Goal: Task Accomplishment & Management: Manage account settings

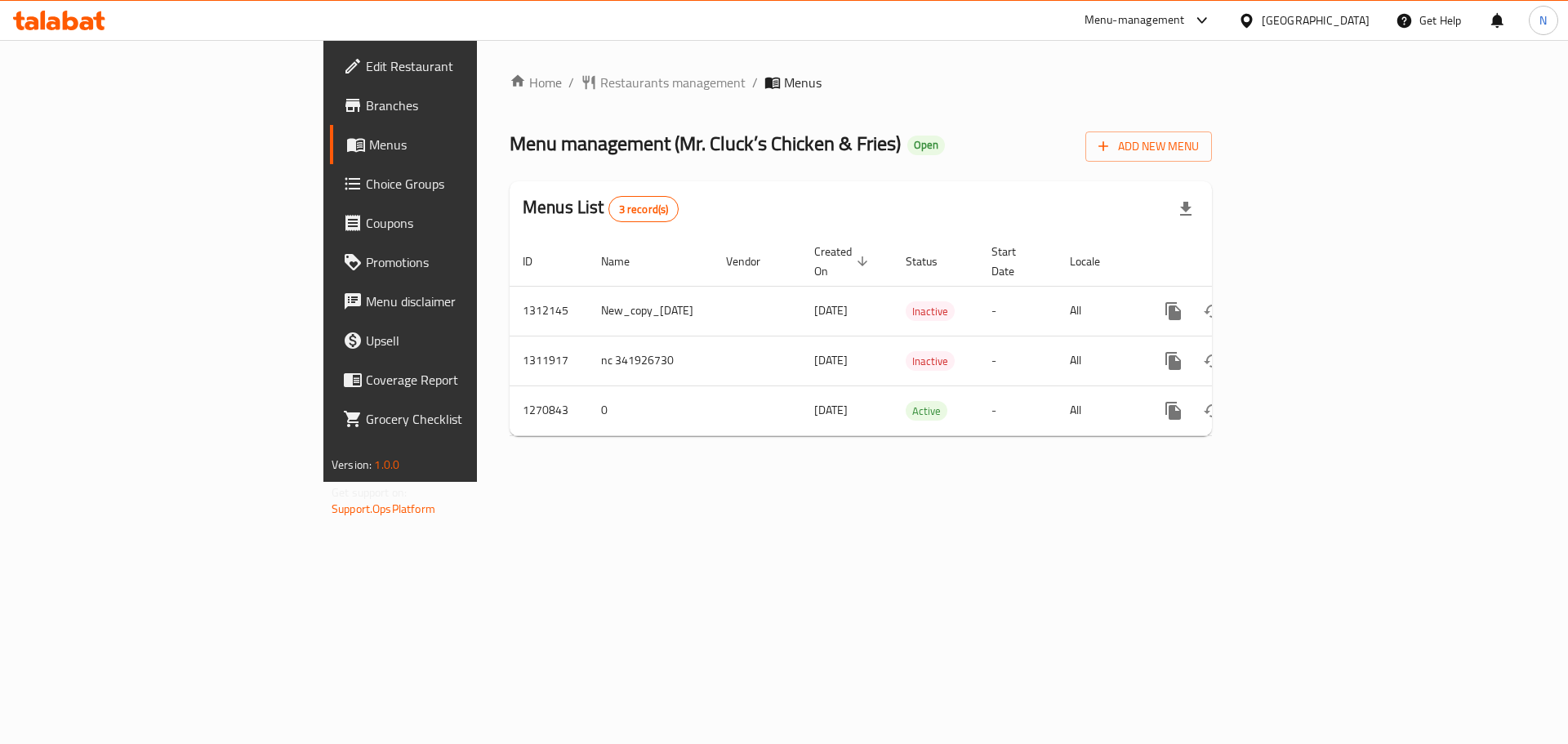
click at [771, 24] on div "[GEOGRAPHIC_DATA]" at bounding box center [1316, 20] width 108 height 18
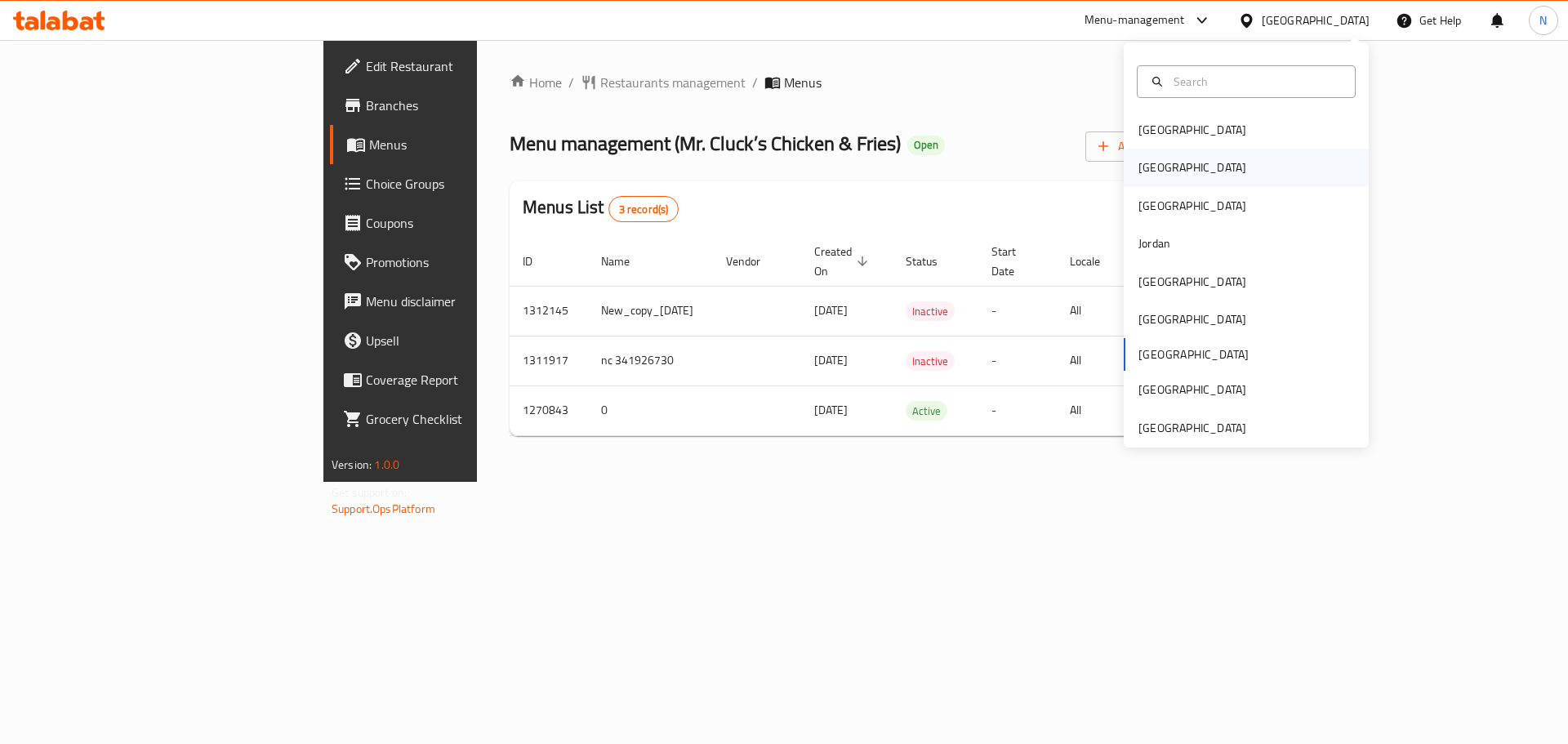
click at [771, 163] on div "Egypt" at bounding box center [1246, 167] width 245 height 37
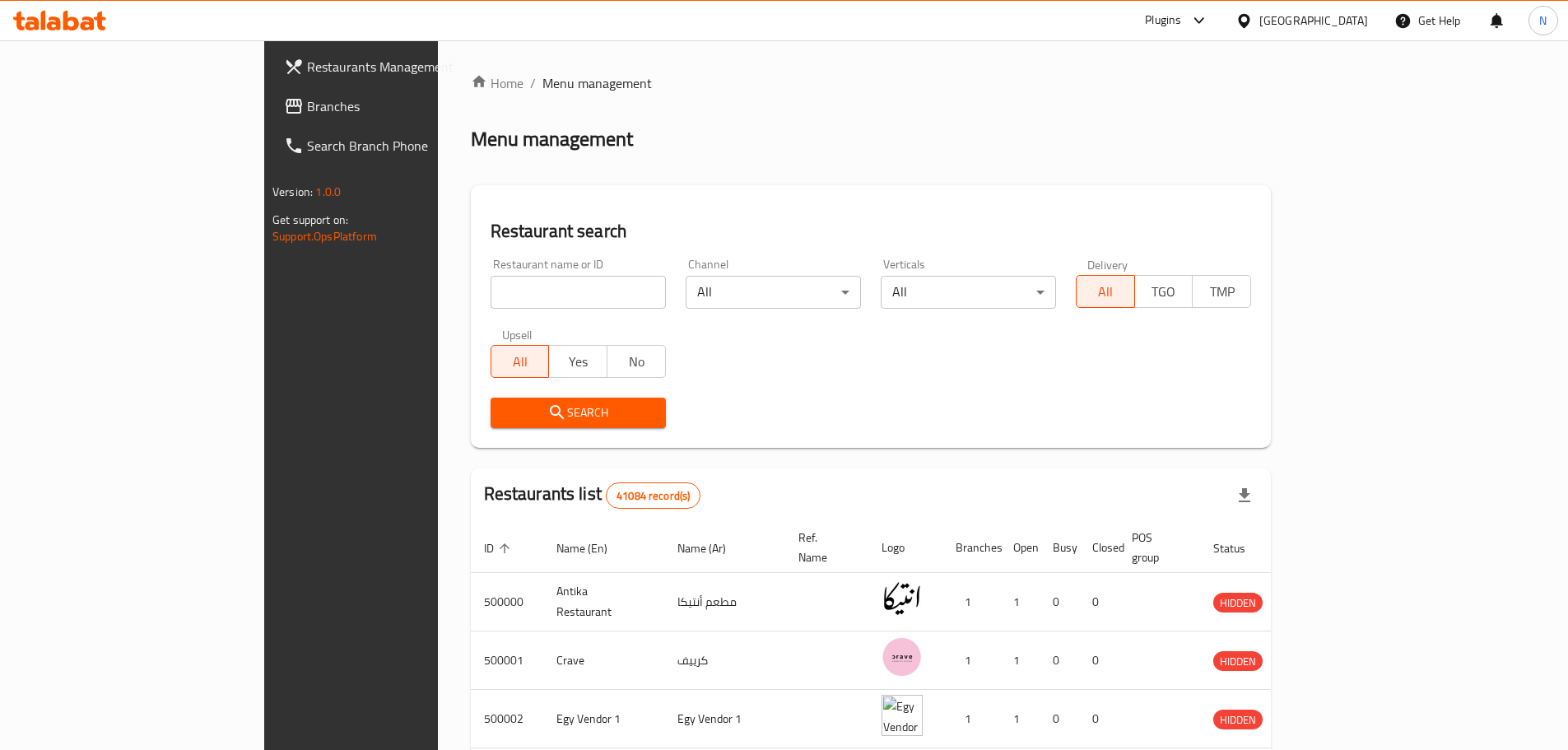
click at [490, 297] on input "search" at bounding box center [578, 292] width 175 height 33
paste input "702054"
type input "702054"
click button "Search" at bounding box center [578, 413] width 175 height 31
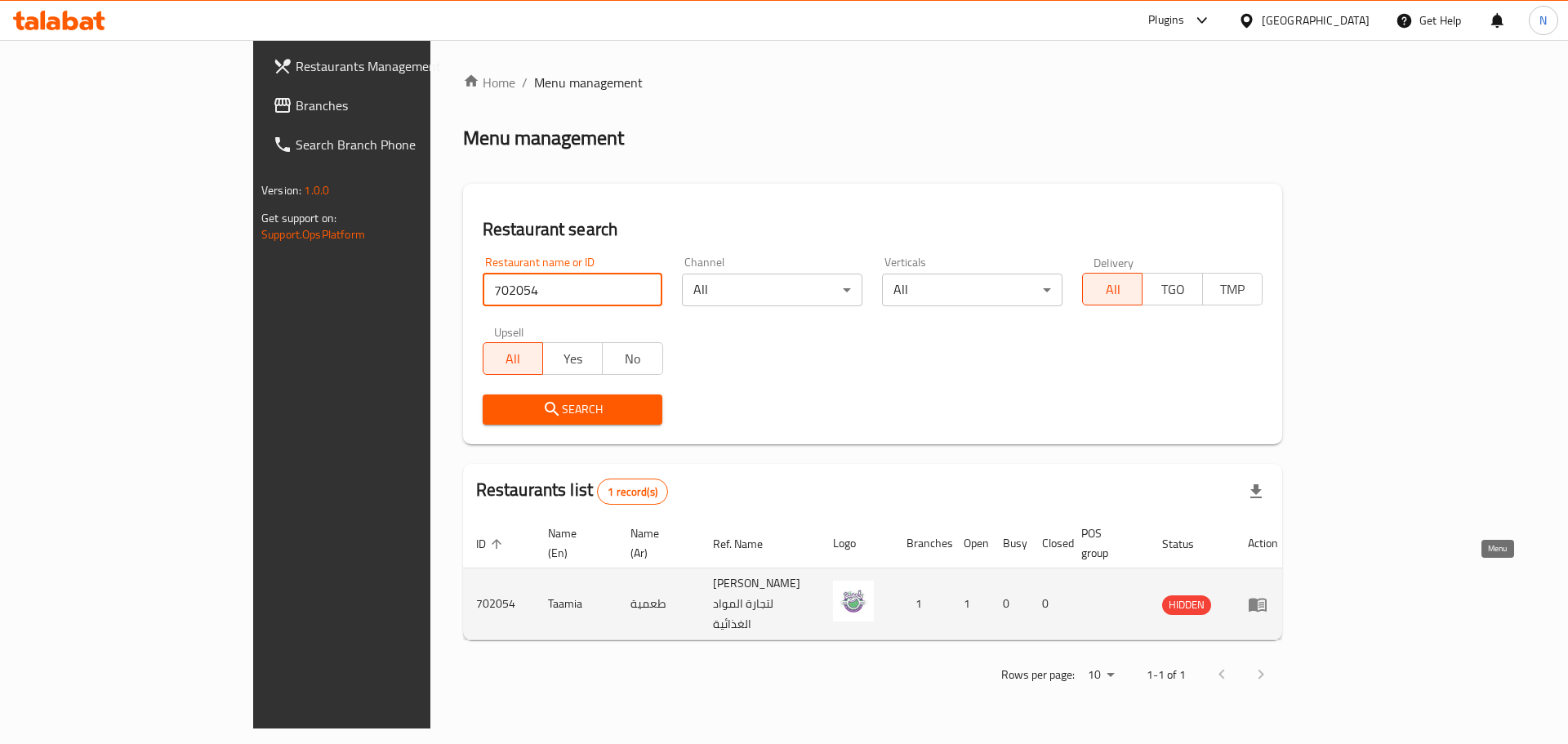
click at [771, 598] on icon "enhanced table" at bounding box center [1257, 605] width 18 height 14
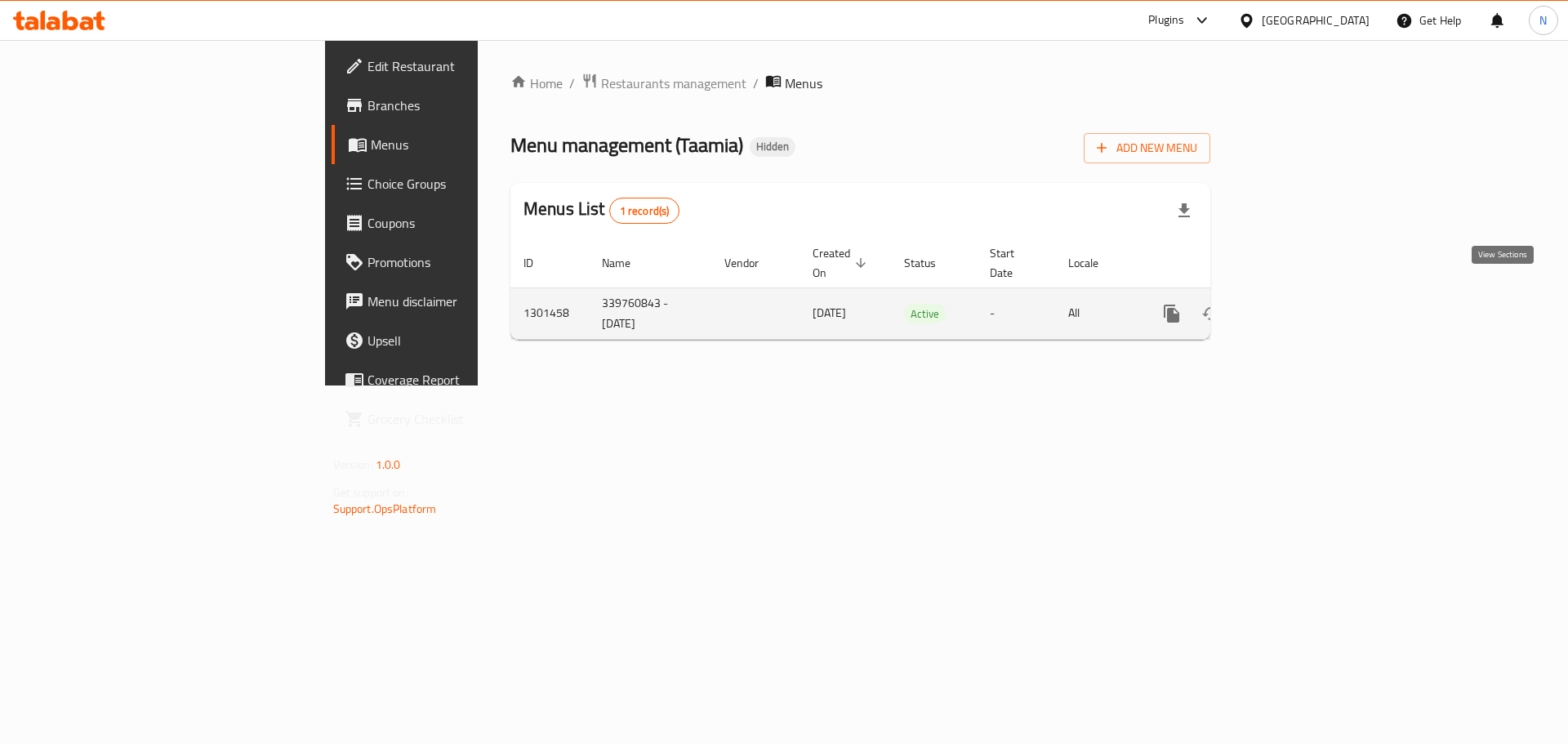
click at [771, 304] on icon "enhanced table" at bounding box center [1289, 313] width 19 height 19
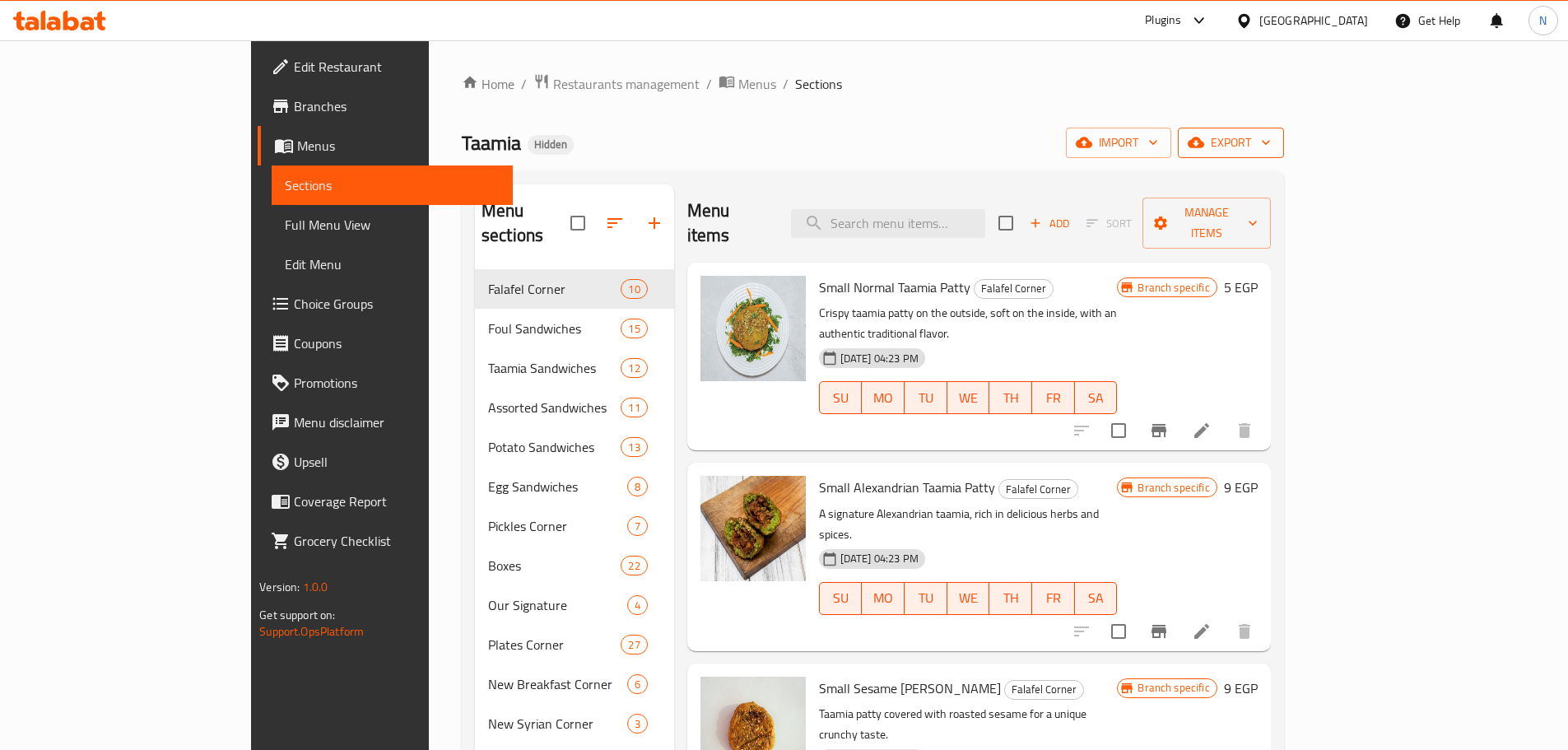
click at [777, 145] on span "export" at bounding box center [1231, 143] width 80 height 20
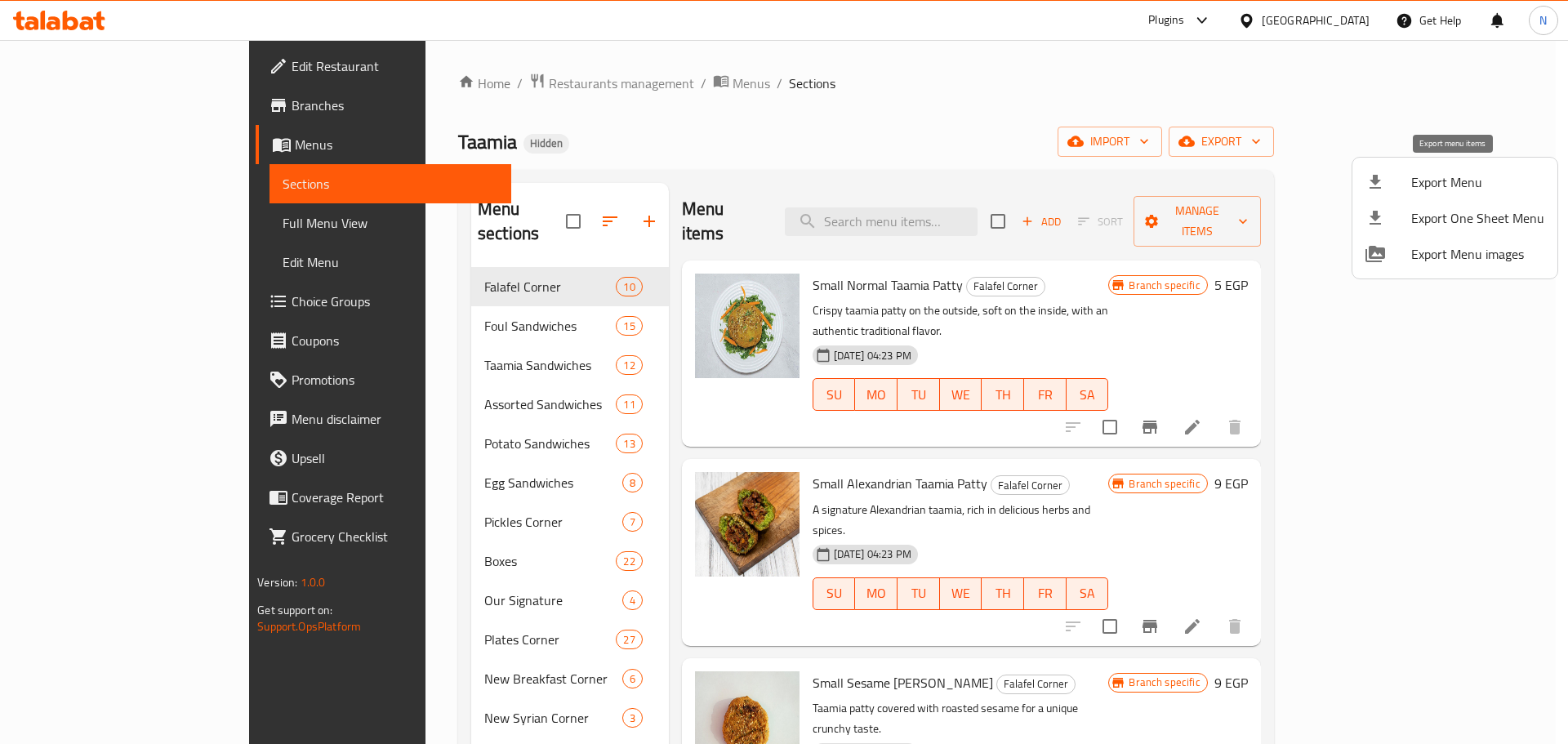
click at [771, 176] on span "Export Menu" at bounding box center [1478, 182] width 133 height 19
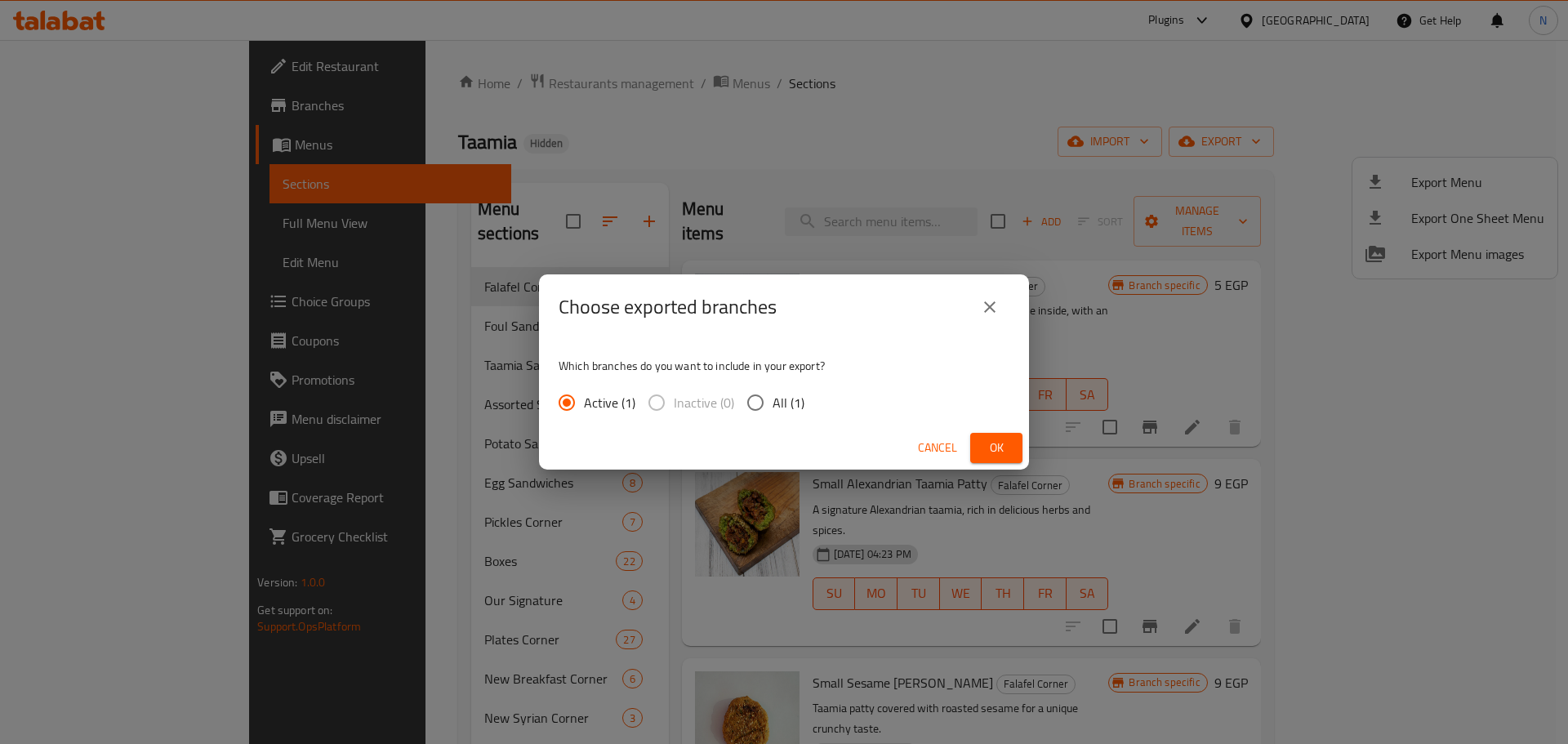
click at [771, 443] on span "Ok" at bounding box center [996, 448] width 26 height 20
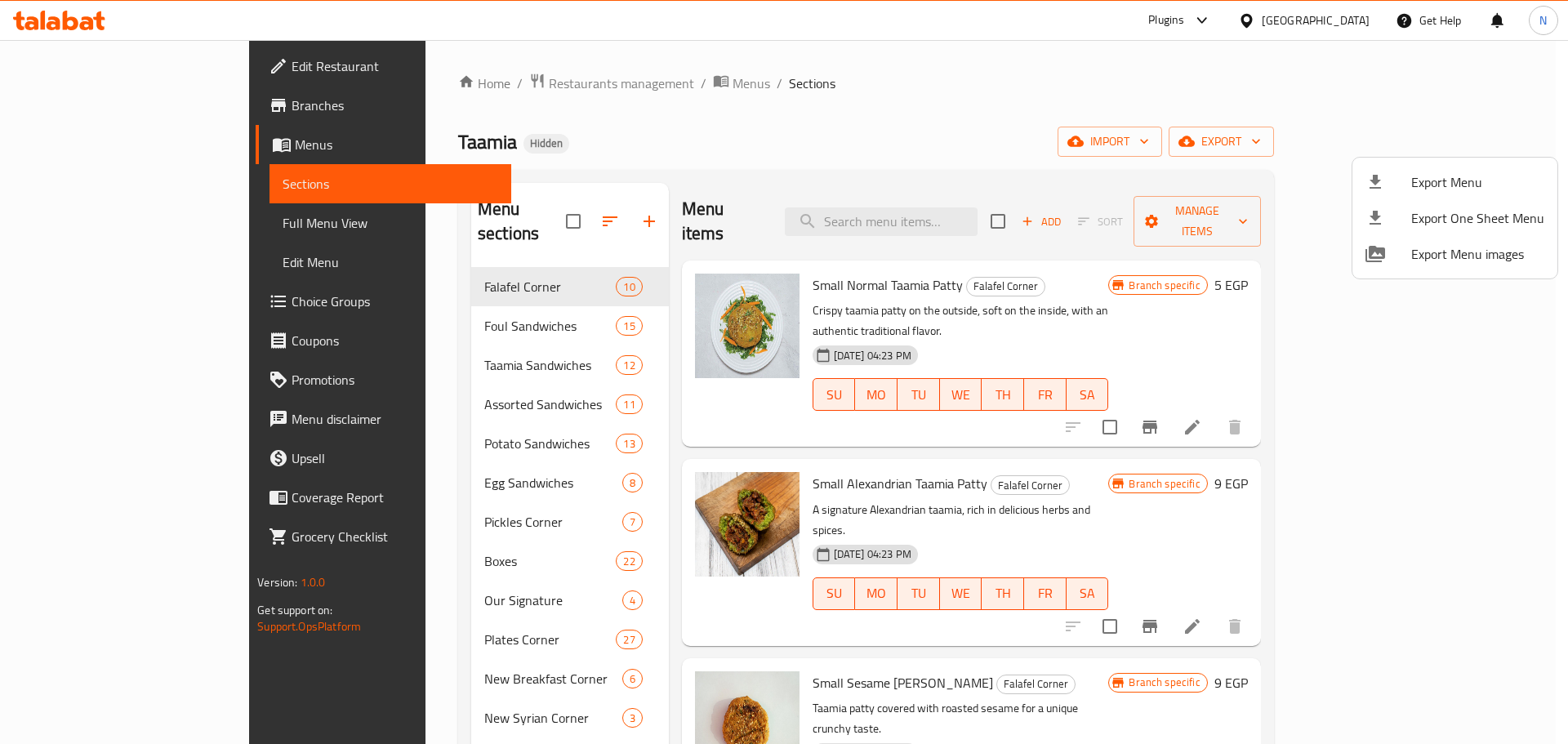
click at [144, 221] on div at bounding box center [784, 372] width 1568 height 744
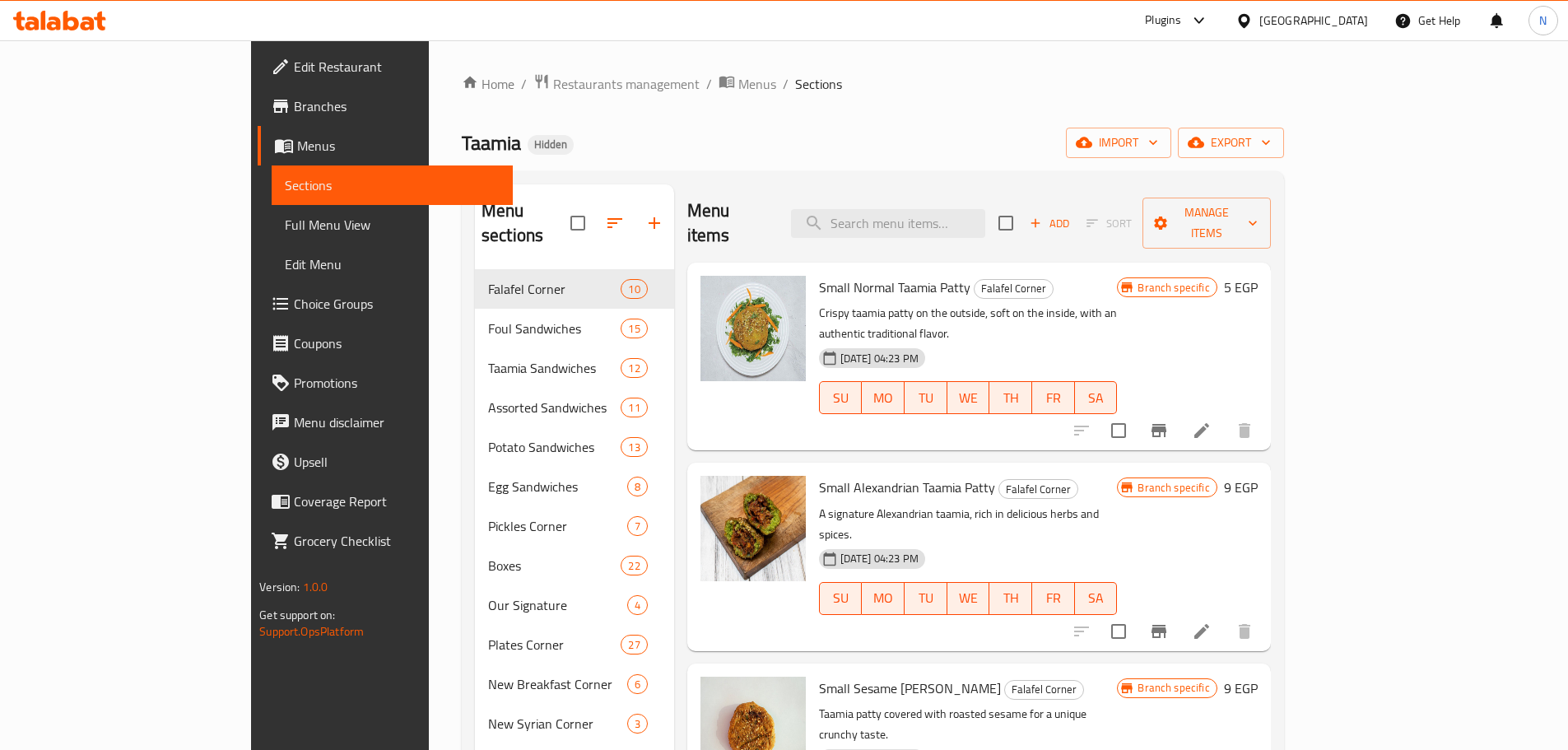
drag, startPoint x: 137, startPoint y: 227, endPoint x: 142, endPoint y: 209, distance: 18.7
click at [285, 227] on span "Full Menu View" at bounding box center [392, 224] width 215 height 20
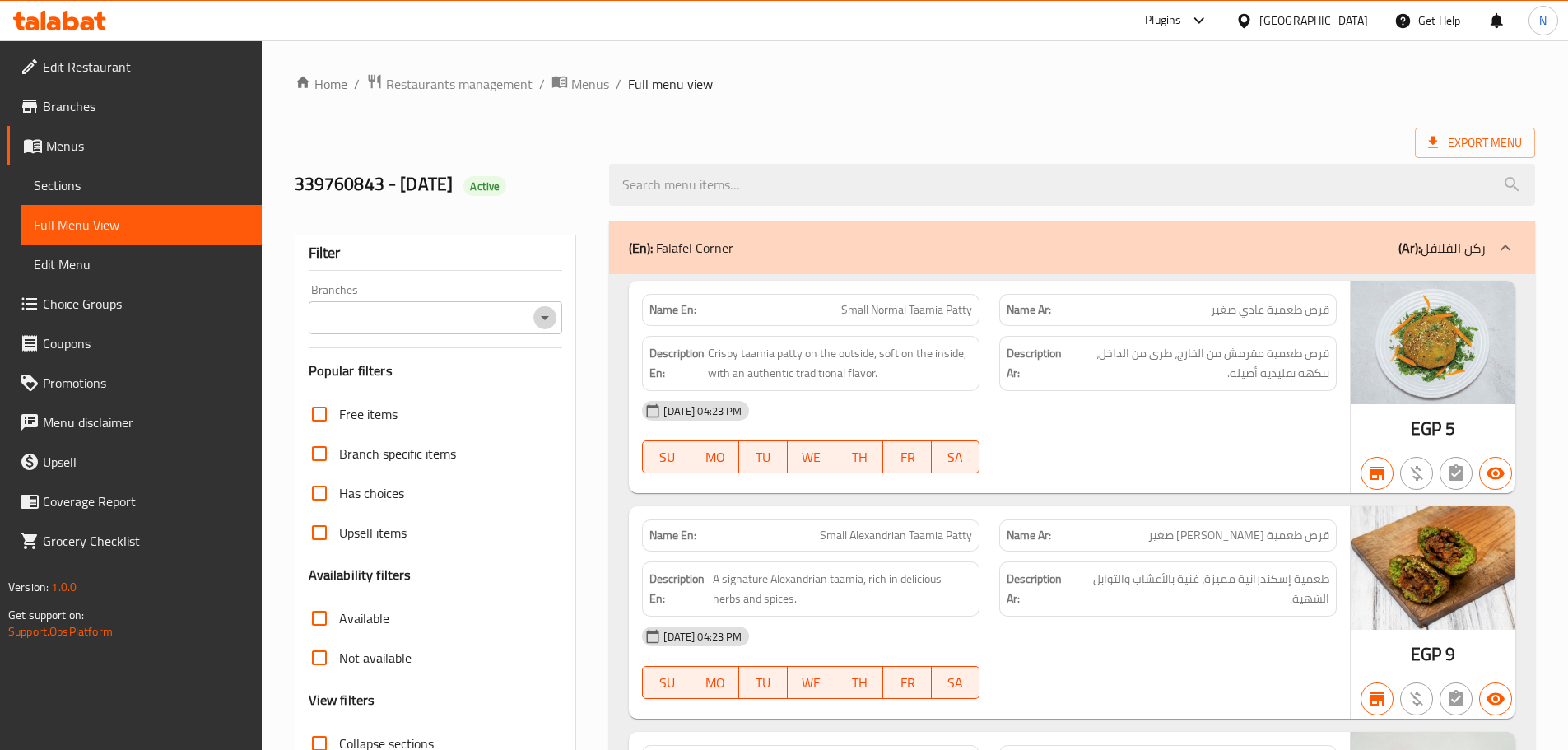
click at [536, 314] on icon "Open" at bounding box center [544, 318] width 20 height 20
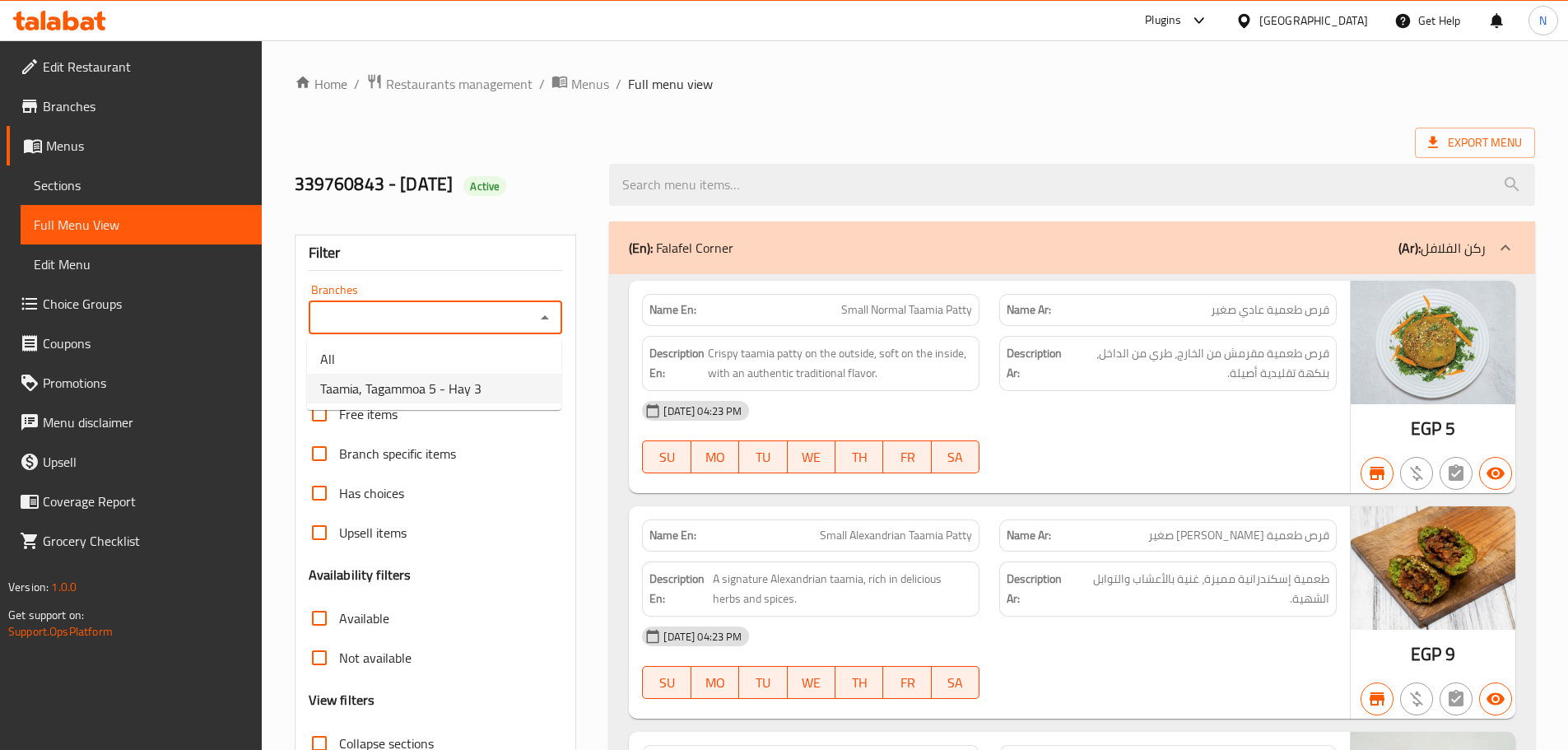
click at [391, 385] on span "Taamia, Tagammoa 5 - Hay 3" at bounding box center [401, 388] width 162 height 20
type input "Taamia, Tagammoa 5 - Hay 3"
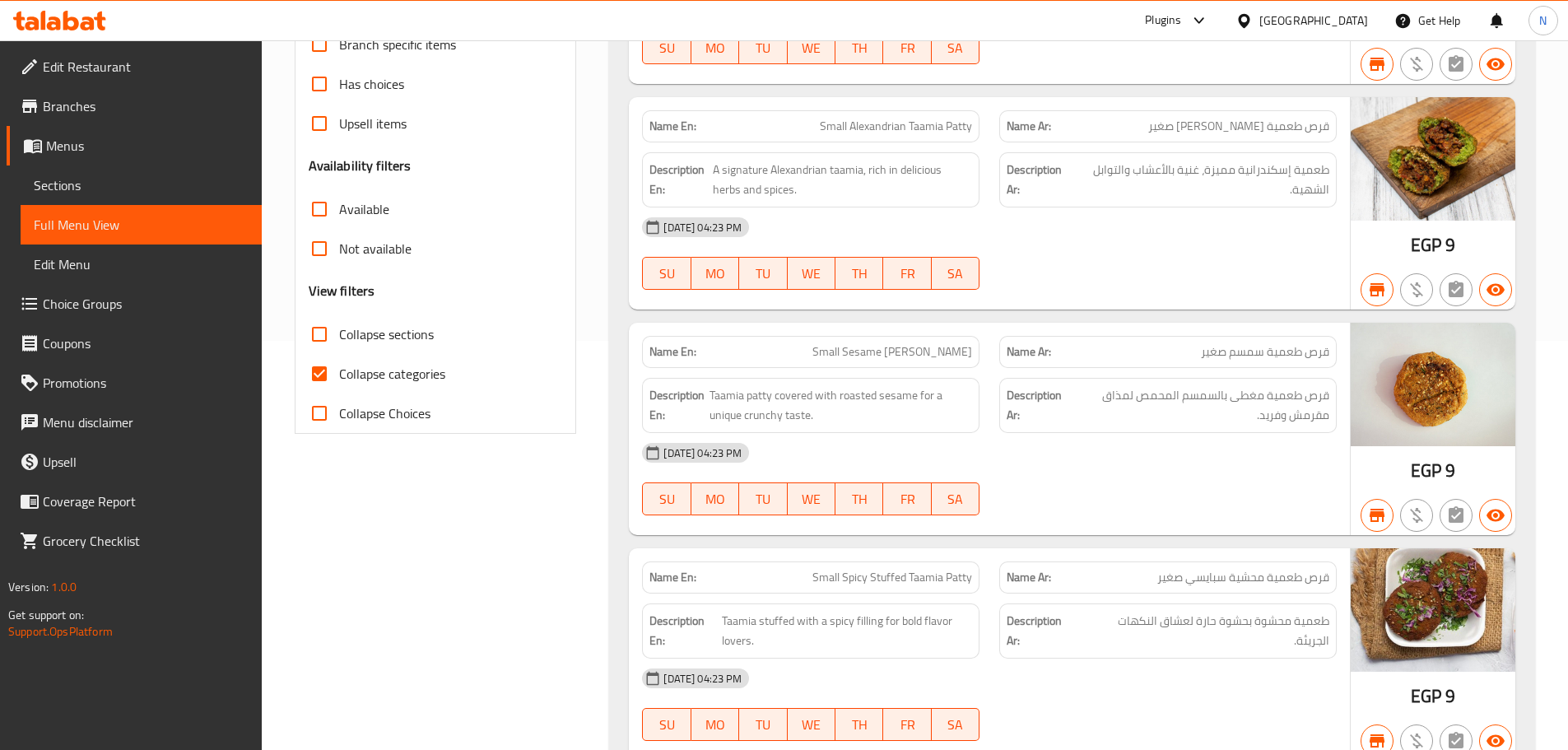
scroll to position [411, 0]
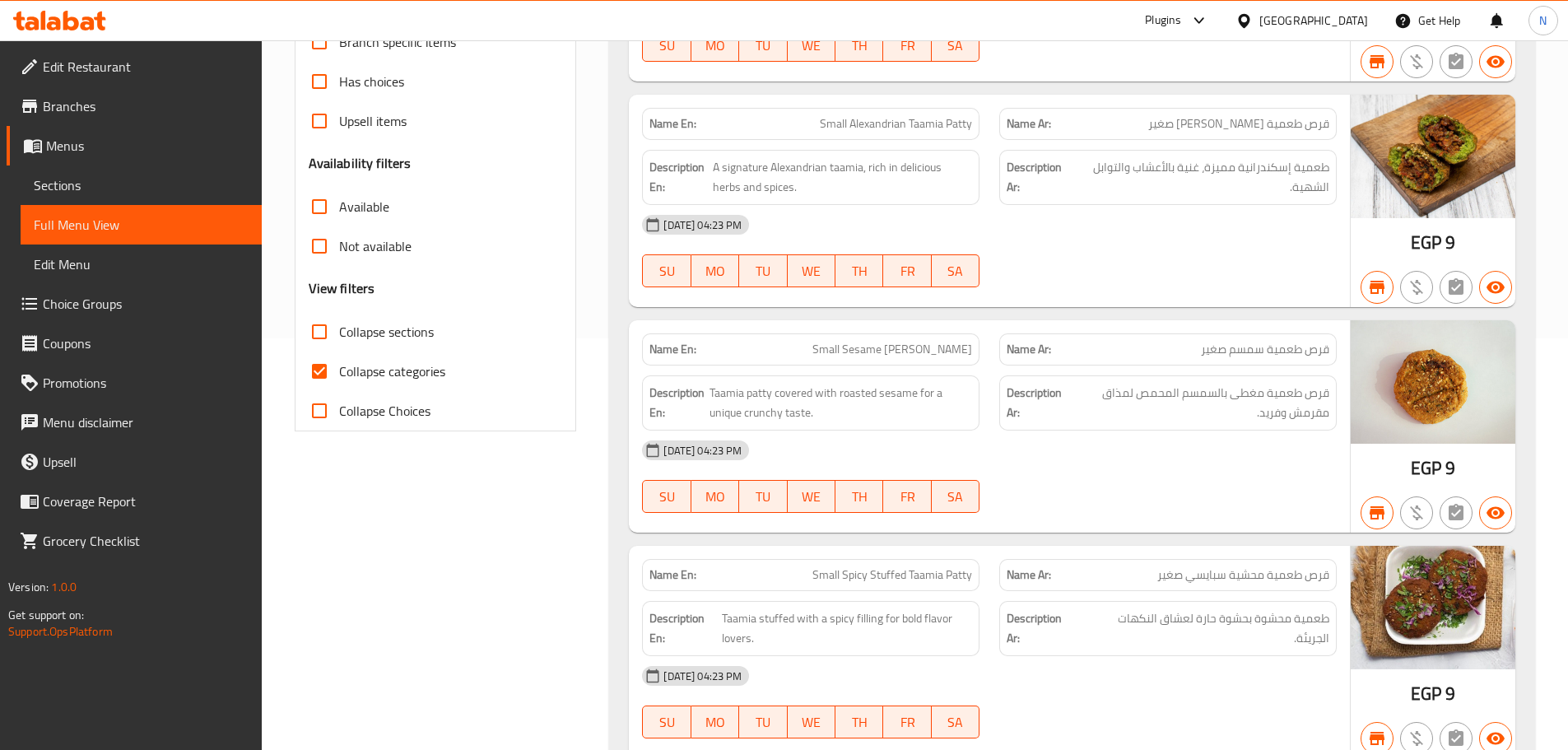
click at [319, 375] on input "Collapse categories" at bounding box center [319, 371] width 39 height 39
checkbox input "false"
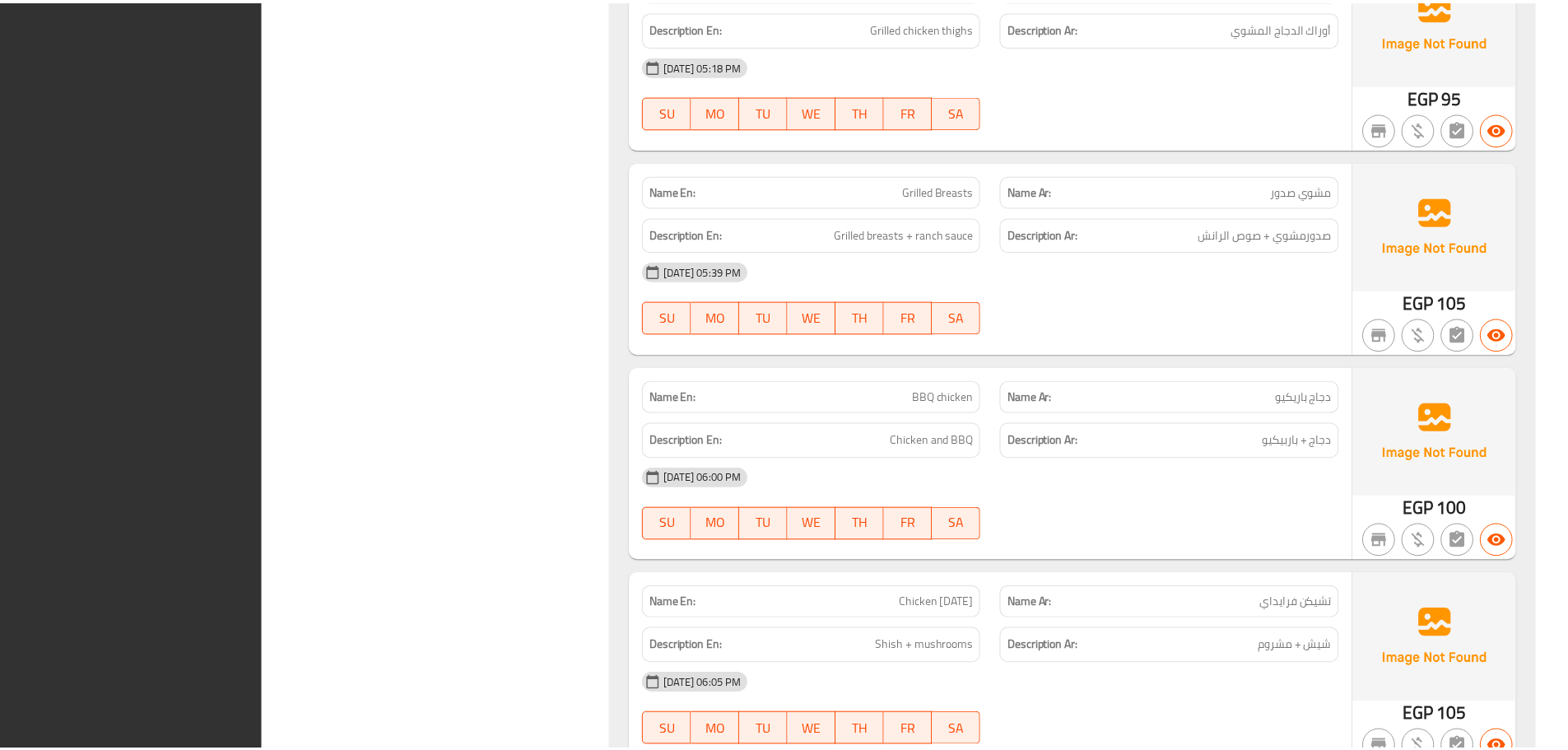
scroll to position [62627, 0]
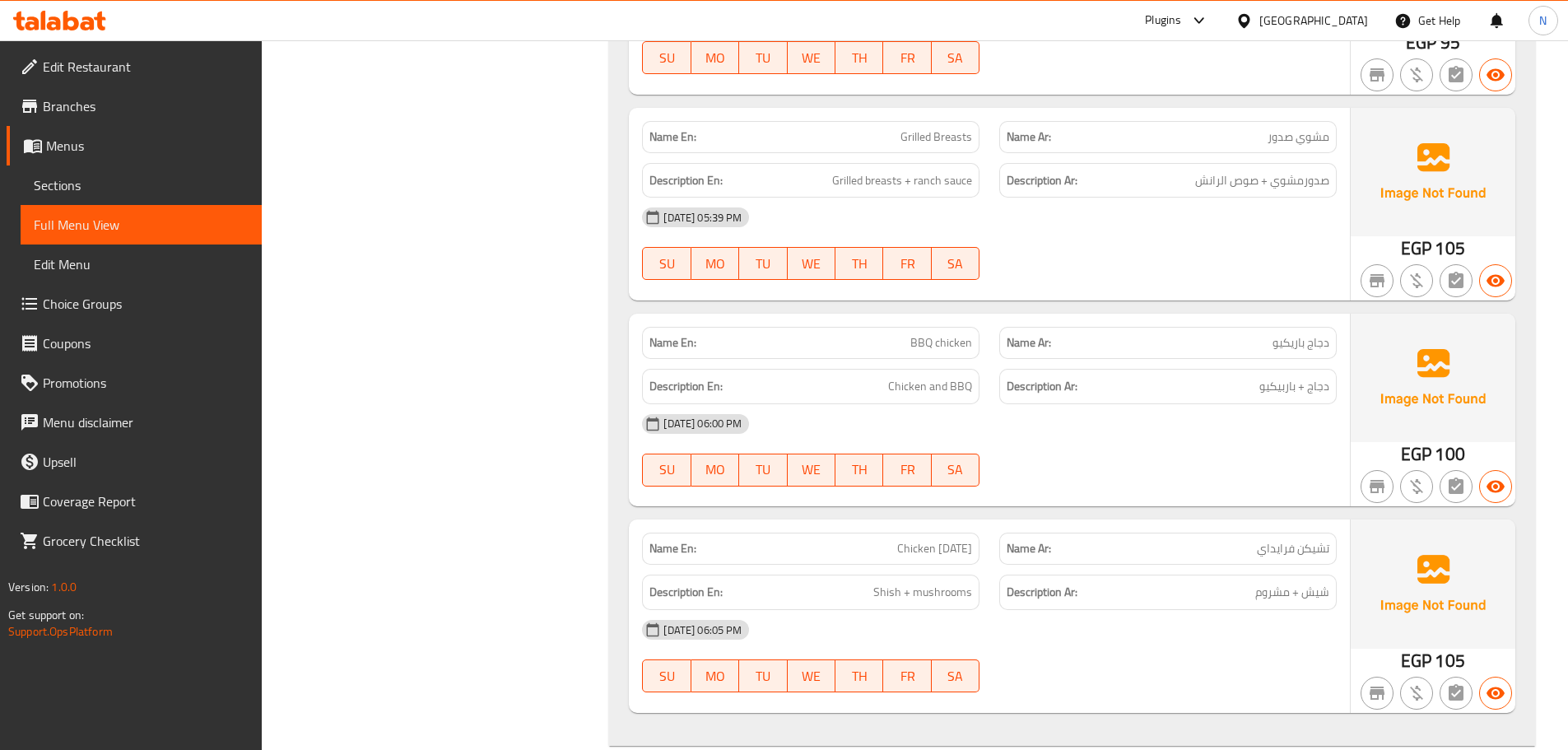
click at [91, 141] on span "Menus" at bounding box center [147, 146] width 203 height 20
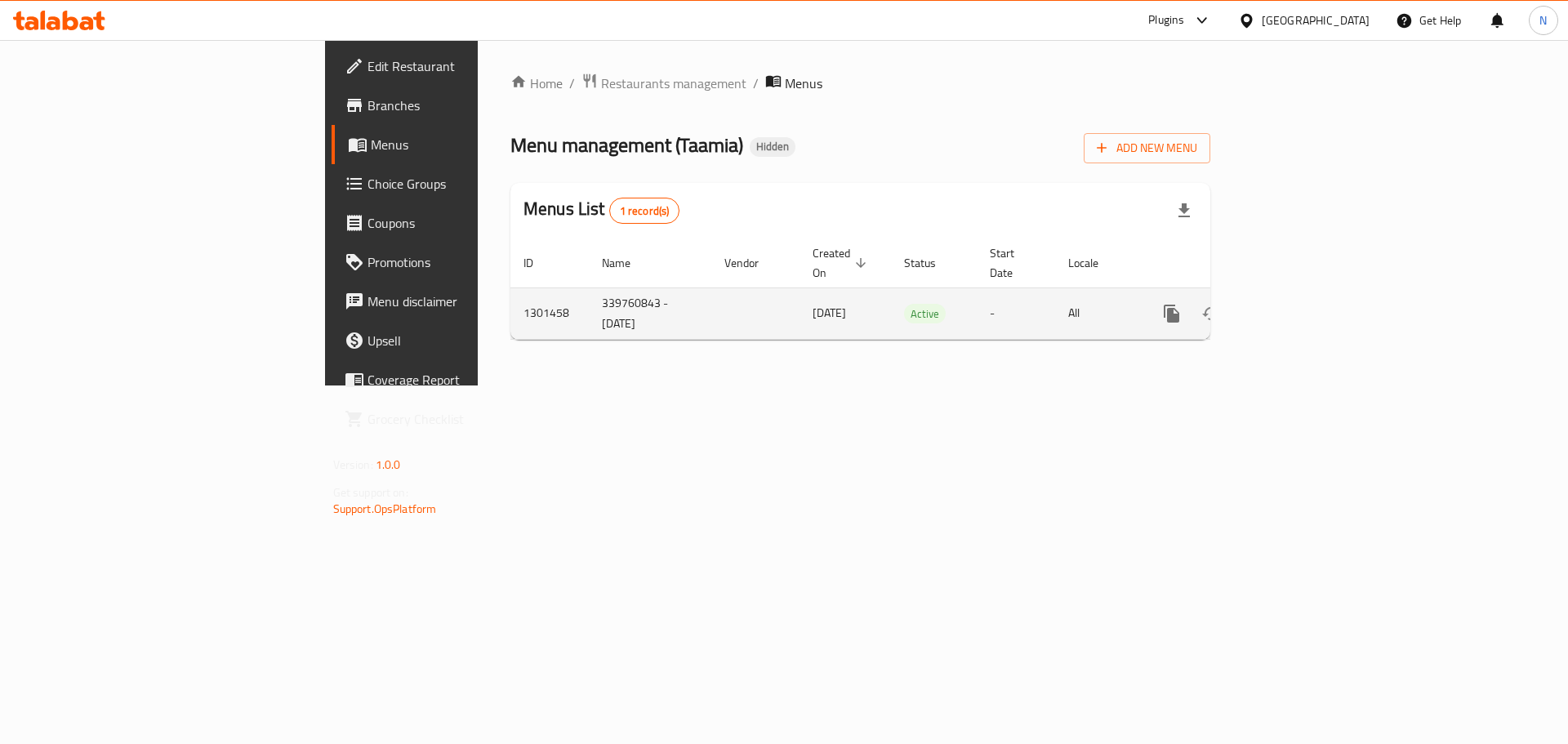
click at [771, 304] on icon "enhanced table" at bounding box center [1289, 313] width 19 height 19
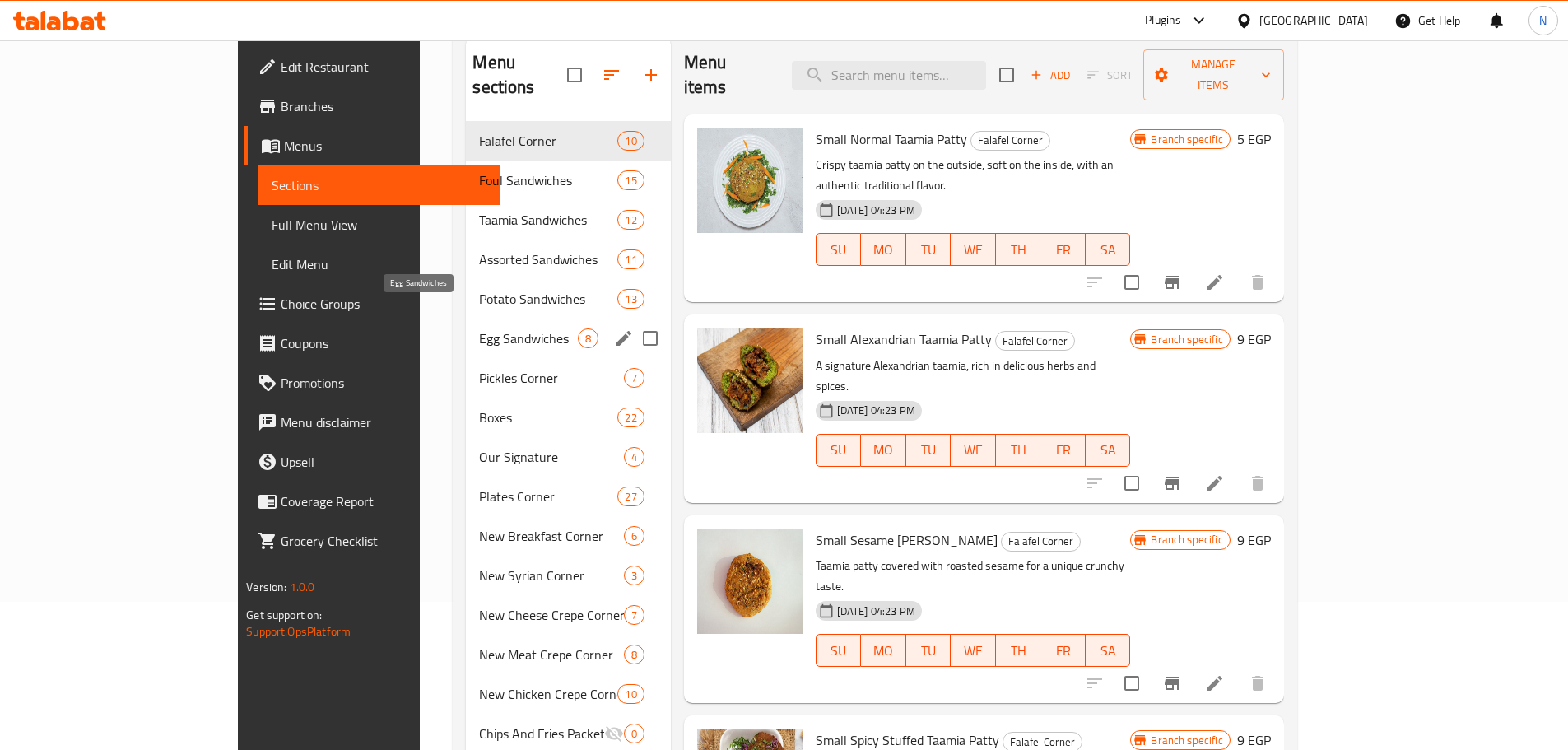
scroll to position [66, 0]
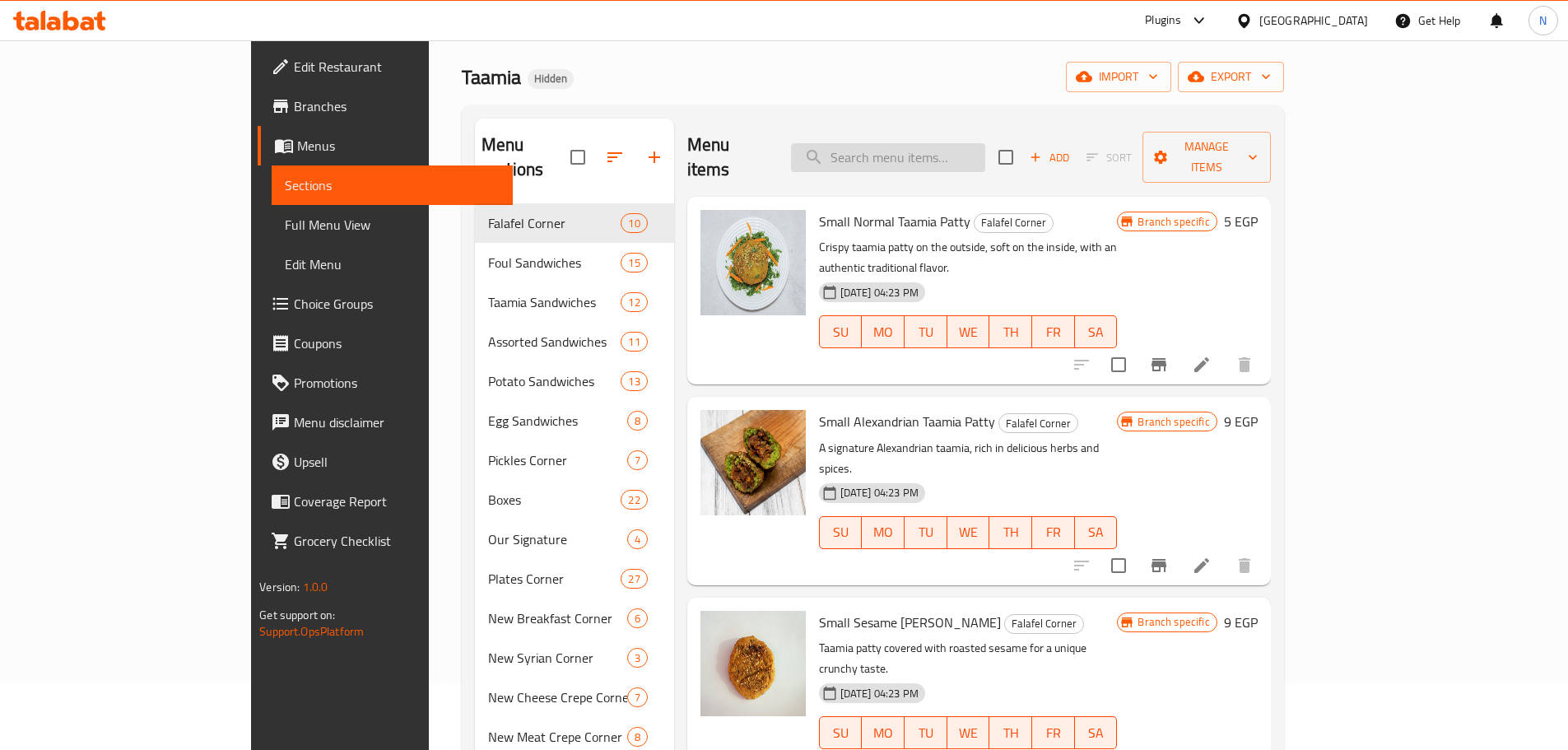
click at [777, 143] on input "search" at bounding box center [888, 157] width 194 height 29
paste input "ميكس فراخ"
type input "ميكس فراخ"
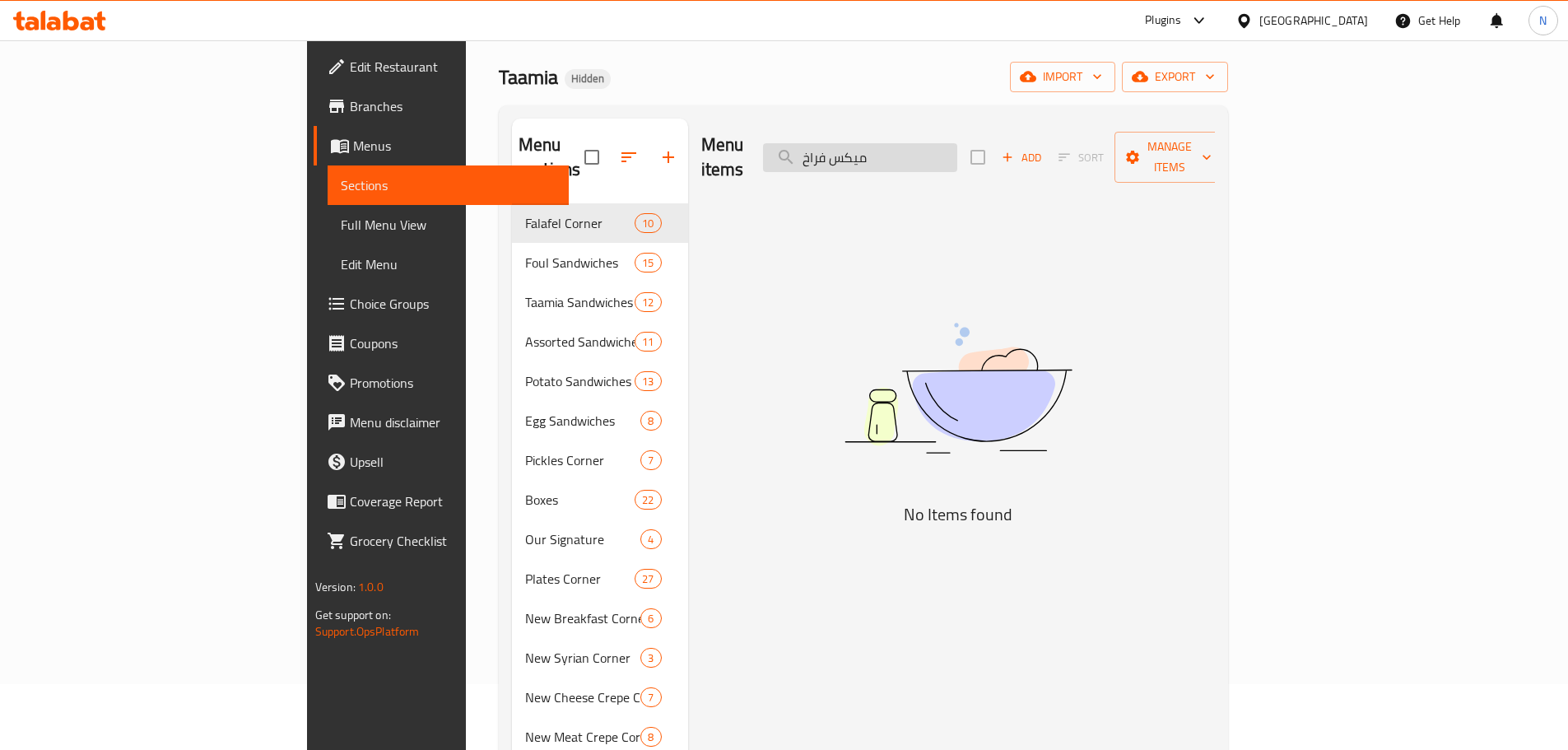
click at [777, 157] on input "ميكس فراخ" at bounding box center [860, 157] width 194 height 29
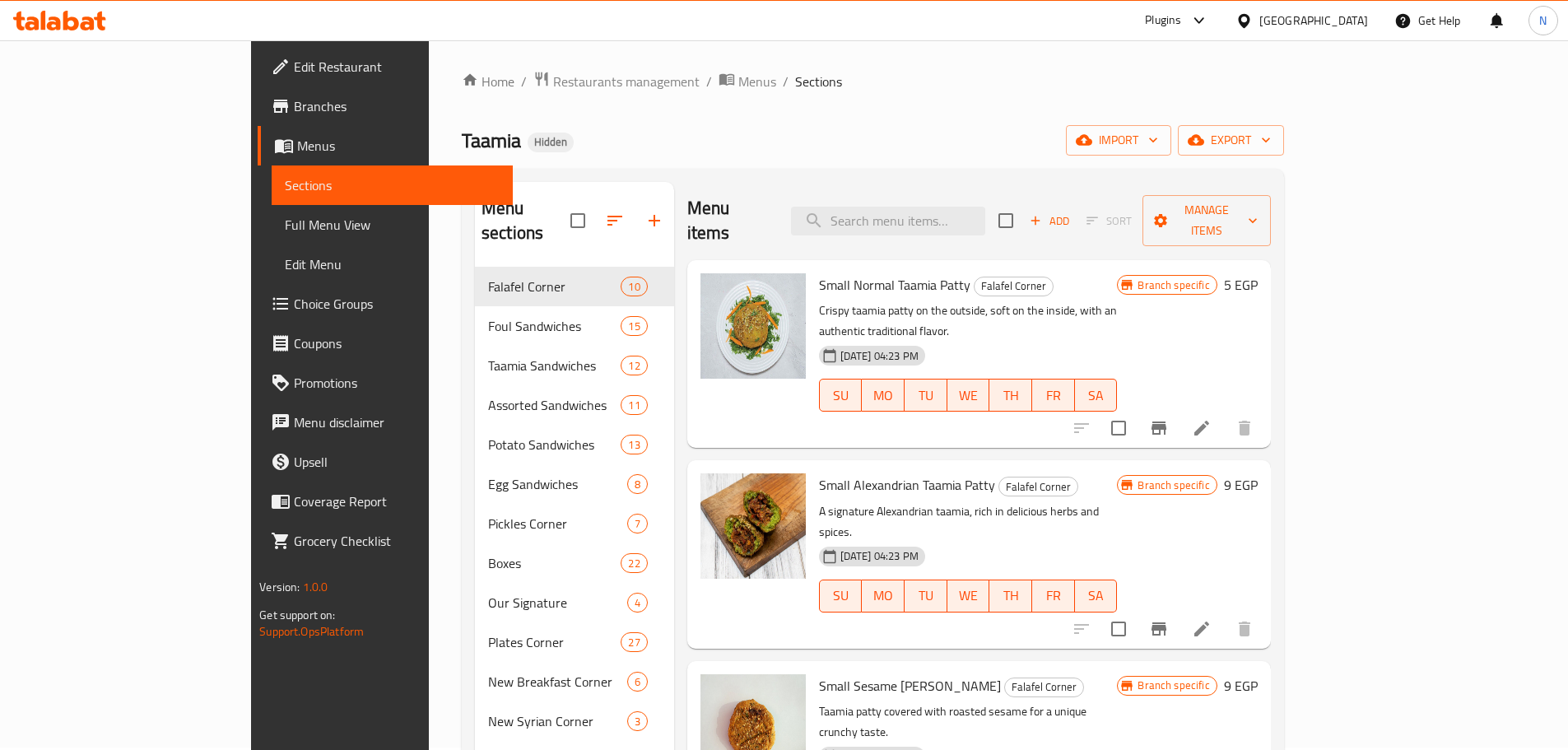
scroll to position [0, 0]
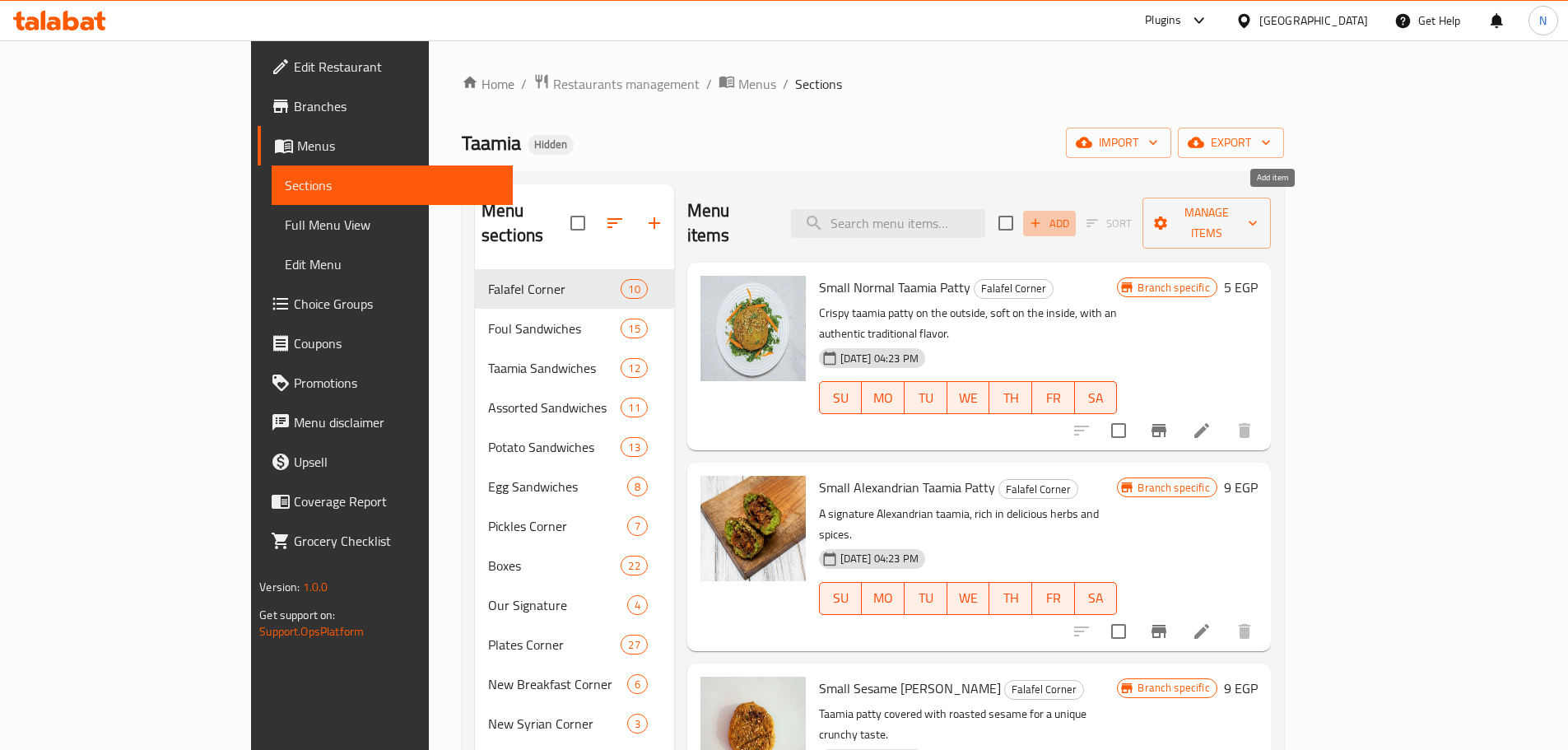
click at [777, 216] on icon "button" at bounding box center [1035, 222] width 14 height 14
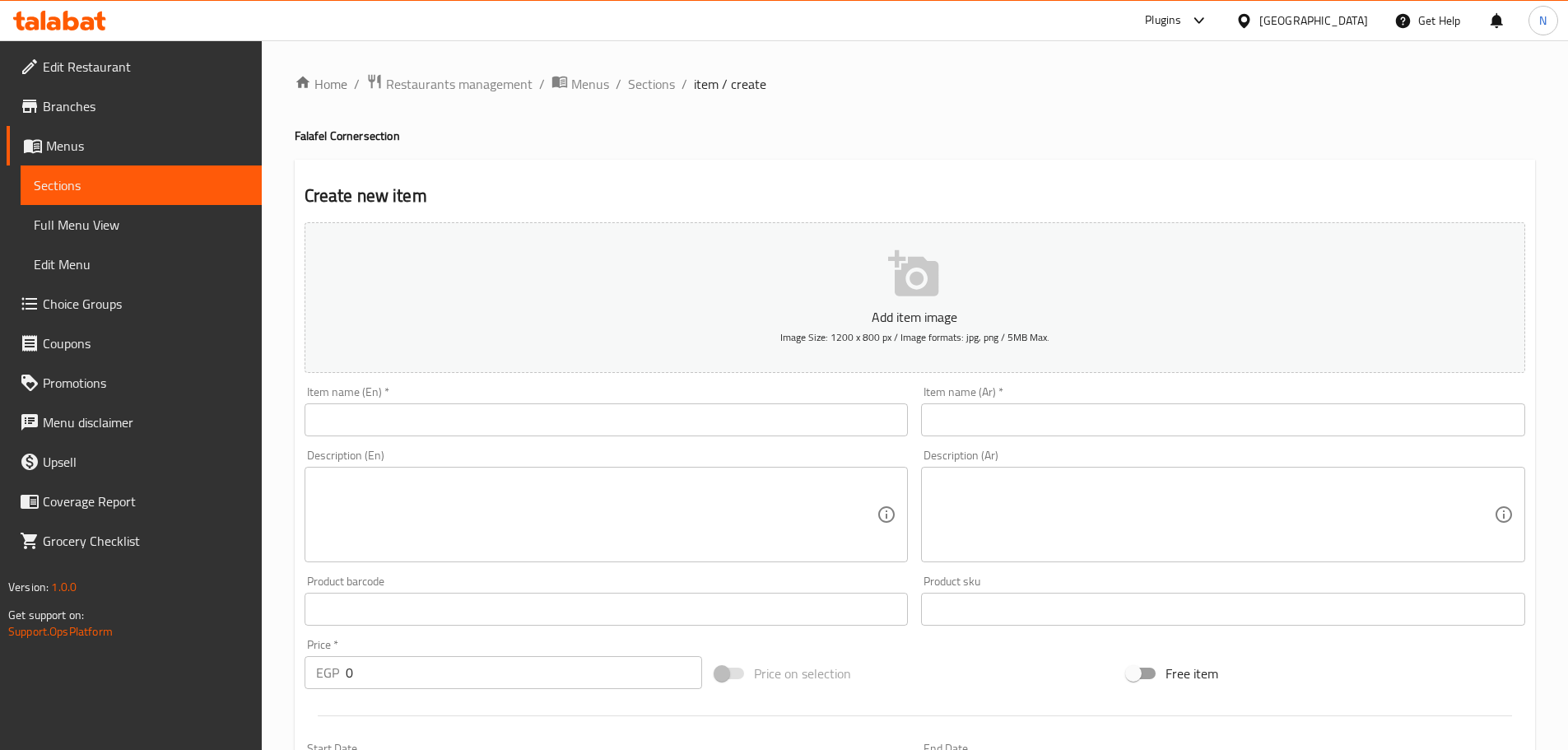
click at [777, 426] on input "text" at bounding box center [1223, 420] width 604 height 33
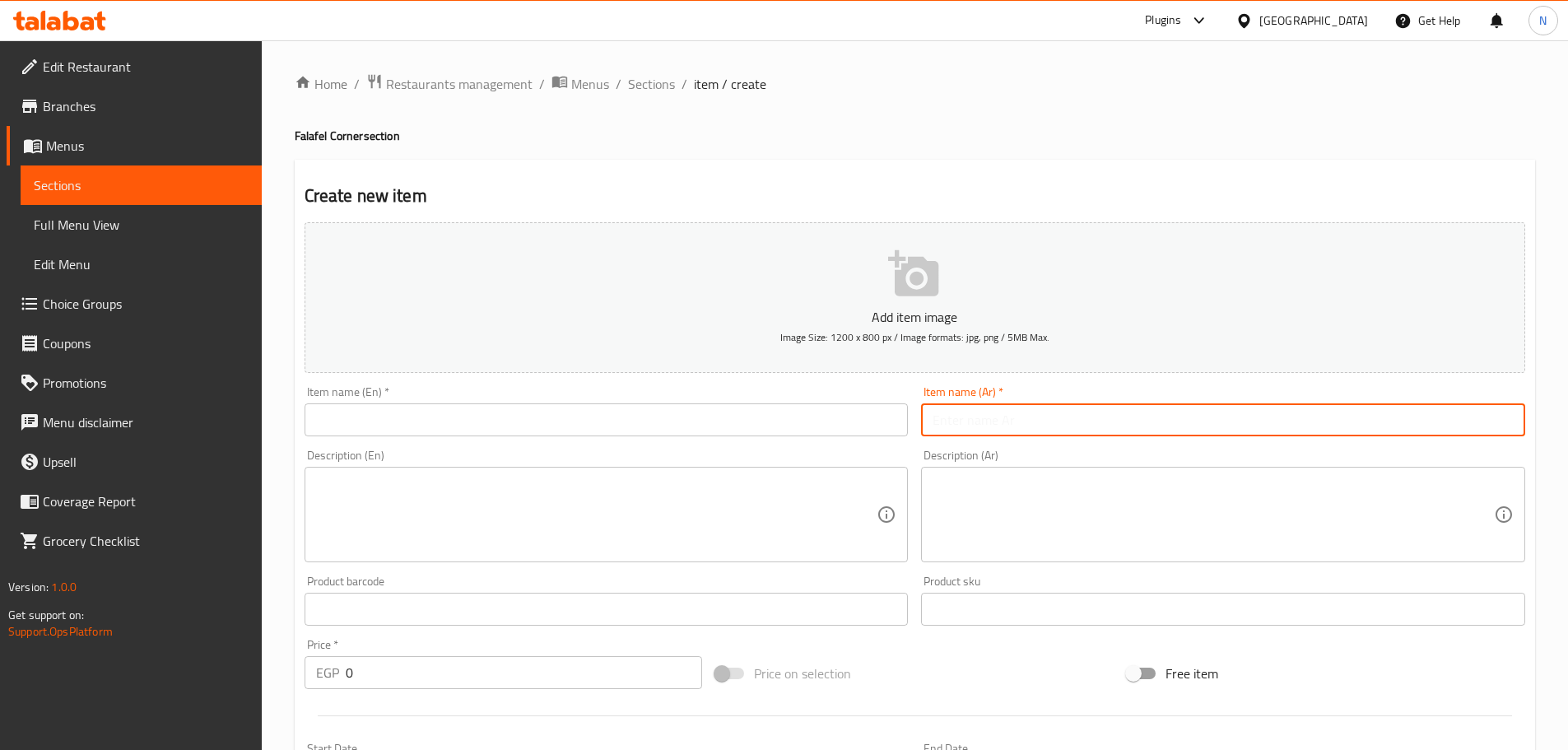
paste input "كريب ميكسات على مزاجك"
type input "كريب ميكسات على مزاجك"
click at [648, 94] on span "Sections" at bounding box center [651, 83] width 47 height 20
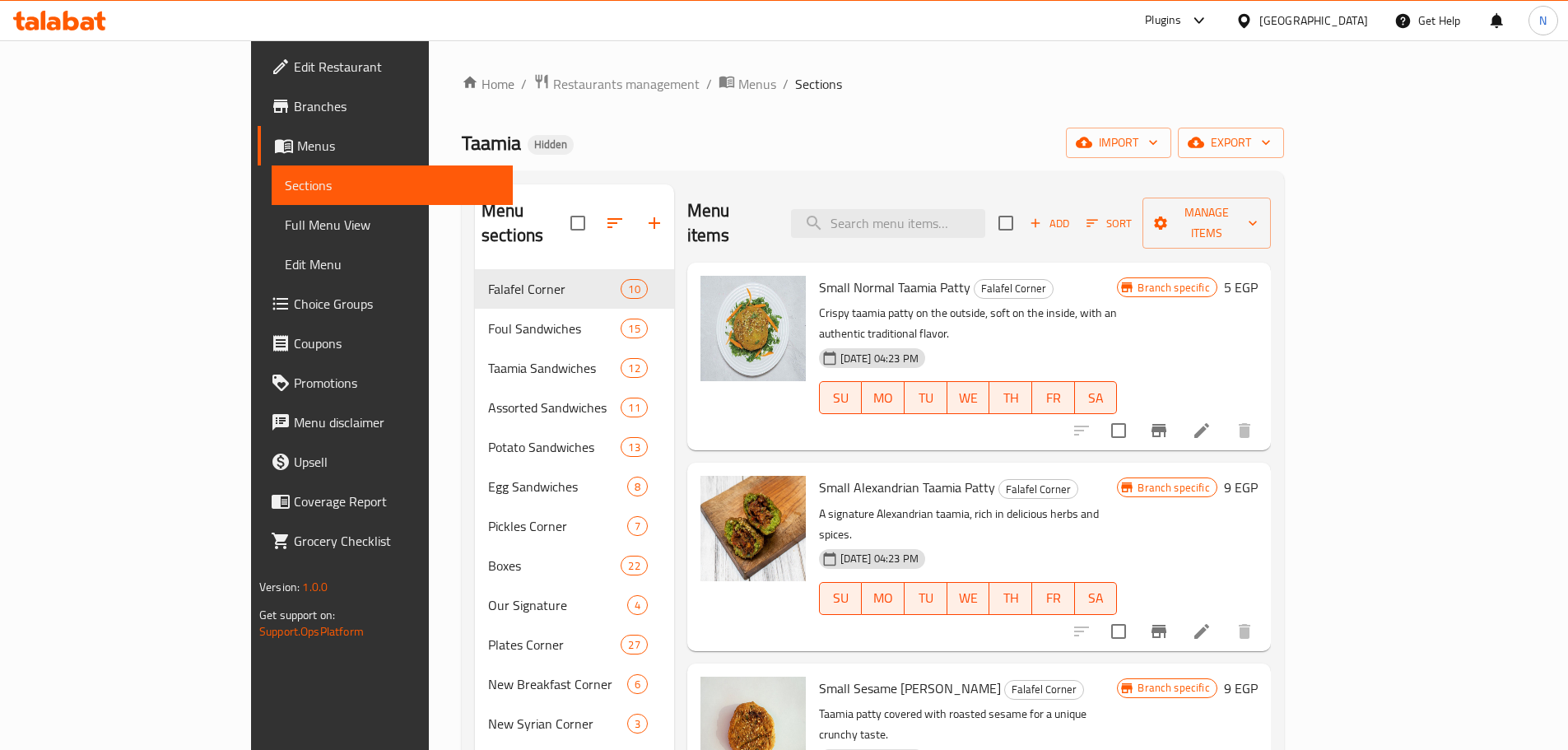
click at [589, 232] on div "Menu sections" at bounding box center [575, 224] width 199 height 78
click at [644, 217] on icon "button" at bounding box center [654, 222] width 20 height 20
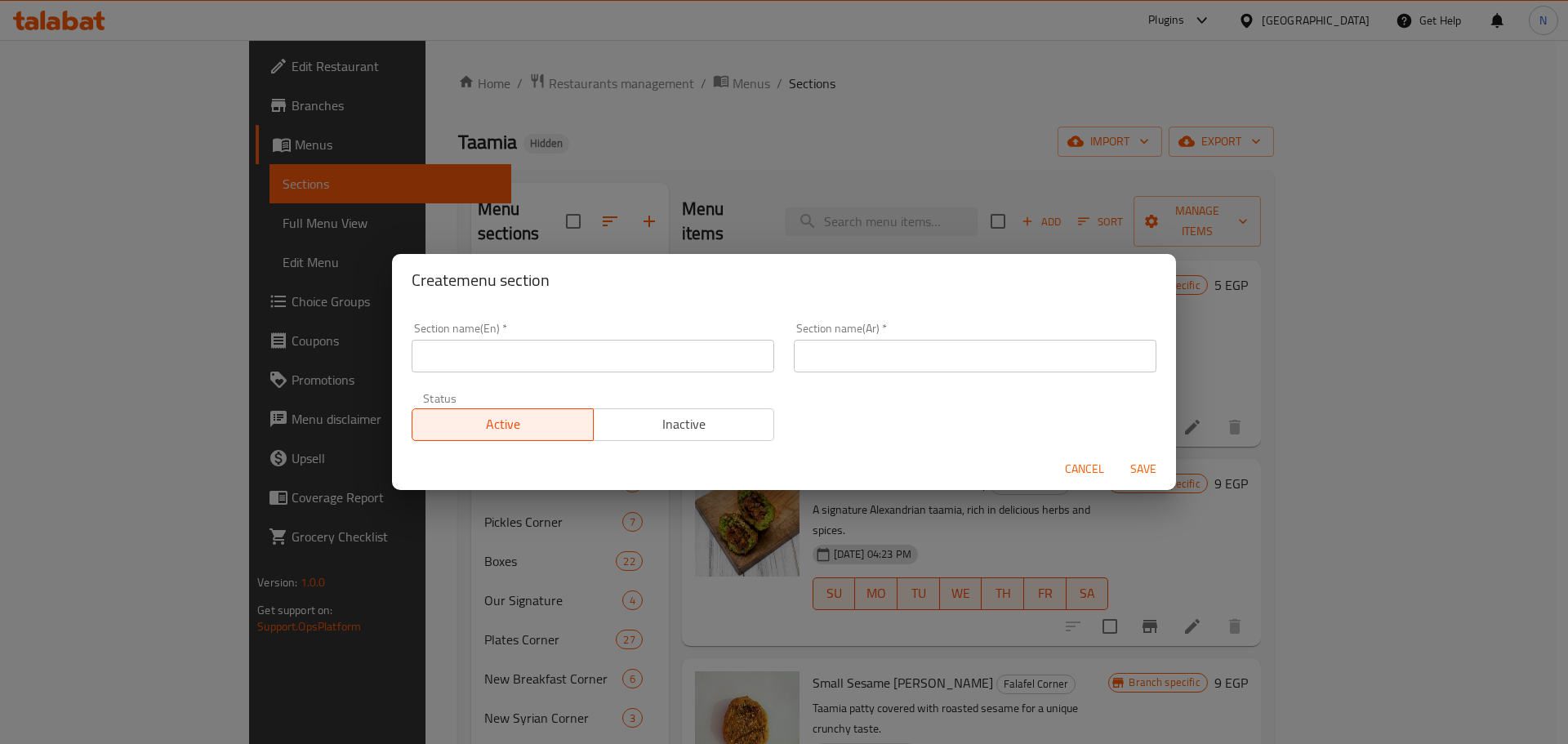
click at [771, 358] on input "text" at bounding box center [975, 356] width 362 height 33
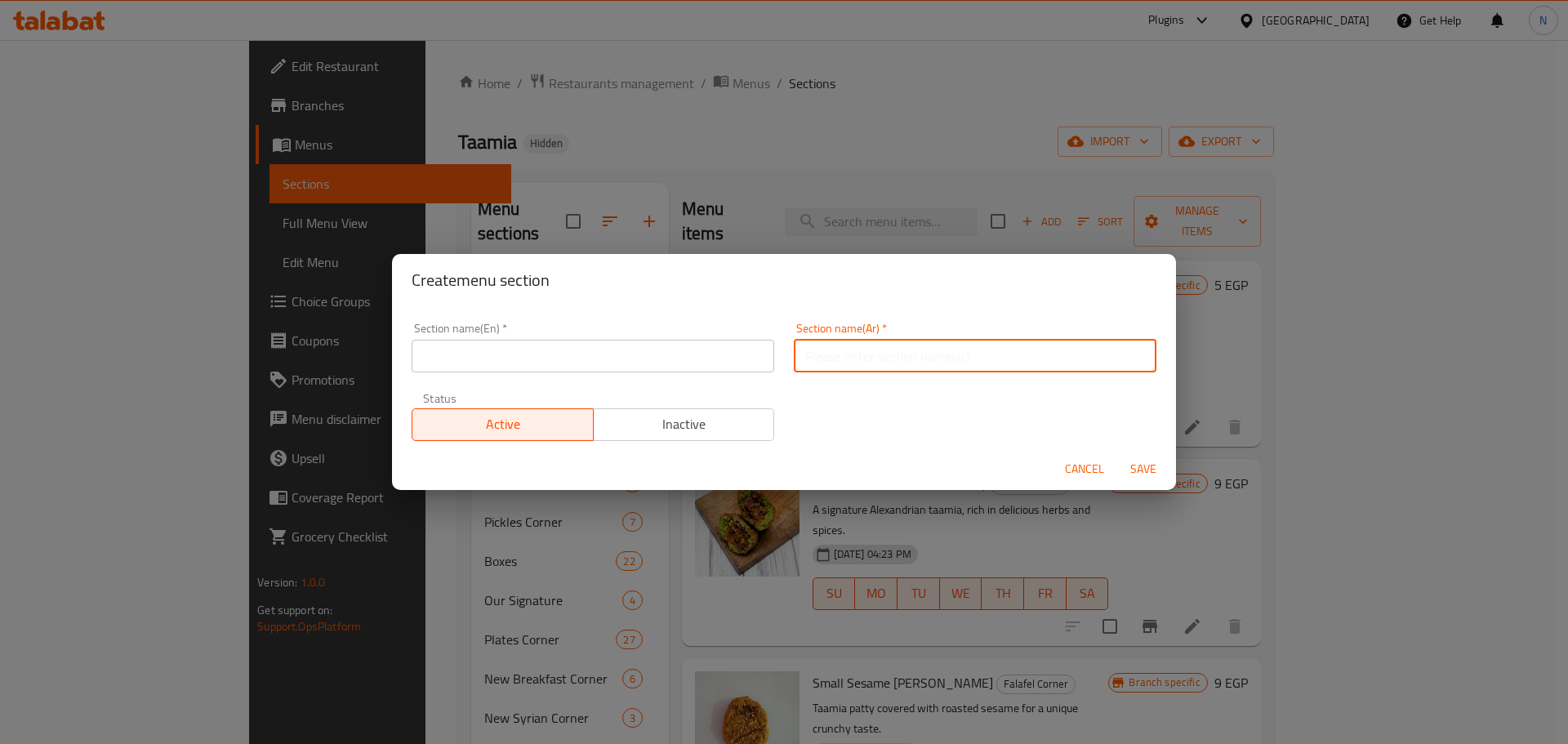
paste input "كريب ميكسات على مزاجك"
type input "كريب ميكسات على مزاجك"
click at [520, 362] on input "text" at bounding box center [592, 356] width 362 height 33
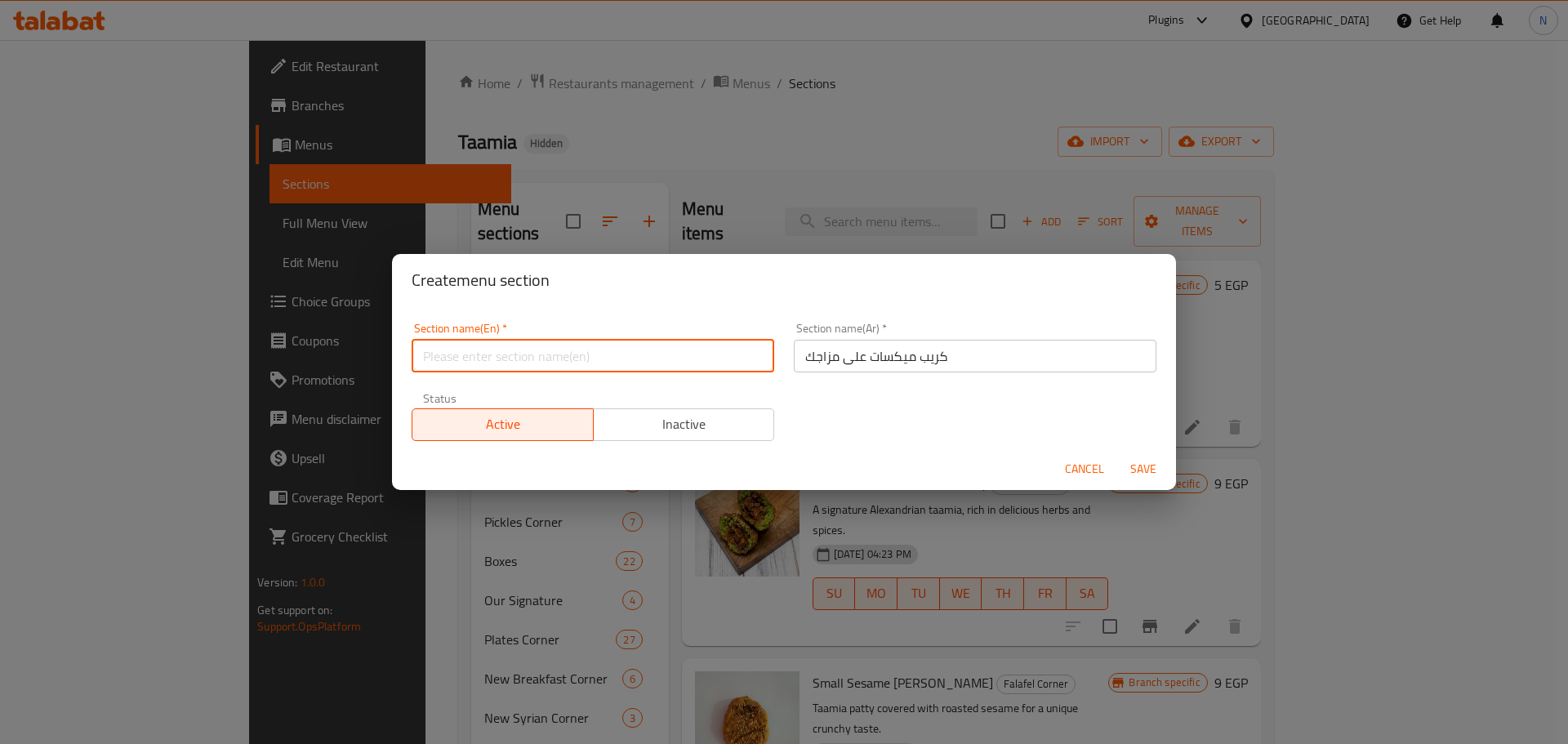
paste input "Crepe mixes to your taste"
click at [504, 360] on input "Crepe mixes to your taste" at bounding box center [592, 356] width 362 height 33
click at [505, 358] on input "Crepe Mixes to Your Taste" at bounding box center [592, 356] width 362 height 33
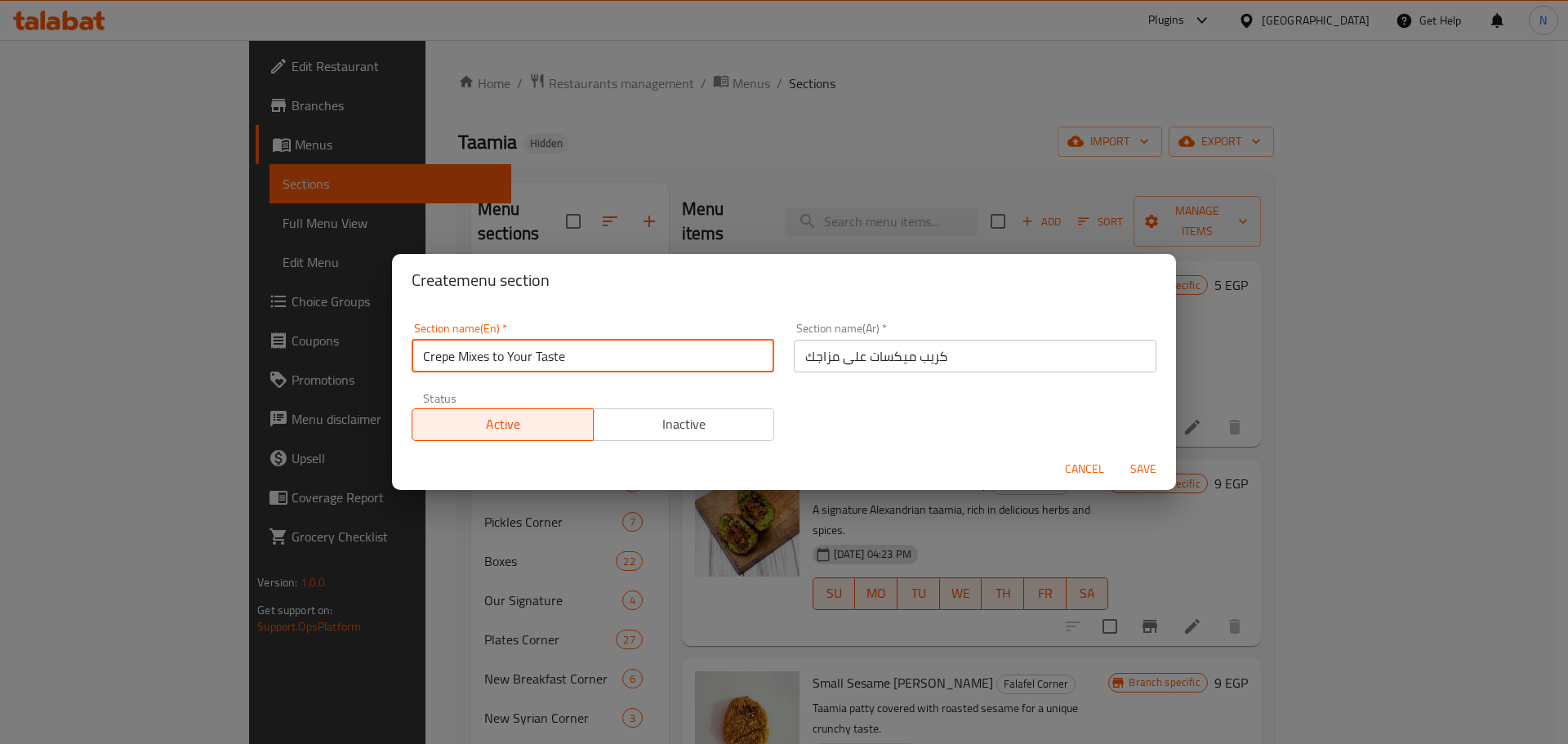
click at [505, 358] on input "Crepe Mixes to Your Taste" at bounding box center [592, 356] width 362 height 33
click at [501, 357] on input "Crepe Mixes to Your Taste" at bounding box center [592, 356] width 362 height 33
click at [499, 356] on input "Crepe Mixes to Your Taste" at bounding box center [592, 356] width 362 height 33
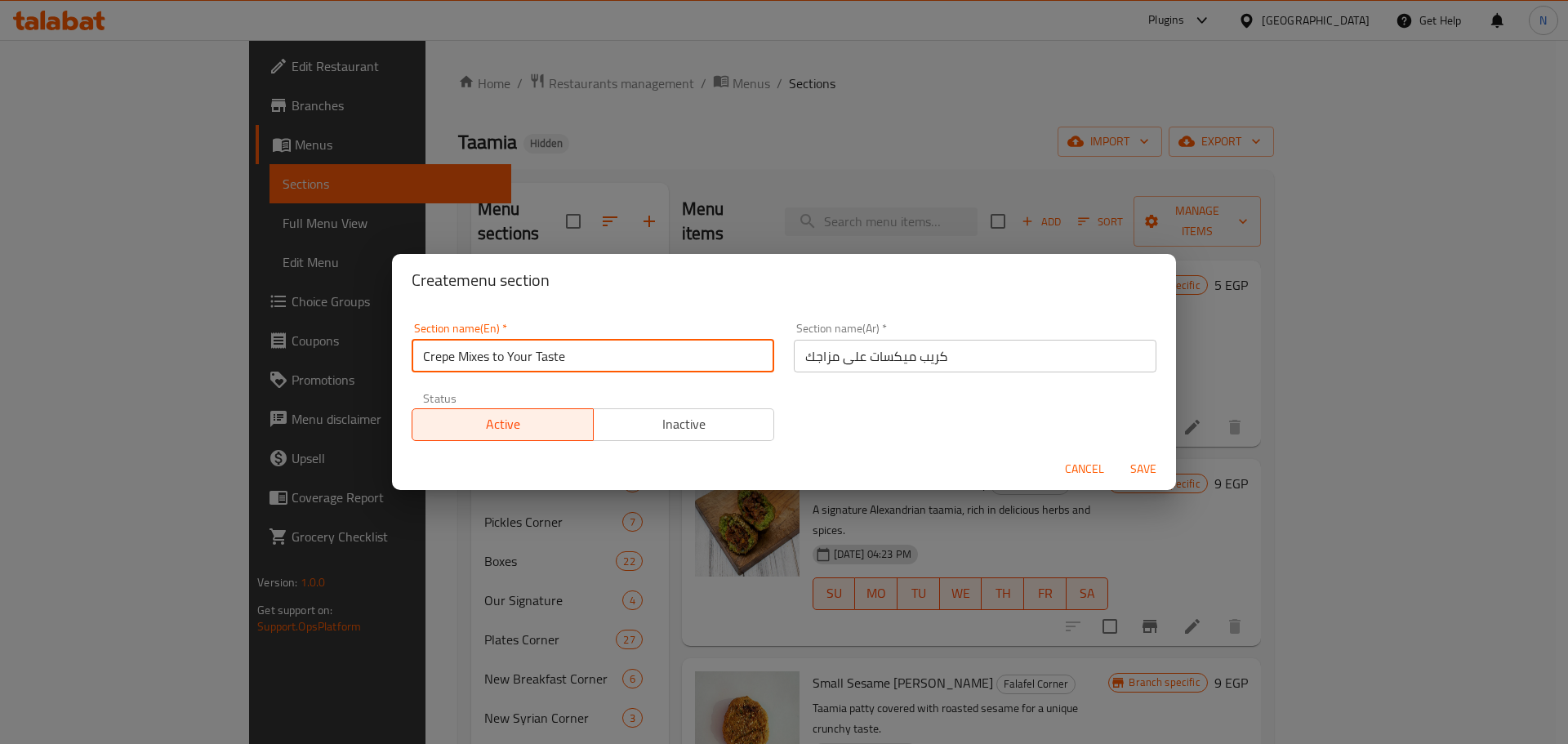
click at [499, 356] on input "Crepe Mixes to Your Taste" at bounding box center [592, 356] width 362 height 33
type input "Crepe Mixes To Your Taste"
click at [771, 477] on span "Save" at bounding box center [1143, 469] width 39 height 20
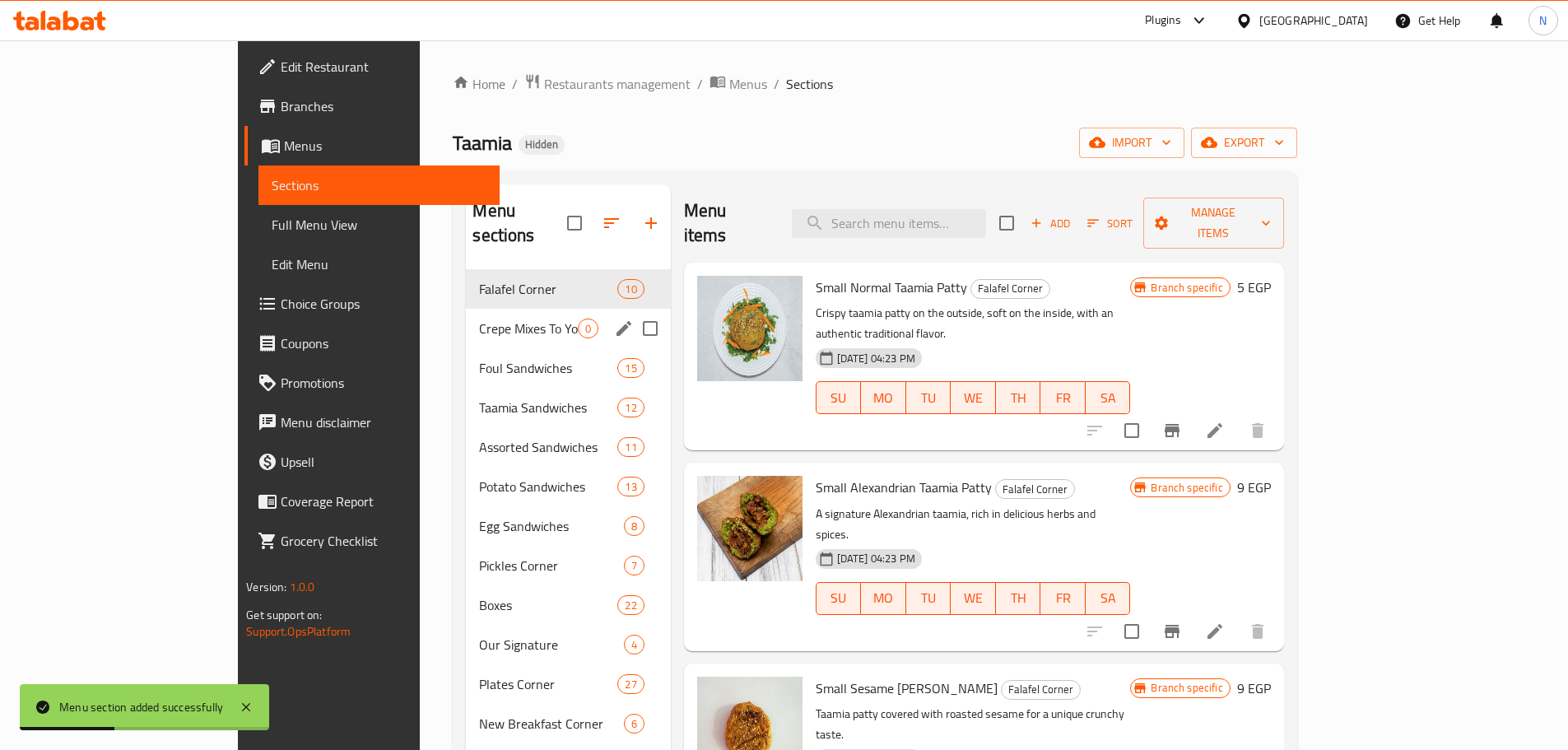
click at [488, 318] on span "Crepe Mixes To Your Taste" at bounding box center [528, 328] width 98 height 20
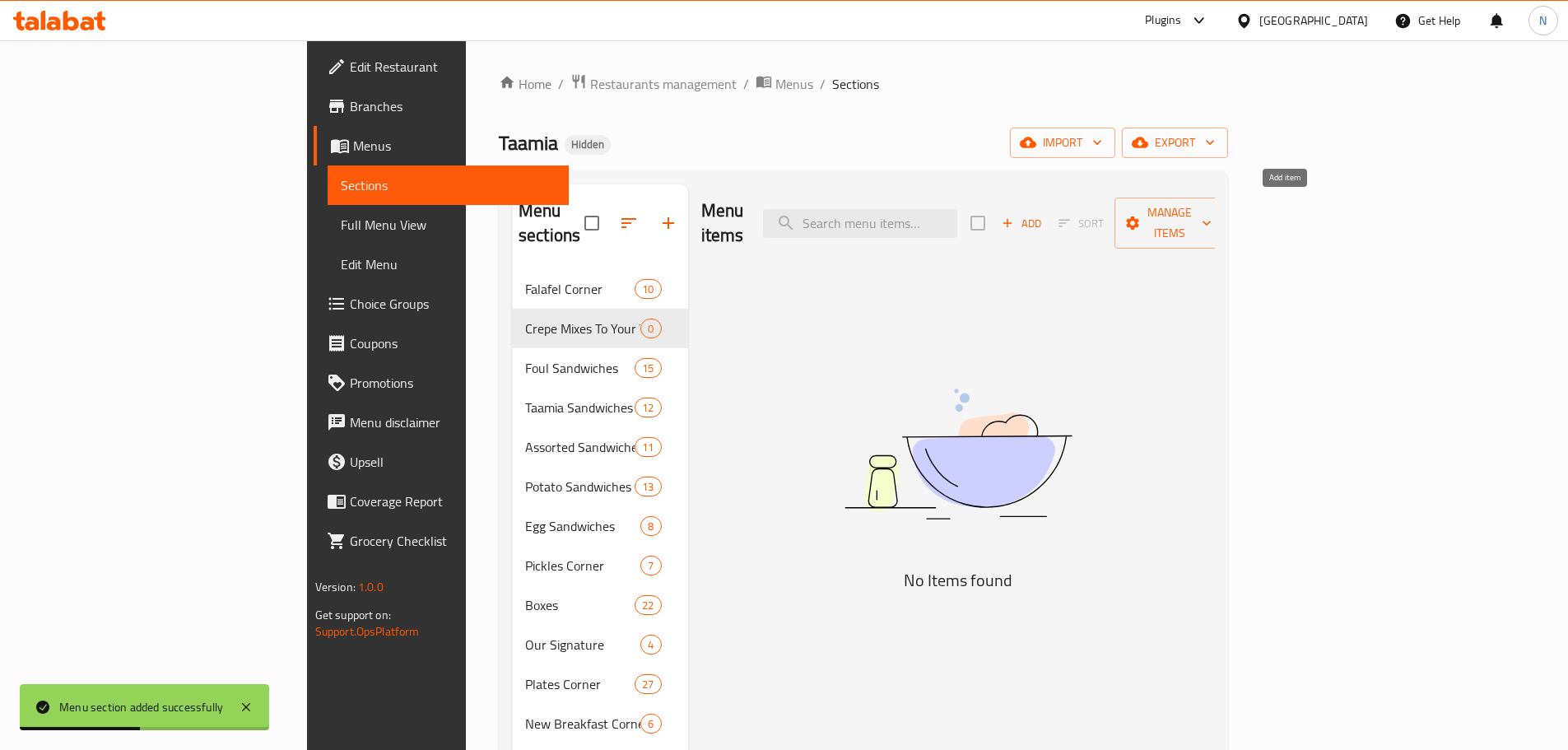
click at [777, 215] on icon "button" at bounding box center [1007, 222] width 14 height 14
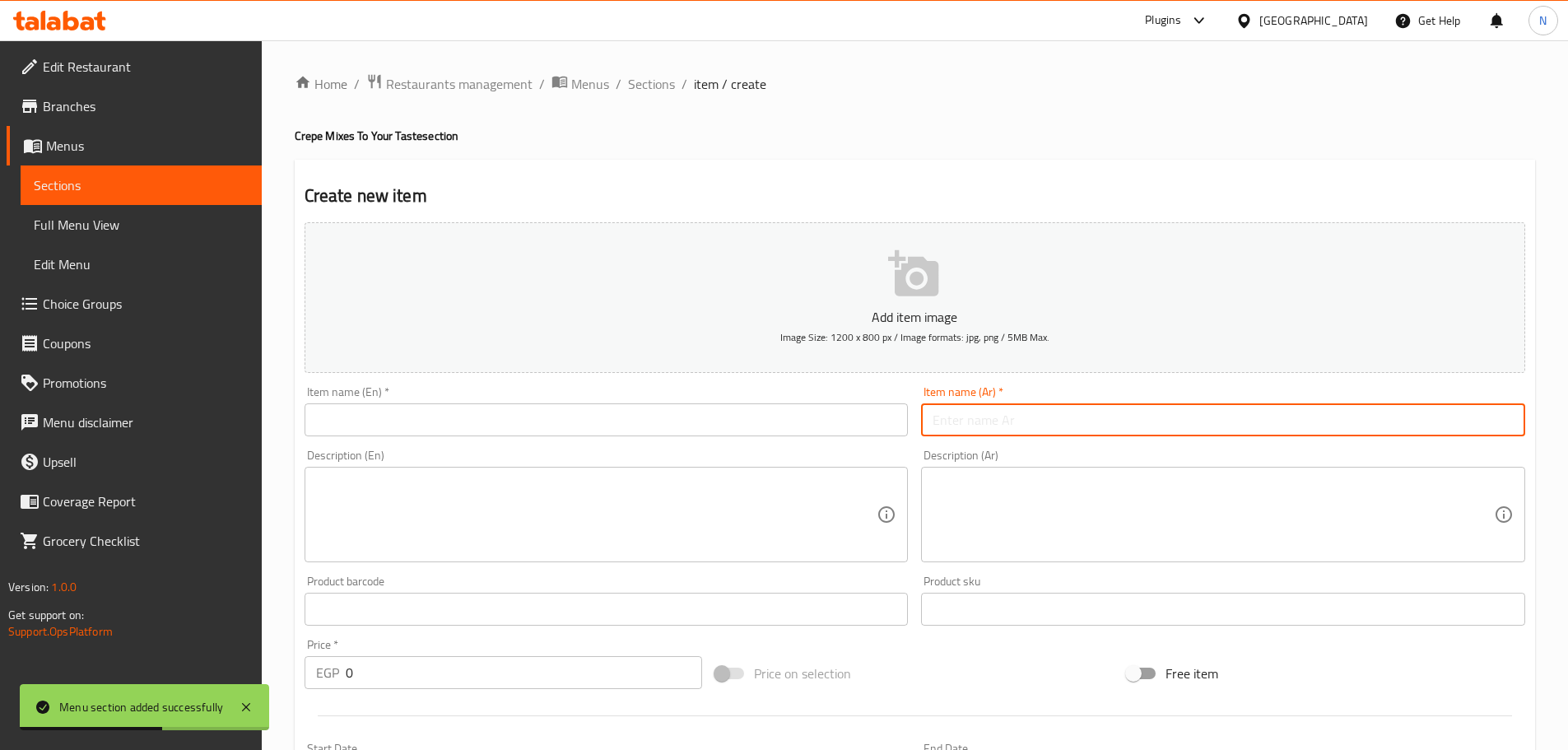
click at [777, 427] on input "text" at bounding box center [1223, 420] width 604 height 33
paste input "ميكس فراخ"
type input "ميكس فراخ"
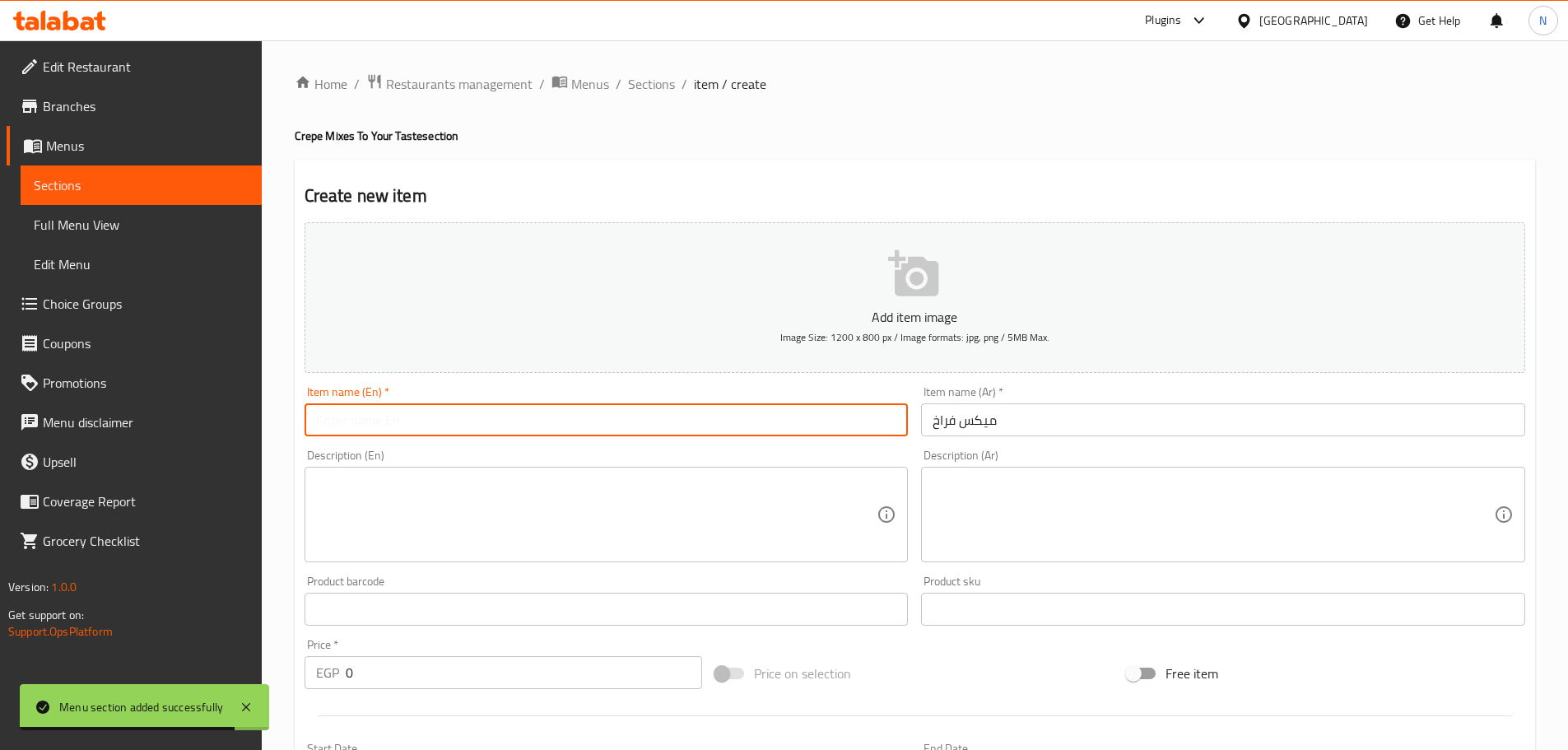
click at [445, 428] on input "text" at bounding box center [607, 420] width 604 height 33
paste input "Mixed chicken"
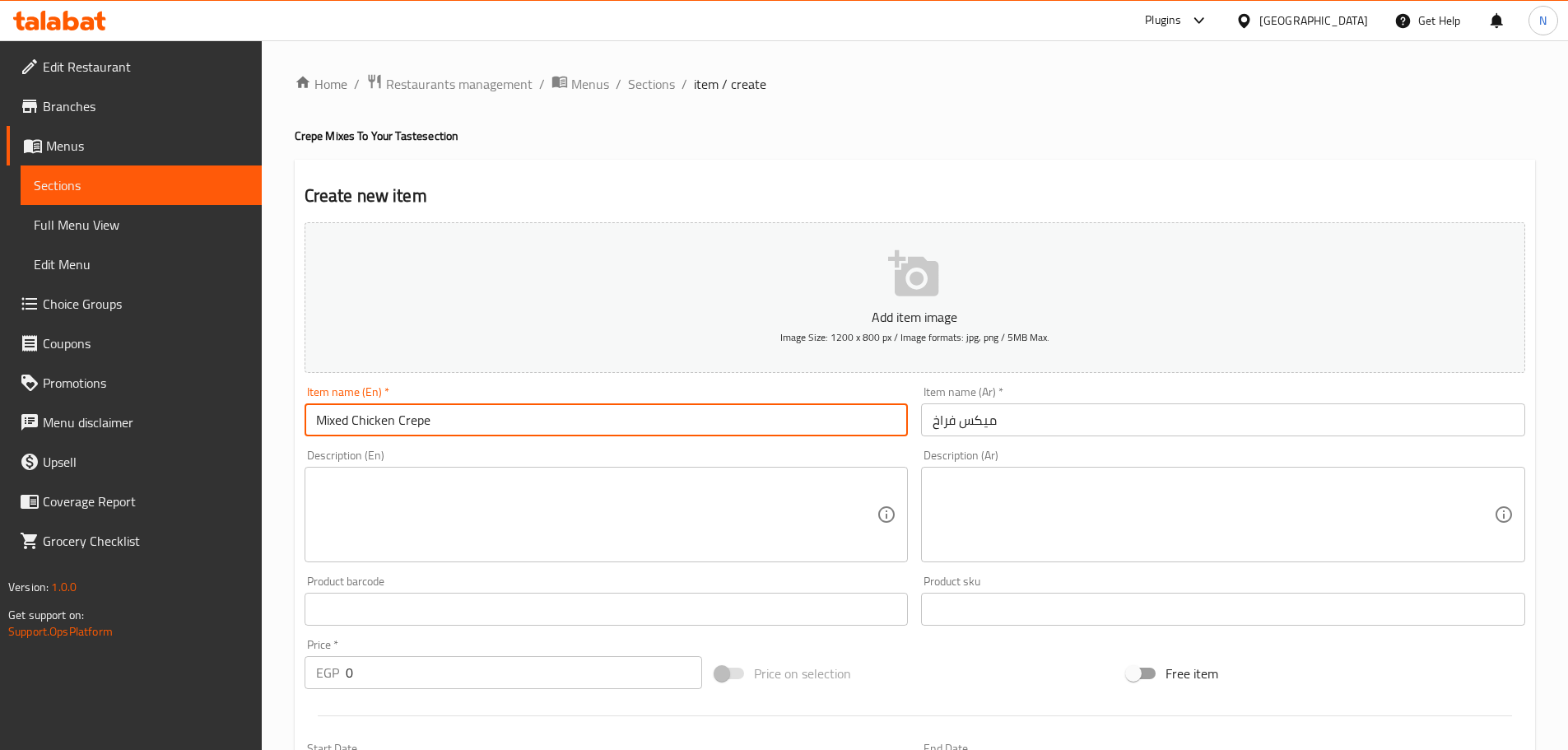
click at [422, 429] on input "Mixed Chicken Crepe" at bounding box center [607, 420] width 604 height 33
type input "Mixed Chicken"
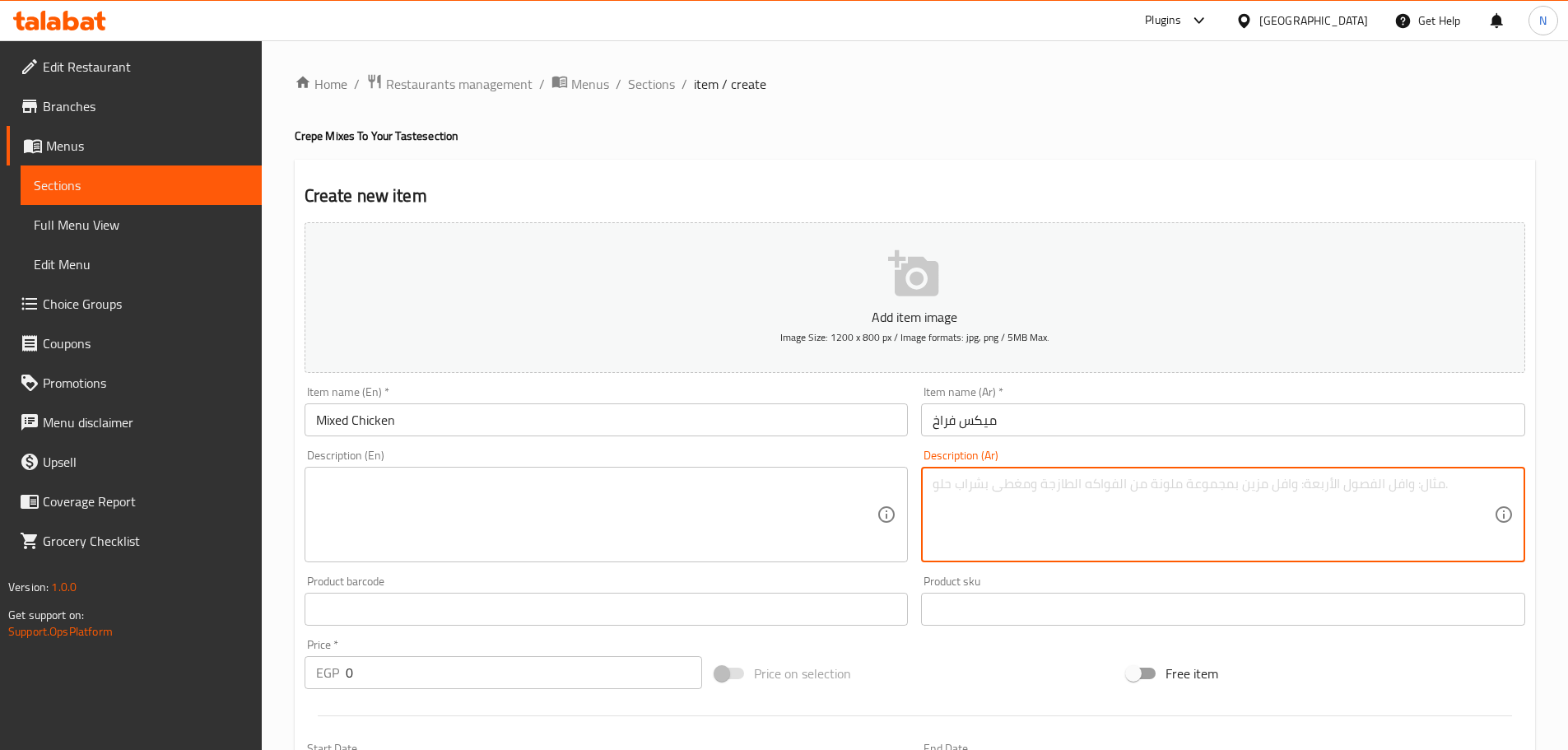
click at [777, 485] on textarea at bounding box center [1213, 515] width 561 height 78
paste textarea "شيش شاروما + استربس"
click at [777, 484] on textarea "شيش شاروما + استربس" at bounding box center [1213, 515] width 561 height 78
click at [777, 481] on textarea "شيش، شاروما + استربس" at bounding box center [1213, 515] width 561 height 78
click at [777, 482] on textarea "شيش، شاروما واستربس" at bounding box center [1213, 515] width 561 height 78
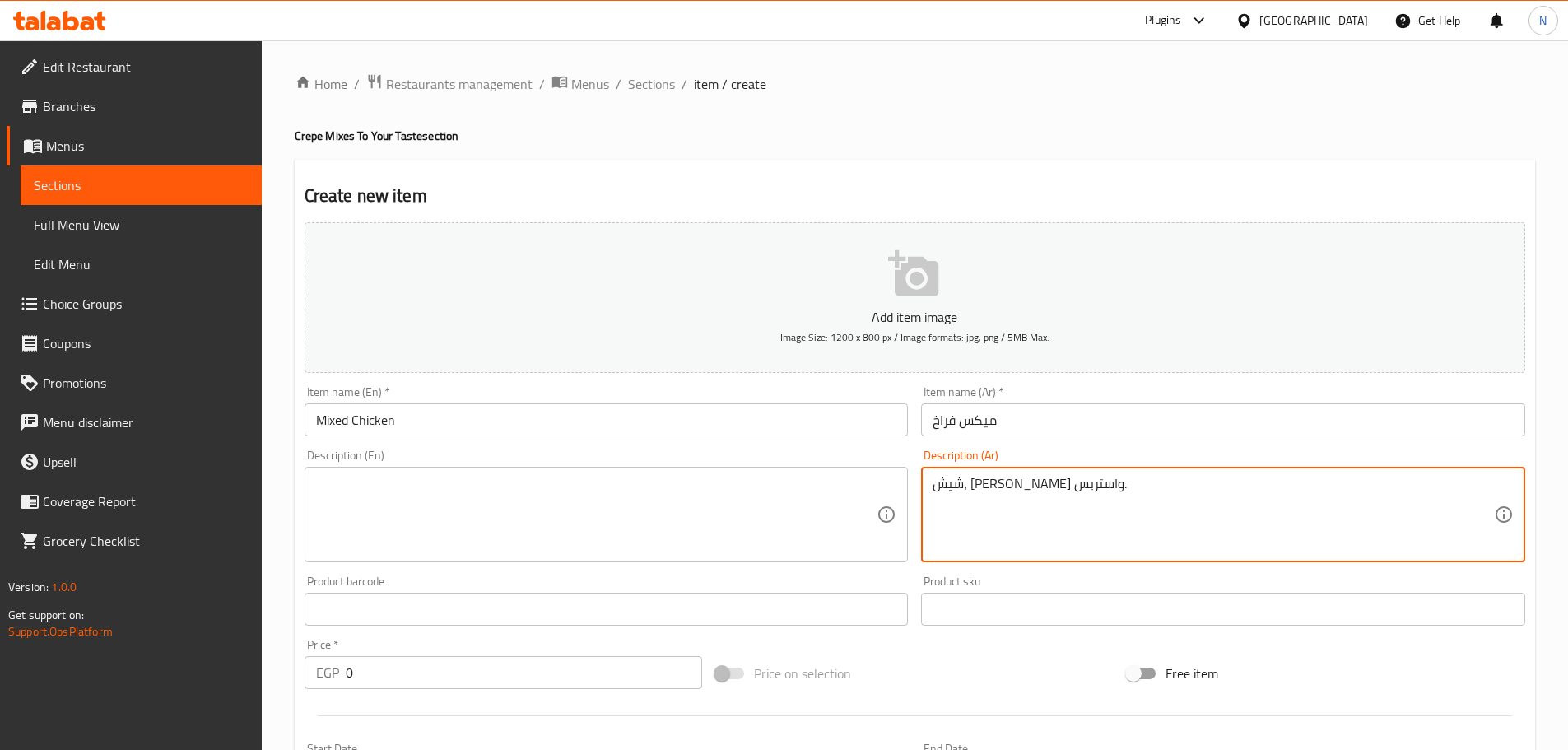
click at [777, 482] on textarea "شيش، شاروما واستربس." at bounding box center [1213, 515] width 561 height 78
type textarea "شيش، شاروما واستربس."
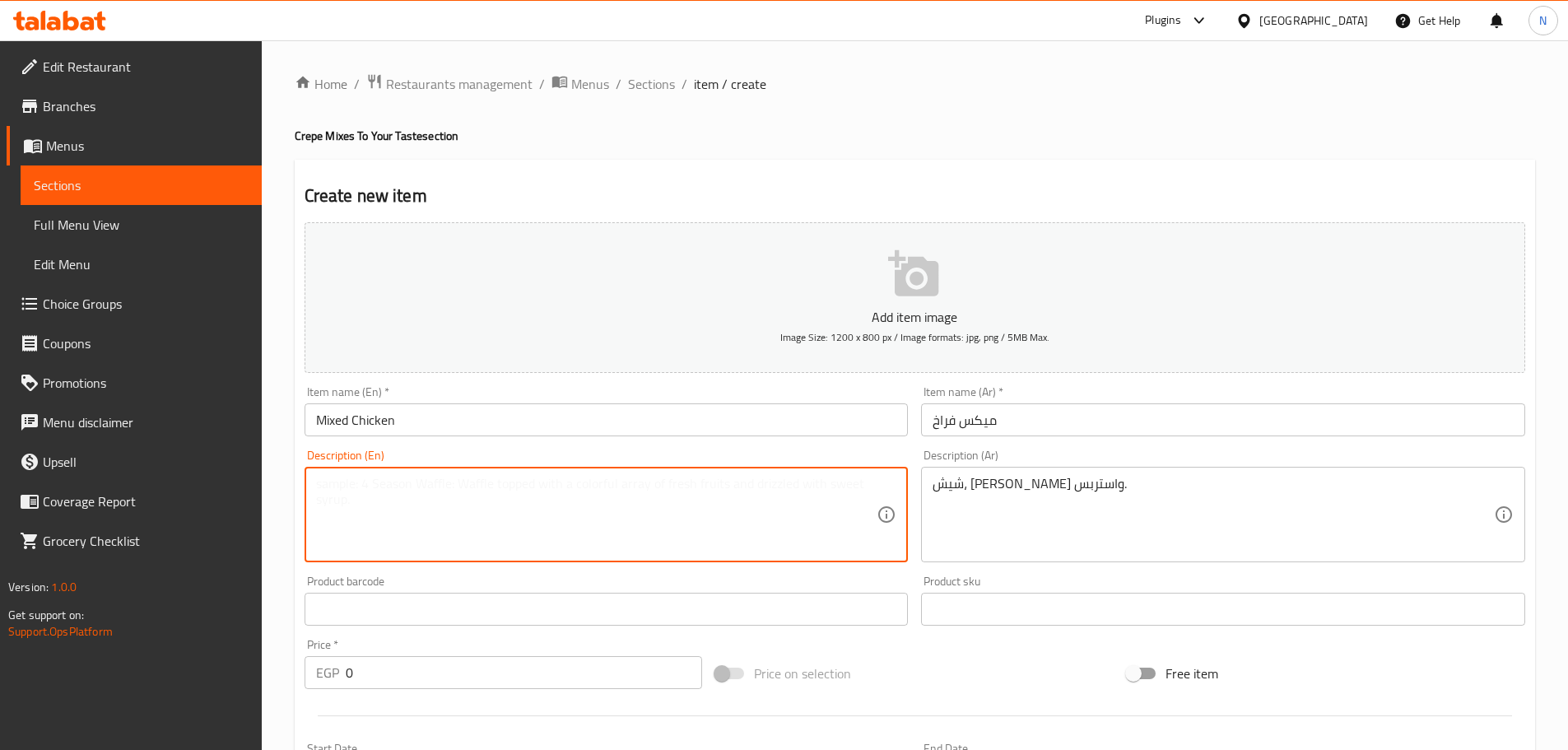
click at [500, 541] on textarea at bounding box center [596, 515] width 561 height 78
paste textarea "Shish, shawarma and strips."
type textarea "Shish, shawarma and strips."
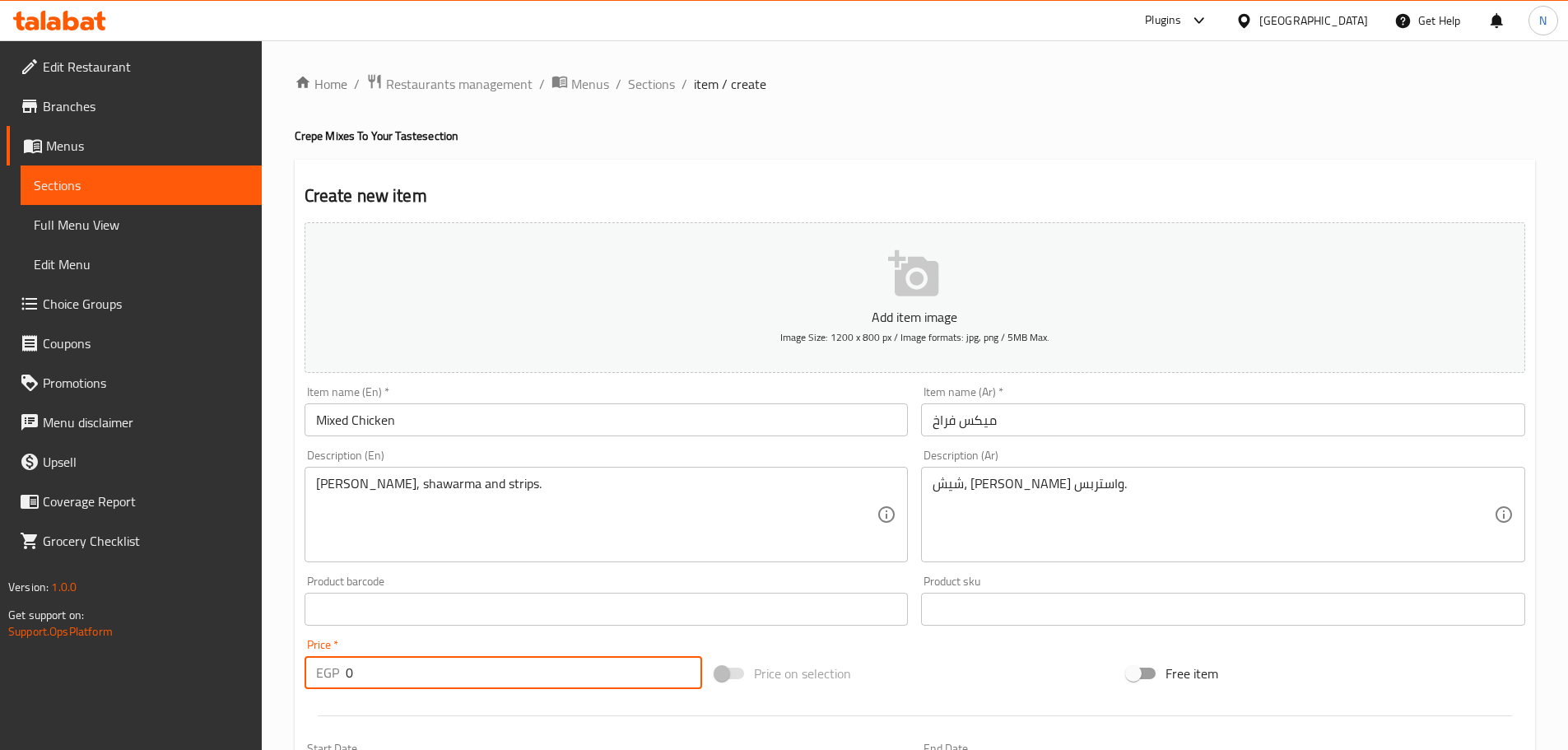
drag, startPoint x: 396, startPoint y: 665, endPoint x: 336, endPoint y: 684, distance: 62.9
click at [336, 684] on div "EGP 0 Price *" at bounding box center [504, 673] width 398 height 33
type input "130"
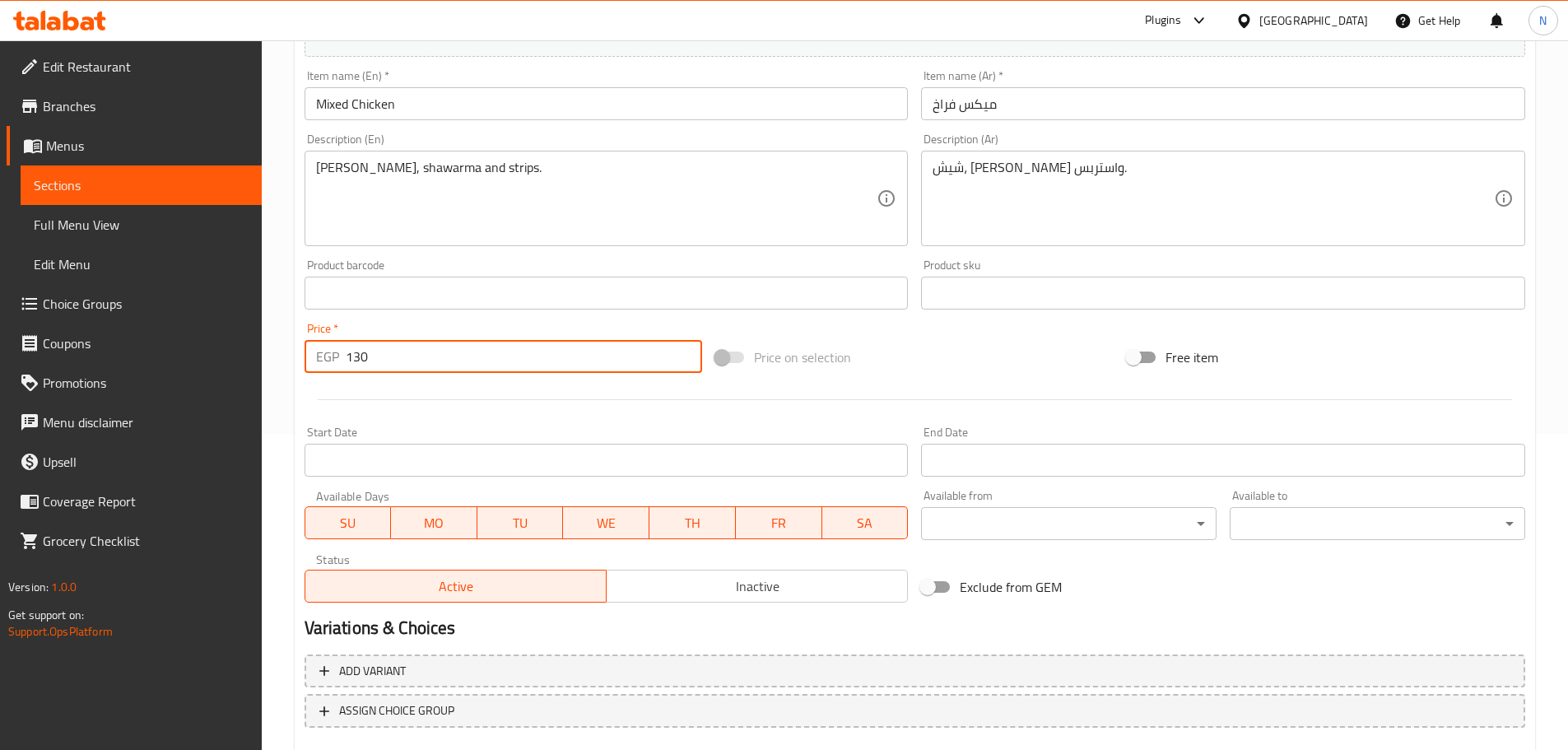
scroll to position [329, 0]
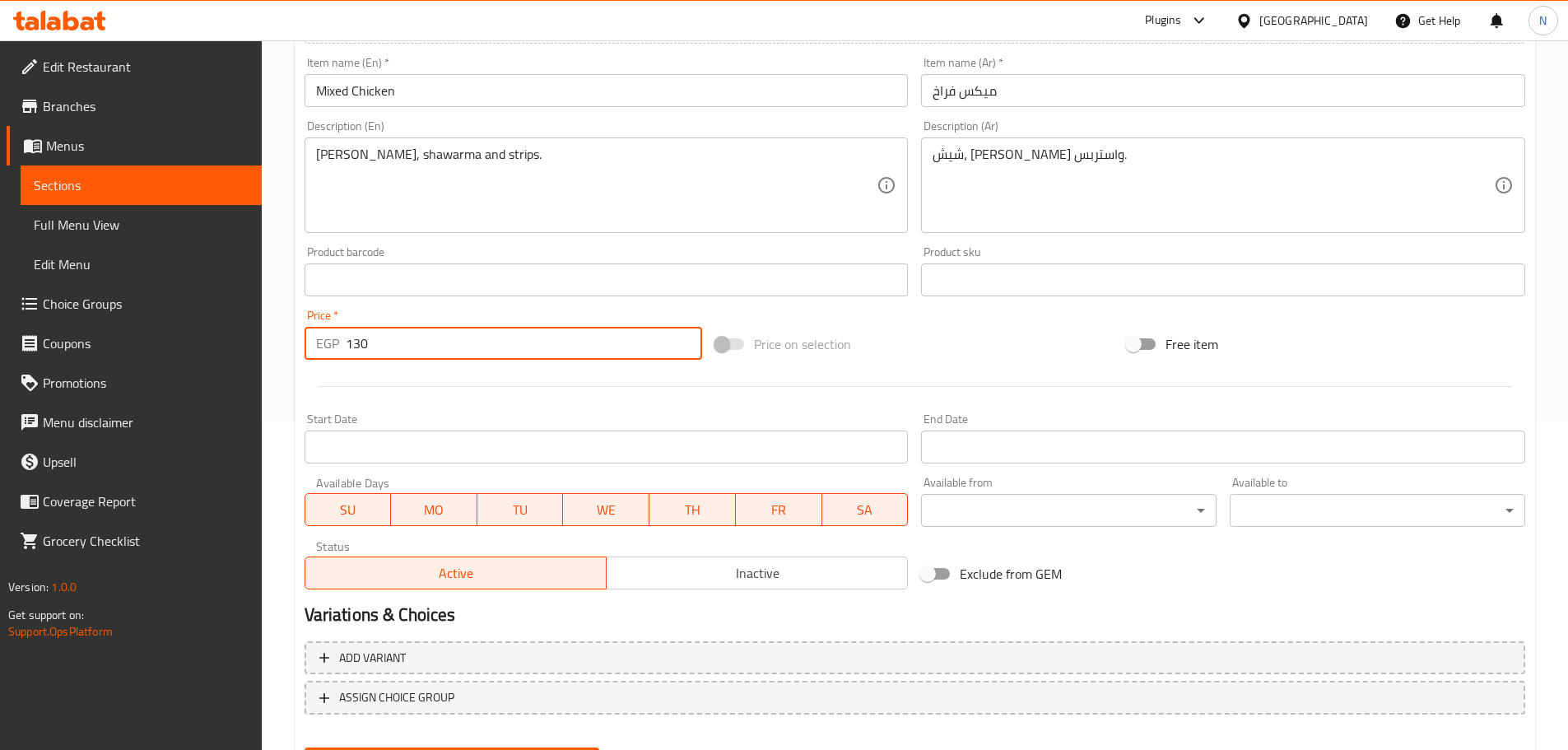
click at [777, 327] on div "Price on selection" at bounding box center [914, 344] width 411 height 44
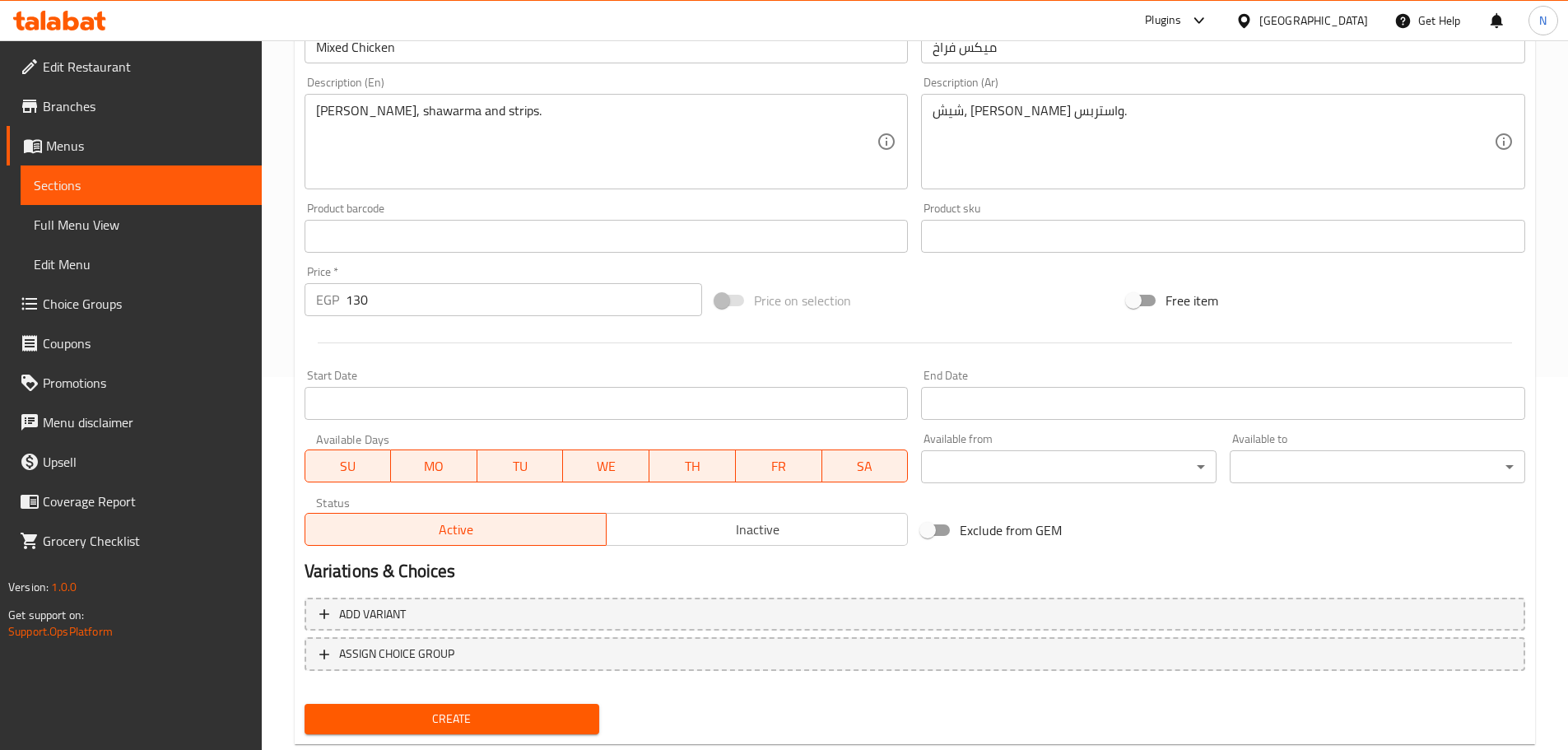
scroll to position [413, 0]
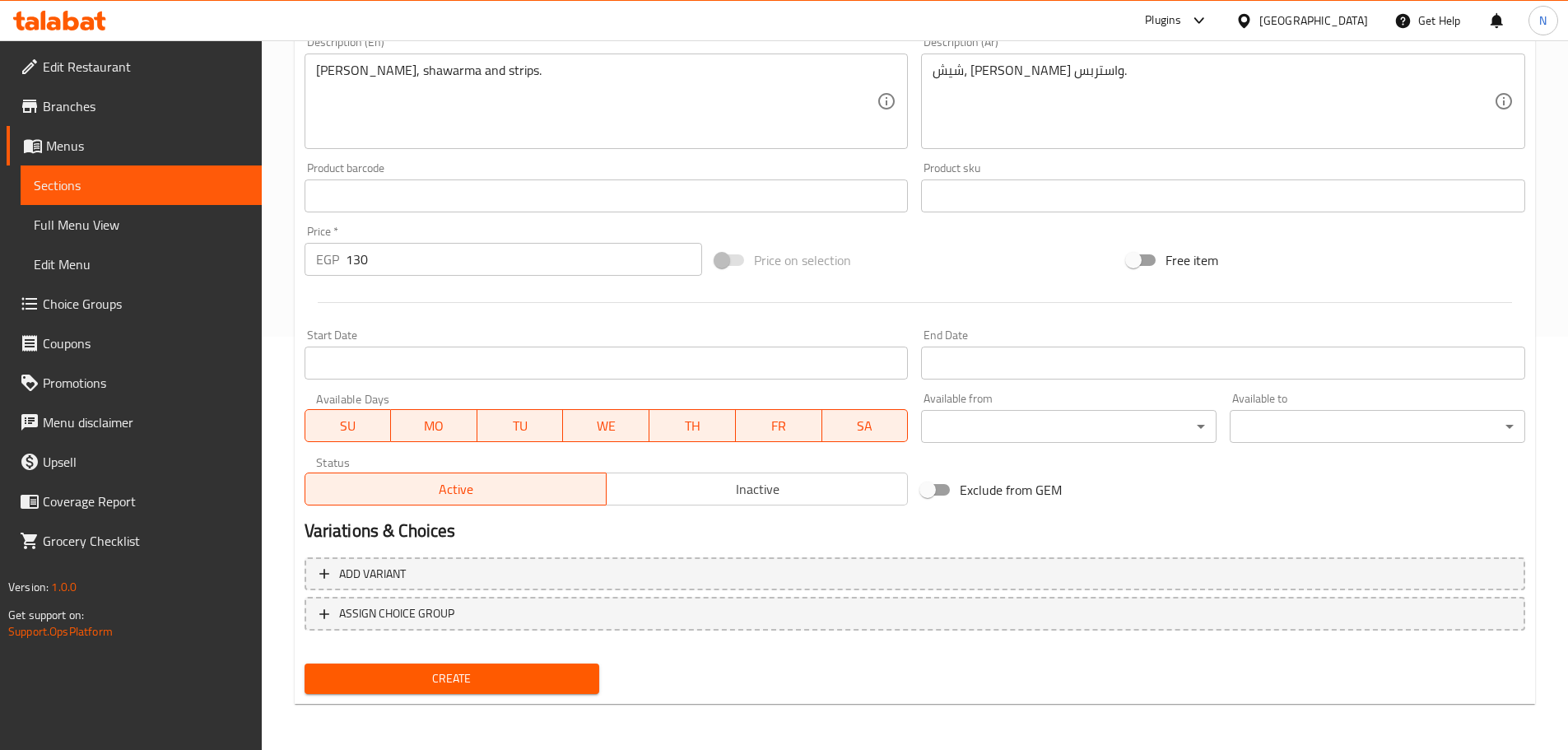
click at [421, 661] on div "Create" at bounding box center [452, 678] width 309 height 43
click at [418, 665] on button "Create" at bounding box center [452, 678] width 295 height 31
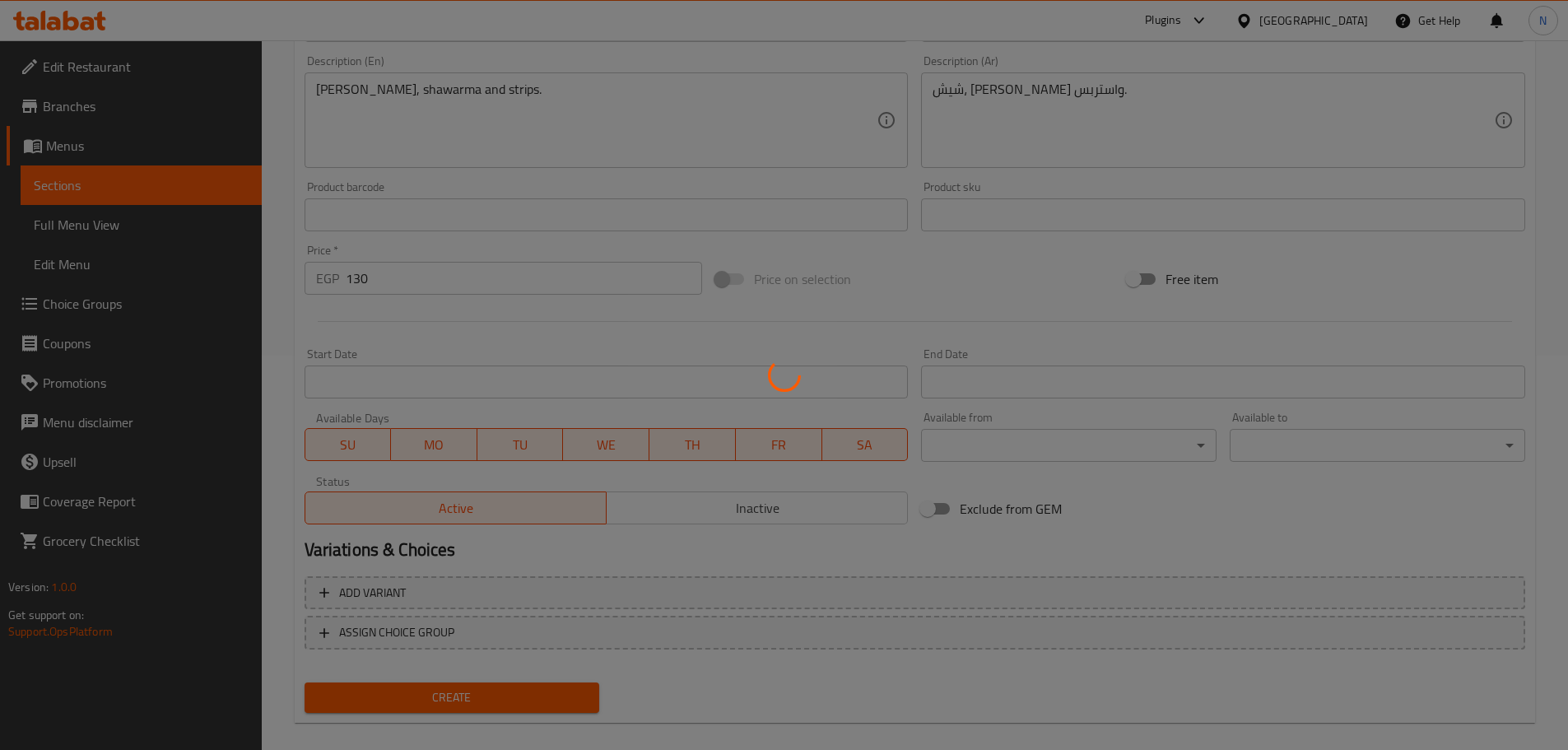
type input "0"
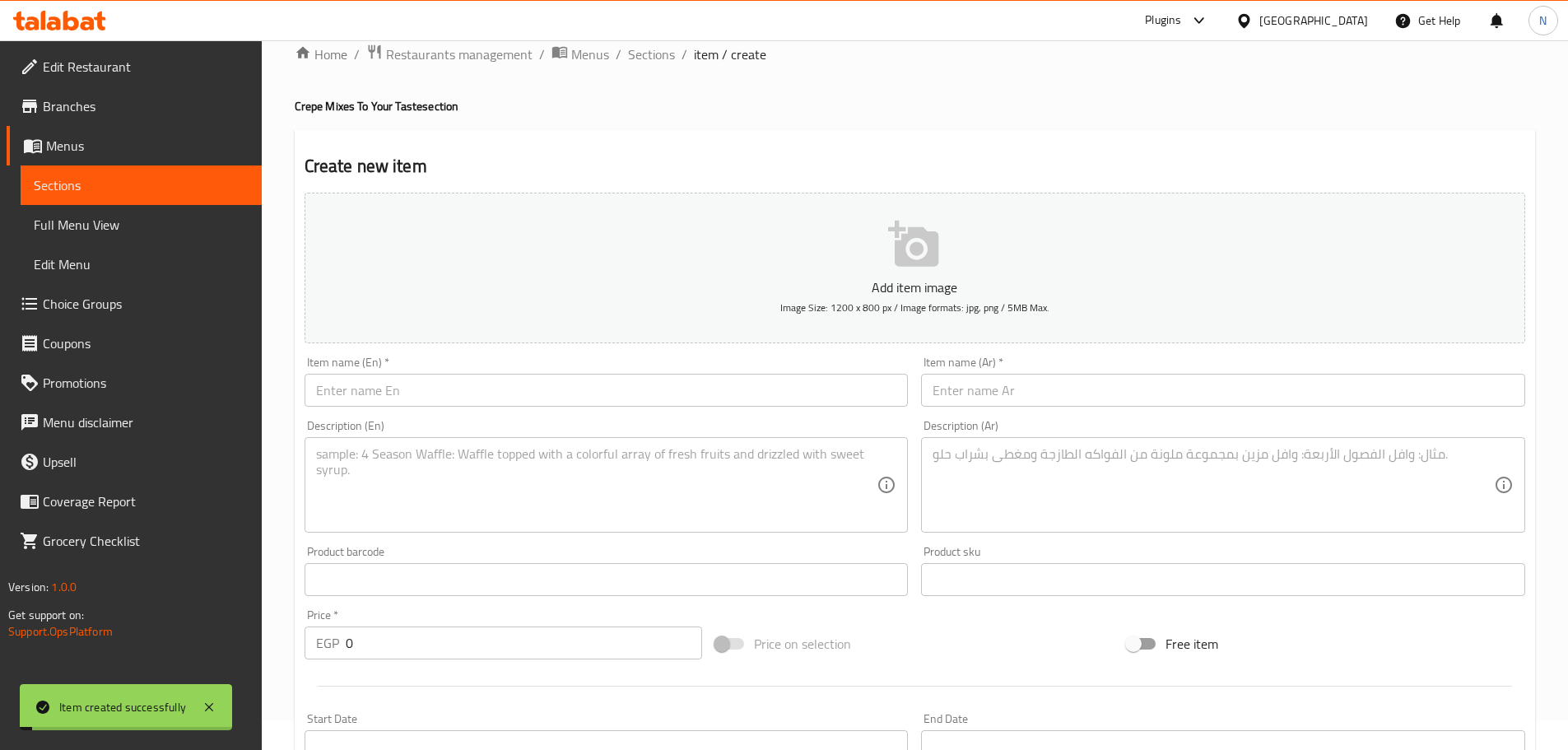
scroll to position [0, 0]
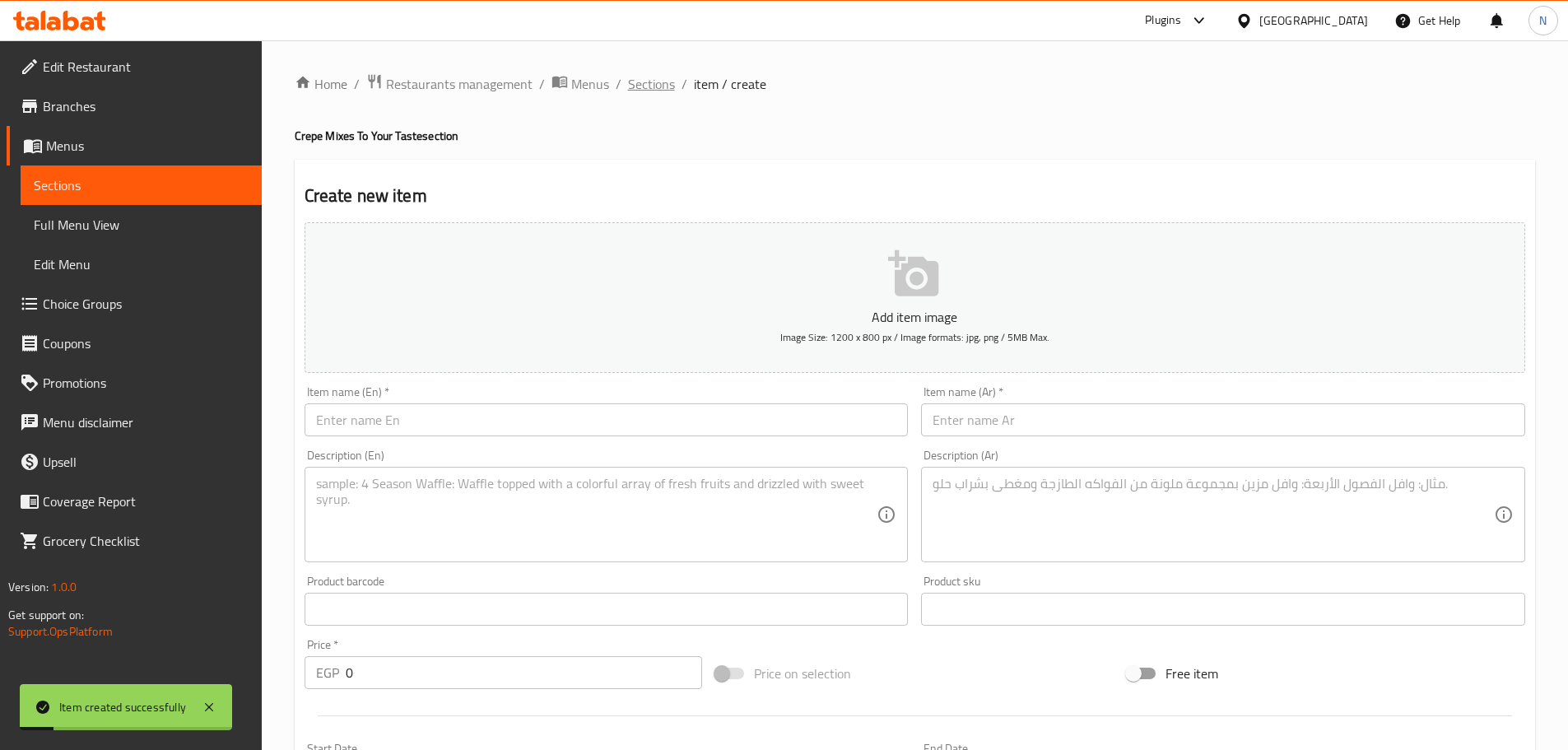
click at [661, 83] on span "Sections" at bounding box center [651, 83] width 47 height 20
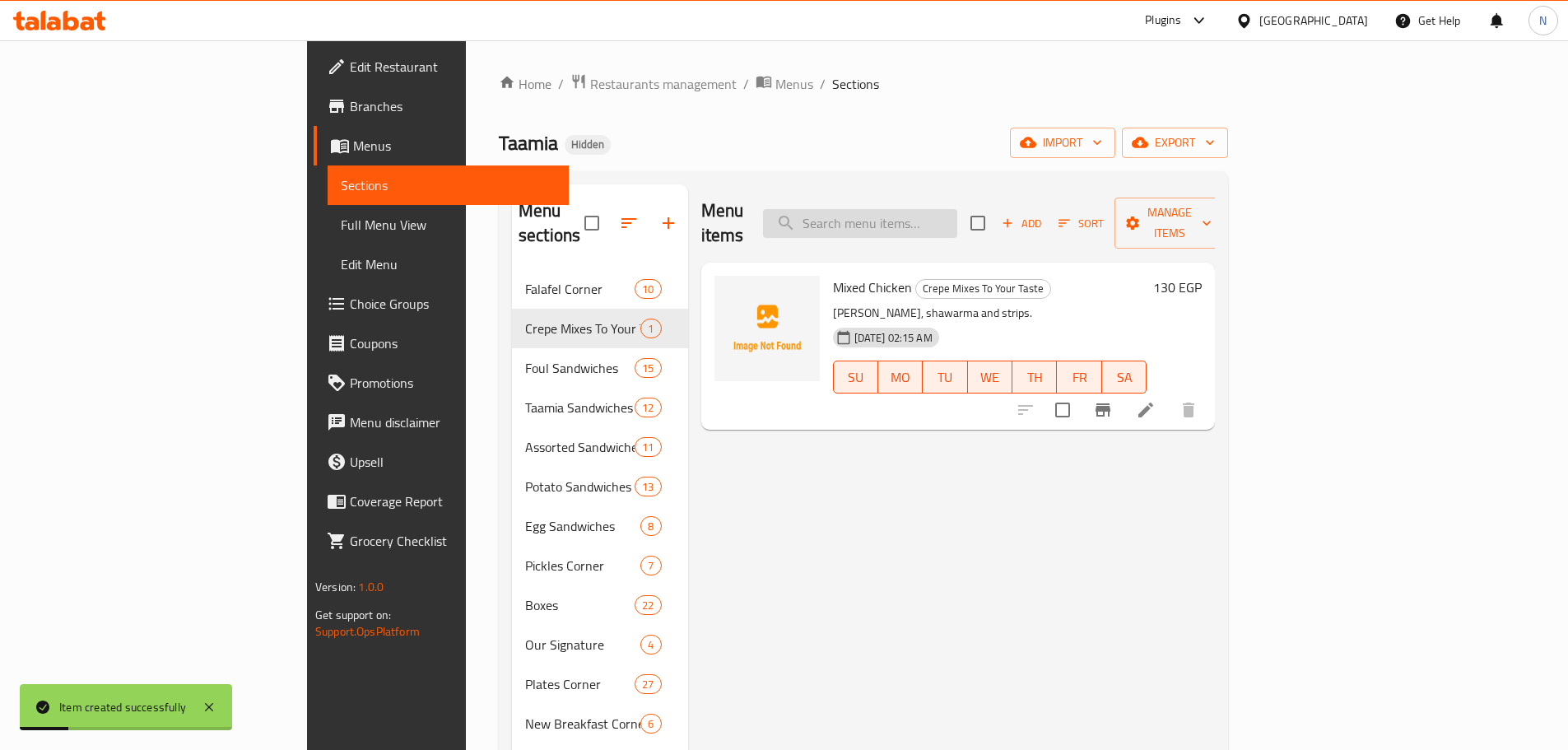
click at [777, 210] on input "search" at bounding box center [860, 224] width 194 height 29
paste input "ميكس لحو"
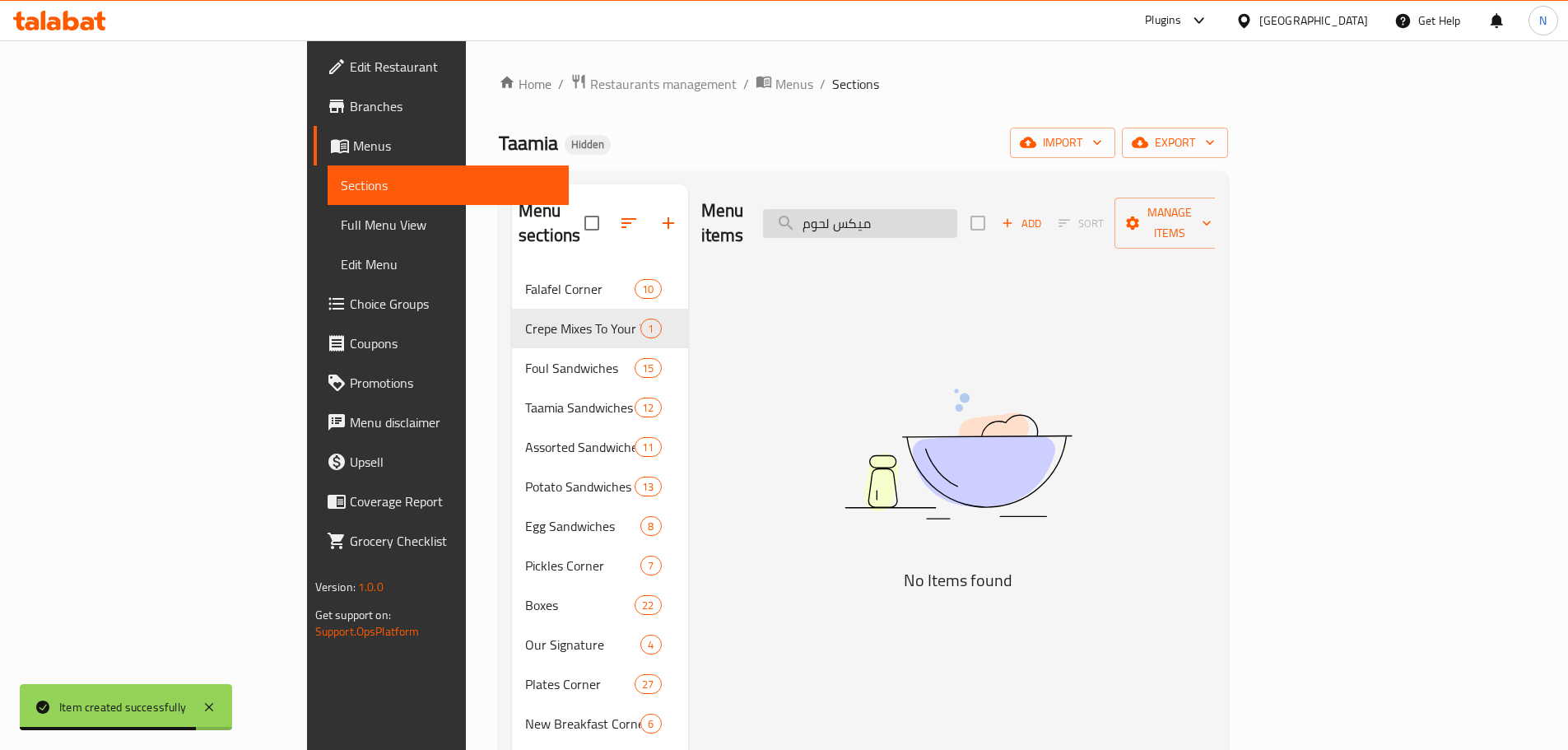
click at [777, 209] on input "ميكس لحوم" at bounding box center [860, 224] width 194 height 29
type input "ميكس لحوم"
click at [777, 215] on icon "button" at bounding box center [1007, 222] width 14 height 14
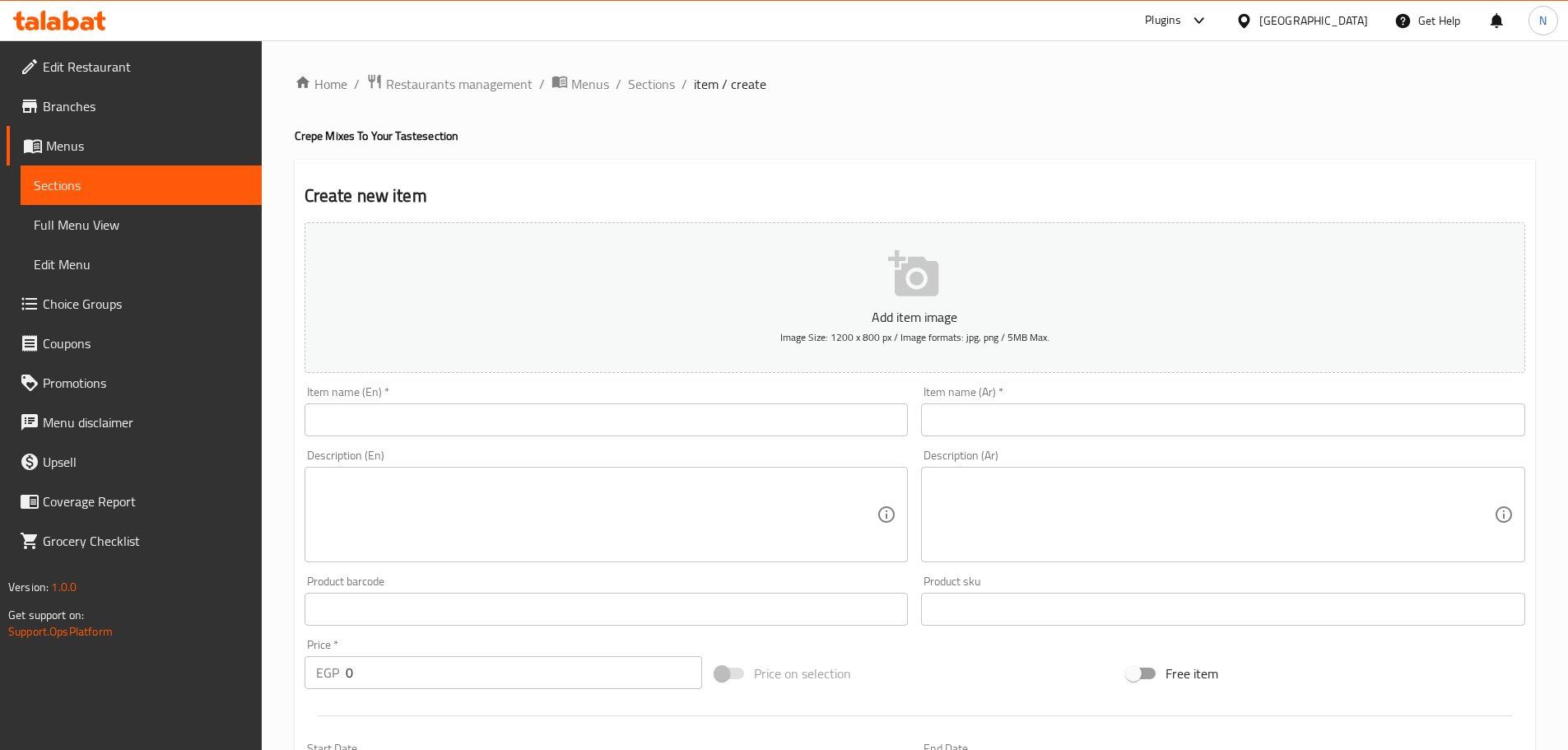
click at [777, 416] on input "text" at bounding box center [1223, 420] width 604 height 33
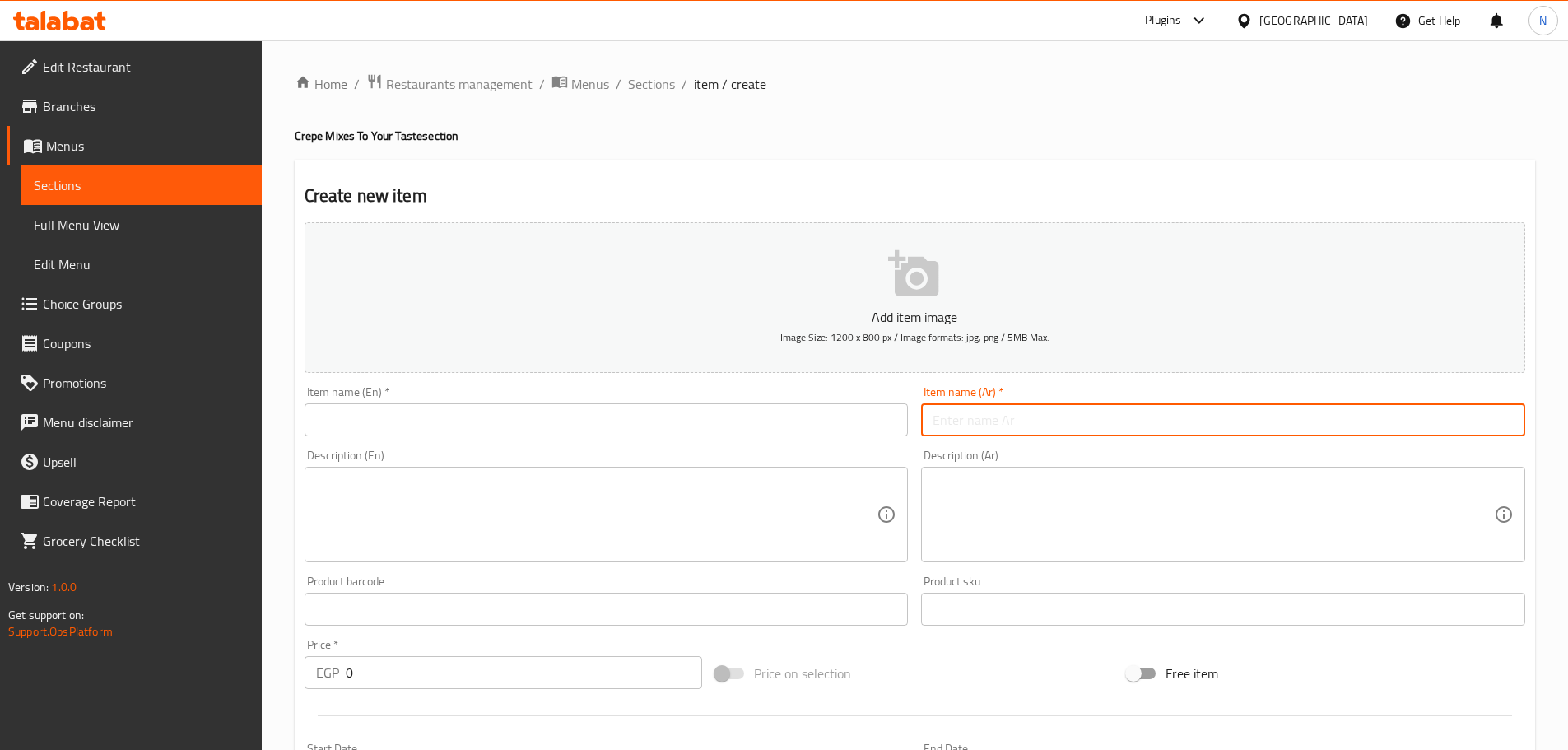
paste input "ميكس لحوم"
type input "ميكس لحوم"
click at [340, 417] on input "text" at bounding box center [607, 420] width 604 height 33
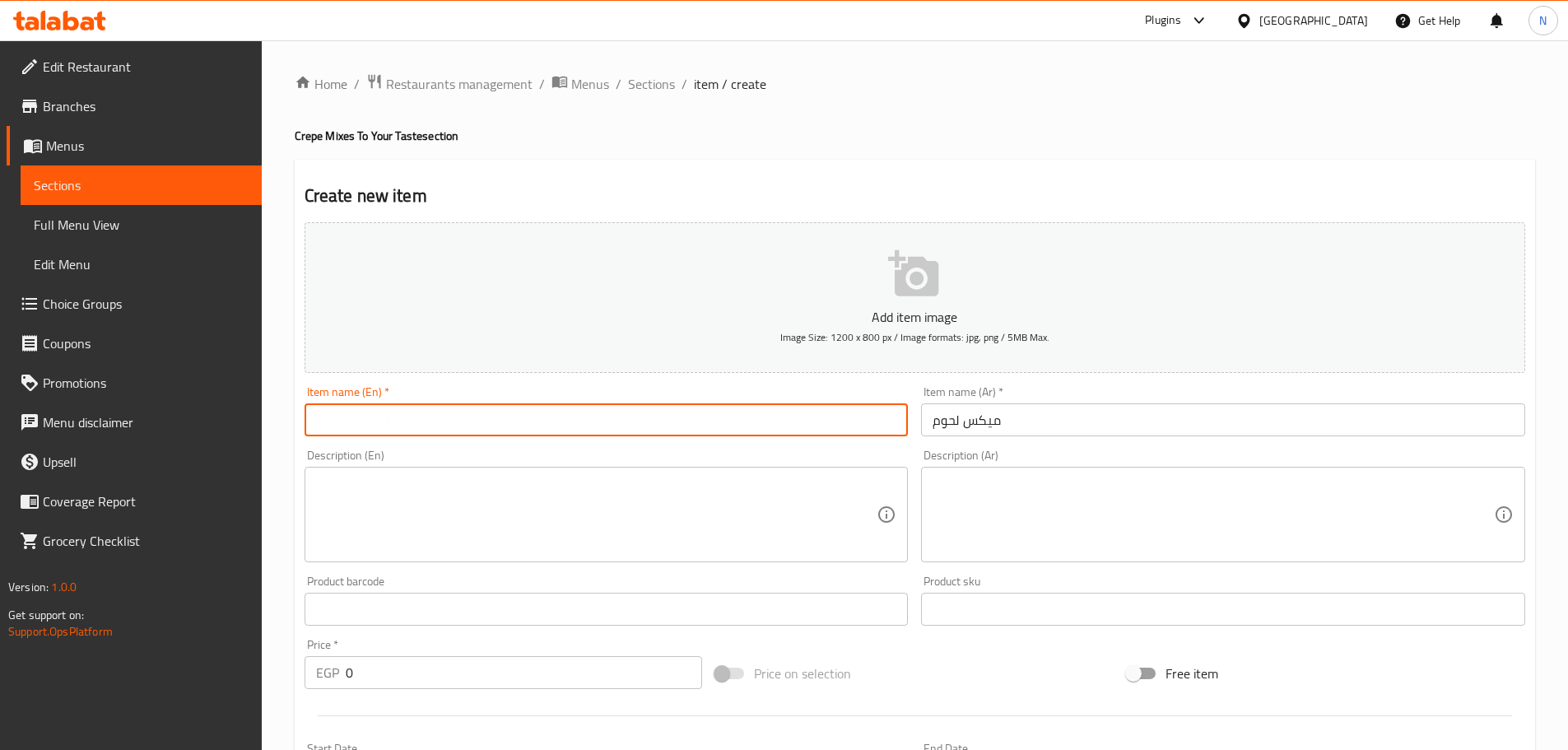
paste input "Mixed meat"
type input "Mixed Meat"
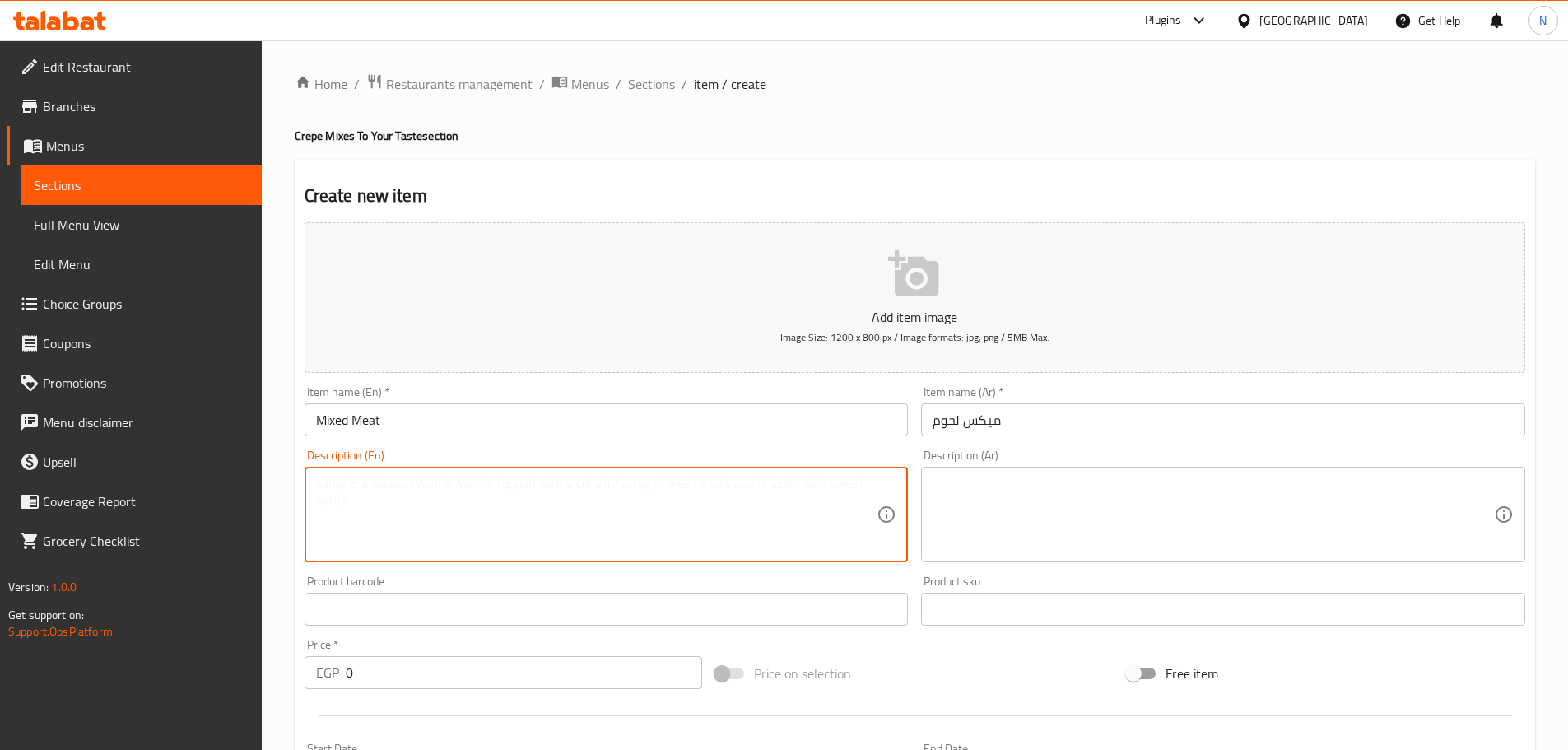
click at [705, 528] on textarea at bounding box center [596, 515] width 561 height 78
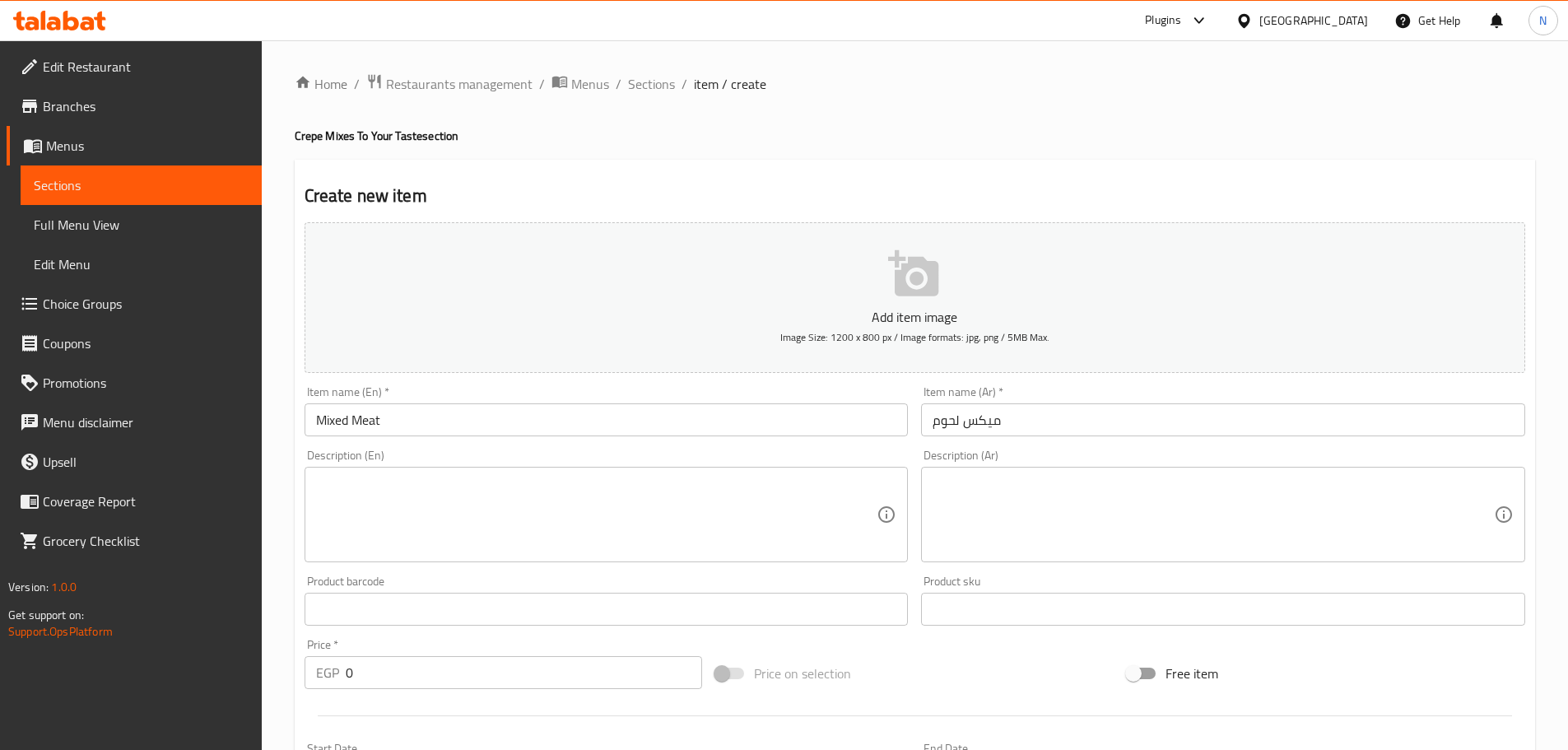
click at [777, 472] on div "Description (Ar)" at bounding box center [1223, 514] width 604 height 95
paste textarea "كفتة شاورما + سجق"
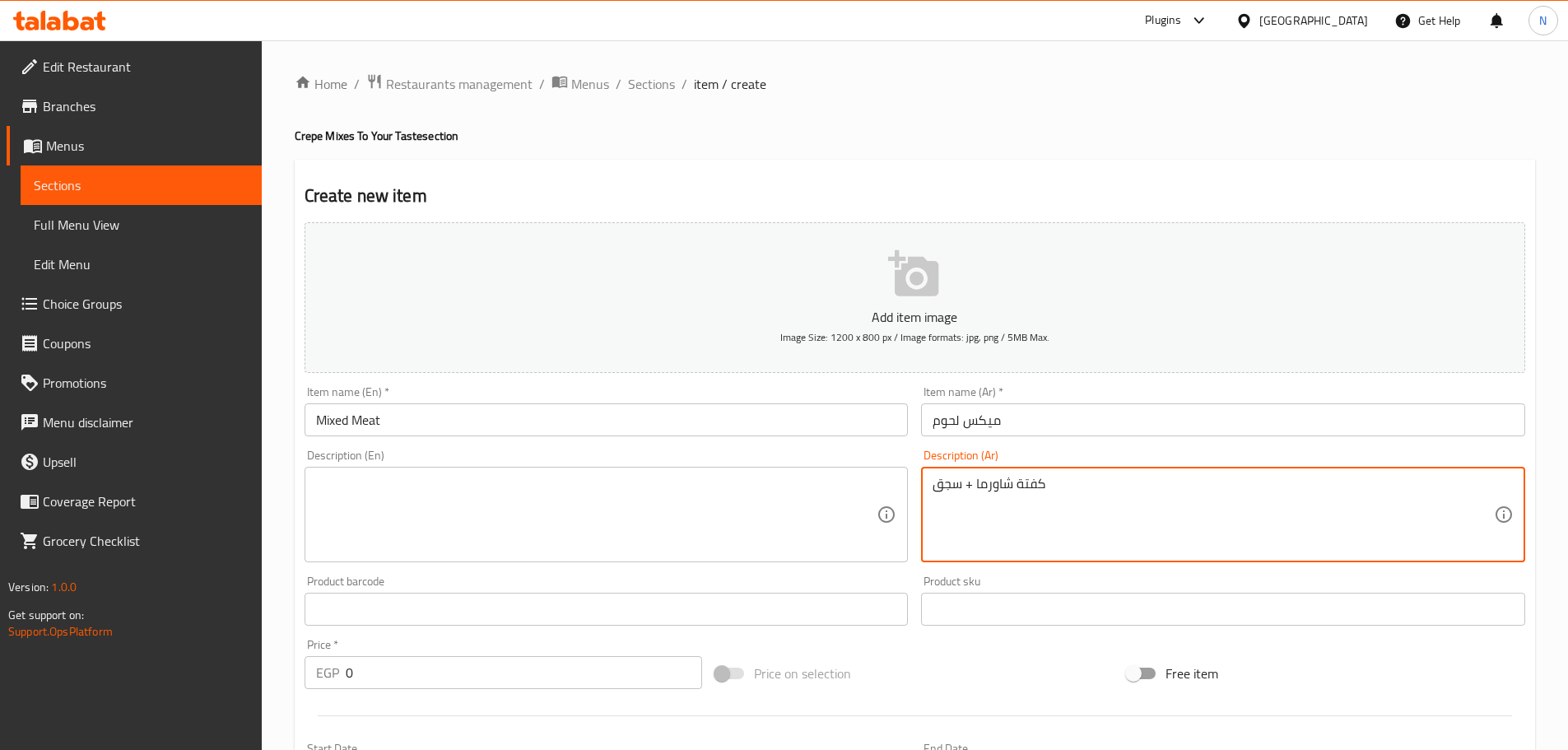
click at [777, 485] on textarea "كفتة شاورما + سجق" at bounding box center [1213, 515] width 561 height 78
click at [777, 487] on textarea "كفتة، شاورما + سجق" at bounding box center [1213, 515] width 561 height 78
click at [777, 488] on textarea "كفتة، شاورما وسجق" at bounding box center [1213, 515] width 561 height 78
click at [777, 486] on textarea "كفتة، شاورما وسجق." at bounding box center [1213, 515] width 561 height 78
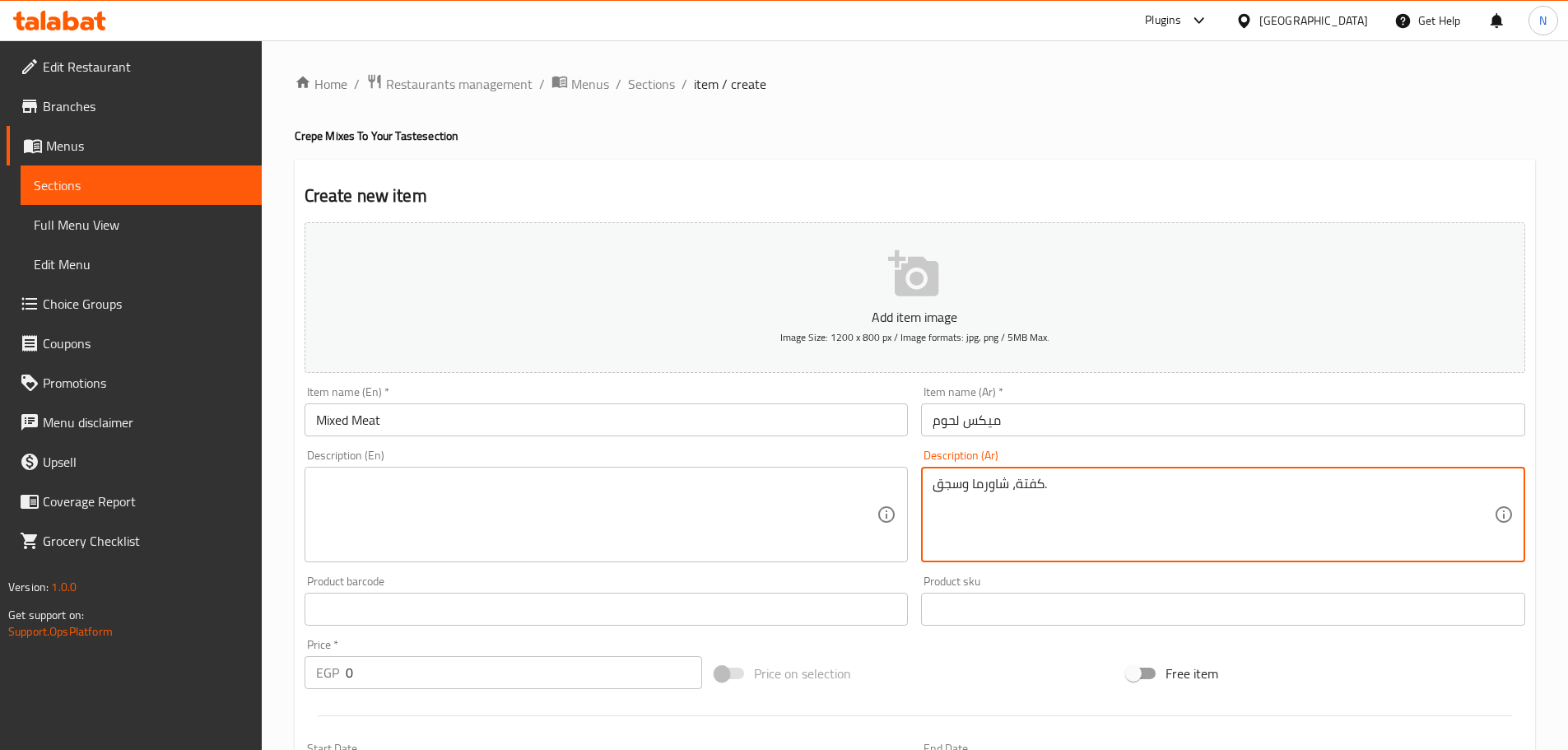
click at [777, 486] on textarea "كفتة، شاورما وسجق." at bounding box center [1213, 515] width 561 height 78
type textarea "كفتة، شاورما وسجق."
click at [567, 502] on textarea at bounding box center [596, 515] width 561 height 78
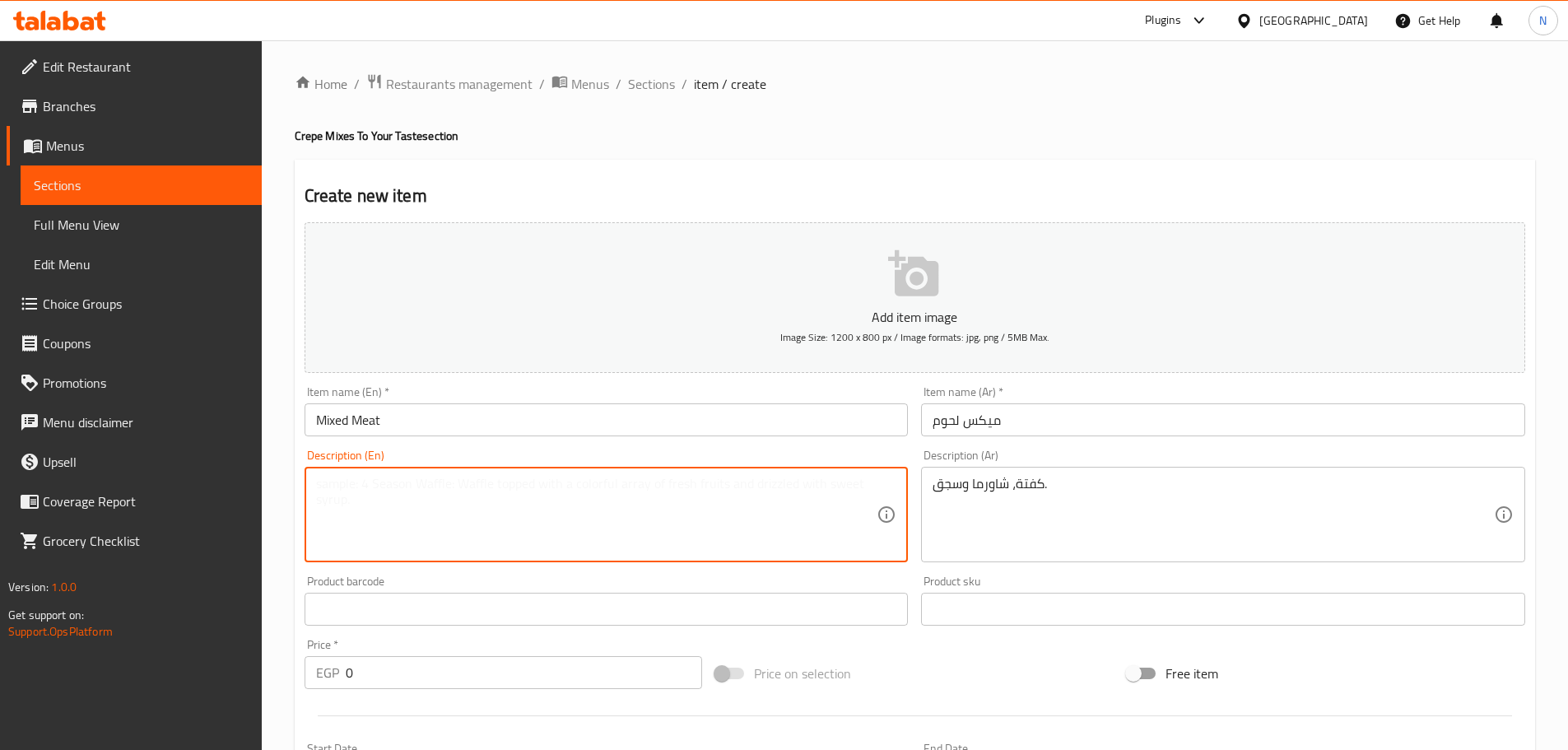
paste textarea "Kofta, shawarma and sausage."
type textarea "Kofta, shawarma and sausage."
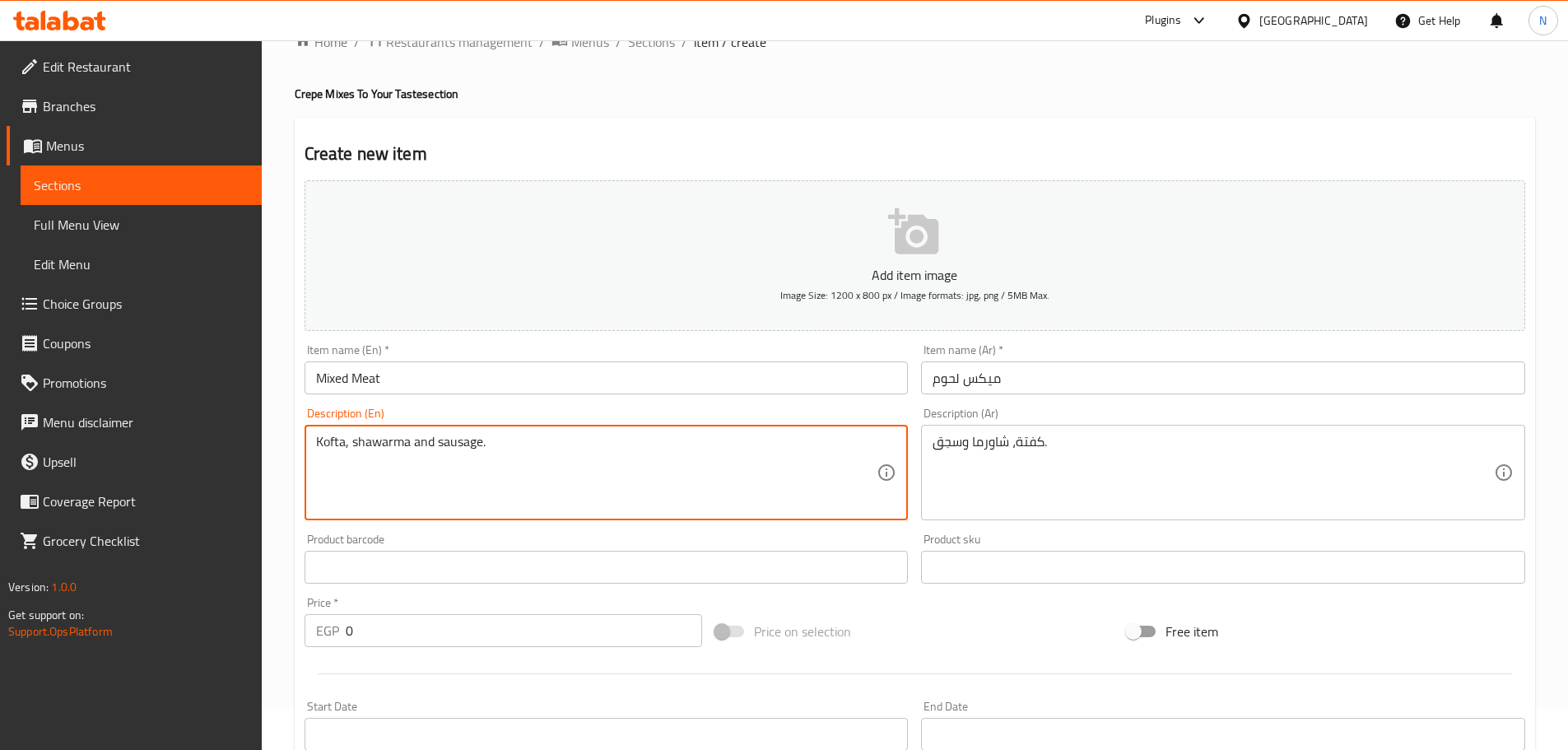
scroll to position [83, 0]
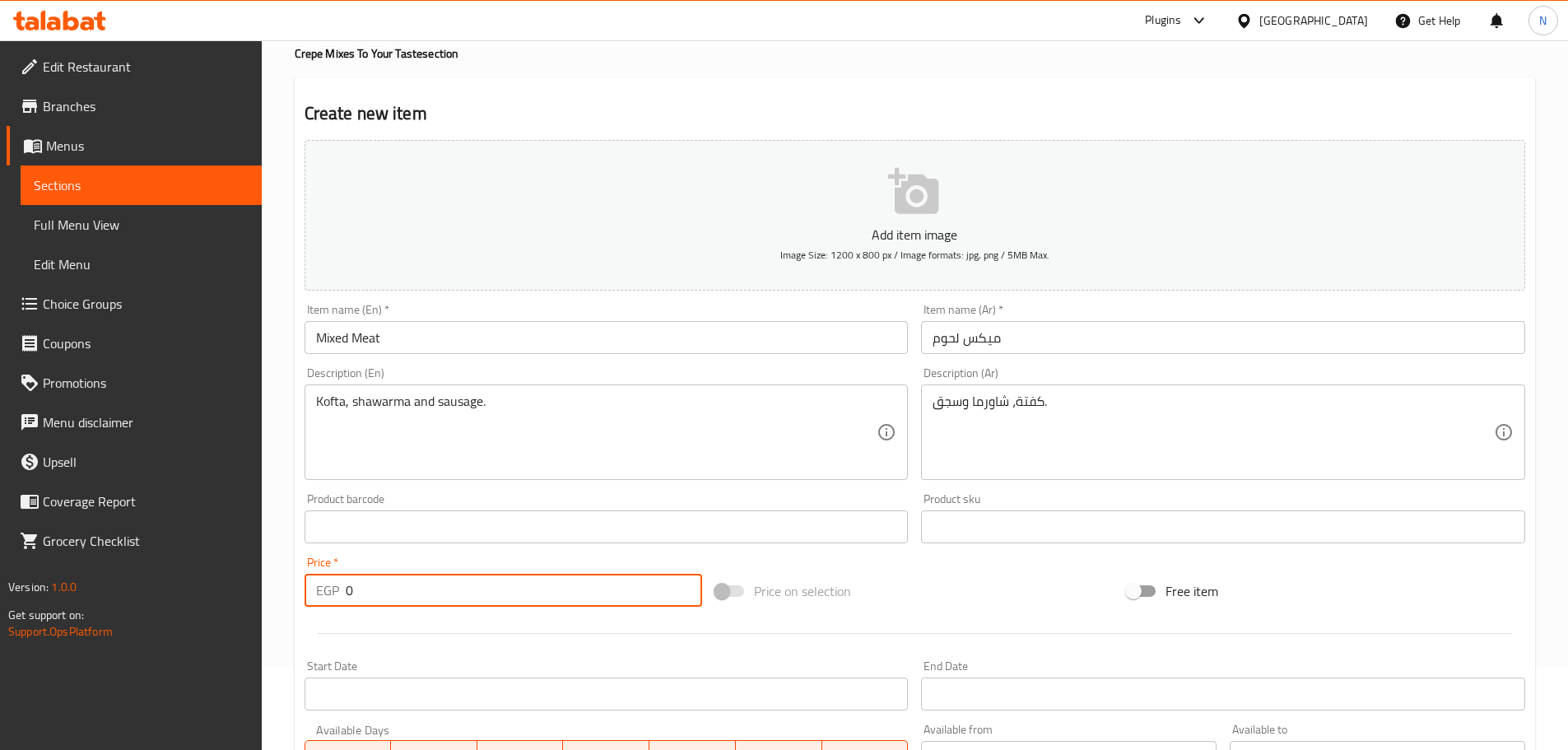
drag, startPoint x: 371, startPoint y: 585, endPoint x: 328, endPoint y: 578, distance: 43.6
click at [328, 578] on div "EGP 0 Price *" at bounding box center [504, 590] width 398 height 33
type input "130"
click at [777, 589] on div "Price on selection" at bounding box center [914, 591] width 411 height 44
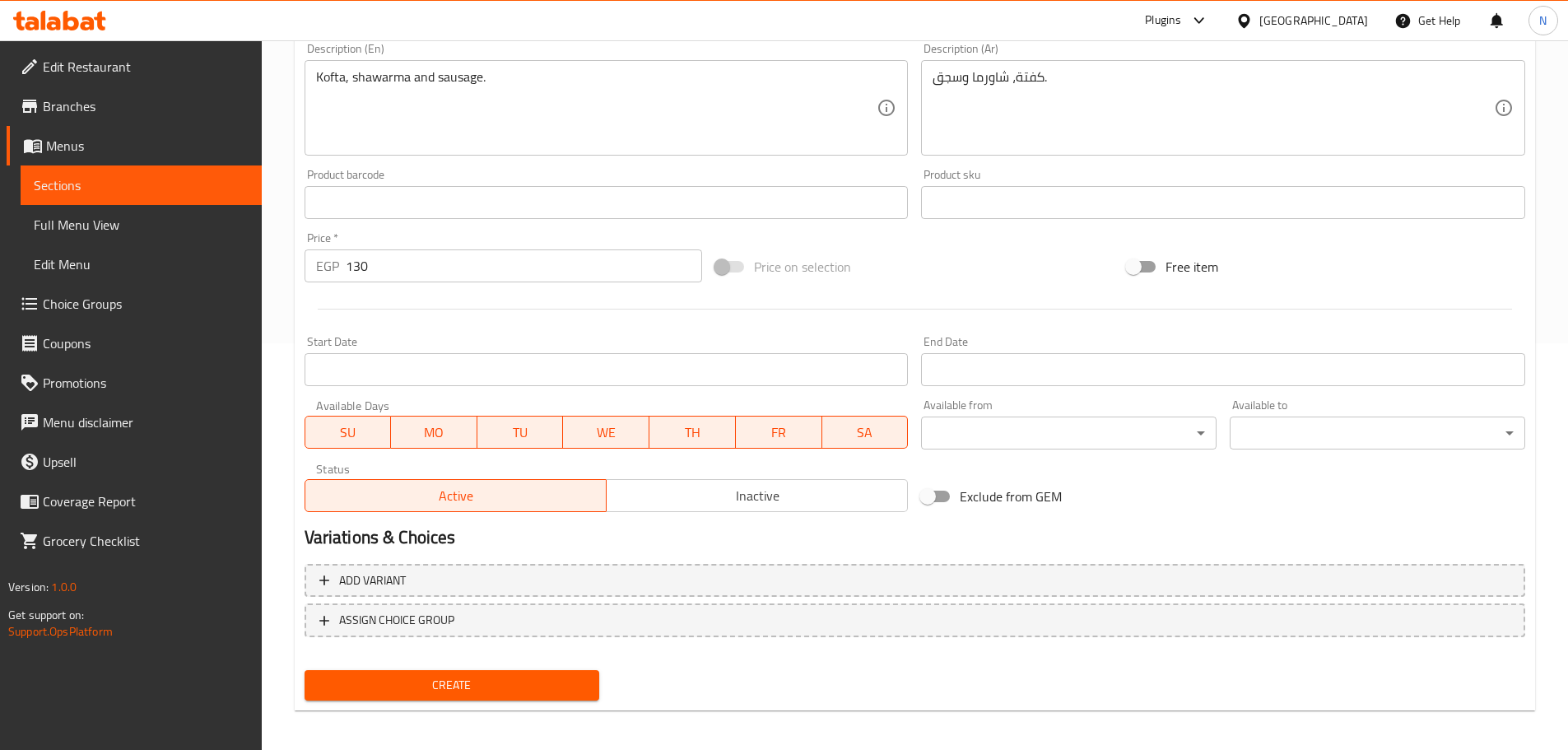
scroll to position [413, 0]
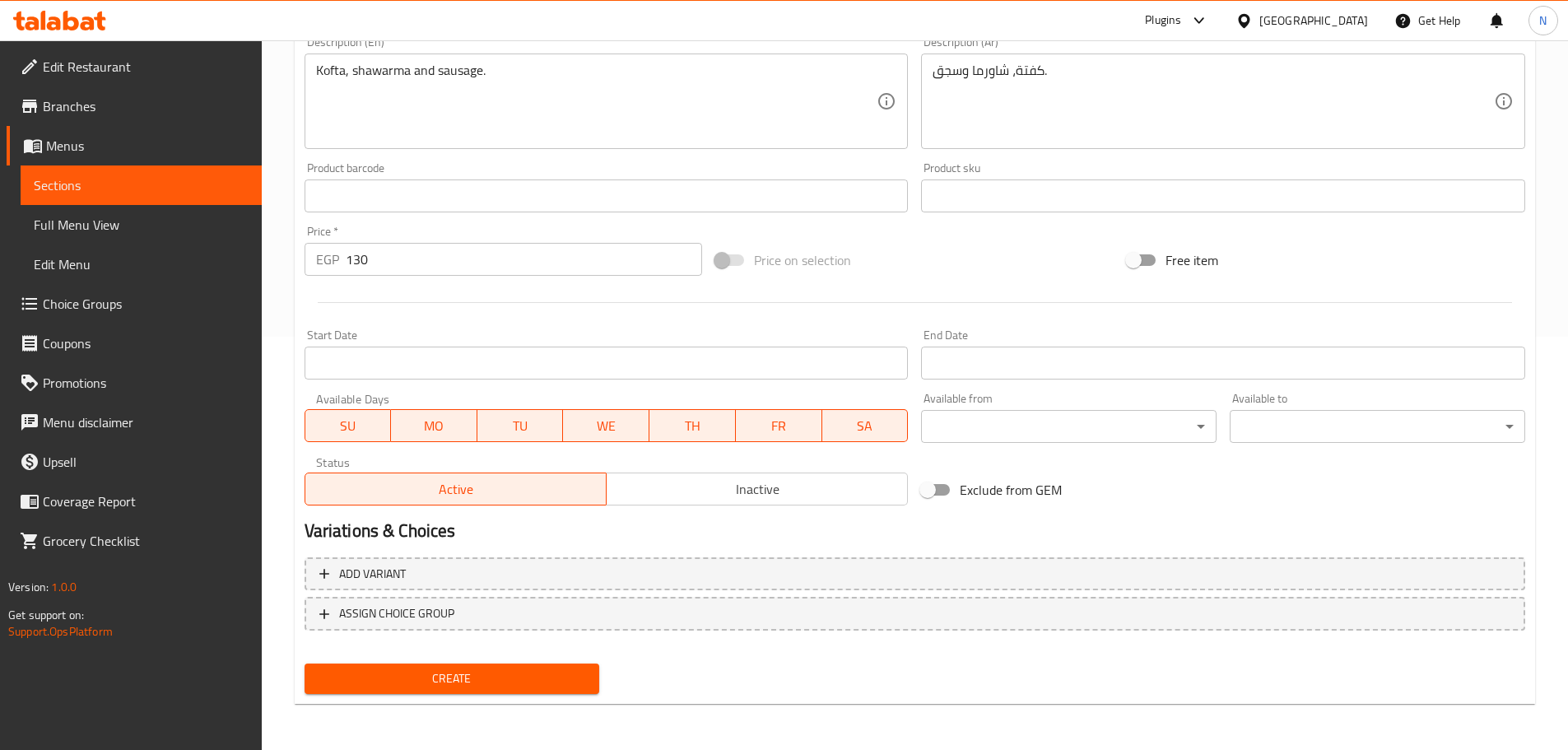
click at [411, 678] on span "Create" at bounding box center [452, 678] width 269 height 20
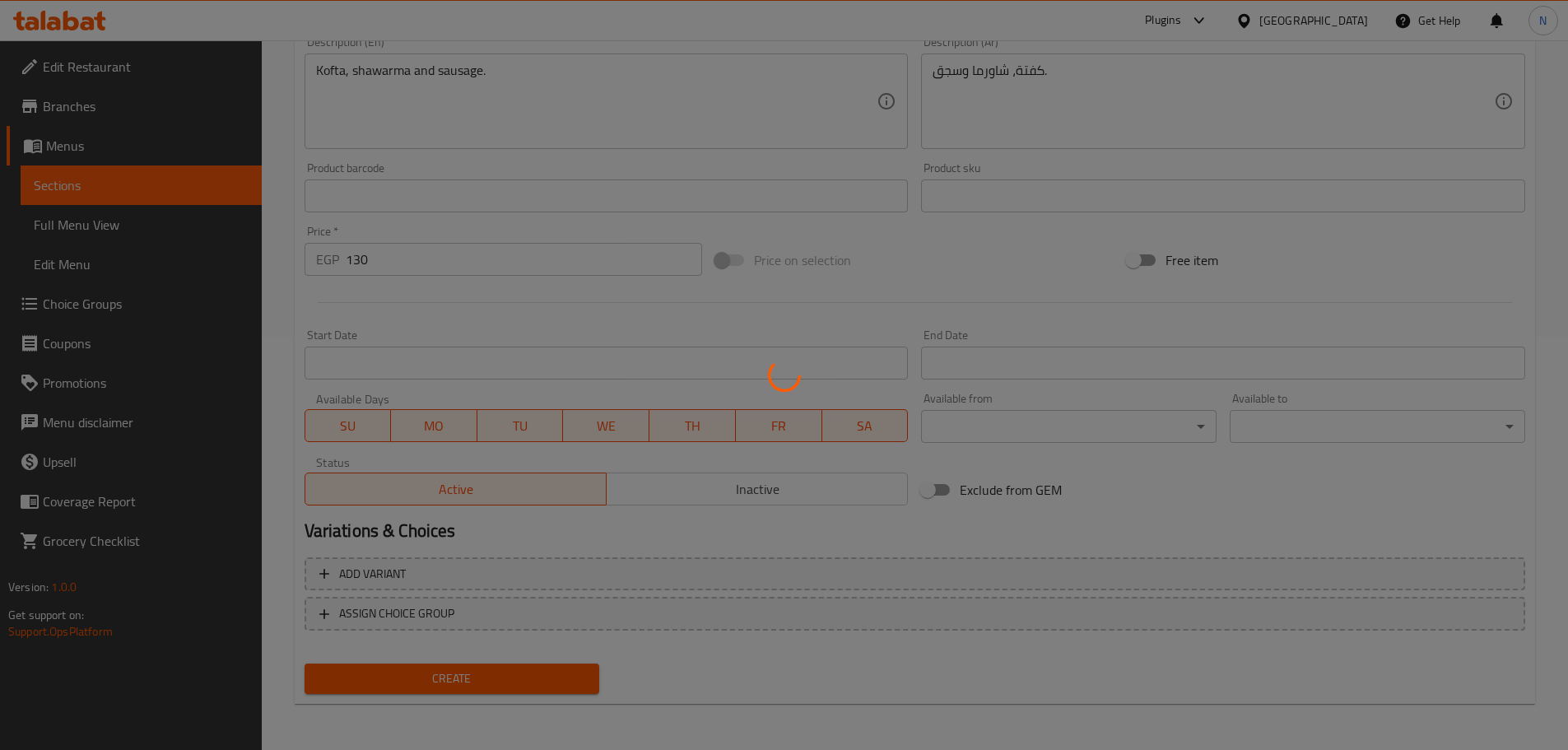
type input "0"
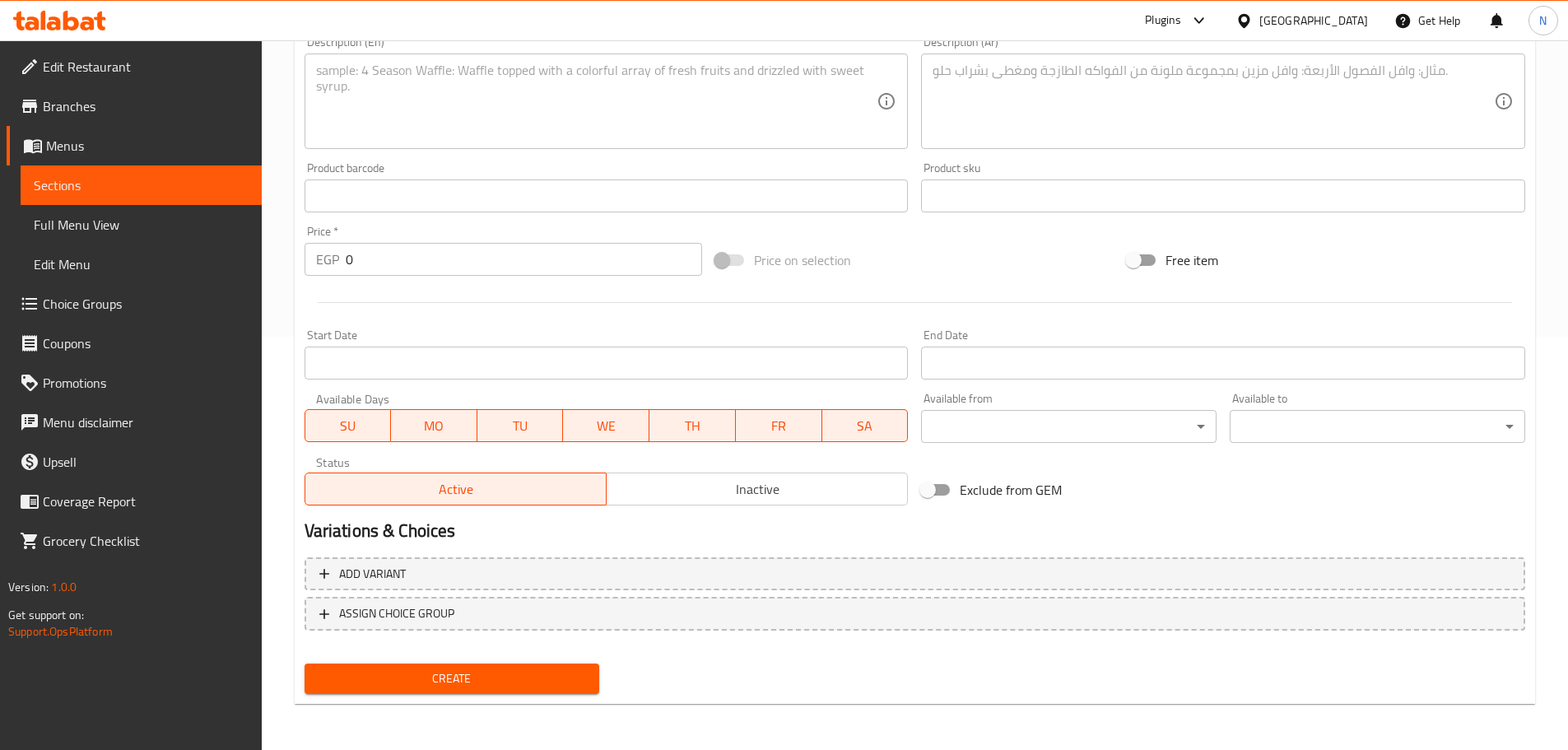
click at [305, 663] on button "Create" at bounding box center [452, 678] width 295 height 31
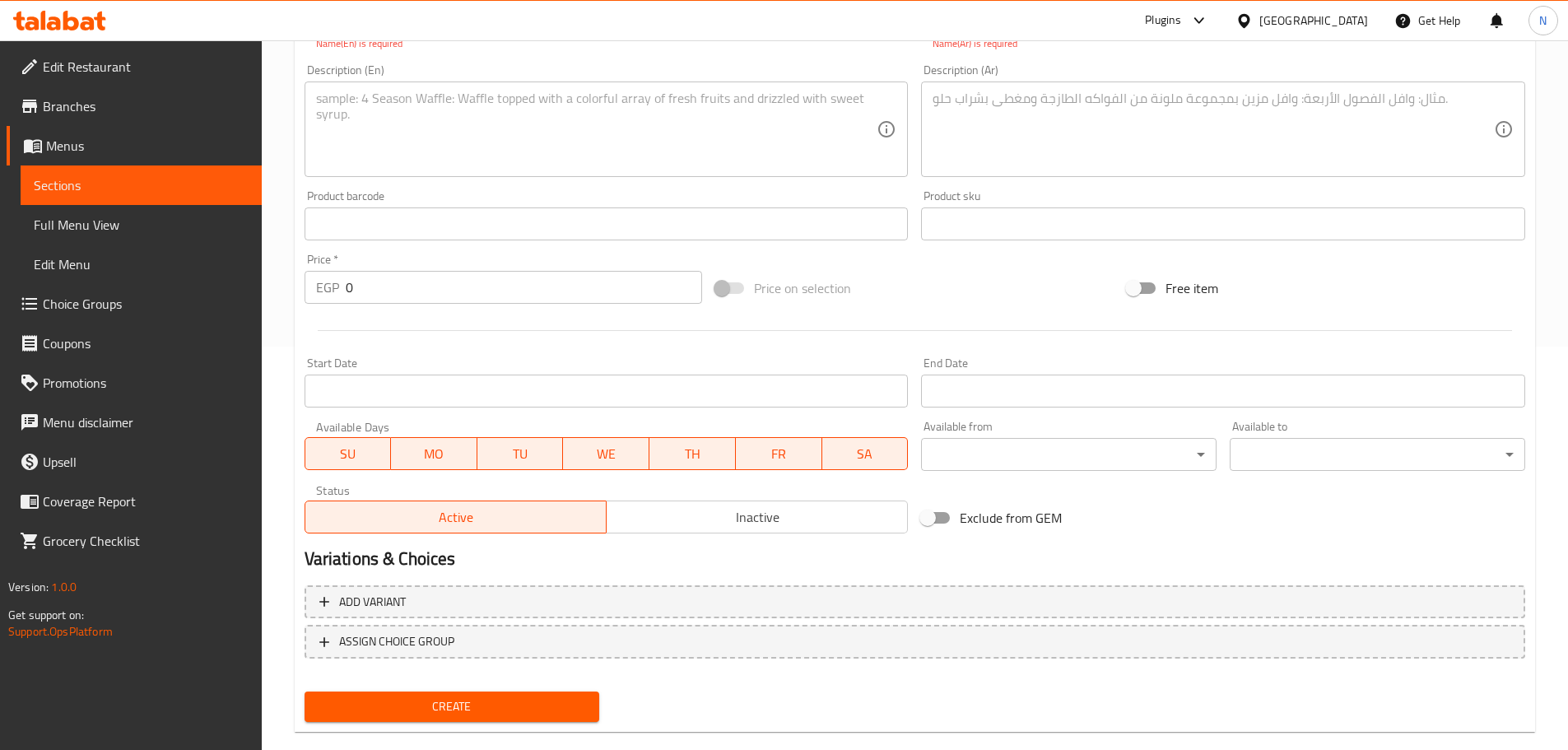
click at [305, 691] on button "Create" at bounding box center [452, 707] width 295 height 31
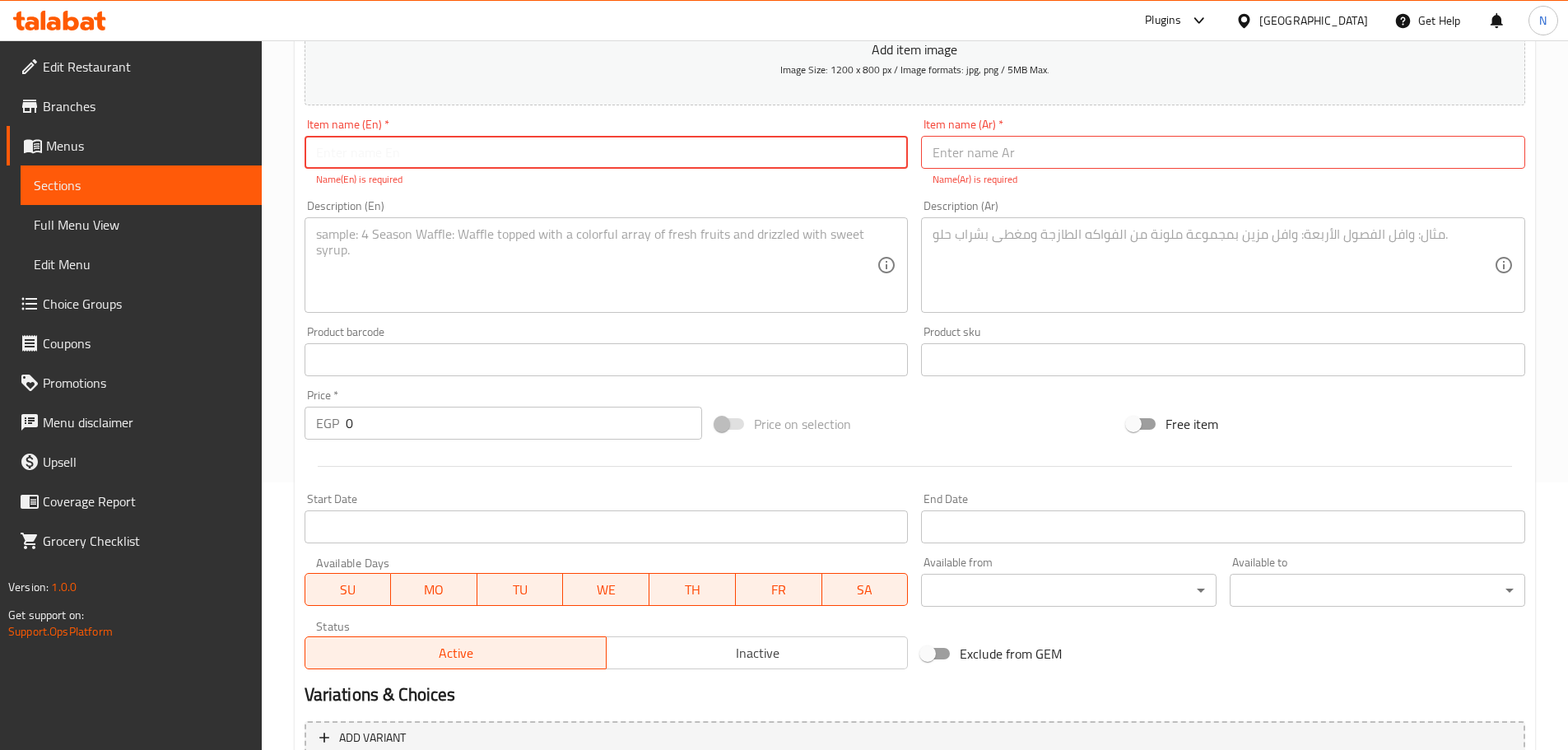
scroll to position [238, 0]
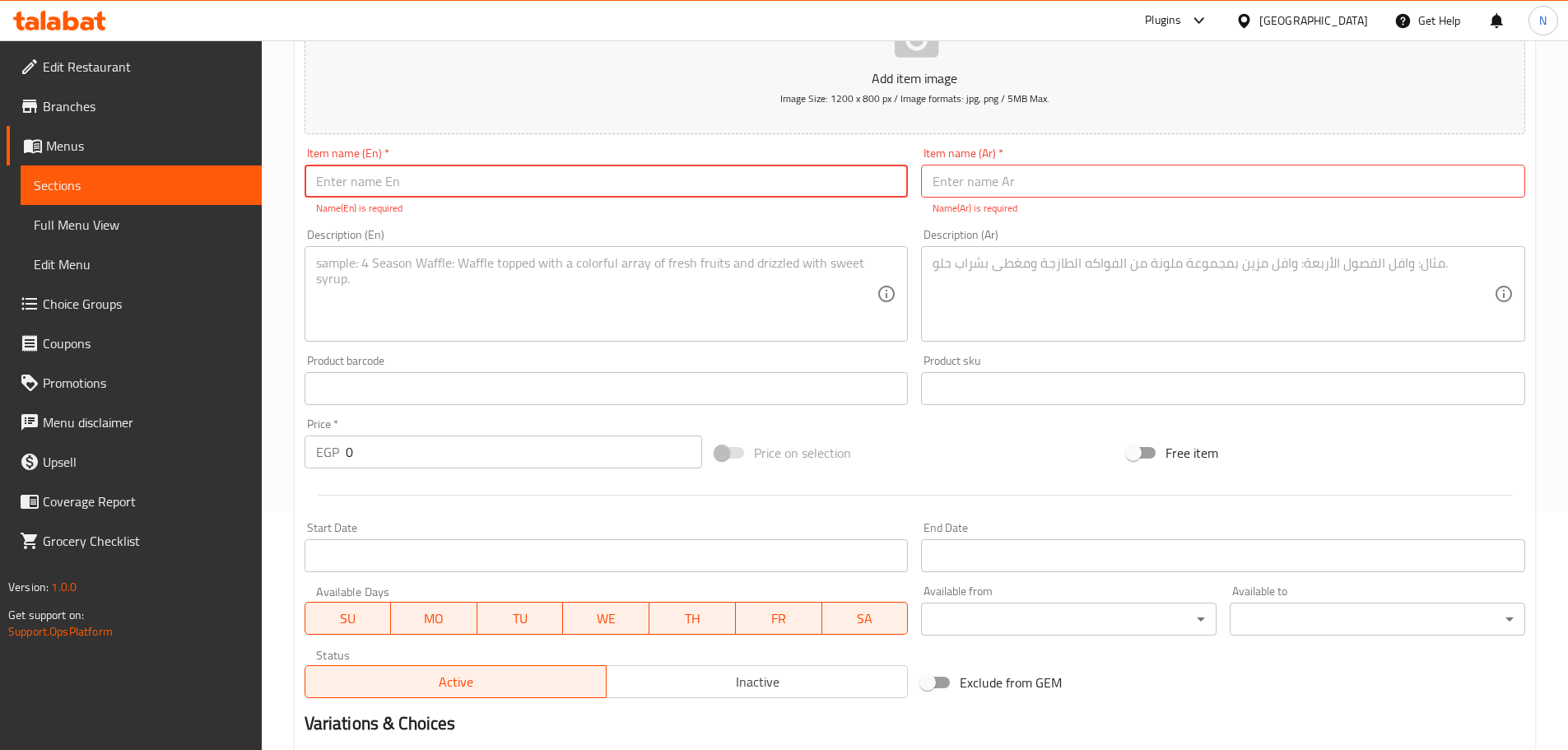
click at [777, 186] on input "text" at bounding box center [1223, 180] width 604 height 33
paste input "جوليانو"
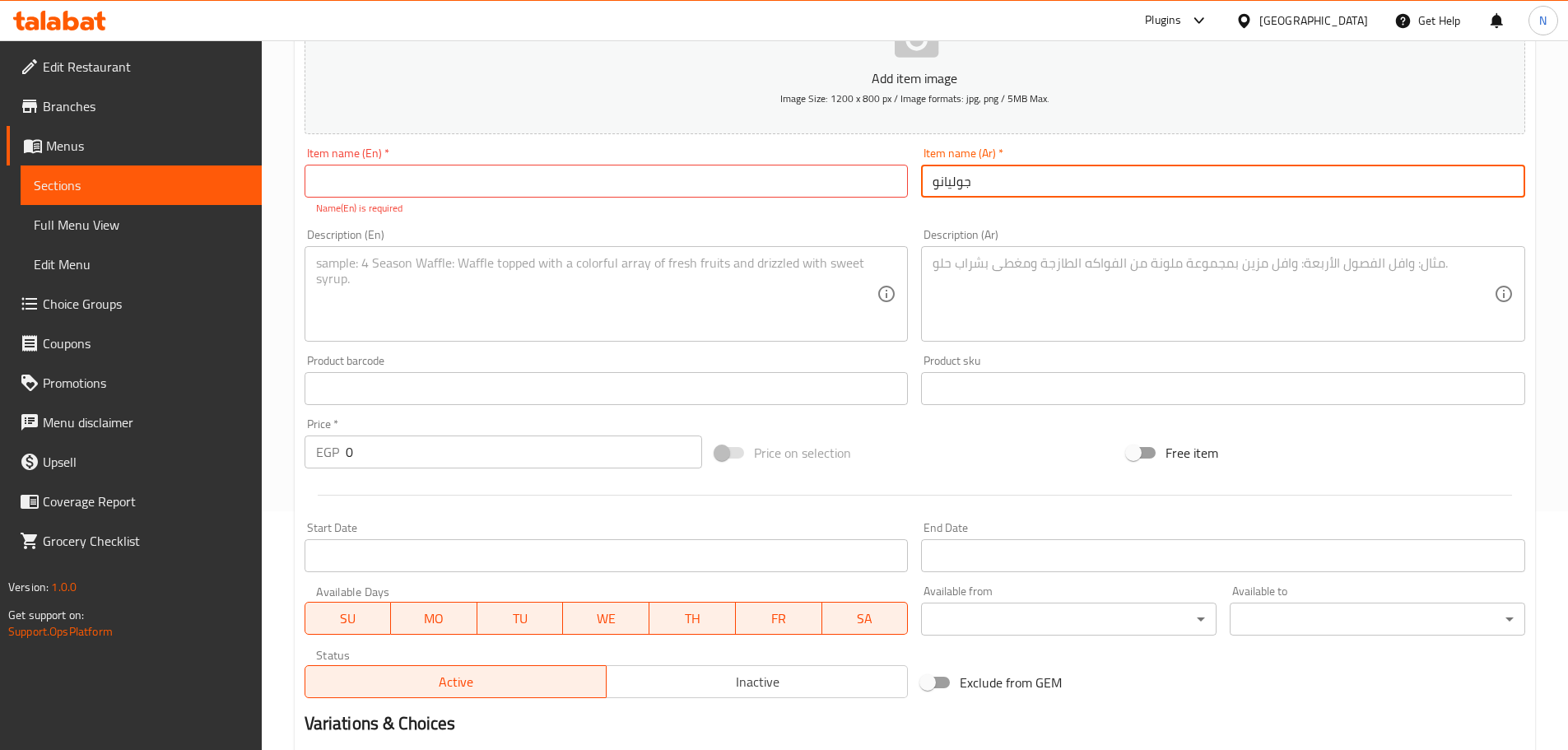
type input "جوليانو"
click at [571, 186] on input "text" at bounding box center [607, 180] width 604 height 33
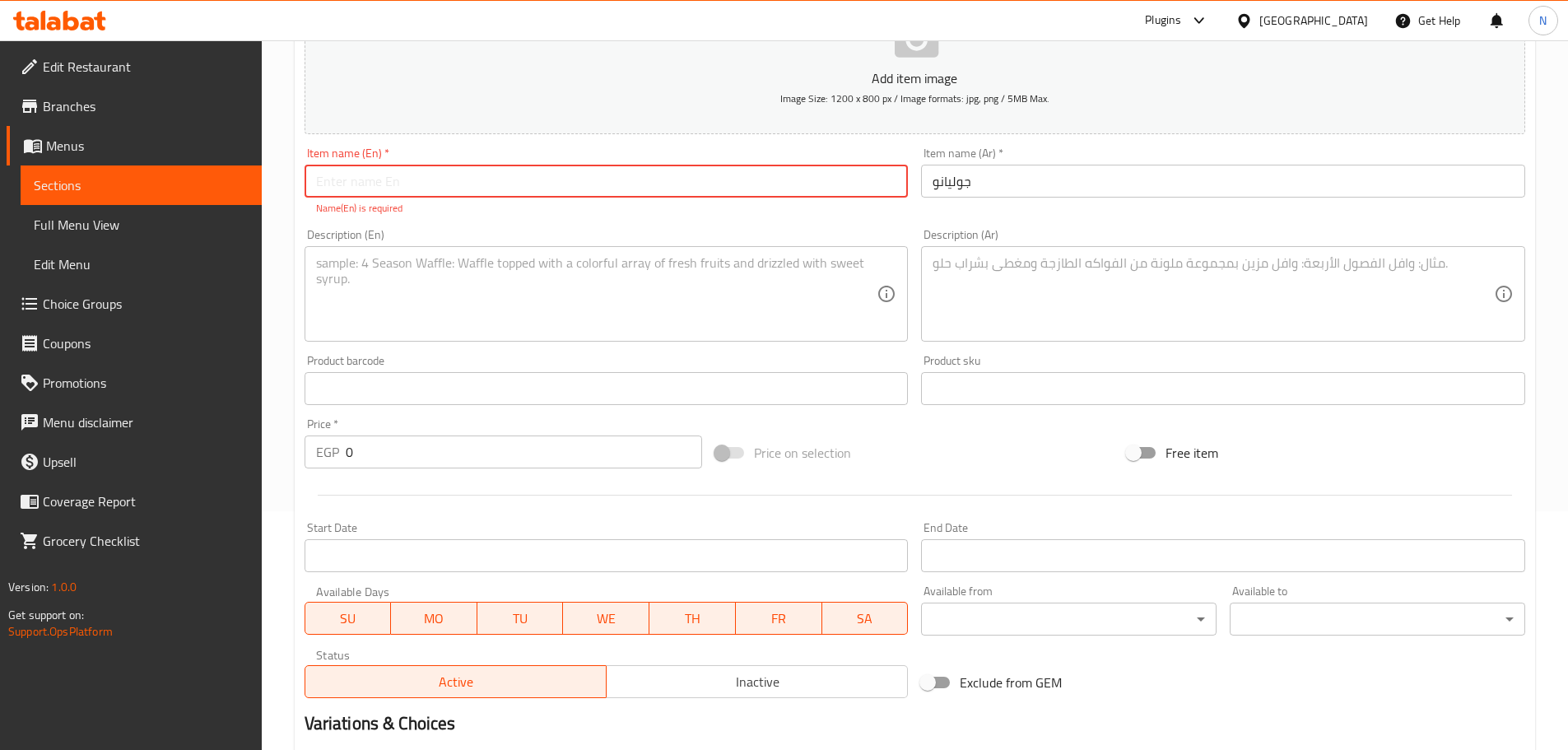
paste input "Giuliano"
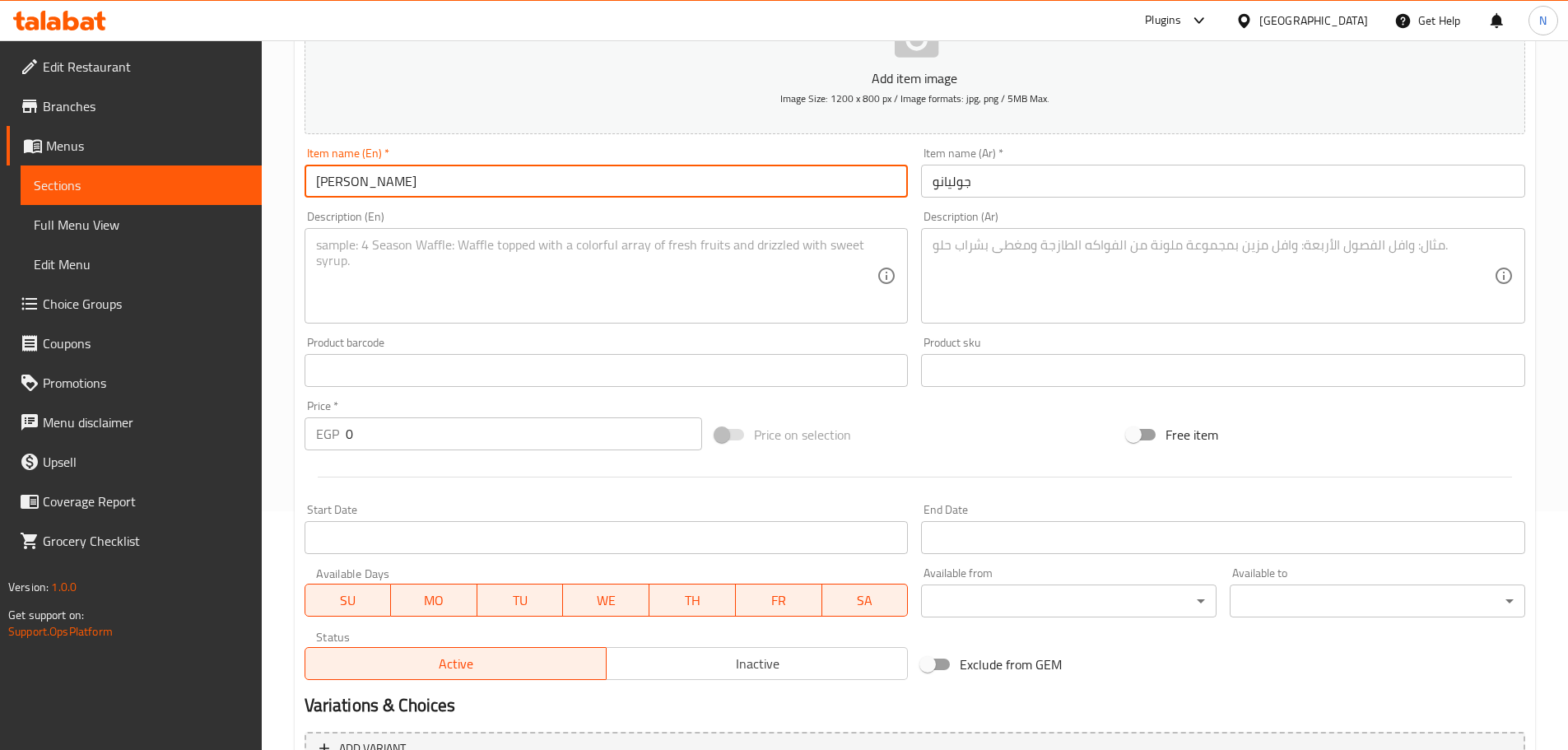
type input "Giuliano"
click at [777, 286] on textarea at bounding box center [1213, 276] width 561 height 78
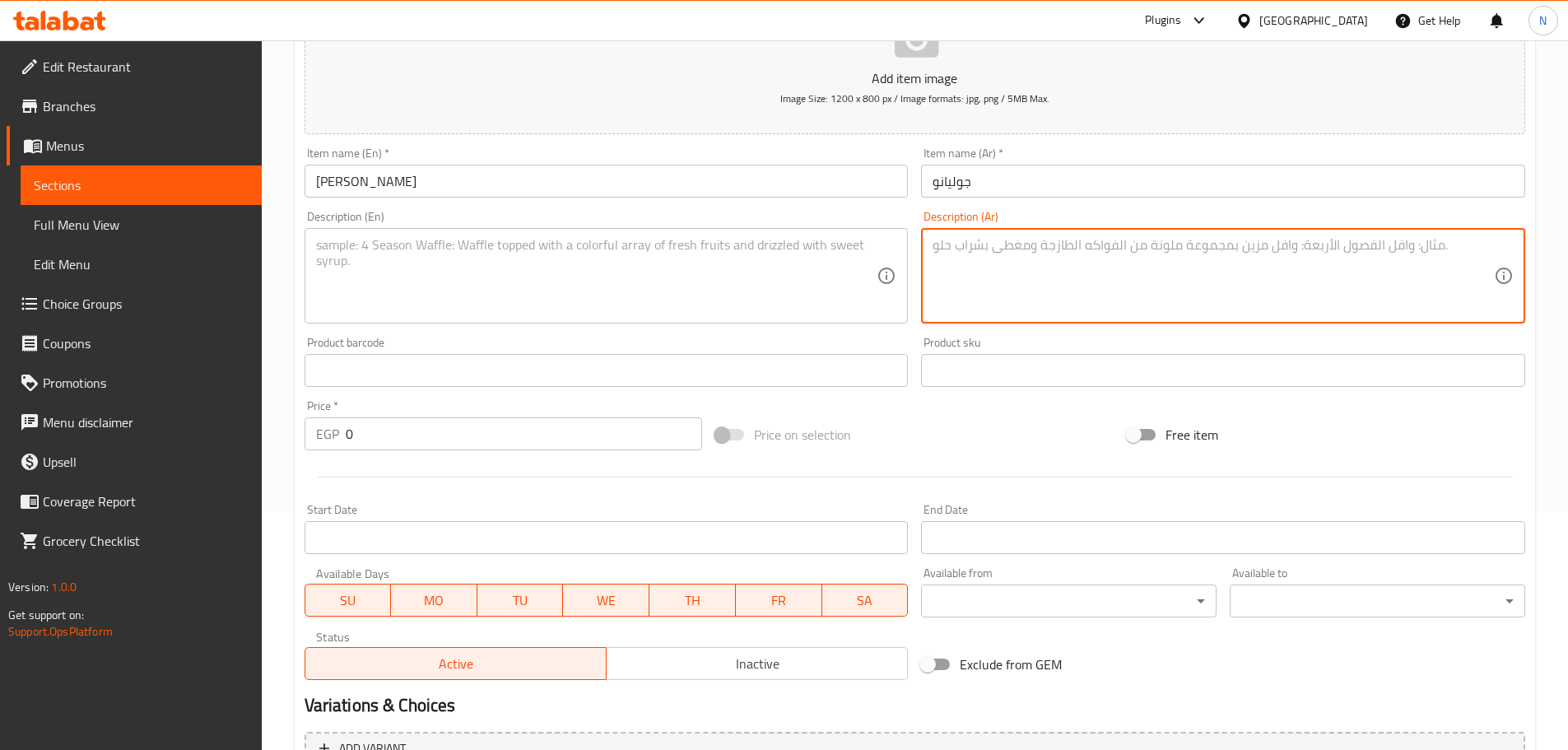
paste textarea "شيش هوت دوج تيستي"
click at [777, 249] on textarea "شيش هوت دوج تيستي" at bounding box center [1213, 276] width 561 height 78
click at [777, 254] on textarea "شيش، هوت دوج تيستي" at bounding box center [1213, 276] width 561 height 78
click at [777, 249] on textarea "شيش، هوت دوج تيستي" at bounding box center [1213, 276] width 561 height 78
click at [777, 249] on textarea "شيش، هوت دوج وتيستي" at bounding box center [1213, 276] width 561 height 78
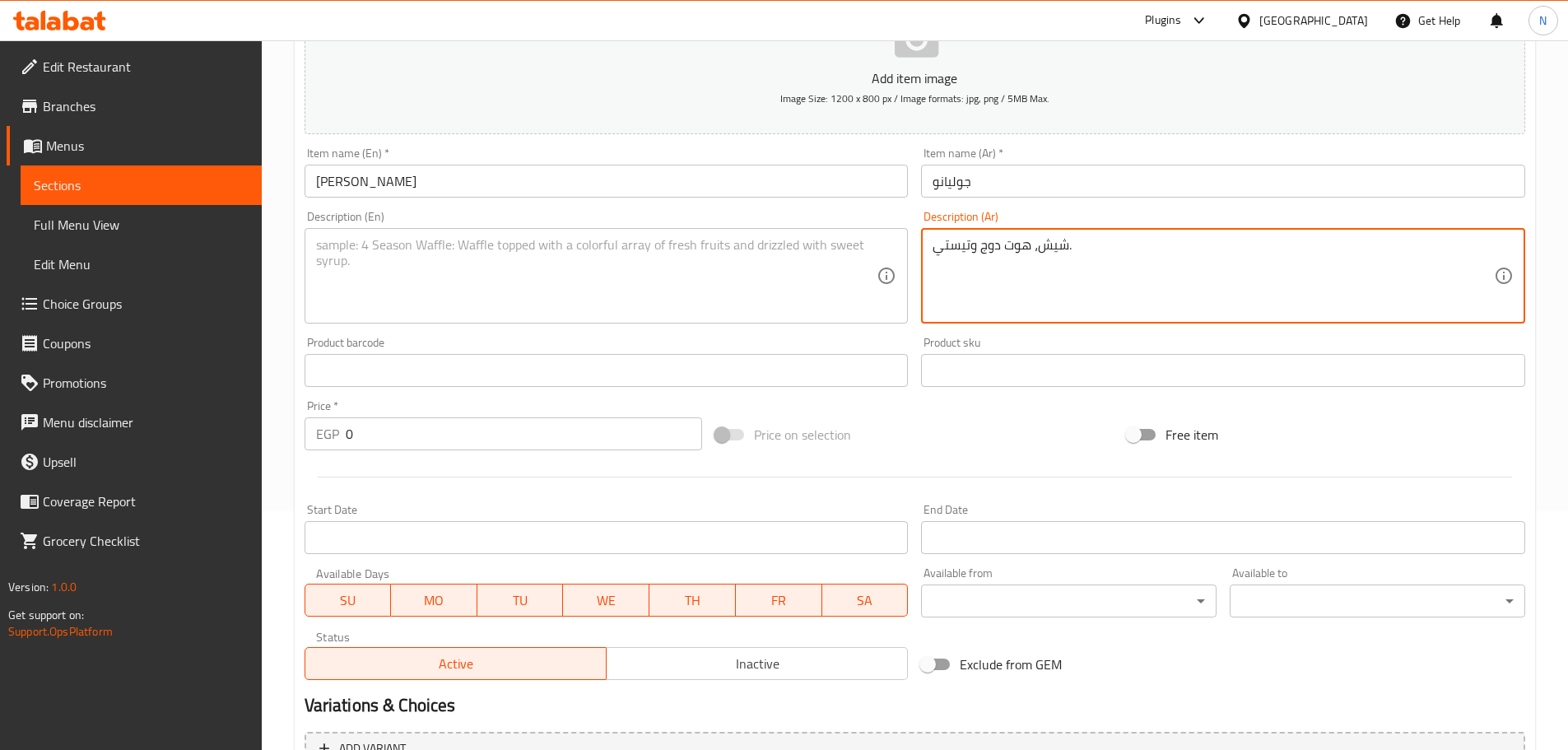
click at [777, 250] on textarea "شيش، هوت دوج وتيستي." at bounding box center [1213, 276] width 561 height 78
type textarea "شيش، هوت دوج وتيستي."
click at [641, 299] on textarea at bounding box center [596, 276] width 561 height 78
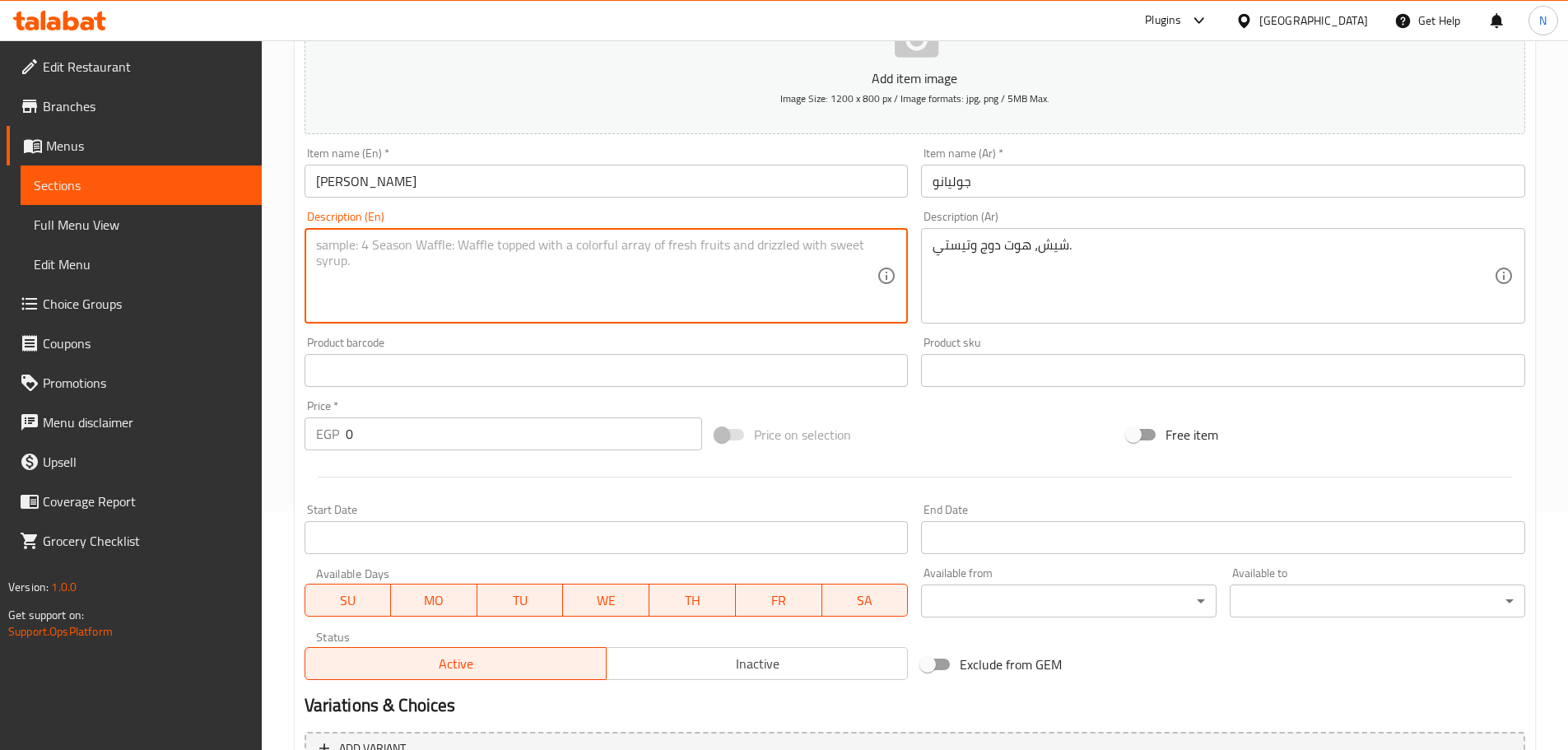
paste textarea "Shish, hot dog and tasty."
type textarea "Shish, hot dog and tasty."
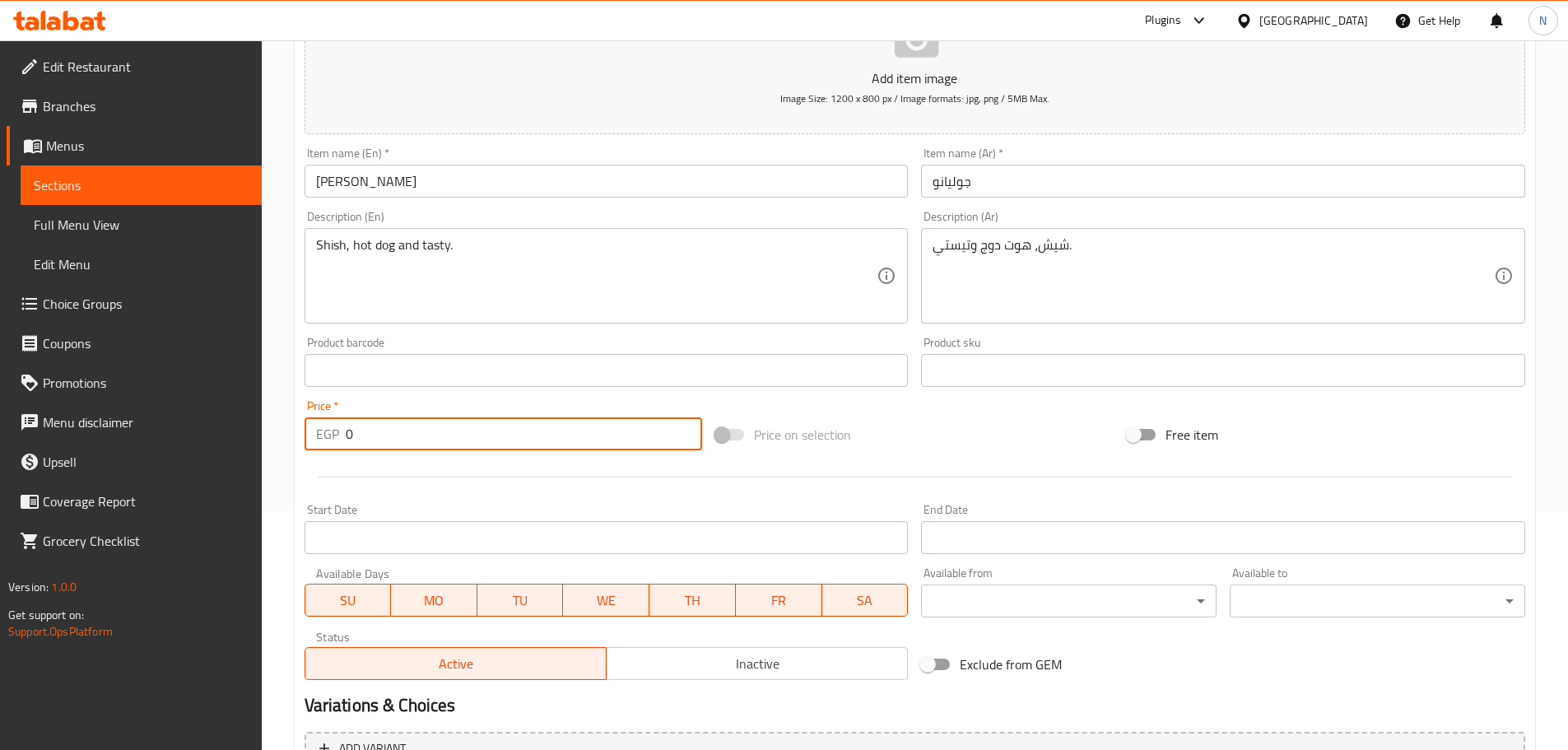
drag, startPoint x: 346, startPoint y: 428, endPoint x: 357, endPoint y: 430, distance: 11.2
click at [357, 430] on input "0" at bounding box center [524, 433] width 358 height 33
type input "125"
click at [777, 451] on div "Price on selection" at bounding box center [914, 434] width 411 height 44
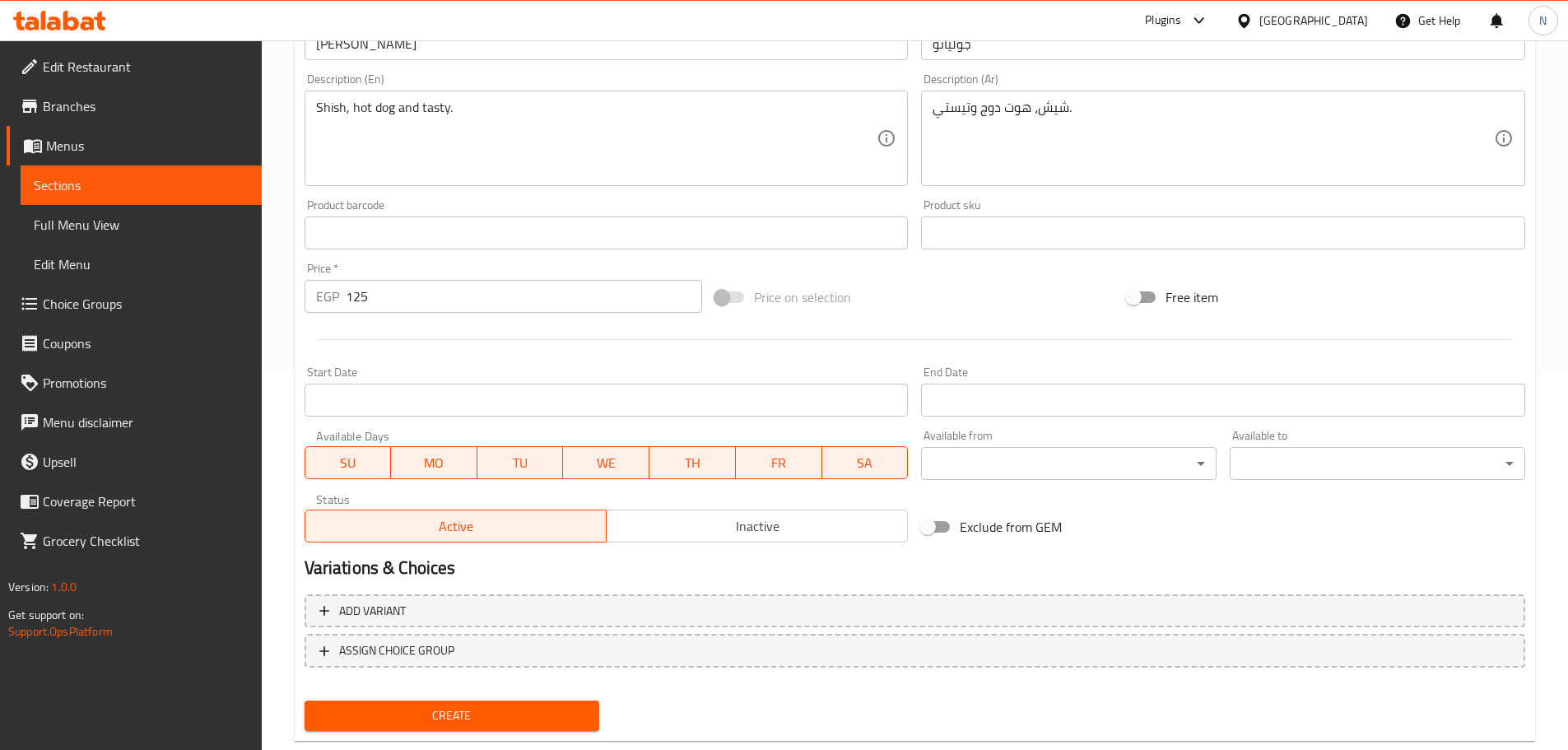
scroll to position [413, 0]
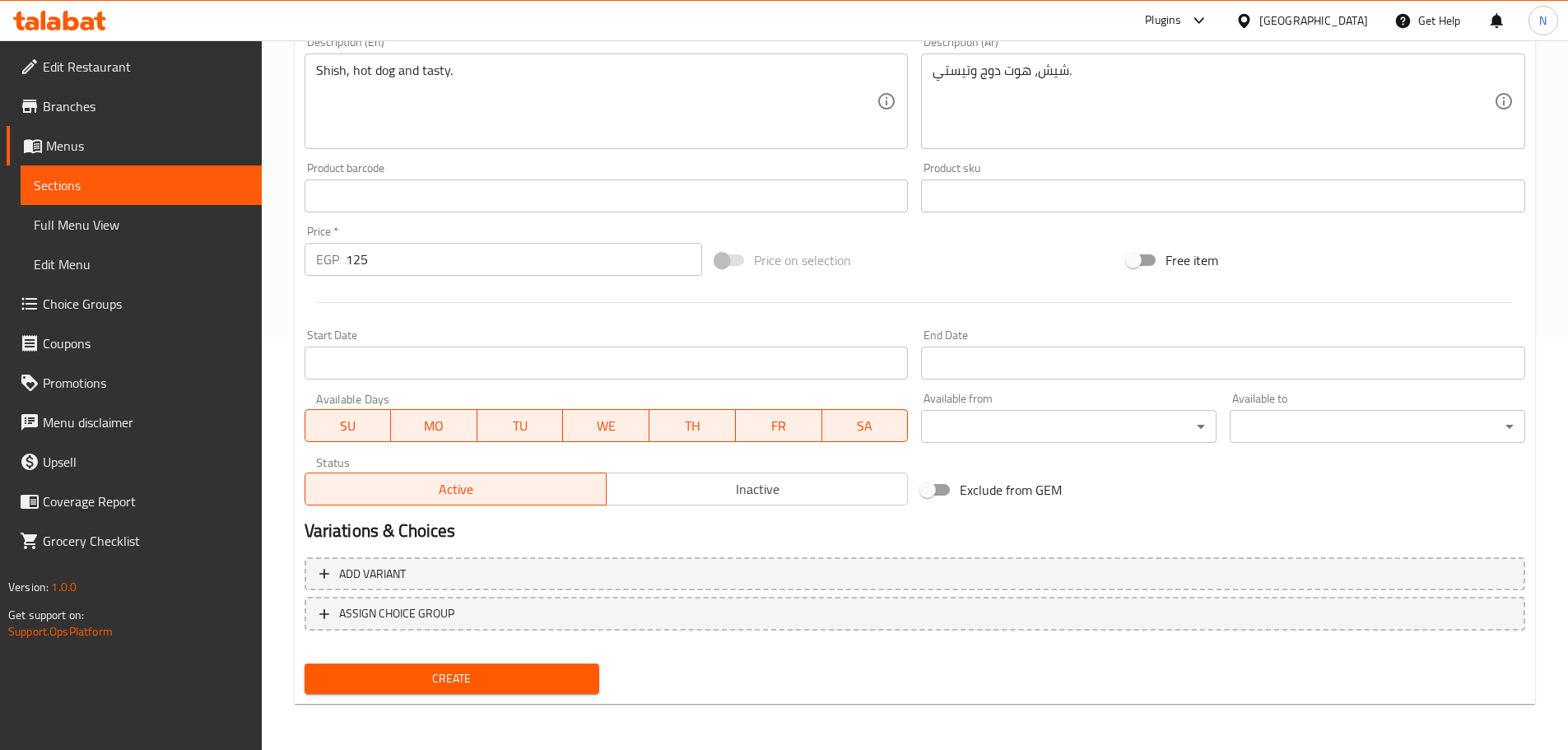
click at [487, 676] on span "Create" at bounding box center [452, 678] width 269 height 20
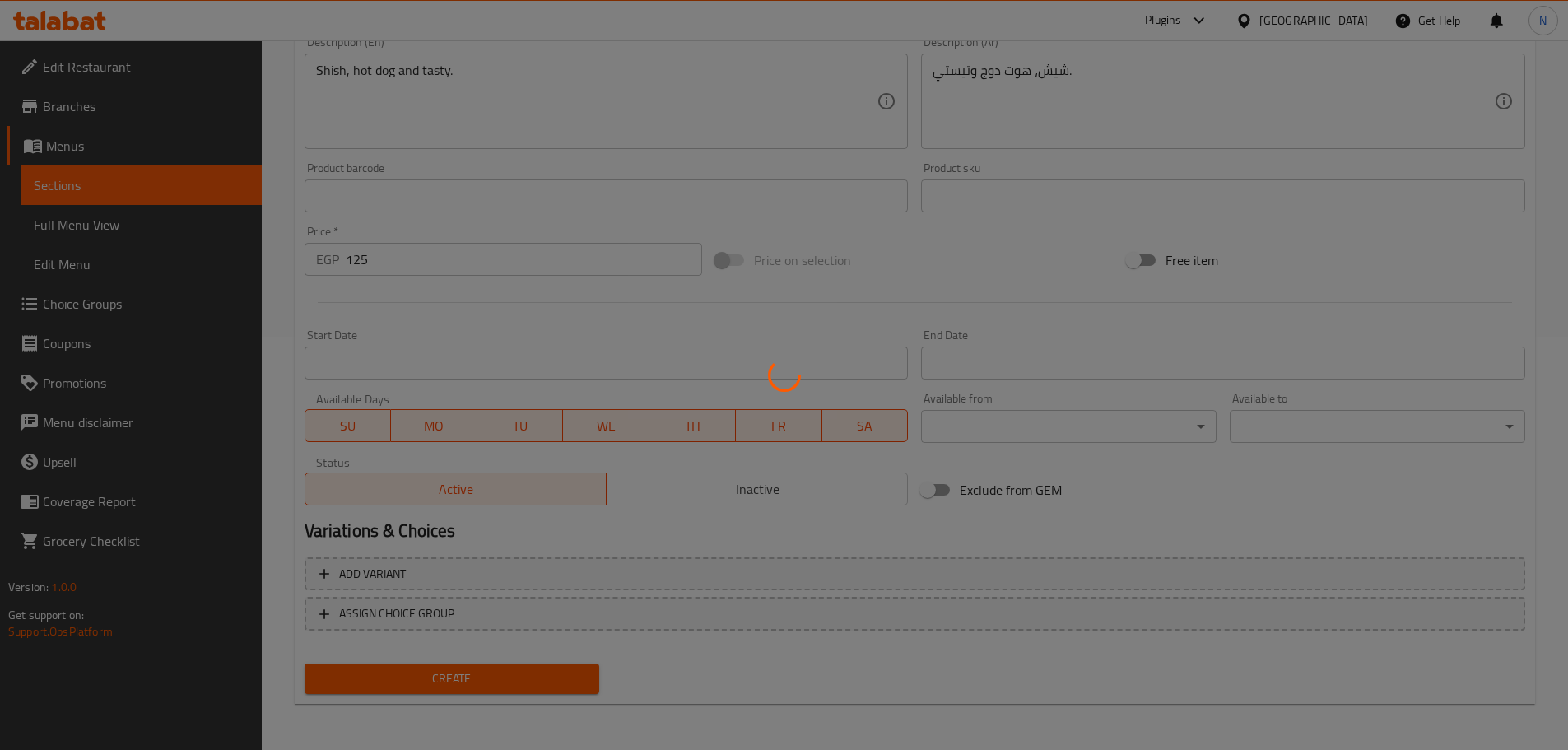
type input "0"
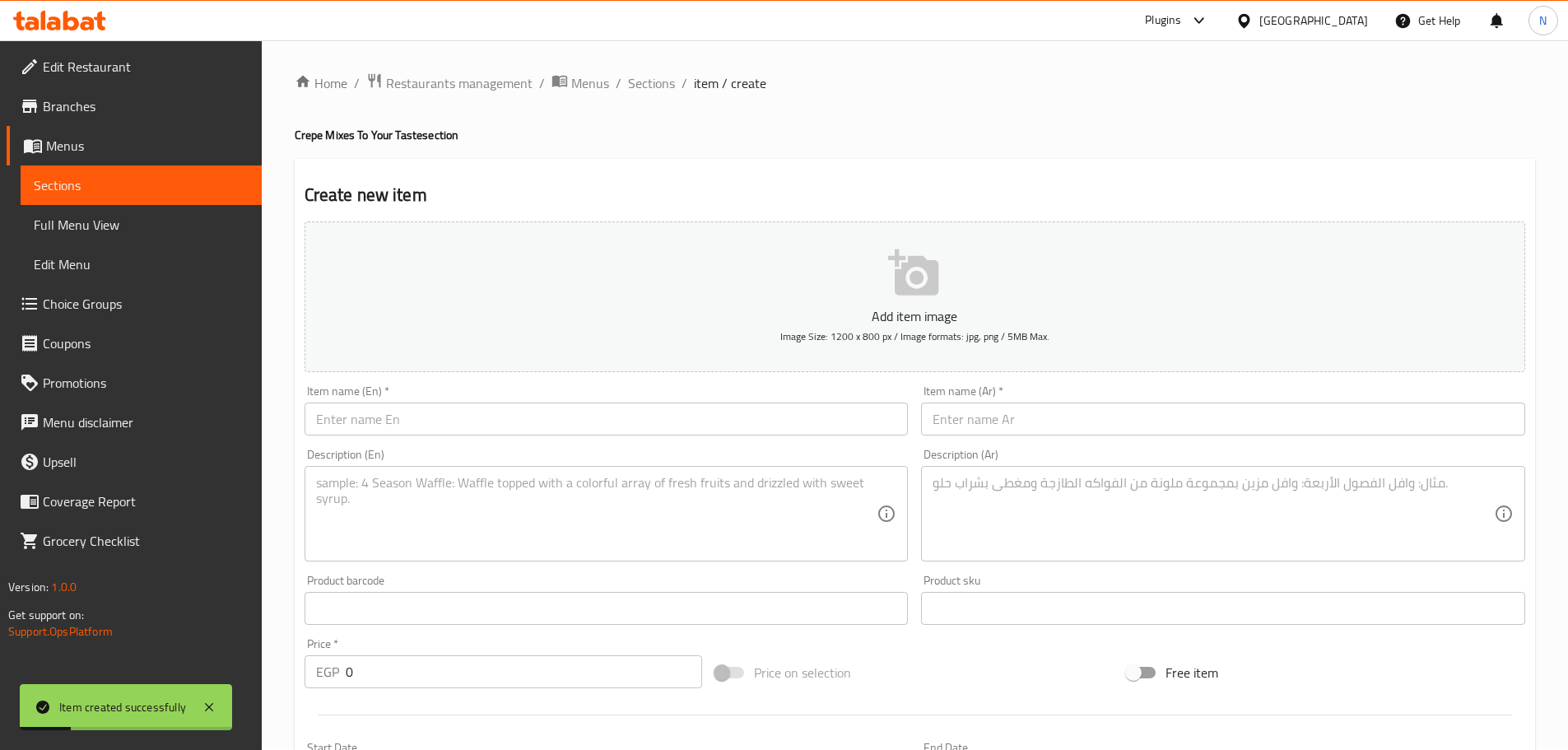
scroll to position [0, 0]
click at [643, 87] on span "Sections" at bounding box center [651, 83] width 47 height 20
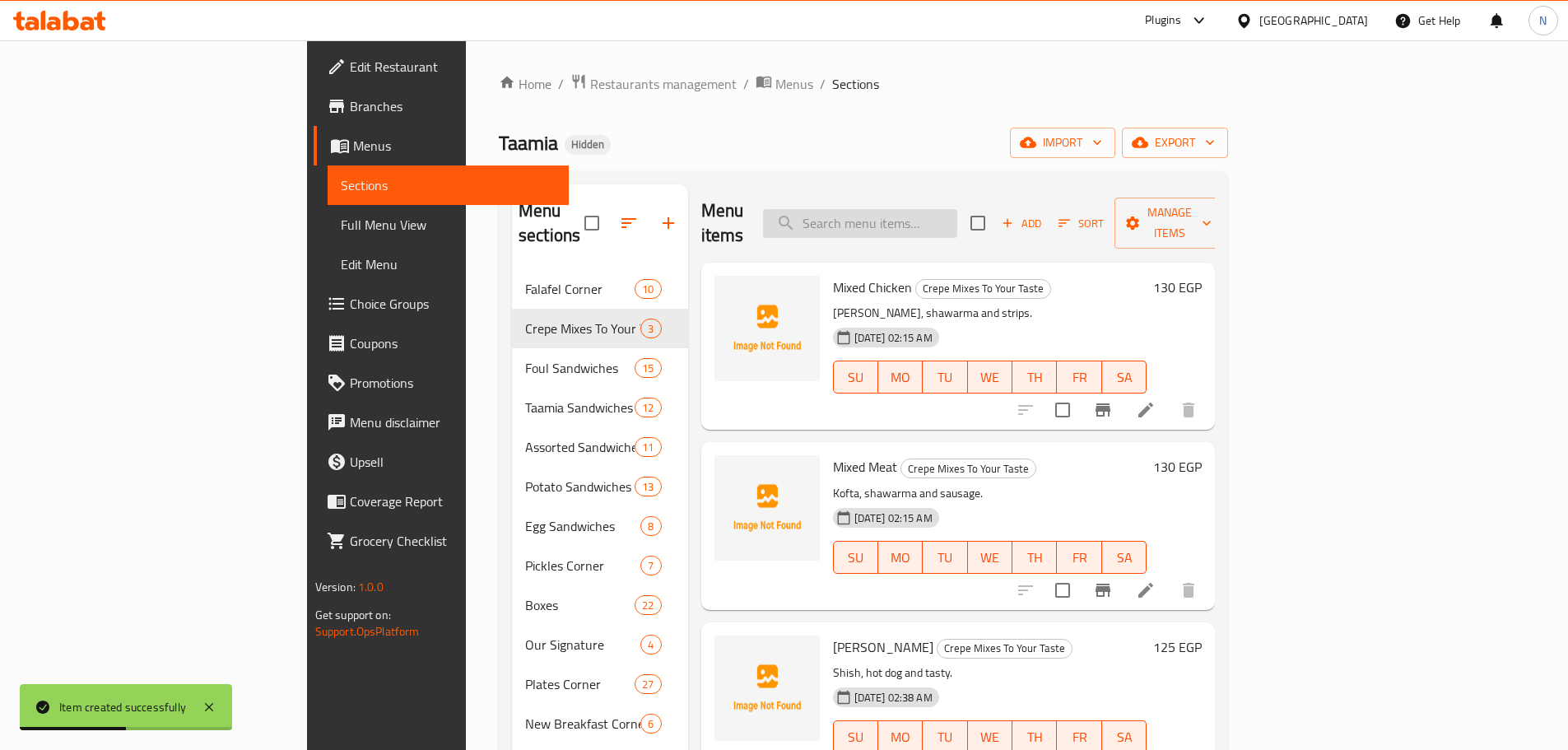
click at [777, 224] on input "search" at bounding box center [860, 224] width 194 height 29
paste input "يوجي"
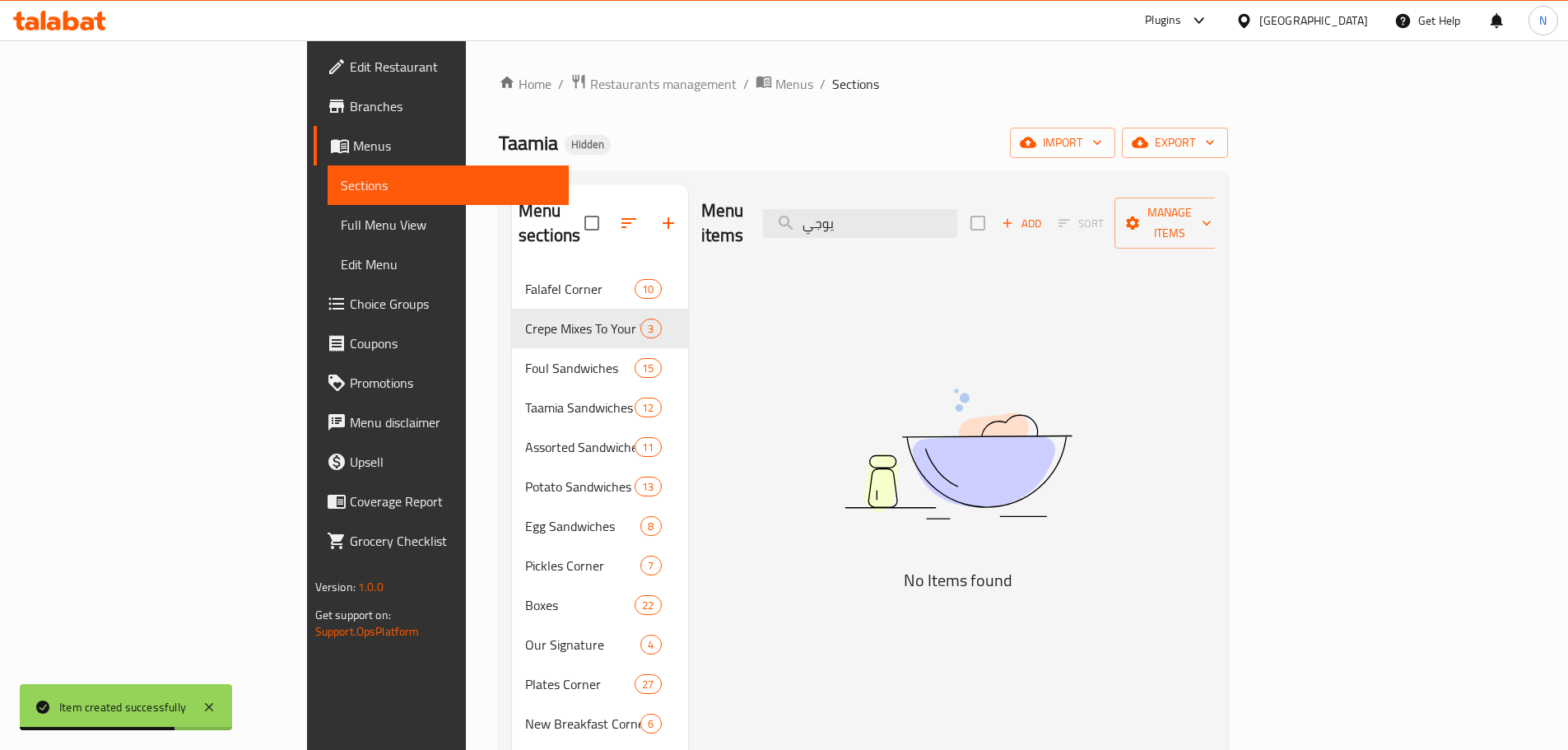
type input "يوجي"
click at [777, 215] on icon "button" at bounding box center [1007, 222] width 14 height 14
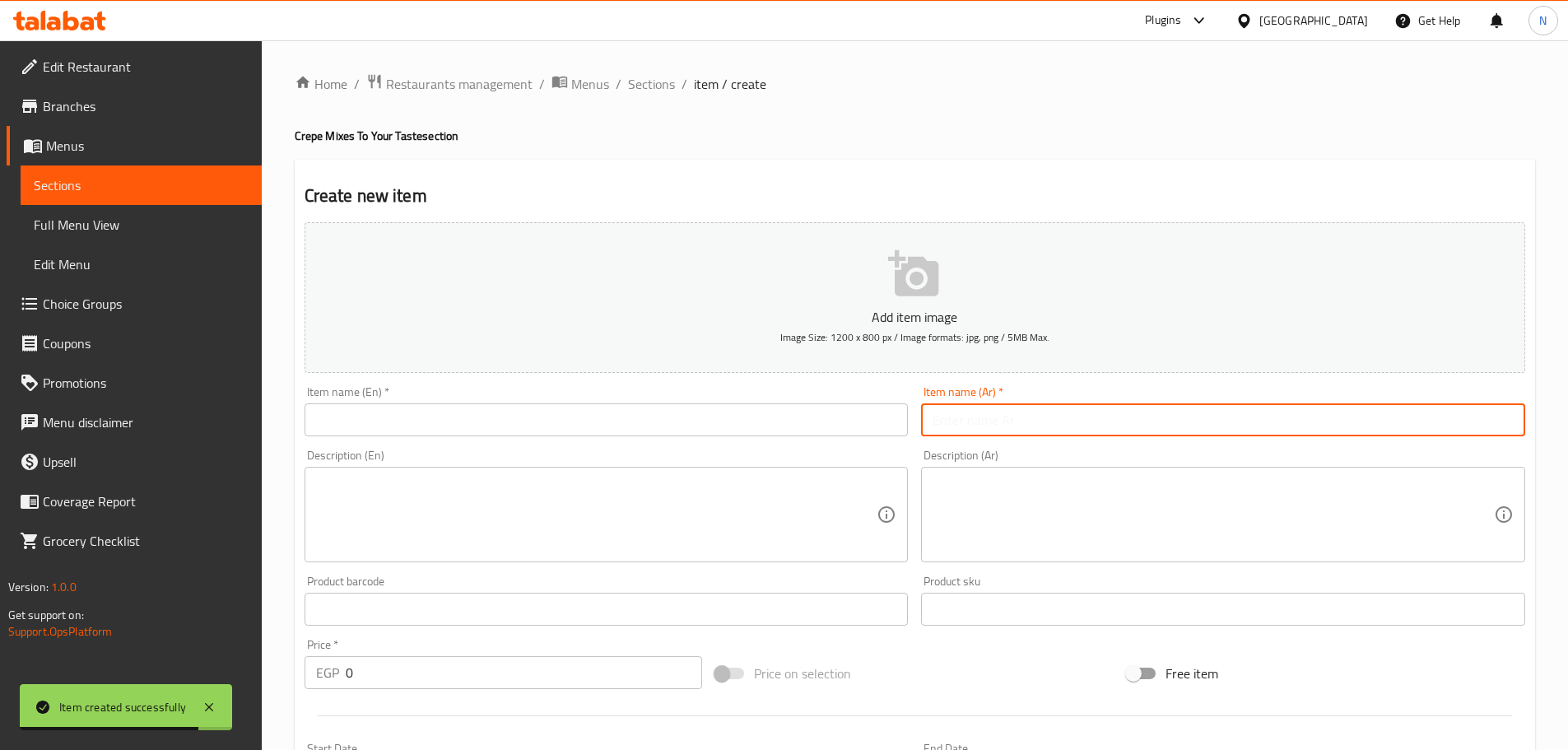
click at [777, 408] on input "text" at bounding box center [1223, 420] width 604 height 33
paste input "يوجي"
type input "يوجي"
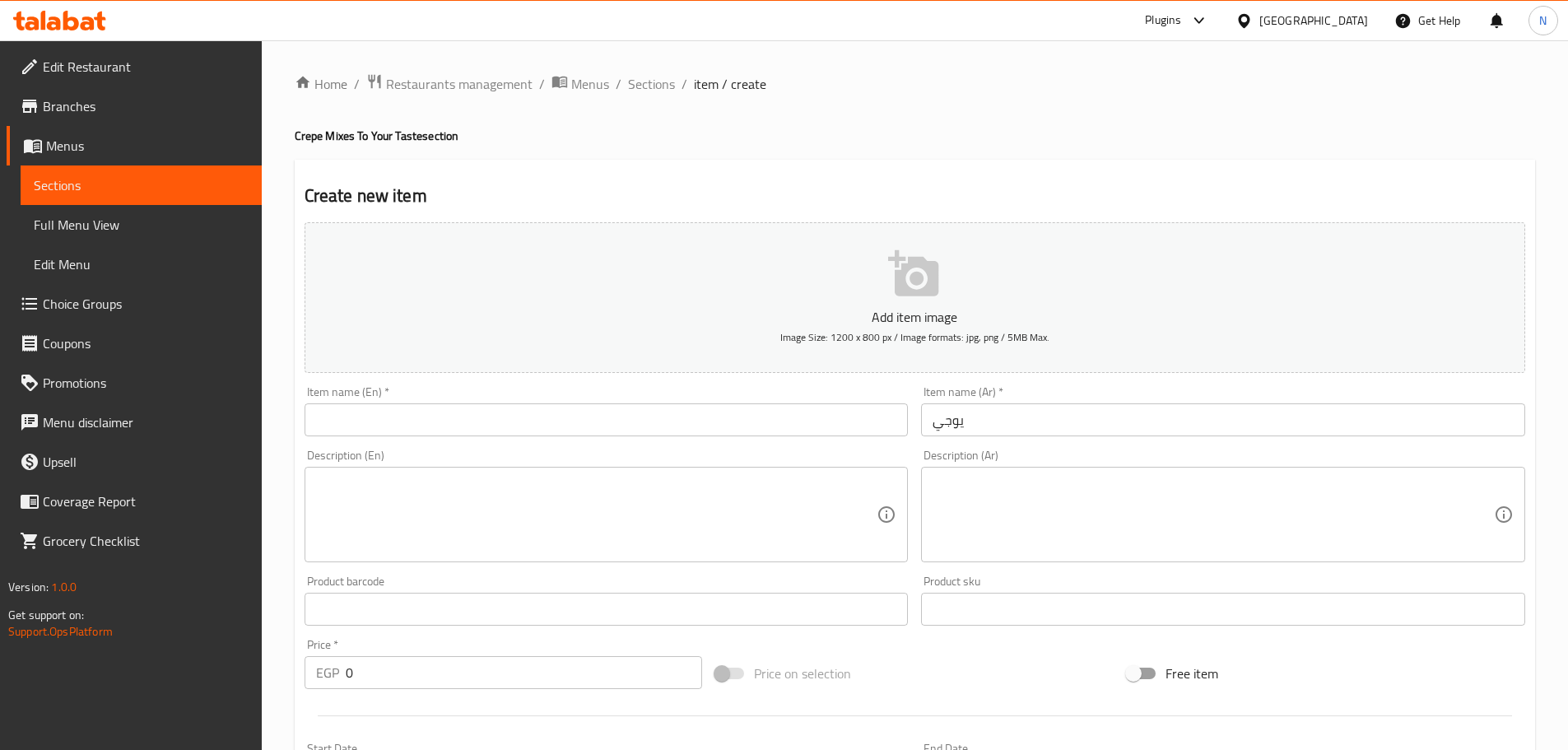
drag, startPoint x: 598, startPoint y: 396, endPoint x: 586, endPoint y: 421, distance: 27.7
click at [597, 397] on div "Item name (En)   * Item name (En) *" at bounding box center [607, 410] width 604 height 50
click at [586, 421] on input "text" at bounding box center [607, 420] width 604 height 33
paste input "Yugi"
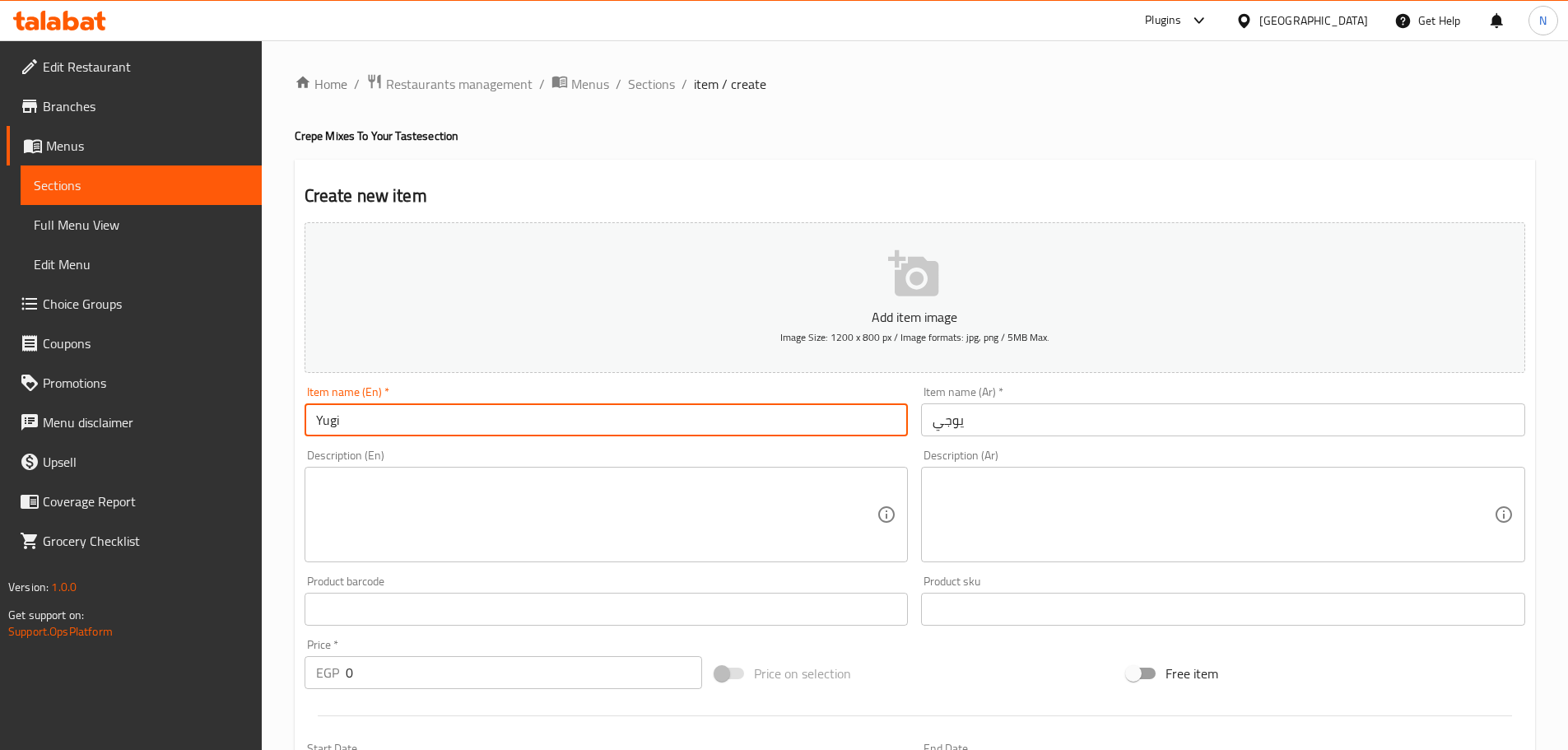
type input "Yugi"
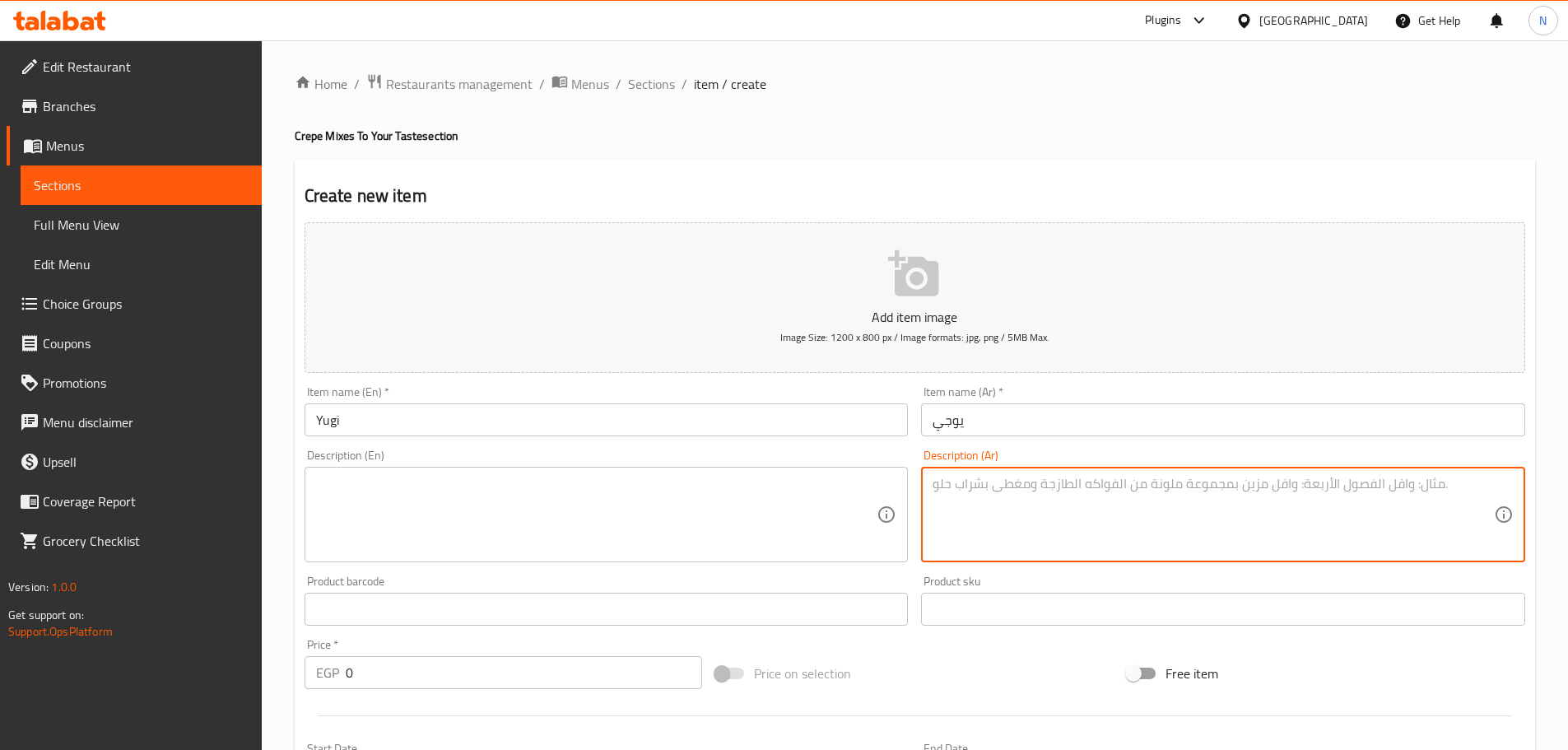
click at [777, 495] on textarea at bounding box center [1213, 515] width 561 height 78
paste textarea "استربس سلامي + بسطرمة"
click at [777, 485] on textarea "استربس سلامي + بسطرمة" at bounding box center [1213, 515] width 561 height 78
click at [777, 490] on textarea "استربس، سلامي + بسطرمة" at bounding box center [1213, 515] width 561 height 78
click at [777, 487] on textarea "استربس، سلامي وبسطرمة" at bounding box center [1213, 515] width 561 height 78
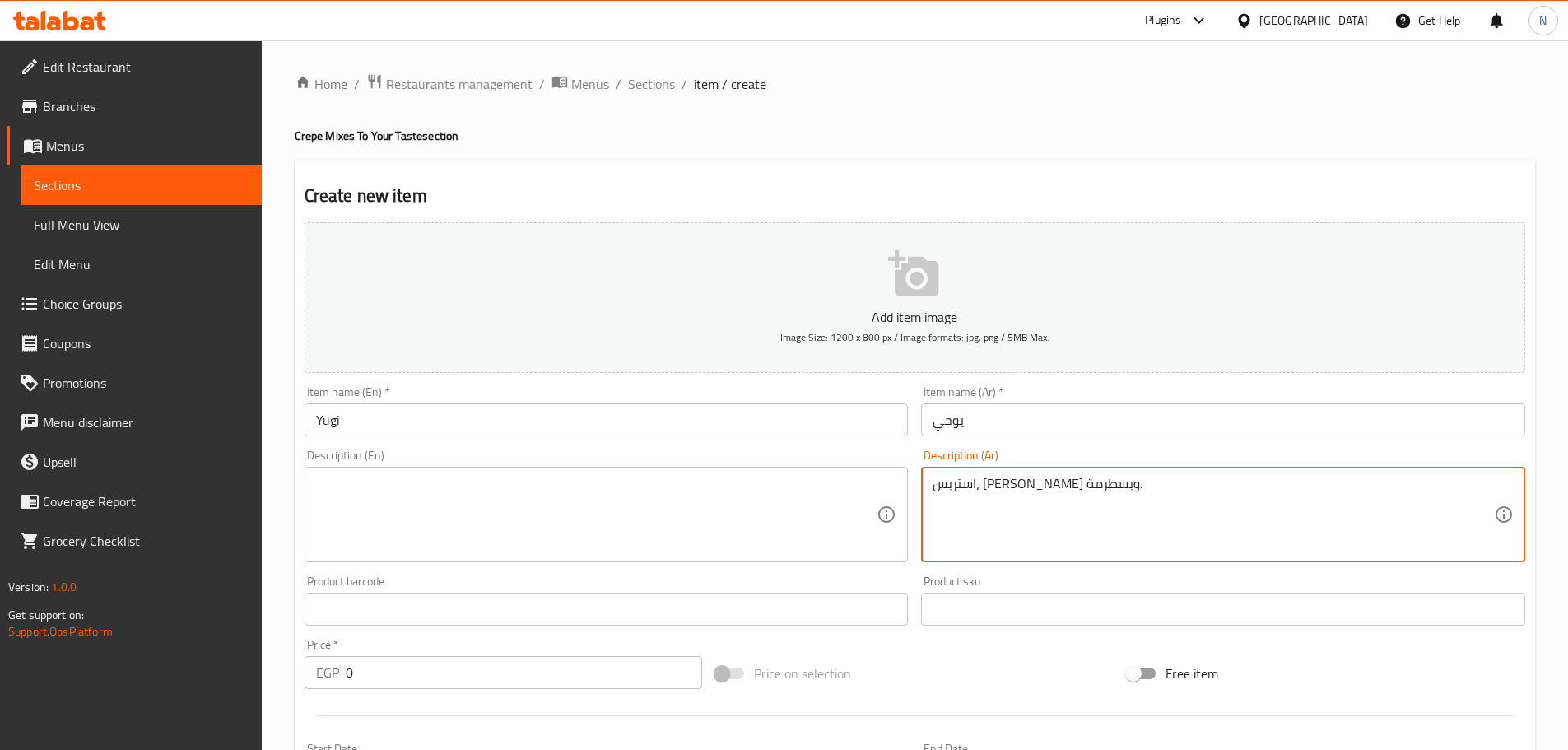
click at [777, 490] on textarea "استربس، سلامي وبسطرمة." at bounding box center [1213, 515] width 561 height 78
type textarea "استربس، سلامي وبسطرمة."
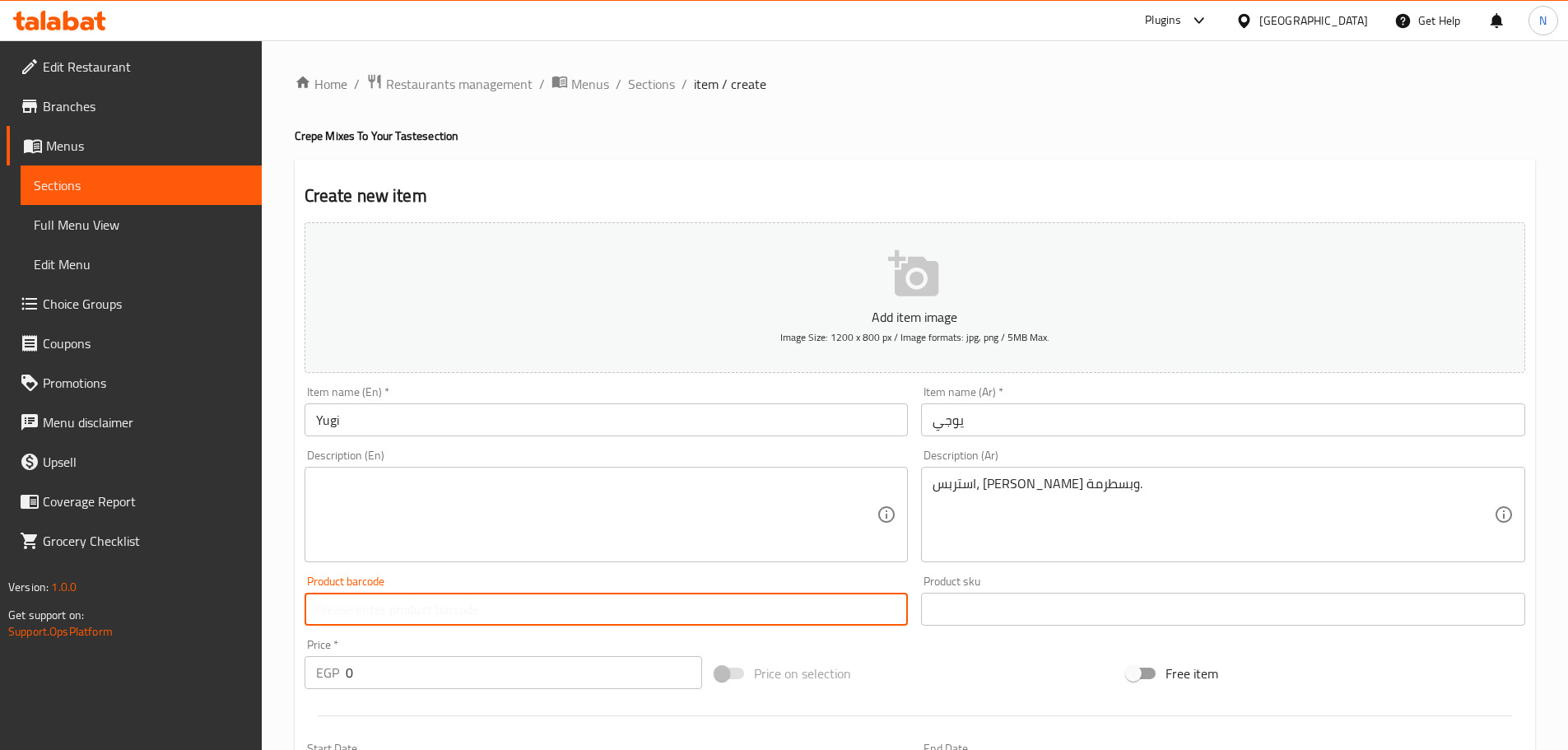
click at [624, 599] on input "text" at bounding box center [607, 609] width 604 height 33
click at [609, 530] on textarea at bounding box center [596, 515] width 561 height 78
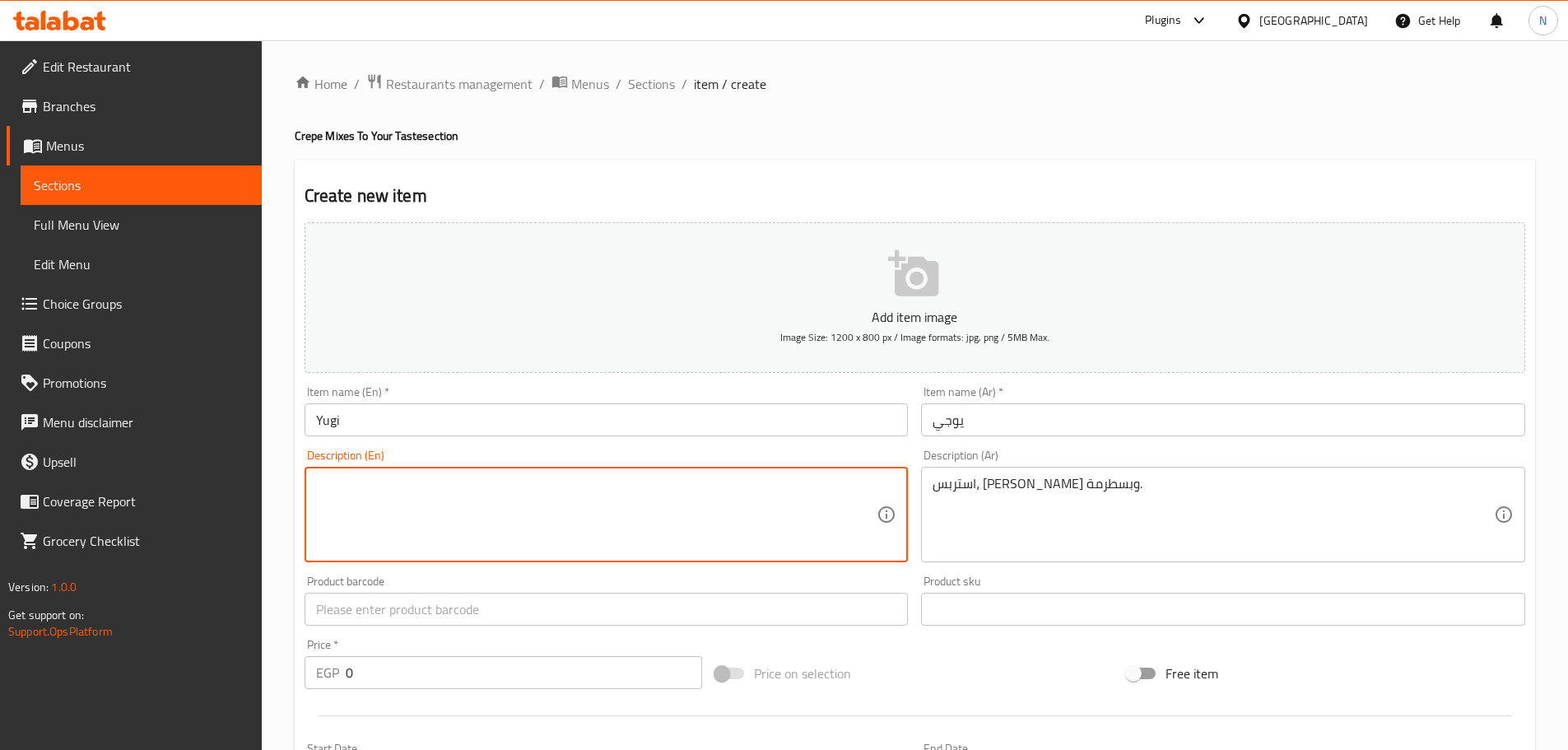
paste textarea "Strips, salami and pastrami."
type textarea "Strips, salami and pastrami."
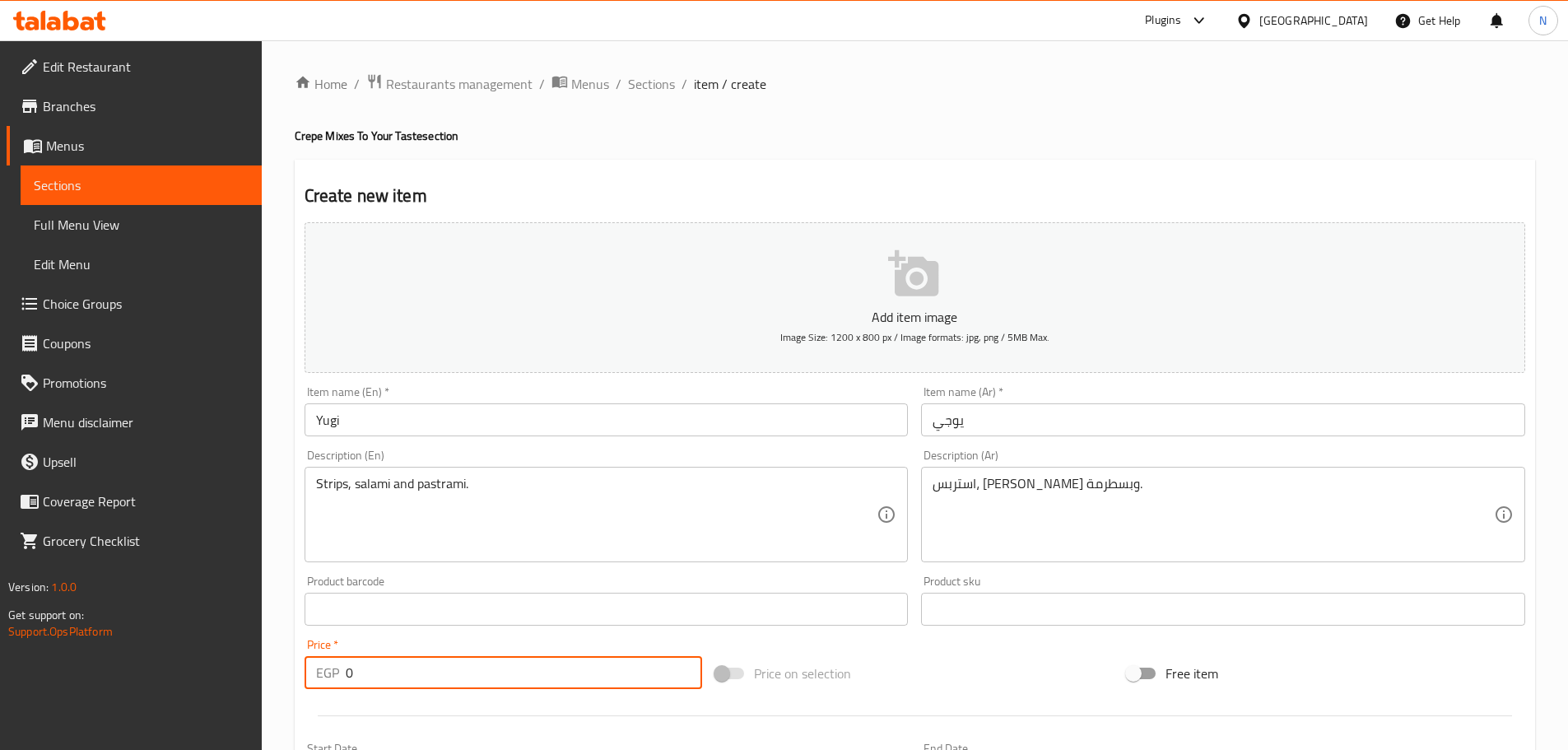
drag, startPoint x: 418, startPoint y: 668, endPoint x: 306, endPoint y: 670, distance: 112.0
click at [310, 675] on div "EGP 0 Price *" at bounding box center [504, 673] width 398 height 33
type input "125"
click at [777, 666] on div "Price on selection" at bounding box center [914, 673] width 411 height 44
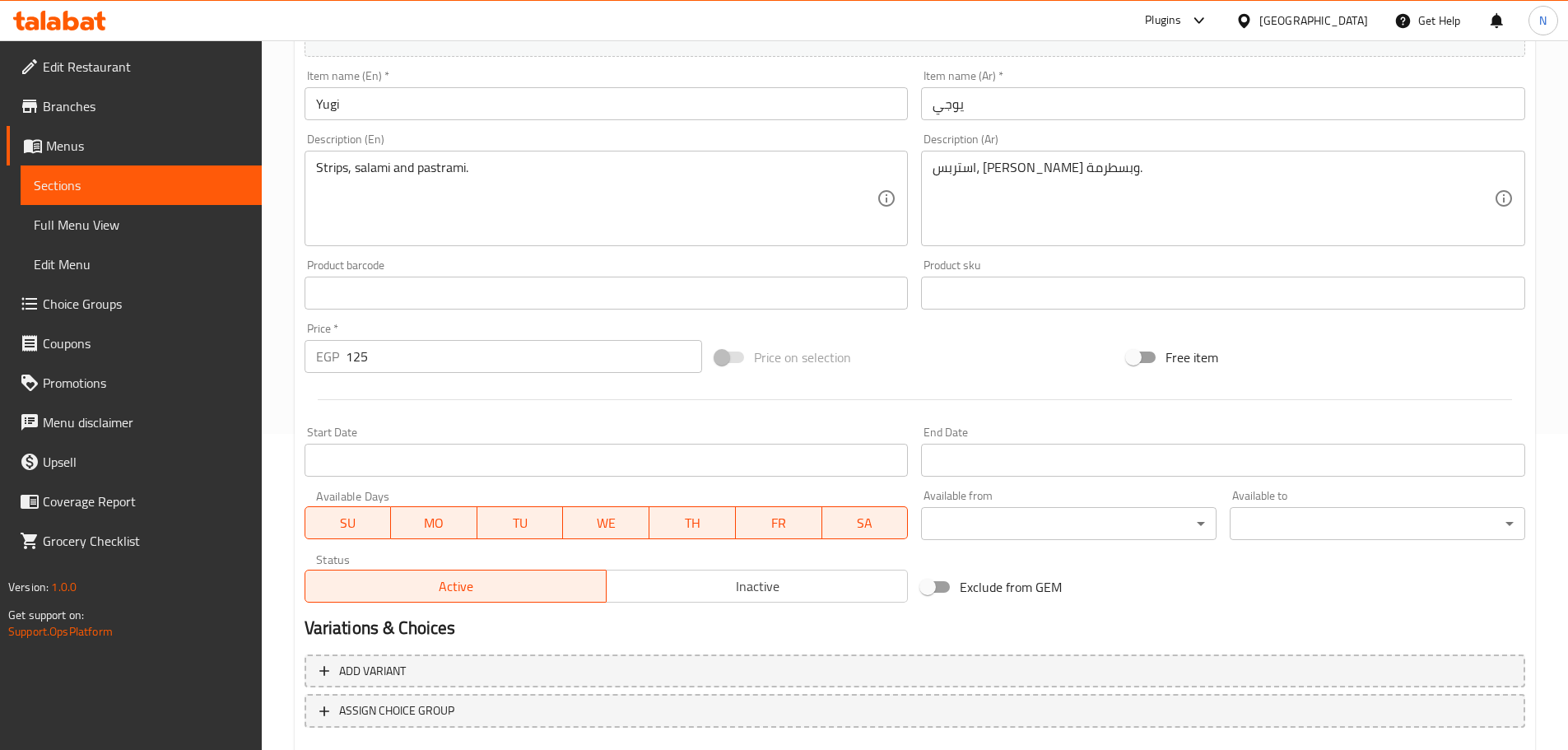
scroll to position [411, 0]
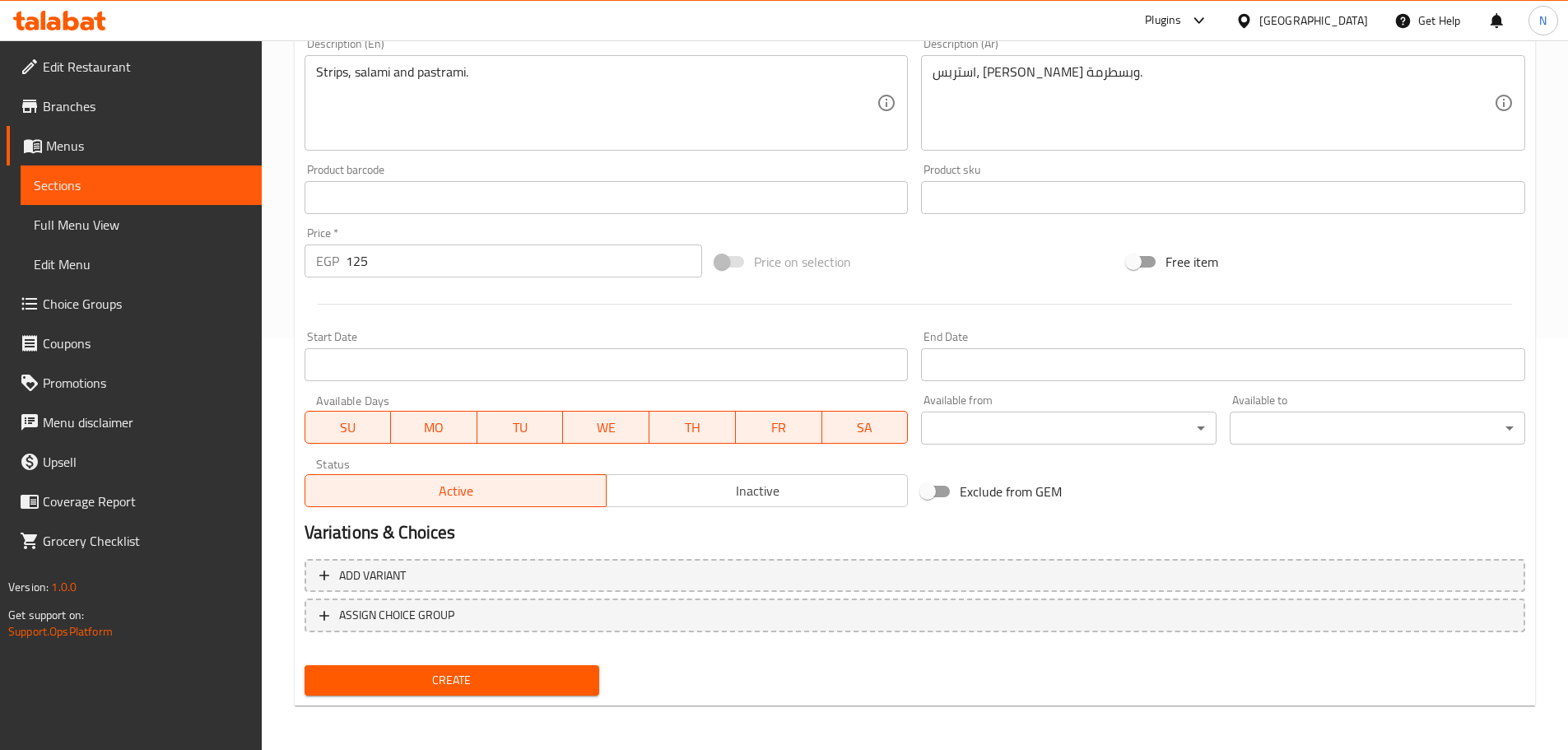
click at [520, 685] on span "Create" at bounding box center [452, 680] width 269 height 20
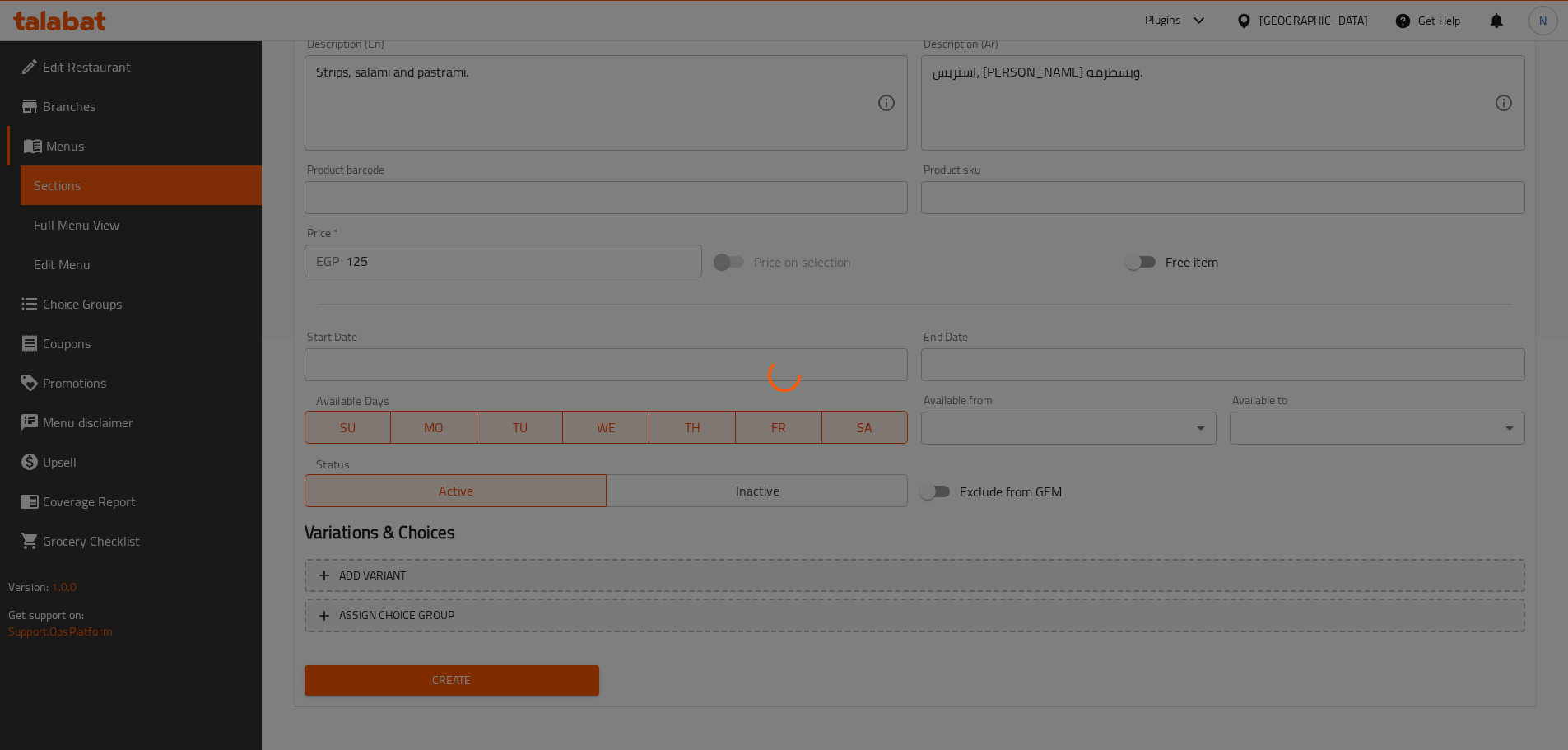
type input "0"
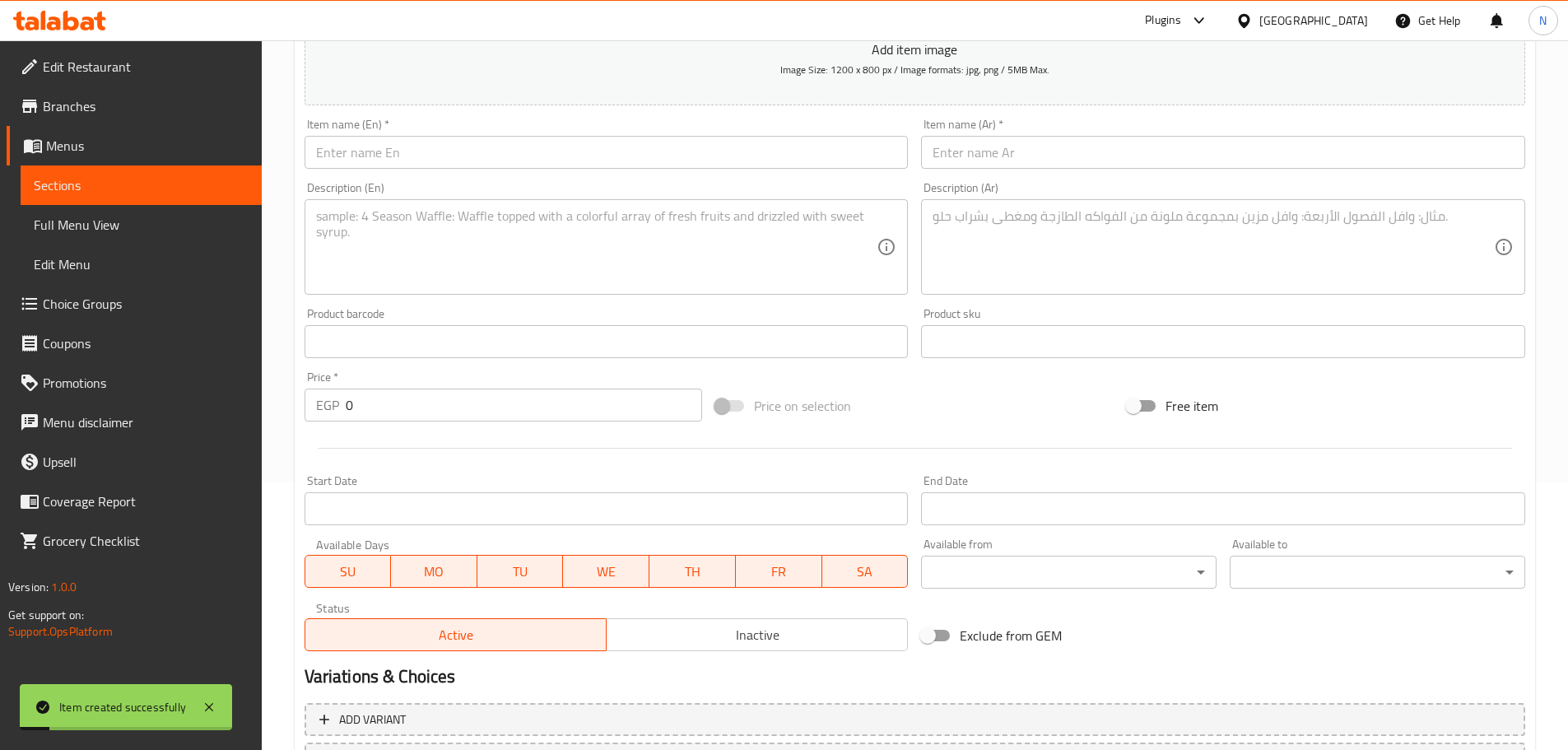
scroll to position [247, 0]
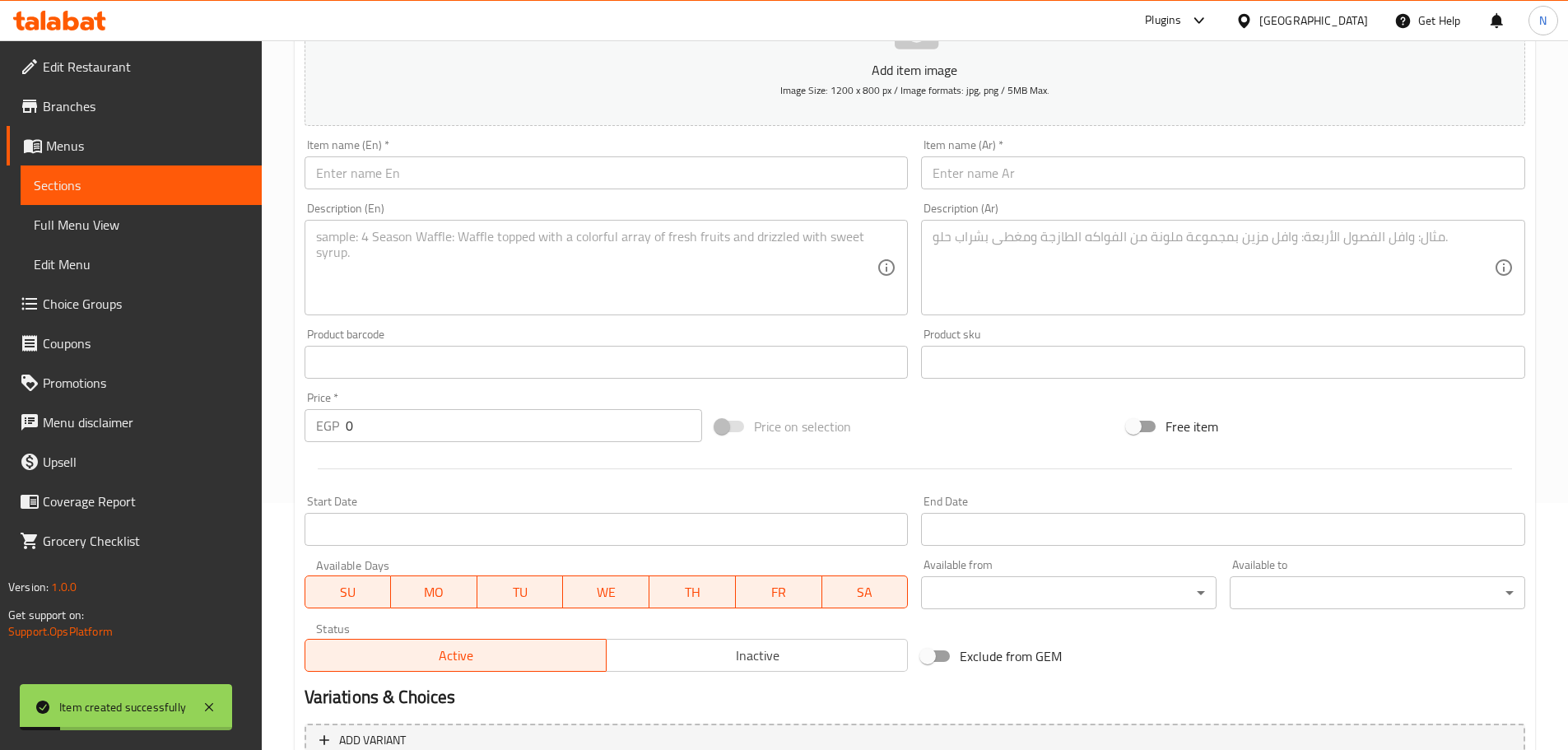
click at [777, 183] on input "text" at bounding box center [1223, 173] width 604 height 33
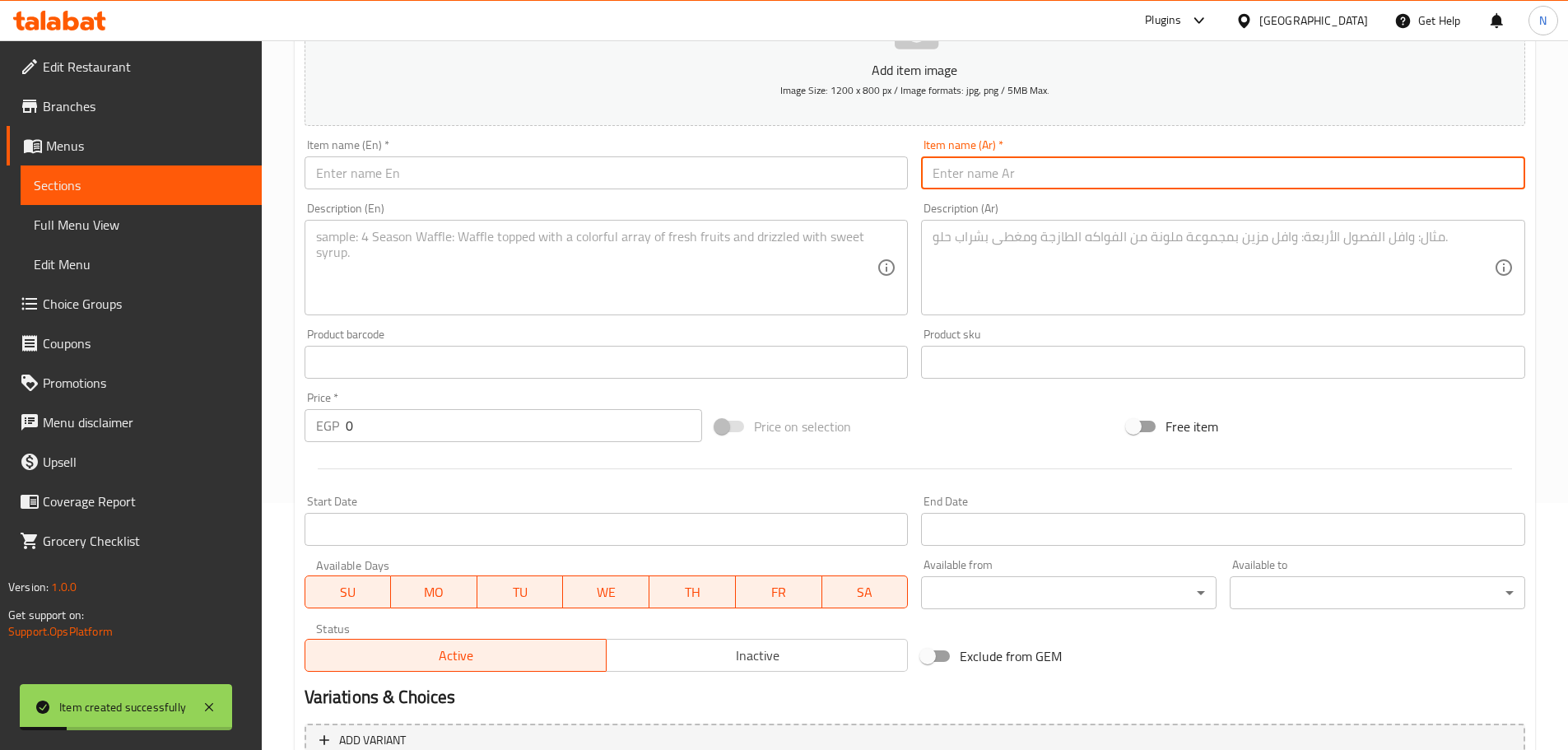
paste input "الجامد"
type input "الجامد"
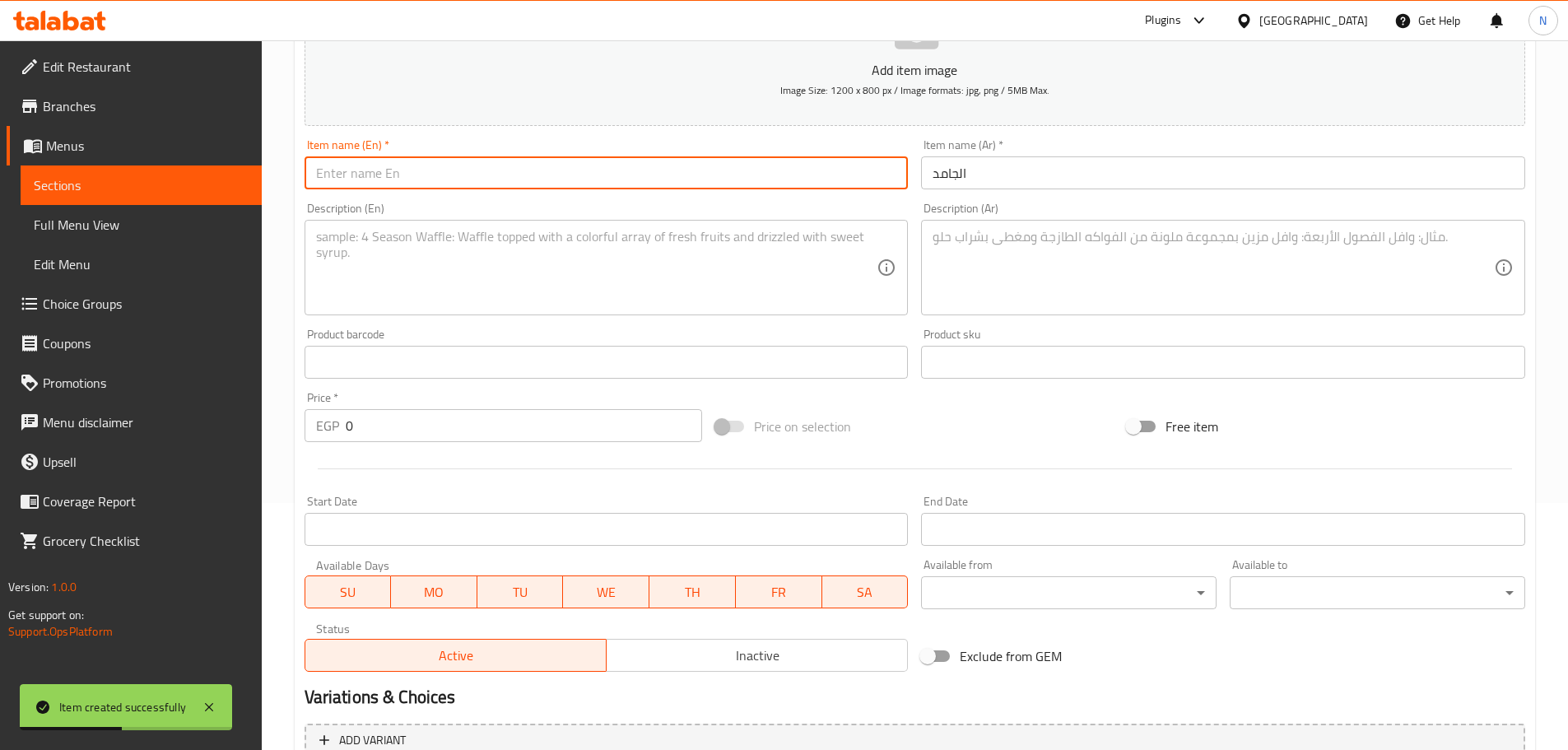
click at [564, 162] on input "text" at bounding box center [607, 173] width 604 height 33
paste input "aljamid"
click at [324, 173] on input "aljamid" at bounding box center [607, 173] width 604 height 33
click at [340, 180] on input "al jamid" at bounding box center [607, 173] width 604 height 33
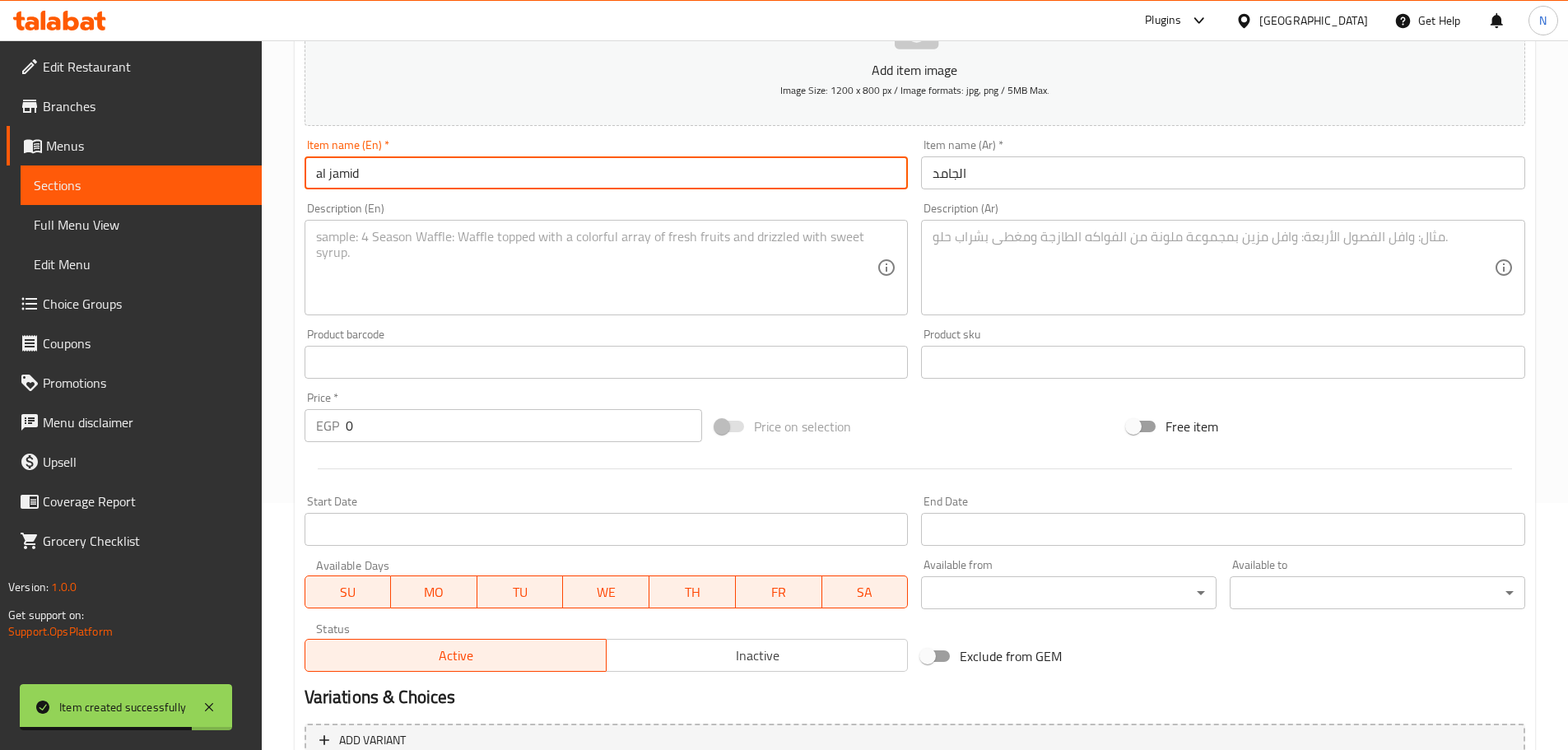
click at [334, 175] on input "al jamid" at bounding box center [607, 173] width 604 height 33
type input "Al Jamid"
click at [777, 303] on textarea at bounding box center [1213, 268] width 561 height 78
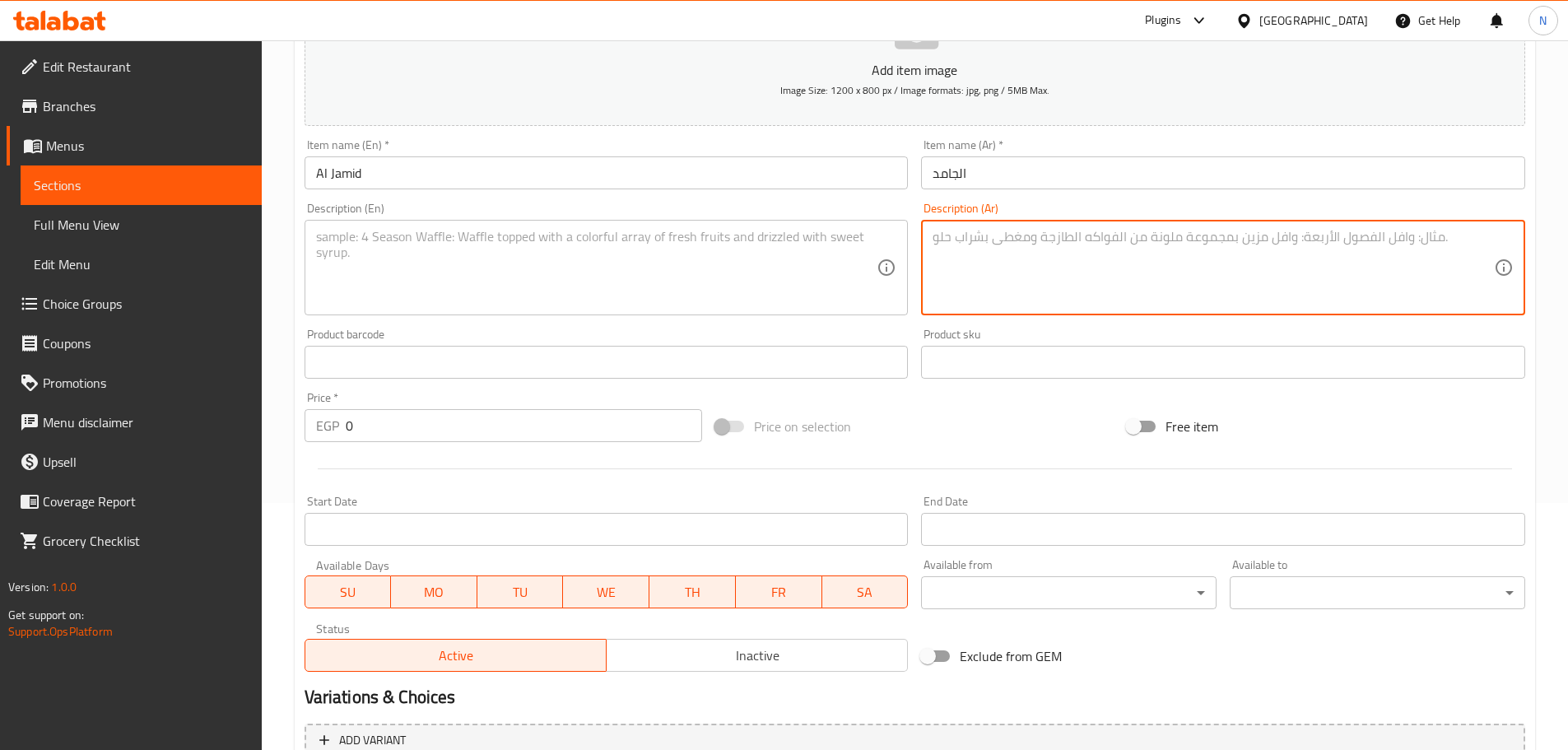
paste textarea "شيش + استربس شيدر صوص"
type textarea "شيش + استربس شيدر صوص"
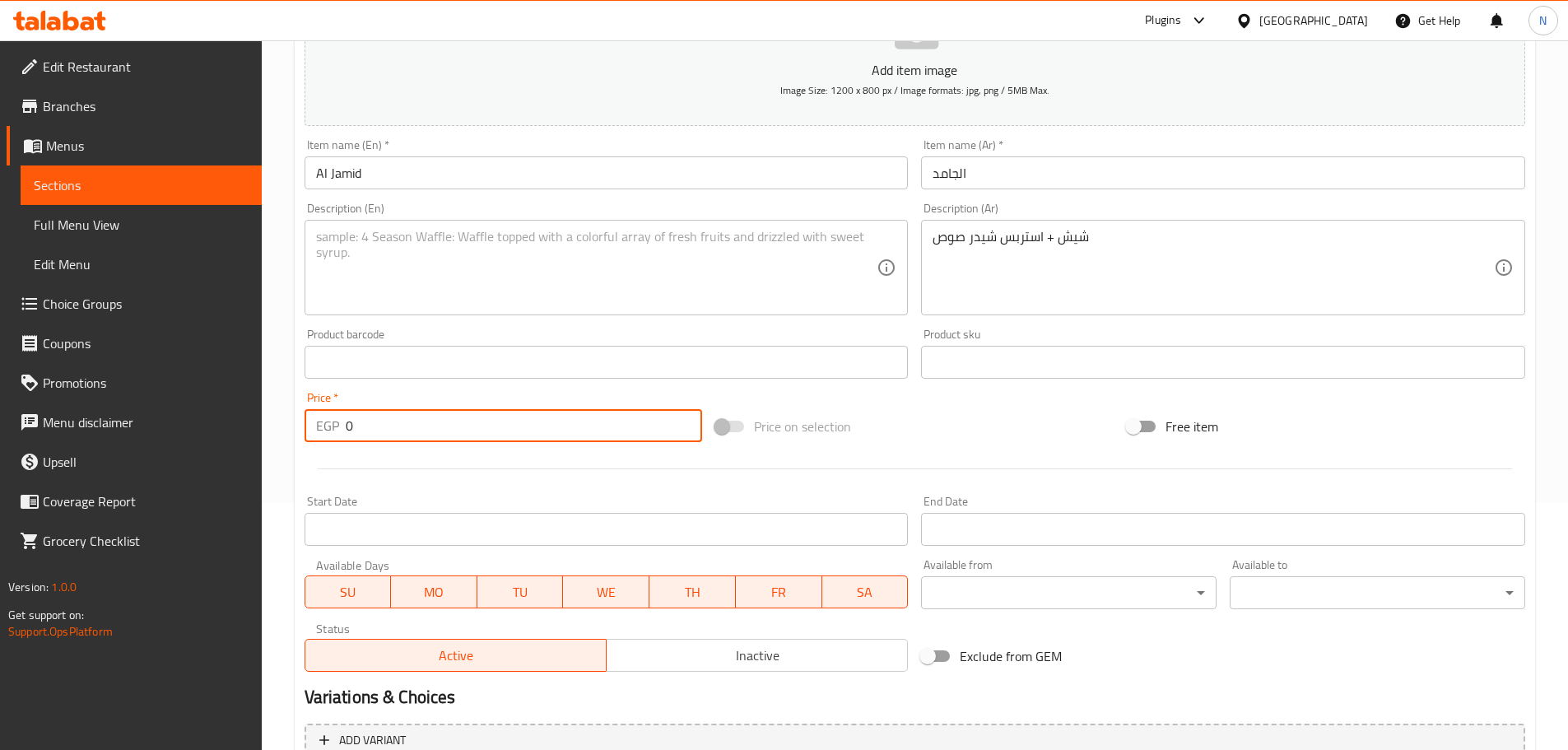
drag, startPoint x: 436, startPoint y: 428, endPoint x: 337, endPoint y: 436, distance: 99.3
click at [337, 436] on div "EGP 0 Price *" at bounding box center [504, 426] width 398 height 33
type input "125"
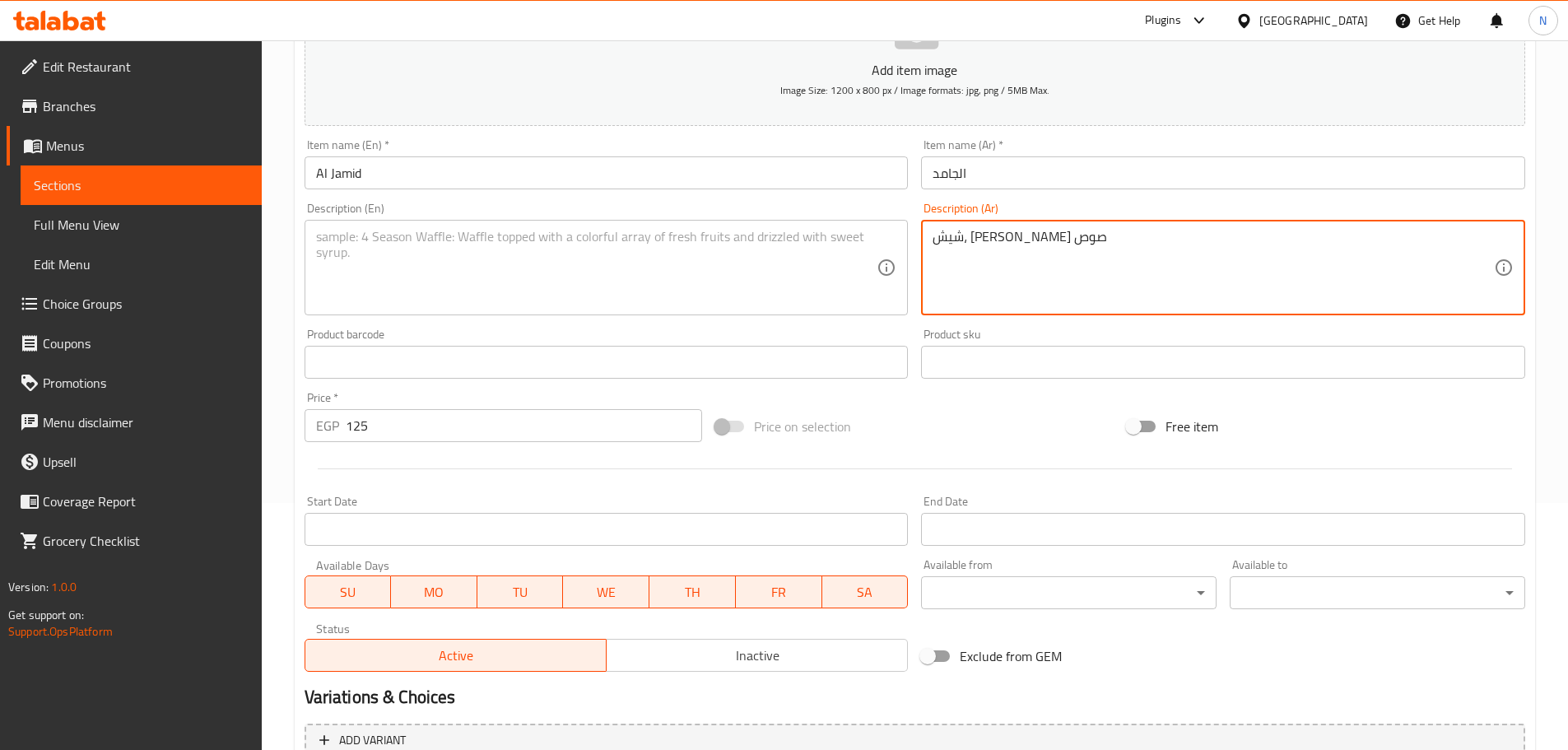
click at [777, 238] on textarea "شيش، استربس شيدر صوص" at bounding box center [1213, 268] width 561 height 78
click at [777, 238] on textarea "شيش، استربس وشيدر صوص" at bounding box center [1213, 268] width 561 height 78
click at [777, 243] on textarea "شيش، استربس وشيدر صوص." at bounding box center [1213, 268] width 561 height 78
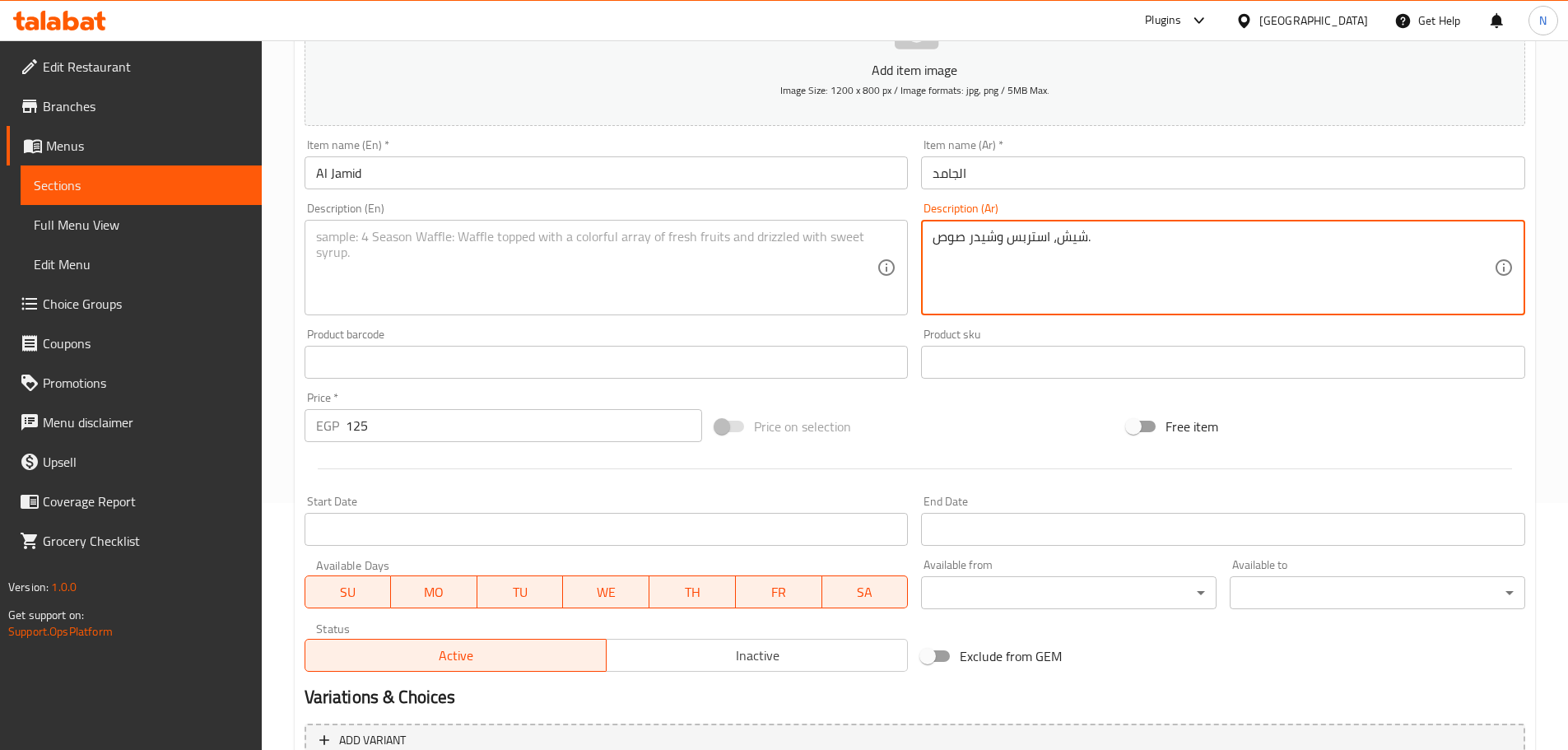
type textarea "شيش، استربس وشيدر صوص."
click at [633, 325] on div "Product barcode Product barcode" at bounding box center [606, 353] width 617 height 63
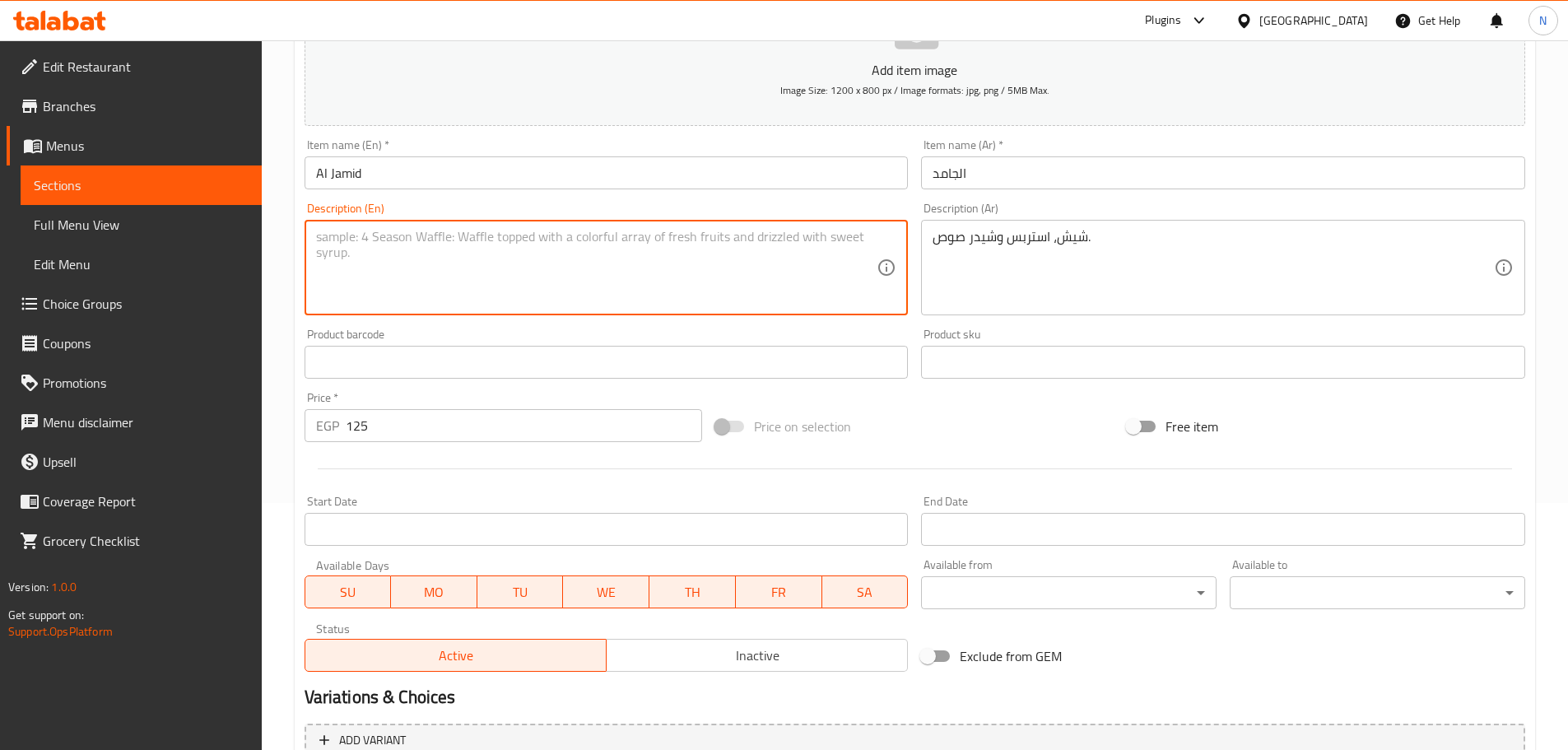
click at [625, 289] on textarea at bounding box center [596, 268] width 561 height 78
paste textarea "Shish, strips and cheddar sauce."
type textarea "Shish, strips and cheddar sauce."
click at [777, 418] on div "Price on selection" at bounding box center [914, 427] width 411 height 44
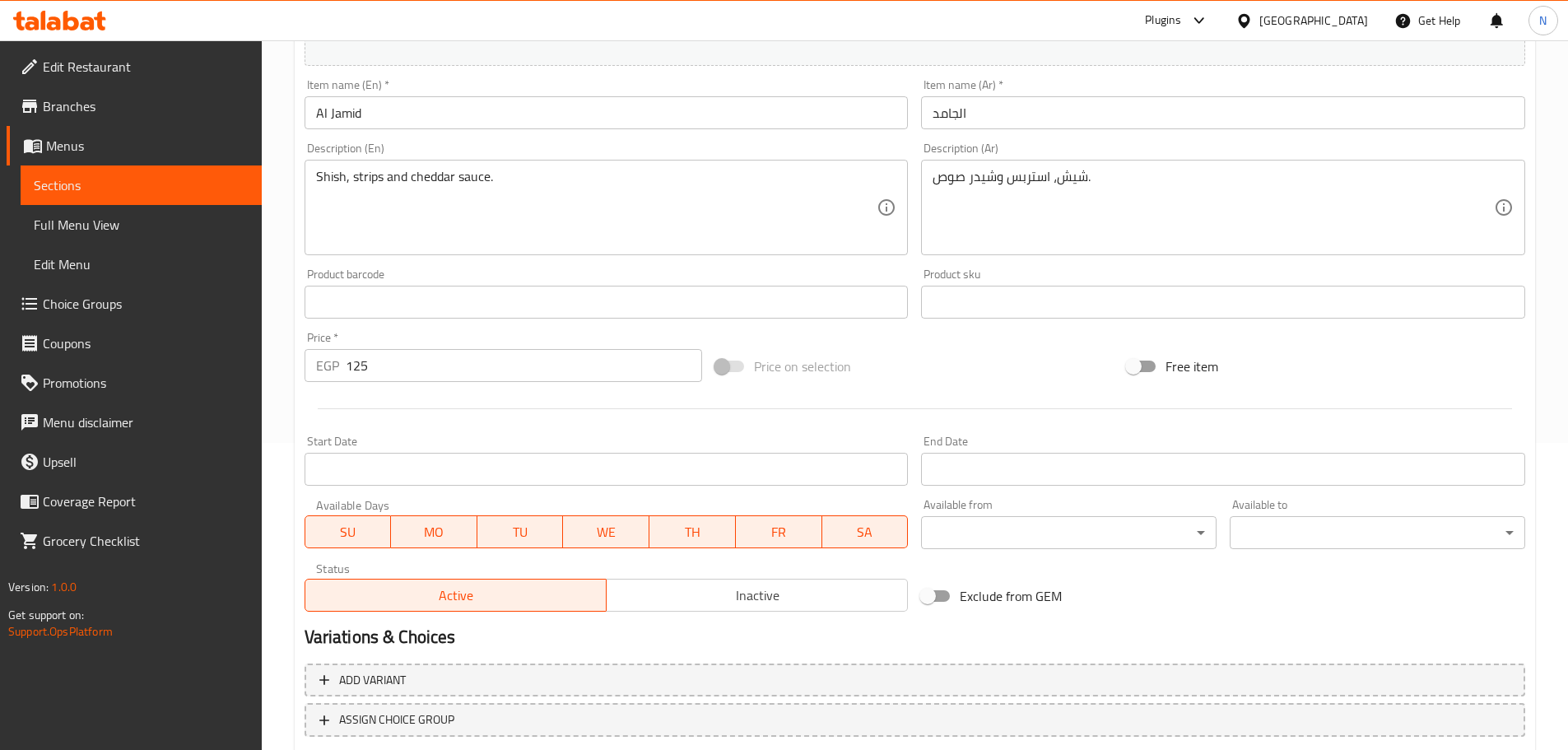
scroll to position [413, 0]
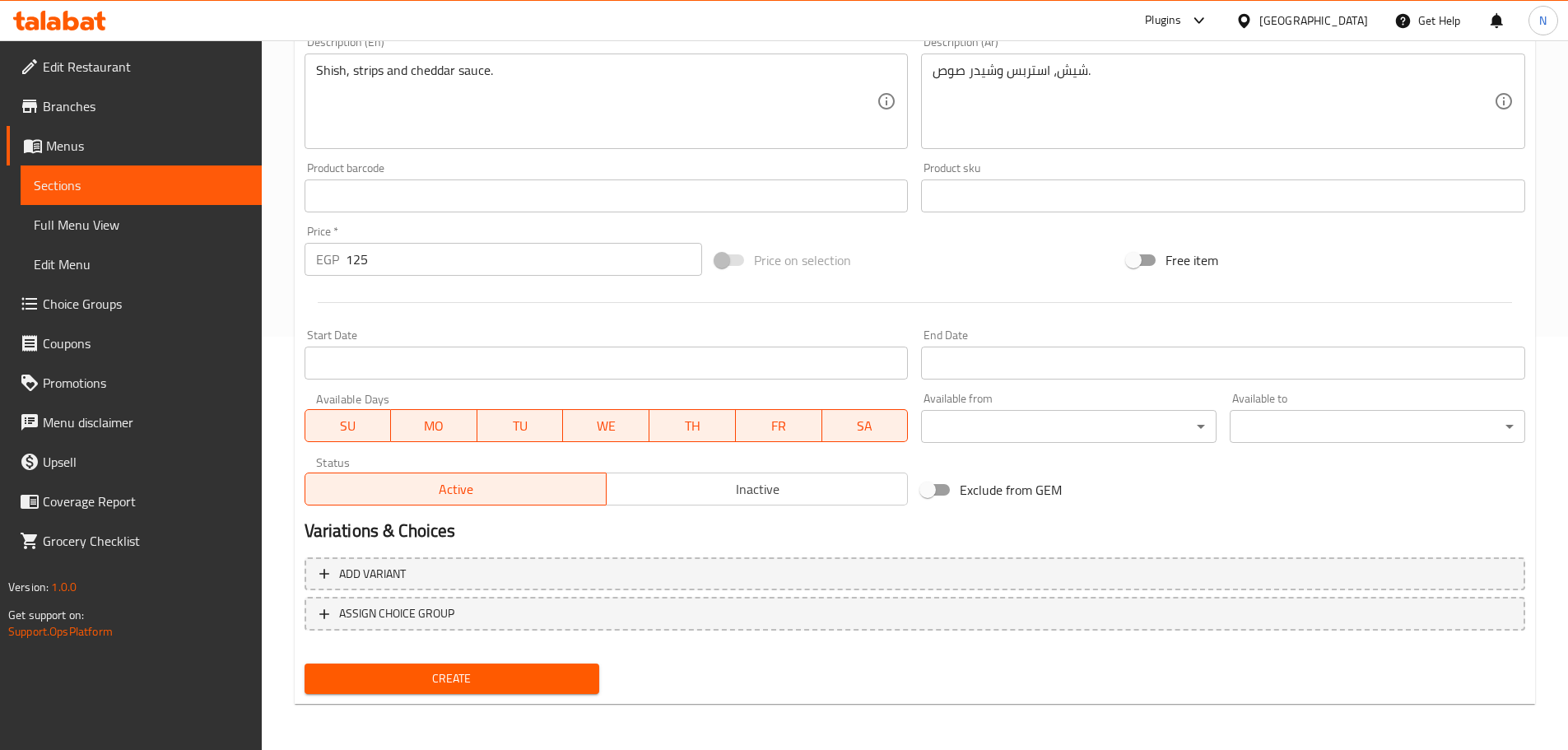
click at [413, 667] on button "Create" at bounding box center [452, 678] width 295 height 31
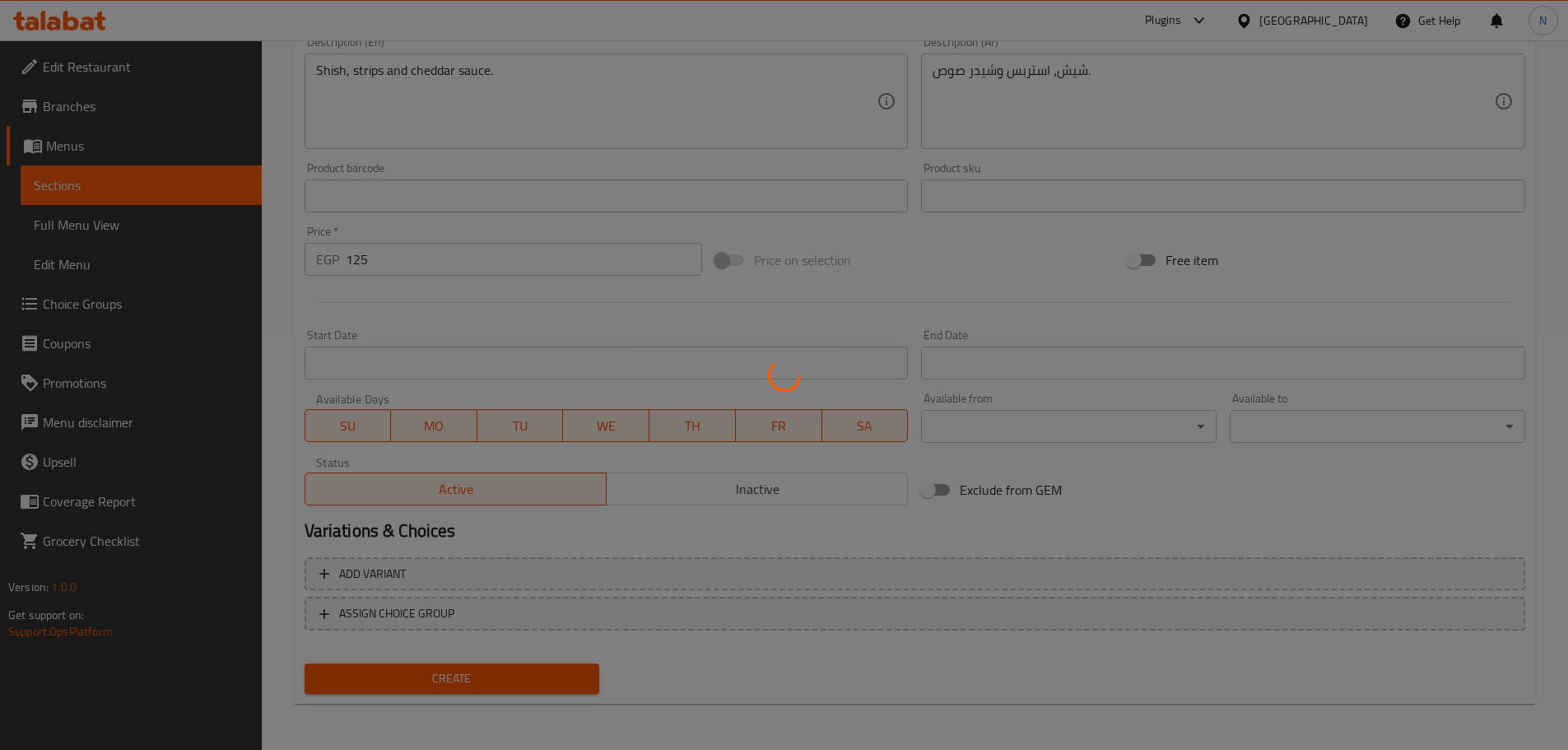
type input "0"
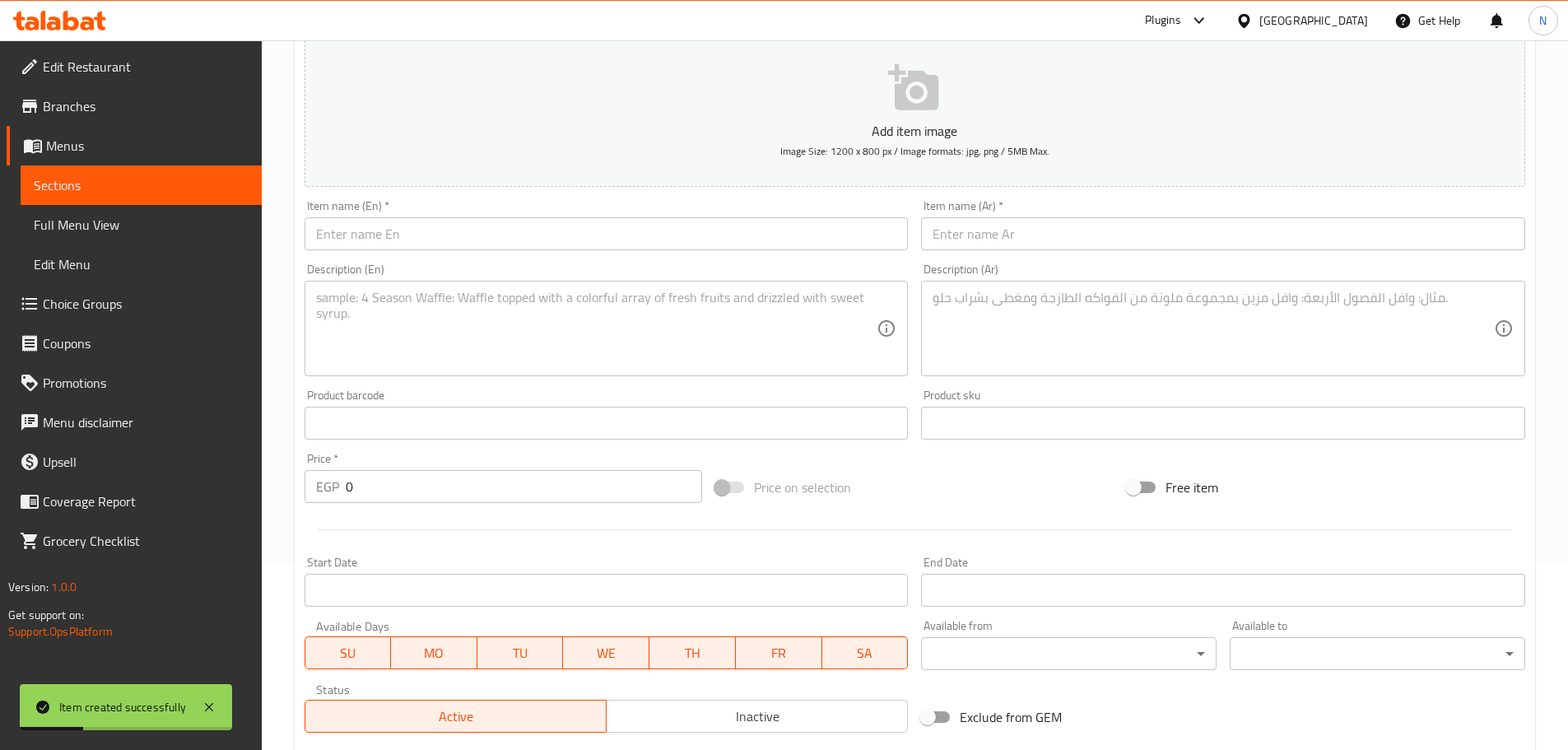
scroll to position [0, 0]
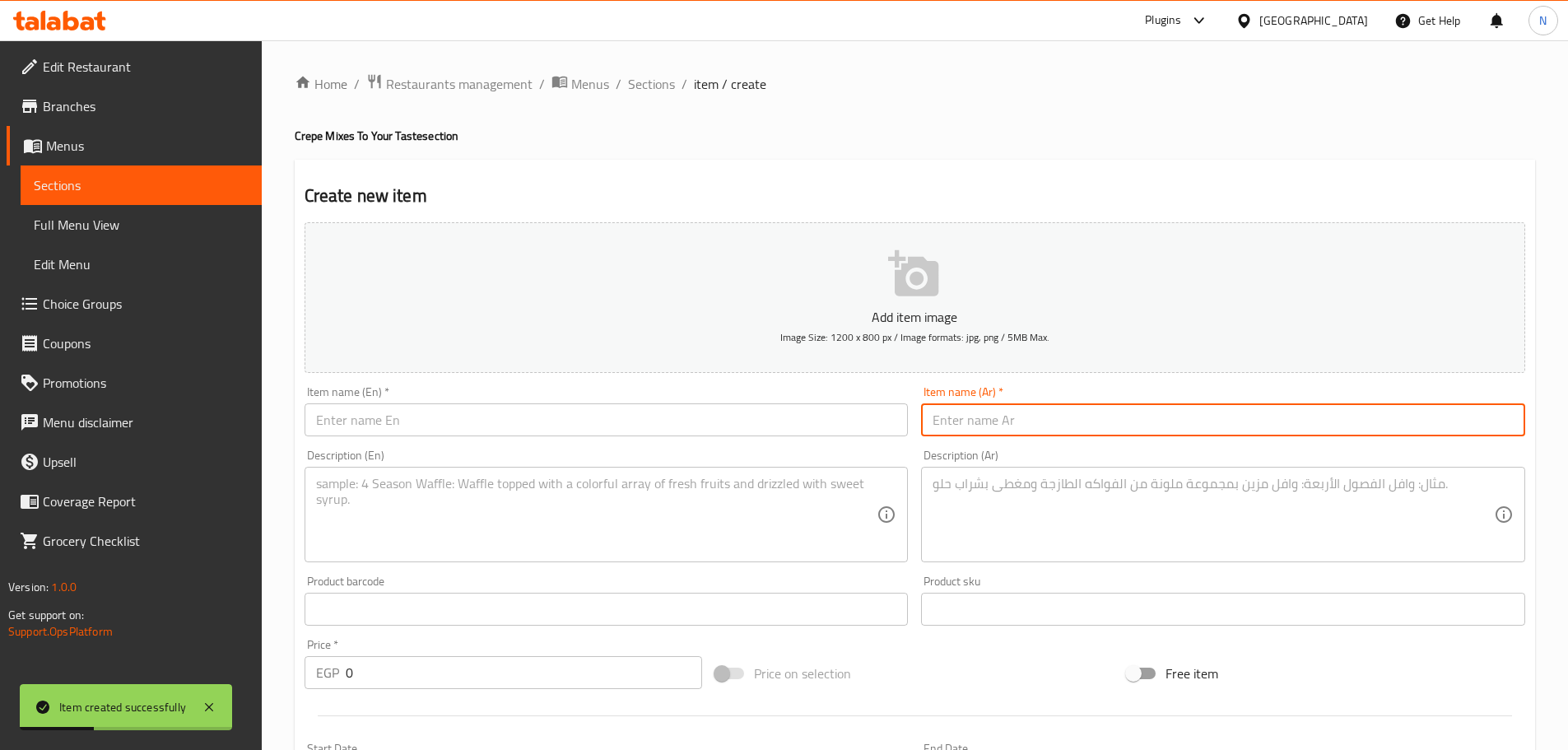
click at [777, 417] on input "text" at bounding box center [1223, 420] width 604 height 33
paste input "ميكس جري"
click at [777, 428] on input "ميكس جريل" at bounding box center [1223, 420] width 604 height 33
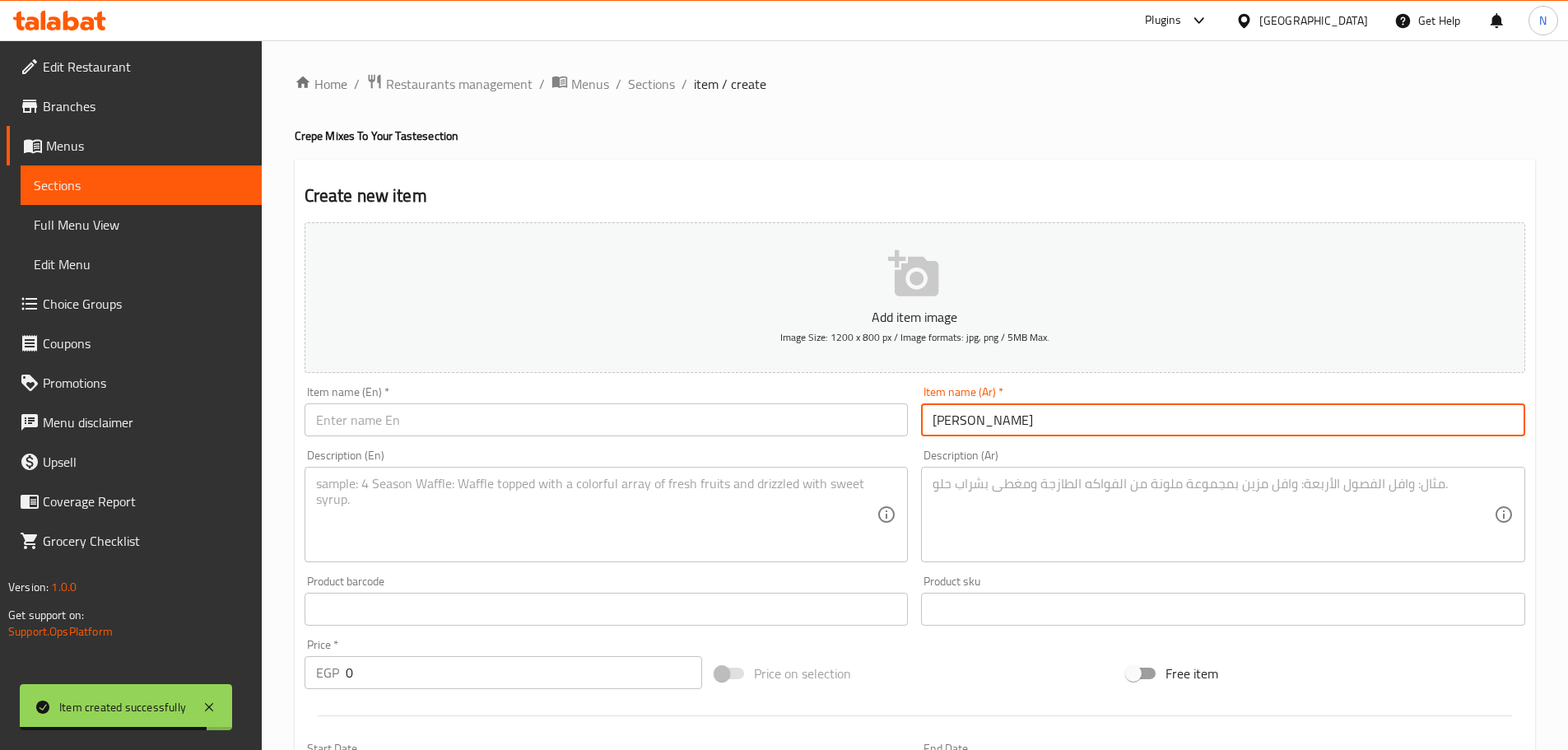
type input "ميكس جريل"
click at [612, 432] on input "text" at bounding box center [607, 420] width 604 height 33
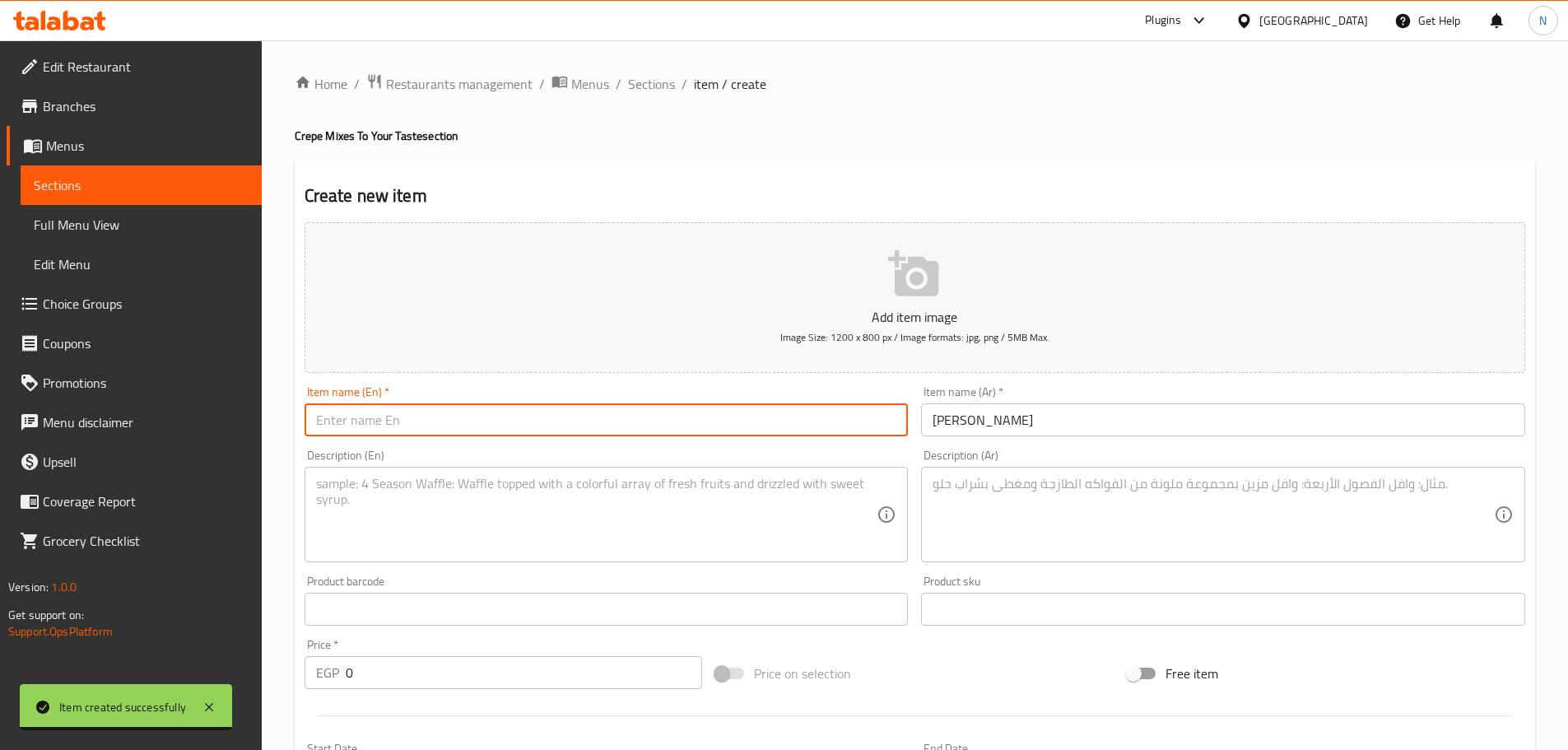
paste input "Mix Grill"
type input "Mix Grill"
click at [582, 506] on textarea at bounding box center [596, 515] width 561 height 78
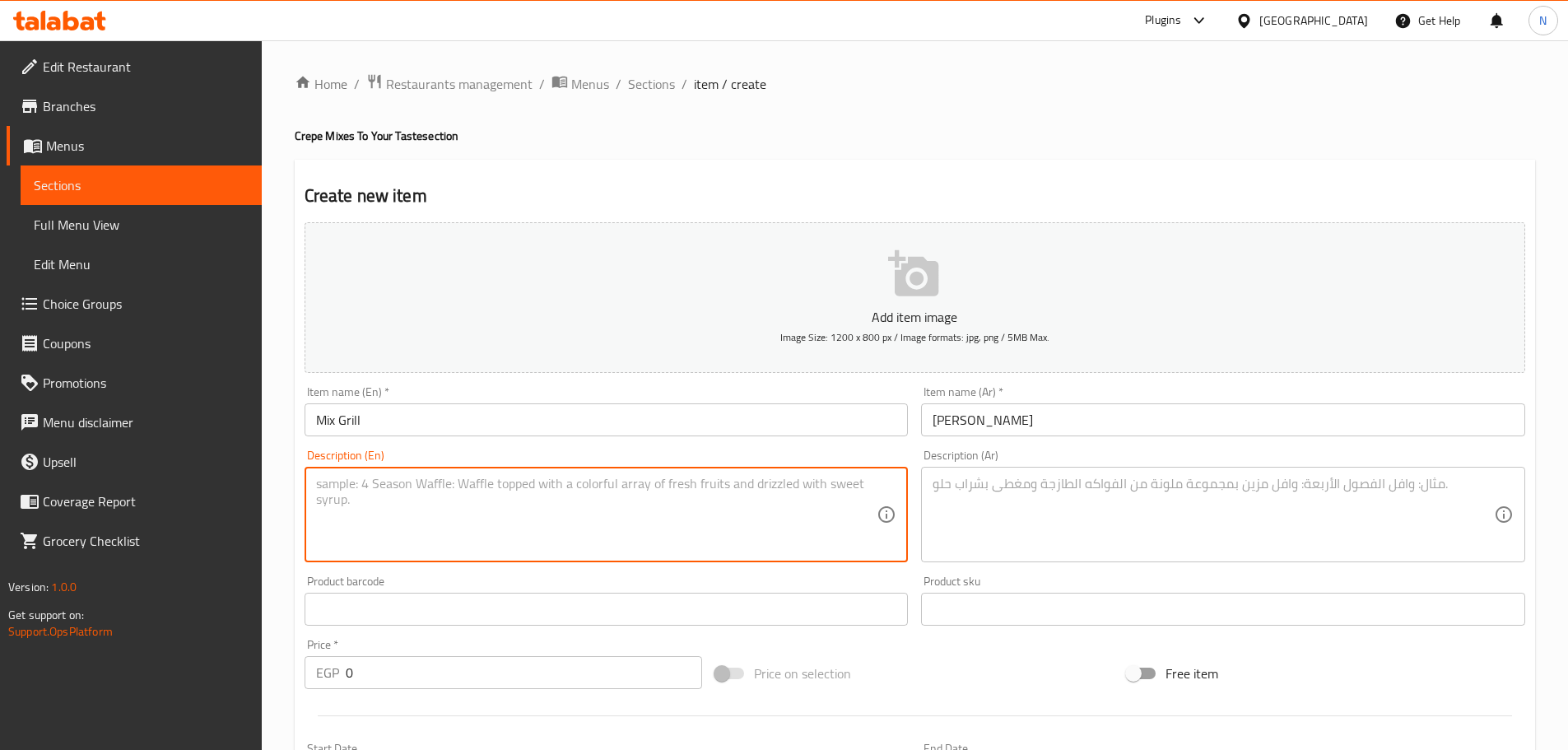
click at [777, 491] on textarea at bounding box center [1213, 515] width 561 height 78
paste textarea "صدور مشوي شاورما لحم + كفتة"
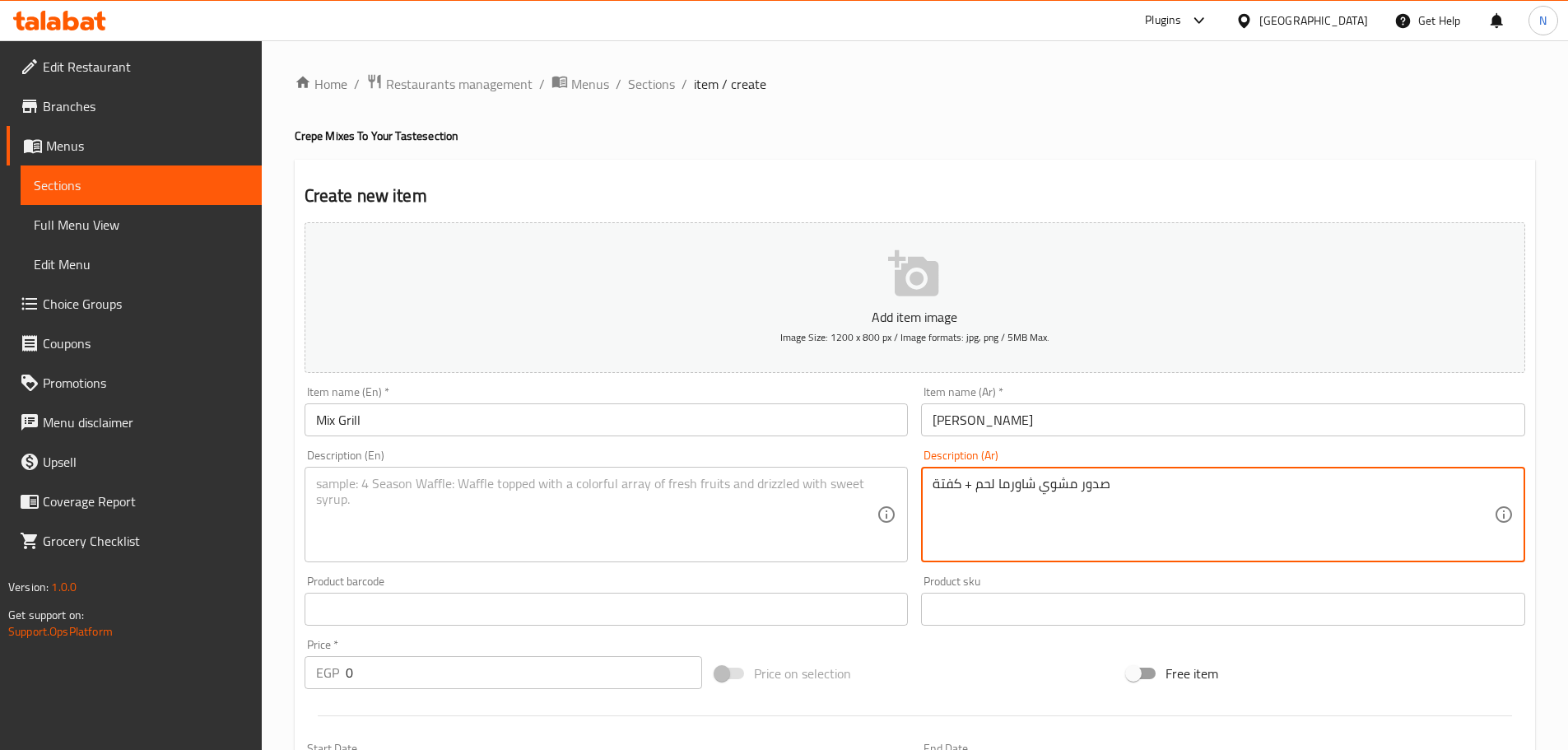
click at [777, 486] on textarea "صدور مشوي شاورما لحم + كفتة" at bounding box center [1213, 515] width 561 height 78
click at [777, 492] on textarea "صدور مشوي، شاورما لحم + كفتة" at bounding box center [1213, 515] width 561 height 78
click at [777, 483] on textarea "صدور مشوي، شاورما لحم وكفتة" at bounding box center [1213, 515] width 561 height 78
click at [777, 487] on textarea "صدور مشوي، شاورما لحم وكفتة." at bounding box center [1213, 515] width 561 height 78
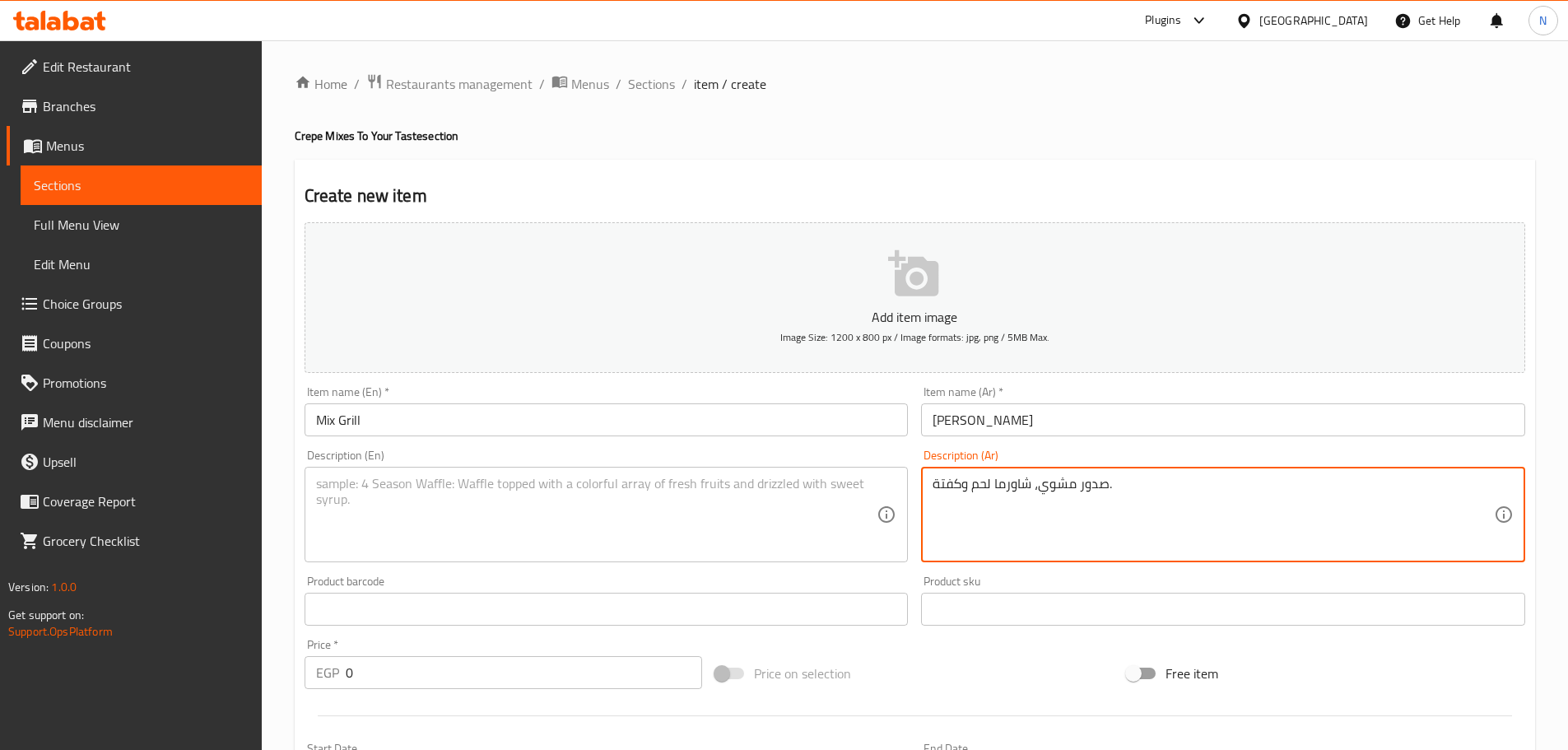
click at [777, 487] on textarea "صدور مشوي، شاورما لحم وكفتة." at bounding box center [1213, 515] width 561 height 78
type textarea "صدور مشوي، شاورما لحم وكفتة."
click at [577, 491] on textarea at bounding box center [596, 515] width 561 height 78
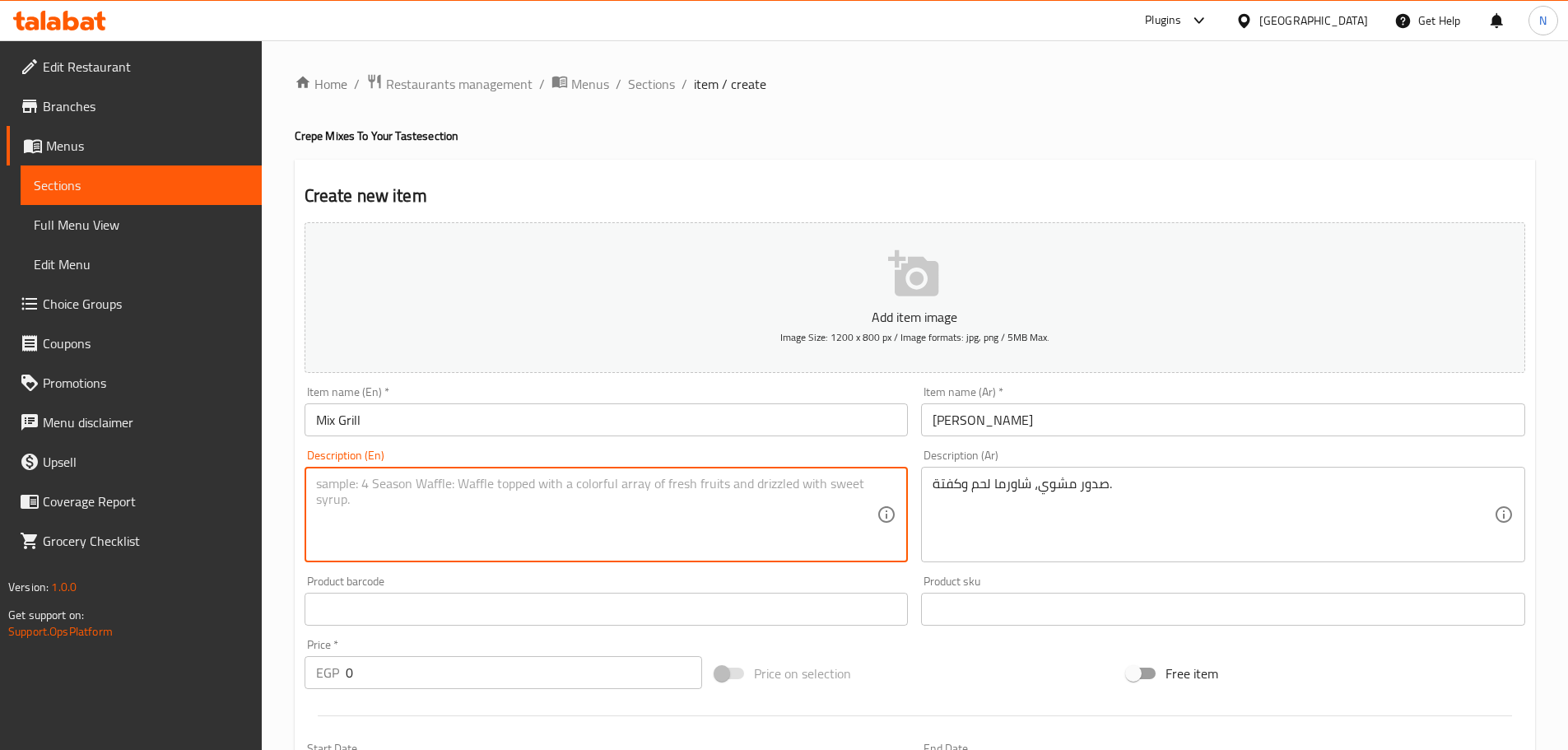
paste textarea "Grilled breasts, lamb shawarma and kofta."
type textarea "Grilled breasts, lamb shawarma and kofta."
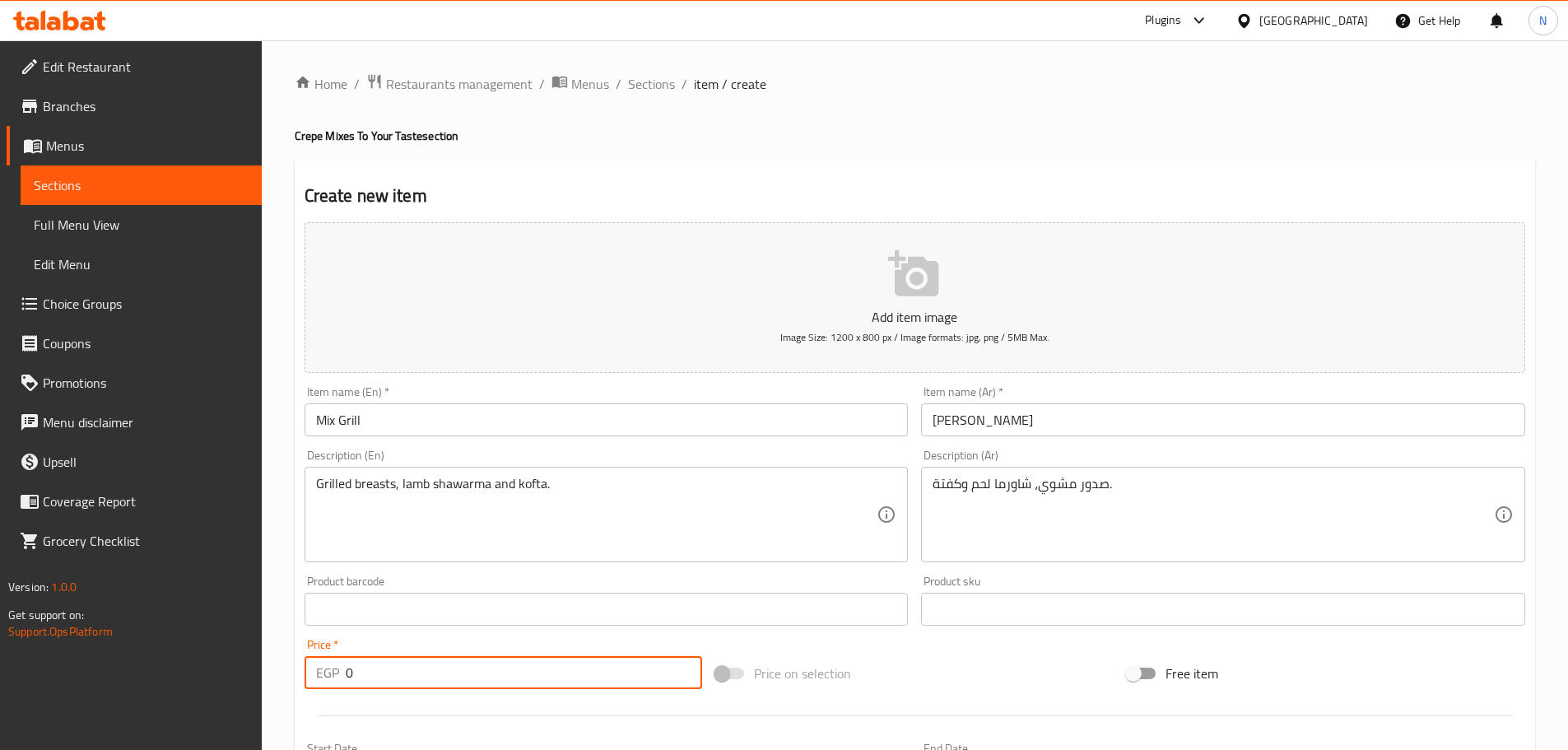
drag, startPoint x: 366, startPoint y: 676, endPoint x: 341, endPoint y: 684, distance: 26.2
click at [341, 684] on div "EGP 0 Price *" at bounding box center [504, 673] width 398 height 33
type input "135"
click at [777, 676] on div "Price on selection" at bounding box center [914, 673] width 411 height 44
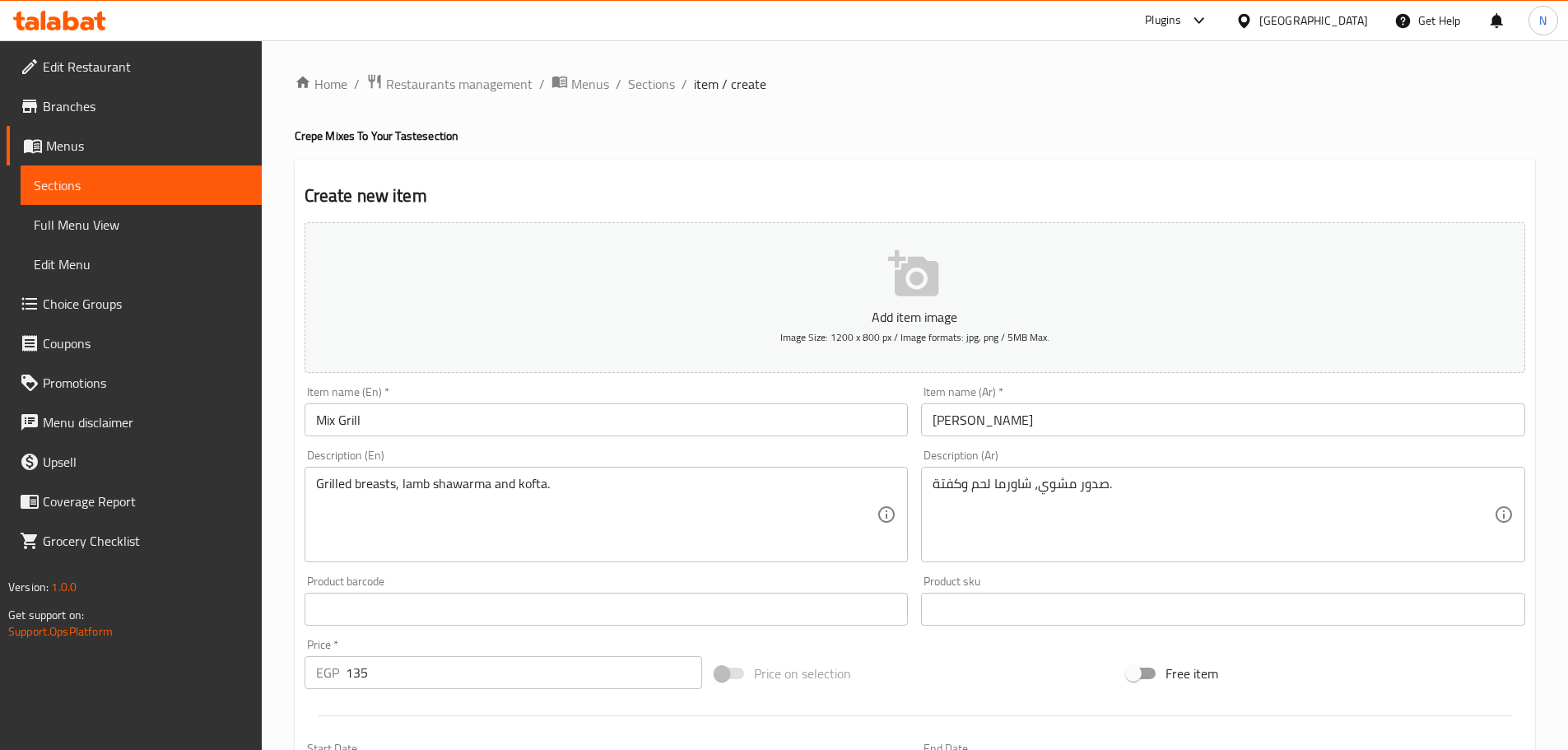
click at [777, 668] on div "Price on selection" at bounding box center [914, 673] width 411 height 44
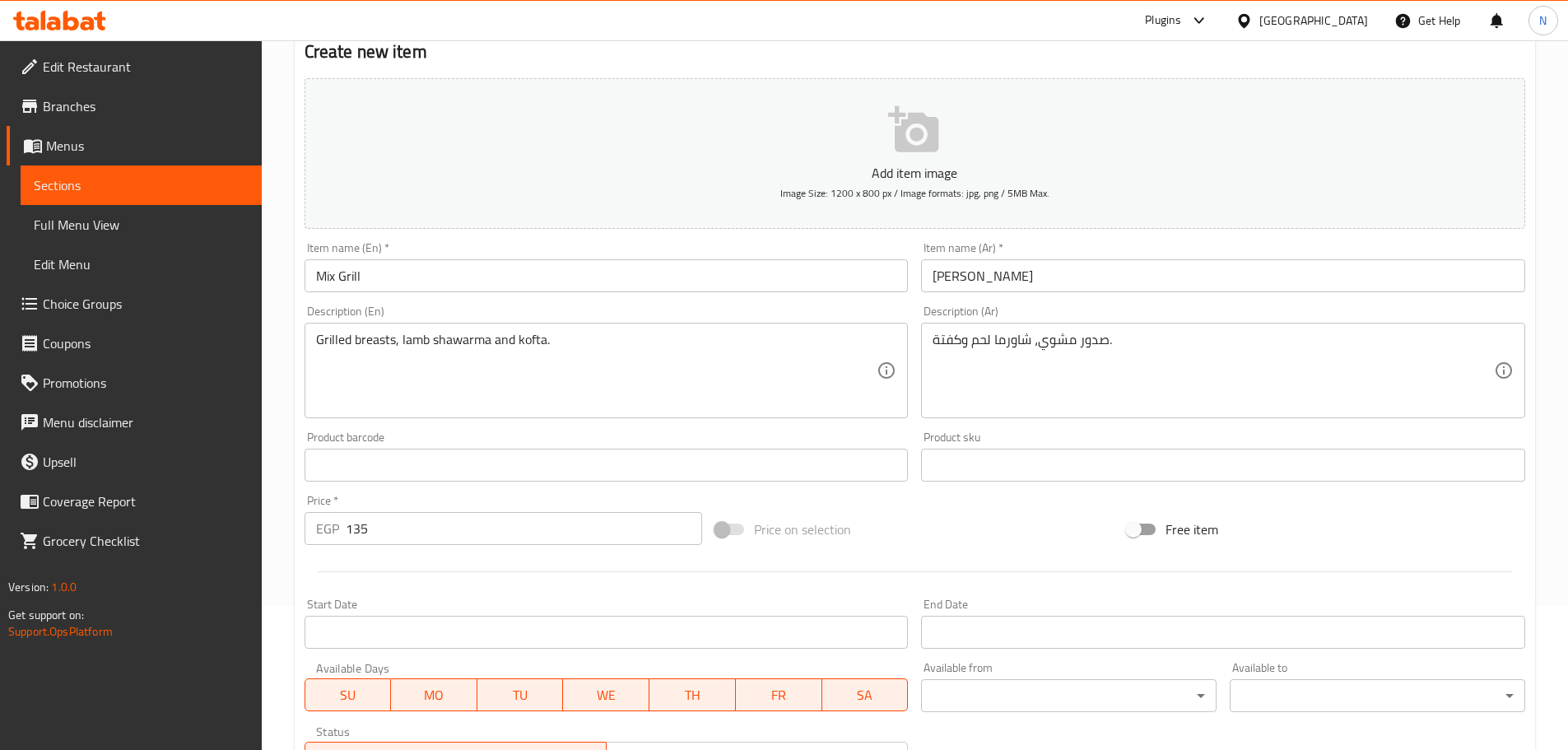
scroll to position [164, 0]
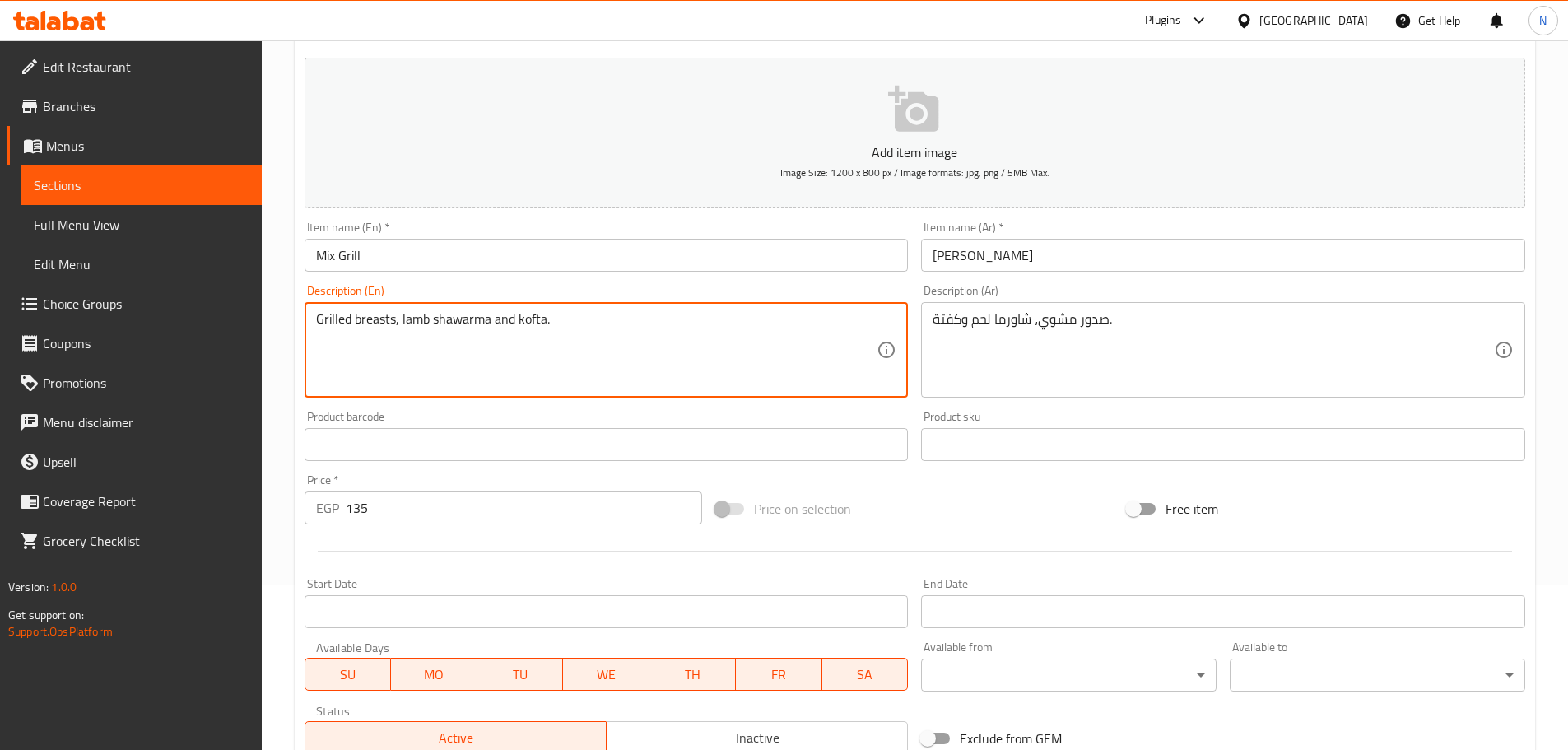
click at [416, 312] on textarea "Grilled breasts, lamb shawarma and kofta." at bounding box center [596, 350] width 561 height 78
click at [466, 319] on textarea "Grilled breasts, shawarma and kofta." at bounding box center [596, 350] width 561 height 78
click at [404, 318] on textarea "Grilled breasts, shawarma meat and kofta." at bounding box center [596, 350] width 561 height 78
type textarea "Grilled breasts, shawarma meat and kofta."
click at [524, 397] on div "Grilled breasts, shawarma meat and kofta. Description (En)" at bounding box center [607, 350] width 604 height 95
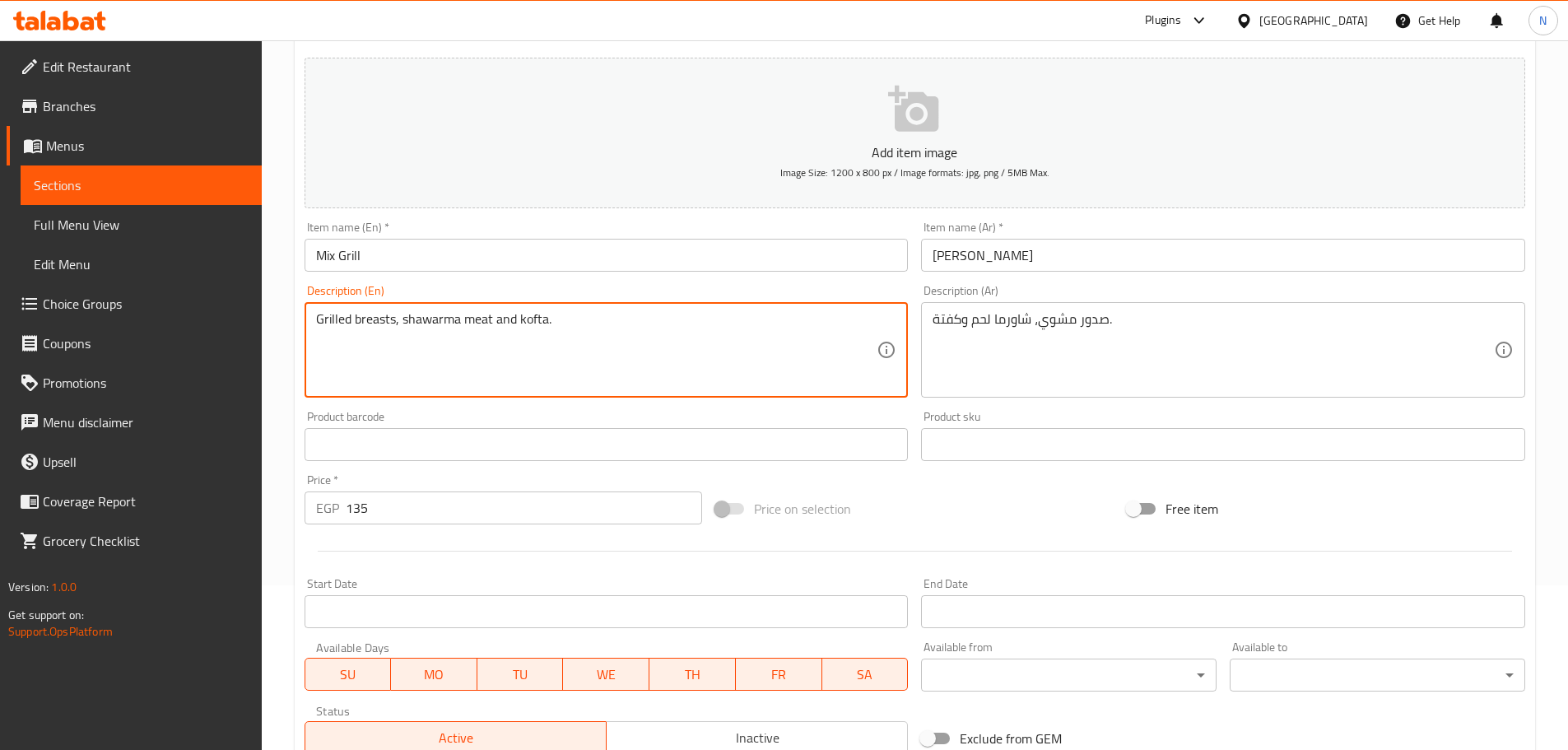
click at [777, 537] on div at bounding box center [914, 551] width 1233 height 40
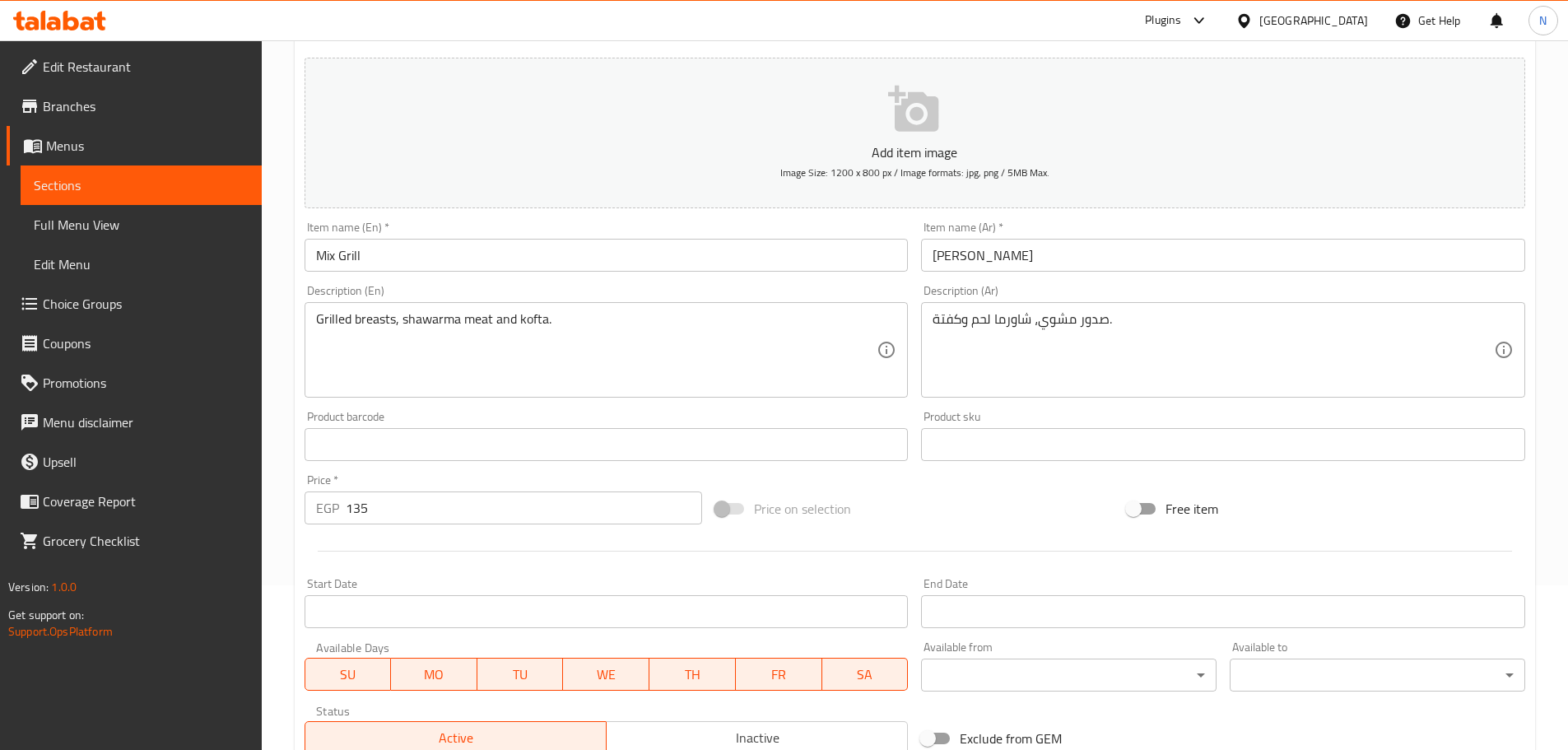
click at [777, 501] on div "Price on selection" at bounding box center [914, 508] width 411 height 44
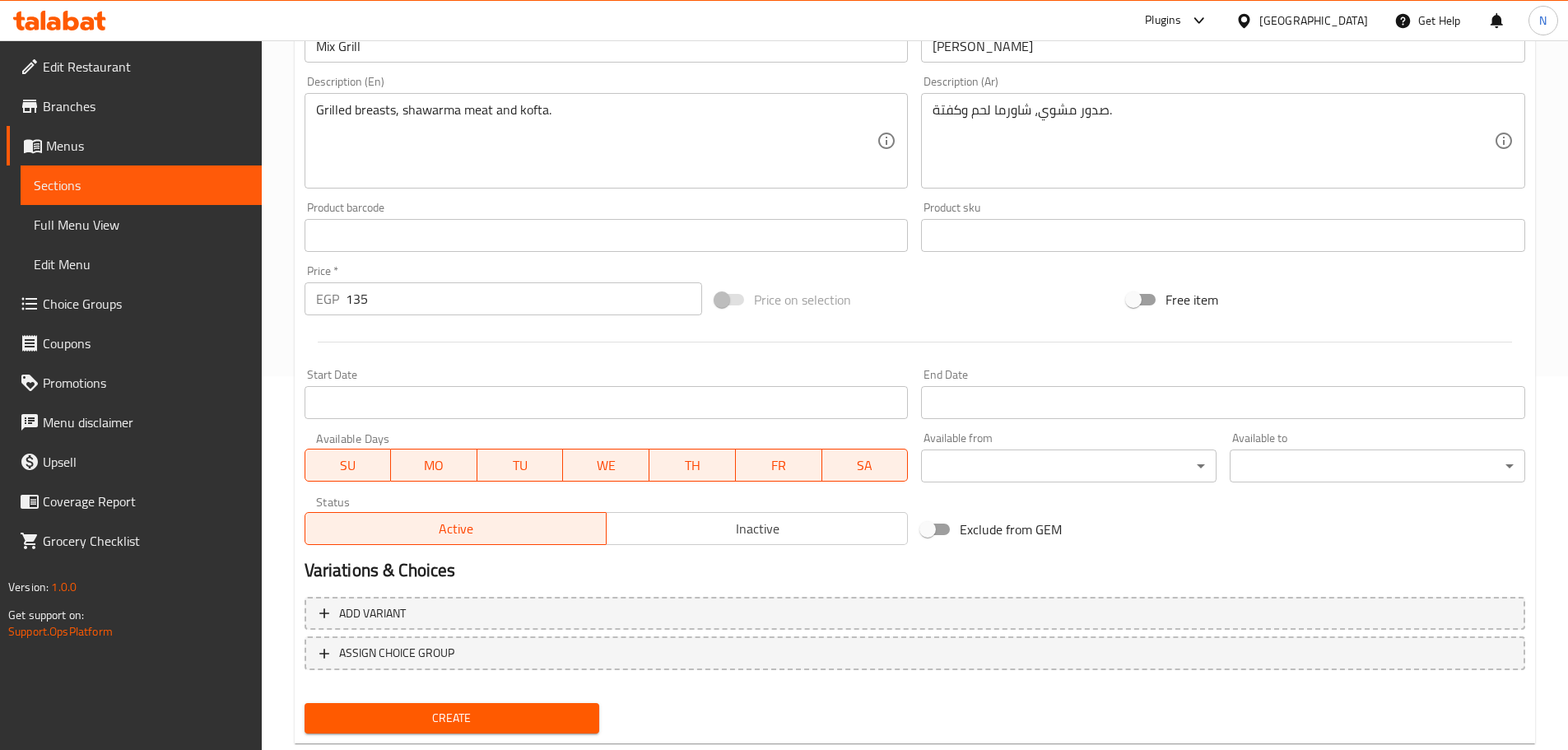
scroll to position [413, 0]
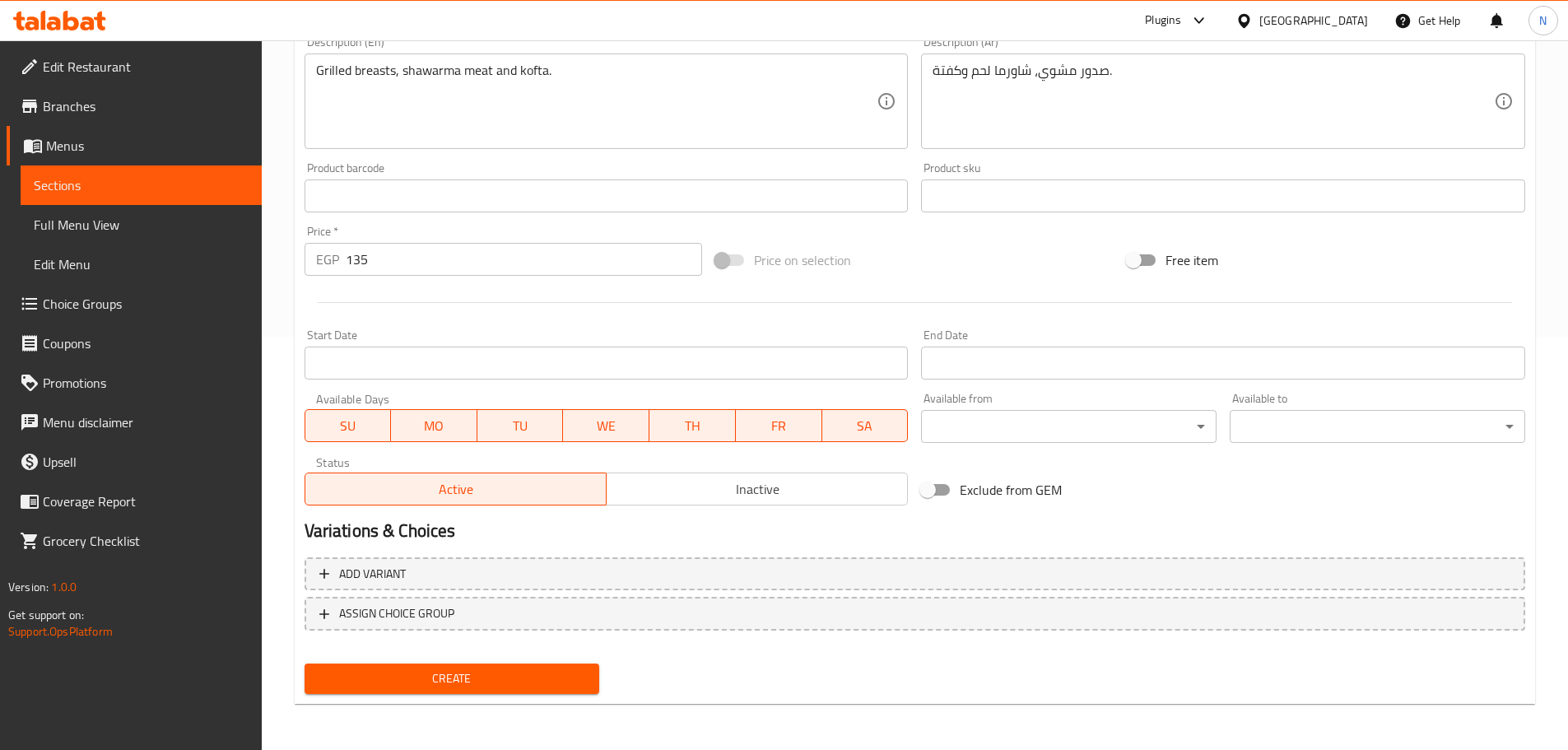
click at [467, 684] on span "Create" at bounding box center [452, 678] width 269 height 20
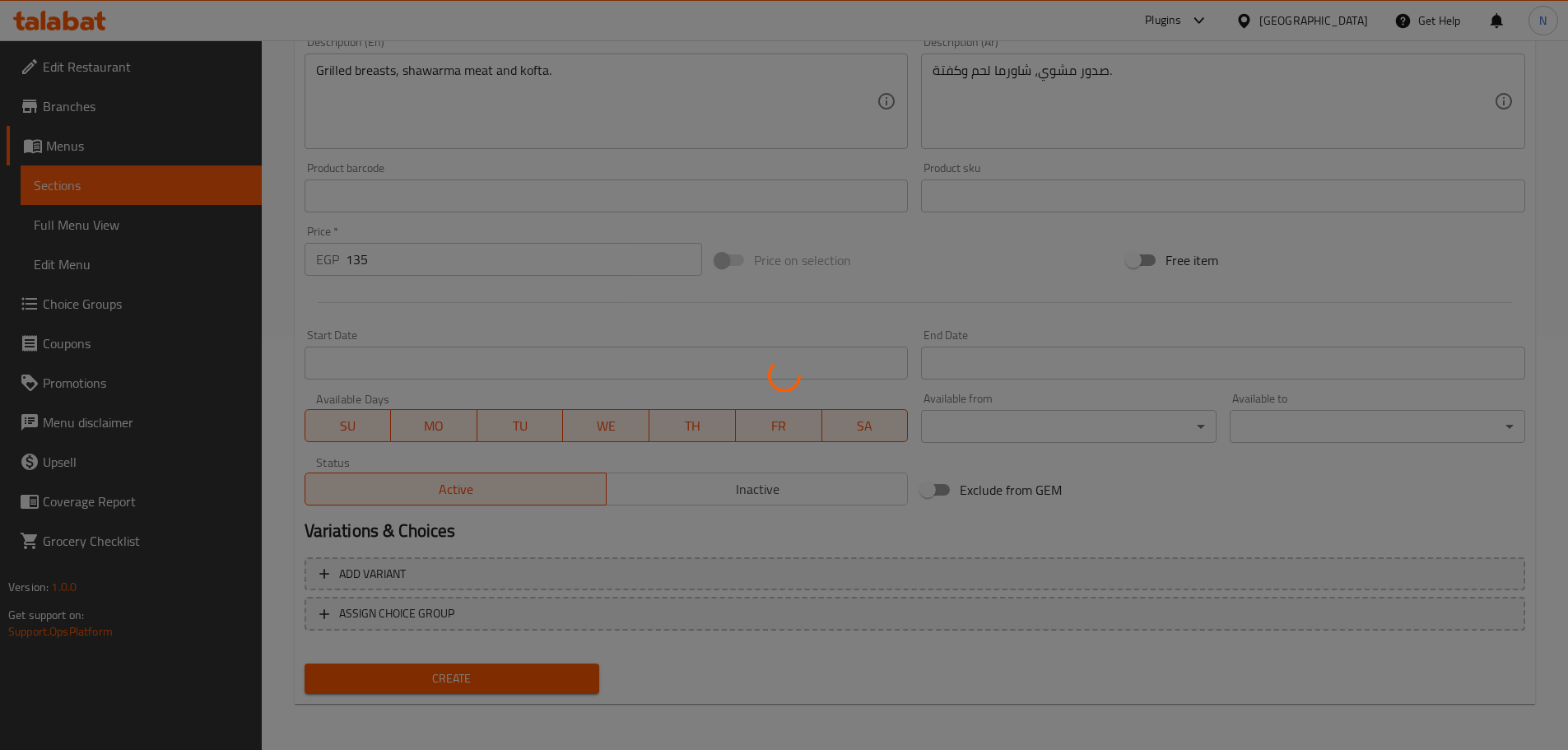
type input "0"
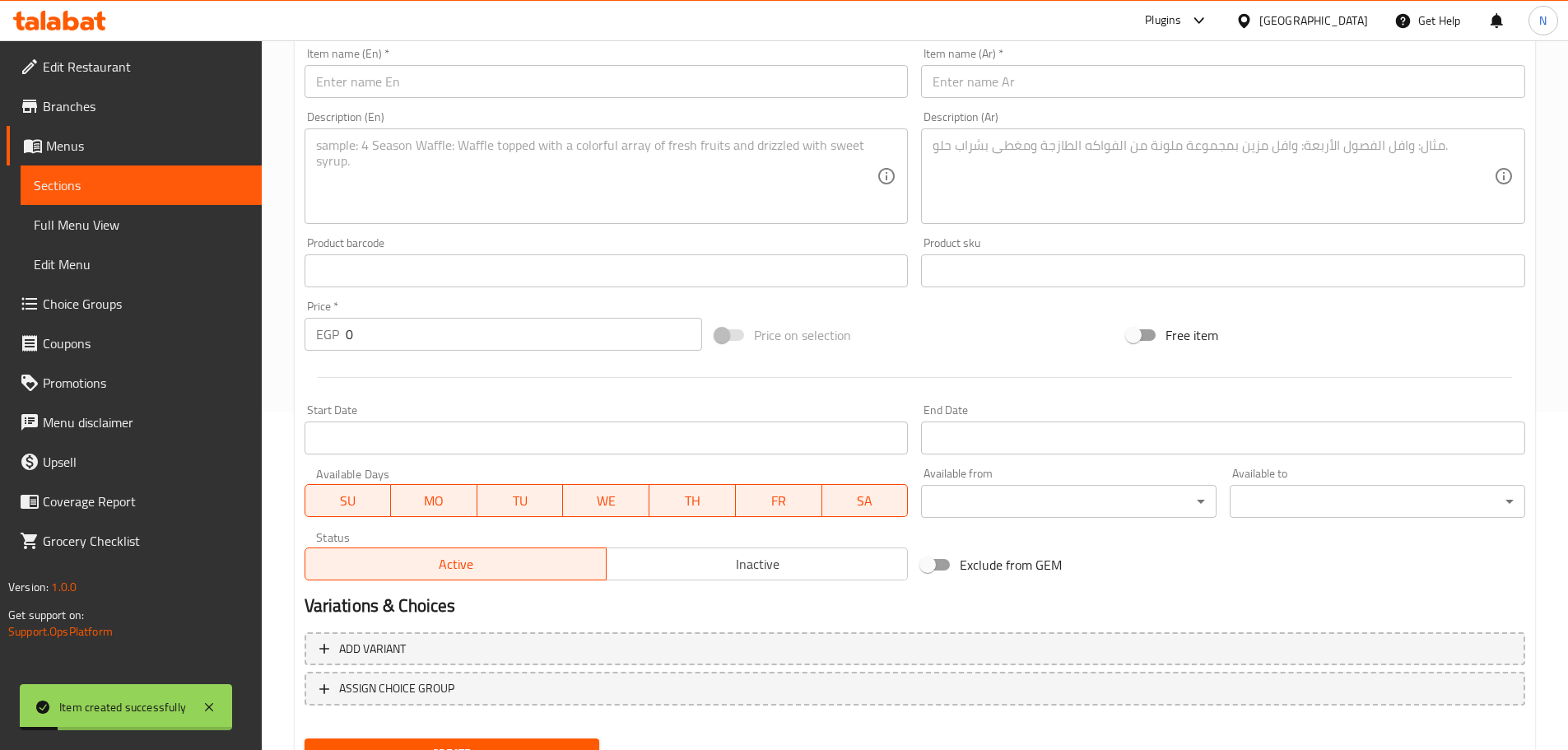
scroll to position [249, 0]
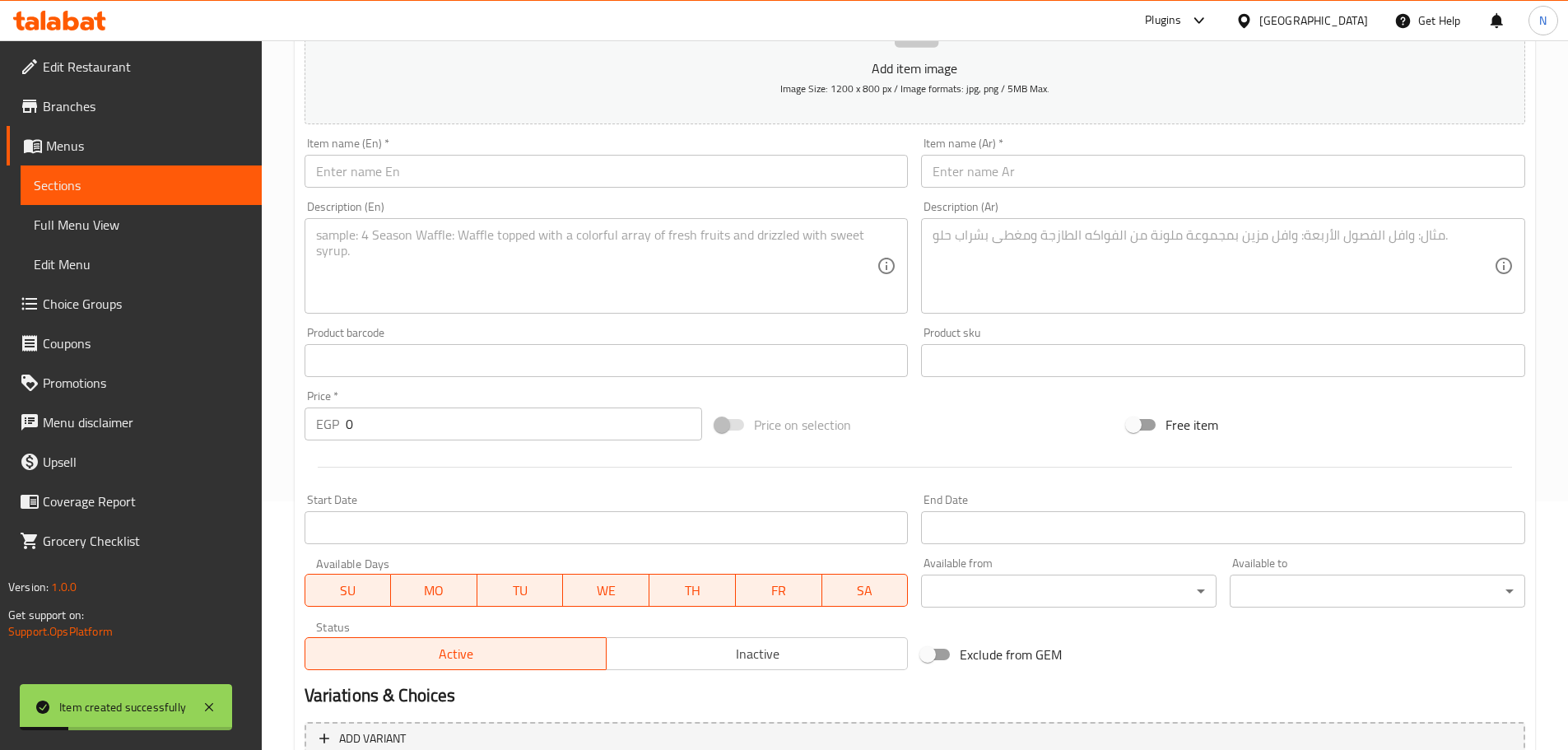
click at [777, 201] on div "Description (Ar) Description (Ar)" at bounding box center [1223, 257] width 604 height 112
click at [777, 177] on input "text" at bounding box center [1223, 171] width 604 height 33
paste input "الوحش"
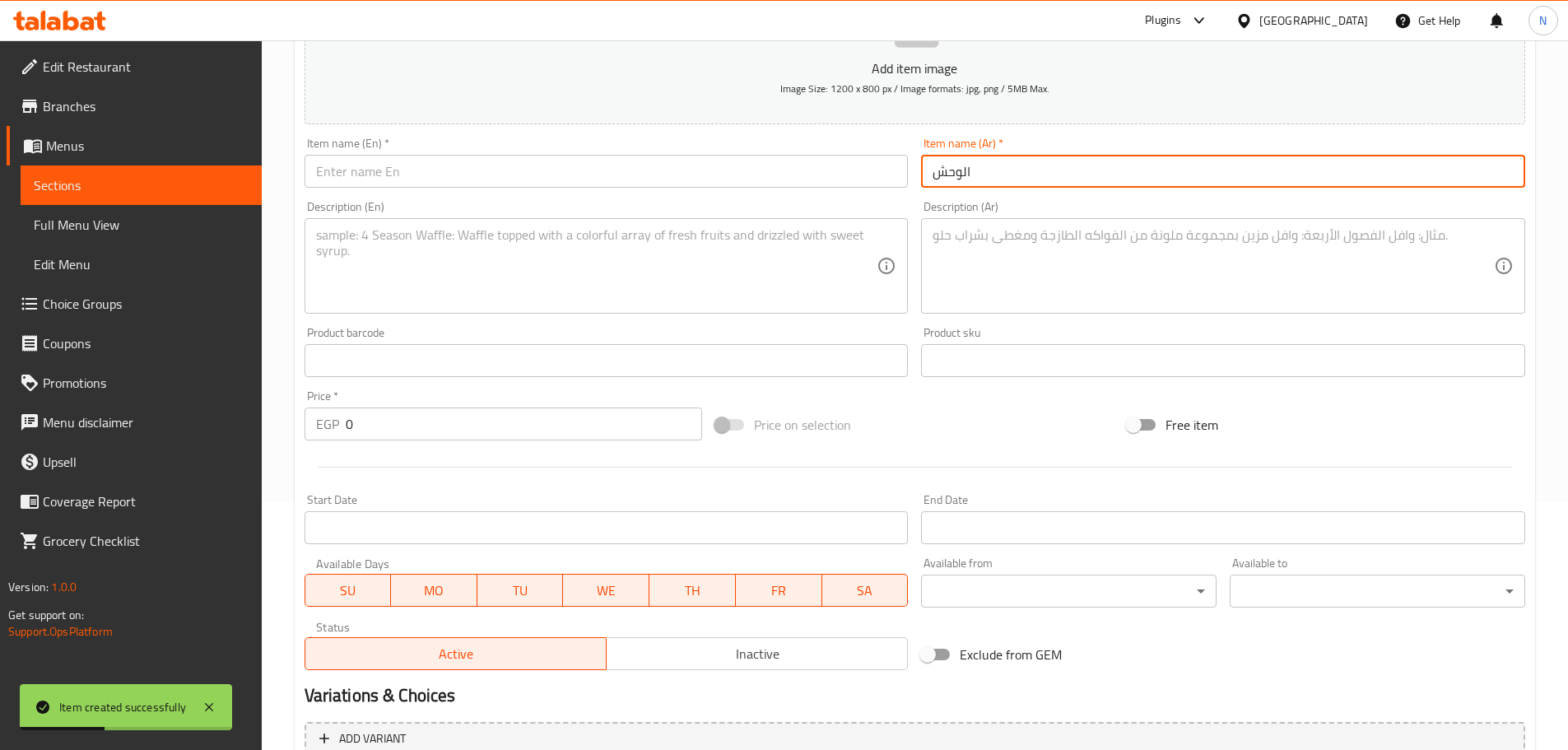
type input "الوحش"
click at [529, 169] on input "text" at bounding box center [607, 171] width 604 height 33
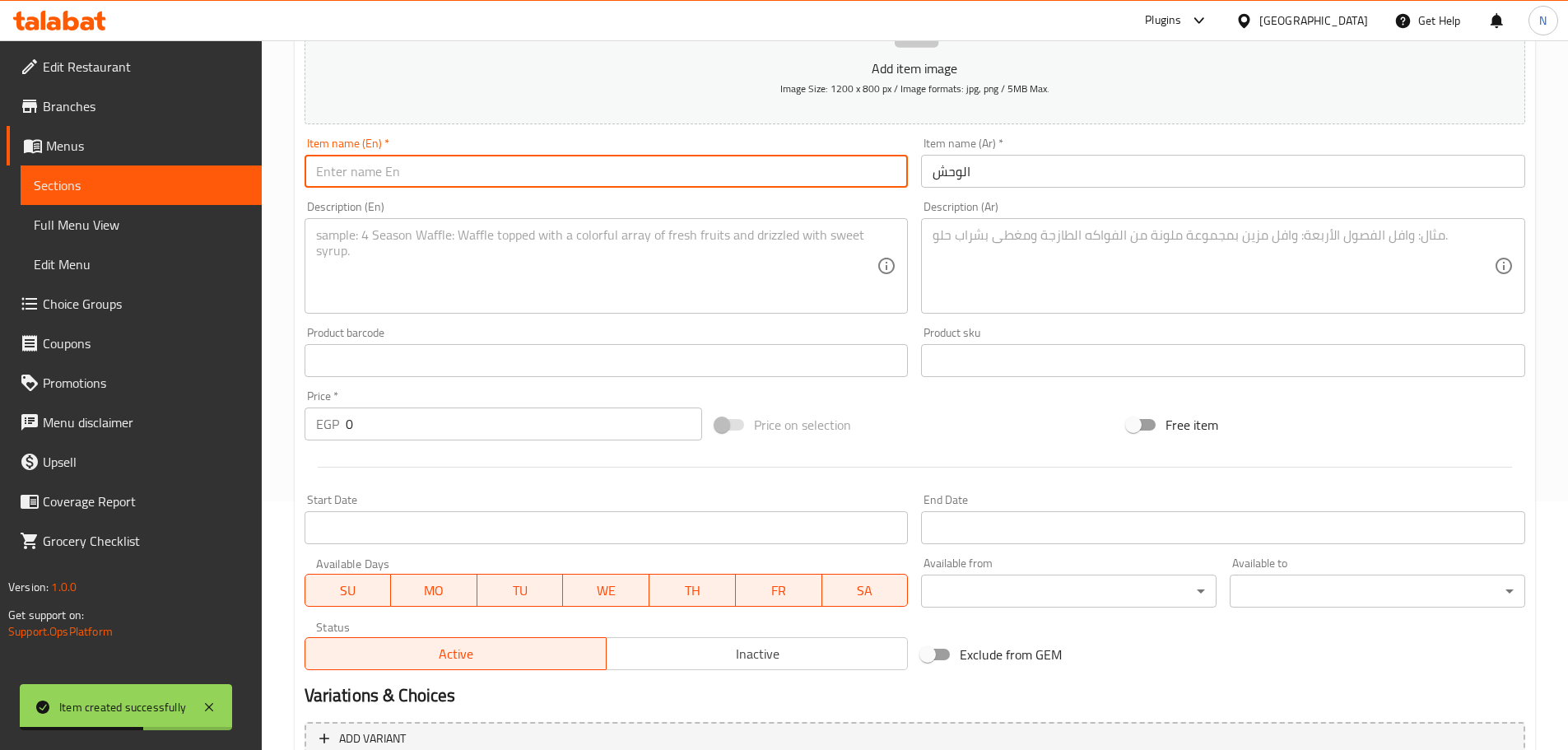
paste input "alwahsh"
click at [329, 173] on input "alwahsh" at bounding box center [607, 171] width 604 height 33
click at [331, 173] on input "al wahsh" at bounding box center [607, 171] width 604 height 33
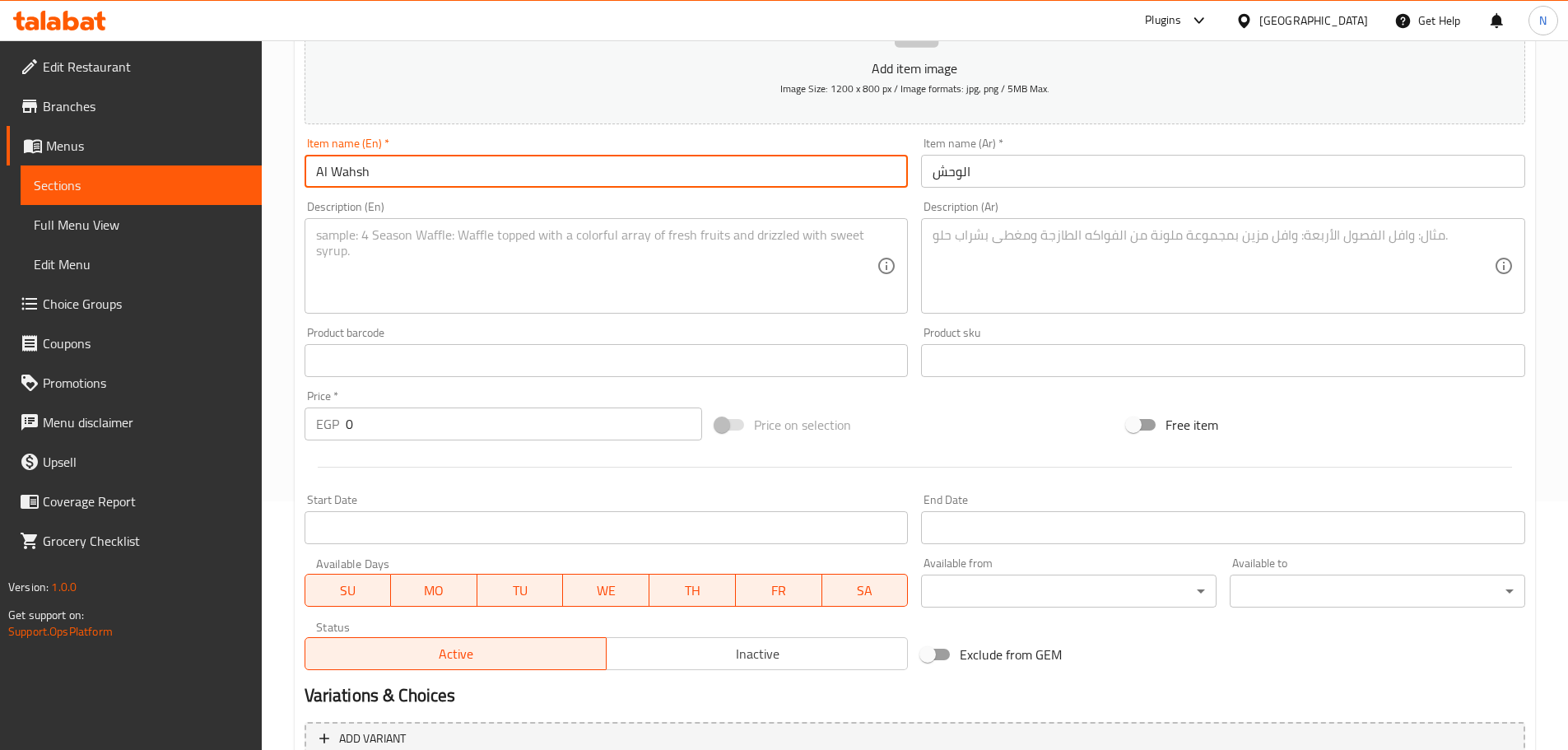
type input "Al Wahsh"
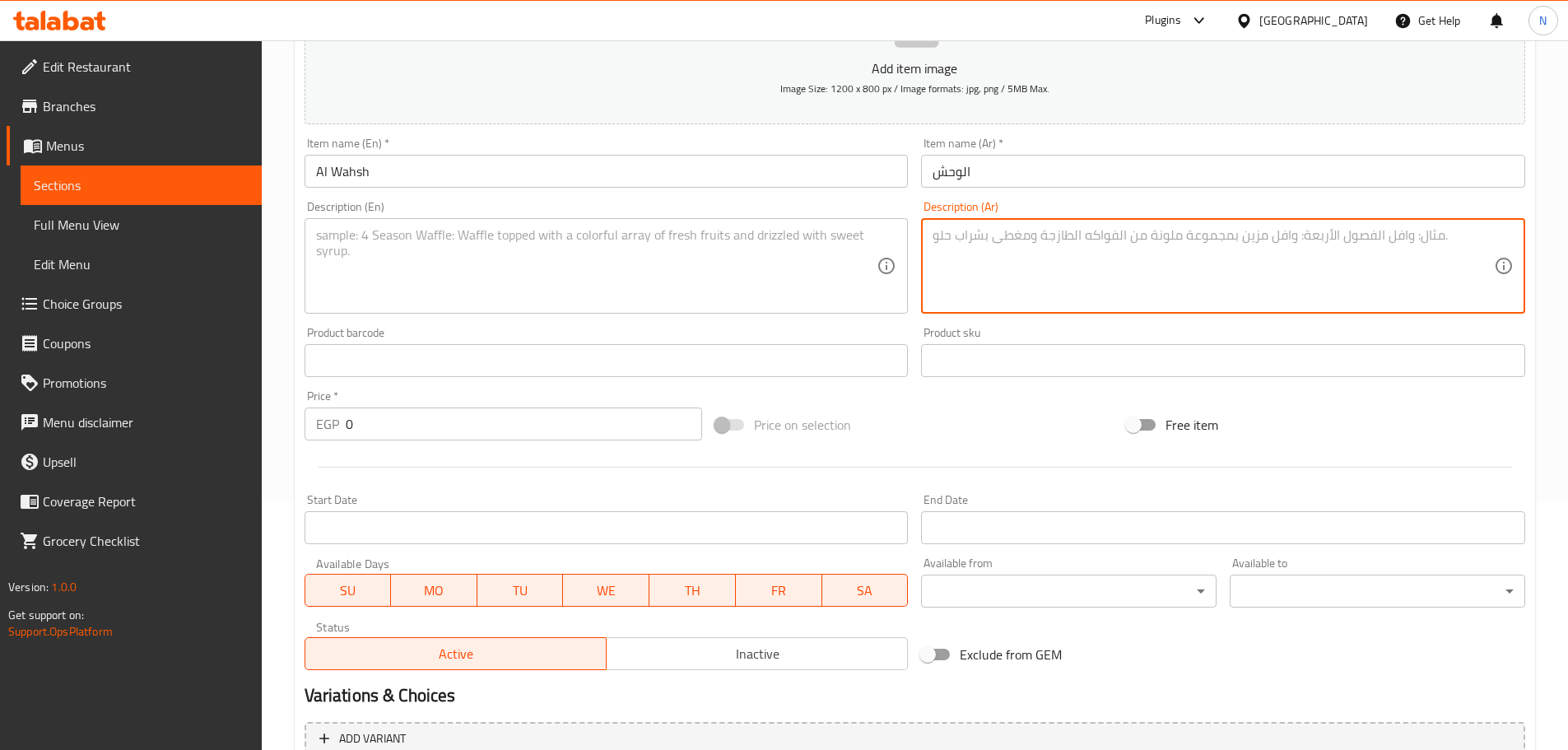
click at [777, 270] on textarea at bounding box center [1213, 266] width 561 height 78
paste textarea "سوسیس استربس + شيش"
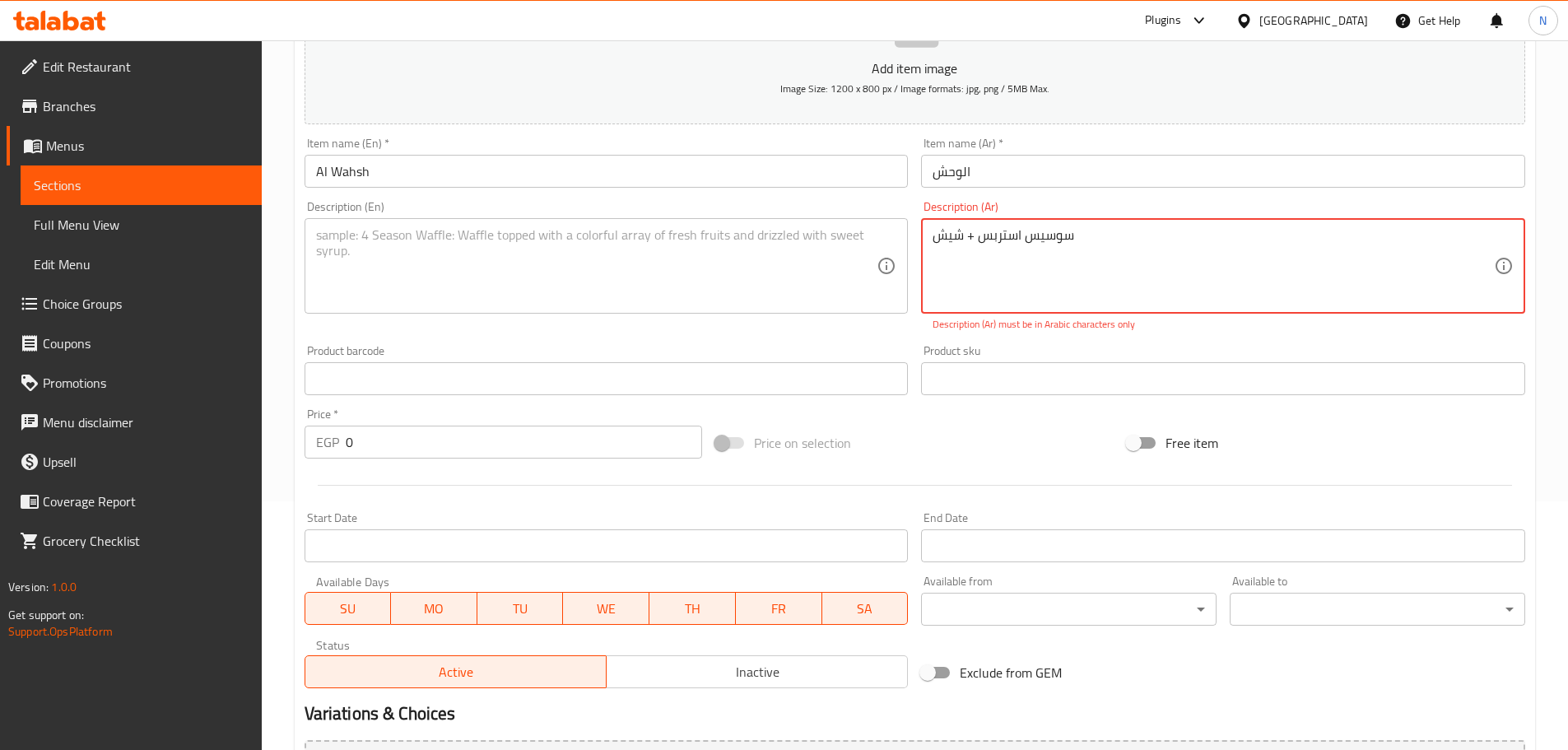
click at [777, 237] on textarea "سوسیس استربس + شيش" at bounding box center [1213, 266] width 561 height 78
click at [777, 237] on textarea "سوسیس، استربس + شيش" at bounding box center [1213, 266] width 561 height 78
click at [777, 236] on textarea "سوسیس، استربس وشيش" at bounding box center [1213, 266] width 561 height 78
click at [777, 289] on textarea at bounding box center [596, 266] width 561 height 78
click at [777, 232] on textarea "سوسیس، استربس وشيش." at bounding box center [1213, 266] width 561 height 78
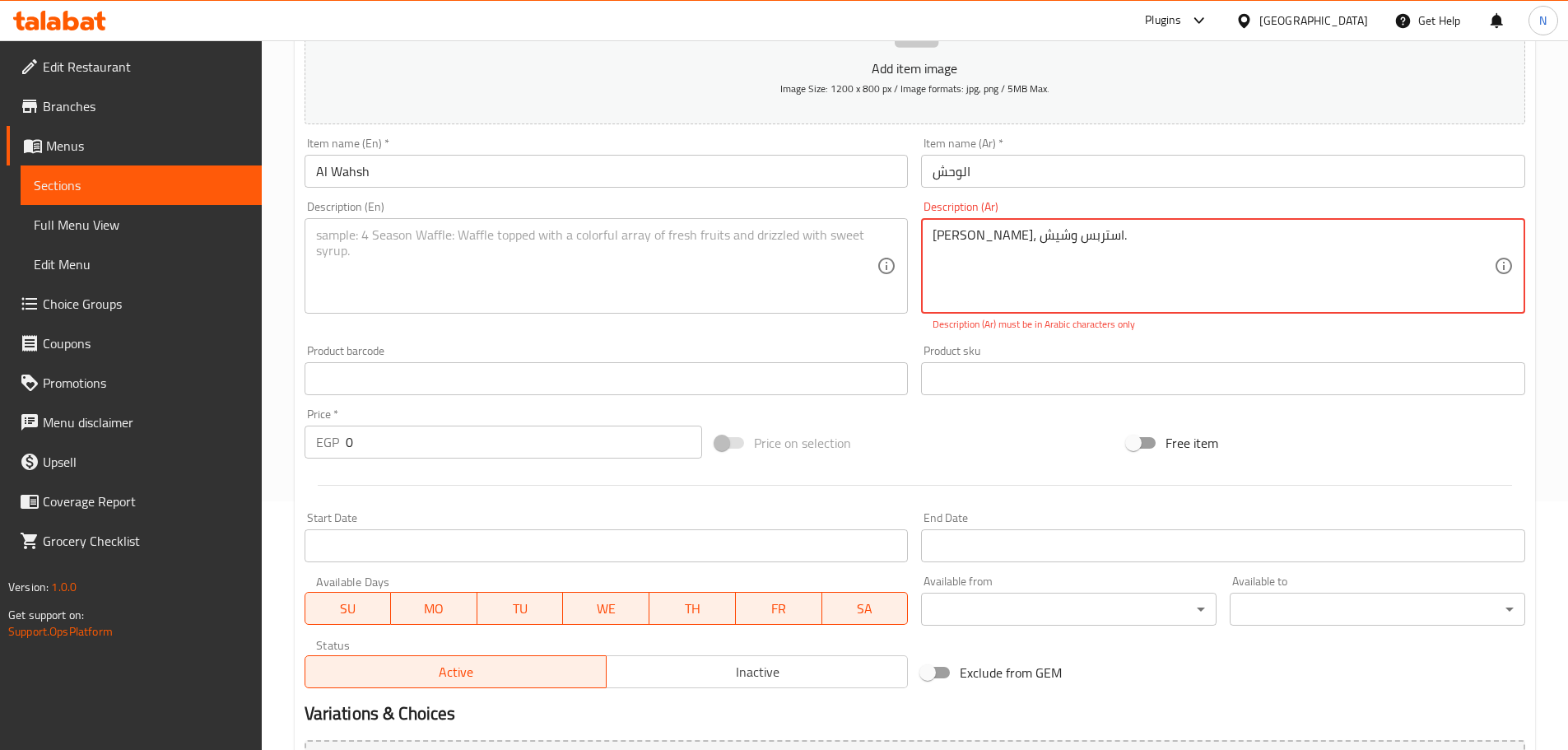
drag, startPoint x: 816, startPoint y: 255, endPoint x: 826, endPoint y: 266, distance: 14.9
click at [777, 255] on textarea at bounding box center [596, 266] width 561 height 78
click at [777, 242] on textarea "سوسیس، استربس وشيش." at bounding box center [1213, 266] width 561 height 78
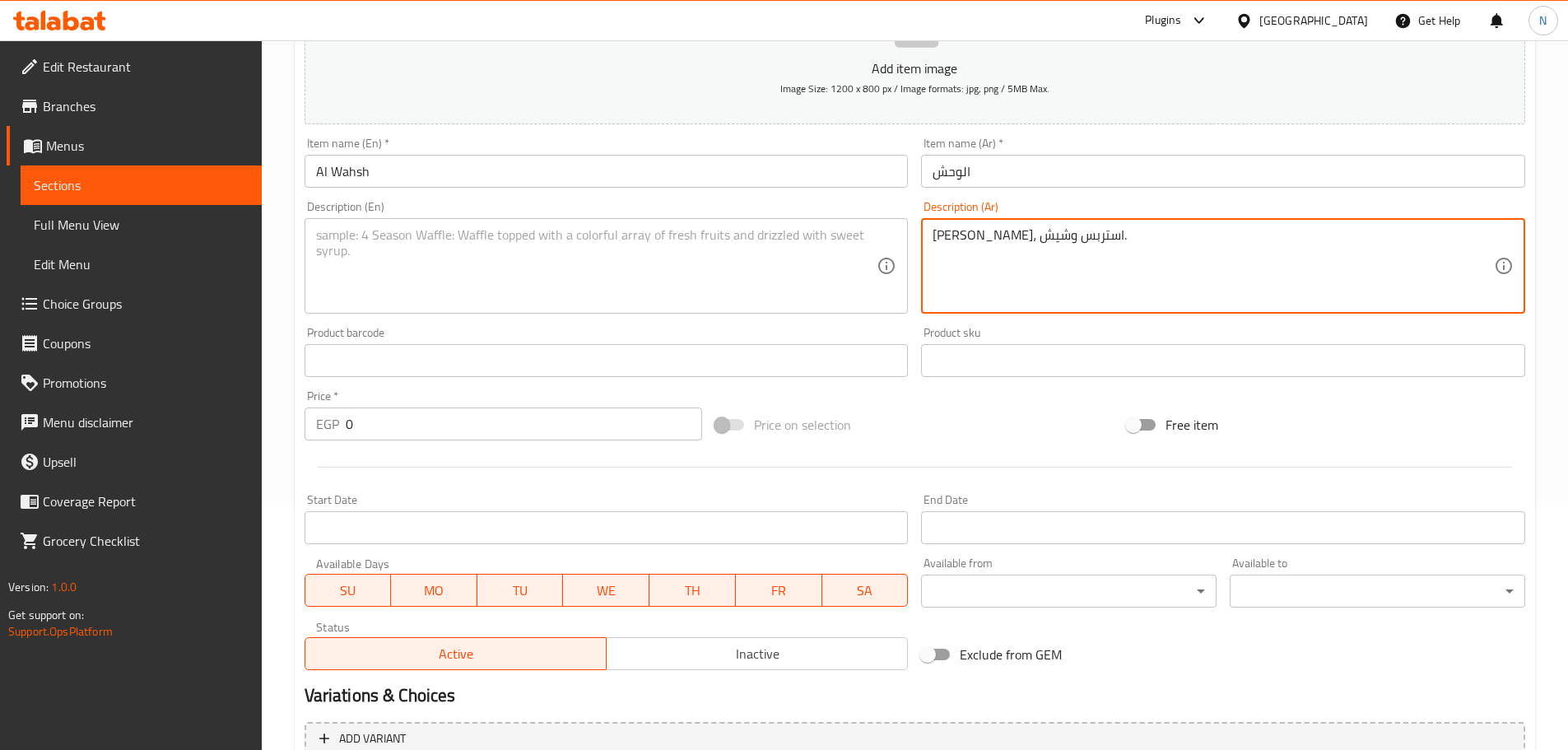
type textarea "سوسيس، استربس وشيش."
click at [777, 248] on textarea at bounding box center [596, 266] width 561 height 78
click at [777, 232] on textarea "سوسيس، استربس وشيش." at bounding box center [1213, 266] width 561 height 78
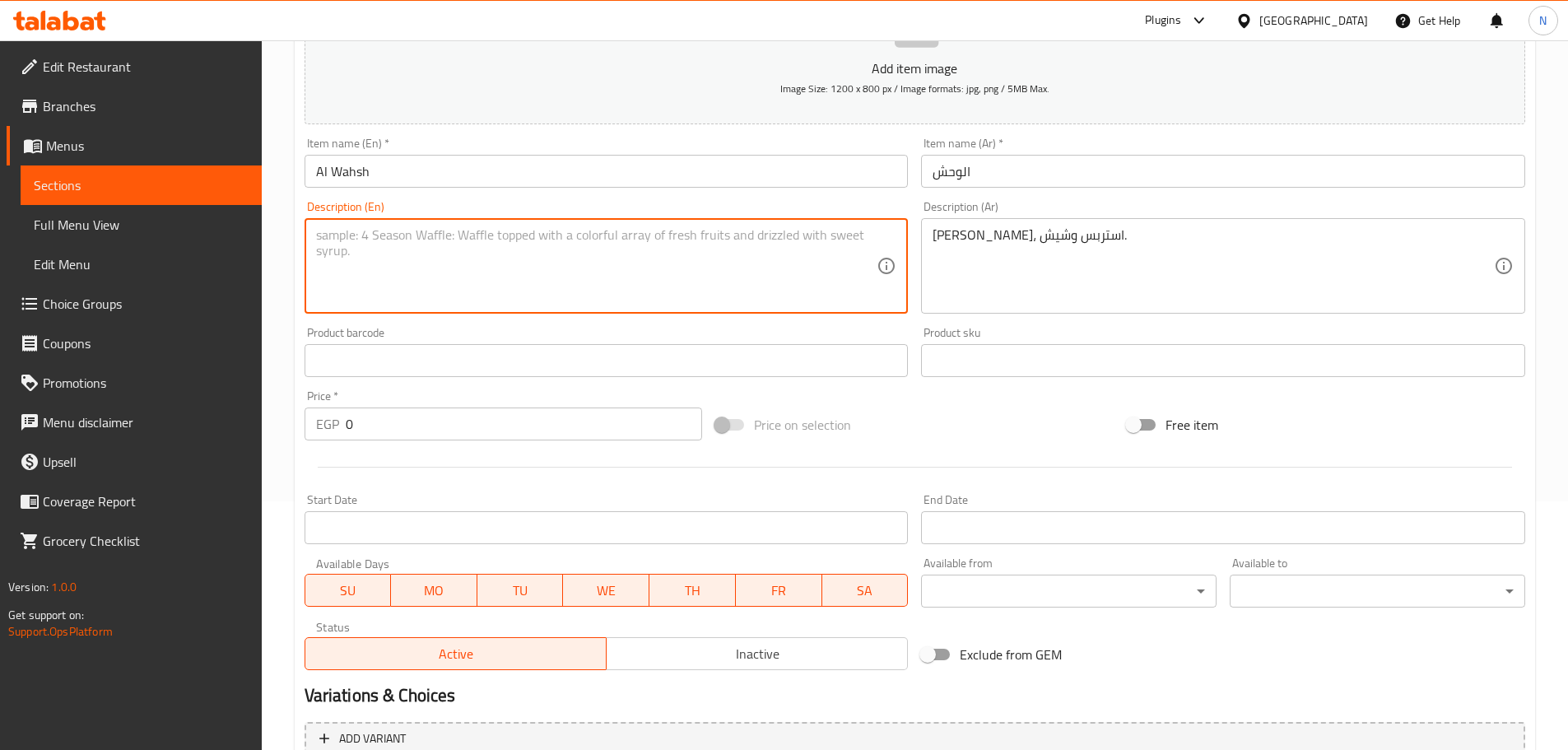
click at [517, 284] on textarea at bounding box center [596, 266] width 561 height 78
paste textarea "Sausages, strips and shish."
type textarea "Sausages, strips and shish."
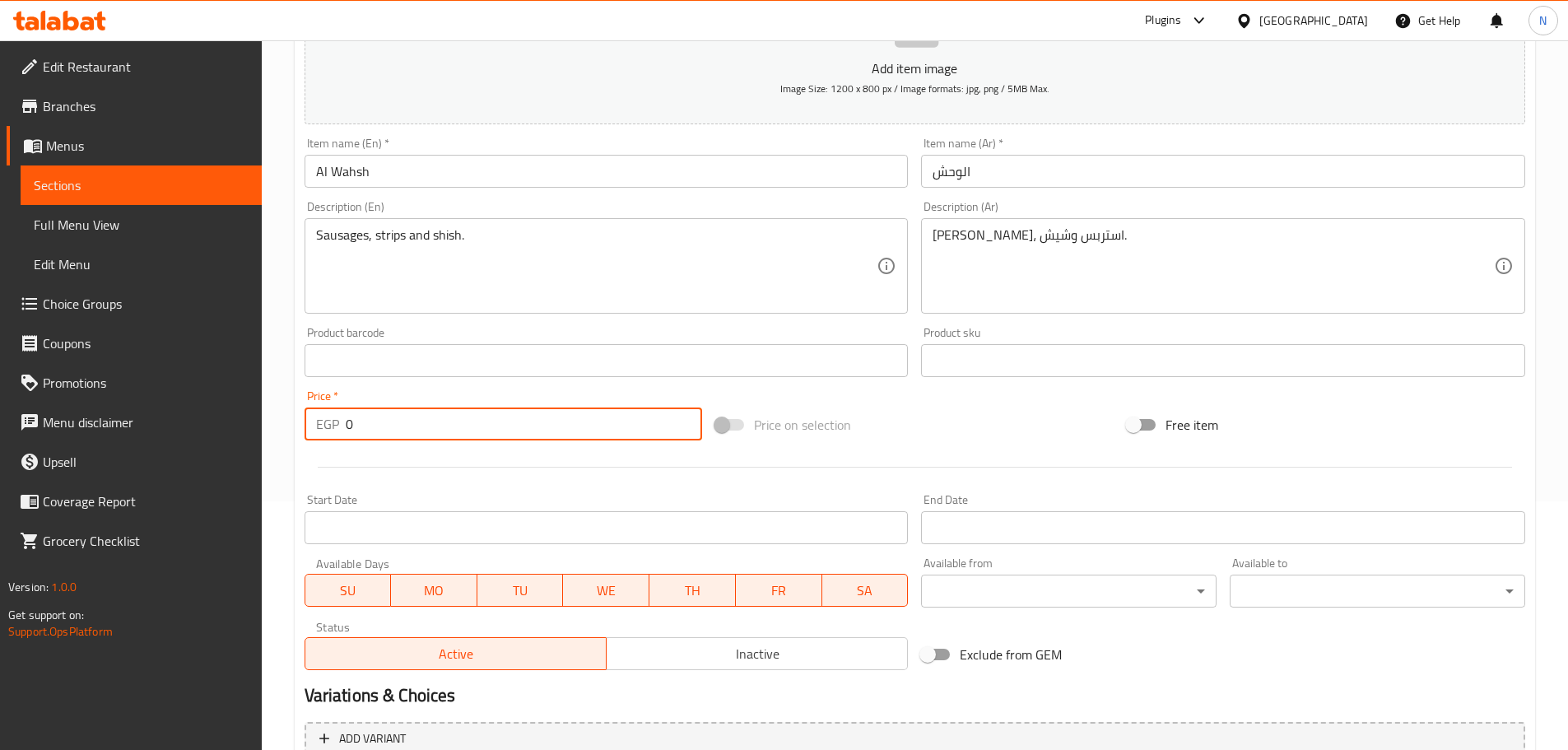
drag, startPoint x: 357, startPoint y: 414, endPoint x: 335, endPoint y: 420, distance: 22.8
click at [335, 420] on div "EGP 0 Price *" at bounding box center [504, 424] width 398 height 33
type input "140"
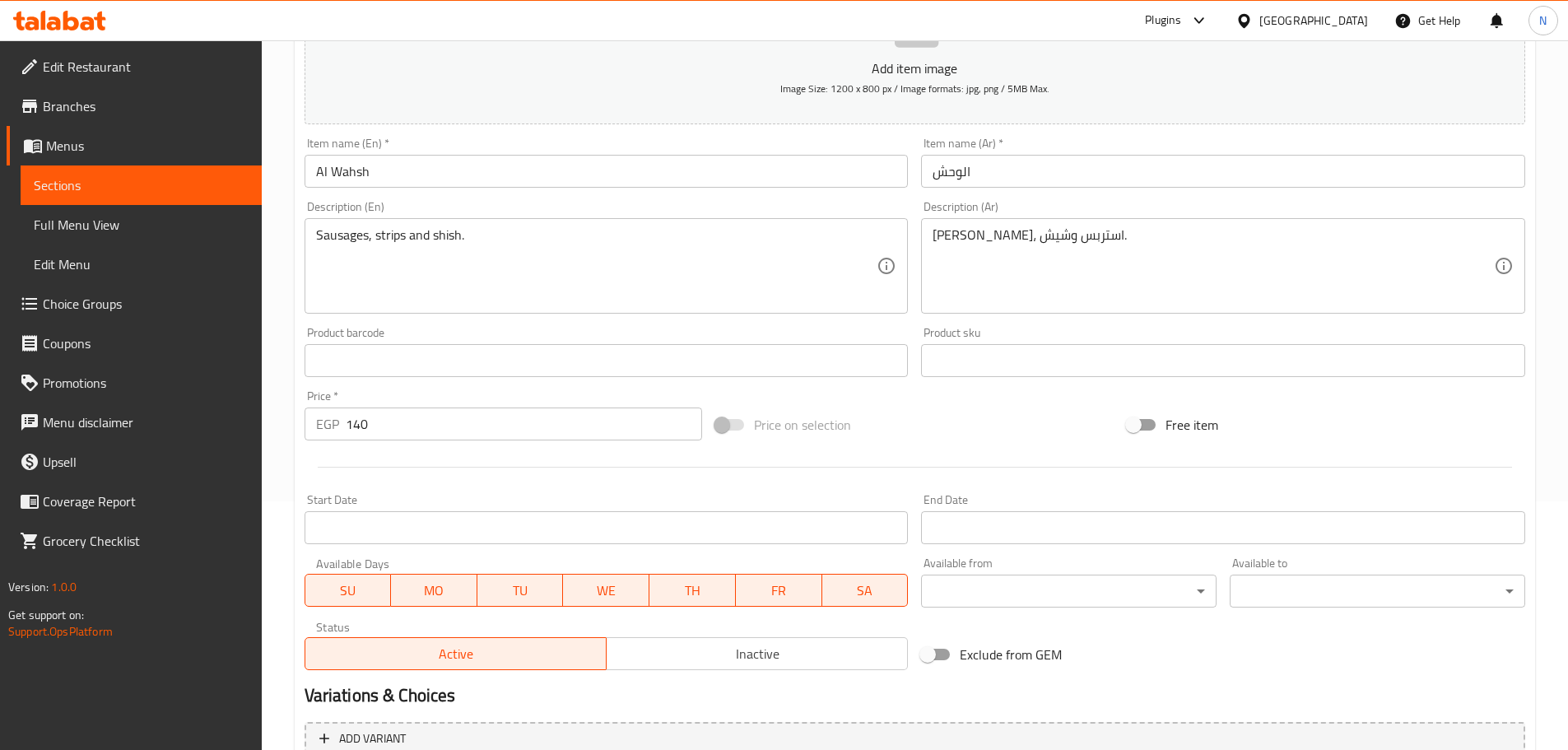
click at [777, 422] on div "Price on selection" at bounding box center [914, 425] width 411 height 44
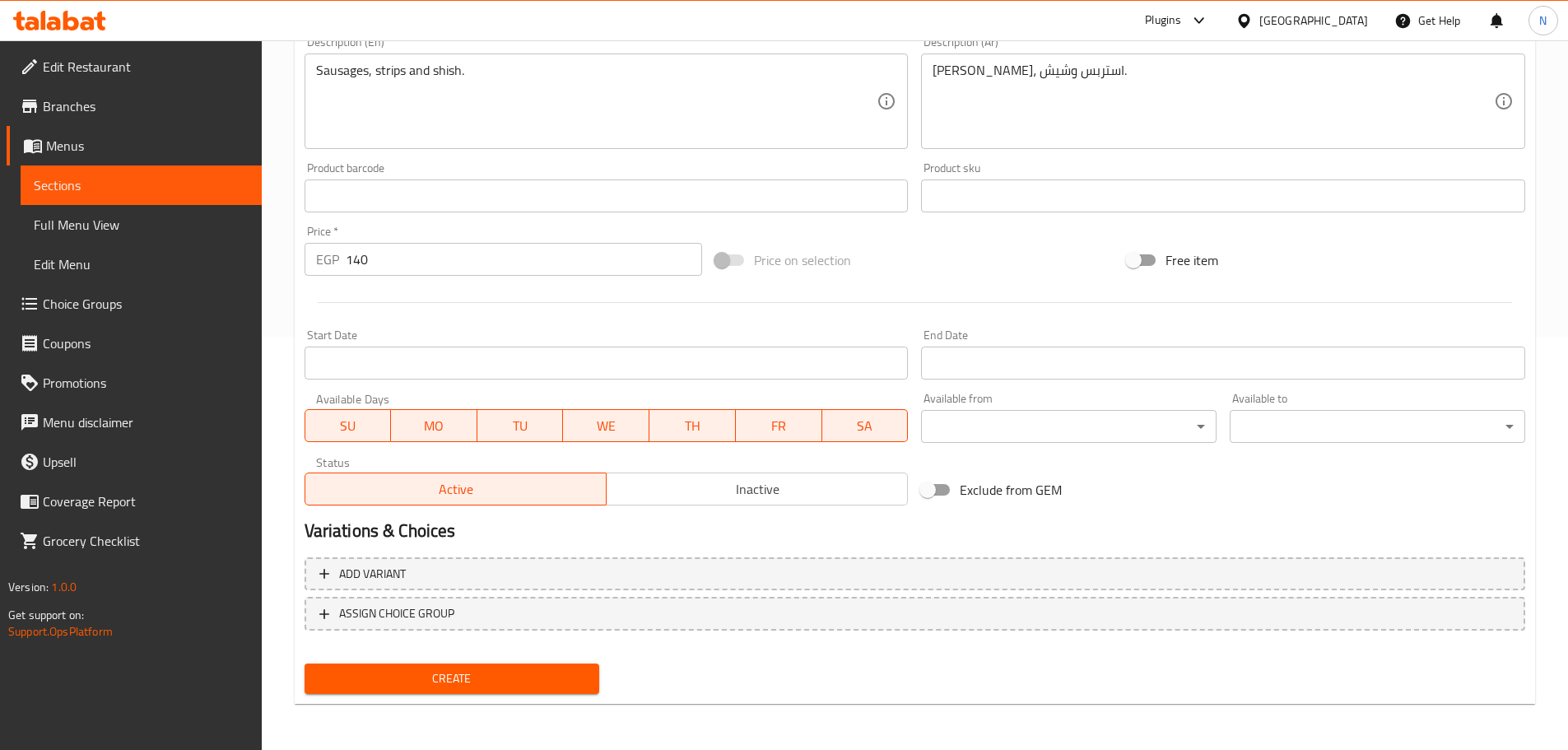
click at [432, 674] on span "Create" at bounding box center [452, 678] width 269 height 20
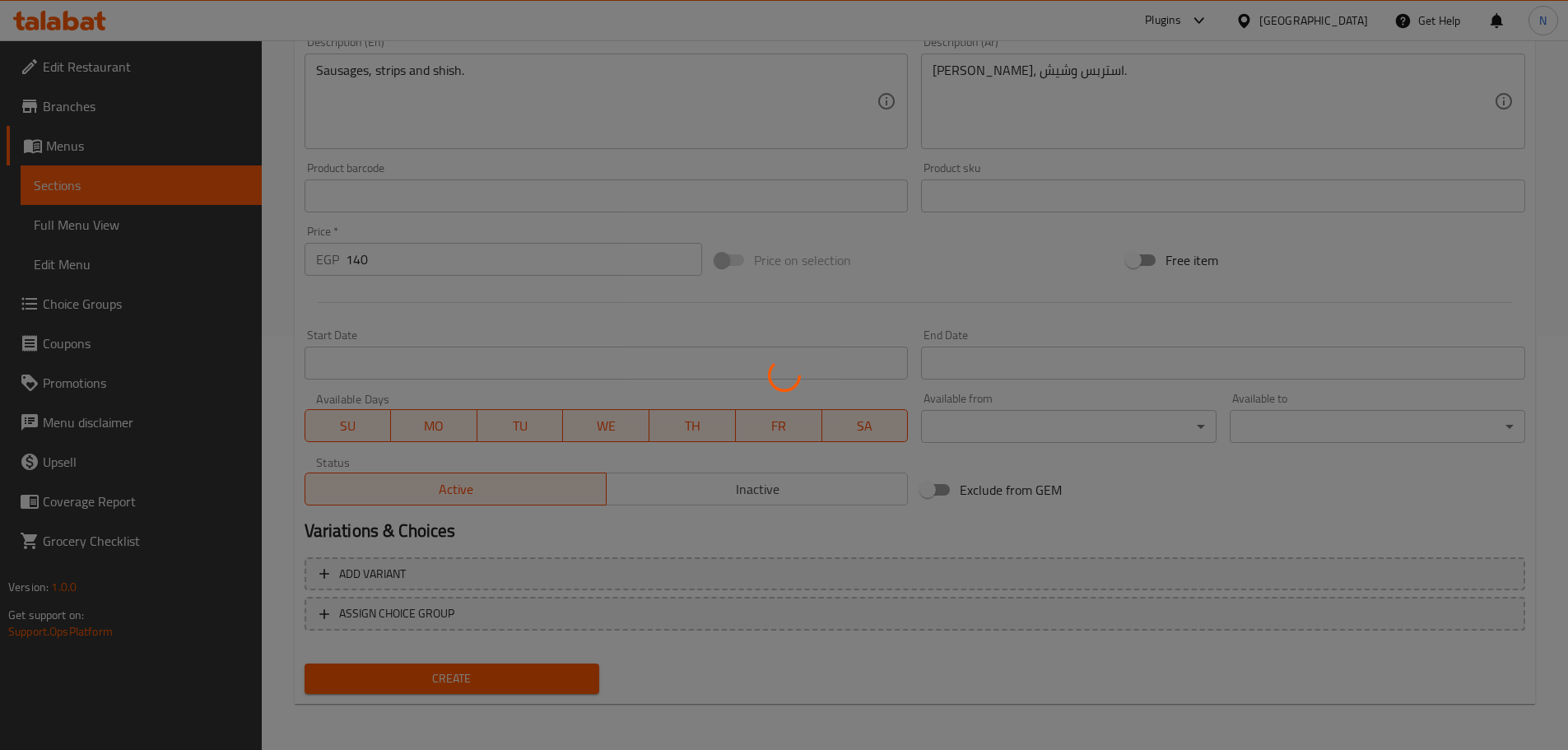
type input "0"
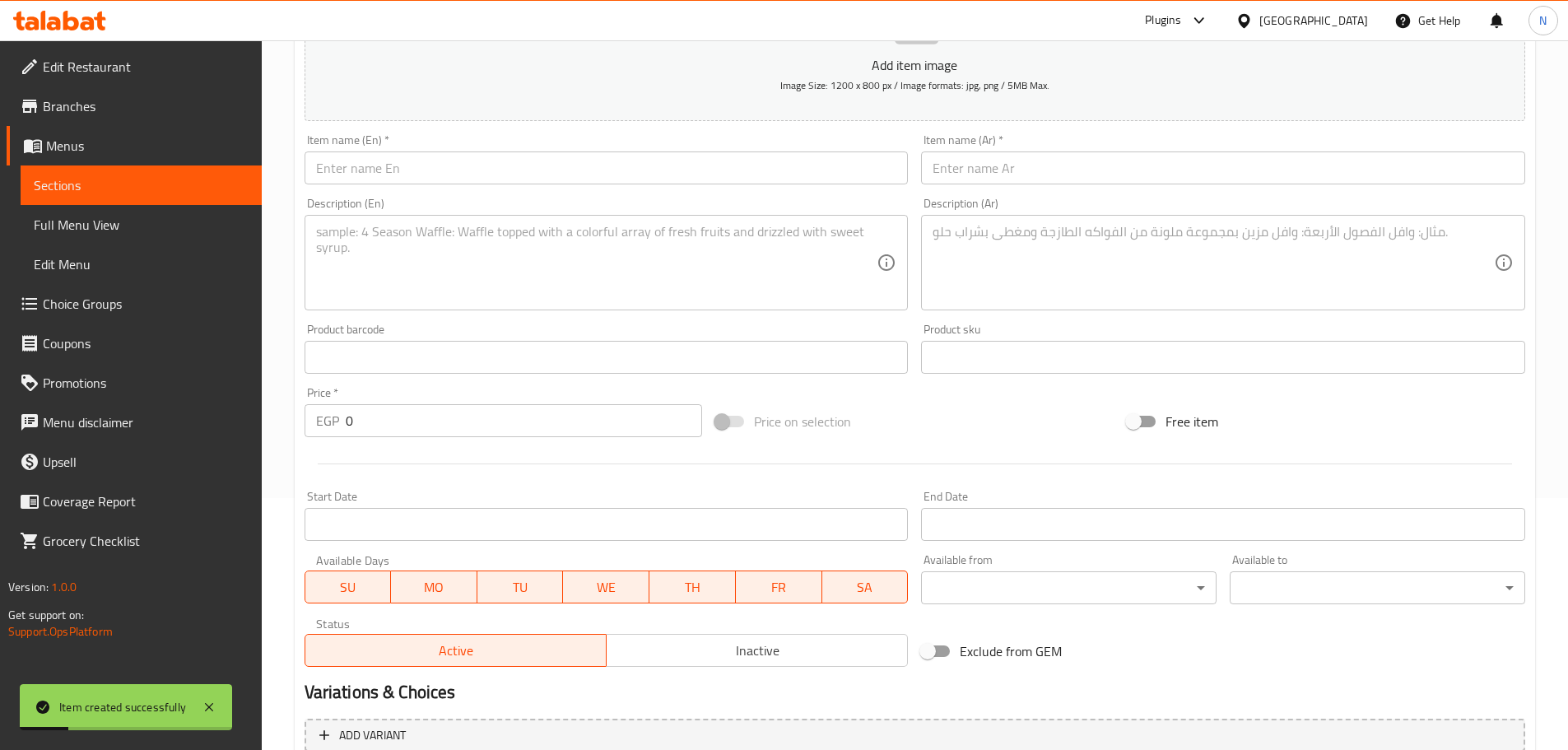
scroll to position [166, 0]
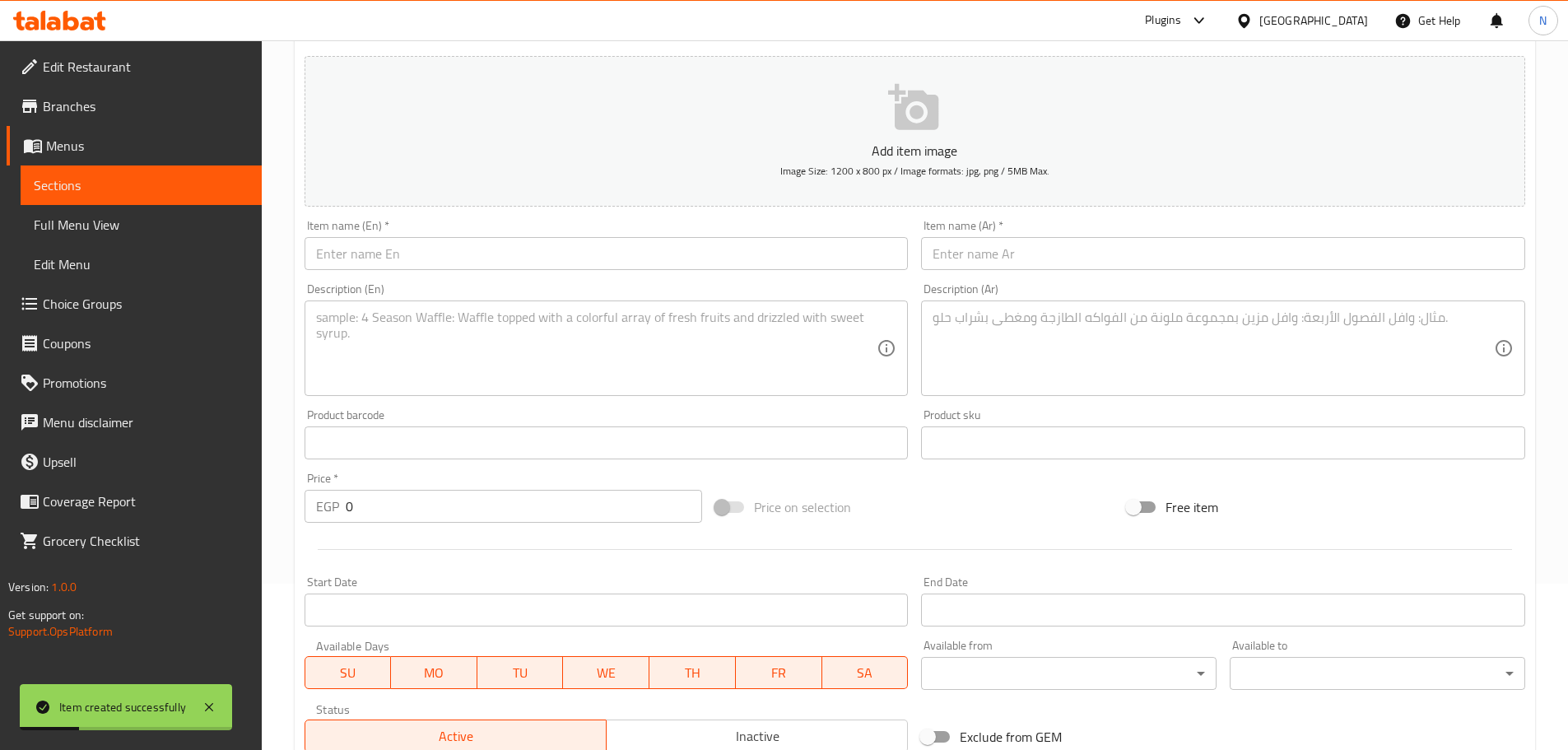
click at [777, 259] on input "text" at bounding box center [1223, 253] width 604 height 33
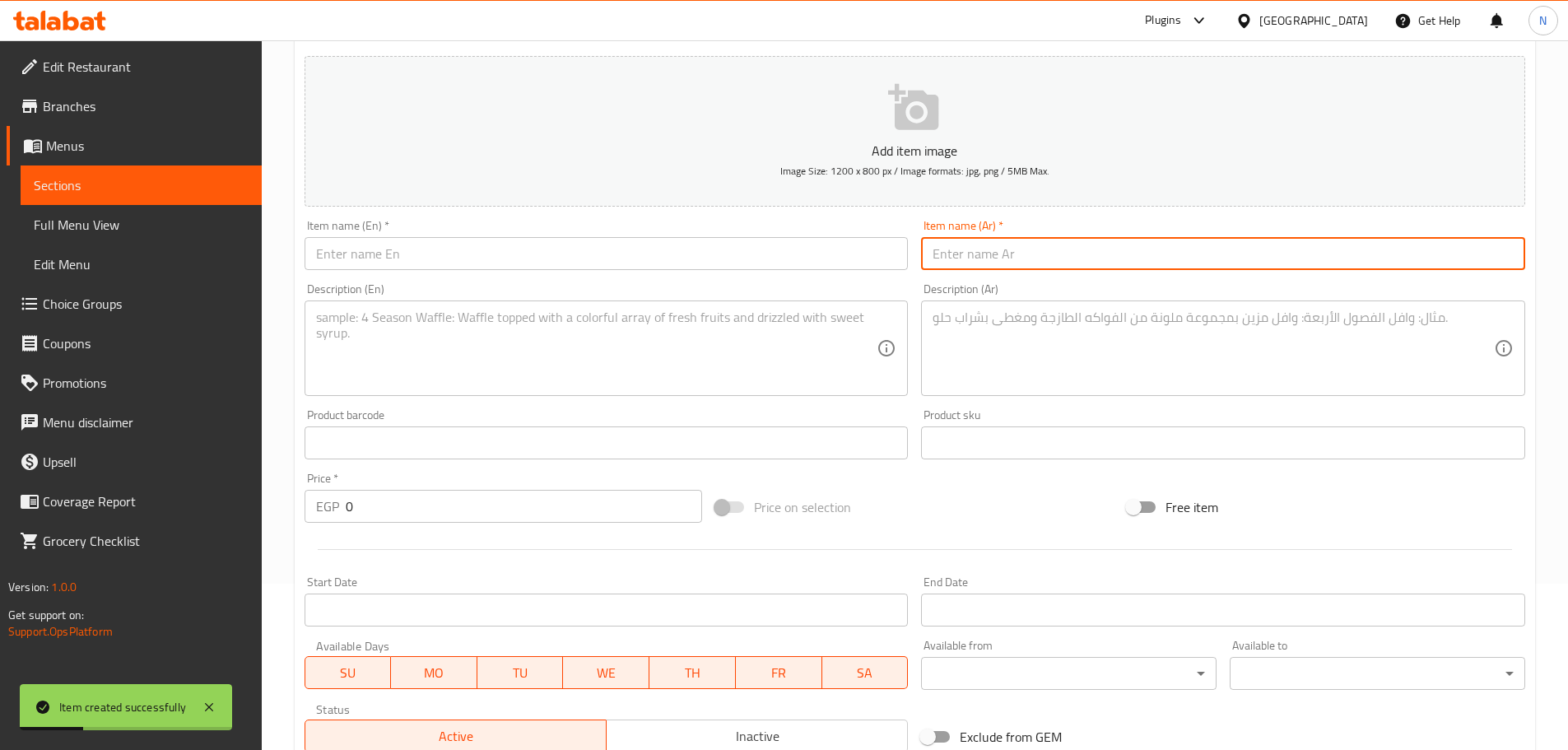
paste input "ديمكس شاورما"
type input "ديمكس شاورما"
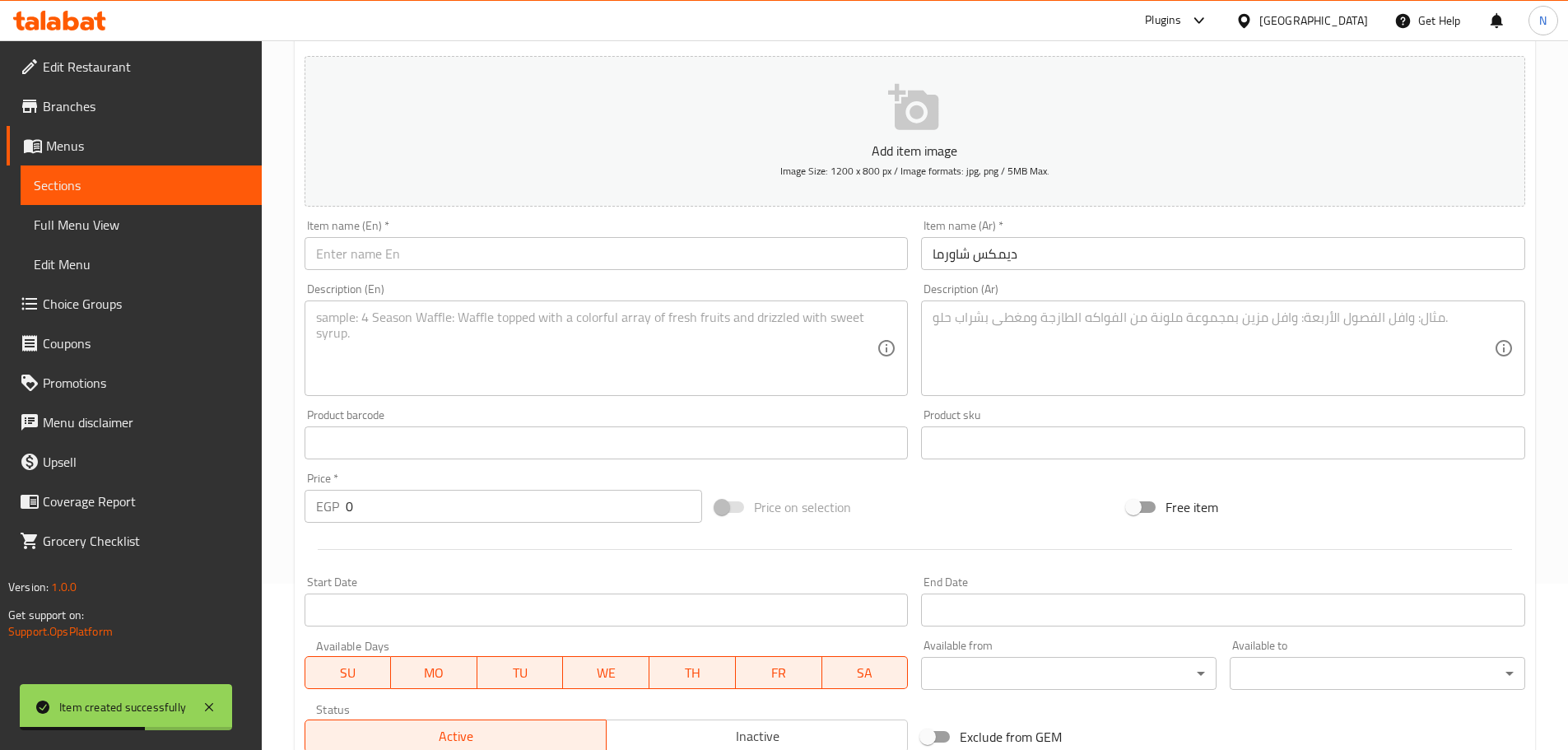
click at [527, 230] on div "Item name (En)   * Item name (En) *" at bounding box center [607, 244] width 604 height 50
click at [522, 237] on input "text" at bounding box center [607, 253] width 604 height 33
paste input "Demex Shawarma"
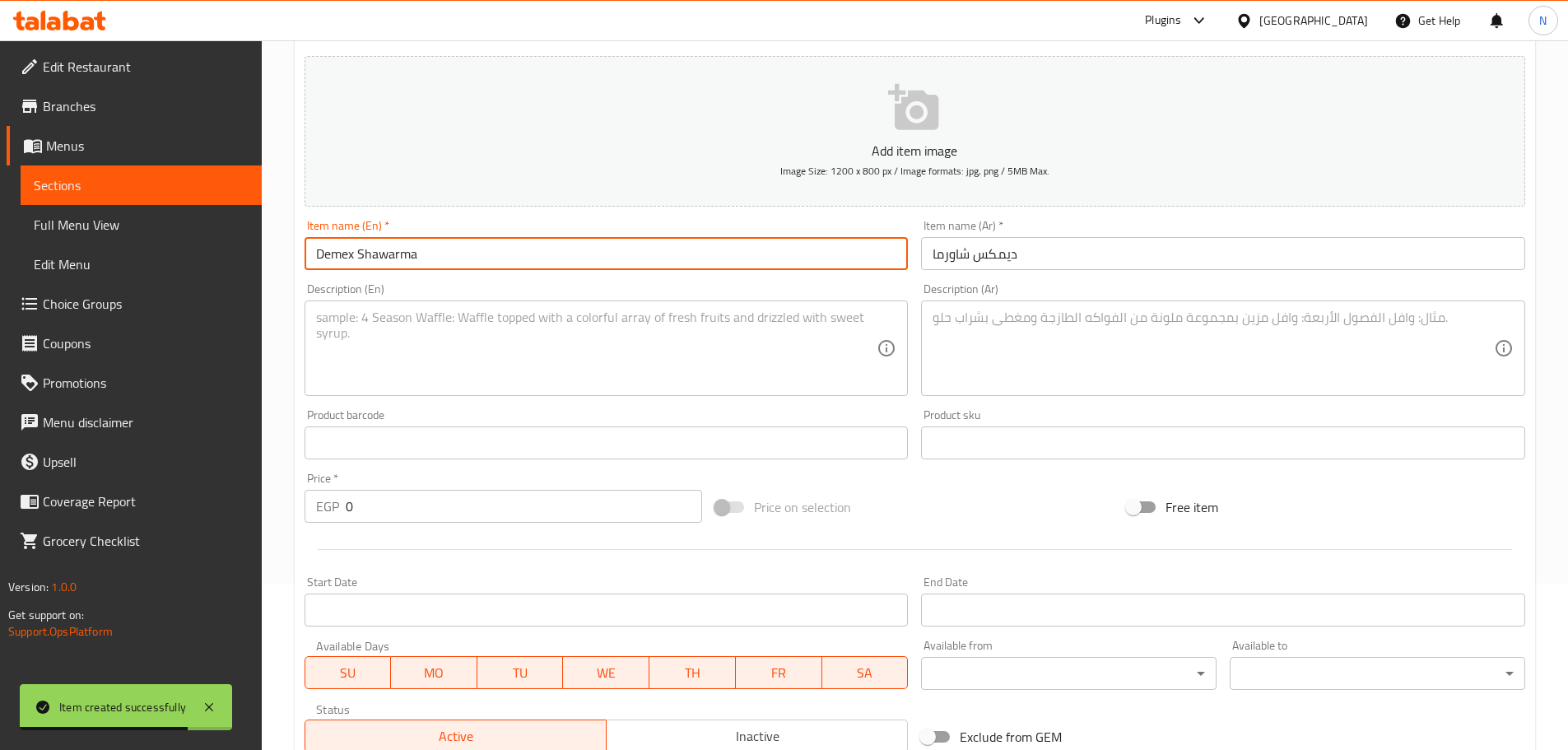
type input "Demex Shawarma"
click at [777, 349] on textarea at bounding box center [1213, 349] width 561 height 78
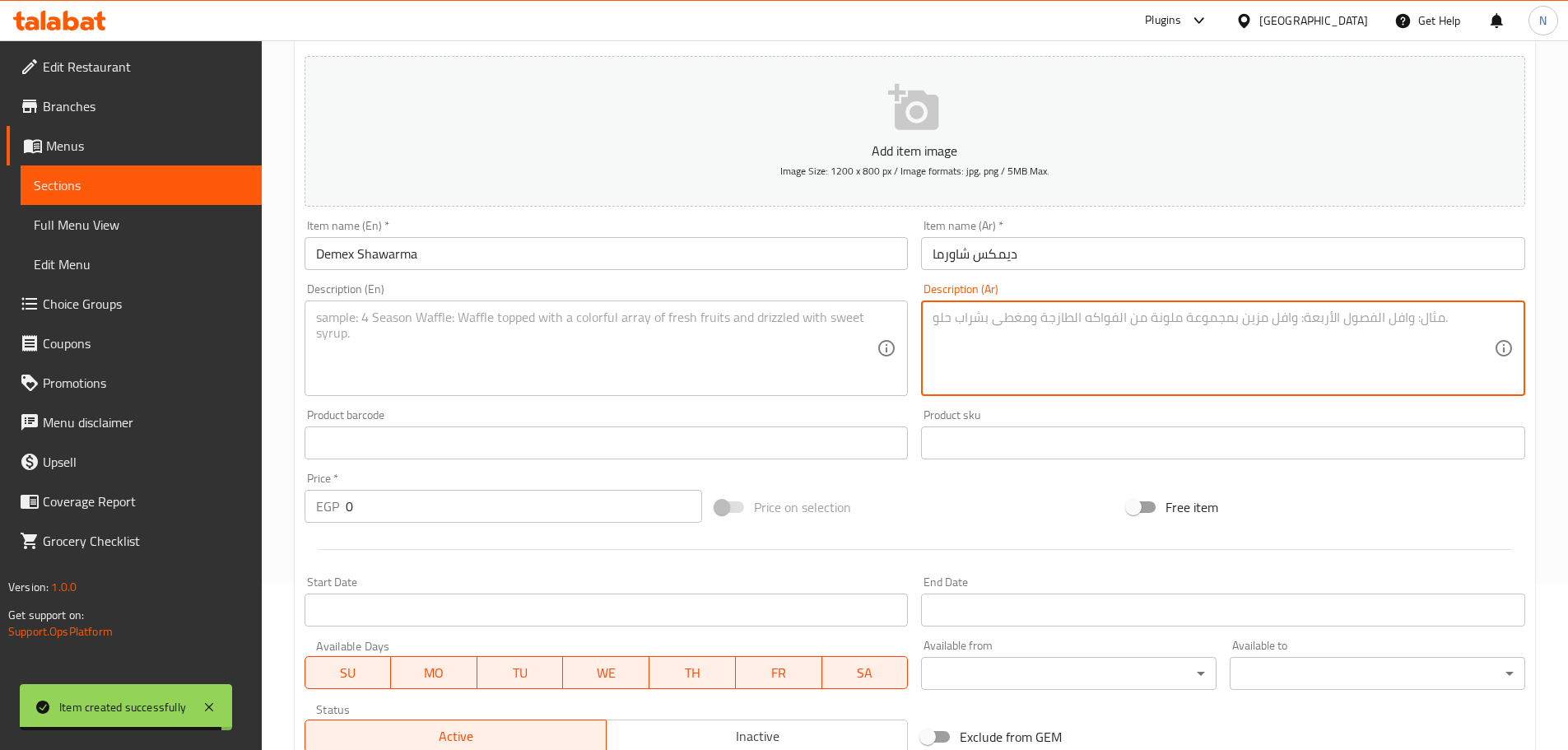
paste textarea "شاورما فراخ شاورما لحمة مشروم"
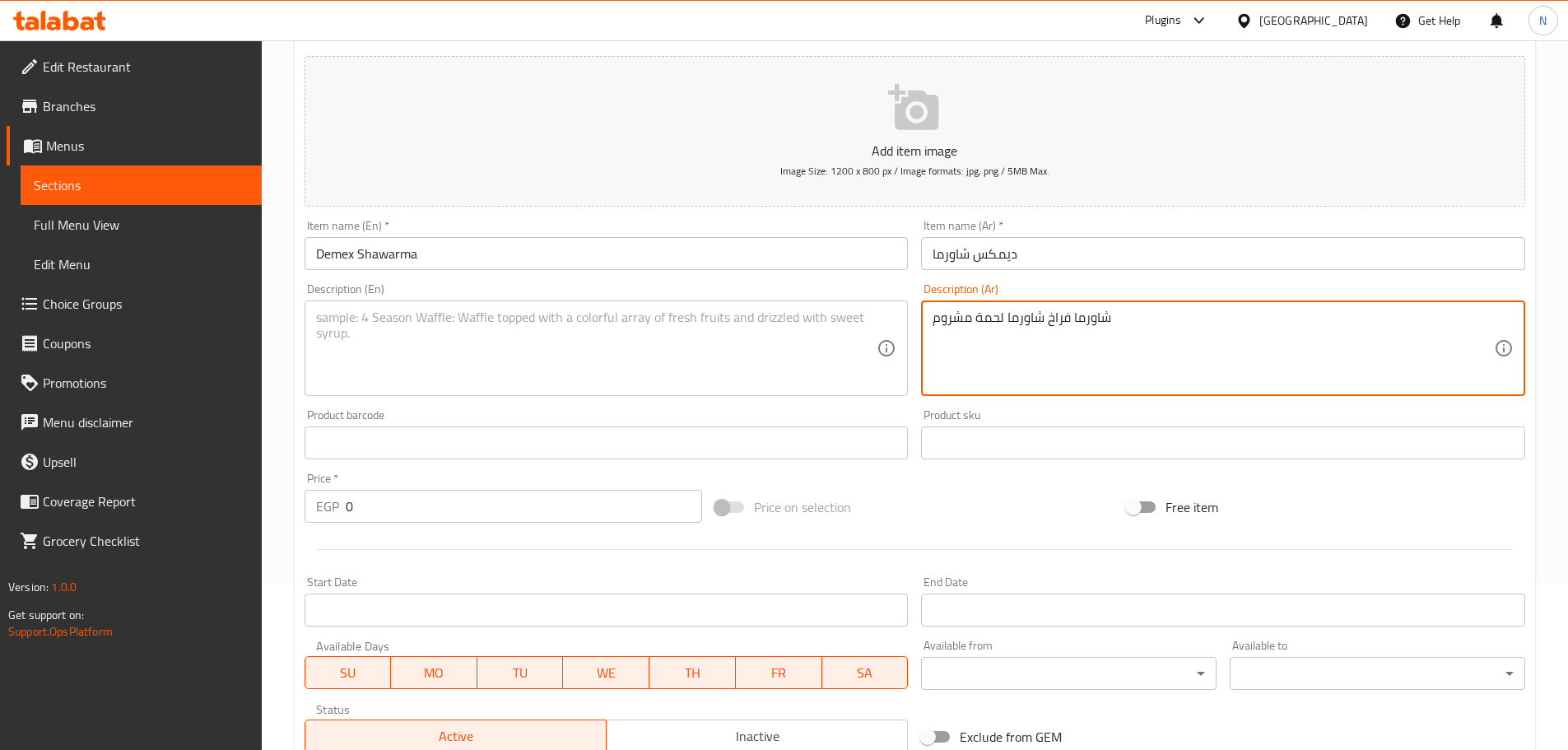
click at [777, 320] on textarea "شاورما فراخ شاورما لحمة مشروم" at bounding box center [1213, 349] width 561 height 78
click at [777, 323] on textarea "شاورما فراخ، شاورما لحمة مشروم" at bounding box center [1213, 349] width 561 height 78
click at [777, 321] on textarea "شاورما فراخ، شاورما لحمة ومشروم" at bounding box center [1213, 349] width 561 height 78
click at [777, 326] on textarea "شاورما فراخ، شاورما لحمة ومشروم." at bounding box center [1213, 349] width 561 height 78
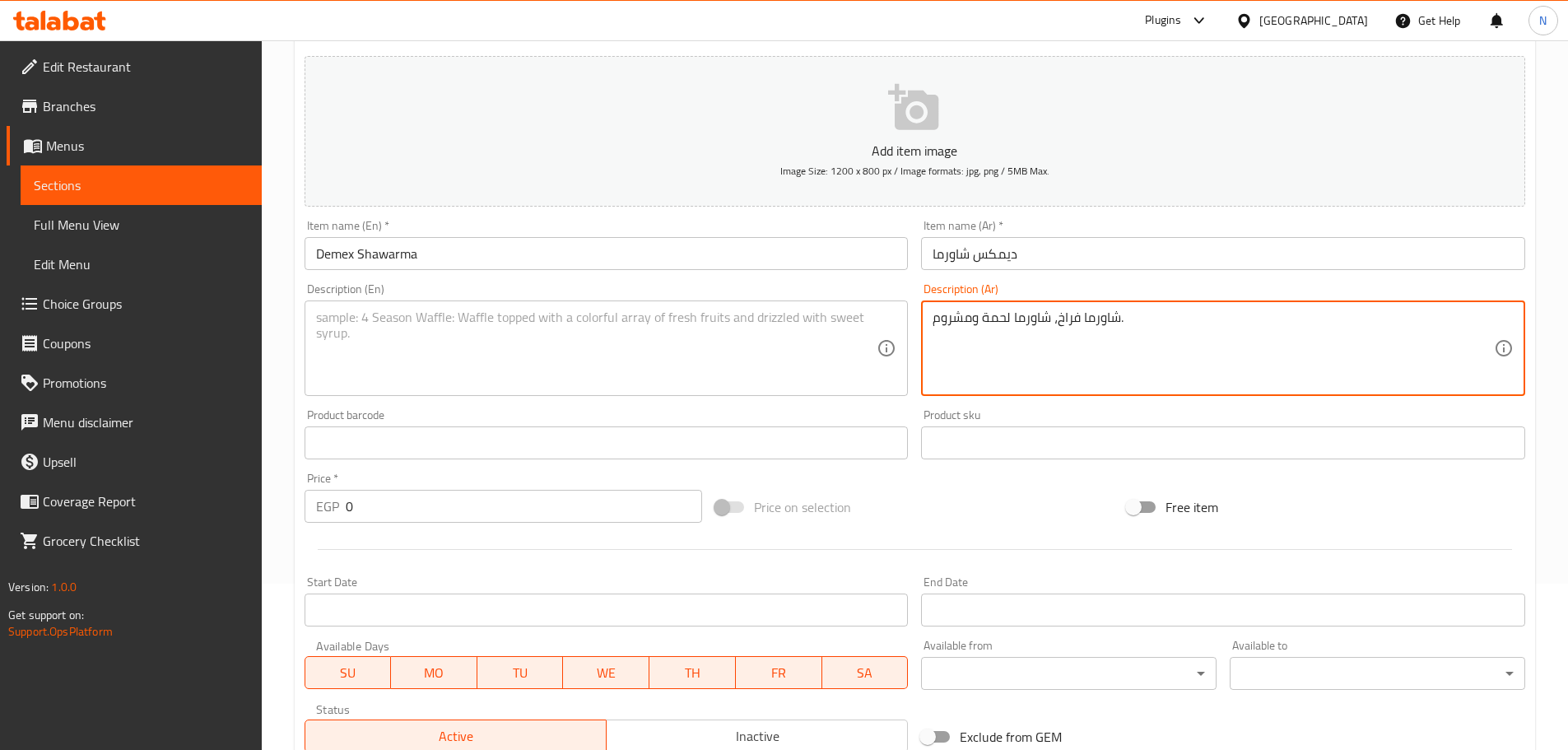
click at [777, 326] on textarea "شاورما فراخ، شاورما لحمة ومشروم." at bounding box center [1213, 349] width 561 height 78
type textarea "شاورما فراخ، شاورما لحمة ومشروم."
click at [602, 329] on textarea at bounding box center [596, 349] width 561 height 78
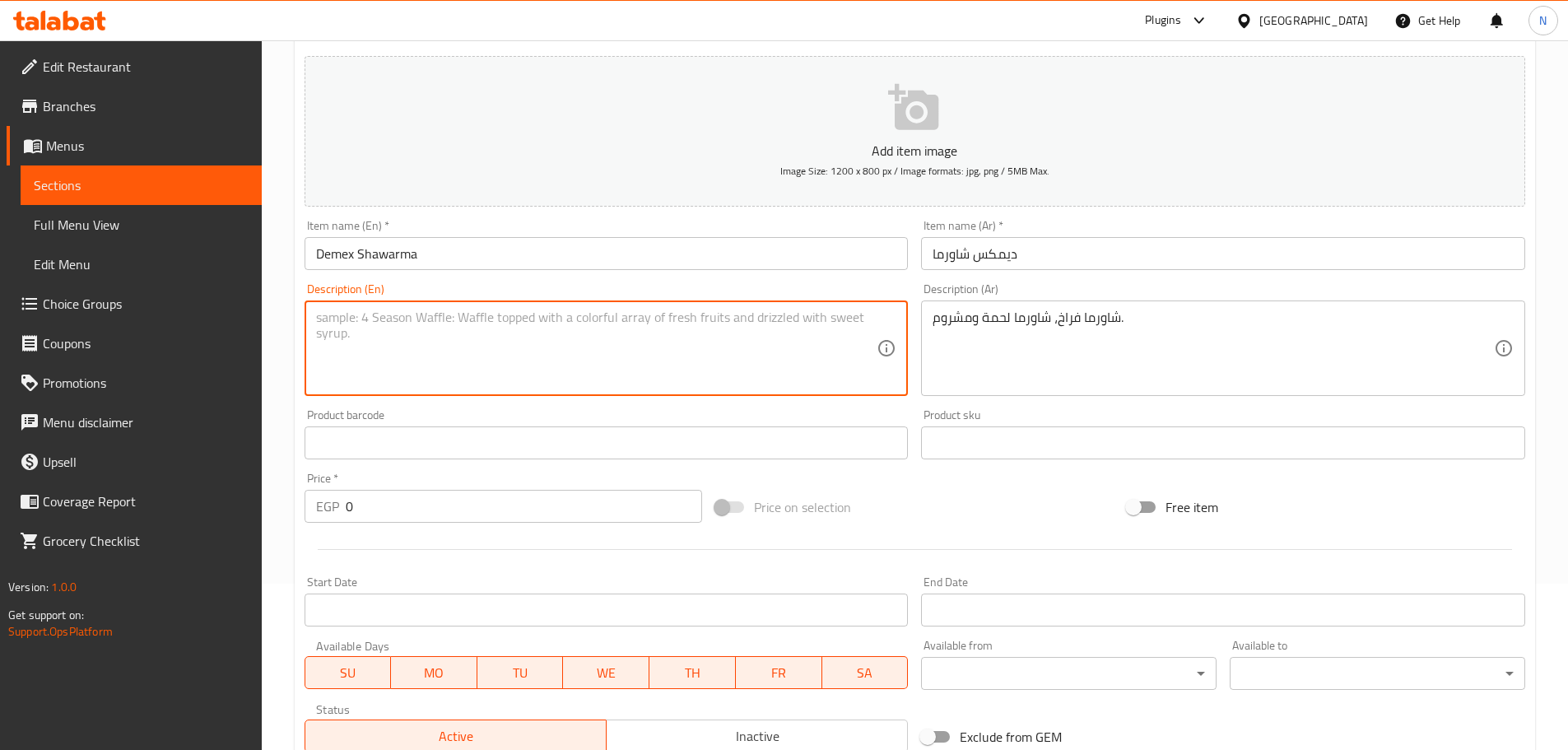
paste textarea "Chicken shawarma, beef shawarma and mushroom."
type textarea "Chicken shawarma, beef shawarma and mushroom."
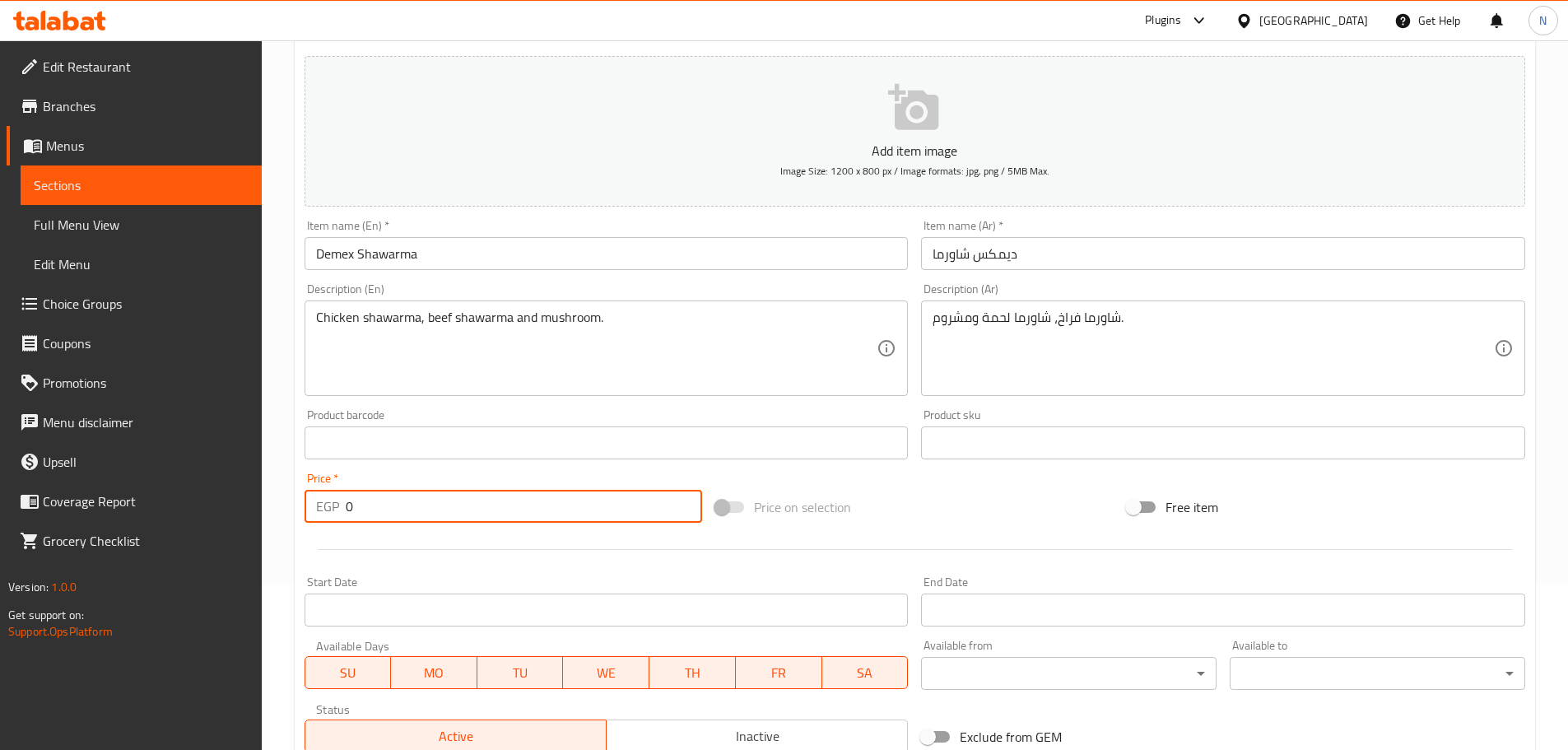
drag, startPoint x: 392, startPoint y: 514, endPoint x: 293, endPoint y: 510, distance: 99.1
click at [293, 510] on div "Home / Restaurants management / Menus / Sections / item / create Crepe Mixes To…" at bounding box center [914, 435] width 1306 height 1123
type input "135"
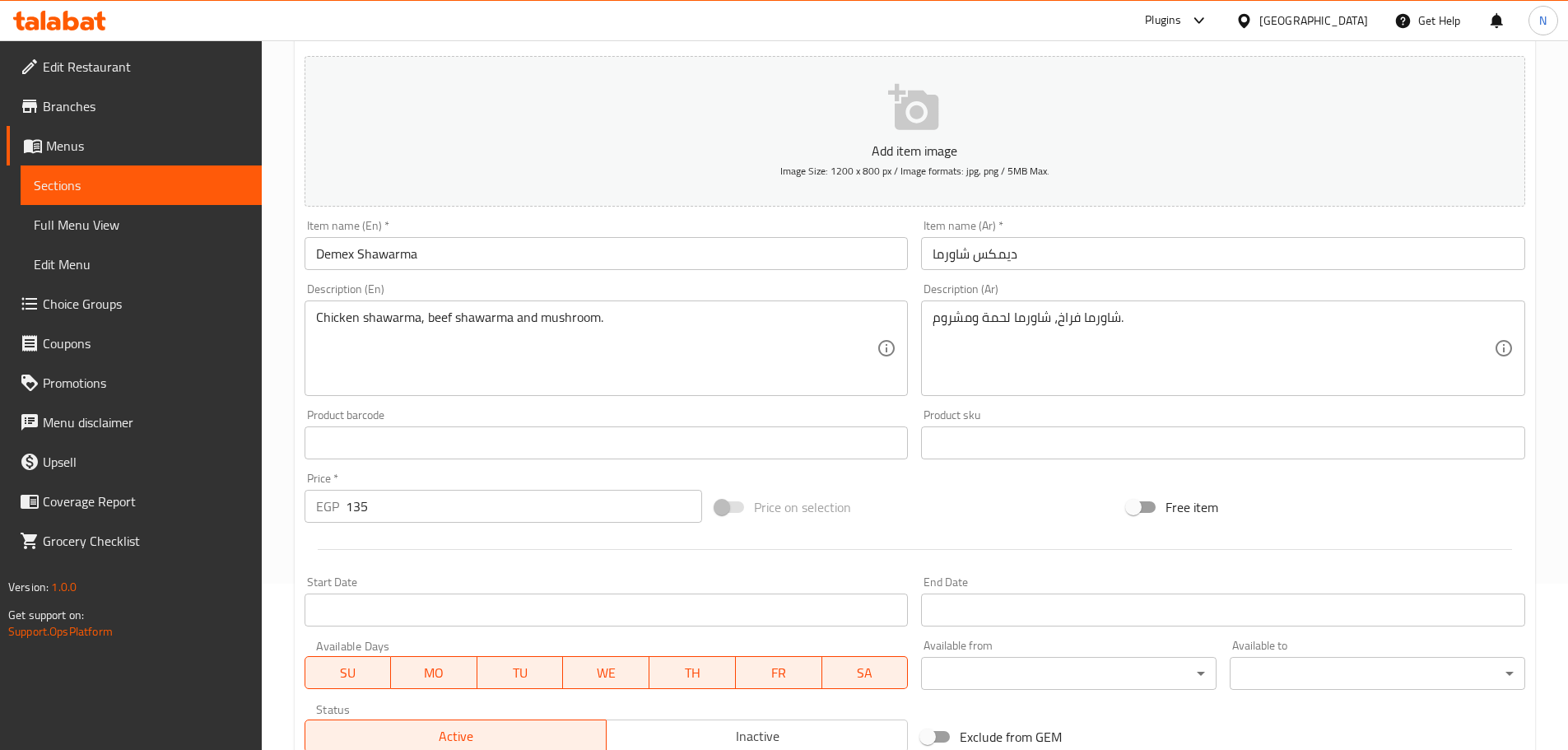
click at [777, 501] on div "Price on selection" at bounding box center [914, 507] width 411 height 44
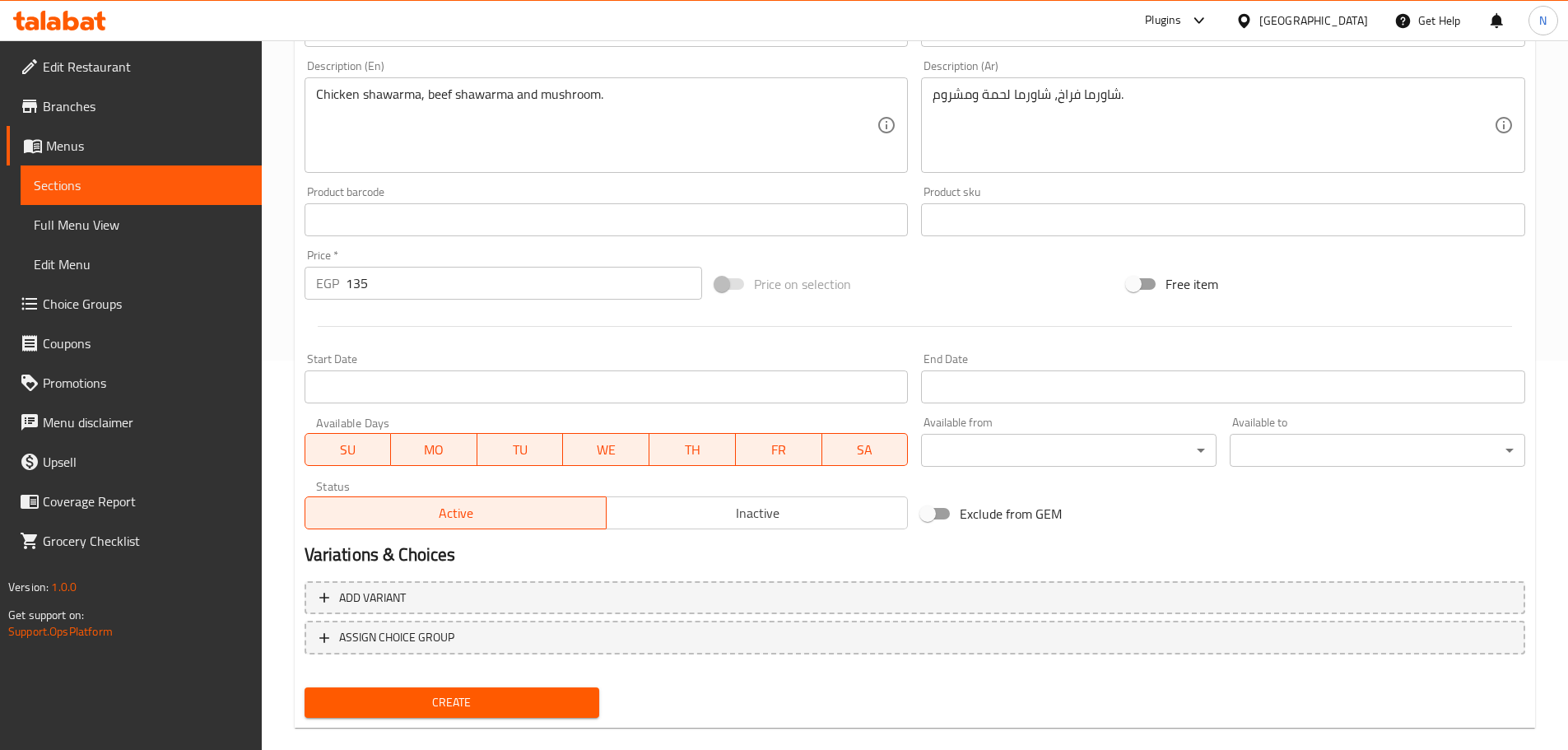
scroll to position [413, 0]
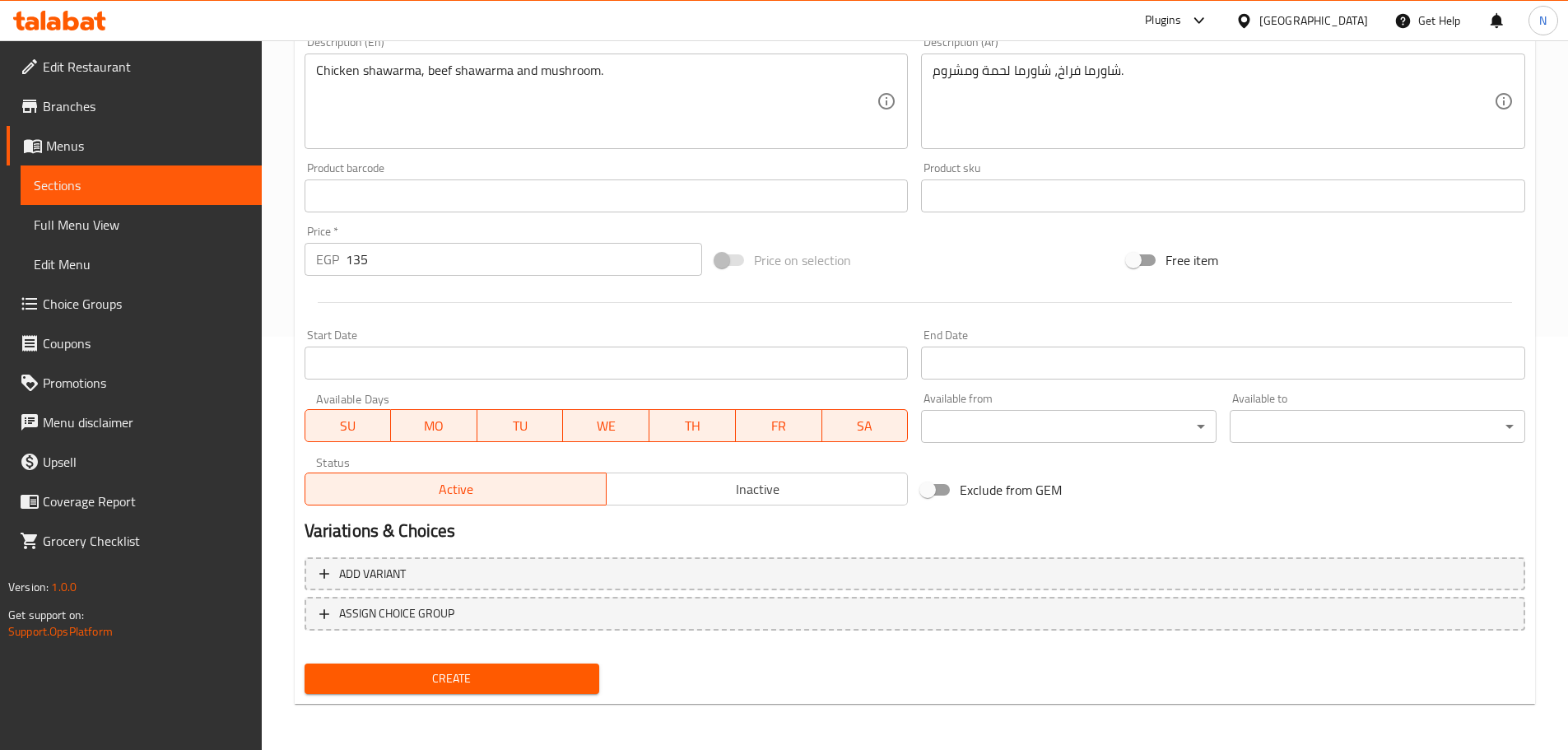
click at [396, 670] on span "Create" at bounding box center [452, 678] width 269 height 20
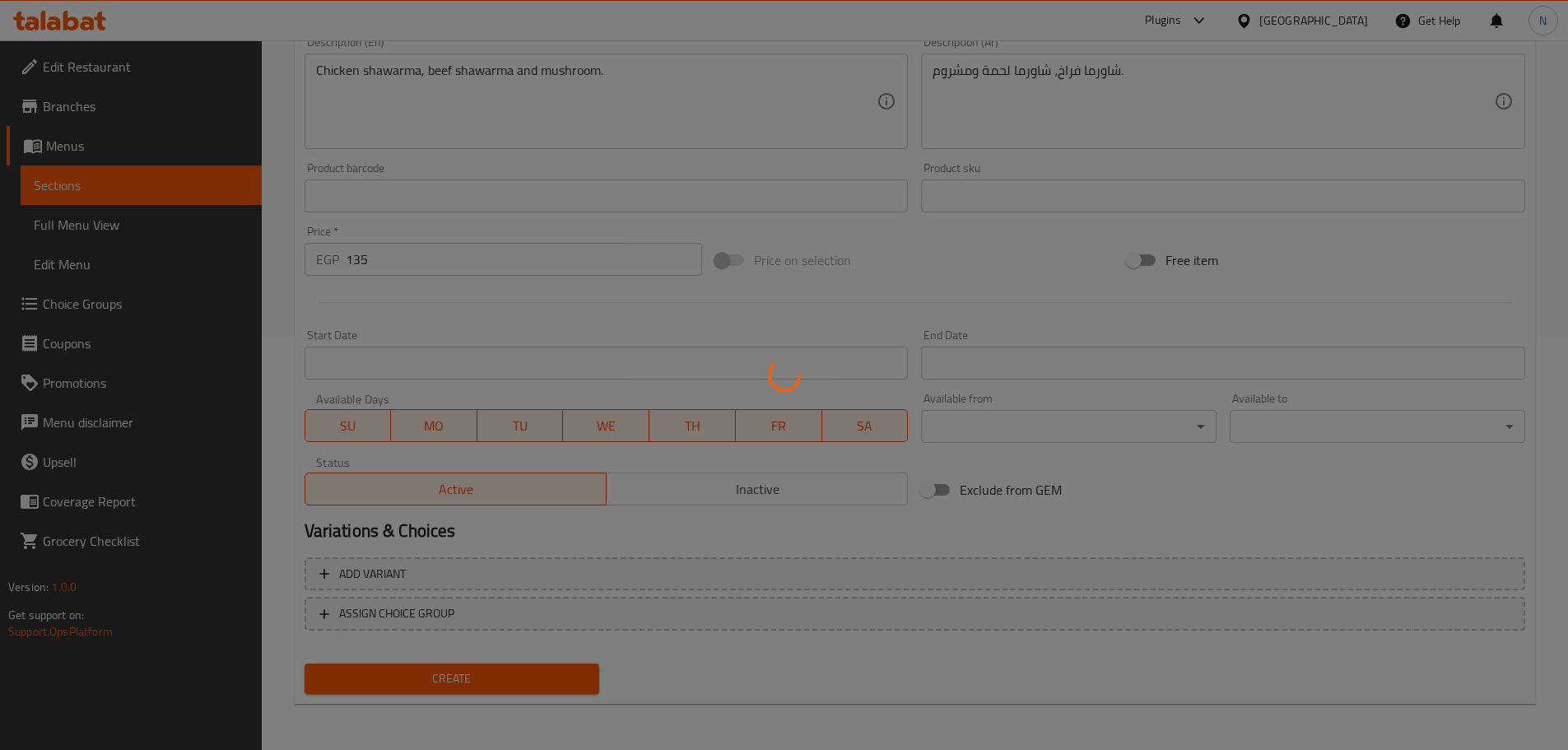
type input "0"
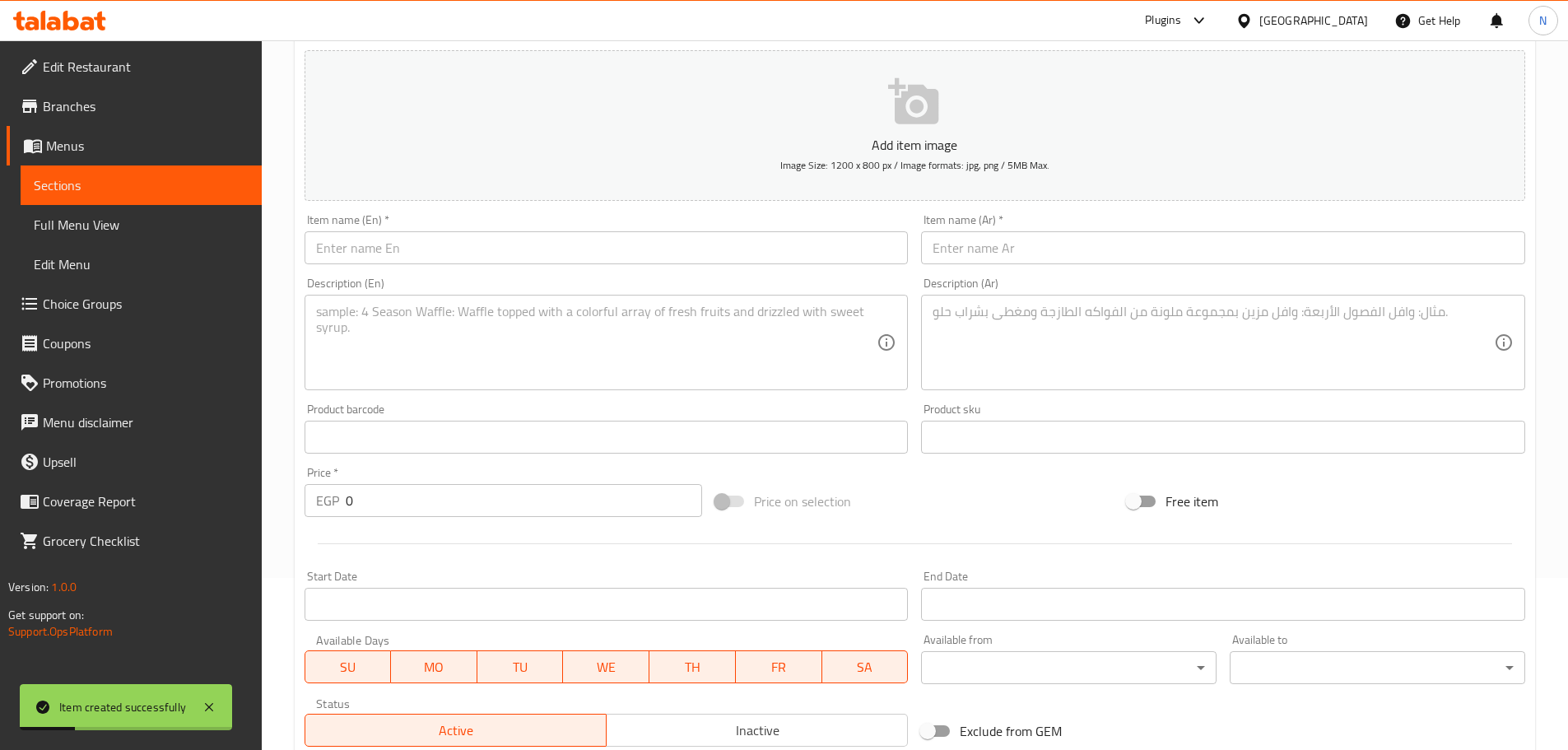
scroll to position [166, 0]
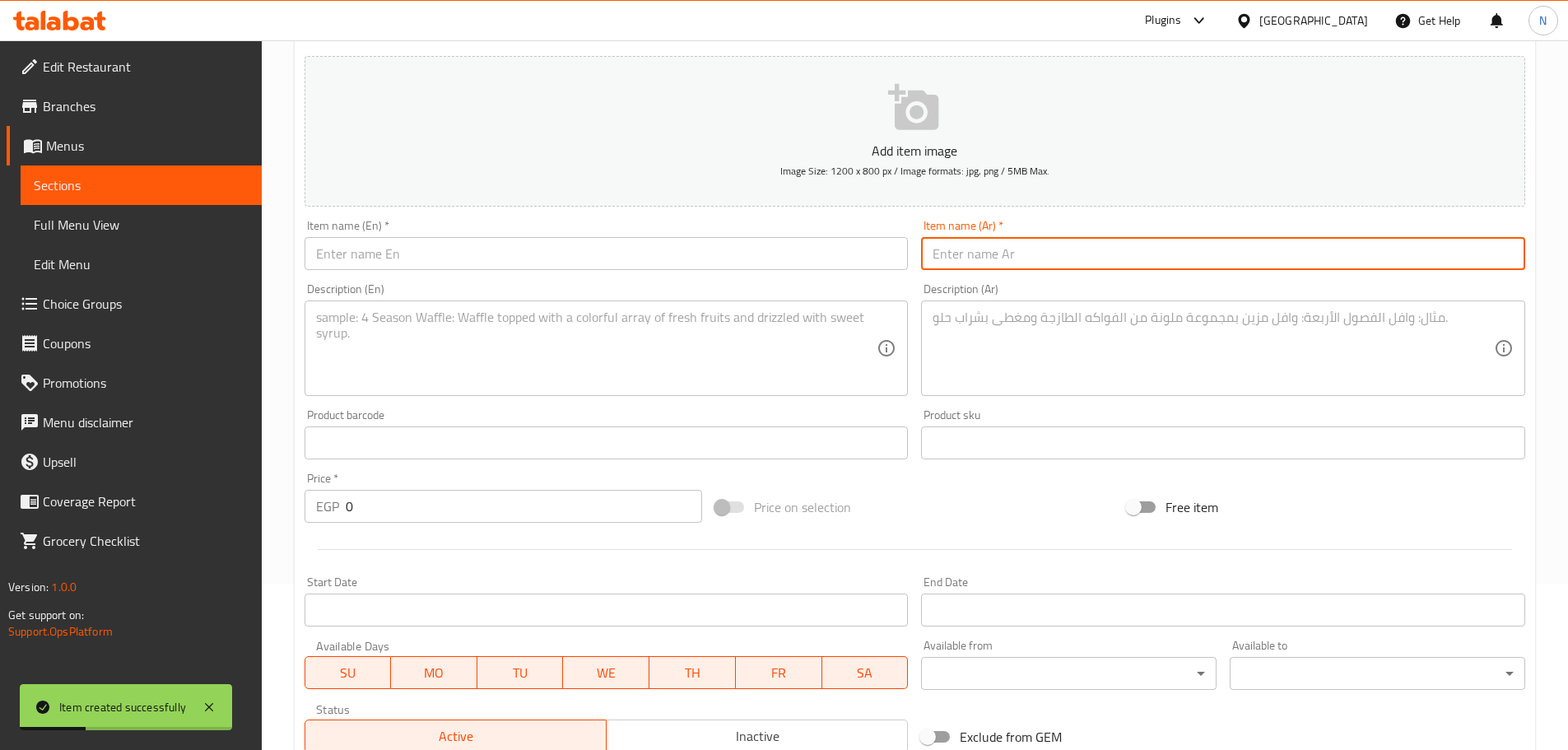
click at [777, 257] on input "text" at bounding box center [1223, 253] width 604 height 33
paste input "العملاق"
type input "العملاق"
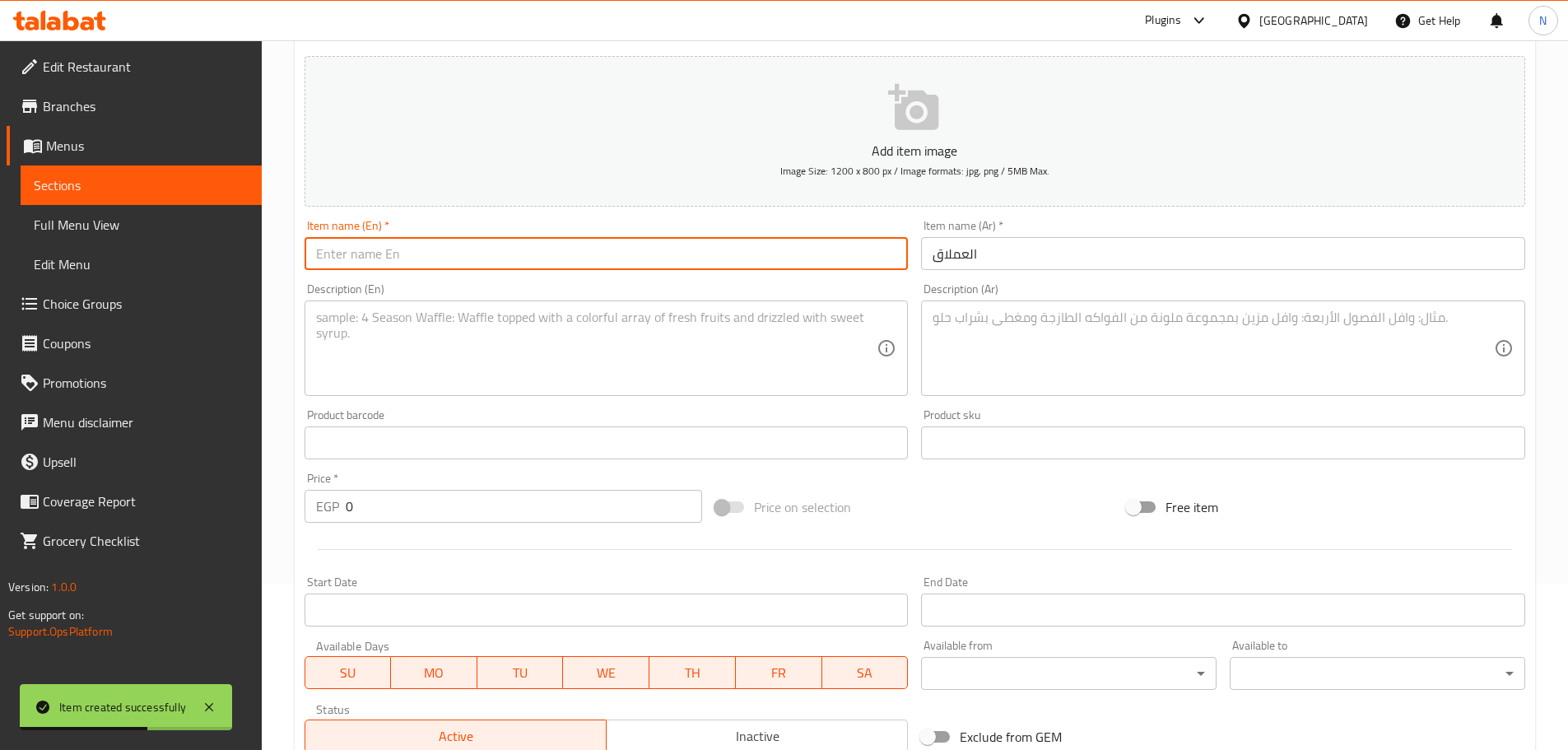
click at [376, 261] on input "text" at bounding box center [607, 253] width 604 height 33
paste input "aleimlaq"
click at [325, 255] on input "aleimlaq" at bounding box center [607, 253] width 604 height 33
click at [330, 260] on input "al eimlaq" at bounding box center [607, 253] width 604 height 33
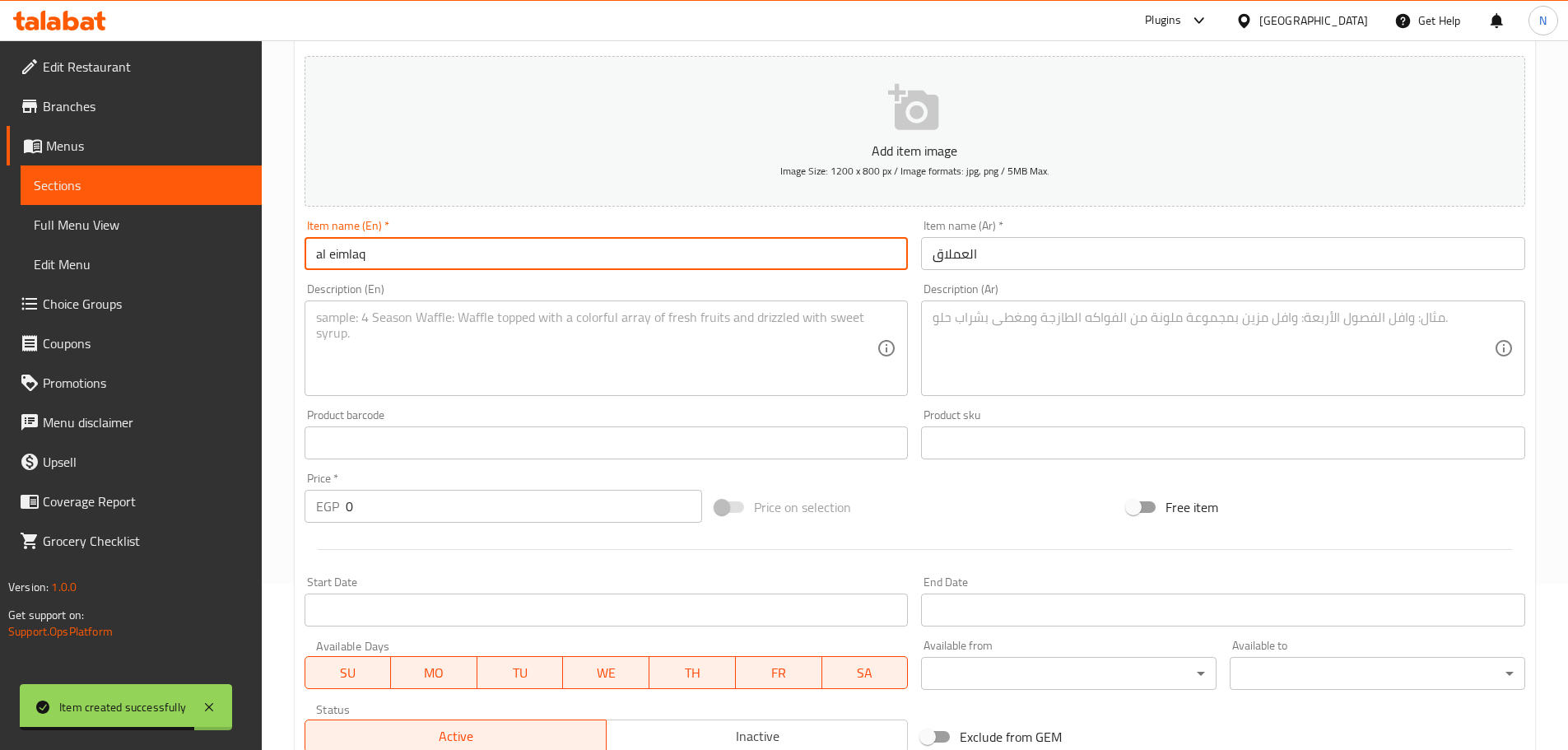
click at [330, 260] on input "al eimlaq" at bounding box center [607, 253] width 604 height 33
type input "Al Eimlaq"
click at [777, 342] on textarea at bounding box center [1213, 349] width 561 height 78
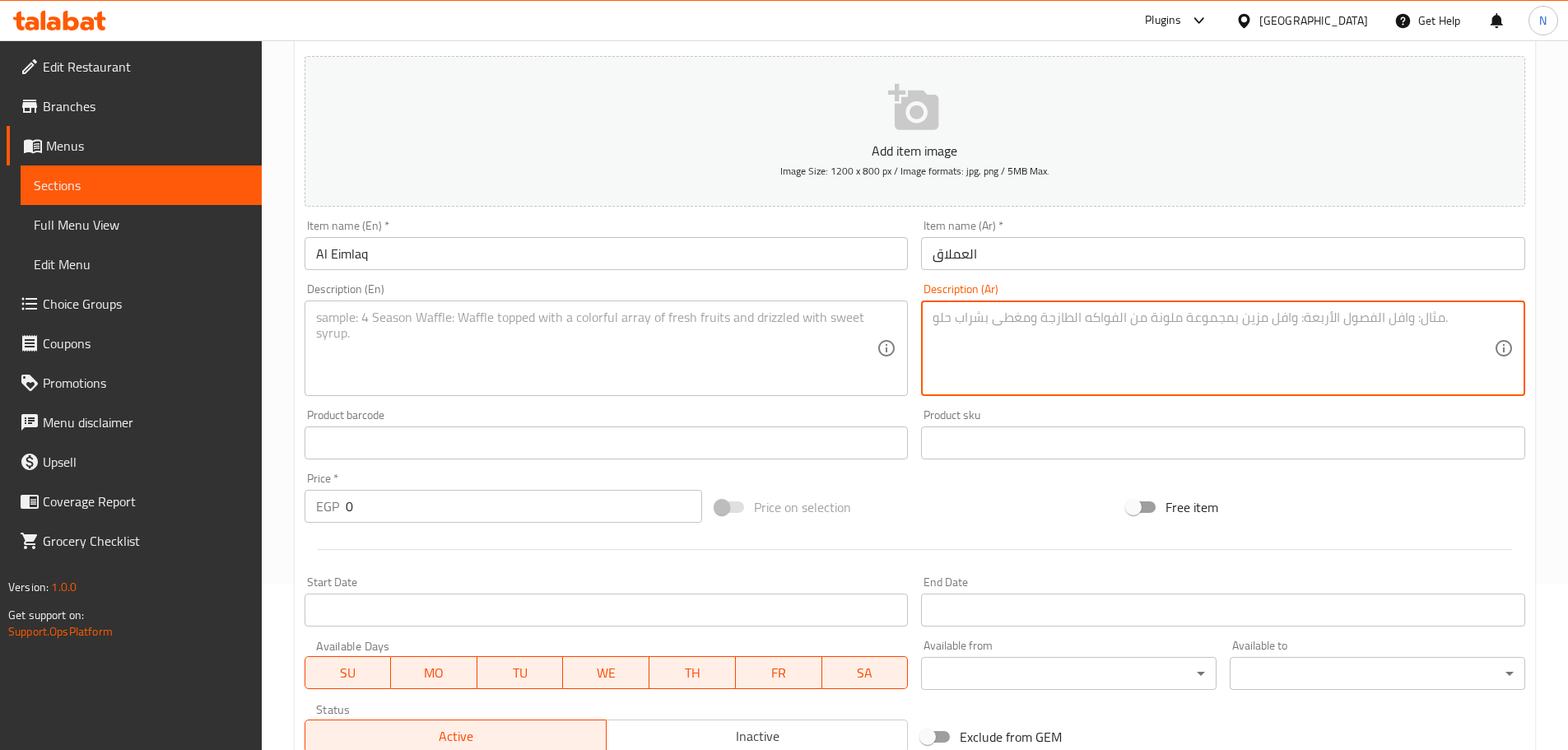
paste textarea "سجق سوسيس + بانيه استربس"
click at [777, 320] on textarea "سجق سوسيس + بانيه استربس" at bounding box center [1213, 349] width 561 height 78
click at [777, 318] on textarea "سجق، سوسيس + بانيه استربس" at bounding box center [1213, 349] width 561 height 78
click at [777, 317] on textarea "سجق، سوسيس، بانيه استربس" at bounding box center [1213, 349] width 561 height 78
click at [777, 312] on textarea "سجق، سوسيس، بانيه واستربس" at bounding box center [1213, 349] width 561 height 78
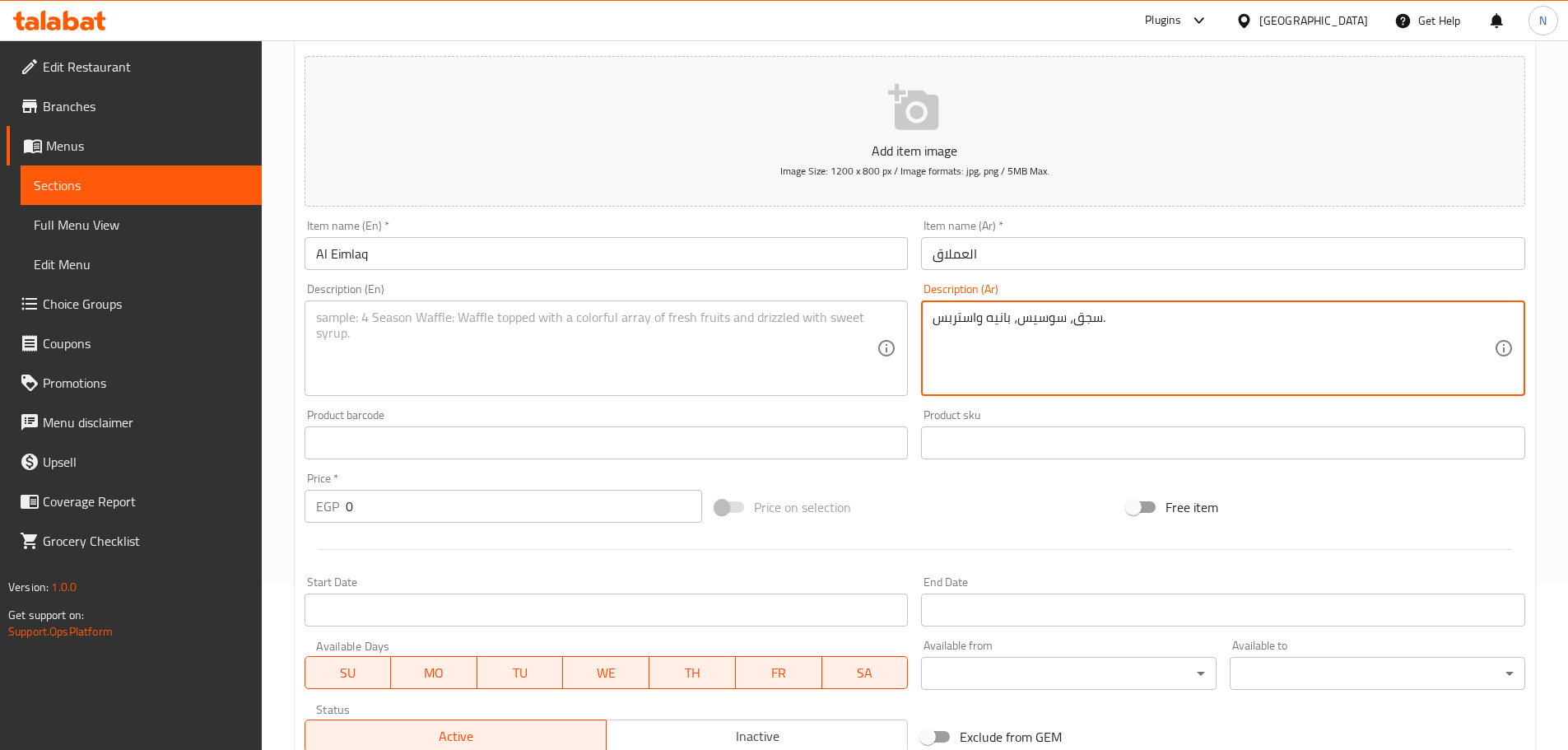
click at [777, 313] on textarea "سجق، سوسيس، بانيه واستربس." at bounding box center [1213, 349] width 561 height 78
type textarea "سجق، سوسيس، بانيه واستربس."
click at [481, 369] on textarea at bounding box center [596, 349] width 561 height 78
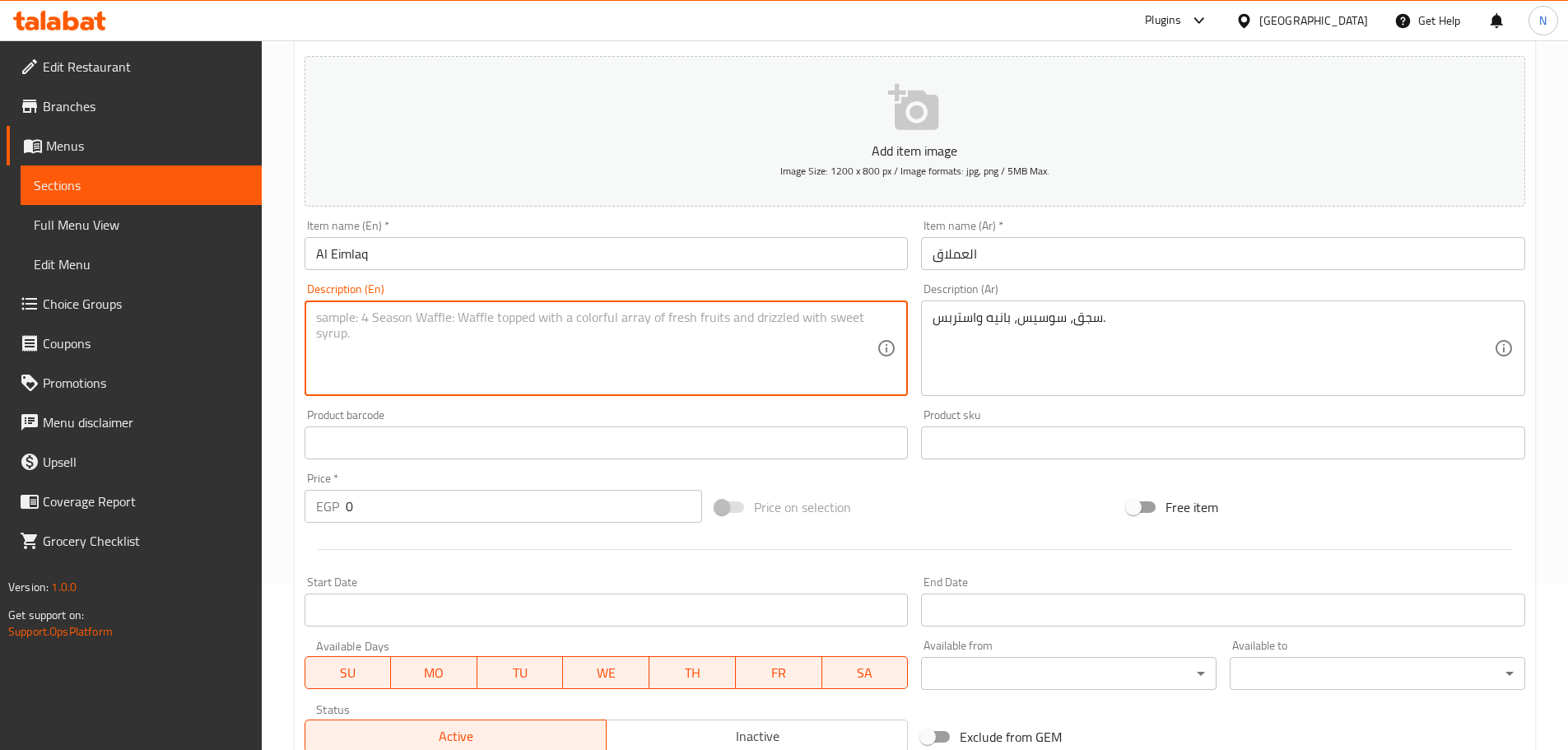
paste textarea "Sausage, sausage, paneer and strips."
click at [386, 314] on textarea "Sausage, sausage, paneer and strips." at bounding box center [596, 349] width 561 height 78
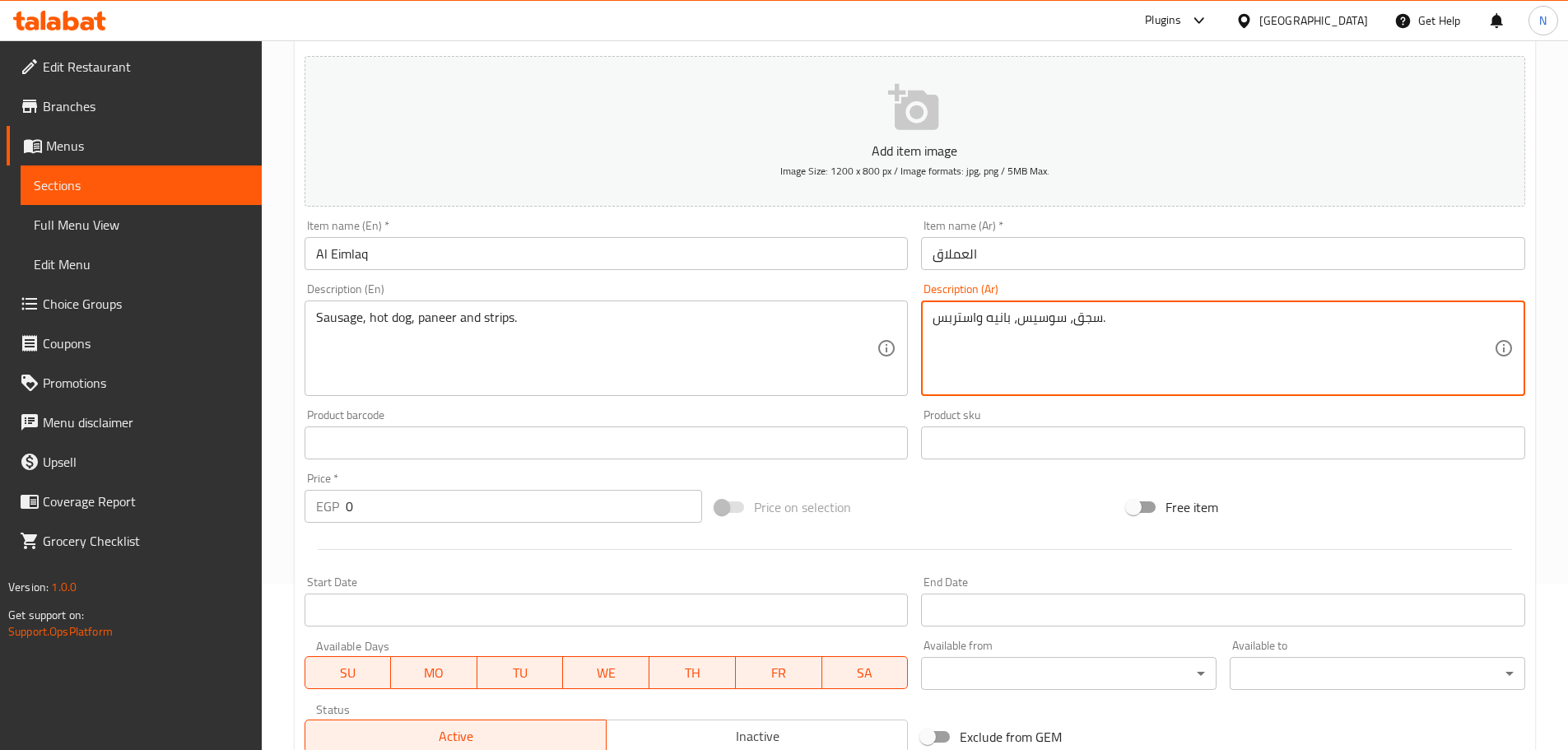
click at [777, 318] on textarea "سجق، سوسيس، بانيه واستربس." at bounding box center [1213, 349] width 561 height 78
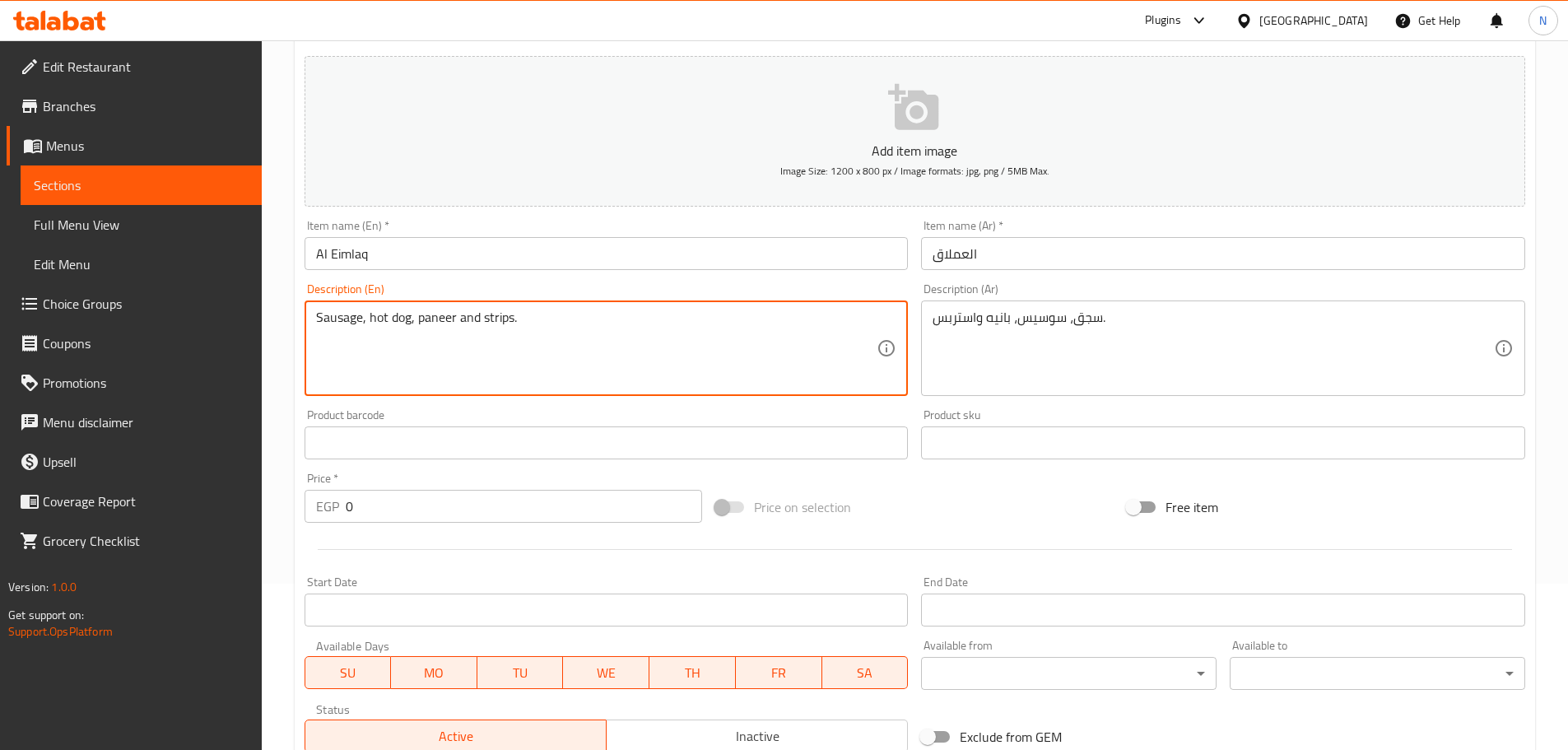
click at [438, 323] on textarea "Sausage, hot dog, paneer and strips." at bounding box center [596, 349] width 561 height 78
paste textarea "Pane"
type textarea "Sausage, hot dog, Pane and strips."
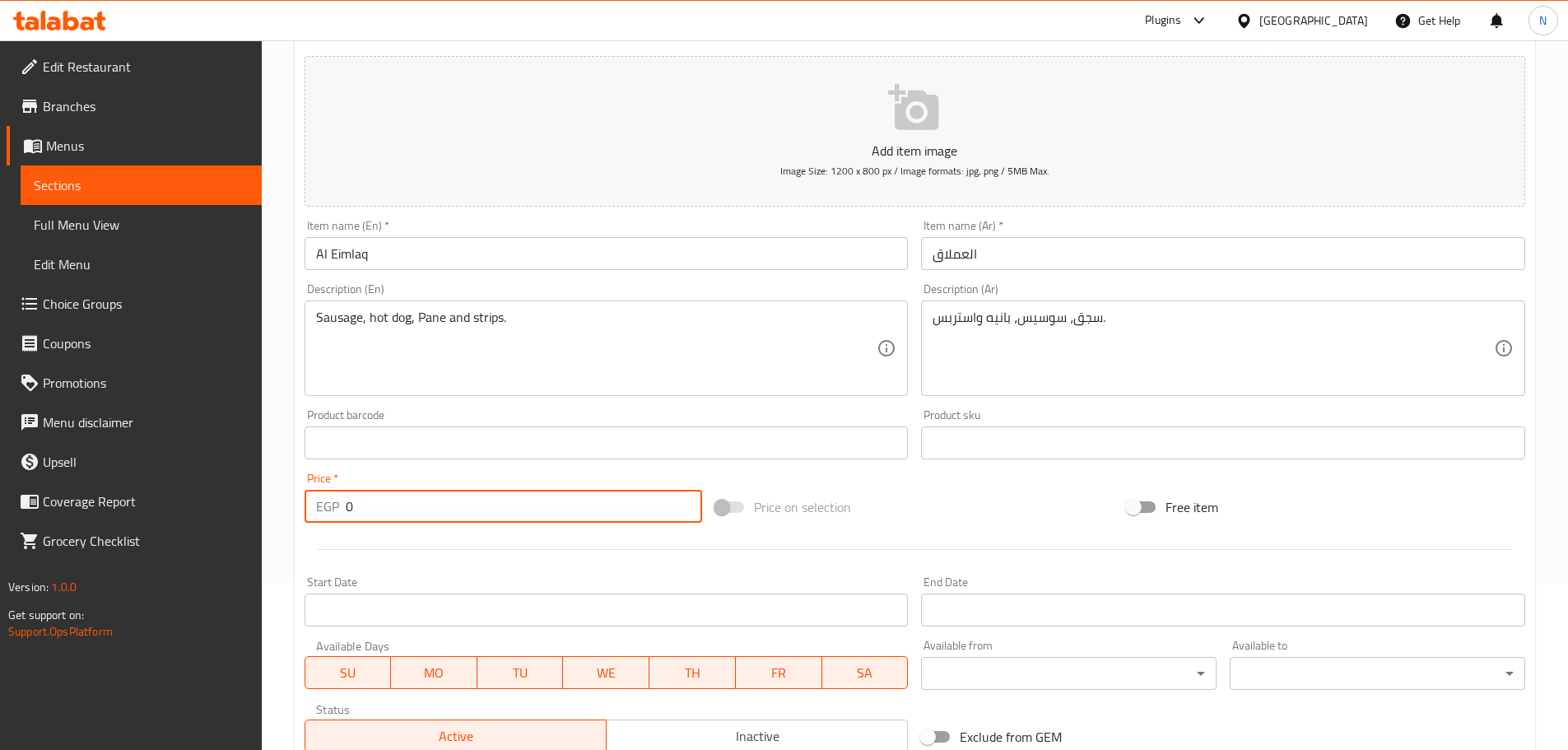
drag, startPoint x: 361, startPoint y: 501, endPoint x: 335, endPoint y: 511, distance: 27.9
click at [335, 511] on div "EGP 0 Price *" at bounding box center [504, 506] width 398 height 33
type input "145"
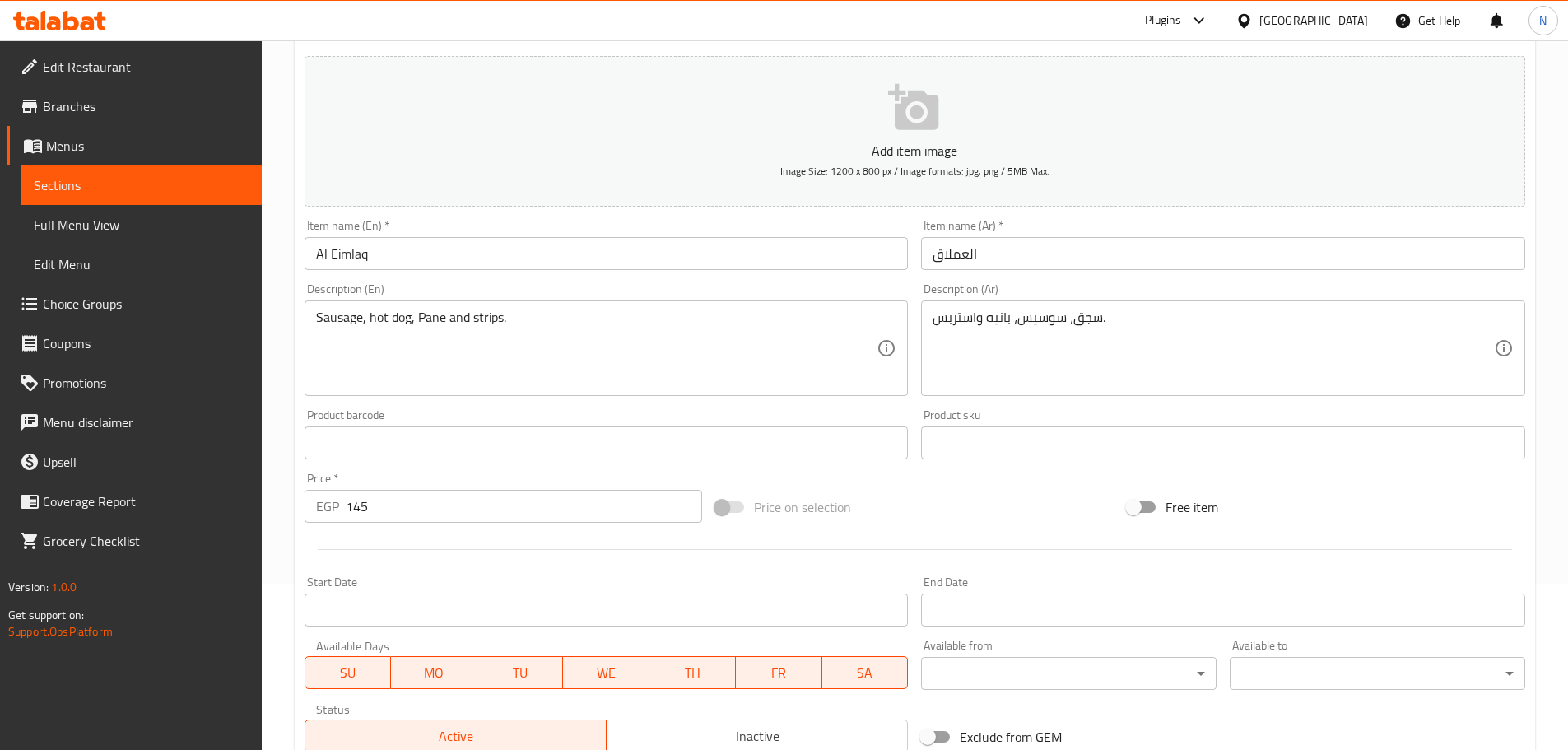
click at [777, 527] on div "Price on selection" at bounding box center [914, 507] width 411 height 44
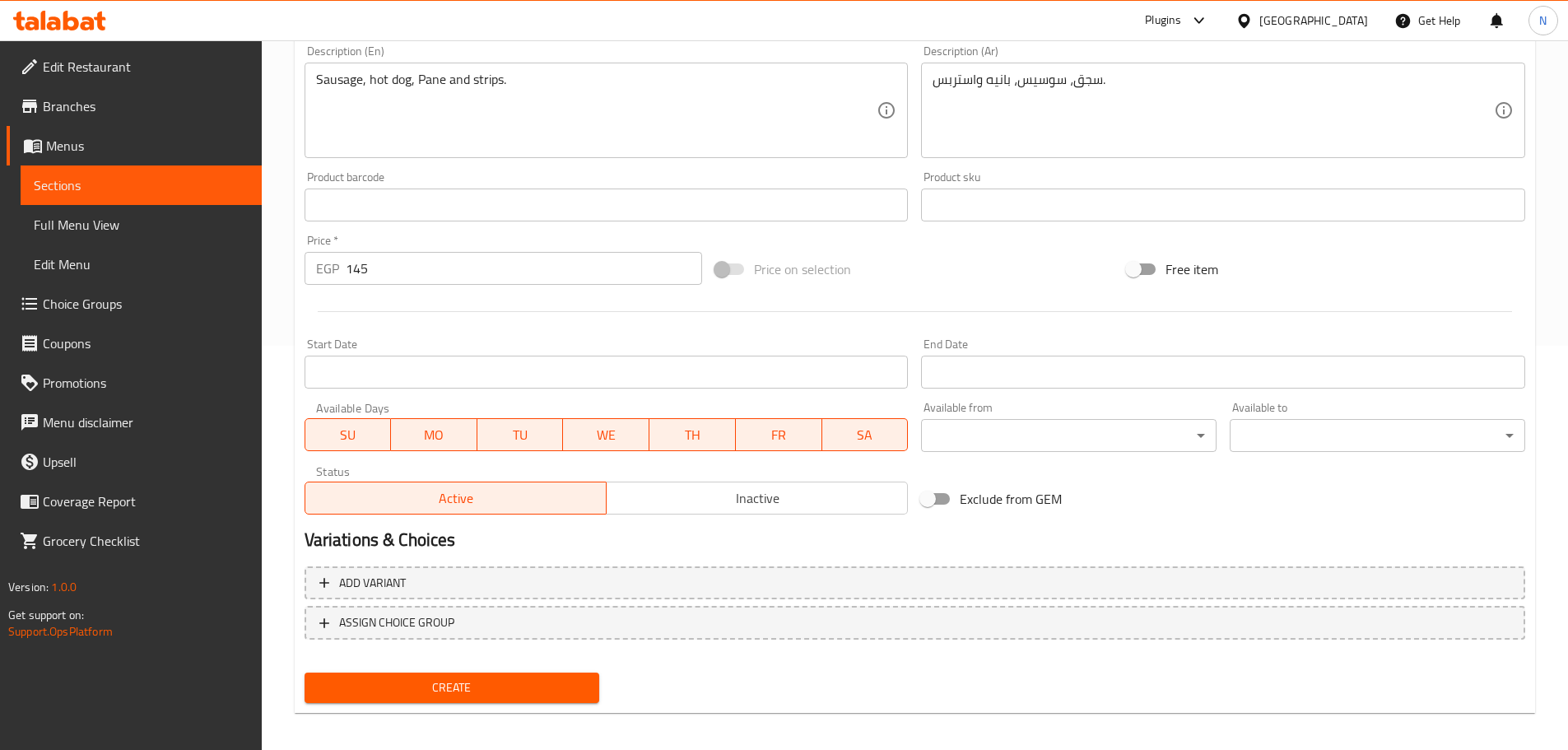
scroll to position [413, 0]
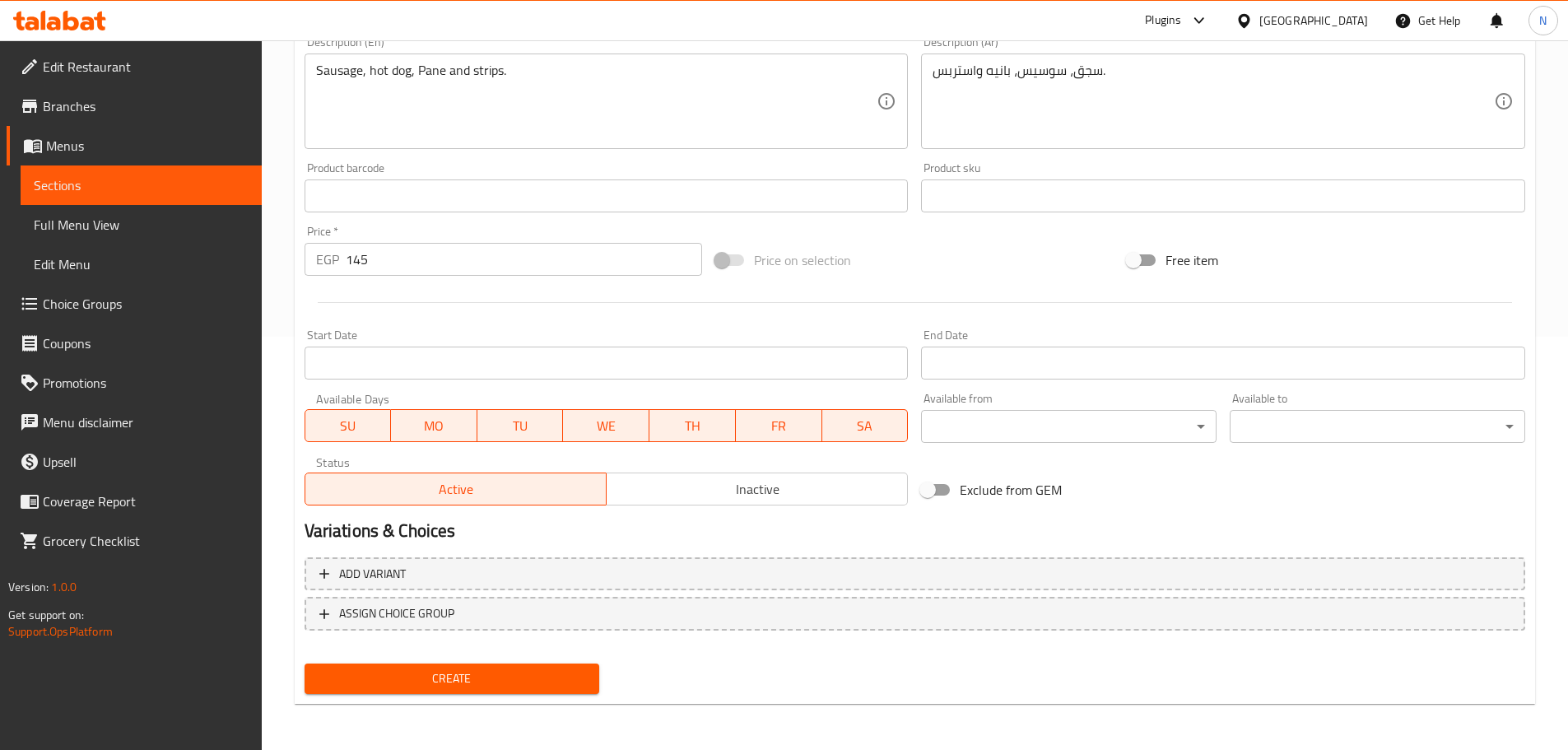
click at [459, 674] on span "Create" at bounding box center [452, 678] width 269 height 20
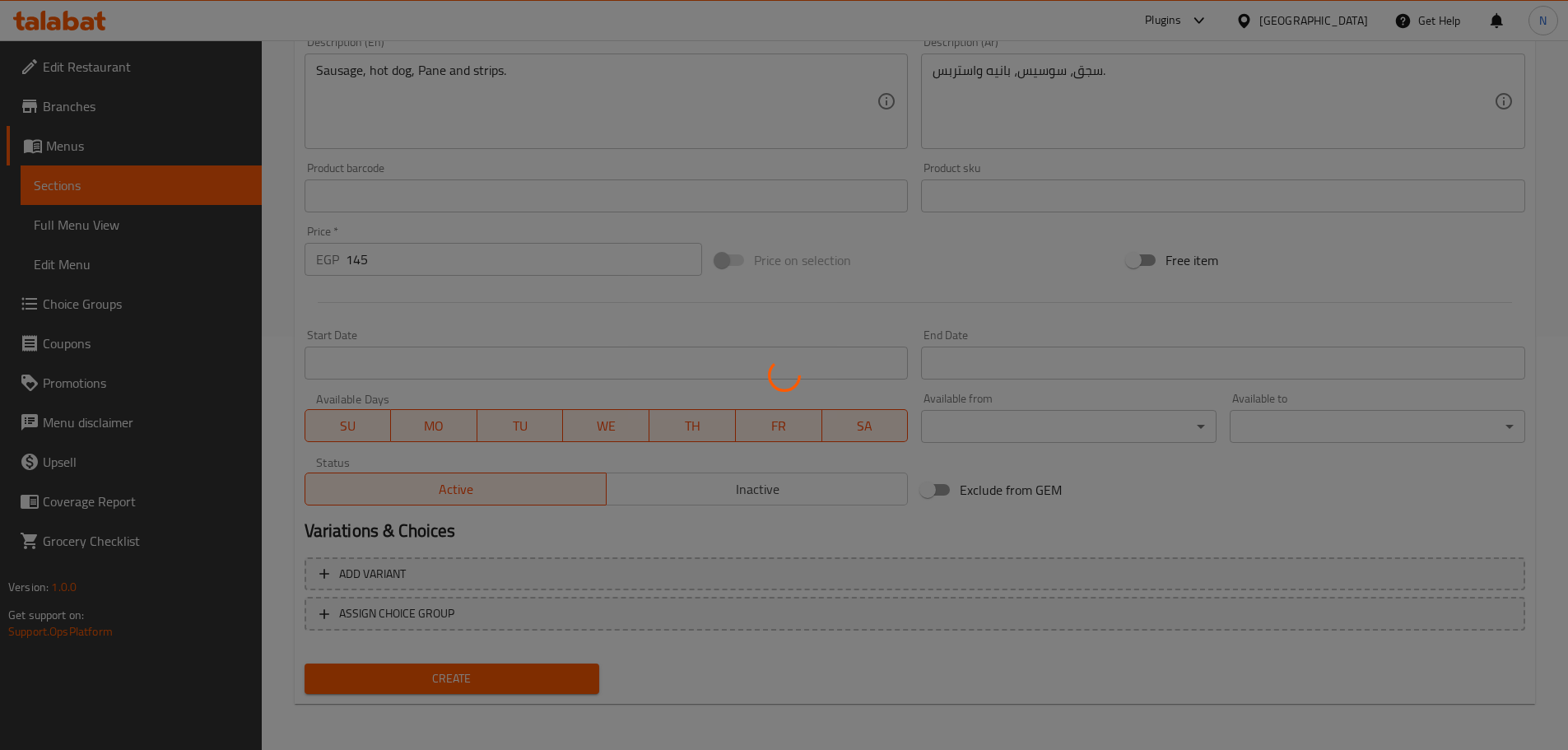
type input "0"
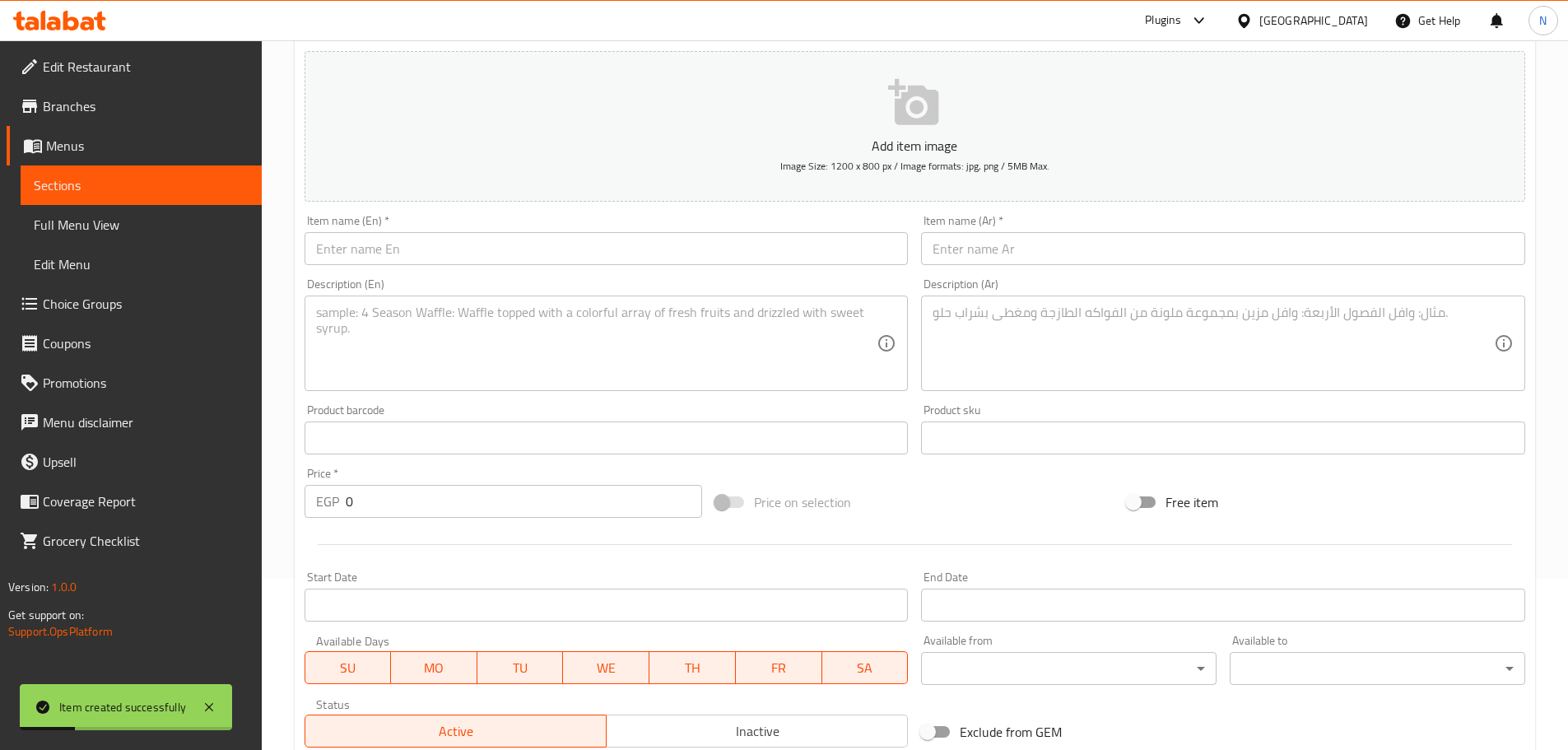
scroll to position [166, 0]
click at [777, 250] on input "text" at bounding box center [1223, 253] width 604 height 33
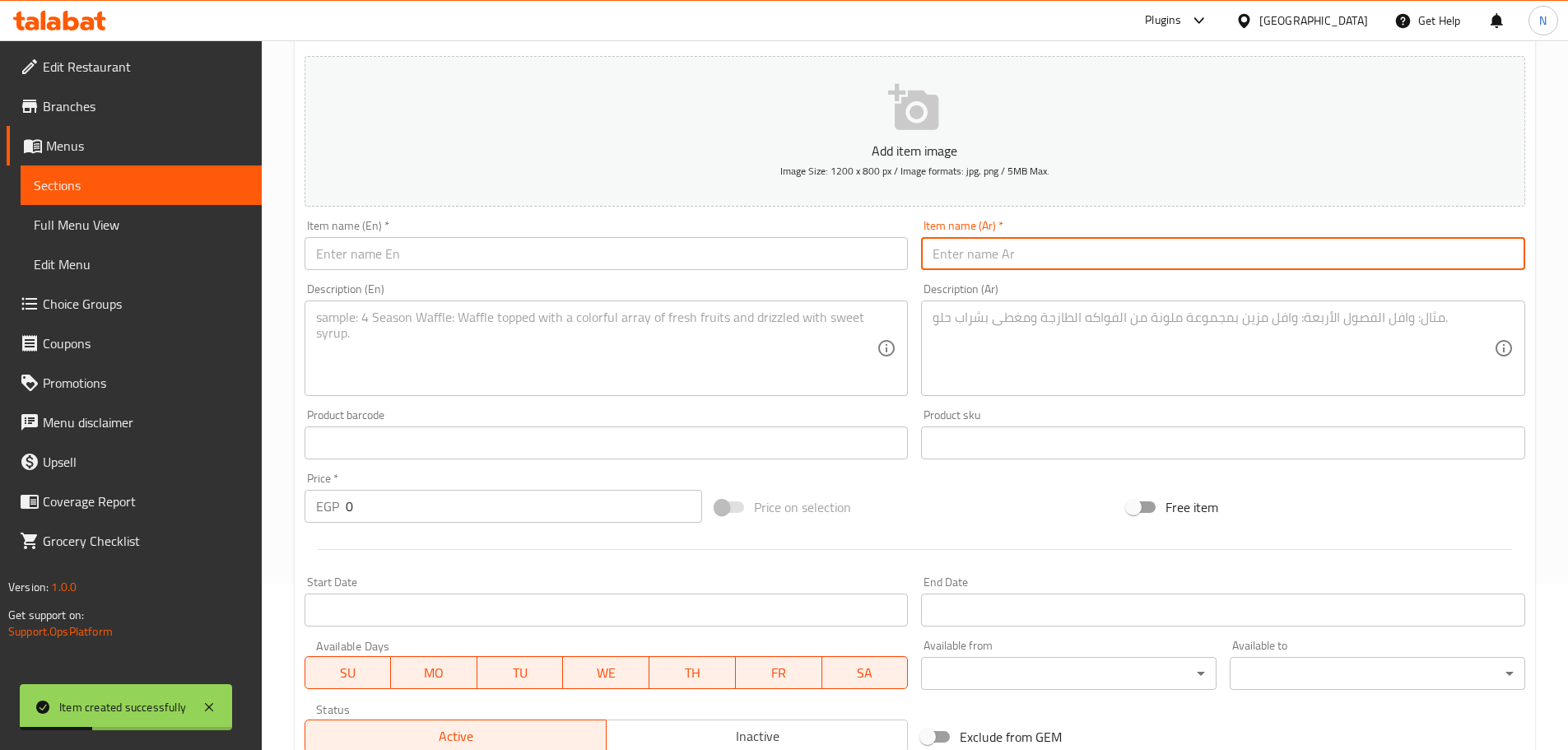
paste input "صاروخ الأكيل"
type input "صاروخ الأكيل"
click at [450, 251] on input "text" at bounding box center [607, 253] width 604 height 33
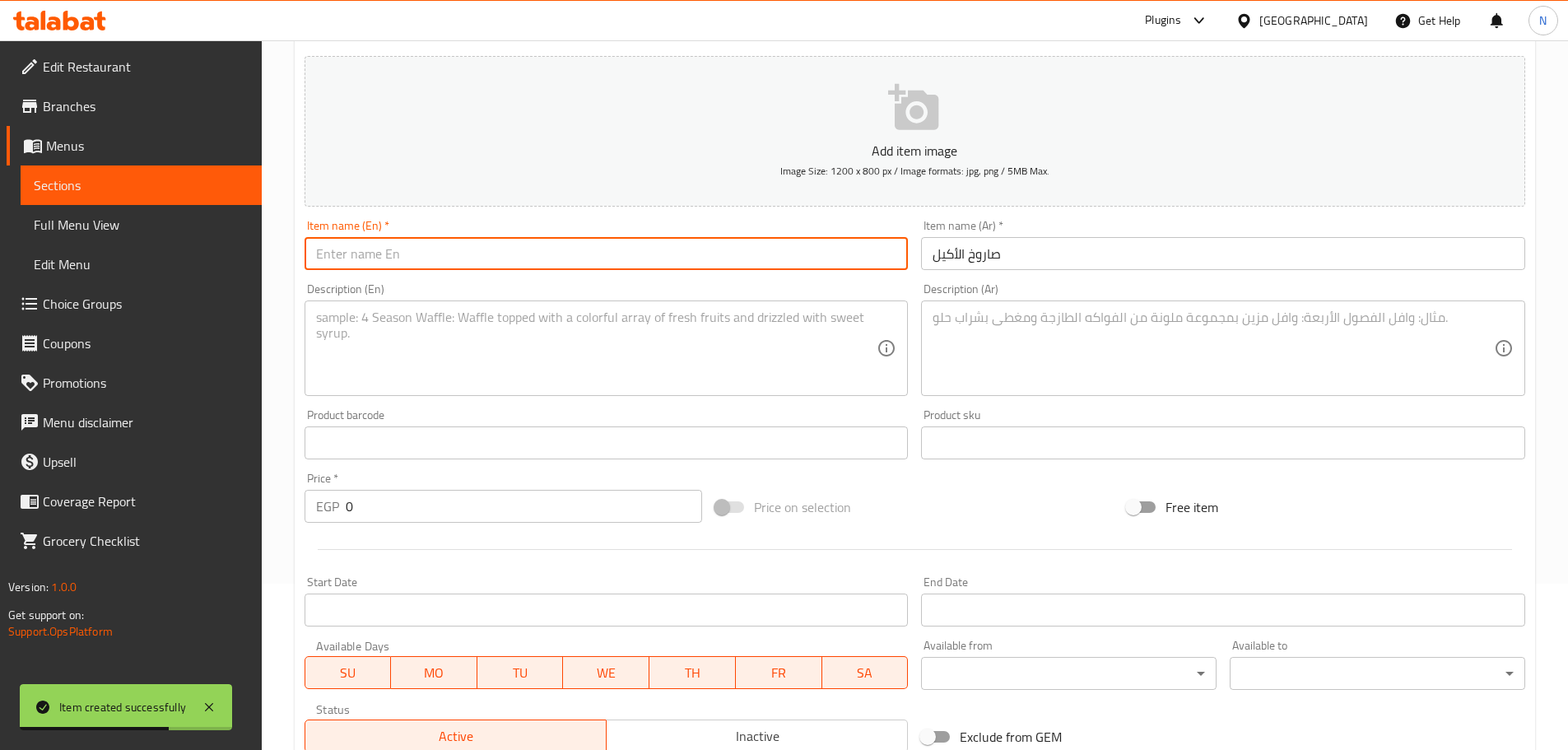
paste input "sarukh al'akil"
click at [345, 262] on input "sarukh al'akil" at bounding box center [607, 253] width 604 height 33
click at [368, 257] on input "sarukh al'akil" at bounding box center [607, 253] width 604 height 33
click at [408, 241] on input "sarukh al'akil" at bounding box center [607, 253] width 604 height 33
click at [365, 251] on input "sarukh al'akil" at bounding box center [607, 253] width 604 height 33
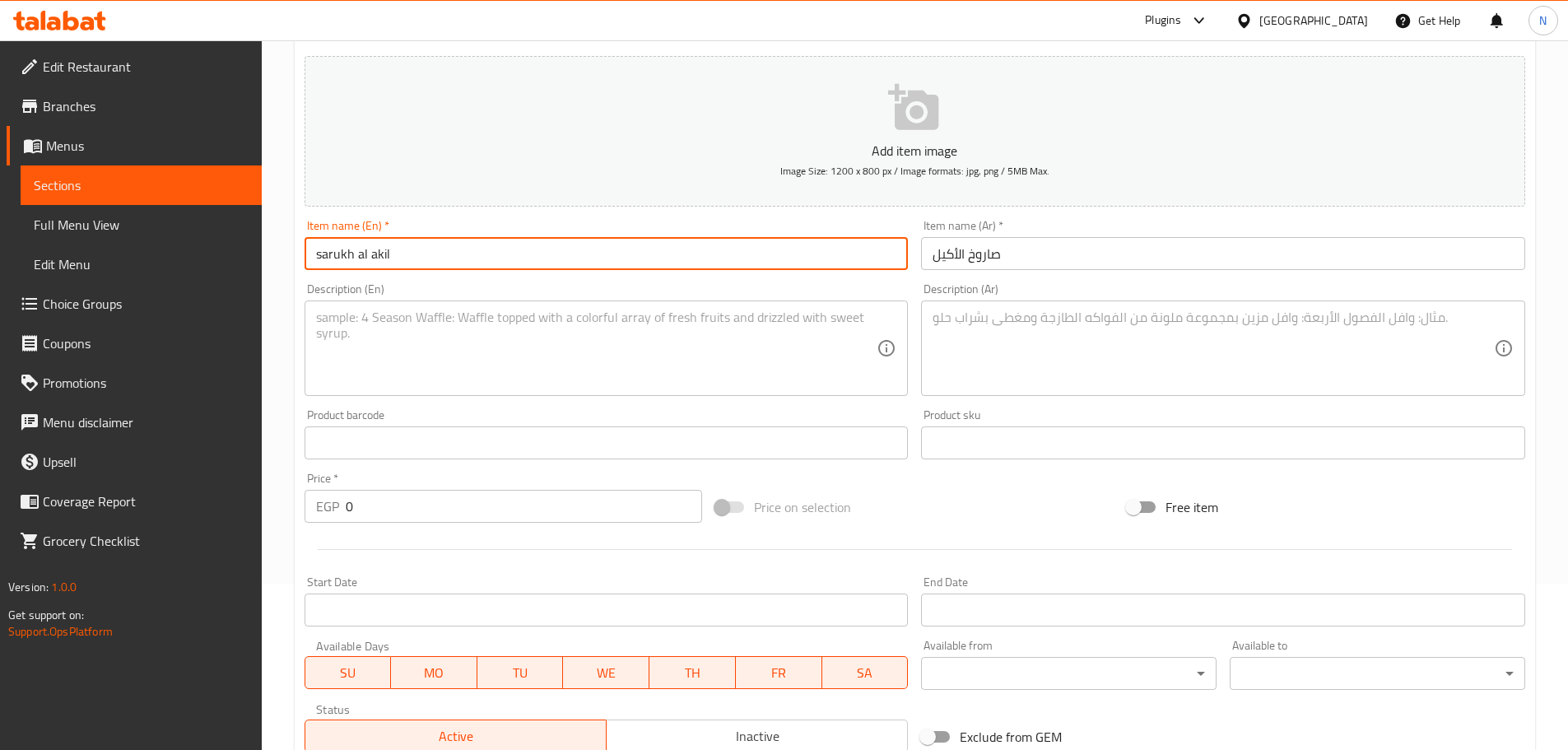
click at [372, 253] on input "sarukh al akil" at bounding box center [607, 253] width 604 height 33
type input "Sarukh Al Akil"
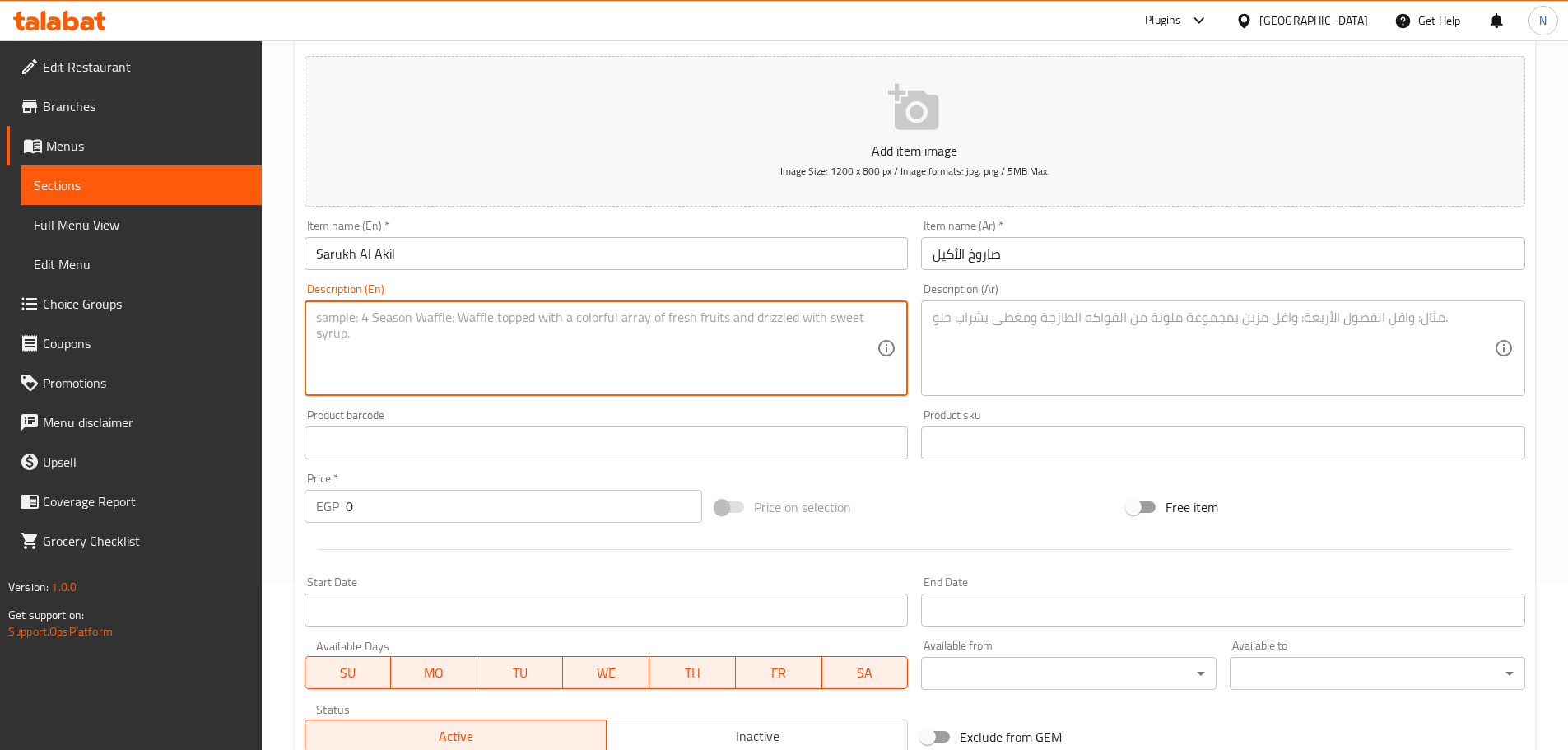
click at [564, 336] on textarea at bounding box center [596, 349] width 561 height 78
click at [777, 345] on textarea at bounding box center [1213, 349] width 561 height 78
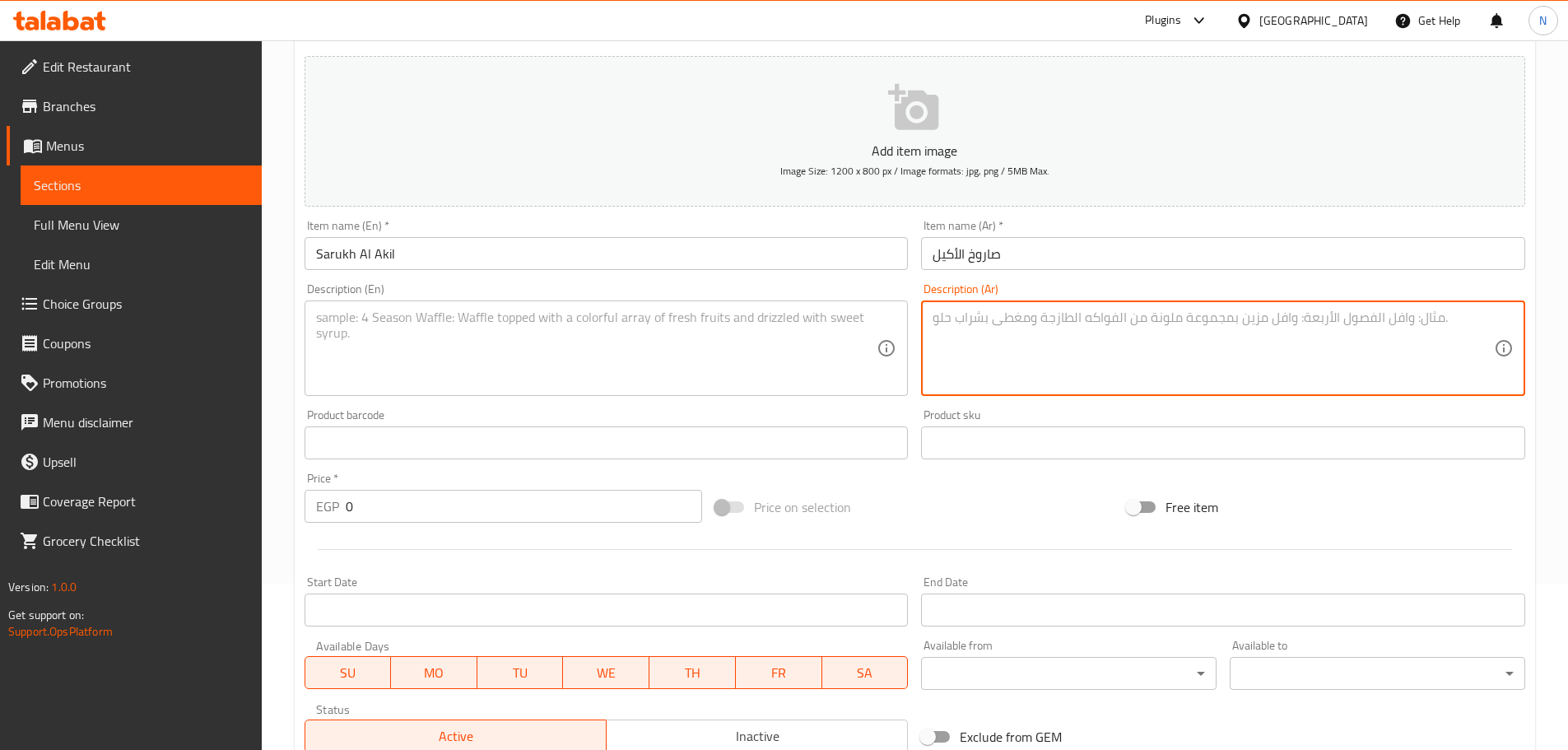
paste textarea "شيش بانيه هوت دوج + بطاطس"
click at [777, 323] on textarea "شيش بانيه هوت دوج + بطاطس" at bounding box center [1213, 349] width 561 height 78
click at [777, 319] on textarea "شيش، بانيه هوت دوج + بطاطس" at bounding box center [1213, 349] width 561 height 78
click at [777, 319] on textarea "شيش، بانيه، هوت دوج + بطاطس" at bounding box center [1213, 349] width 561 height 78
click at [777, 316] on textarea "شيش، بانيه، هوت دوج وبطاطس" at bounding box center [1213, 349] width 561 height 78
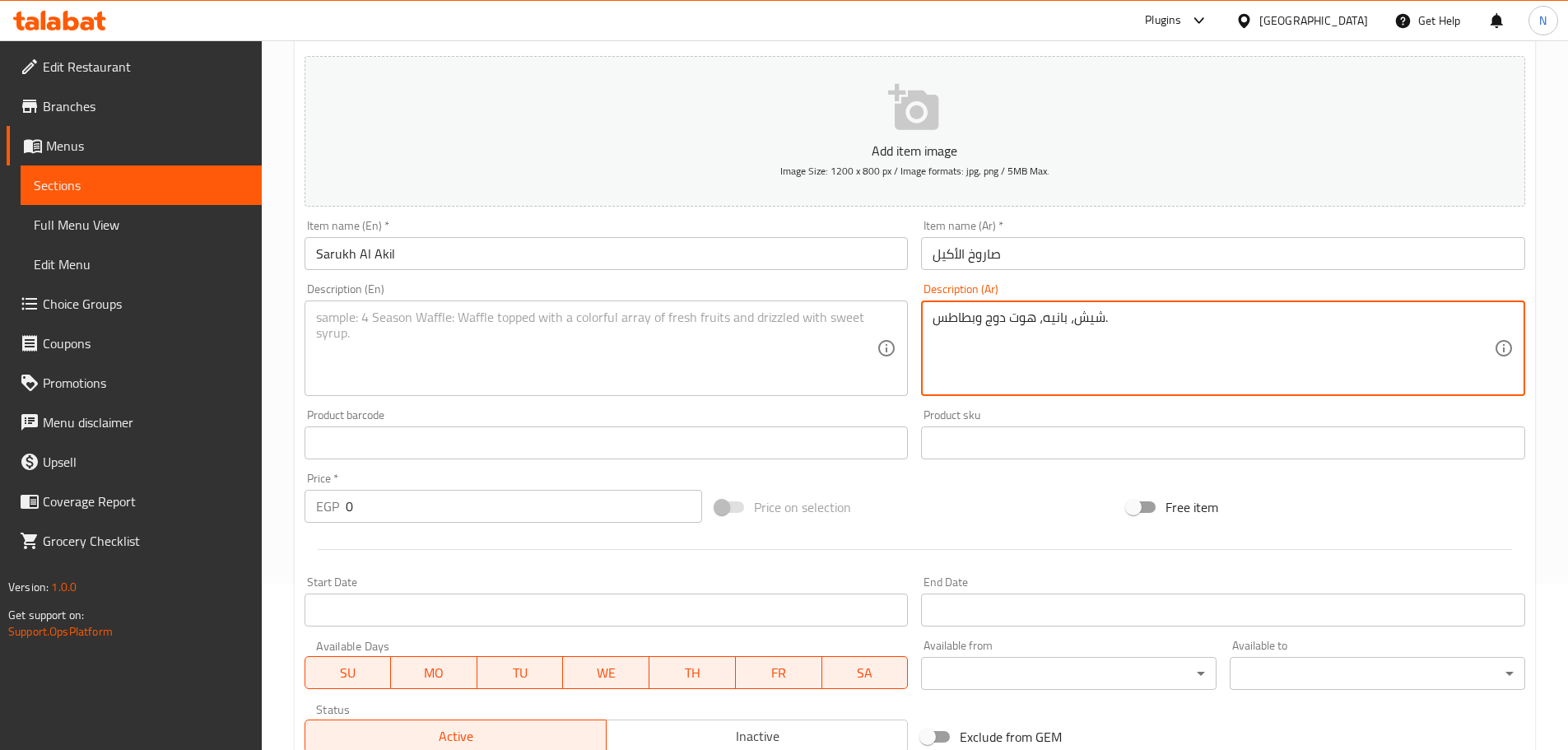
click at [777, 323] on textarea "شيش، بانيه، هوت دوج وبطاطس." at bounding box center [1213, 349] width 561 height 78
type textarea "شيش، بانيه، هوت دوج وبطاطس."
click at [560, 361] on textarea at bounding box center [596, 349] width 561 height 78
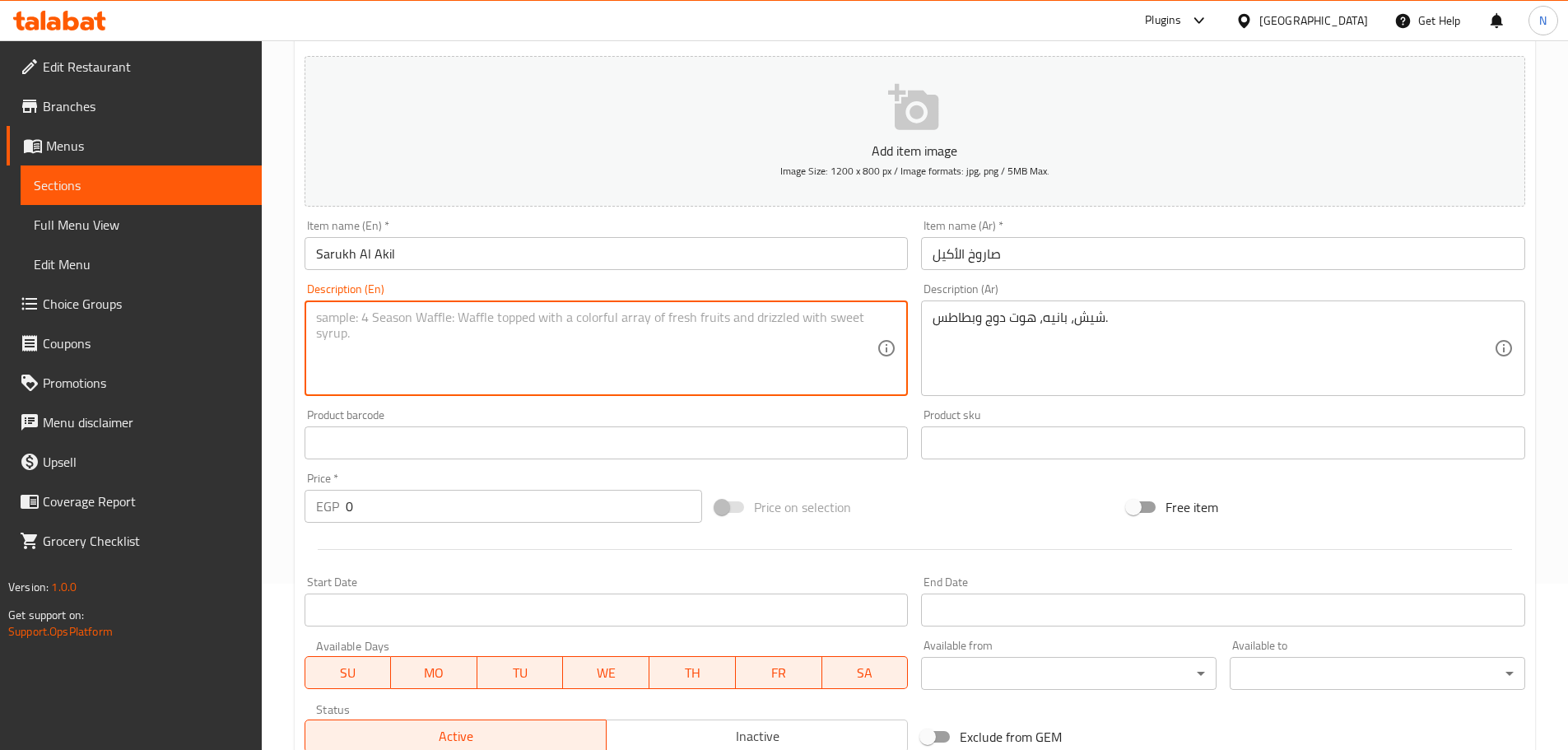
paste textarea "Shish, breaded, hot dog and potatoes."
click at [385, 324] on textarea "Shish, breaded, hot dog and potatoes." at bounding box center [596, 349] width 561 height 78
paste textarea "Pane"
click at [358, 320] on textarea "Shish, Pane, hot dog and potatoes." at bounding box center [596, 349] width 561 height 78
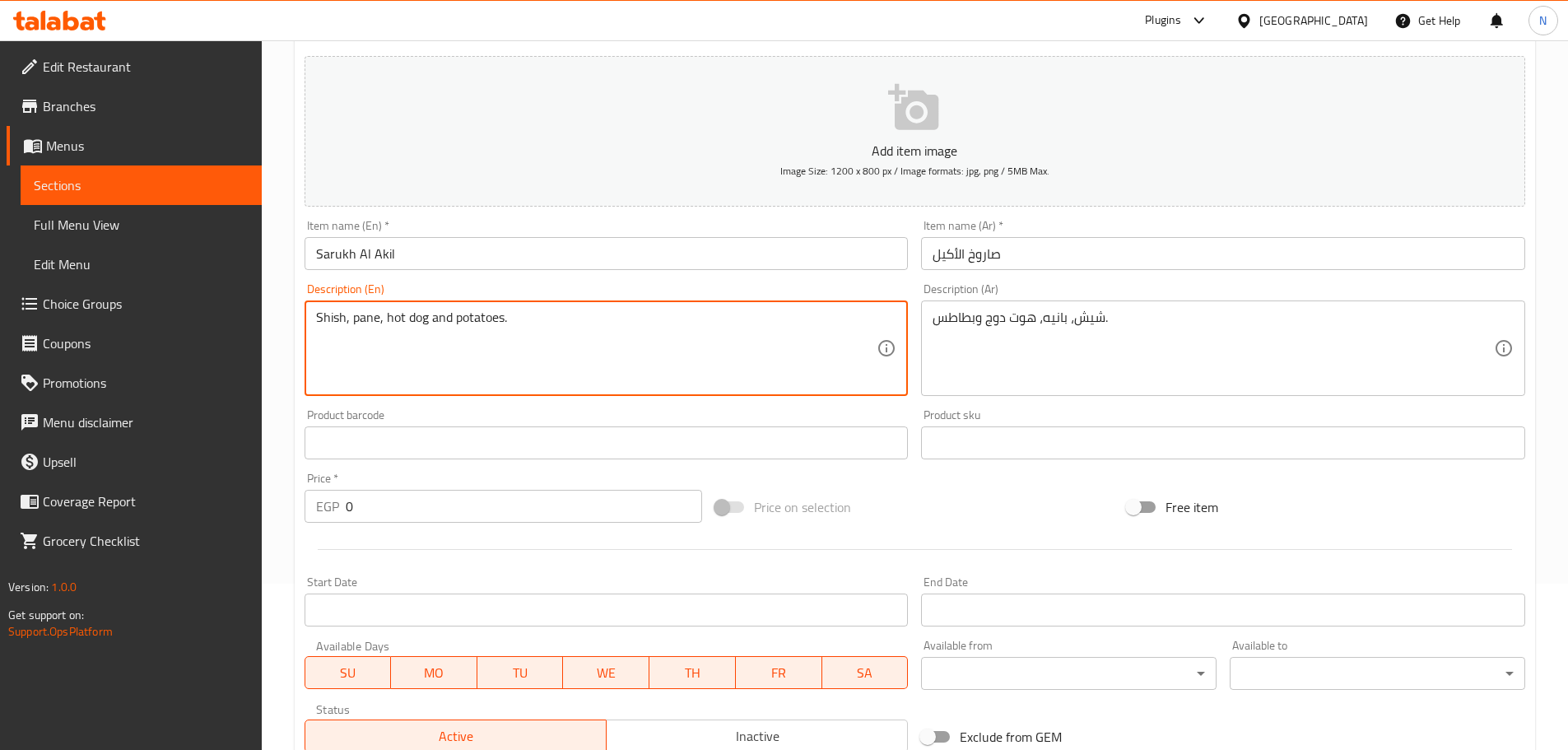
type textarea "Shish, pane, hot dog and potatoes."
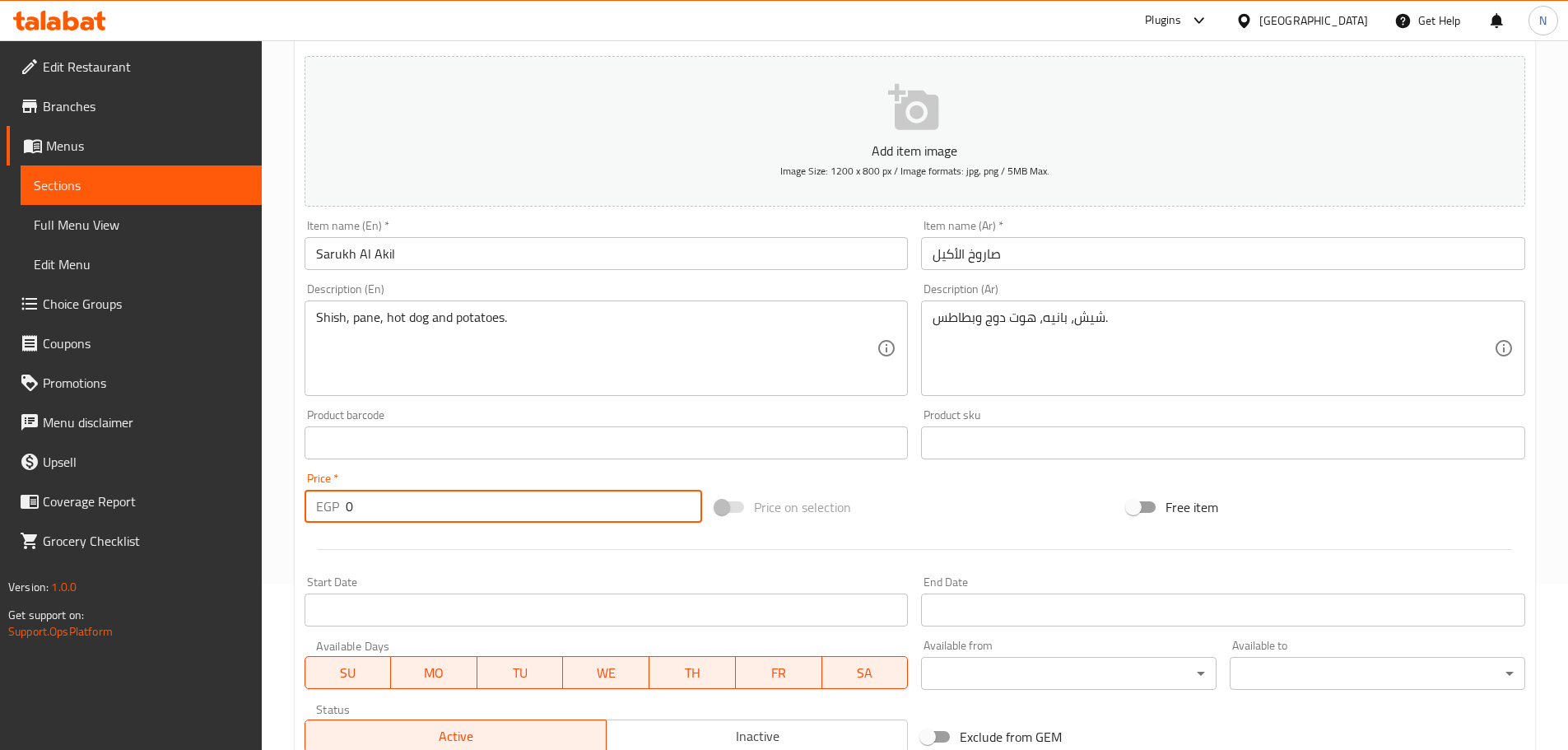
drag, startPoint x: 369, startPoint y: 512, endPoint x: 346, endPoint y: 514, distance: 23.1
click at [346, 514] on input "0" at bounding box center [524, 506] width 358 height 33
type input "150"
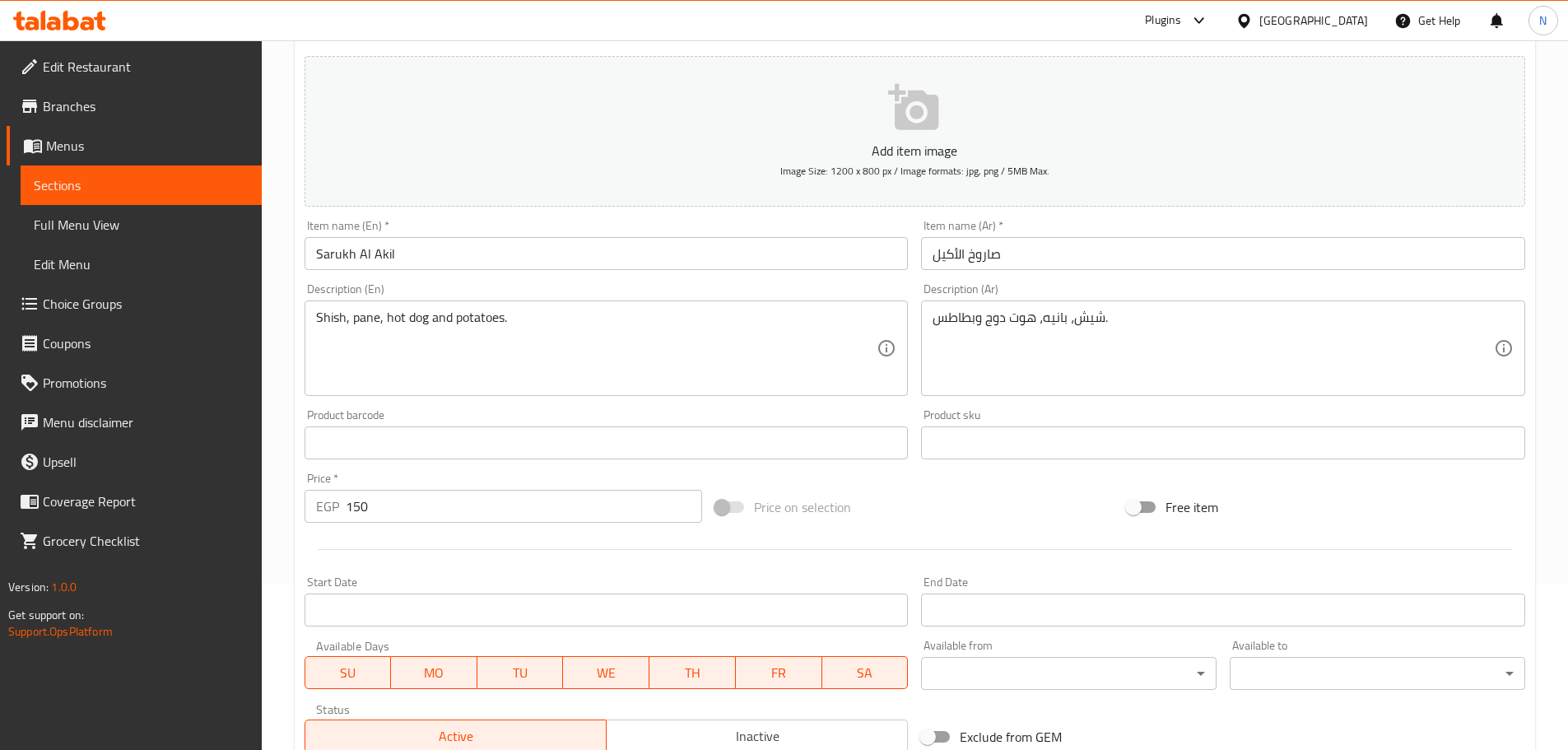
click at [777, 500] on div "Price on selection" at bounding box center [914, 507] width 411 height 44
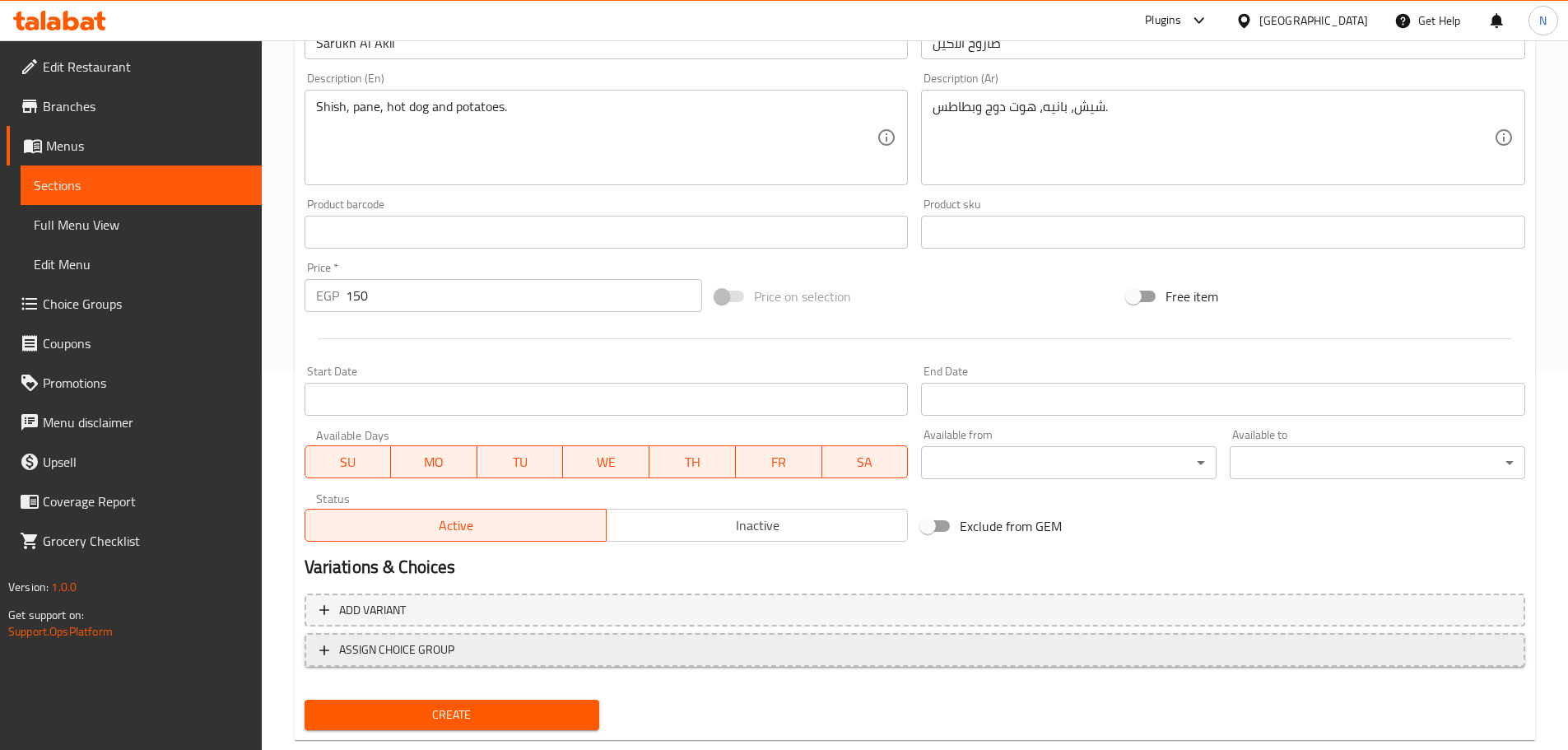
scroll to position [413, 0]
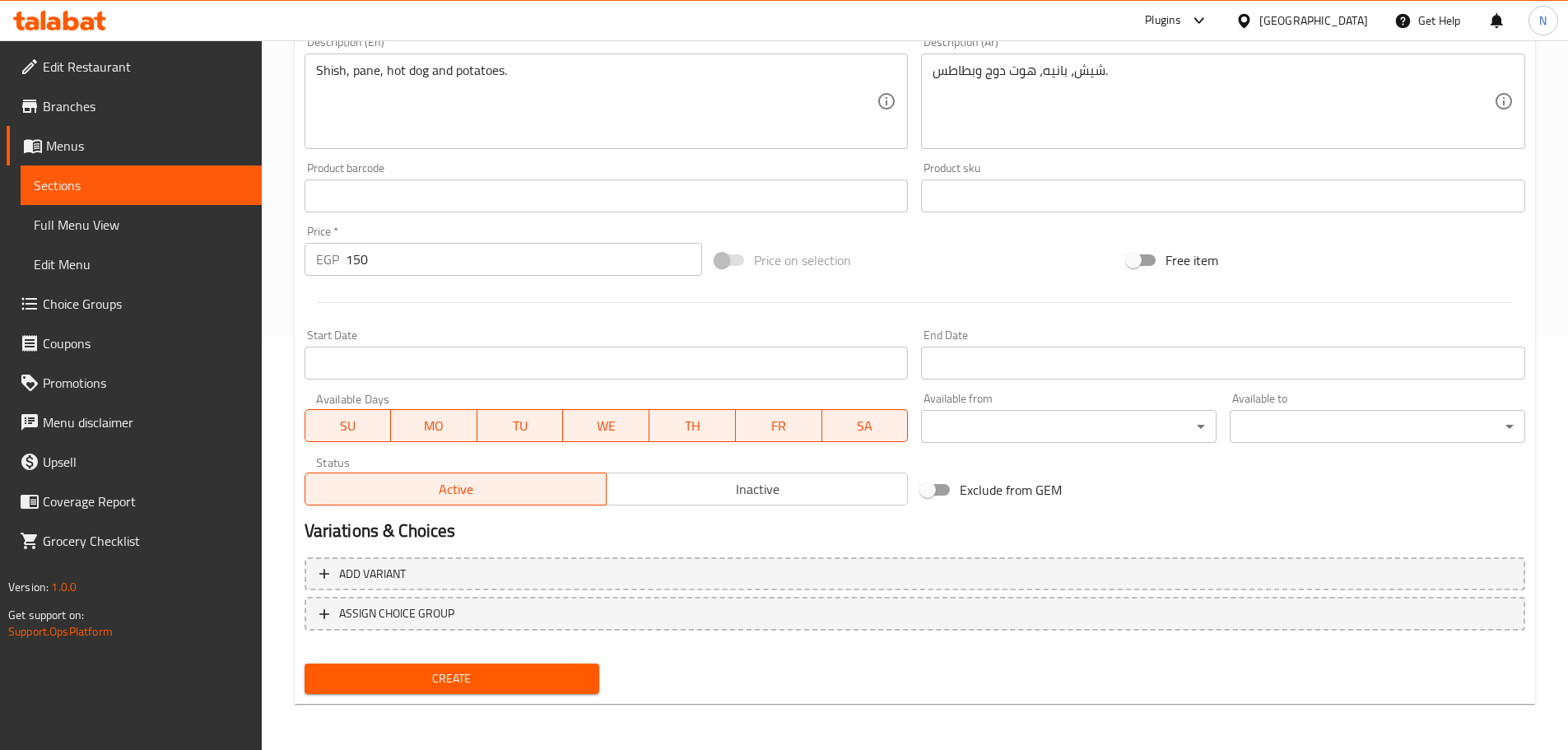
click at [447, 673] on span "Create" at bounding box center [452, 678] width 269 height 20
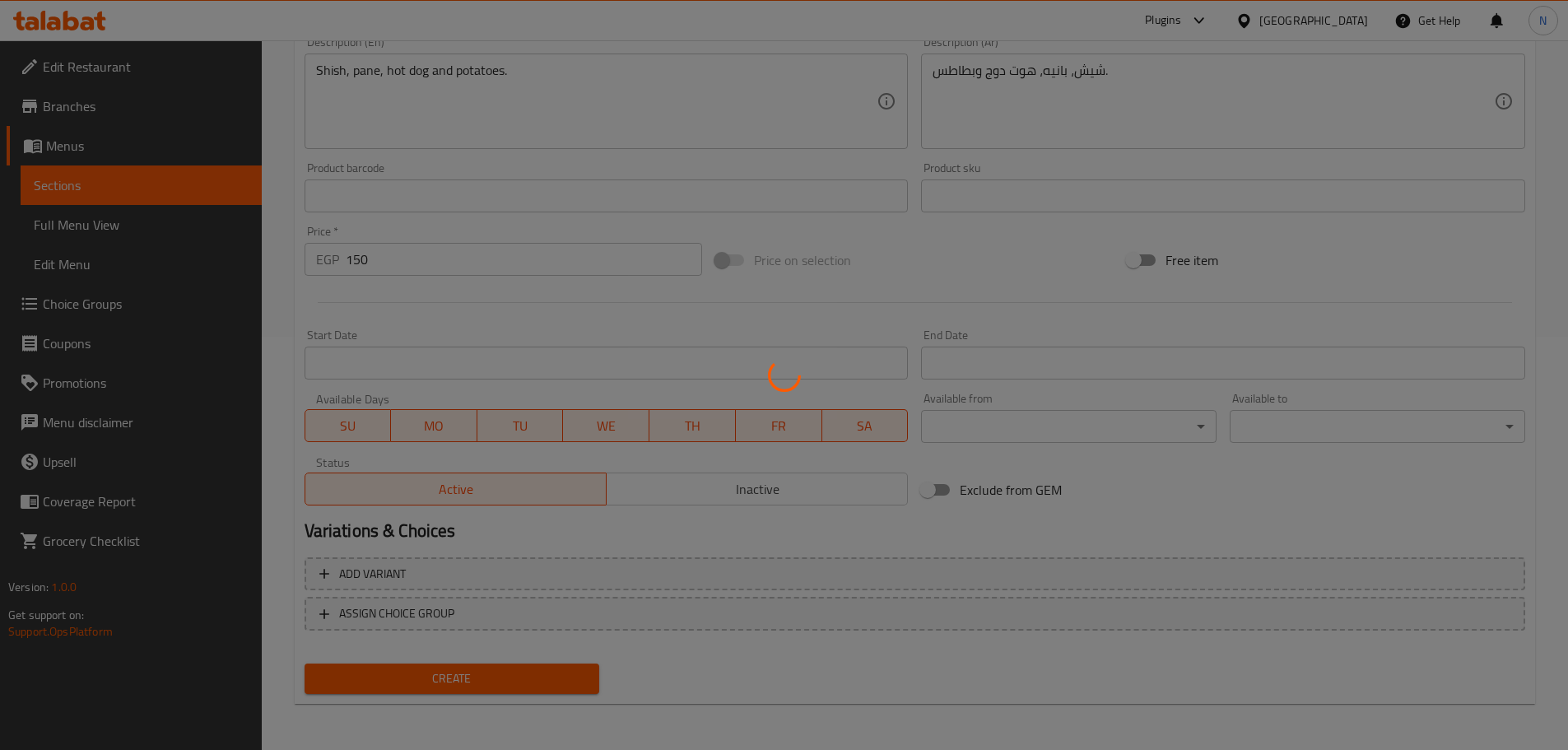
type input "0"
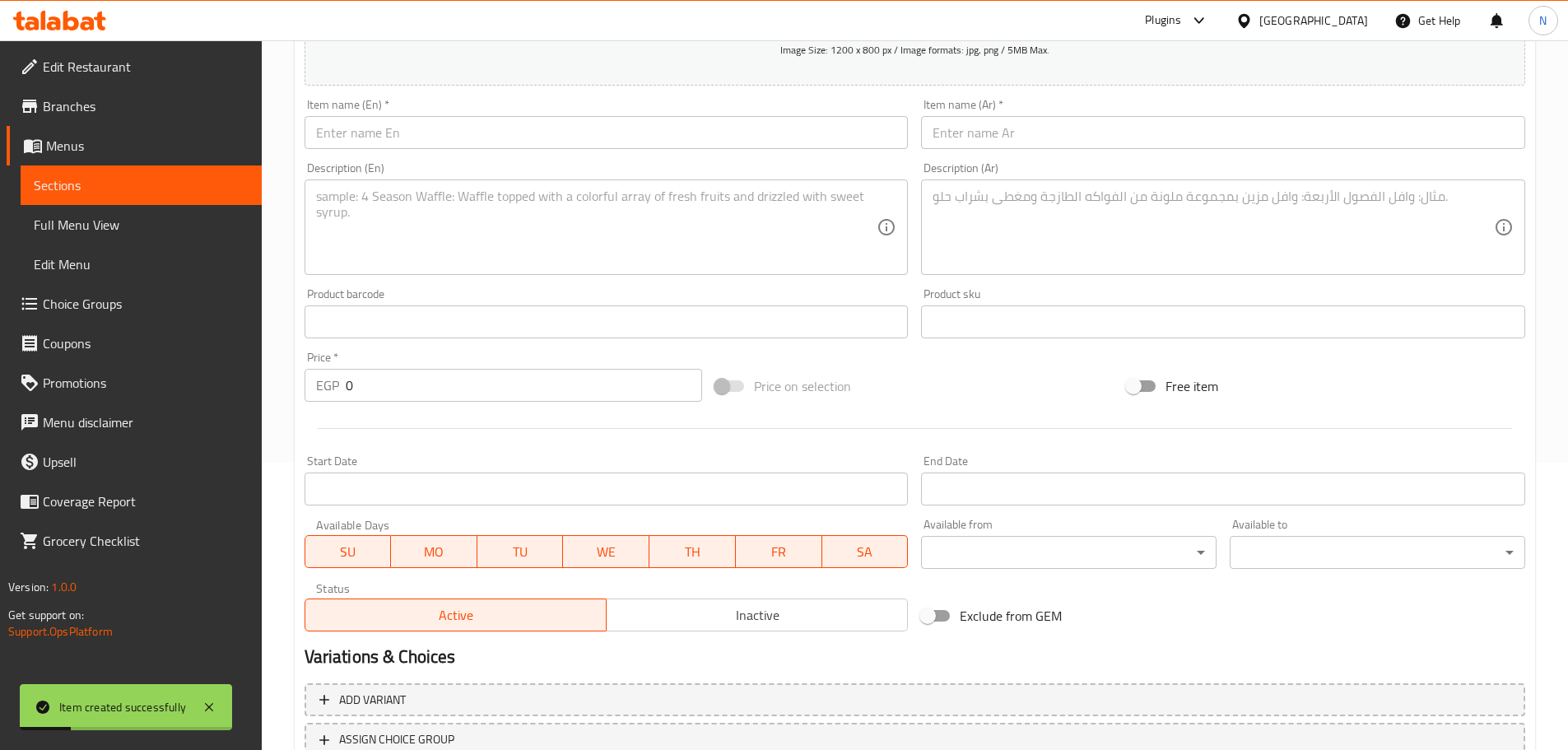
scroll to position [166, 0]
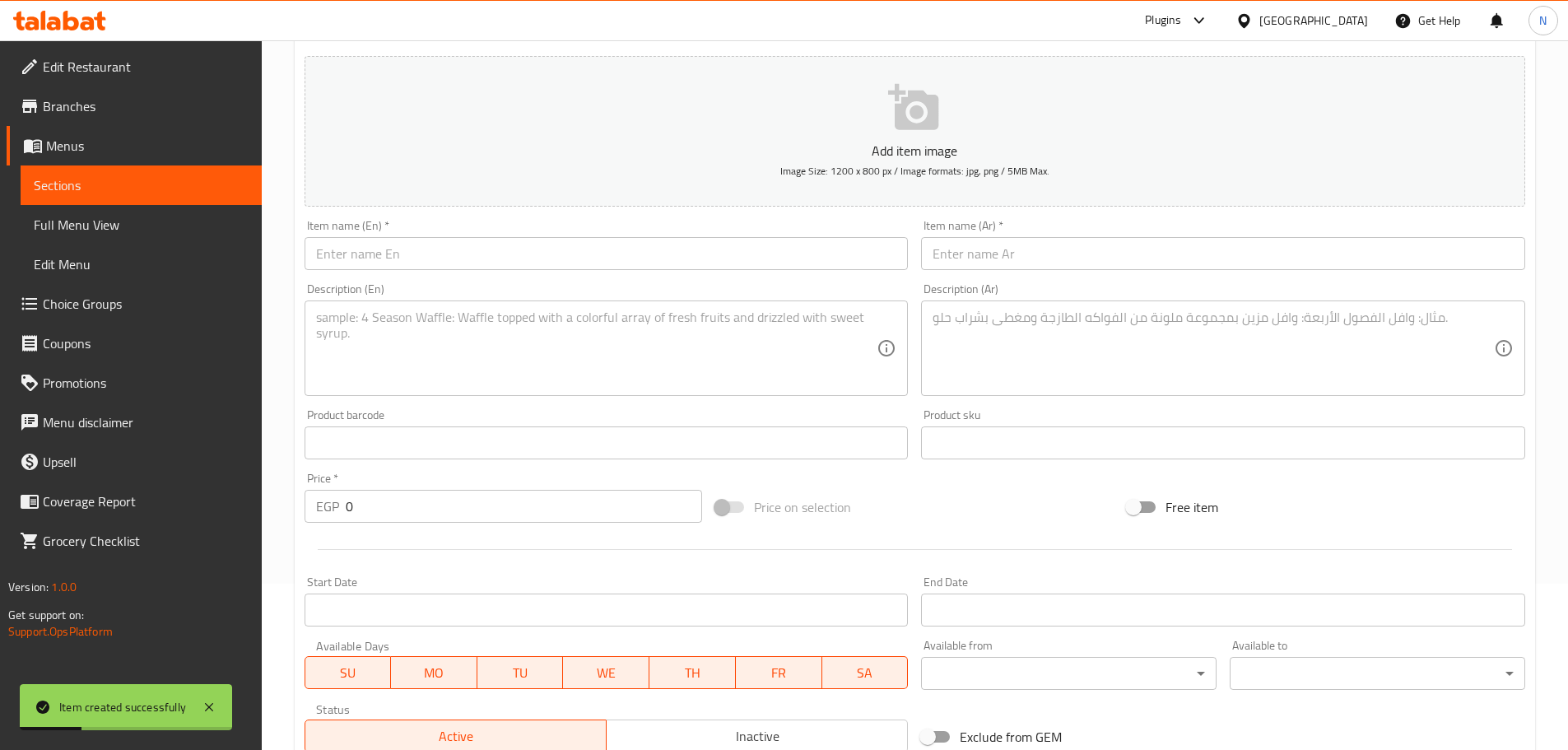
click at [777, 247] on input "text" at bounding box center [1223, 253] width 604 height 33
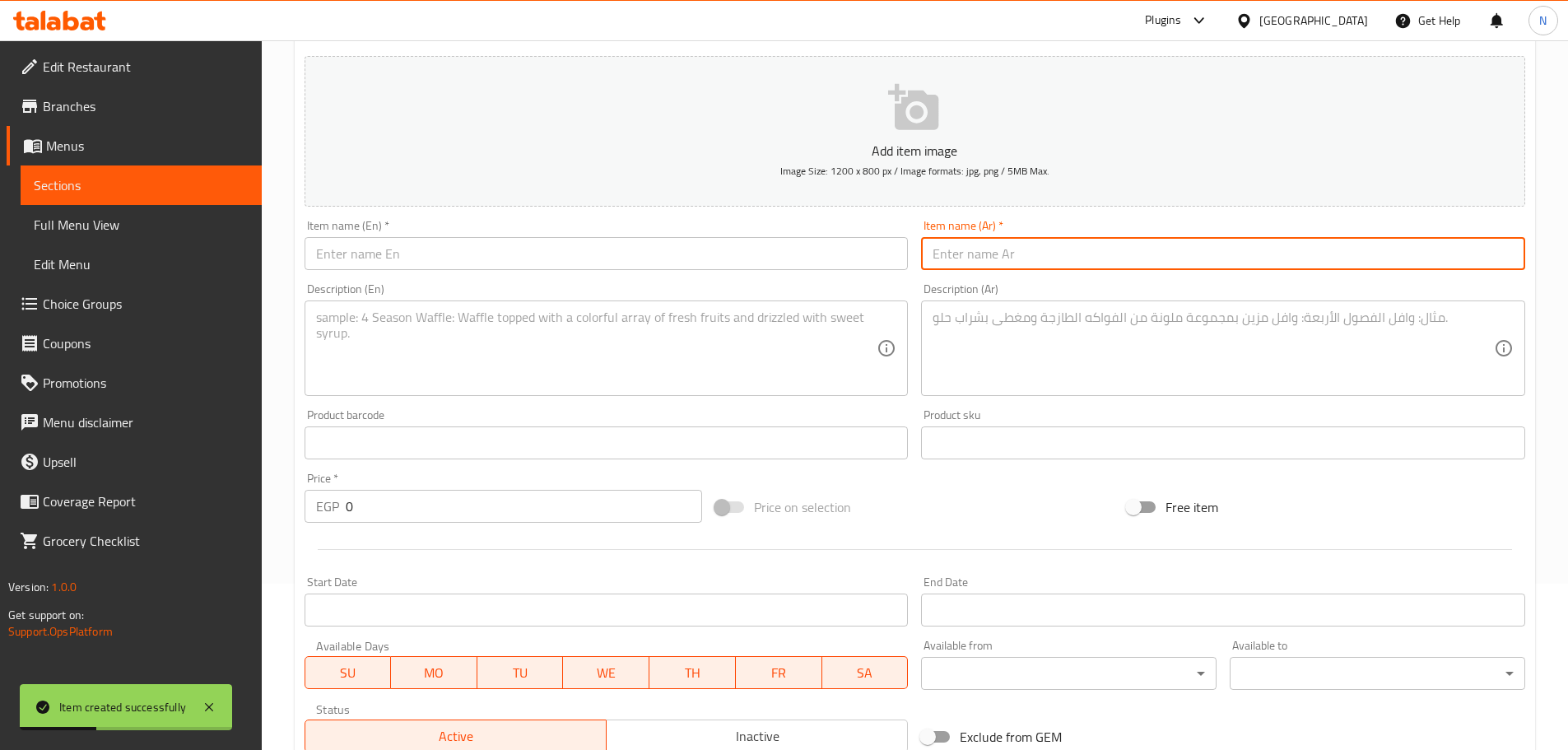
paste input "وای بروتين"
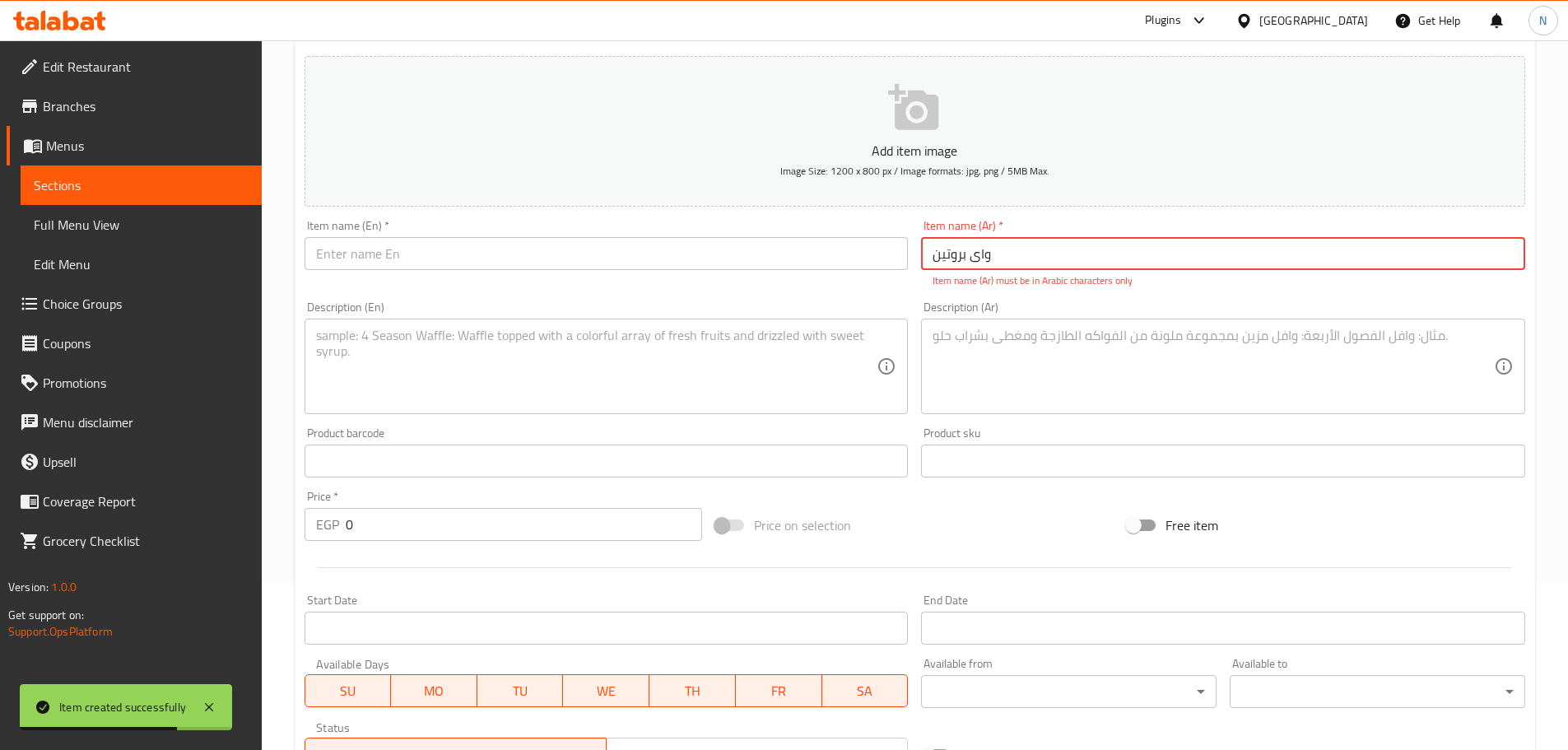
click at [777, 344] on textarea at bounding box center [1213, 367] width 561 height 78
click at [777, 261] on input "وای بروتين" at bounding box center [1223, 253] width 604 height 33
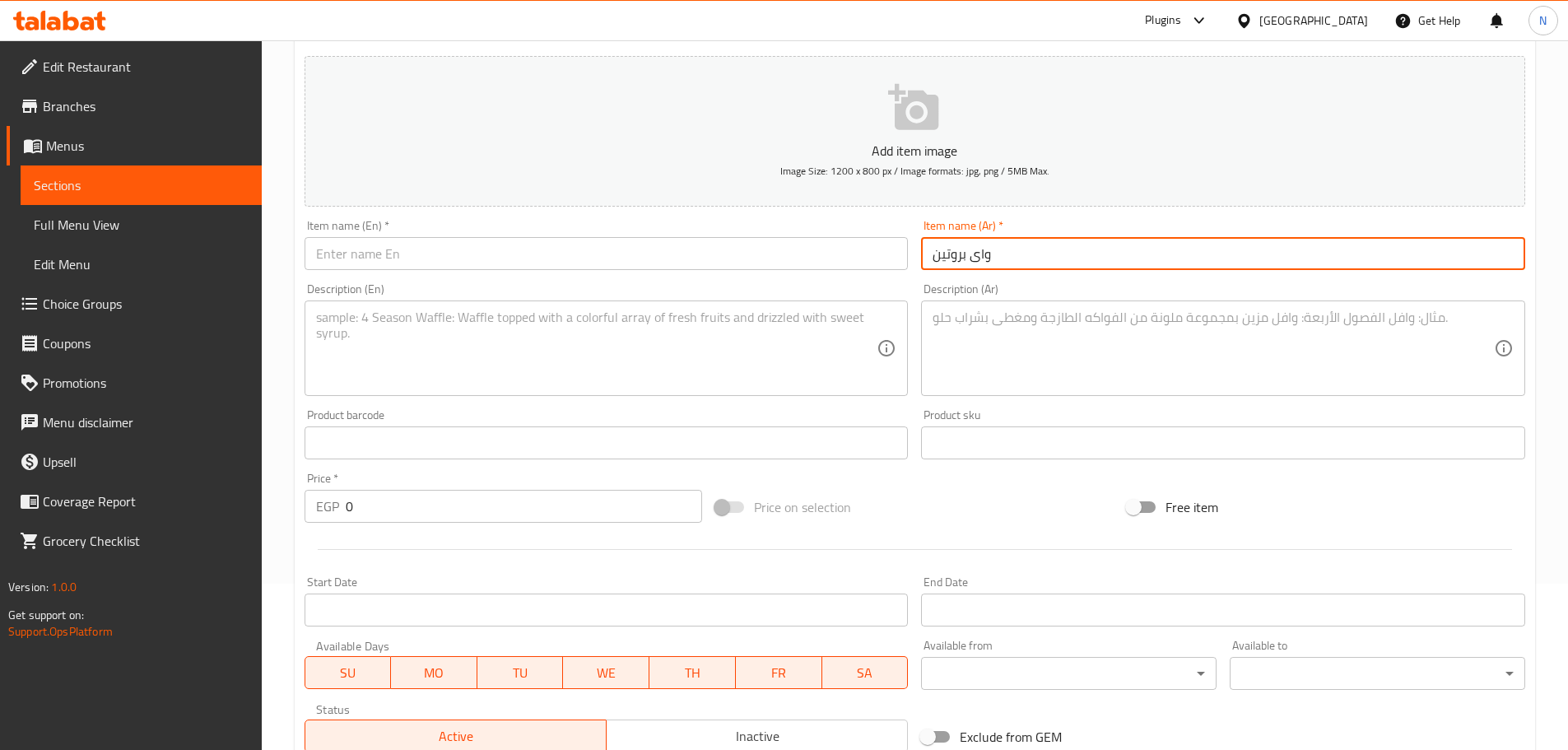
type input "واى بروتين"
click at [702, 363] on textarea at bounding box center [596, 349] width 561 height 78
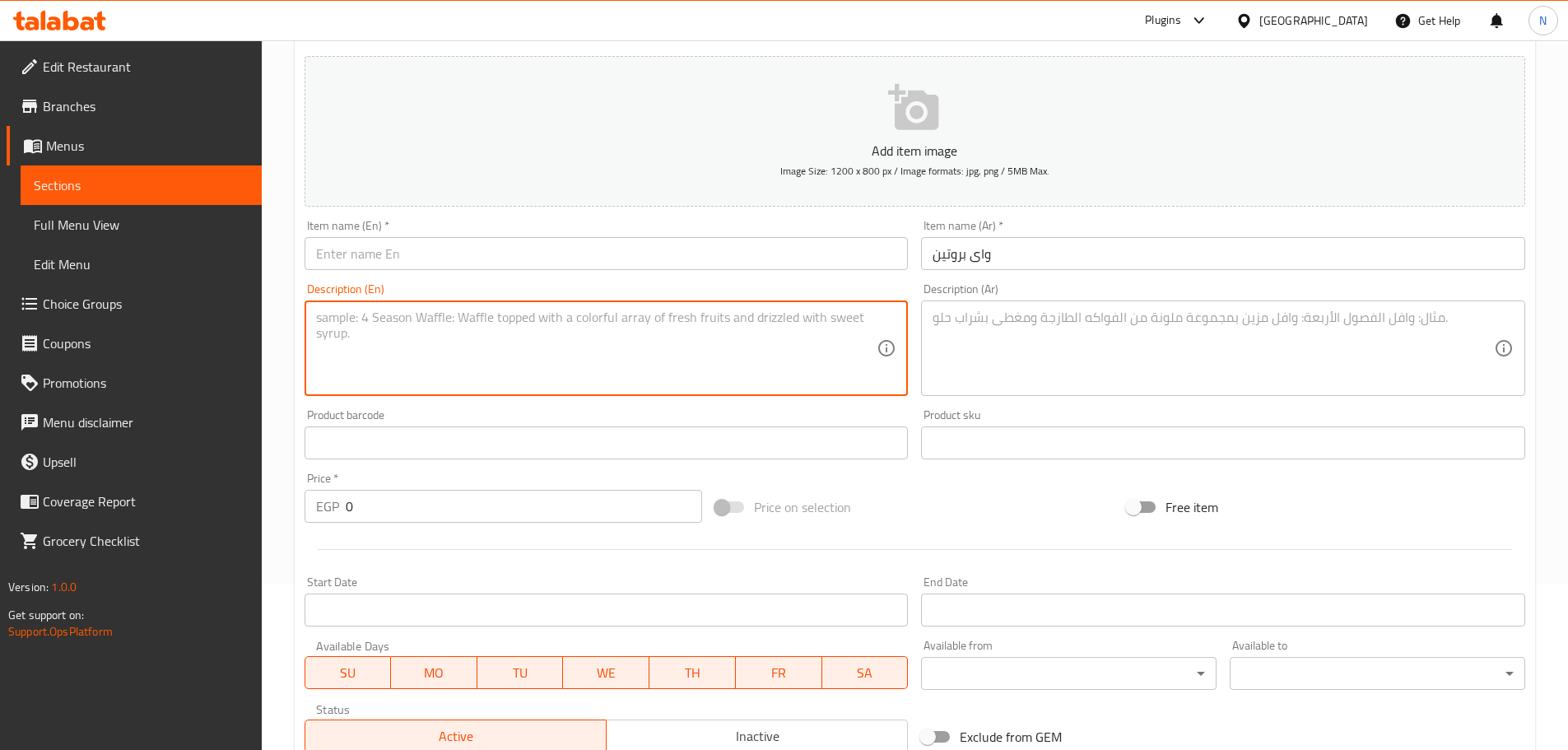
click at [777, 255] on input "واى بروتين" at bounding box center [1223, 253] width 604 height 33
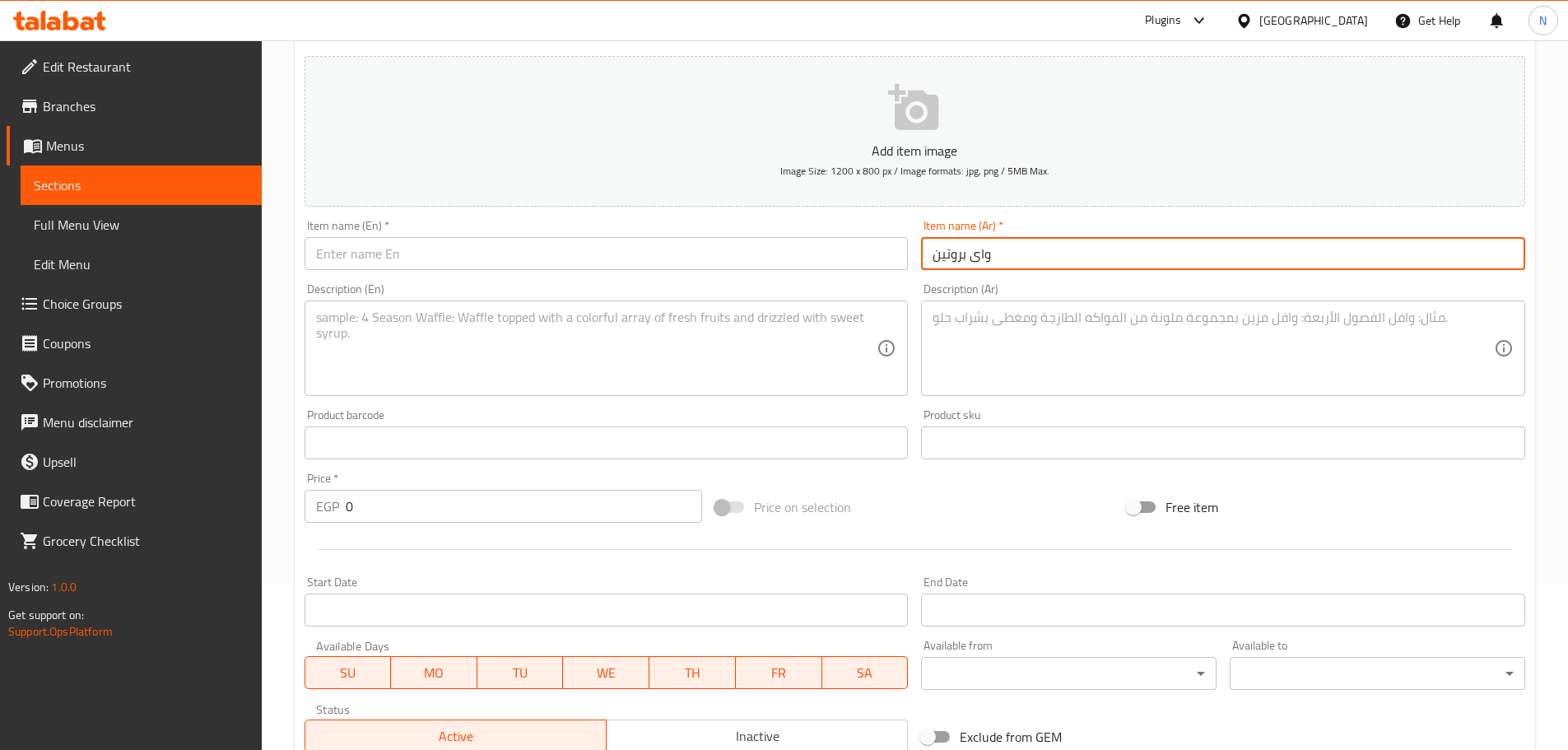
click at [777, 255] on input "واى بروتين" at bounding box center [1223, 253] width 604 height 33
type input "واى بروتين"
click at [777, 261] on input "واى بروتين" at bounding box center [1223, 253] width 604 height 33
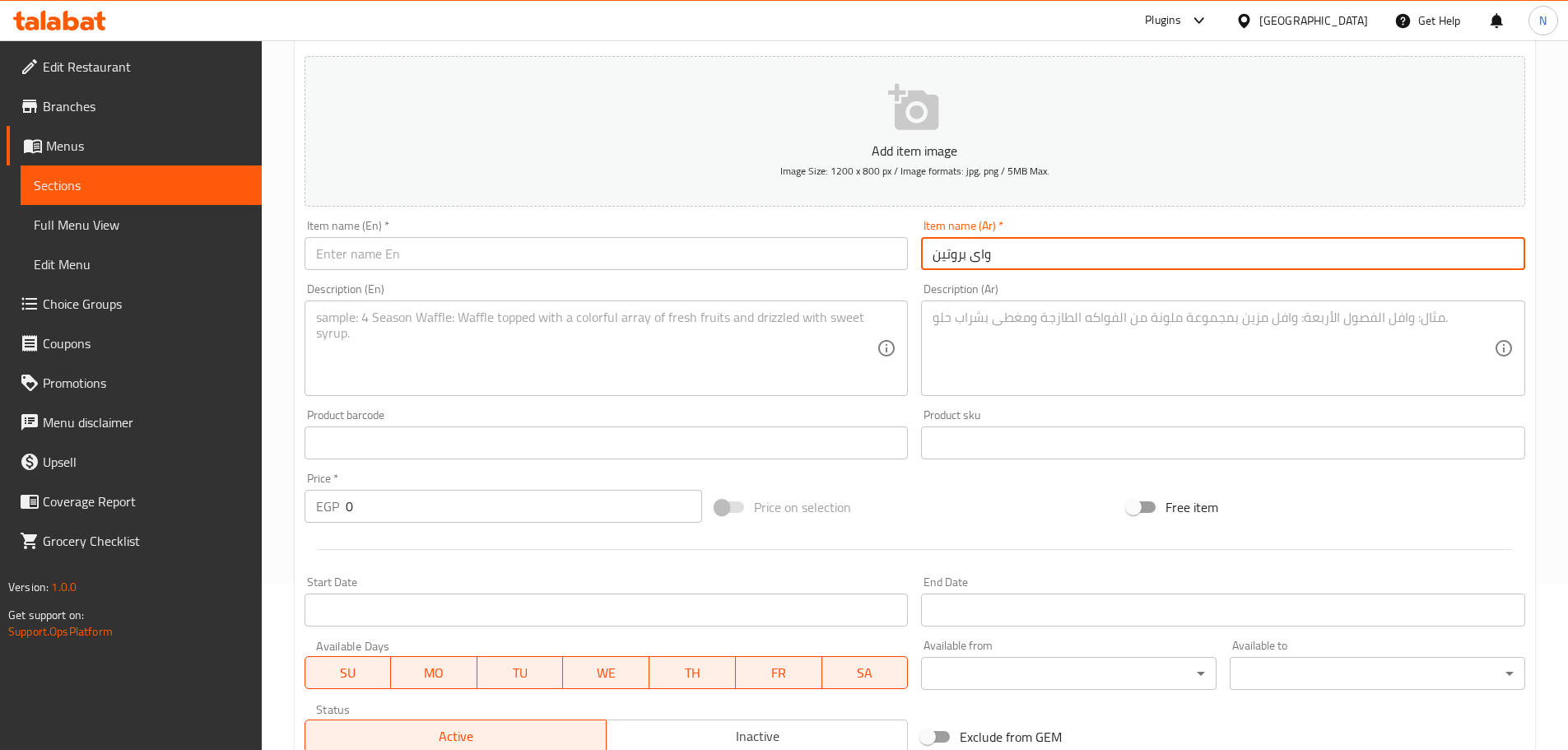
click at [777, 261] on input "واى بروتين" at bounding box center [1223, 253] width 604 height 33
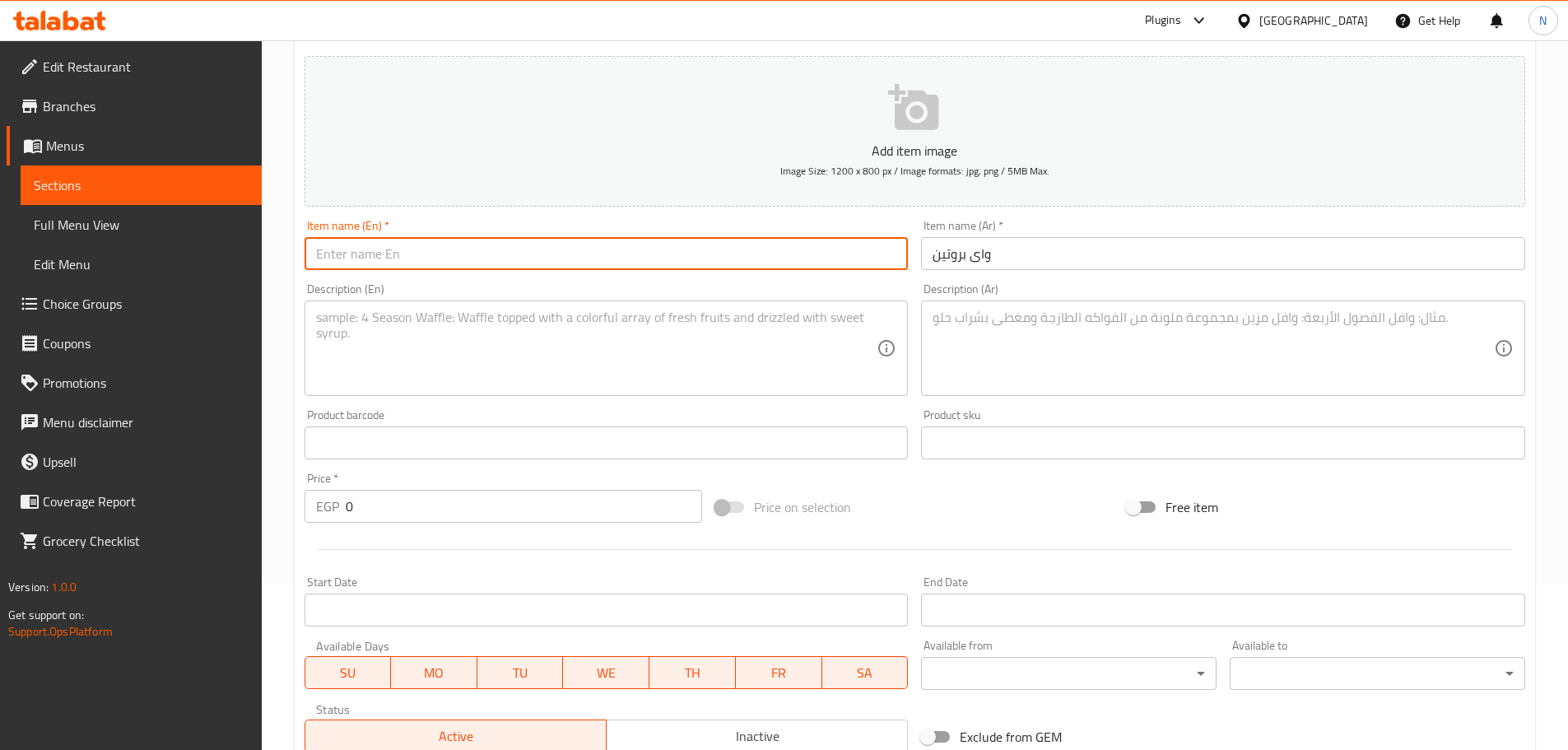
click at [473, 252] on input "text" at bounding box center [607, 253] width 604 height 33
paste input "Whey protein"
click at [377, 252] on input "Whey protein" at bounding box center [607, 253] width 604 height 33
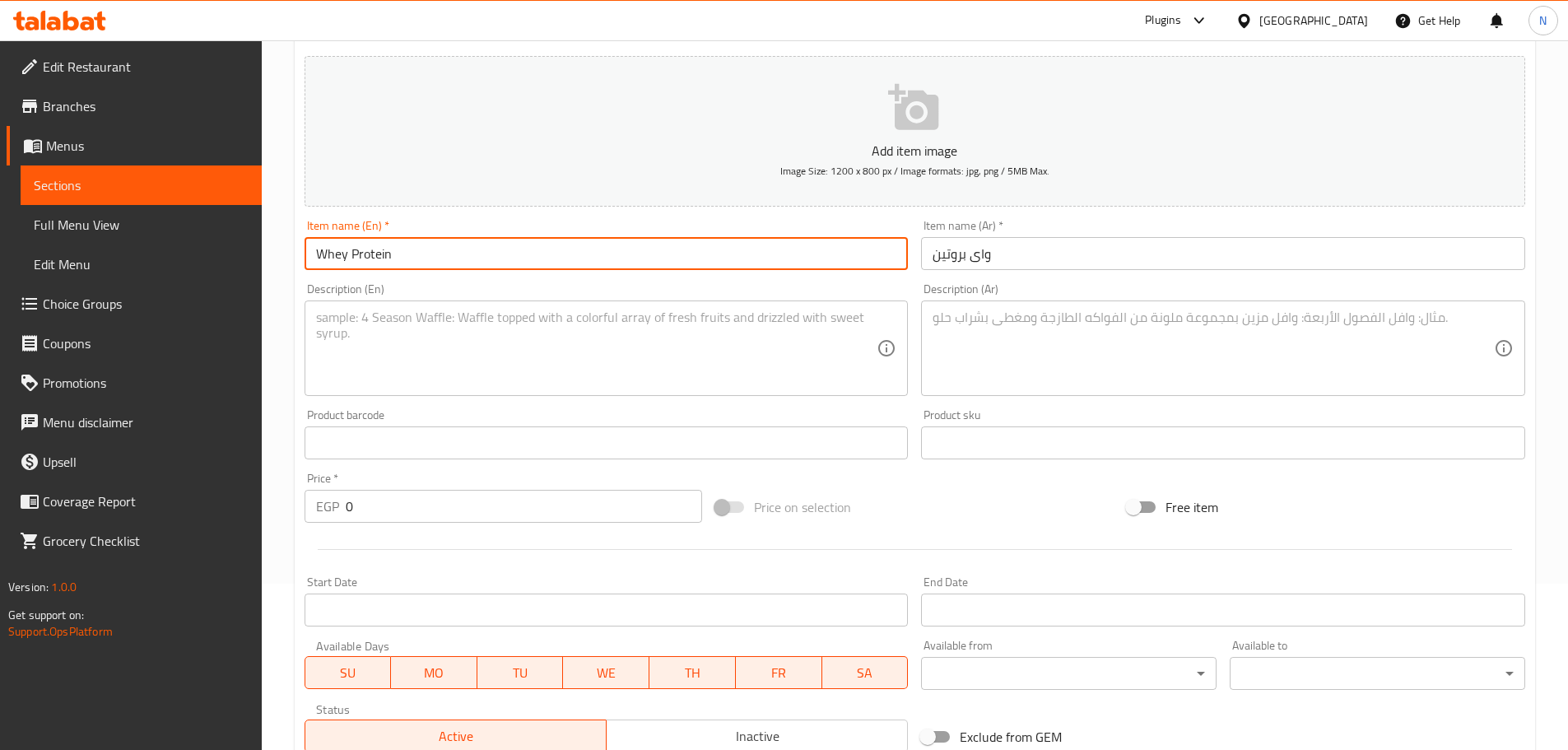
click at [372, 267] on input "Whey Protein" at bounding box center [607, 253] width 604 height 33
click at [372, 261] on input "Whey Protein" at bounding box center [607, 253] width 604 height 33
click at [363, 262] on input "Whey Protein" at bounding box center [607, 253] width 604 height 33
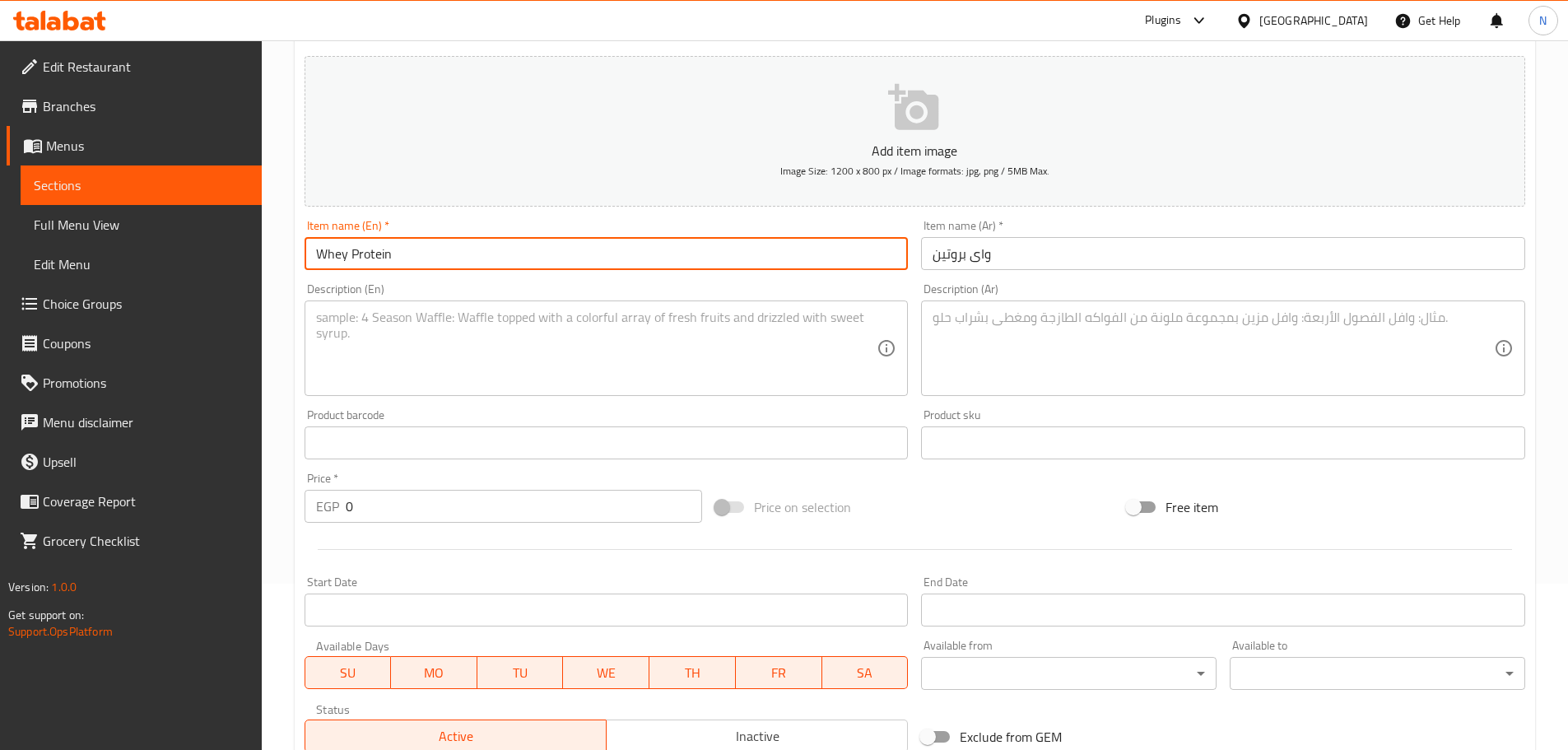
click at [363, 262] on input "Whey Protein" at bounding box center [607, 253] width 604 height 33
click at [318, 253] on input "Whey Protein" at bounding box center [607, 253] width 604 height 33
type input "Any Protein"
click at [777, 335] on textarea at bounding box center [1213, 349] width 561 height 78
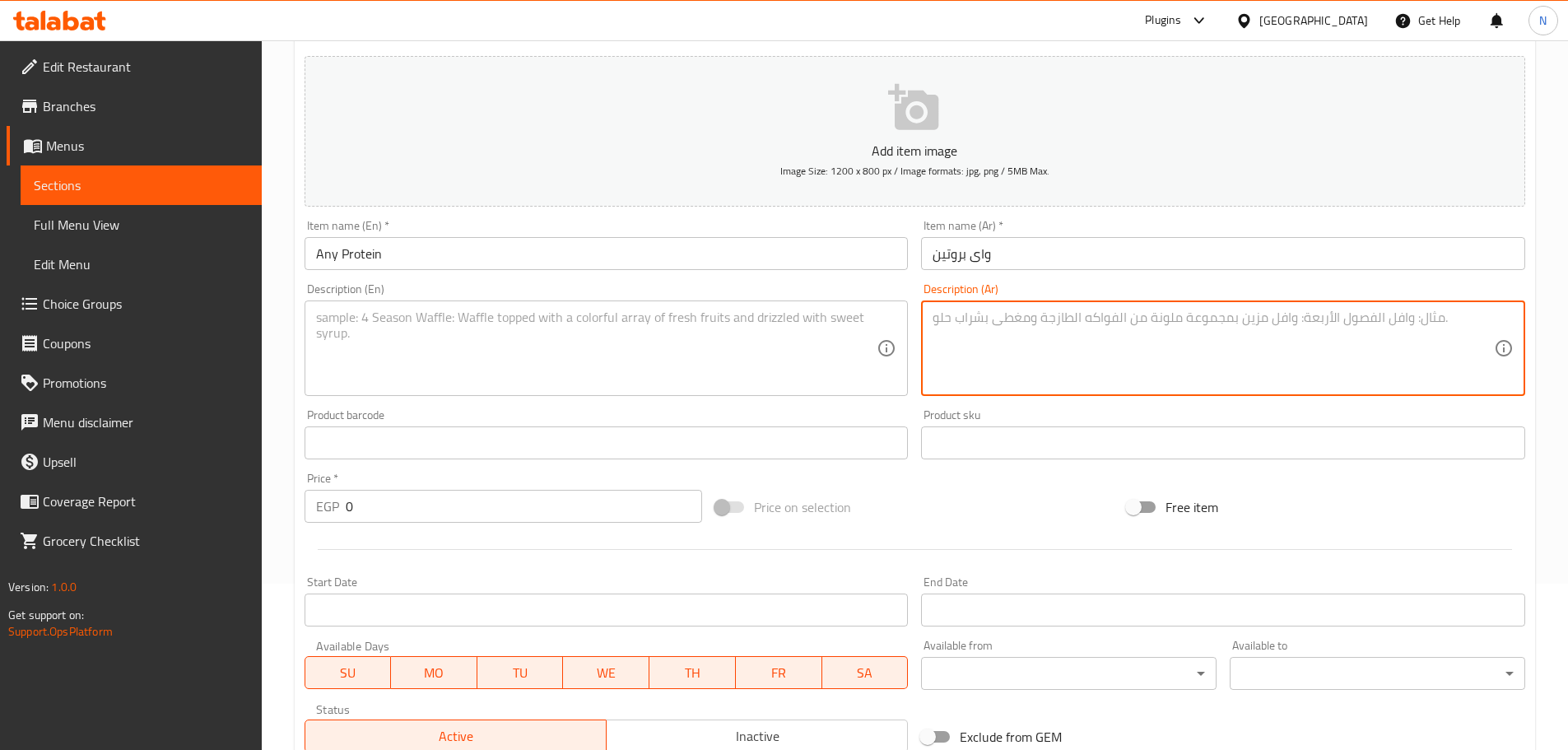
paste textarea "استريس شيش شاورما لحم كفتة بطاطس"
click at [777, 320] on textarea "استريس شيش شاورما لحم كفتة بطاطس" at bounding box center [1213, 349] width 561 height 78
click at [777, 323] on textarea "استريس، شيش شاورما لحم كفتة بطاطس" at bounding box center [1213, 349] width 561 height 78
click at [777, 327] on textarea "استريس، شيش، شاورما لحم كفتة بطاطس" at bounding box center [1213, 349] width 561 height 78
click at [777, 319] on textarea "استريس، شيش، شاورما لحم، كفتة بطاطس" at bounding box center [1213, 349] width 561 height 78
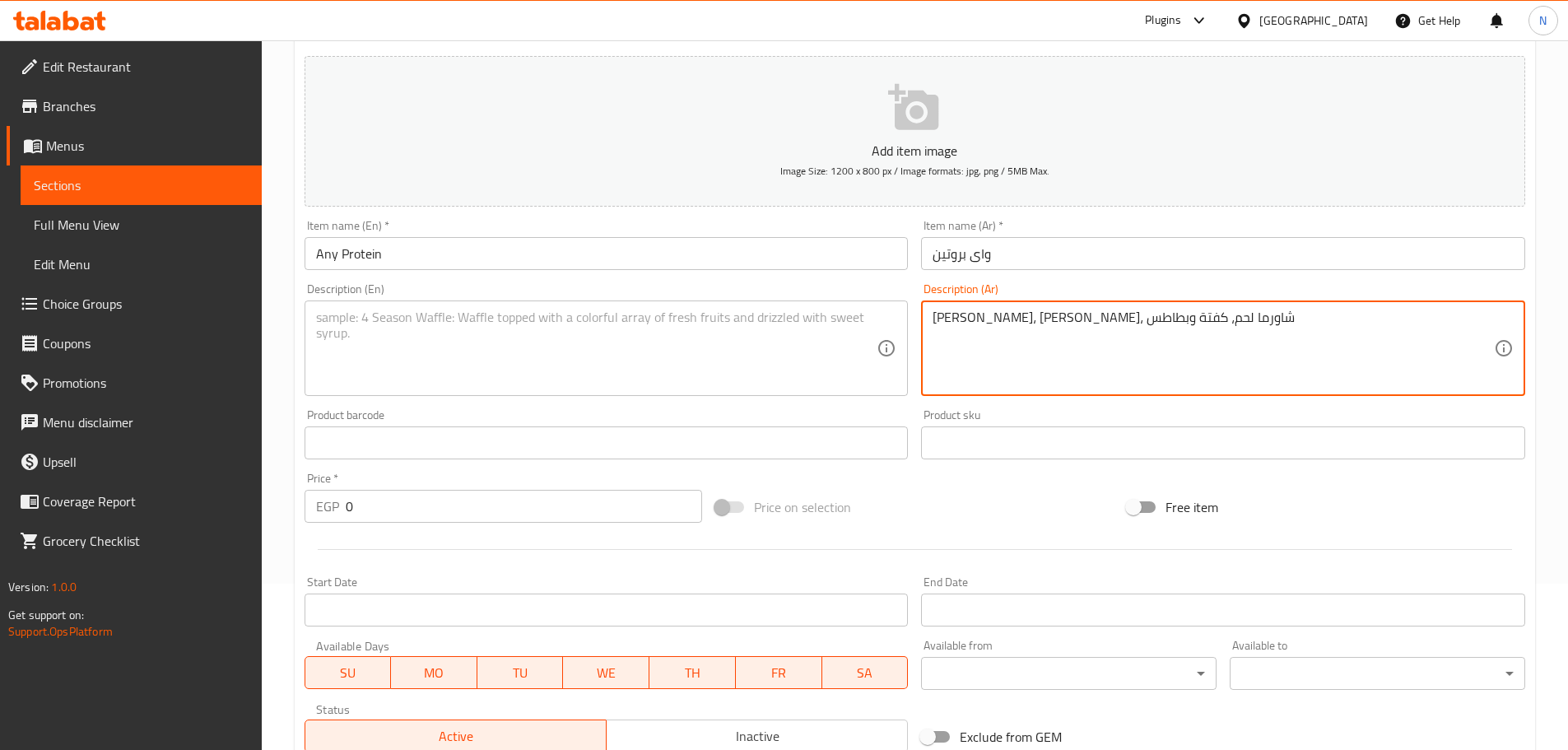
click at [777, 318] on textarea "استريس، شيش، شاورما لحم، كفتة وبطاطس" at bounding box center [1213, 349] width 561 height 78
click at [777, 318] on textarea "استريس، شيش، شاورما لحم، كفتة وبطاطس." at bounding box center [1213, 349] width 561 height 78
type textarea "استريس، شيش، شاورما لحم، كفتة وبطاطس."
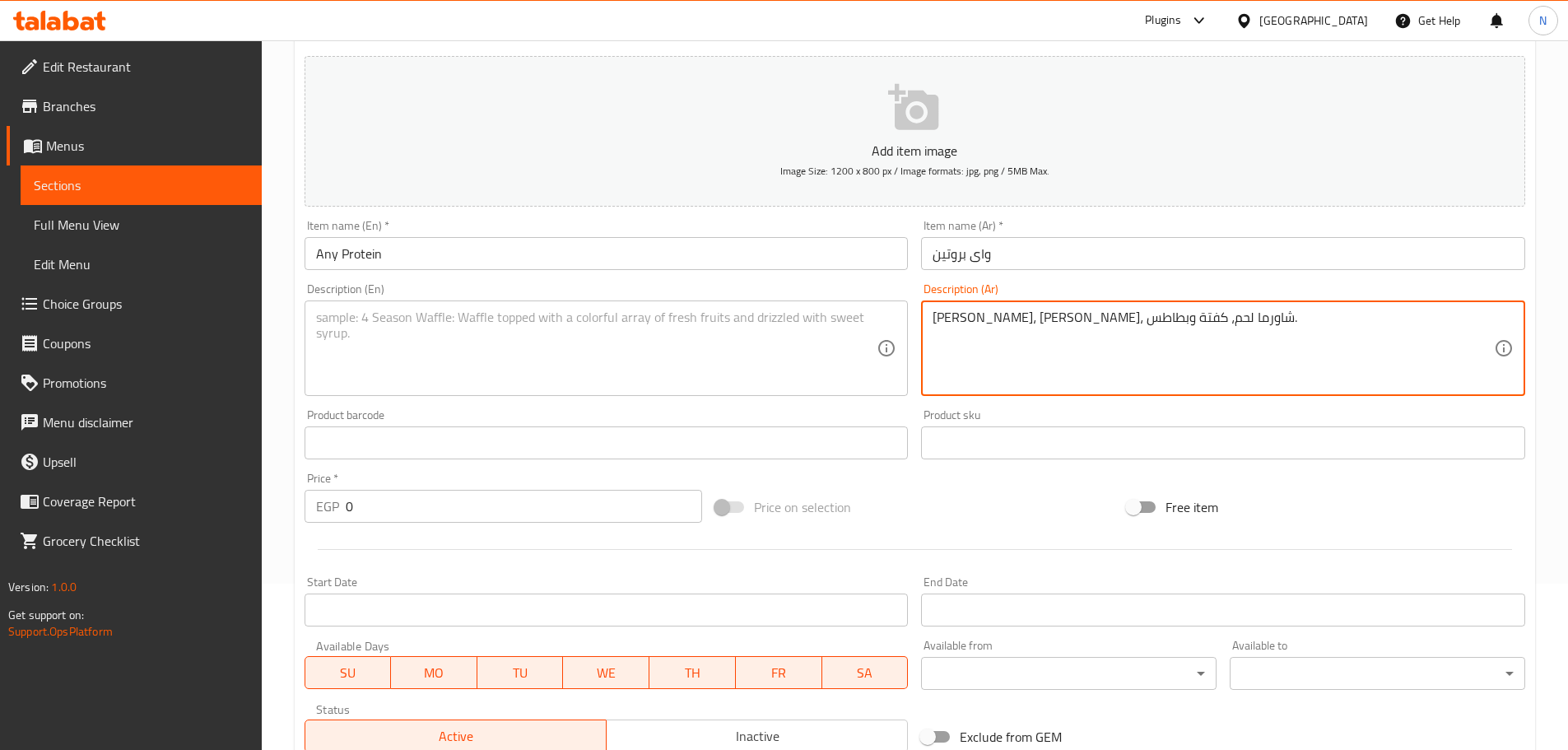
click at [554, 363] on textarea at bounding box center [596, 349] width 561 height 78
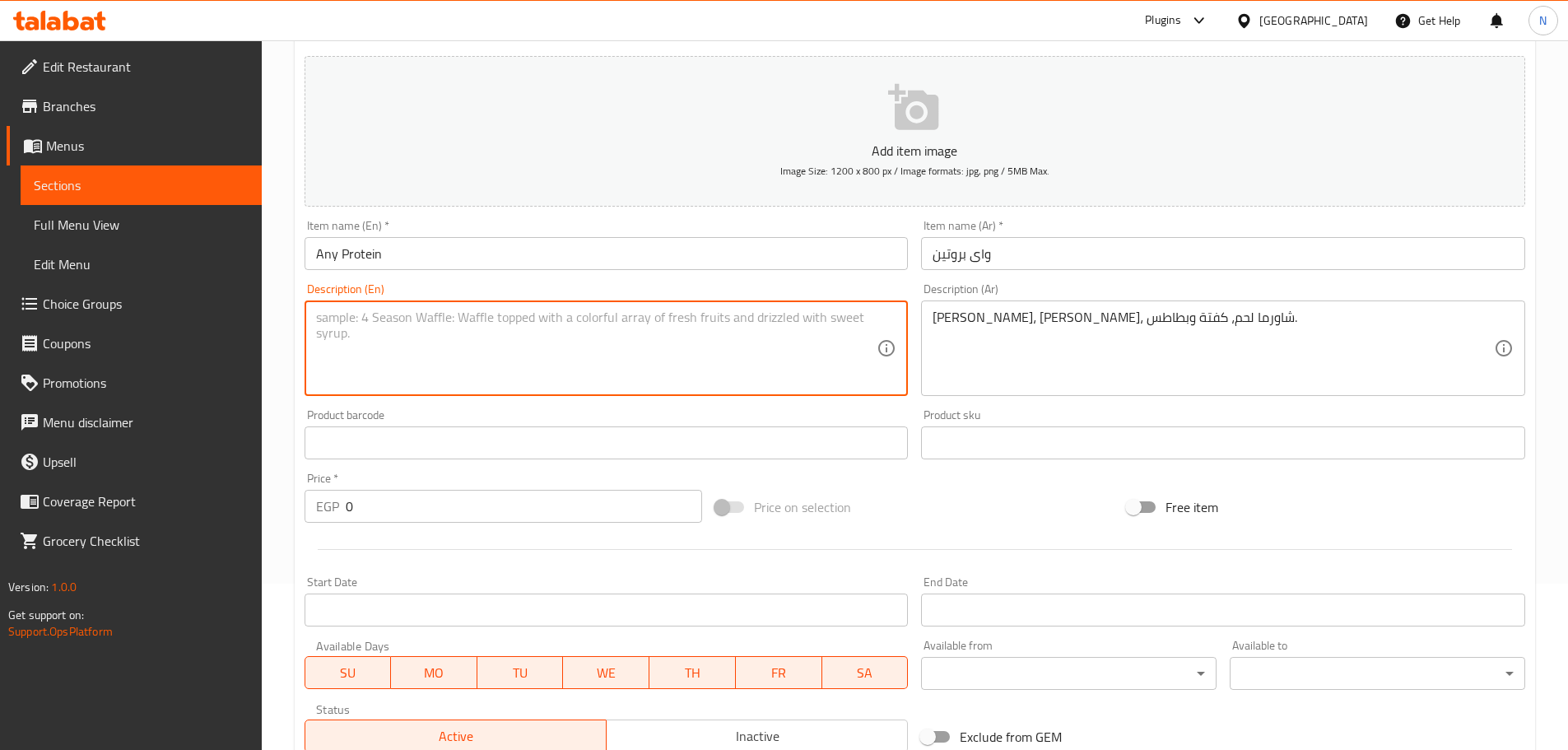
paste textarea "Stress, shish, meat shawarma, kofta and potatoes."
type textarea "Stress, shish, meat shawarma, kofta and potatoes."
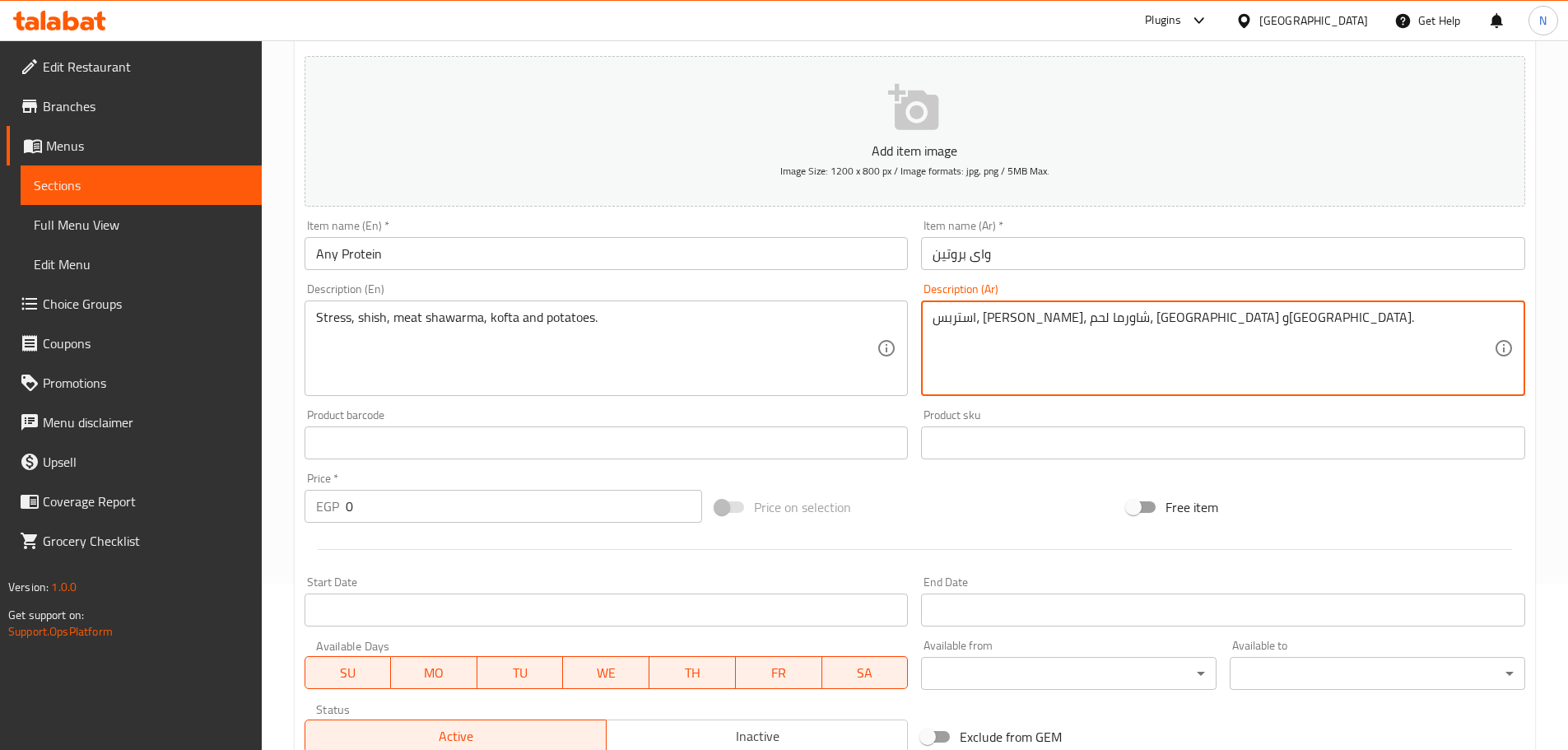
click at [777, 323] on textarea "استربس، شيش، شاورما لحم، كفتة وبطاطس." at bounding box center [1213, 349] width 561 height 78
type textarea "استربس، شيش، شاورما لحم، كفتة وبطاطس."
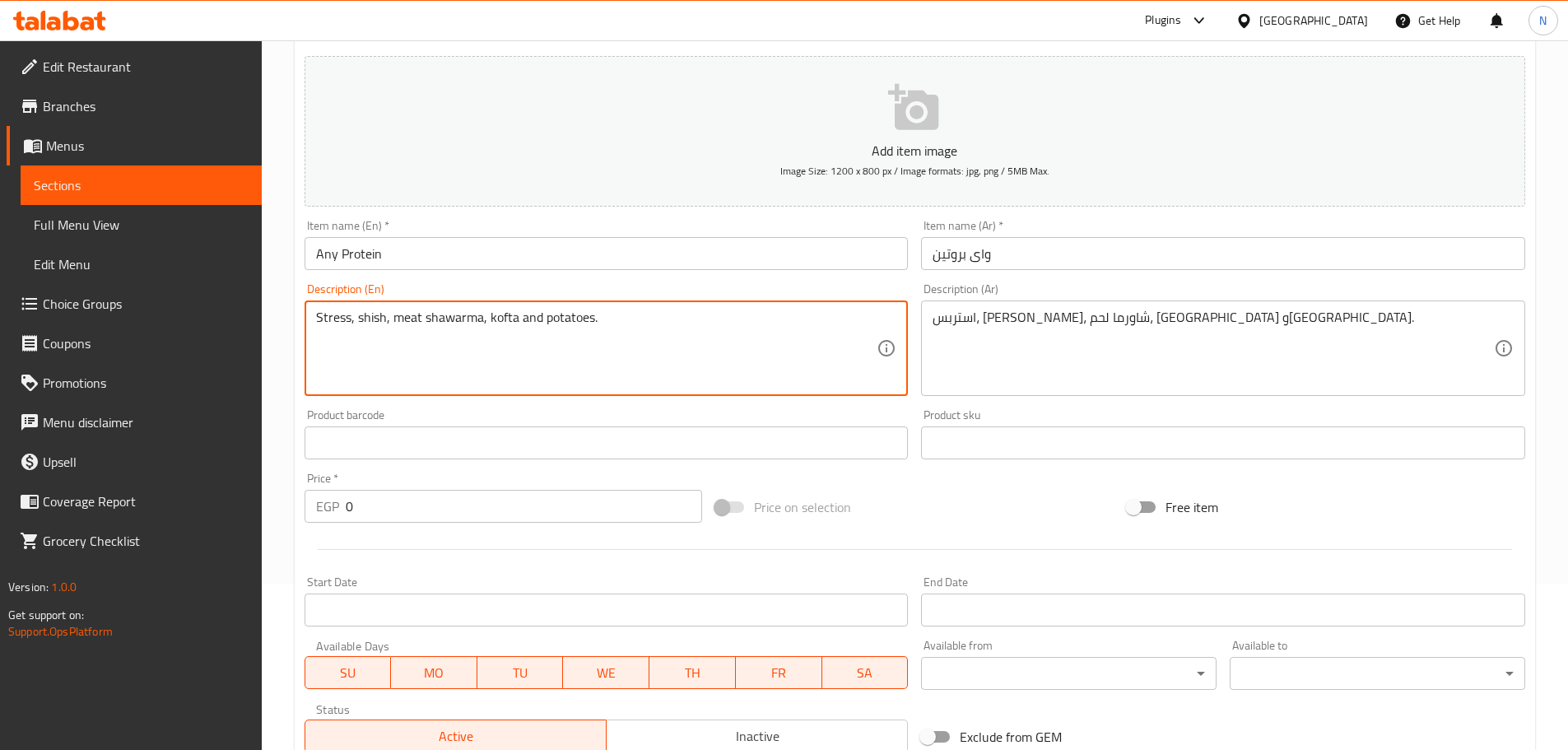
click at [328, 321] on textarea "Stress, shish, meat shawarma, kofta and potatoes." at bounding box center [596, 349] width 561 height 78
paste textarea "ip"
type textarea "Strips, shish, meat shawarma, kofta and potatoes."
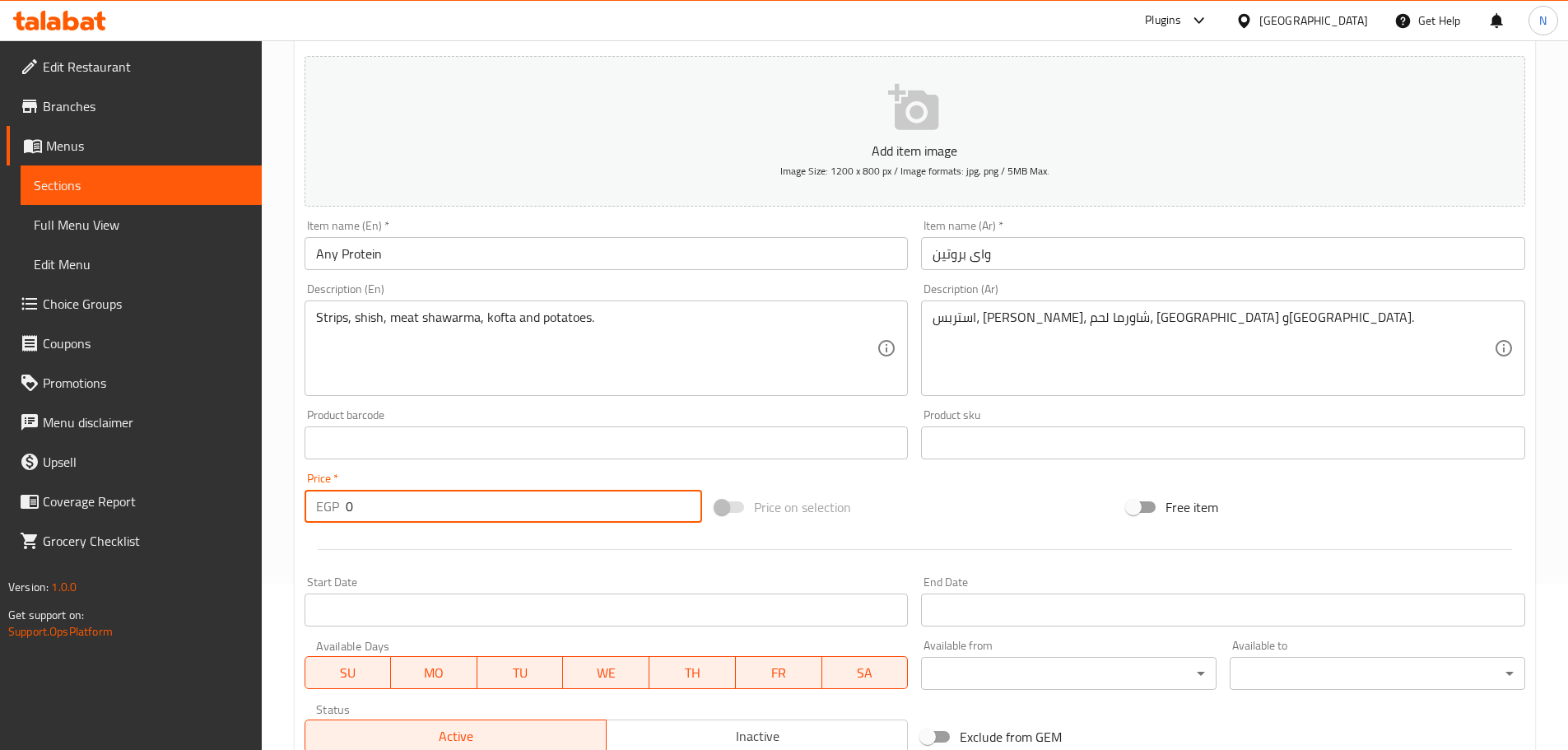
drag, startPoint x: 355, startPoint y: 505, endPoint x: 339, endPoint y: 510, distance: 16.8
click at [339, 510] on div "EGP 0 Price *" at bounding box center [504, 506] width 398 height 33
type input "155"
click at [777, 539] on div at bounding box center [914, 549] width 1233 height 40
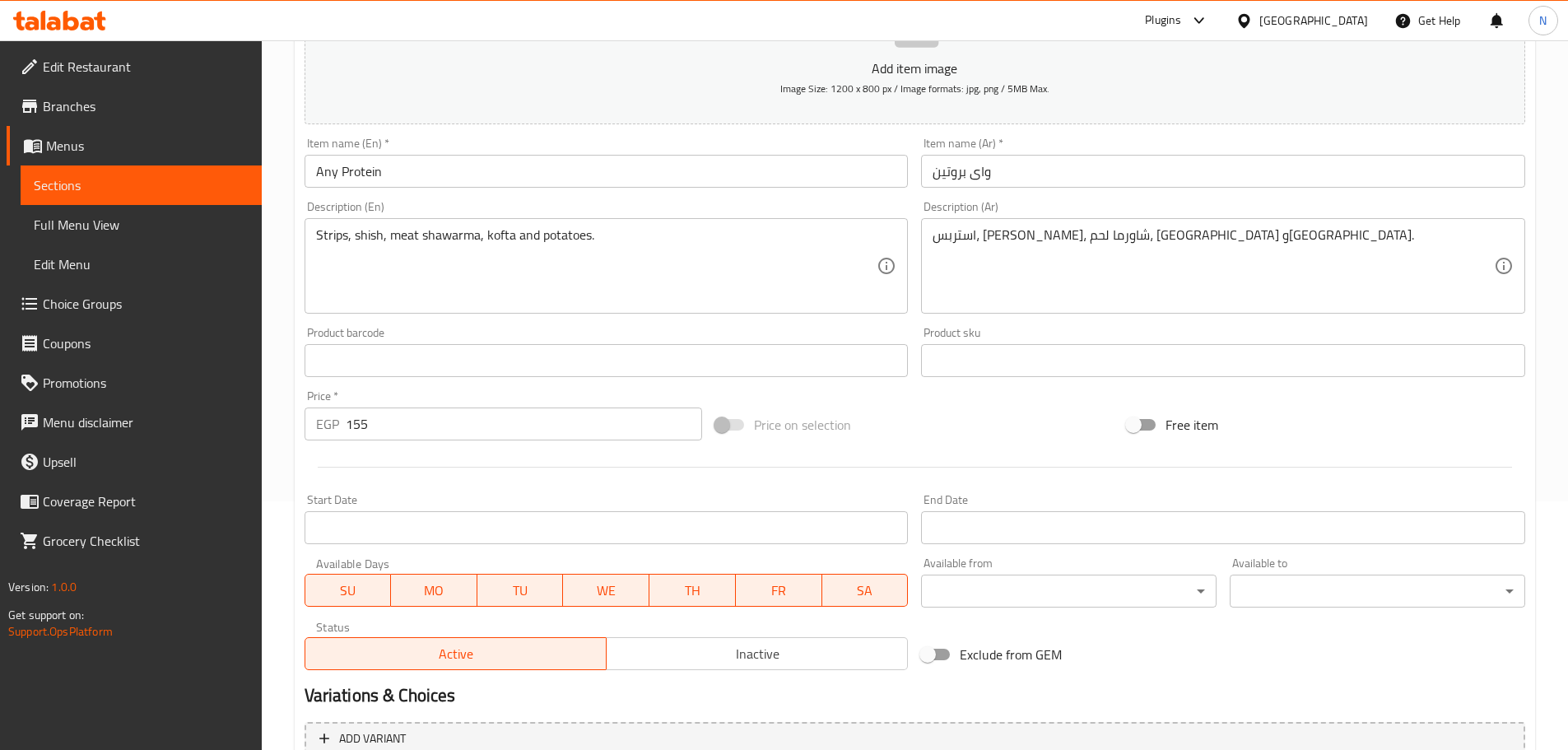
scroll to position [413, 0]
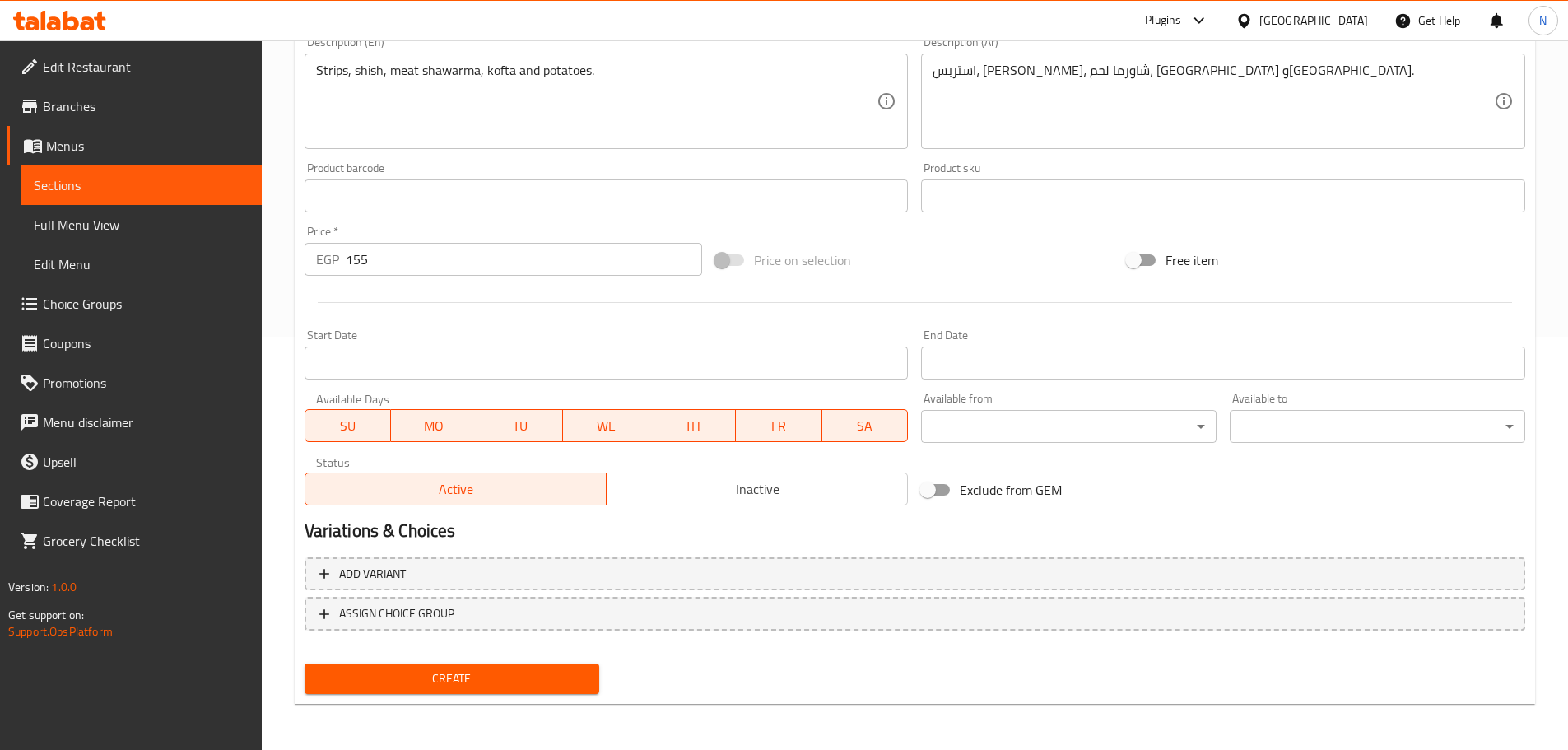
click at [461, 681] on span "Create" at bounding box center [452, 678] width 269 height 20
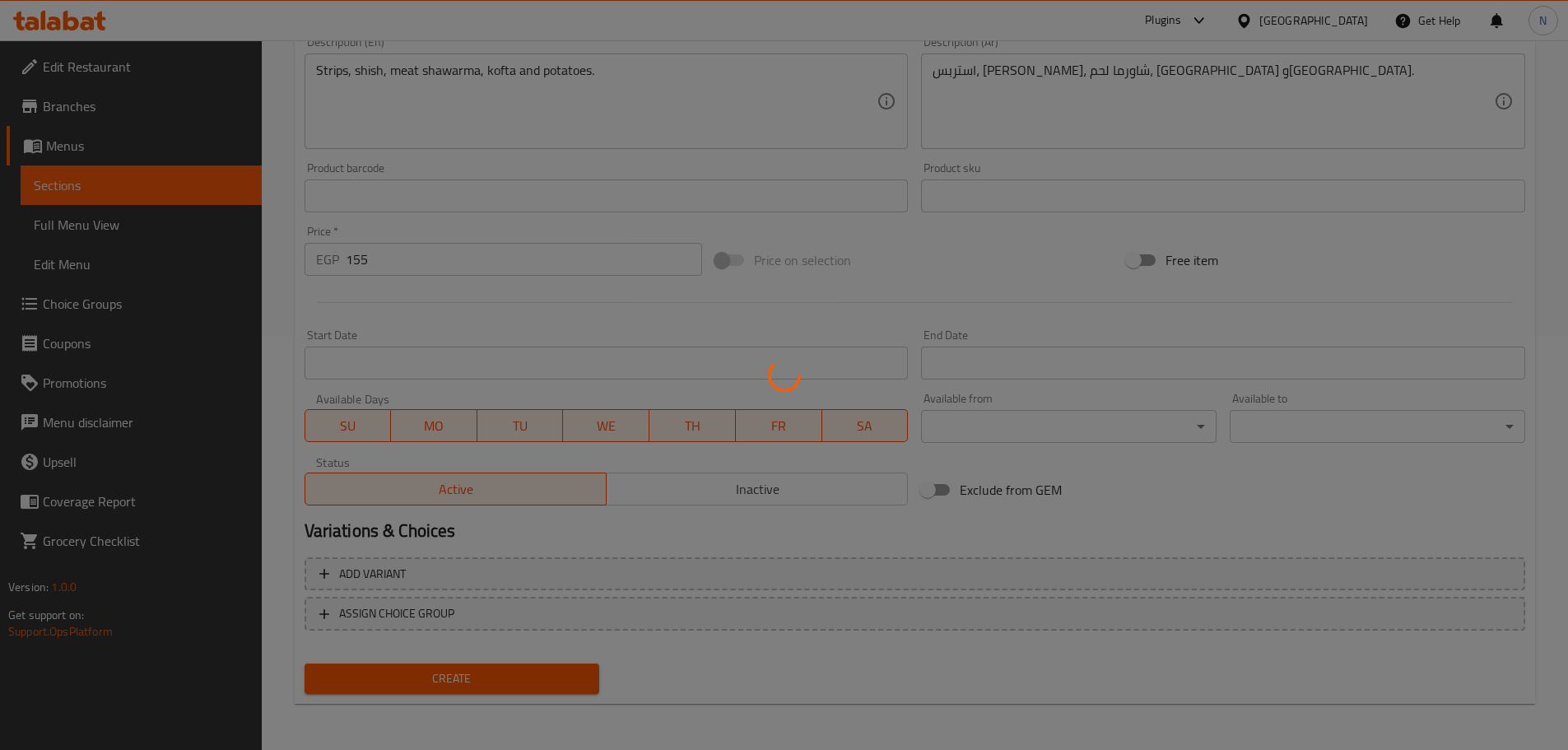
type input "0"
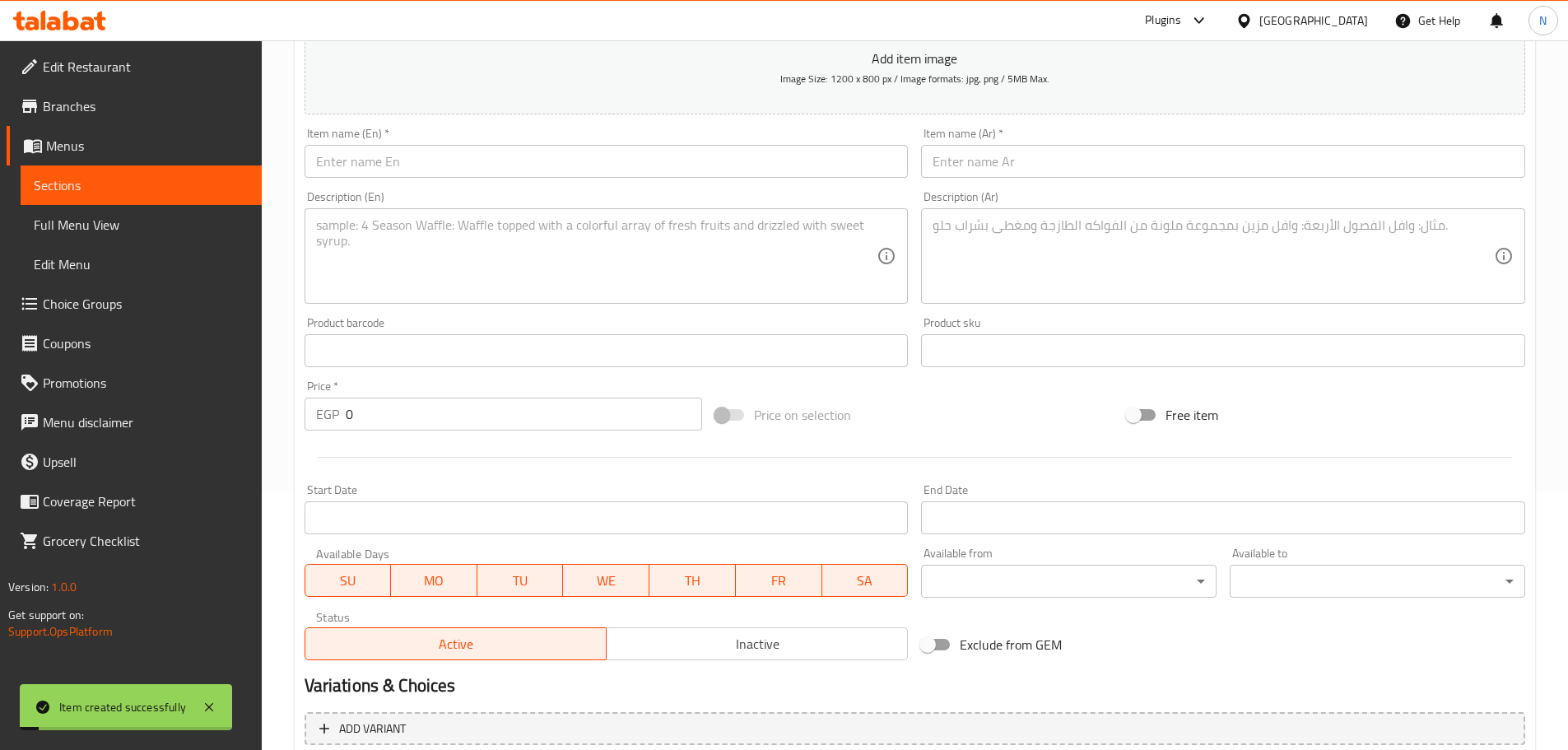
scroll to position [249, 0]
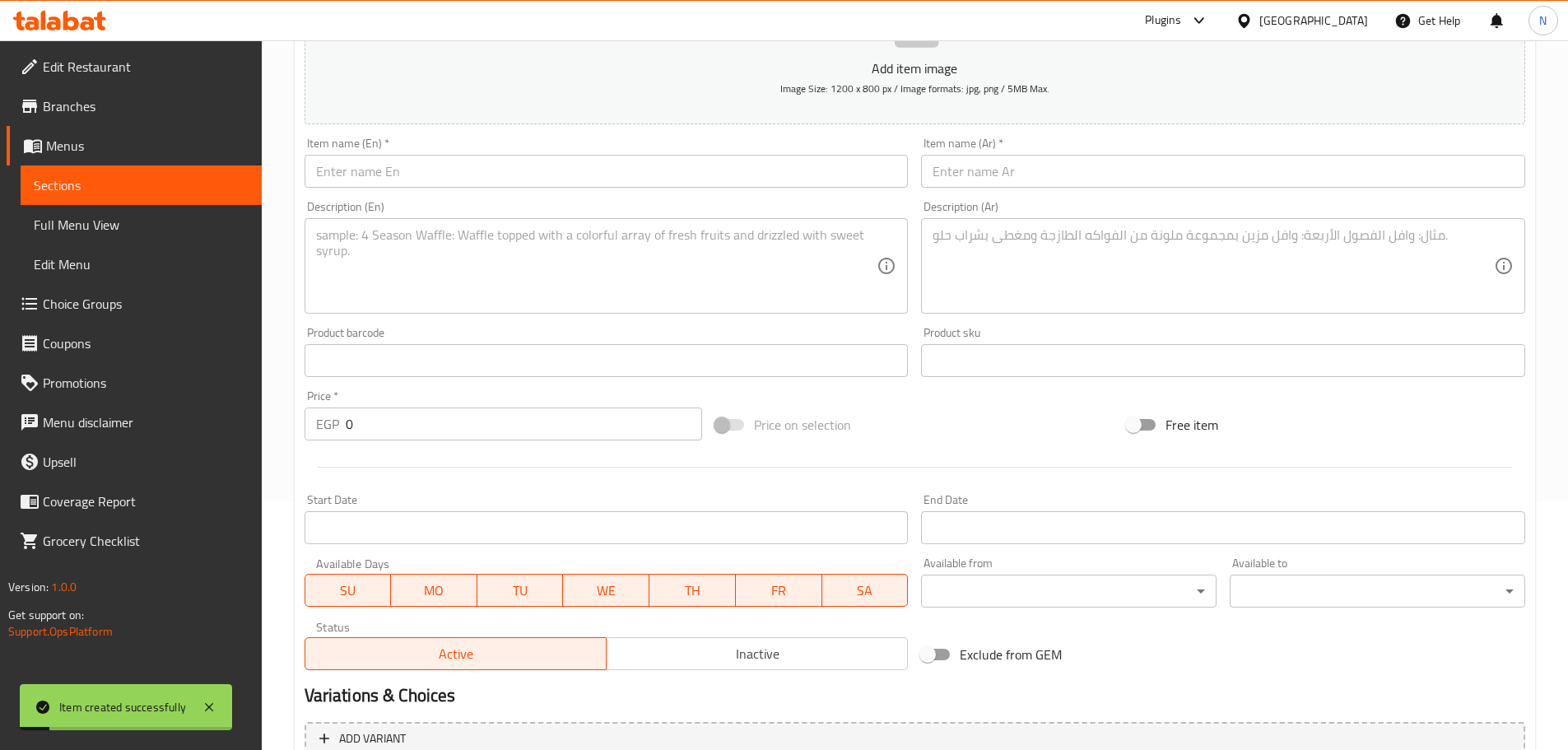
click at [777, 172] on input "text" at bounding box center [1223, 171] width 604 height 33
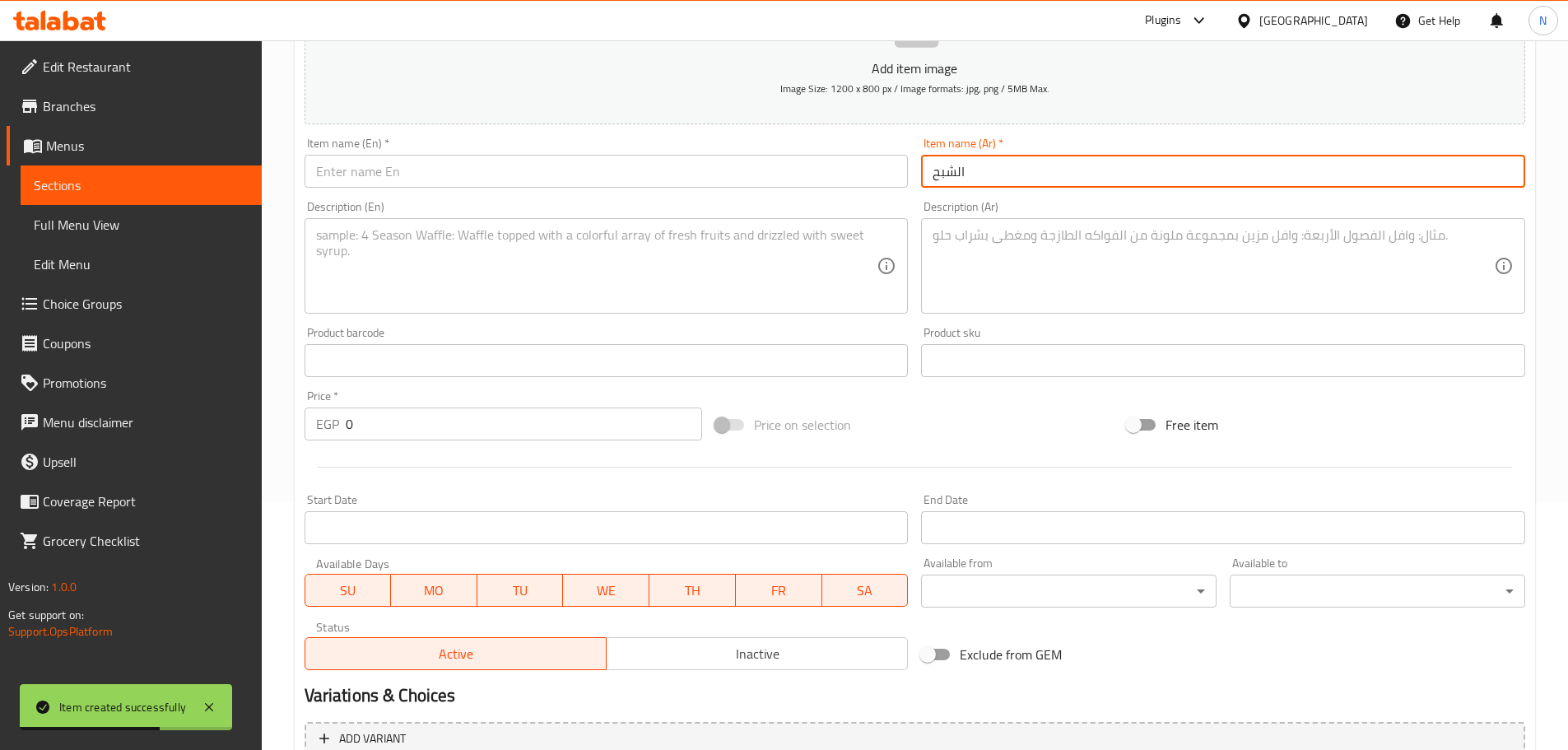
click at [777, 172] on input "الشبح" at bounding box center [1223, 171] width 604 height 33
type input "الشبح"
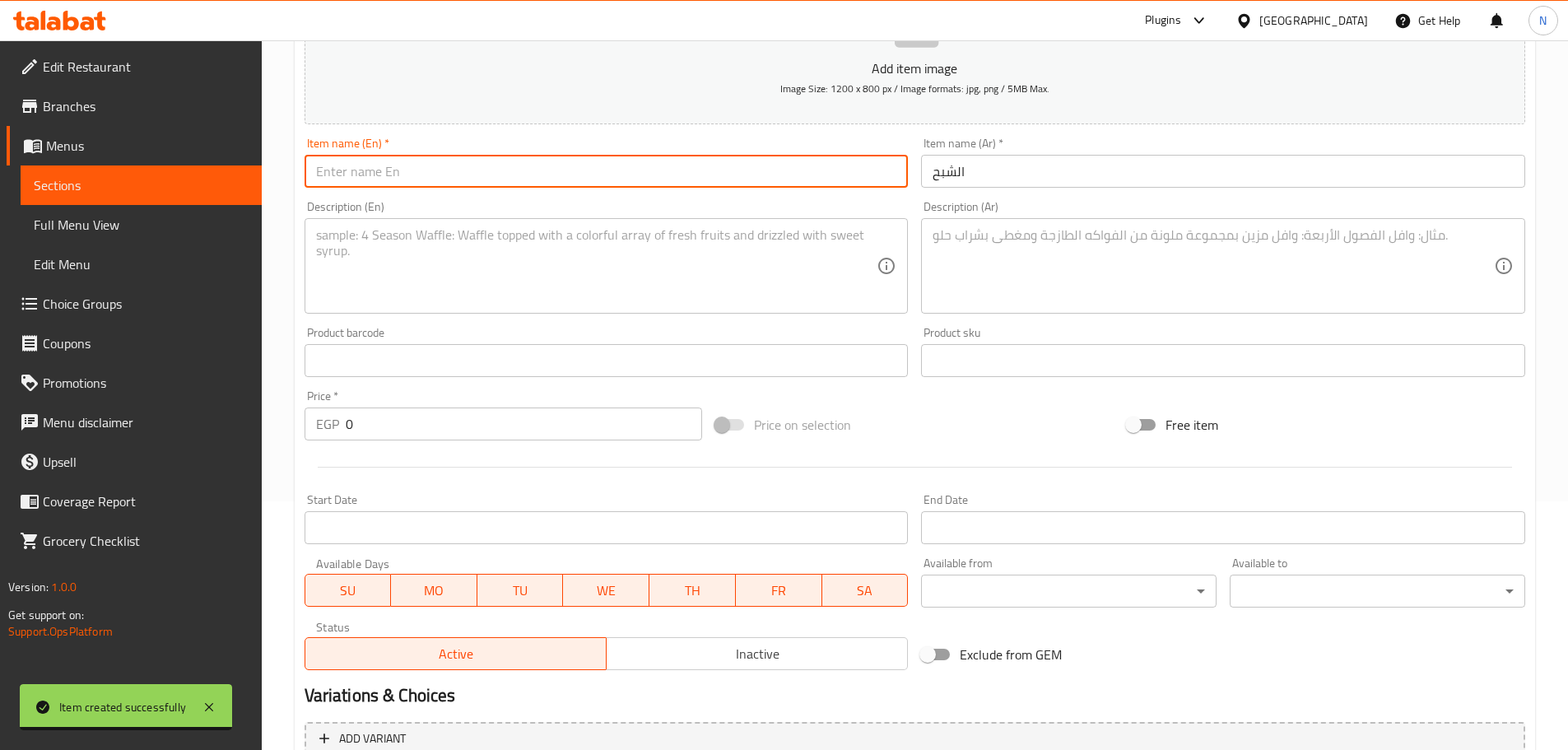
click at [483, 177] on input "text" at bounding box center [607, 171] width 604 height 33
paste input "alshabah"
click at [326, 172] on input "alshabah" at bounding box center [607, 171] width 604 height 33
click at [328, 171] on input "al shabah" at bounding box center [607, 171] width 604 height 33
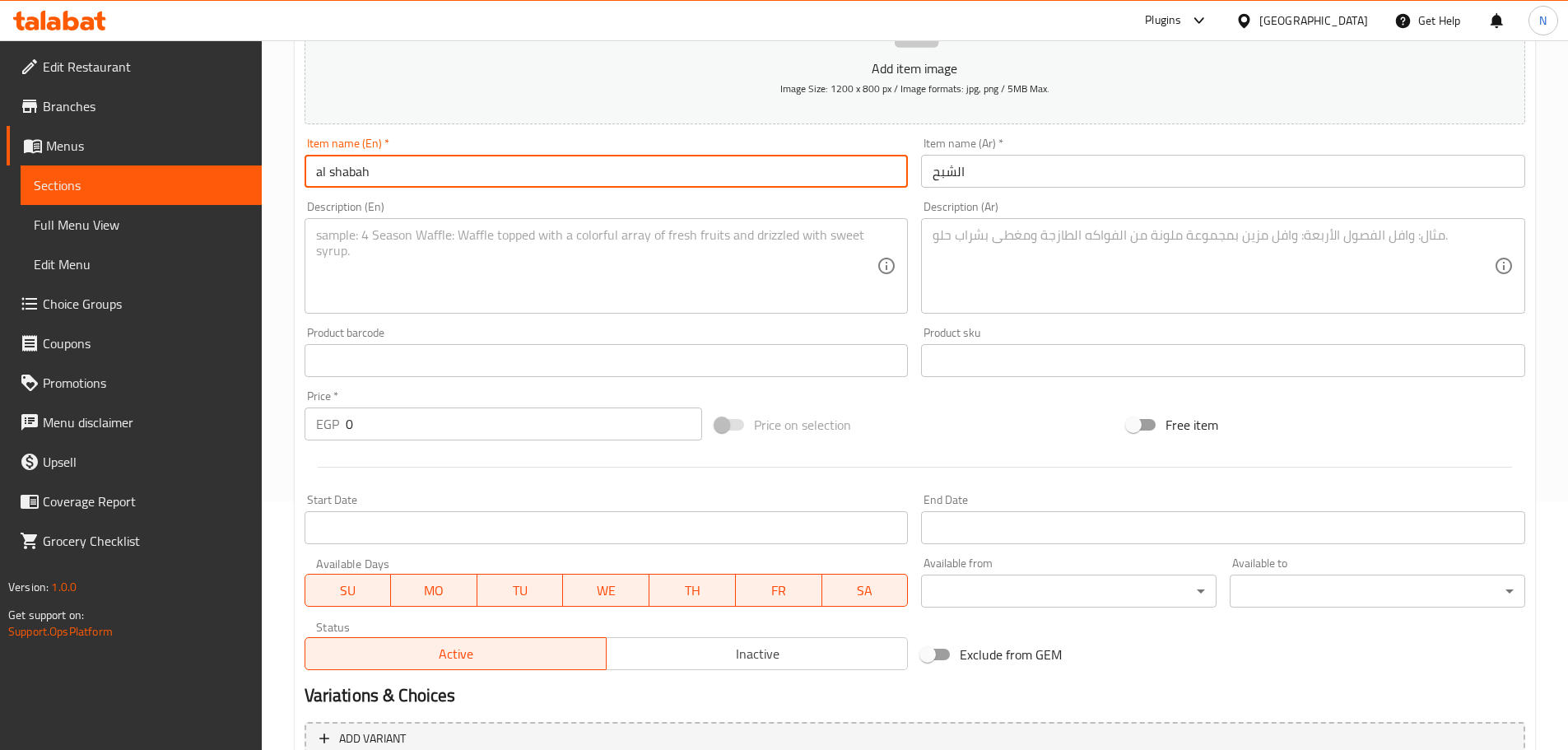
click at [328, 171] on input "al shabah" at bounding box center [607, 171] width 604 height 33
type input "Al Shabah"
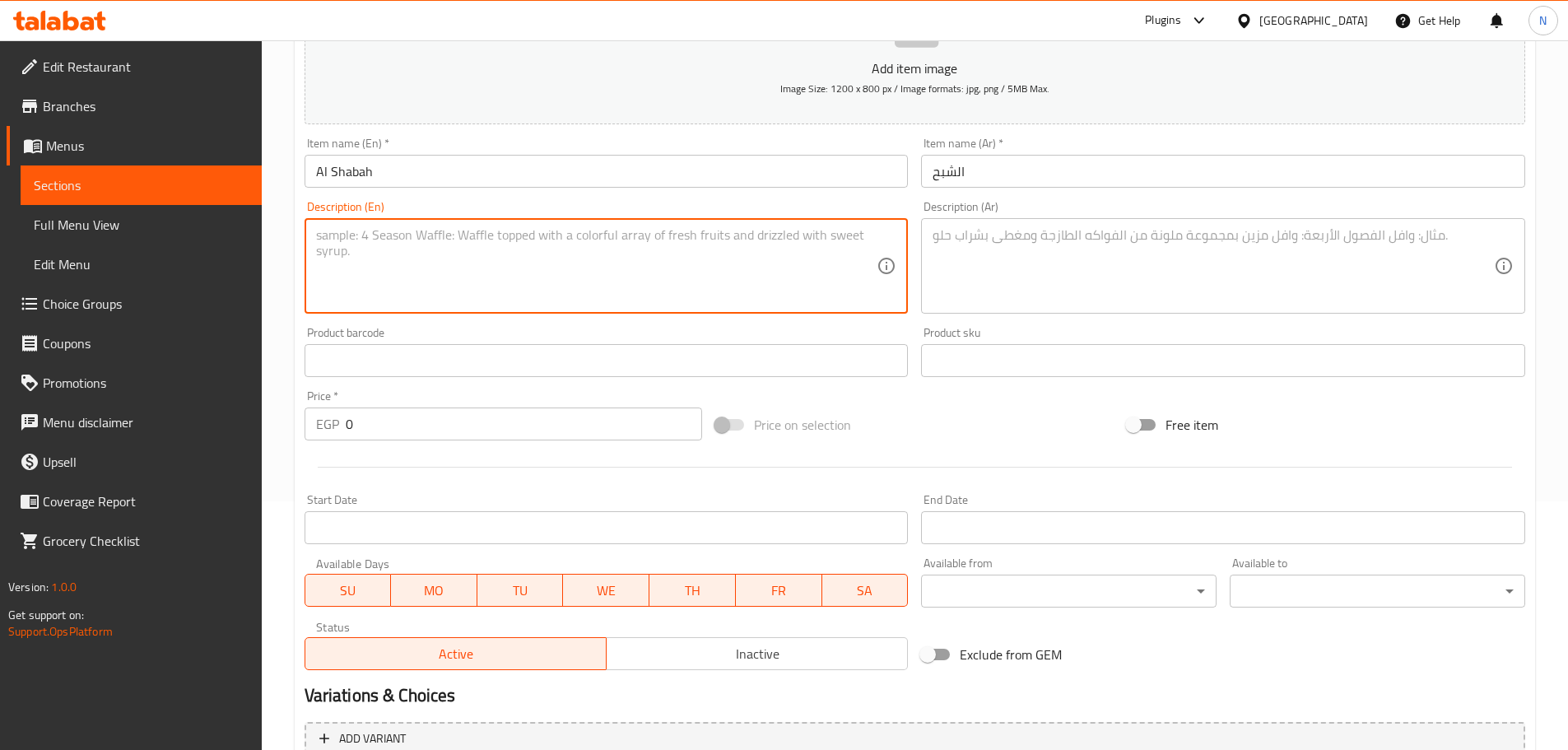
click at [497, 249] on textarea at bounding box center [596, 266] width 561 height 78
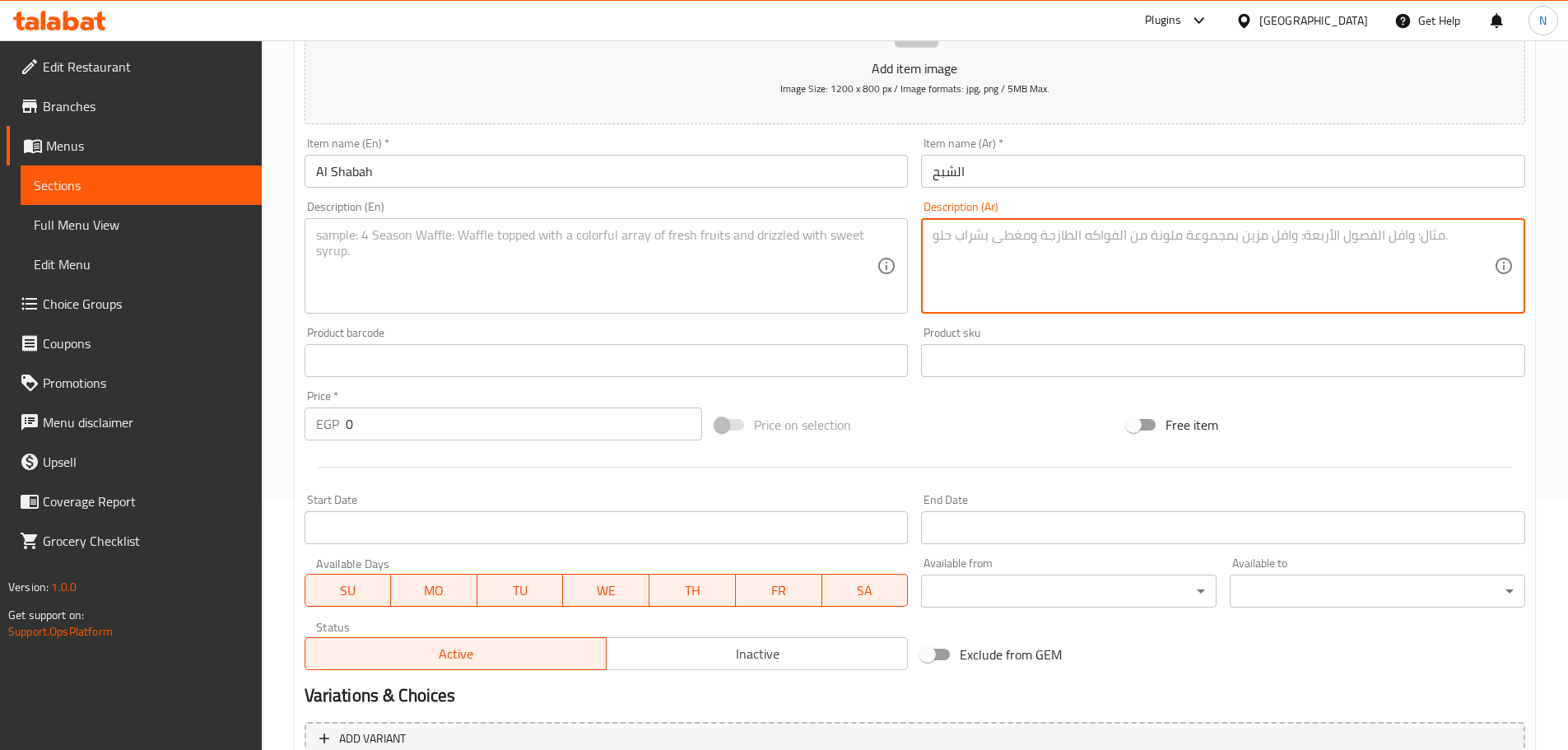
drag, startPoint x: 941, startPoint y: 238, endPoint x: 959, endPoint y: 269, distance: 35.8
click at [777, 238] on textarea at bounding box center [1213, 266] width 561 height 78
paste textarea "شيش صدور مشوي سجق + استربس بطاطس"
click at [777, 235] on textarea "شيش صدور مشوي سجق + استربس بطاطس" at bounding box center [1213, 266] width 561 height 78
click at [777, 236] on textarea "شيش، صدور مشوي سجق + استربس بطاطس" at bounding box center [1213, 266] width 561 height 78
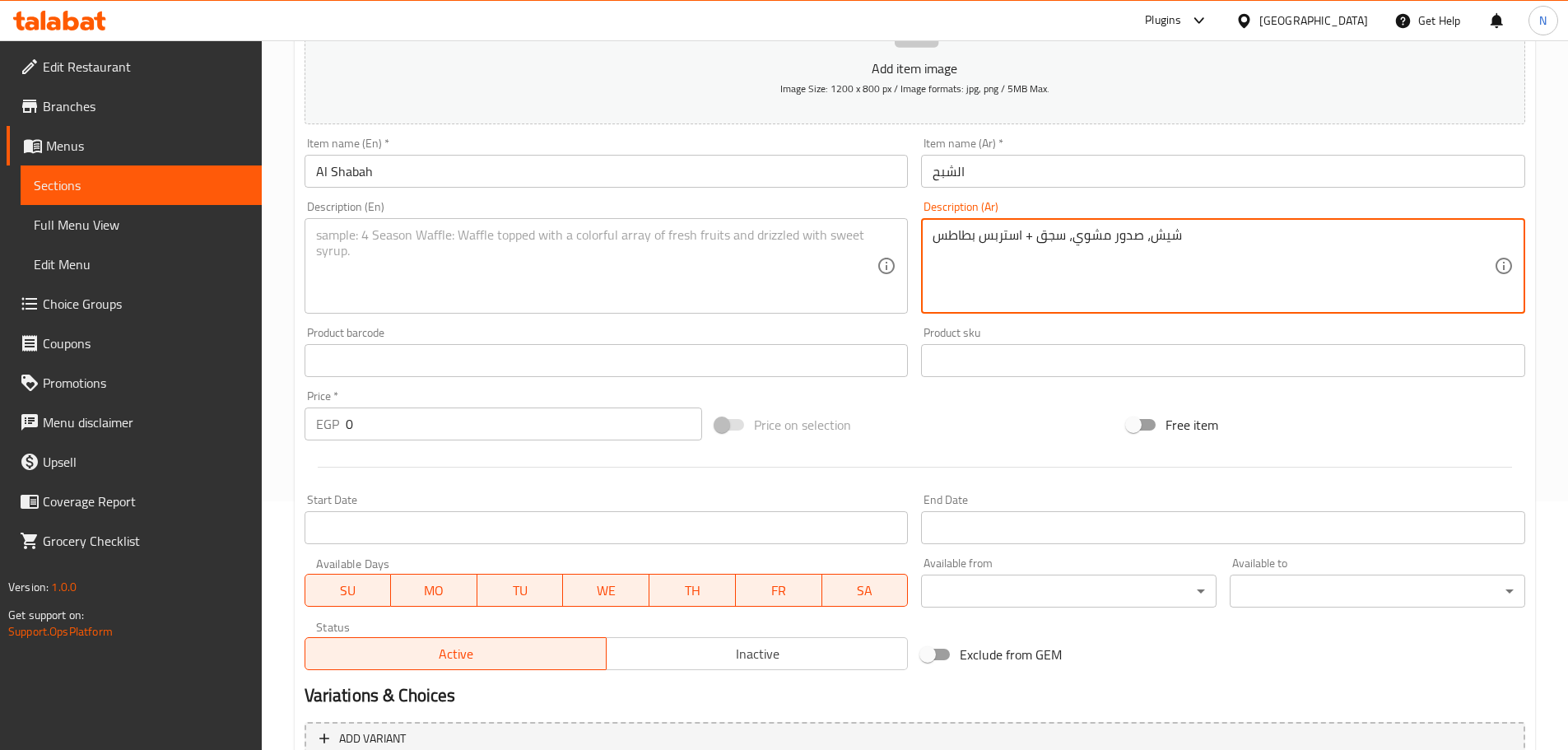
click at [777, 242] on textarea "شيش، صدور مشوي، سجق + استربس بطاطس" at bounding box center [1213, 266] width 561 height 78
click at [777, 238] on textarea "شيش، صدور مشوي، سجق، استربس بطاطس" at bounding box center [1213, 266] width 561 height 78
click at [777, 239] on textarea "شيش، صدور مشوي، سجق، استربس وبطاطس" at bounding box center [1213, 266] width 561 height 78
click at [777, 243] on textarea "شيش، صدور مشوي، سجق، استربس وبطاطس." at bounding box center [1213, 266] width 561 height 78
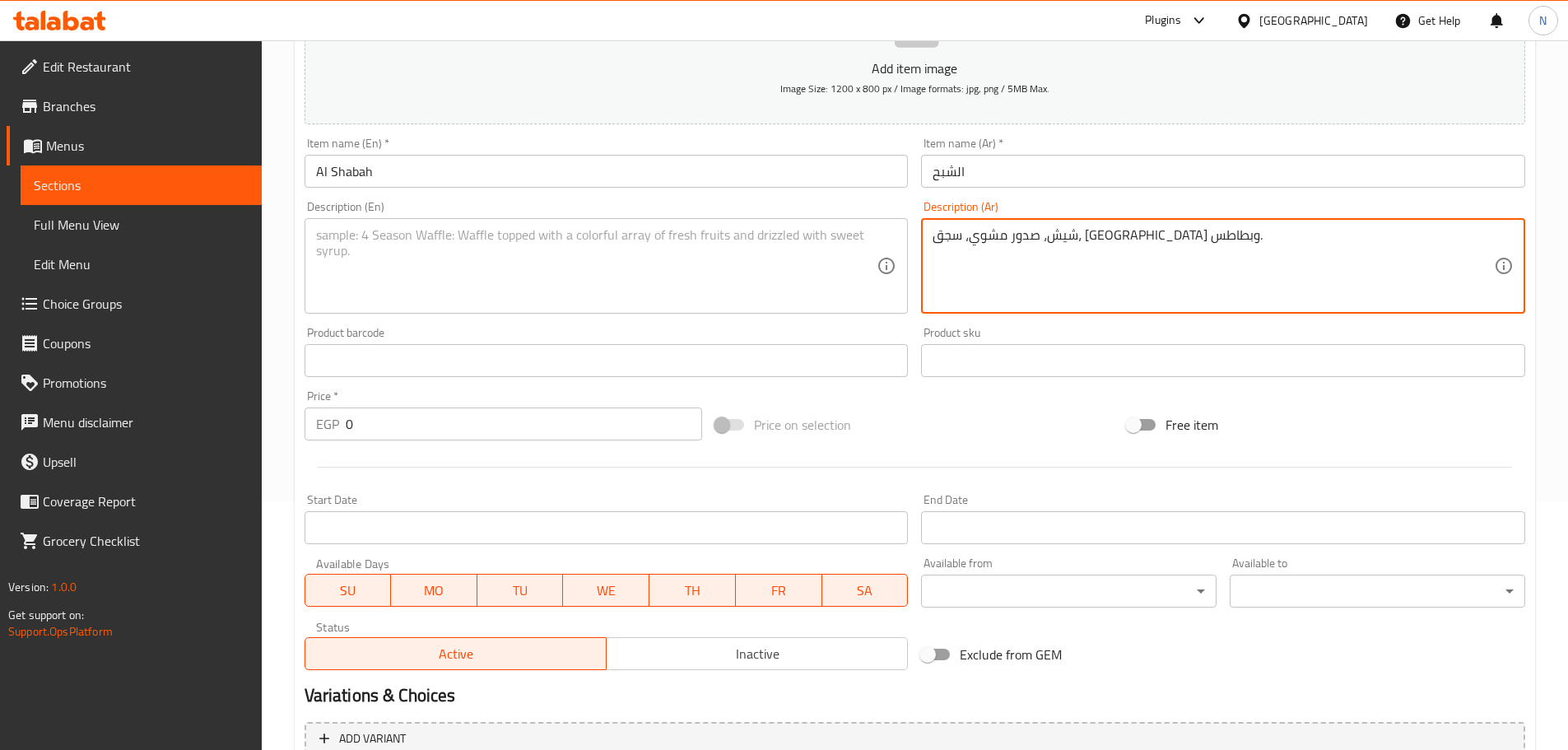
click at [777, 243] on textarea "شيش، صدور مشوي، سجق، استربس وبطاطس." at bounding box center [1213, 266] width 561 height 78
type textarea "شيش، صدور مشوي، سجق، استربس وبطاطس."
click at [478, 245] on textarea at bounding box center [596, 266] width 561 height 78
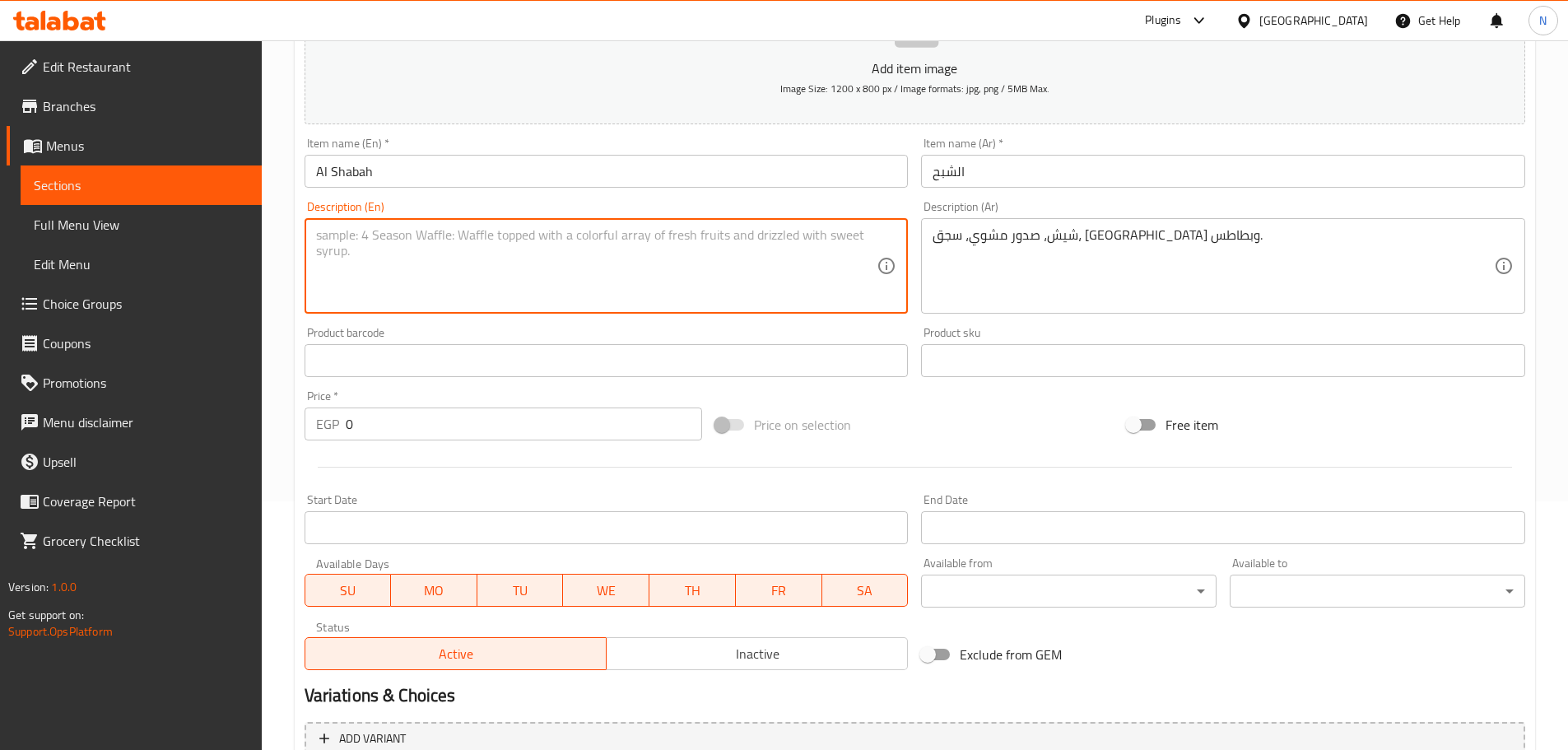
paste textarea "Shish, grilled breasts, sausage, strips and potatoes."
type textarea "Shish, grilled breasts, sausage, strips and potatoes."
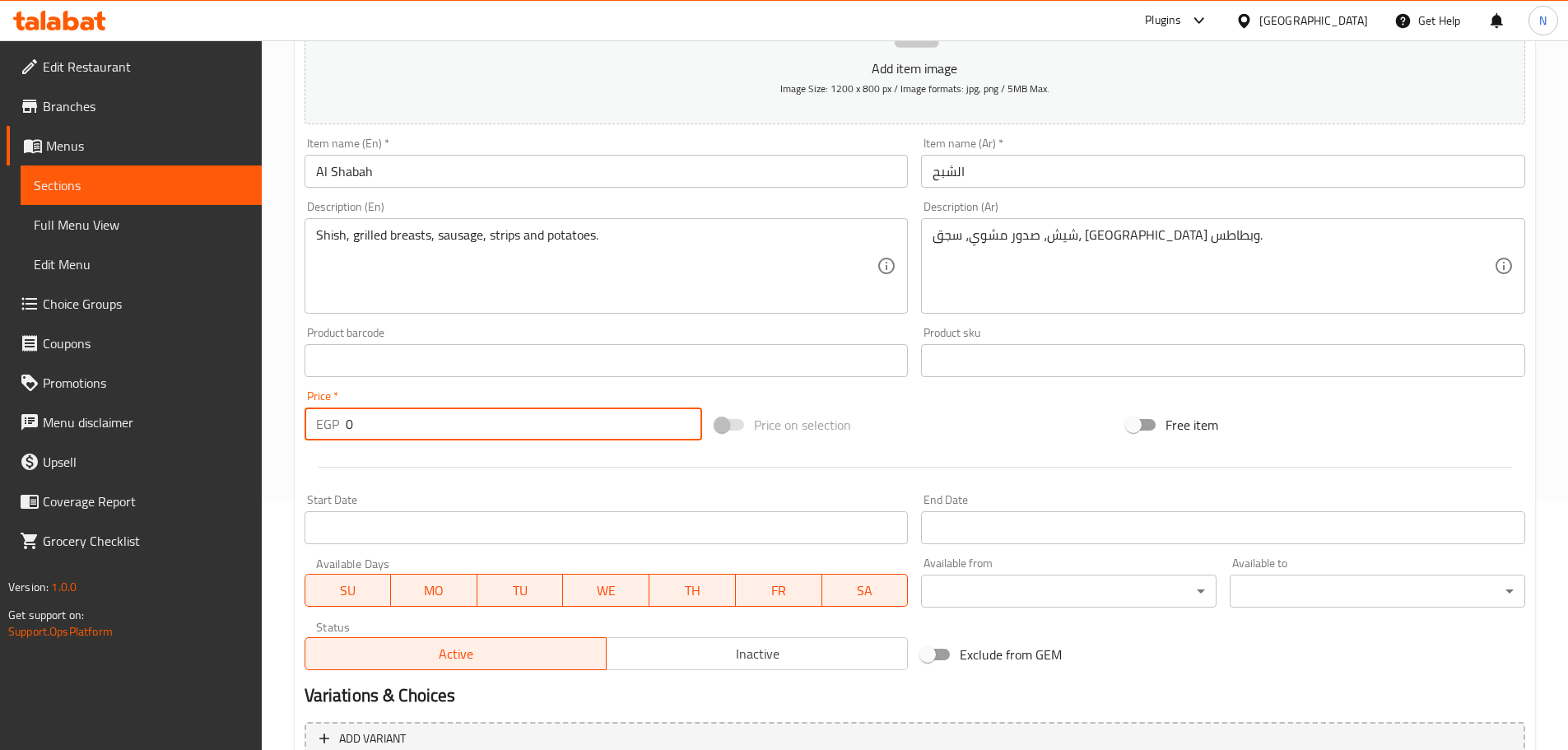
drag, startPoint x: 359, startPoint y: 421, endPoint x: 336, endPoint y: 430, distance: 24.7
click at [336, 430] on div "EGP 0 Price *" at bounding box center [504, 424] width 398 height 33
type input "160"
click at [777, 404] on div "Price on selection" at bounding box center [914, 425] width 411 height 44
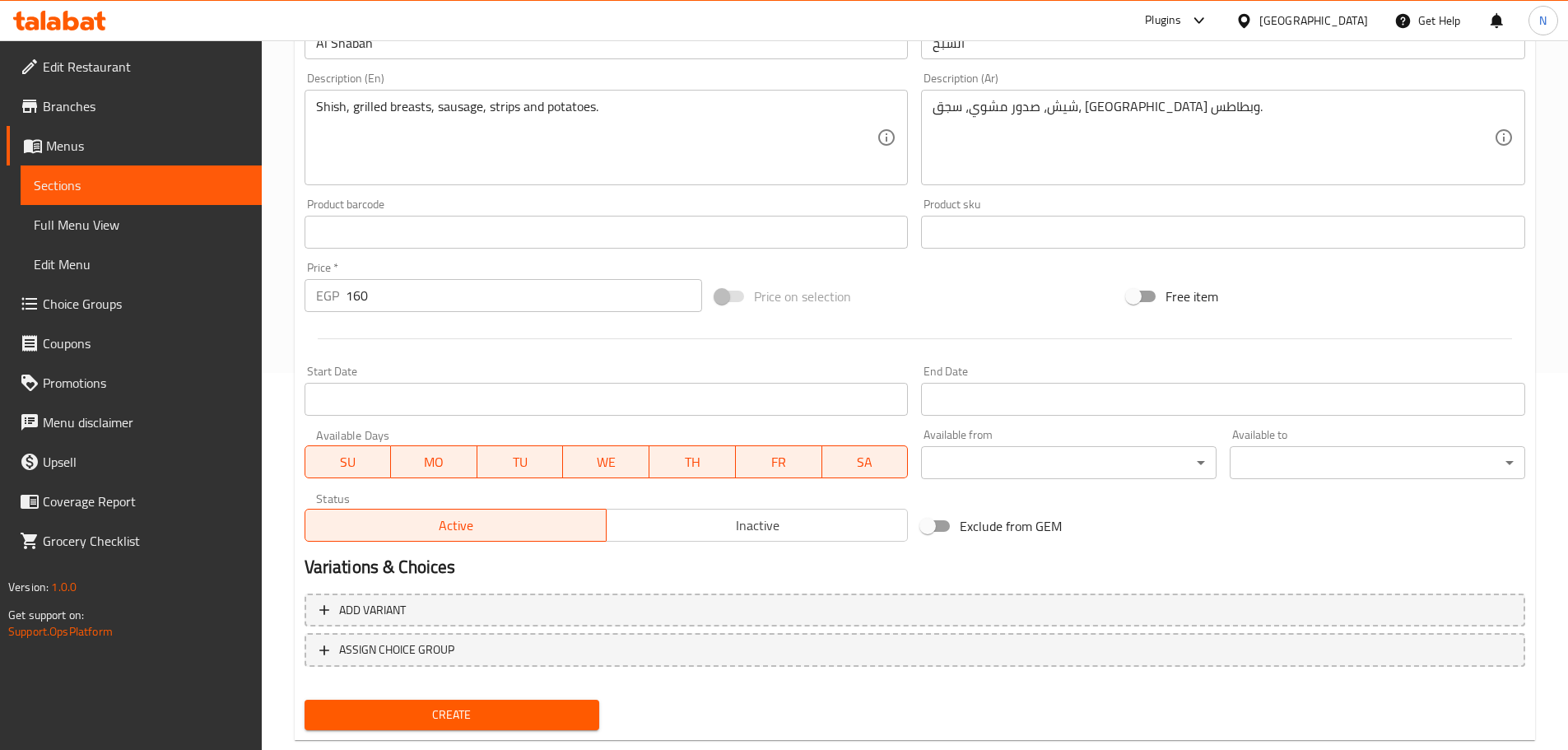
scroll to position [413, 0]
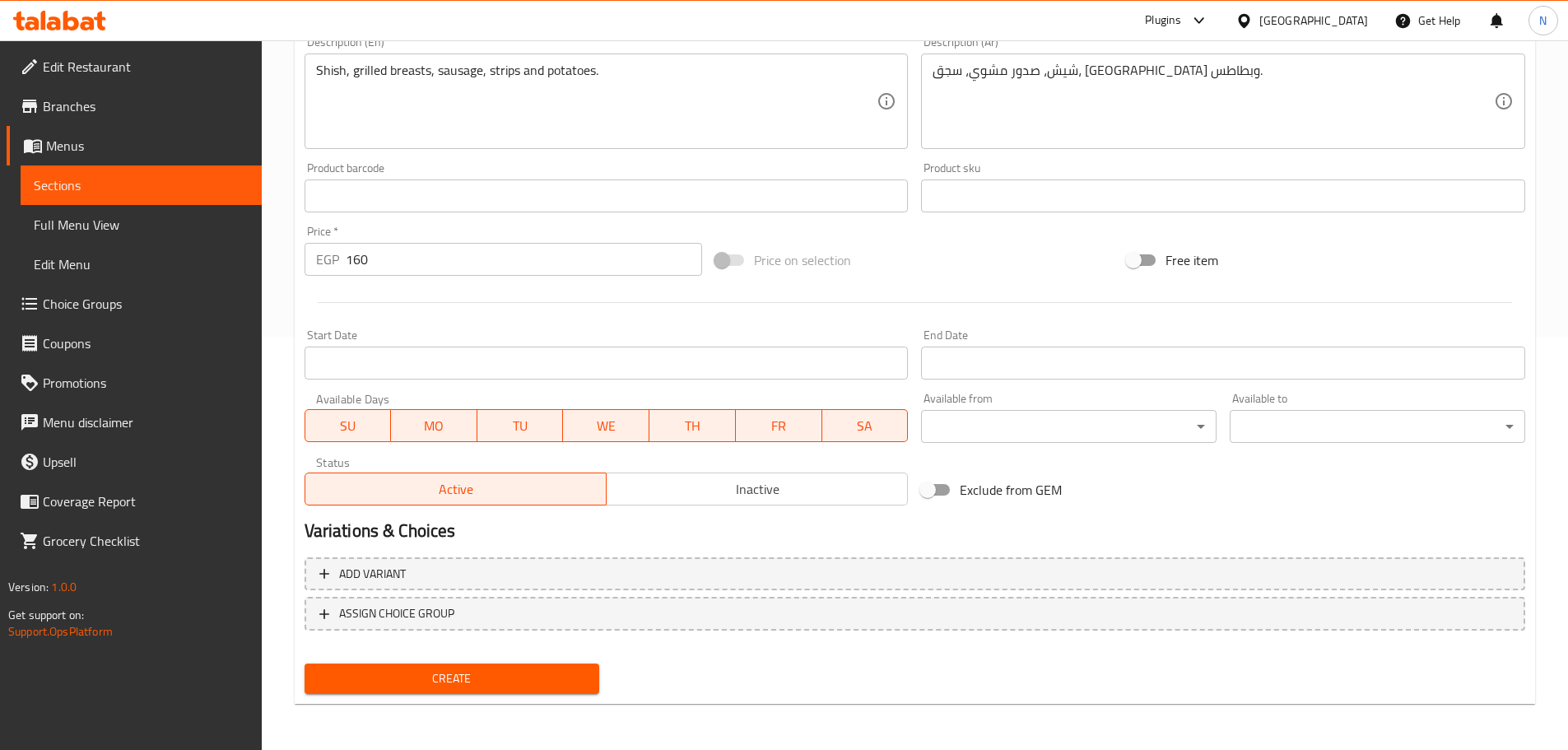
click at [439, 681] on span "Create" at bounding box center [452, 678] width 269 height 20
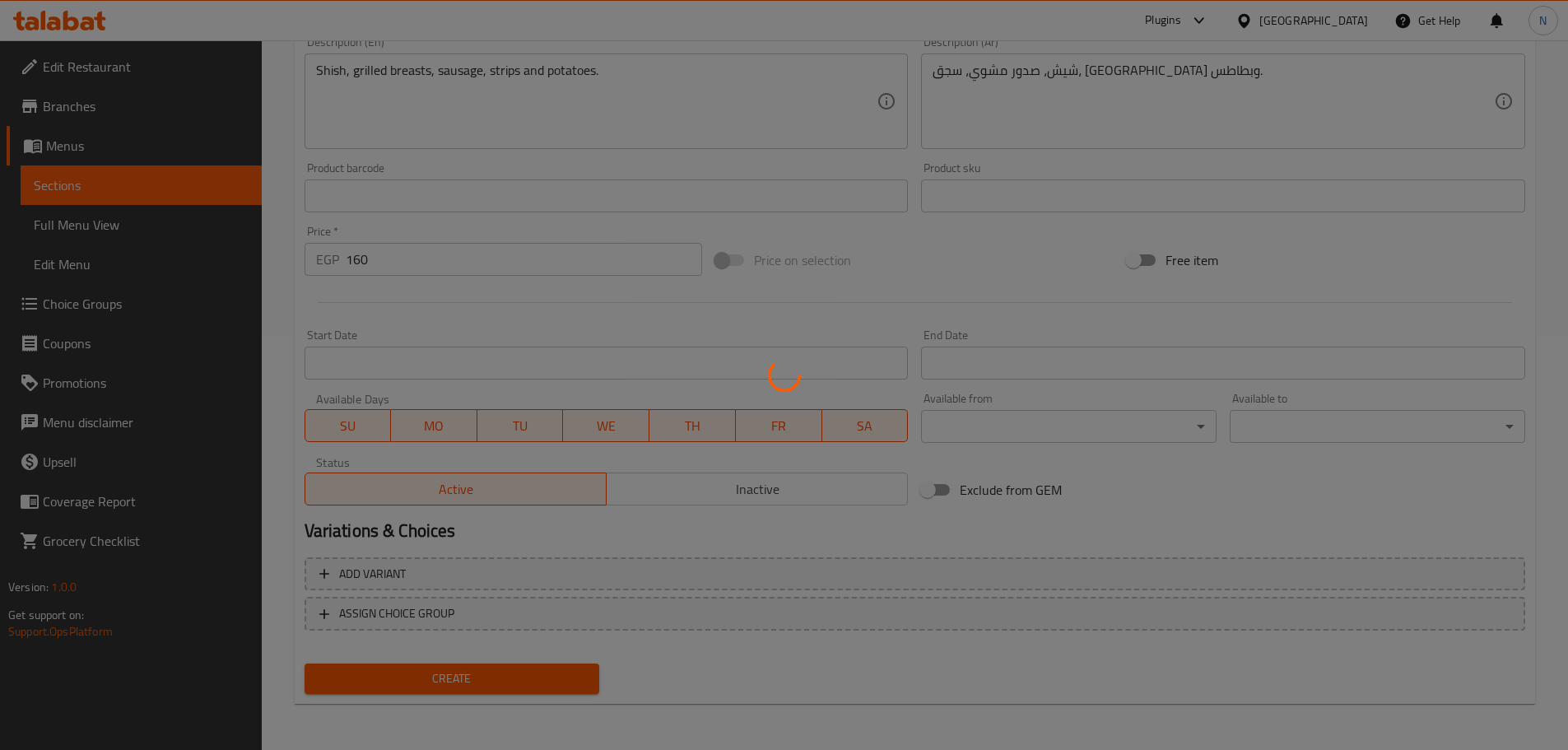
type input "0"
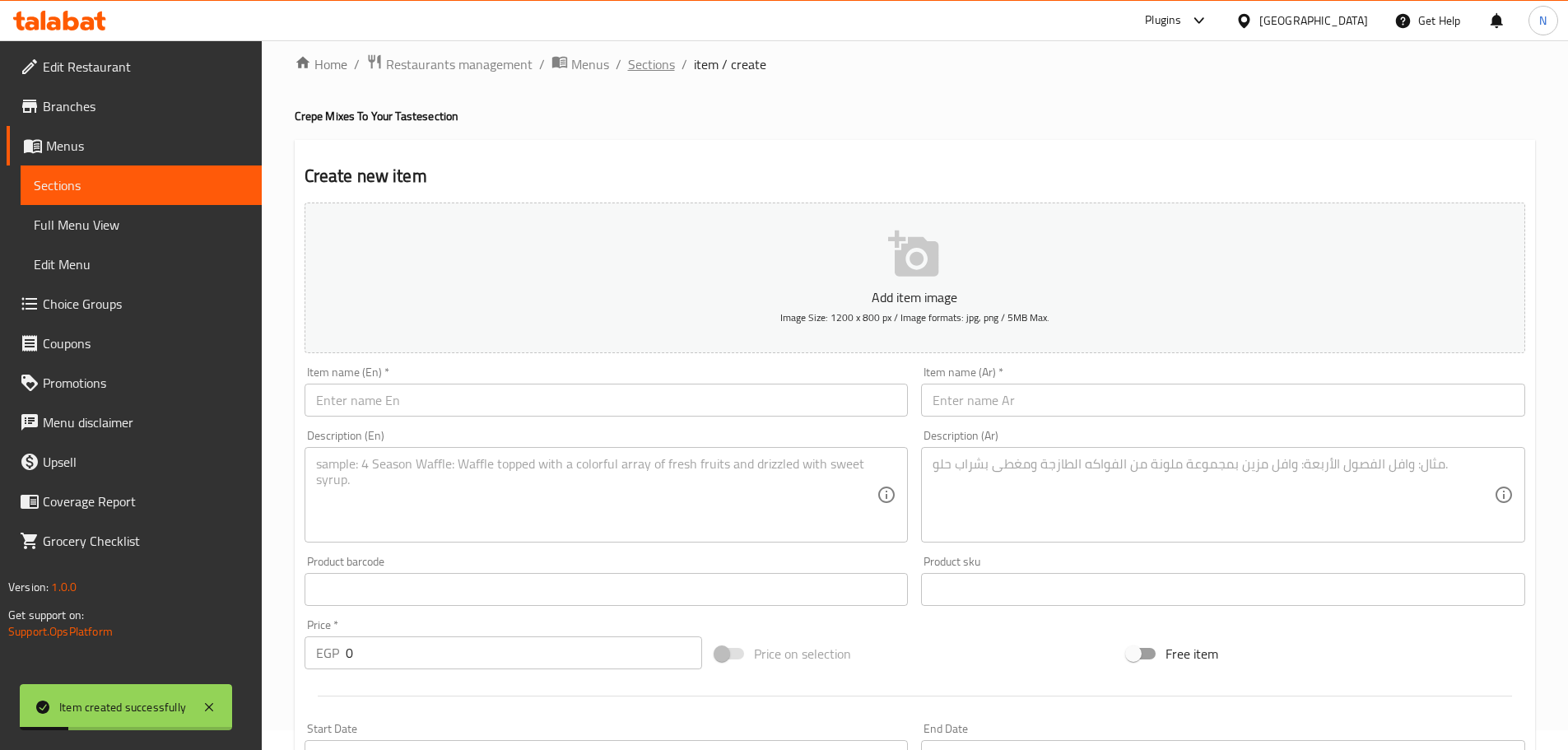
scroll to position [0, 0]
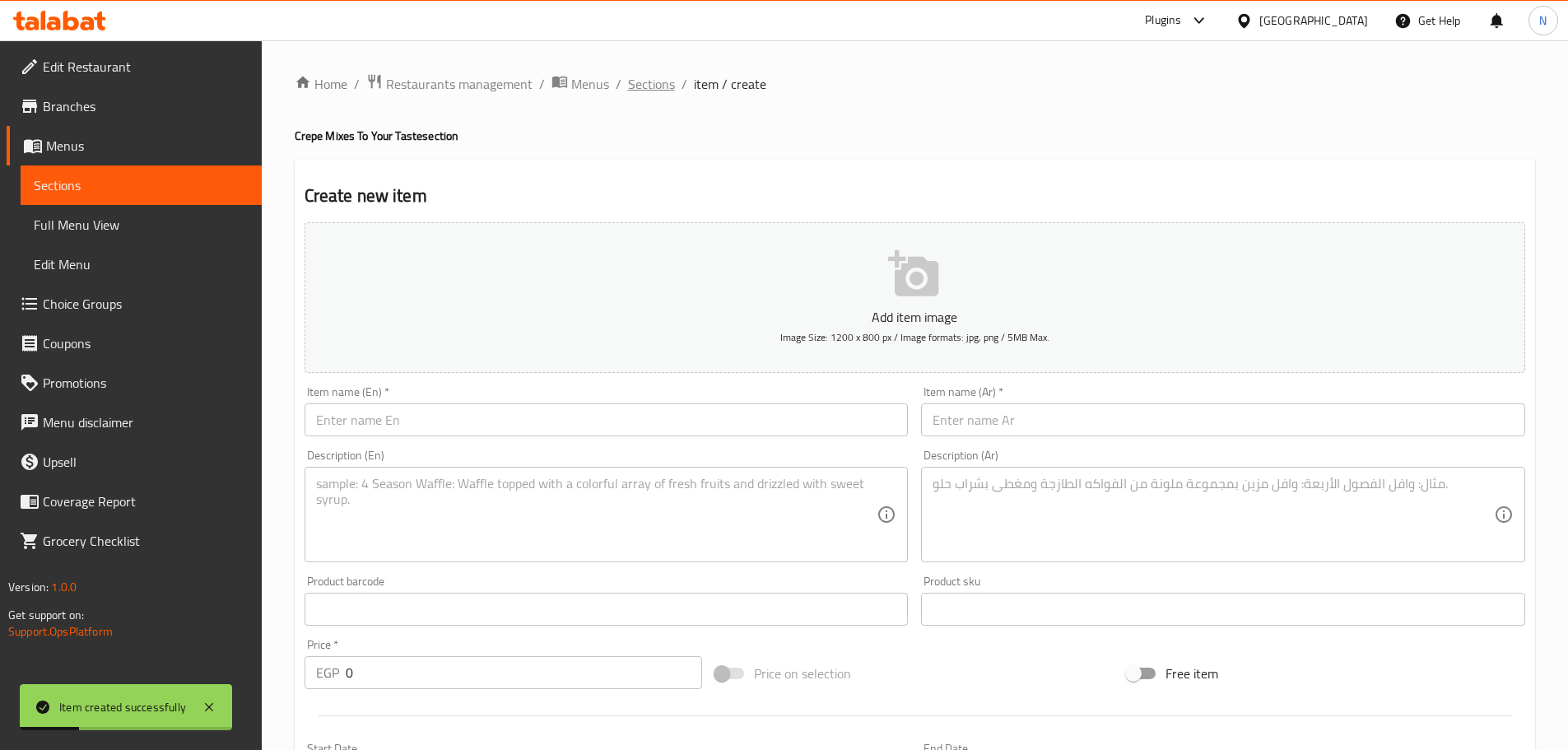
click at [632, 78] on span "Sections" at bounding box center [651, 83] width 47 height 20
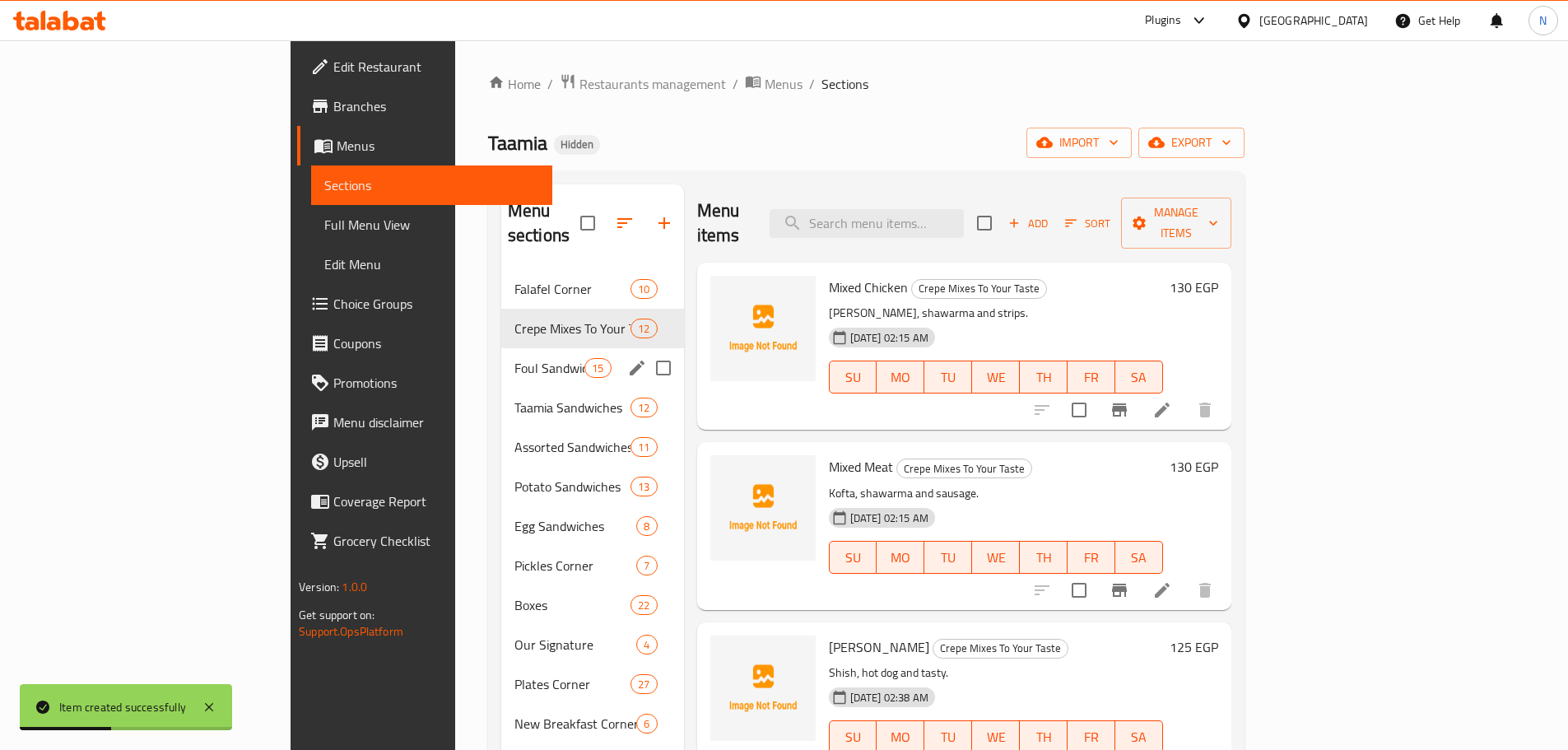
scroll to position [231, 0]
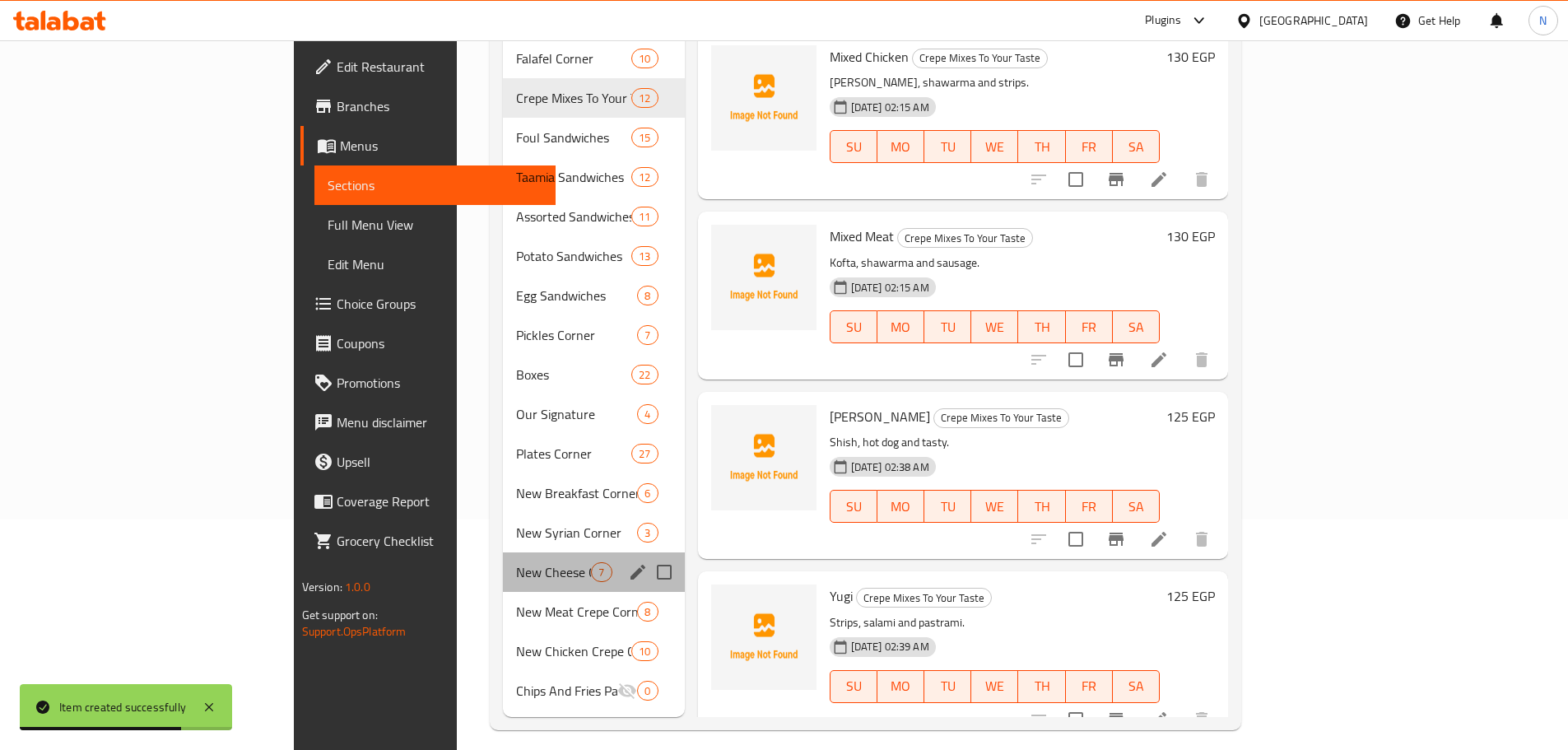
click at [503, 558] on div "New Cheese Crepe Corner 7" at bounding box center [593, 572] width 181 height 39
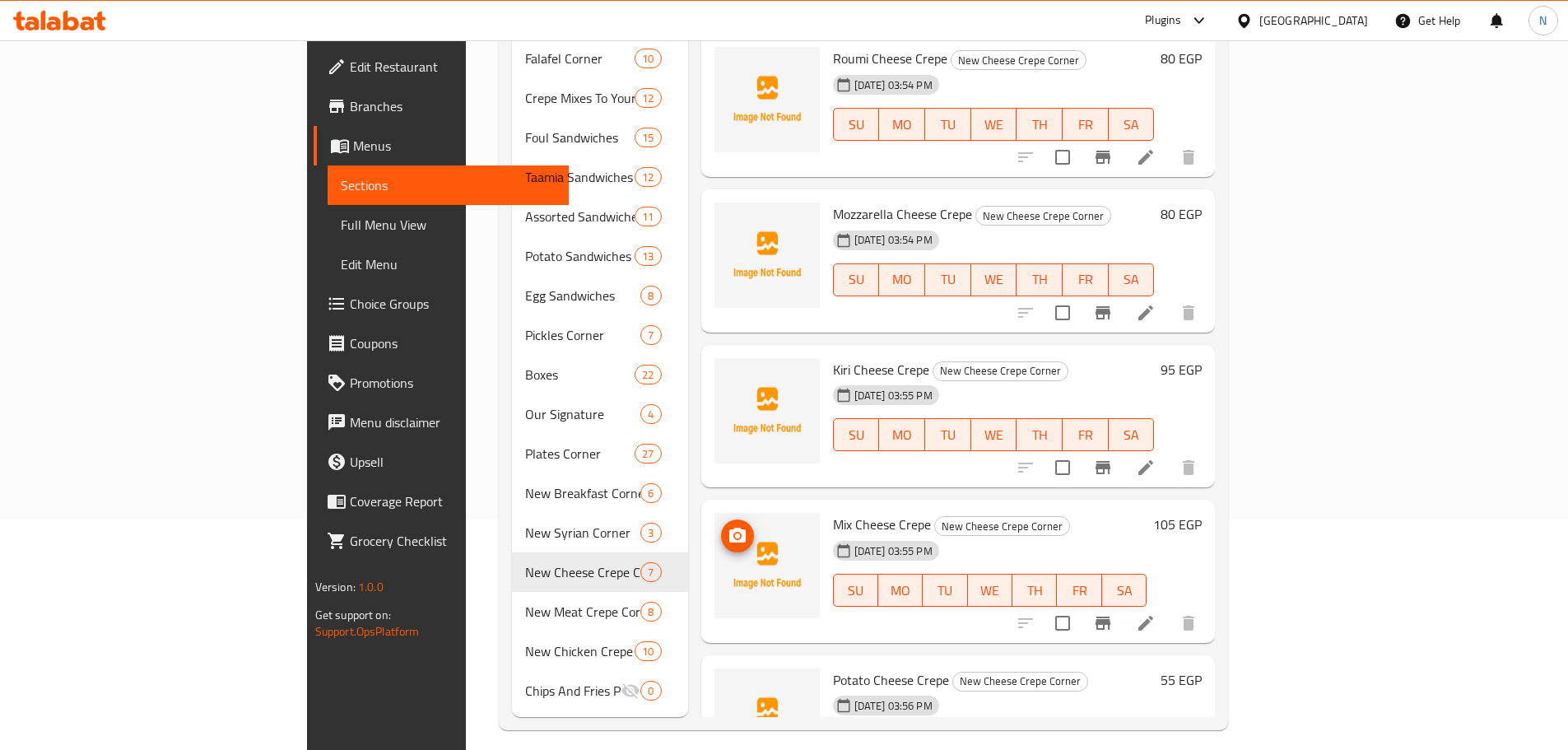
scroll to position [164, 0]
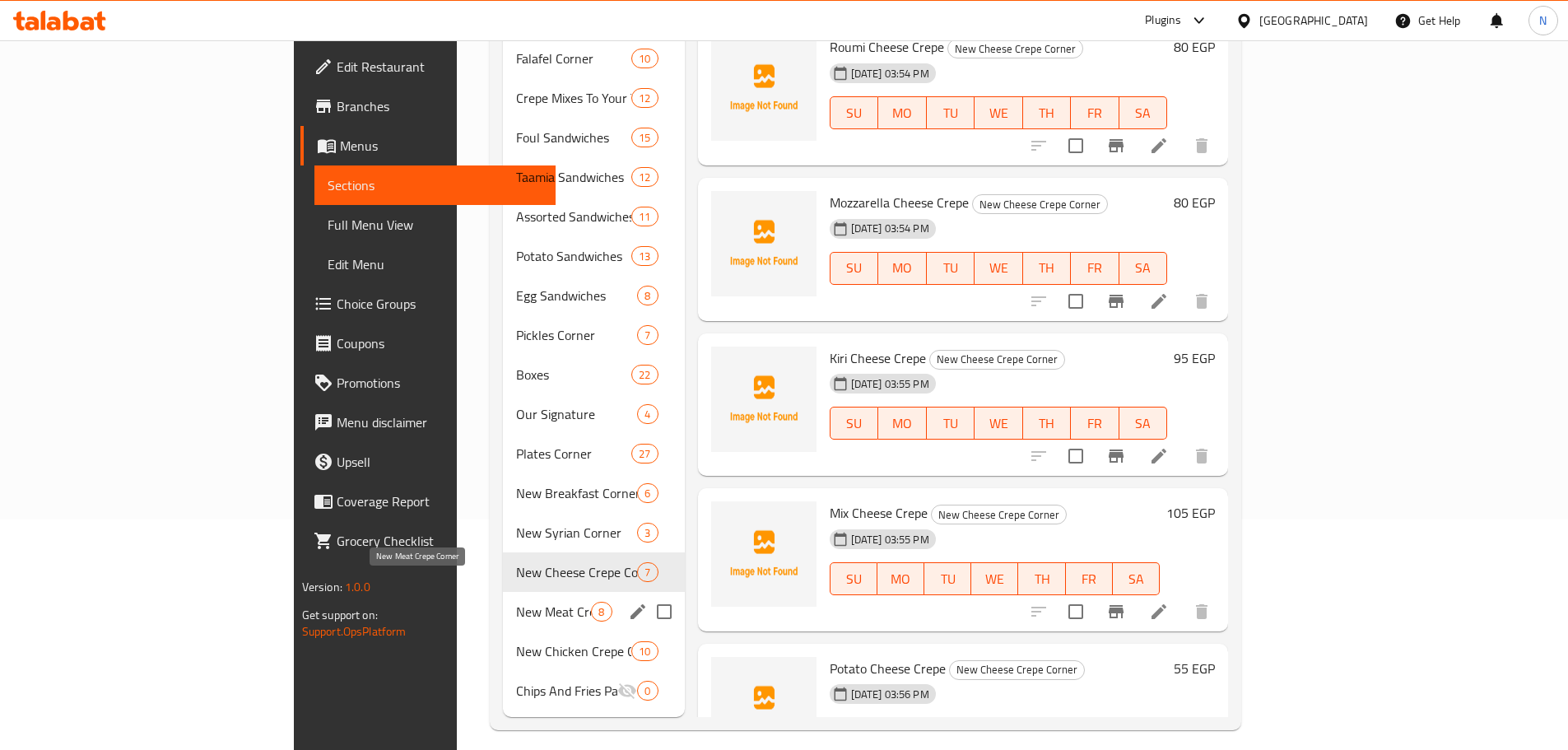
click at [516, 602] on span "New Meat Crepe Corner" at bounding box center [553, 611] width 75 height 20
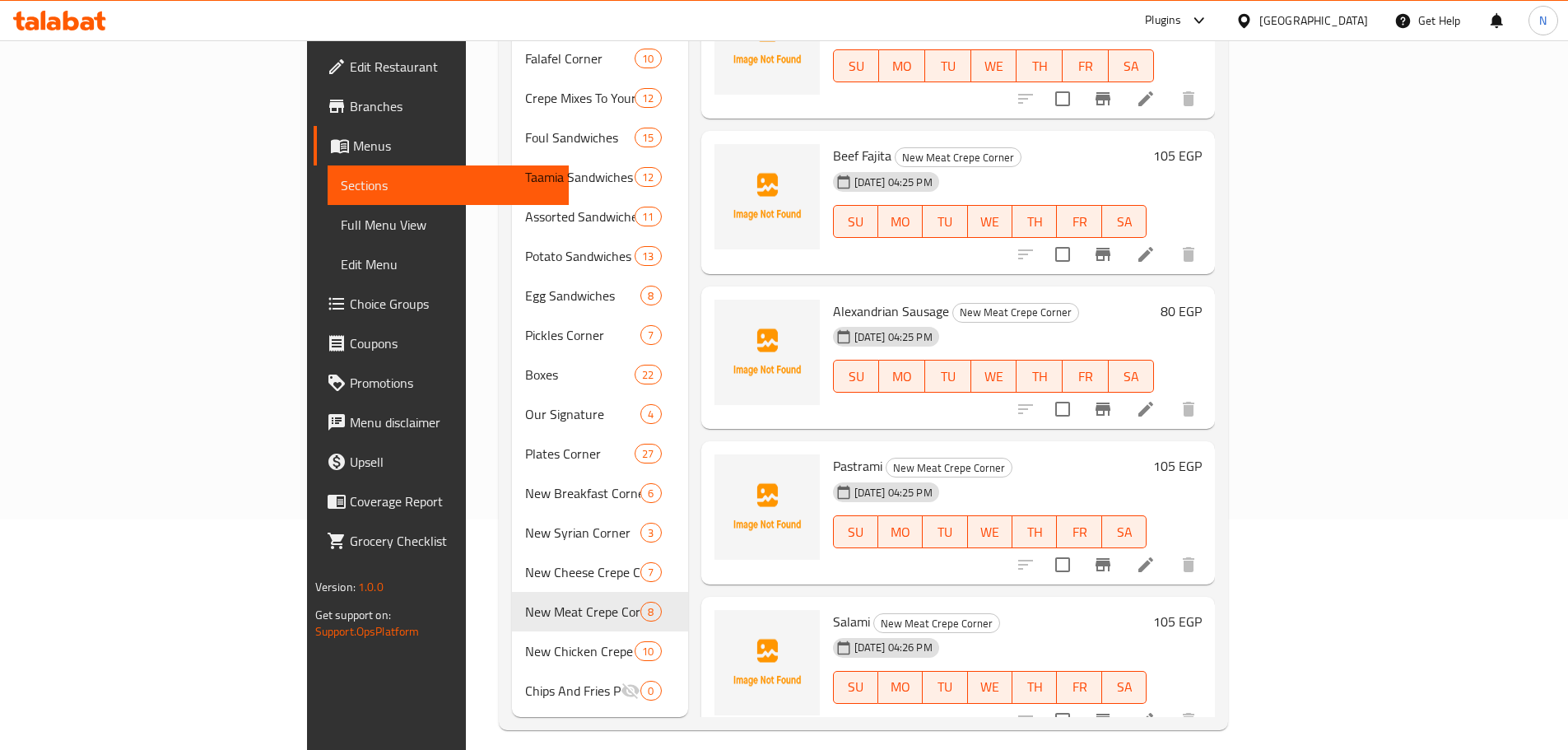
scroll to position [534, 0]
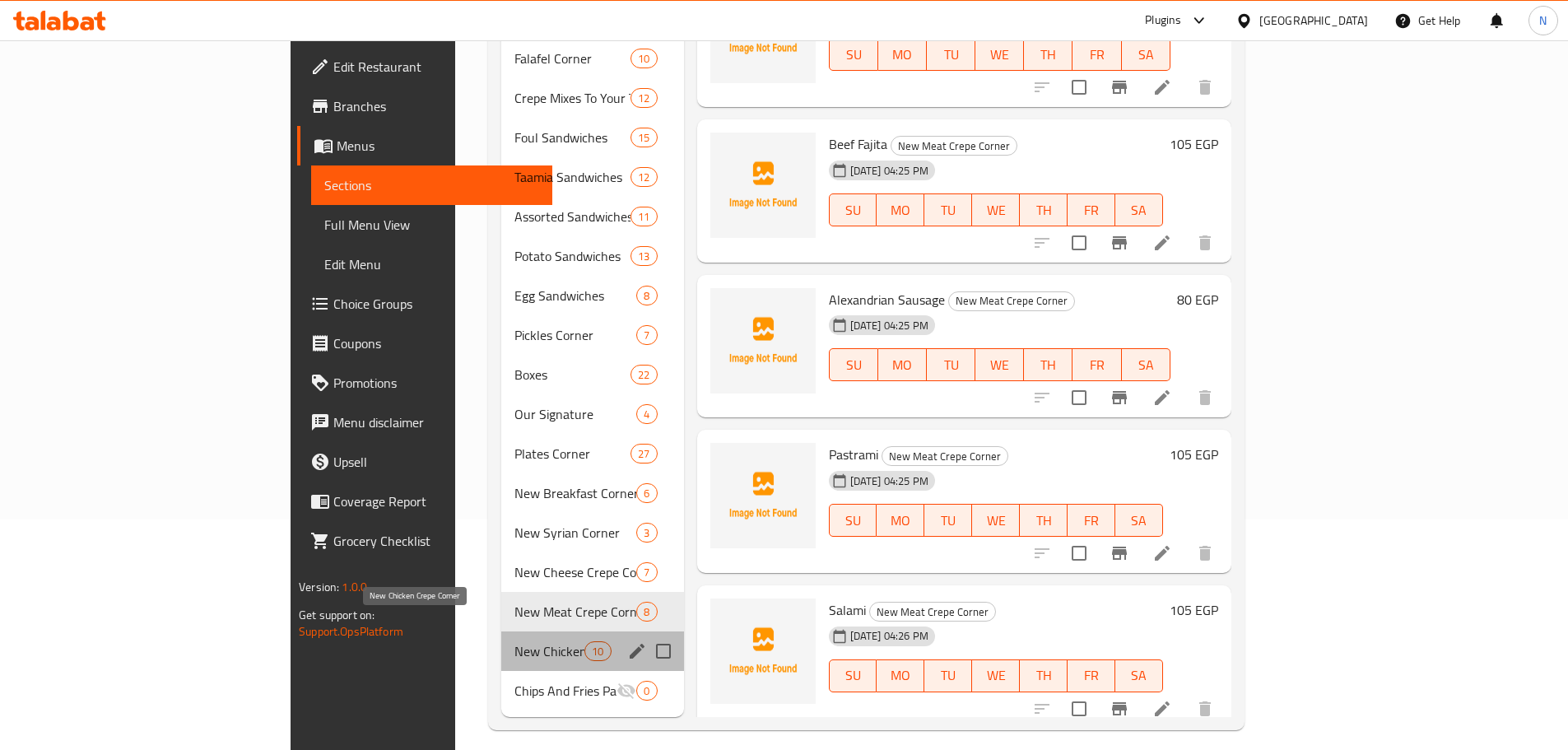
click at [514, 641] on span "New Chicken Crepe Corner" at bounding box center [549, 650] width 70 height 20
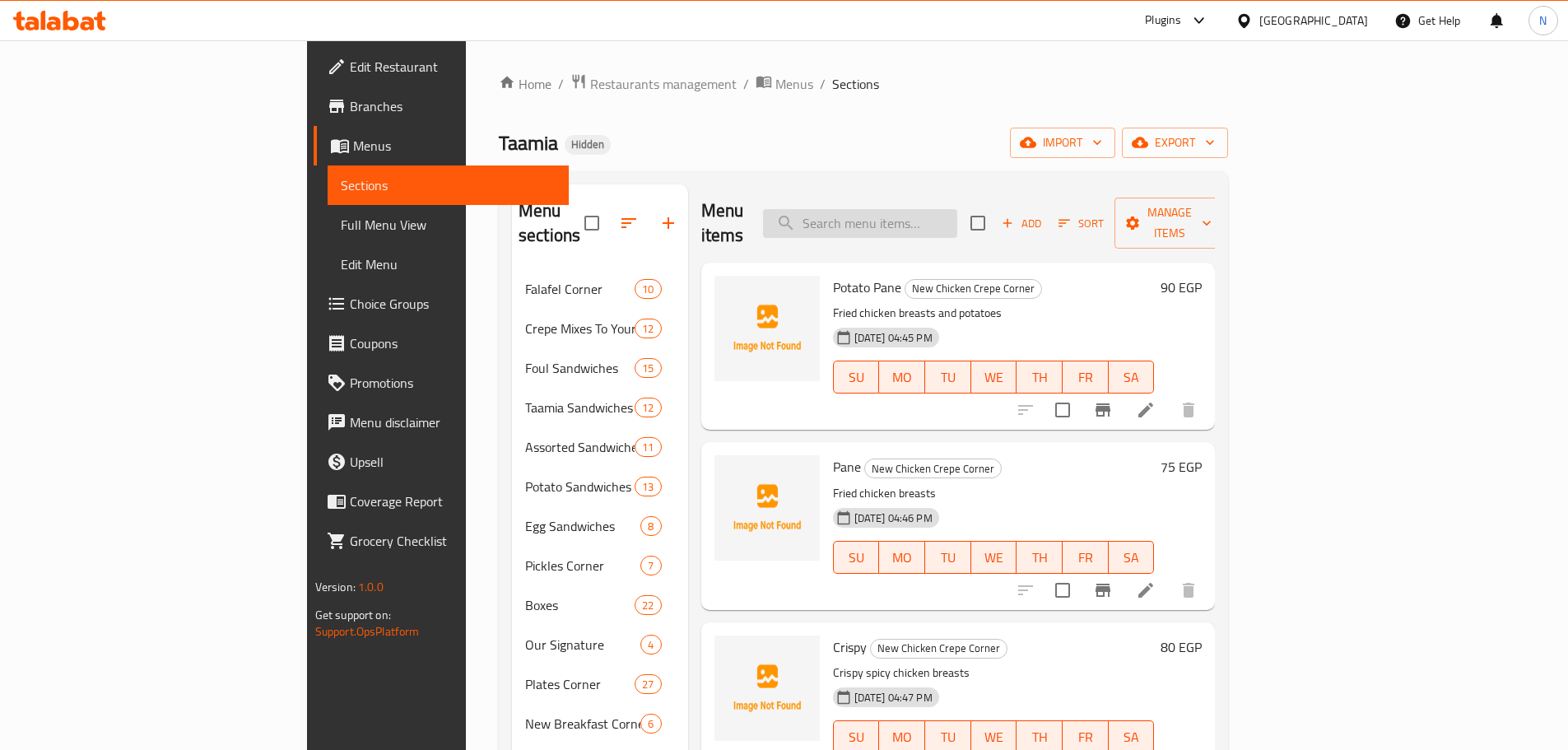
click at [777, 220] on input "search" at bounding box center [860, 224] width 194 height 29
paste input "جمبري"
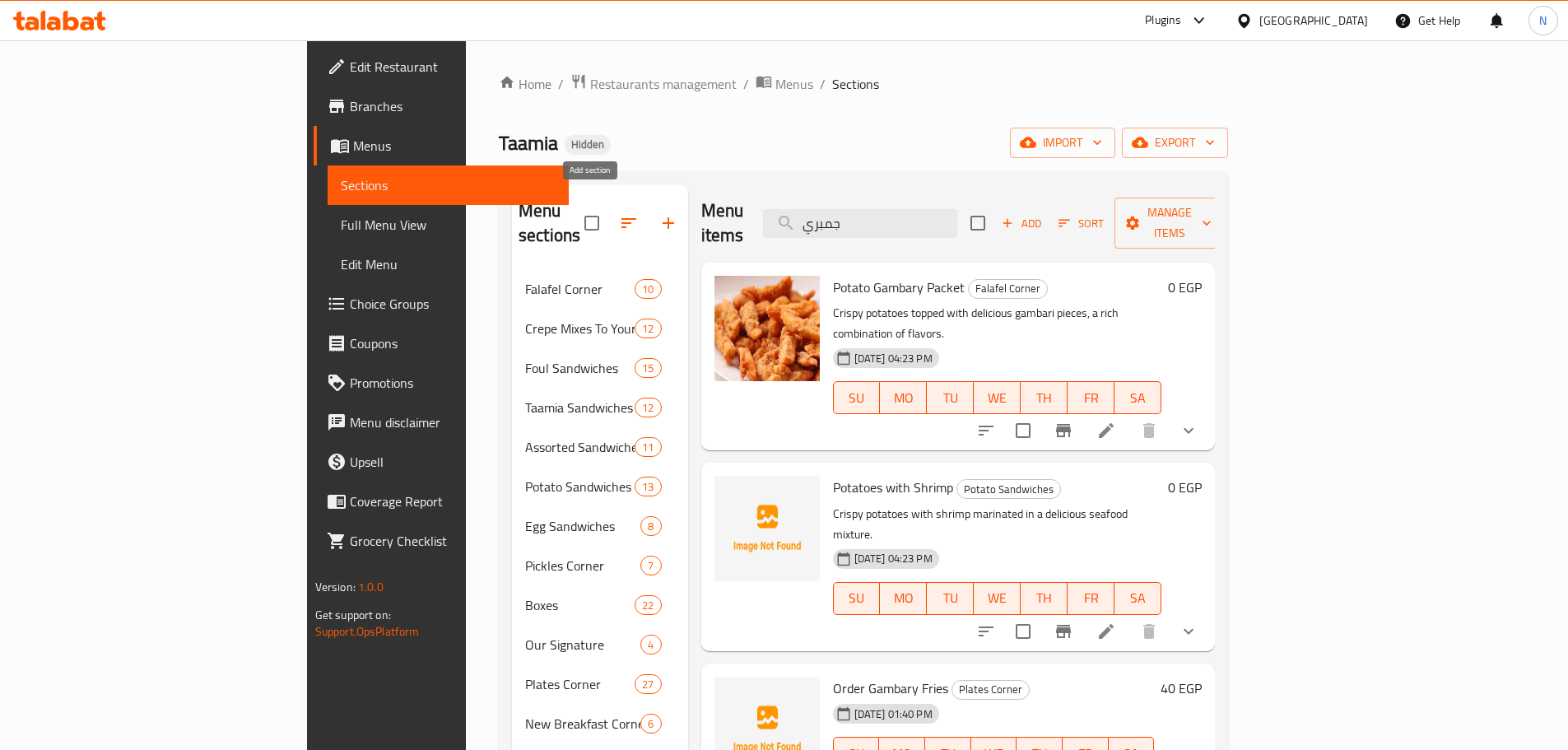
type input "جمبري"
click at [659, 213] on icon "button" at bounding box center [668, 222] width 20 height 20
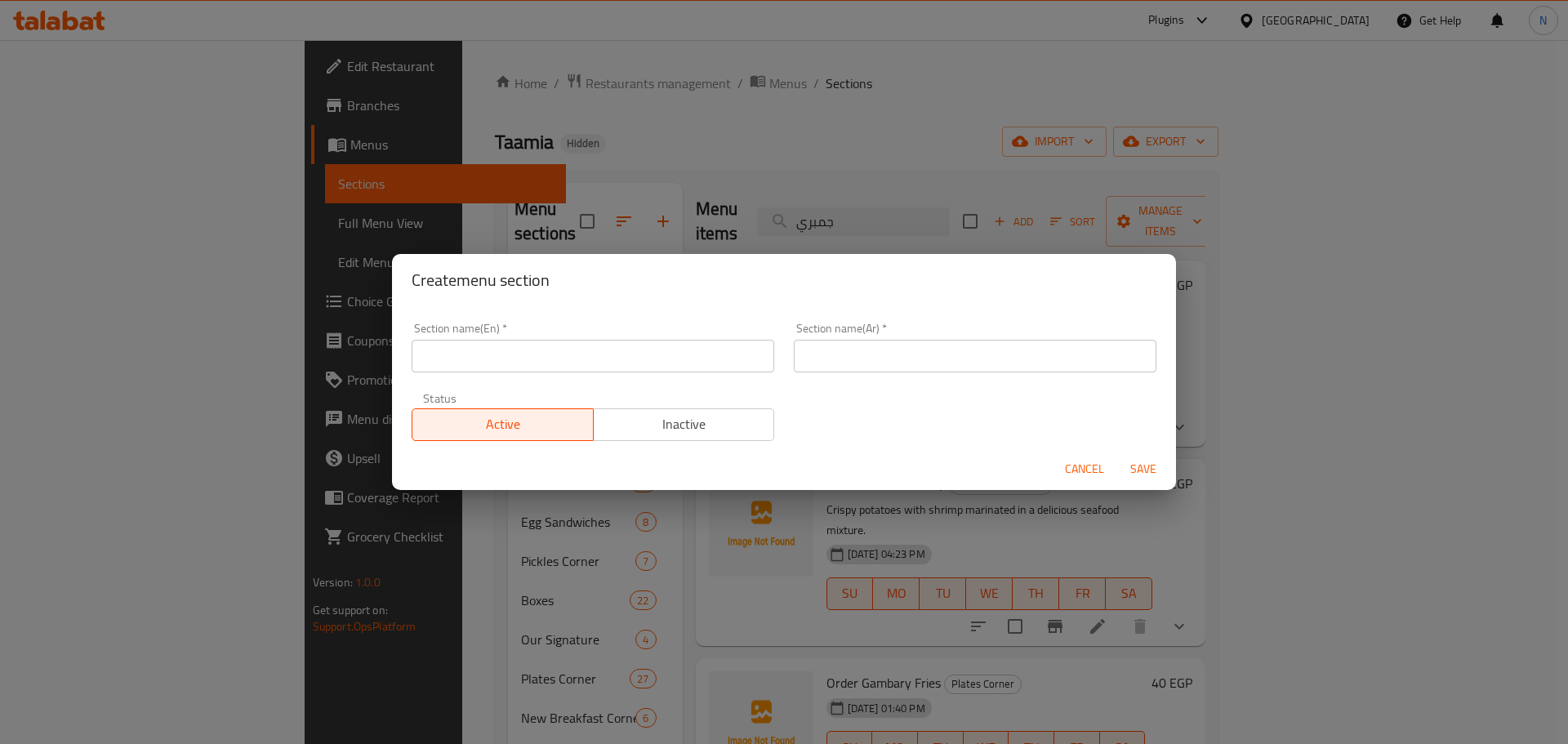
click at [771, 345] on input "text" at bounding box center [975, 356] width 362 height 33
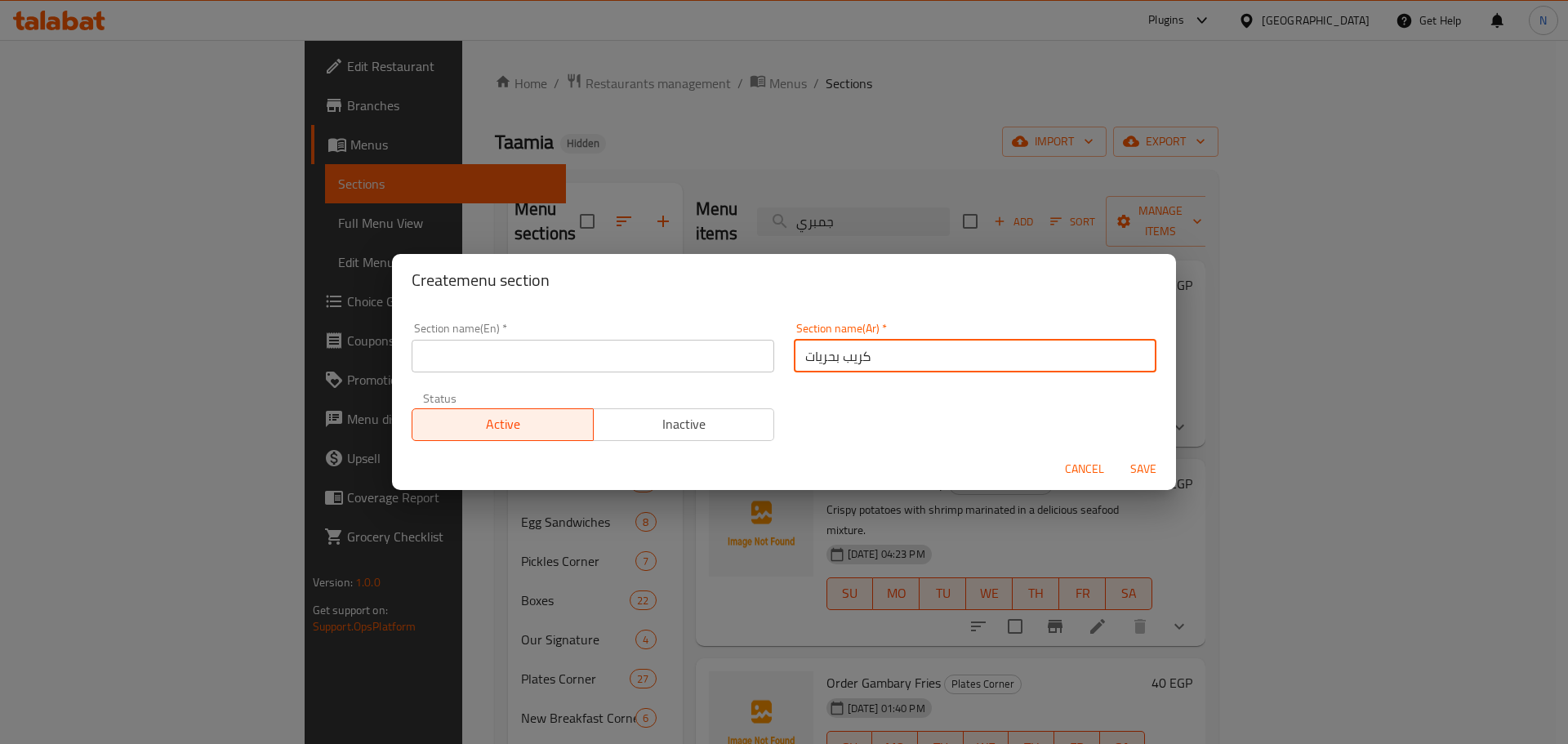
click at [771, 370] on input "كريب بحريات" at bounding box center [975, 356] width 362 height 33
type input "كريب بحريات"
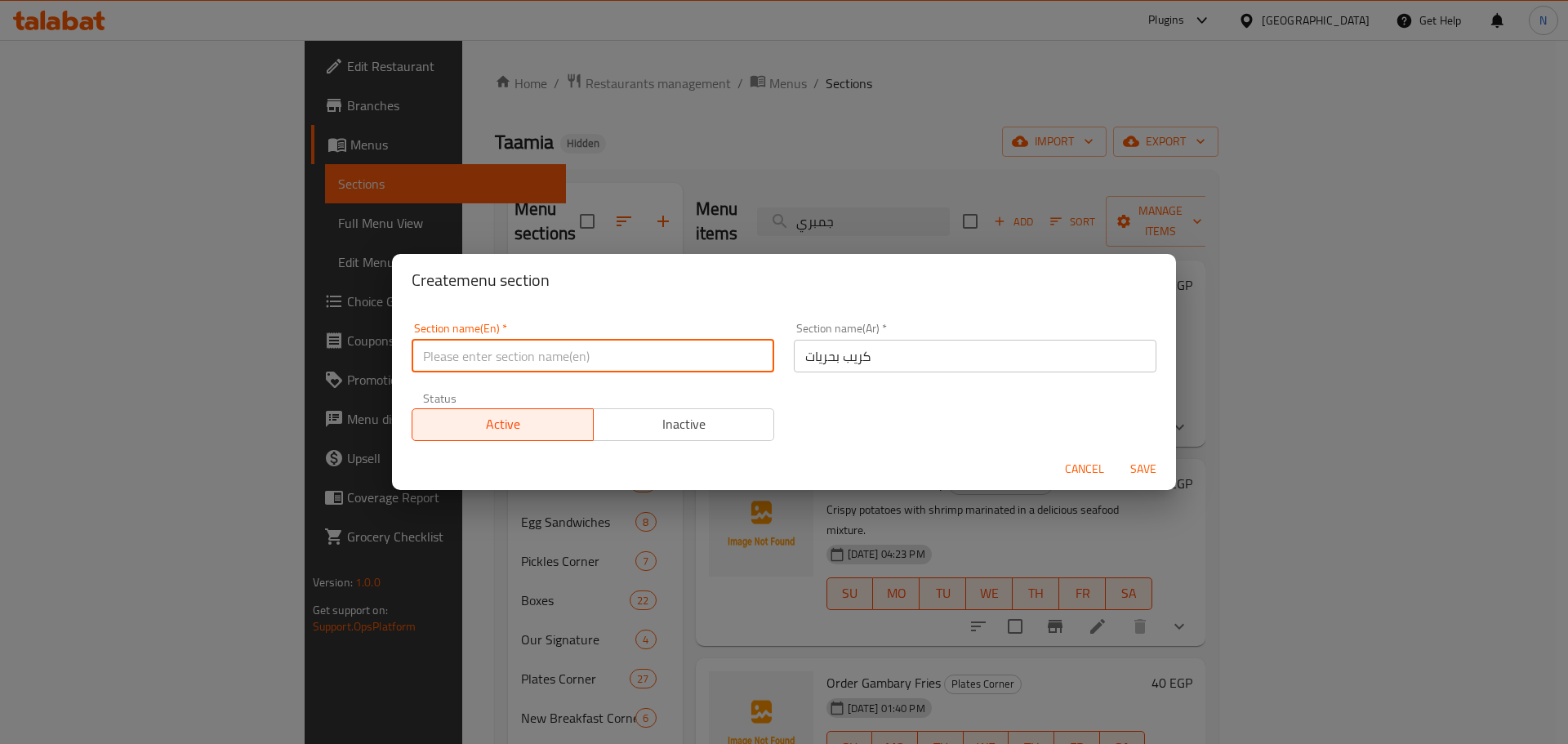
click at [508, 363] on input "text" at bounding box center [592, 356] width 362 height 33
paste input "Seafood crepe"
type input "Seafood Crepe"
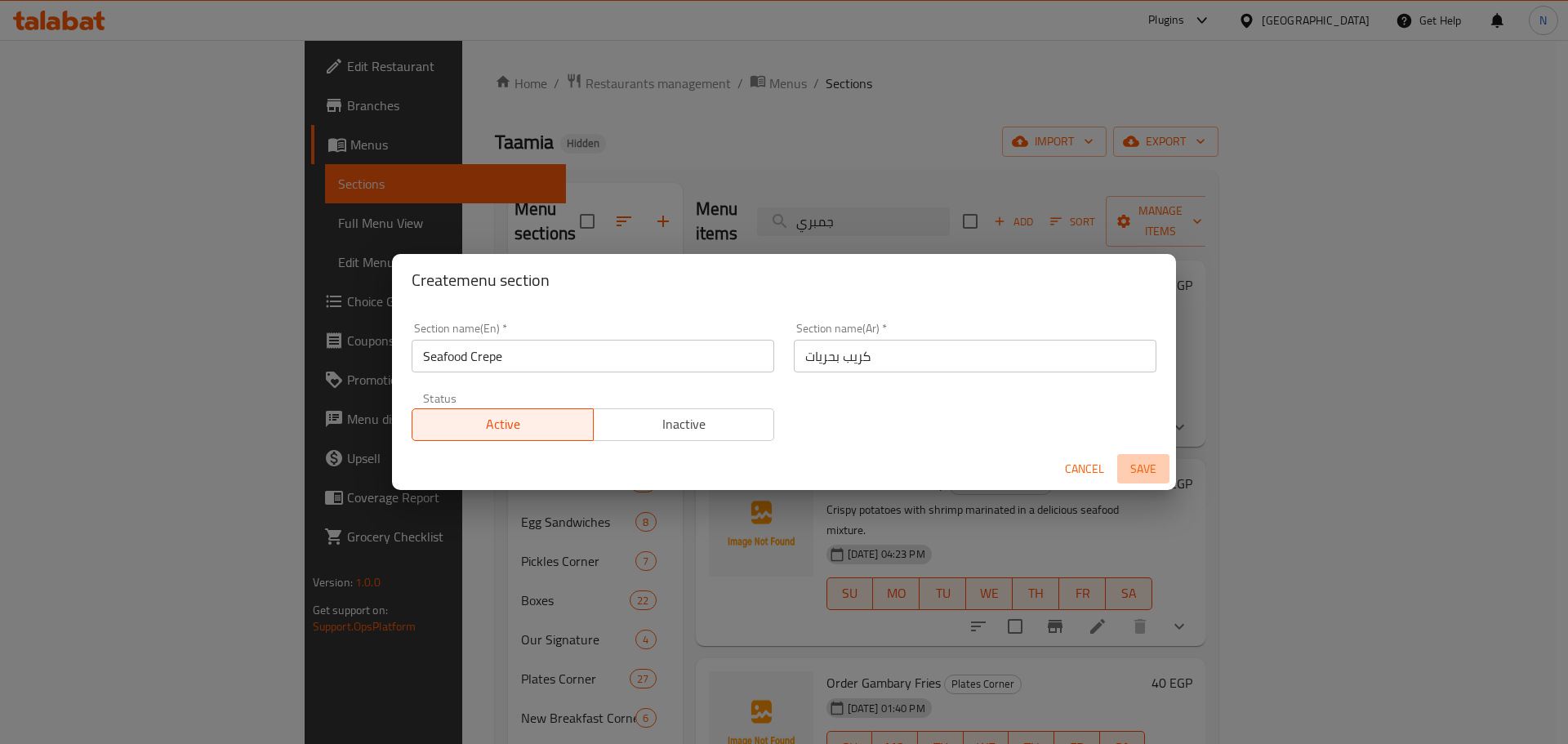
click at [771, 463] on span "Save" at bounding box center [1143, 469] width 39 height 20
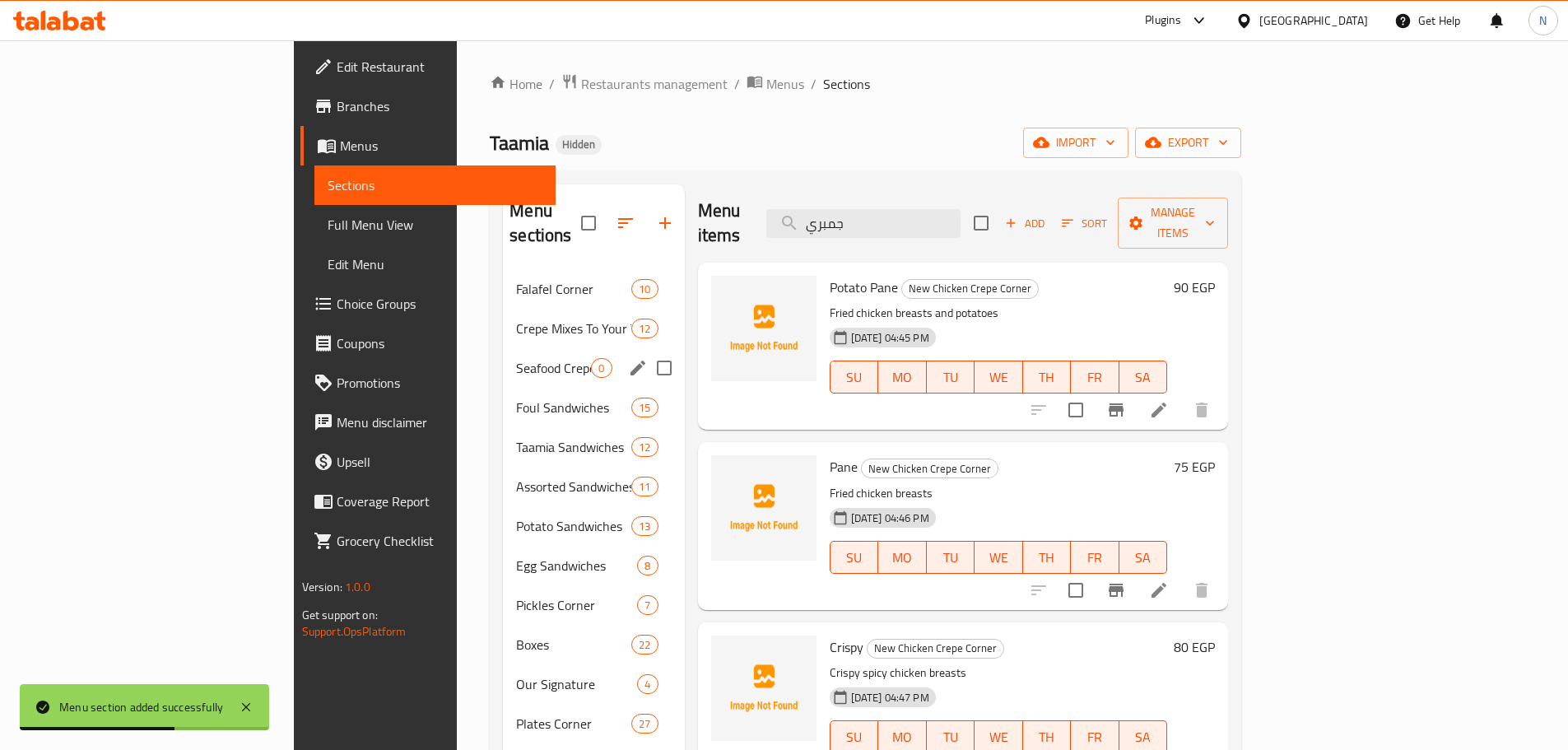
click at [516, 358] on span "Seafood Crepe" at bounding box center [553, 368] width 75 height 20
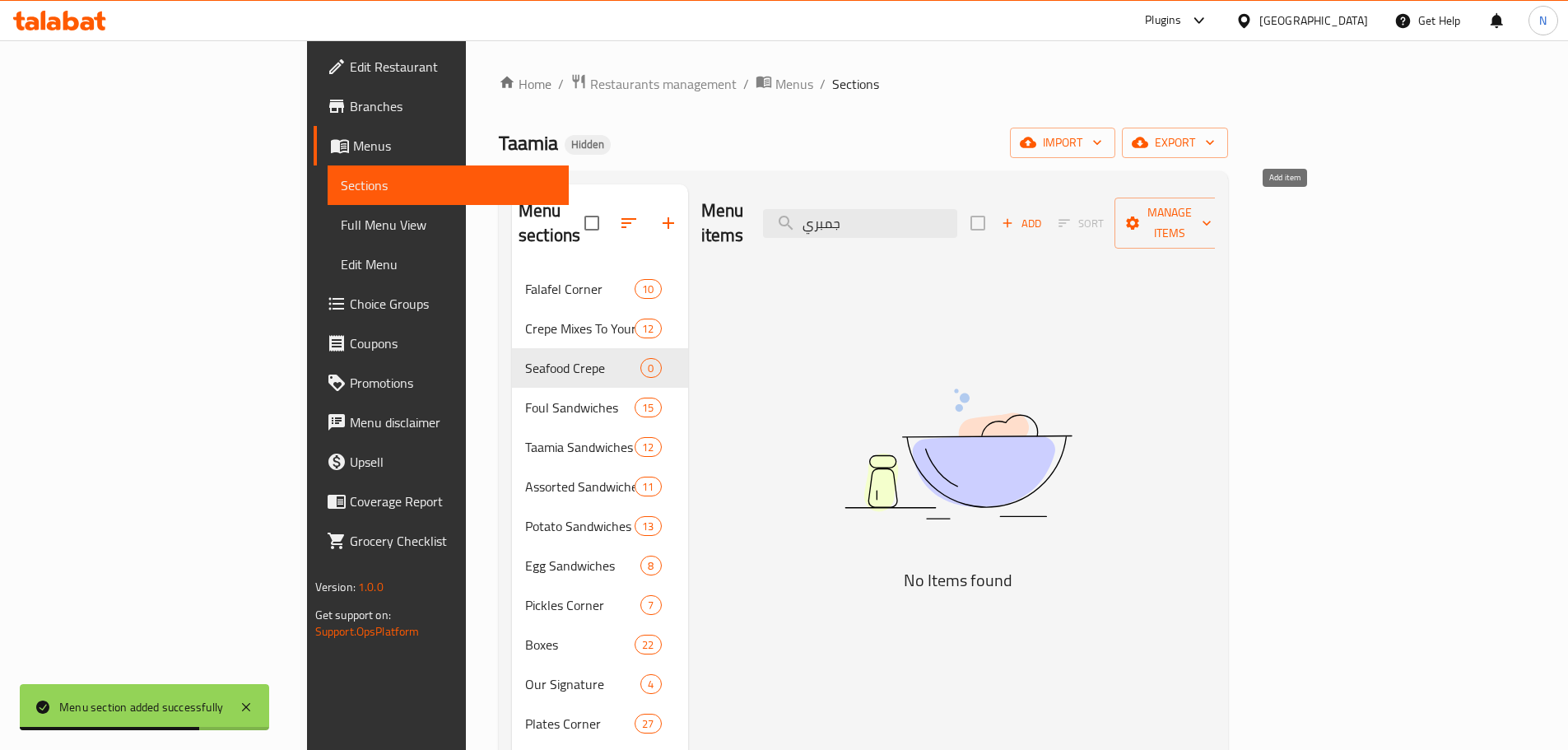
click at [777, 219] on icon "button" at bounding box center [1008, 223] width 9 height 9
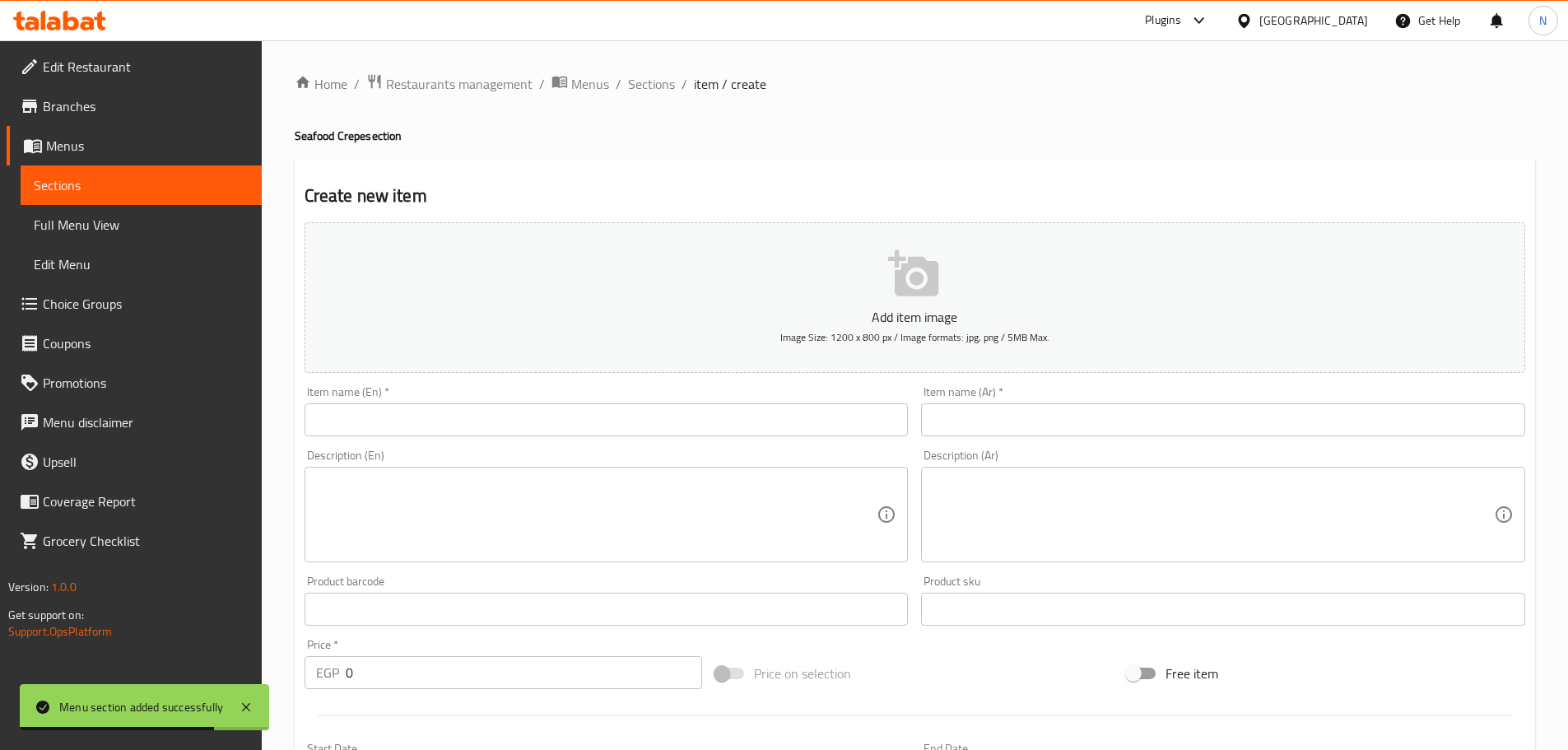
click at [777, 405] on input "text" at bounding box center [1223, 420] width 604 height 33
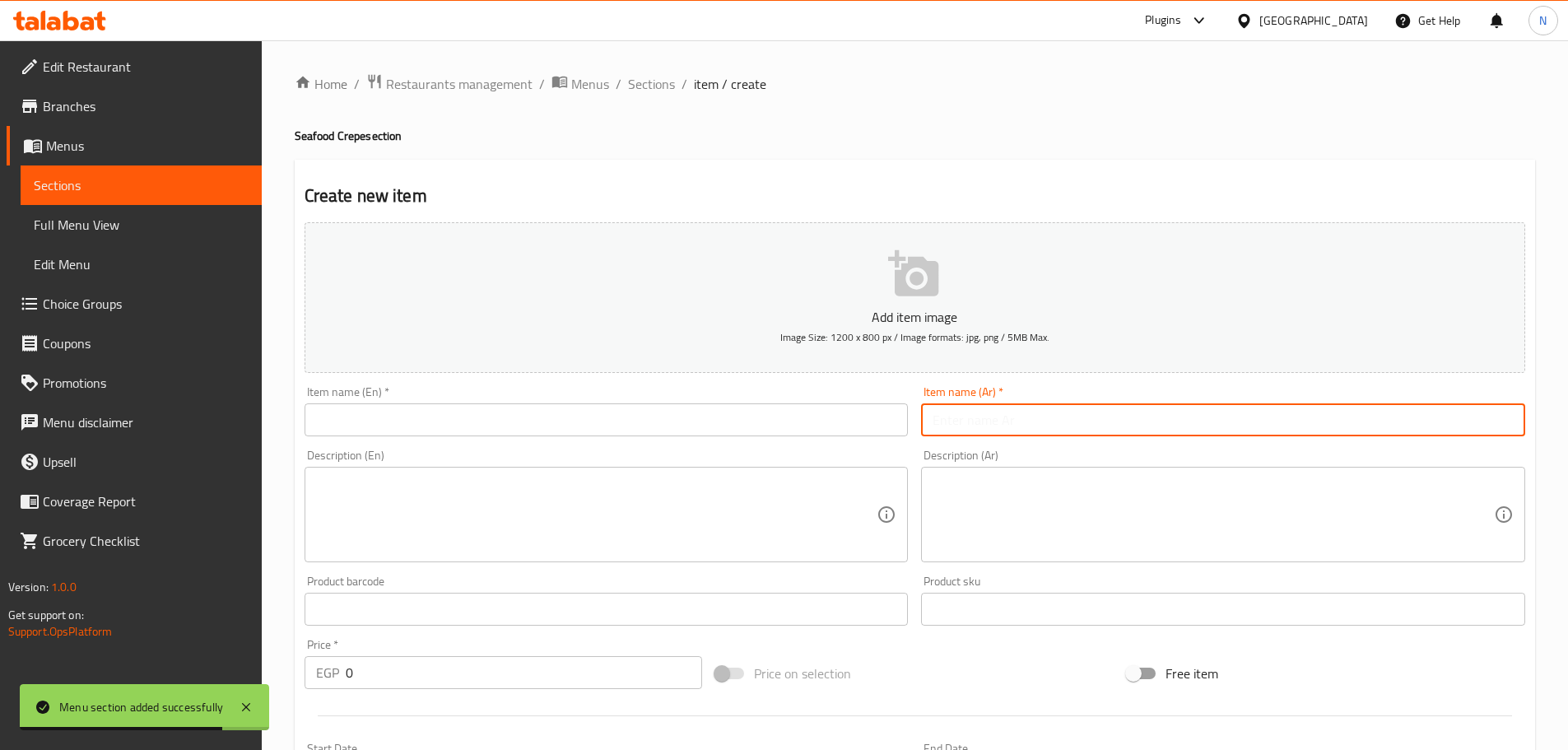
paste input "جمبري"
type input "جمبري"
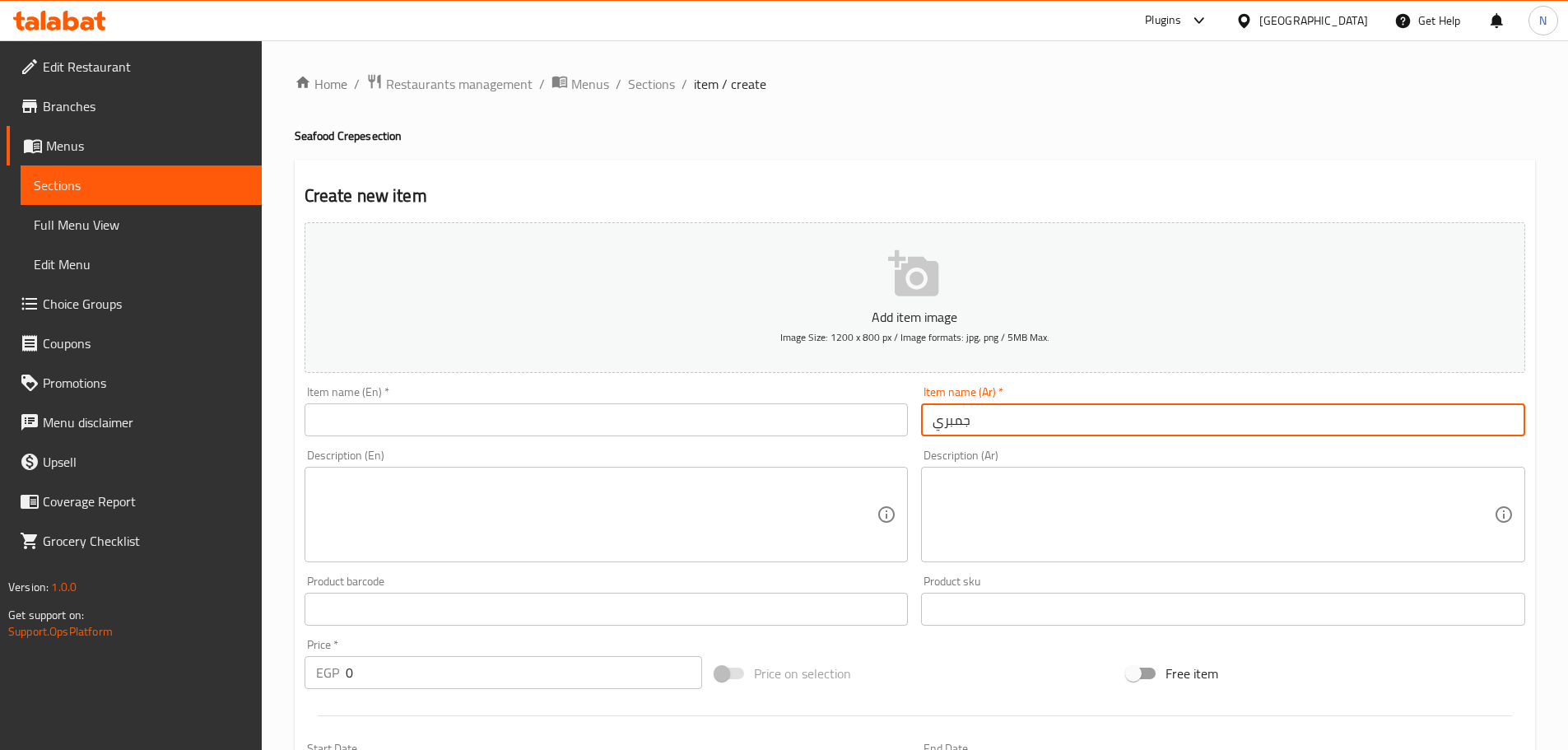
click at [504, 430] on input "text" at bounding box center [607, 420] width 604 height 33
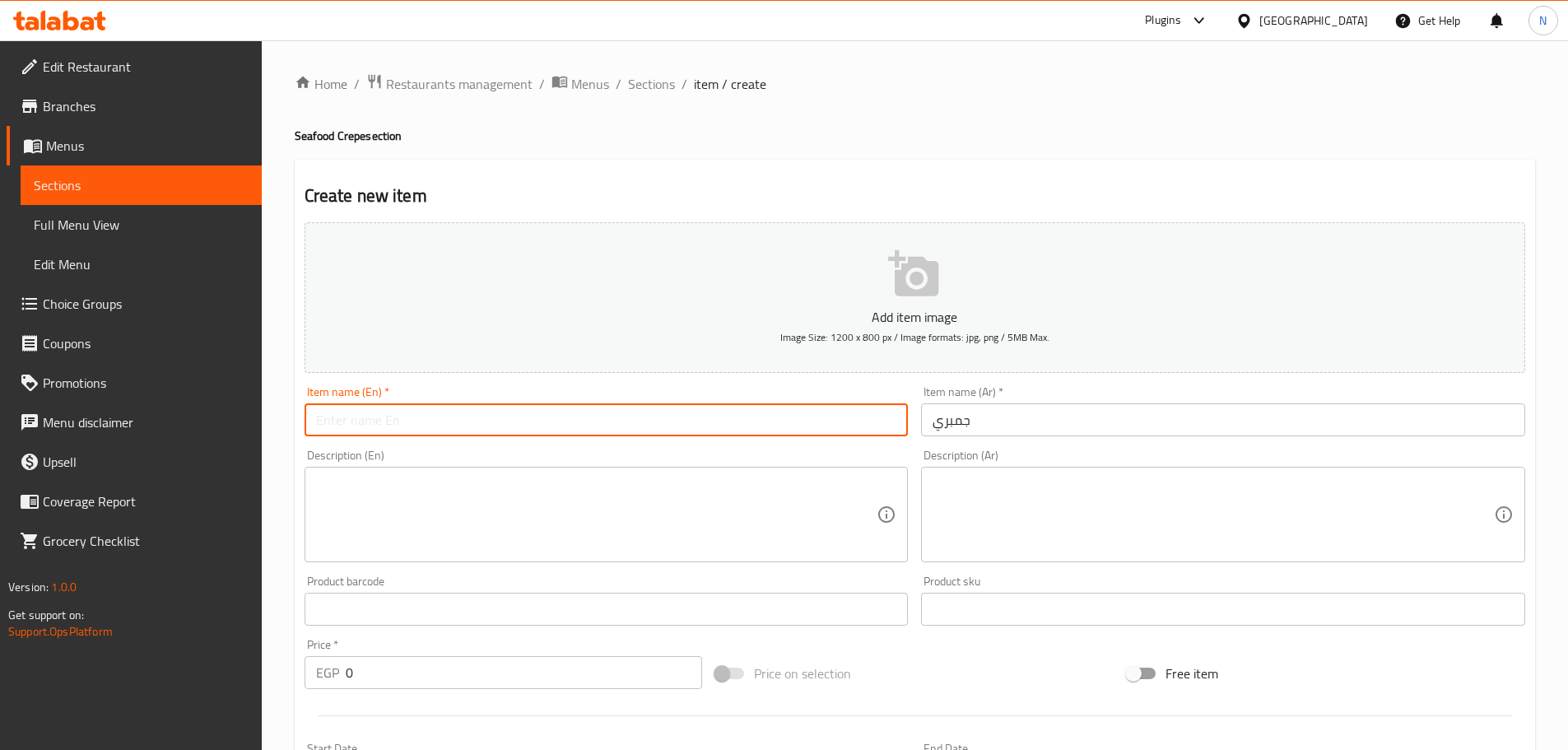
paste input "shrimp"
type input "Shrimp"
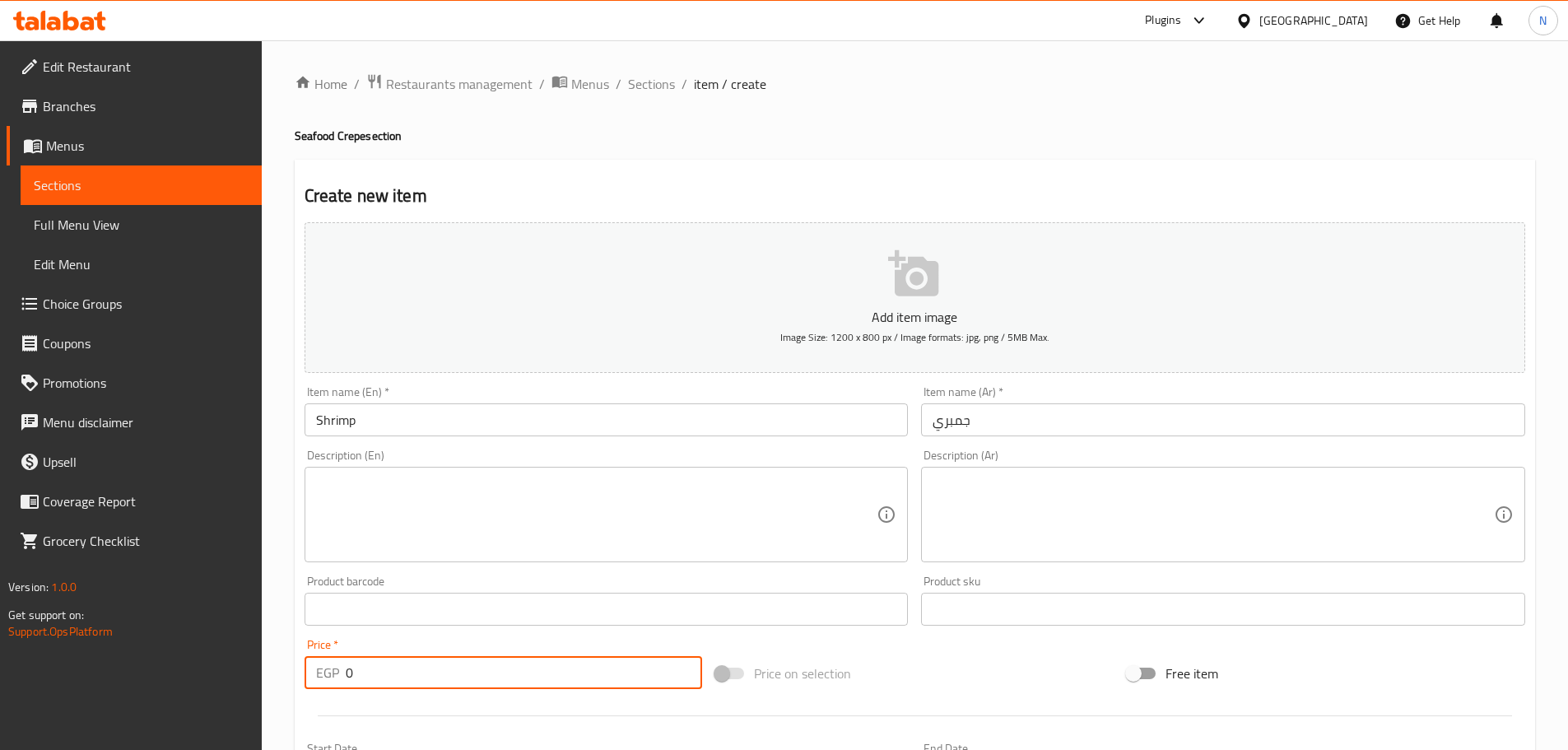
drag, startPoint x: 377, startPoint y: 666, endPoint x: 333, endPoint y: 680, distance: 46.2
click at [333, 680] on div "EGP 0 Price *" at bounding box center [504, 673] width 398 height 33
type input "145"
click at [777, 642] on div "Add item image Image Size: 1200 x 800 px / Image formats: jpg, png / 5MB Max. I…" at bounding box center [914, 570] width 1233 height 709
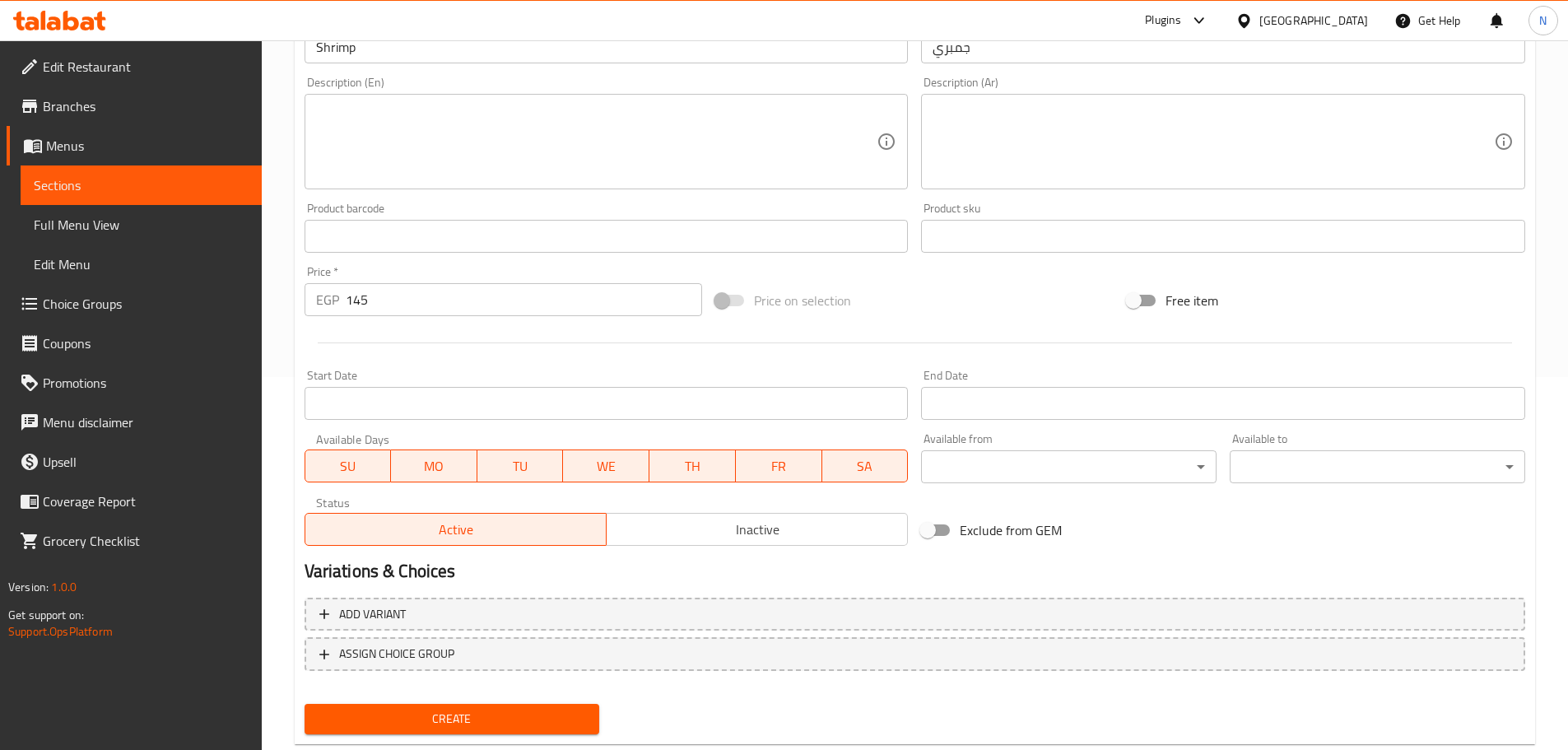
scroll to position [413, 0]
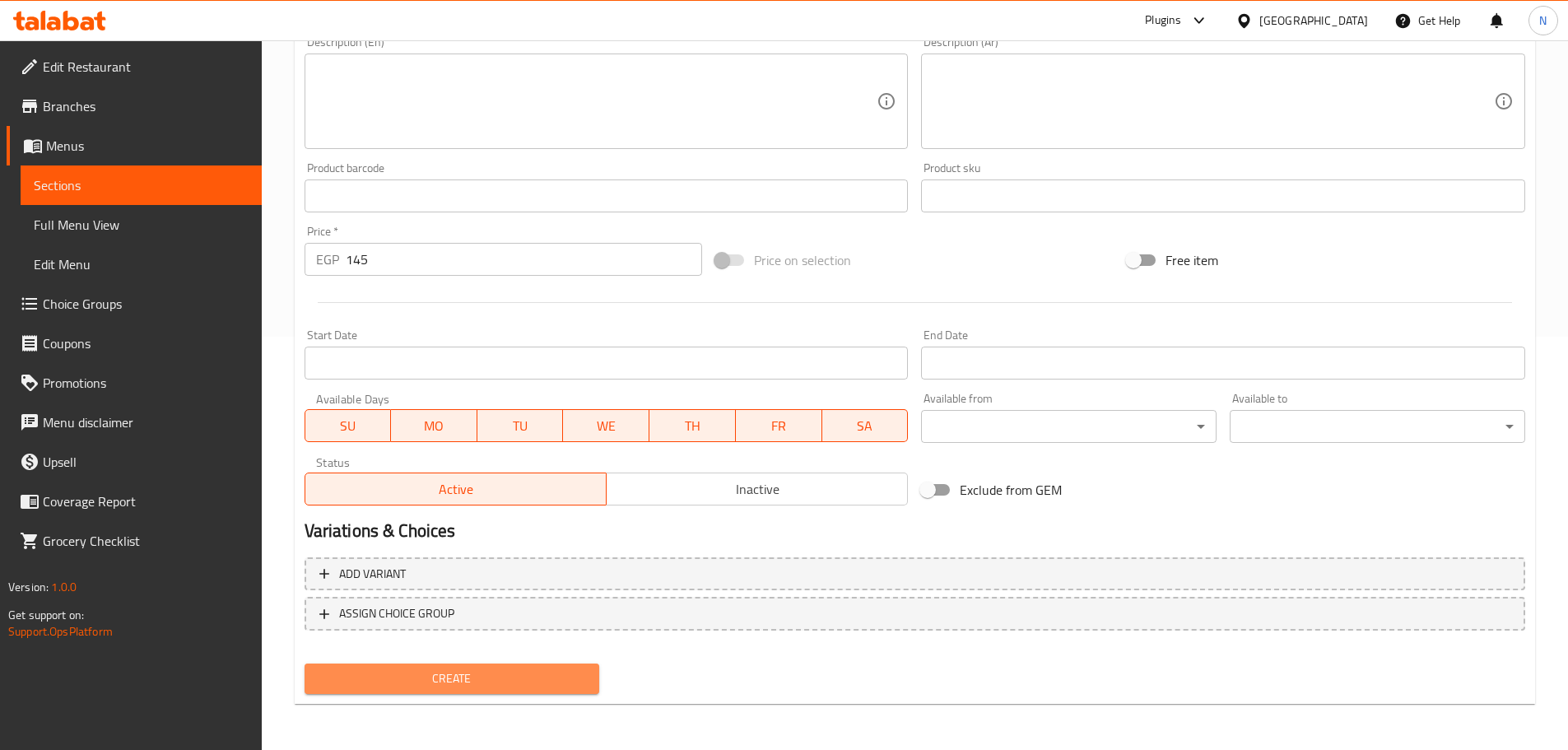
click at [430, 678] on span "Create" at bounding box center [452, 678] width 269 height 20
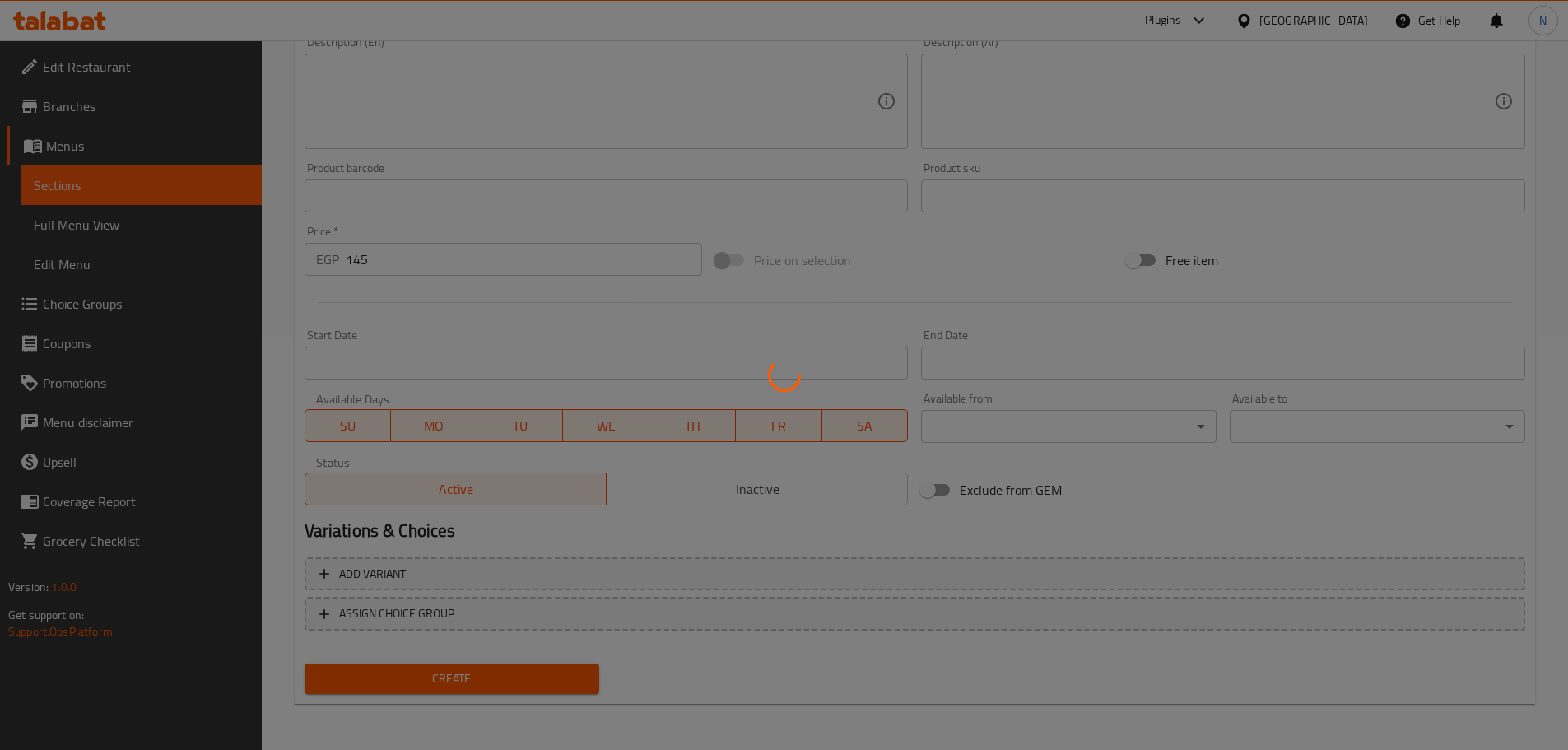
type input "0"
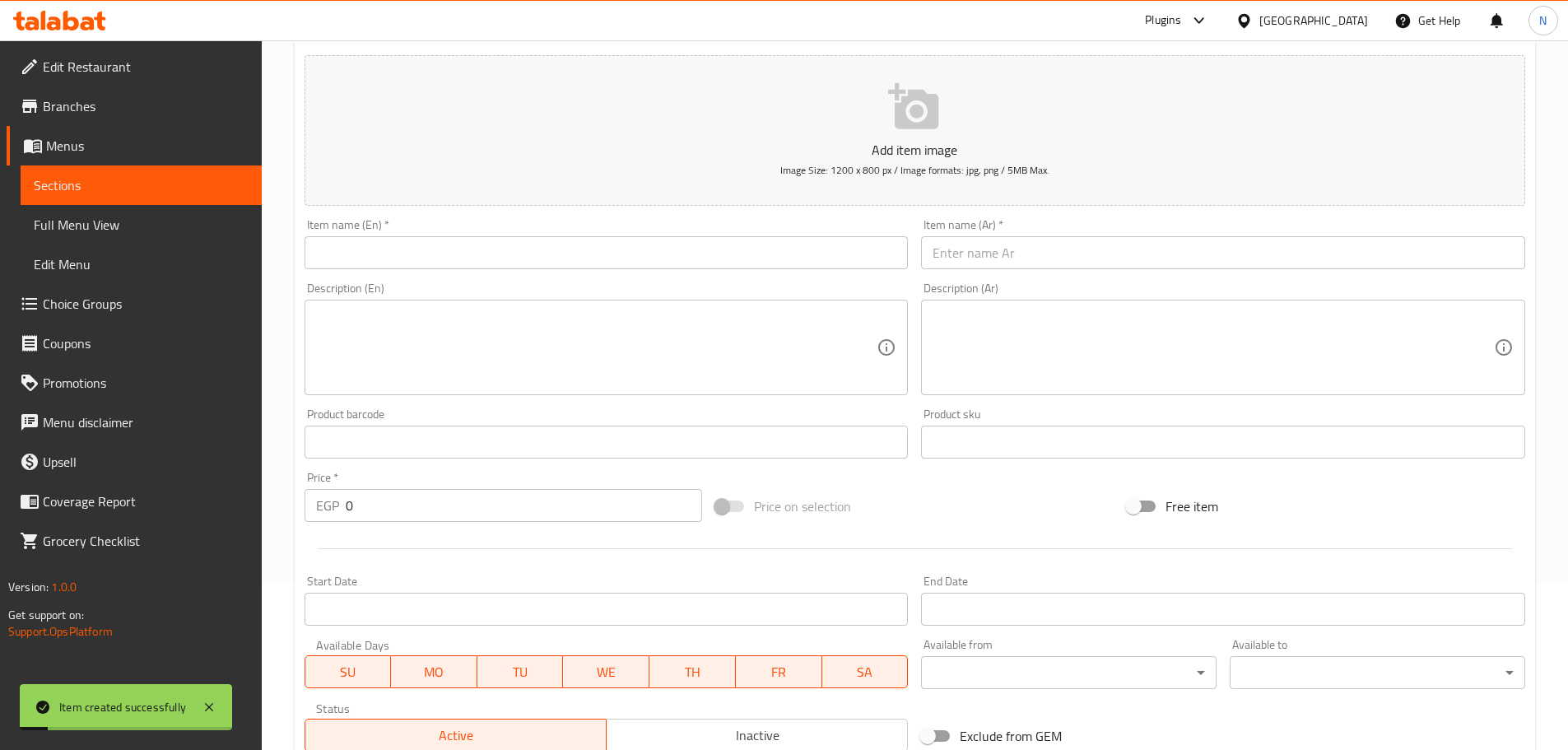
scroll to position [166, 0]
click at [777, 268] on input "text" at bounding box center [1223, 253] width 604 height 33
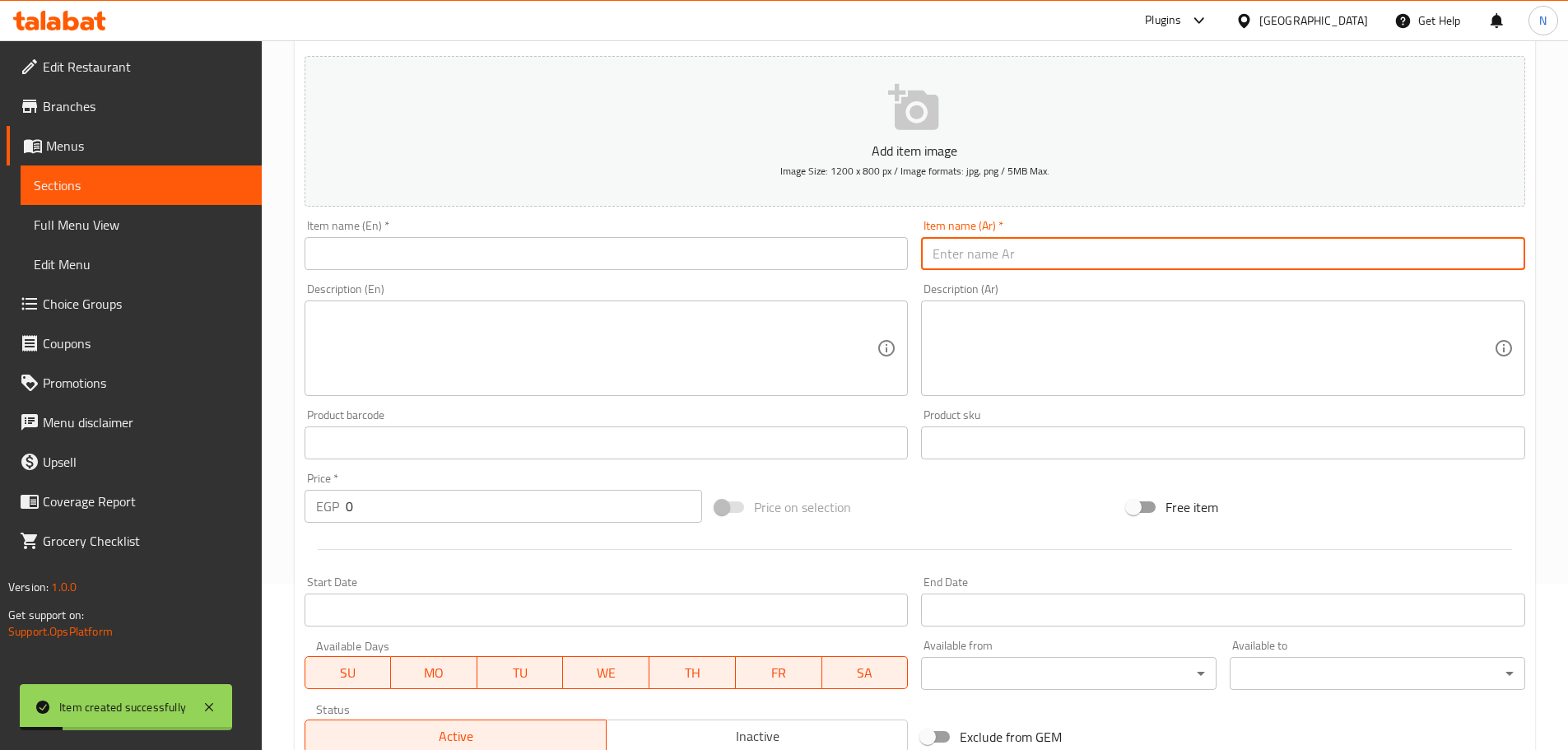
paste input "تونة قطع"
type input "تونة قطع"
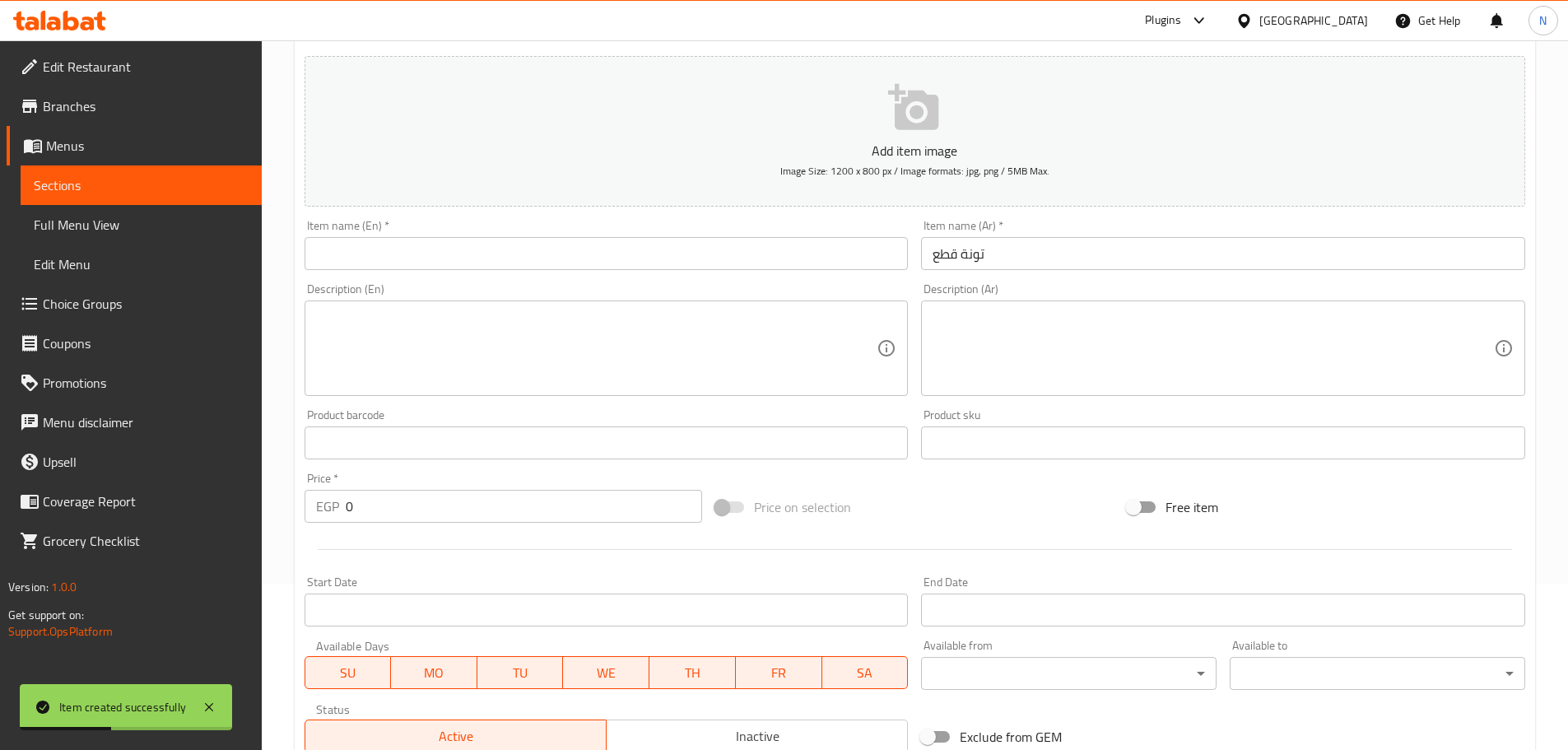
click at [529, 253] on input "text" at bounding box center [607, 253] width 604 height 33
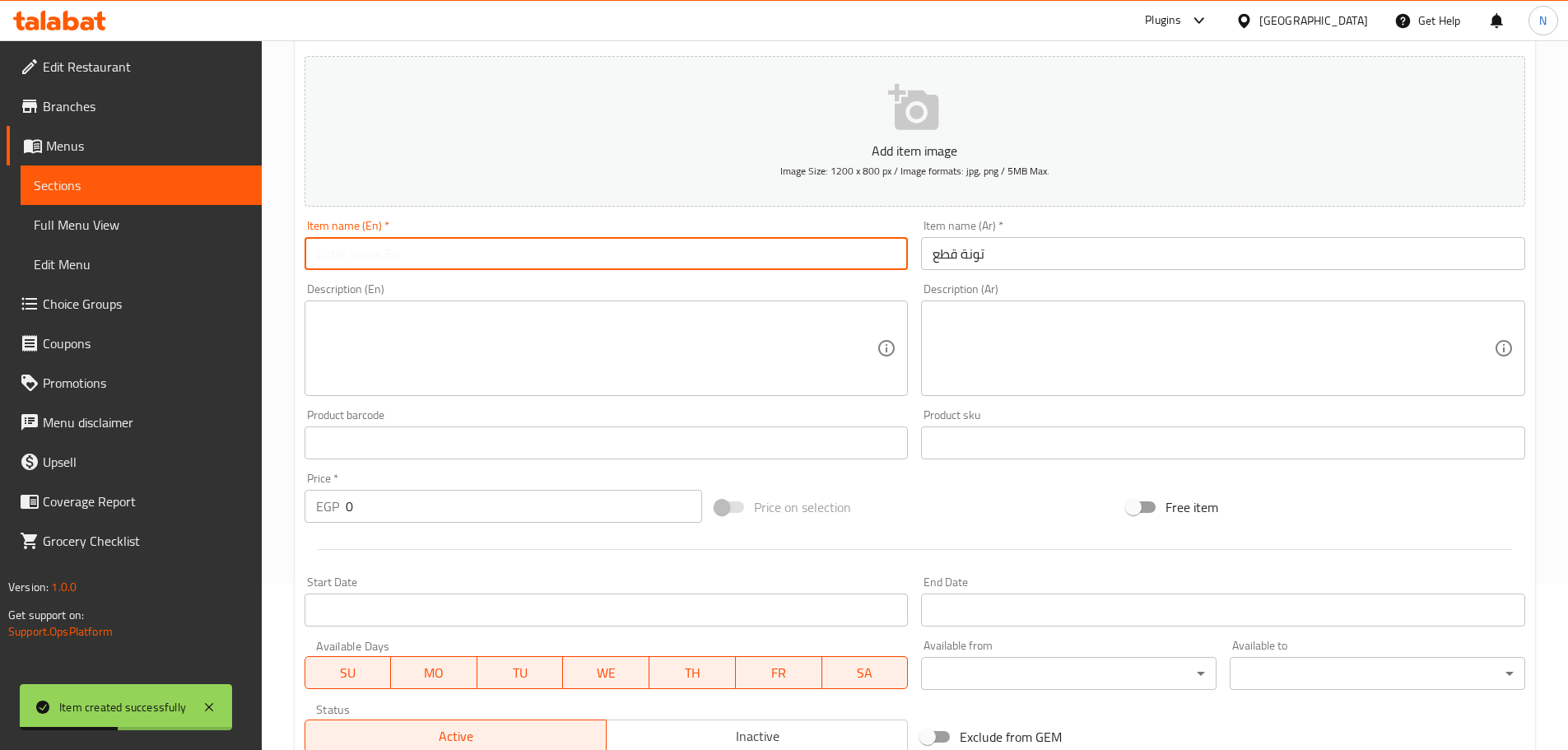
paste input "tuna chunks"
click at [346, 265] on input "tuna chunks" at bounding box center [607, 253] width 604 height 33
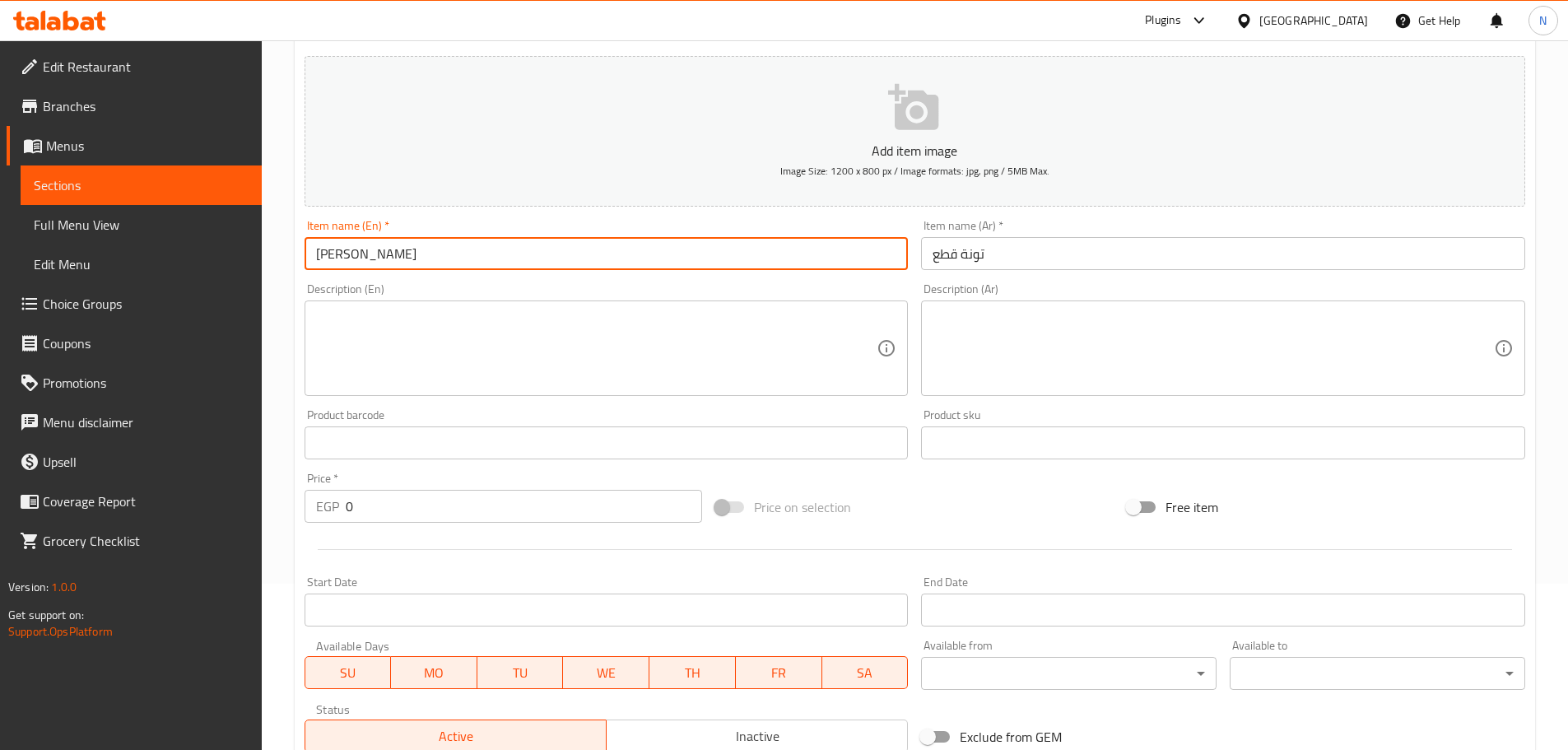
type input "Tuna Chunks"
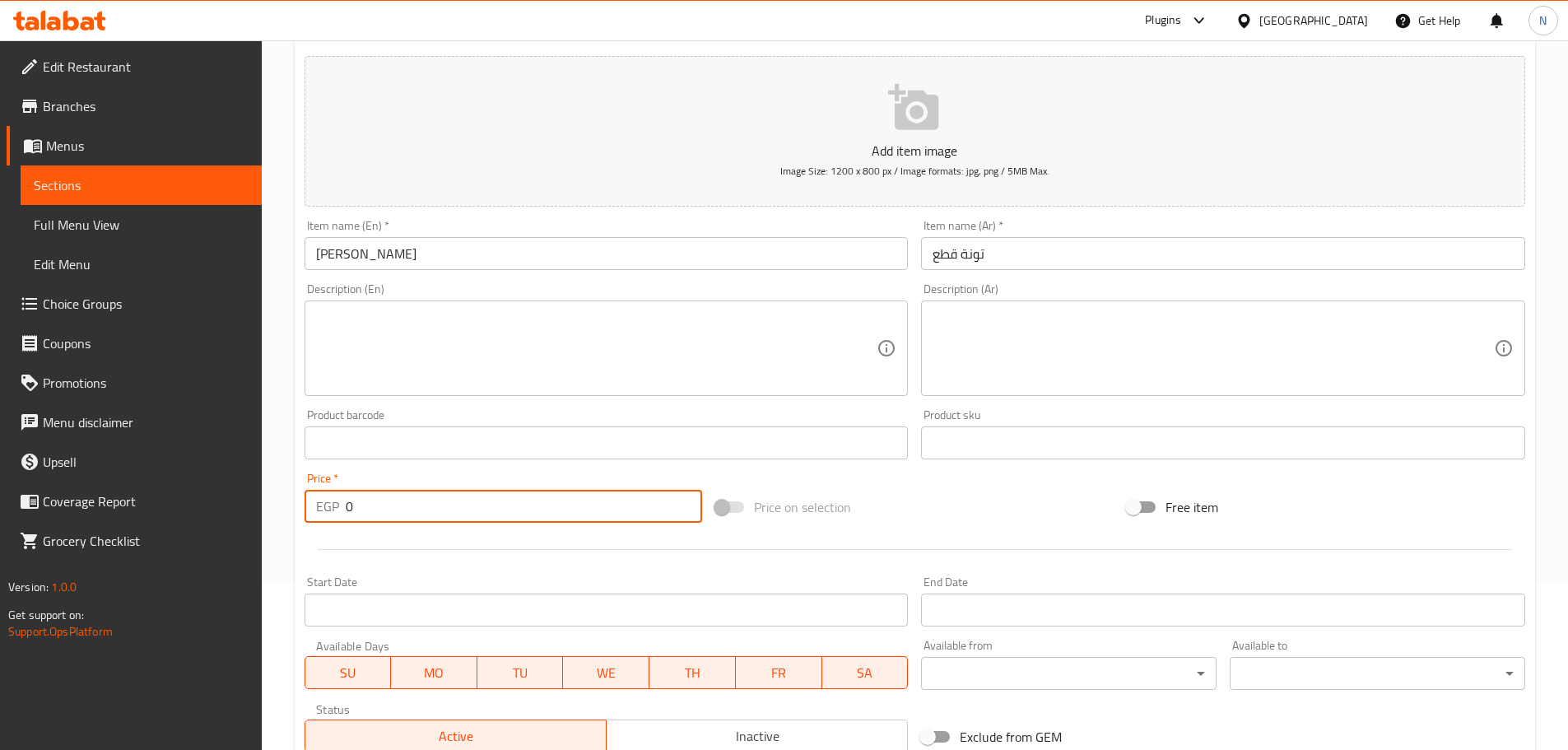
drag, startPoint x: 399, startPoint y: 513, endPoint x: 323, endPoint y: 509, distance: 76.1
click at [323, 509] on div "EGP 0 Price *" at bounding box center [504, 506] width 398 height 33
type input "125"
click at [777, 520] on div "Price on selection" at bounding box center [914, 507] width 411 height 44
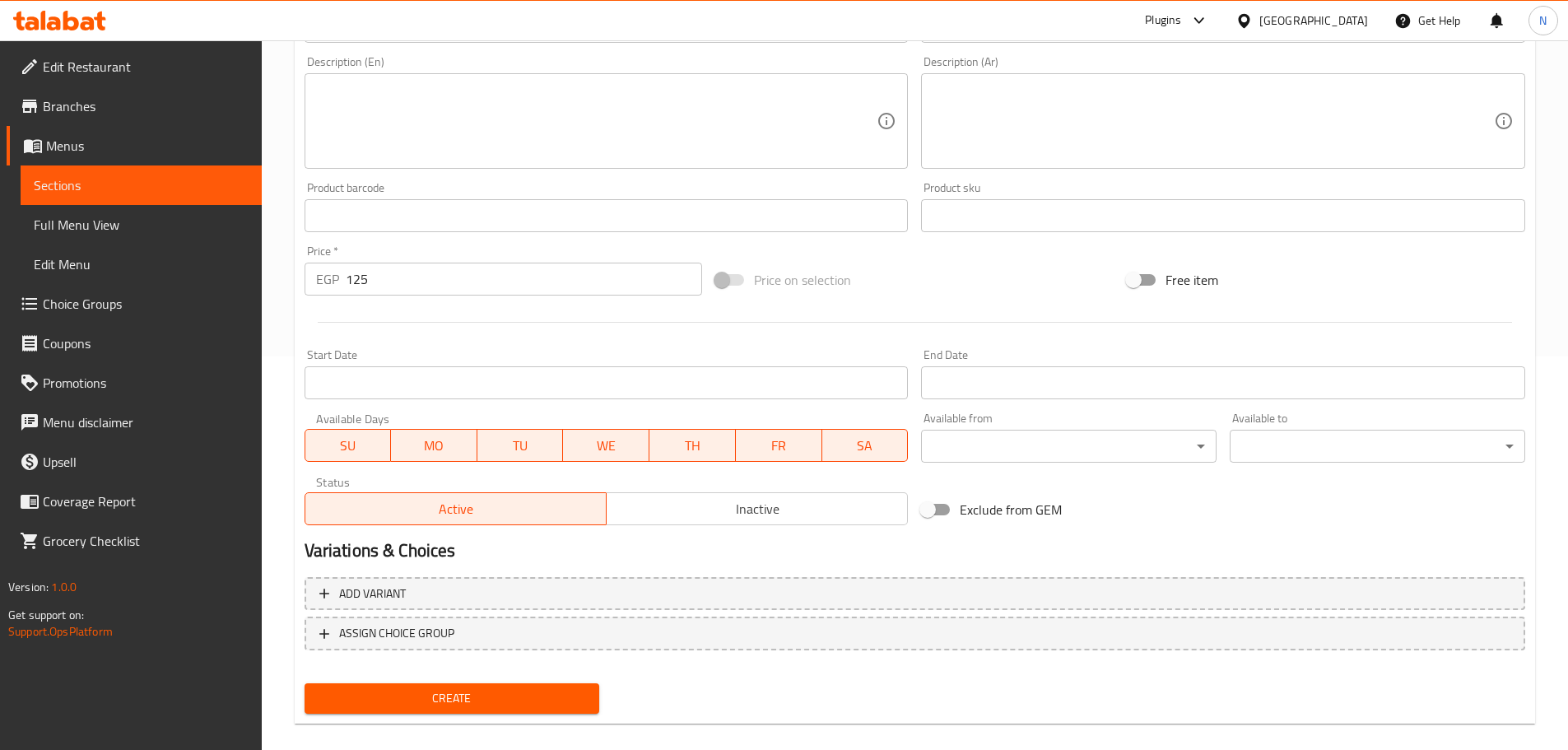
scroll to position [413, 0]
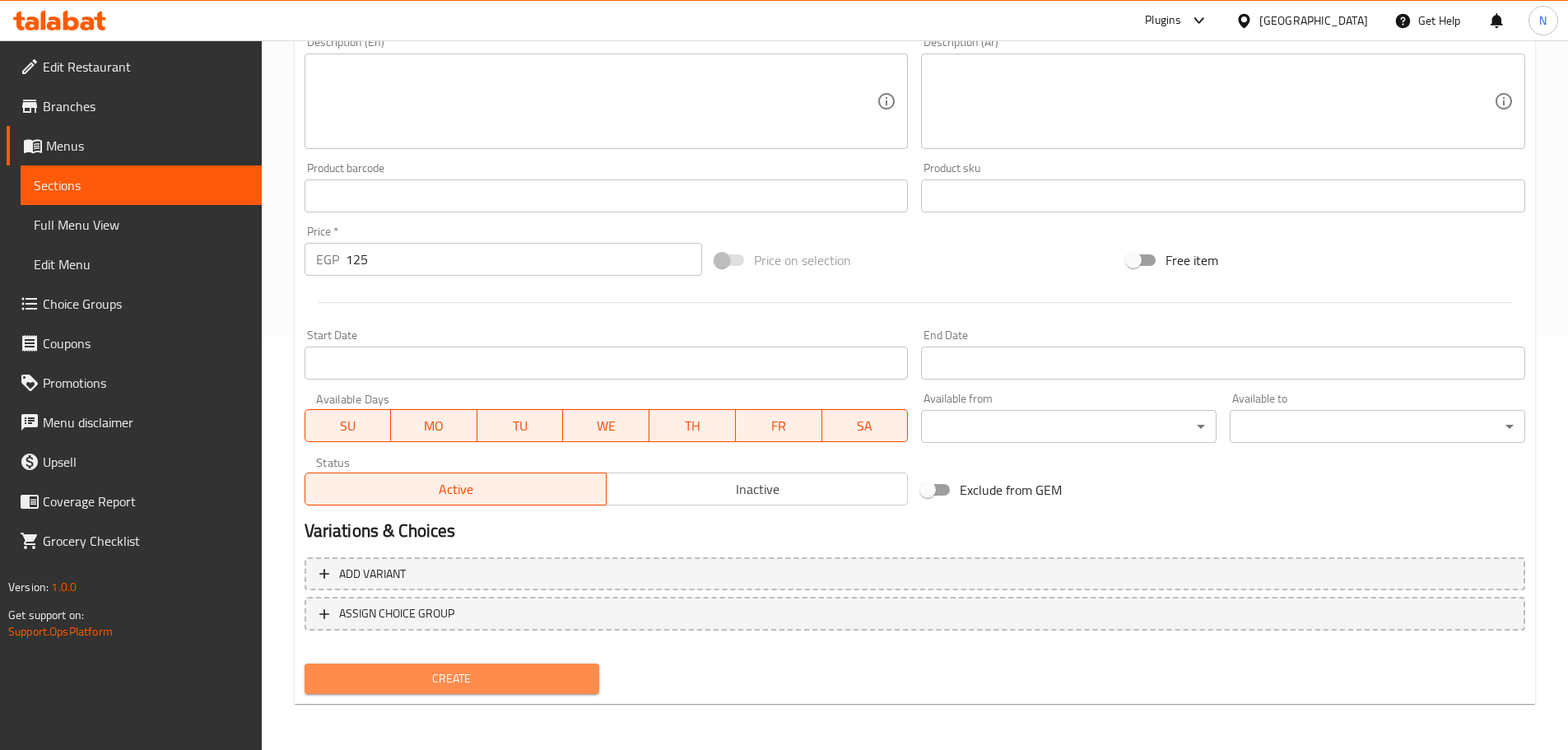
click at [449, 667] on button "Create" at bounding box center [452, 678] width 295 height 31
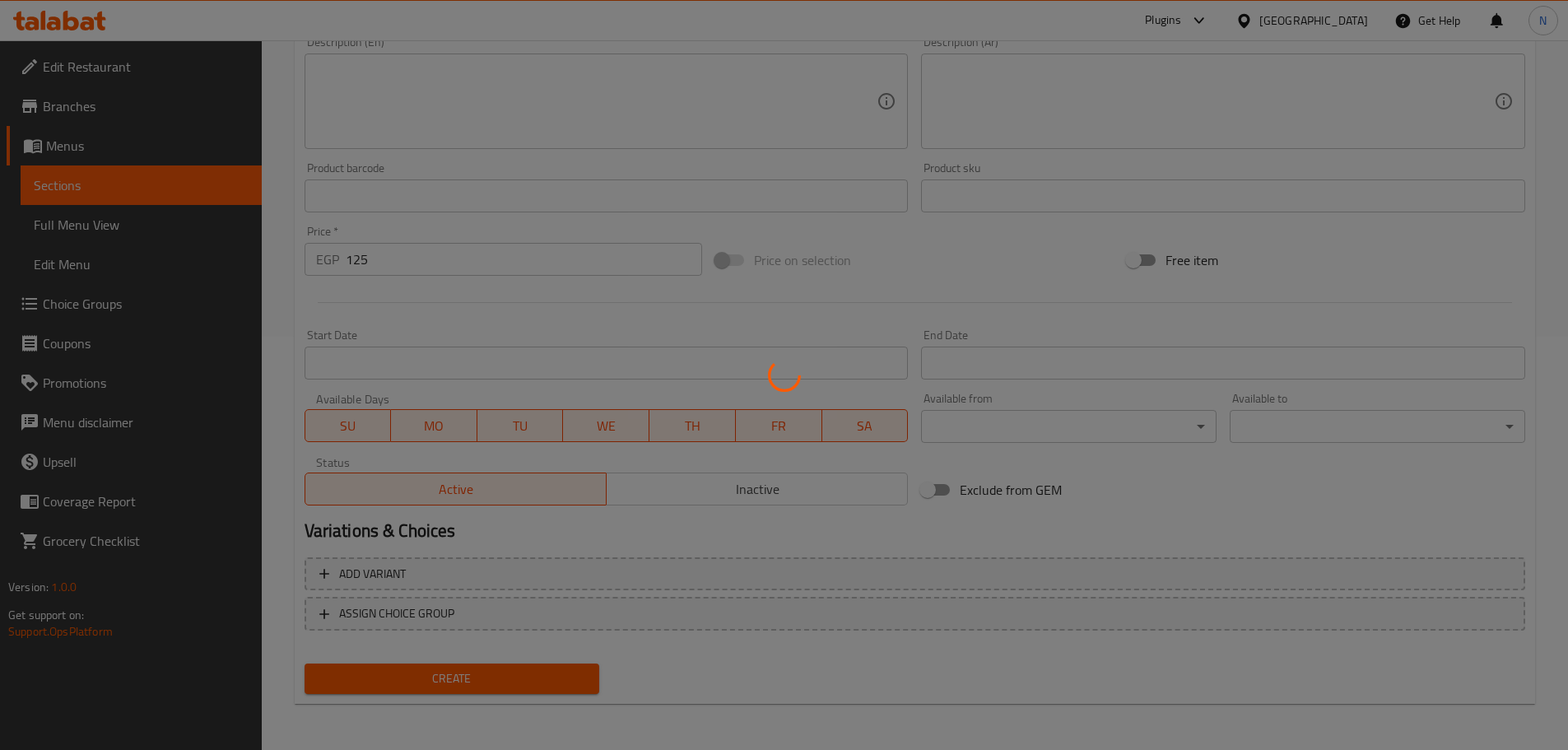
type input "0"
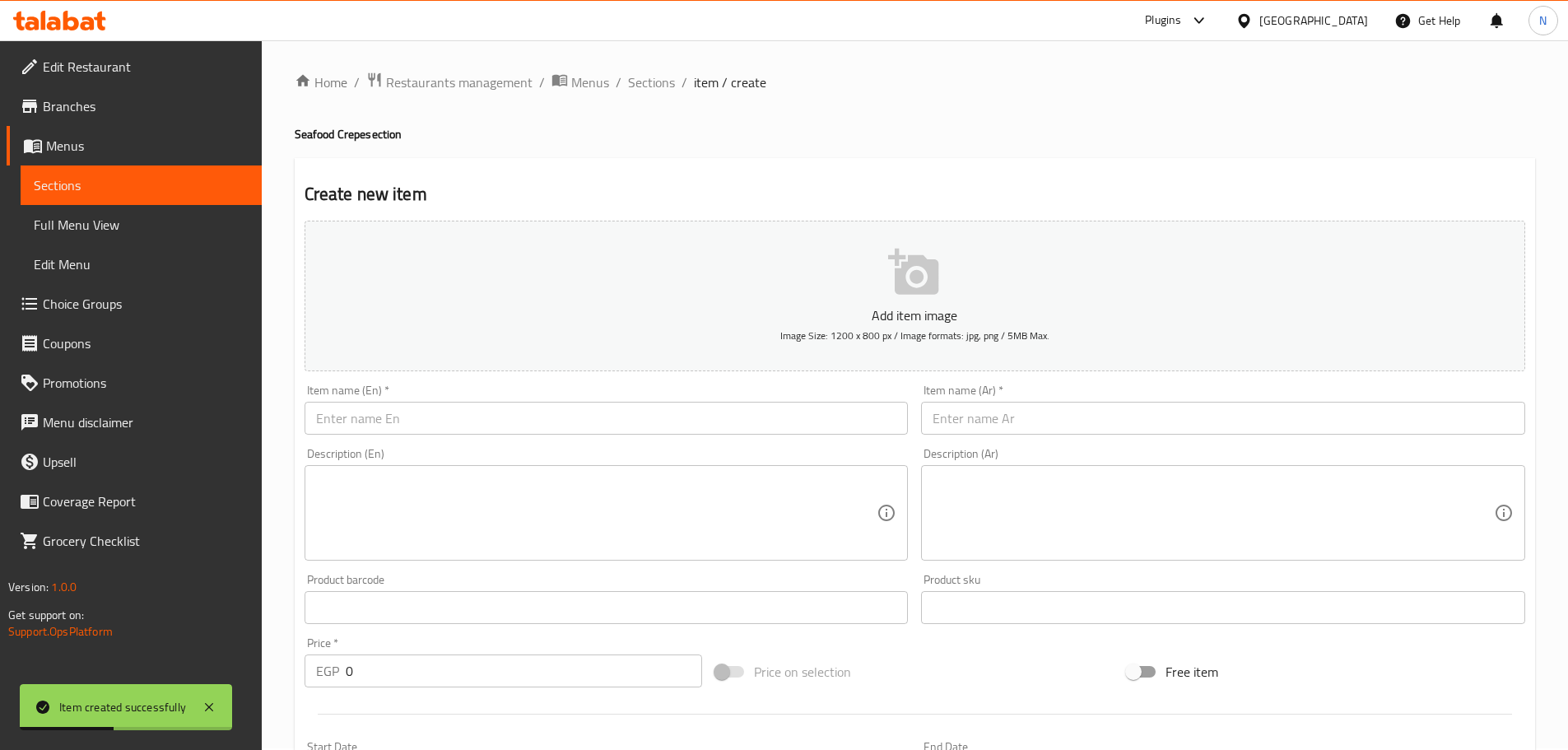
scroll to position [0, 0]
click at [665, 85] on span "Sections" at bounding box center [651, 83] width 47 height 20
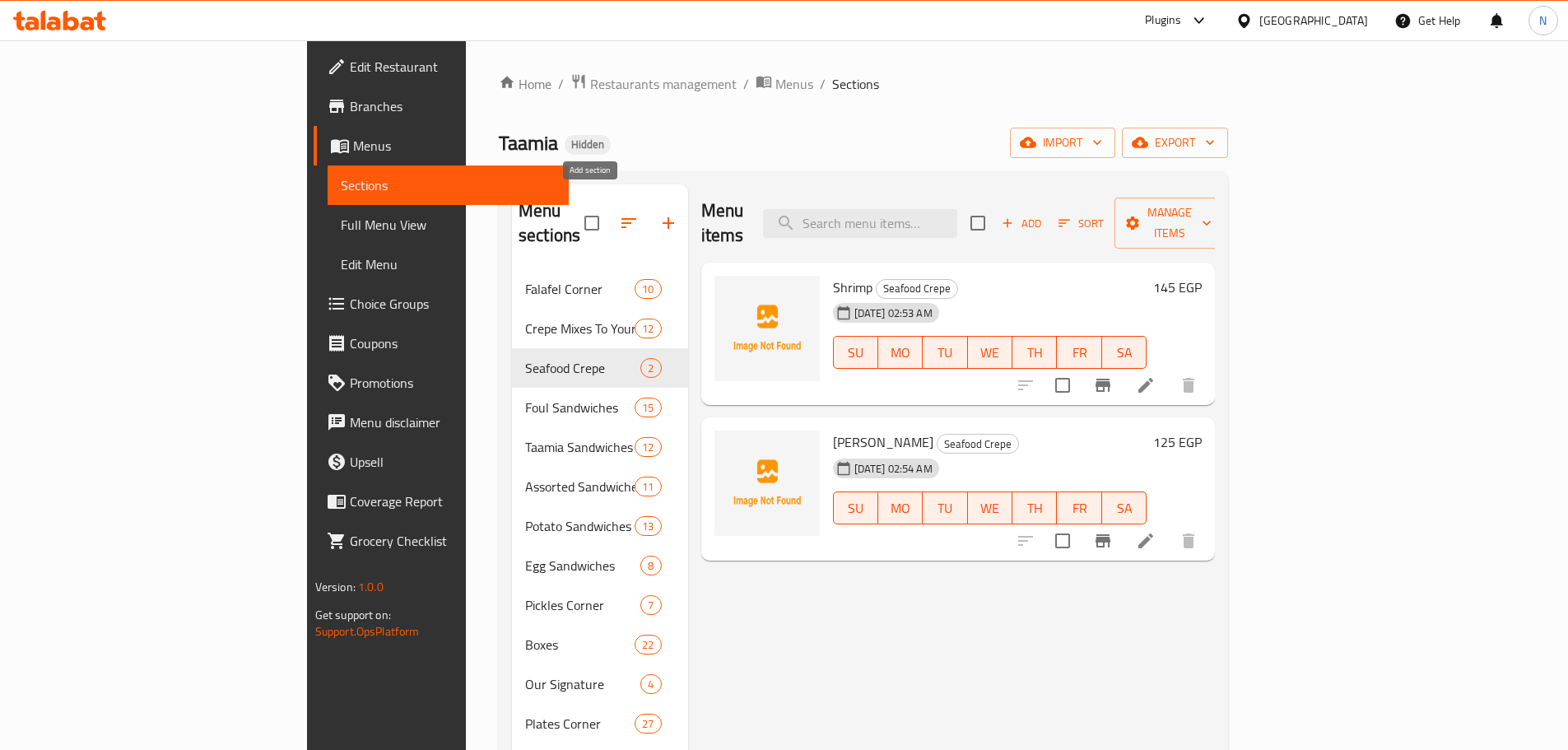
click at [608, 222] on div at bounding box center [637, 223] width 104 height 39
click at [659, 214] on icon "button" at bounding box center [668, 222] width 20 height 20
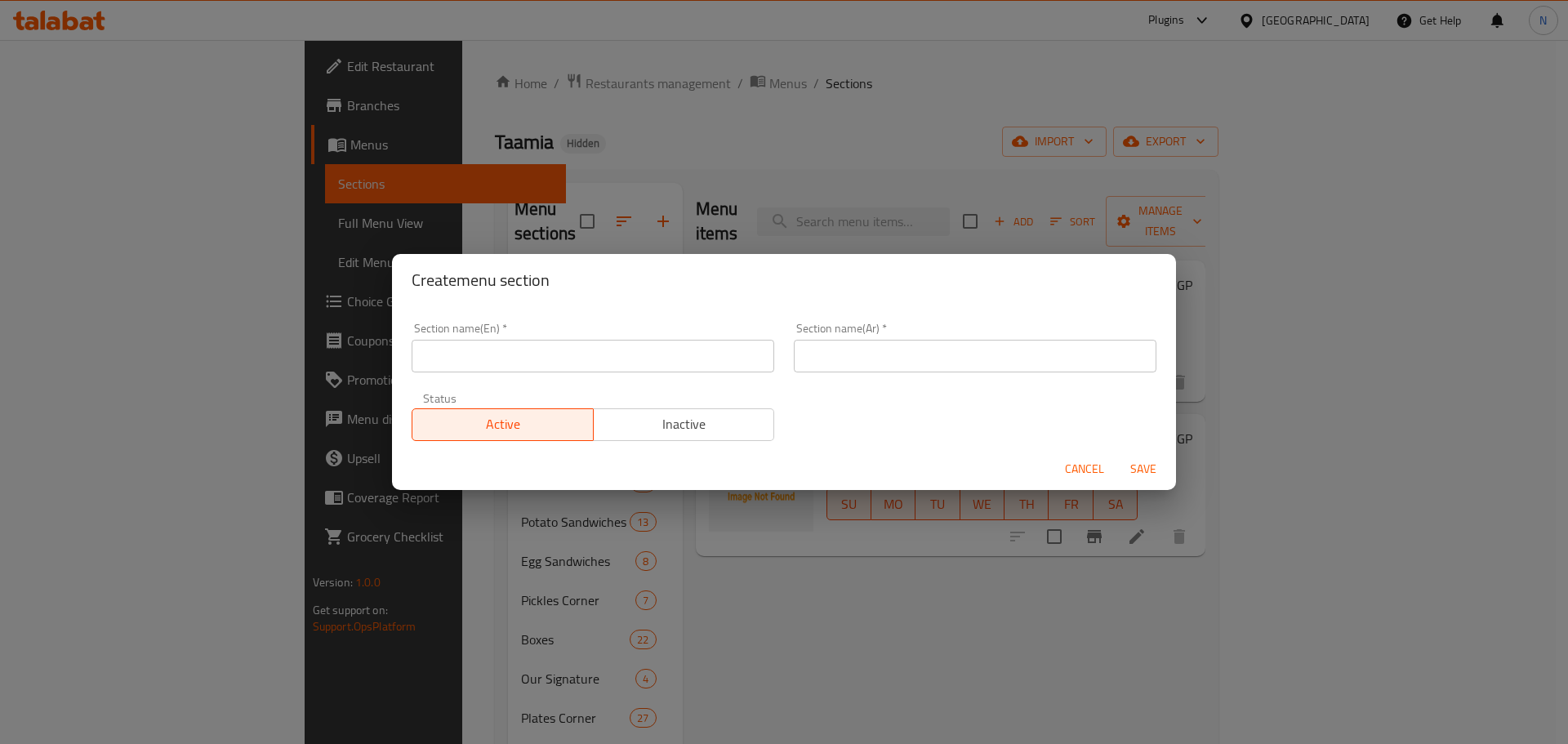
click at [771, 344] on input "text" at bounding box center [975, 356] width 362 height 33
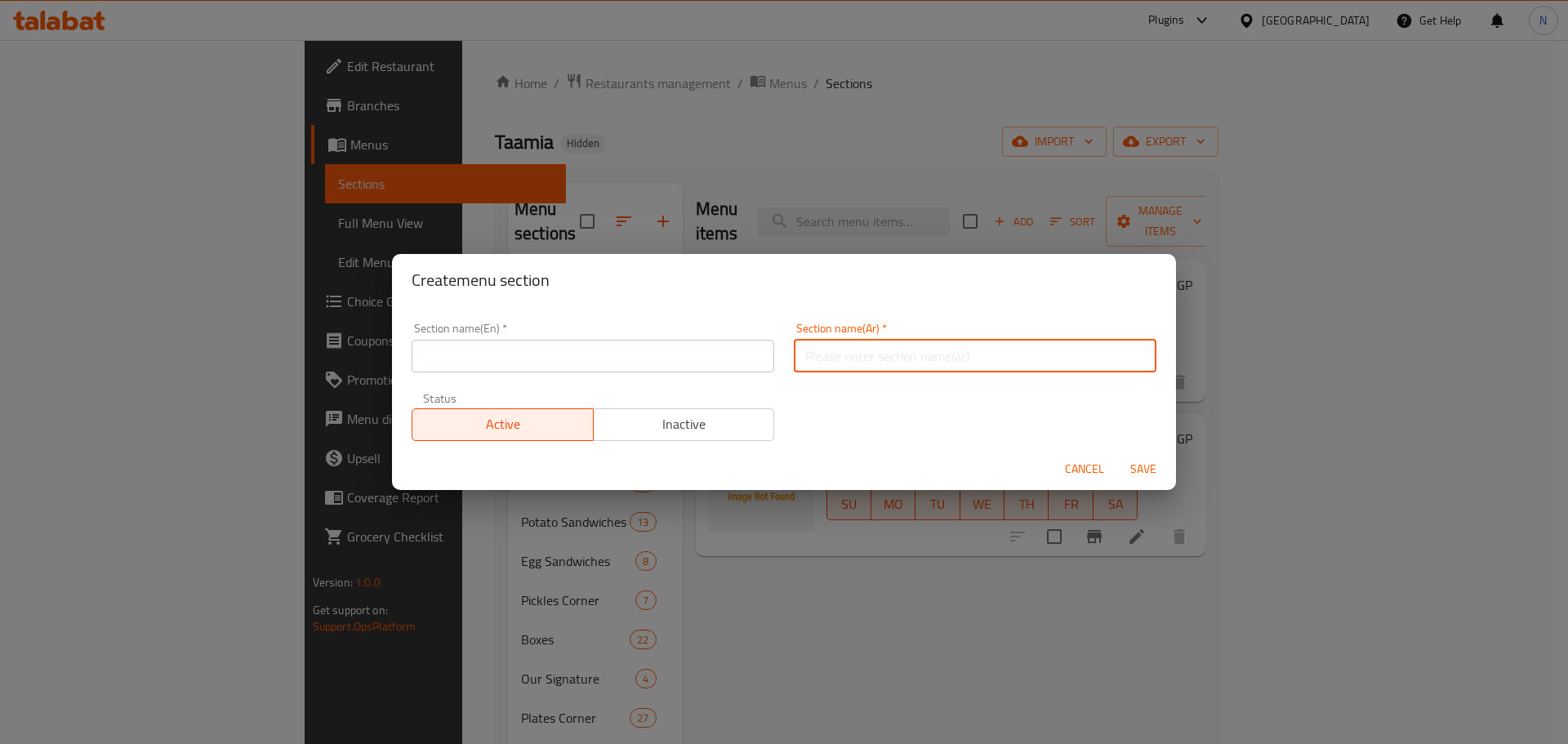
paste input "كريب حلـ و"
click at [771, 359] on input "كريب حلـ و" at bounding box center [975, 356] width 362 height 33
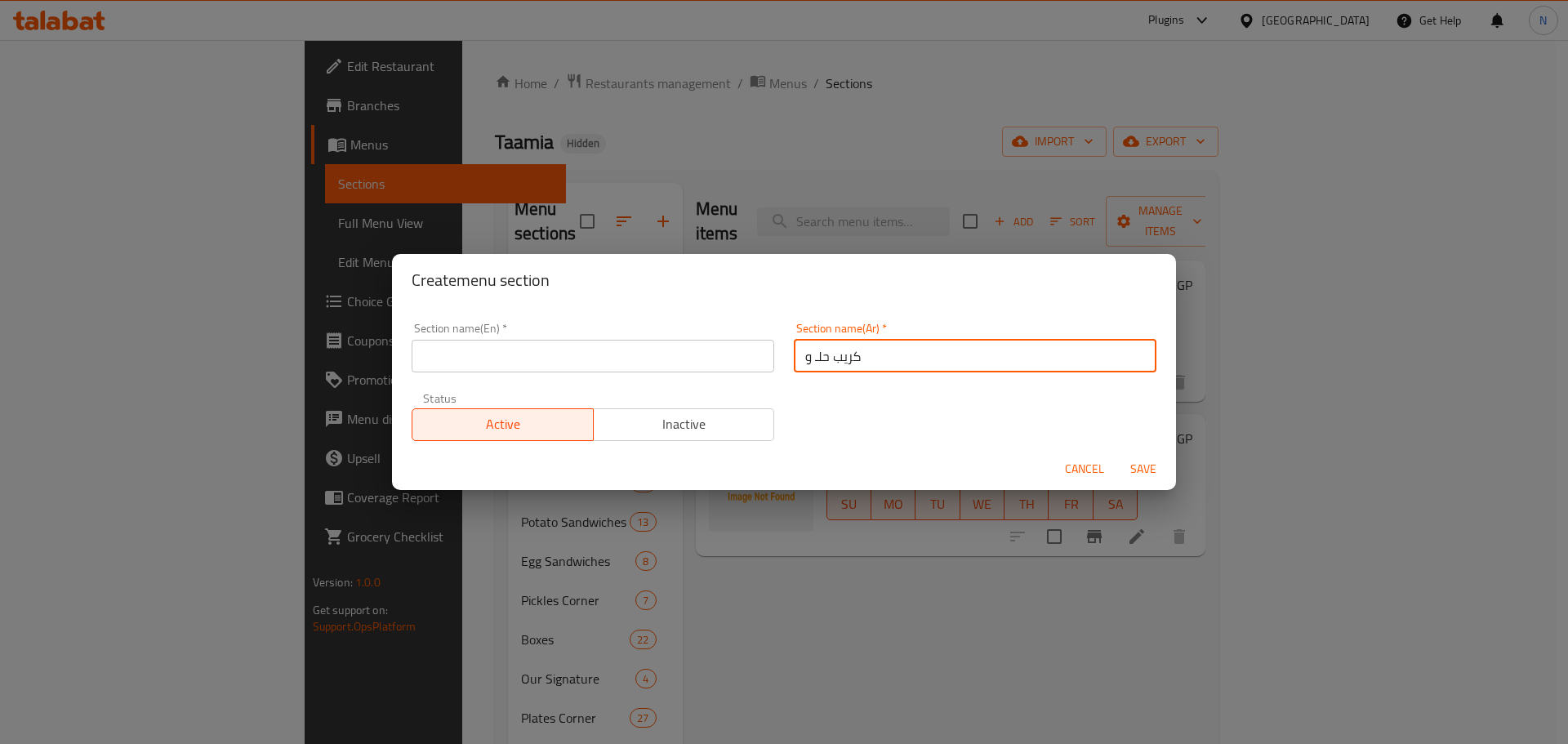
drag, startPoint x: 819, startPoint y: 357, endPoint x: 802, endPoint y: 358, distance: 17.0
click at [771, 358] on input "كريب حلـ و" at bounding box center [975, 356] width 362 height 33
type input "كريب الحلو"
click at [771, 350] on input "كريب الحلو" at bounding box center [975, 356] width 362 height 33
click at [771, 350] on input "كريب الحلو" at bounding box center [975, 356] width 362 height 33
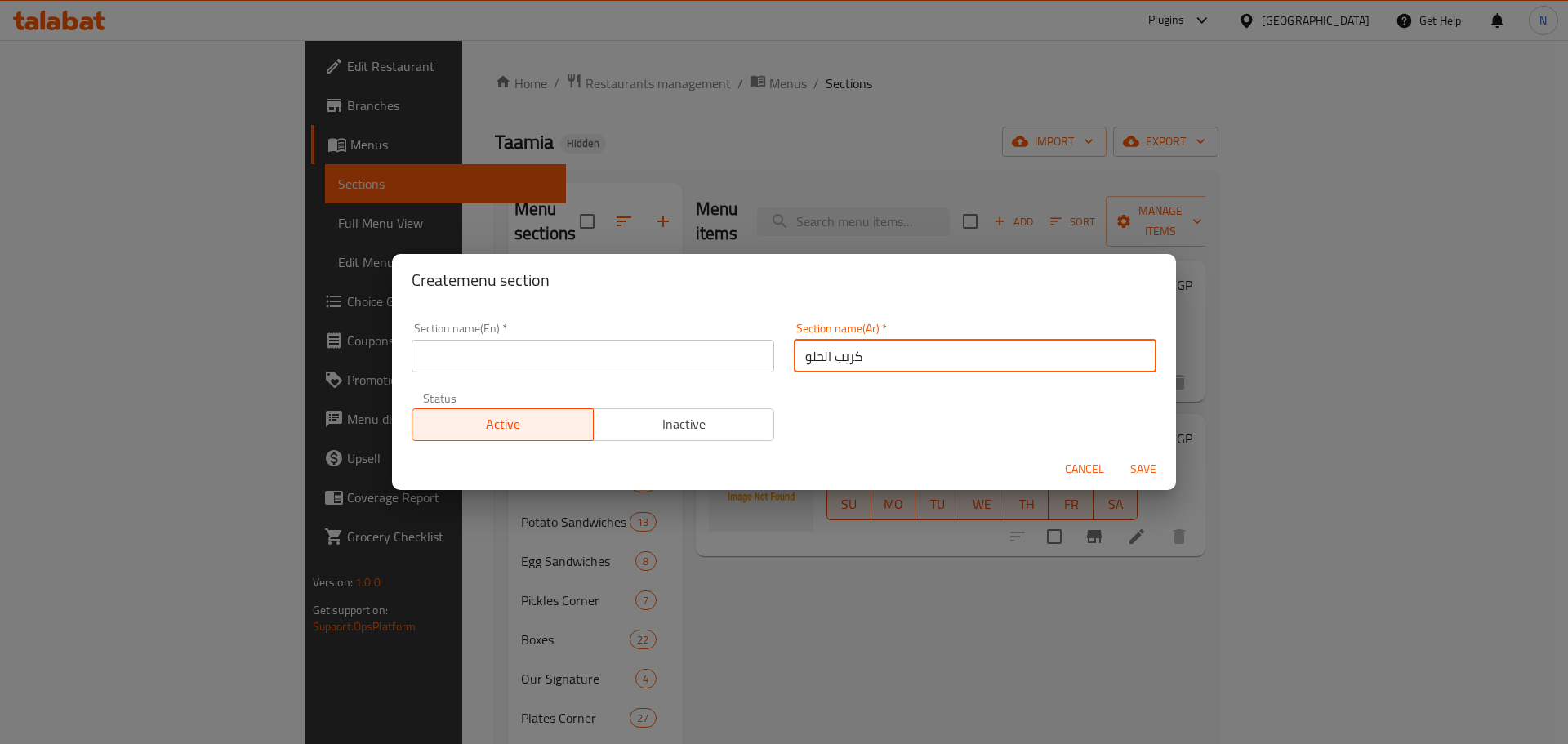
click at [771, 350] on input "كريب الحلو" at bounding box center [975, 356] width 362 height 33
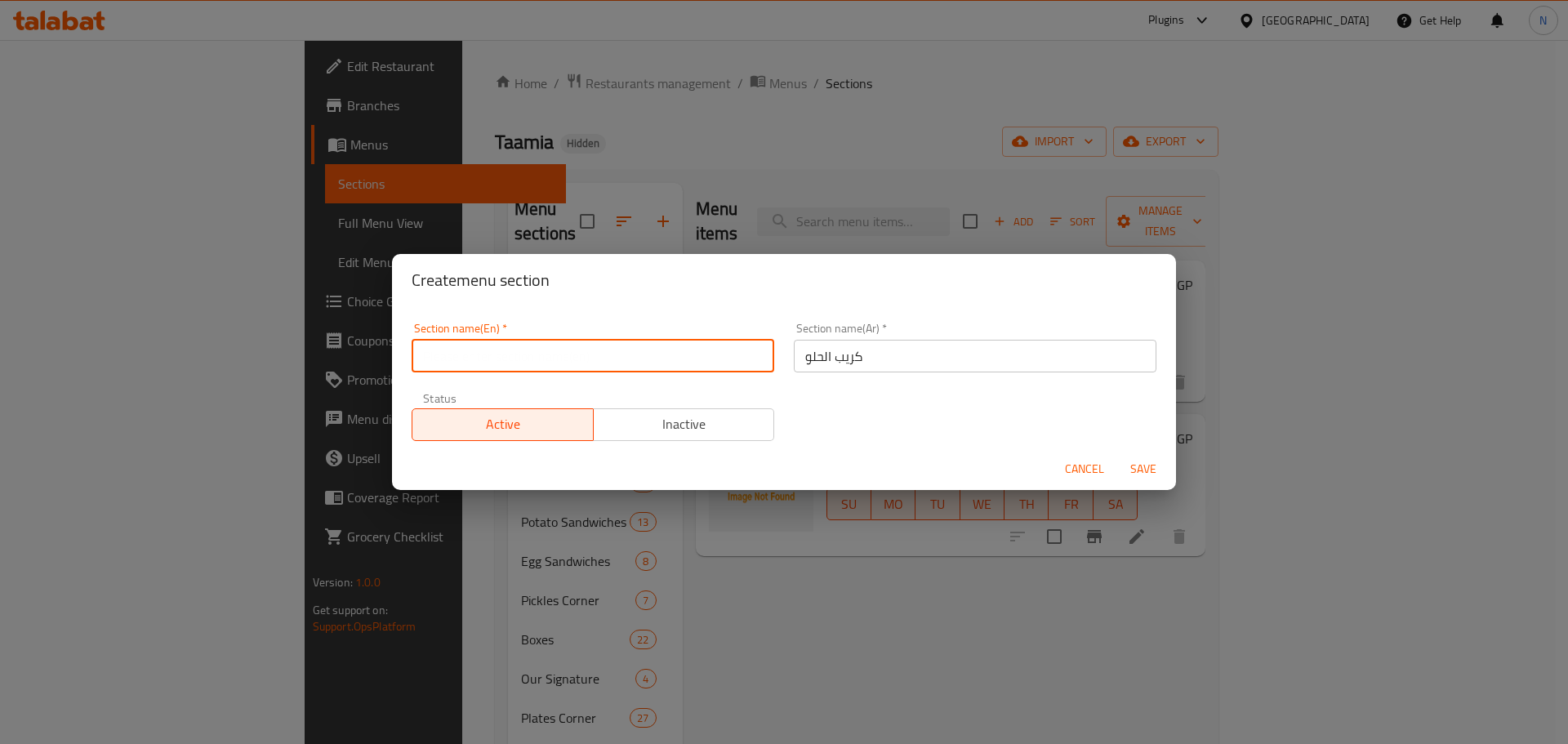
click at [466, 354] on input "text" at bounding box center [592, 356] width 362 height 33
paste input "Sweet crepe"
click at [430, 358] on input "sweet Crepes" at bounding box center [592, 356] width 362 height 33
type input "Sweet Crepes"
click at [771, 476] on span "Save" at bounding box center [1143, 469] width 39 height 20
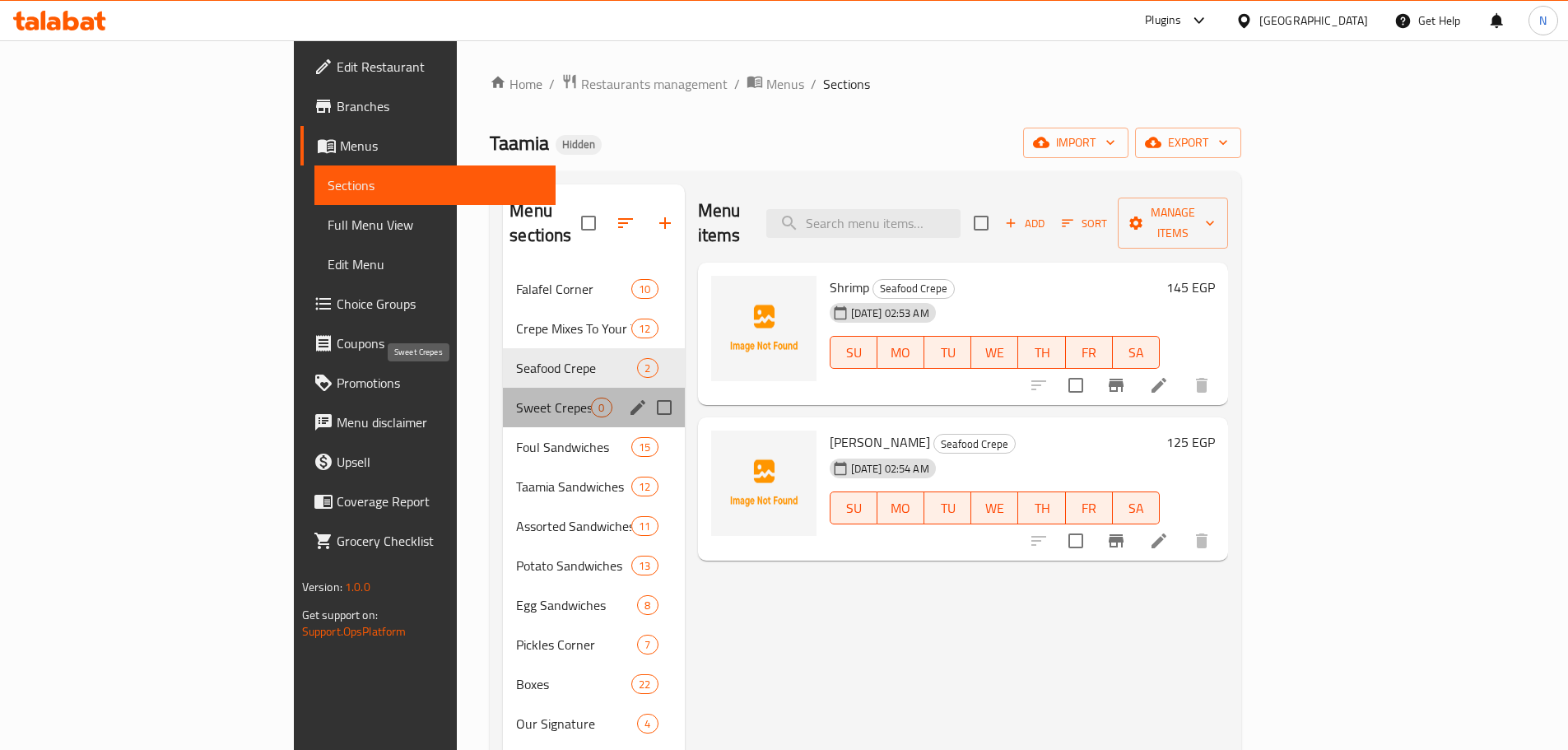
click at [516, 398] on span "Sweet Crepes" at bounding box center [553, 407] width 75 height 20
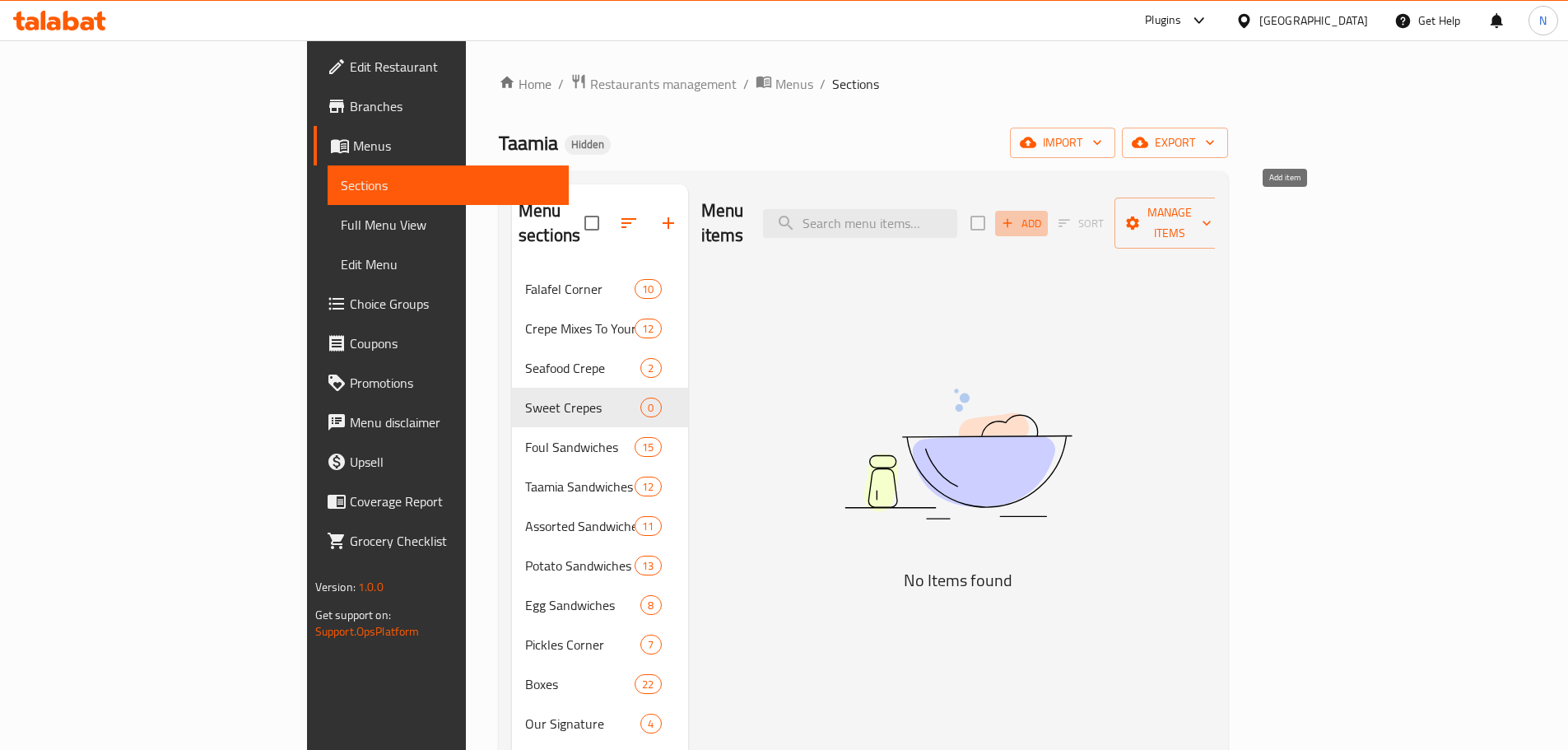
click at [777, 211] on button "Add" at bounding box center [1021, 224] width 53 height 26
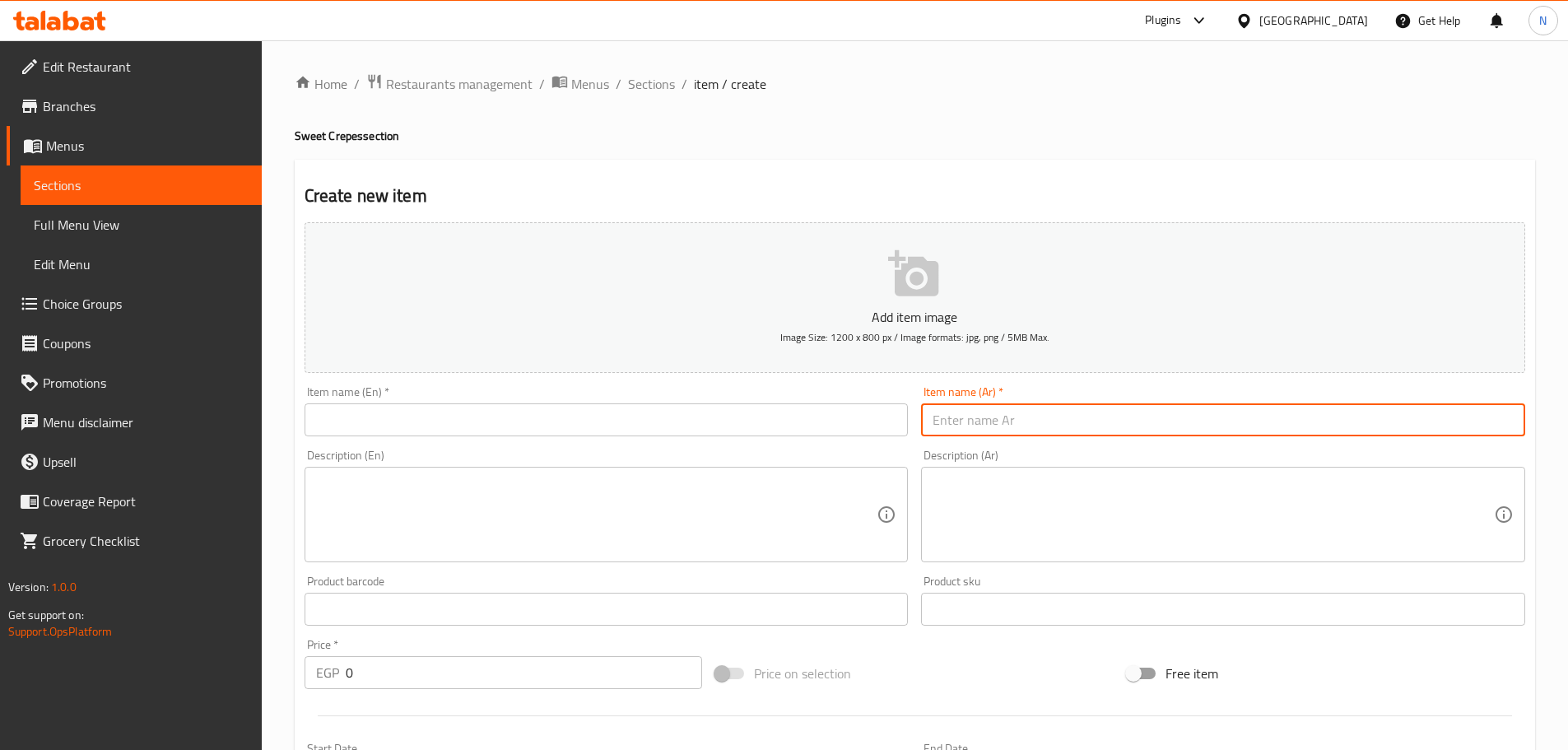
click at [777, 412] on input "text" at bounding box center [1223, 420] width 604 height 33
paste input "شيكولاتة"
type input "شيكولاتة"
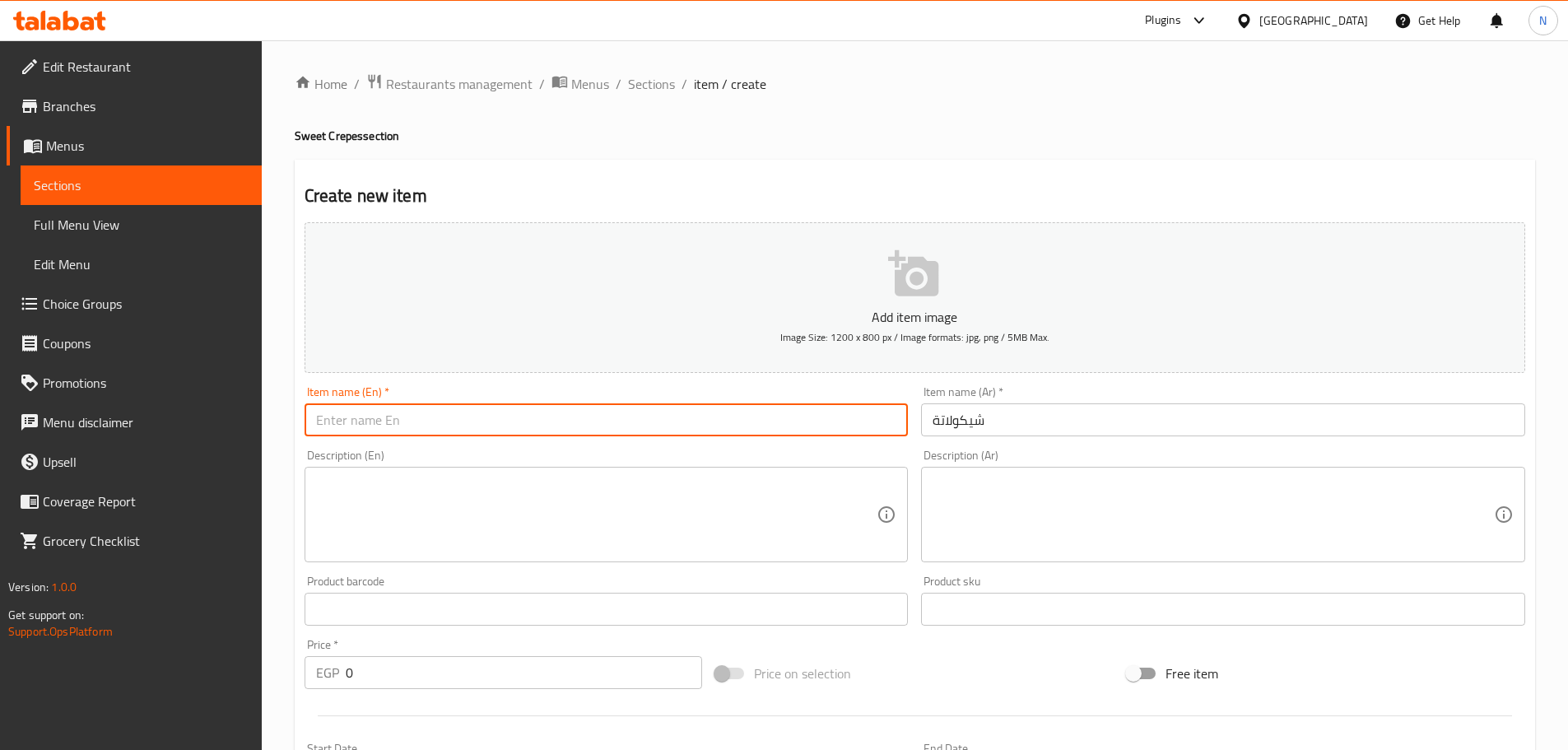
click at [604, 405] on input "text" at bounding box center [607, 420] width 604 height 33
paste input "chocolate"
type input "Chocolate"
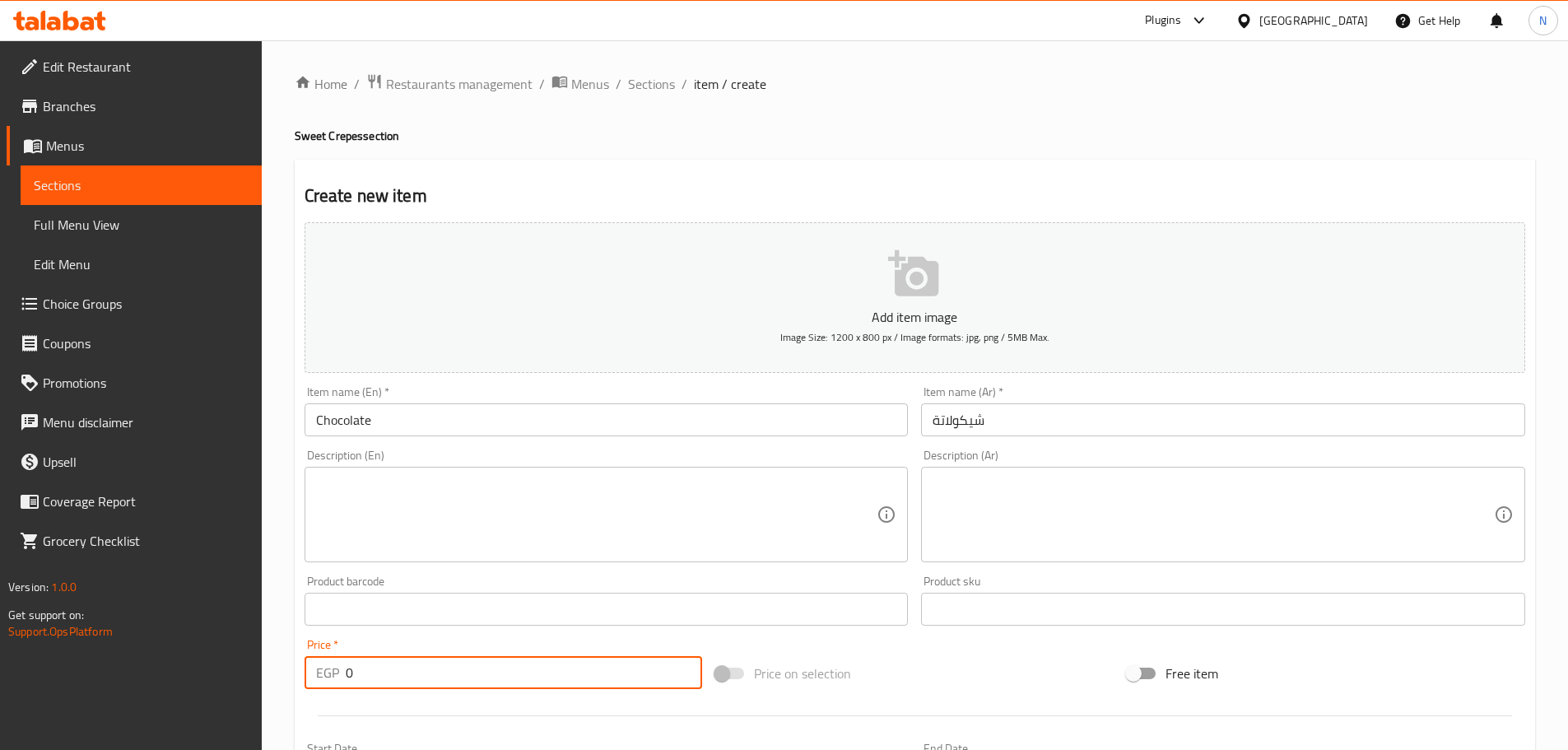
drag, startPoint x: 397, startPoint y: 680, endPoint x: 310, endPoint y: 684, distance: 87.1
click at [310, 684] on div "EGP 0 Price *" at bounding box center [504, 673] width 398 height 33
type input "75"
click at [777, 680] on div "Price on selection" at bounding box center [914, 673] width 411 height 44
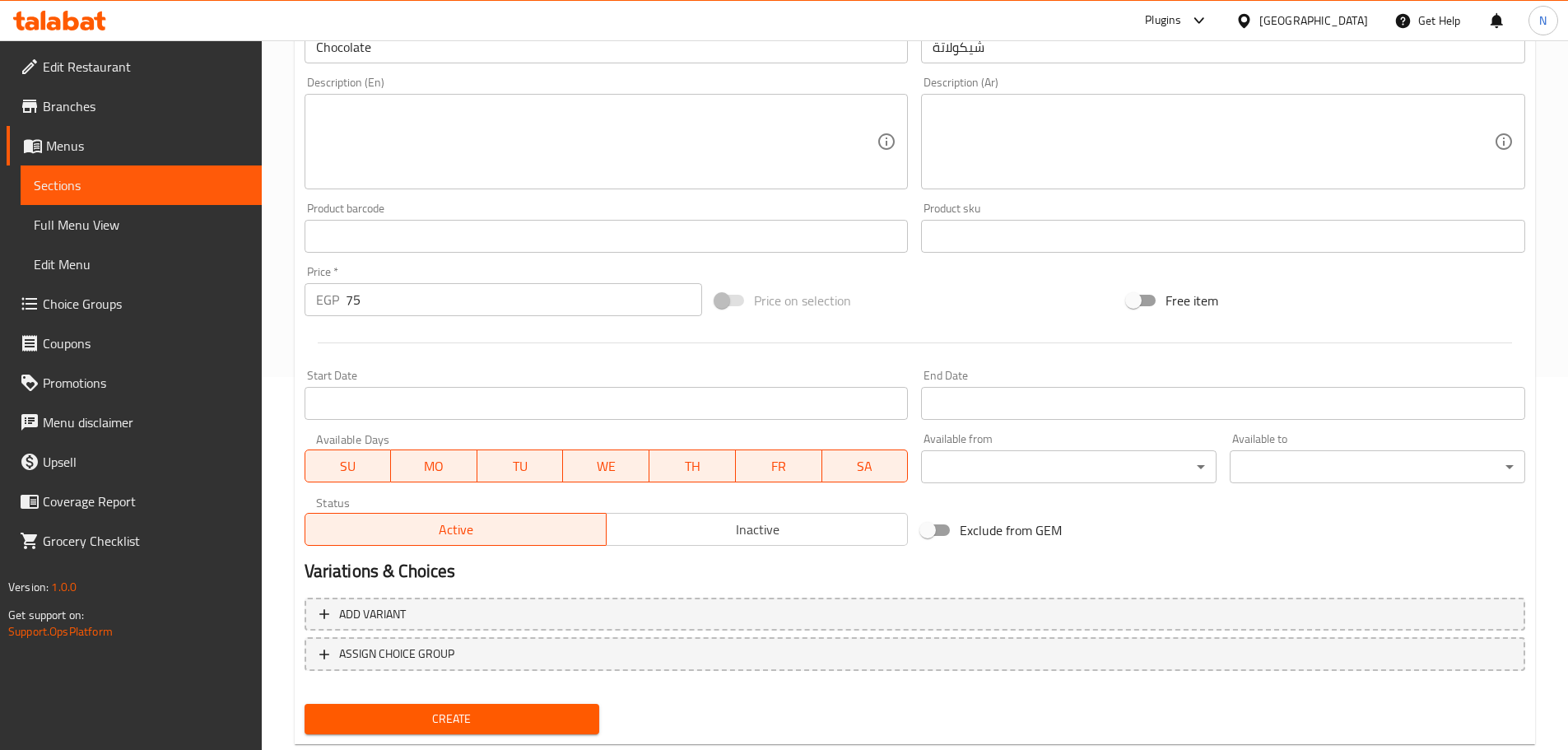
scroll to position [413, 0]
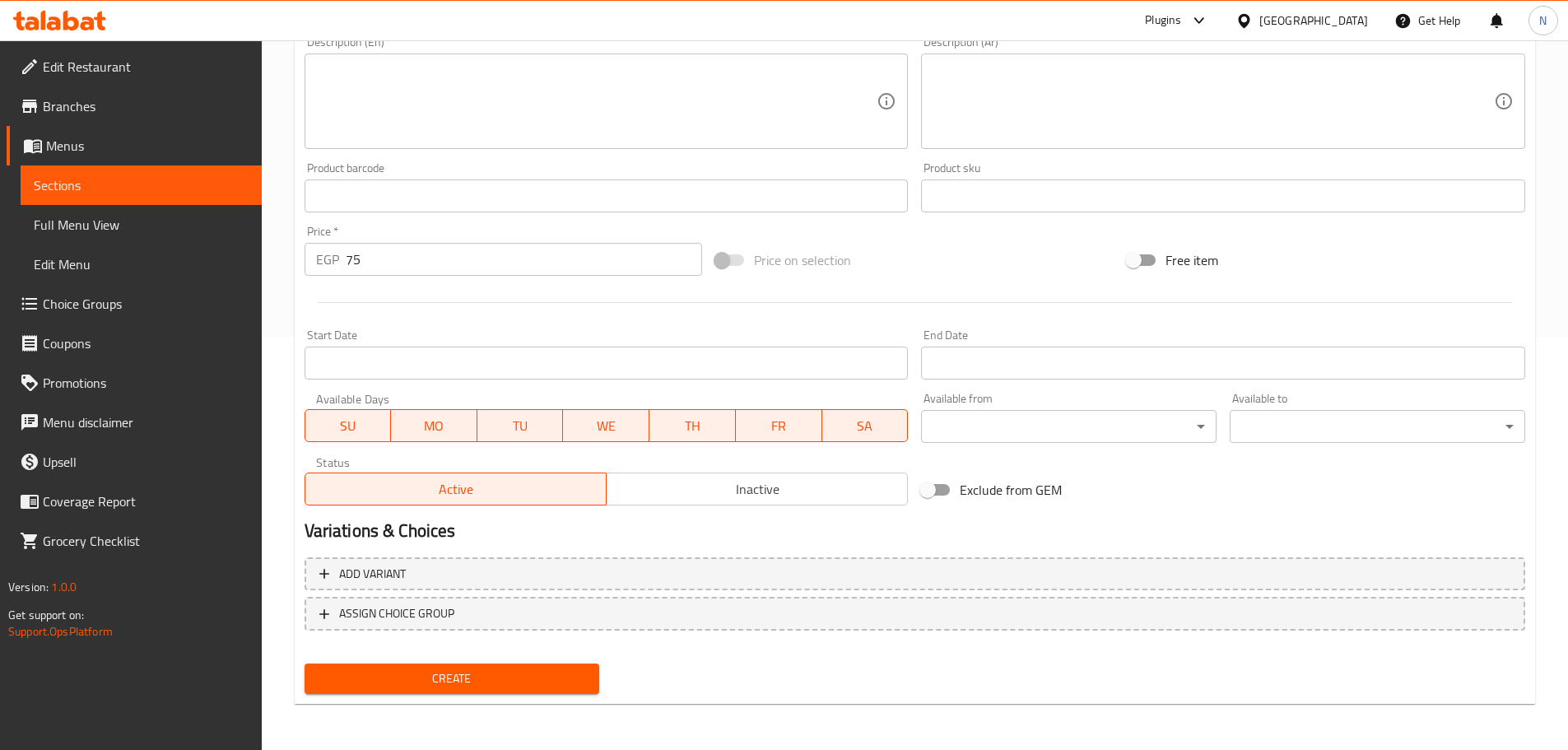
click at [495, 686] on span "Create" at bounding box center [452, 678] width 269 height 20
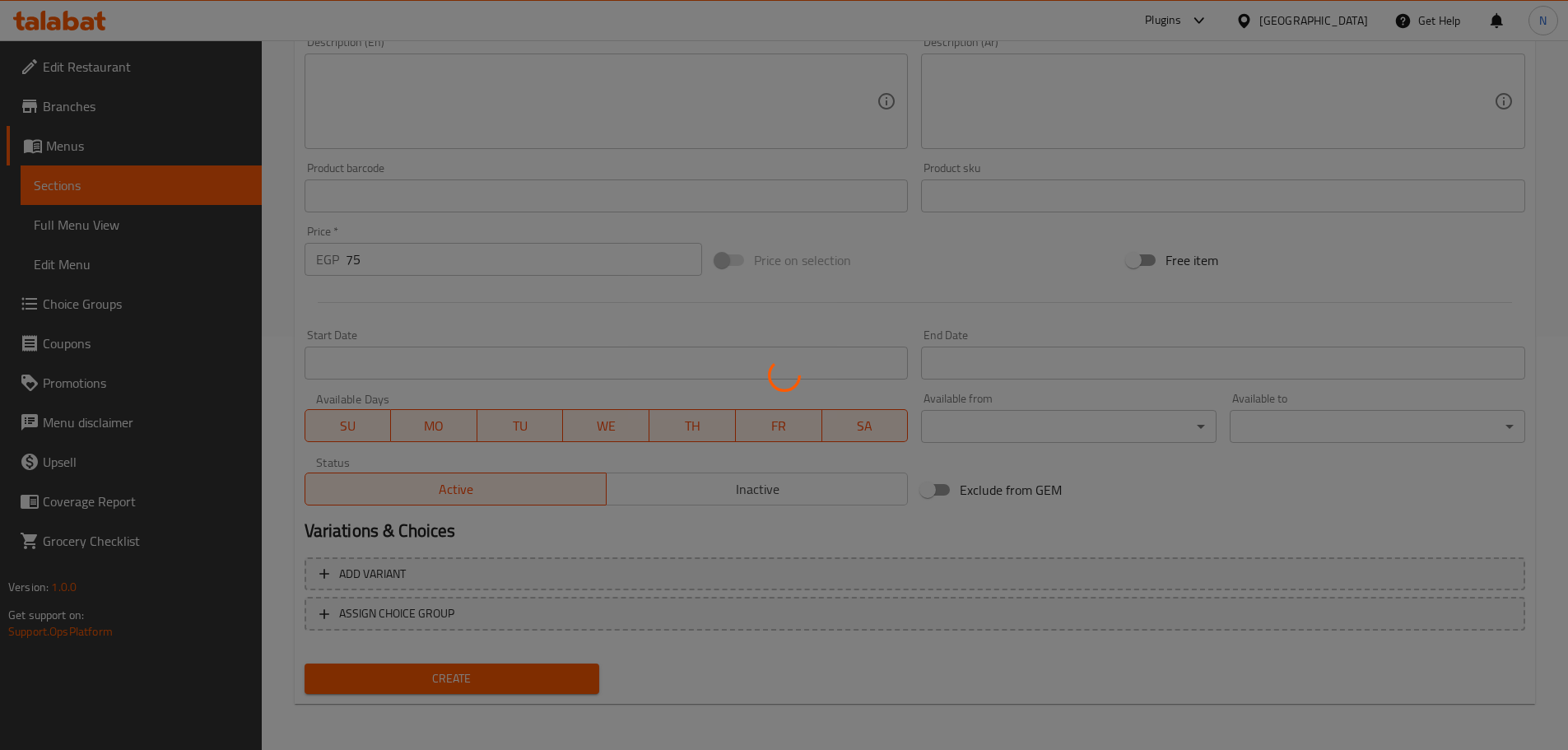
type input "0"
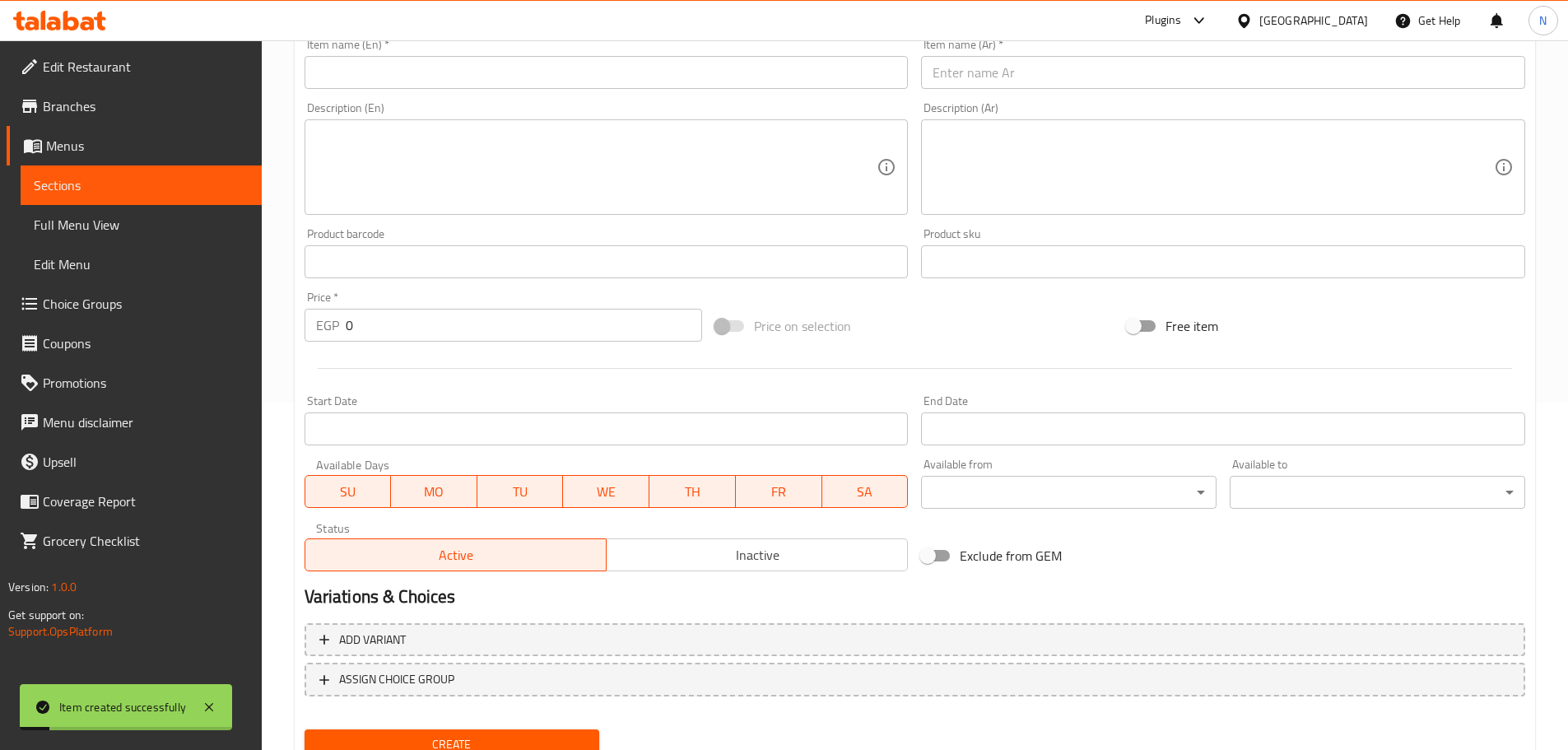
scroll to position [249, 0]
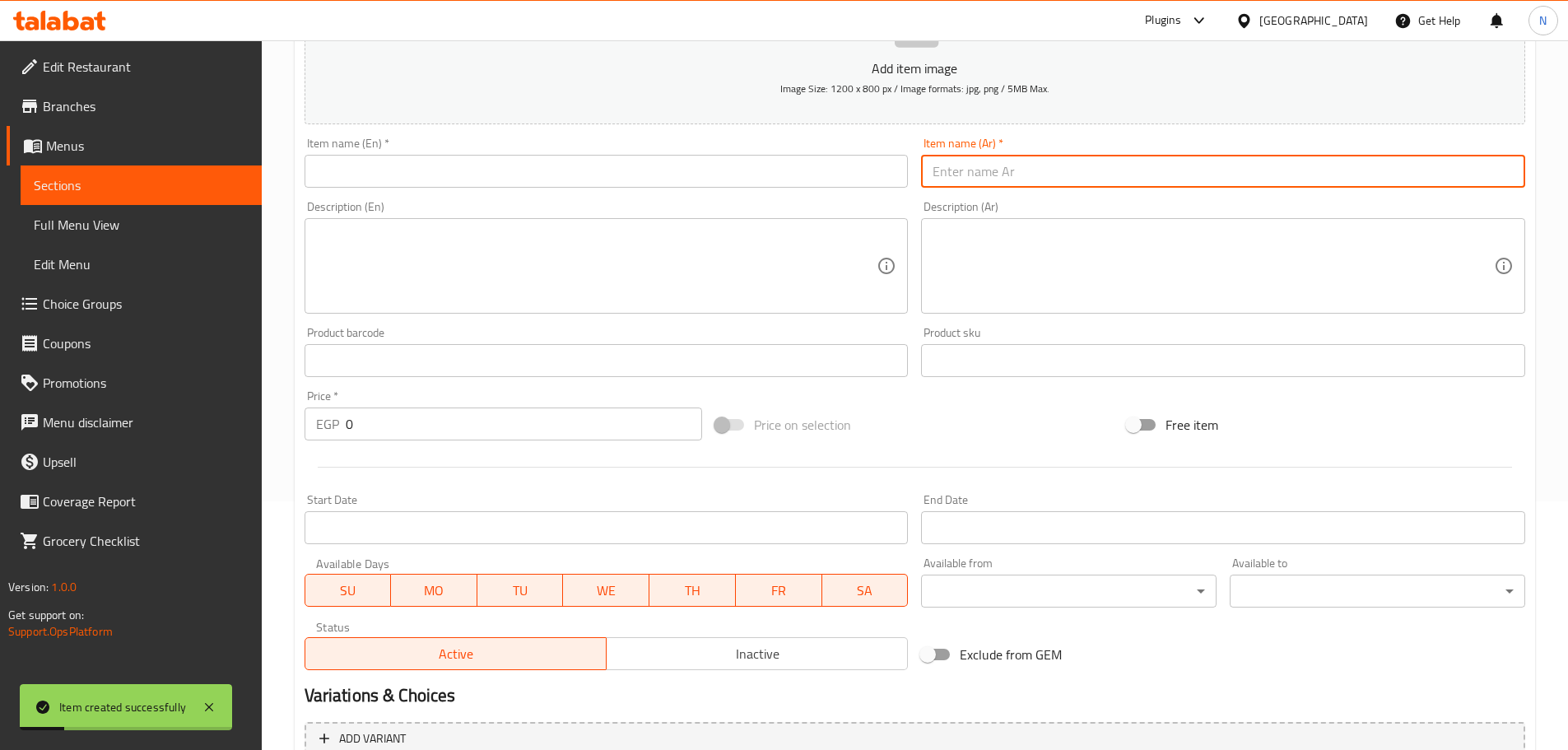
click at [777, 171] on input "text" at bounding box center [1223, 171] width 604 height 33
paste input "شيكولاتة. موز"
type input "شيكولاتة. موز"
drag, startPoint x: 405, startPoint y: 410, endPoint x: 394, endPoint y: 421, distance: 15.6
click at [398, 415] on div "Price   * EGP 0 Price *" at bounding box center [504, 415] width 398 height 50
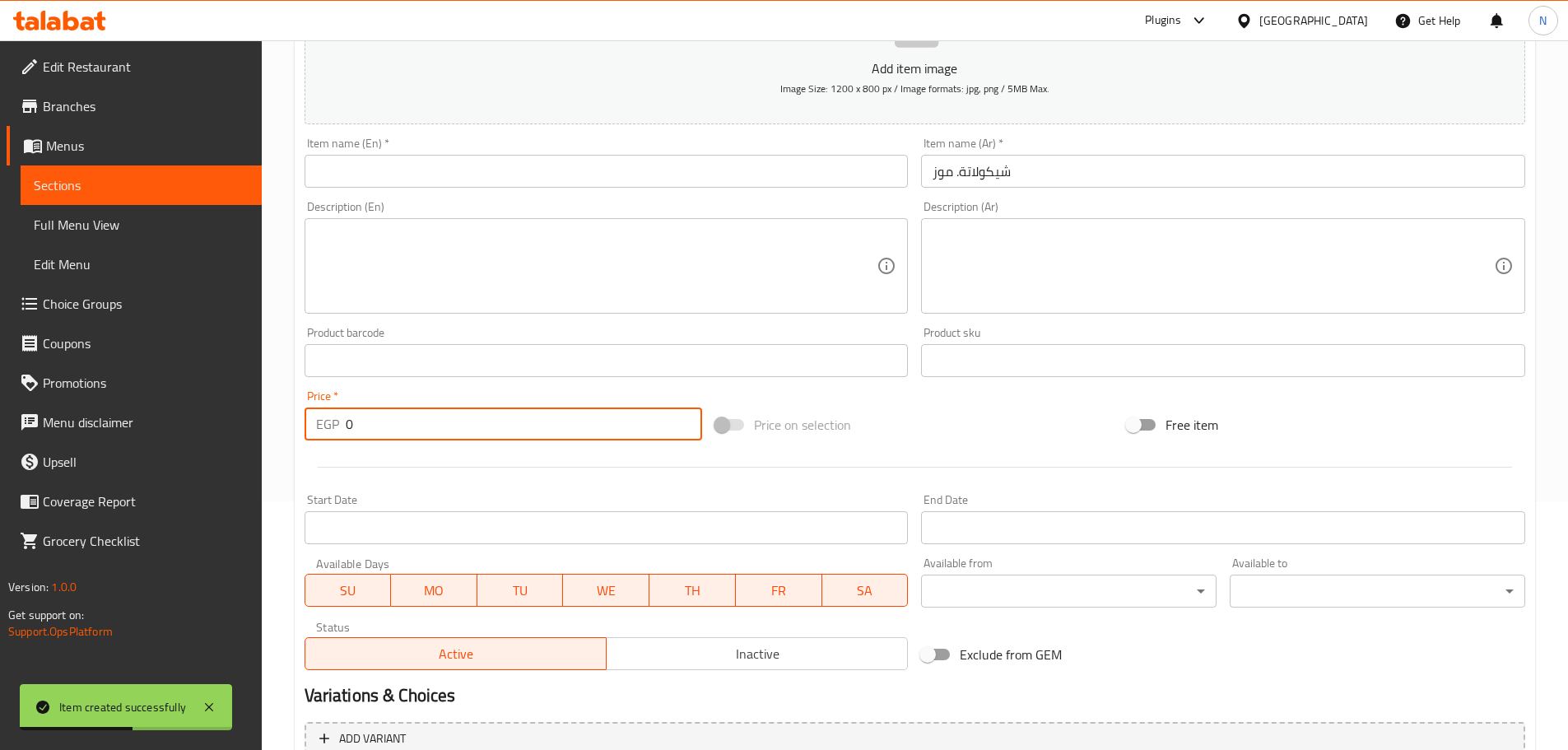
drag, startPoint x: 384, startPoint y: 426, endPoint x: 323, endPoint y: 436, distance: 61.8
click at [323, 436] on div "EGP 0 Price *" at bounding box center [504, 424] width 398 height 33
type input "85"
click at [474, 179] on input "text" at bounding box center [607, 171] width 604 height 33
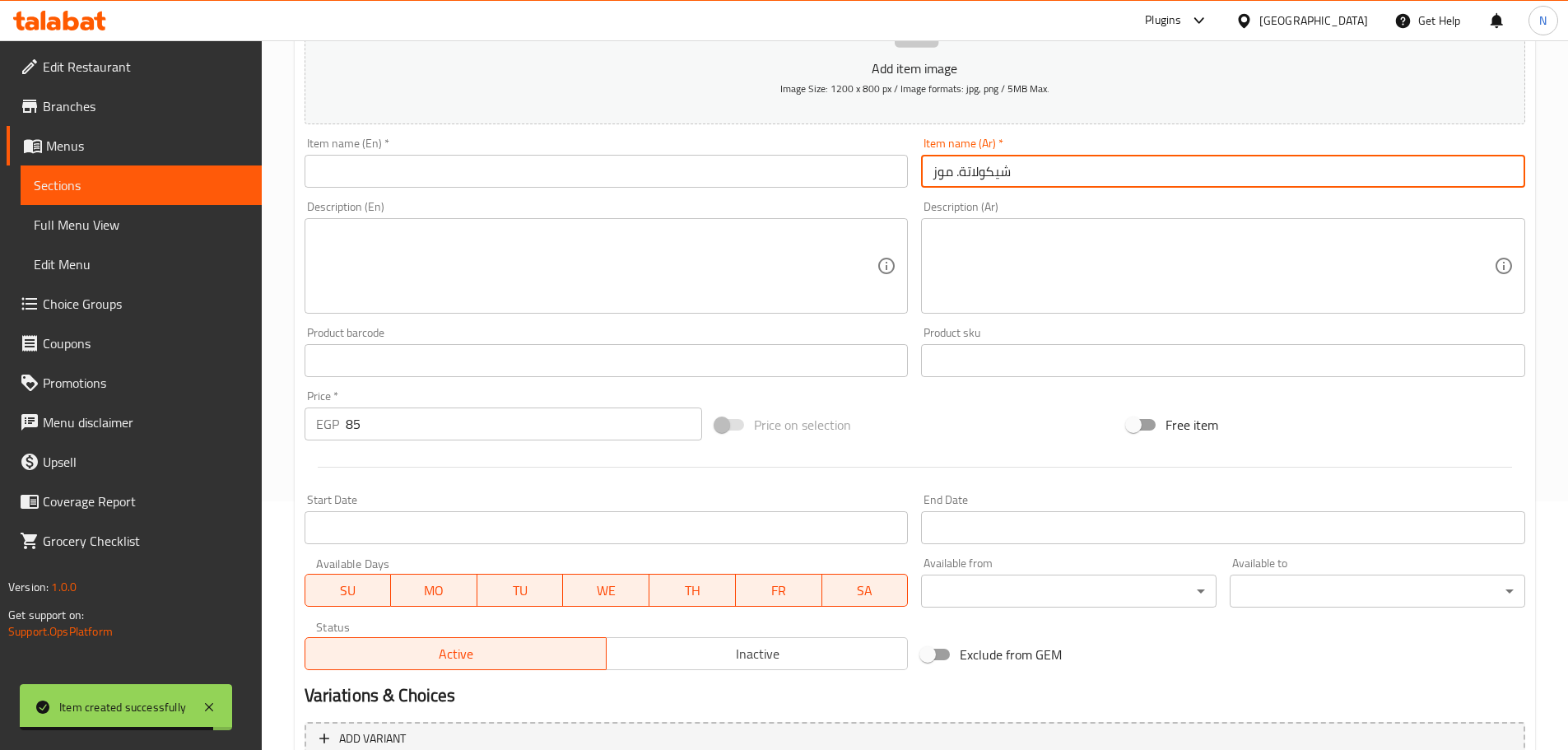
click at [777, 177] on input "شيكولاتة. موز" at bounding box center [1223, 171] width 604 height 33
type input "شيكولاتة موز"
click at [484, 162] on input "text" at bounding box center [607, 171] width 604 height 33
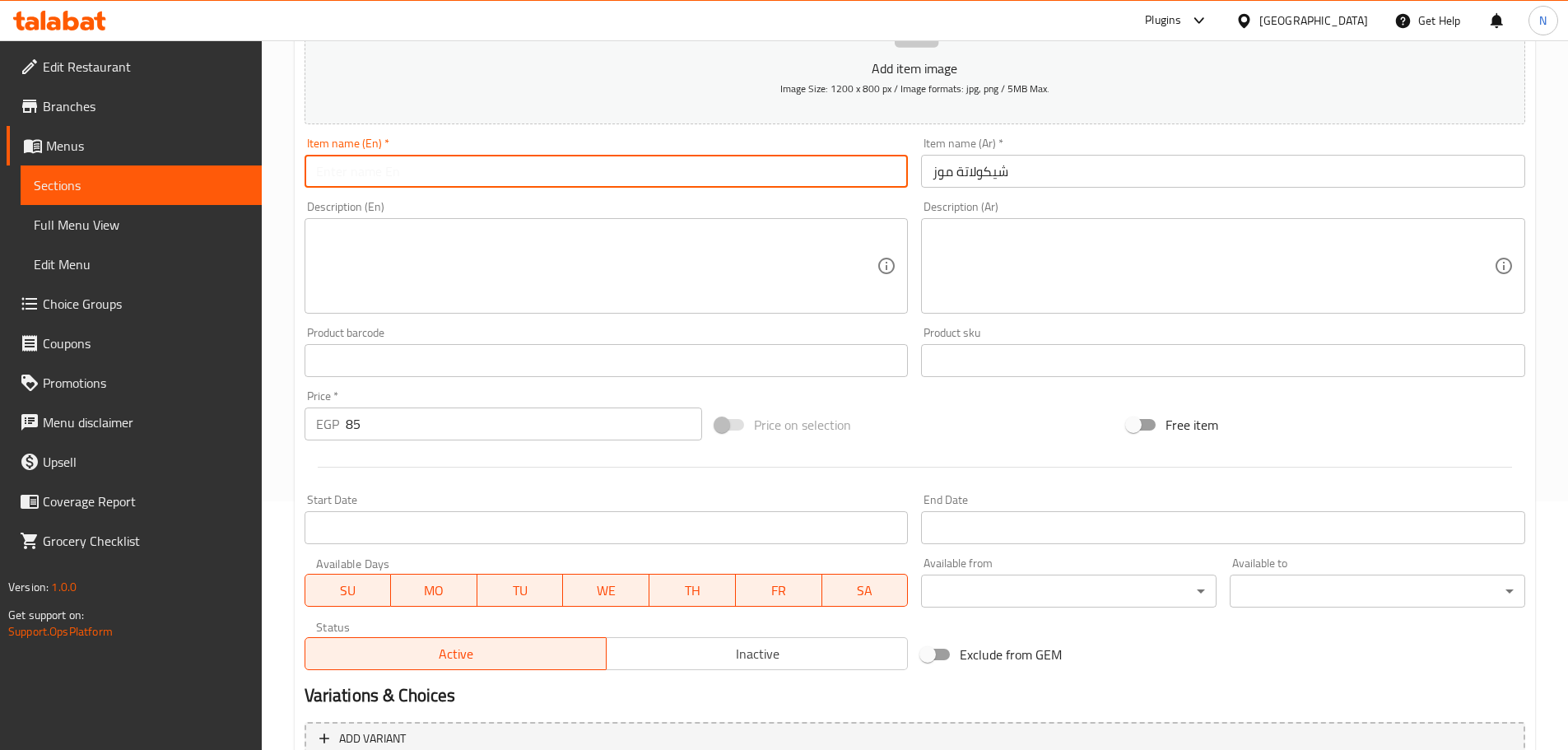
paste input "Chocolate. Banana."
click at [373, 180] on input "Chocolate. Banana." at bounding box center [607, 171] width 604 height 33
click at [432, 175] on input "Chocolate Banana." at bounding box center [607, 171] width 604 height 33
type input "Chocolate Banana"
click at [777, 395] on div "Add item image Image Size: 1200 x 800 px / Image formats: jpg, png / 5MB Max. I…" at bounding box center [914, 321] width 1233 height 709
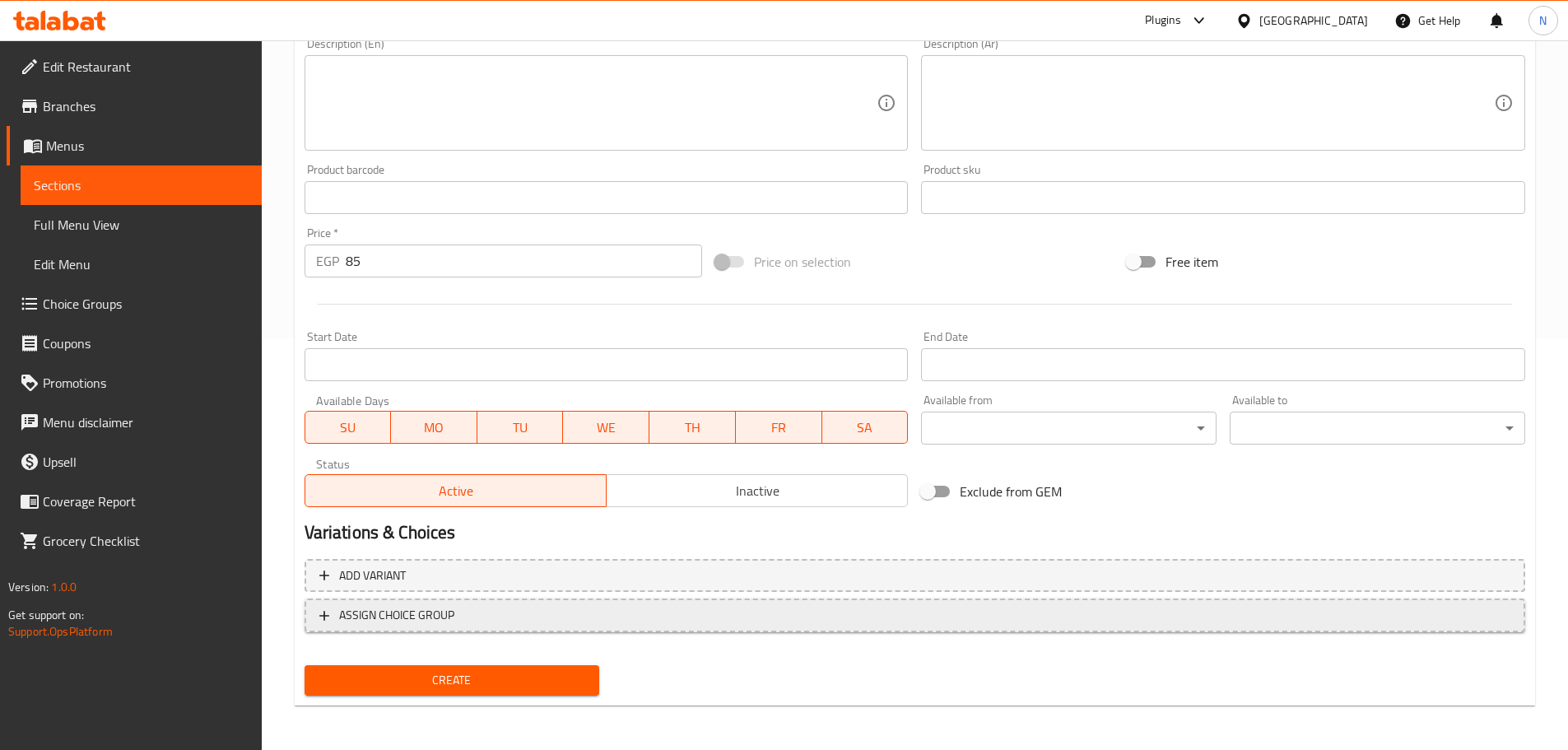
scroll to position [413, 0]
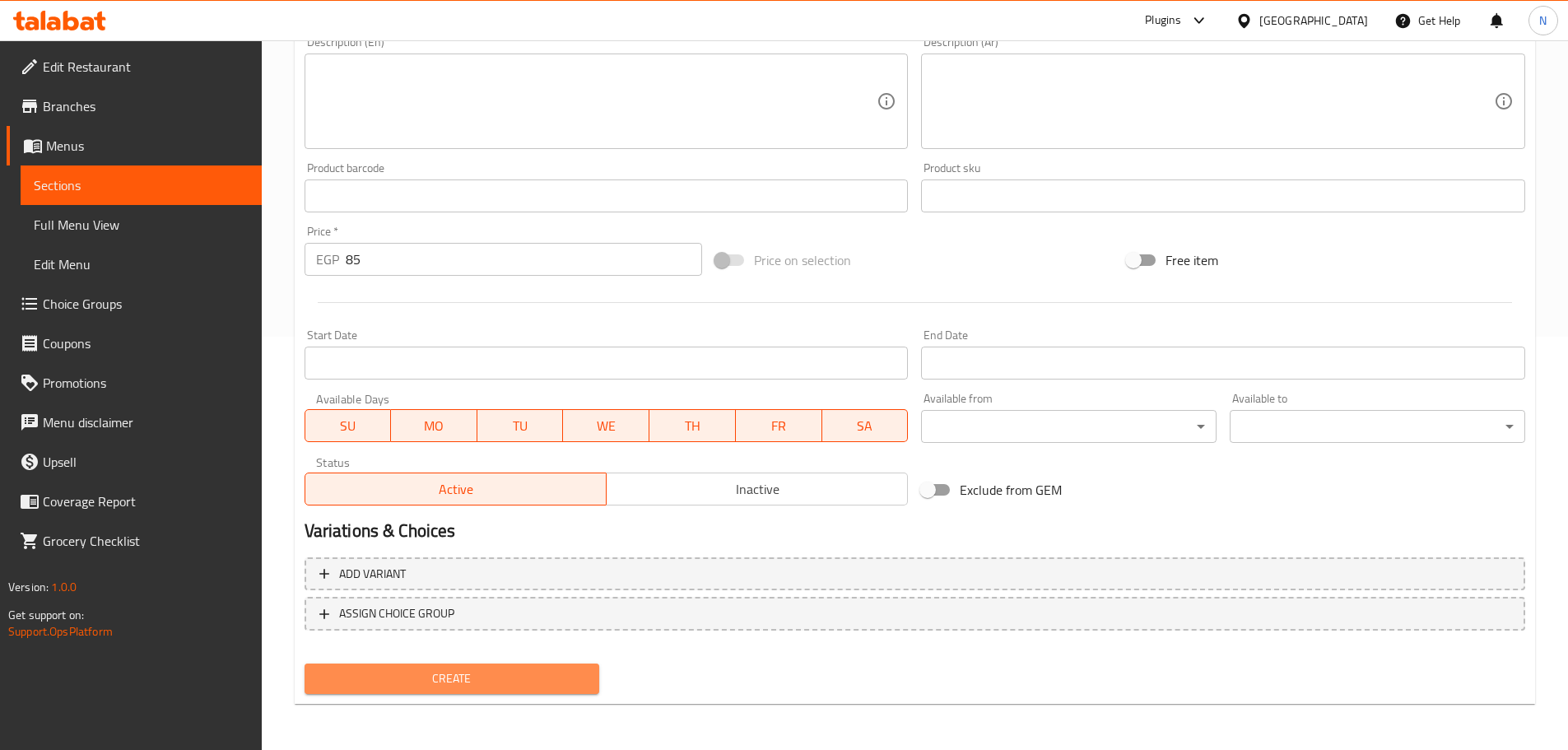
click at [458, 693] on button "Create" at bounding box center [452, 678] width 295 height 31
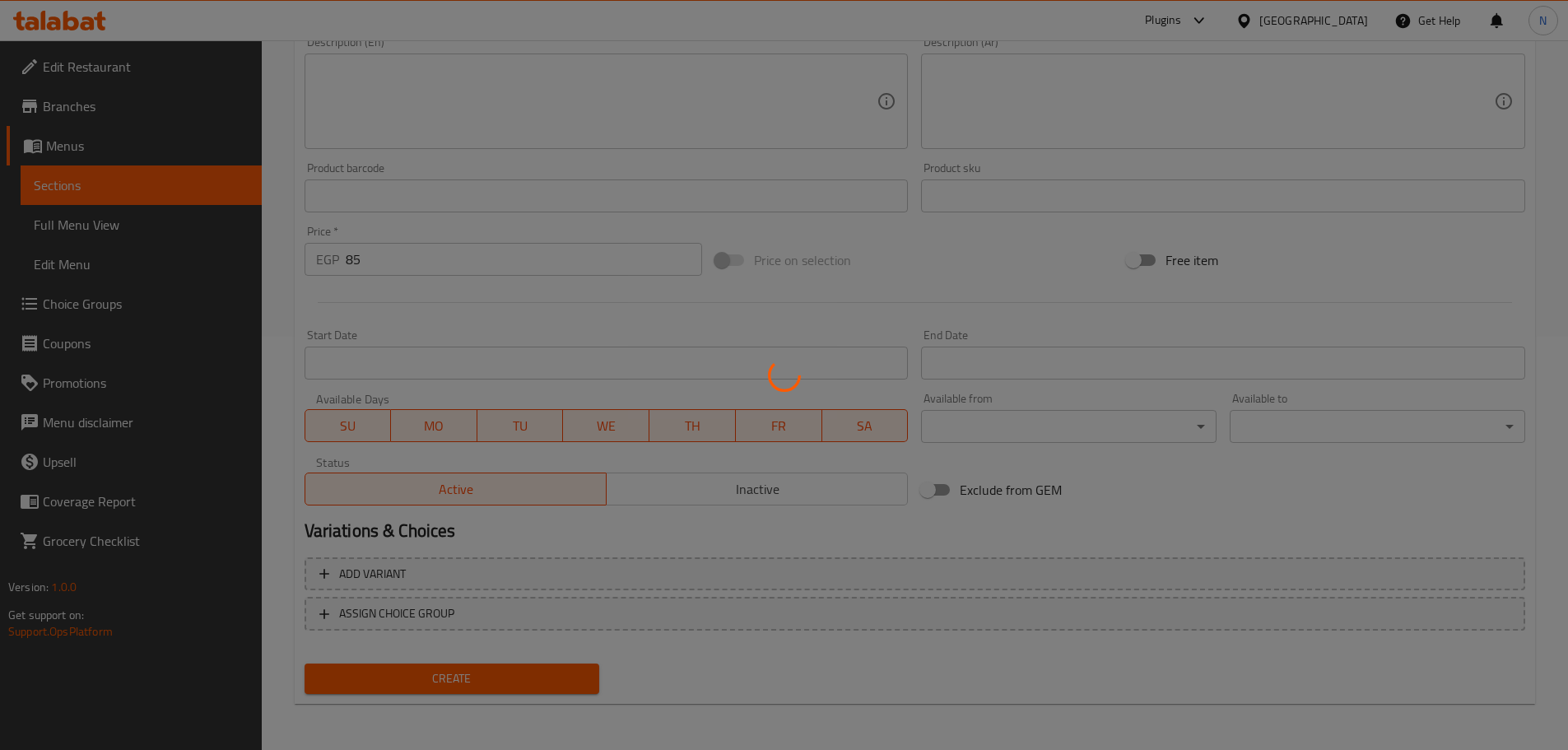
type input "0"
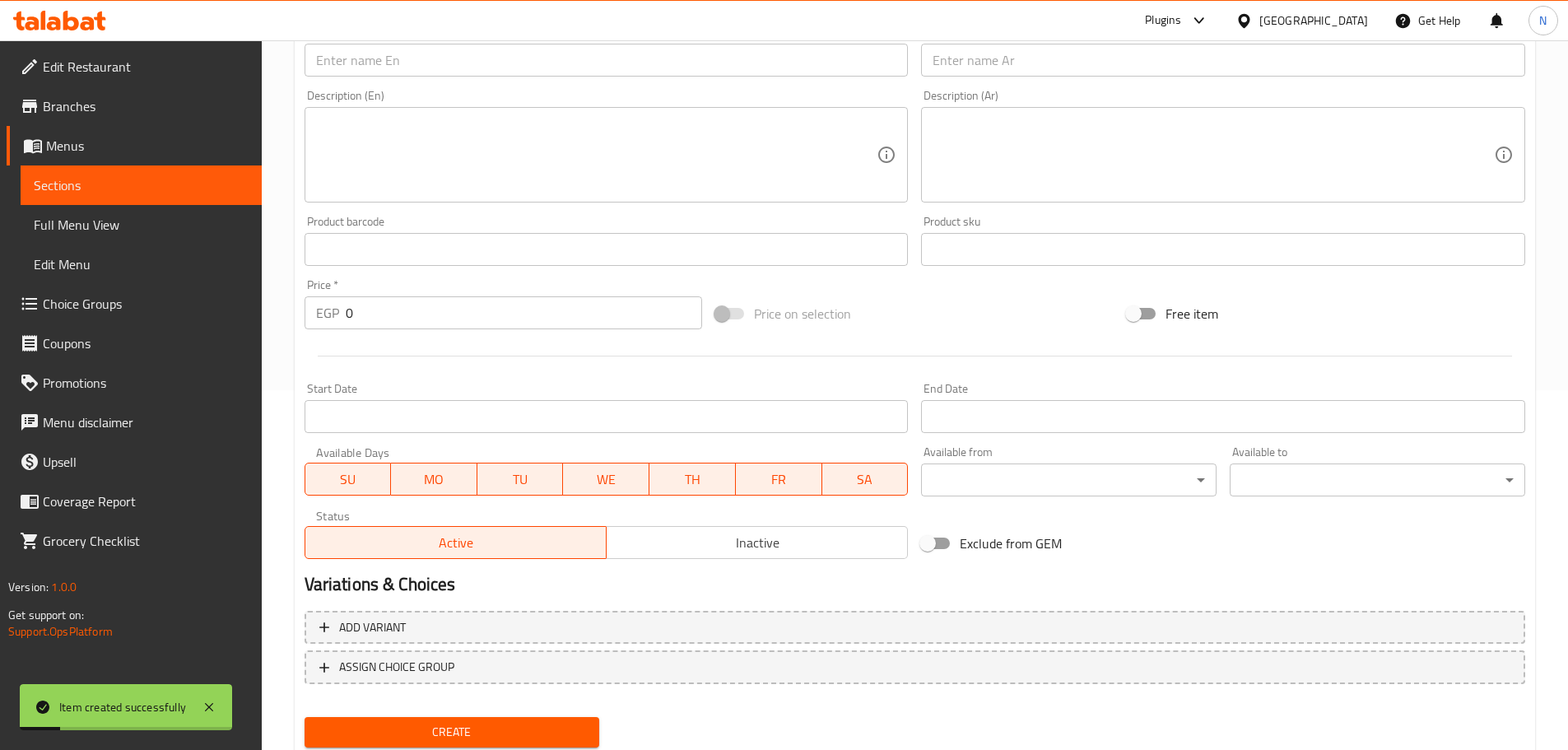
scroll to position [249, 0]
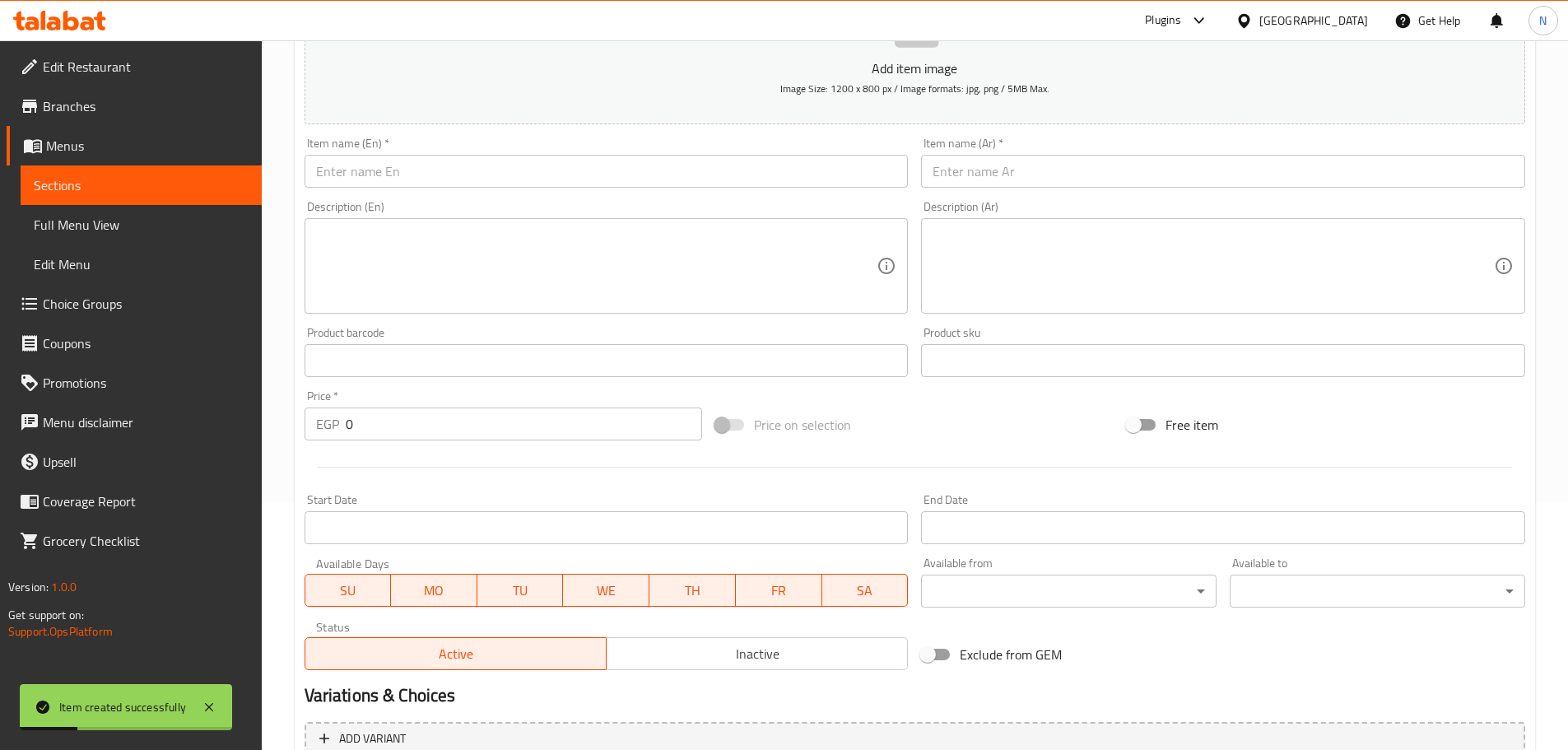
click at [777, 180] on input "text" at bounding box center [1223, 171] width 604 height 33
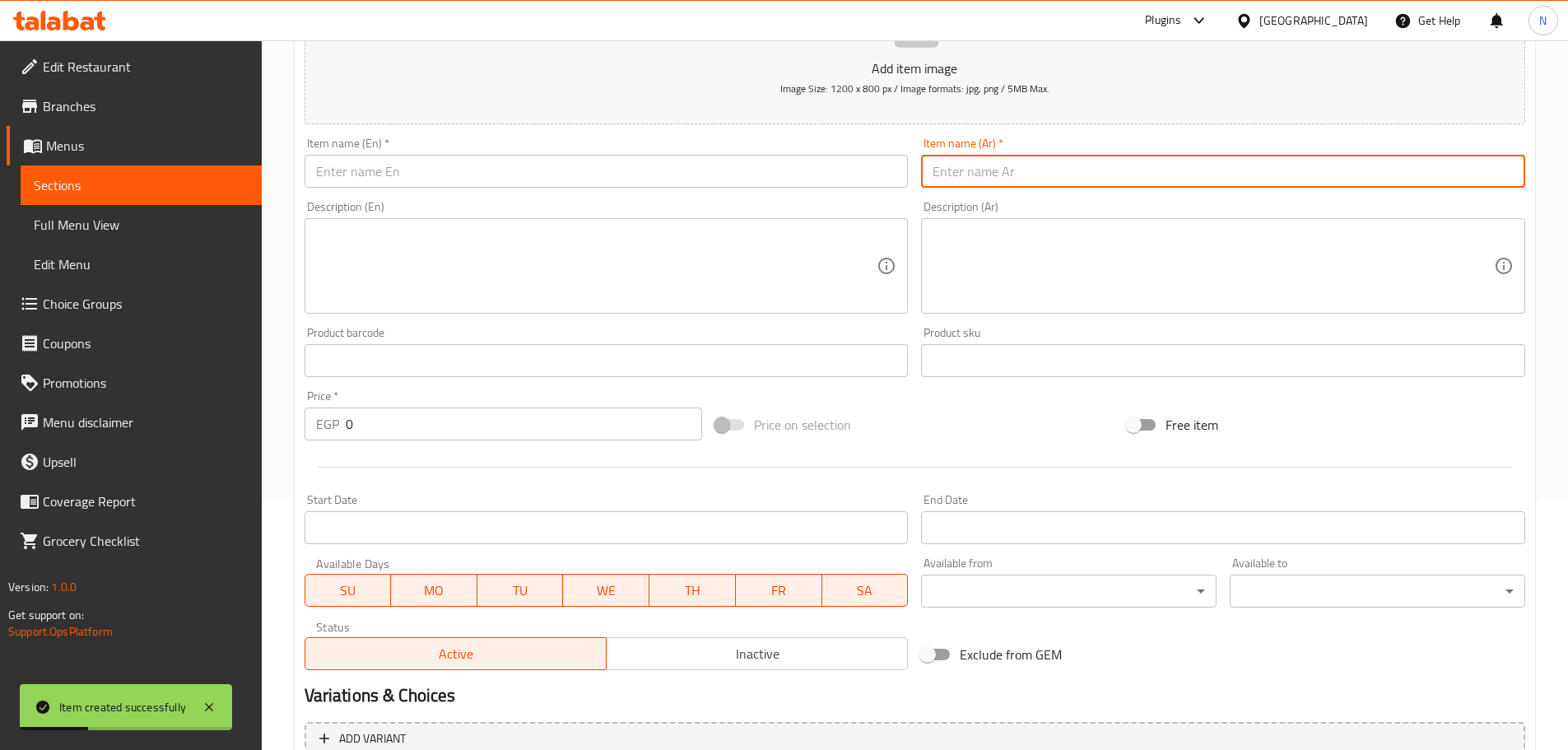
paste input "شيكولاتة مكسرات"
type input "شيكولاتة مكسرات"
click at [512, 196] on div "Description (En) Description (En)" at bounding box center [606, 257] width 617 height 126
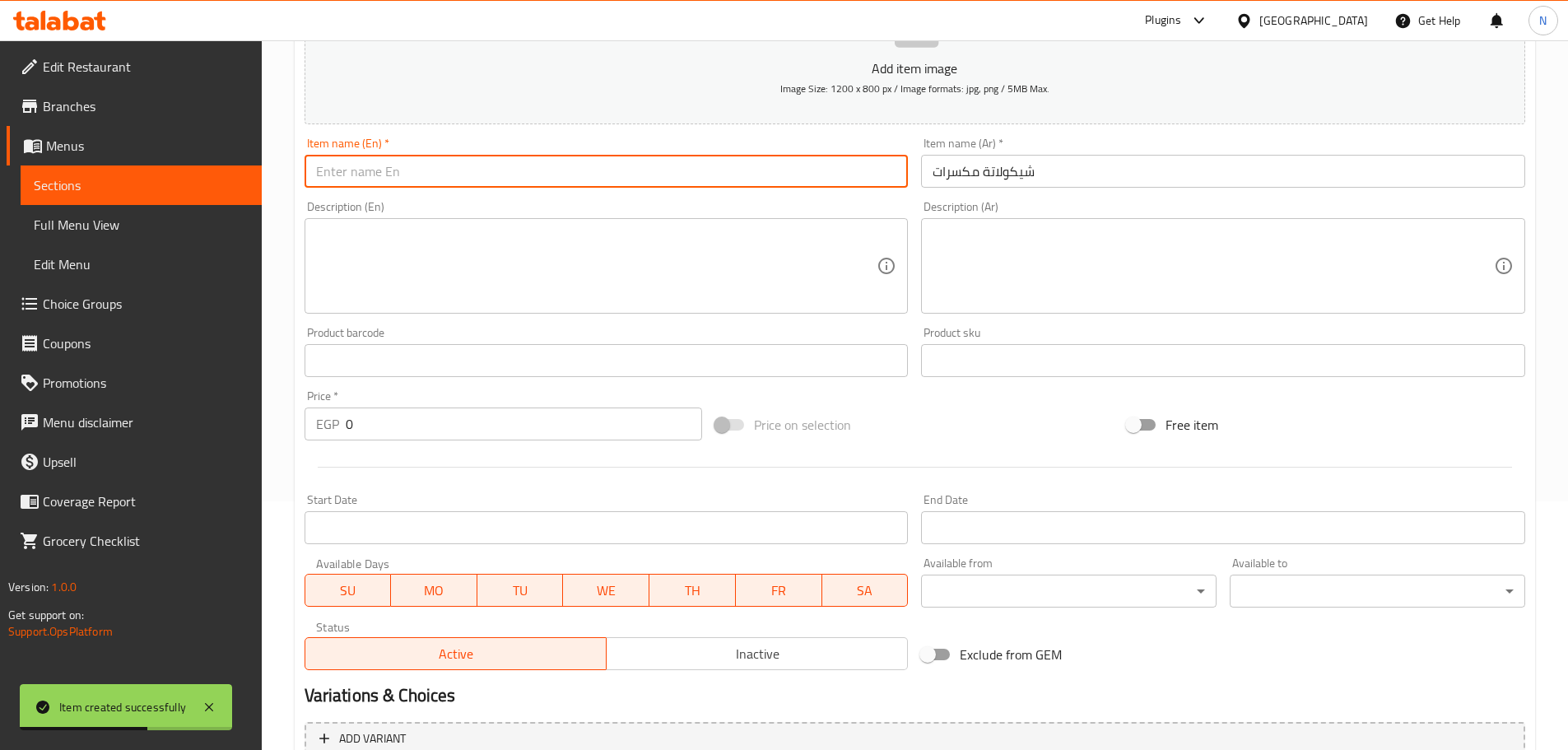
click at [519, 169] on input "text" at bounding box center [607, 171] width 604 height 33
paste input "chocolate nuts"
click at [373, 174] on input "chocolate nuts" at bounding box center [607, 171] width 604 height 33
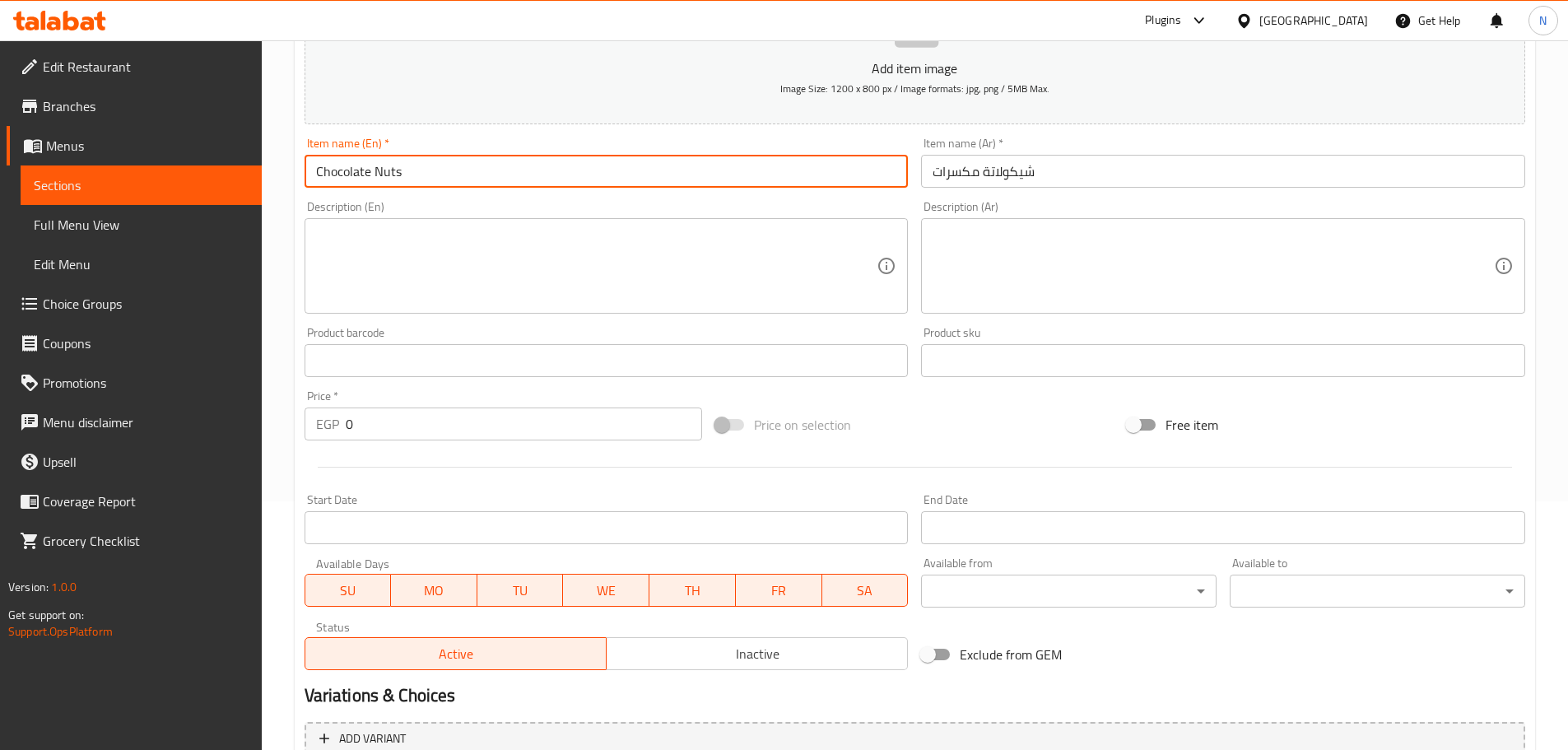
type input "Chocolate Nuts"
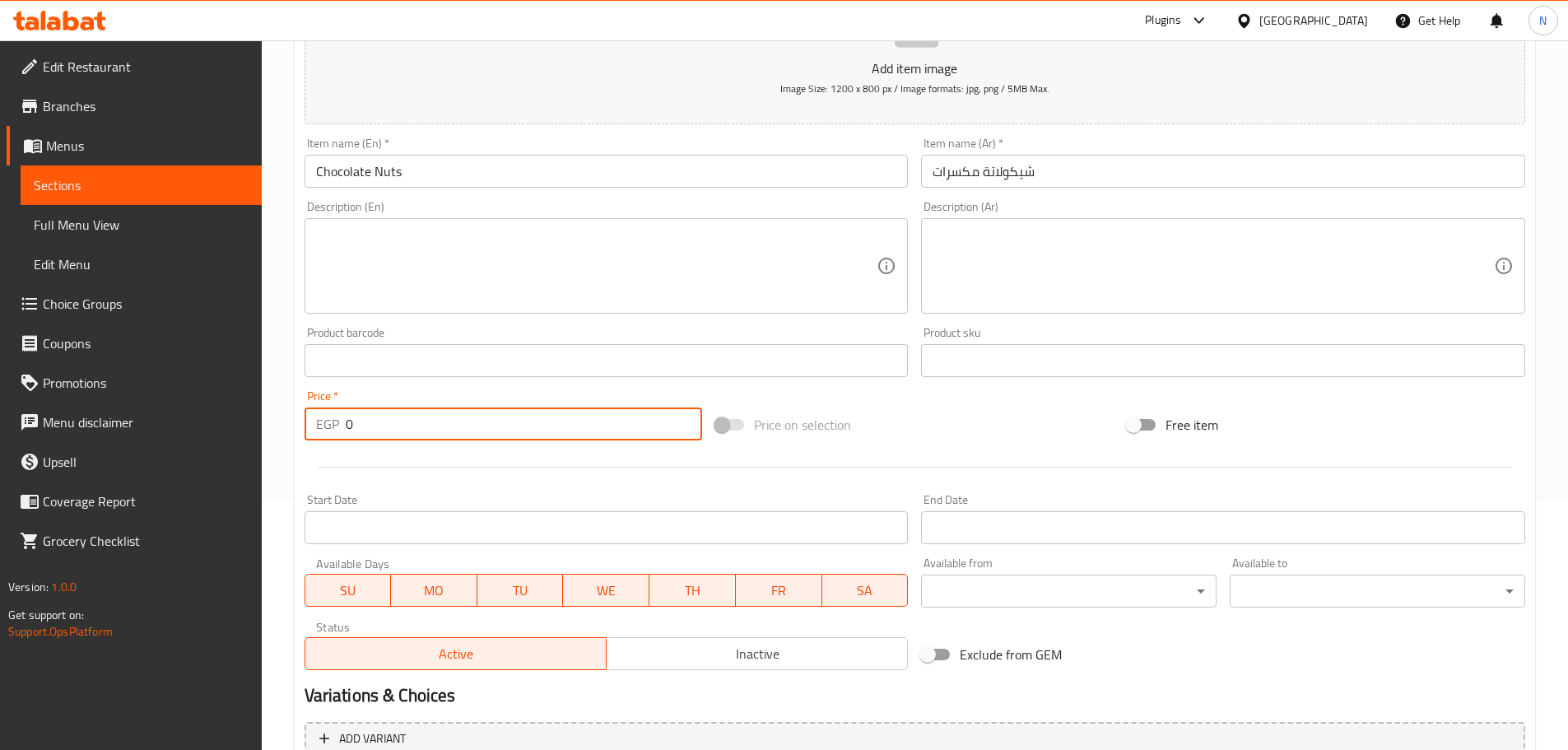
click at [333, 432] on div "EGP 0 Price *" at bounding box center [504, 424] width 398 height 33
type input "85"
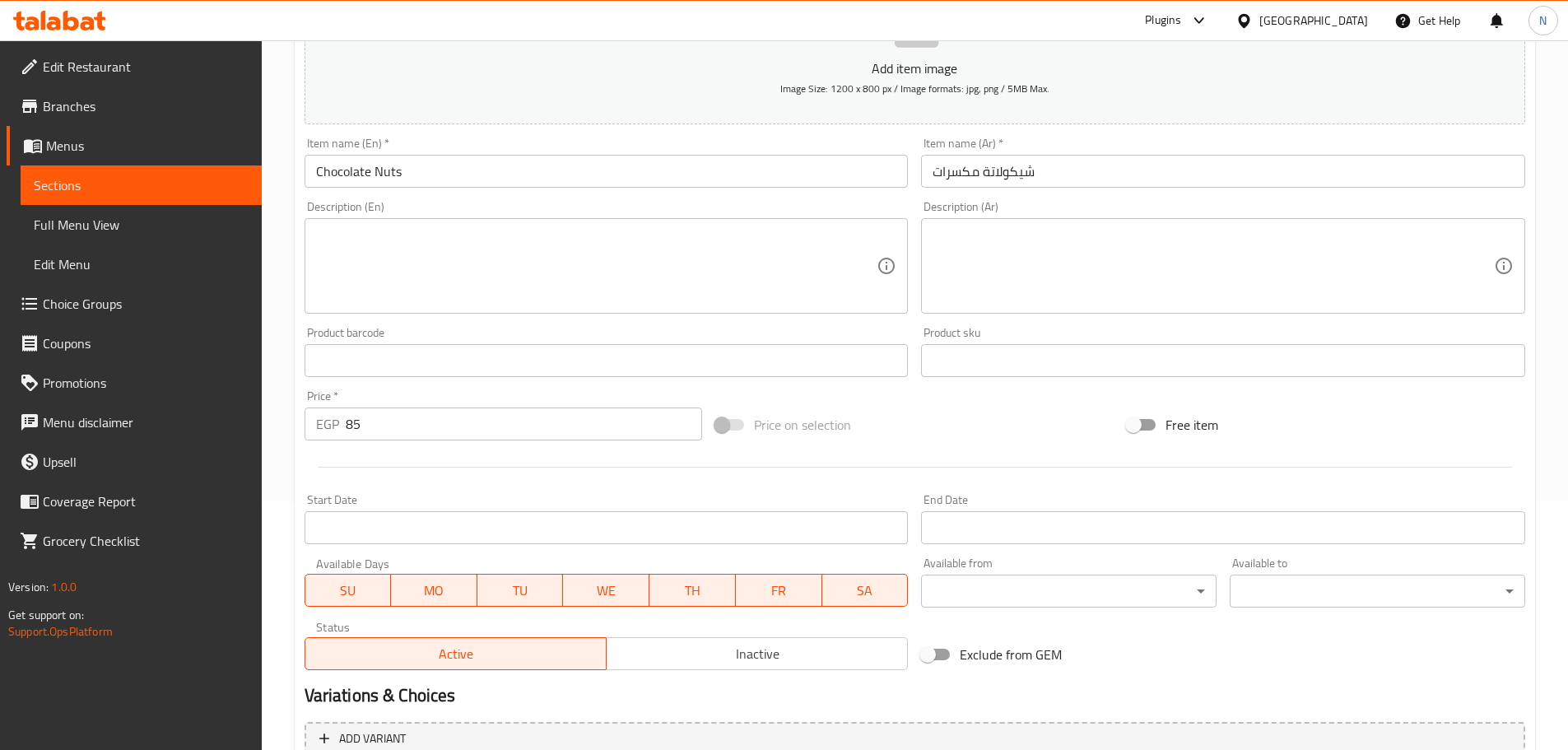
click at [777, 407] on div "Price on selection" at bounding box center [914, 425] width 411 height 44
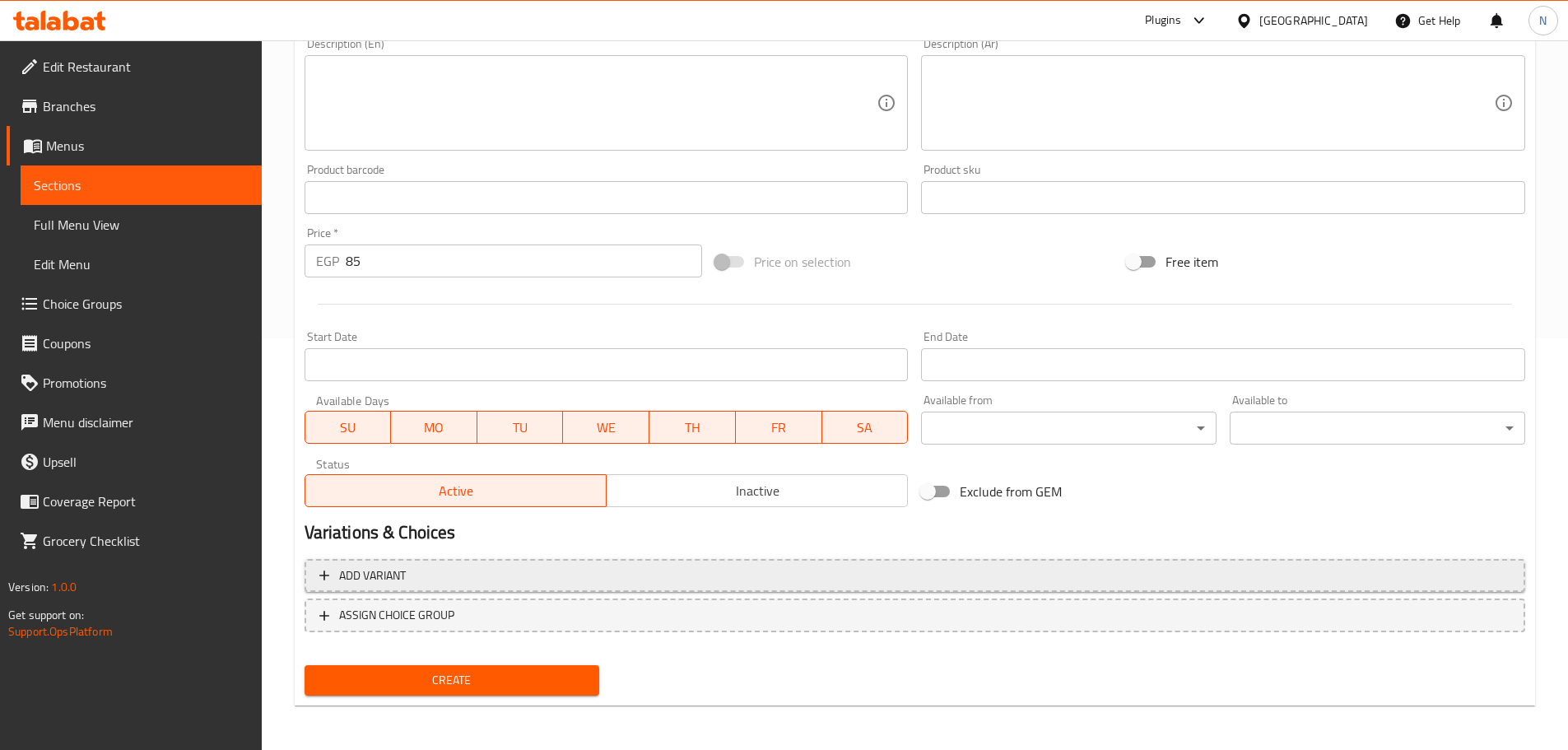
scroll to position [413, 0]
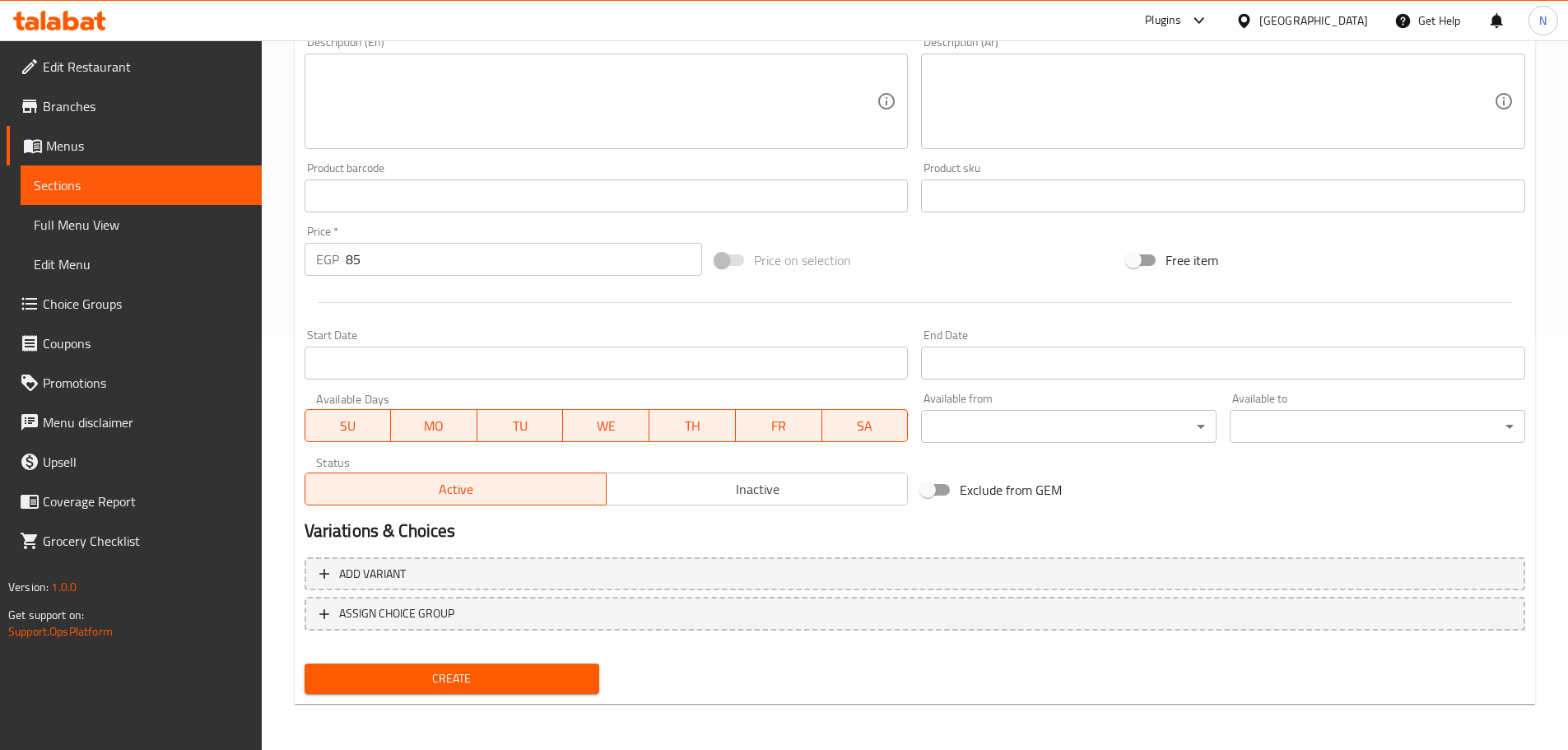
click at [462, 677] on span "Create" at bounding box center [452, 678] width 269 height 20
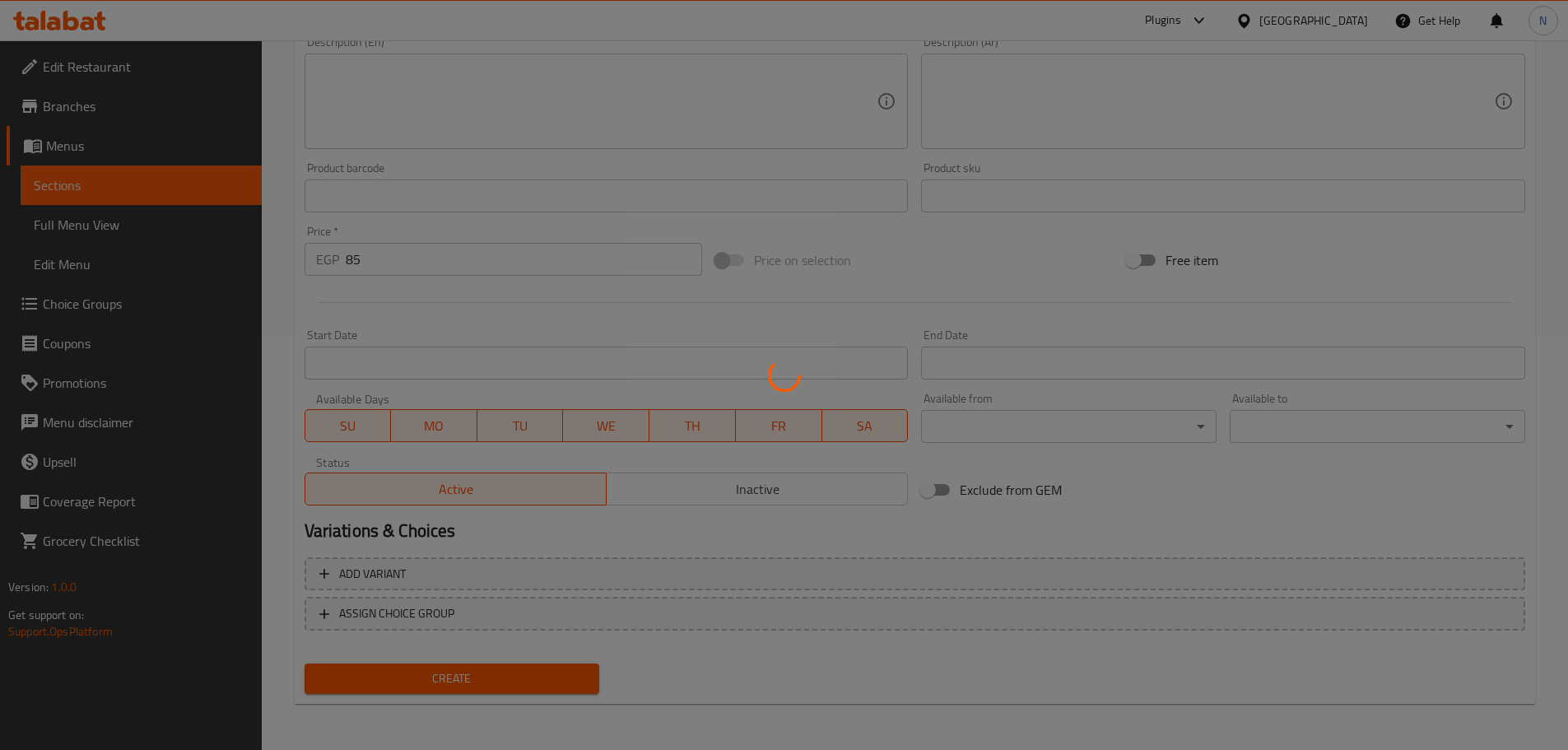
type input "0"
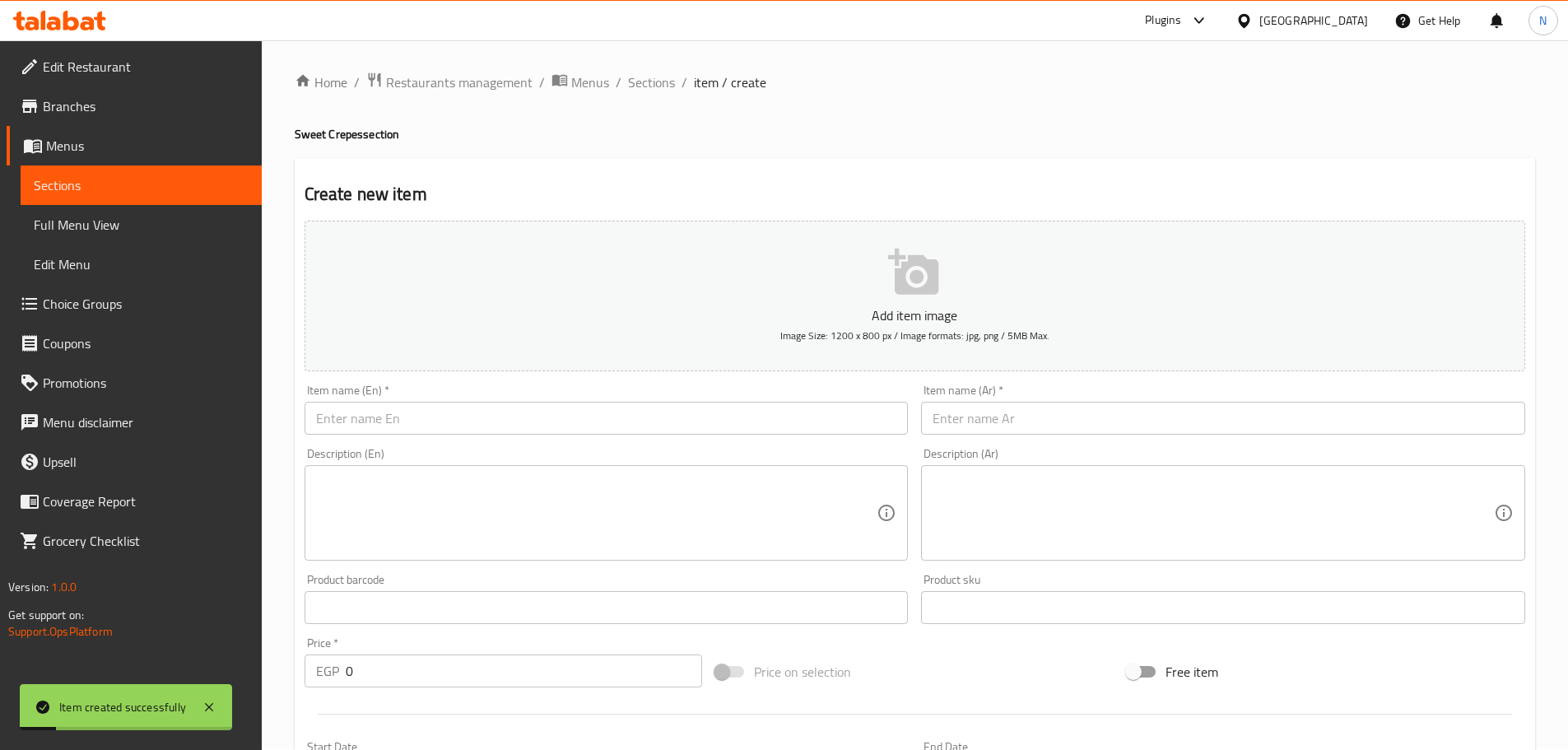
scroll to position [0, 0]
click at [777, 404] on input "text" at bounding box center [1223, 420] width 604 height 33
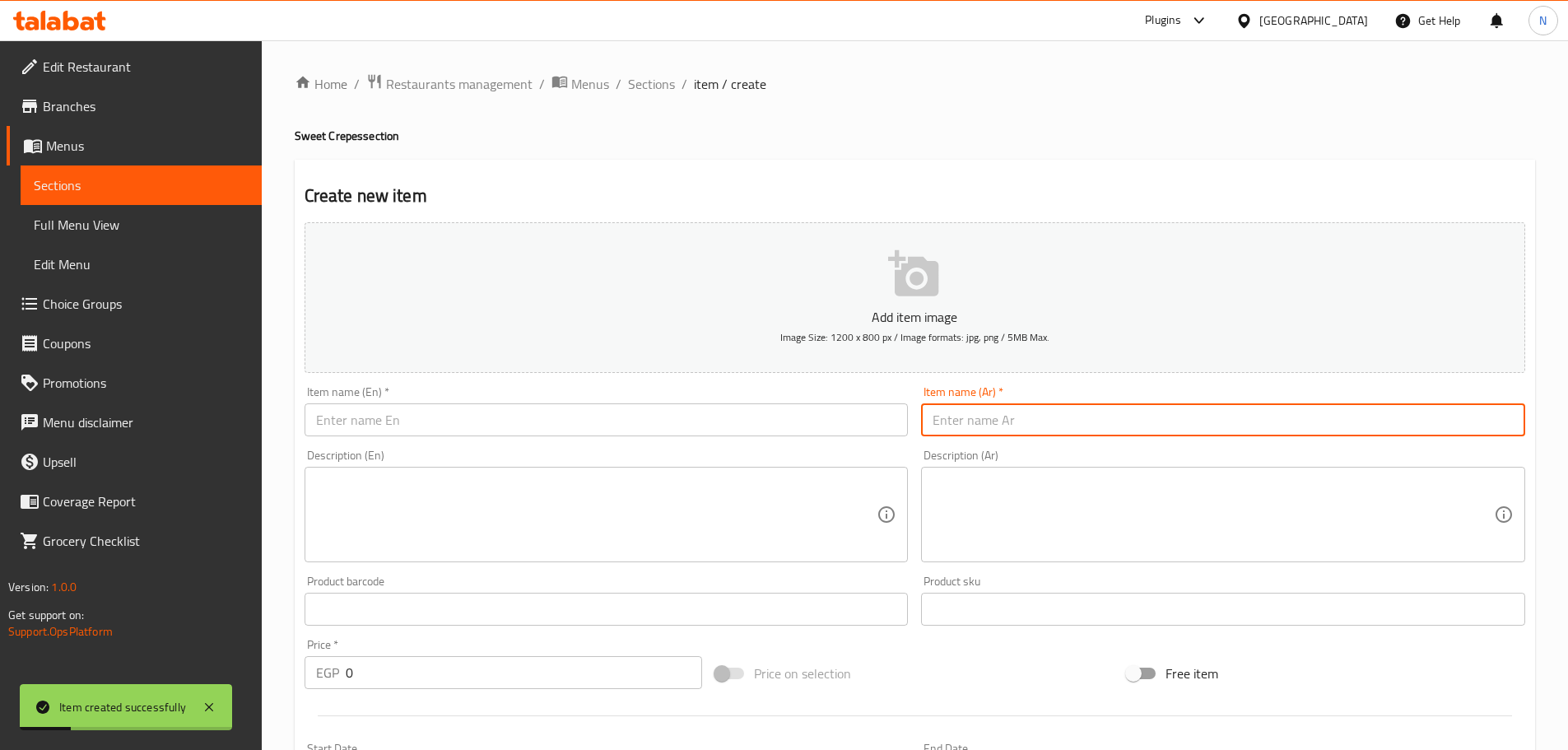
paste input "اوريو"
type input "اوريو"
click at [551, 434] on input "text" at bounding box center [607, 420] width 604 height 33
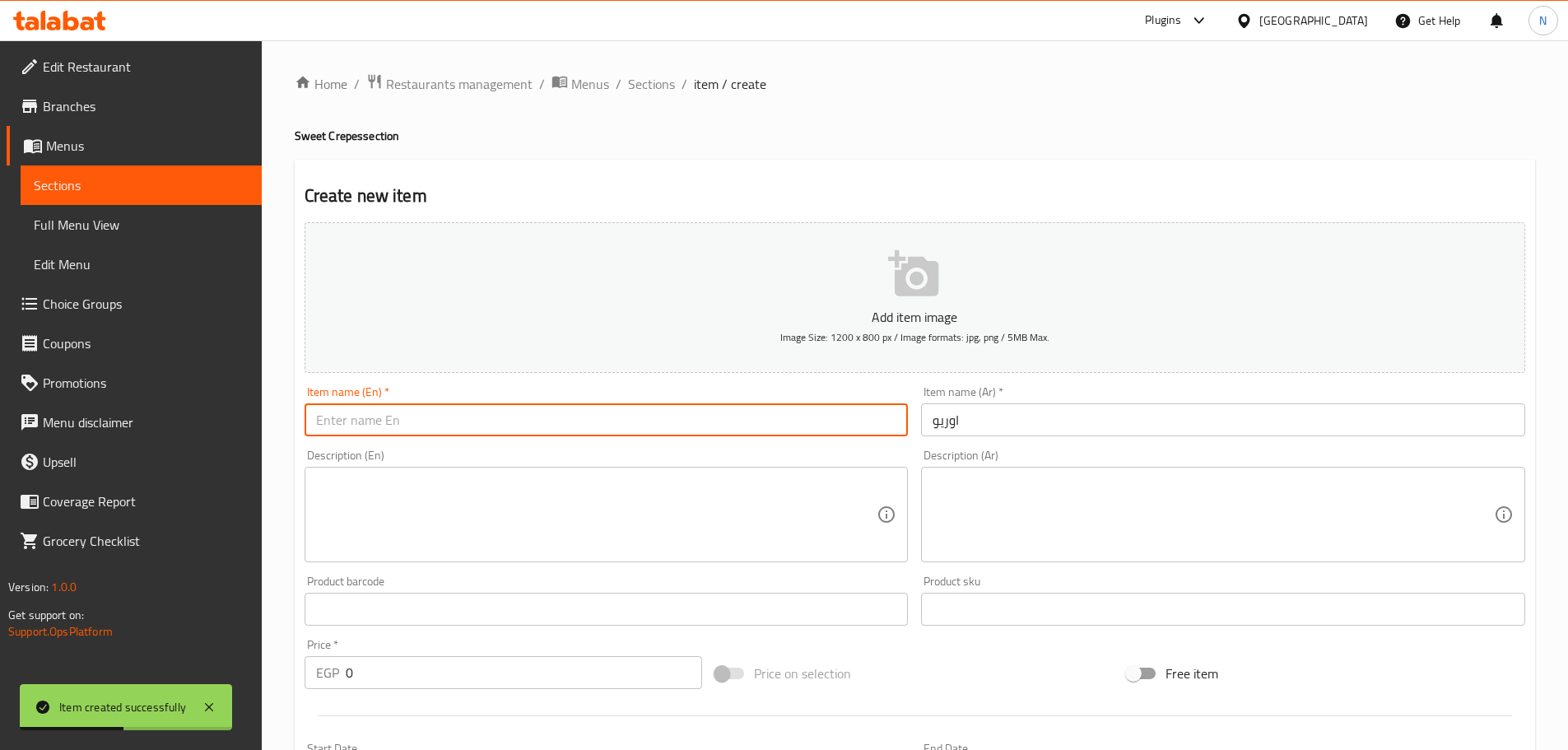
paste input "Oreo"
type input "Oreo"
click at [343, 659] on div "Price   * EGP 0 Price *" at bounding box center [504, 663] width 398 height 50
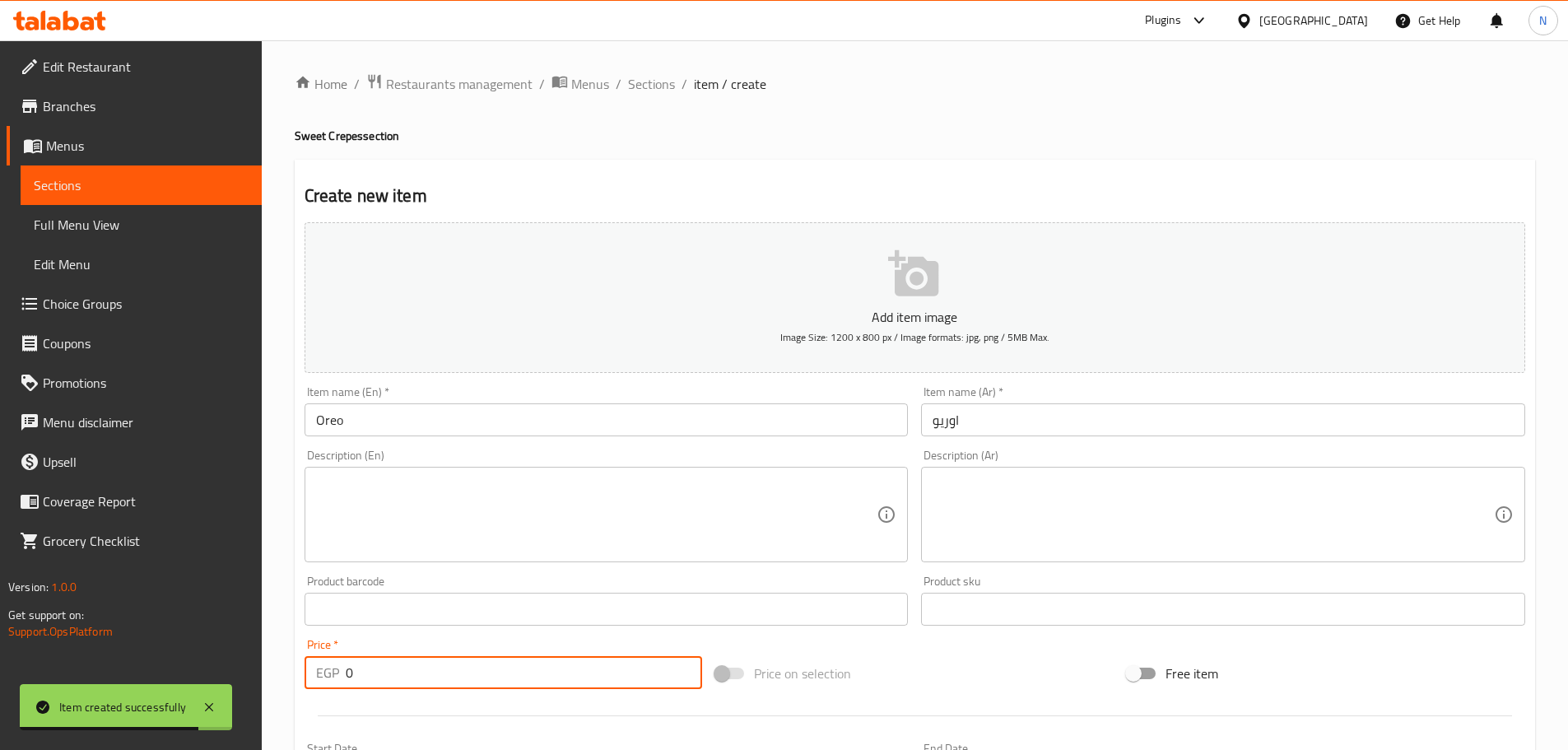
drag, startPoint x: 359, startPoint y: 673, endPoint x: 340, endPoint y: 679, distance: 19.9
click at [340, 679] on div "EGP 0 Price *" at bounding box center [504, 673] width 398 height 33
type input "85"
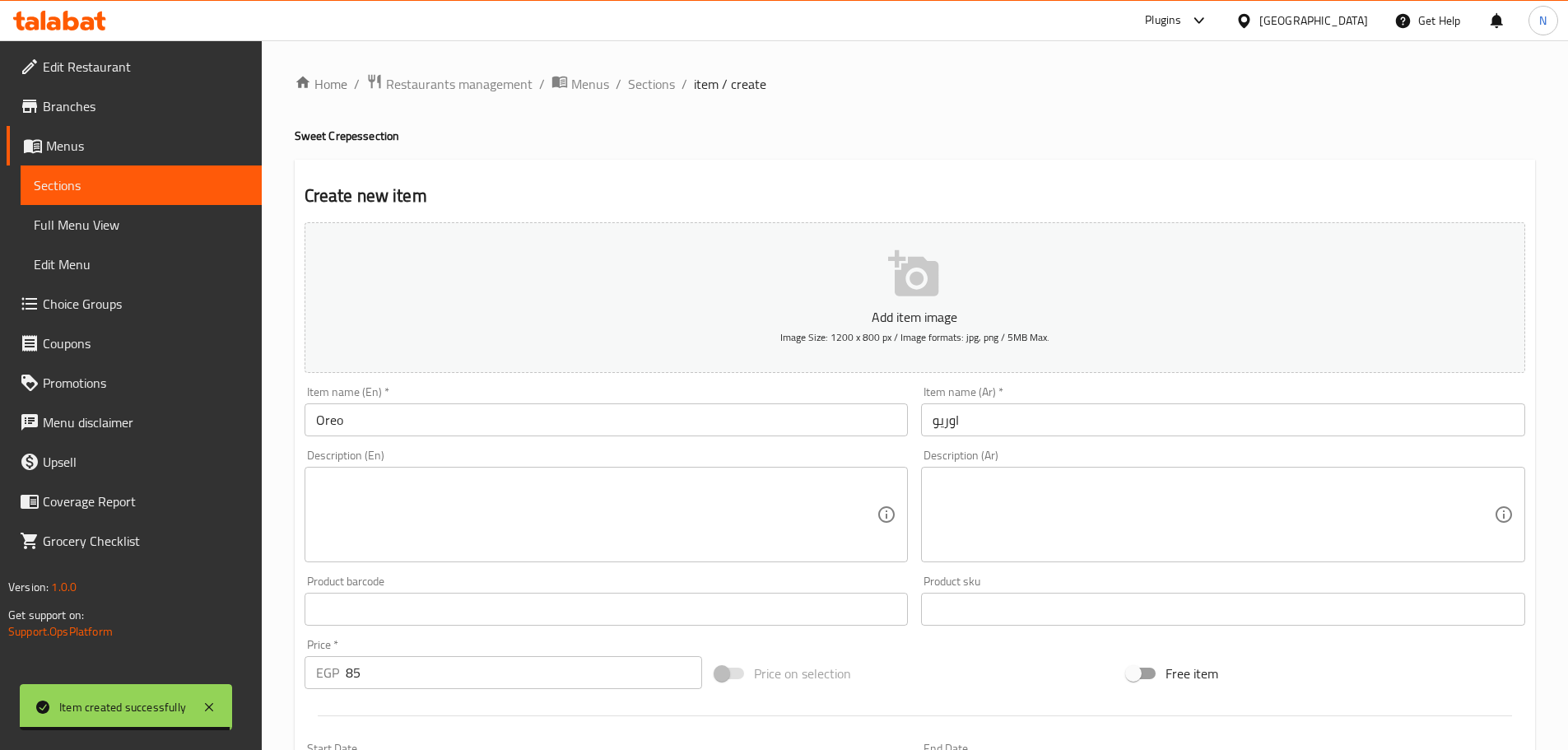
click at [777, 673] on span "Price on selection" at bounding box center [803, 673] width 97 height 20
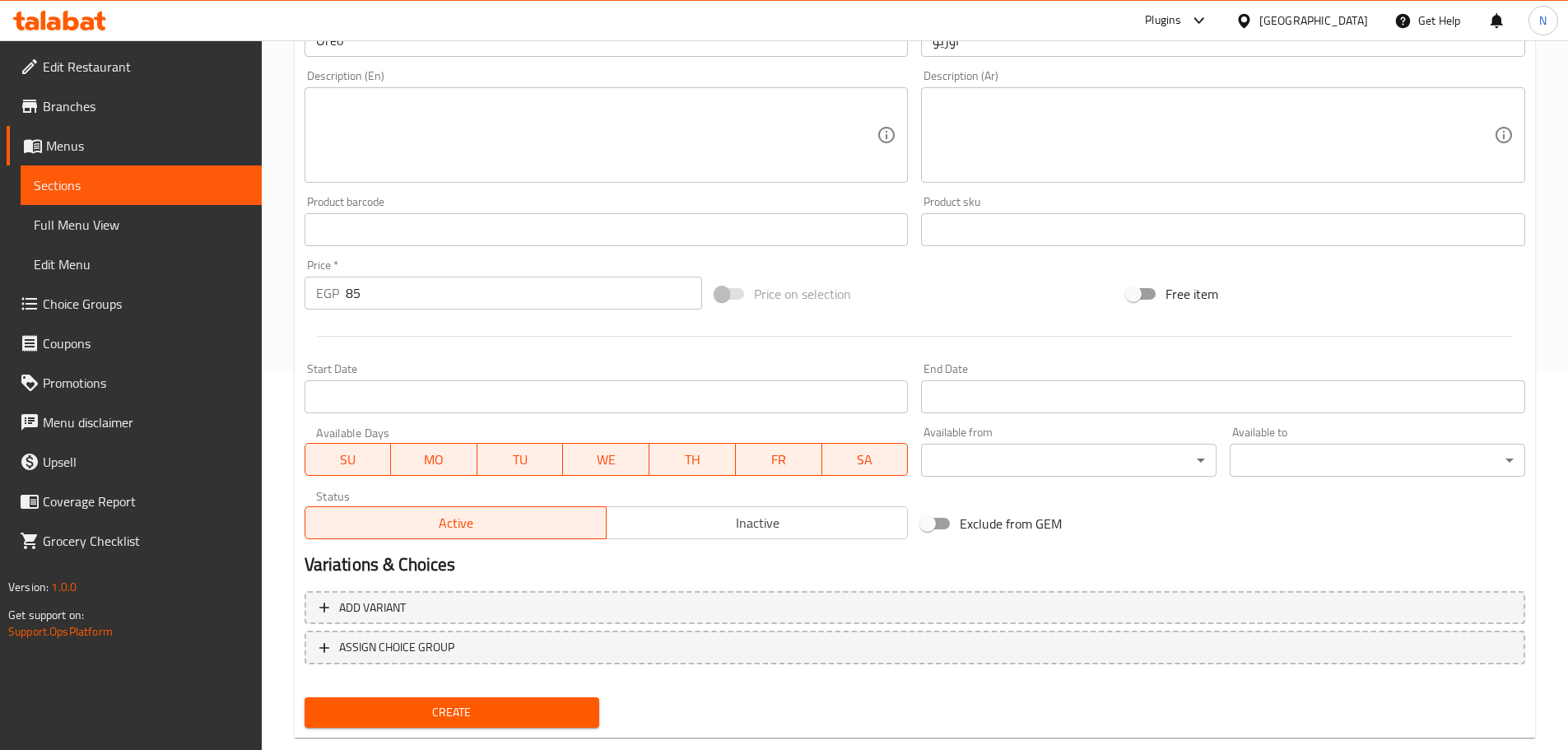
scroll to position [411, 0]
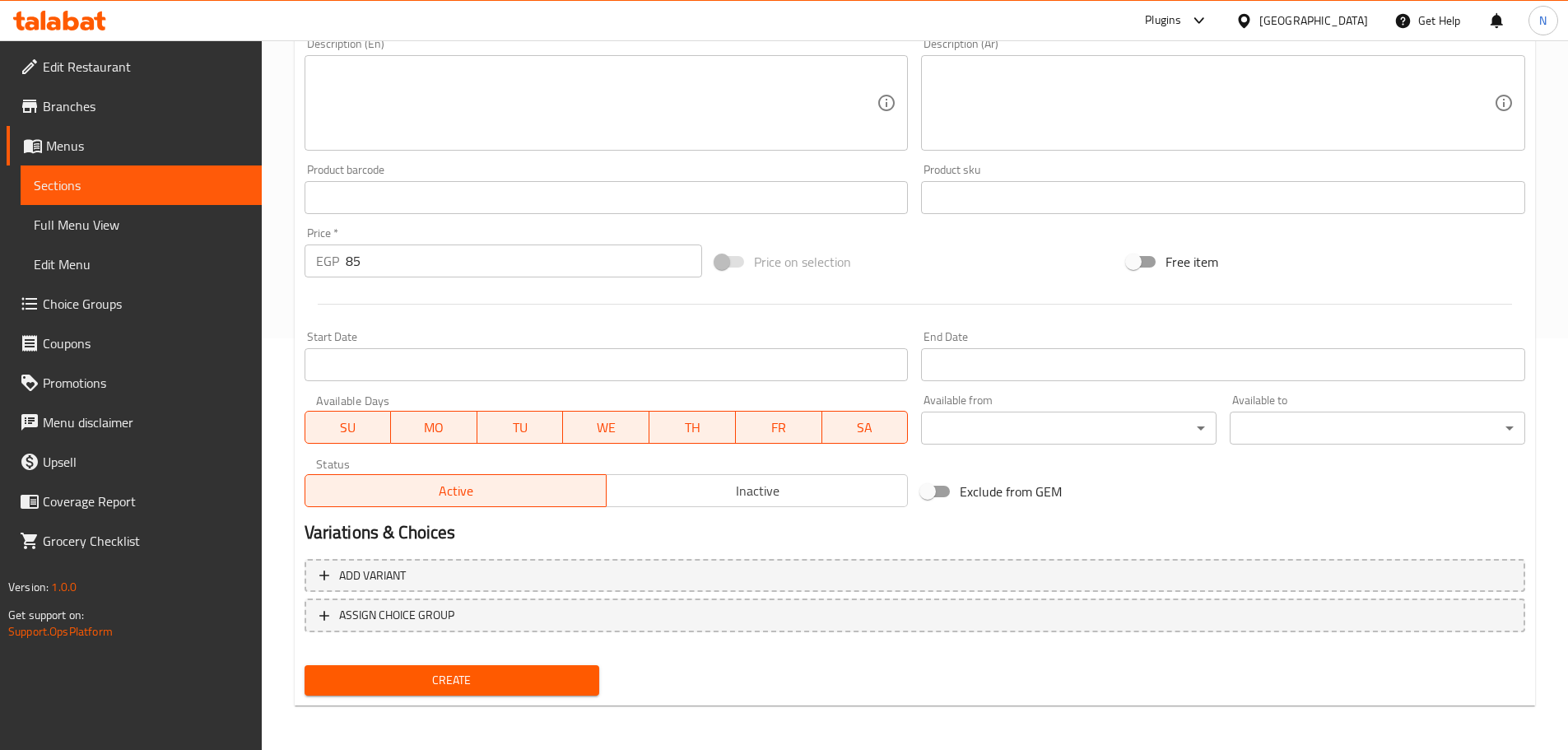
click at [437, 689] on span "Create" at bounding box center [452, 680] width 269 height 20
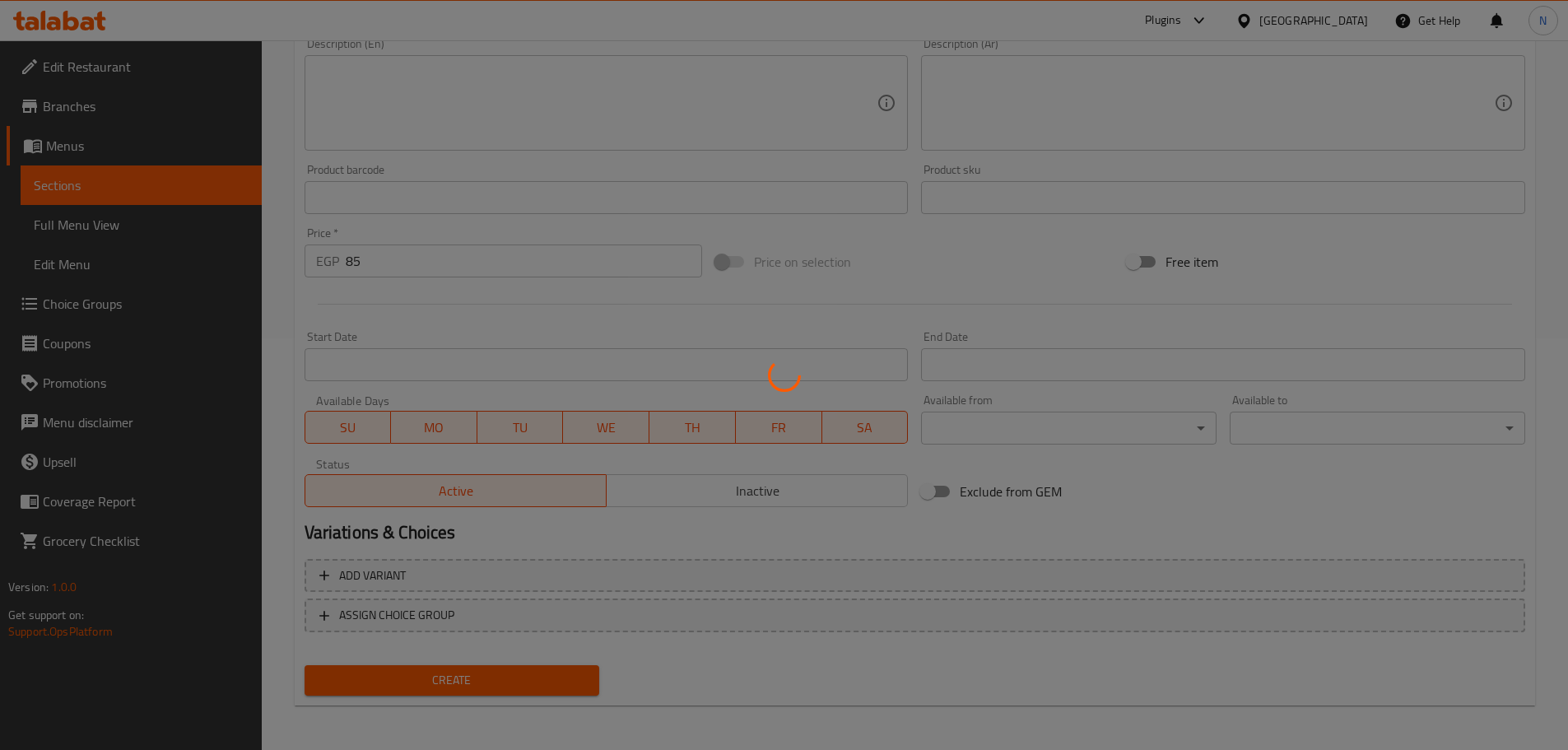
type input "0"
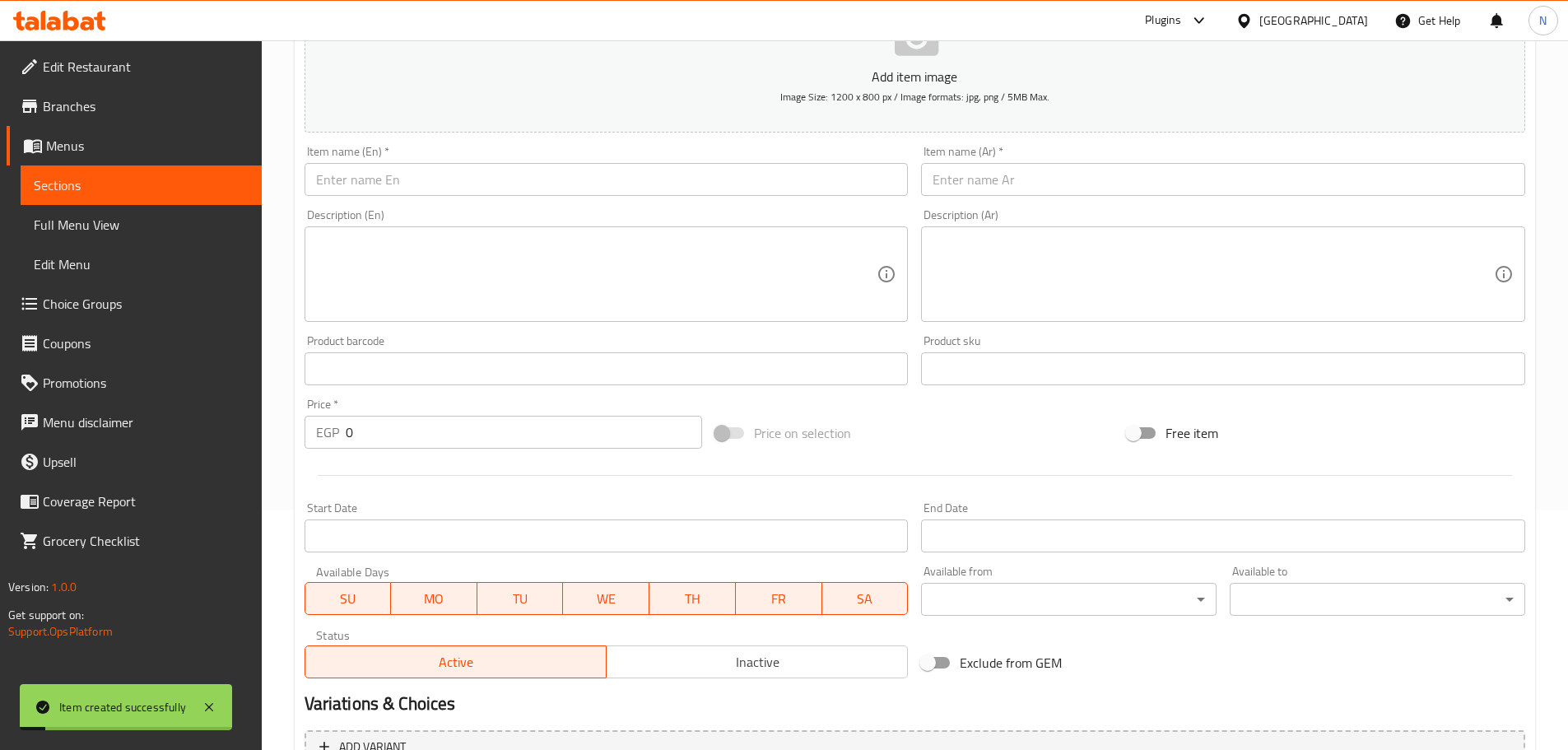
scroll to position [83, 0]
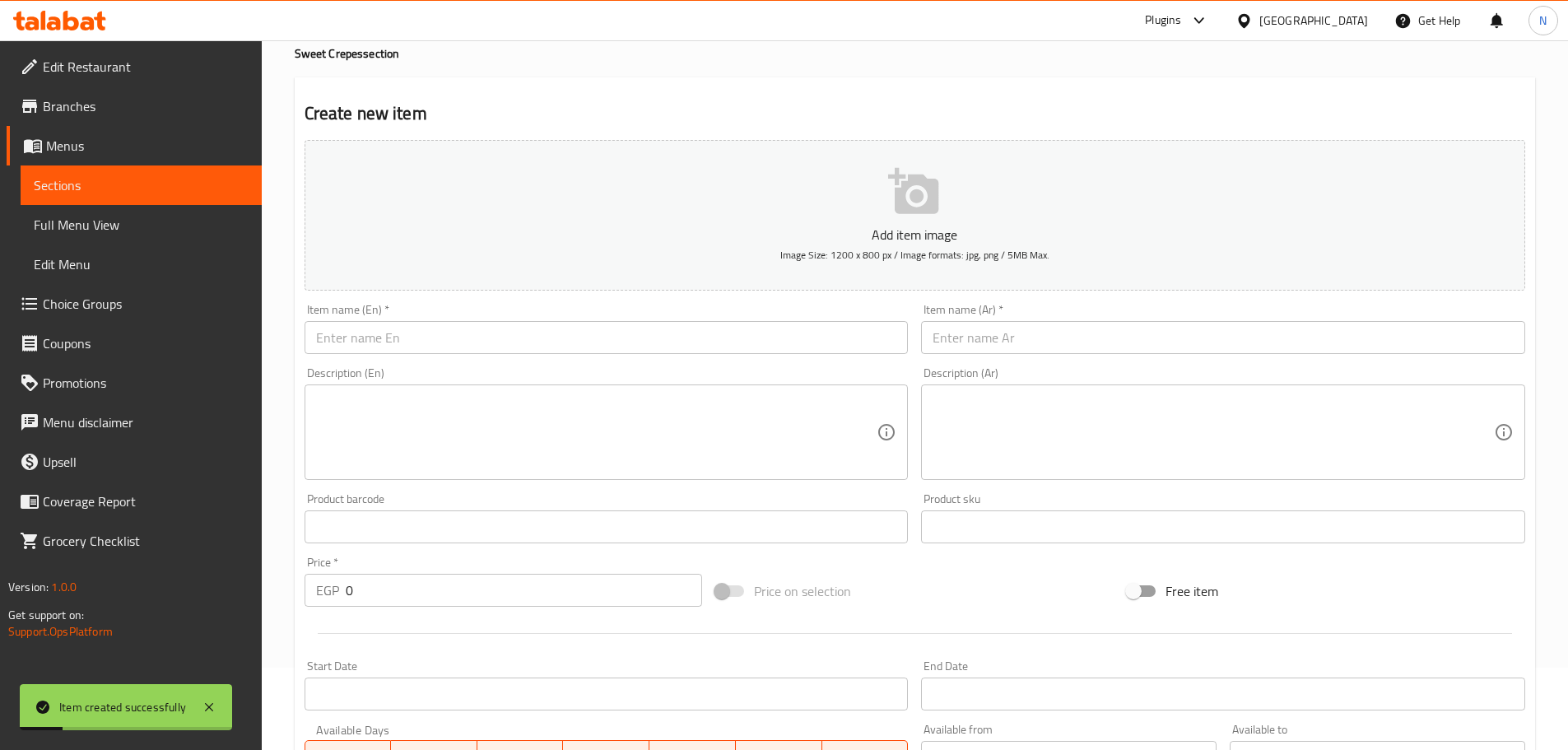
click at [777, 335] on input "text" at bounding box center [1223, 337] width 604 height 33
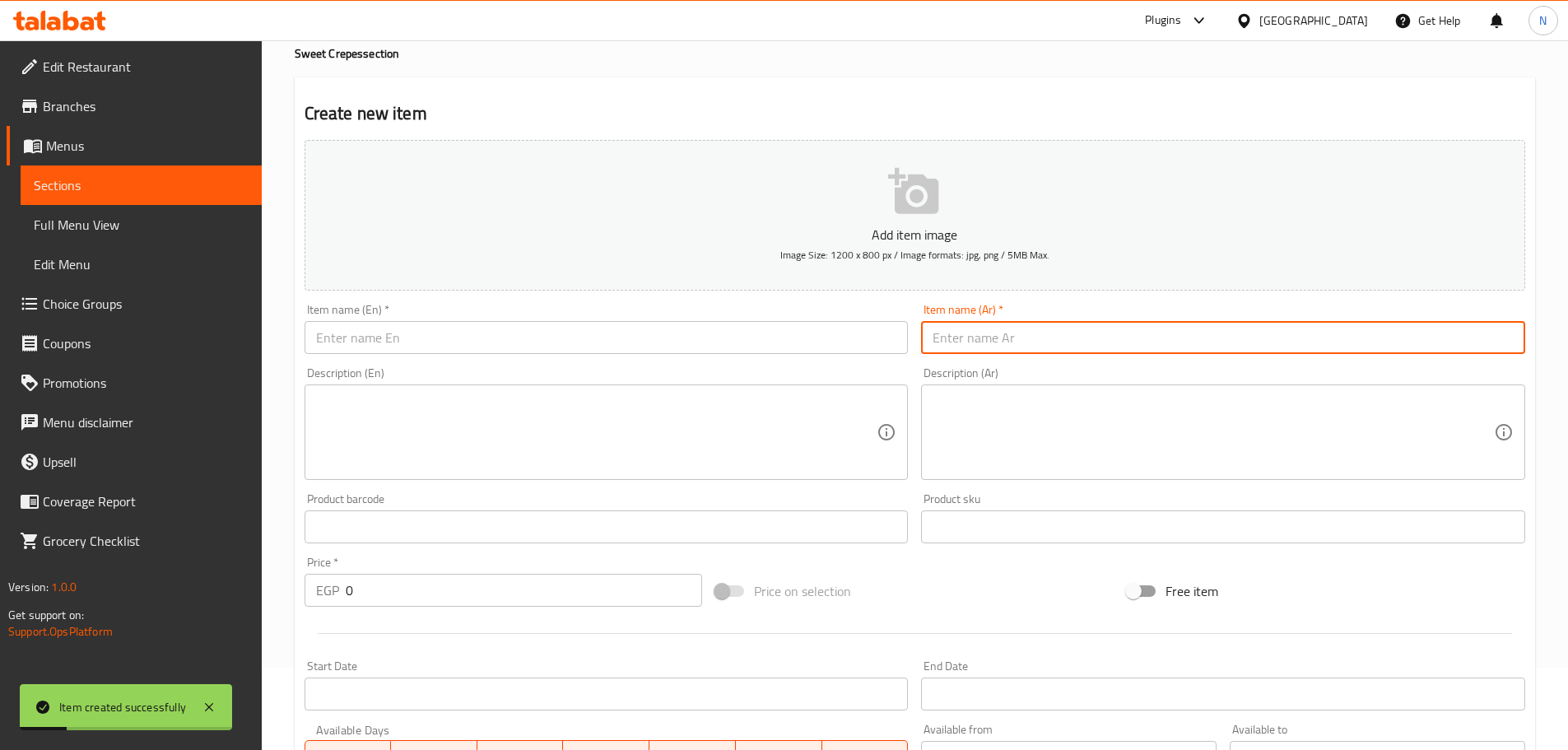
paste input "Oreo"
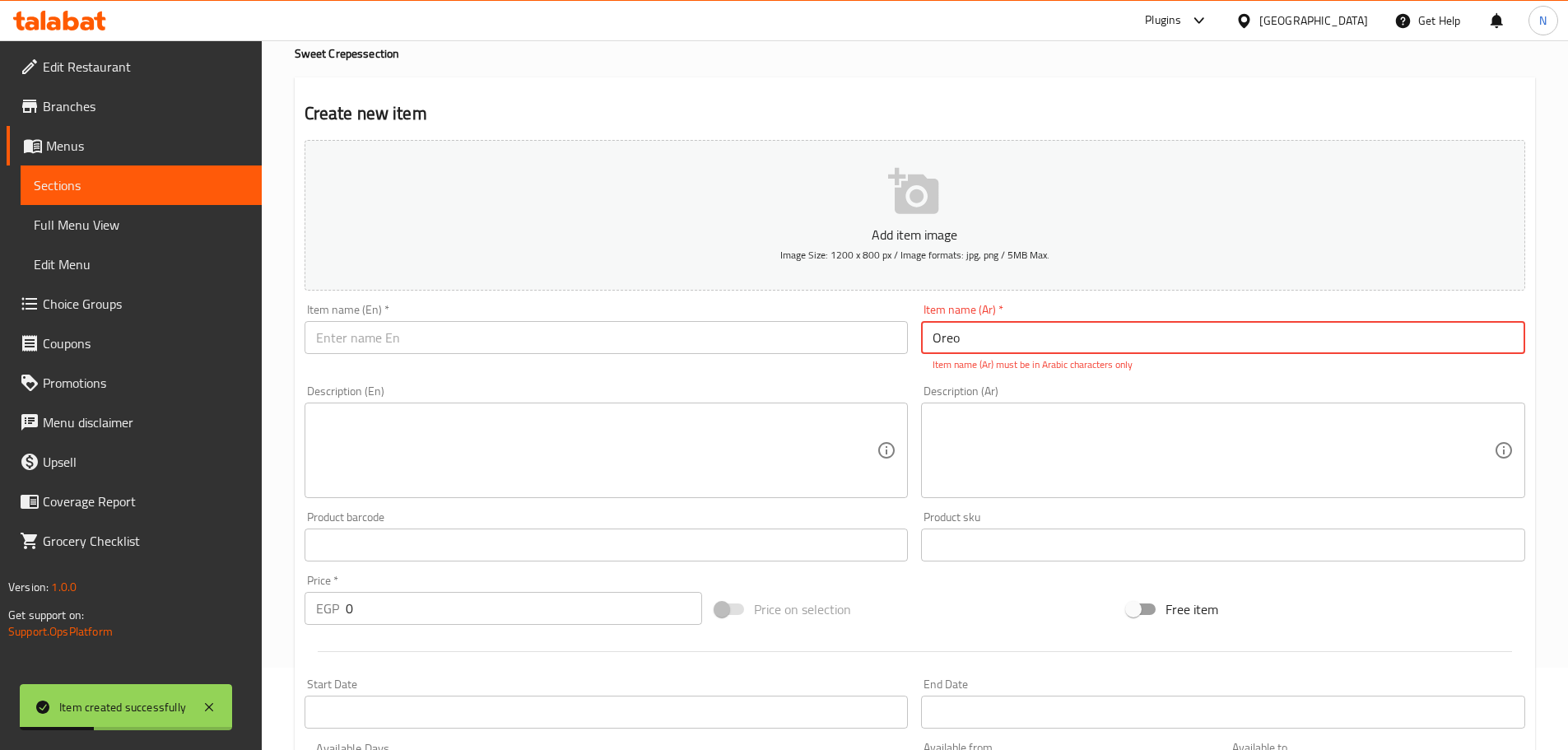
type input "Oreo"
click at [452, 346] on input "text" at bounding box center [607, 337] width 604 height 33
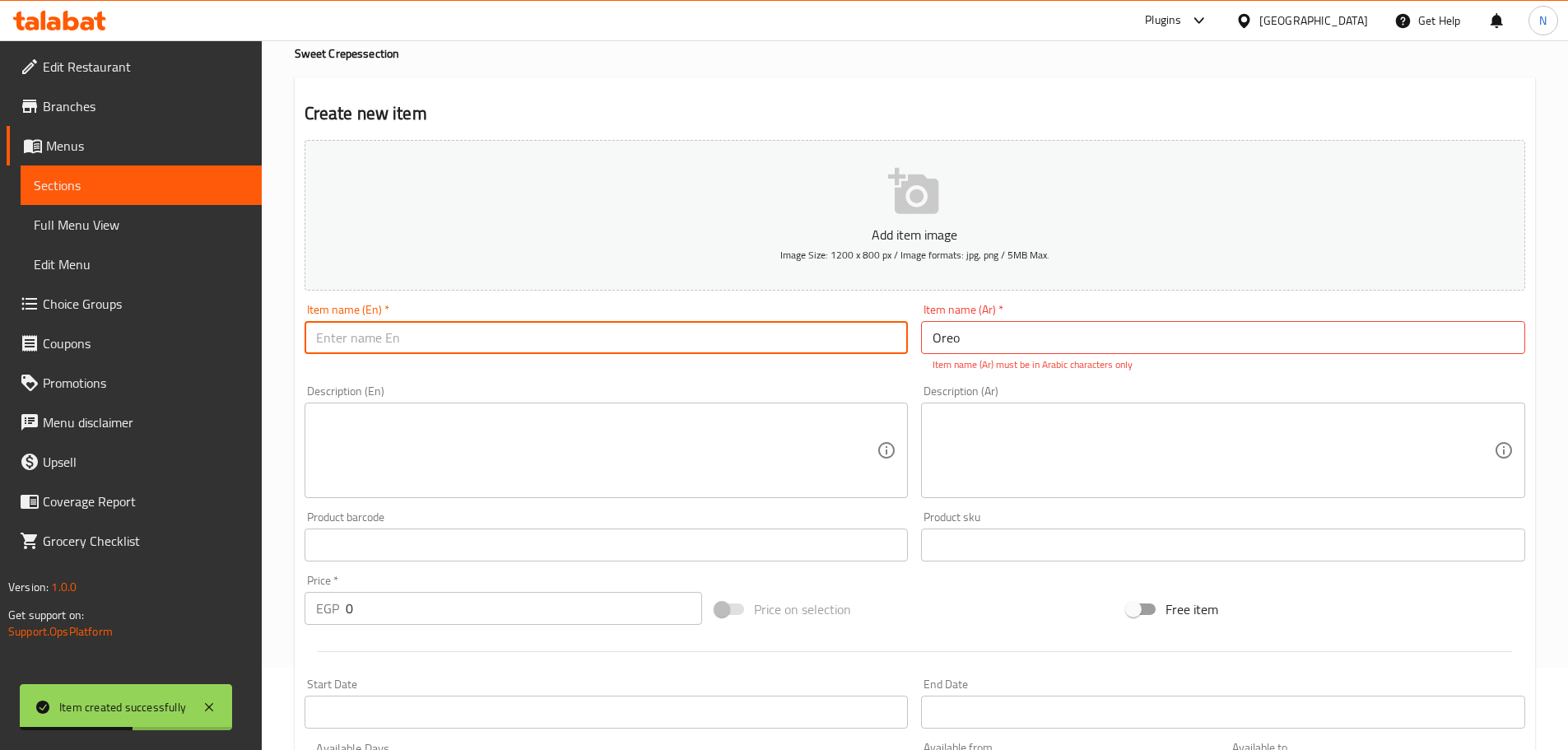
paste input "Hohos"
type input "Hohos"
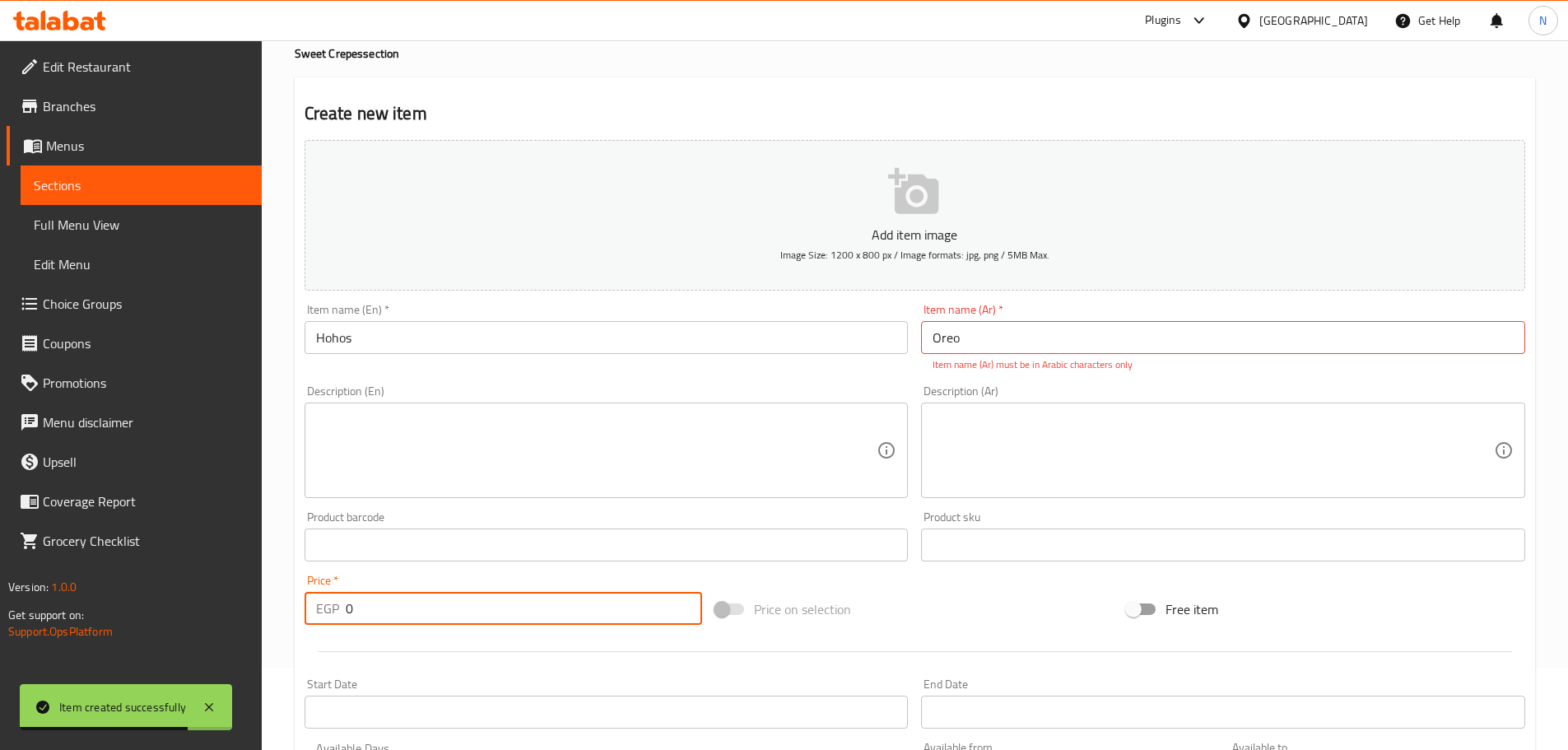
drag, startPoint x: 371, startPoint y: 619, endPoint x: 335, endPoint y: 618, distance: 36.0
click at [335, 618] on div "EGP 0 Price *" at bounding box center [504, 608] width 398 height 33
type input "85"
click at [777, 609] on div "Price on selection" at bounding box center [914, 609] width 411 height 44
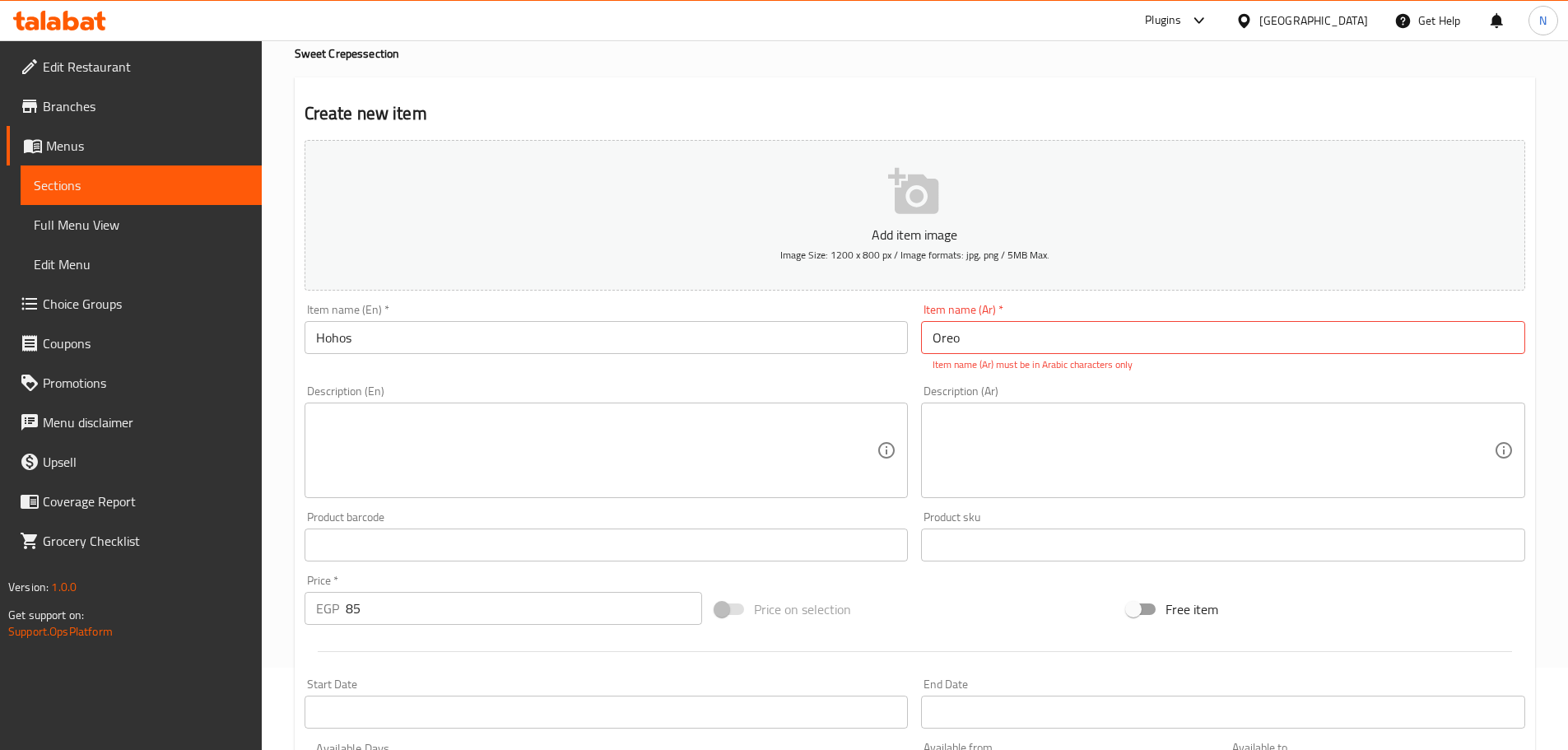
click at [777, 345] on input "Oreo" at bounding box center [1223, 337] width 604 height 33
click at [777, 335] on input "Oreo" at bounding box center [1223, 337] width 604 height 33
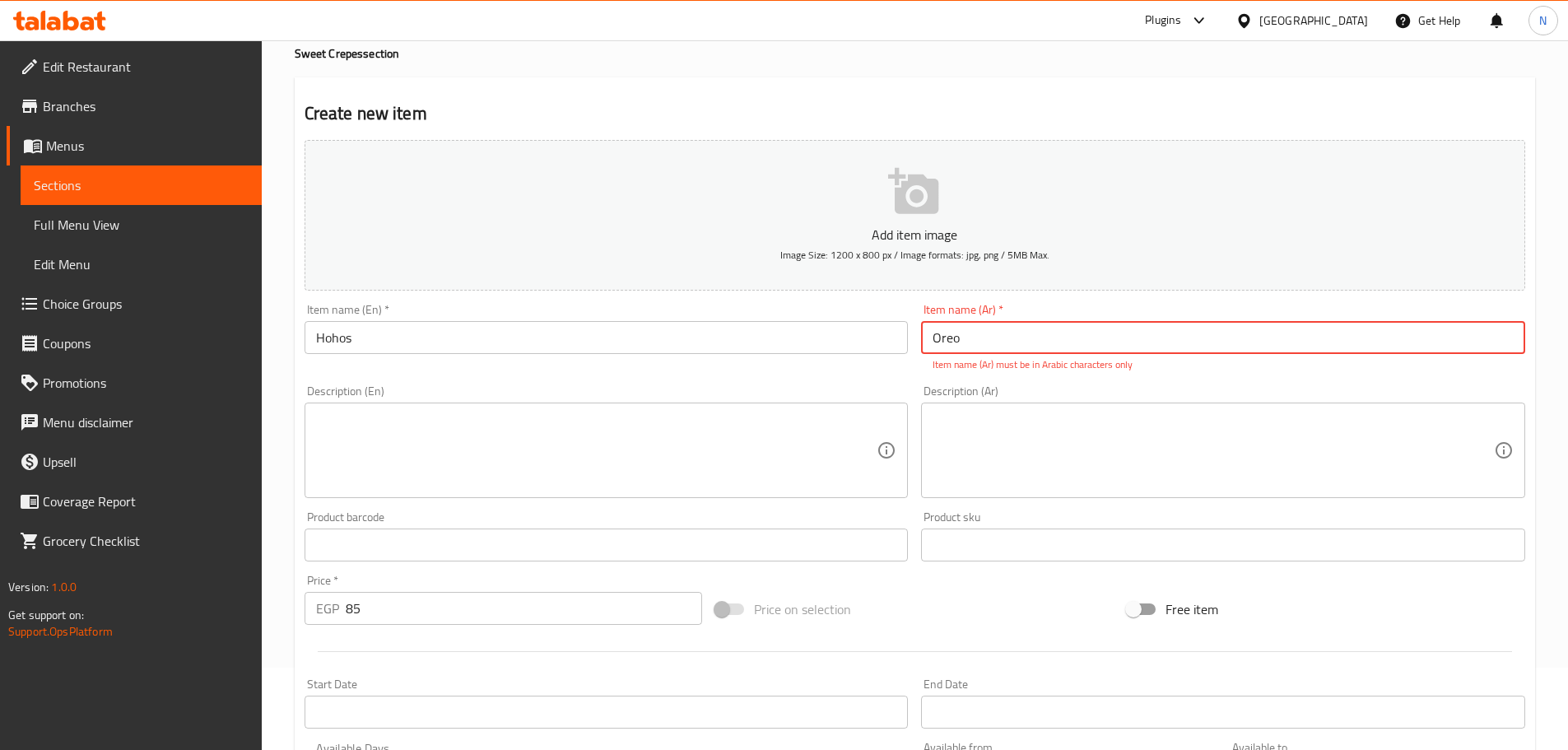
click at [777, 335] on input "Oreo" at bounding box center [1223, 337] width 604 height 33
paste input "هوهوز"
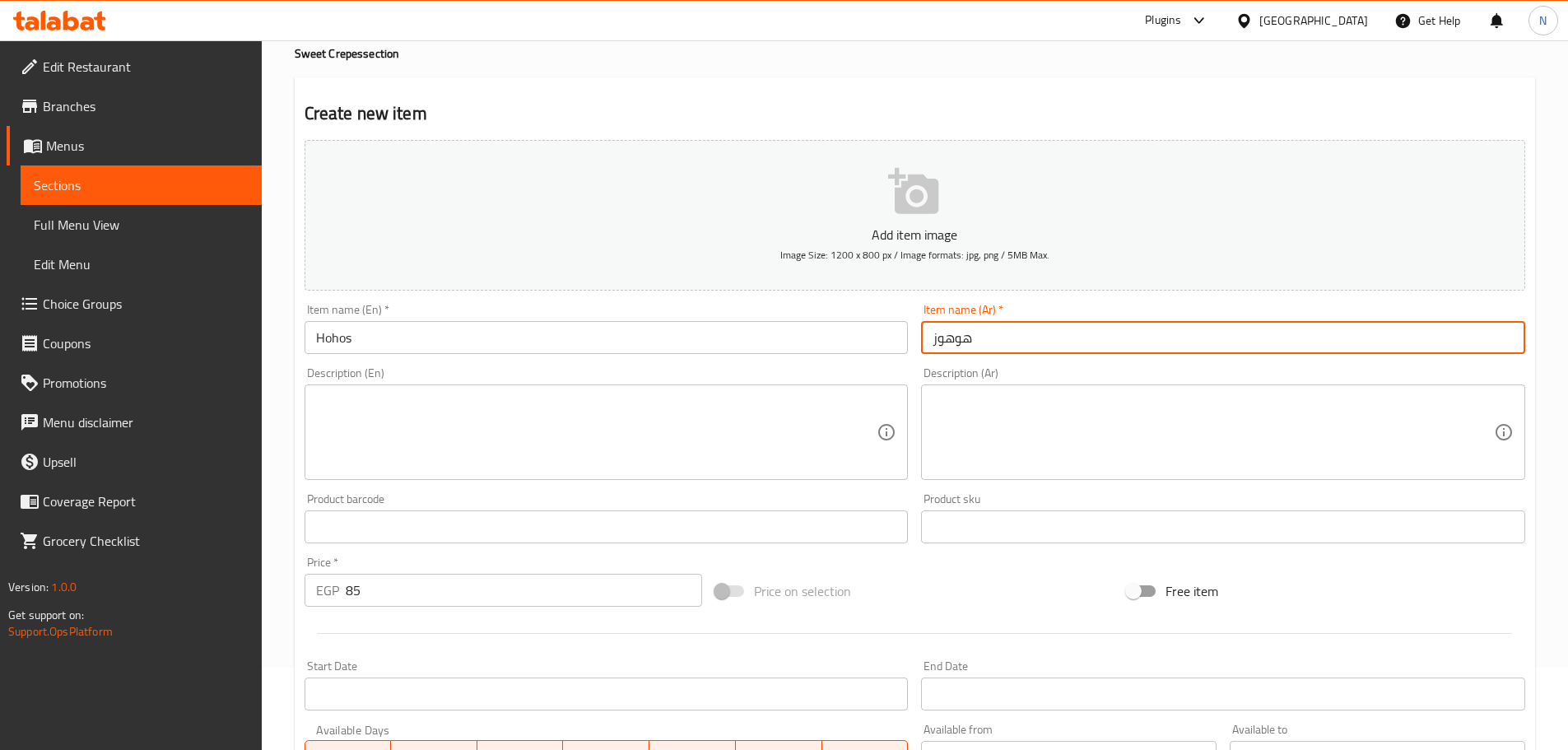
type input "هوهوز"
click at [777, 596] on div "Price on selection" at bounding box center [914, 591] width 411 height 44
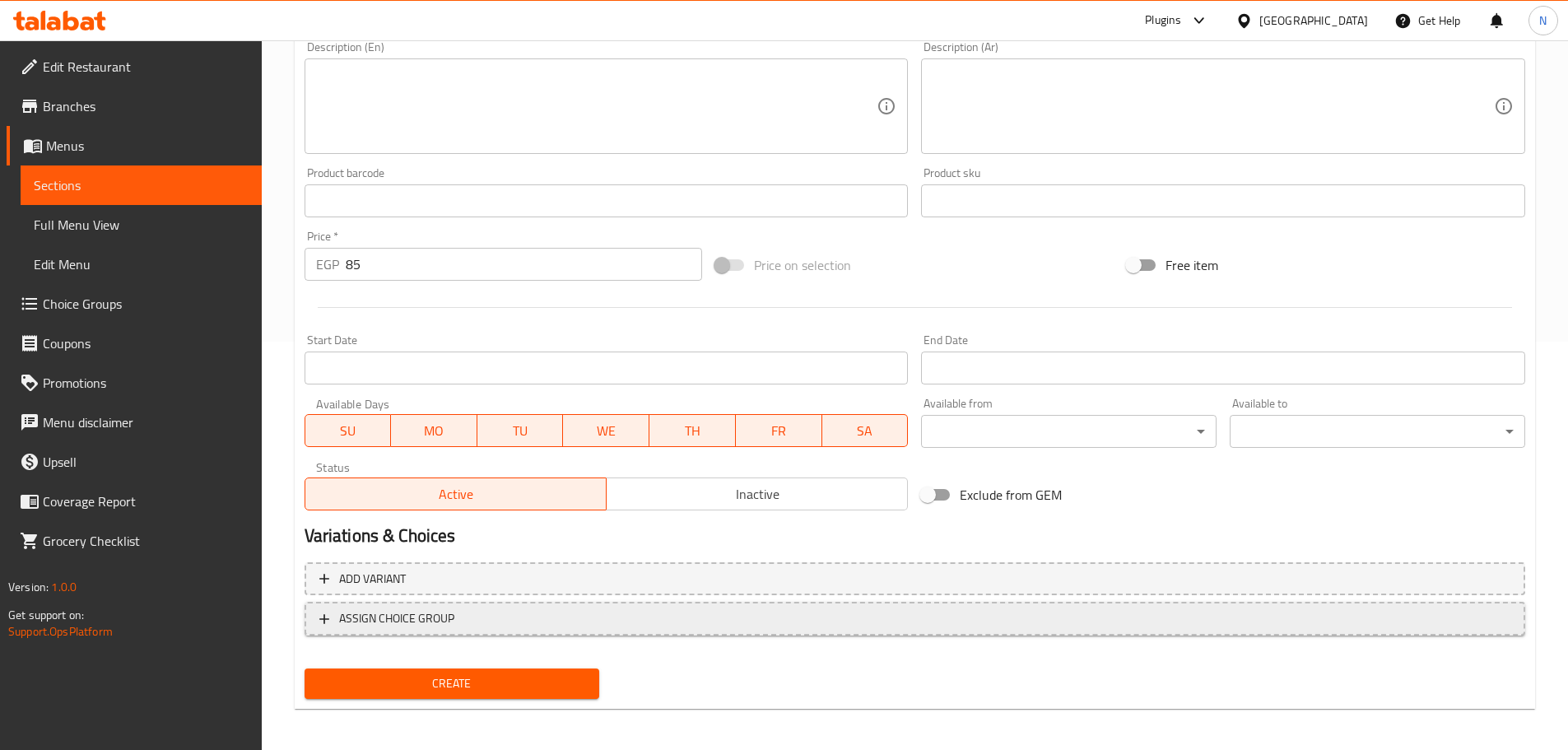
scroll to position [413, 0]
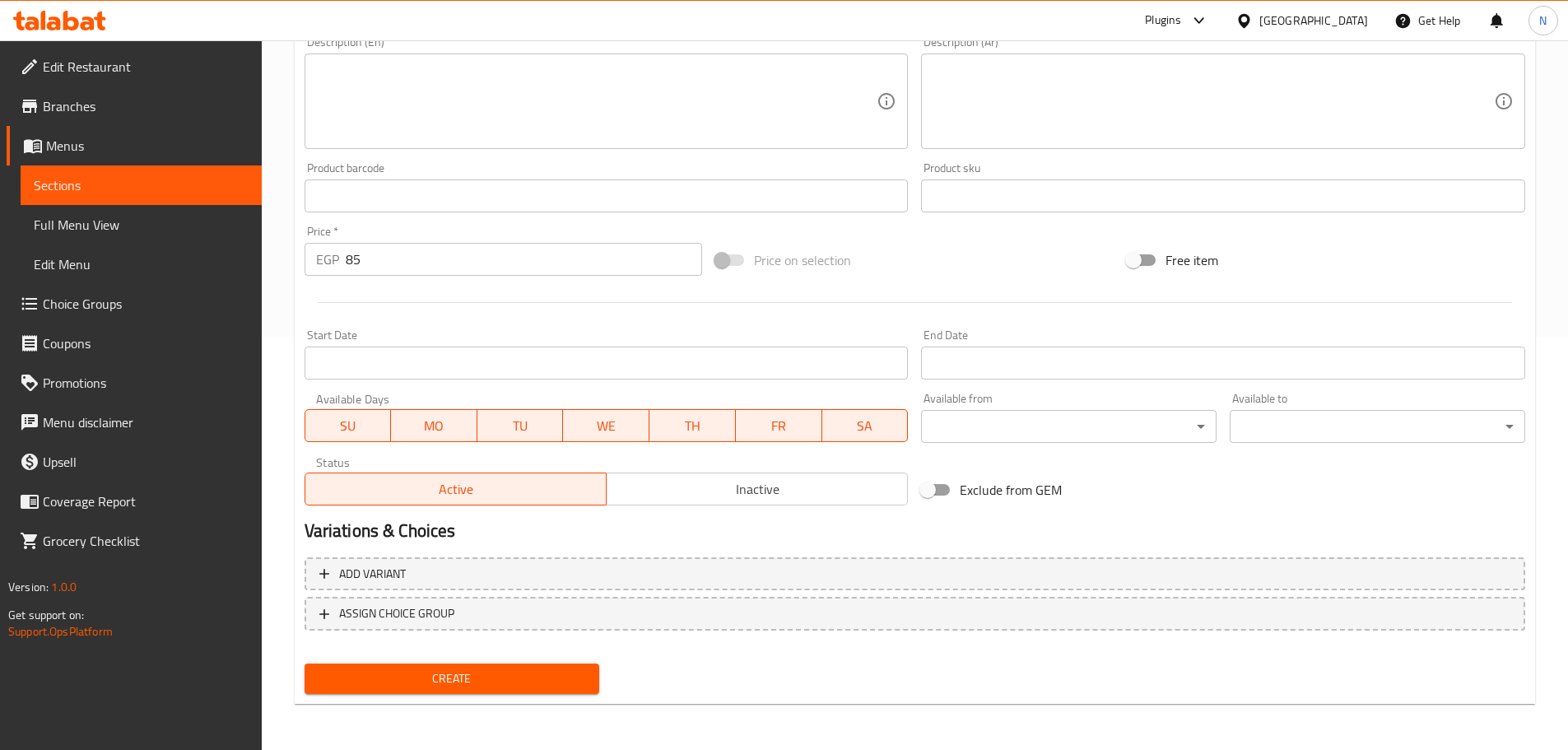
click at [438, 683] on span "Create" at bounding box center [452, 678] width 269 height 20
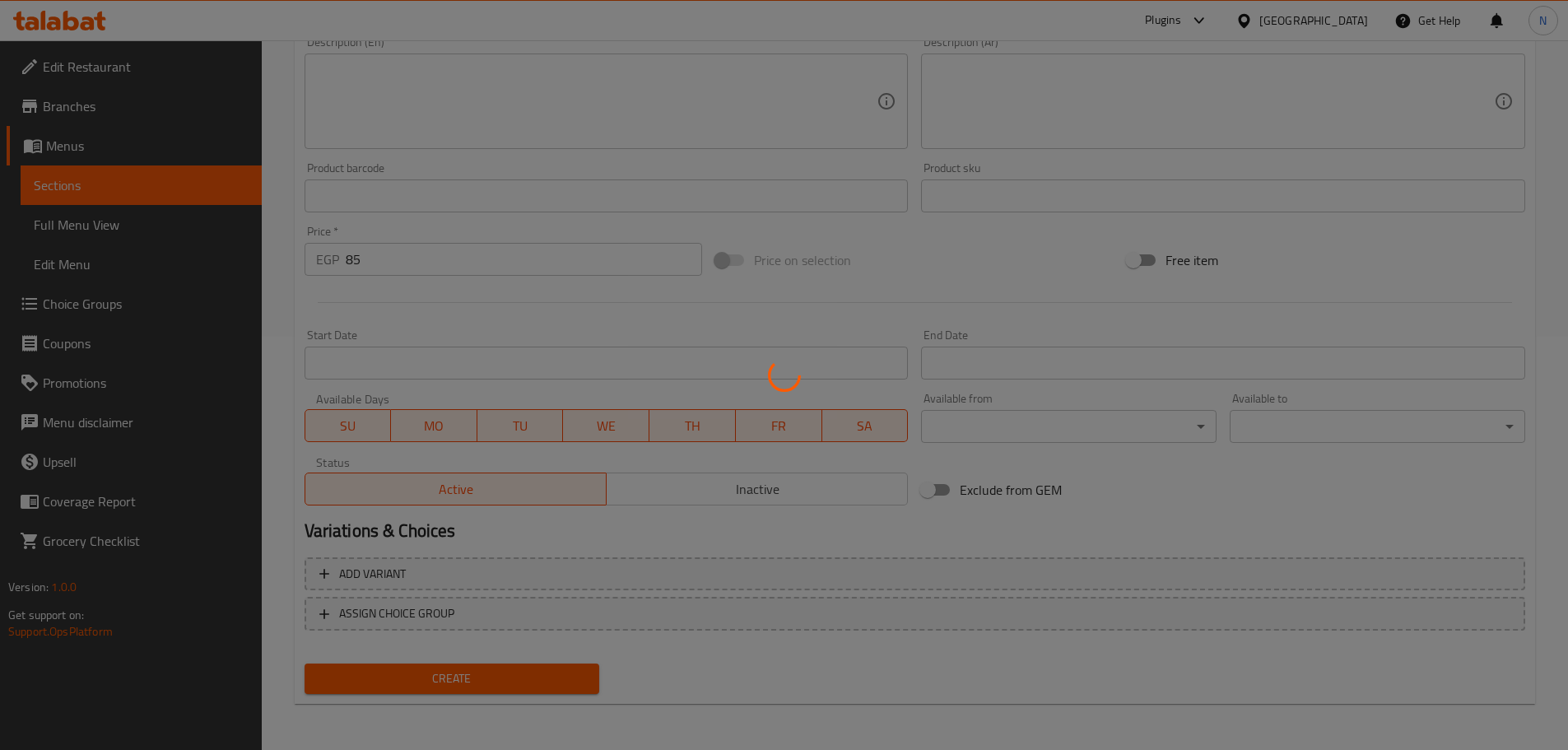
type input "0"
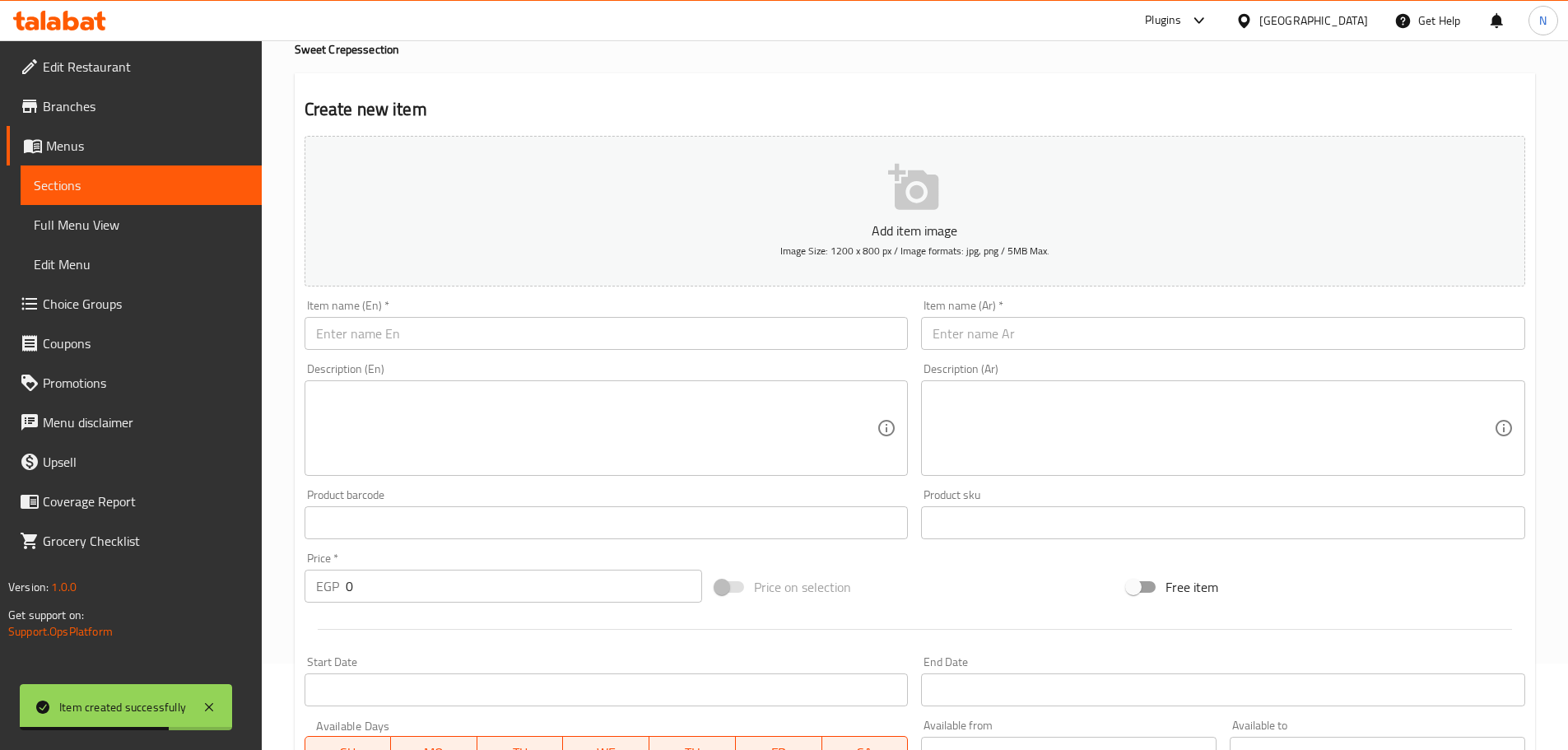
scroll to position [84, 0]
click at [777, 335] on input "text" at bounding box center [1223, 335] width 604 height 33
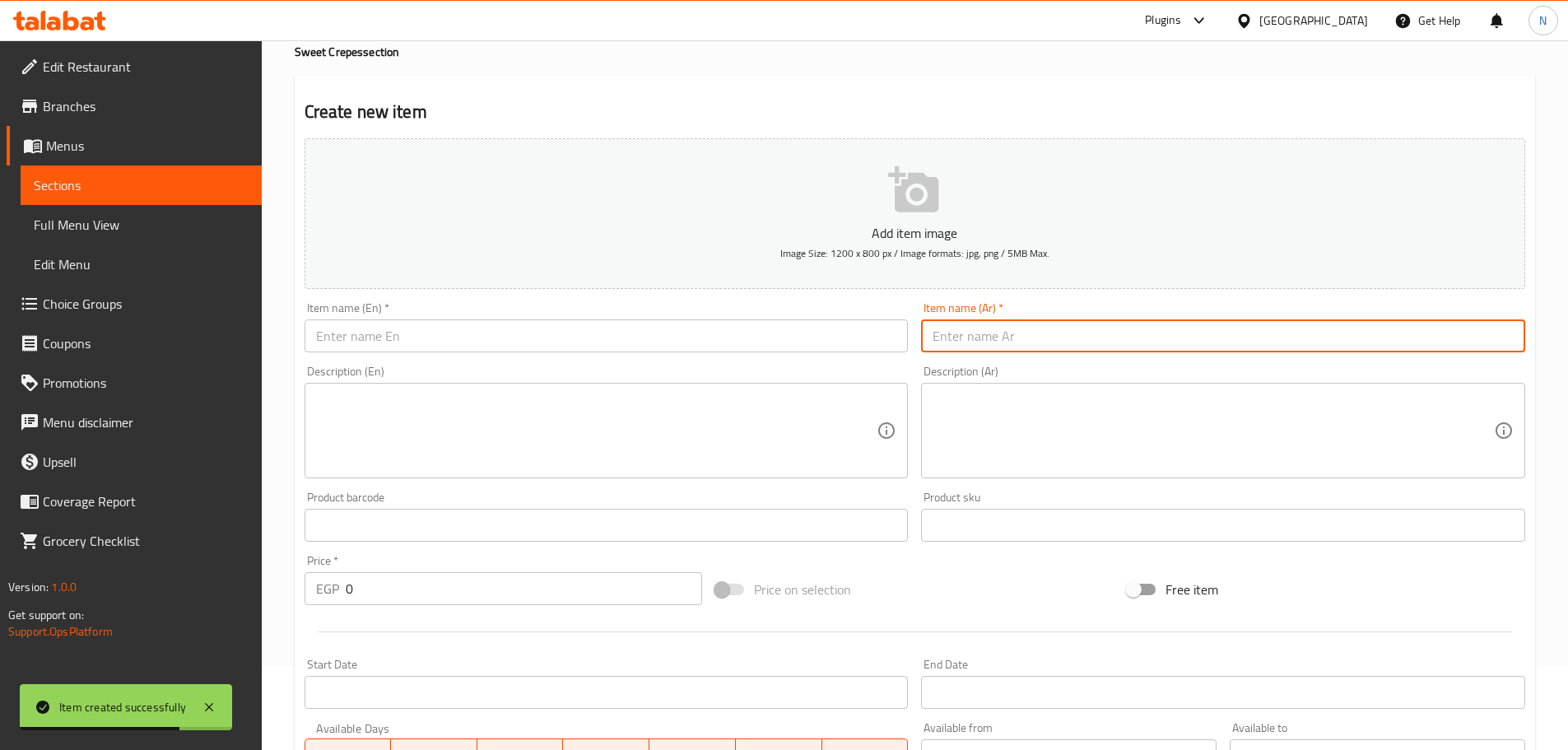
paste input "لوتس"
type input "لوتس"
click at [469, 332] on input "text" at bounding box center [607, 335] width 604 height 33
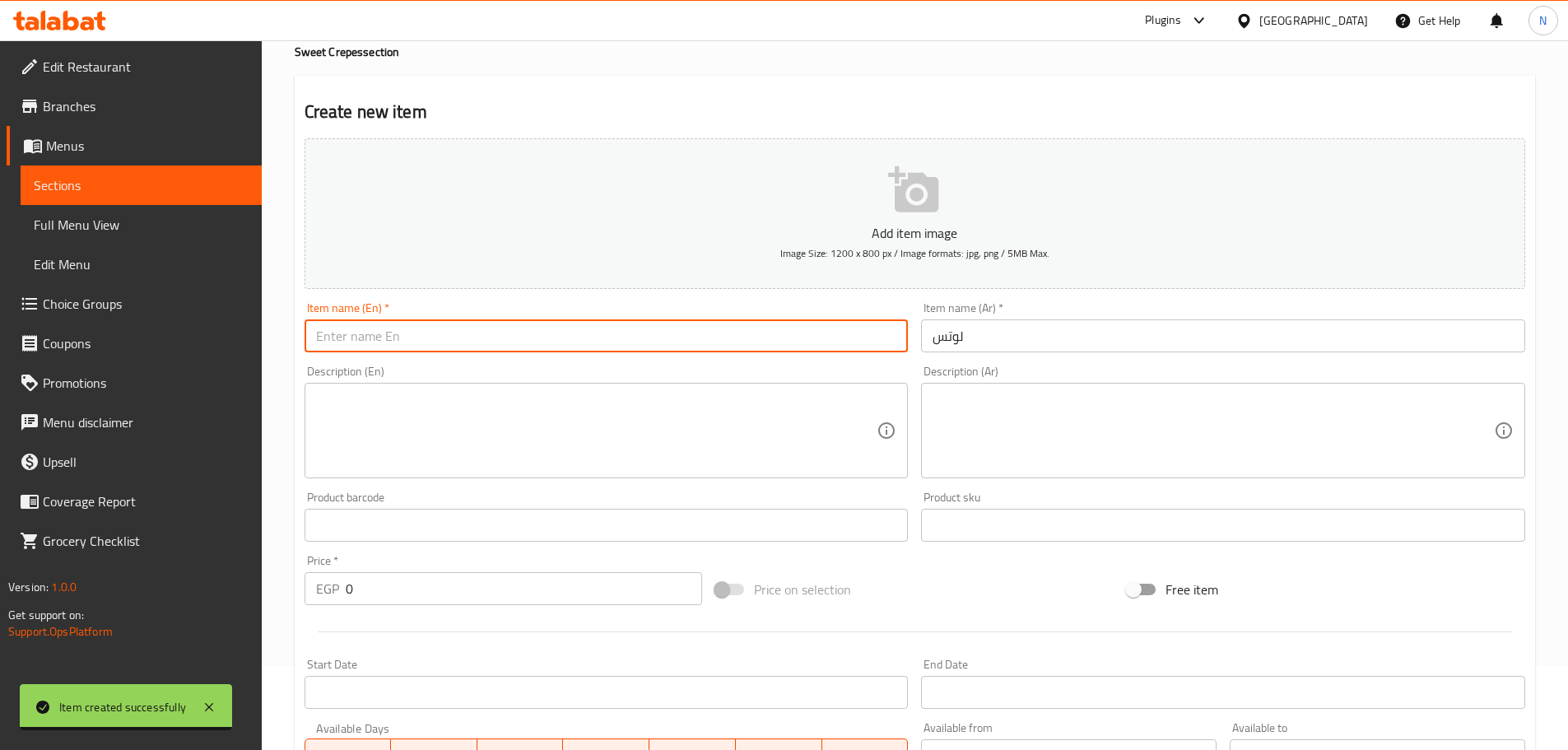
paste input "Lotus"
type input "Lotus"
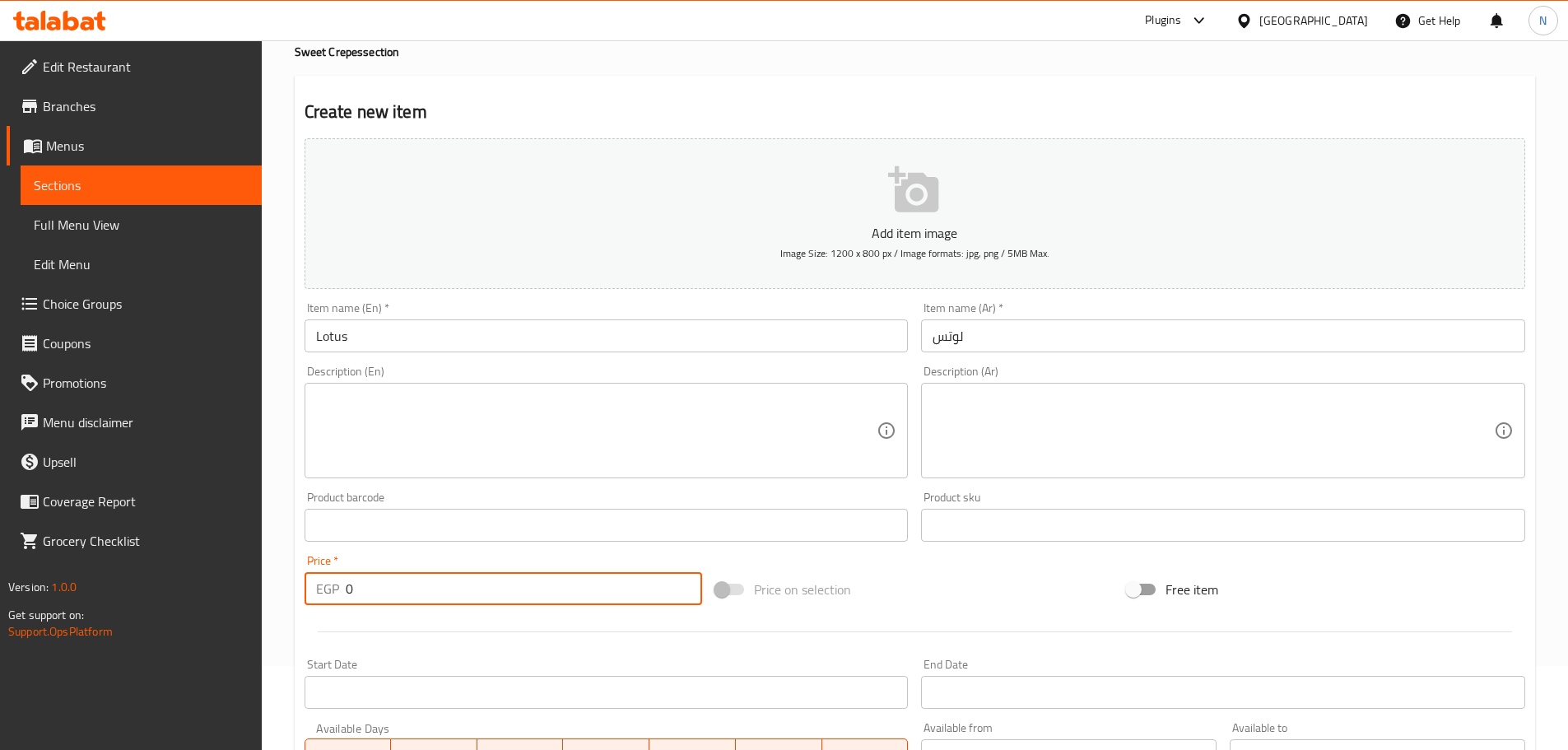
drag, startPoint x: 375, startPoint y: 590, endPoint x: 337, endPoint y: 591, distance: 38.0
click at [337, 591] on div "EGP 0 Price *" at bounding box center [504, 588] width 398 height 33
type input "90"
click at [777, 561] on div "Add item image Image Size: 1200 x 800 px / Image formats: jpg, png / 5MB Max. I…" at bounding box center [914, 486] width 1233 height 709
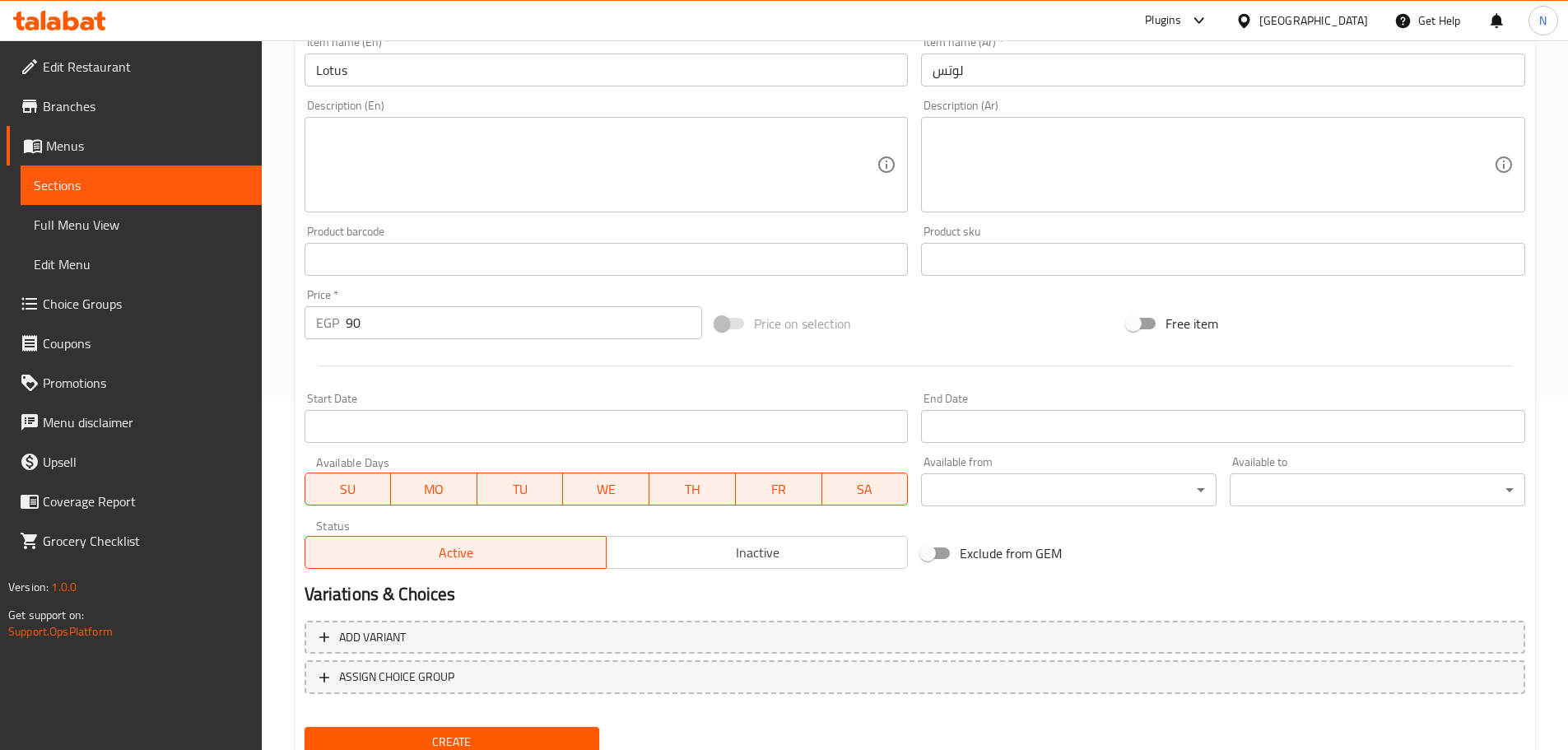
scroll to position [413, 0]
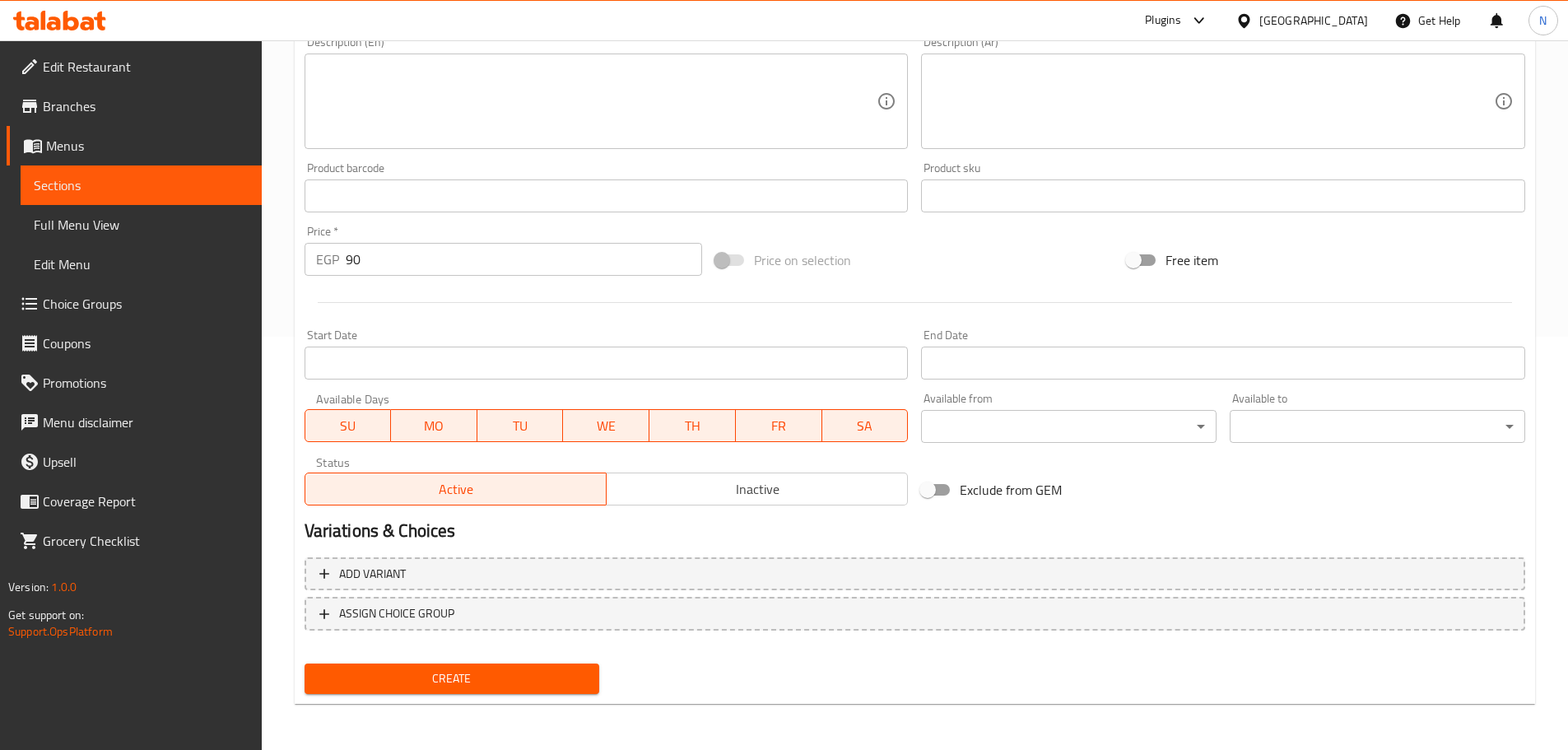
click at [529, 674] on span "Create" at bounding box center [452, 678] width 269 height 20
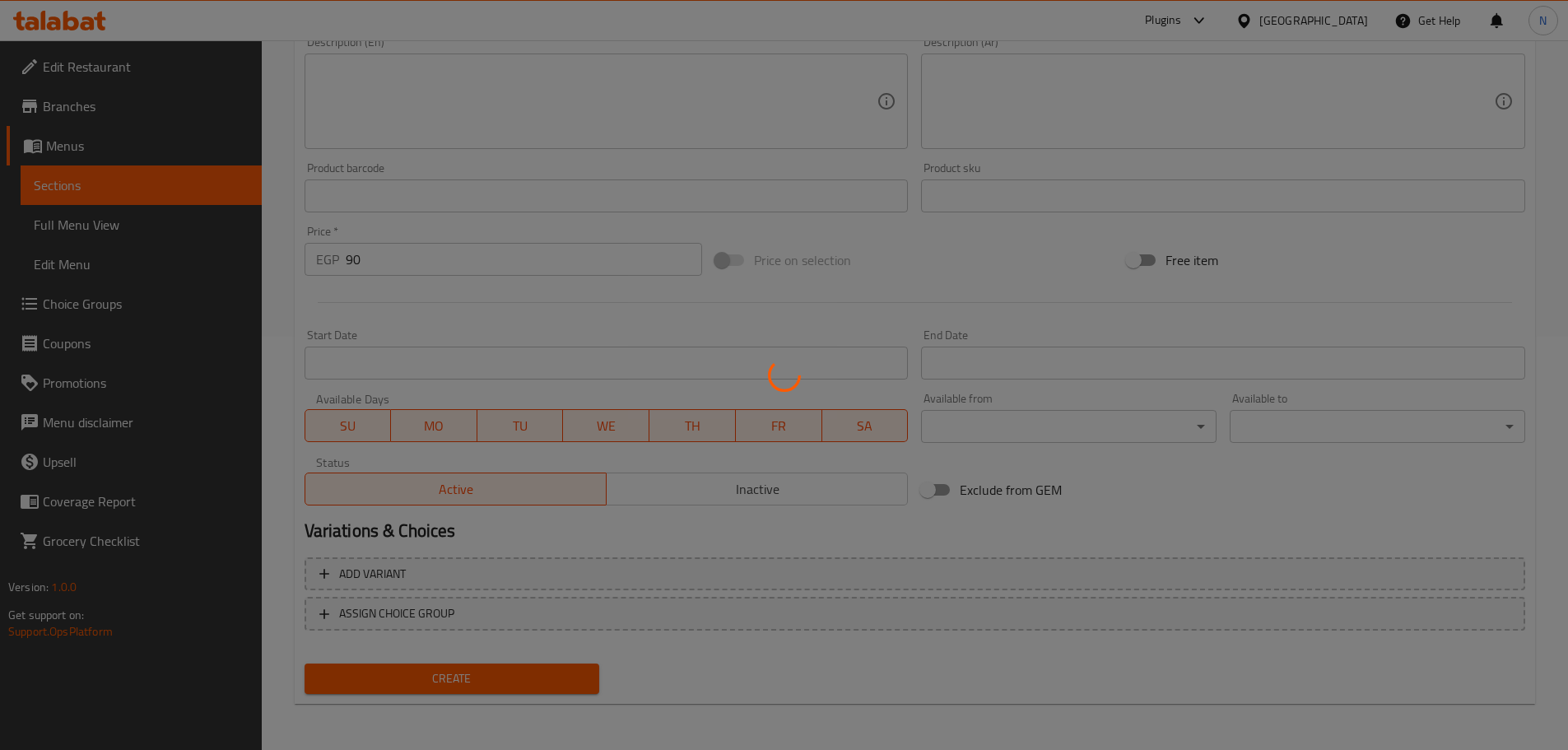
type input "0"
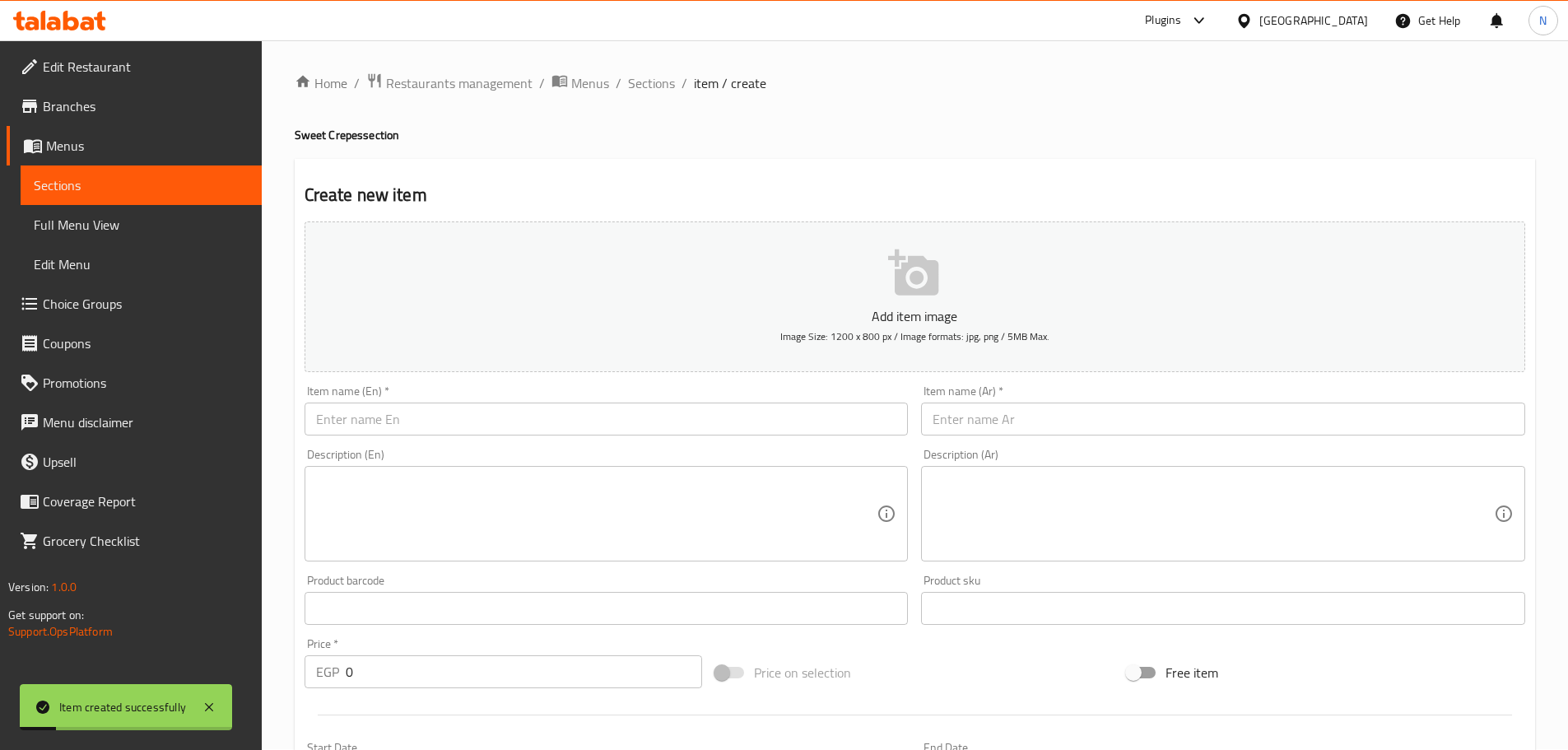
scroll to position [0, 0]
click at [641, 85] on span "Sections" at bounding box center [651, 83] width 47 height 20
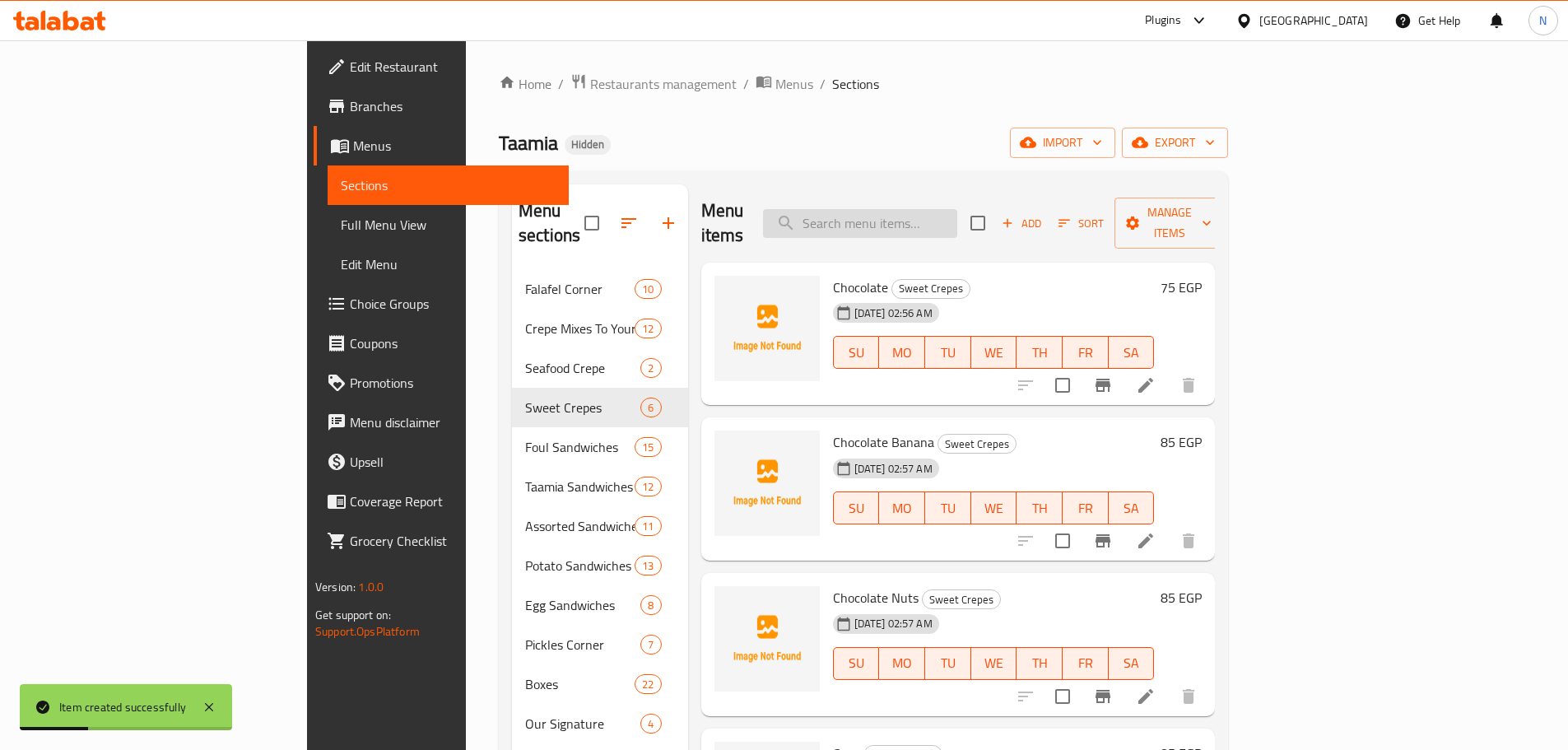
click at [777, 211] on input "search" at bounding box center [860, 224] width 194 height 29
paste input "كريب دبي"
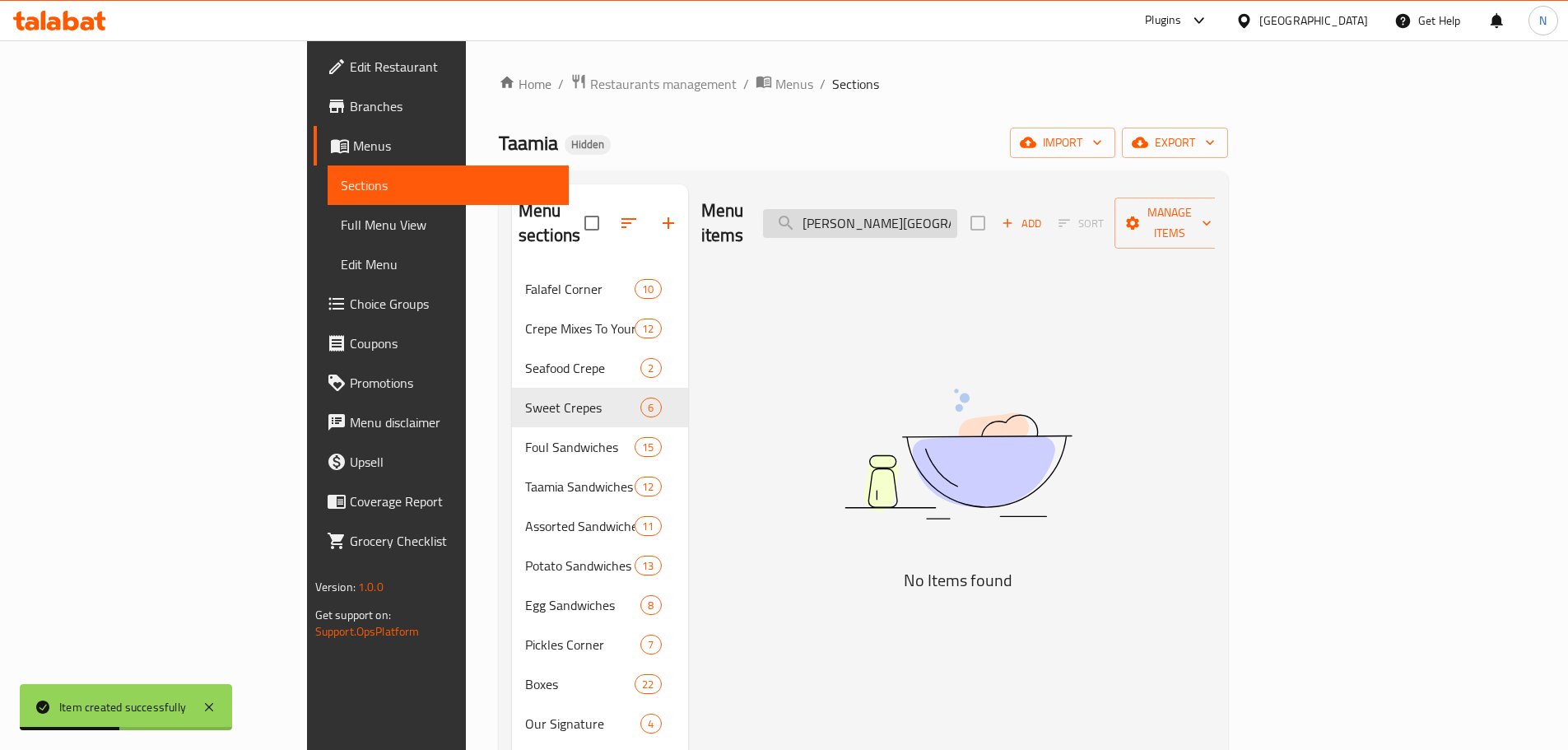
click at [777, 215] on input "كريب دبي" at bounding box center [860, 224] width 194 height 29
click at [777, 215] on input "كريب دبي" at bounding box center [860, 224] width 194 height 29
type input "كريب دب"
click at [777, 218] on input "كريب دب" at bounding box center [860, 224] width 194 height 29
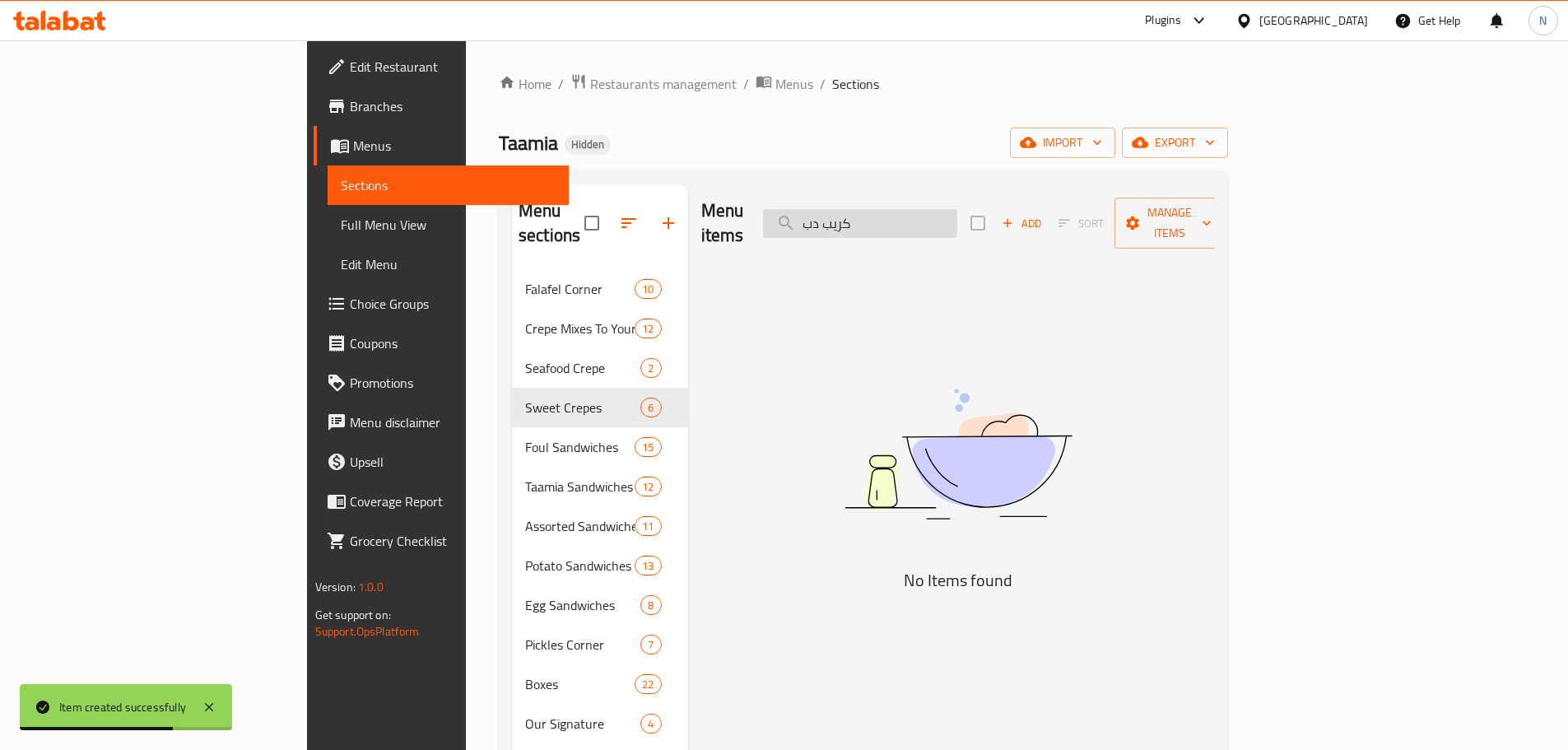
click at [777, 218] on input "كريب دب" at bounding box center [860, 224] width 194 height 29
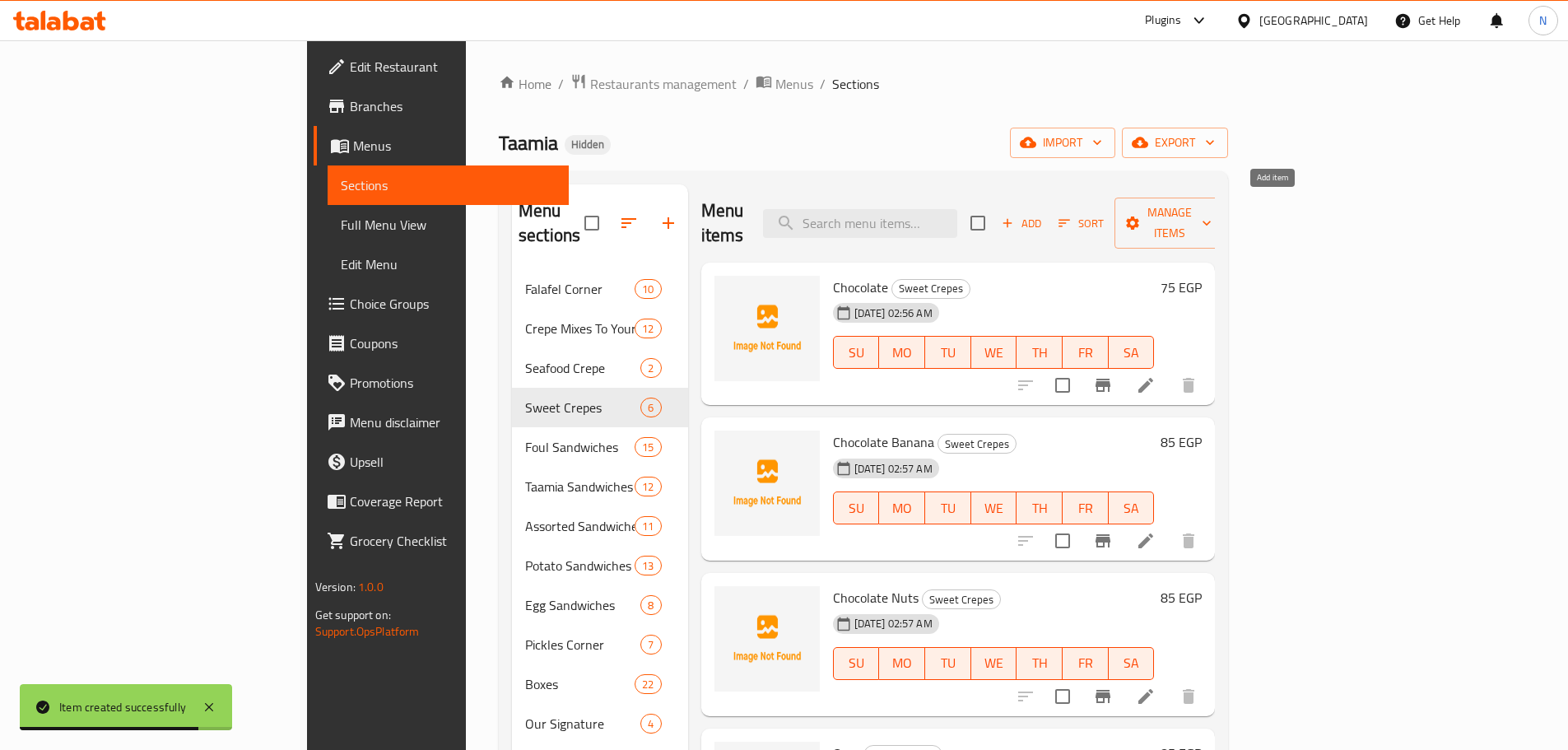
click at [777, 218] on span "Add" at bounding box center [1021, 223] width 44 height 19
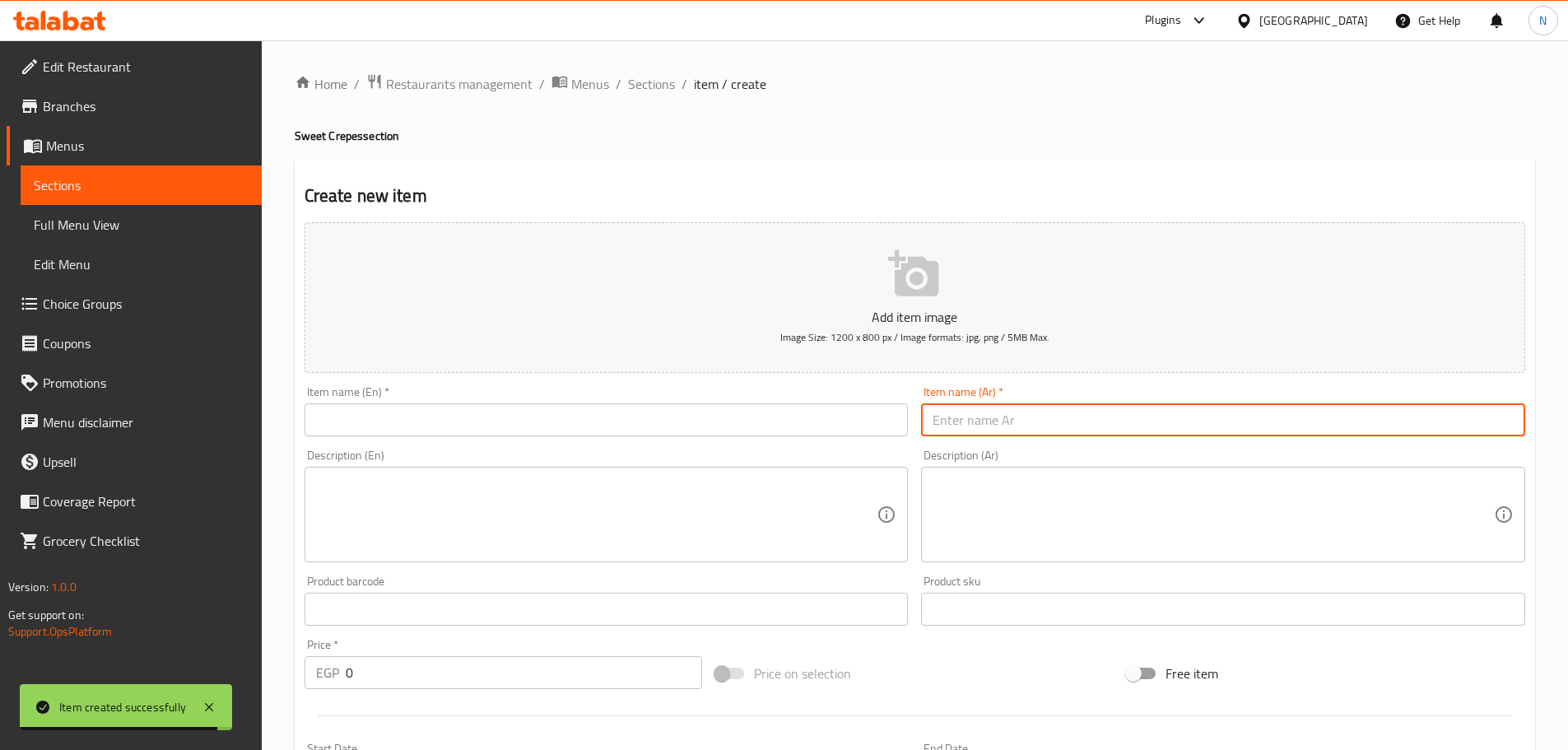
click at [777, 434] on input "text" at bounding box center [1223, 420] width 604 height 33
paste input "كريب دبي"
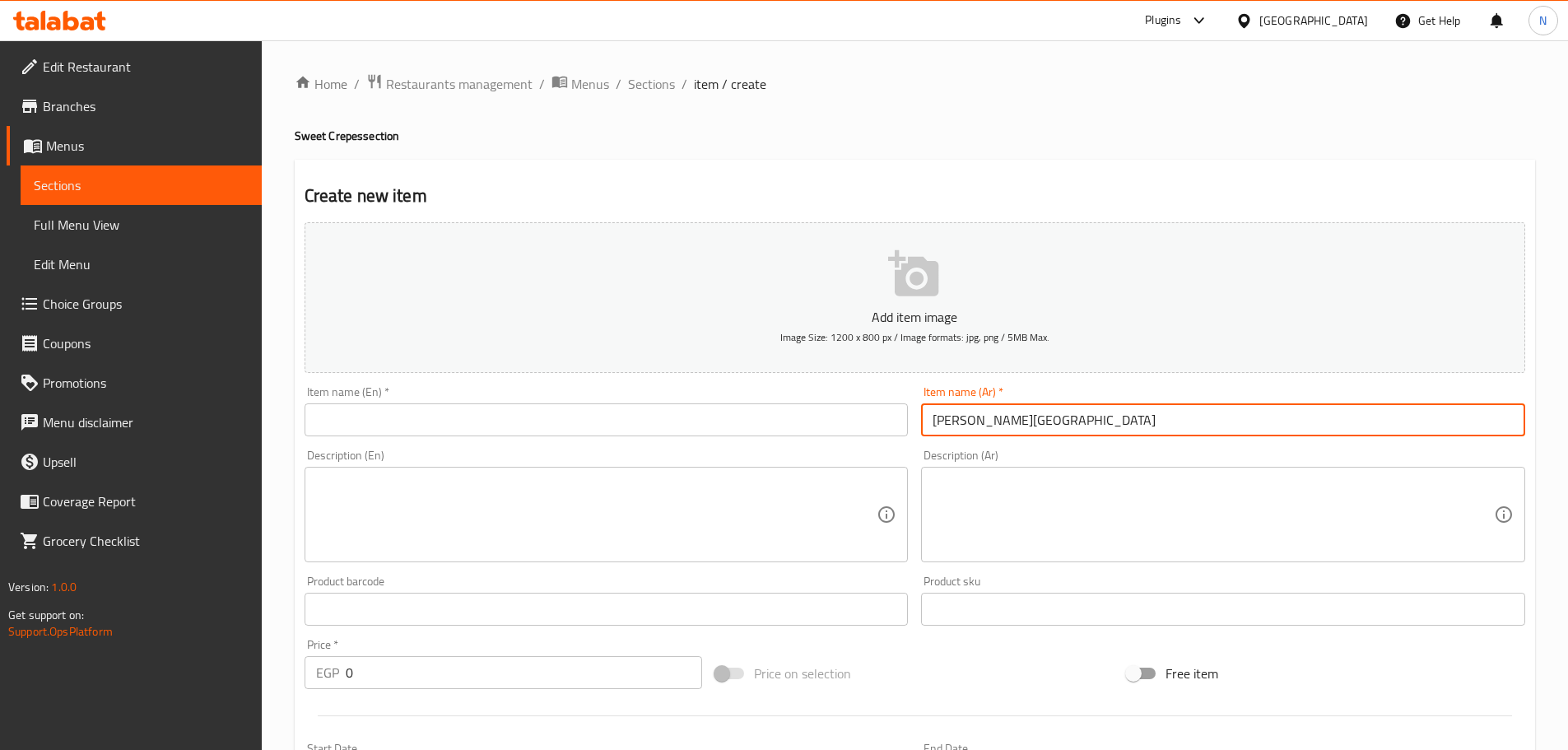
type input "كريب دبي"
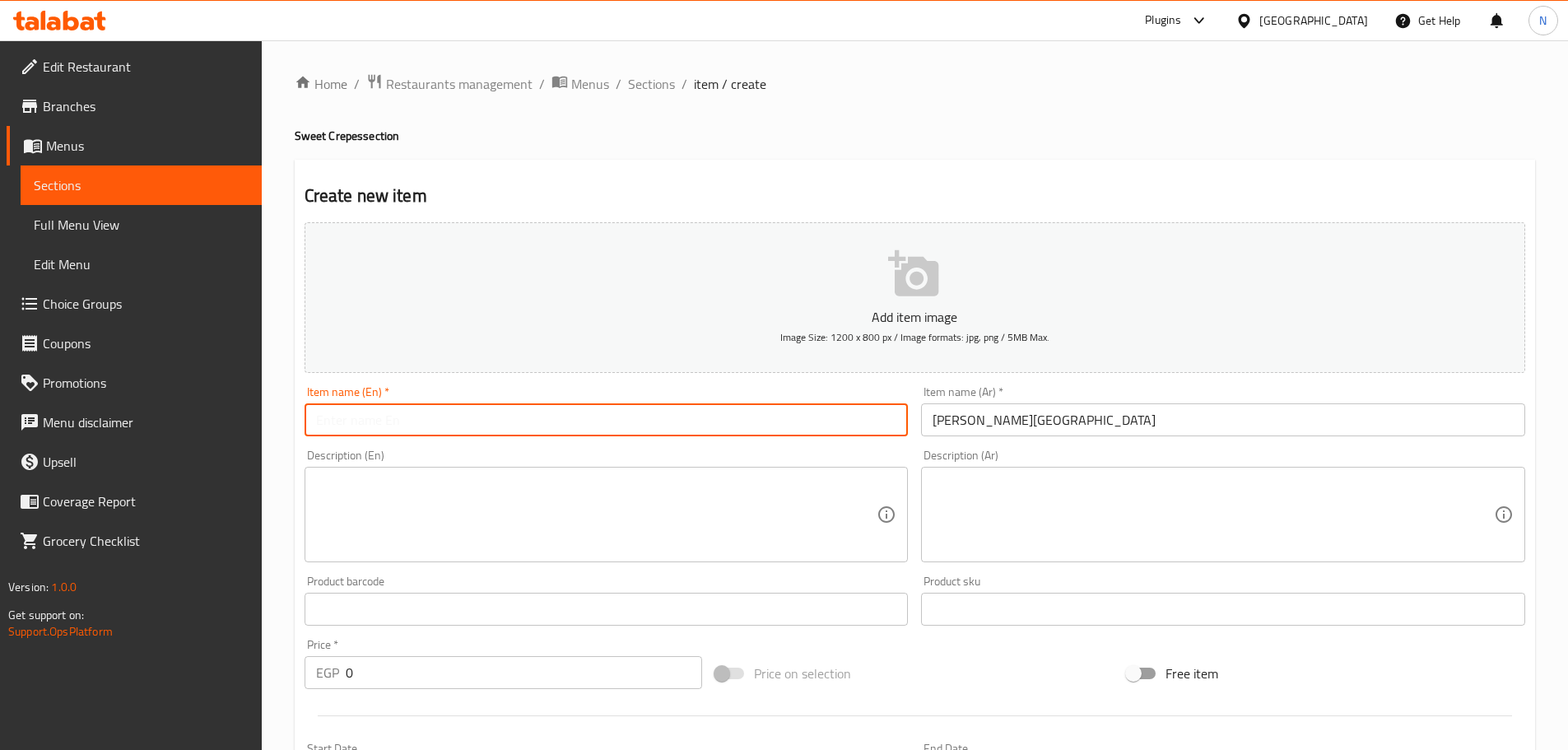
click at [455, 410] on input "text" at bounding box center [607, 420] width 604 height 33
paste input "Dubai Crepe"
type input "Dubai Crepe"
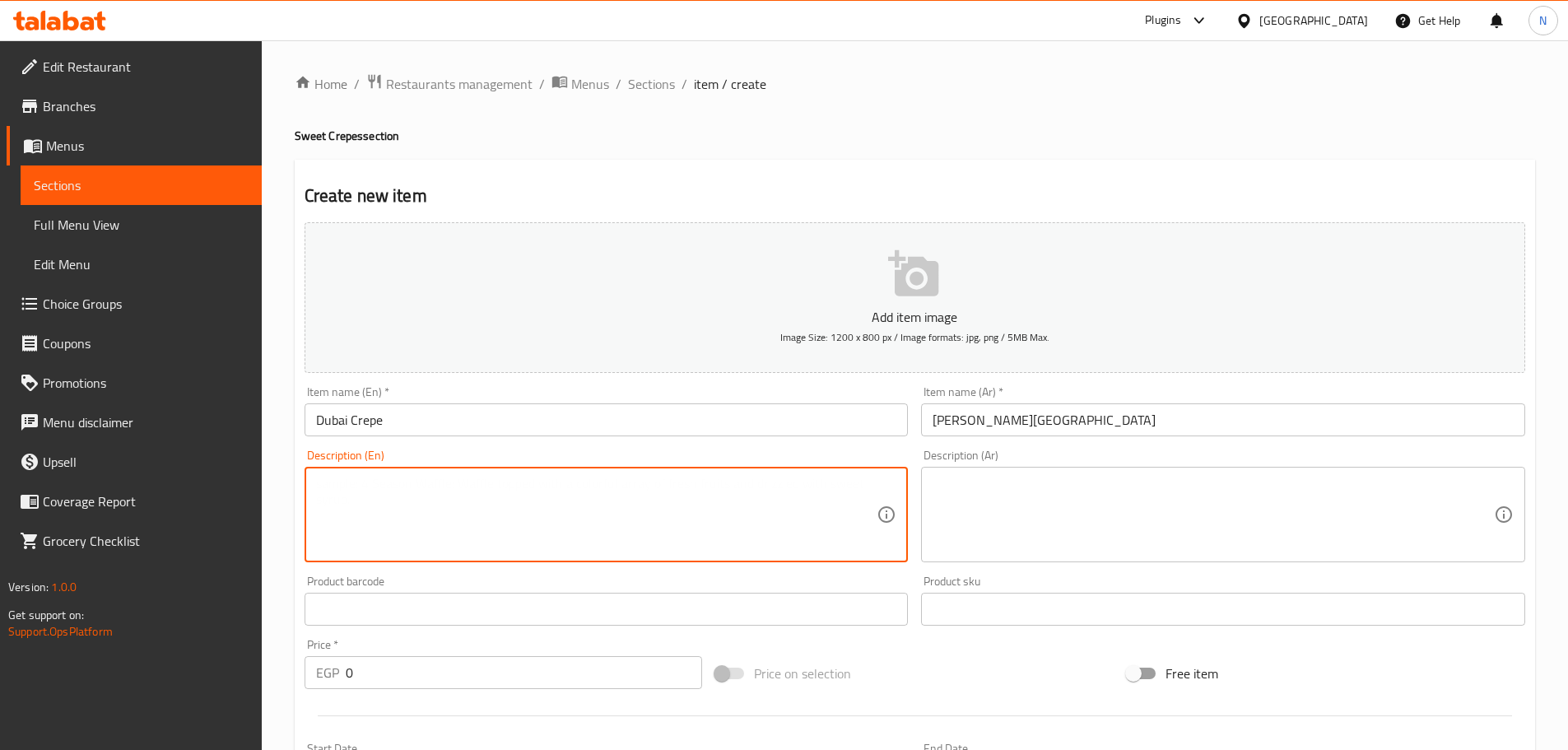
click at [444, 502] on textarea at bounding box center [596, 515] width 561 height 78
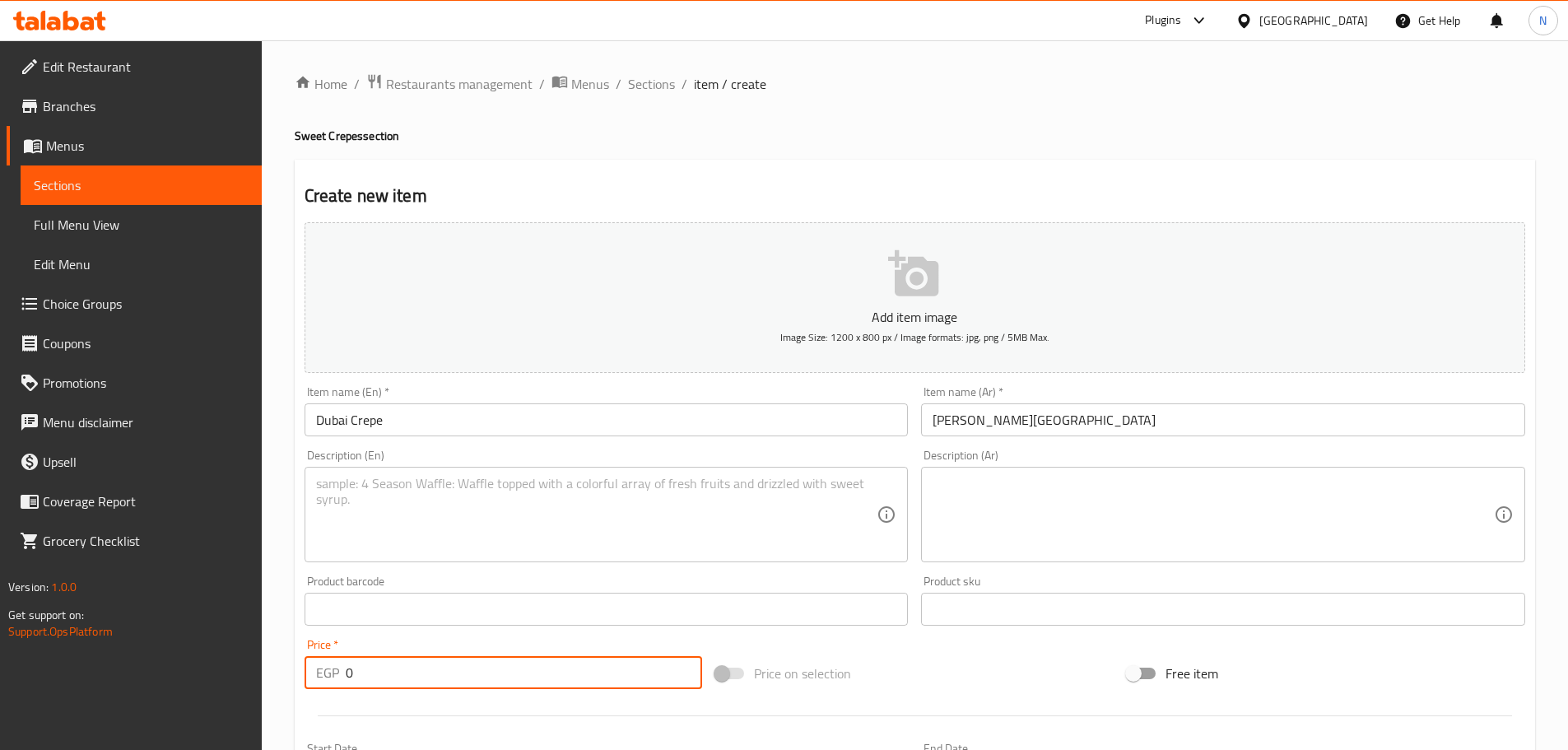
drag, startPoint x: 395, startPoint y: 659, endPoint x: 304, endPoint y: 673, distance: 92.1
click at [305, 673] on div "EGP 0 Price *" at bounding box center [504, 673] width 398 height 33
type input "90"
click at [777, 664] on div "Price on selection" at bounding box center [914, 673] width 411 height 44
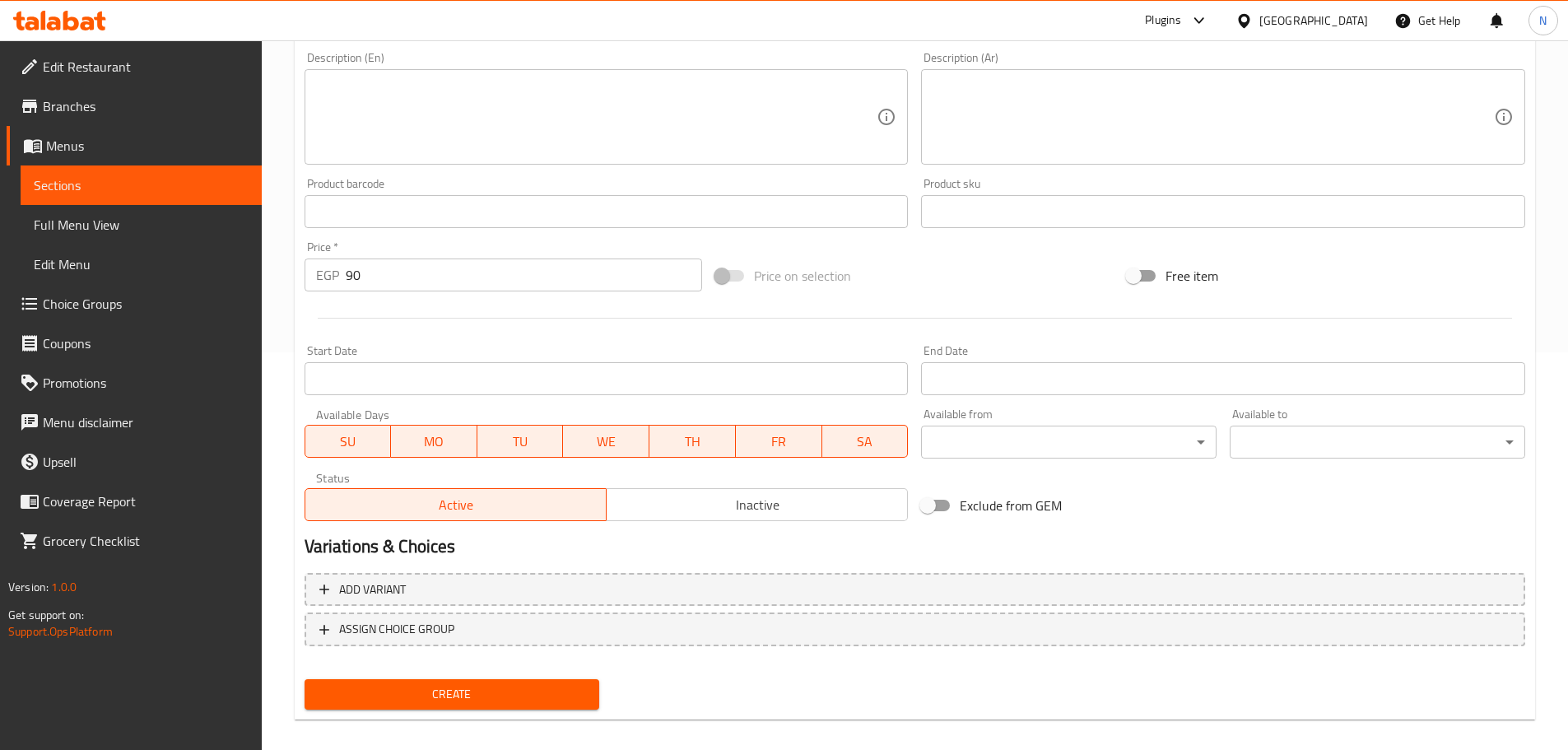
scroll to position [413, 0]
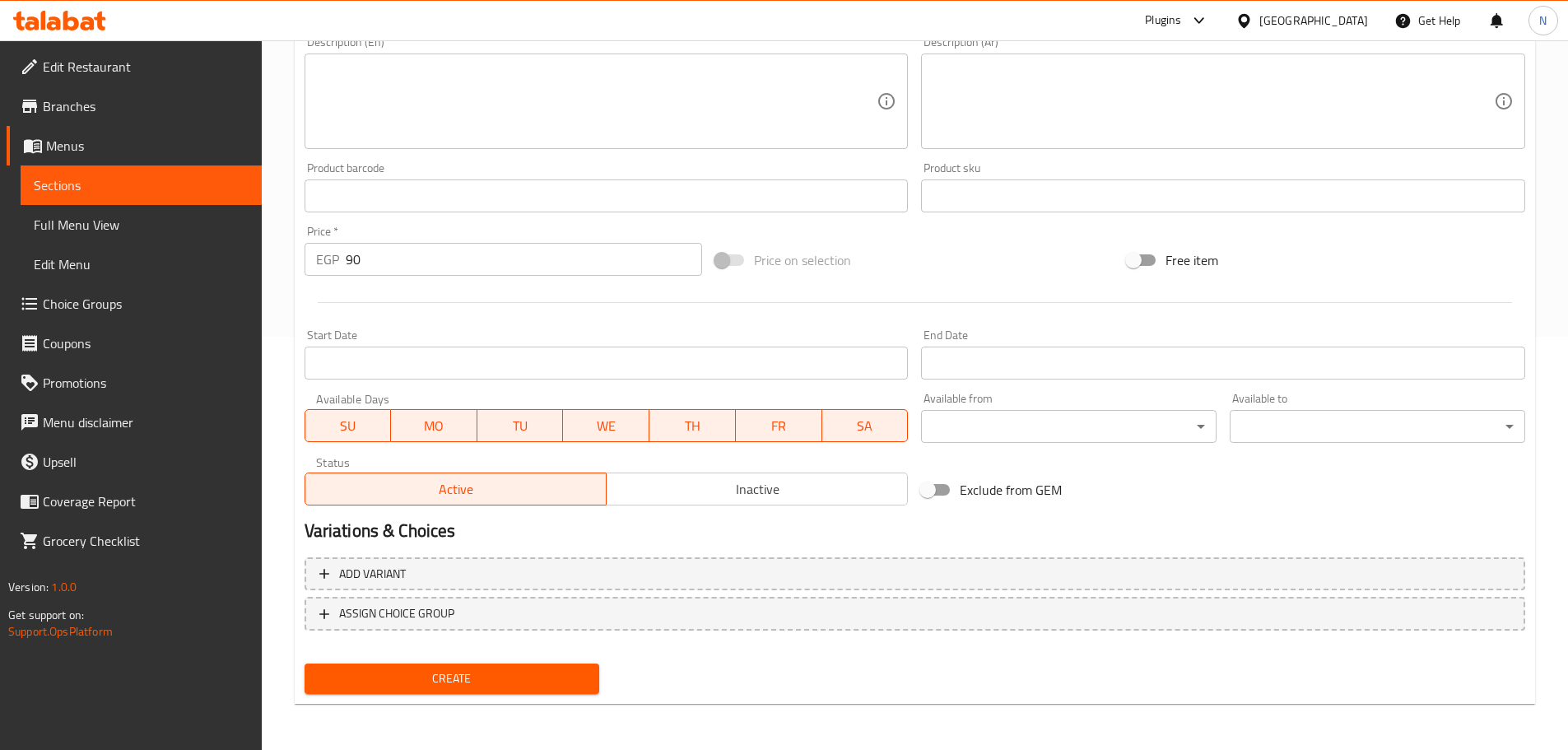
click at [437, 670] on span "Create" at bounding box center [452, 678] width 269 height 20
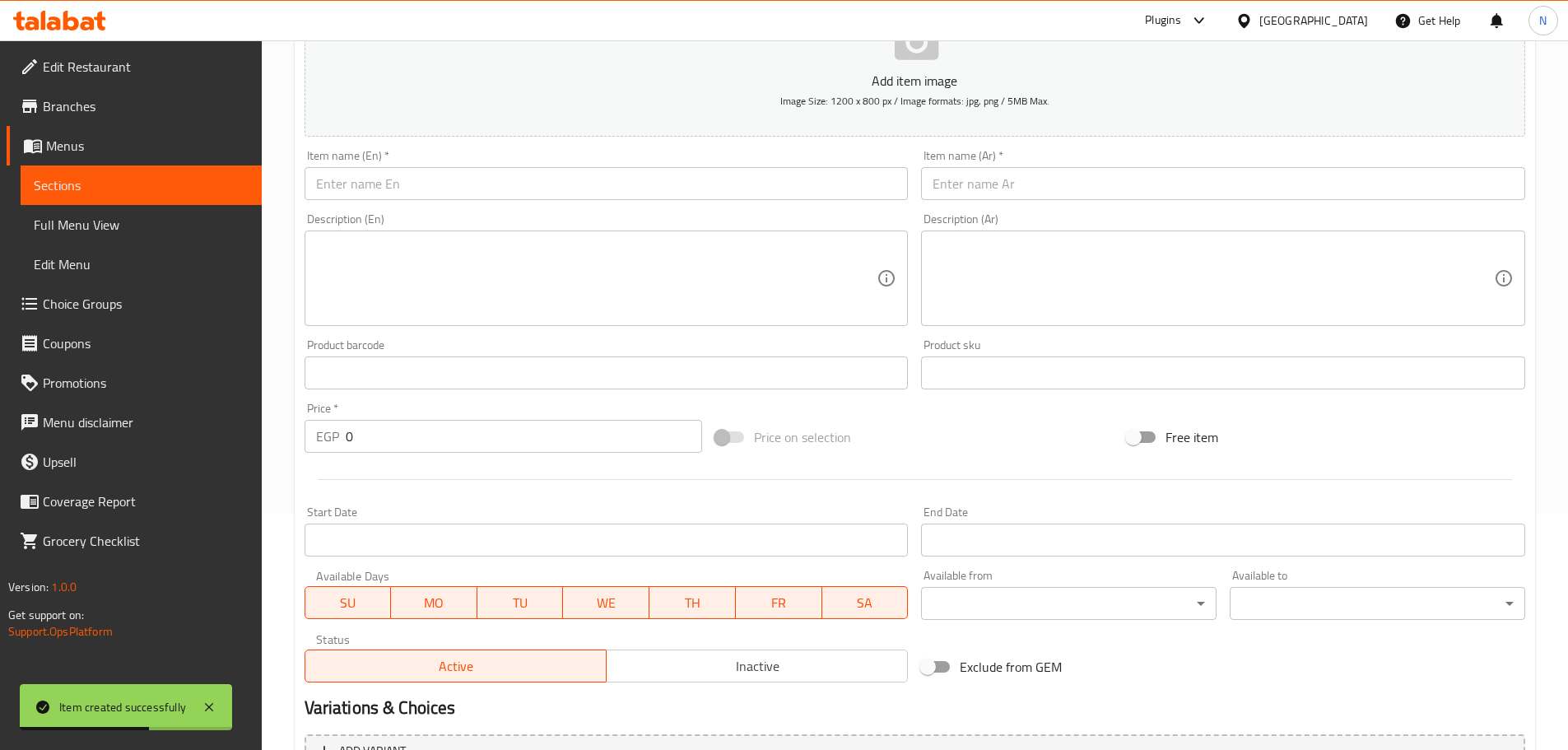
scroll to position [0, 0]
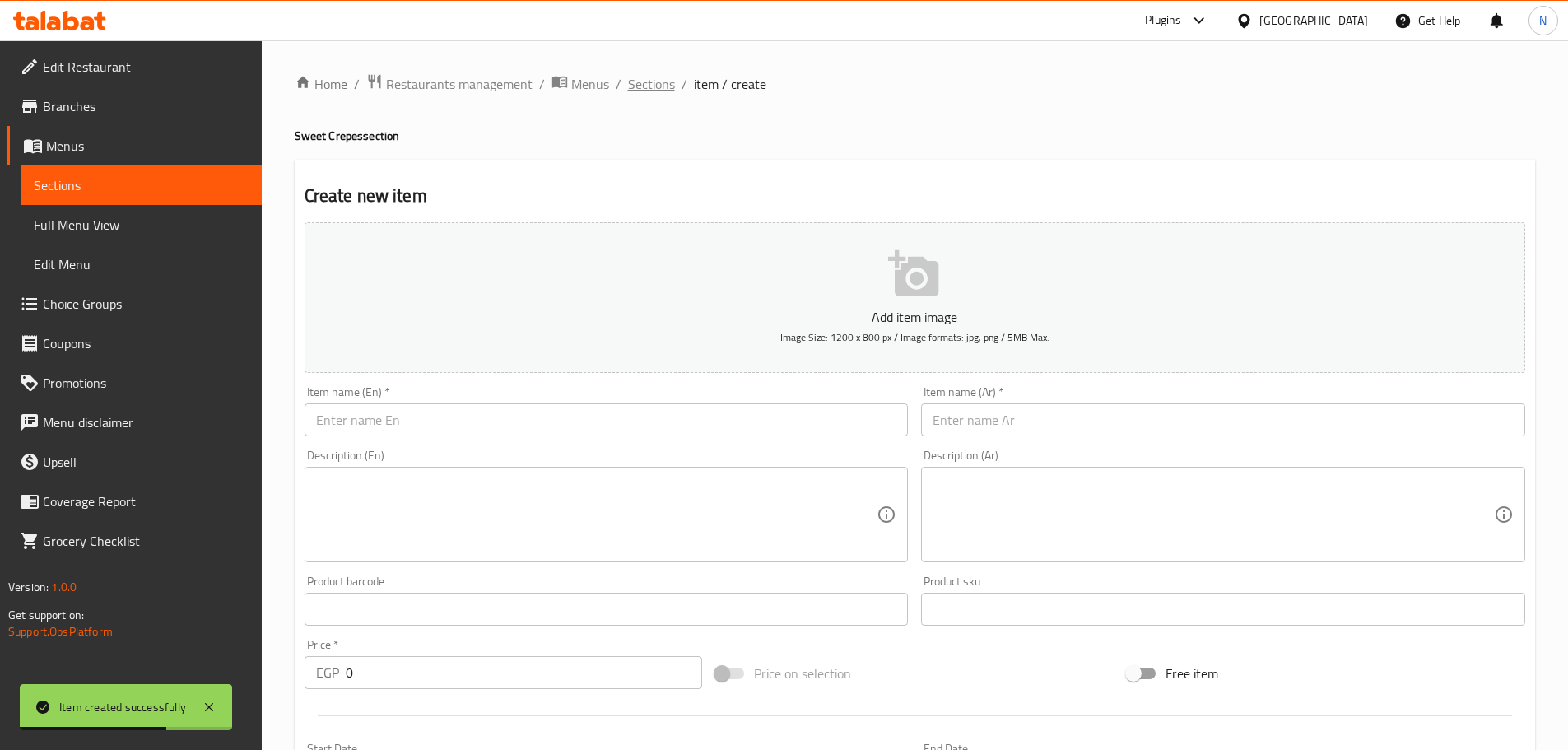
click at [650, 83] on span "Sections" at bounding box center [651, 83] width 47 height 20
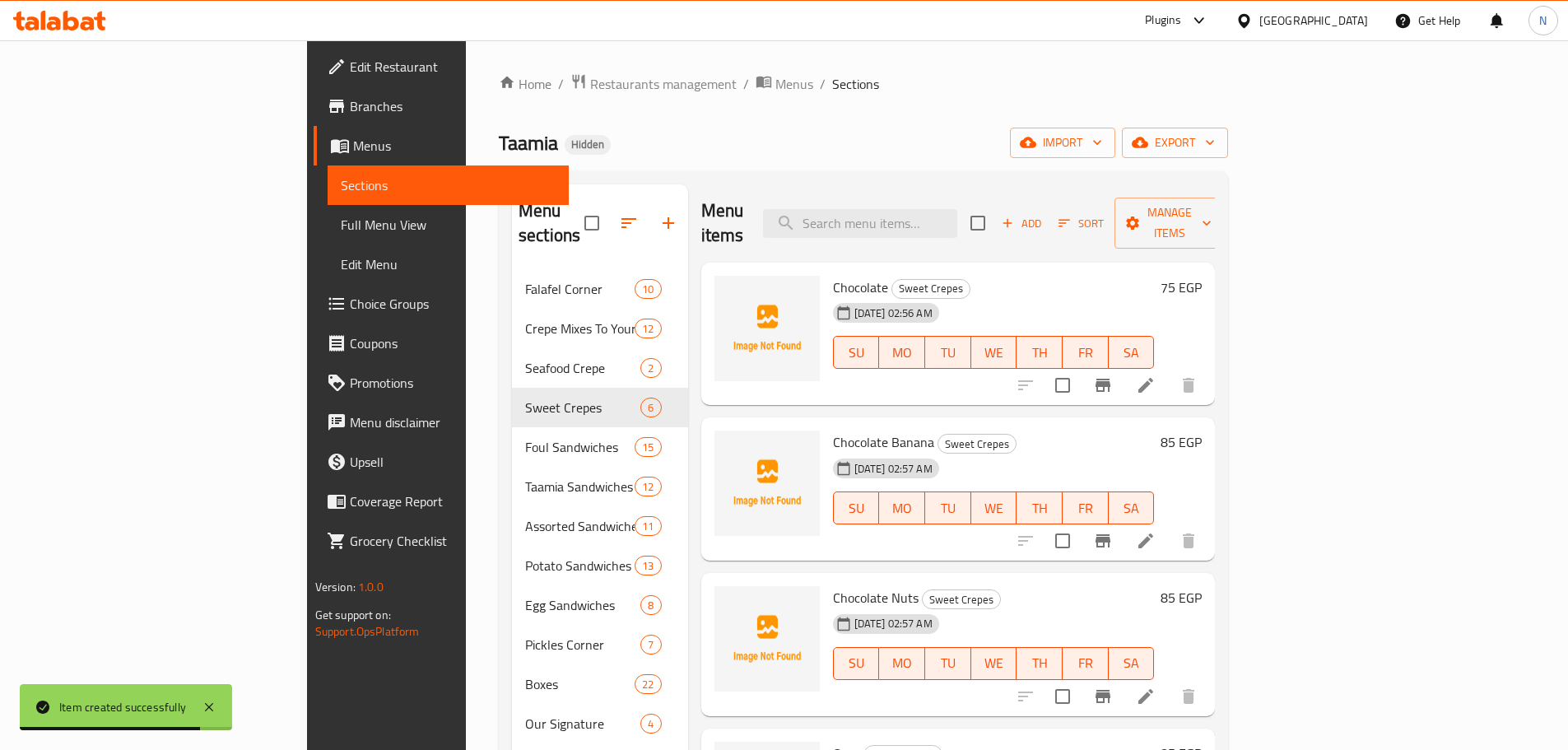
click at [350, 302] on span "Choice Groups" at bounding box center [453, 303] width 206 height 20
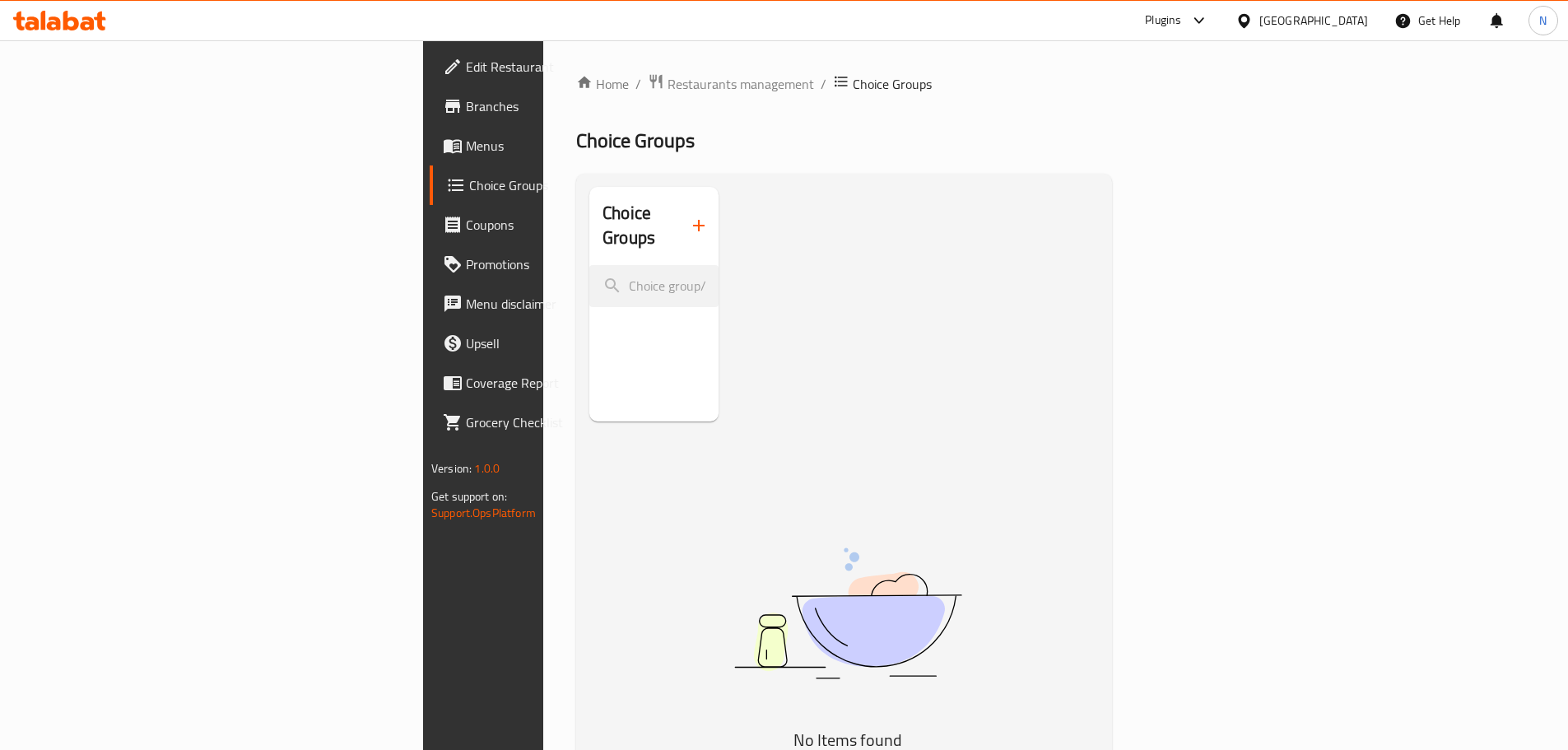
click at [466, 150] on span "Menus" at bounding box center [569, 146] width 206 height 20
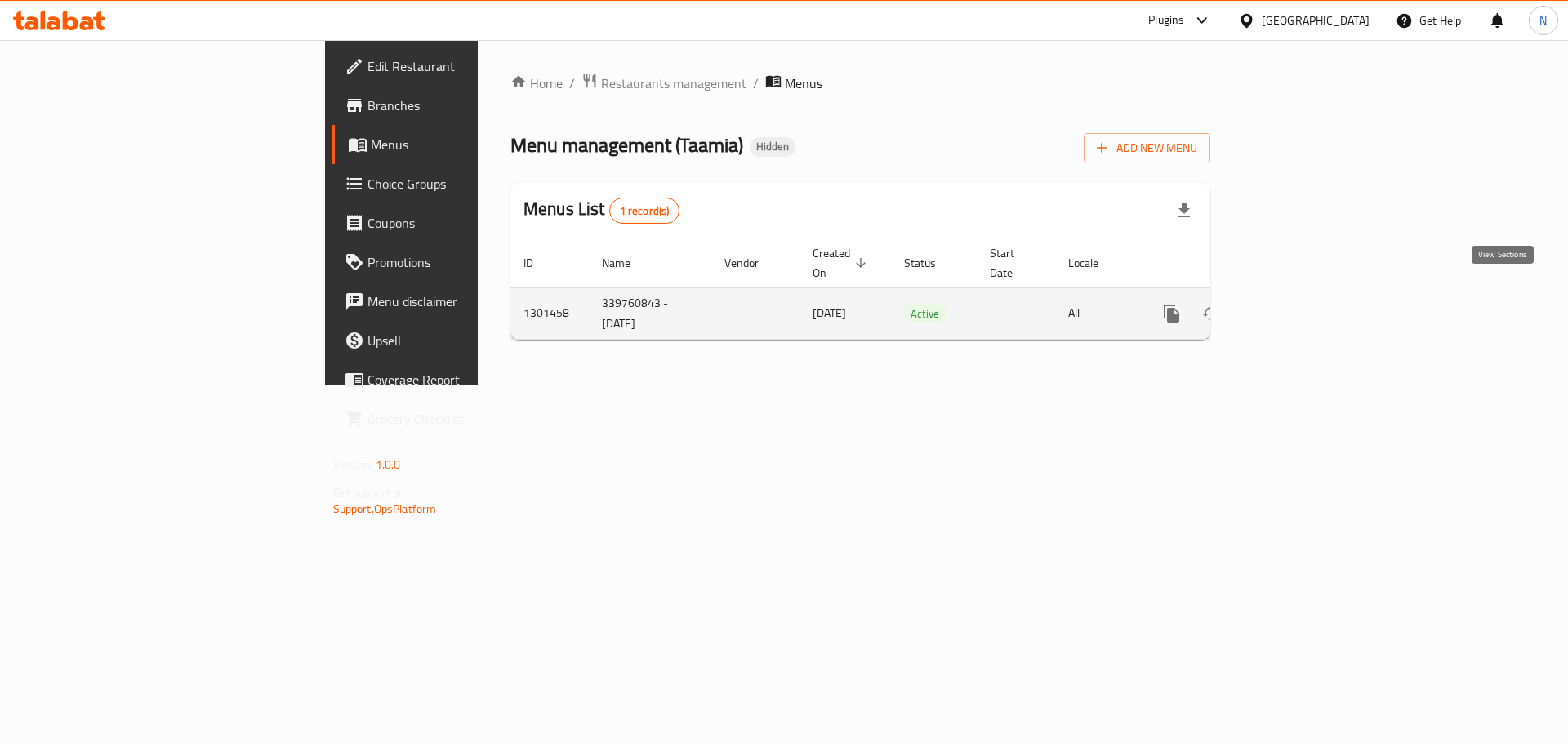
click at [771, 296] on link "enhanced table" at bounding box center [1290, 313] width 39 height 39
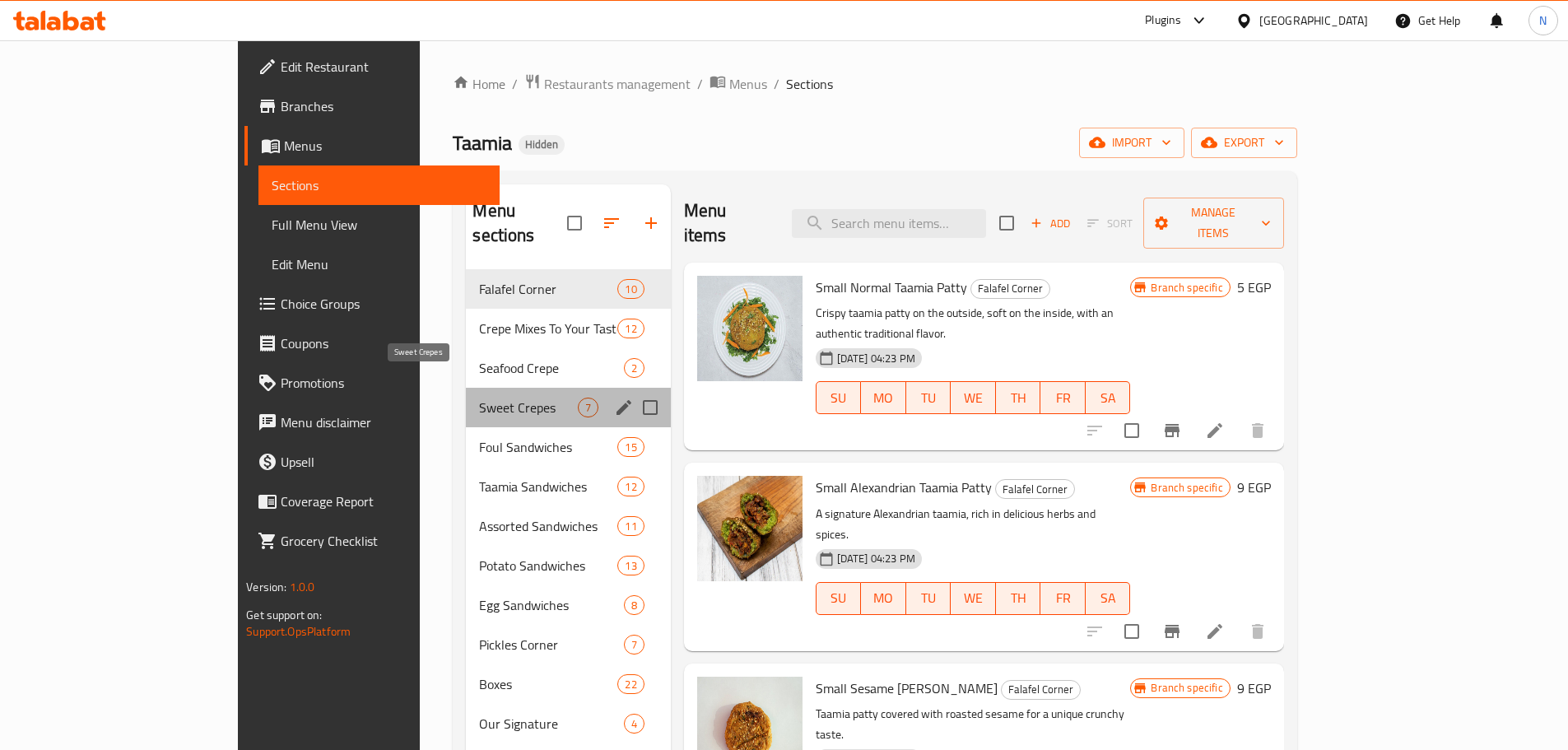
click at [479, 398] on span "Sweet Crepes" at bounding box center [528, 407] width 98 height 20
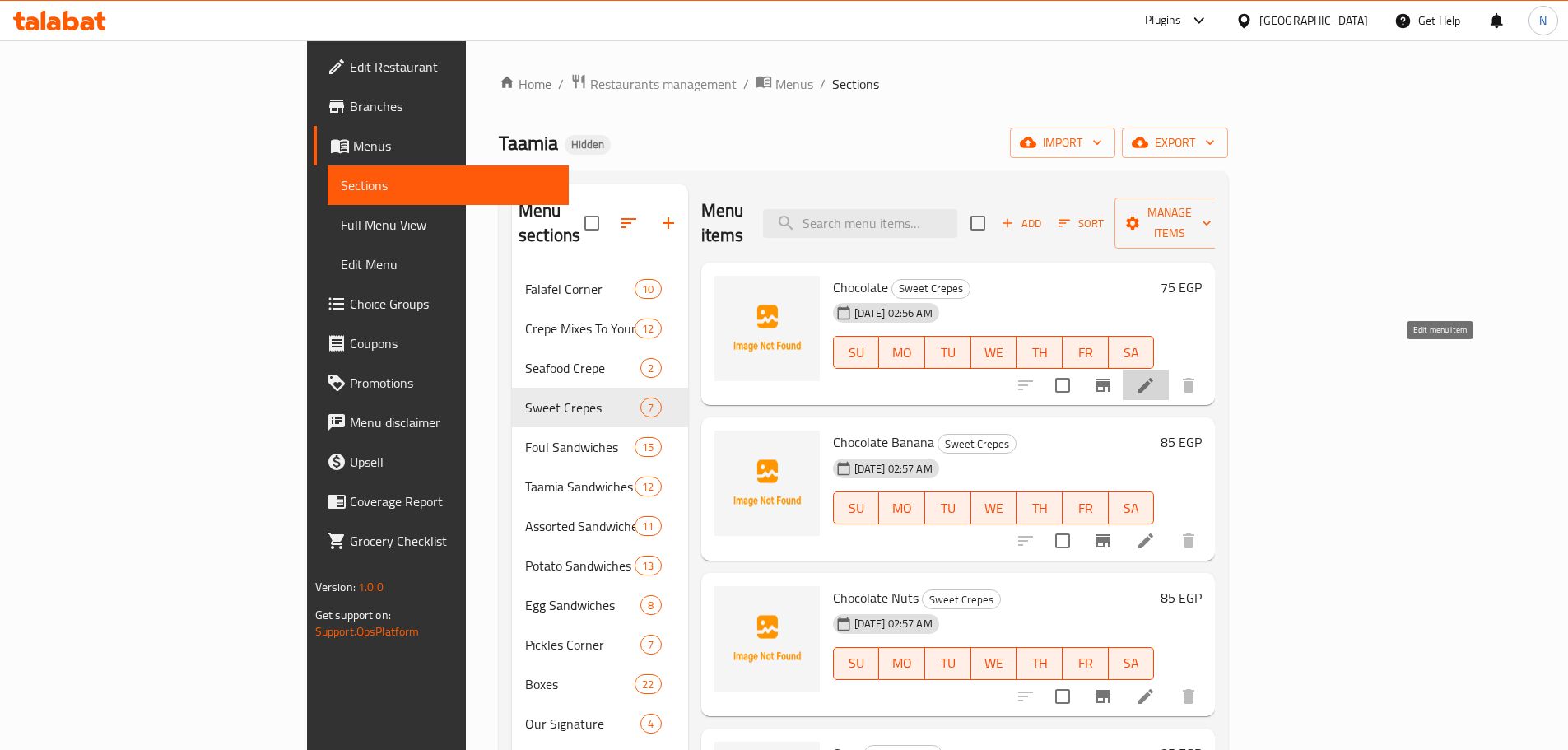
click at [777, 375] on icon at bounding box center [1145, 385] width 20 height 20
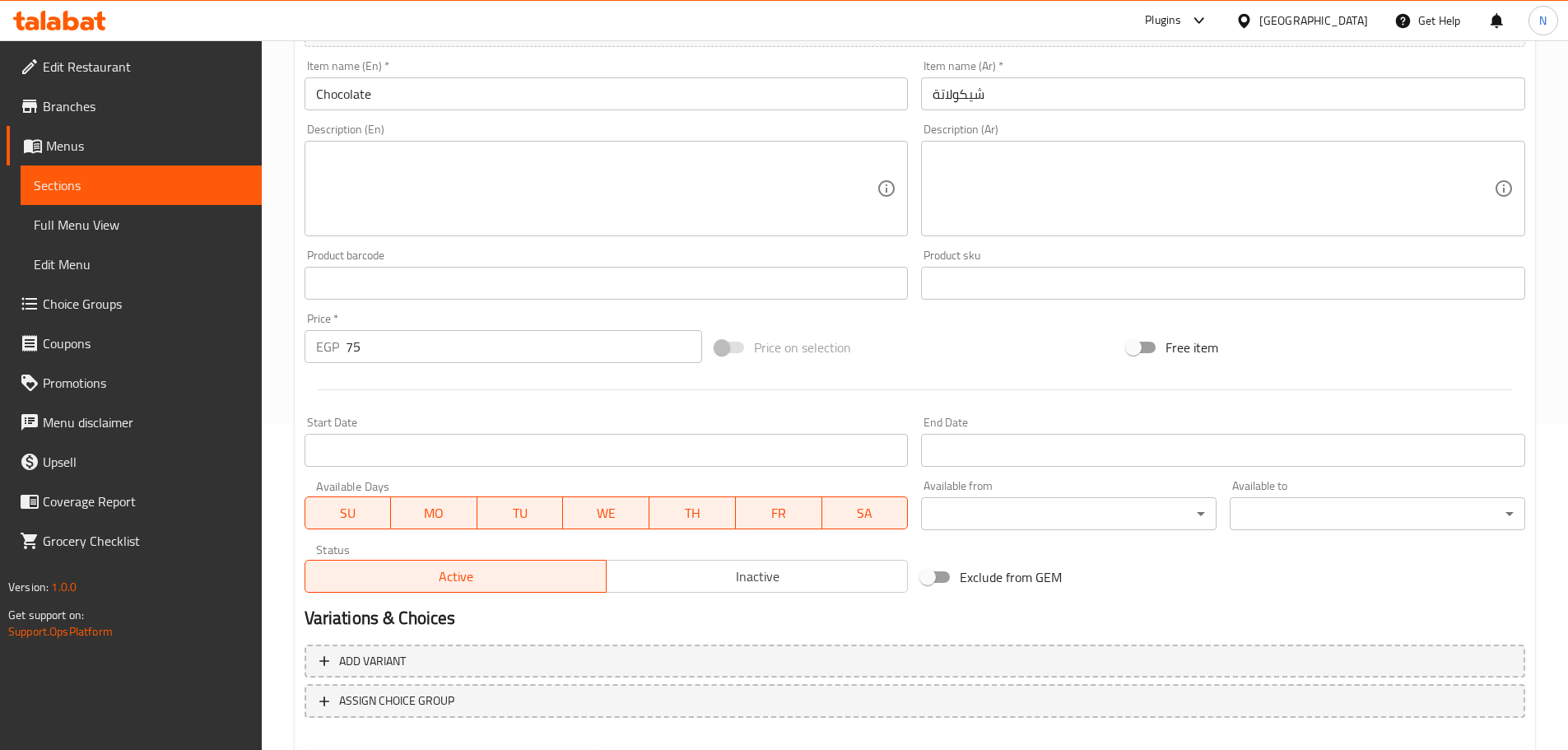
scroll to position [329, 0]
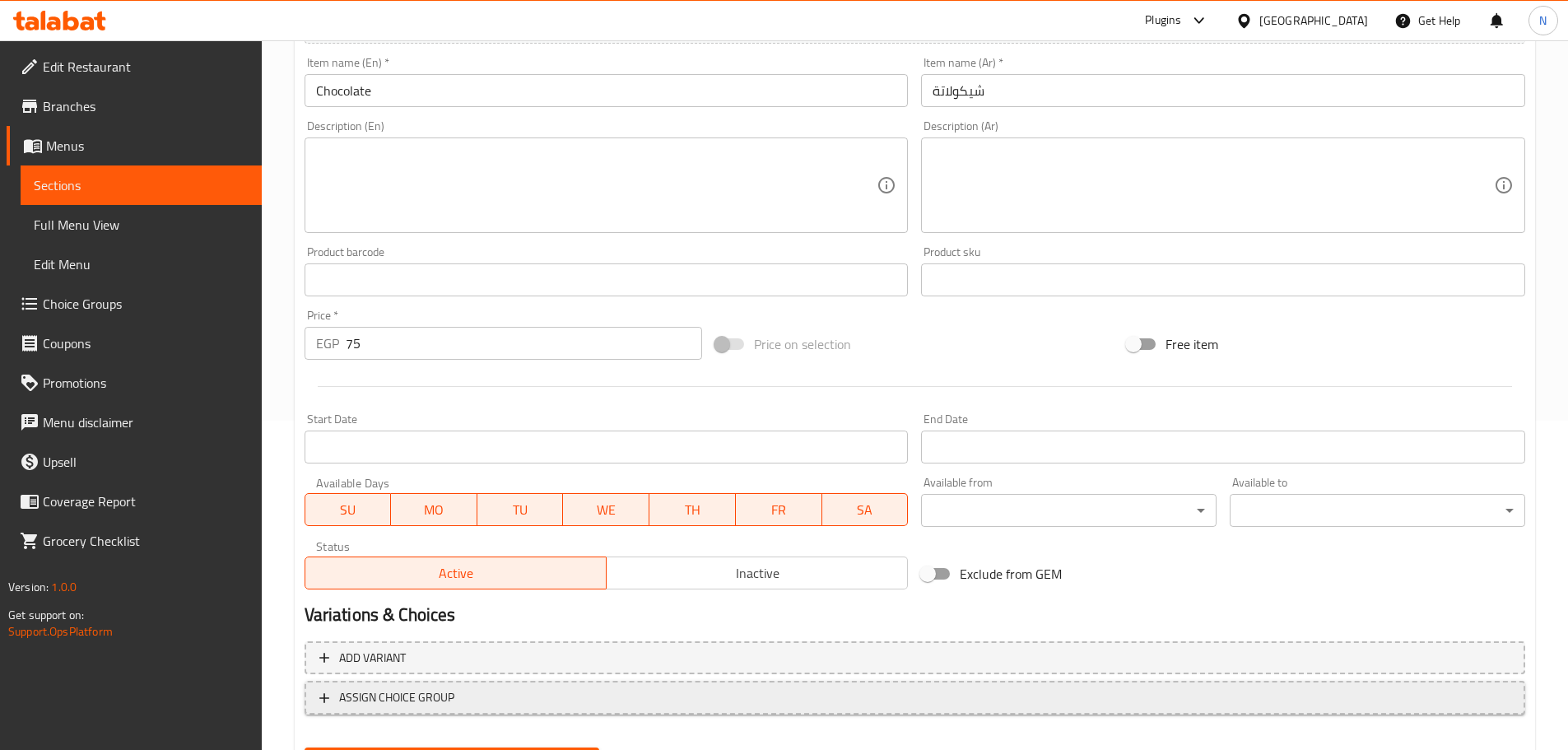
click at [587, 695] on span "ASSIGN CHOICE GROUP" at bounding box center [914, 697] width 1191 height 20
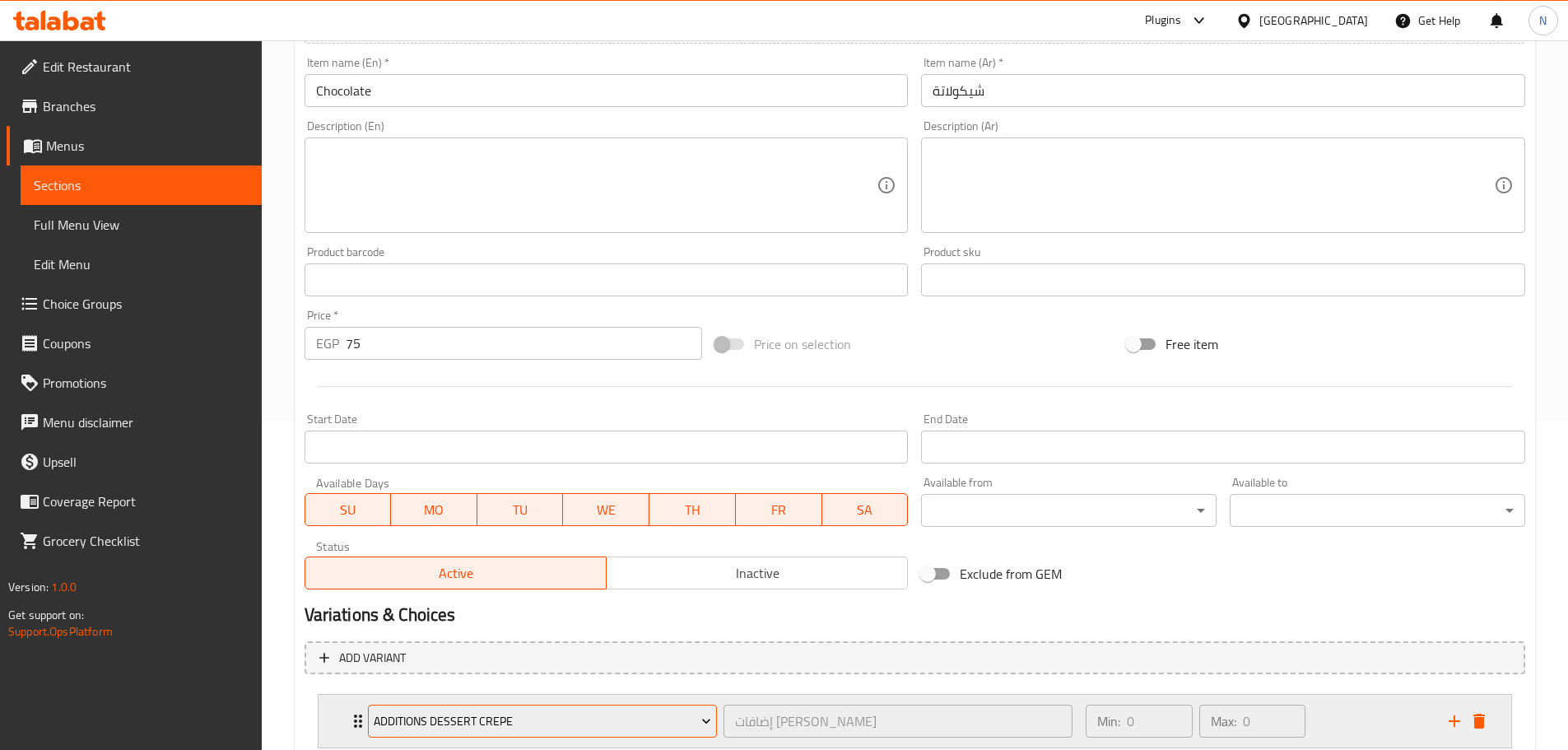
click at [447, 728] on span "Additions Dessert Crepe" at bounding box center [542, 721] width 337 height 20
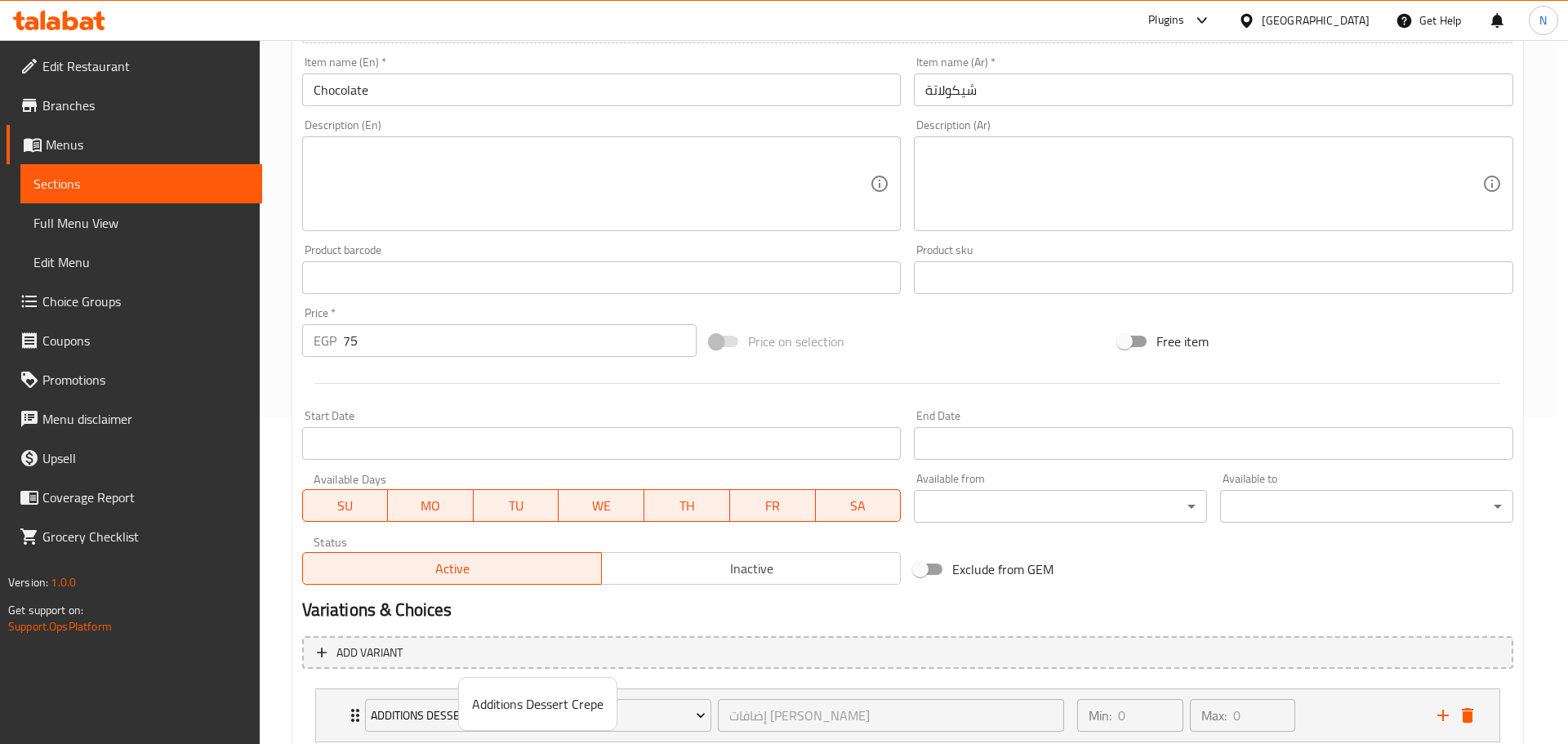
drag, startPoint x: 917, startPoint y: 619, endPoint x: 880, endPoint y: 607, distance: 38.9
click at [771, 617] on div at bounding box center [784, 372] width 1568 height 744
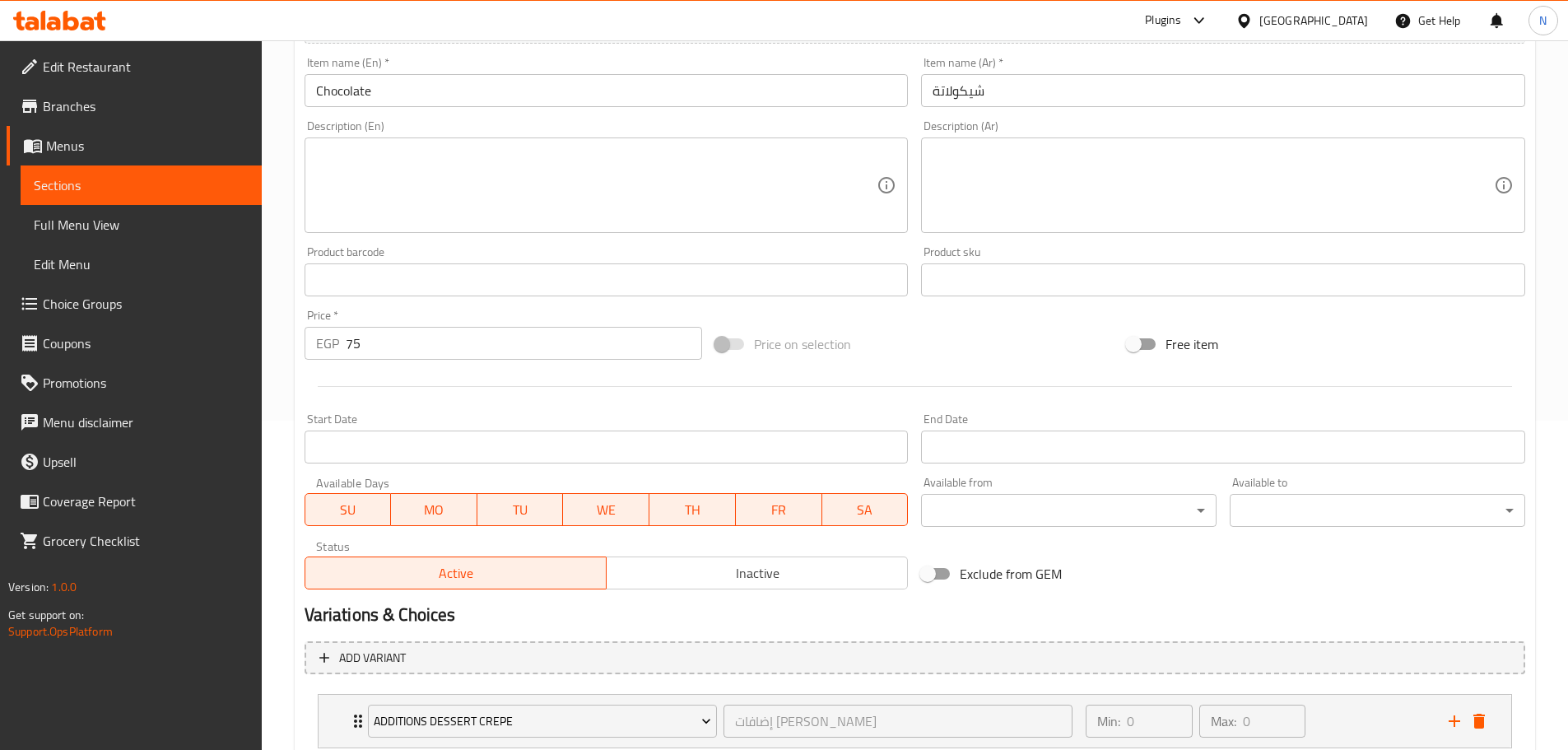
scroll to position [440, 0]
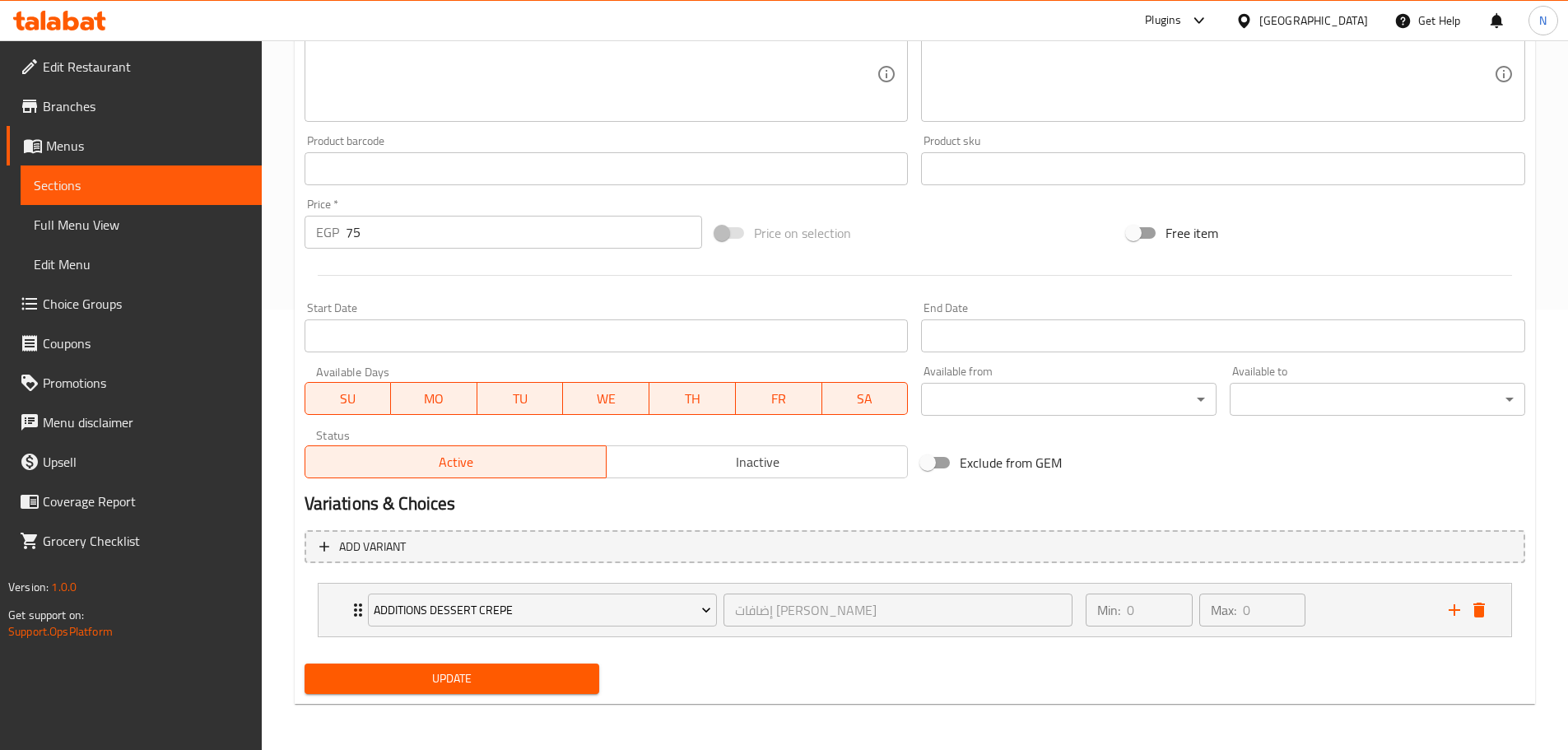
click at [455, 666] on button "Update" at bounding box center [452, 678] width 295 height 31
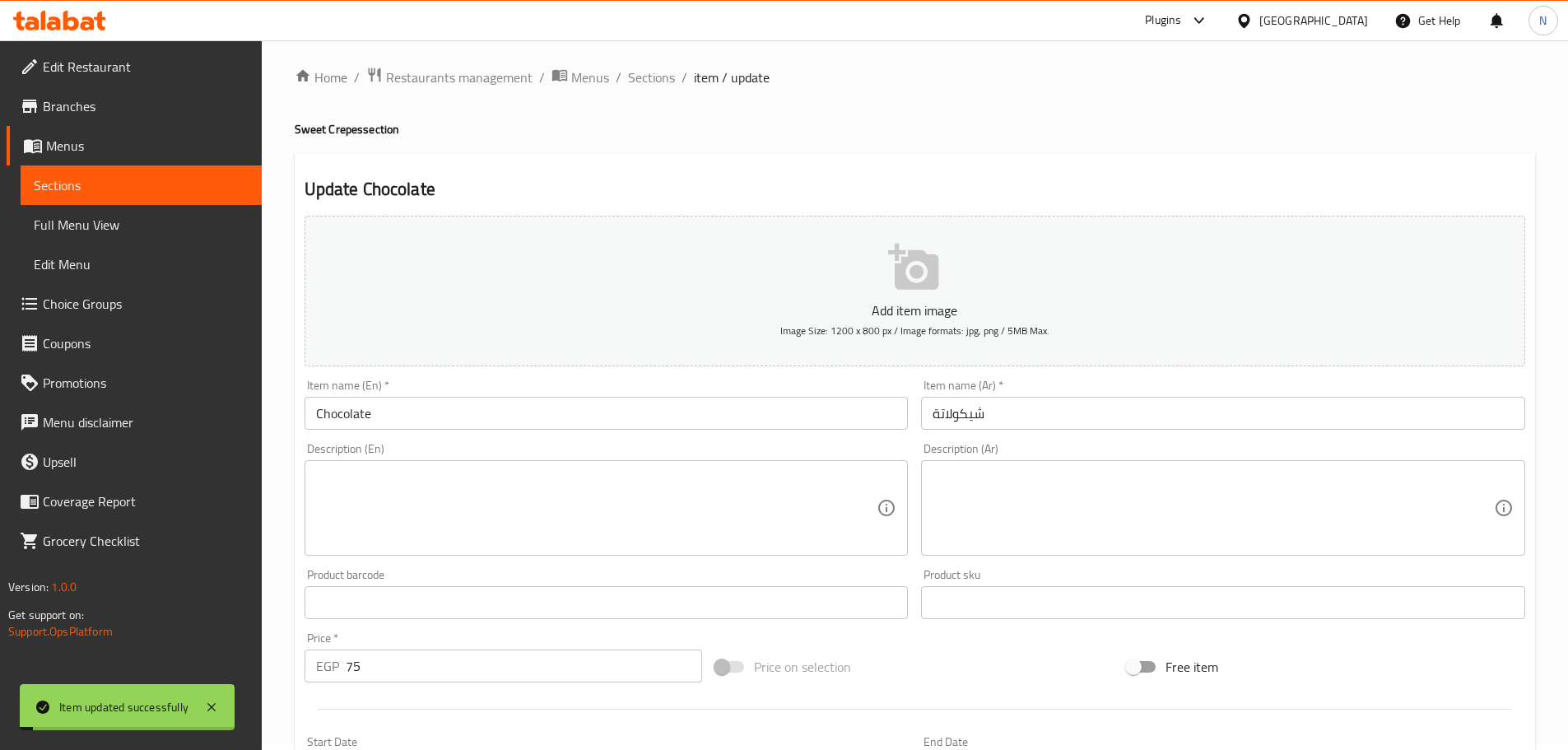
scroll to position [0, 0]
click at [644, 87] on span "Sections" at bounding box center [651, 83] width 47 height 20
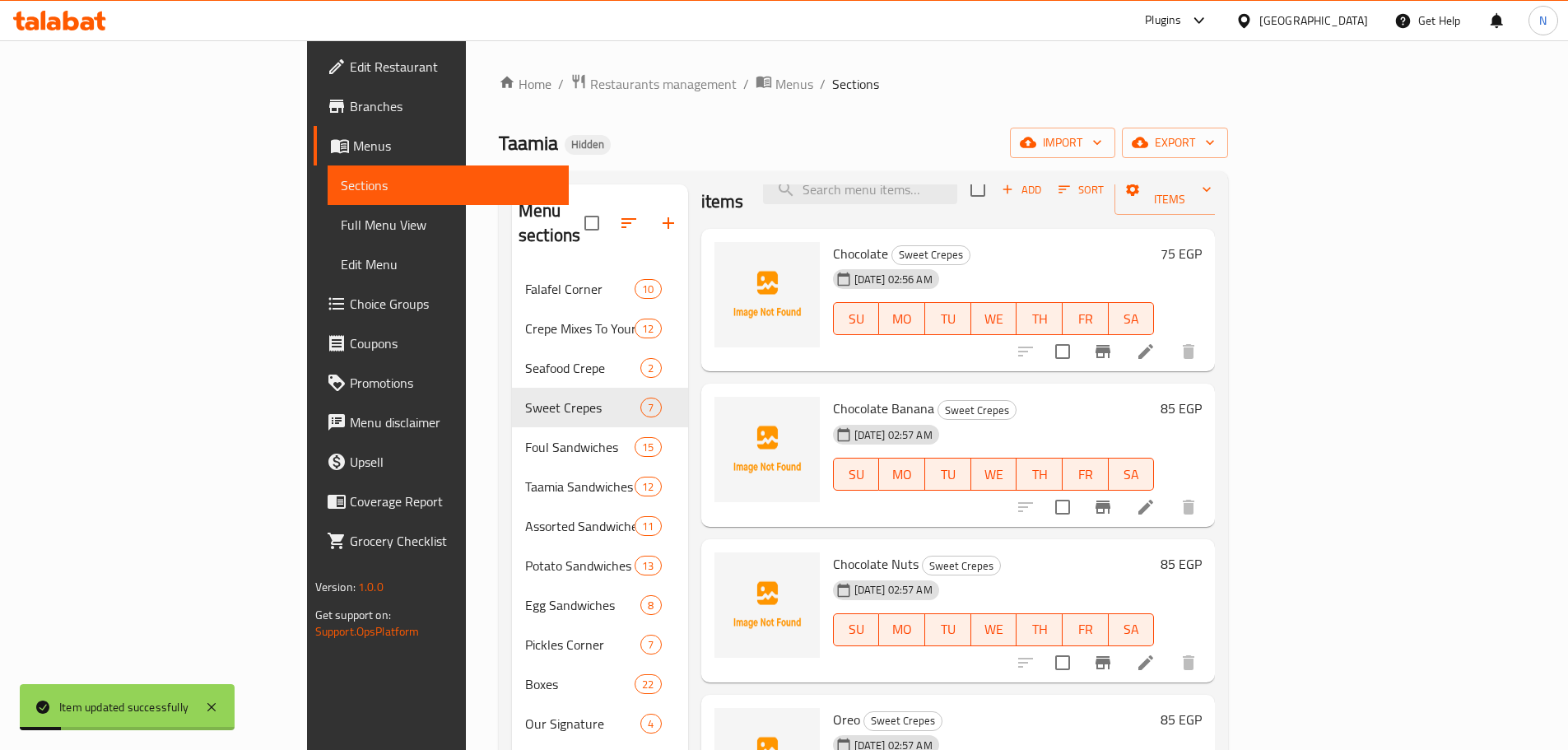
scroll to position [164, 0]
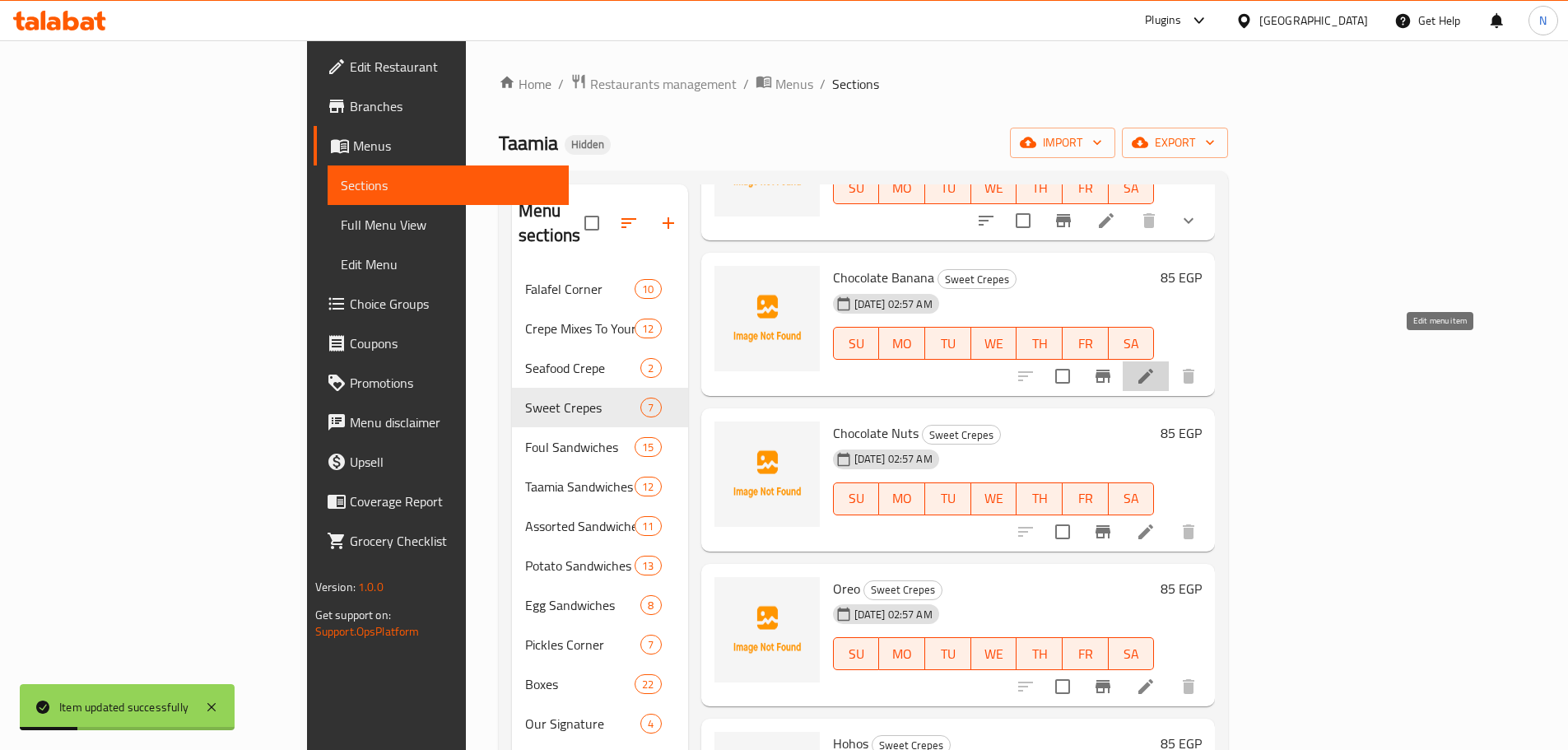
click at [777, 369] on icon at bounding box center [1145, 375] width 14 height 14
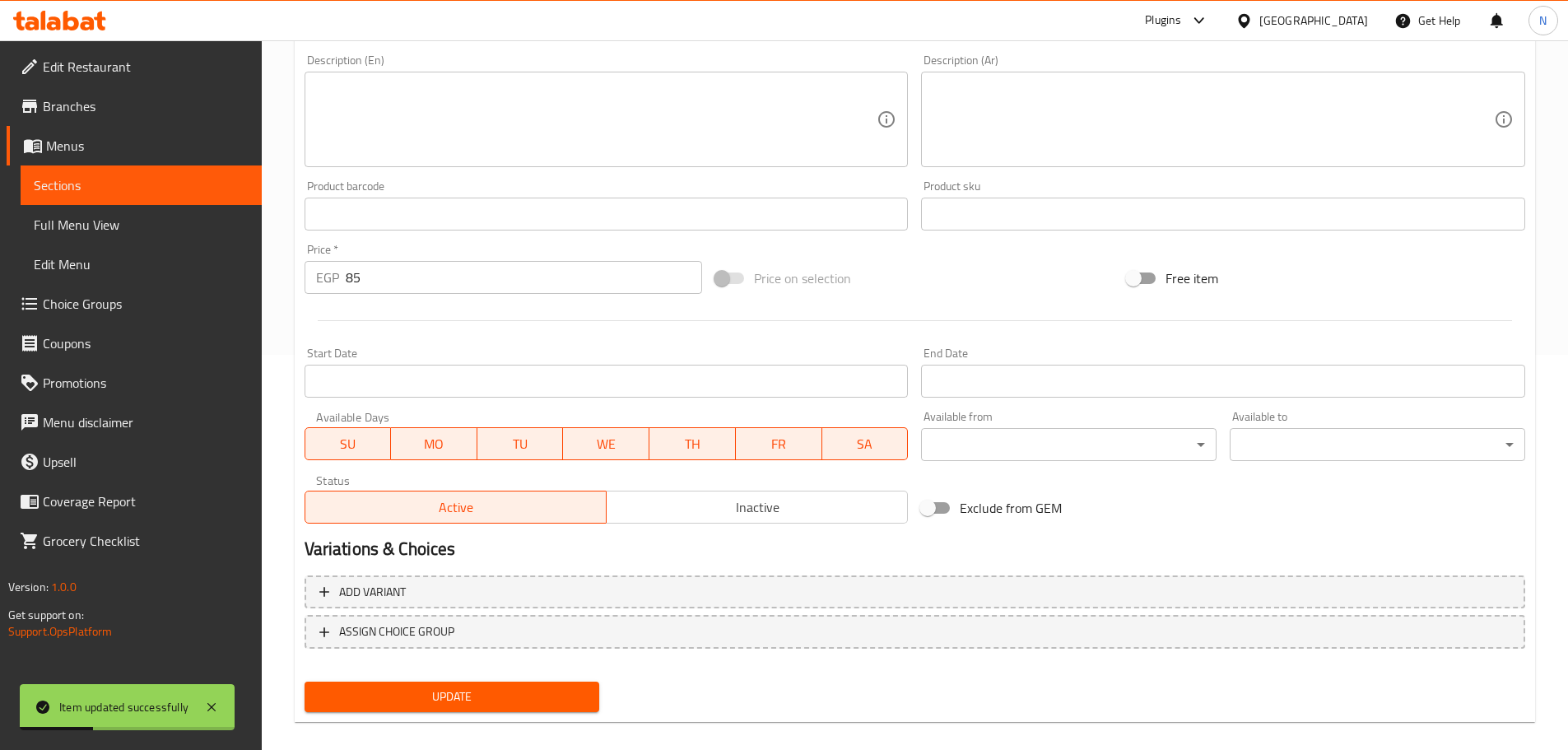
scroll to position [411, 0]
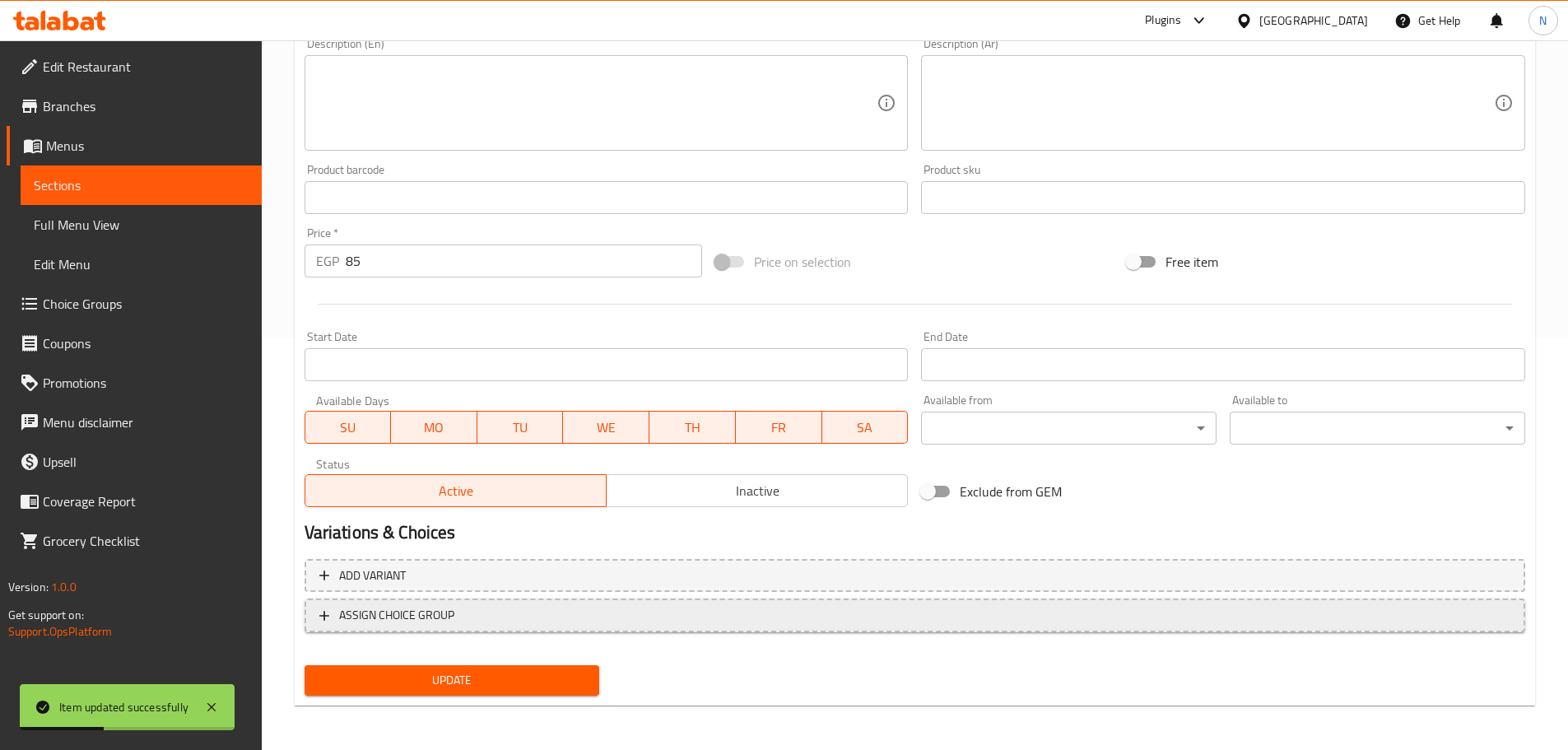
click at [525, 621] on span "ASSIGN CHOICE GROUP" at bounding box center [914, 615] width 1191 height 20
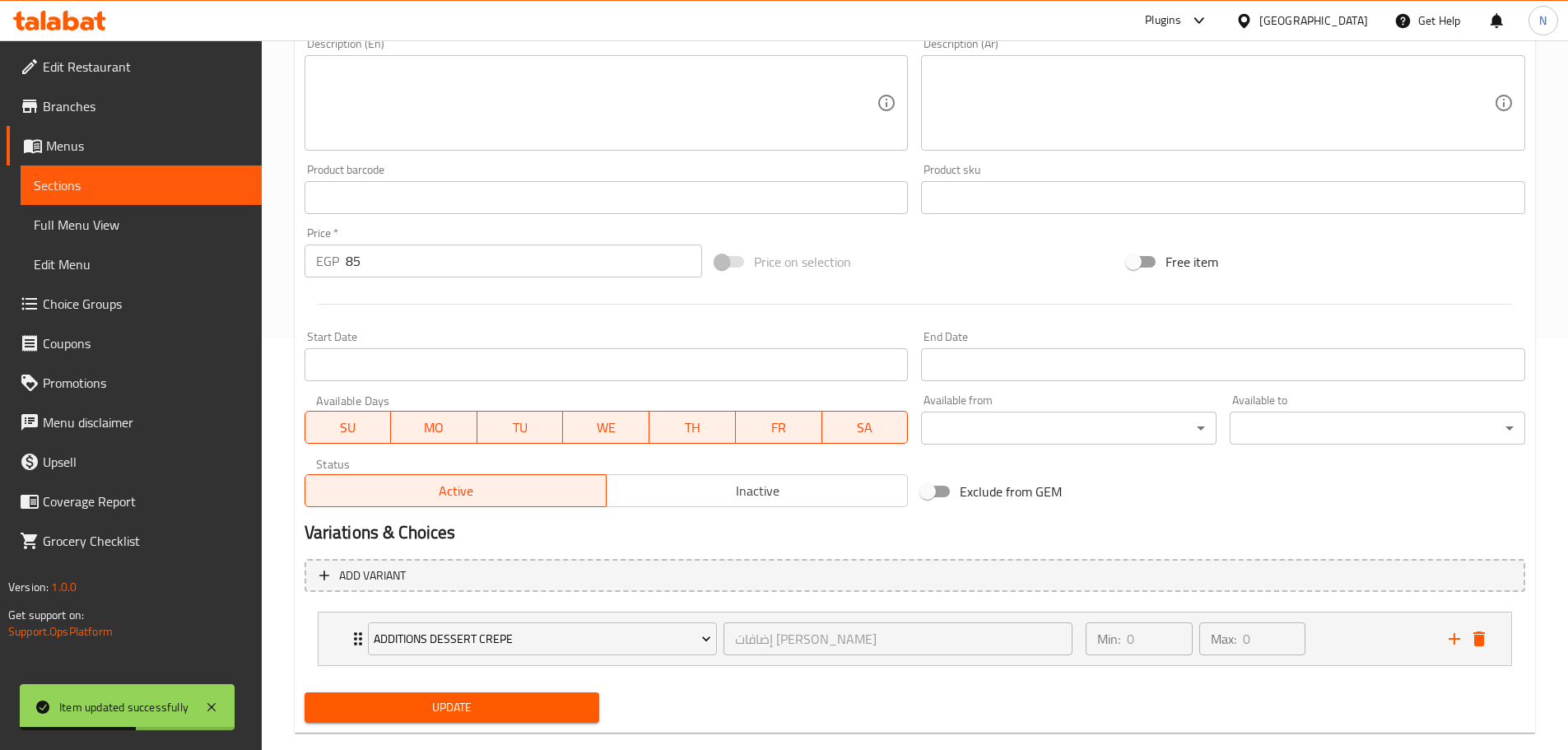
click at [499, 704] on span "Update" at bounding box center [452, 707] width 269 height 20
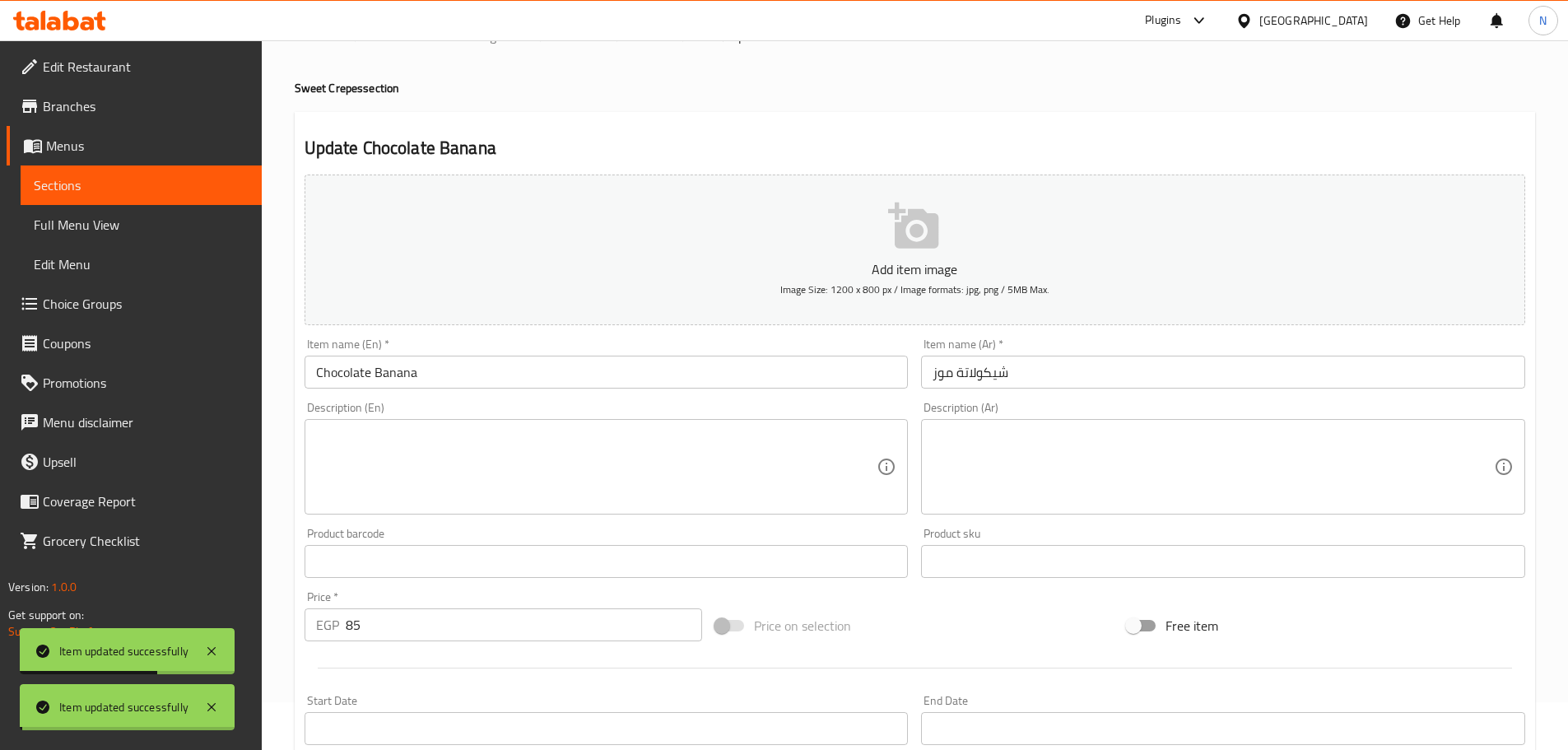
scroll to position [0, 0]
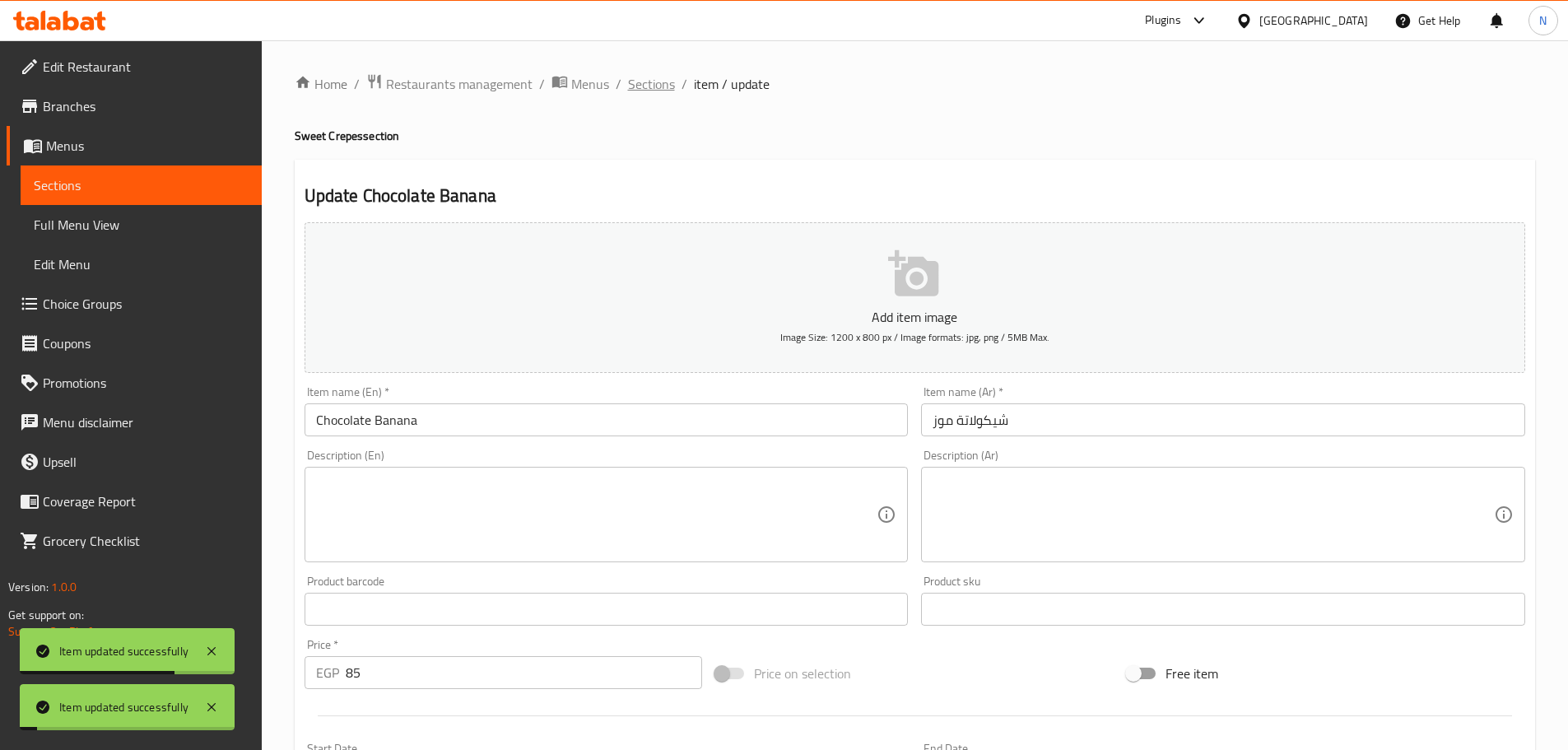
click at [665, 74] on span "Sections" at bounding box center [651, 83] width 47 height 20
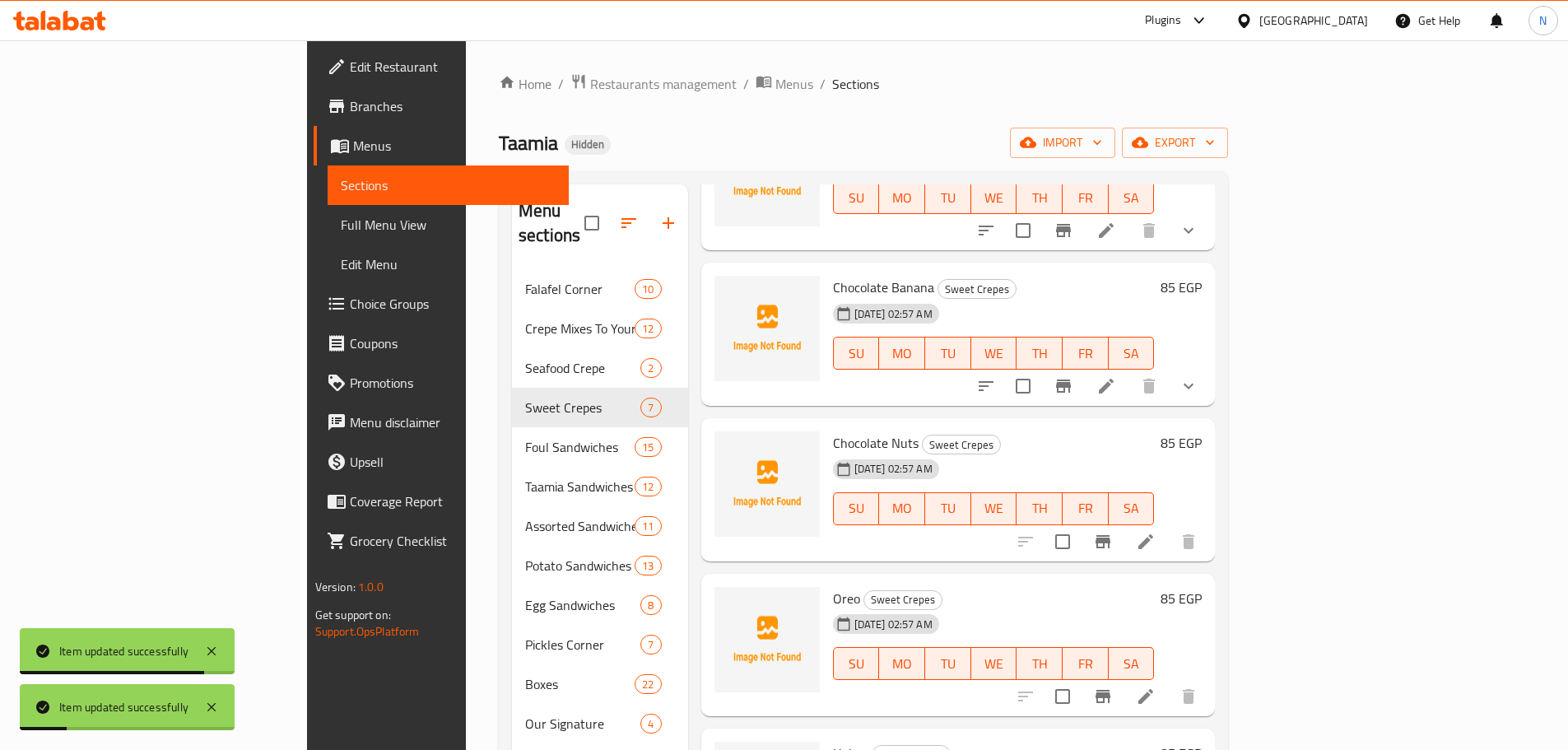
scroll to position [164, 0]
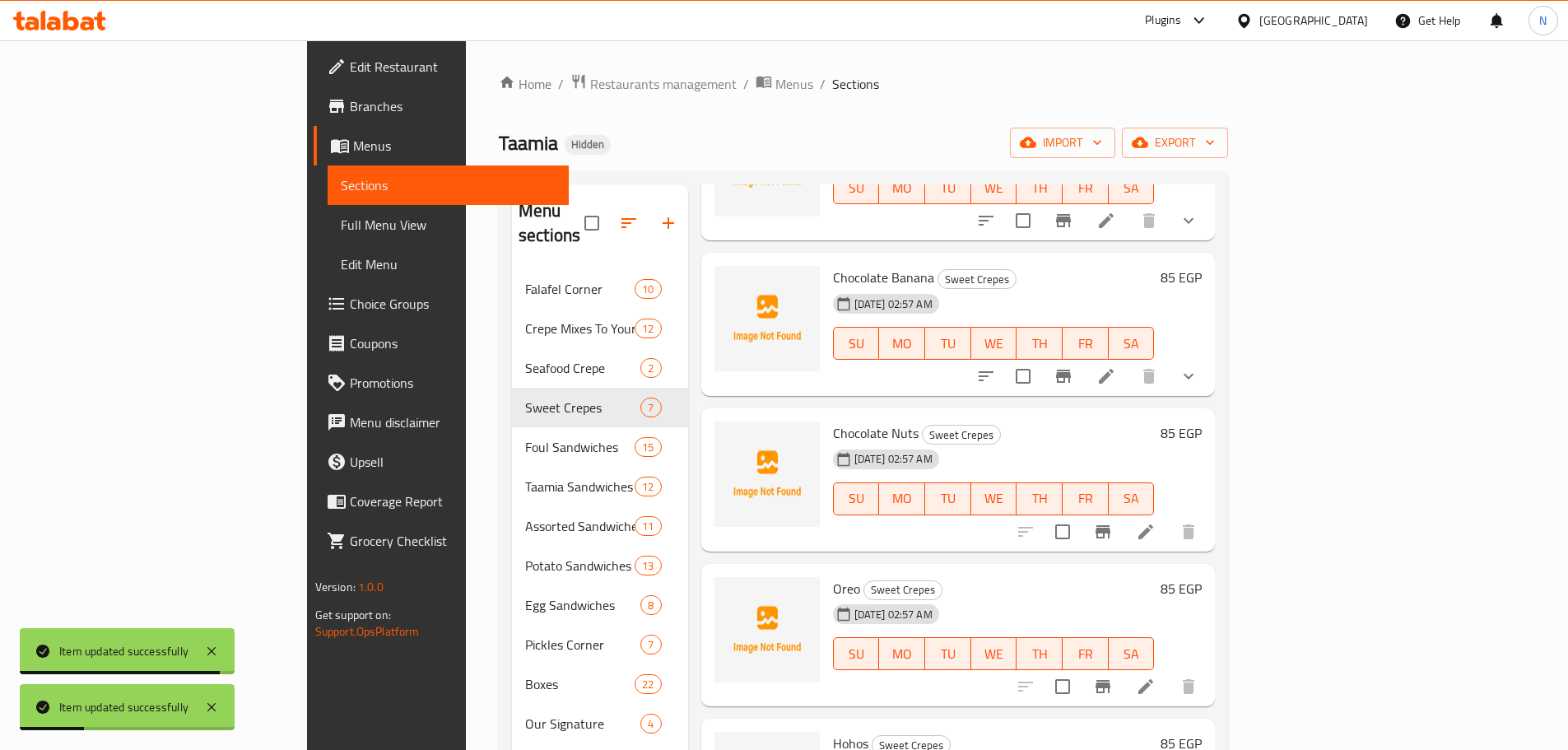
click at [777, 517] on li at bounding box center [1146, 531] width 46 height 30
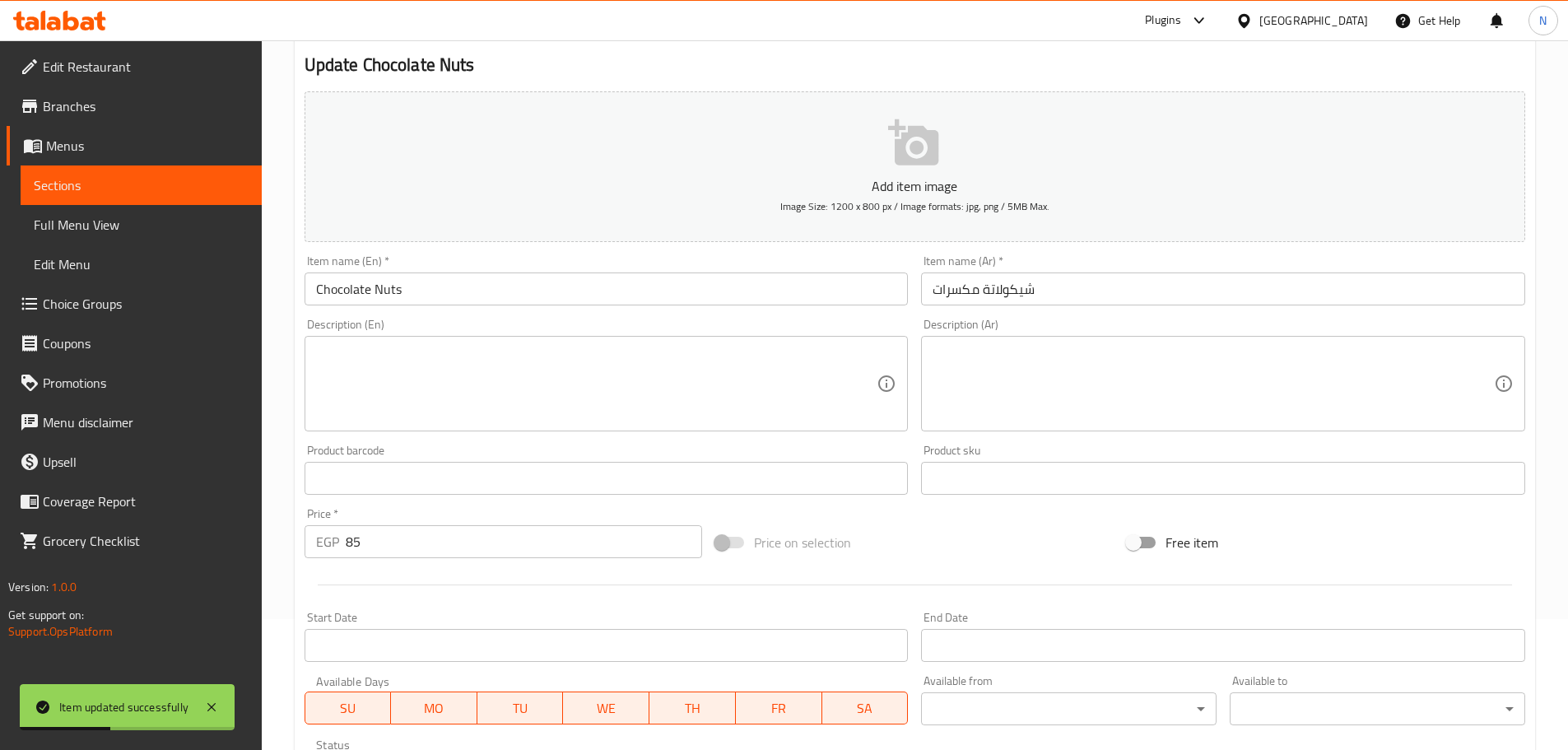
scroll to position [413, 0]
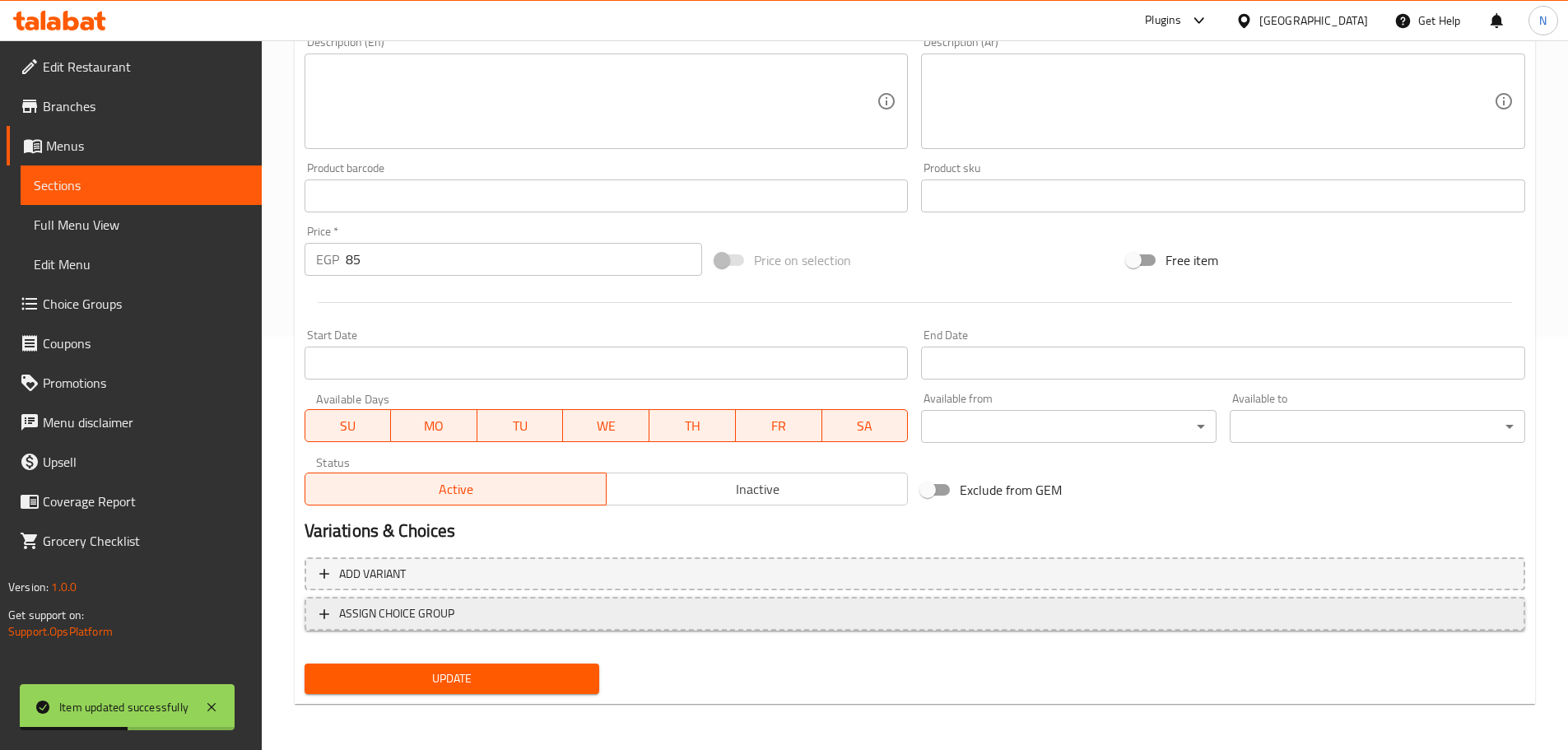
click at [564, 623] on span "ASSIGN CHOICE GROUP" at bounding box center [914, 614] width 1191 height 20
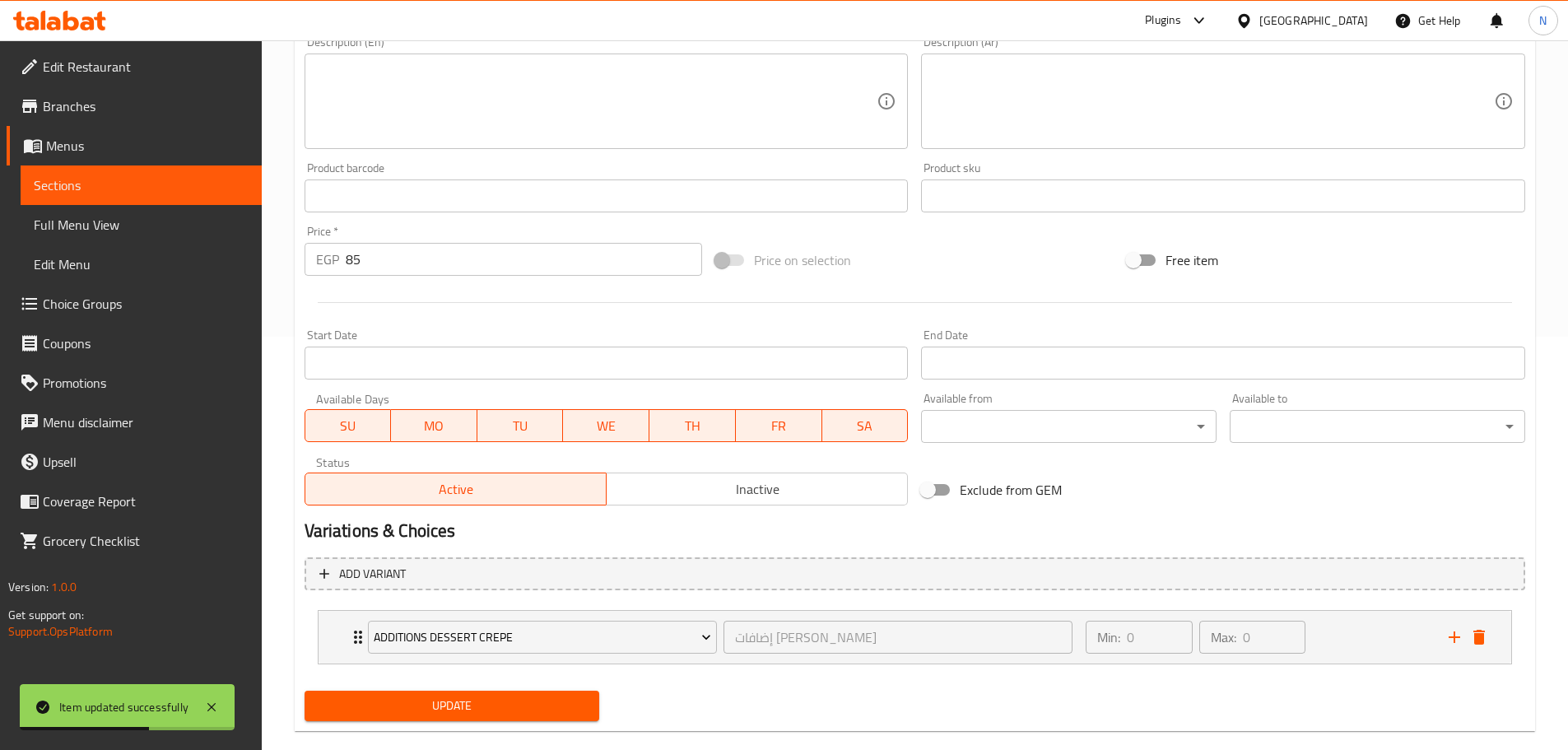
click at [491, 705] on span "Update" at bounding box center [452, 706] width 269 height 20
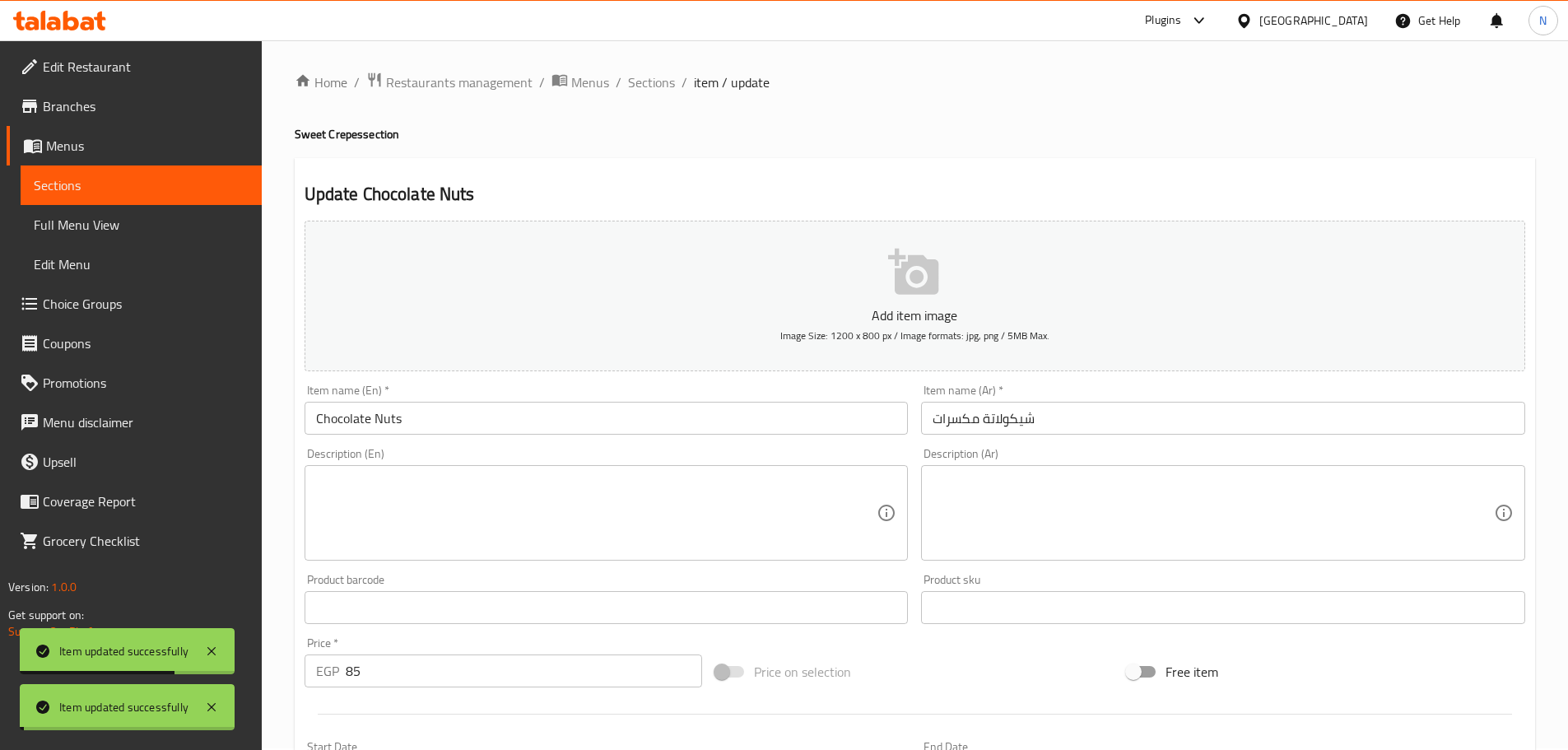
scroll to position [0, 0]
click at [636, 87] on span "Sections" at bounding box center [651, 83] width 47 height 20
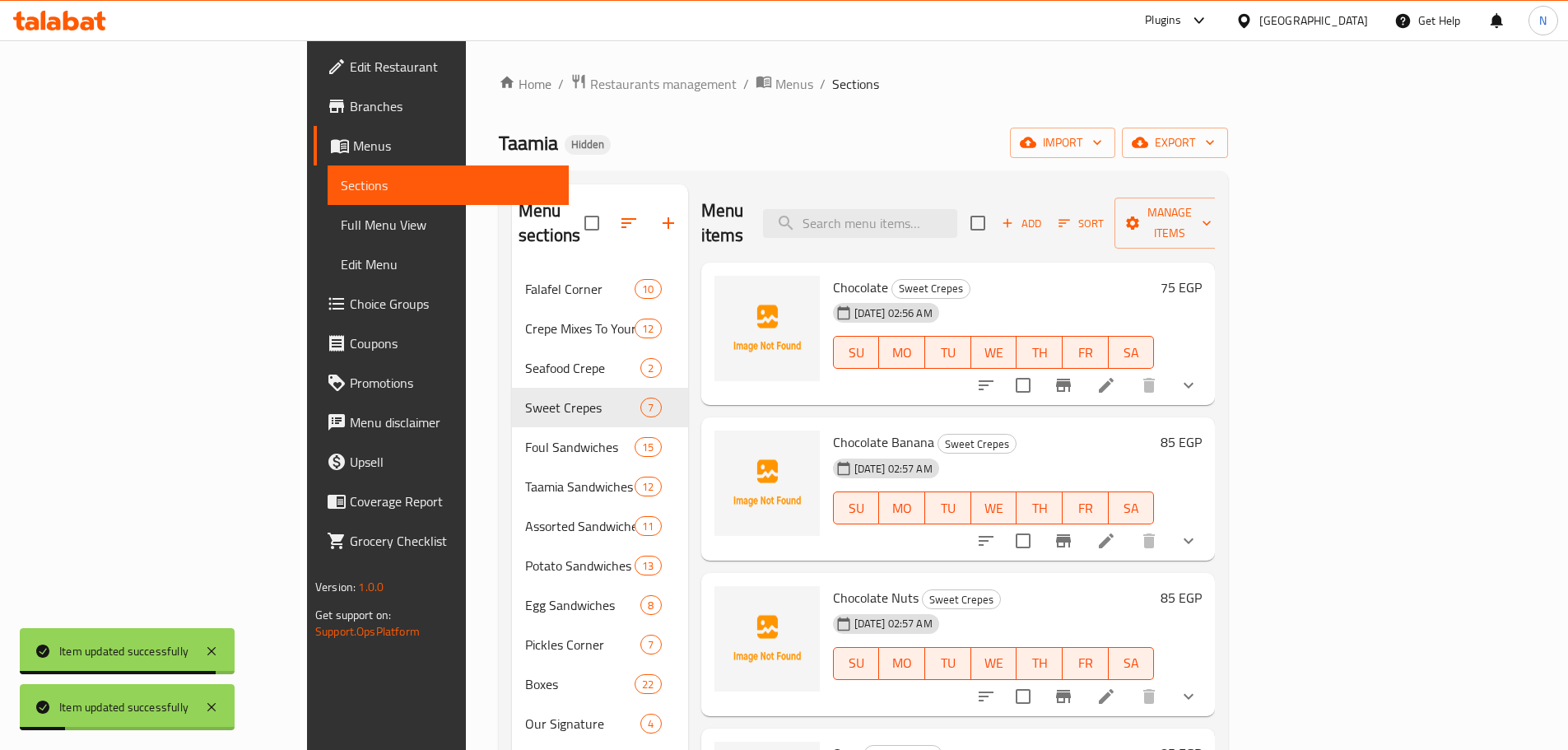
scroll to position [311, 0]
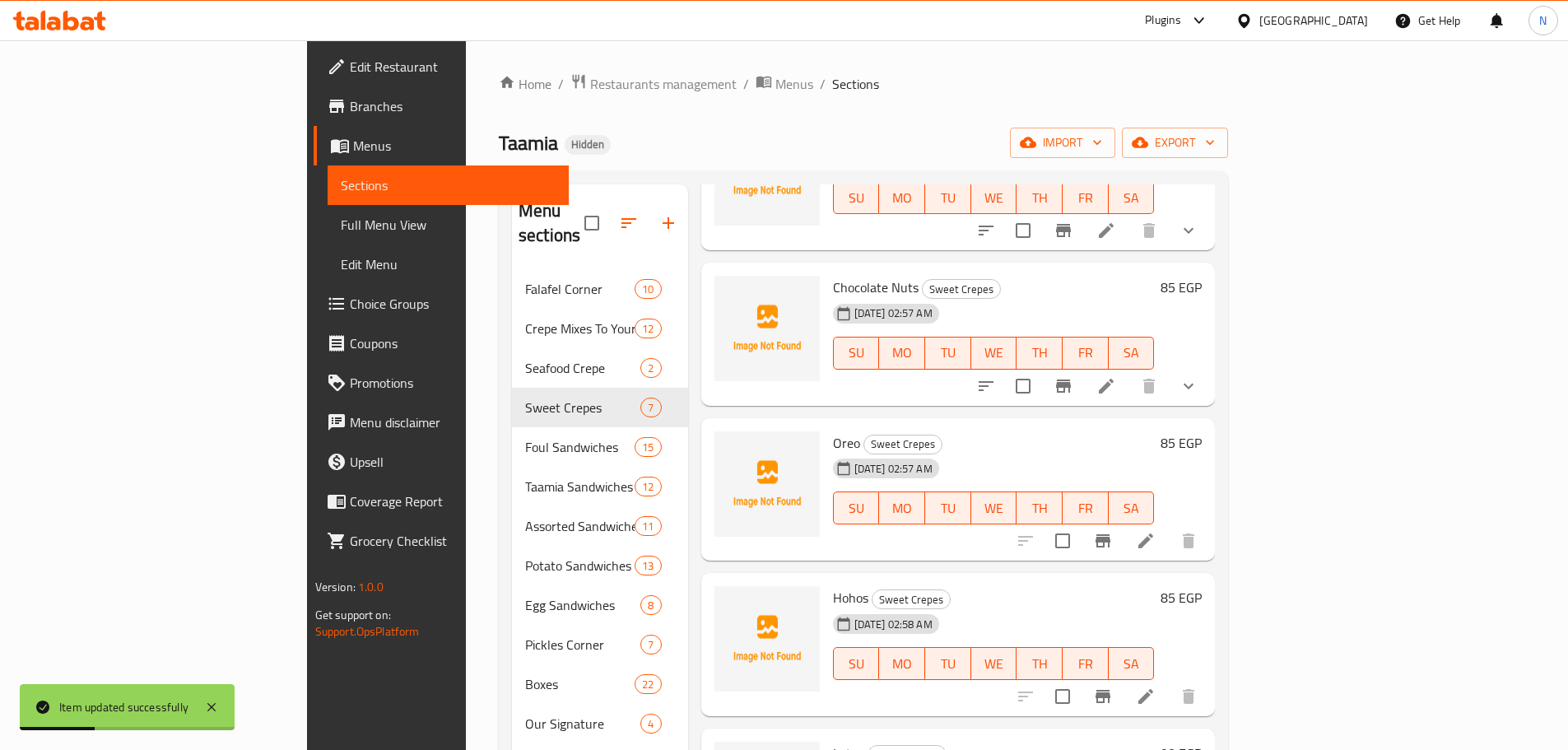
click at [777, 526] on li at bounding box center [1146, 541] width 46 height 30
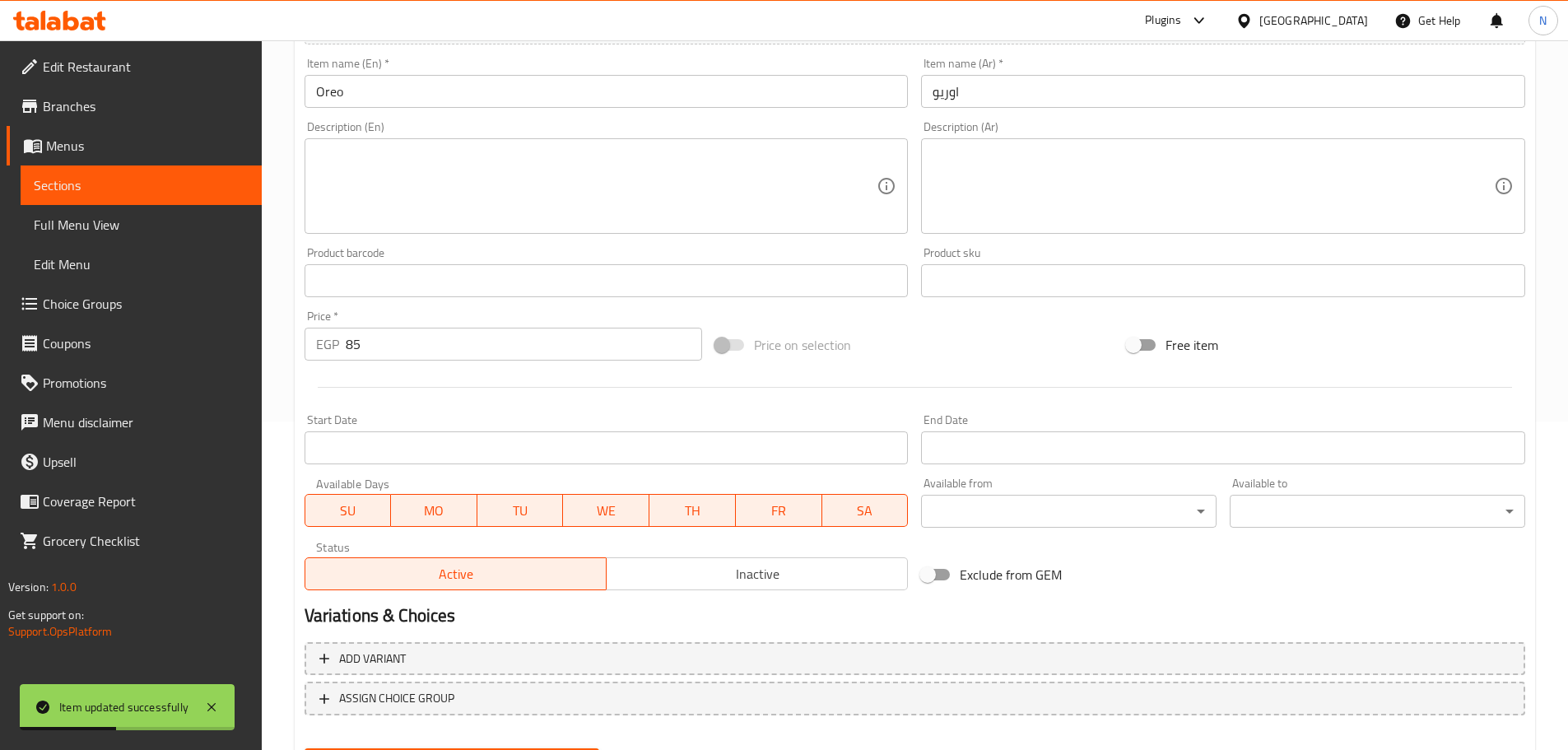
scroll to position [329, 0]
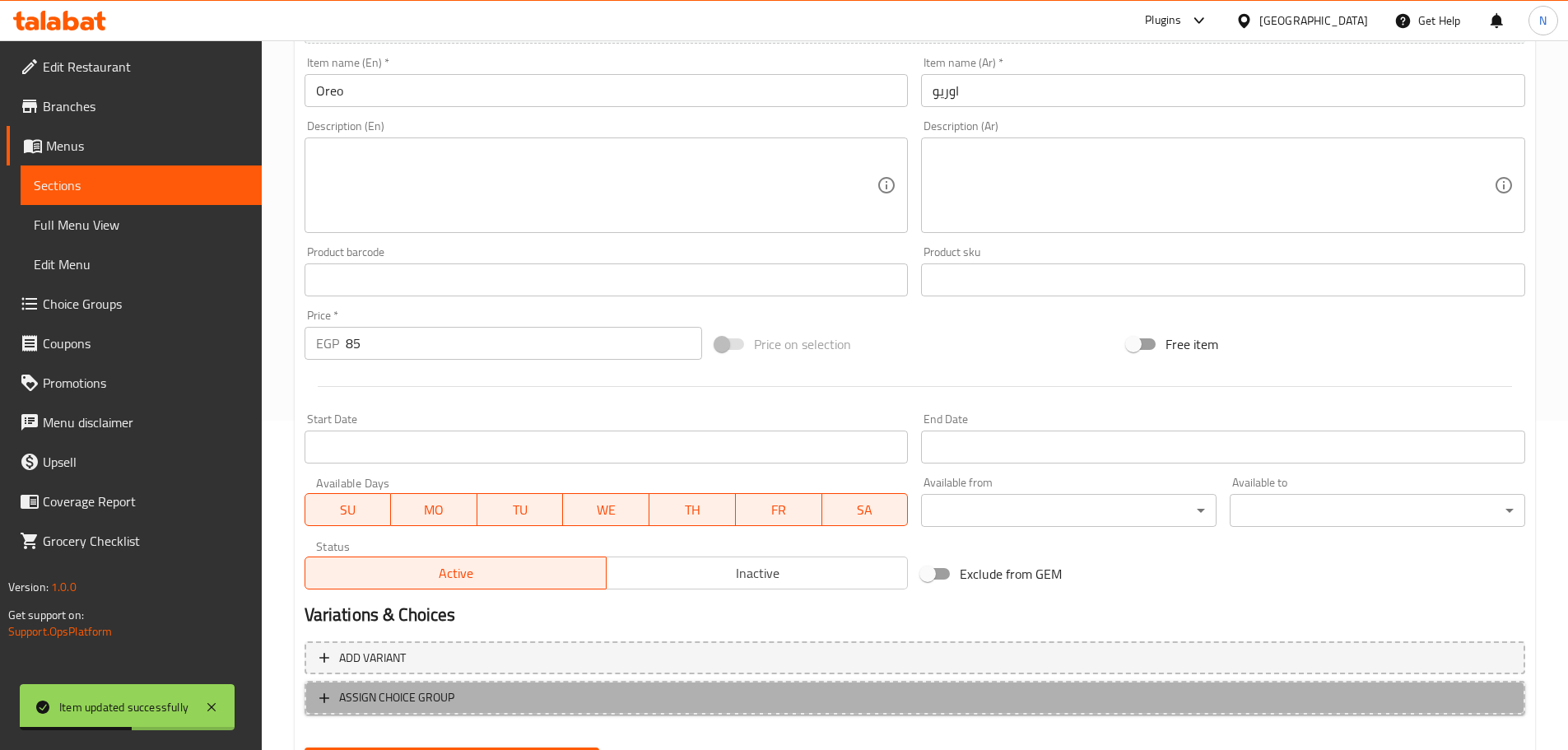
click at [535, 692] on span "ASSIGN CHOICE GROUP" at bounding box center [914, 697] width 1191 height 20
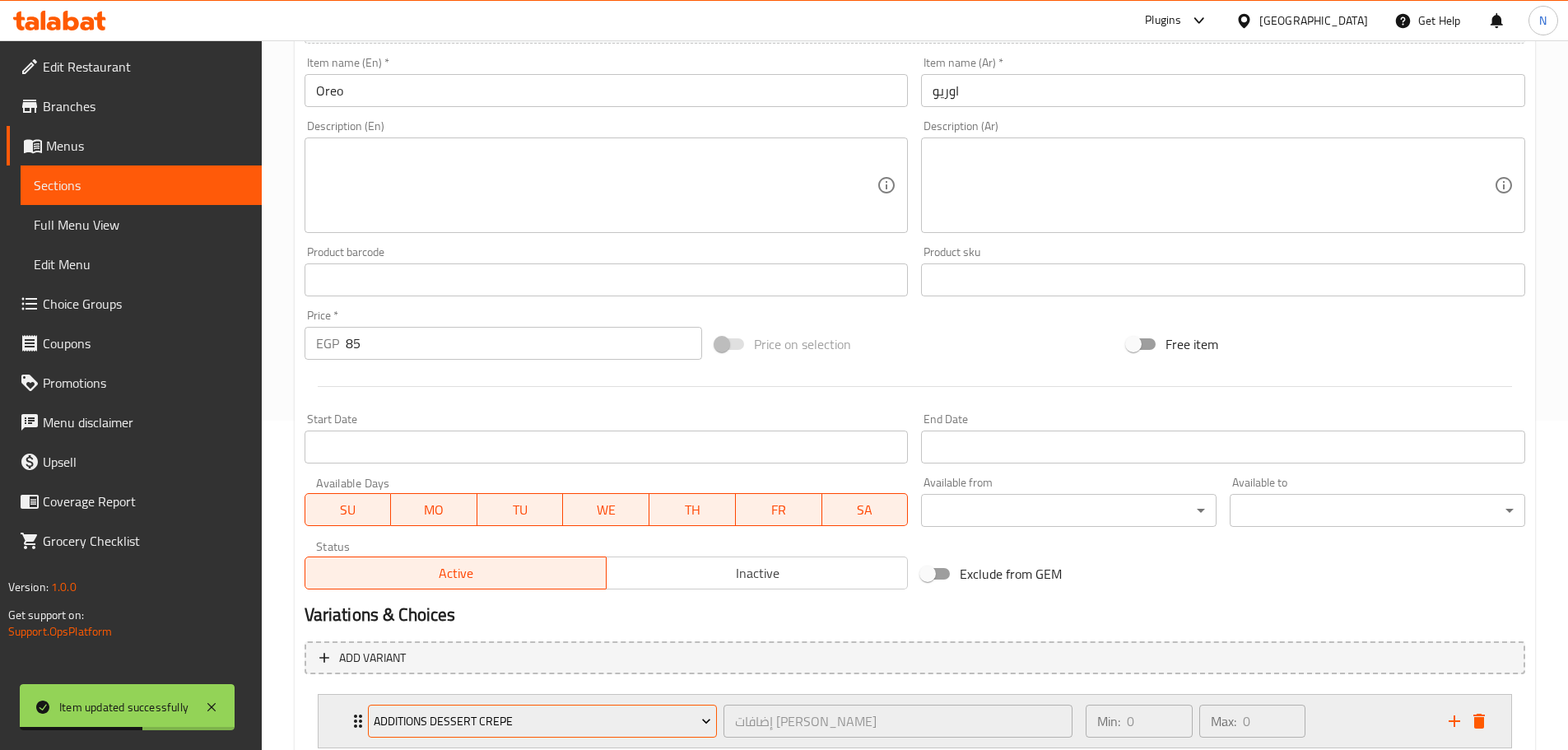
click at [530, 716] on span "Additions Dessert Crepe" at bounding box center [542, 721] width 337 height 20
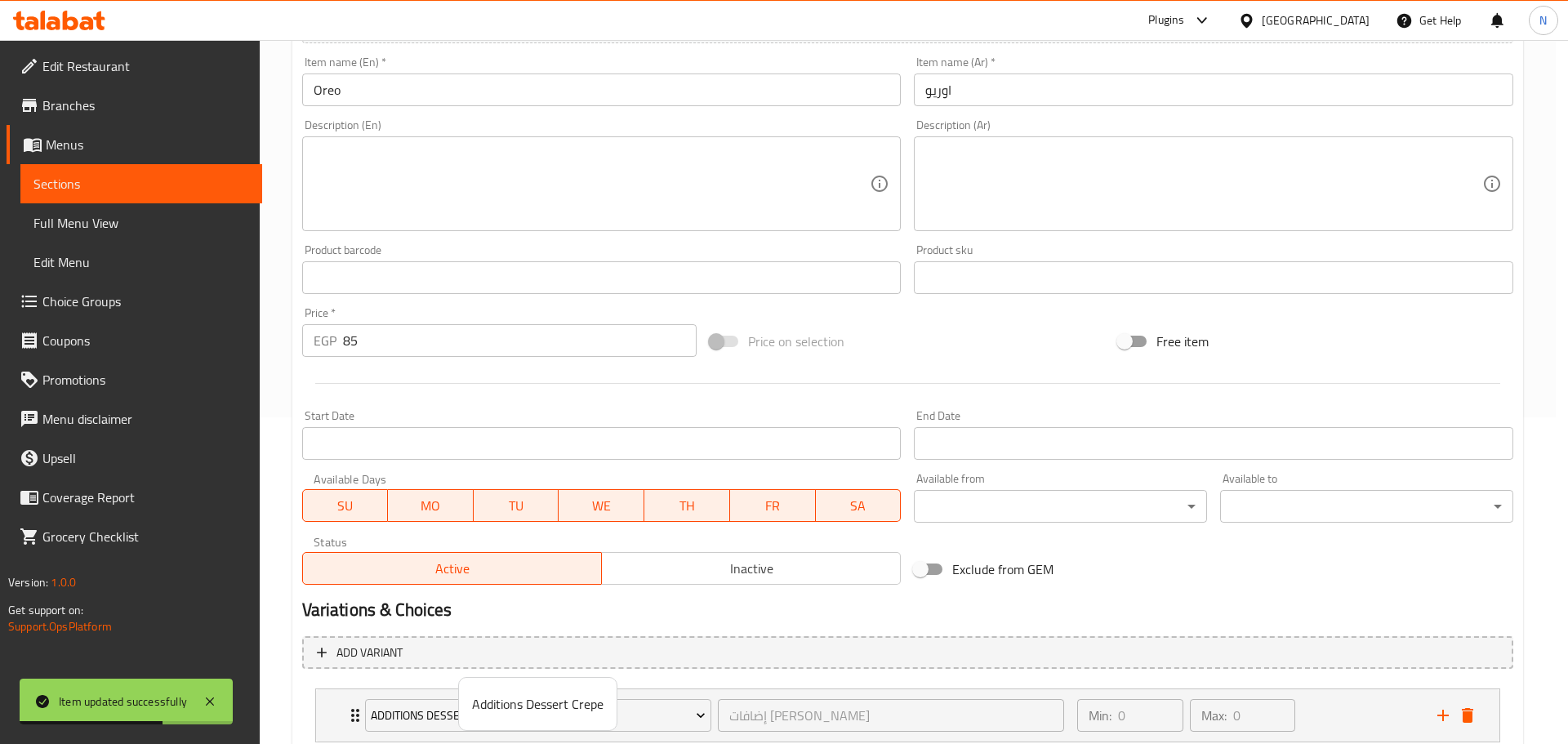
click at [716, 609] on div at bounding box center [784, 372] width 1568 height 744
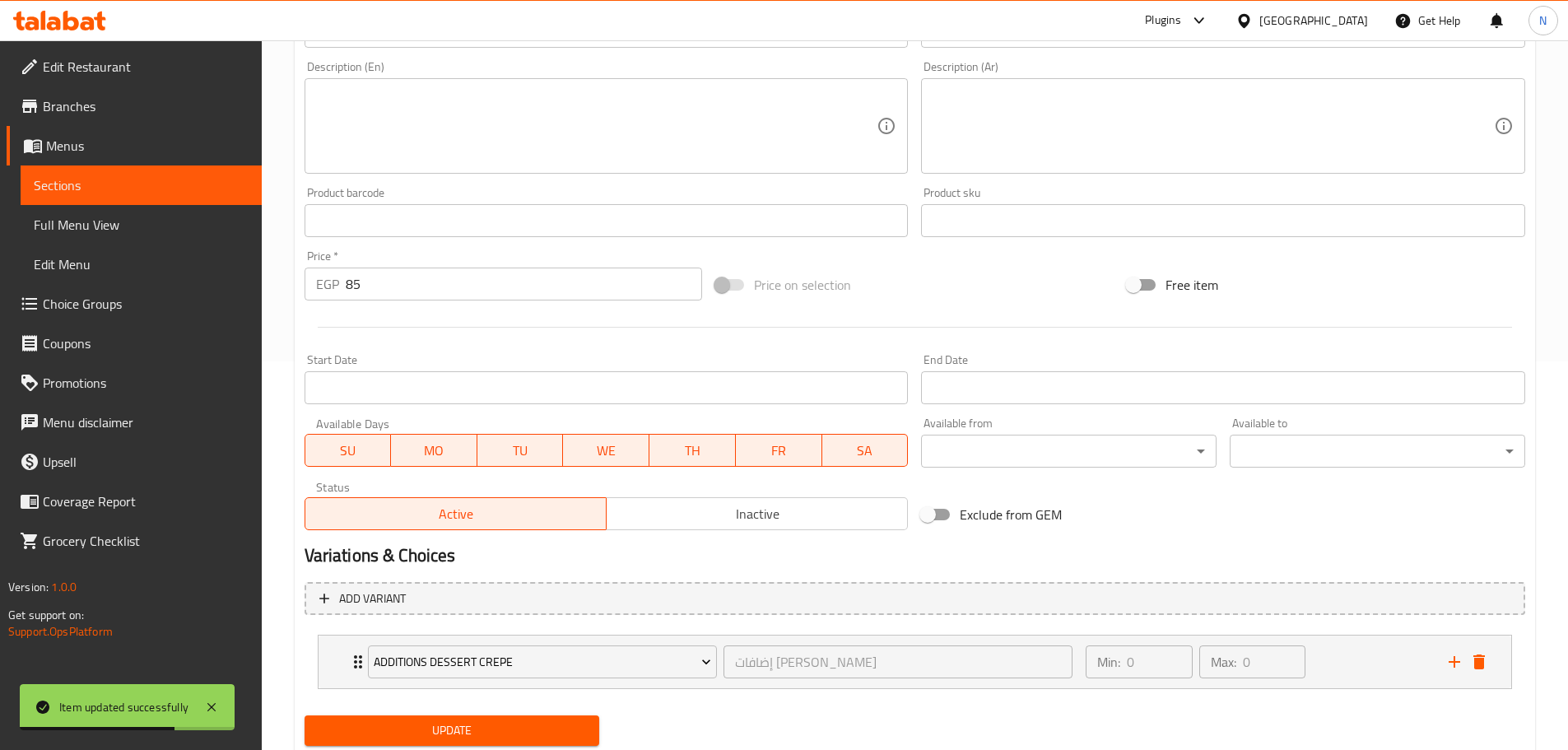
scroll to position [440, 0]
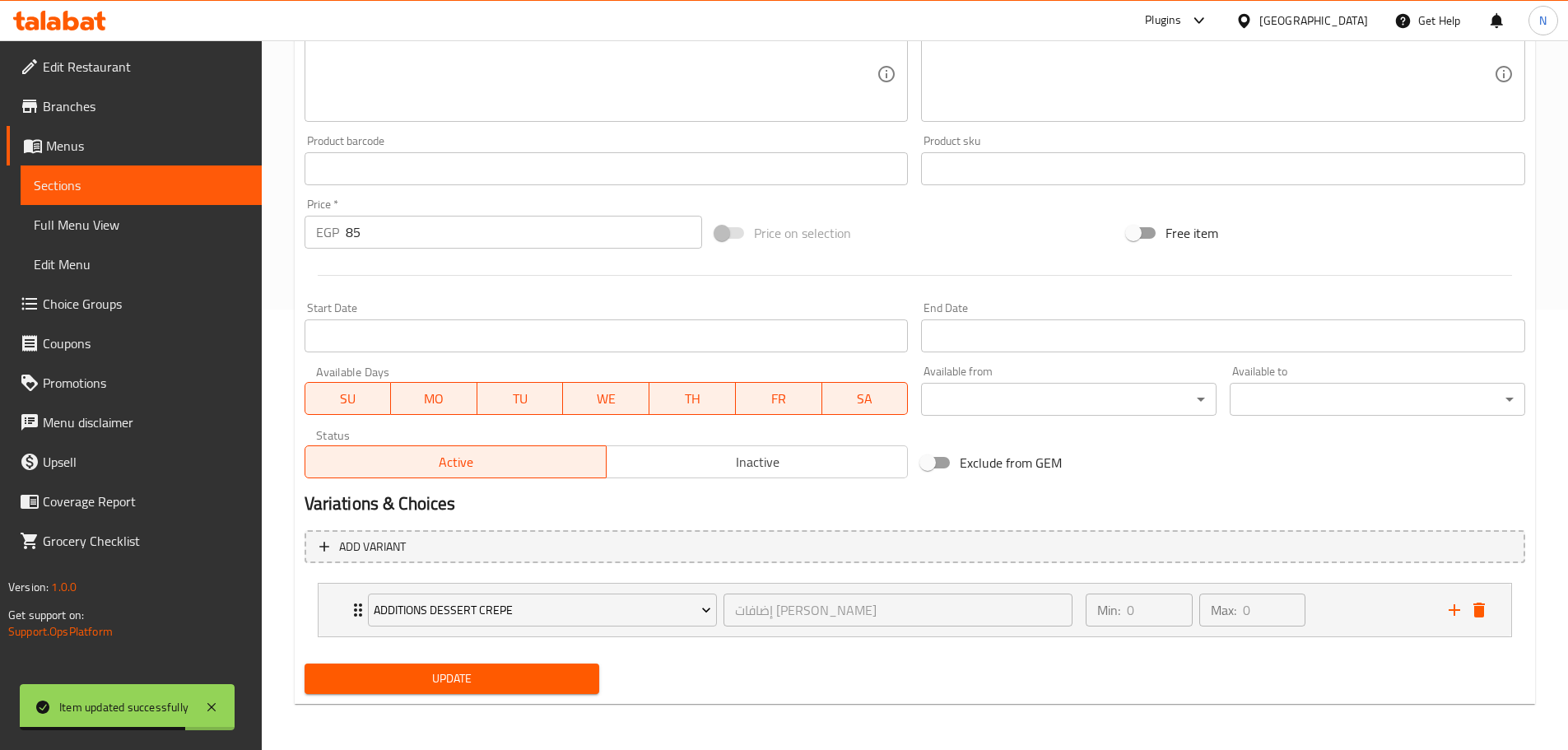
click at [552, 671] on span "Update" at bounding box center [452, 678] width 269 height 20
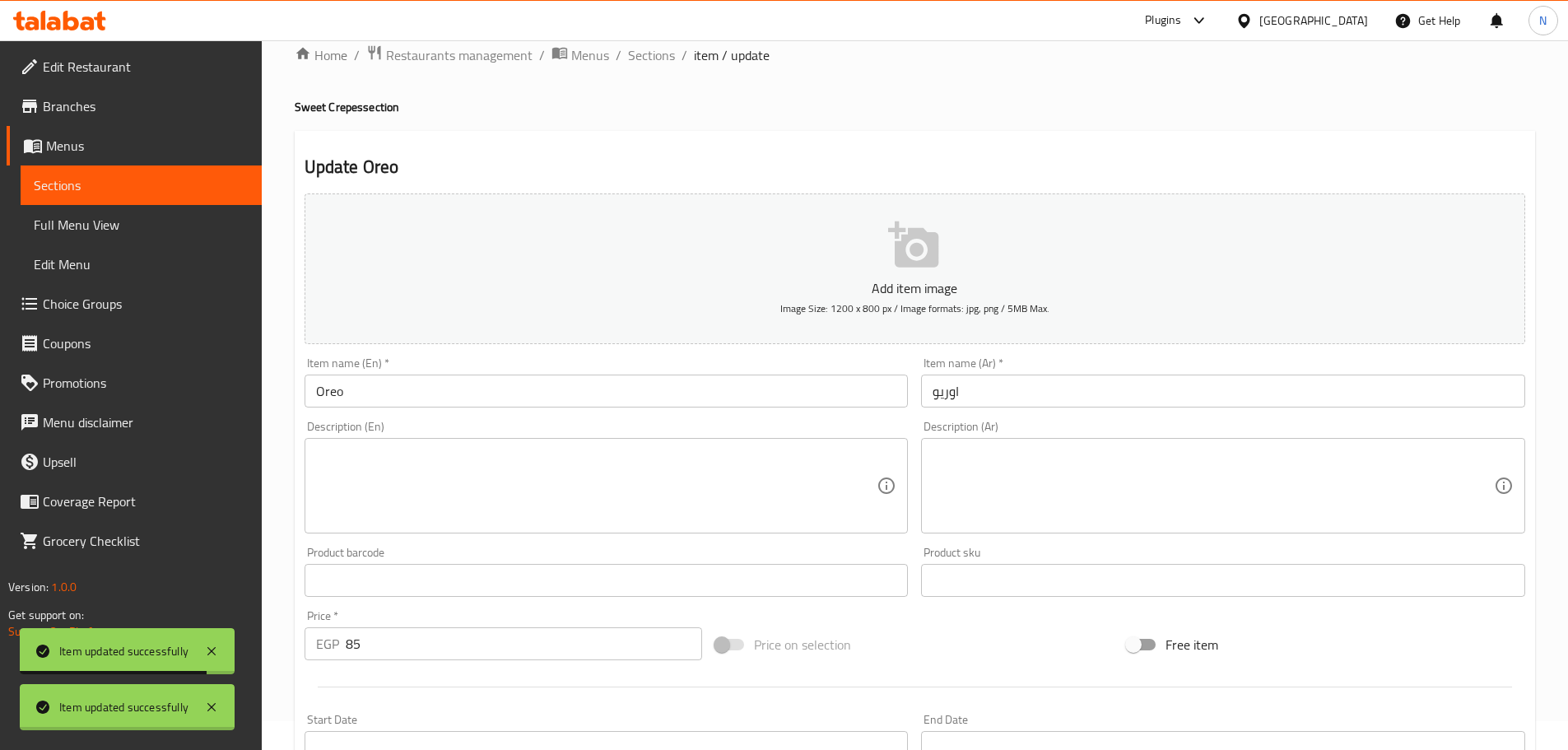
scroll to position [0, 0]
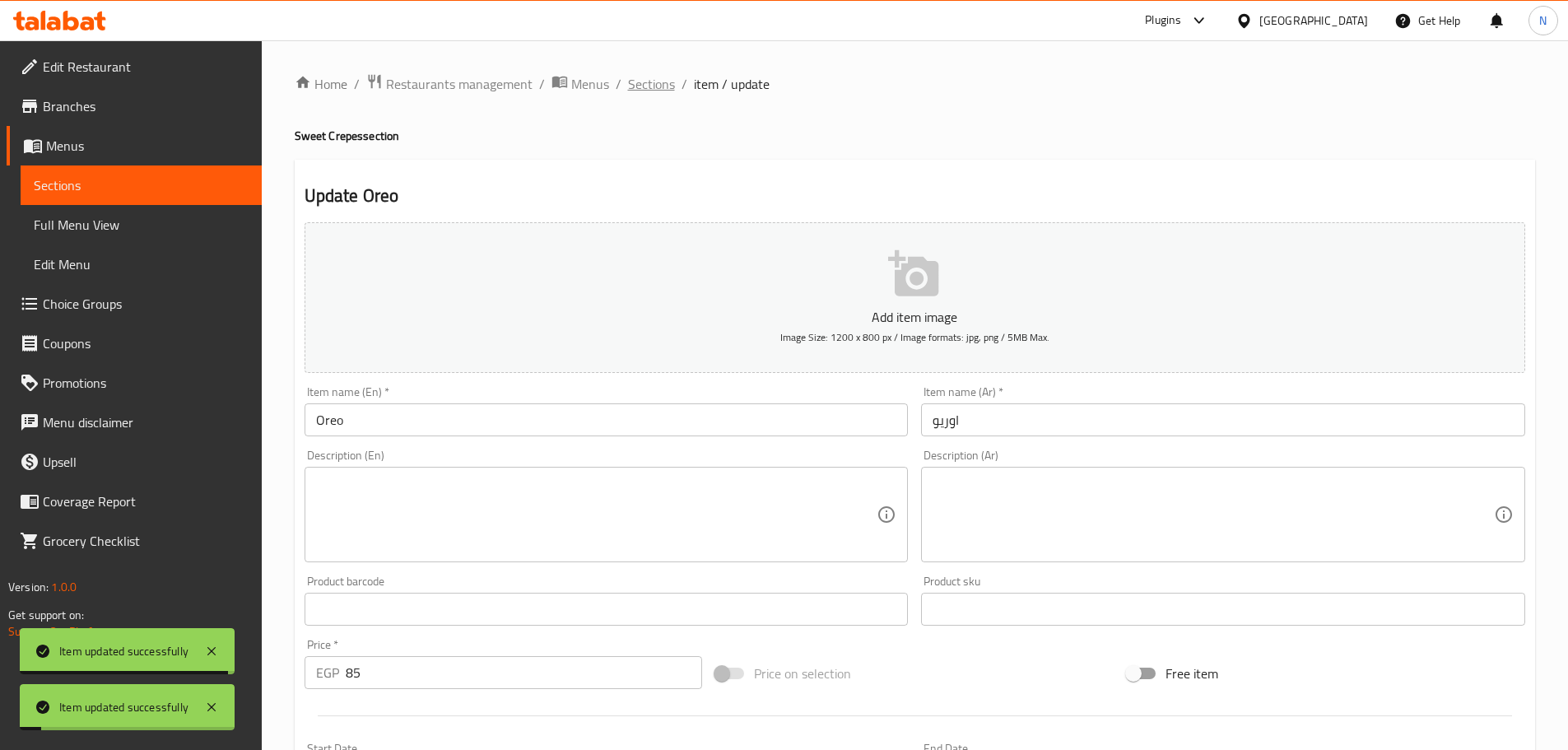
click at [659, 93] on span "Sections" at bounding box center [651, 83] width 47 height 20
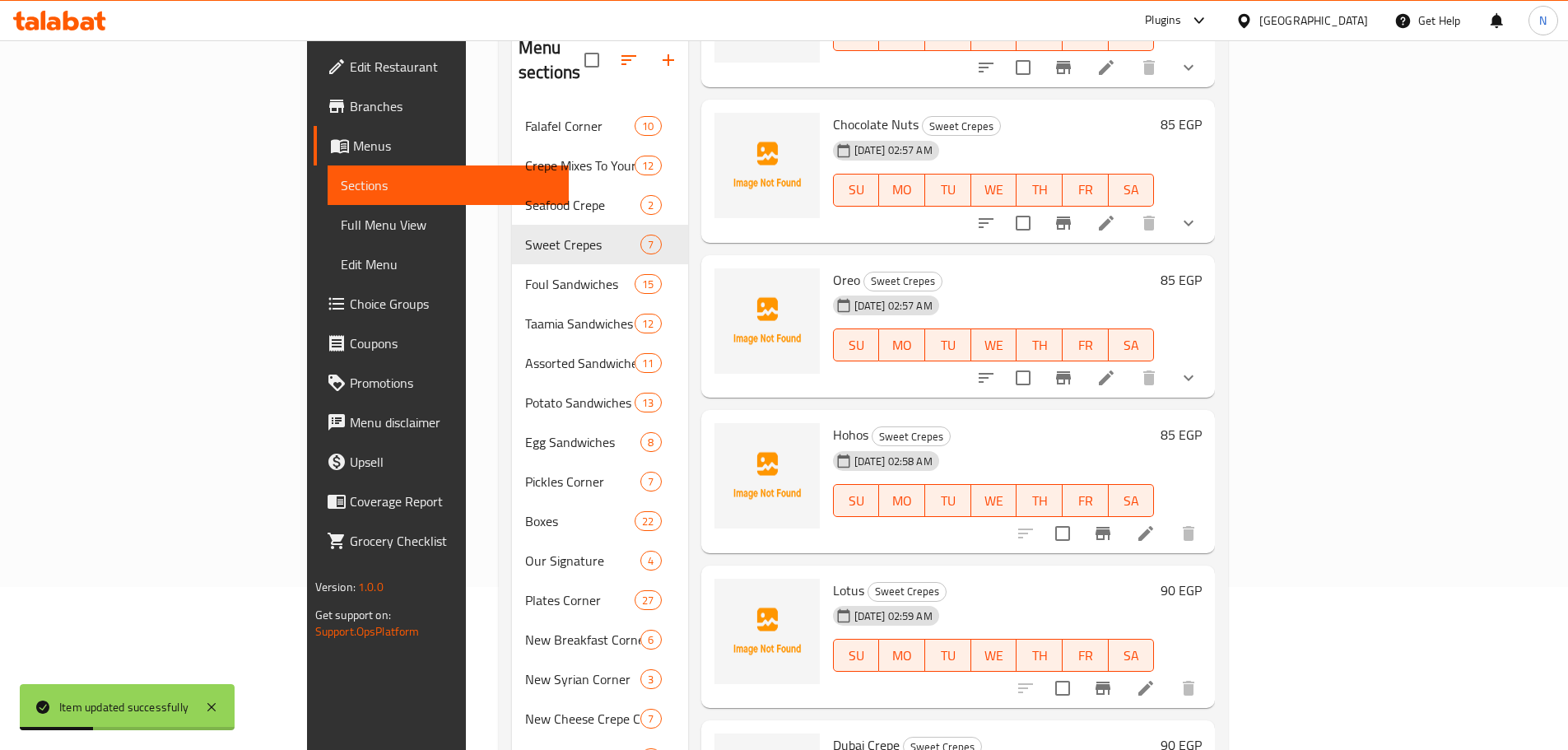
scroll to position [164, 0]
click at [777, 522] on icon at bounding box center [1145, 531] width 20 height 20
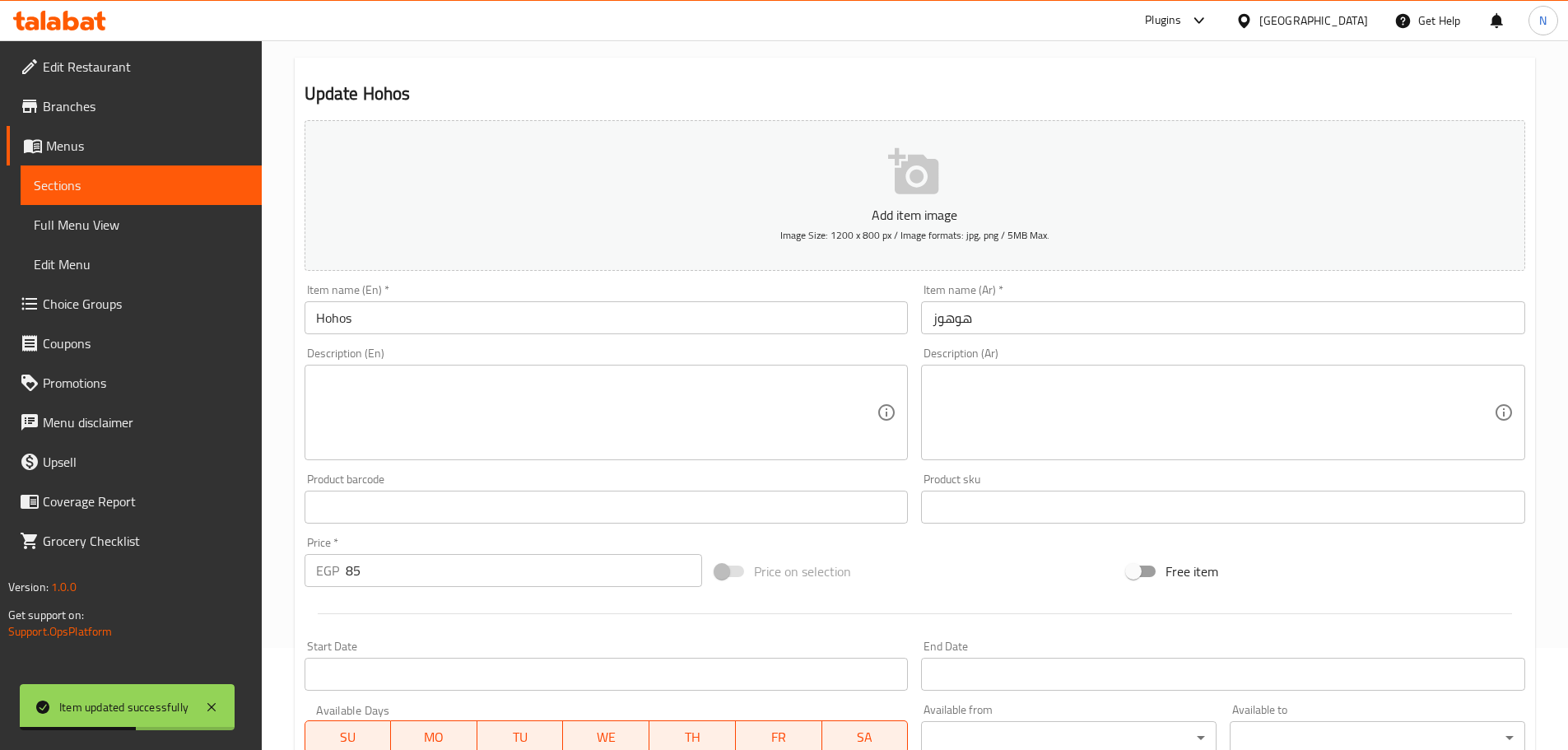
scroll to position [413, 0]
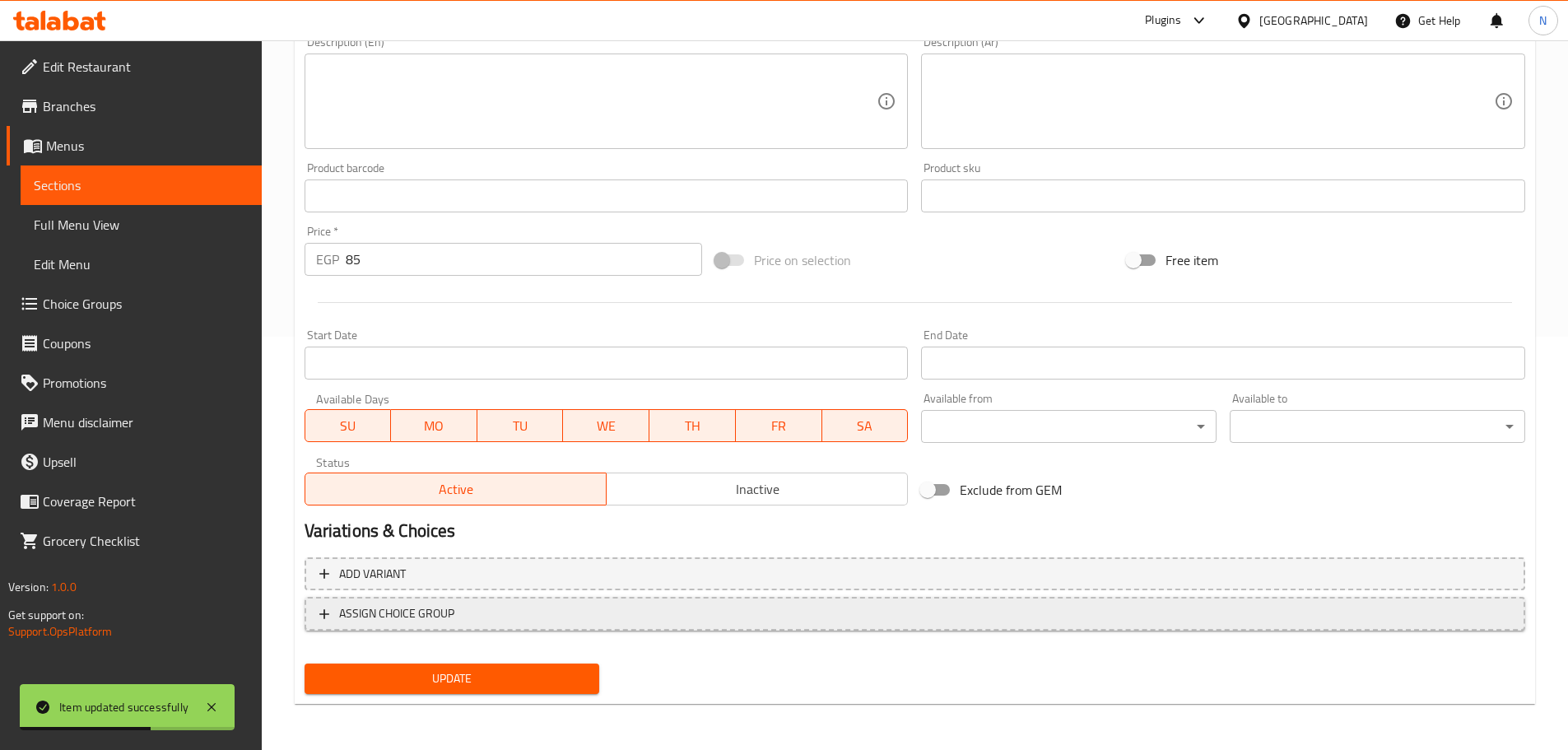
click at [514, 612] on span "ASSIGN CHOICE GROUP" at bounding box center [914, 614] width 1191 height 20
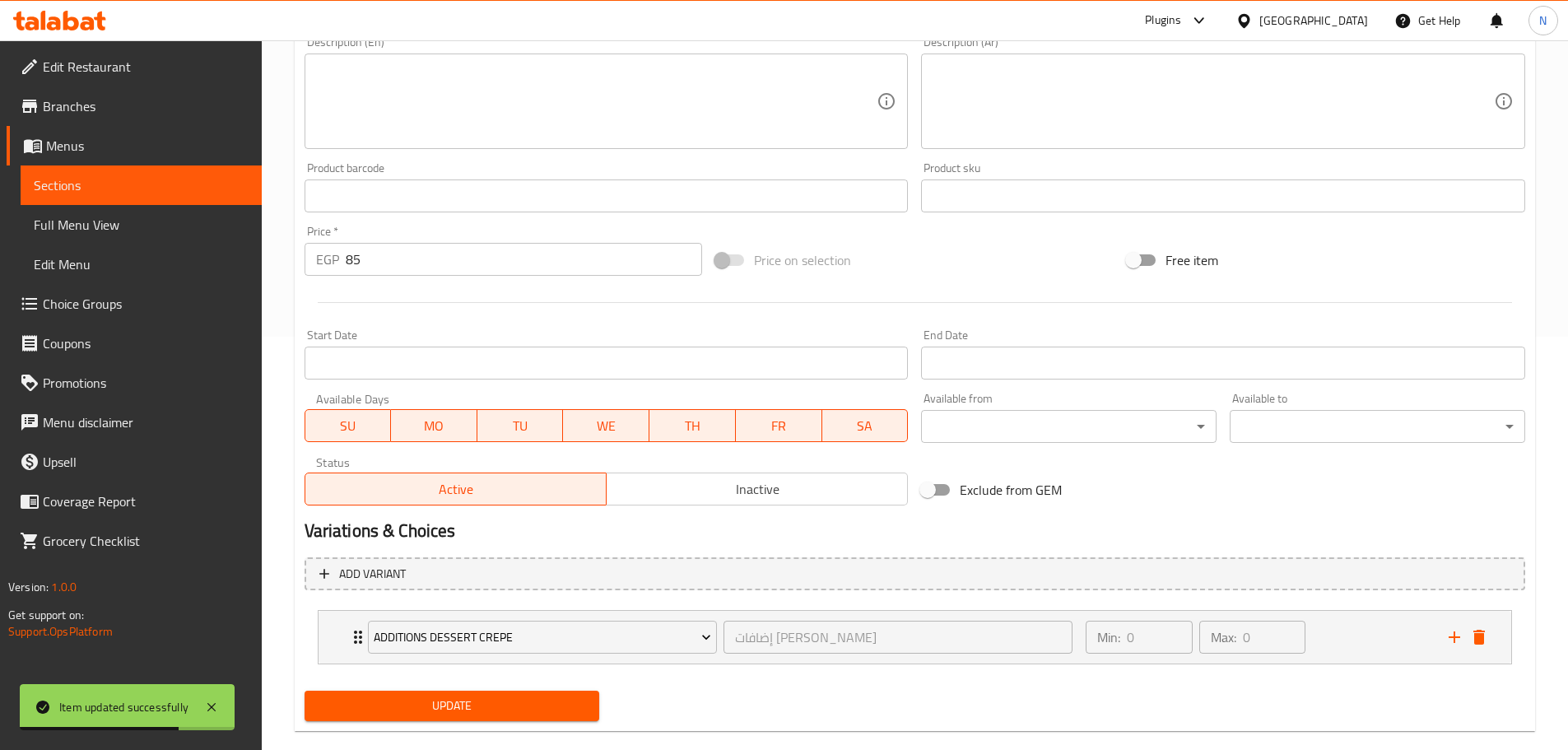
click at [478, 701] on span "Update" at bounding box center [452, 706] width 269 height 20
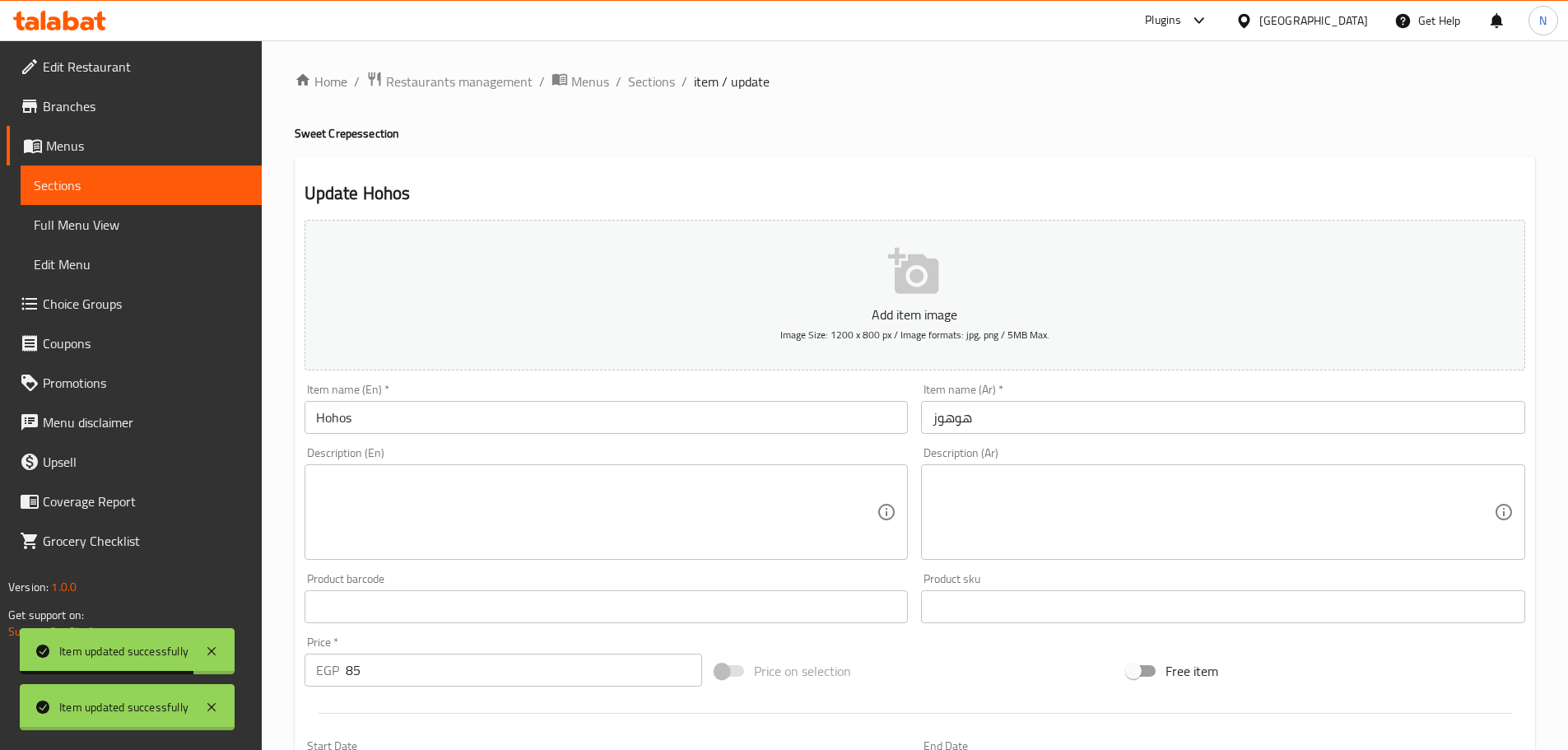
scroll to position [0, 0]
click at [654, 80] on span "Sections" at bounding box center [651, 83] width 47 height 20
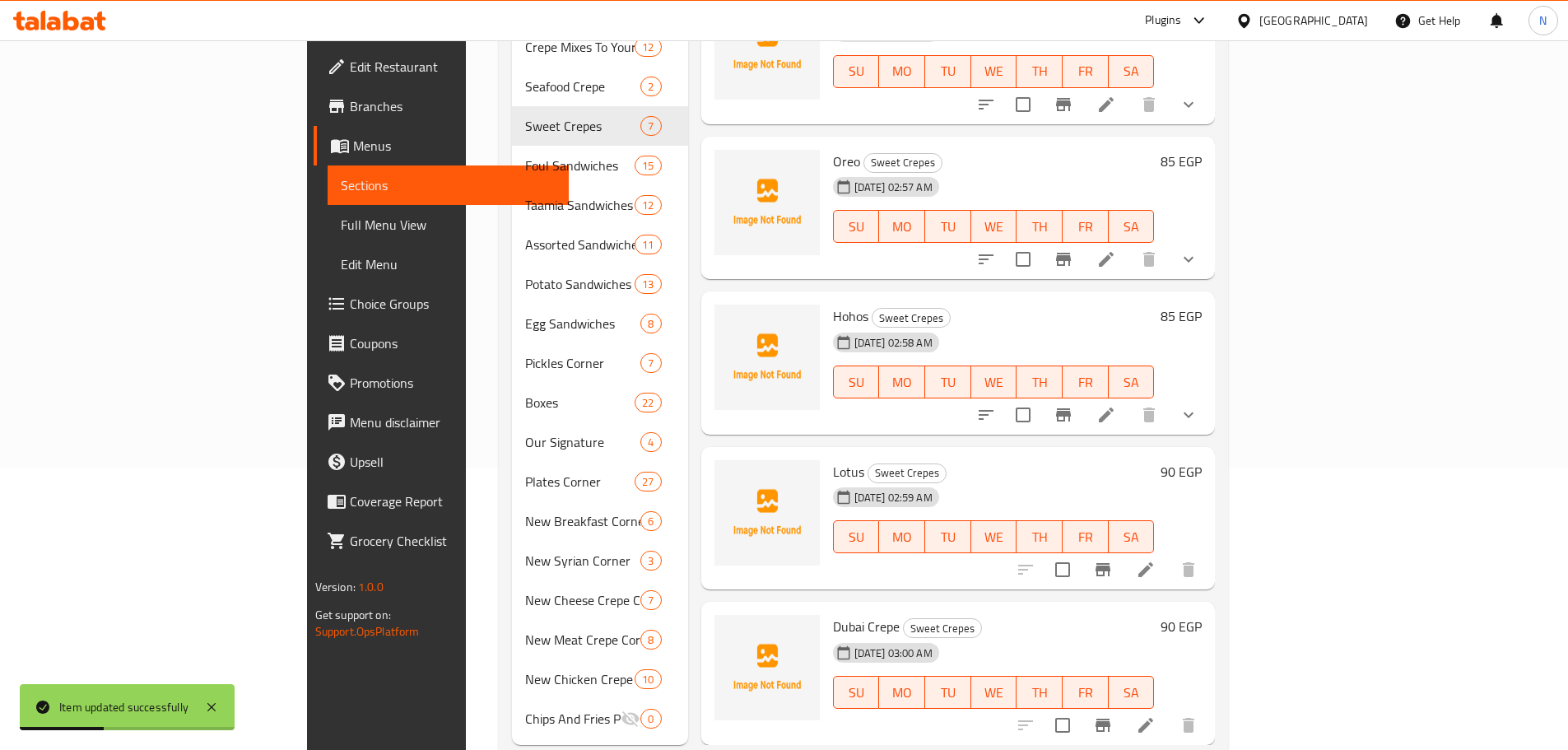
scroll to position [298, 0]
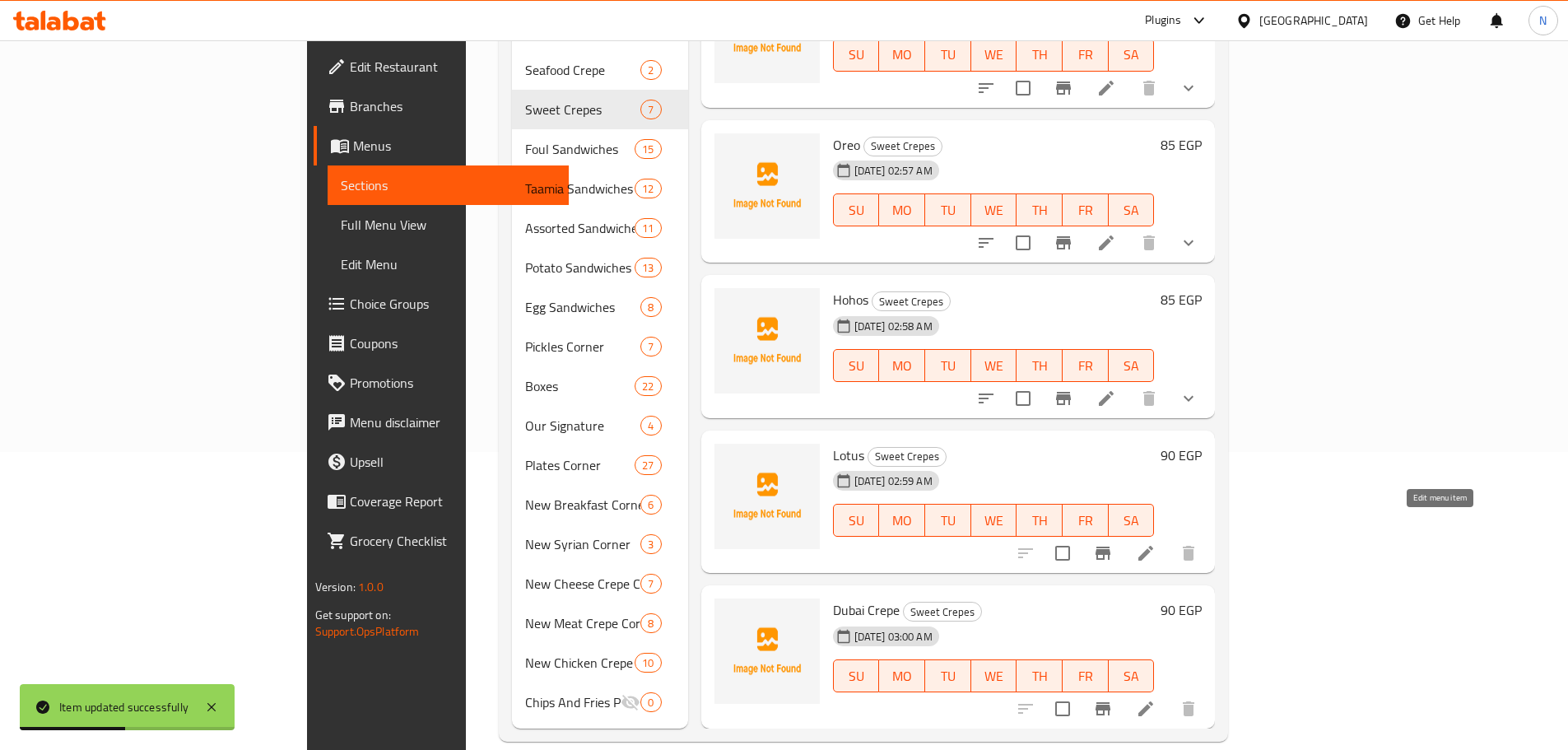
click at [777, 546] on icon at bounding box center [1145, 552] width 14 height 14
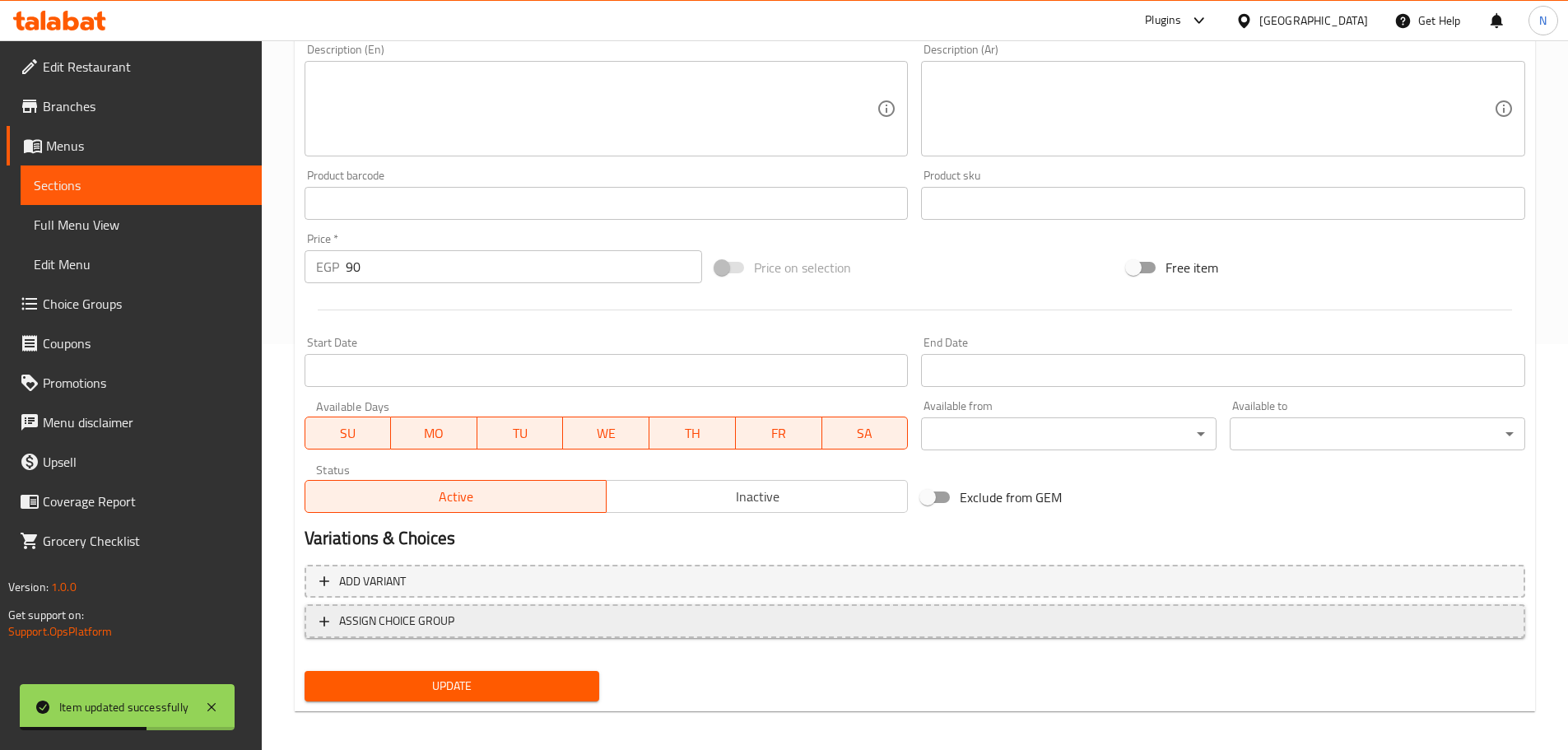
scroll to position [411, 0]
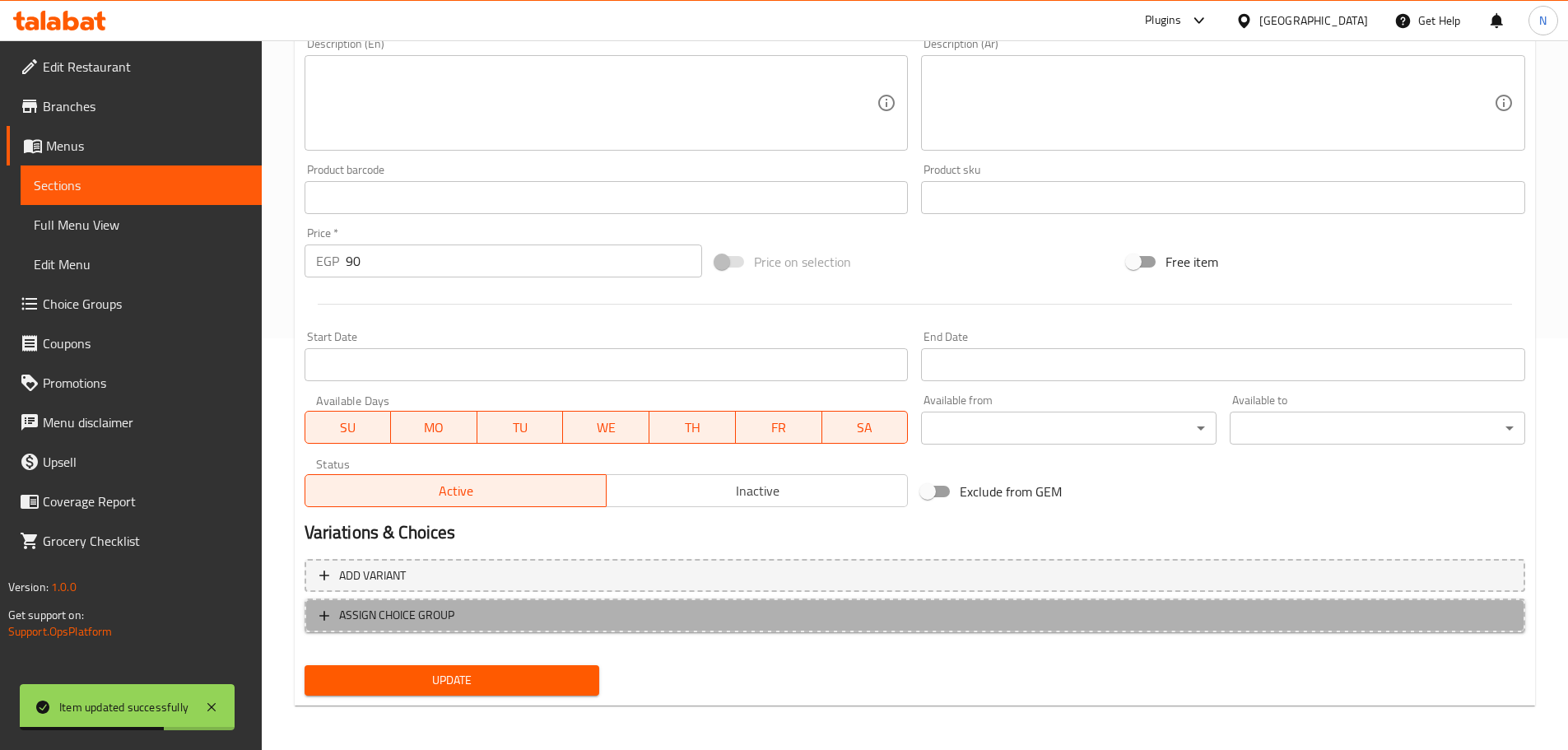
click at [529, 631] on button "ASSIGN CHOICE GROUP" at bounding box center [915, 615] width 1221 height 34
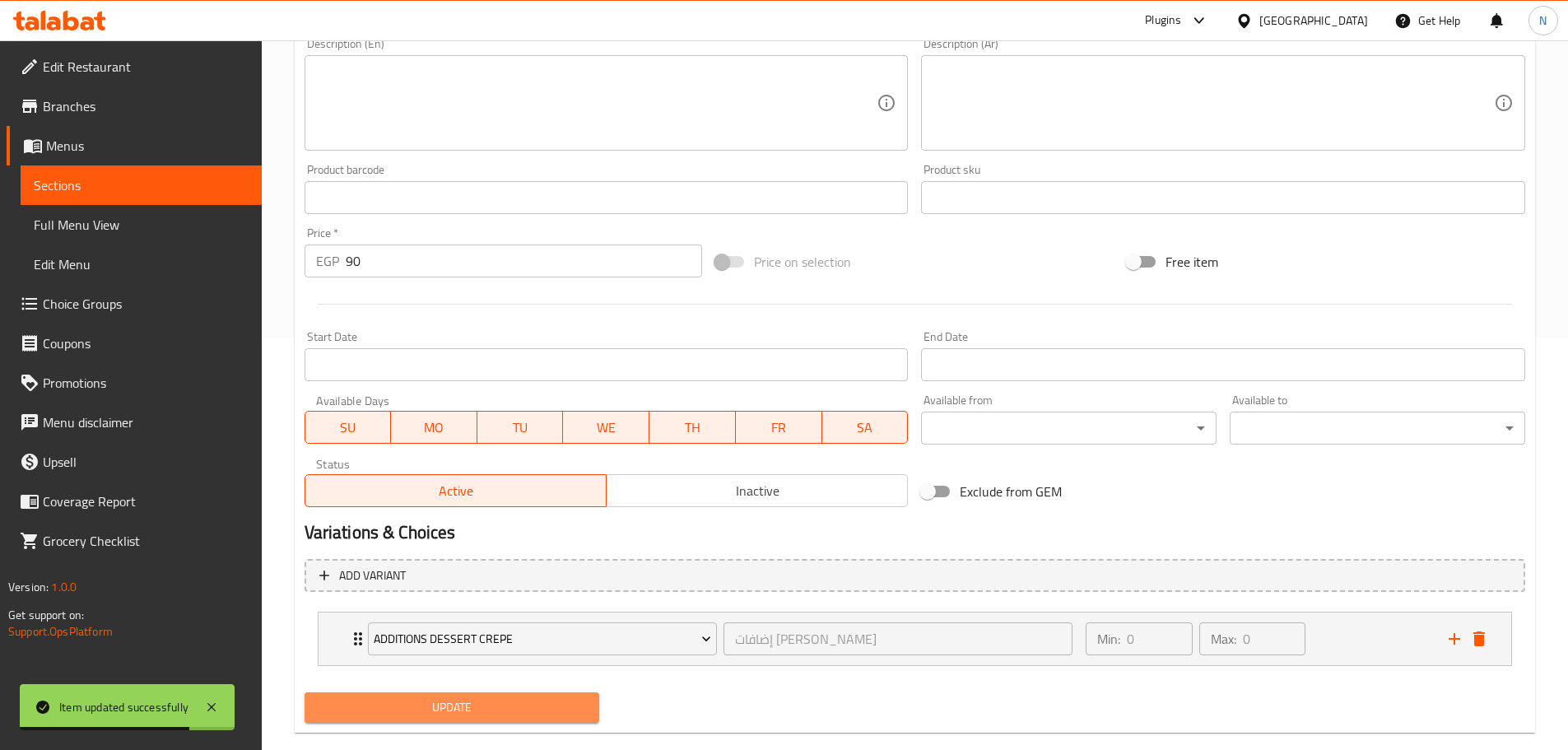
click at [495, 697] on span "Update" at bounding box center [452, 707] width 269 height 20
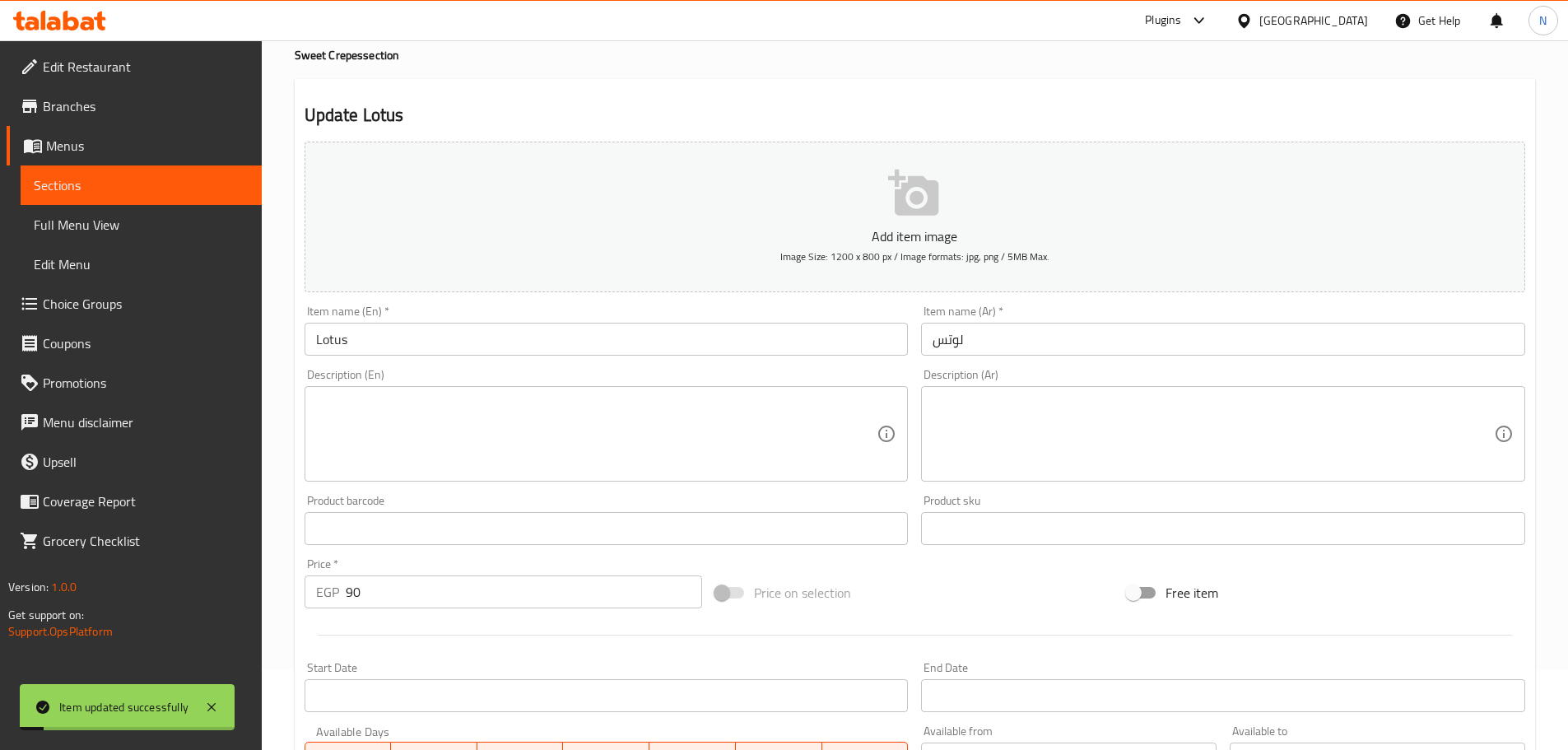
scroll to position [0, 0]
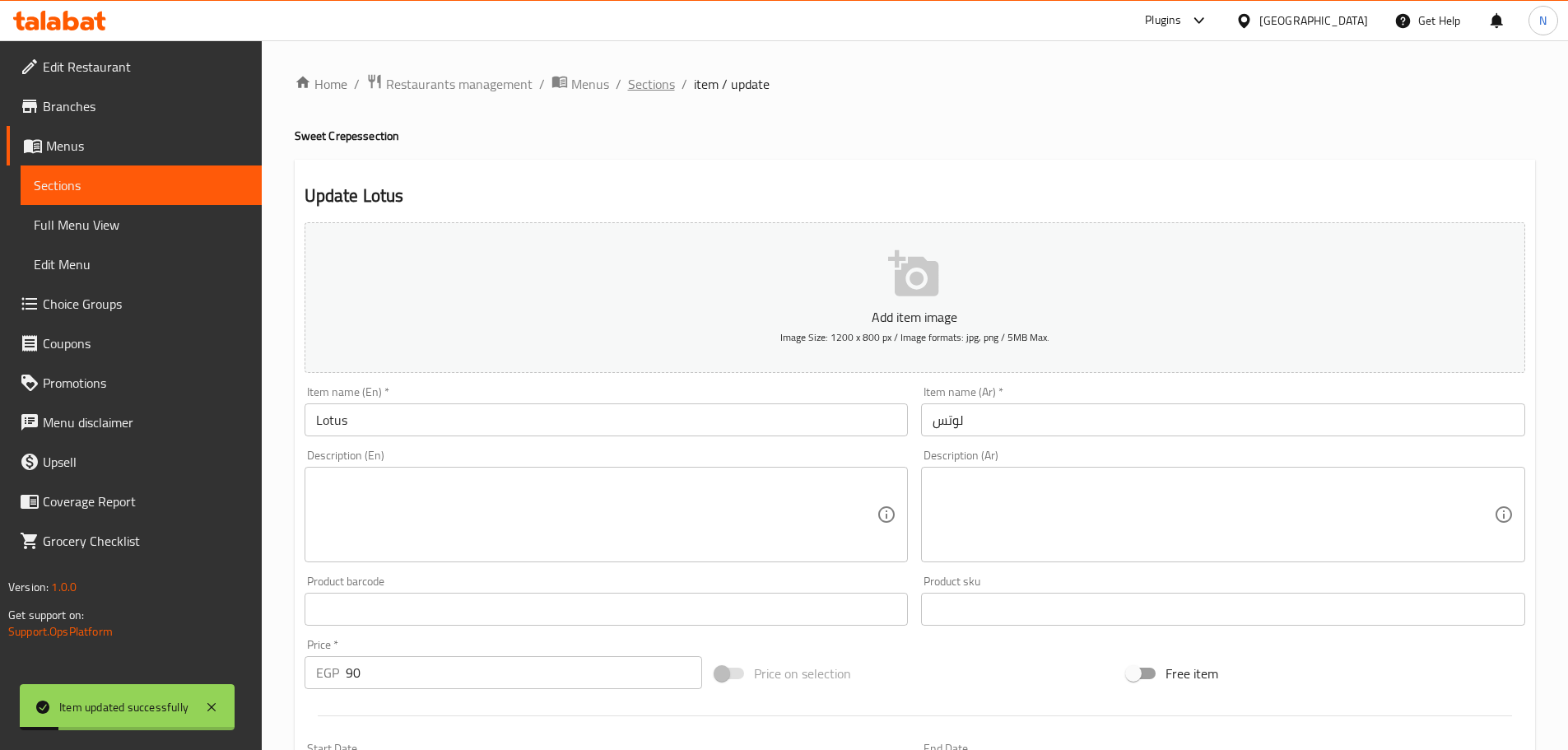
click at [652, 74] on span "Sections" at bounding box center [651, 83] width 47 height 20
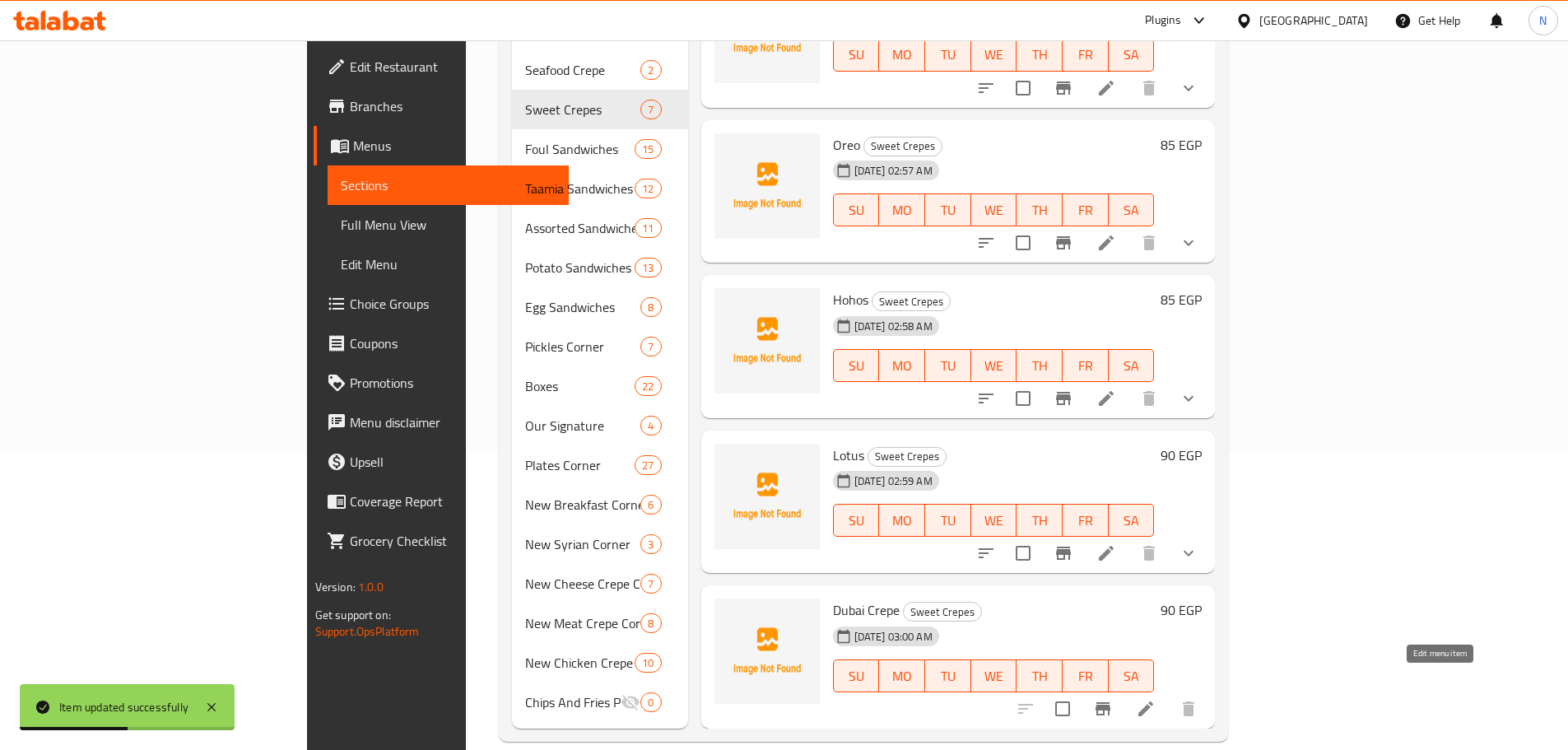
click at [777, 699] on icon at bounding box center [1145, 708] width 20 height 20
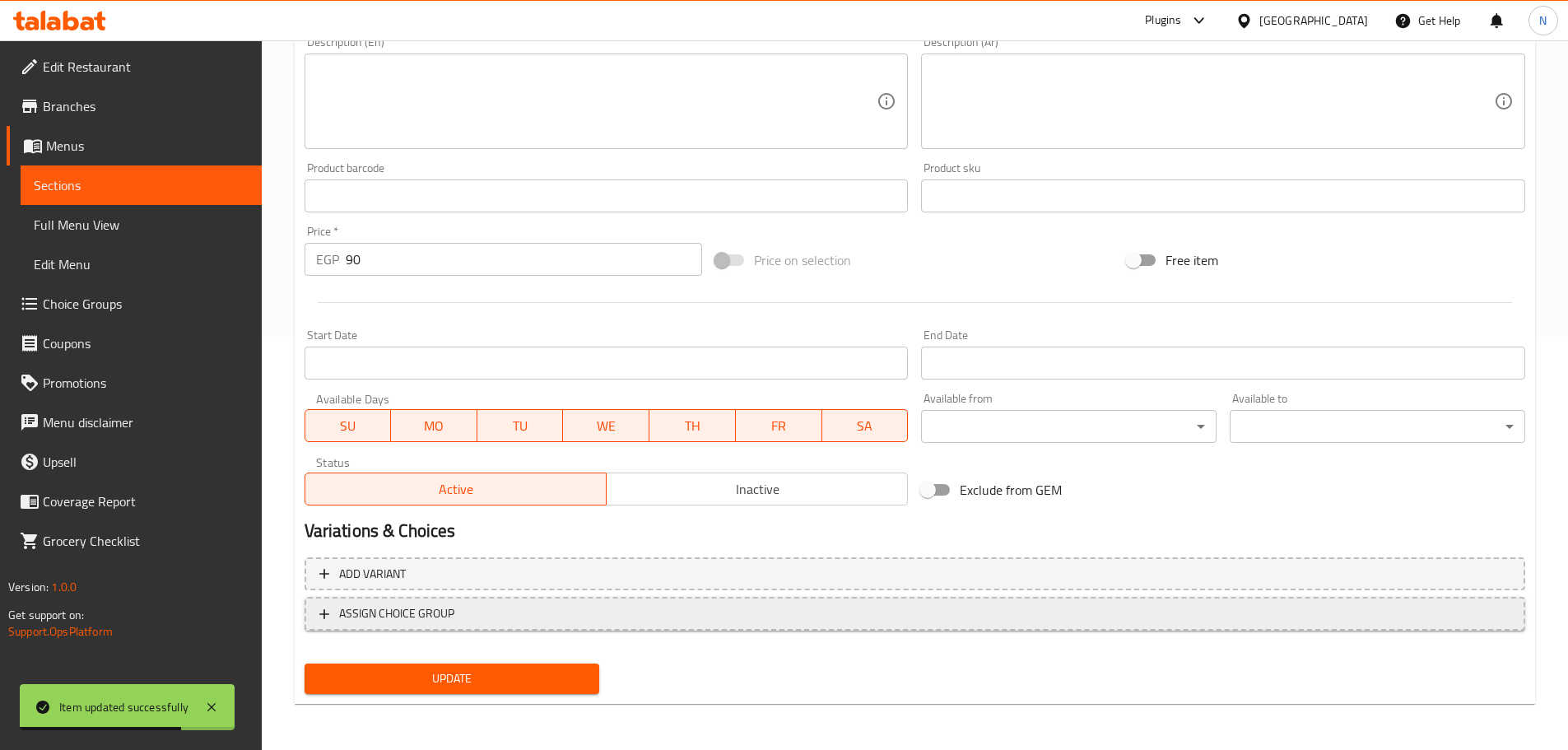
click at [438, 620] on span "ASSIGN CHOICE GROUP" at bounding box center [396, 614] width 115 height 20
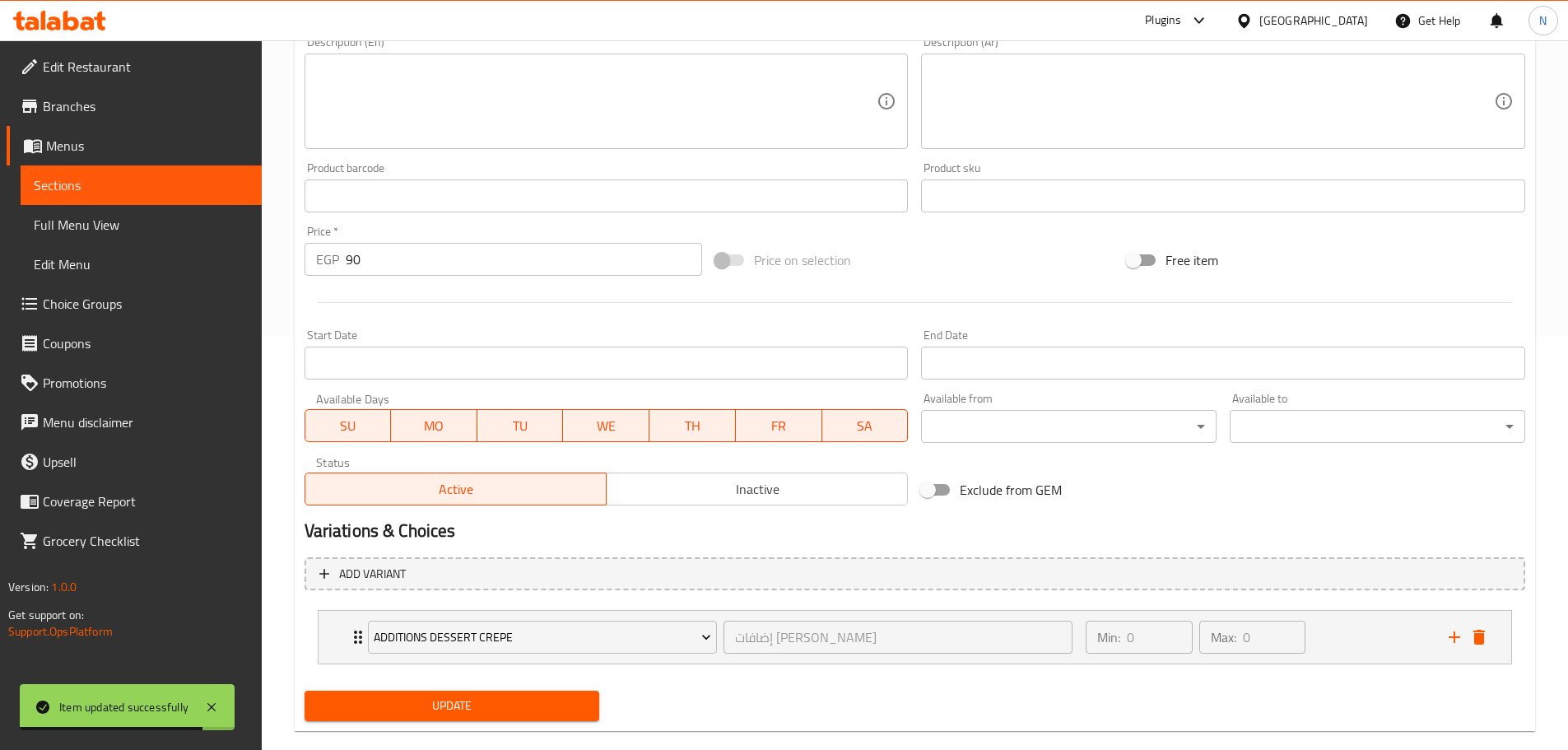
click at [418, 696] on span "Update" at bounding box center [452, 706] width 269 height 20
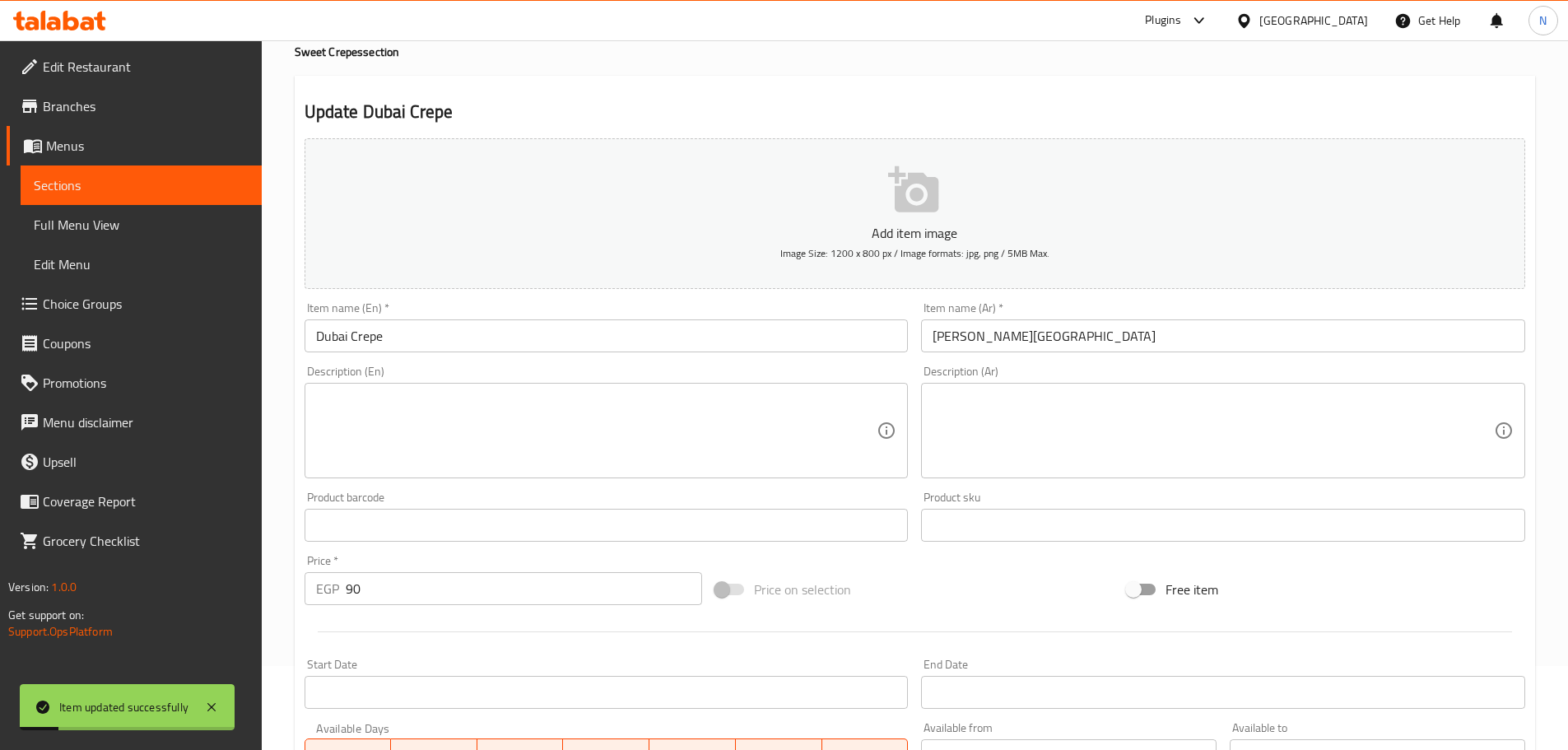
scroll to position [37, 0]
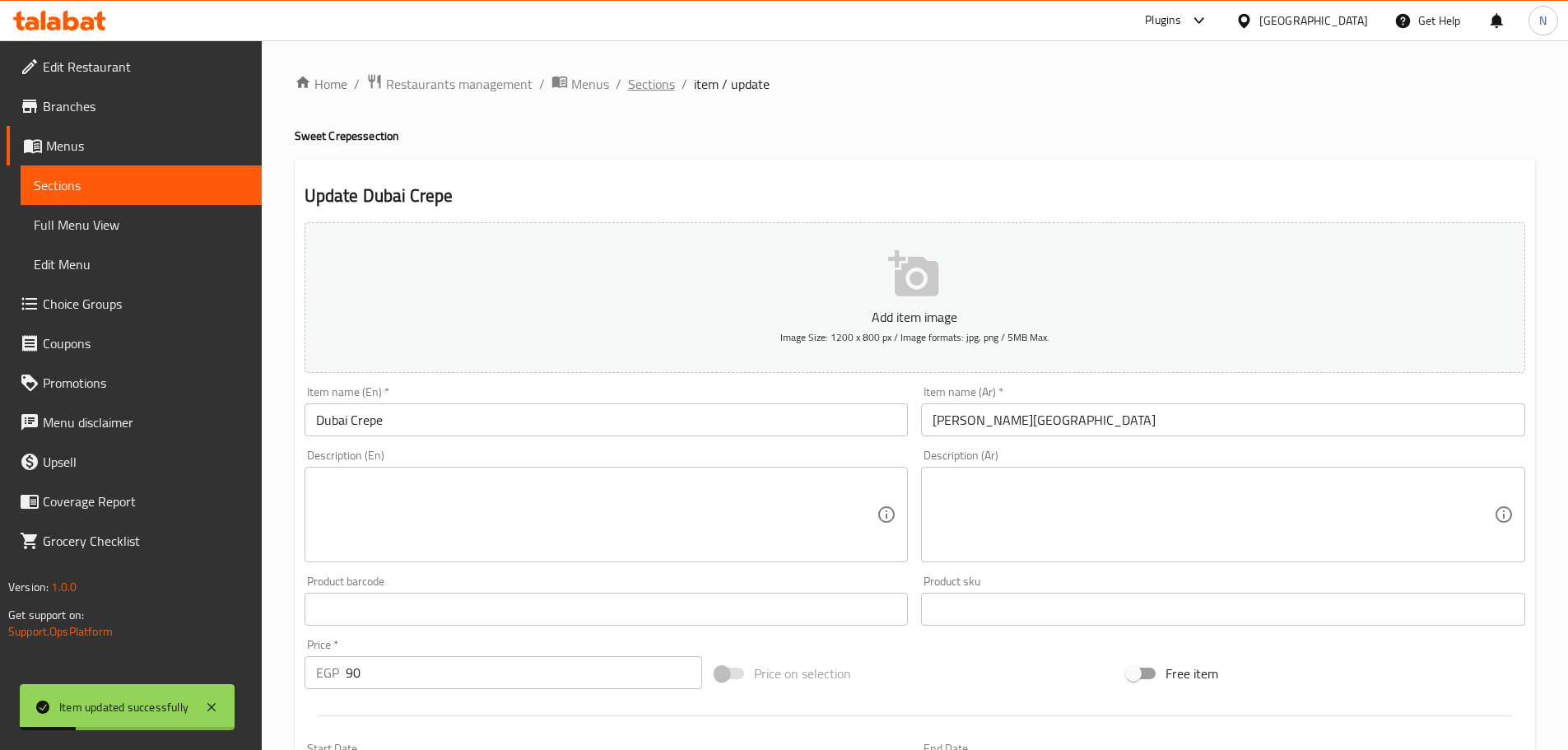
click at [642, 87] on span "Sections" at bounding box center [651, 83] width 47 height 20
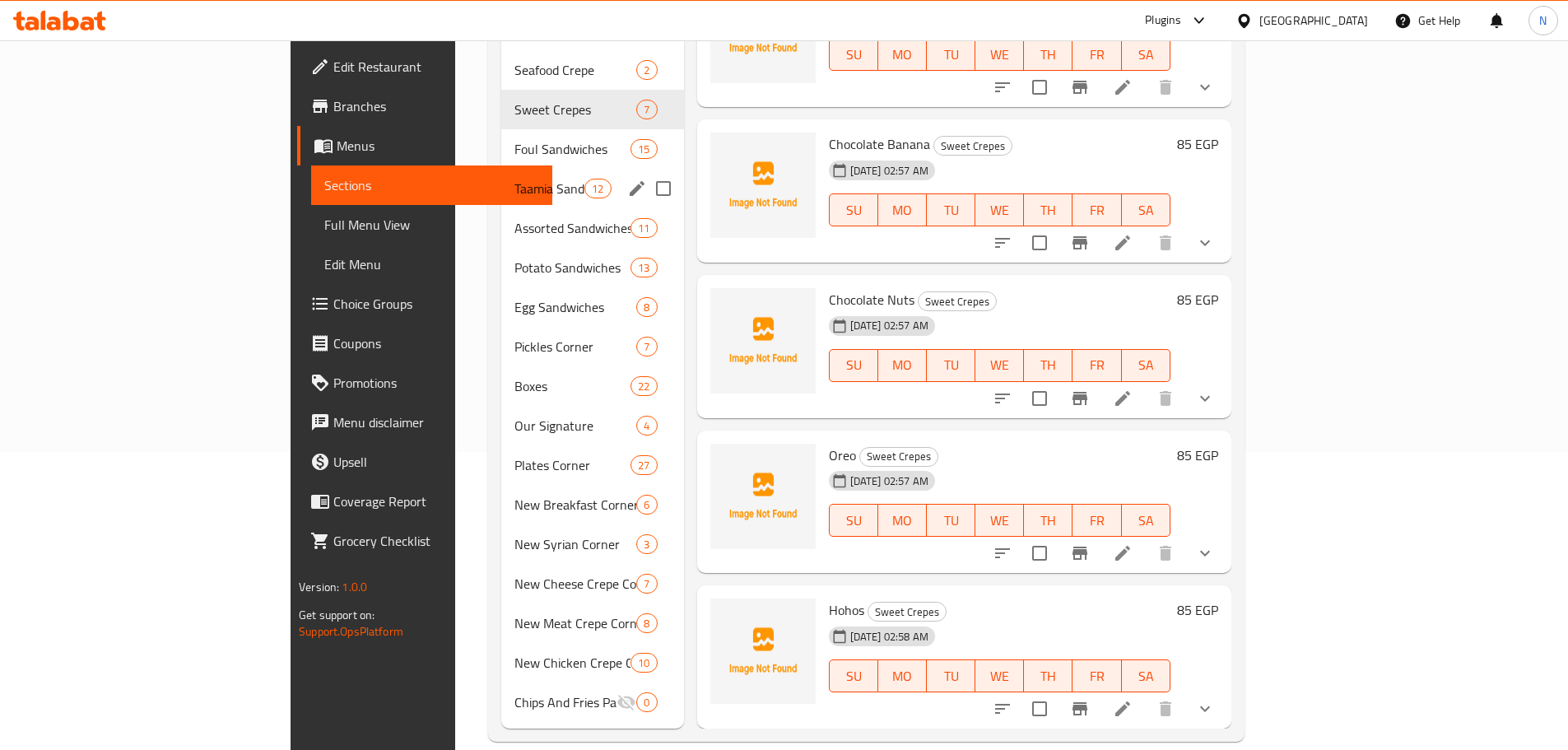
scroll to position [215, 0]
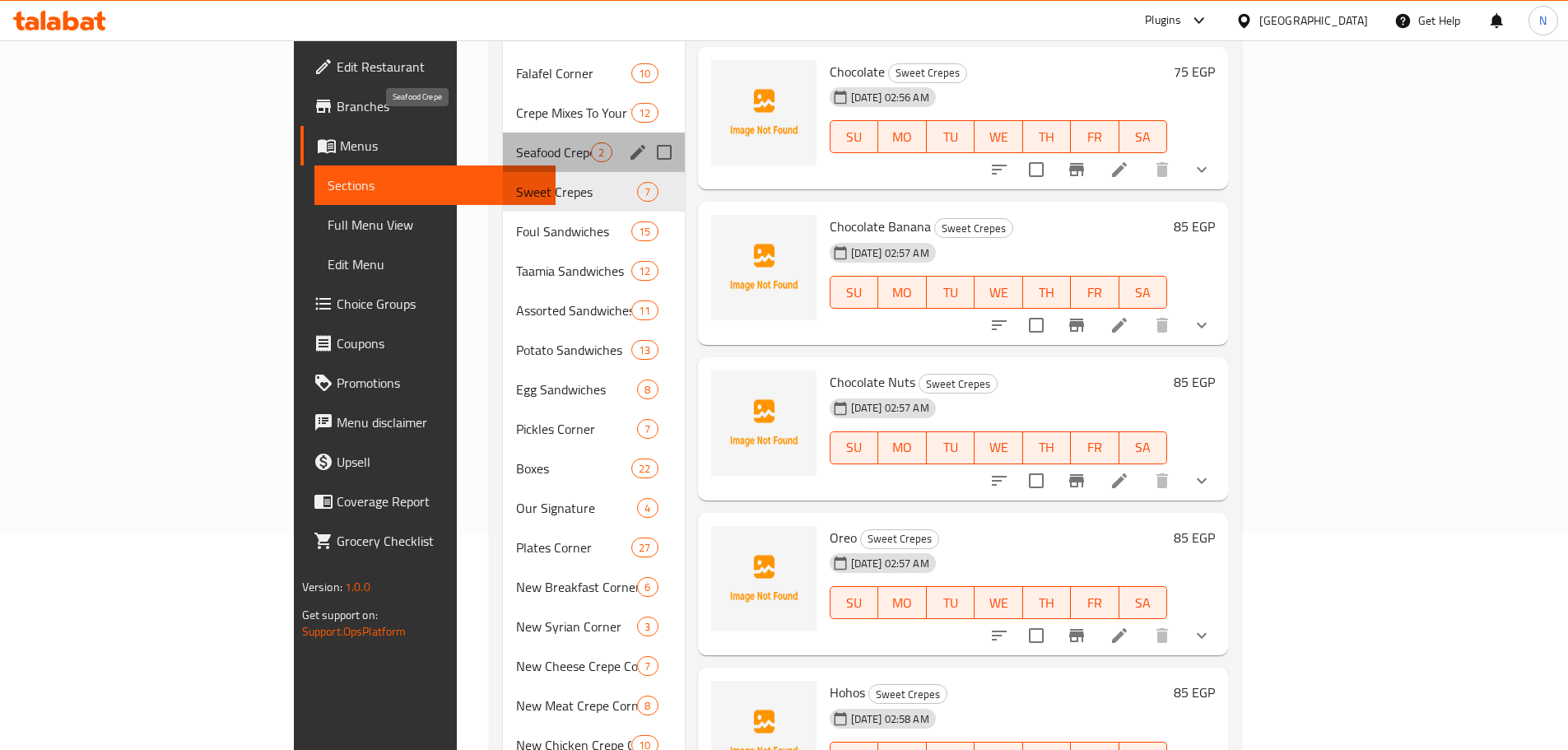
click at [516, 142] on span "Seafood Crepe" at bounding box center [553, 152] width 75 height 20
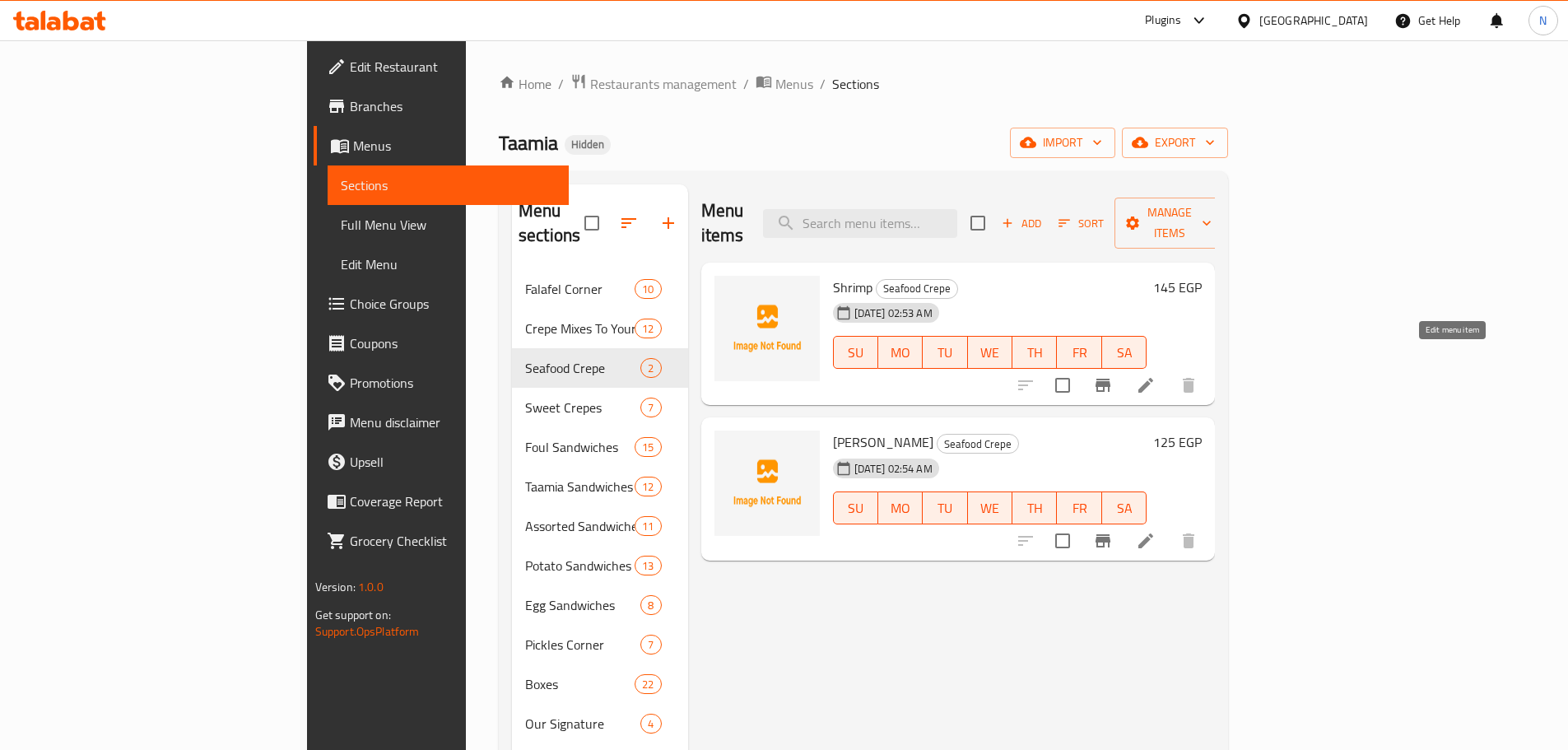
click at [777, 375] on icon at bounding box center [1145, 385] width 20 height 20
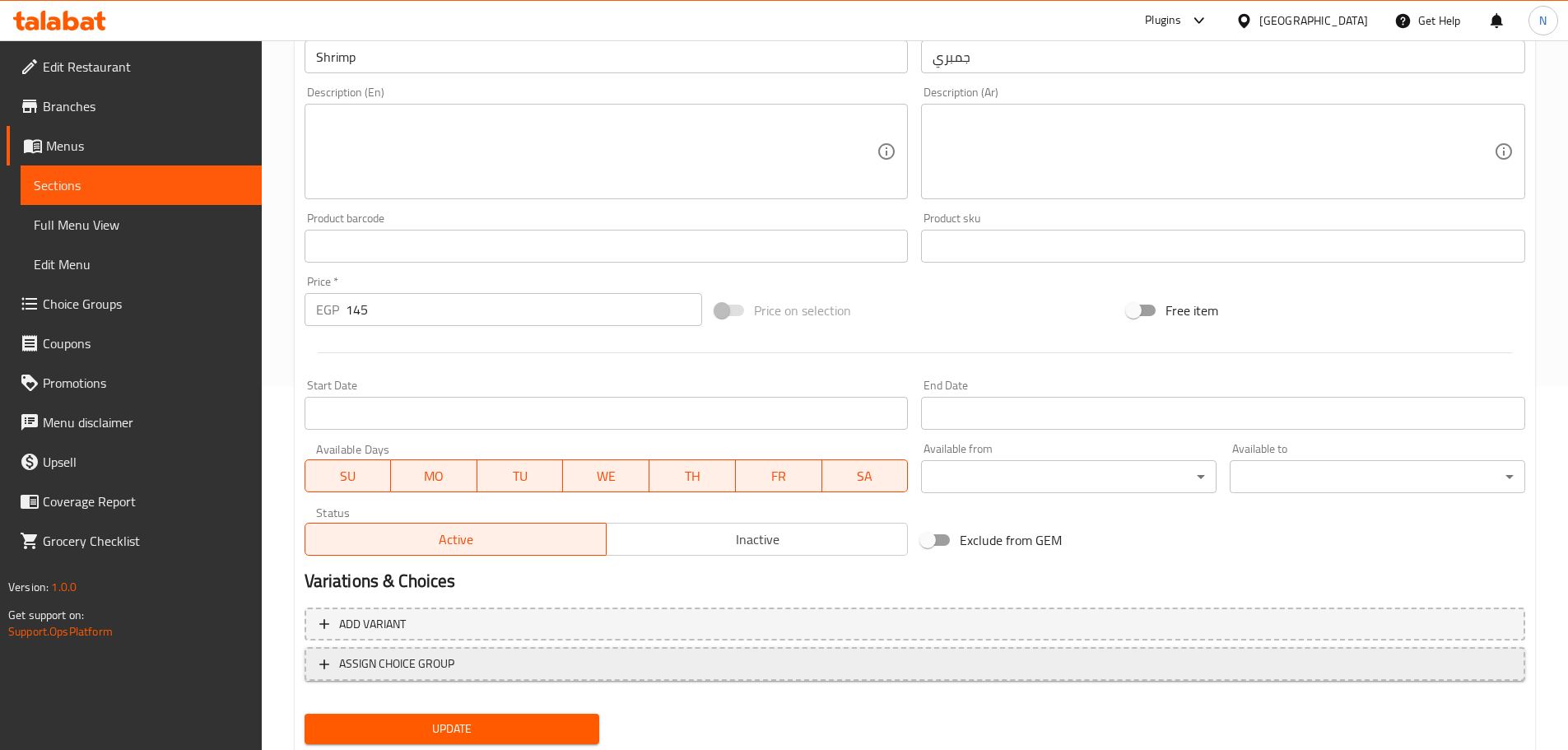
scroll to position [411, 0]
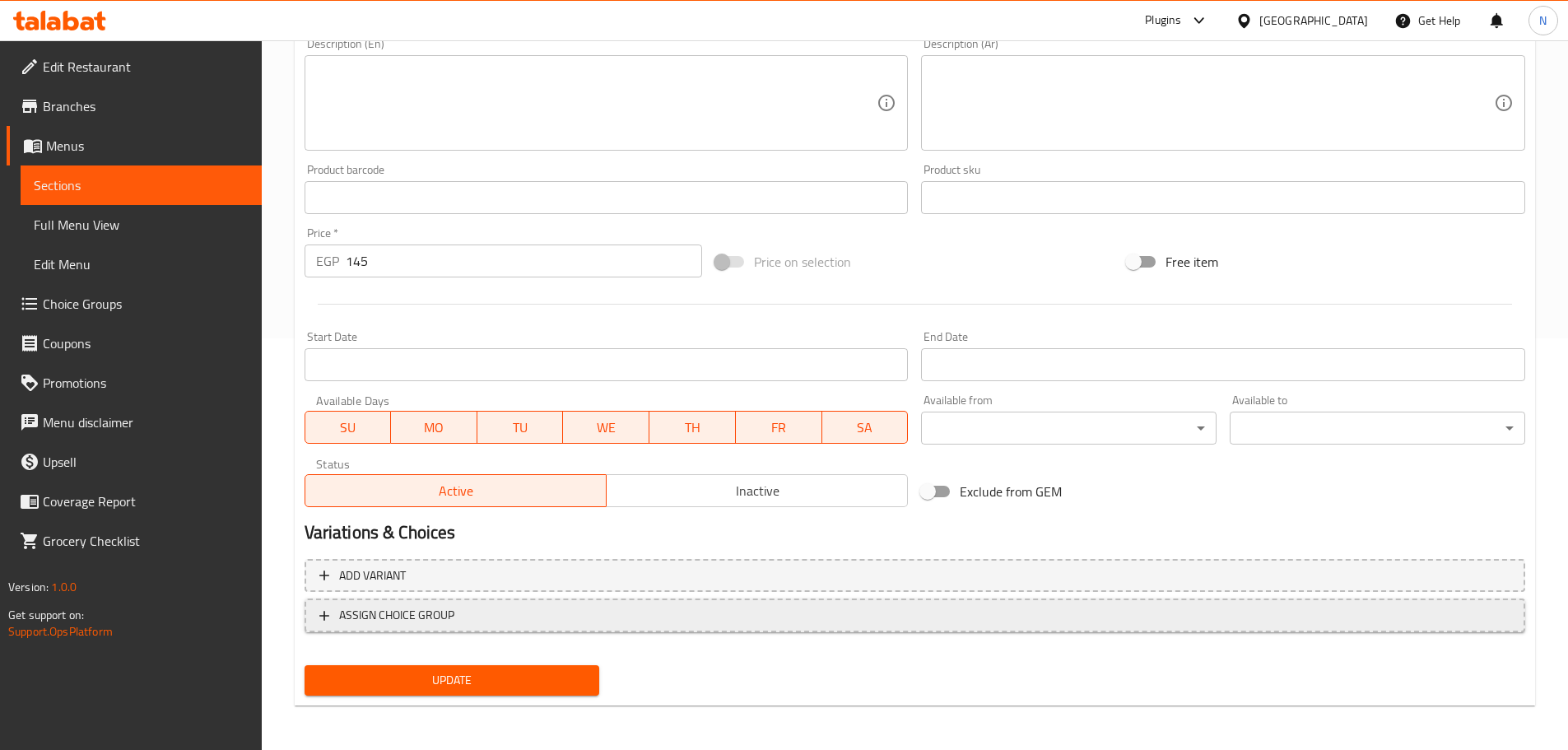
click at [572, 616] on span "ASSIGN CHOICE GROUP" at bounding box center [914, 615] width 1191 height 20
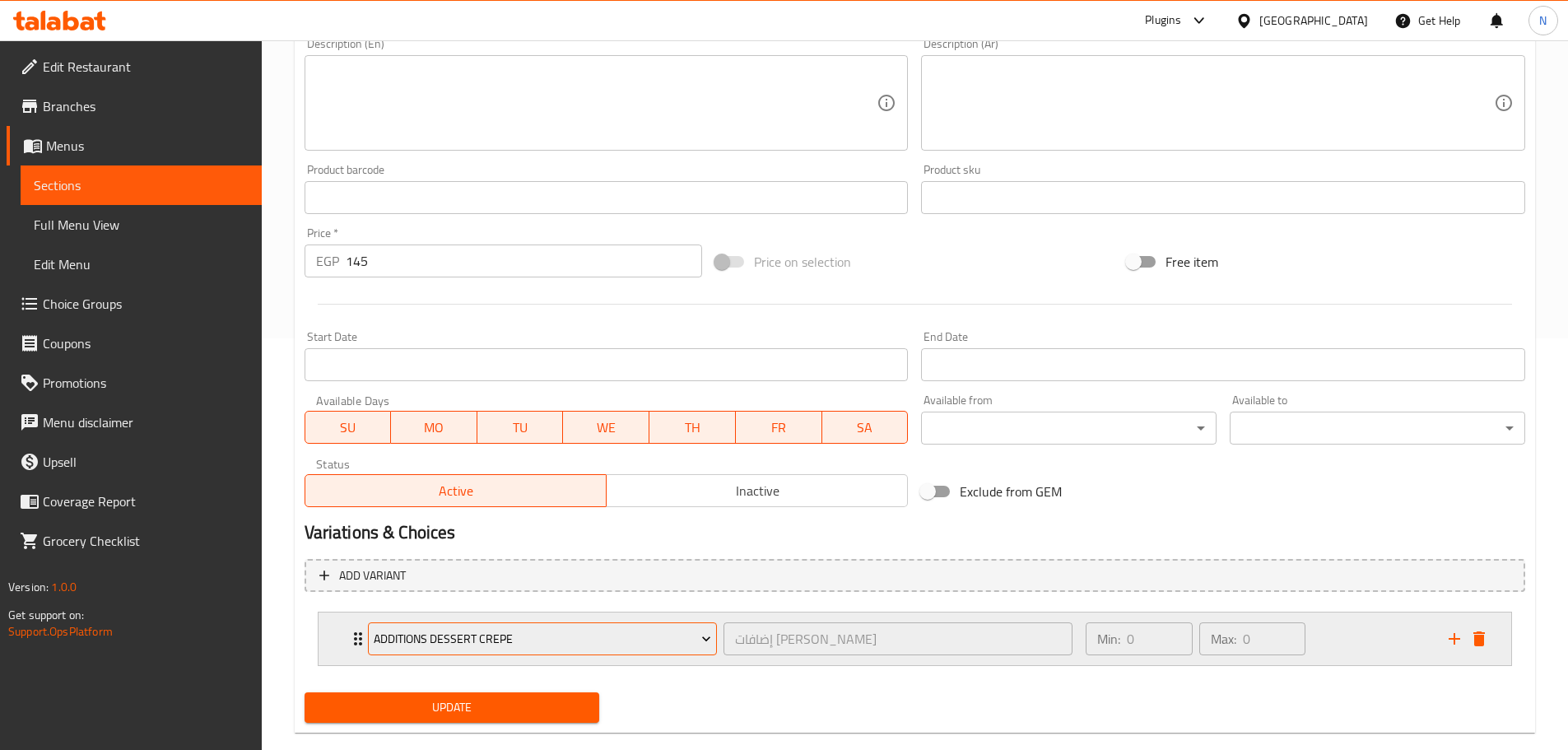
click at [552, 636] on span "Additions Dessert Crepe" at bounding box center [542, 639] width 337 height 20
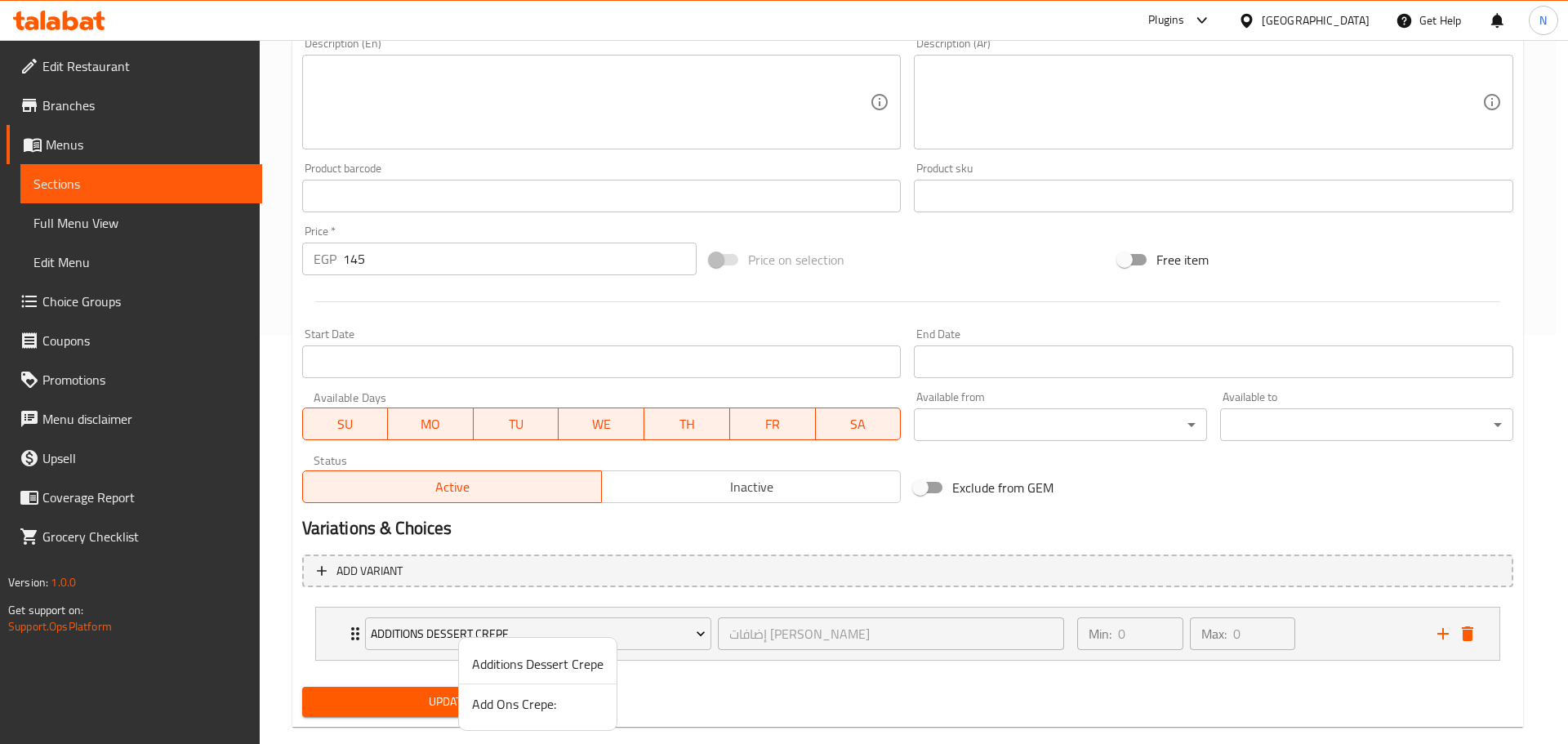
drag, startPoint x: 1341, startPoint y: 623, endPoint x: 1341, endPoint y: 633, distance: 10.0
click at [771, 624] on div at bounding box center [784, 372] width 1568 height 744
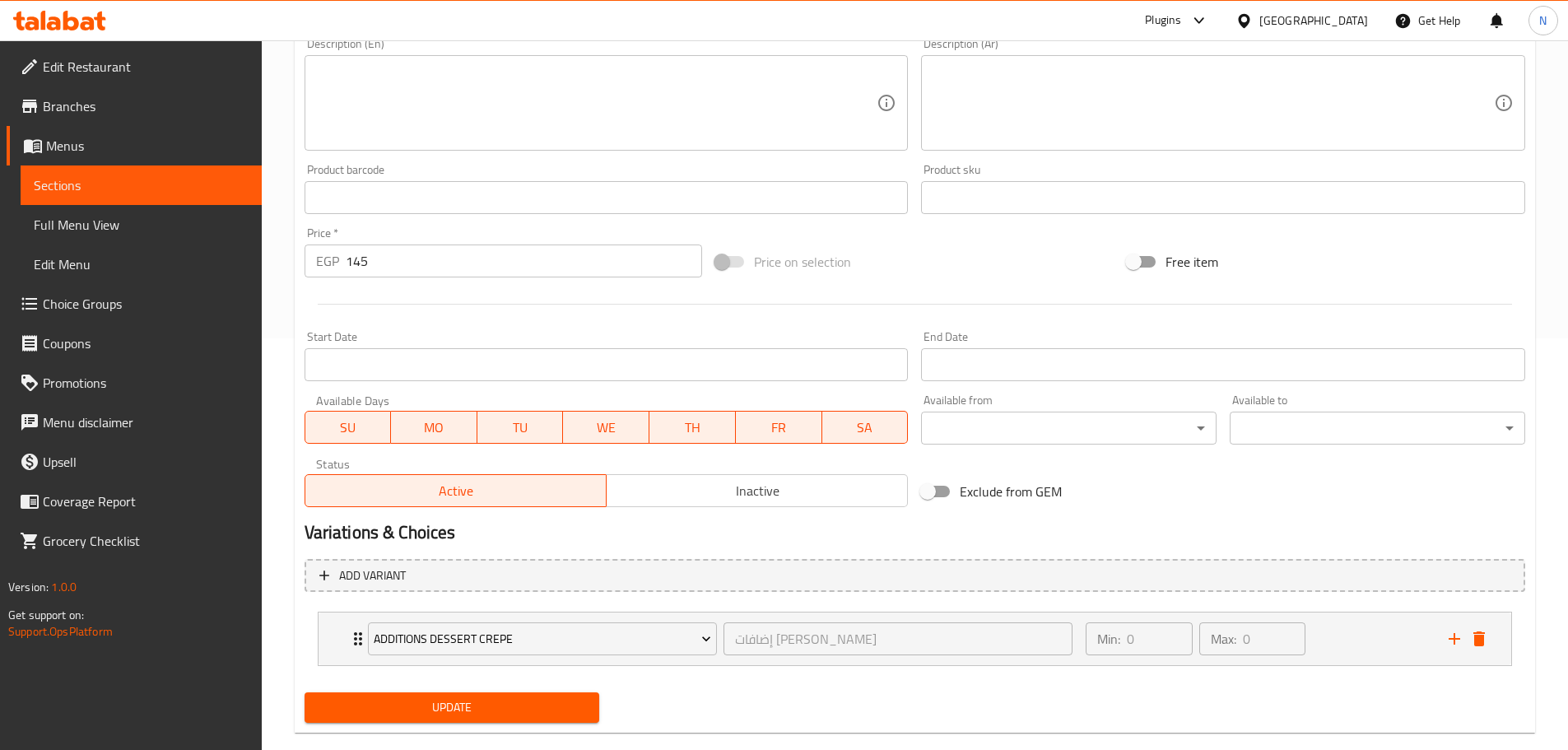
scroll to position [440, 0]
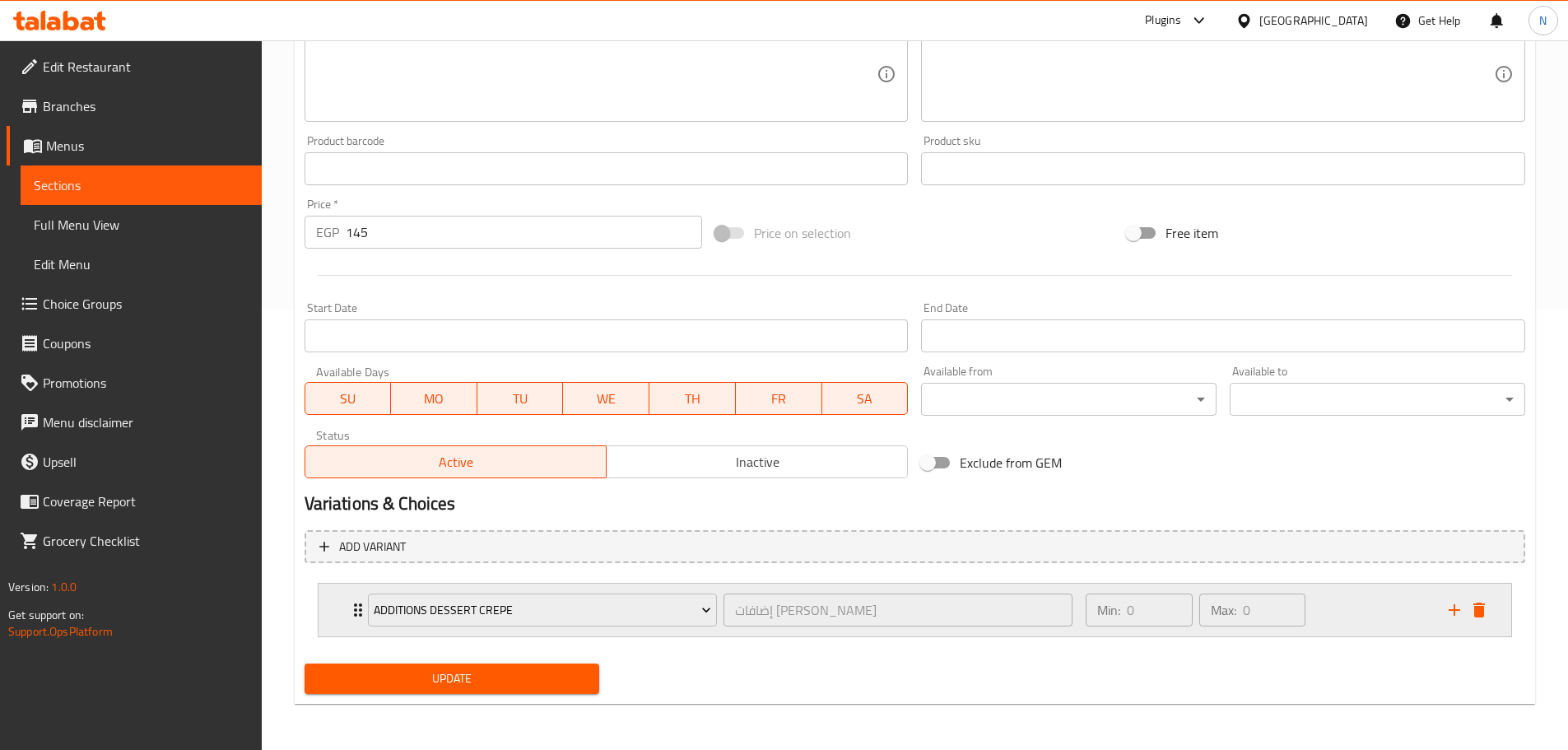
click at [777, 607] on div "Min: 0 ​ Max: 0 ​" at bounding box center [1256, 610] width 362 height 53
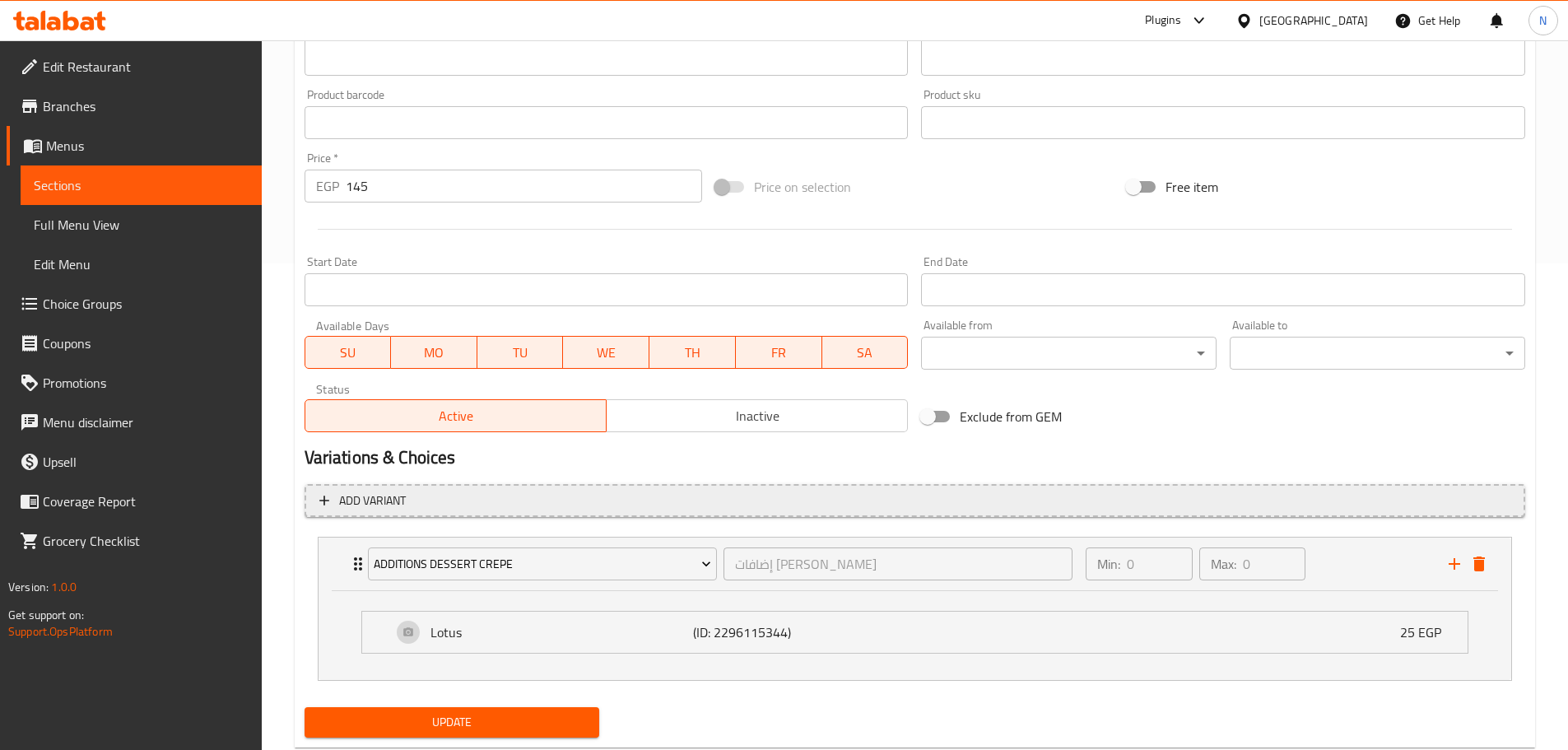
scroll to position [530, 0]
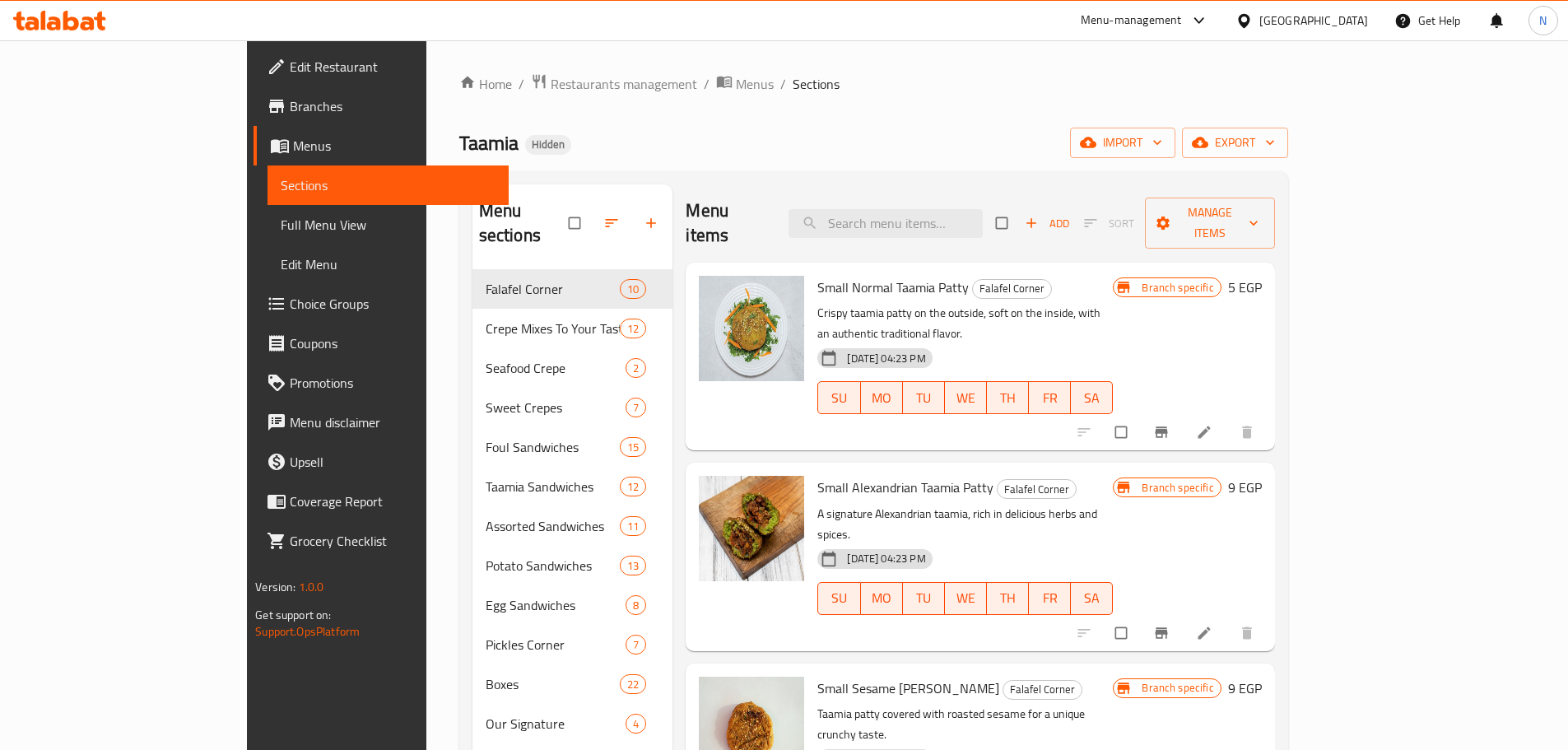
click at [289, 305] on span "Choice Groups" at bounding box center [392, 303] width 206 height 20
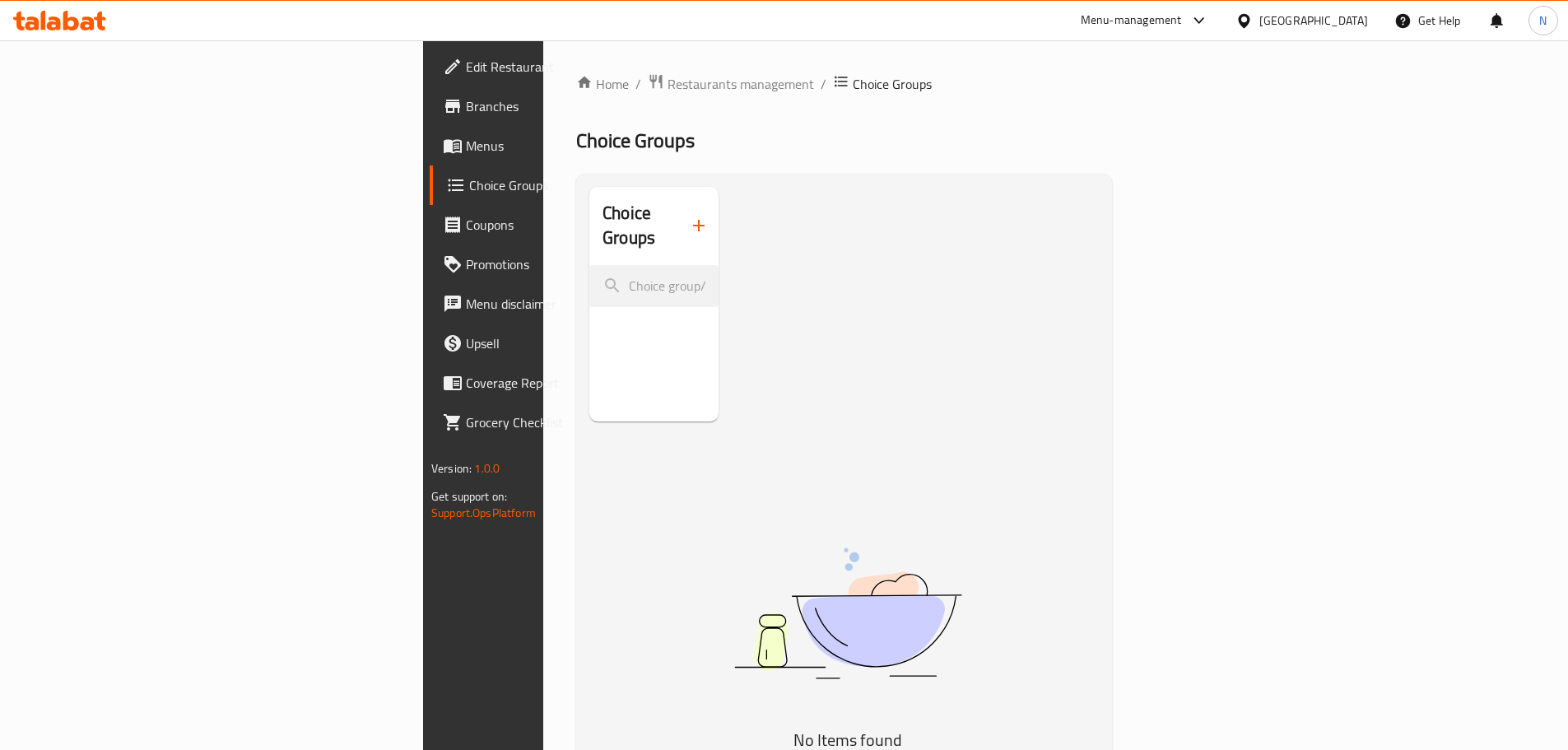
click at [689, 215] on icon "button" at bounding box center [698, 225] width 20 height 20
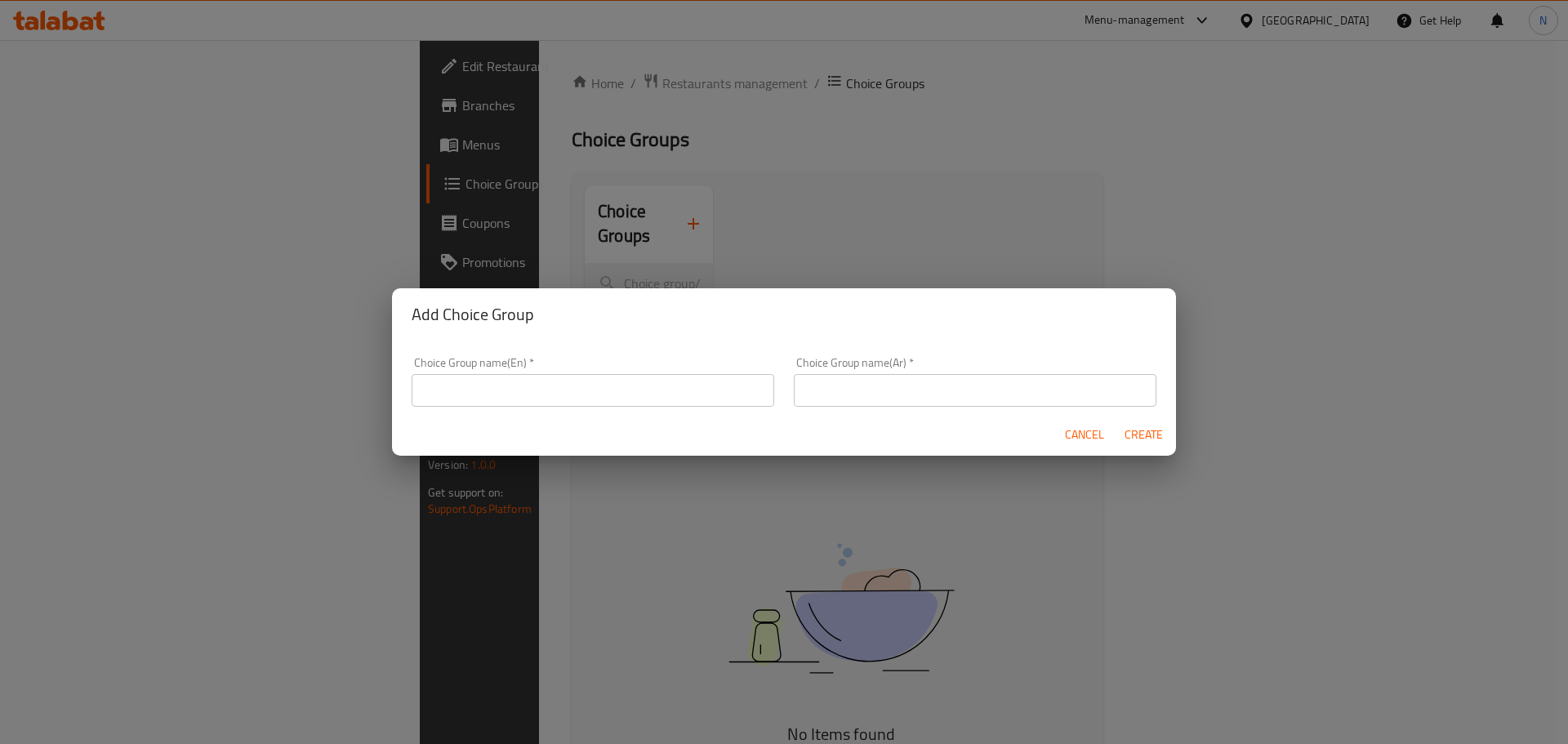
click at [906, 387] on input "text" at bounding box center [975, 390] width 362 height 33
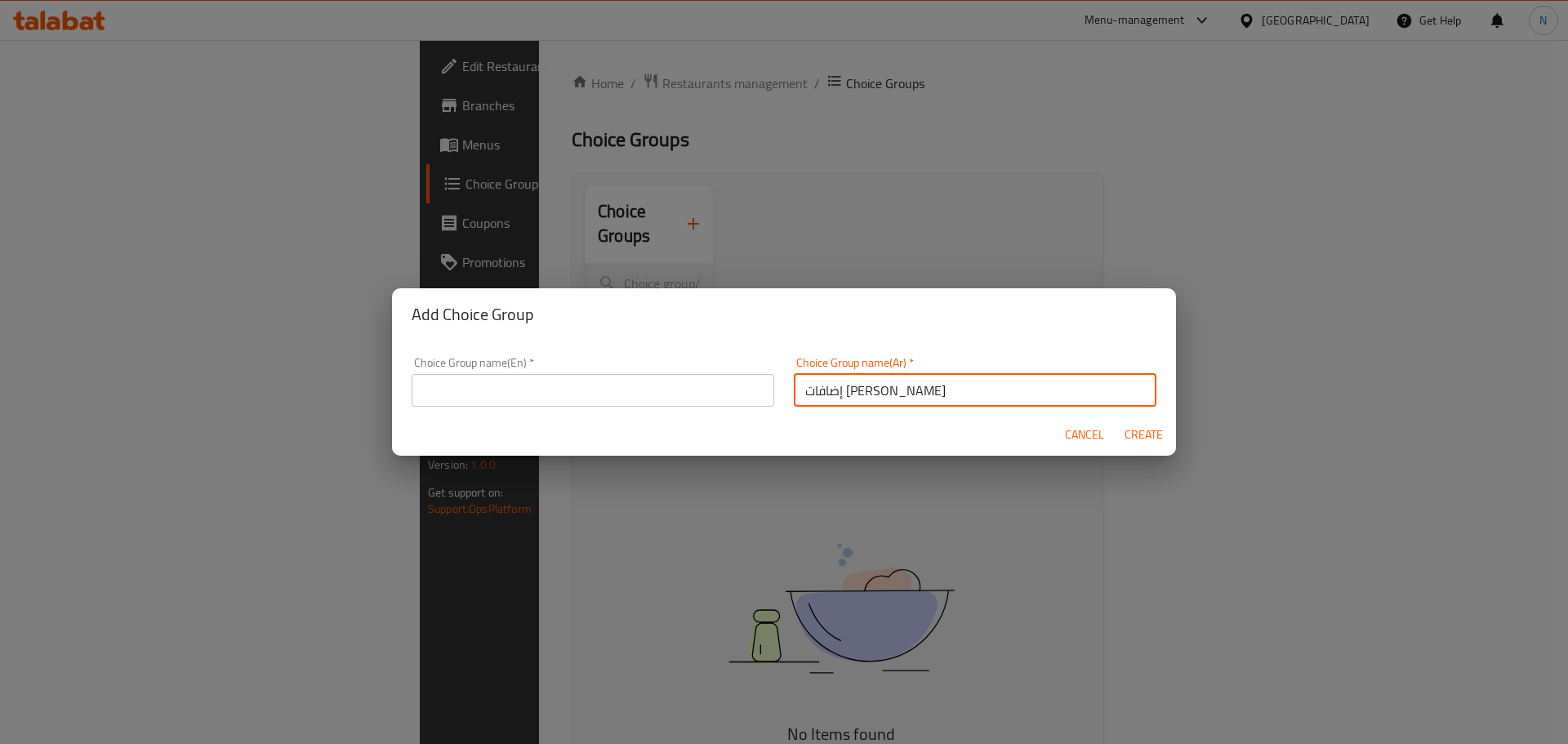
click at [854, 388] on input "إضافات كريب لحلو" at bounding box center [975, 390] width 362 height 33
type input "إضافات كريب لحلو"
click at [525, 392] on input "text" at bounding box center [592, 390] width 362 height 33
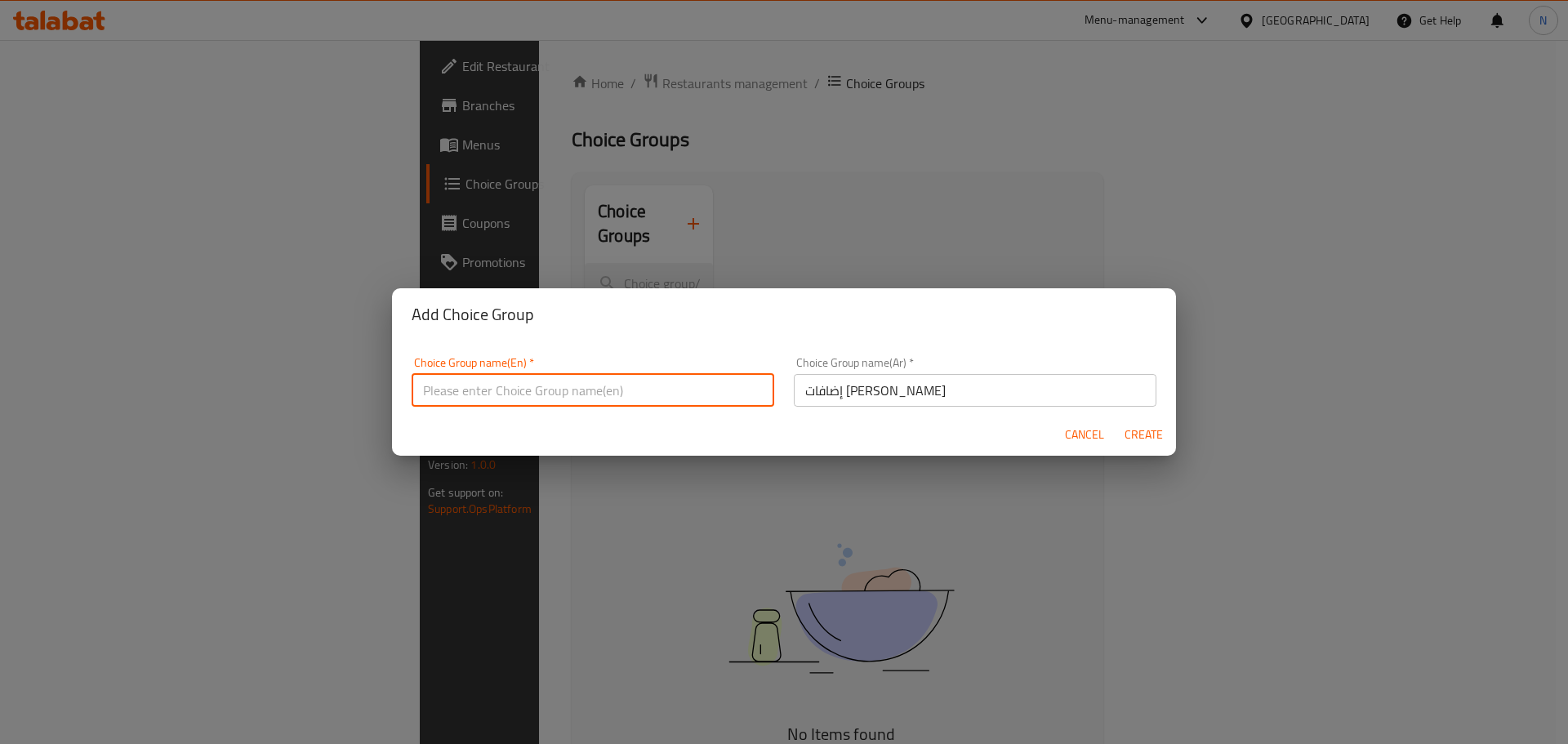
paste input "Crepe additions for dessert"
click at [440, 393] on input "Crepe additions for dessert" at bounding box center [592, 390] width 362 height 33
click at [542, 387] on input "additions for dessert" at bounding box center [592, 390] width 362 height 33
paste input "Crepe"
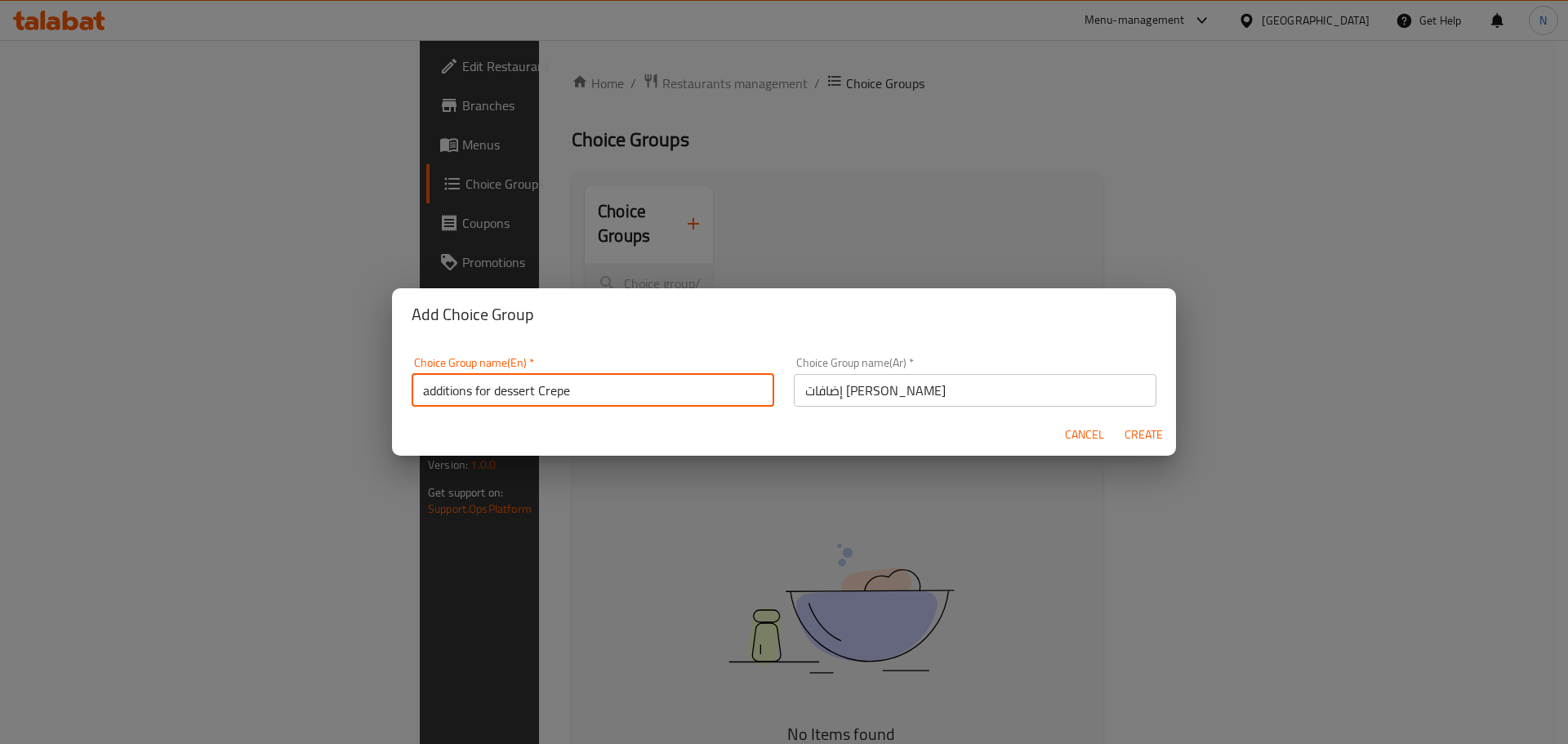
click at [485, 393] on input "additions for dessert Crepe" at bounding box center [592, 390] width 362 height 33
click at [476, 396] on input "additions dessert Crepe" at bounding box center [592, 390] width 362 height 33
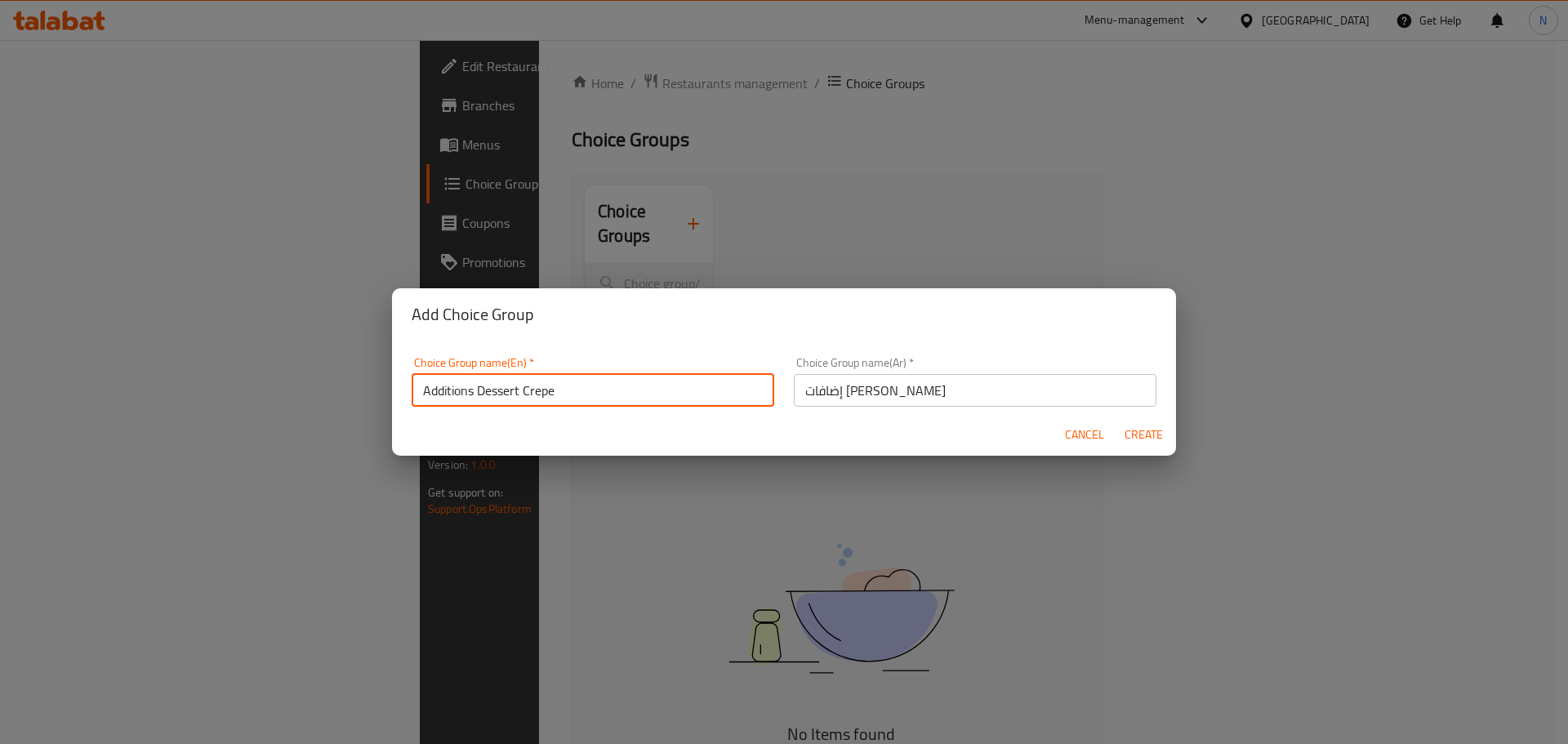
type input "Additions Dessert Crepe"
click at [1157, 432] on span "Create" at bounding box center [1143, 435] width 39 height 20
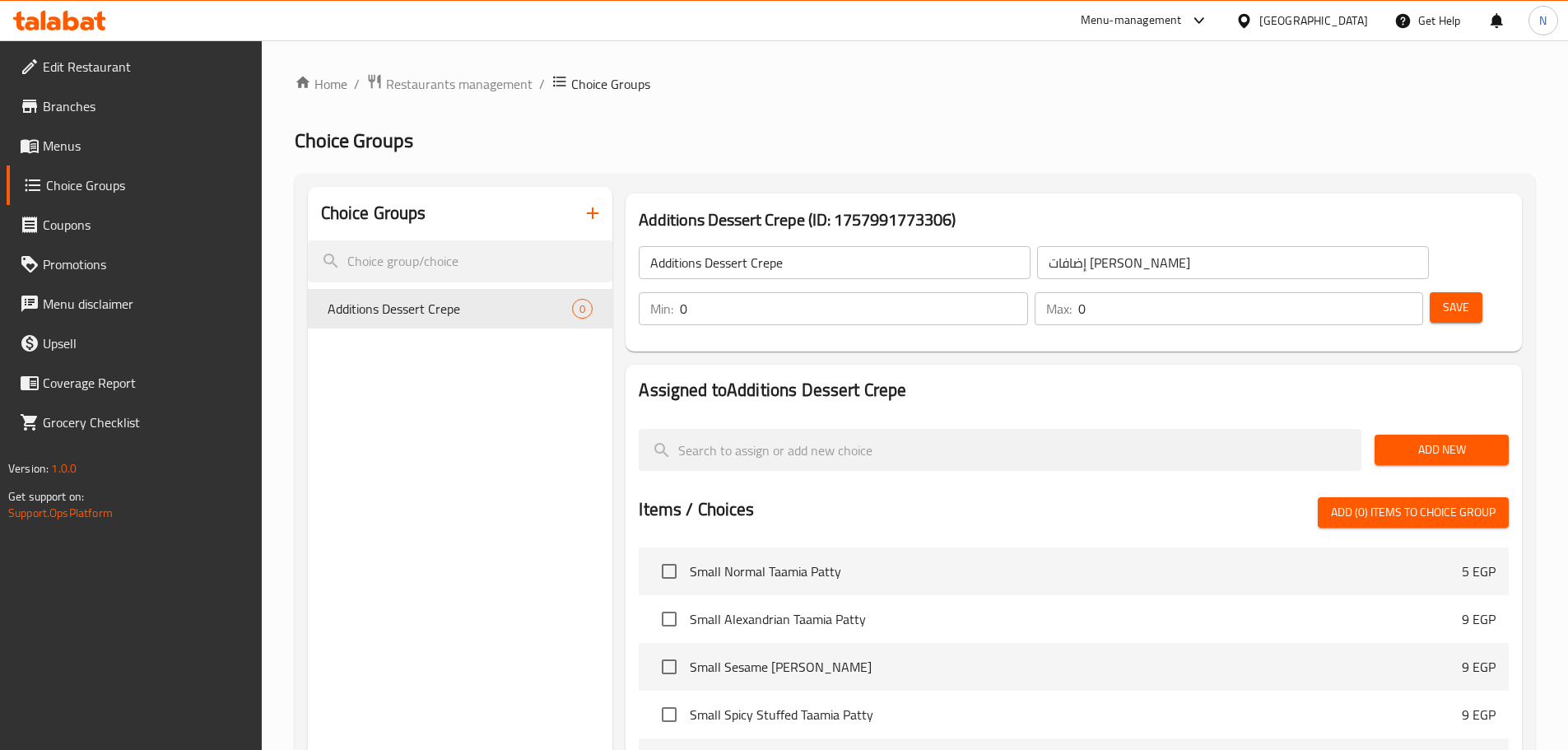
drag, startPoint x: 1426, startPoint y: 401, endPoint x: 1282, endPoint y: 352, distance: 152.1
click at [1426, 439] on span "Add New" at bounding box center [1441, 449] width 108 height 20
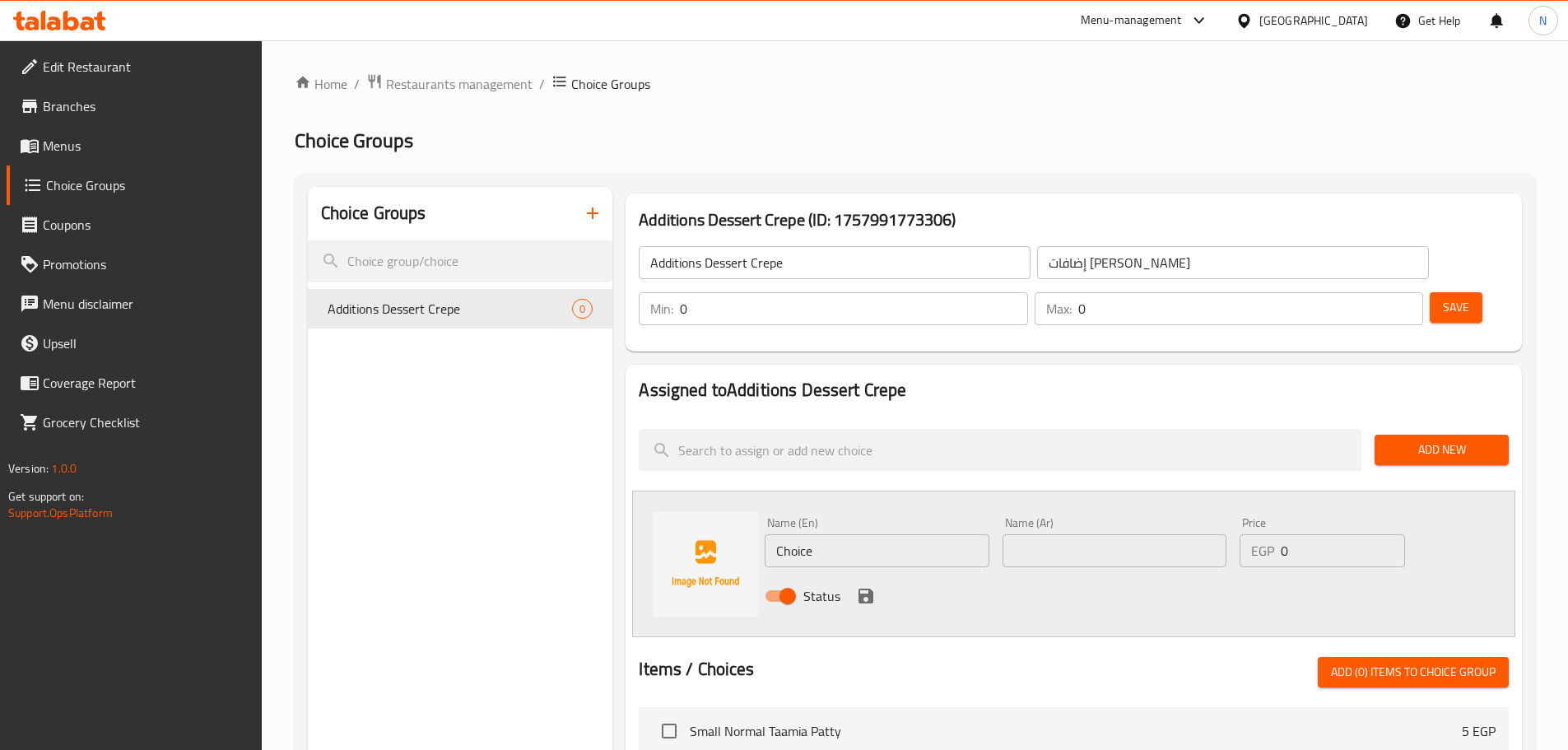
click at [1079, 517] on div "Name (Ar) Name (Ar)" at bounding box center [1114, 541] width 224 height 50
click at [1077, 535] on input "text" at bounding box center [1114, 551] width 224 height 33
drag, startPoint x: 1029, startPoint y: 492, endPoint x: 1033, endPoint y: 520, distance: 28.3
click at [1029, 535] on input "لوتس" at bounding box center [1114, 551] width 224 height 33
click at [1033, 535] on input "لوتس" at bounding box center [1114, 551] width 224 height 33
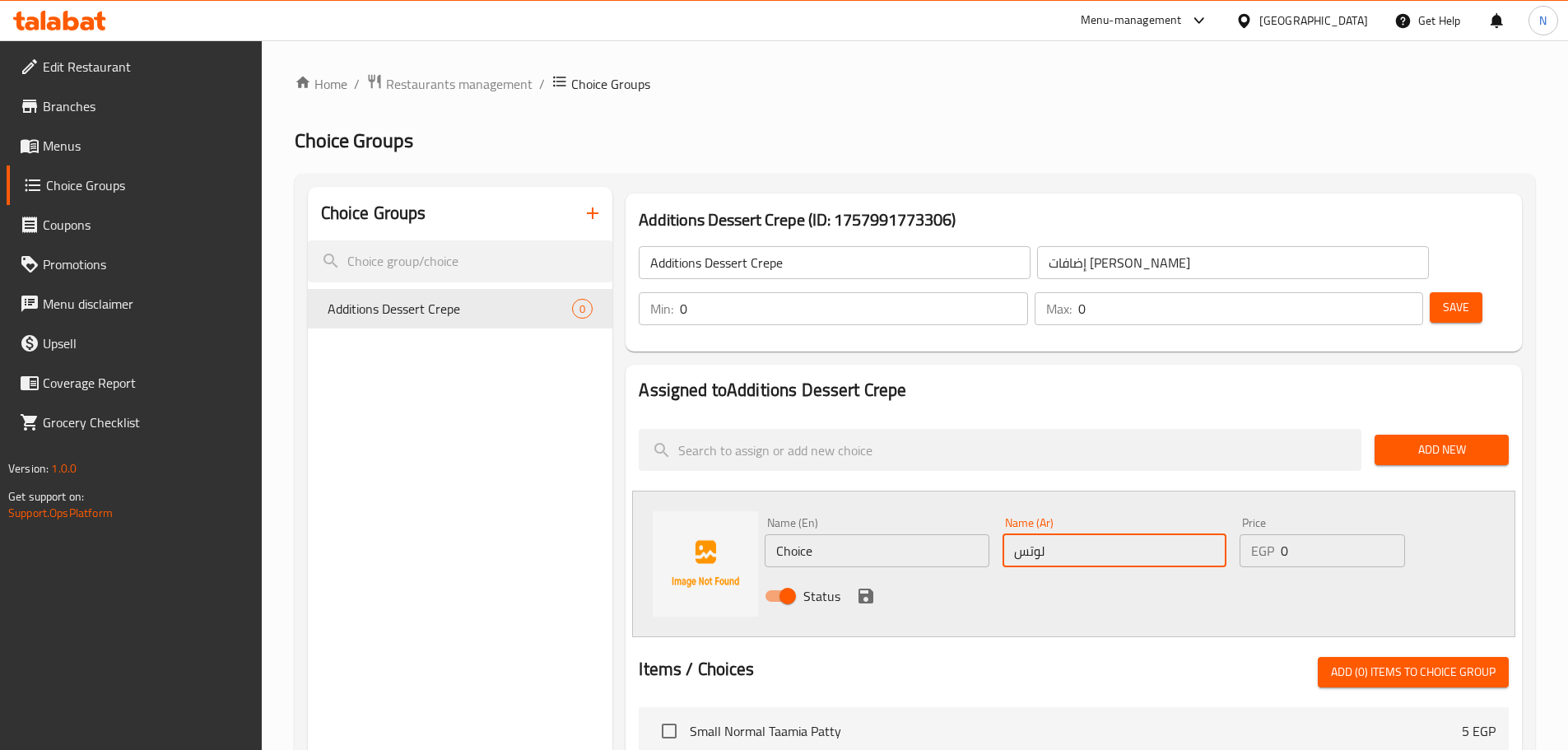
click at [1033, 535] on input "لوتس" at bounding box center [1114, 551] width 224 height 33
type input "لوتس"
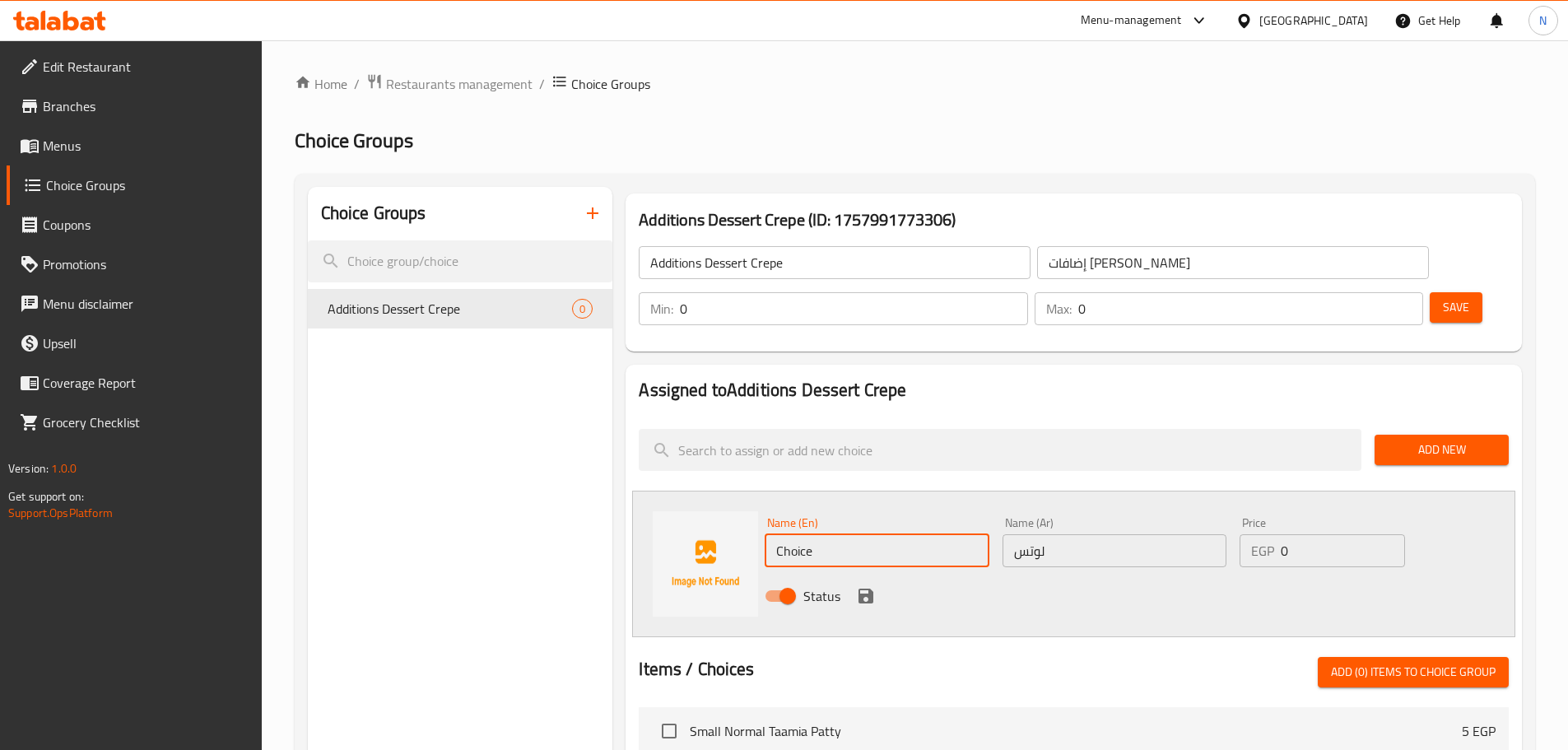
click at [800, 535] on input "Choice" at bounding box center [876, 551] width 224 height 33
paste input "Lotus"
type input "Lotus"
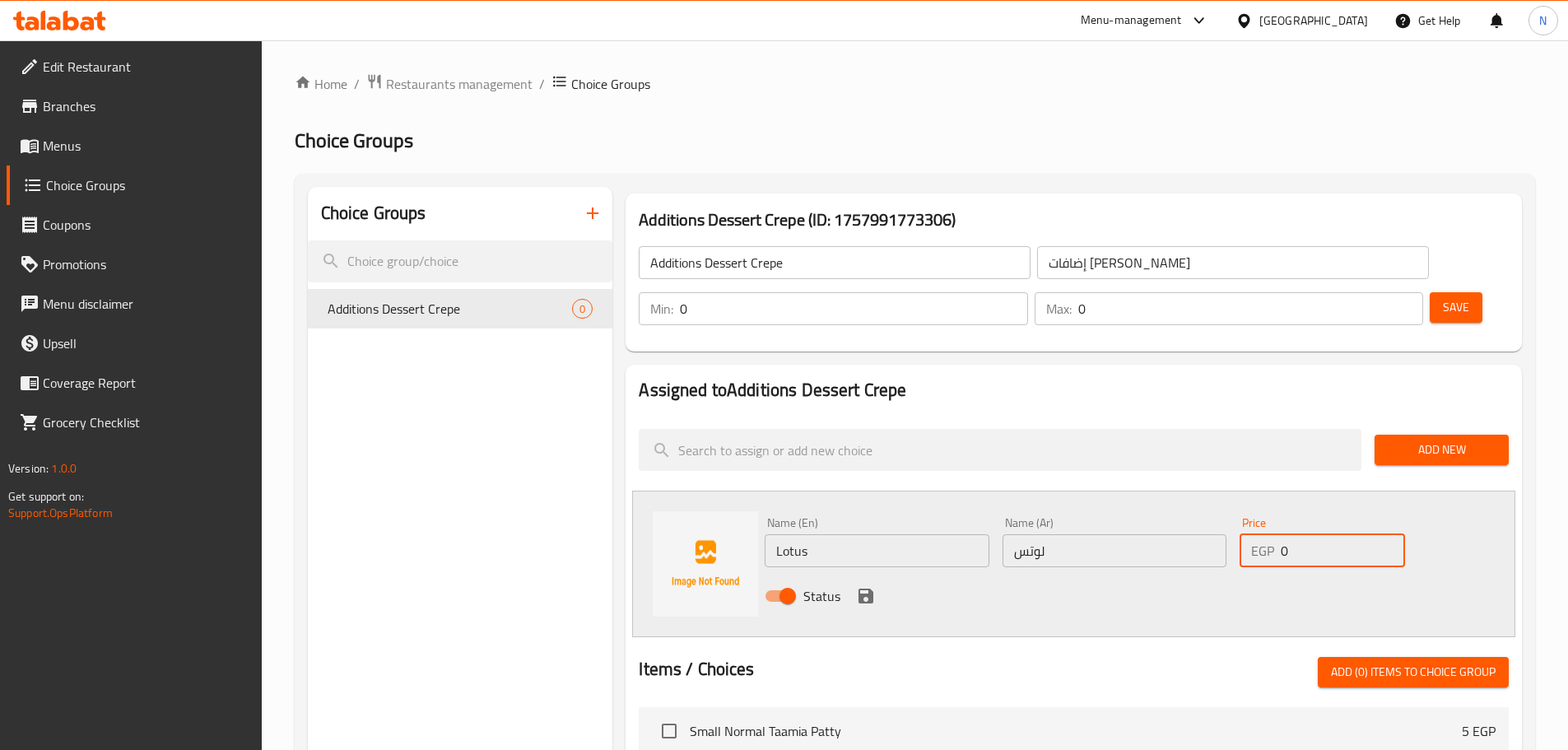
drag, startPoint x: 1296, startPoint y: 507, endPoint x: 1275, endPoint y: 511, distance: 21.4
click at [1275, 535] on div "EGP 0 Price" at bounding box center [1321, 551] width 164 height 33
type input "25"
click at [867, 588] on icon "save" at bounding box center [865, 595] width 14 height 14
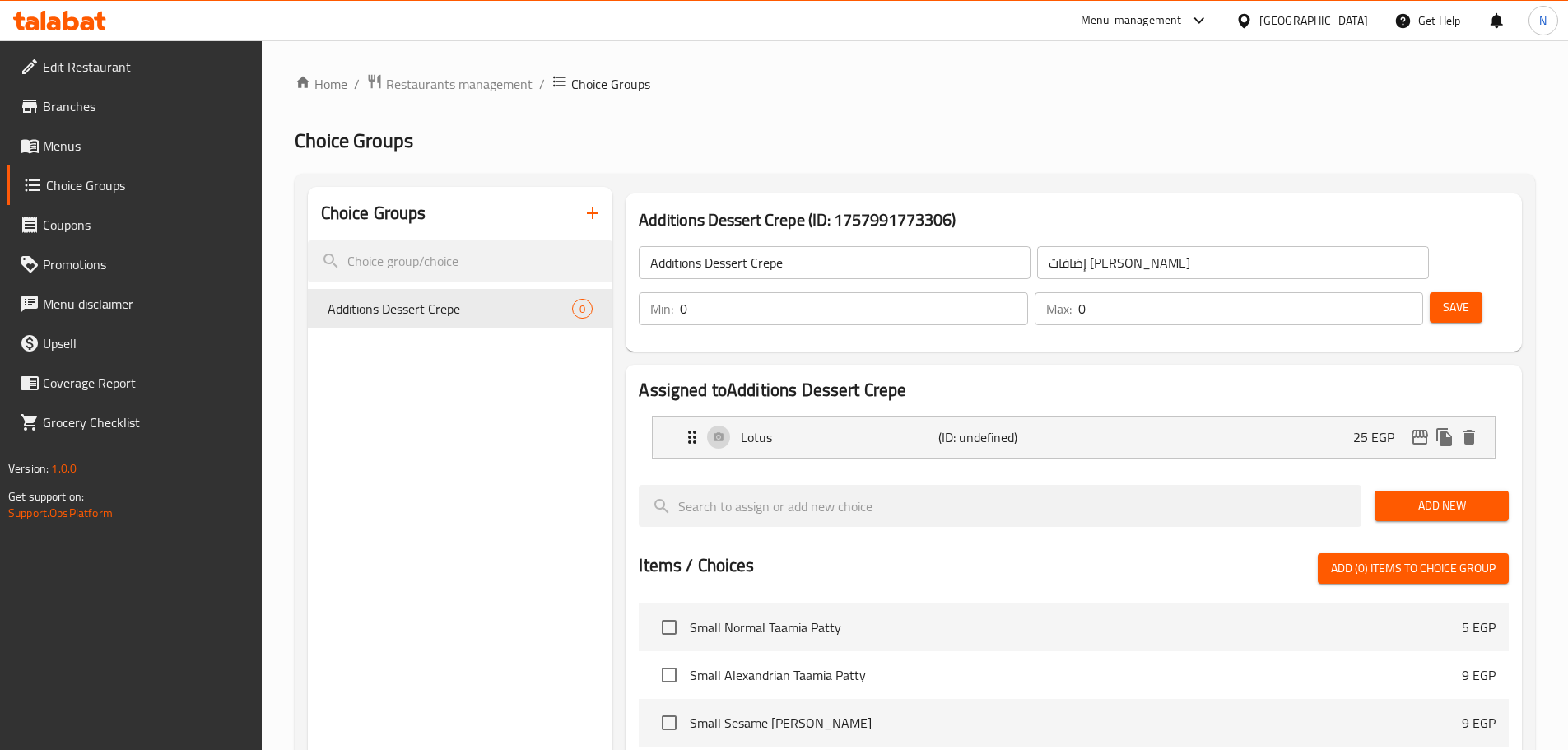
click at [1443, 297] on span "Save" at bounding box center [1456, 307] width 26 height 20
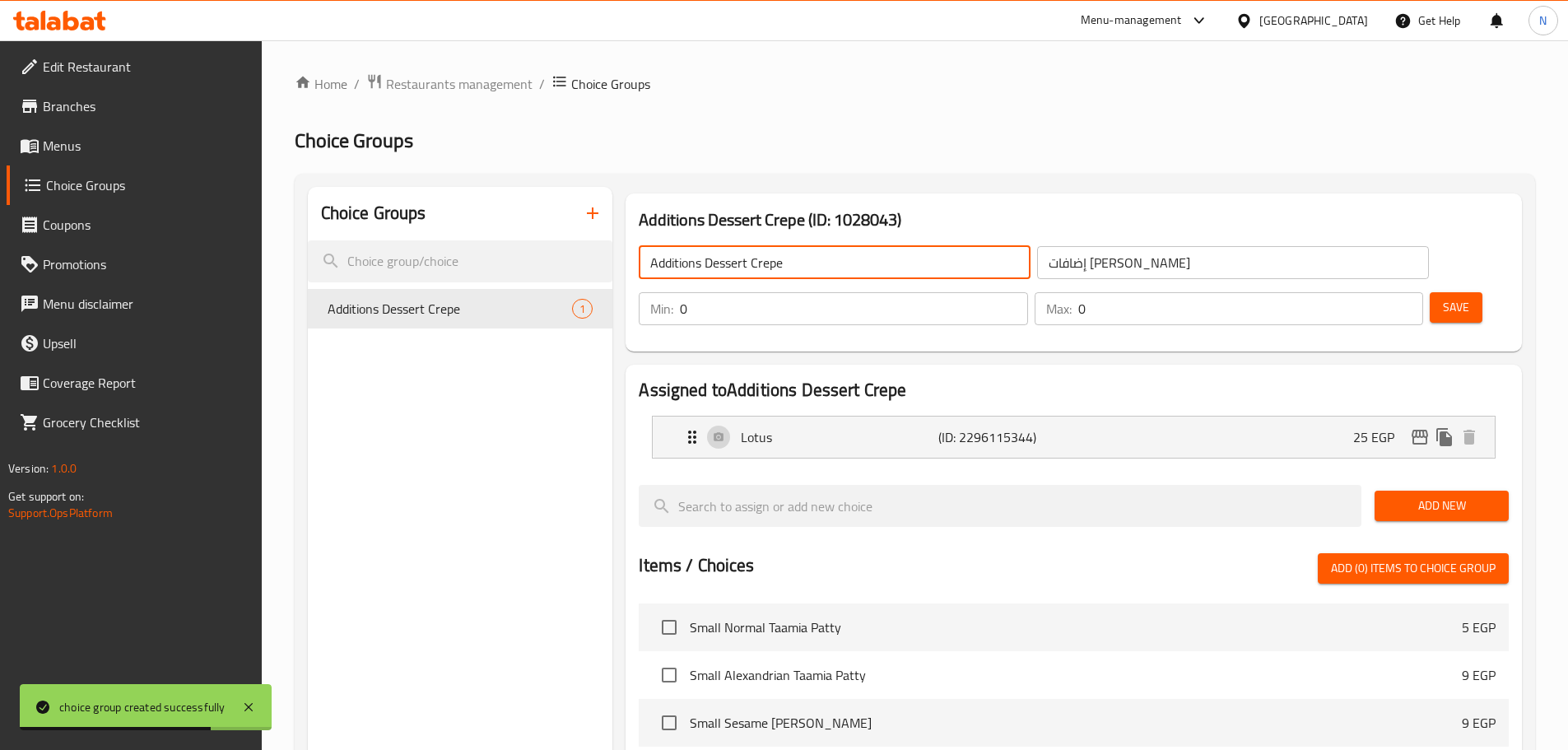
click at [705, 263] on input "Additions Dessert Crepe" at bounding box center [834, 262] width 392 height 33
click at [722, 266] on input "Additions Dessert Crepe" at bounding box center [834, 262] width 392 height 33
click at [696, 272] on input "Additions Dessert Crepe" at bounding box center [834, 262] width 392 height 33
click at [695, 272] on input "Additions Dessert Crepe" at bounding box center [834, 262] width 392 height 33
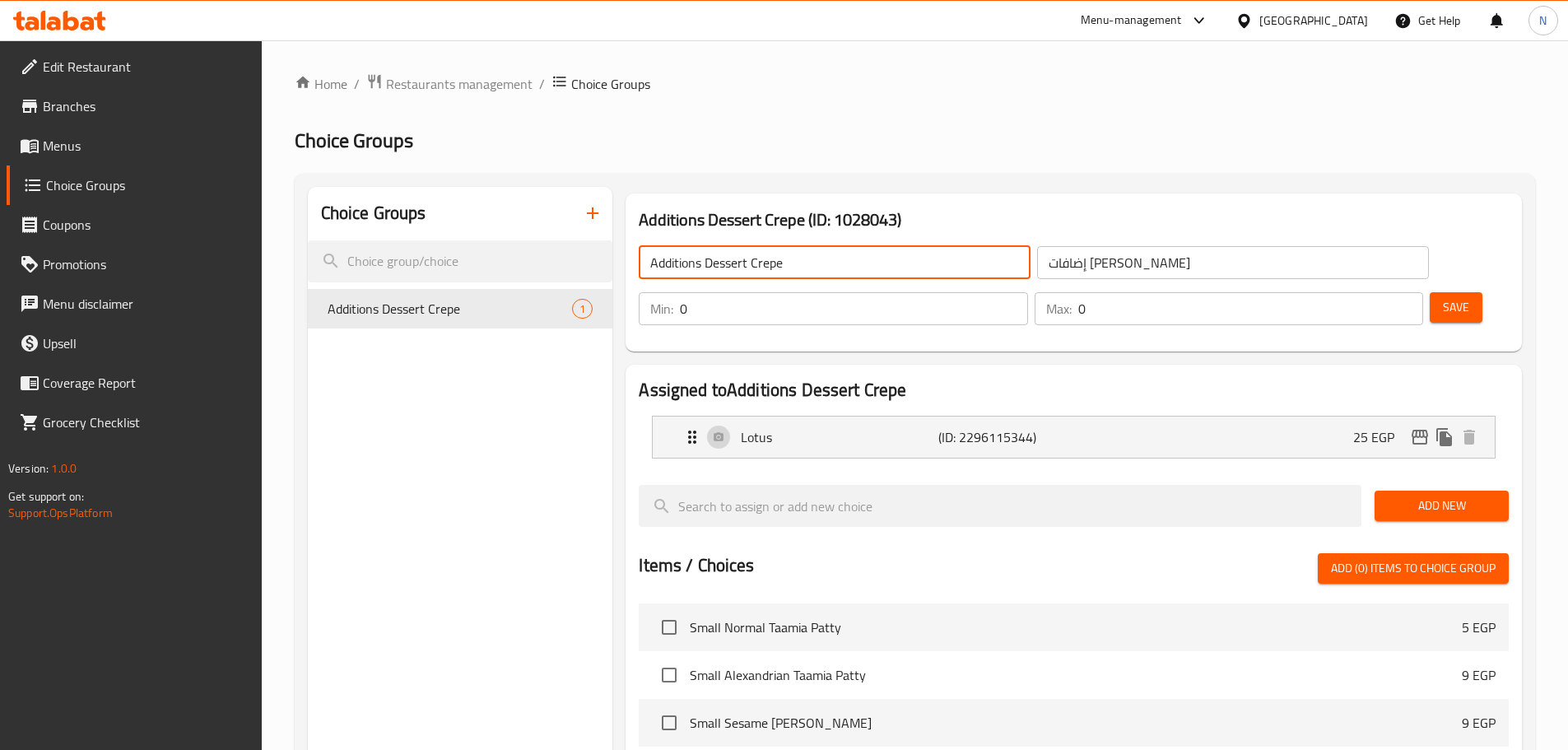
click at [695, 272] on input "Additions Dessert Crepe" at bounding box center [834, 262] width 392 height 33
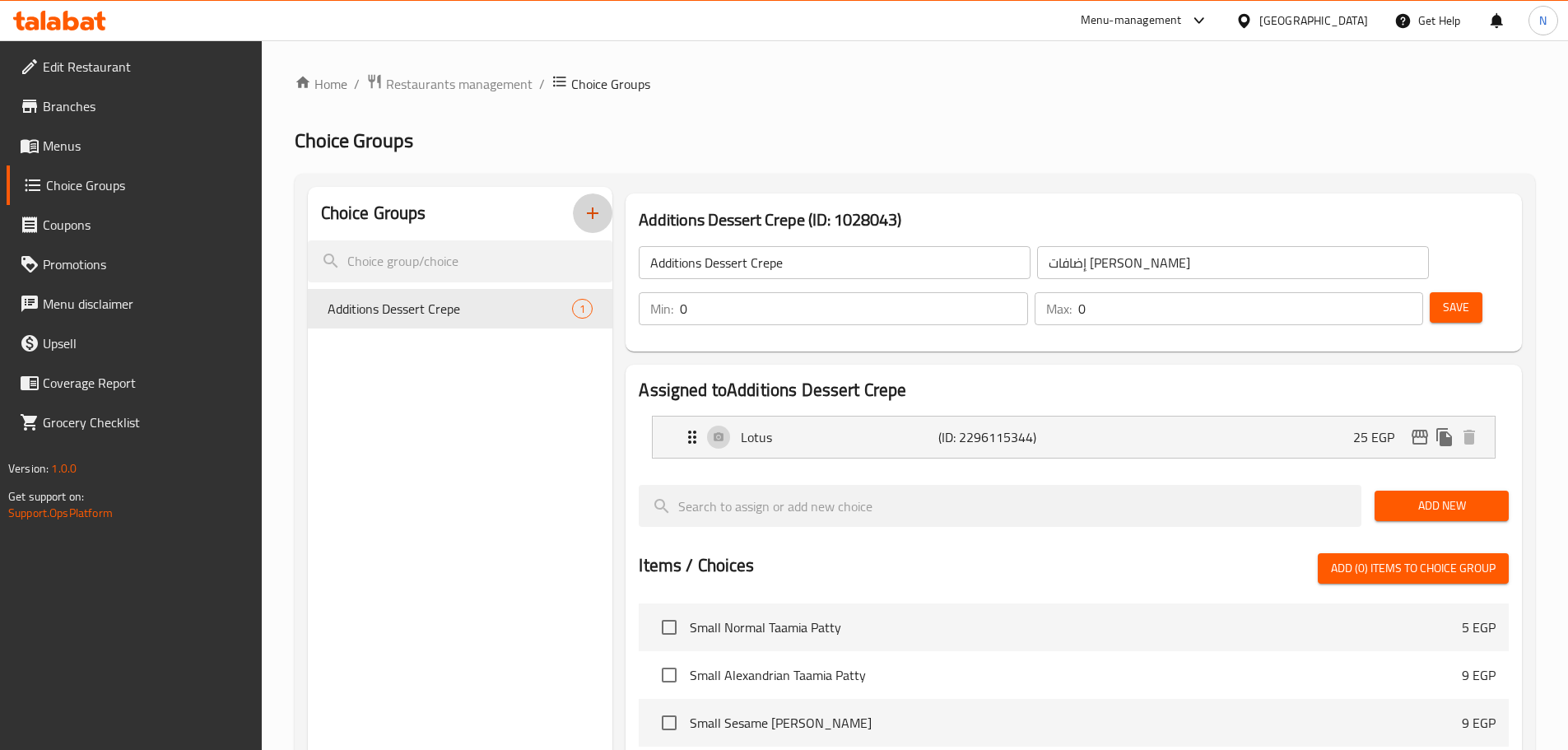
click at [592, 203] on button "button" at bounding box center [592, 213] width 39 height 39
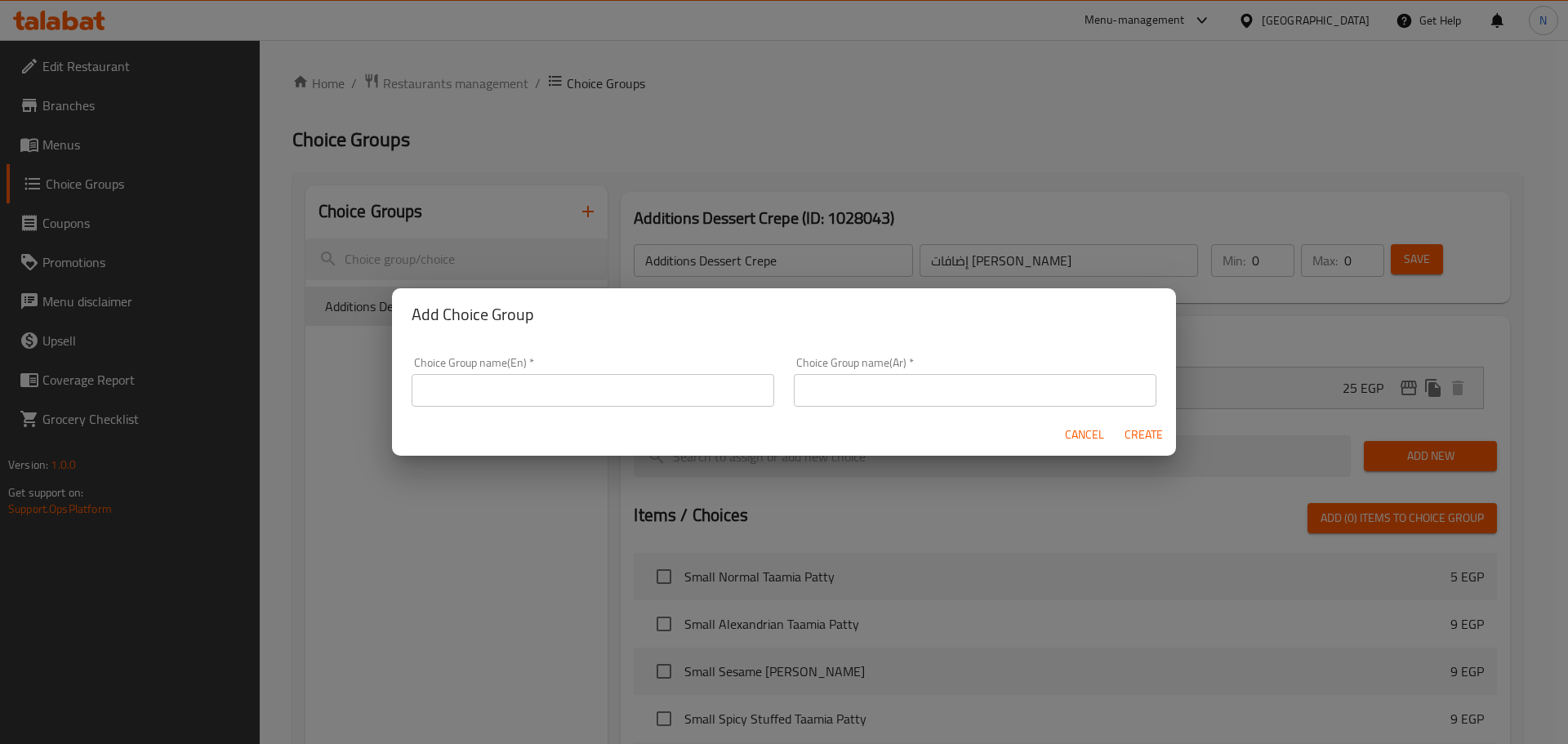
click at [607, 391] on input "text" at bounding box center [592, 390] width 362 height 33
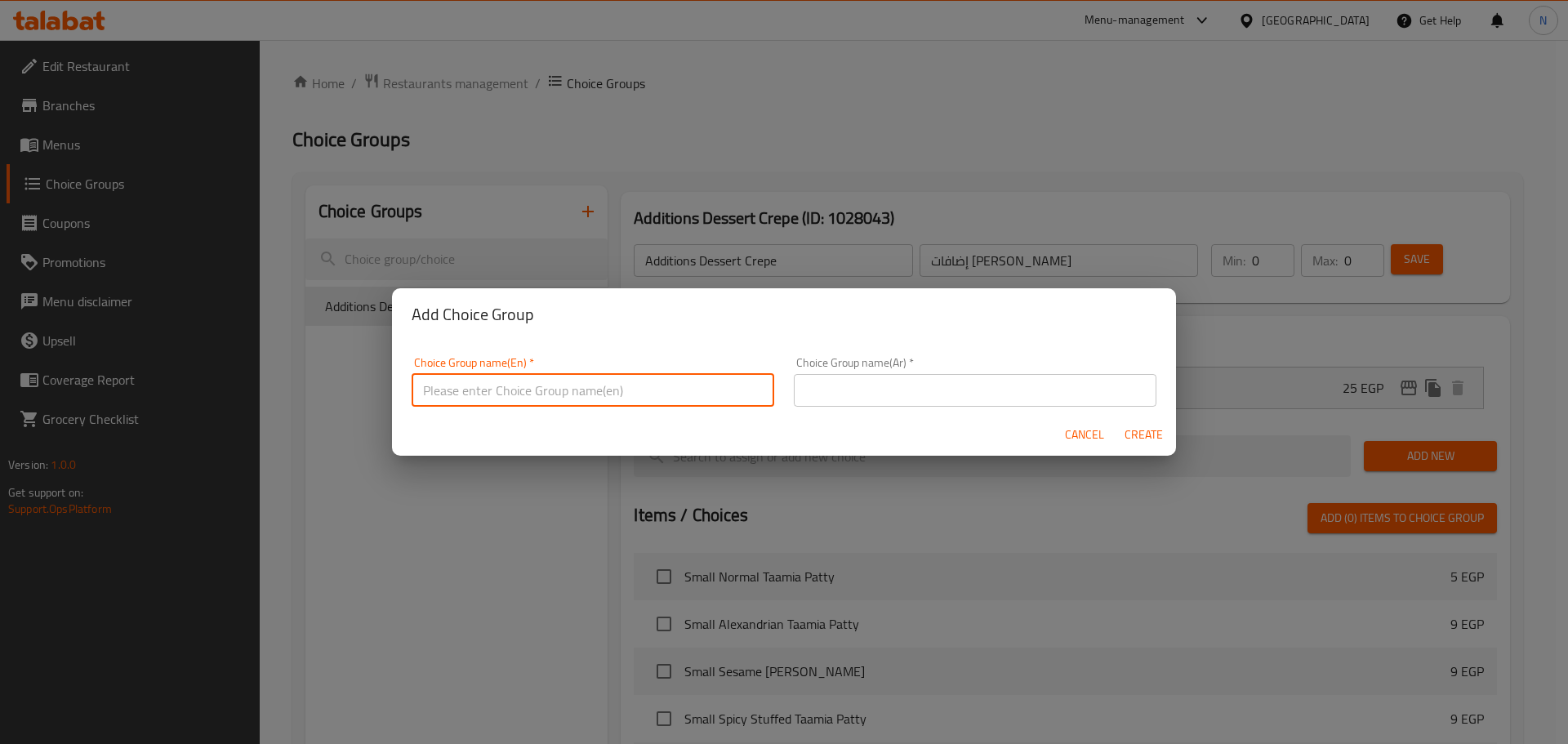
paste input "Additions Dessert Crepe"
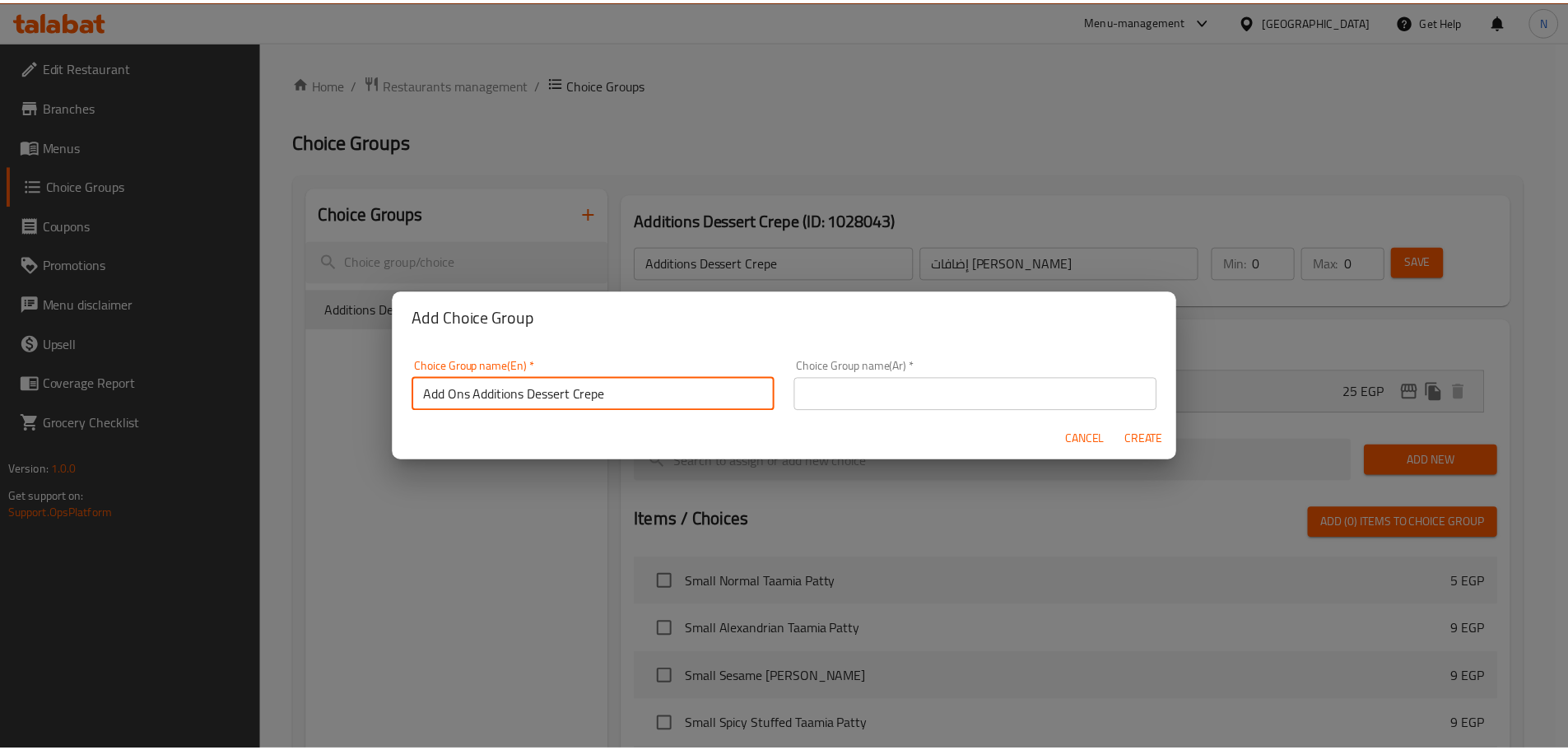
scroll to position [5, 0]
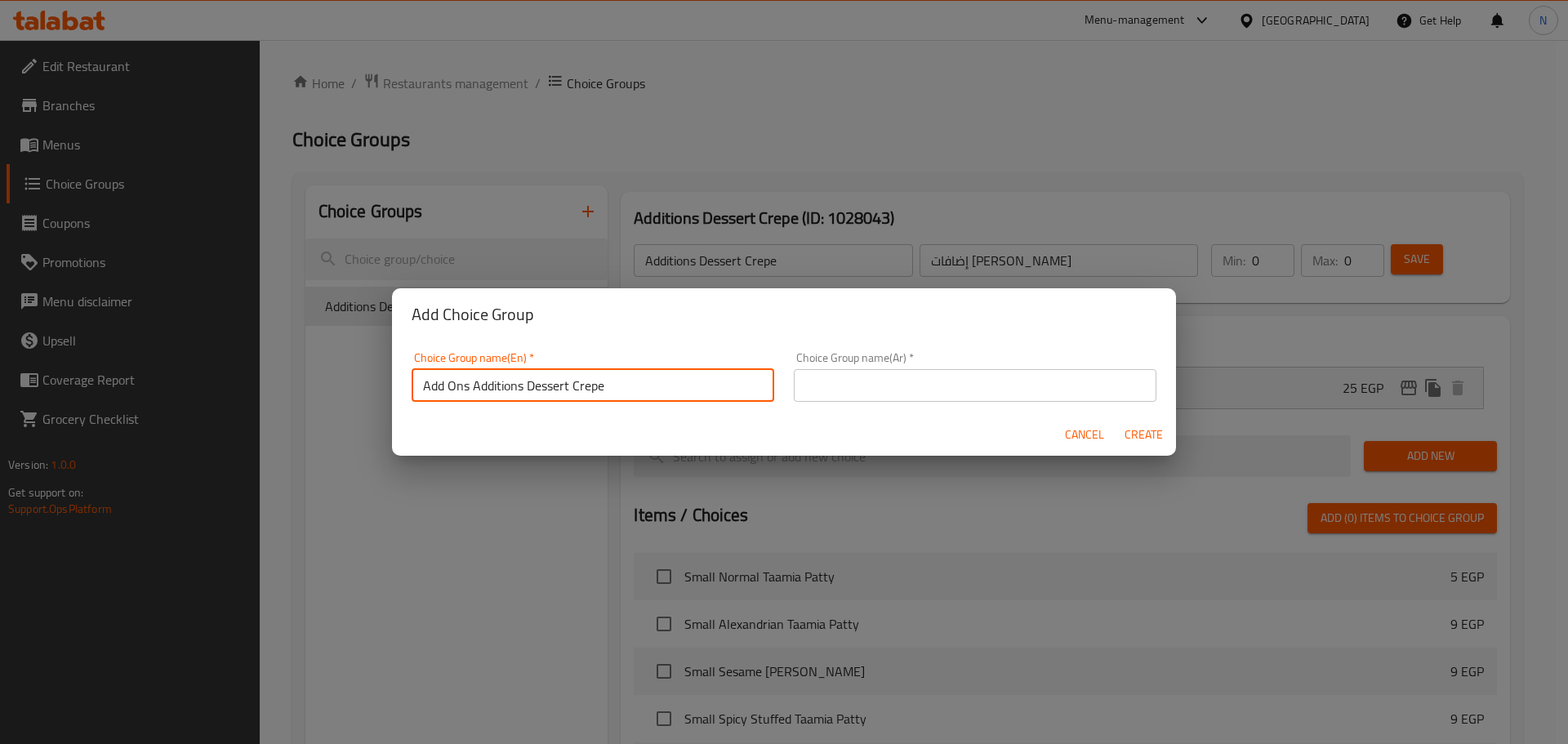
drag, startPoint x: 572, startPoint y: 399, endPoint x: 467, endPoint y: 388, distance: 105.6
click at [467, 388] on input "Add Ons Additions Dessert Crepe" at bounding box center [592, 385] width 362 height 33
click at [513, 394] on input "Add Ons Crepe" at bounding box center [592, 385] width 362 height 33
click at [490, 389] on input "Add Ons Crepe:" at bounding box center [592, 385] width 362 height 33
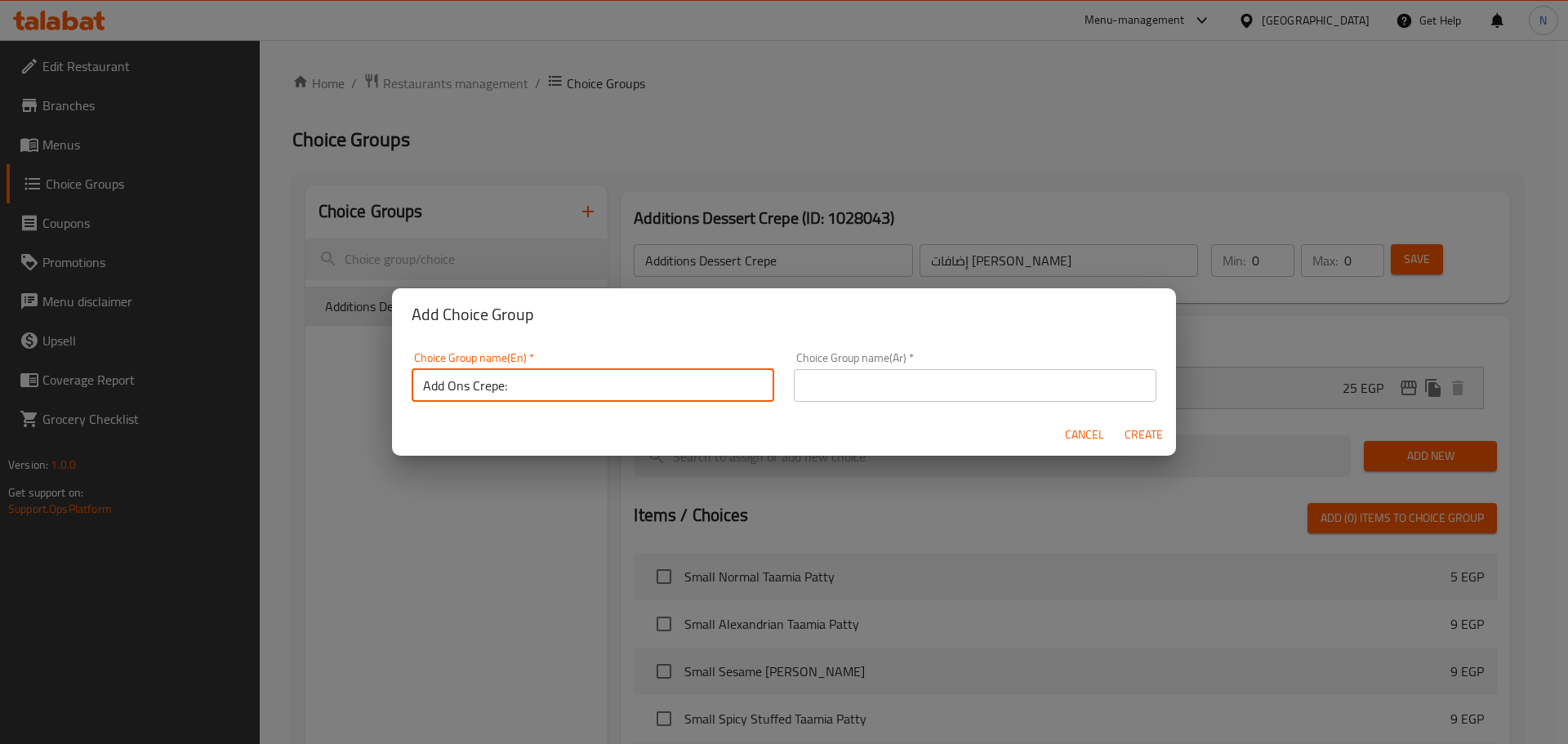
click at [490, 389] on input "Add Ons Crepe:" at bounding box center [592, 385] width 362 height 33
type input "Add Ons Crepe:"
click at [954, 379] on input "text" at bounding box center [975, 385] width 362 height 33
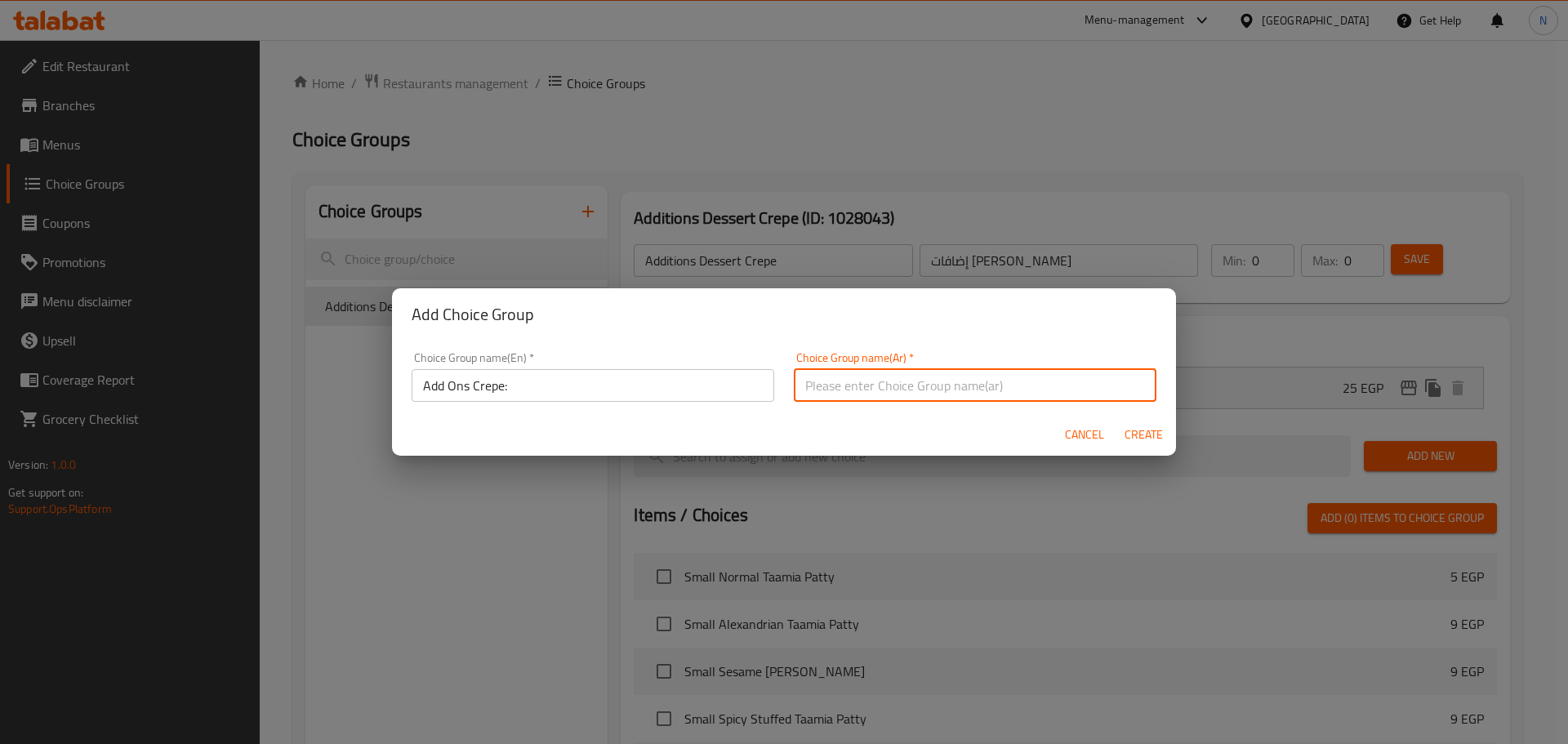
paste input "إضافات الكريب:"
type input "إضافات الكريب:"
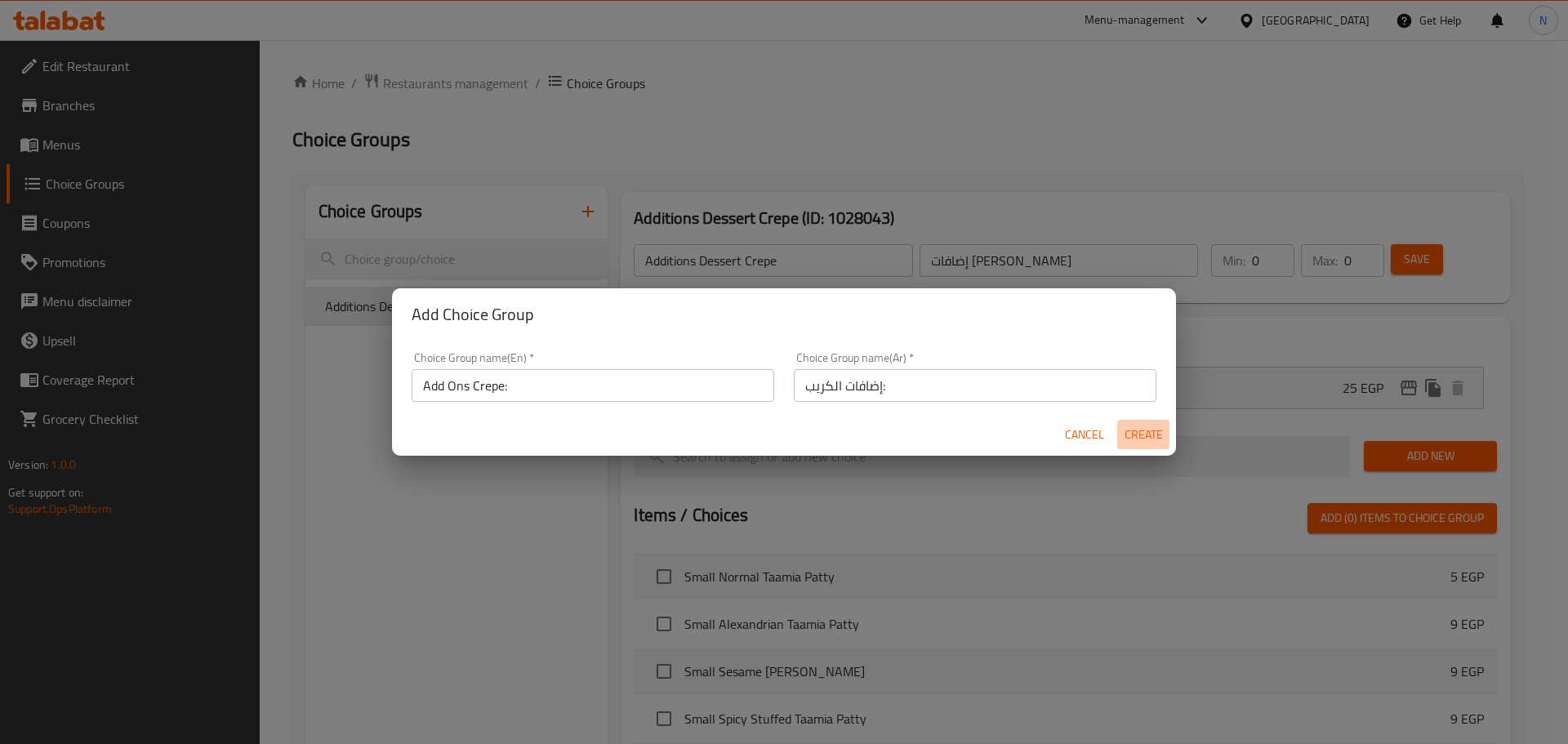
click at [1135, 431] on span "Create" at bounding box center [1143, 435] width 39 height 20
type input "Add Ons Crepe:"
type input "إضافات الكريب:"
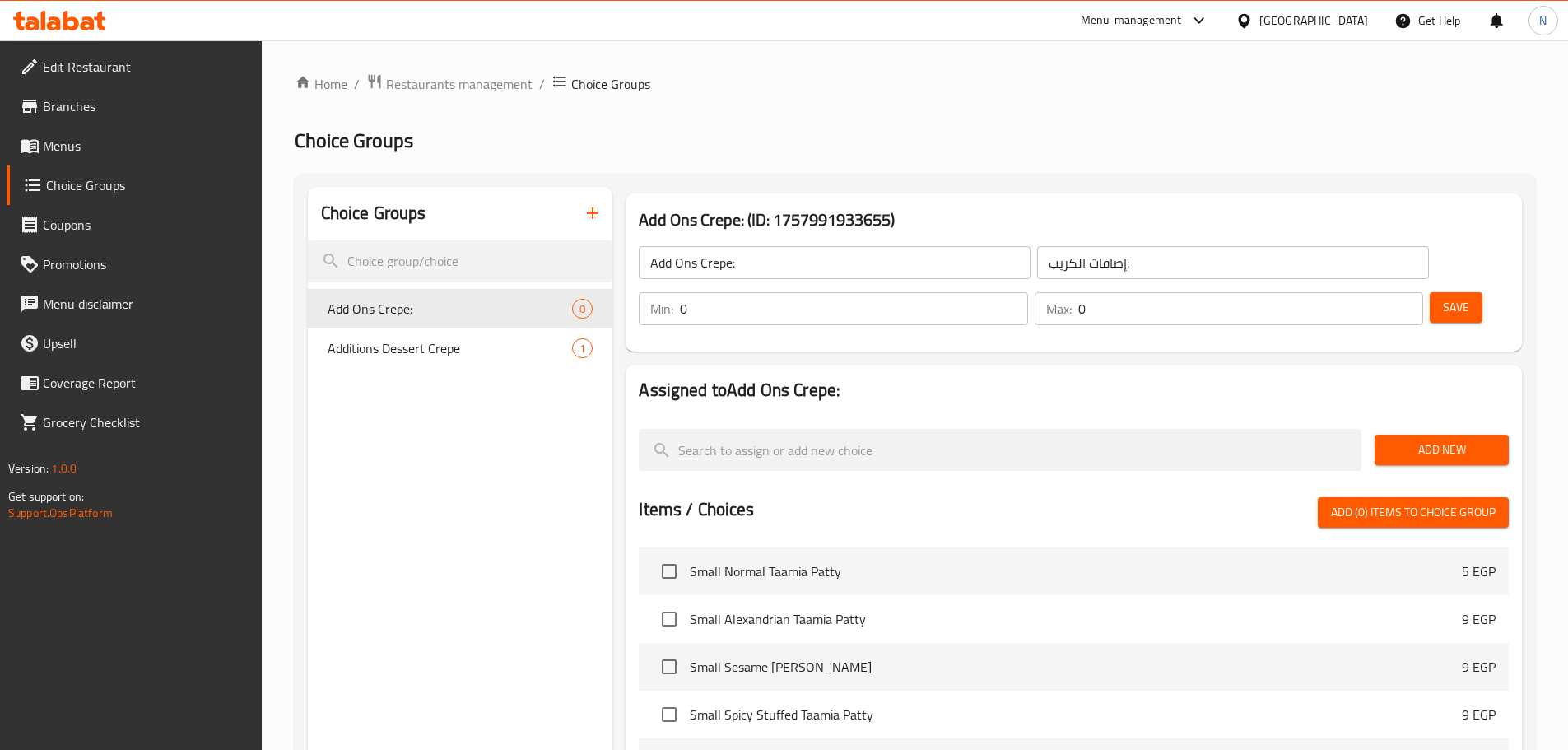
click at [1410, 439] on span "Add New" at bounding box center [1441, 449] width 108 height 20
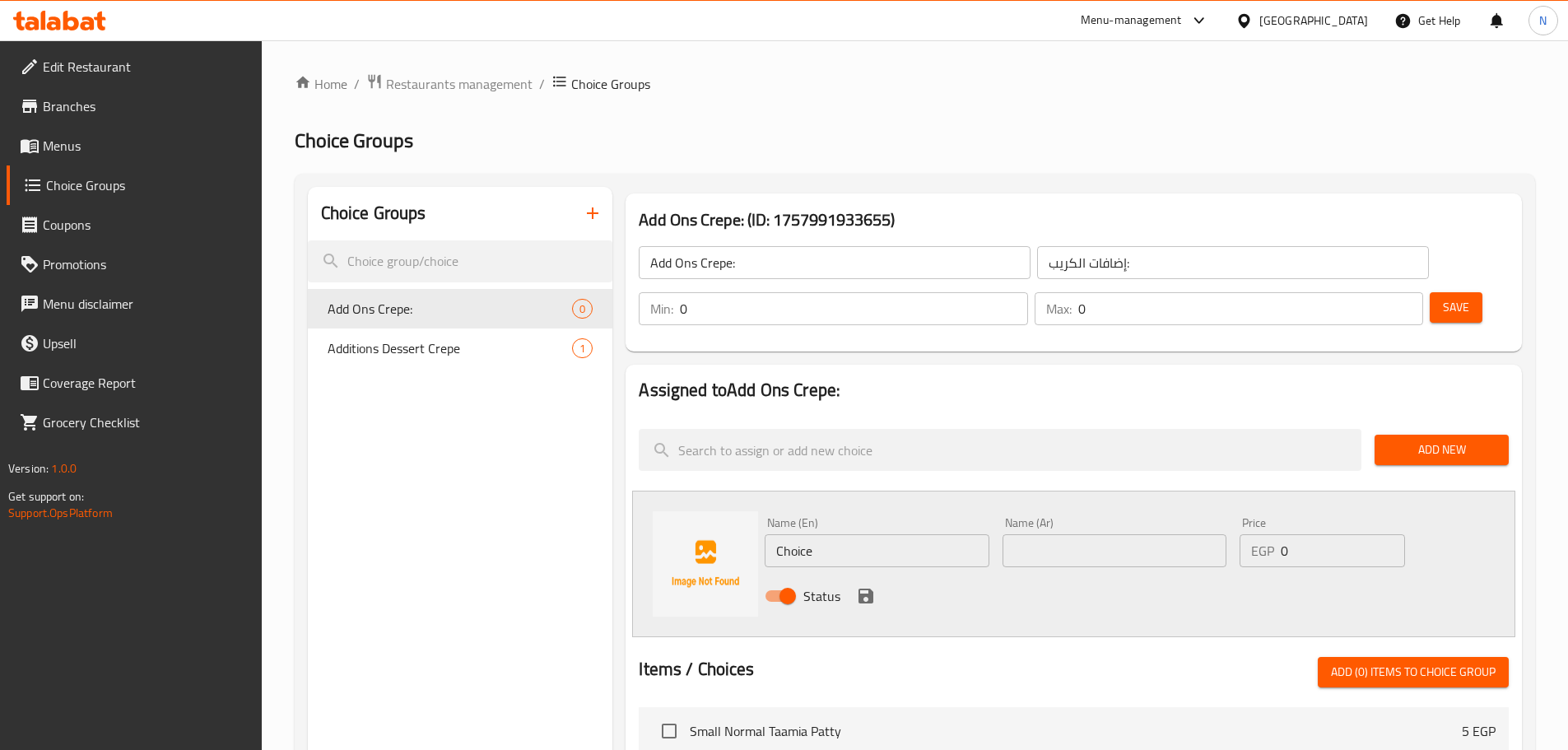
click at [1042, 535] on input "text" at bounding box center [1114, 551] width 224 height 33
paste input "لحوم"
type input "لحوم"
click at [866, 535] on input "Choice" at bounding box center [876, 551] width 224 height 33
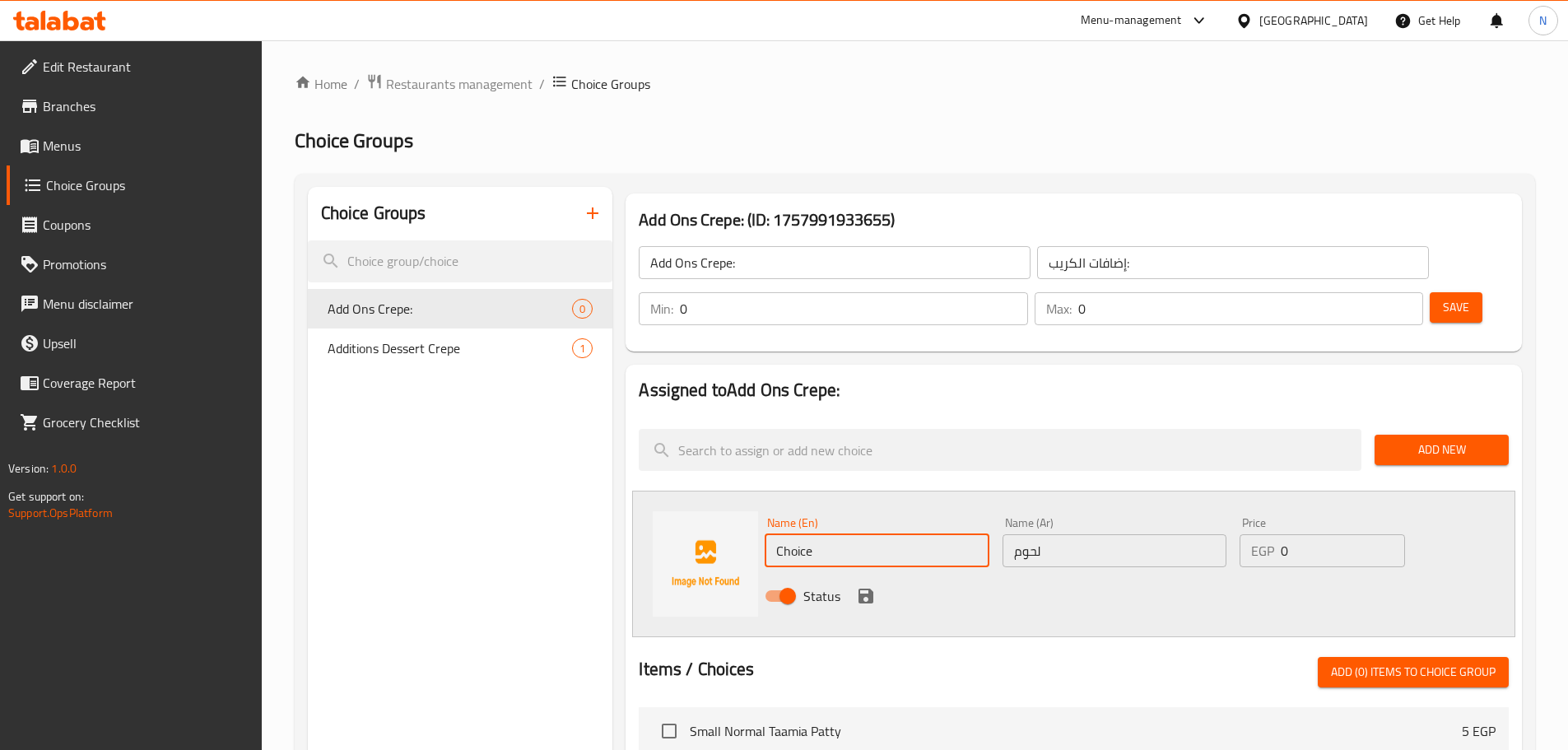
click at [866, 535] on input "Choice" at bounding box center [876, 551] width 224 height 33
type input "Meat"
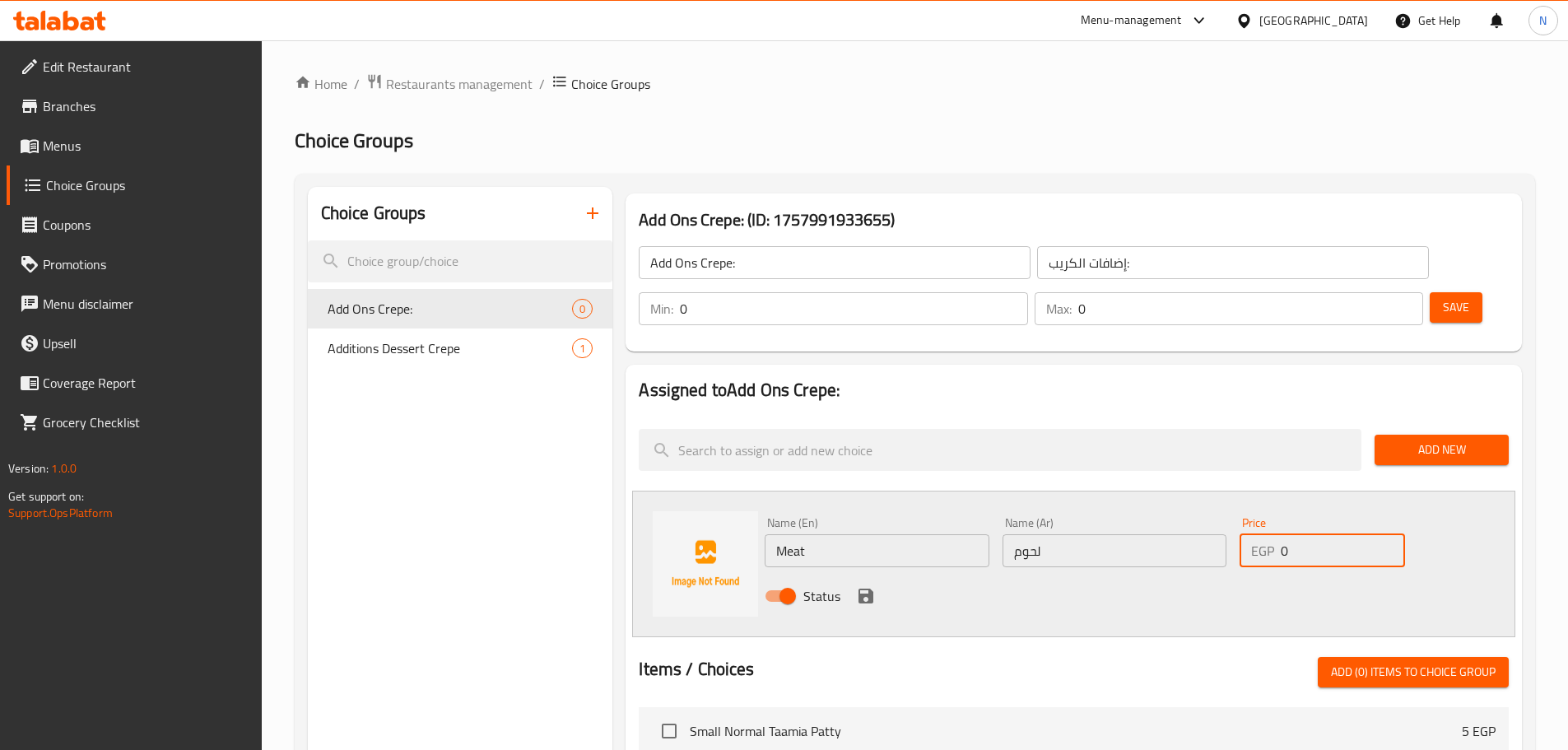
drag, startPoint x: 1285, startPoint y: 517, endPoint x: 1276, endPoint y: 515, distance: 9.2
click at [1276, 535] on div "EGP 0 Price" at bounding box center [1321, 551] width 164 height 33
type input "35"
click at [864, 588] on icon "save" at bounding box center [865, 595] width 14 height 14
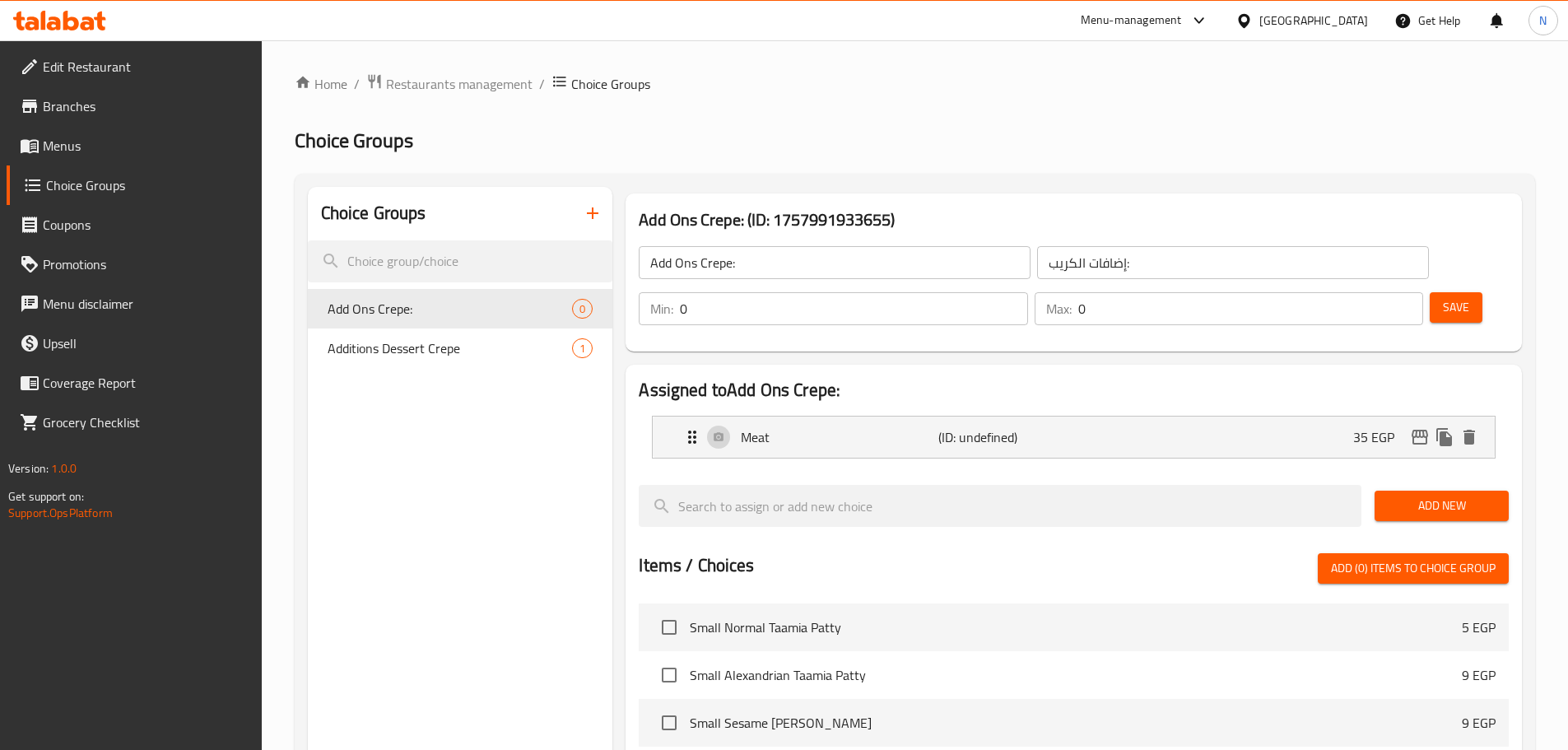
drag, startPoint x: 1418, startPoint y: 462, endPoint x: 1387, endPoint y: 460, distance: 31.1
click at [1417, 495] on span "Add New" at bounding box center [1441, 506] width 108 height 20
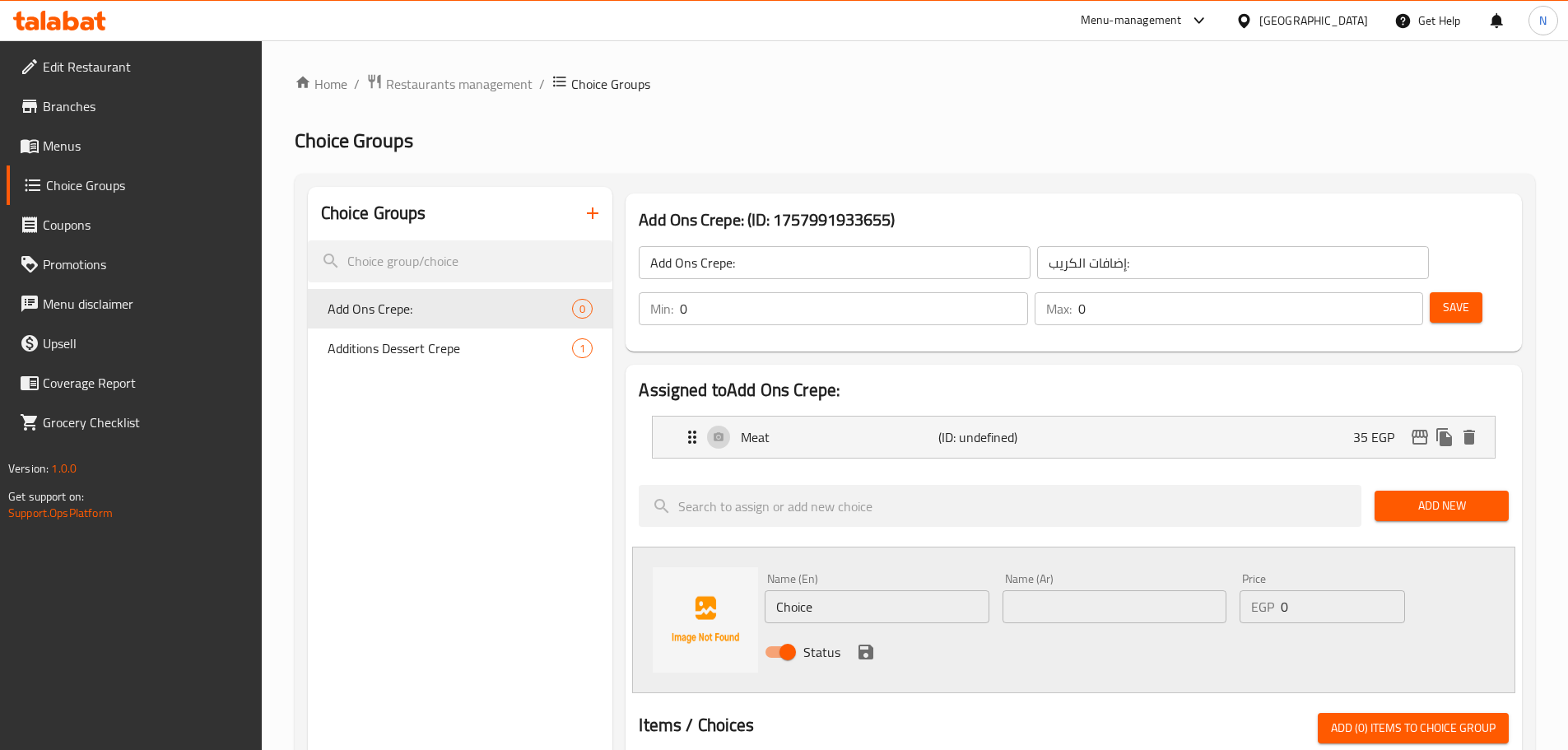
click at [1052, 590] on input "text" at bounding box center [1114, 606] width 224 height 33
click at [1097, 590] on input "text" at bounding box center [1114, 606] width 224 height 33
paste input "دجاج"
type input "دجاج"
click at [864, 590] on input "Choice" at bounding box center [876, 606] width 224 height 33
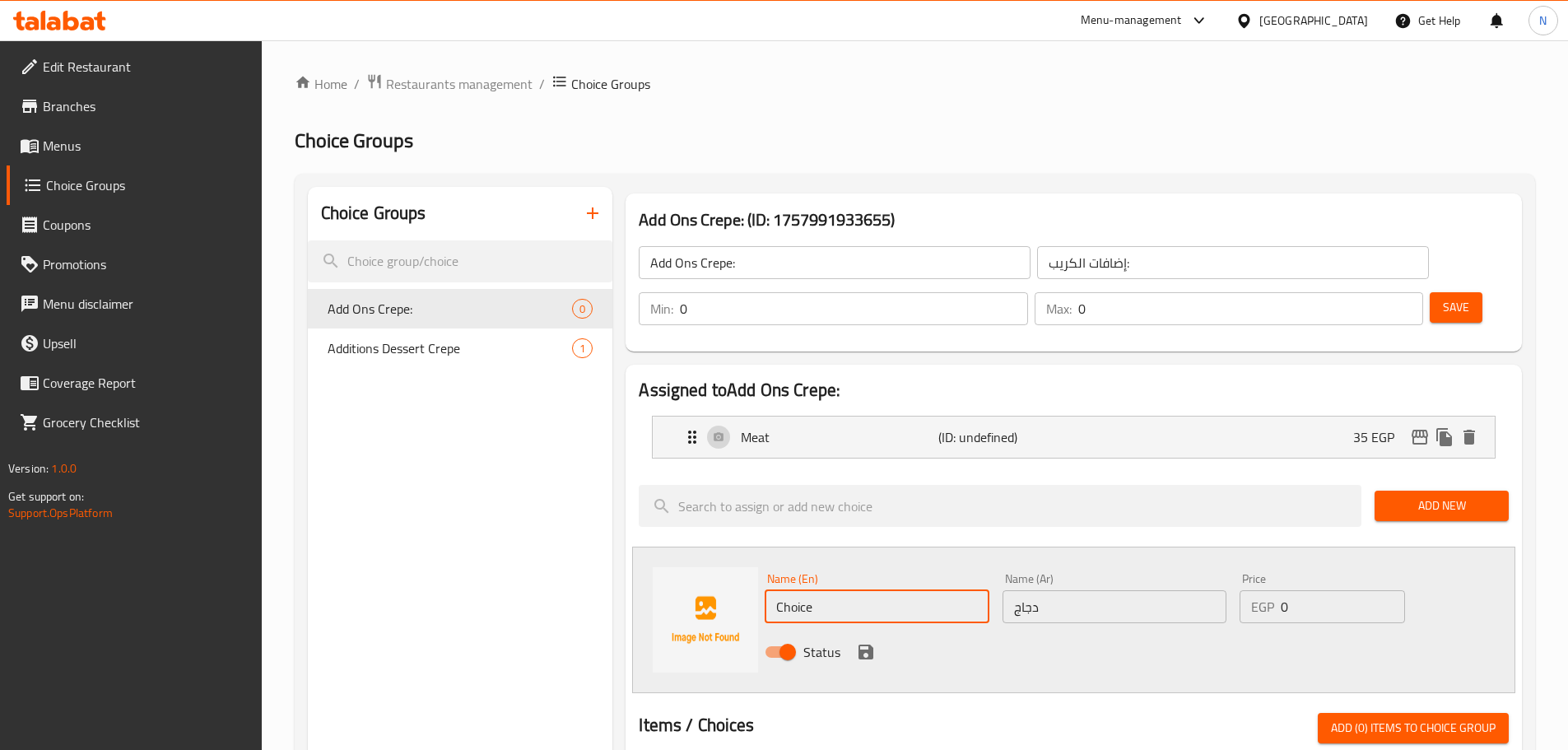
click at [864, 590] on input "Choice" at bounding box center [876, 606] width 224 height 33
paste input "chickens"
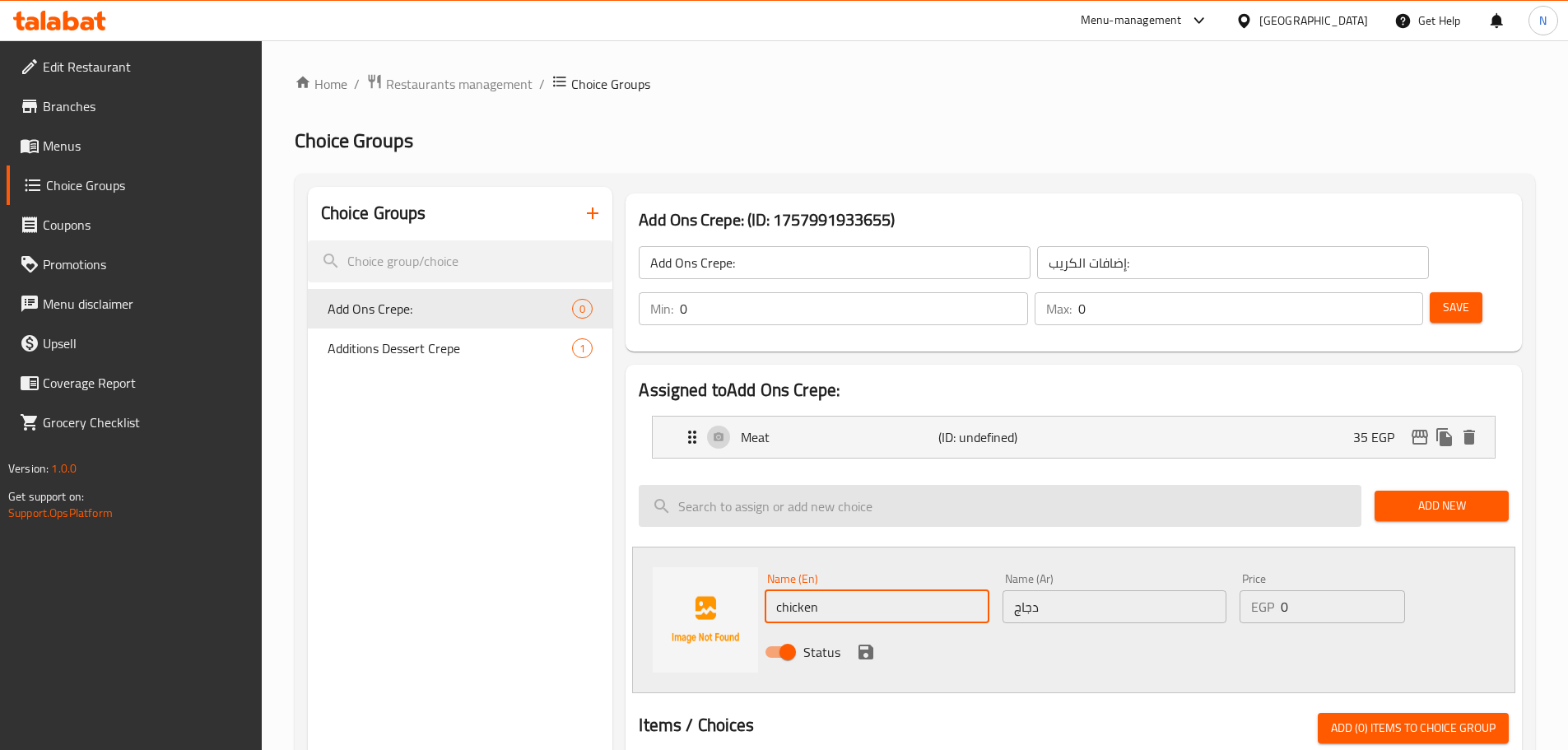
type input "Chicken"
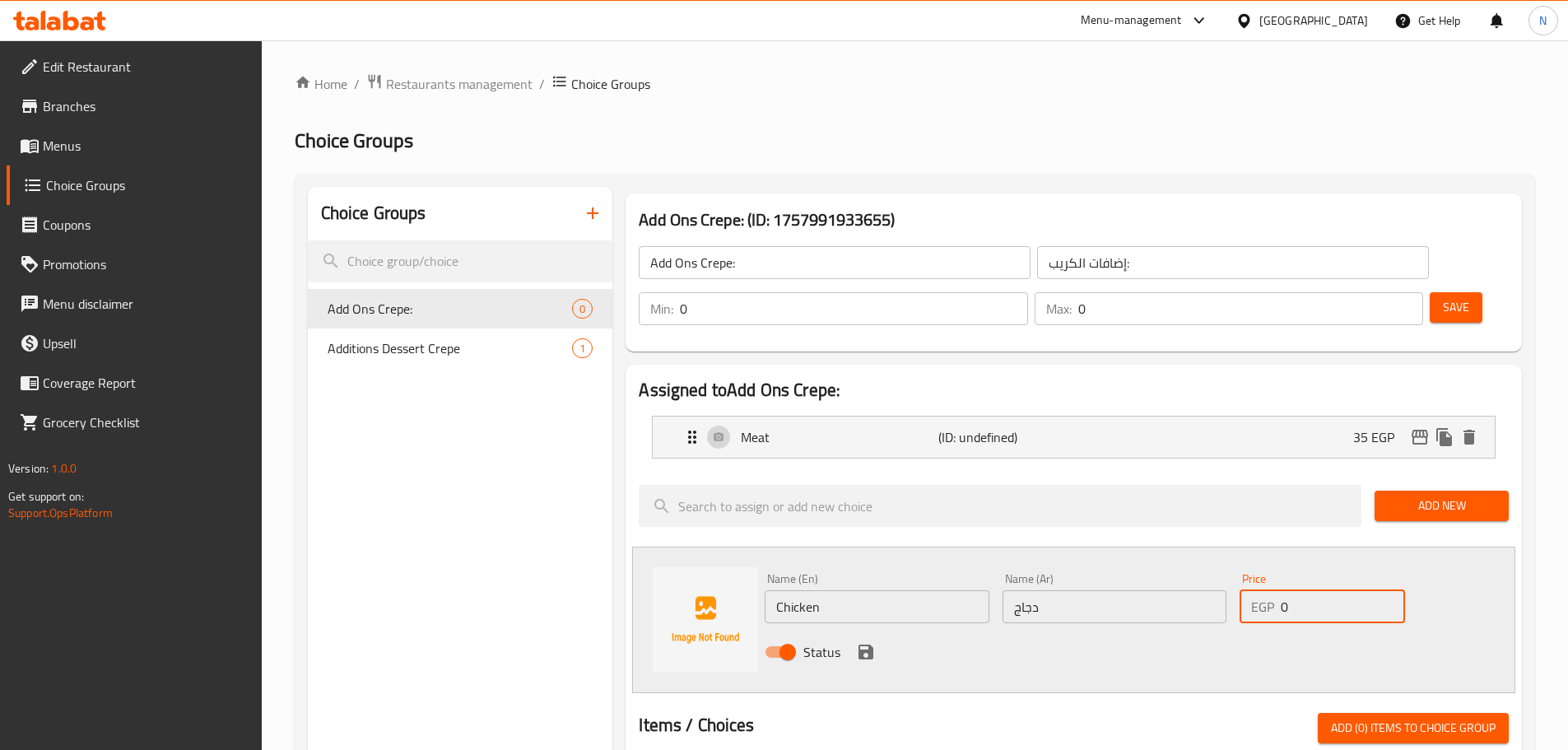
drag, startPoint x: 1288, startPoint y: 567, endPoint x: 1274, endPoint y: 565, distance: 14.1
click at [1274, 590] on div "EGP 0 Price" at bounding box center [1321, 606] width 164 height 33
type input "35"
click at [869, 644] on icon "save" at bounding box center [865, 651] width 14 height 14
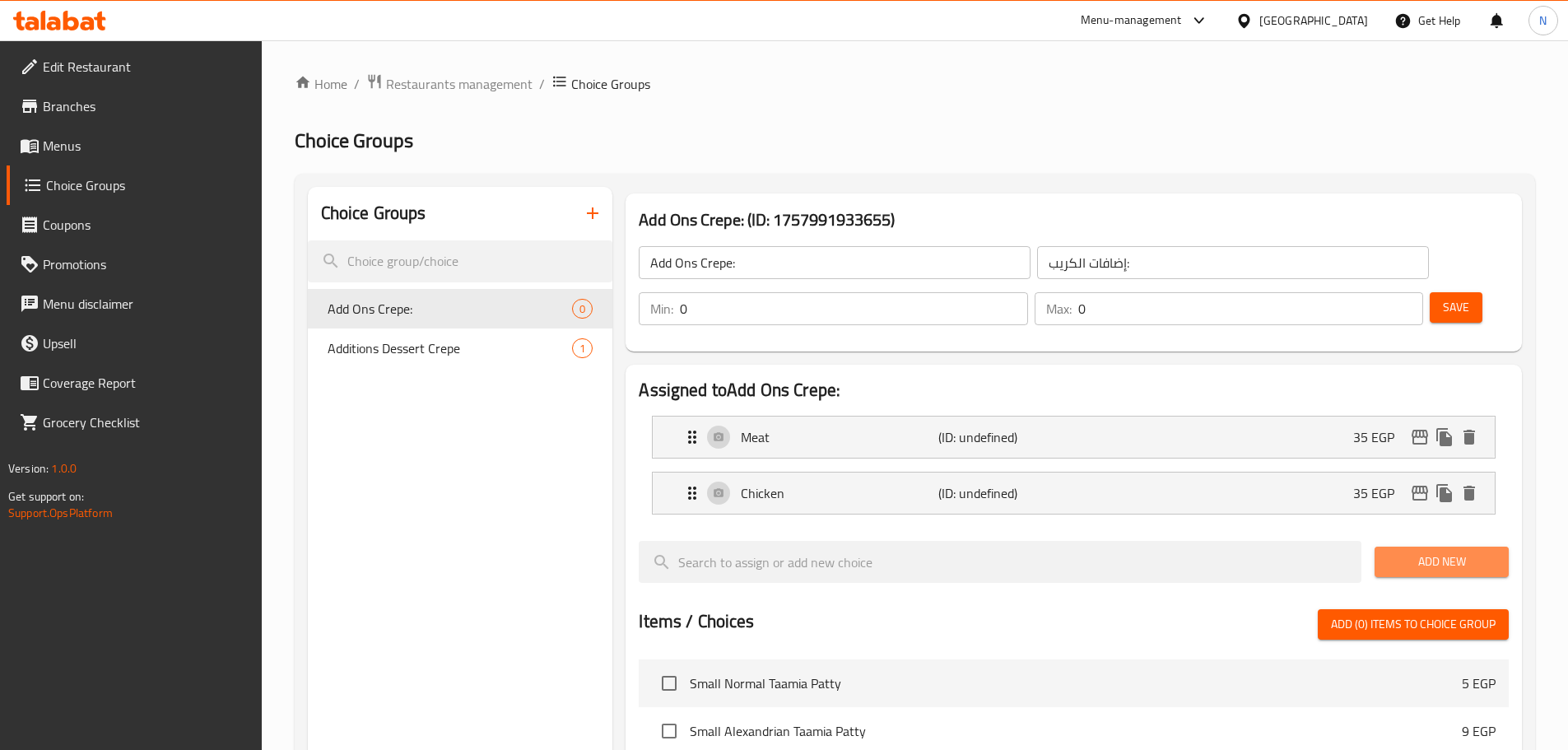
click at [1405, 552] on span "Add New" at bounding box center [1441, 562] width 108 height 20
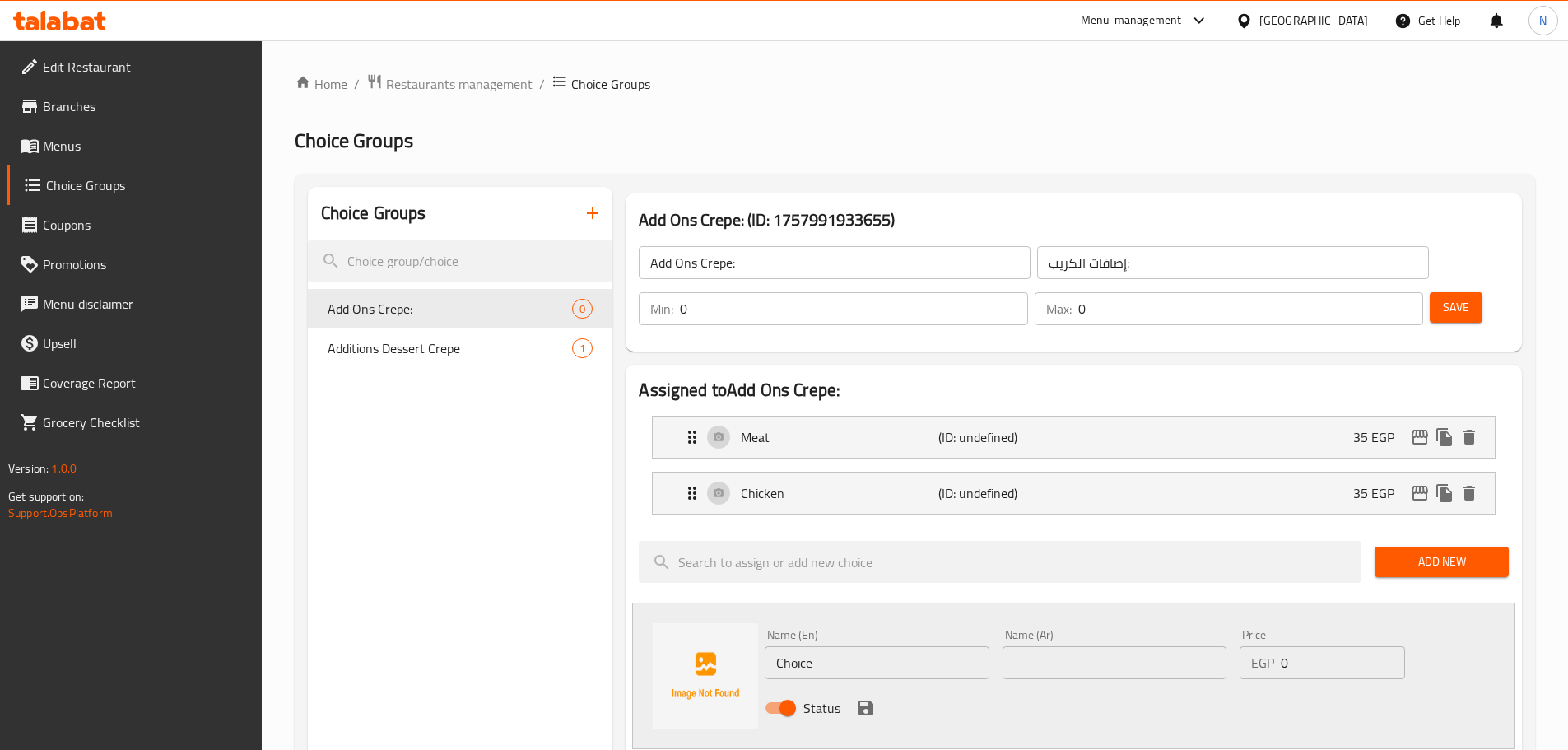
drag, startPoint x: 1033, startPoint y: 620, endPoint x: 984, endPoint y: 543, distance: 91.3
click at [1033, 646] on input "text" at bounding box center [1114, 662] width 224 height 33
click at [1094, 646] on input "text" at bounding box center [1114, 662] width 224 height 33
paste input "استربس"
type input "استربس"
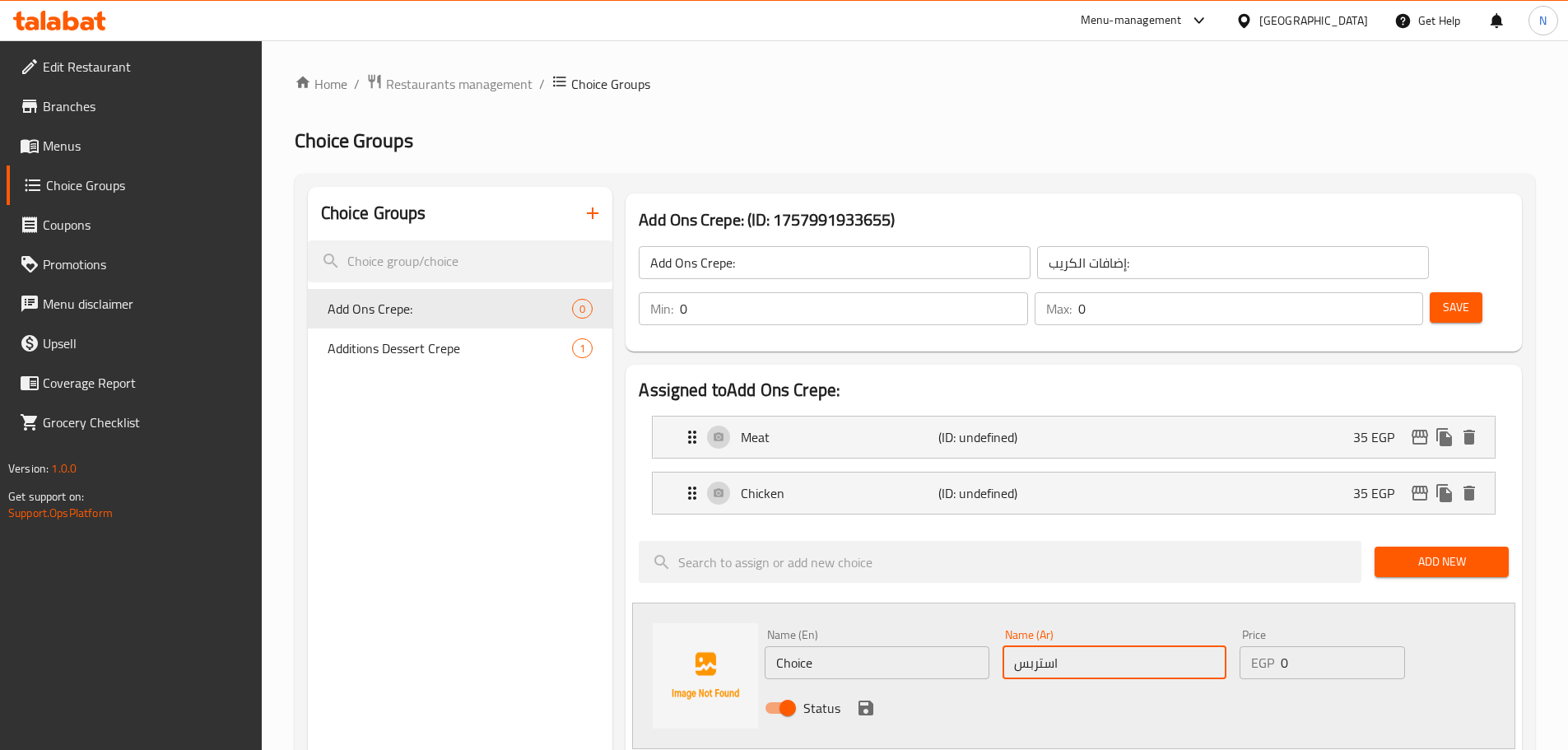
click at [804, 646] on input "Choice" at bounding box center [876, 662] width 224 height 33
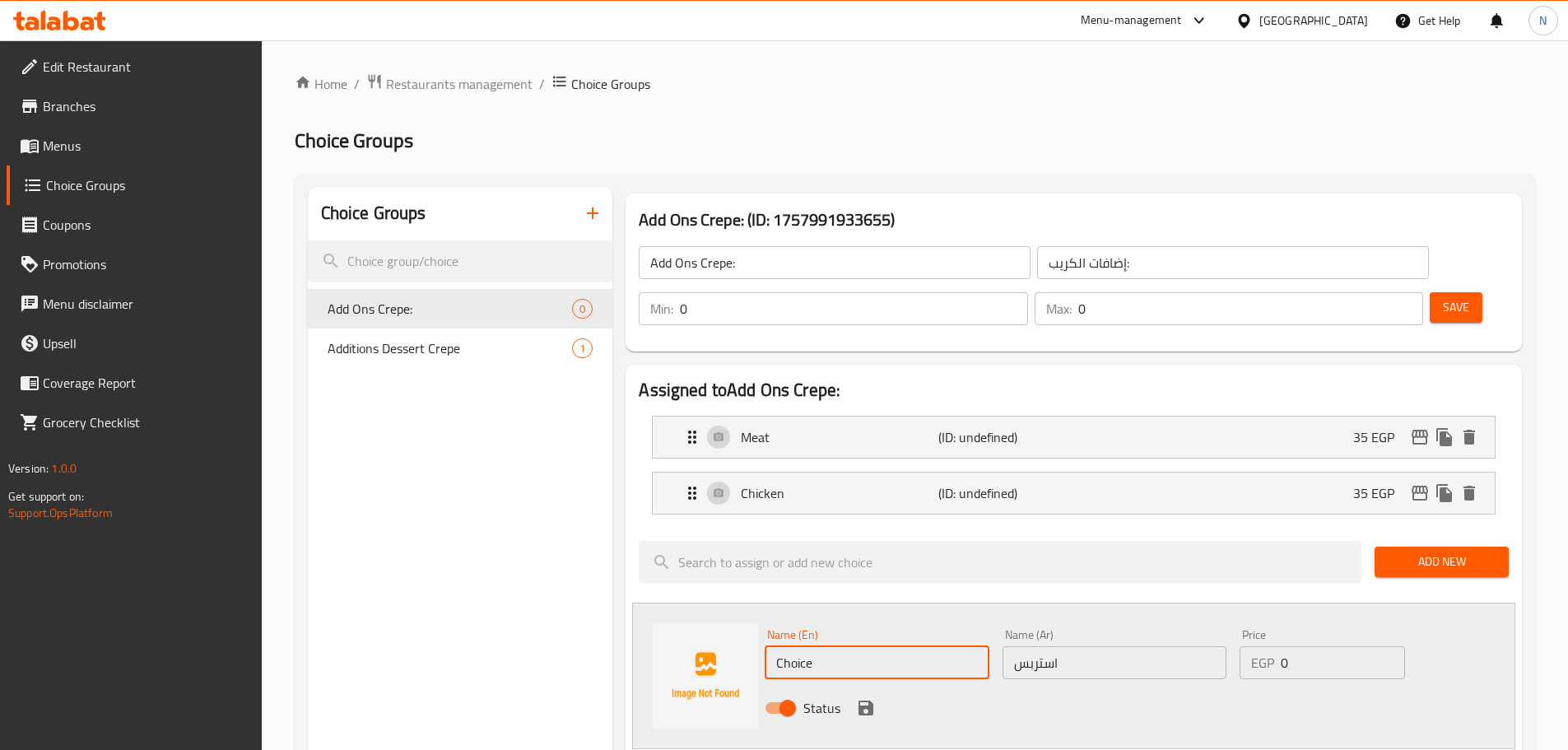
click at [804, 646] on input "Choice" at bounding box center [876, 662] width 224 height 33
type input "Strips"
drag, startPoint x: 1319, startPoint y: 625, endPoint x: 1273, endPoint y: 621, distance: 46.2
click at [1273, 646] on div "EGP 0 Price" at bounding box center [1321, 662] width 164 height 33
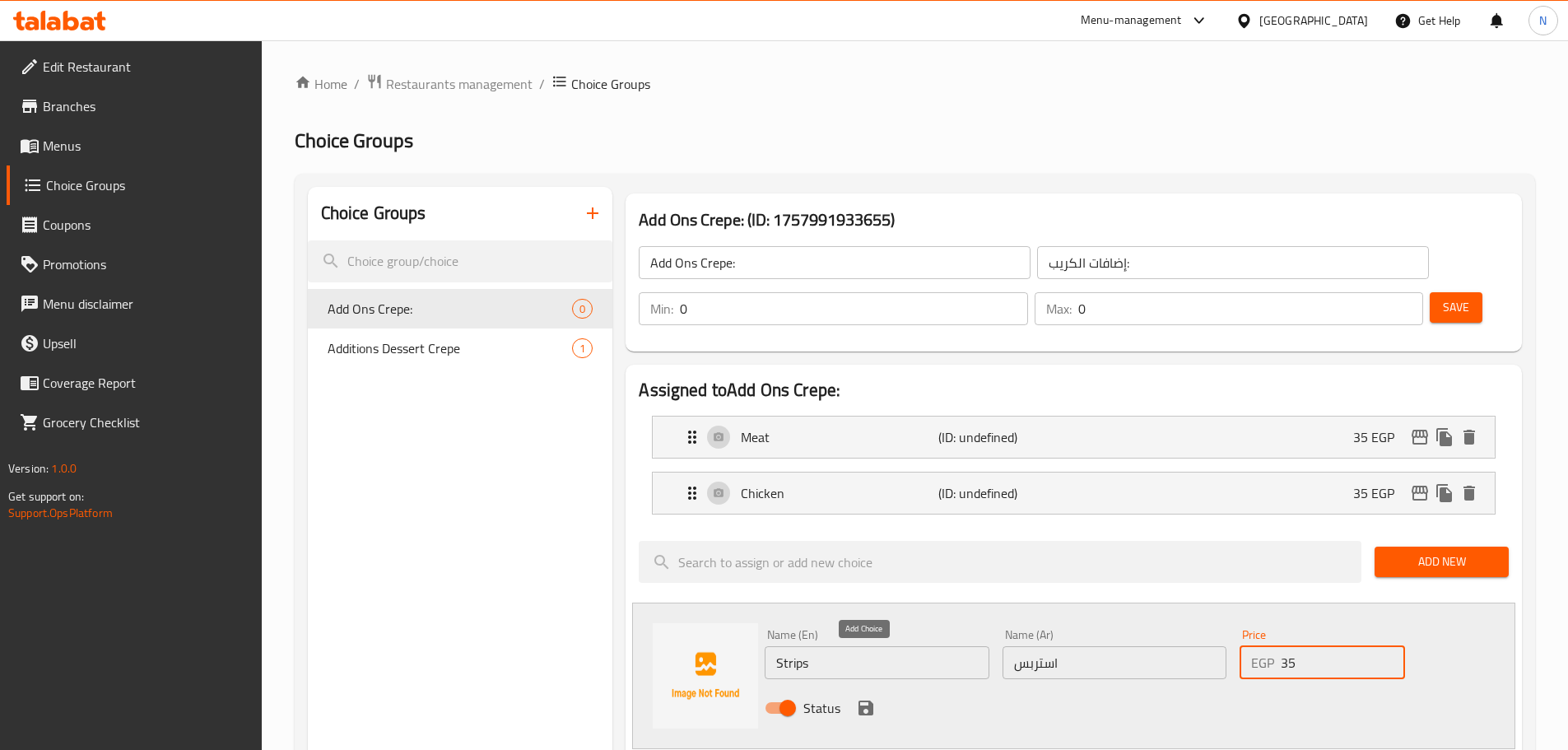
type input "35"
click at [867, 701] on icon "save" at bounding box center [865, 707] width 14 height 14
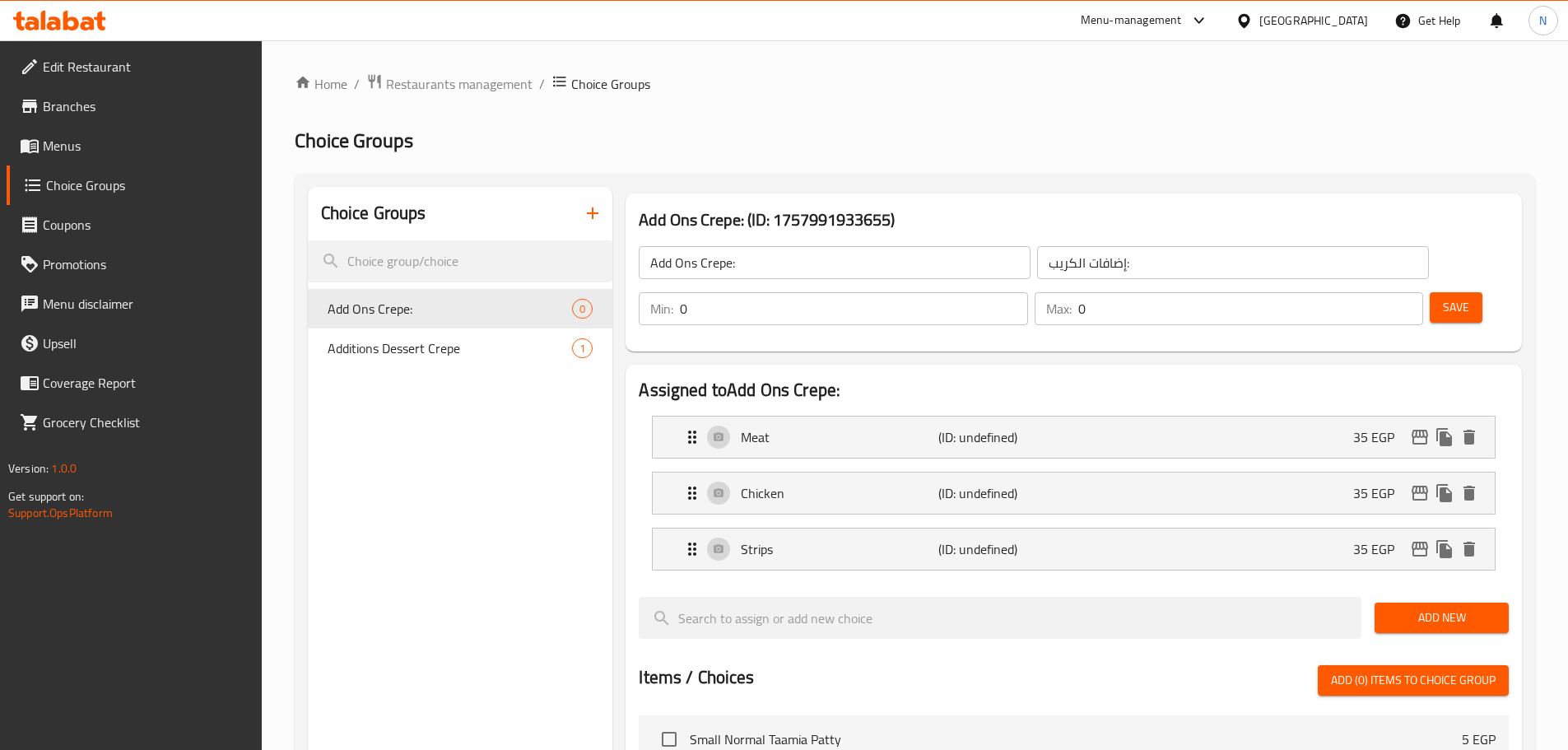
click at [1450, 608] on span "Add New" at bounding box center [1441, 618] width 108 height 20
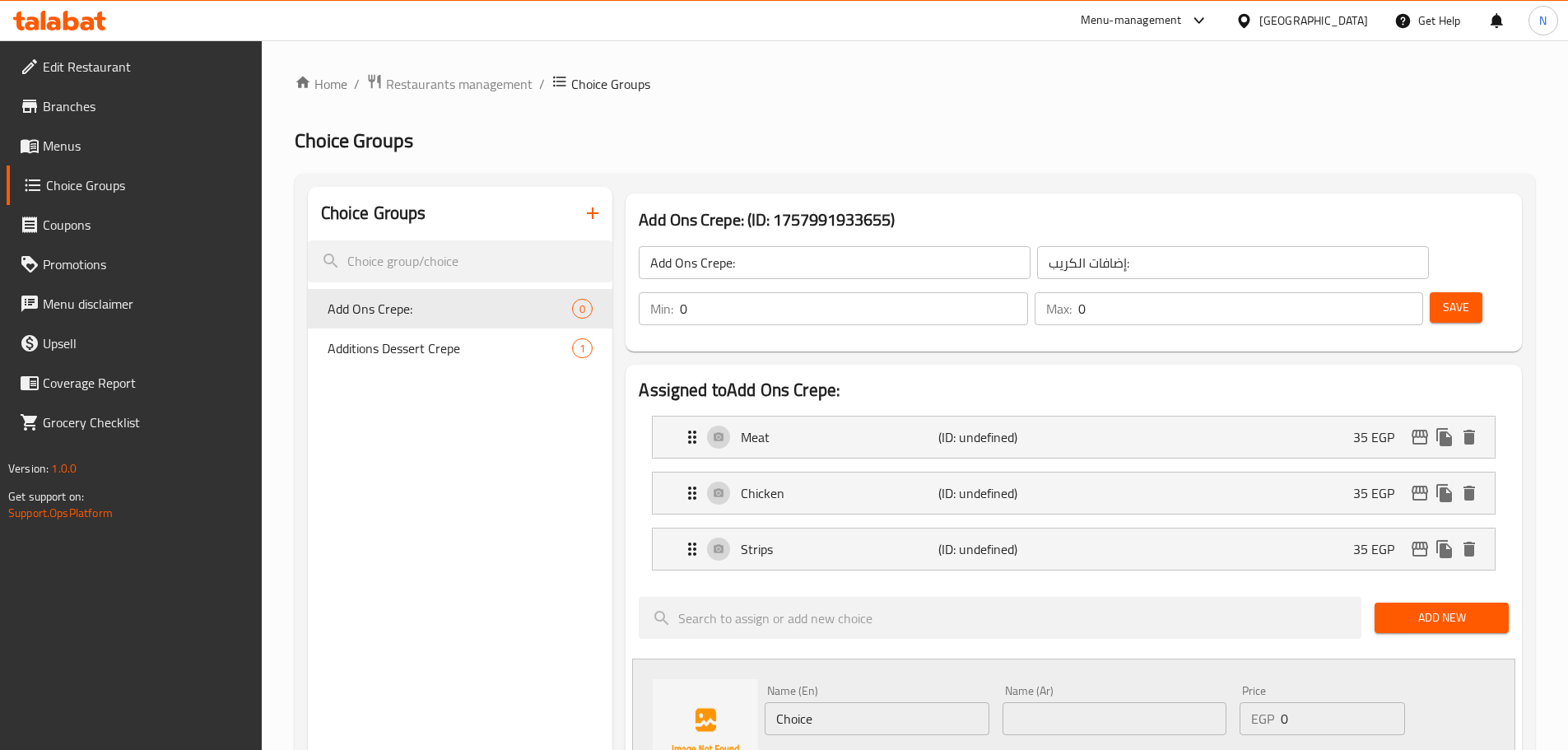
click at [1061, 702] on input "text" at bounding box center [1114, 719] width 224 height 33
paste input "بطاطس موتزاريلا"
type input "بطاطس موتزاريلا"
click at [839, 702] on input "Choice" at bounding box center [876, 719] width 224 height 33
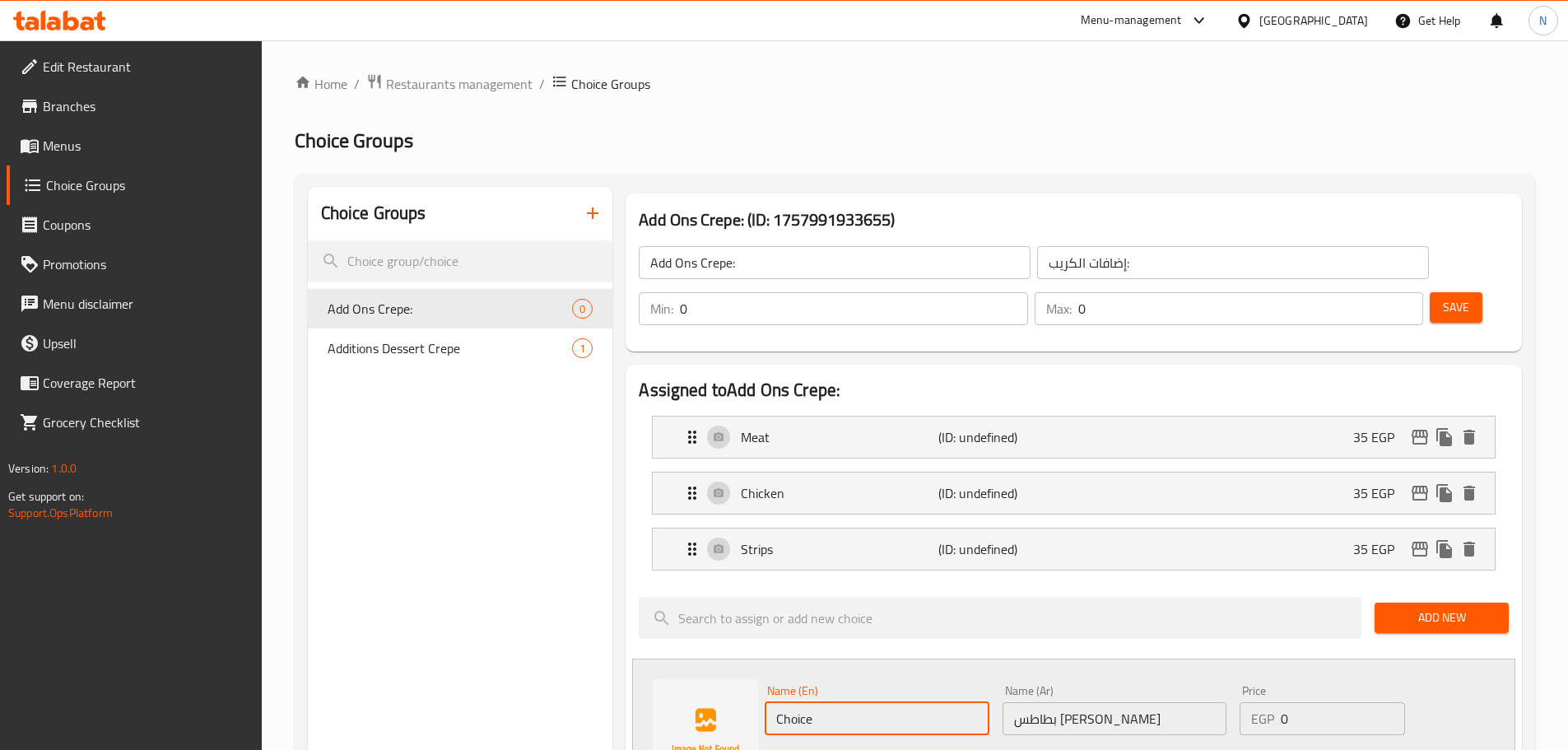
paste input "Mozzarella potatoes"
type input "Mozzarella Potatoes"
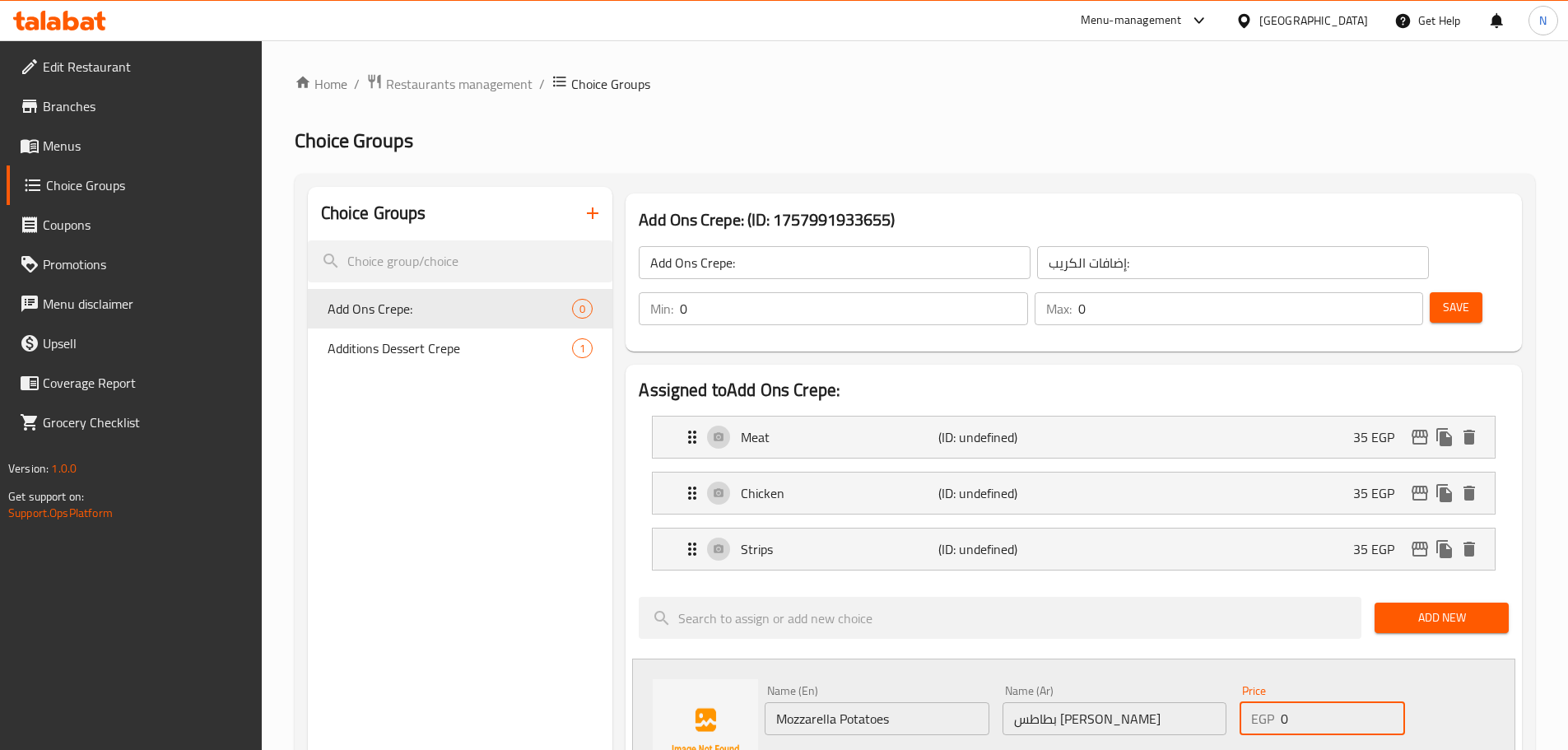
drag, startPoint x: 1302, startPoint y: 681, endPoint x: 1274, endPoint y: 682, distance: 28.0
click at [1274, 702] on div "EGP 0 Price" at bounding box center [1321, 719] width 164 height 33
type input "25"
click at [1199, 741] on div "Status" at bounding box center [1114, 764] width 712 height 44
click at [858, 749] on icon "save" at bounding box center [866, 764] width 20 height 20
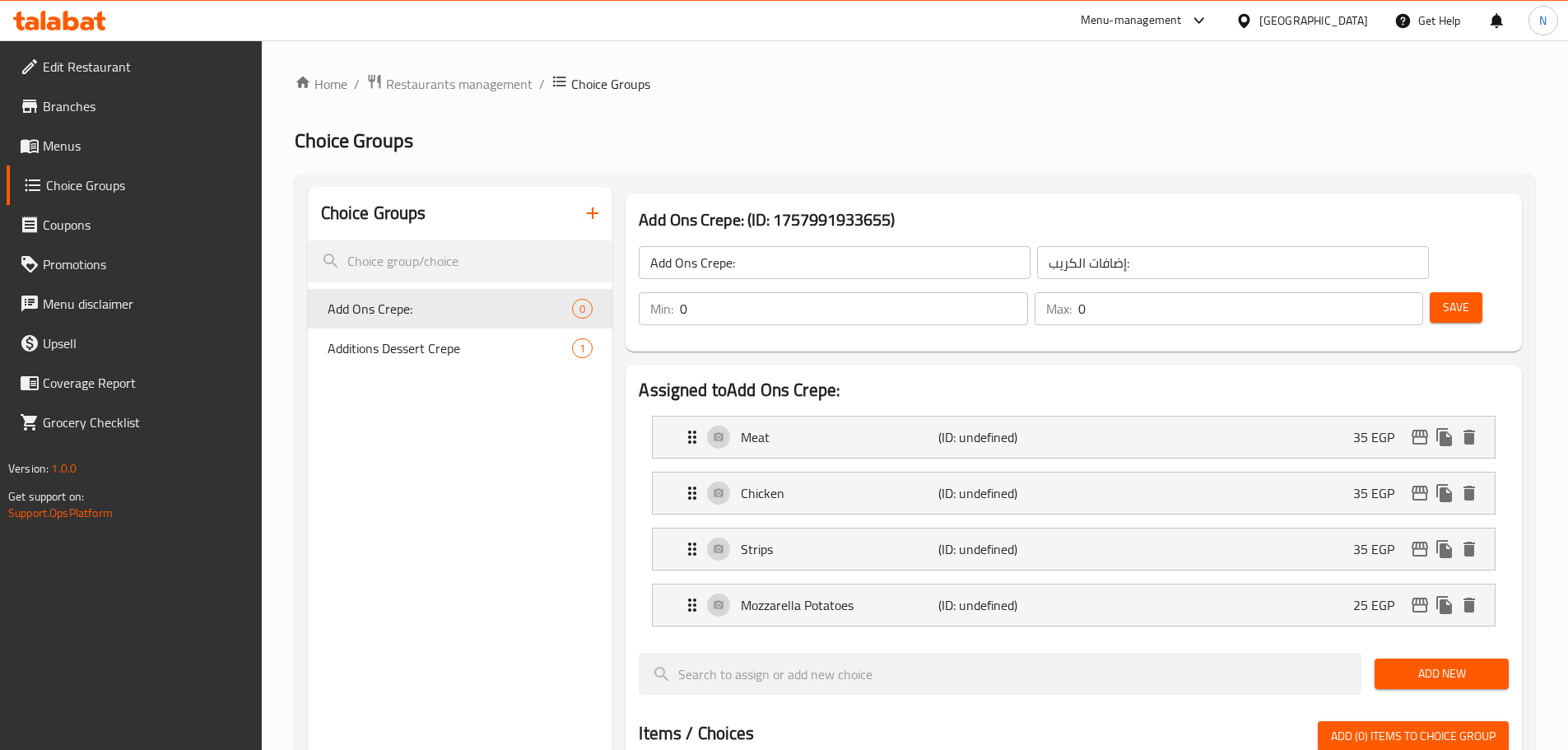
click at [1475, 663] on span "Add New" at bounding box center [1441, 673] width 108 height 20
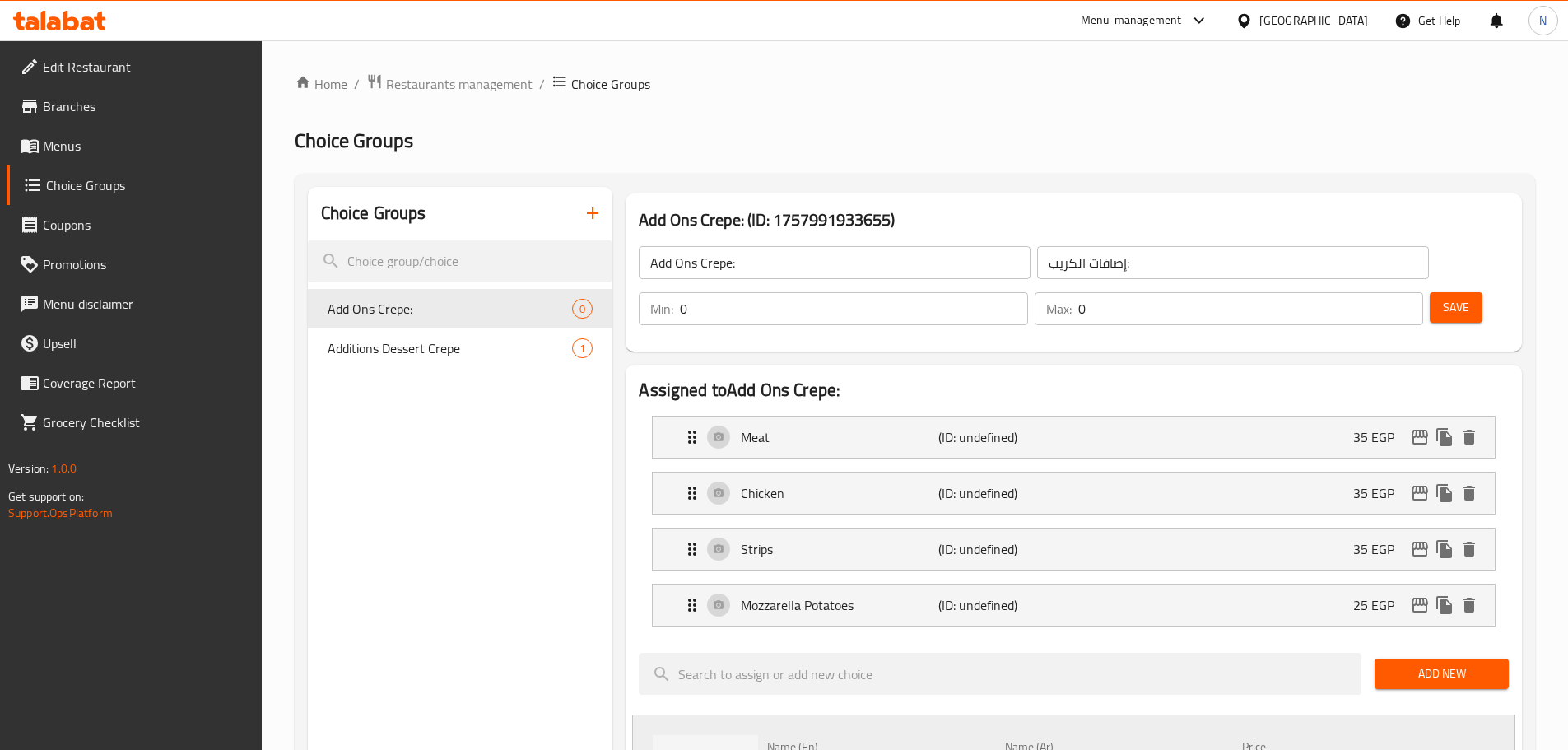
paste input "رومي مايونيز"
type input "رومي مايونيز"
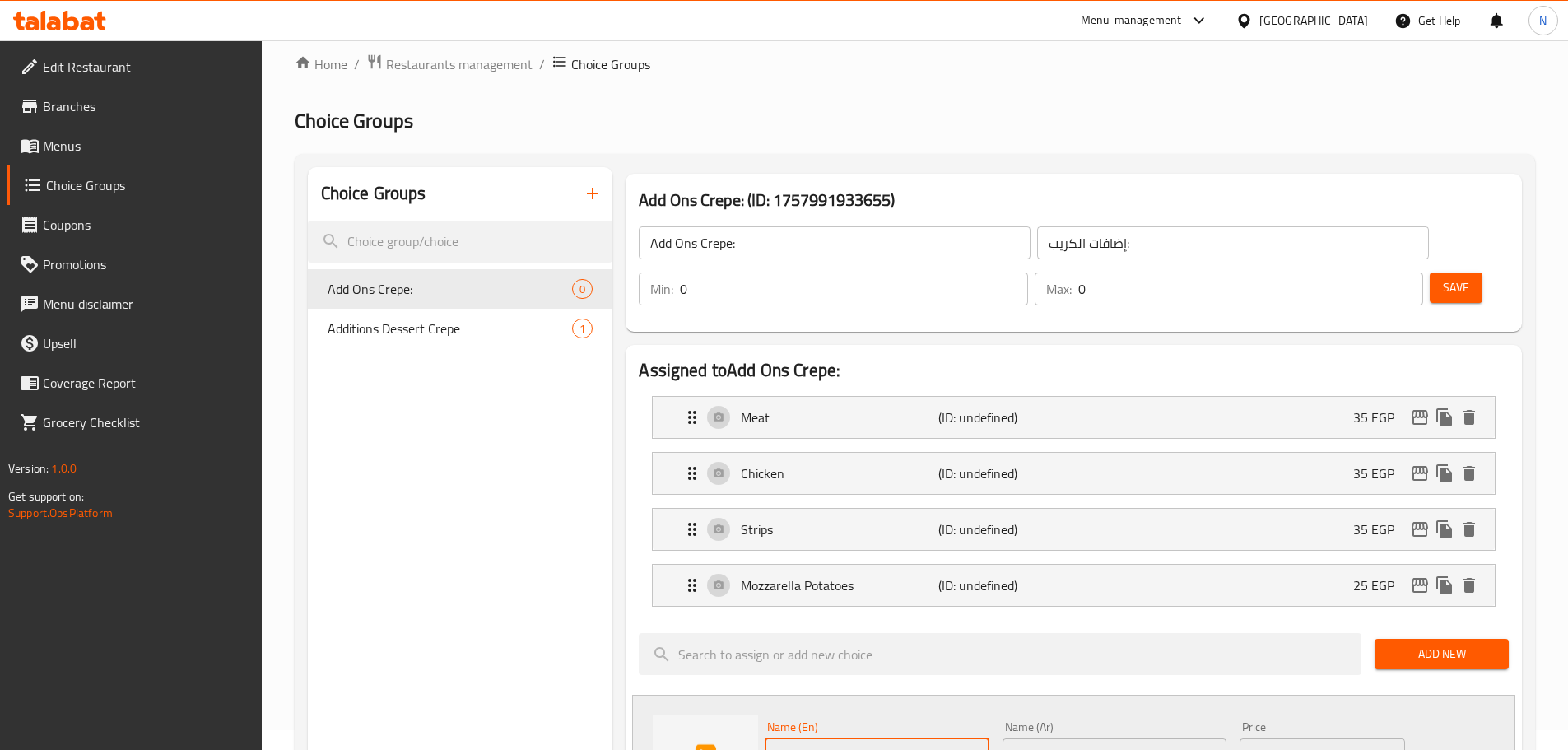
click at [833, 738] on input "Choice" at bounding box center [876, 754] width 224 height 33
paste input "Rumi mayonnais"
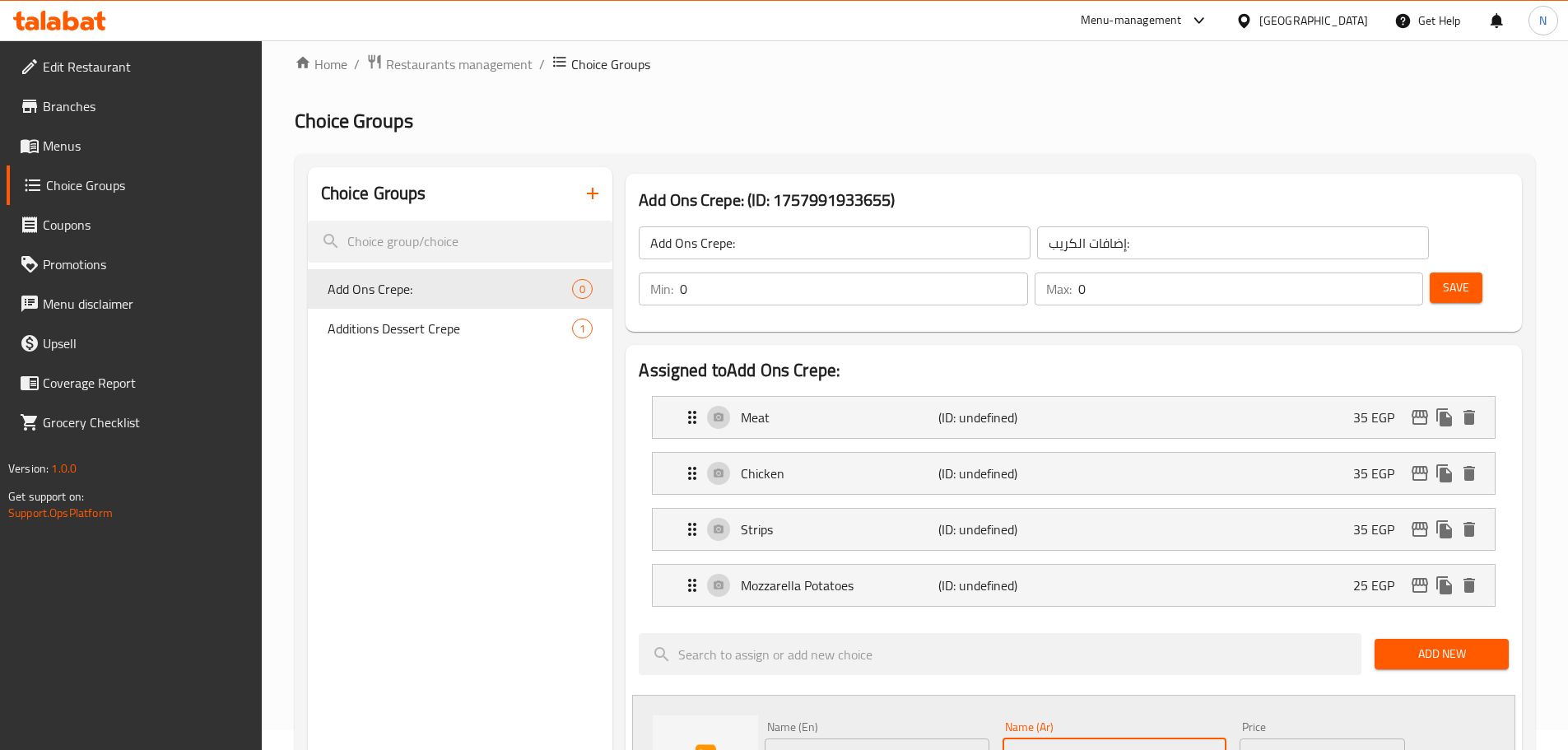
click at [1079, 738] on input "رومي مايونيز" at bounding box center [1114, 754] width 224 height 33
click at [792, 738] on input "Rumi mayonnaise" at bounding box center [876, 754] width 224 height 33
paste input "o"
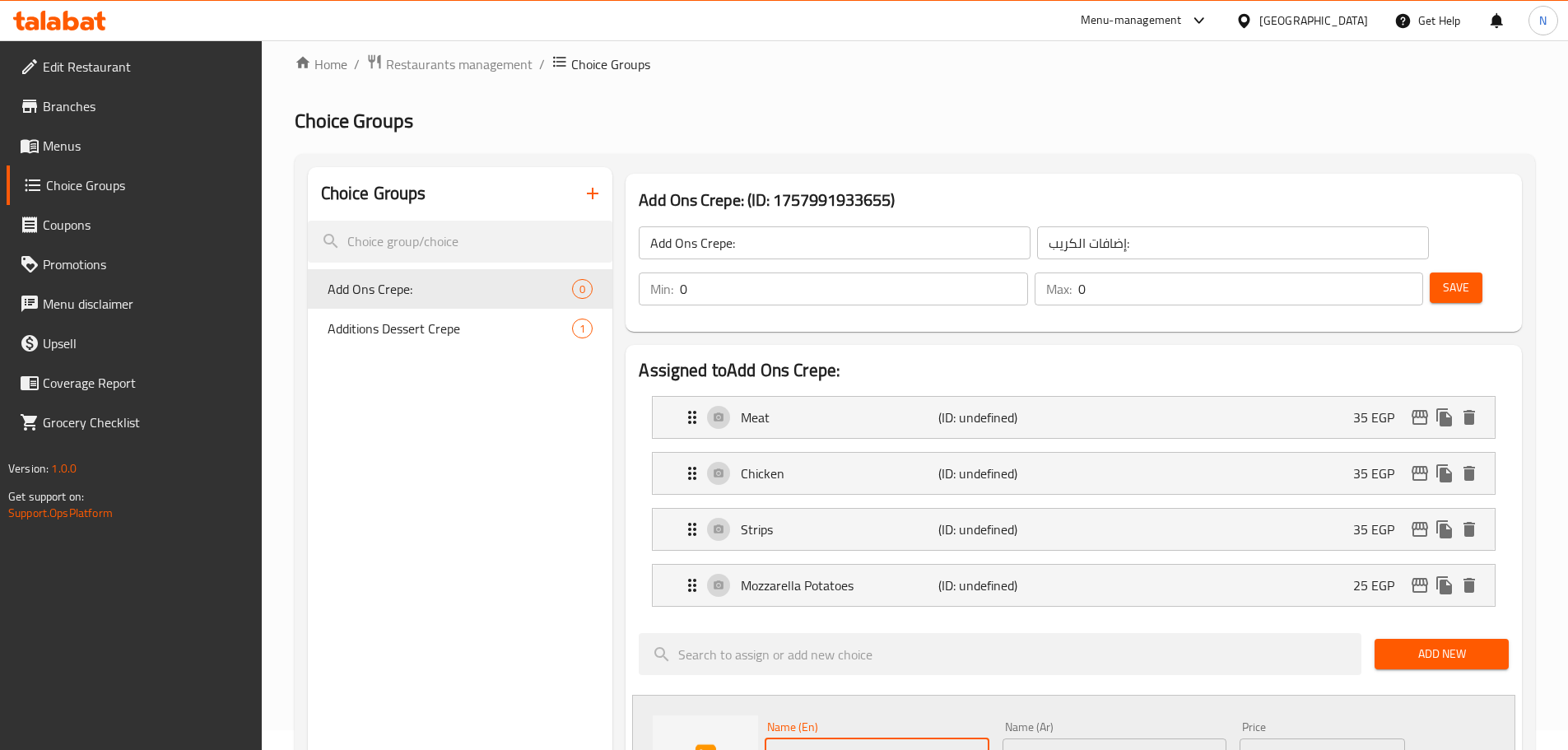
click at [832, 738] on input "Roumi mayonnaise" at bounding box center [876, 754] width 224 height 33
type input "Roumi Mayonnaise"
drag, startPoint x: 1301, startPoint y: 715, endPoint x: 1277, endPoint y: 717, distance: 24.1
click at [1277, 738] on div "EGP 0 Price" at bounding box center [1321, 754] width 164 height 33
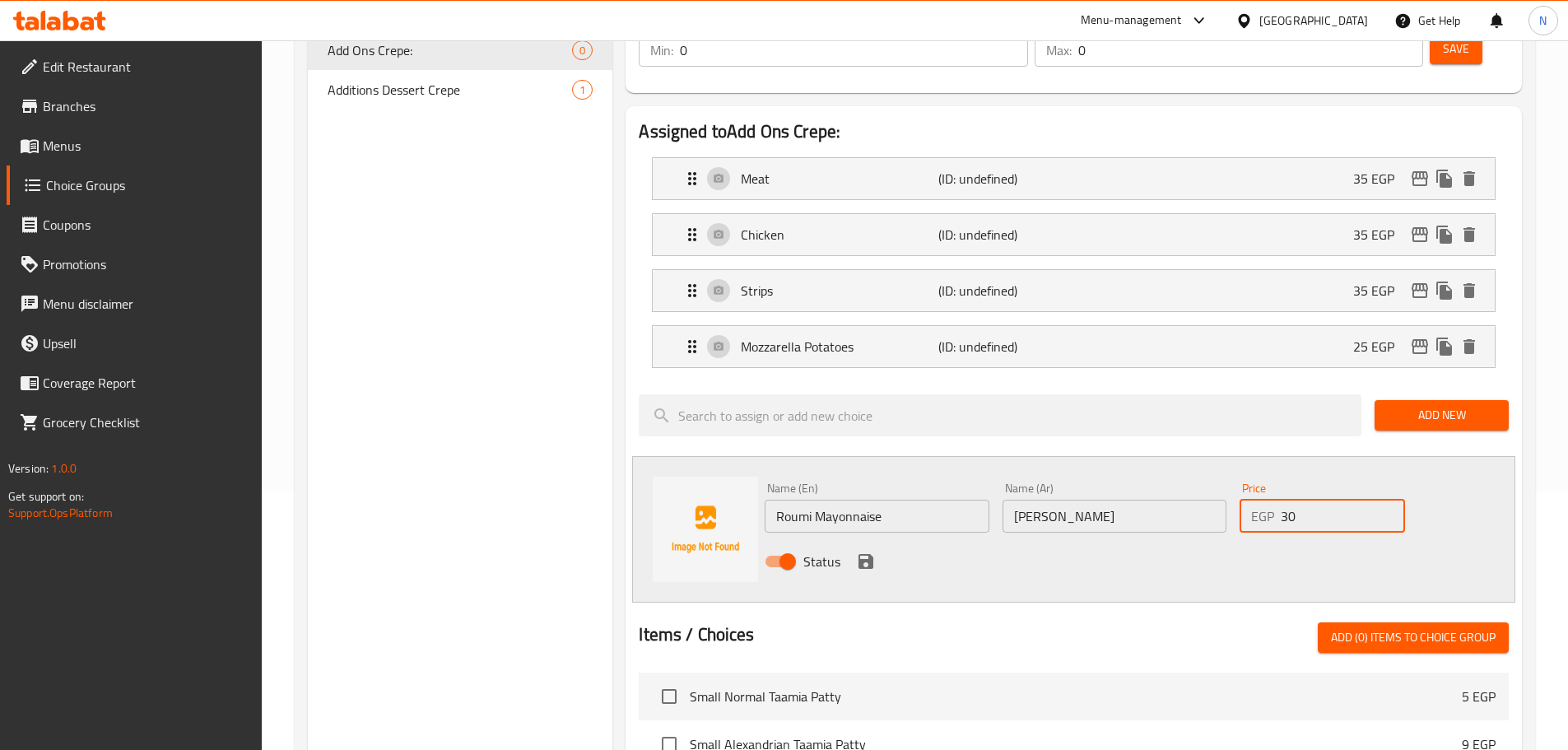
scroll to position [266, 0]
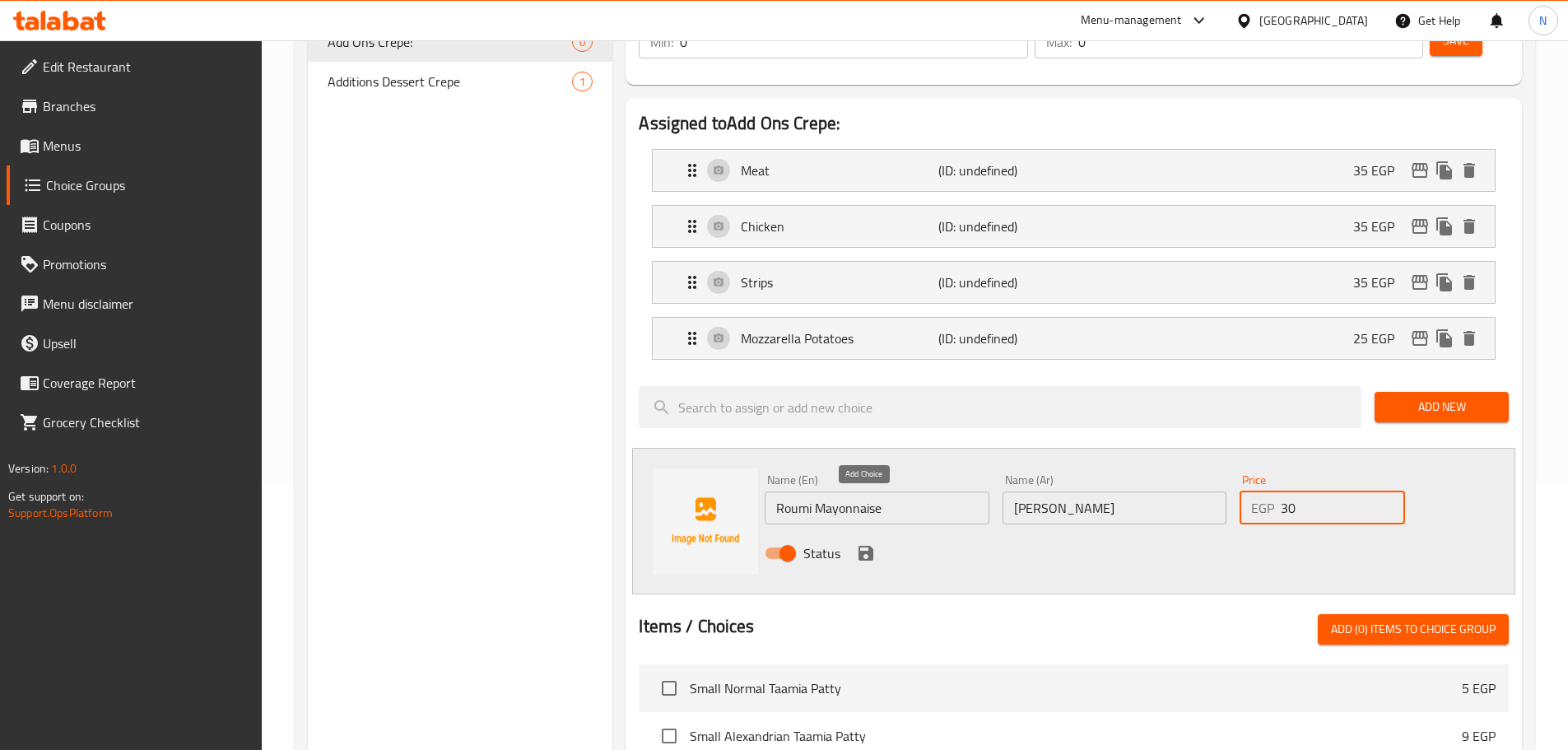
type input "30"
click at [866, 543] on icon "save" at bounding box center [866, 552] width 20 height 20
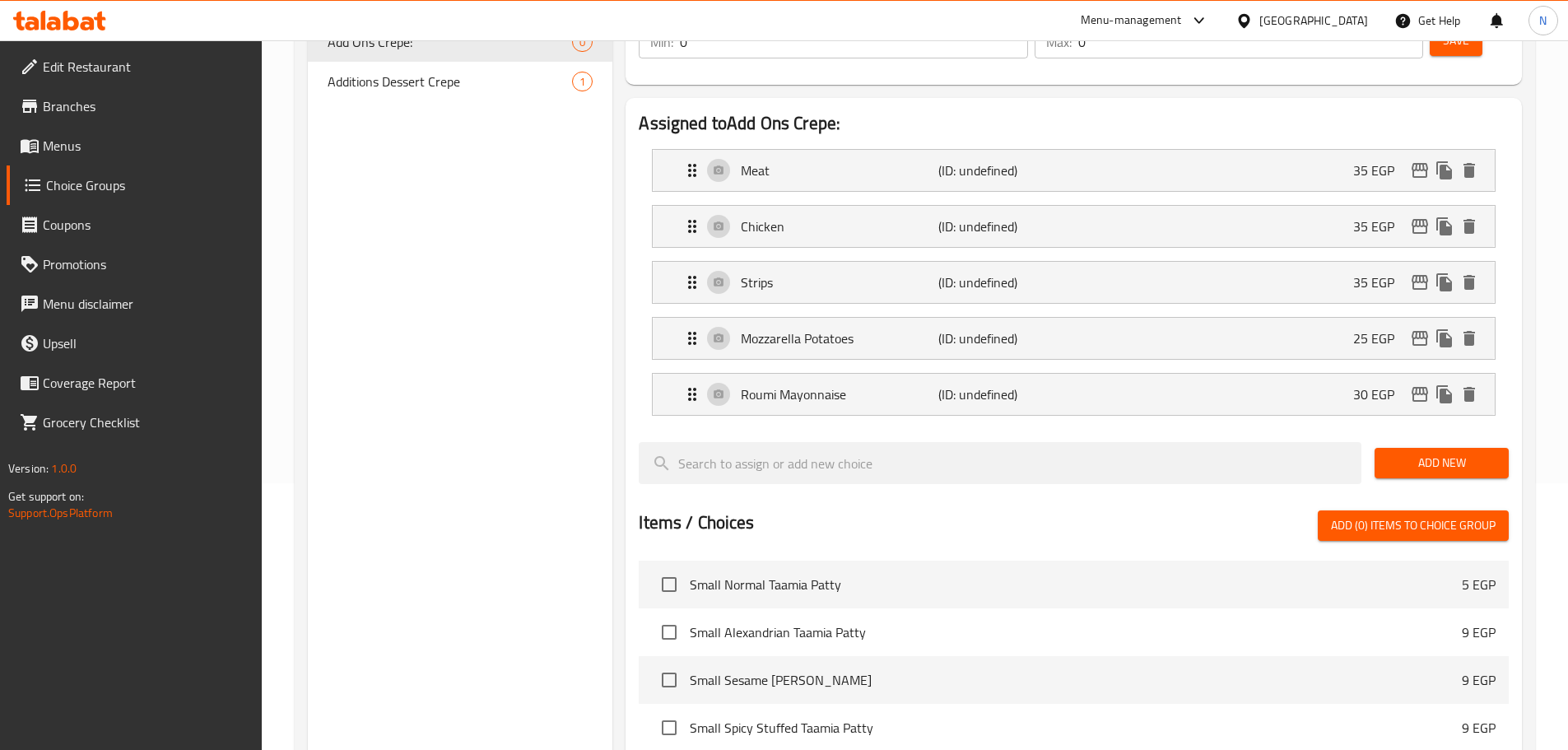
click at [1433, 453] on span "Add New" at bounding box center [1441, 463] width 108 height 20
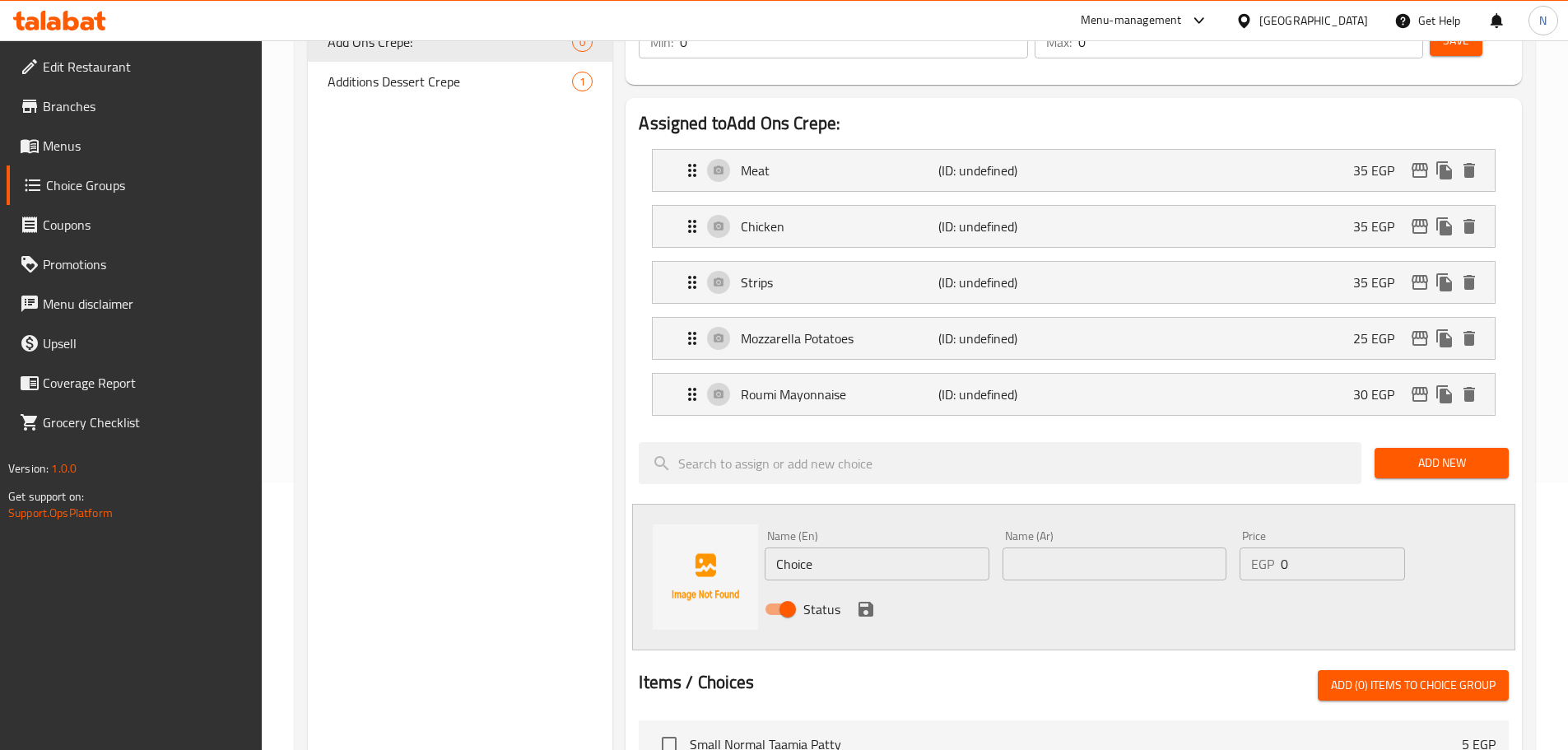
click at [1139, 547] on input "text" at bounding box center [1114, 564] width 224 height 33
paste input "سلامي"
type input "سلامي"
click at [789, 547] on input "Choice" at bounding box center [876, 564] width 224 height 33
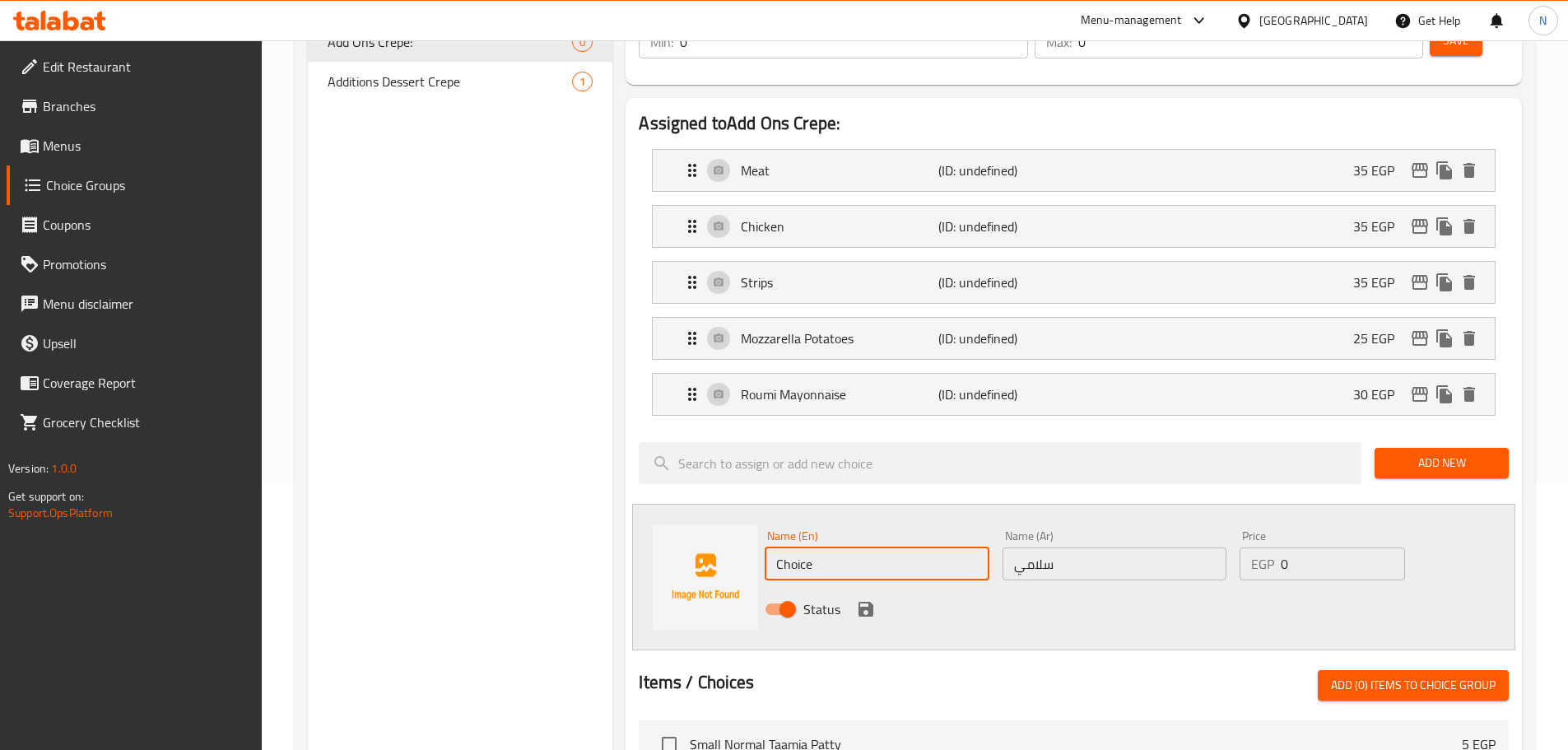
paste input "salami"
type input "Salami"
drag, startPoint x: 1300, startPoint y: 516, endPoint x: 1279, endPoint y: 517, distance: 21.0
click at [1279, 547] on div "EGP 0 Price" at bounding box center [1321, 564] width 164 height 33
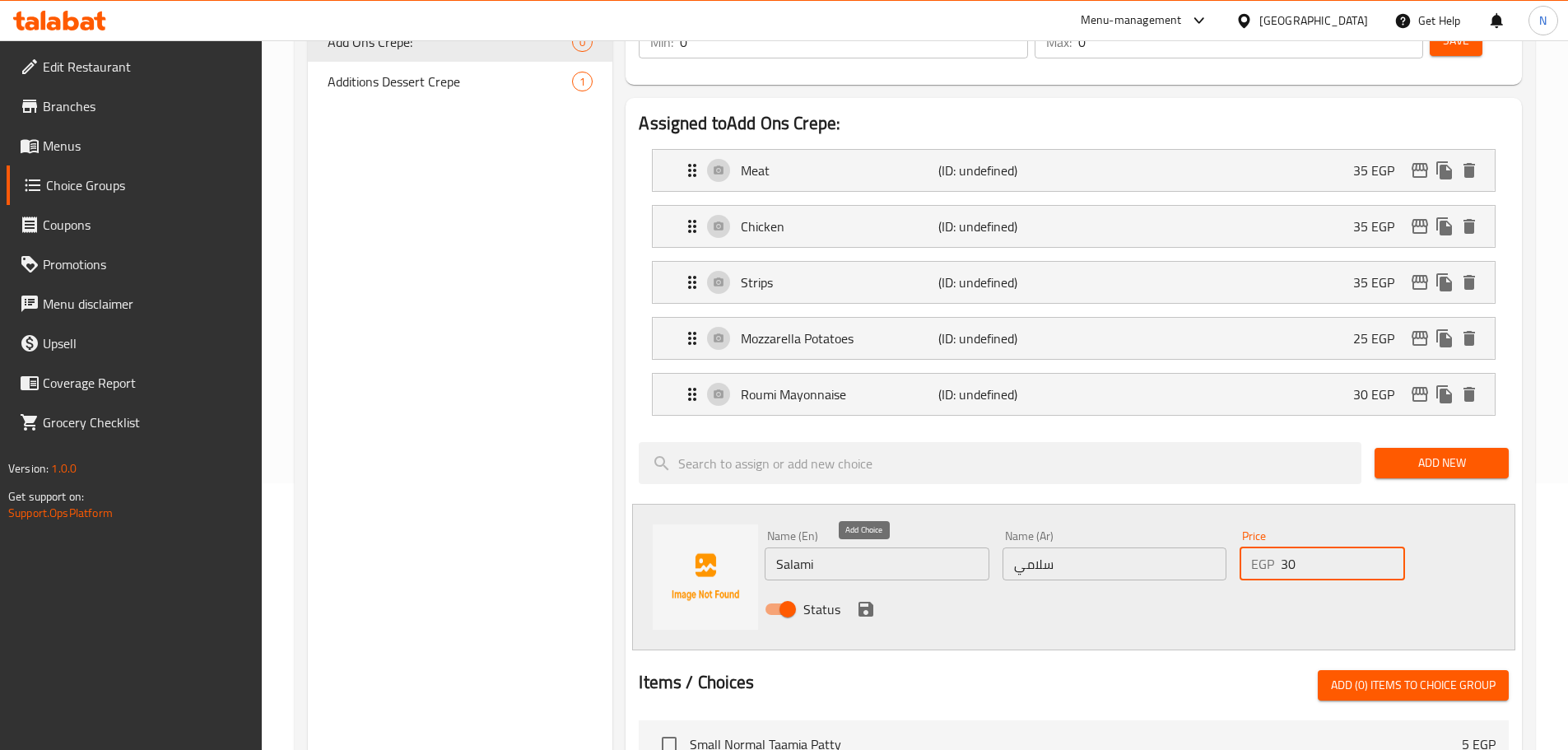
type input "30"
click at [863, 602] on icon "save" at bounding box center [865, 609] width 14 height 14
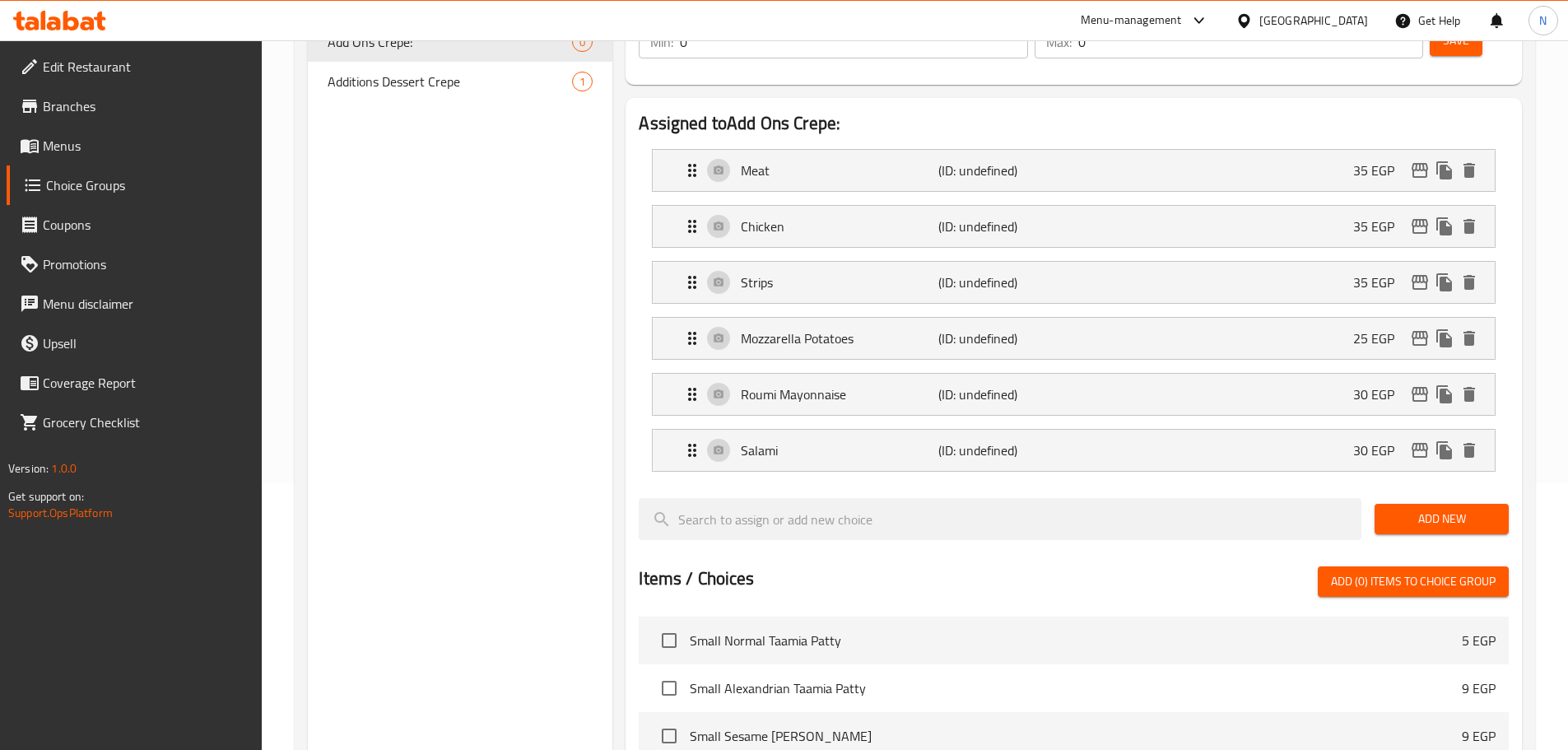
click at [1424, 509] on span "Add New" at bounding box center [1441, 519] width 108 height 20
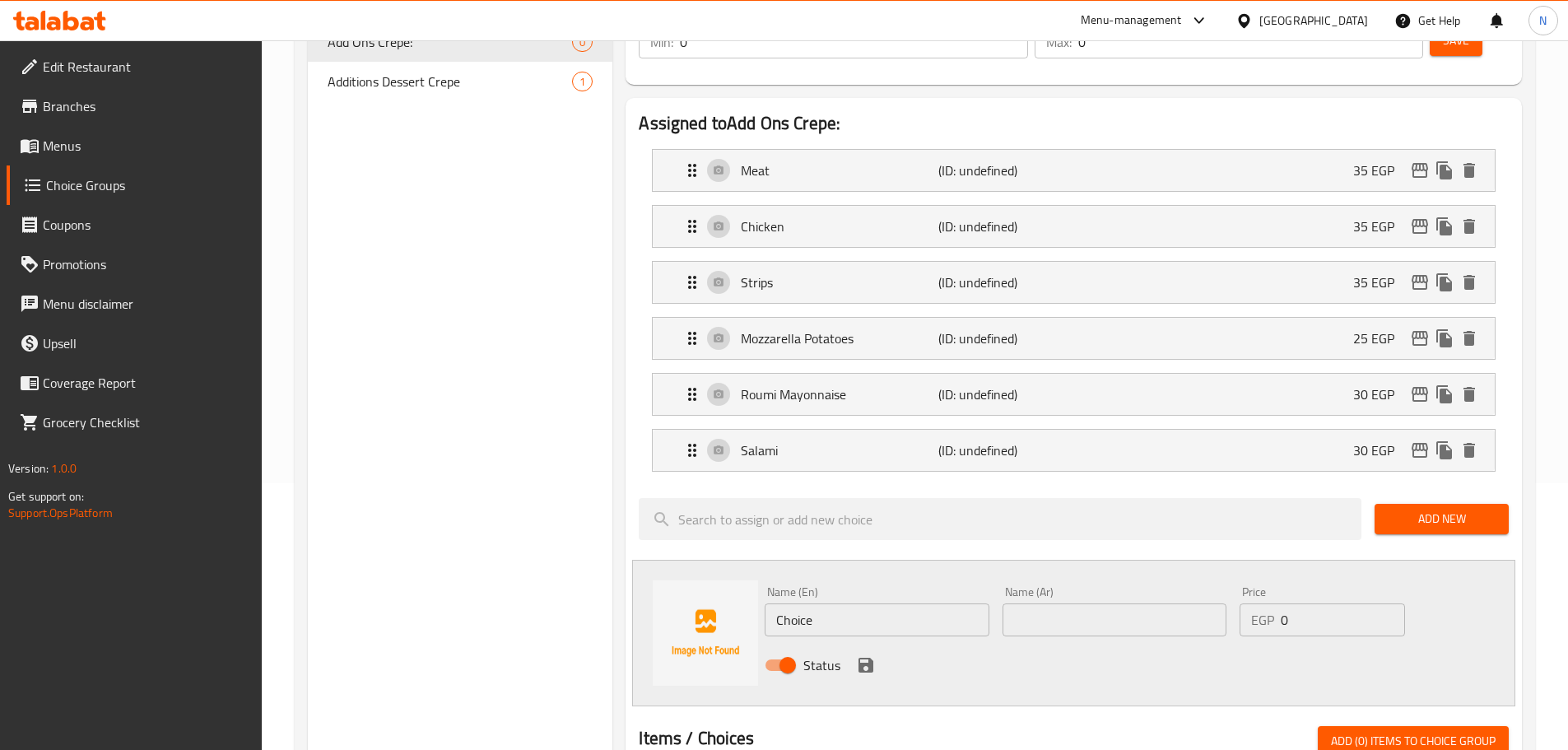
click at [1099, 604] on input "text" at bounding box center [1114, 620] width 224 height 33
paste input "بسطرمة"
type input "بسطرمة"
click at [784, 604] on input "Choice" at bounding box center [876, 620] width 224 height 33
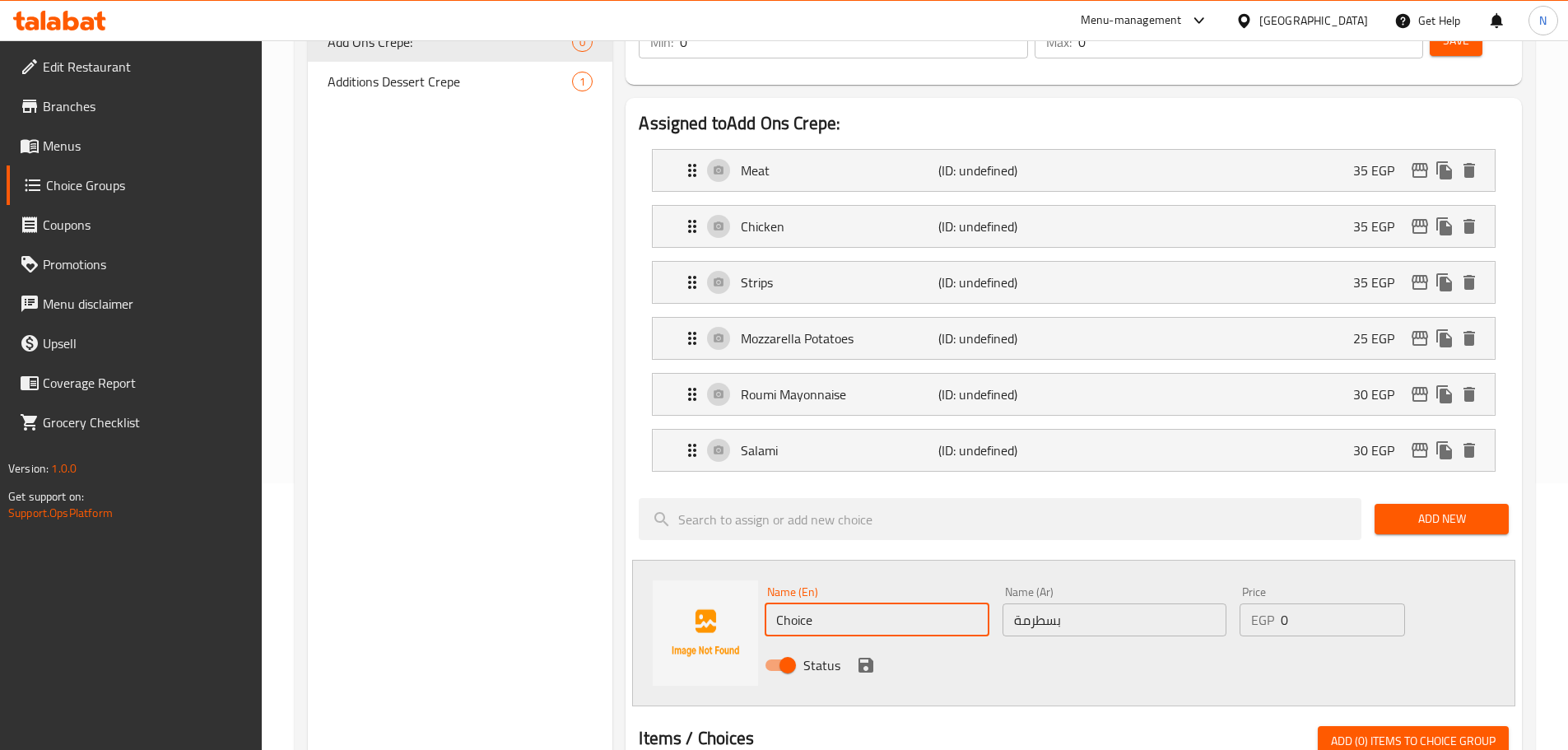
paste input "Pastrami"
type input "Pastrami"
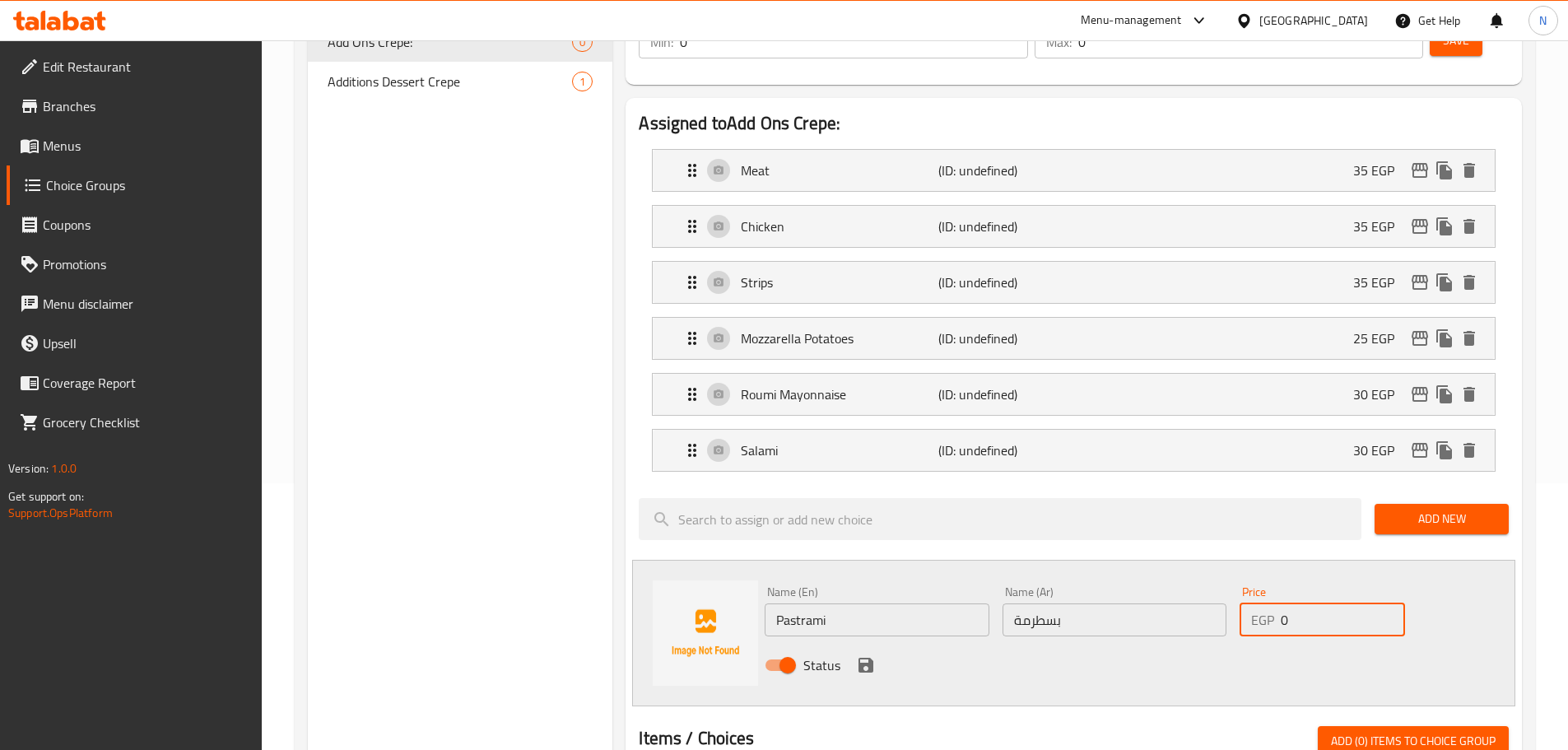
click at [1283, 604] on input "0" at bounding box center [1342, 620] width 123 height 33
type input "30"
click at [1181, 643] on div "Status" at bounding box center [1114, 665] width 712 height 44
click at [868, 656] on icon "save" at bounding box center [866, 665] width 20 height 20
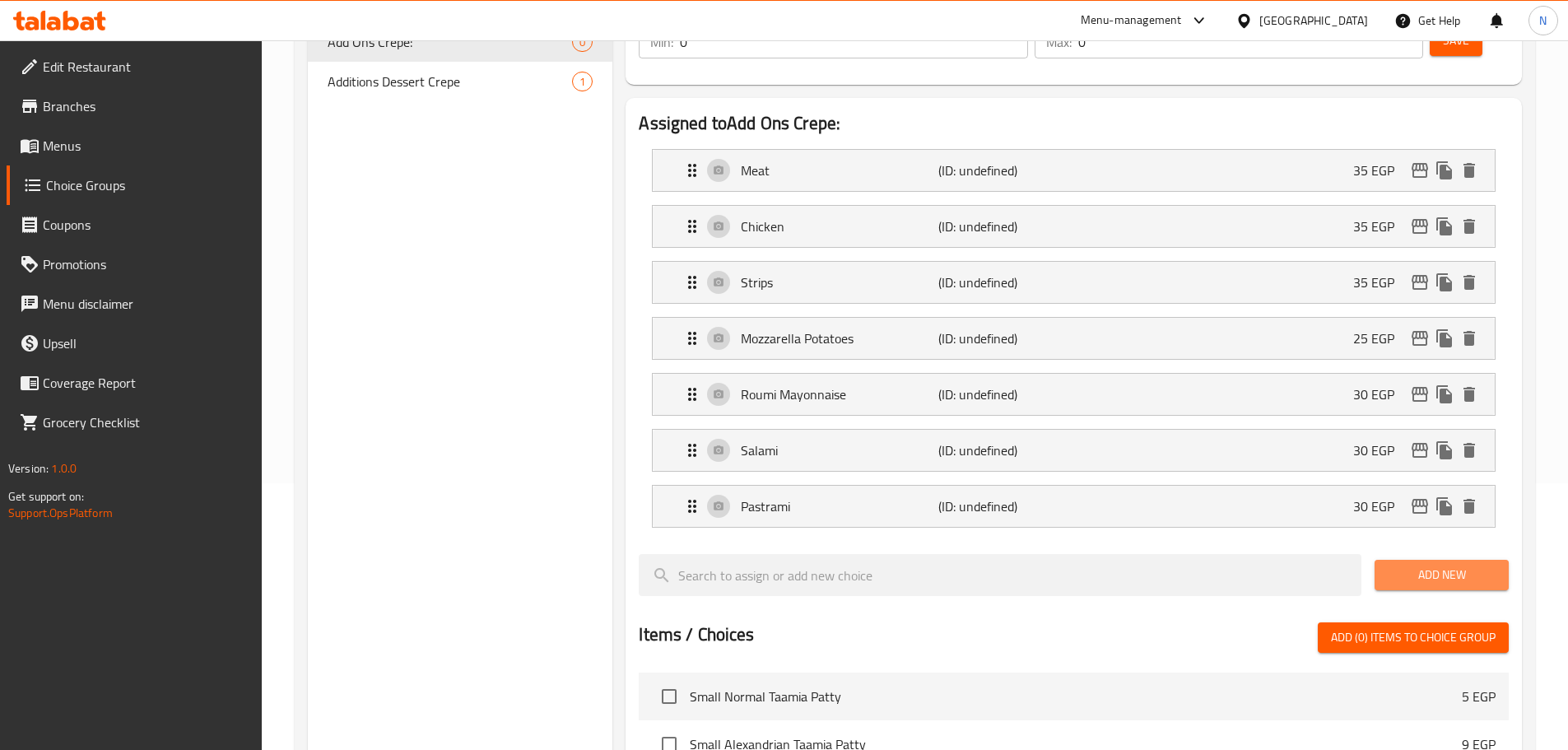
click at [1432, 564] on span "Add New" at bounding box center [1441, 575] width 108 height 20
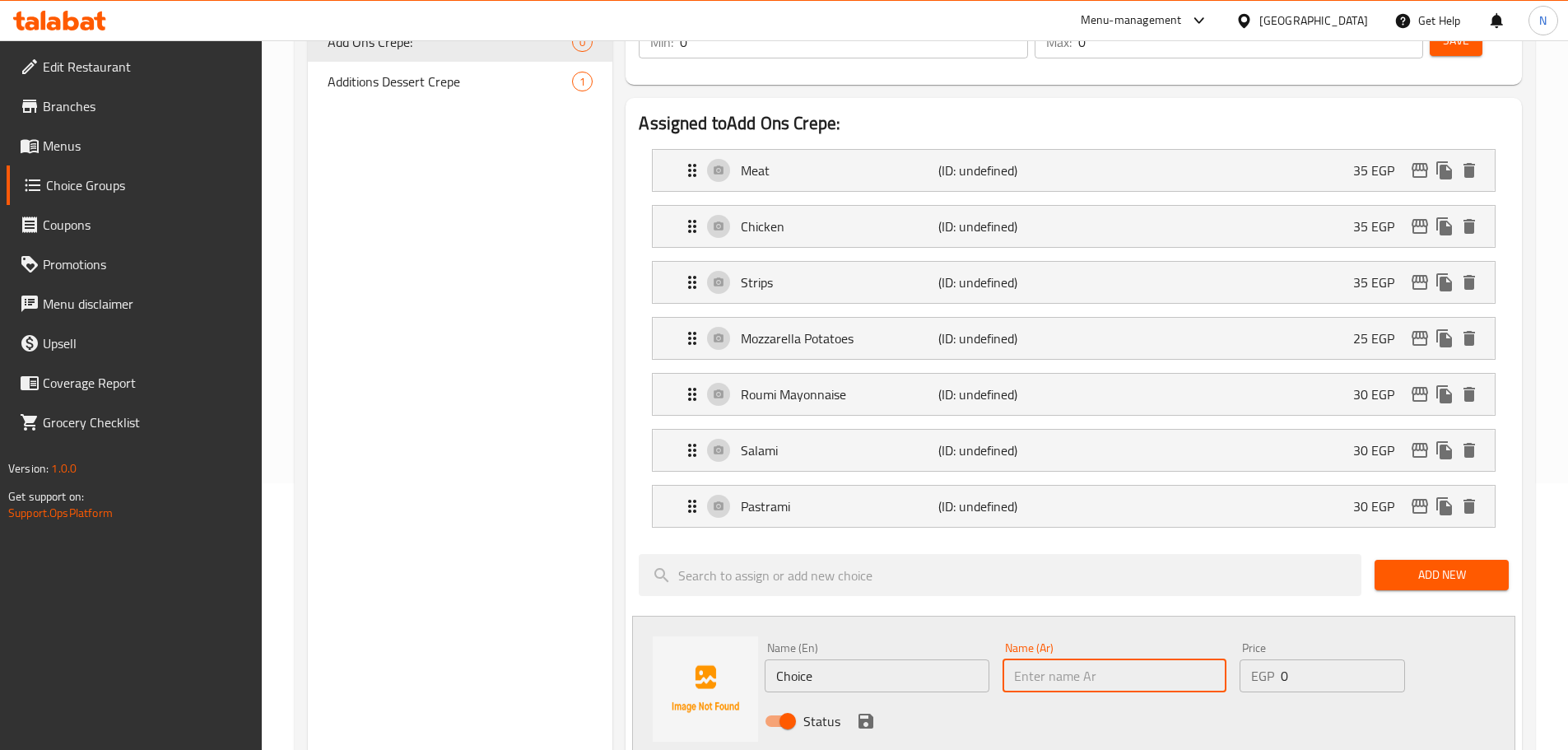
click at [1021, 659] on input "text" at bounding box center [1114, 675] width 224 height 33
paste input "الروول"
type input "الروول"
click at [787, 659] on input "Choice" at bounding box center [876, 675] width 224 height 33
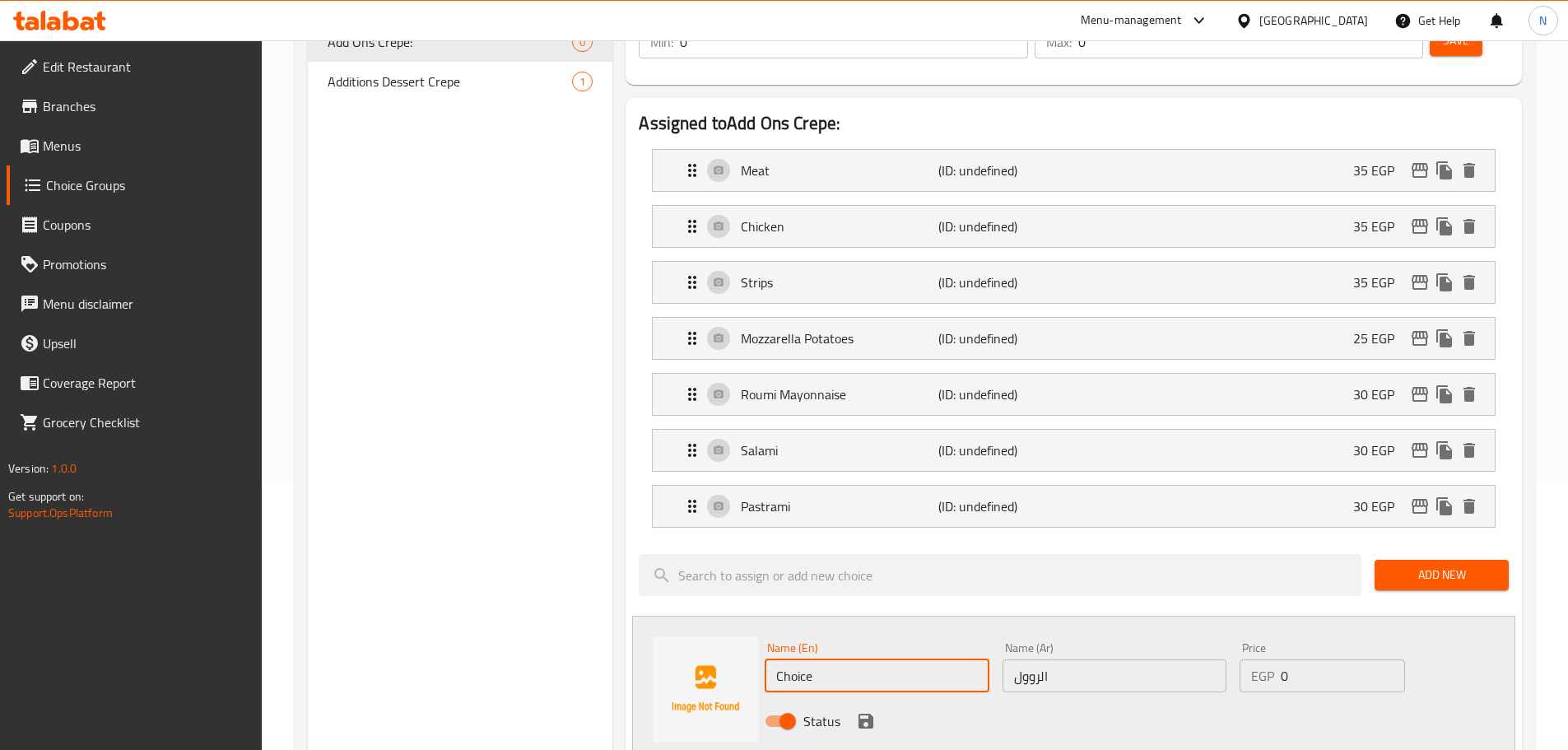
click at [787, 659] on input "Choice" at bounding box center [876, 675] width 224 height 33
paste input "The roll"
click at [807, 659] on input "The roll" at bounding box center [876, 675] width 224 height 33
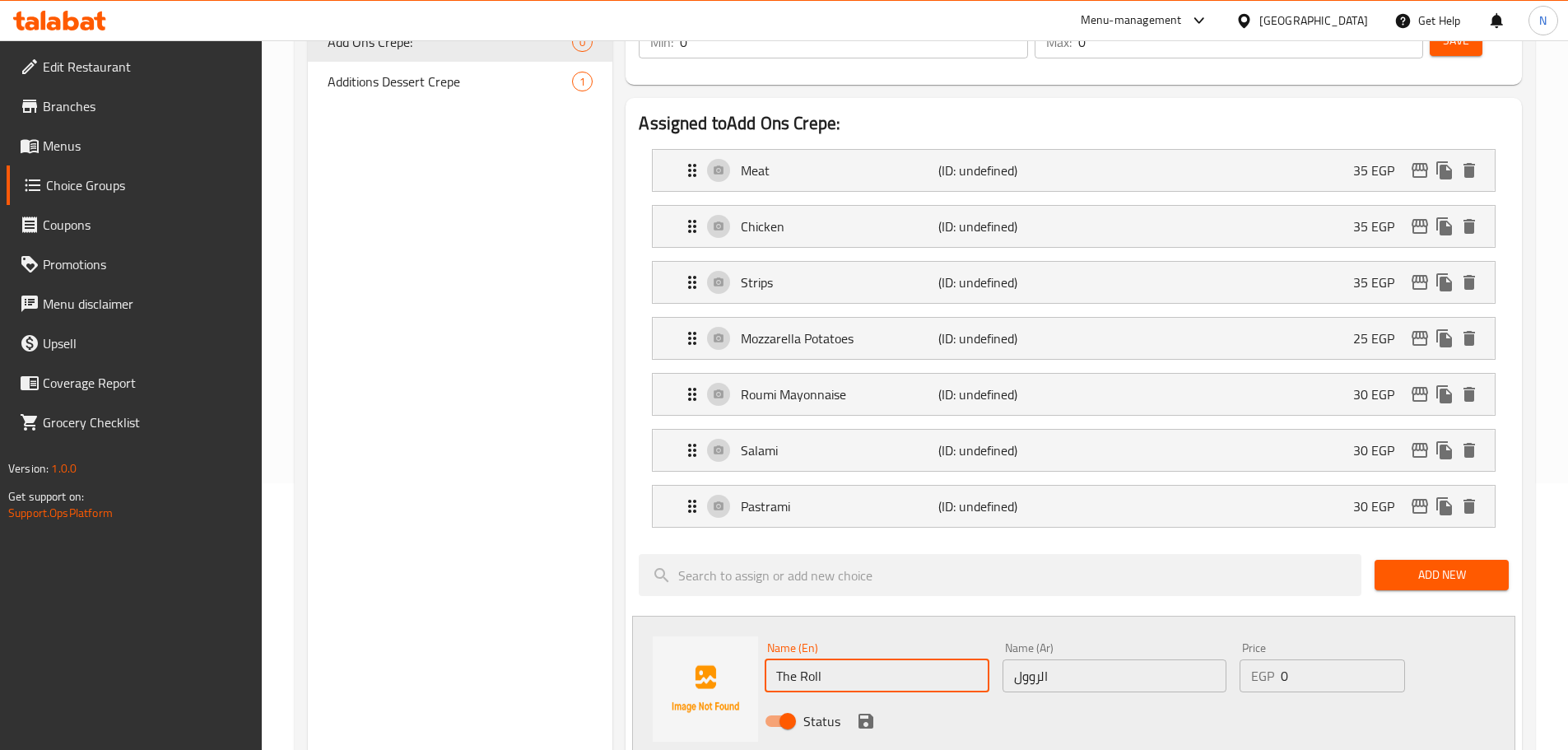
type input "The Roll"
drag, startPoint x: 1334, startPoint y: 637, endPoint x: 1268, endPoint y: 639, distance: 66.0
click at [1268, 659] on div "EGP 0 Price" at bounding box center [1321, 675] width 164 height 33
type input "15"
click at [784, 659] on input "The Roll" at bounding box center [876, 675] width 224 height 33
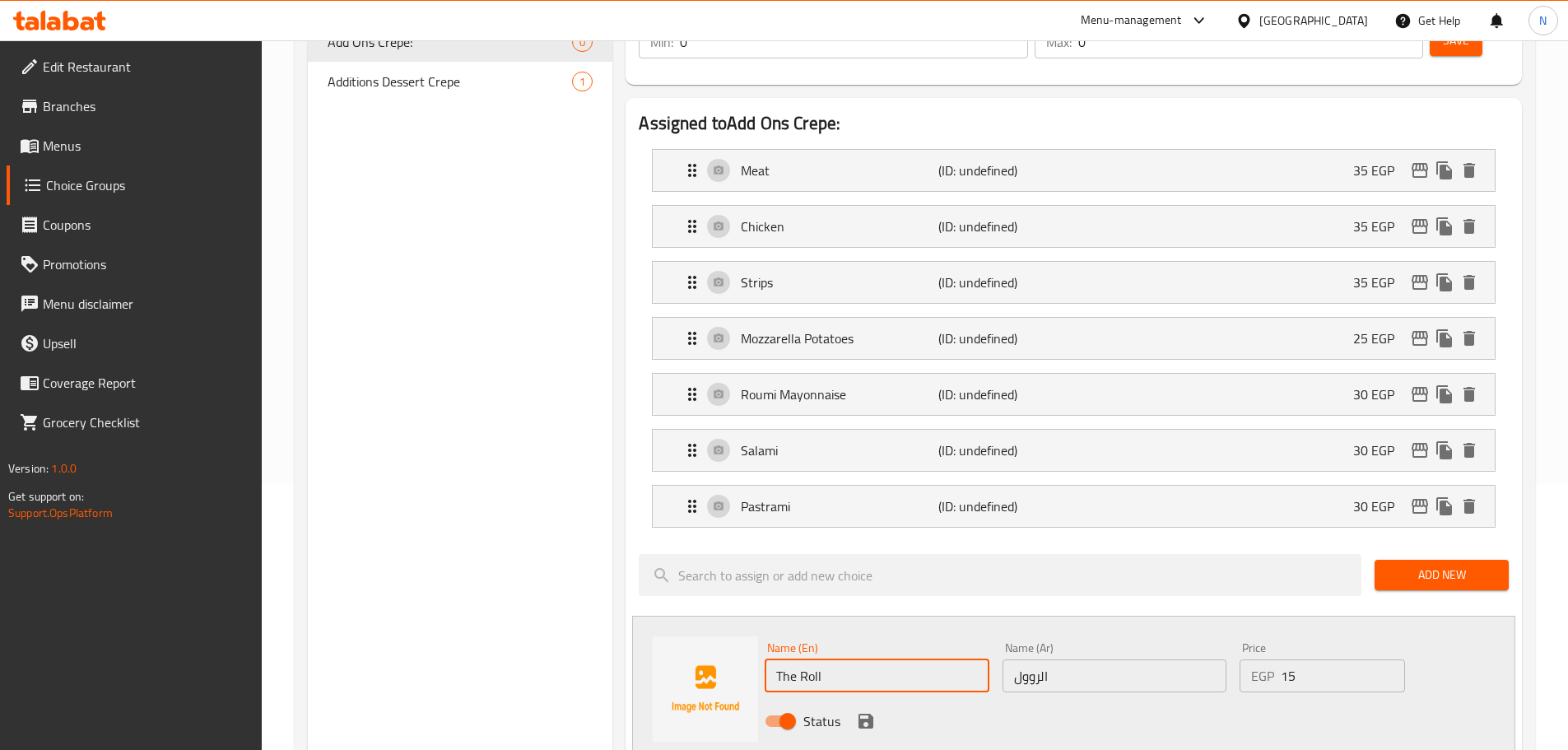
click at [784, 659] on input "The Roll" at bounding box center [876, 675] width 224 height 33
type input "Roll"
click at [874, 711] on icon "save" at bounding box center [866, 720] width 20 height 20
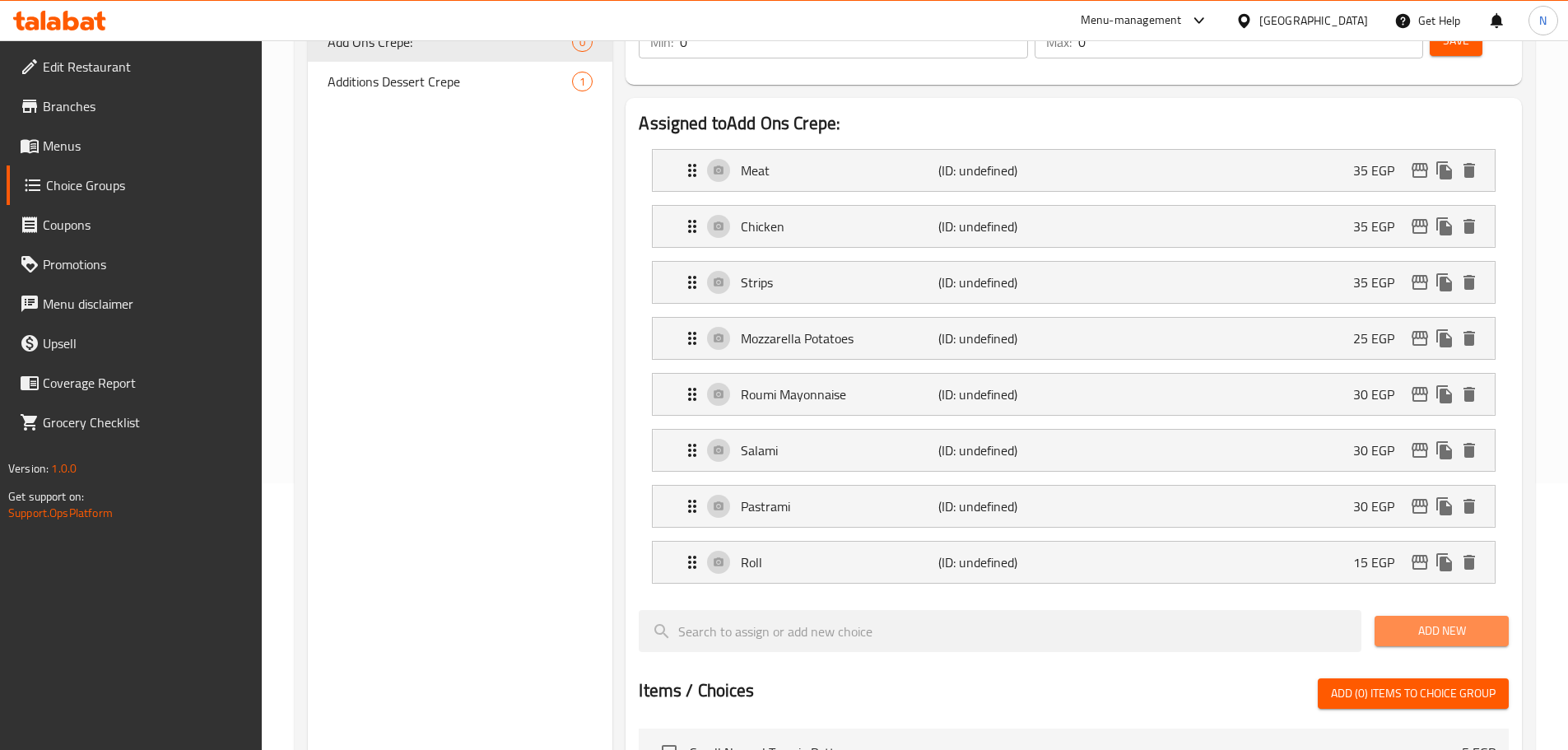
click at [1419, 621] on span "Add New" at bounding box center [1441, 631] width 108 height 20
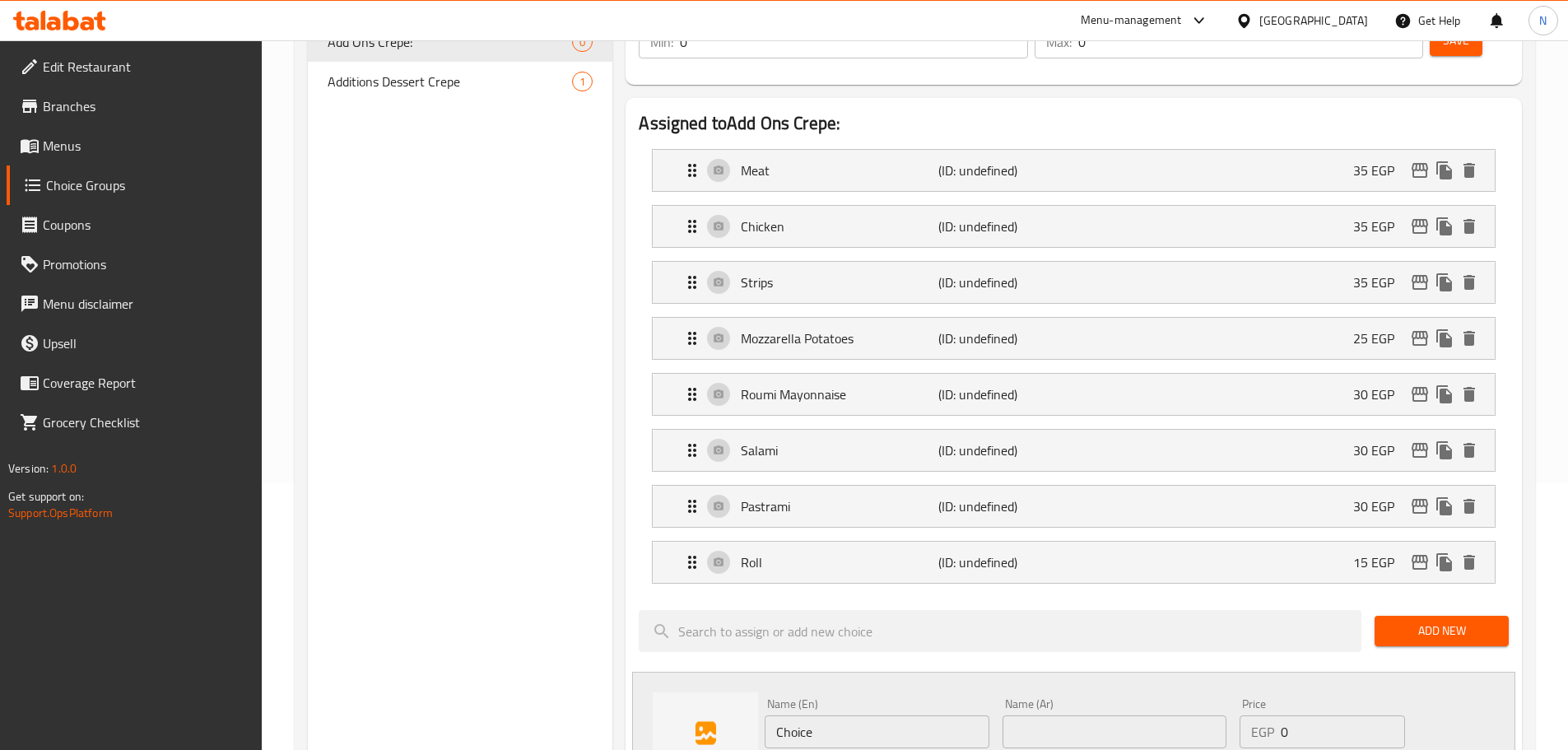
click at [1063, 715] on input "text" at bounding box center [1114, 731] width 224 height 33
paste input "عيش كريب"
type input "عيش كريب"
click at [864, 715] on input "Choice" at bounding box center [876, 731] width 224 height 33
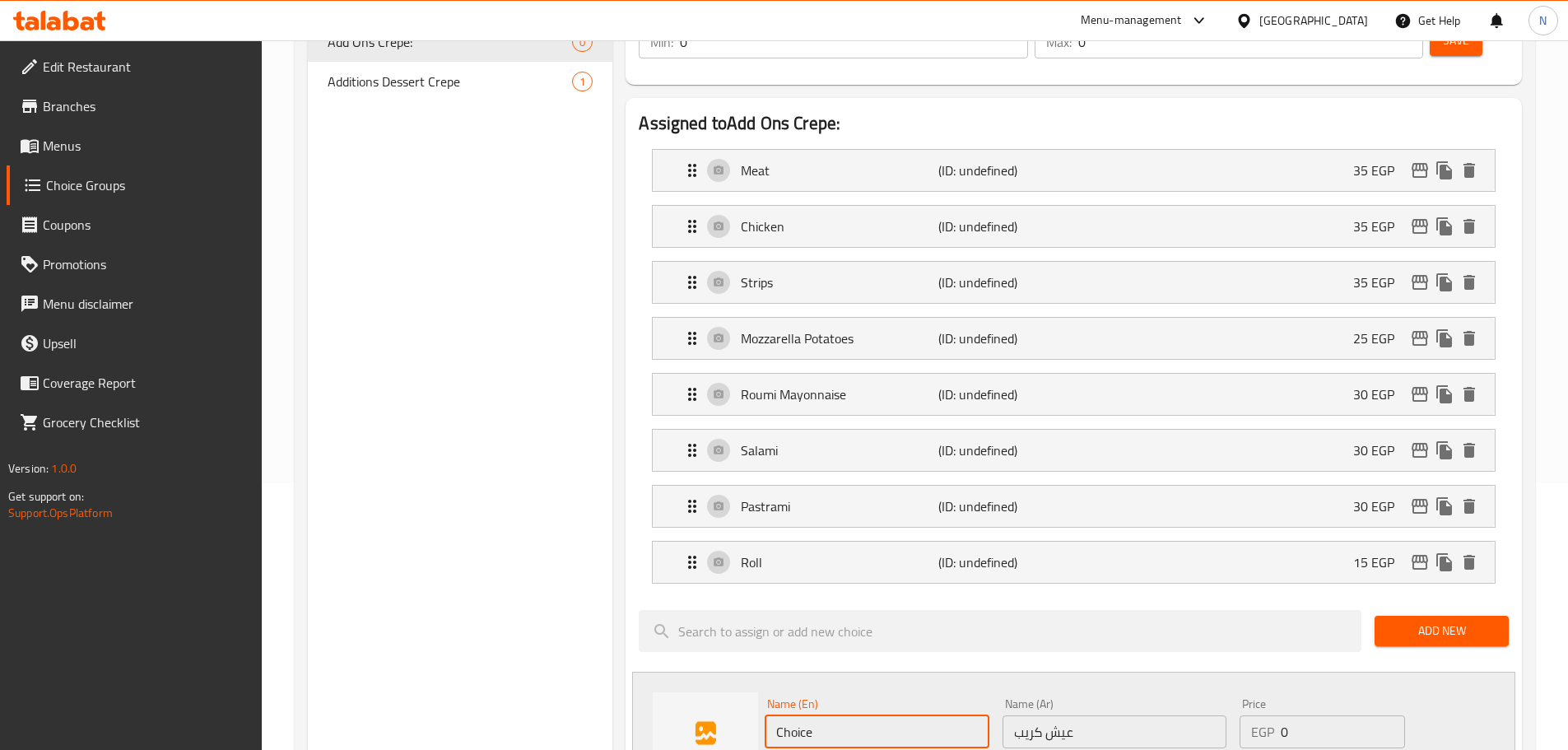
click at [864, 715] on input "Choice" at bounding box center [876, 731] width 224 height 33
paste input "crepe bread"
click at [826, 715] on input "crepe bread" at bounding box center [876, 731] width 224 height 33
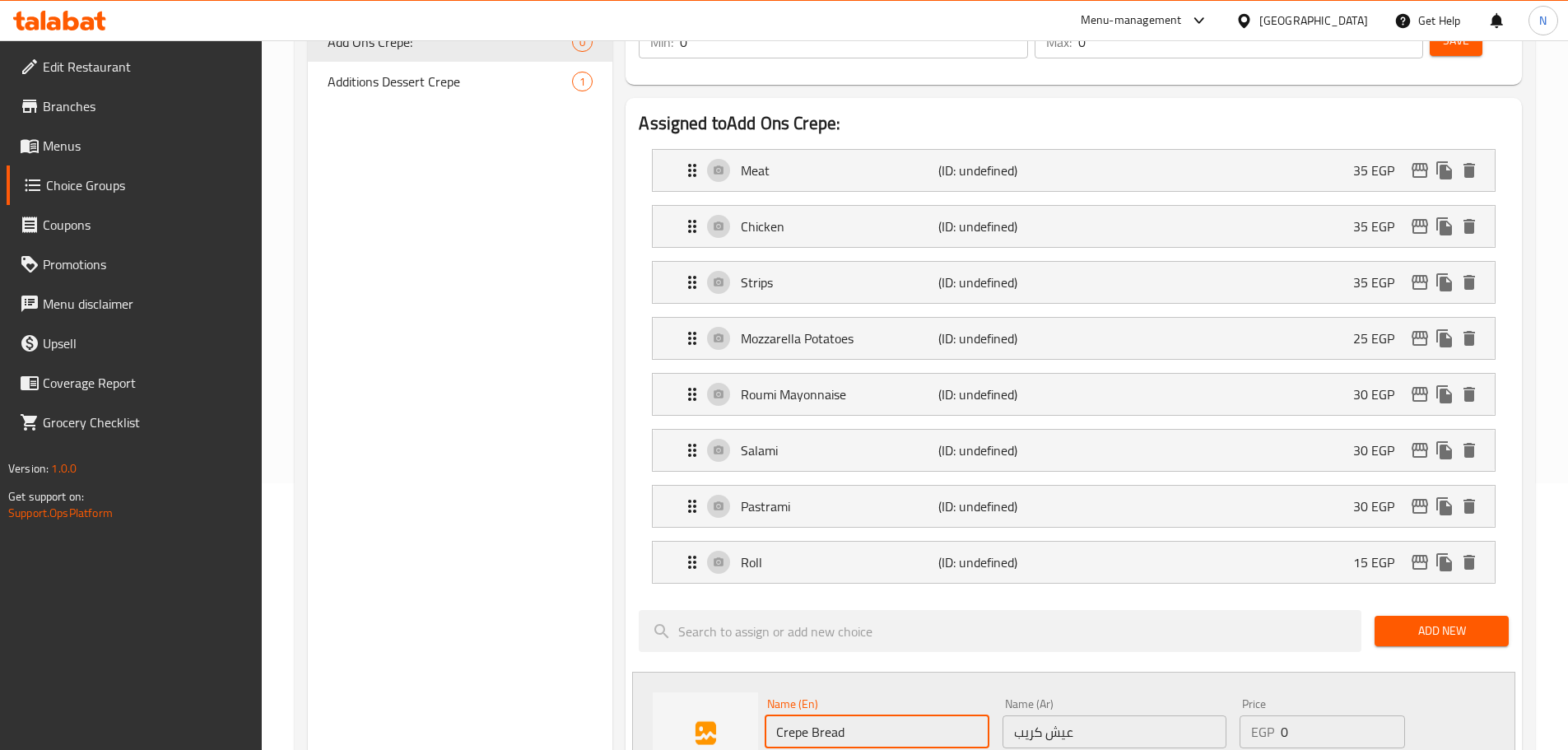
type input "Crepe Bread"
drag, startPoint x: 1296, startPoint y: 688, endPoint x: 1270, endPoint y: 696, distance: 27.2
click at [1270, 715] on div "EGP 0 Price" at bounding box center [1321, 731] width 164 height 33
type input "15"
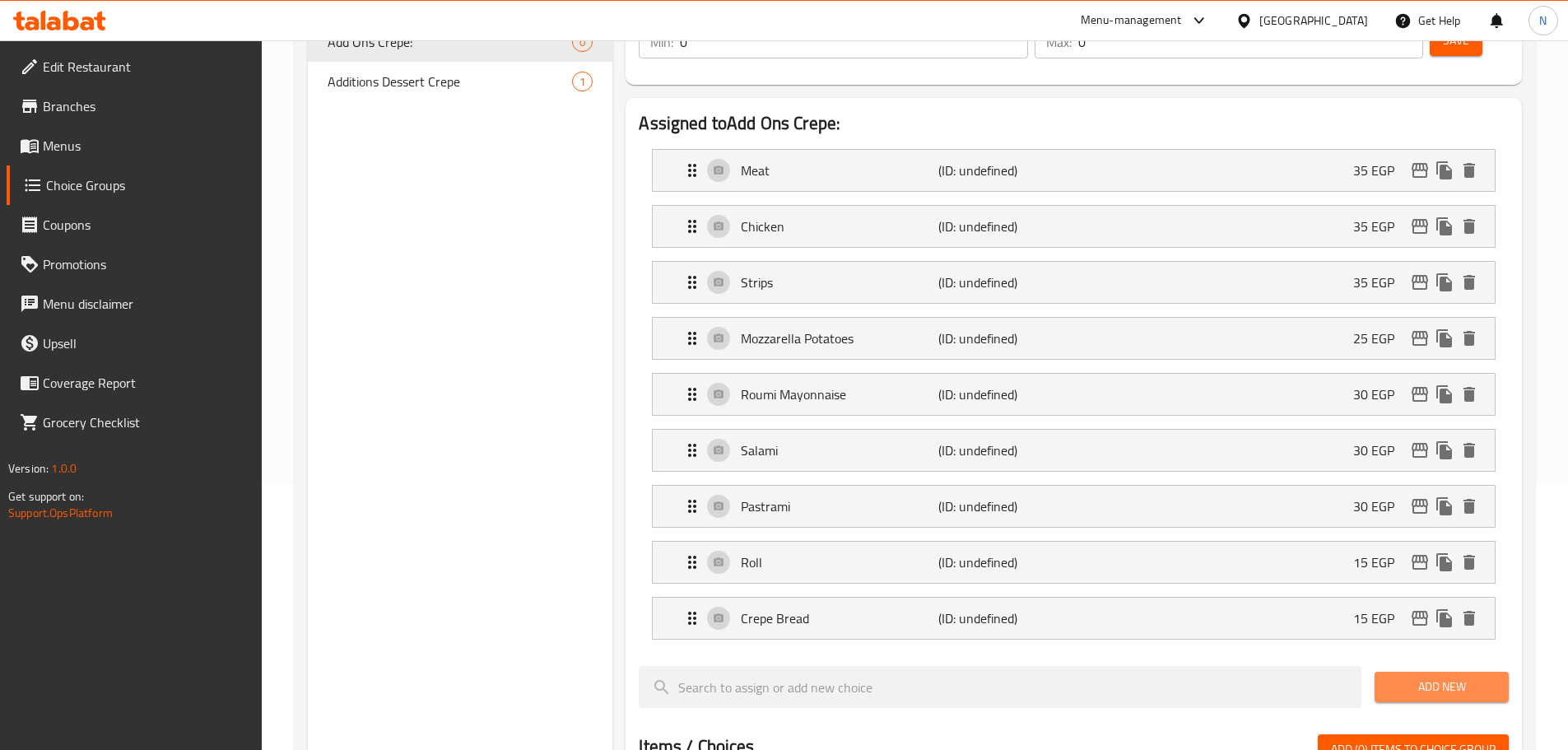
click at [1425, 677] on span "Add New" at bounding box center [1441, 687] width 108 height 20
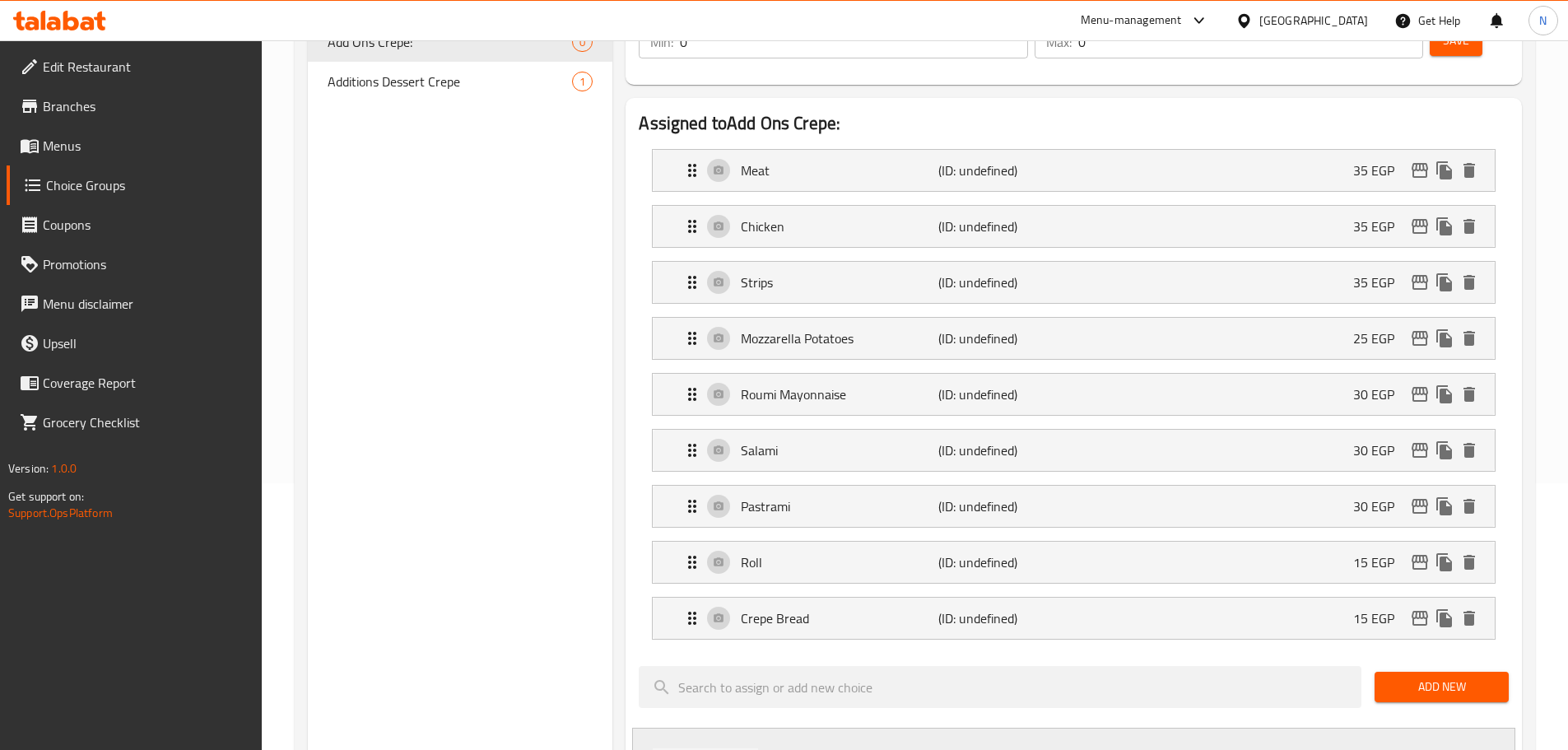
paste input "بوم فريت"
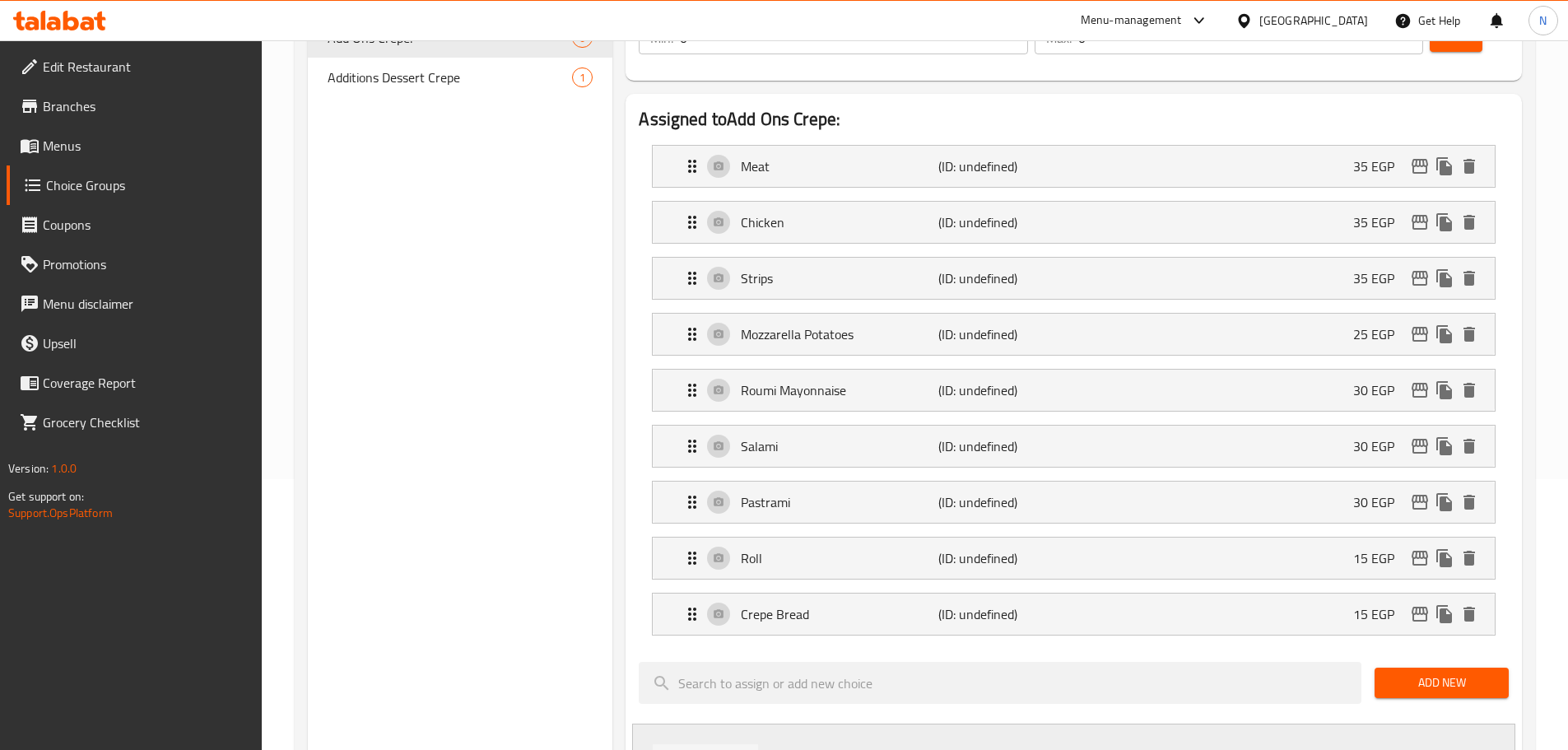
type input "بوم فريت"
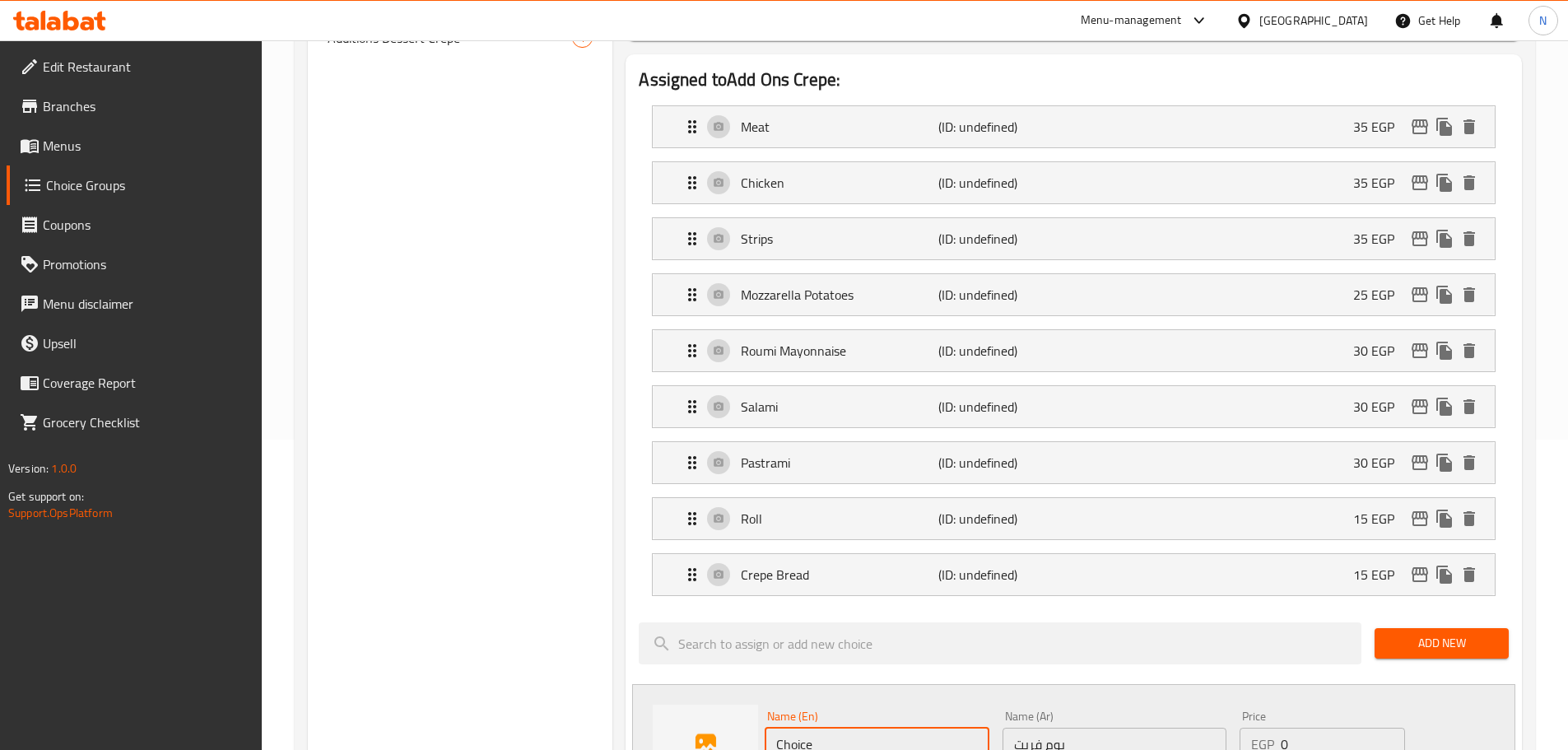
paste input "Pomme Frites"
type input "Pomme Frites"
drag, startPoint x: 1324, startPoint y: 705, endPoint x: 1273, endPoint y: 709, distance: 51.2
click at [1273, 728] on div "EGP 0 Price" at bounding box center [1321, 744] width 164 height 33
type input "25"
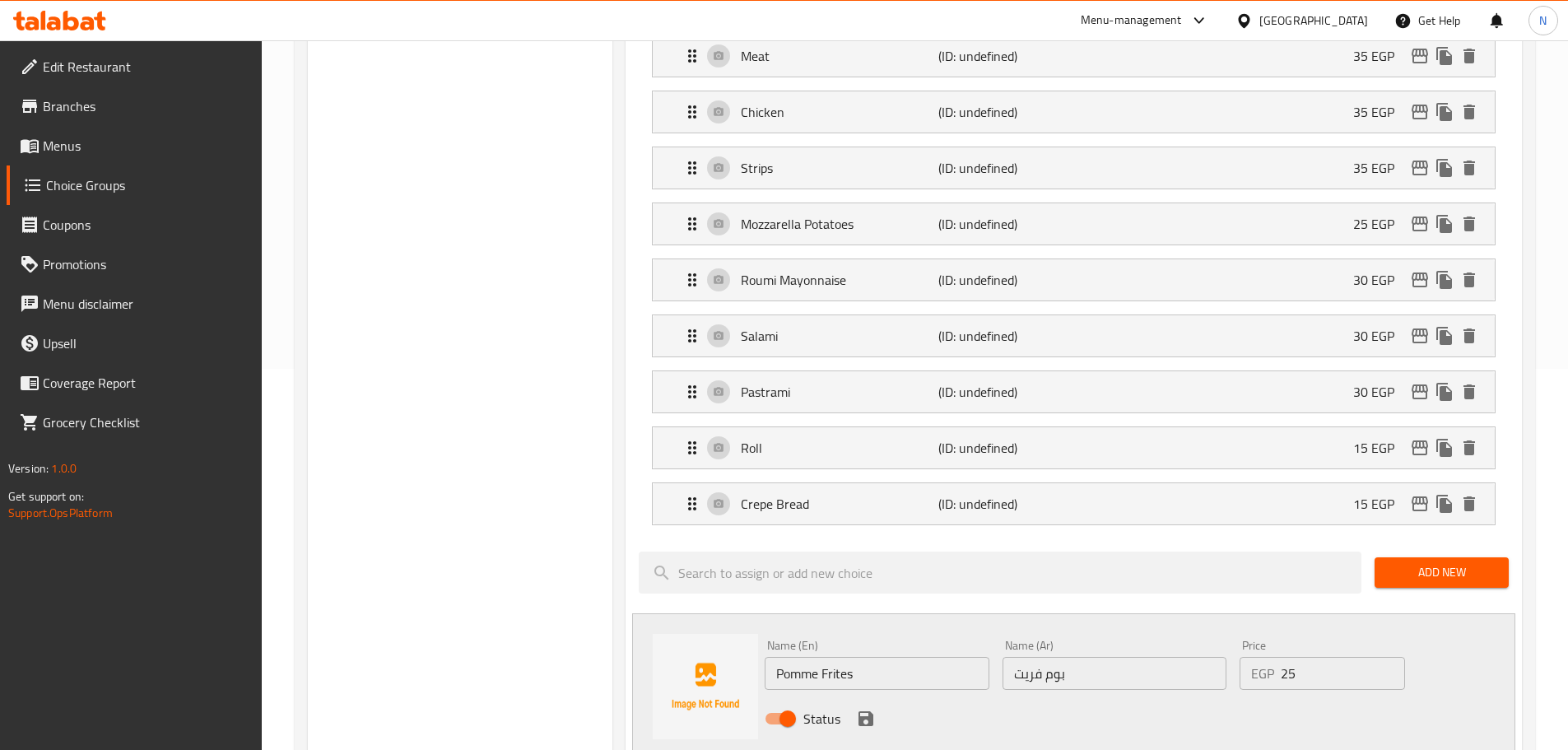
scroll to position [475, 0]
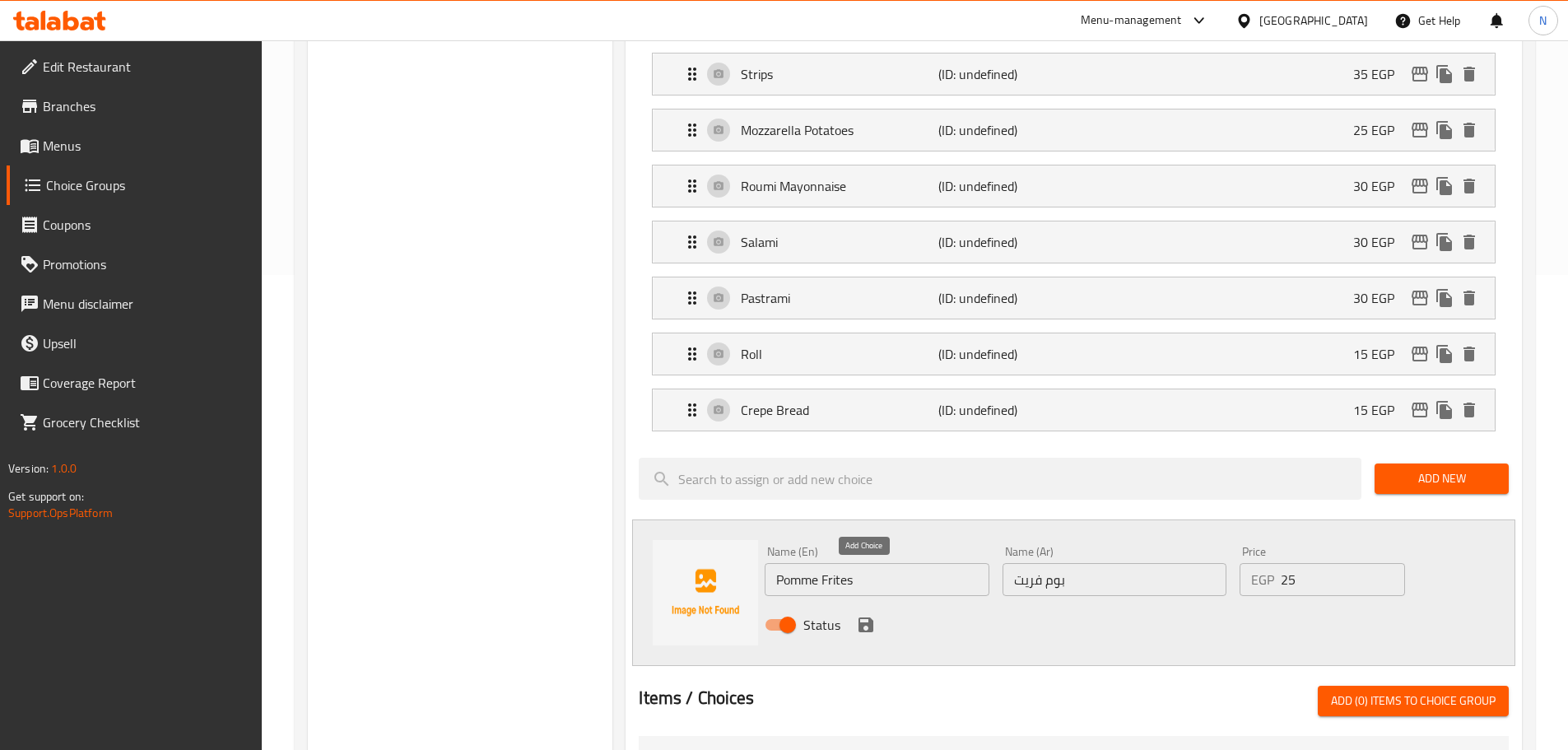
click at [863, 617] on icon "save" at bounding box center [865, 624] width 14 height 14
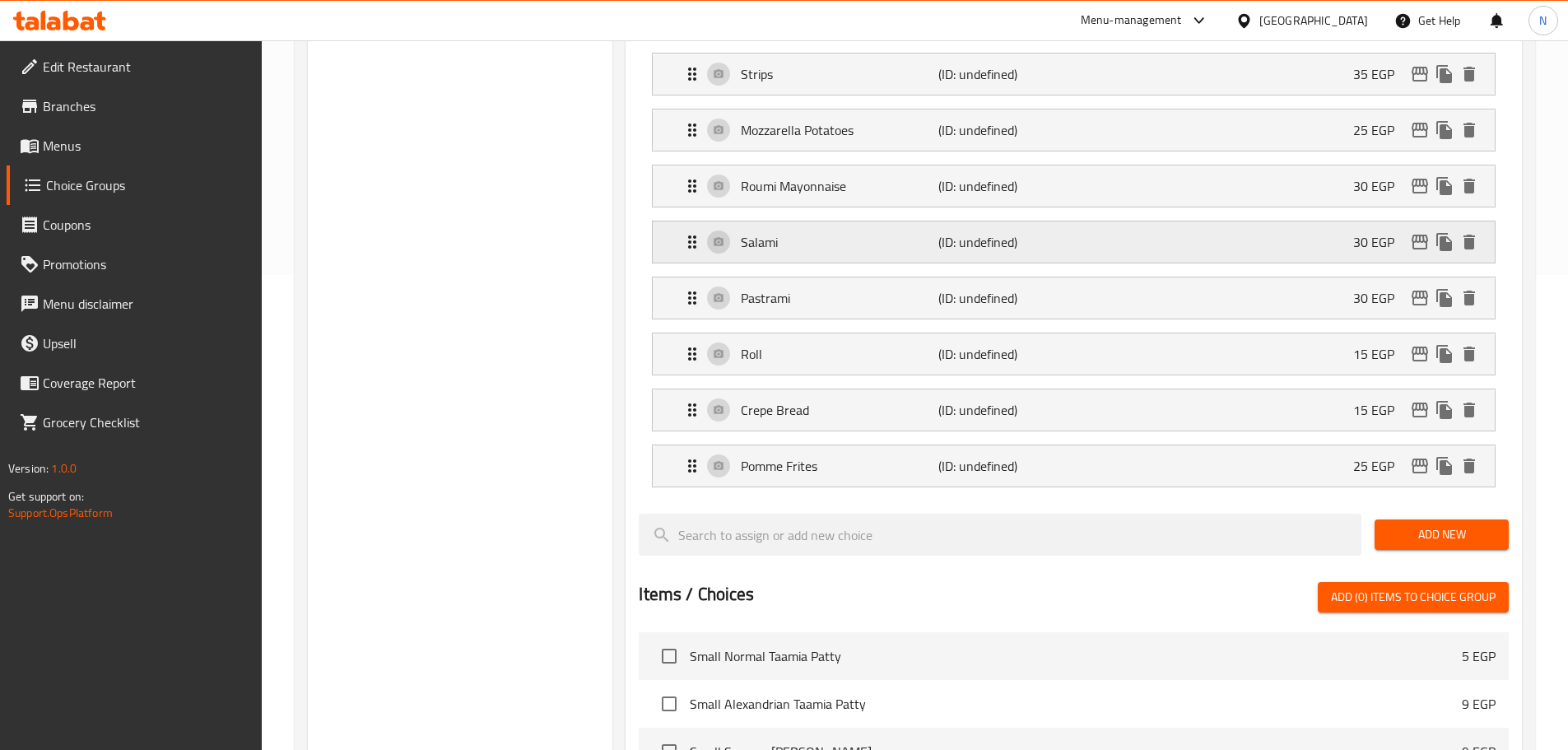
click at [1472, 524] on span "Add New" at bounding box center [1441, 535] width 108 height 20
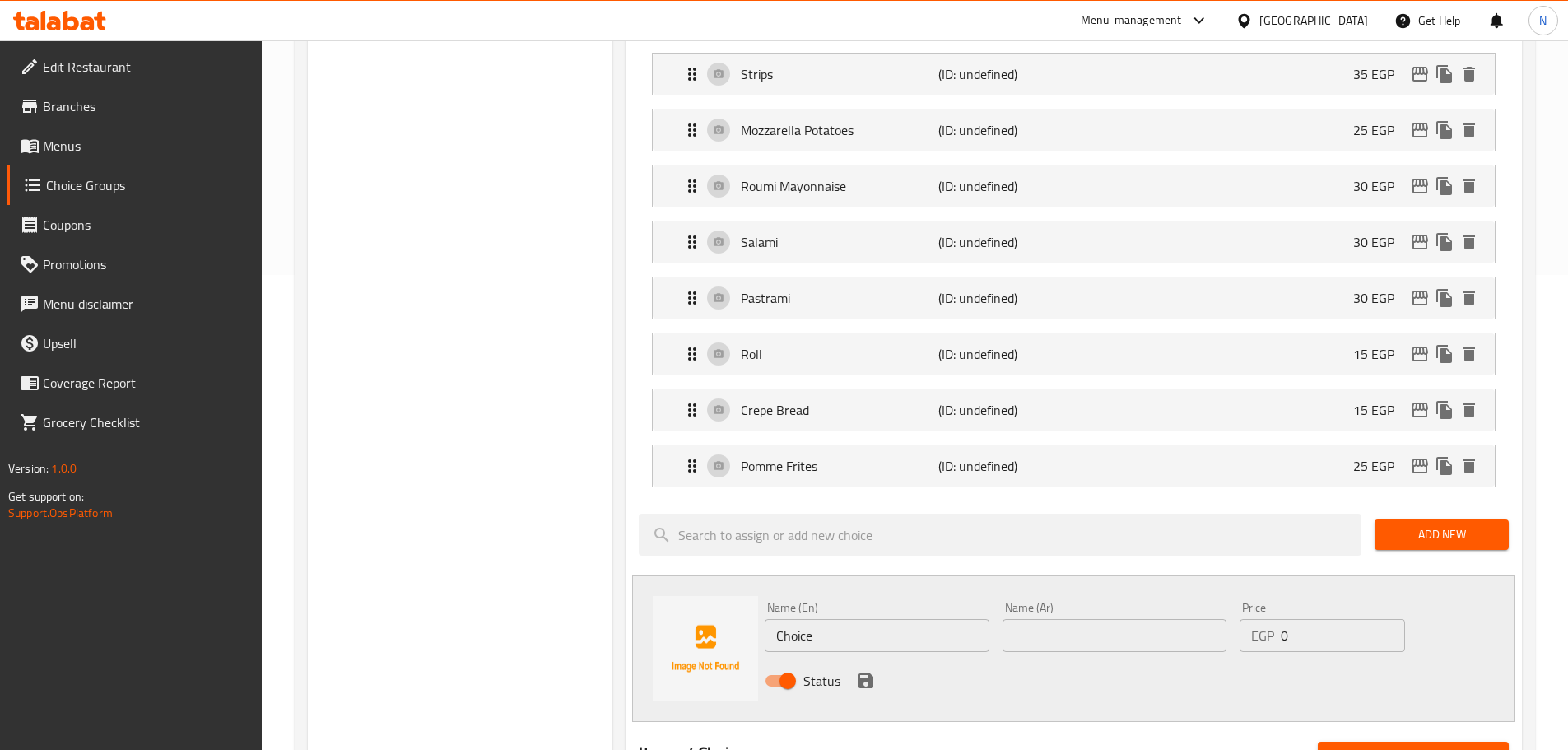
click at [1029, 619] on input "text" at bounding box center [1114, 635] width 224 height 33
paste input "كيري"
type input "كيري"
click at [812, 619] on input "Choice" at bounding box center [876, 635] width 224 height 33
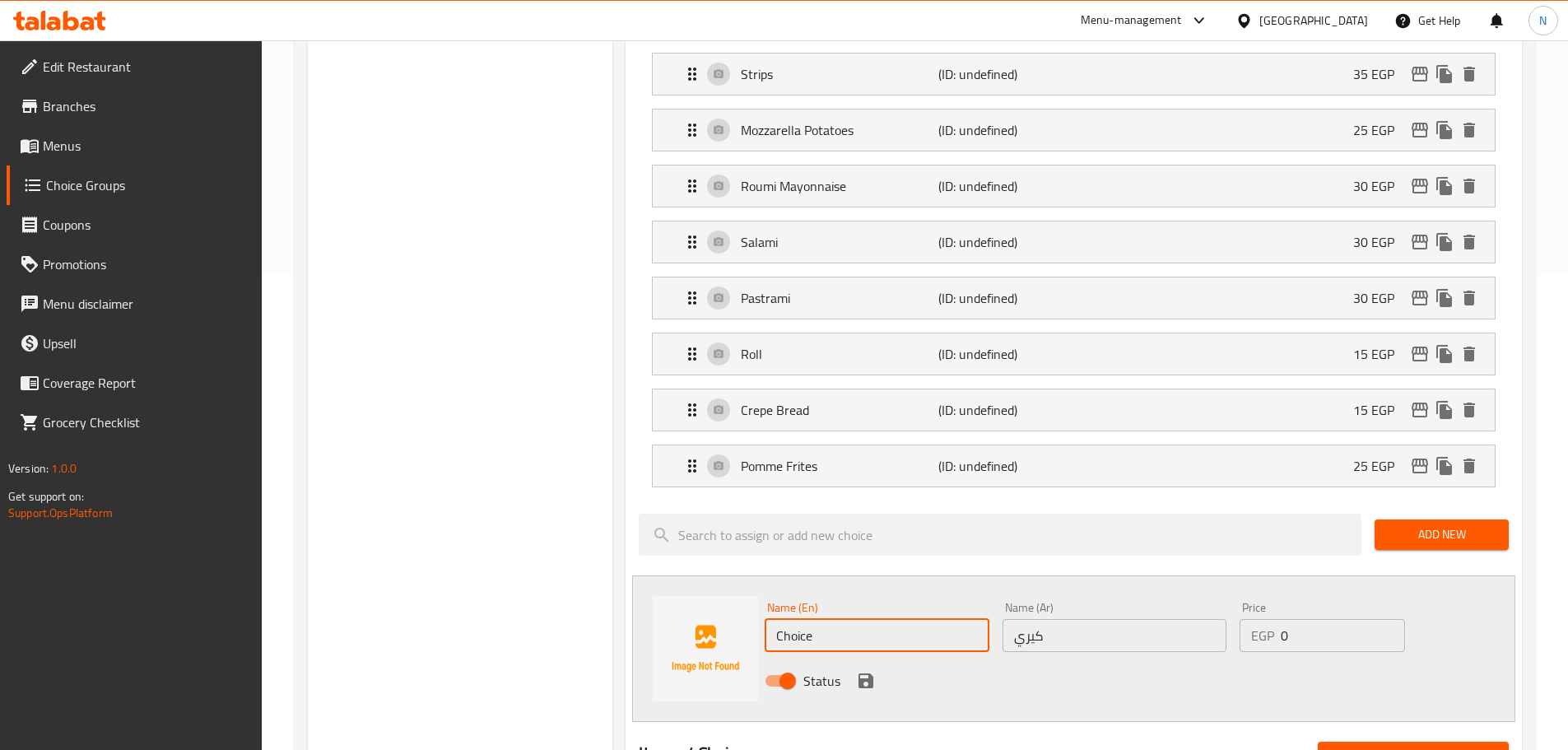
paste input "Kiri"
type input "Kiri"
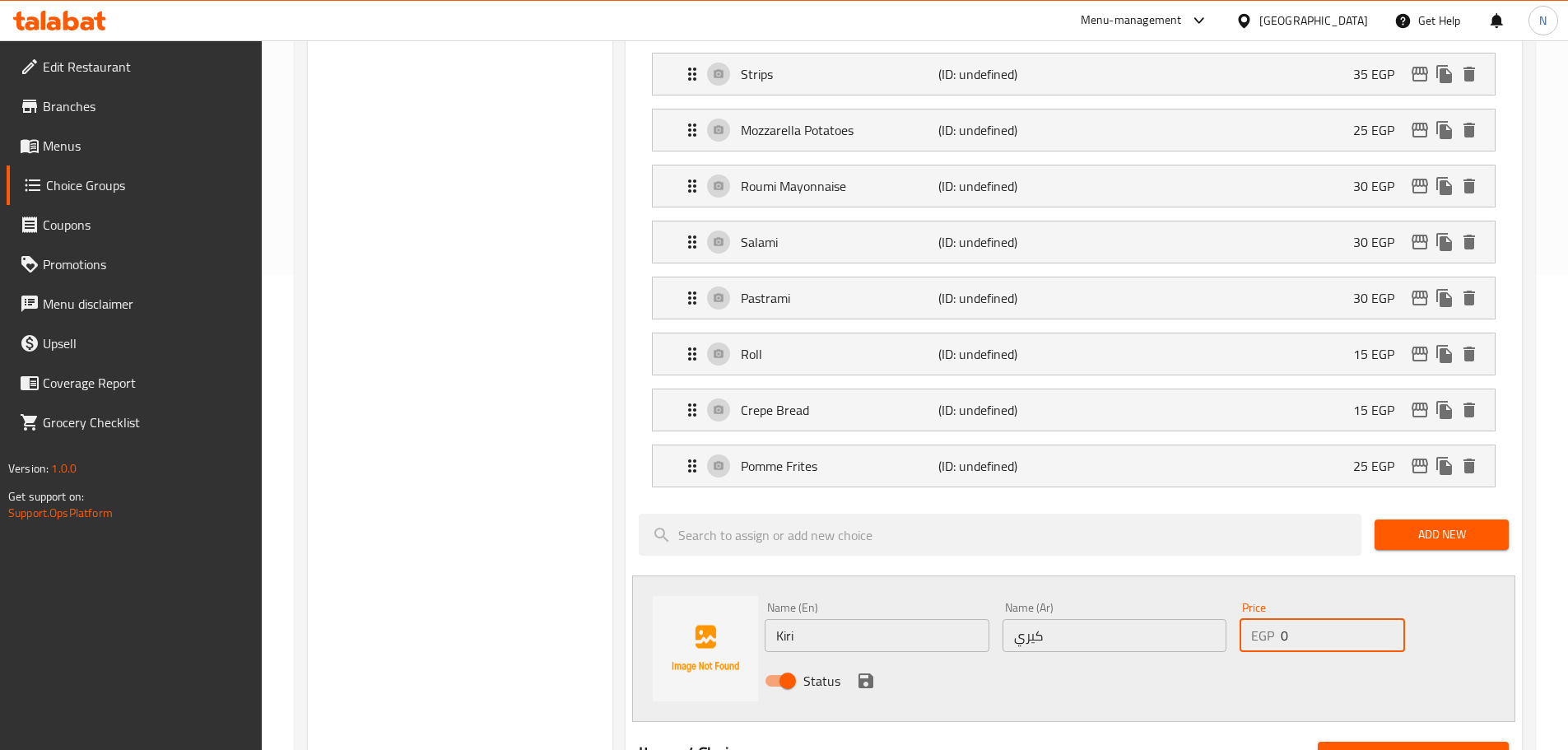
click at [1290, 619] on input "0" at bounding box center [1342, 635] width 123 height 33
type input "30"
click at [958, 657] on div "Name (En) Kiri Name (En) Name (Ar) كيري Name (Ar) Price EGP 30 Price Status" at bounding box center [1073, 649] width 883 height 146
click at [869, 673] on icon "save" at bounding box center [865, 680] width 14 height 14
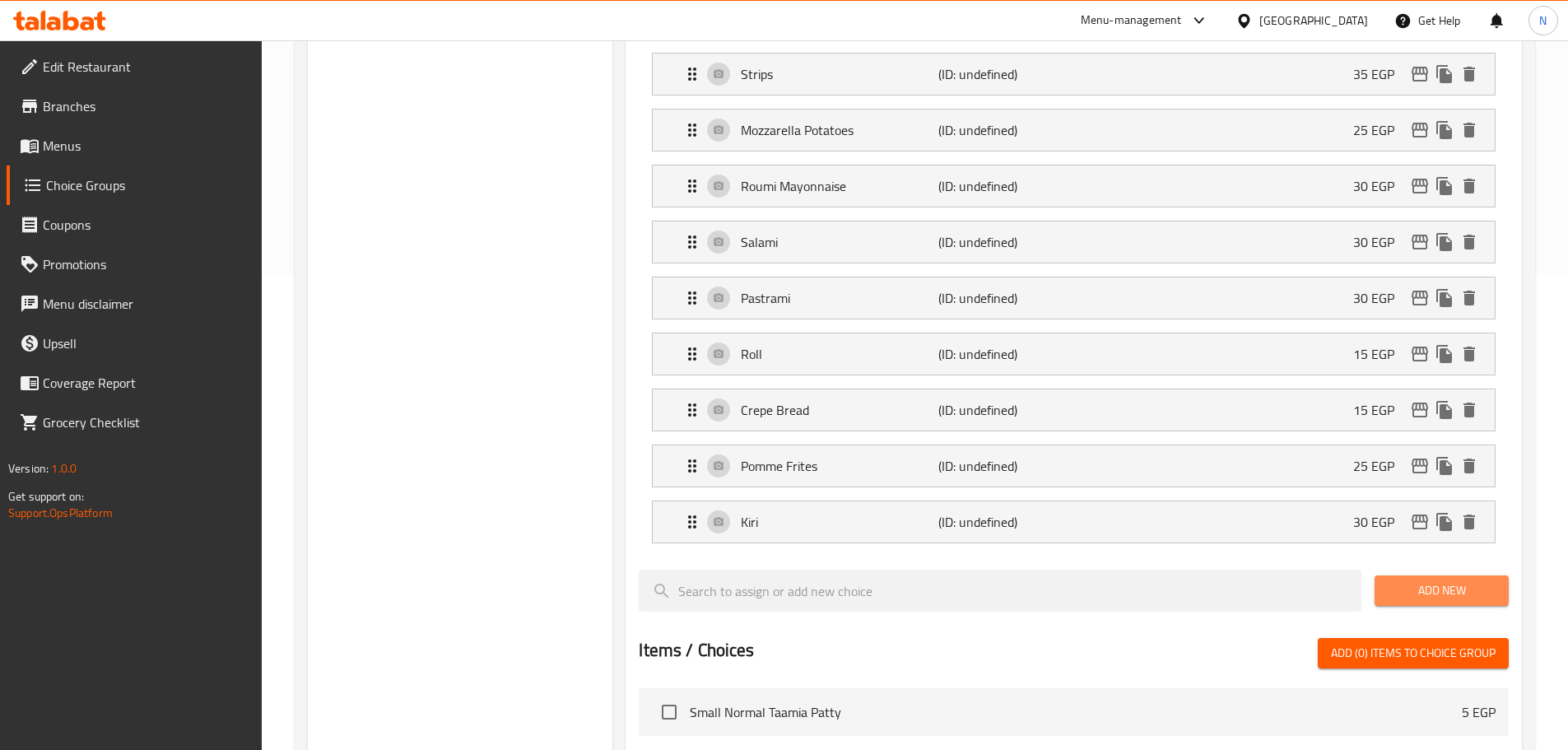
click at [1416, 581] on span "Add New" at bounding box center [1441, 591] width 108 height 20
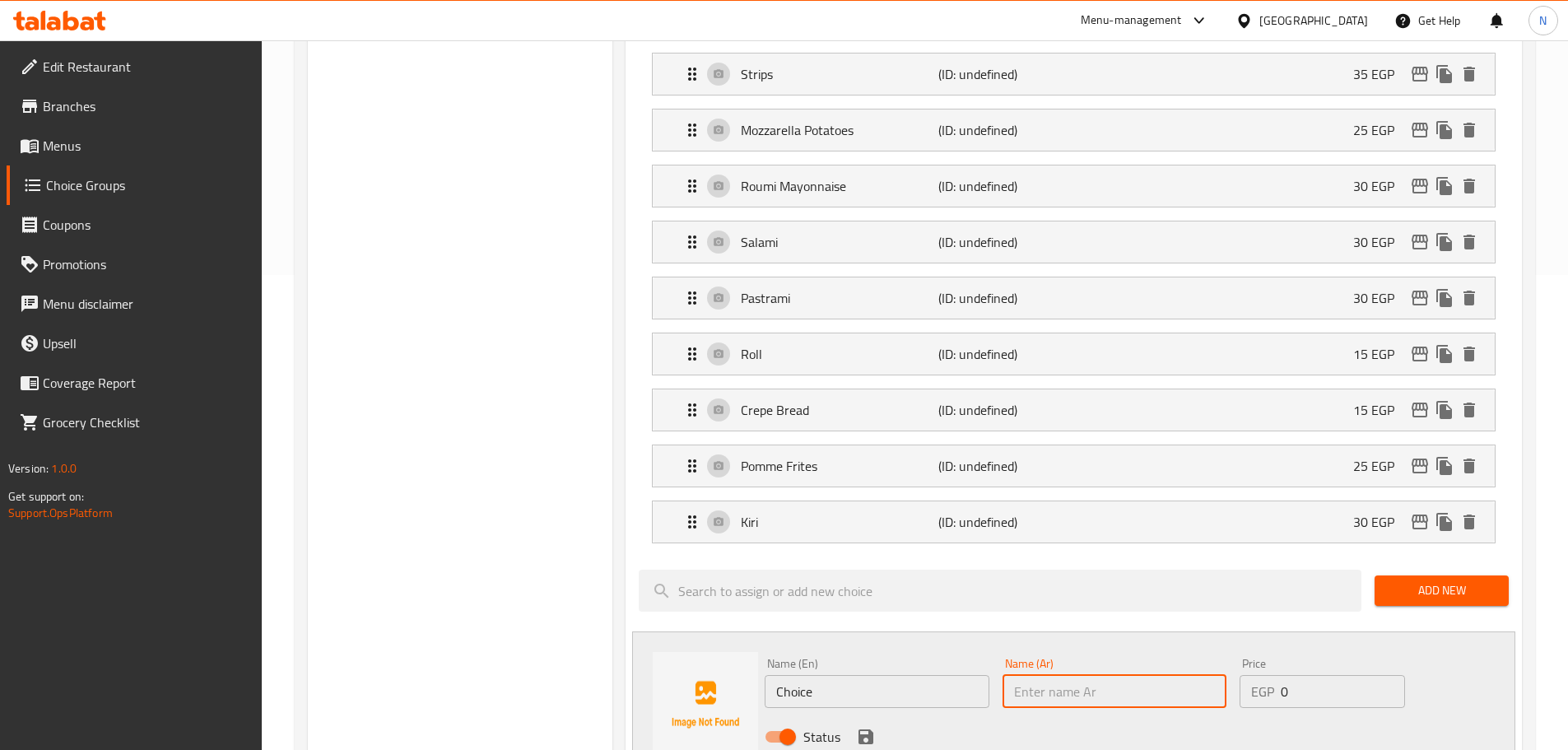
click at [1100, 675] on input "text" at bounding box center [1114, 691] width 224 height 33
paste input "مشروم"
type input "مشروم"
click at [794, 675] on input "Choice" at bounding box center [876, 691] width 224 height 33
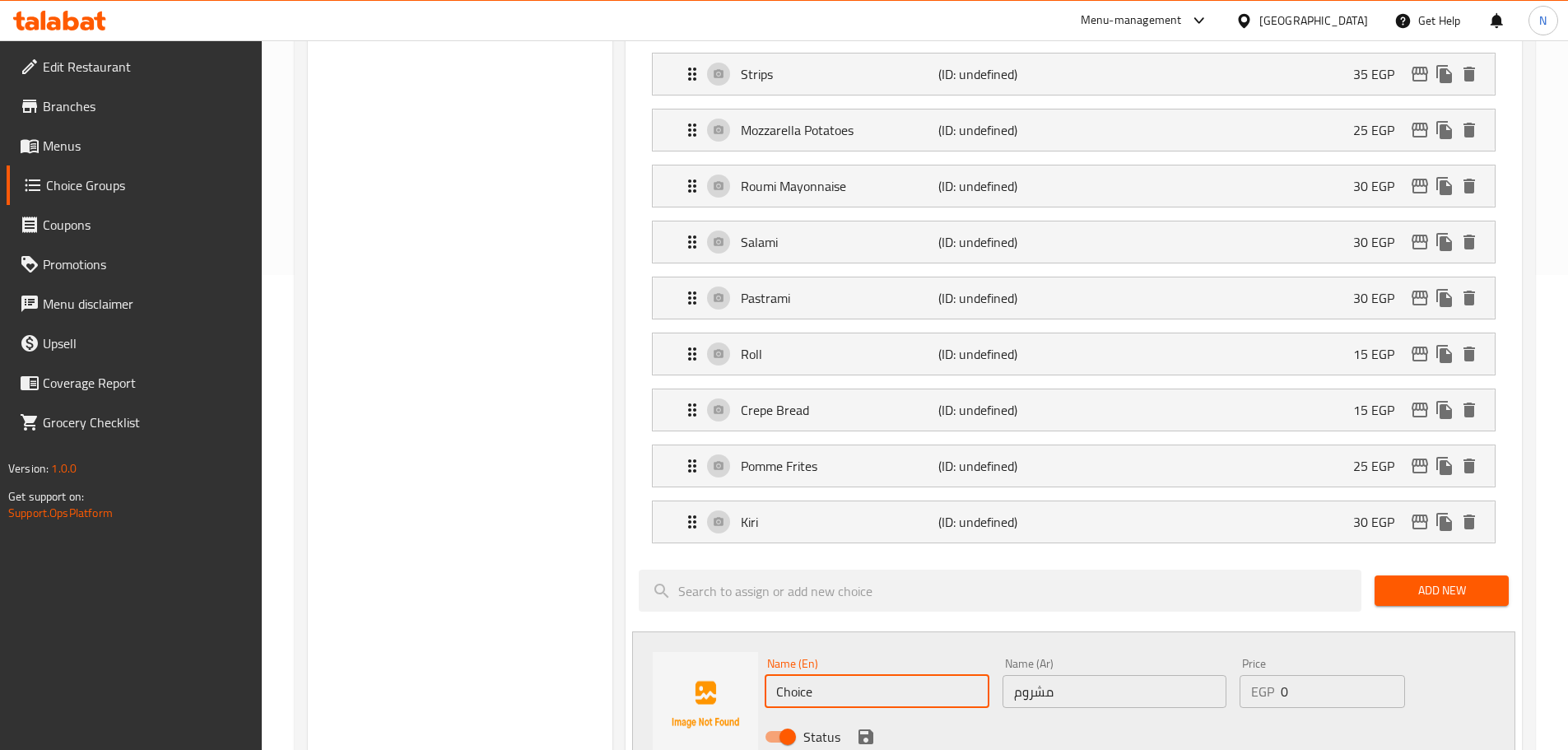
click at [794, 675] on input "Choice" at bounding box center [876, 691] width 224 height 33
paste input "Mushroom"
type input "Mushroom"
drag, startPoint x: 1299, startPoint y: 647, endPoint x: 1279, endPoint y: 653, distance: 20.9
click at [1279, 675] on div "EGP 0 Price" at bounding box center [1321, 691] width 164 height 33
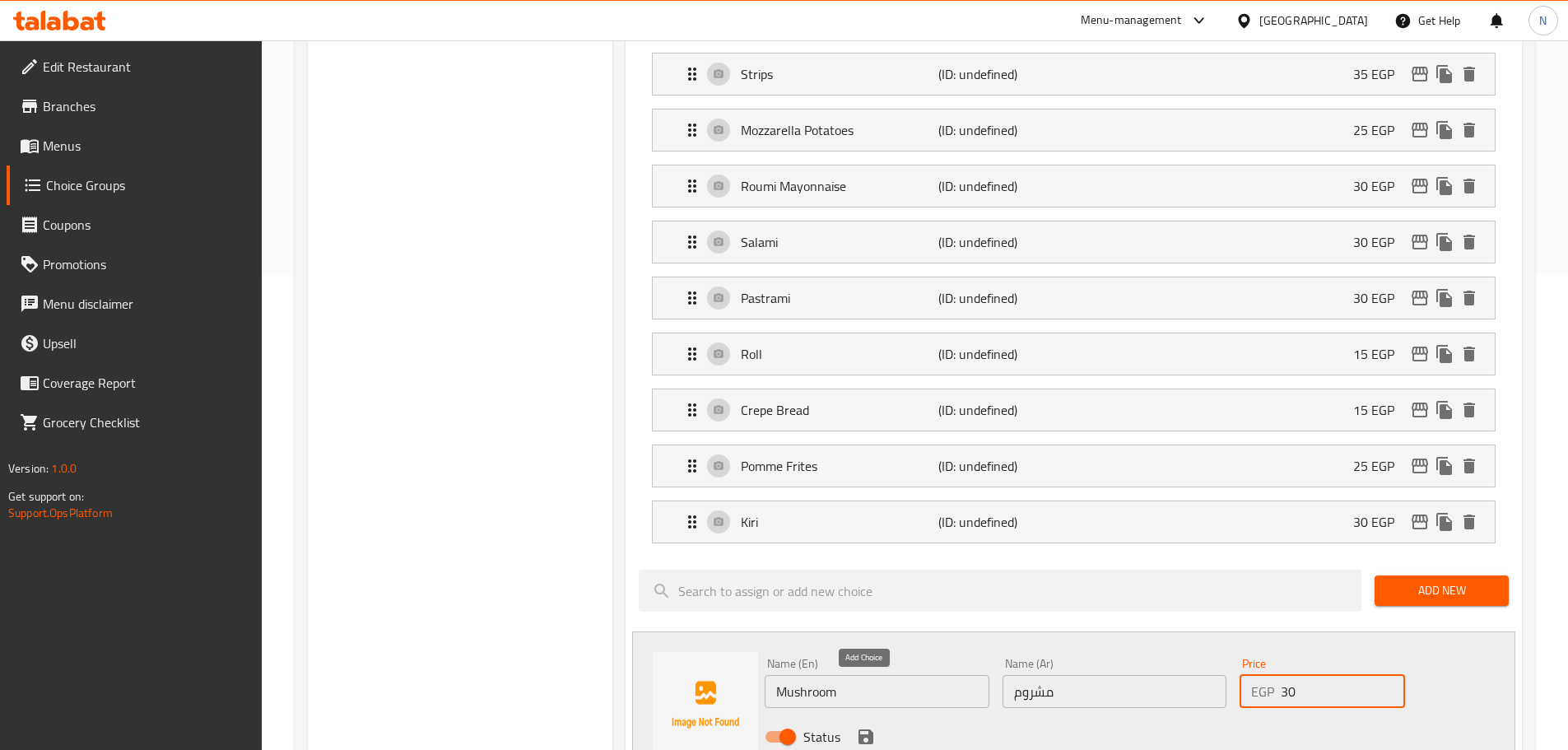
type input "30"
click at [862, 730] on icon "save" at bounding box center [865, 736] width 14 height 14
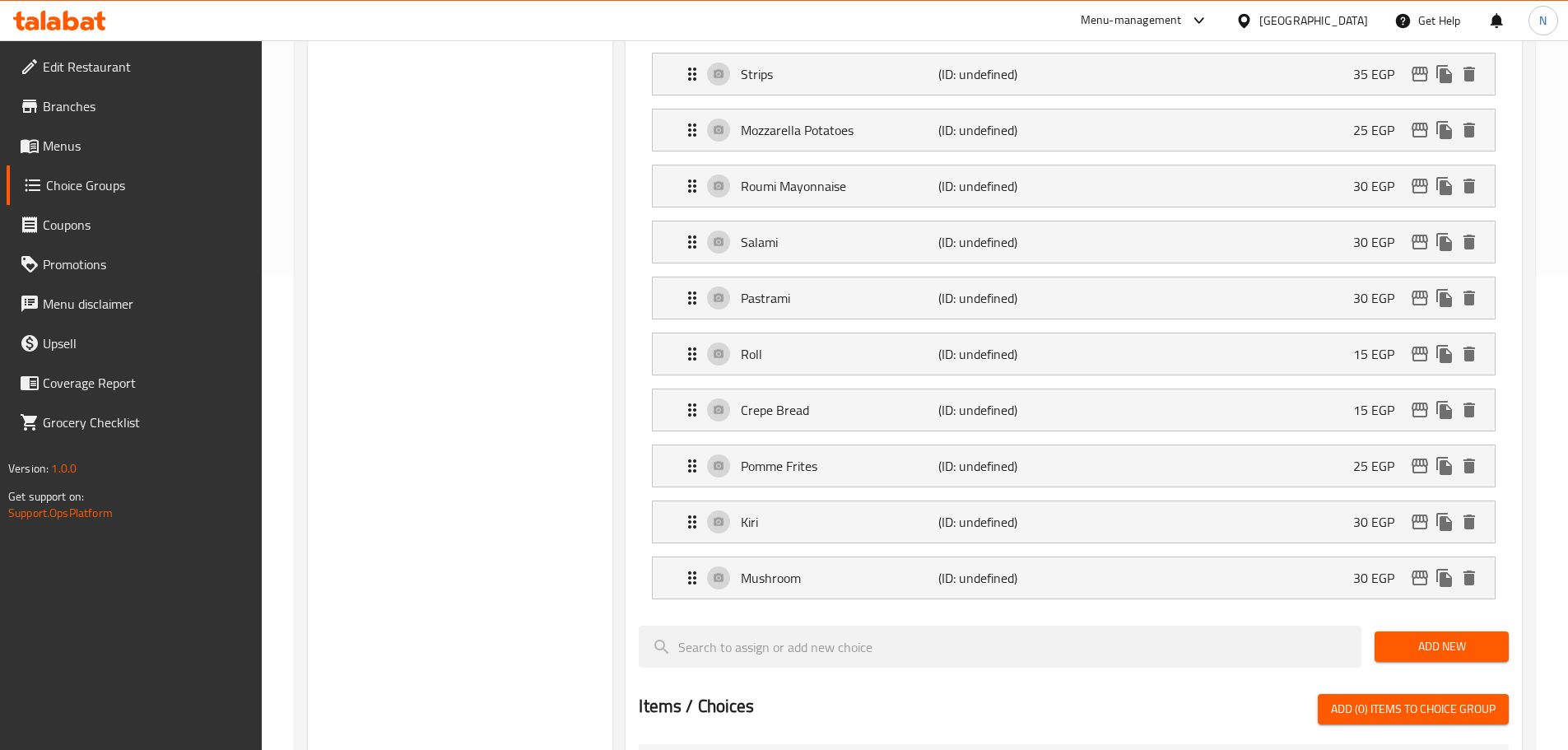
click at [1455, 632] on button "Add New" at bounding box center [1442, 647] width 134 height 31
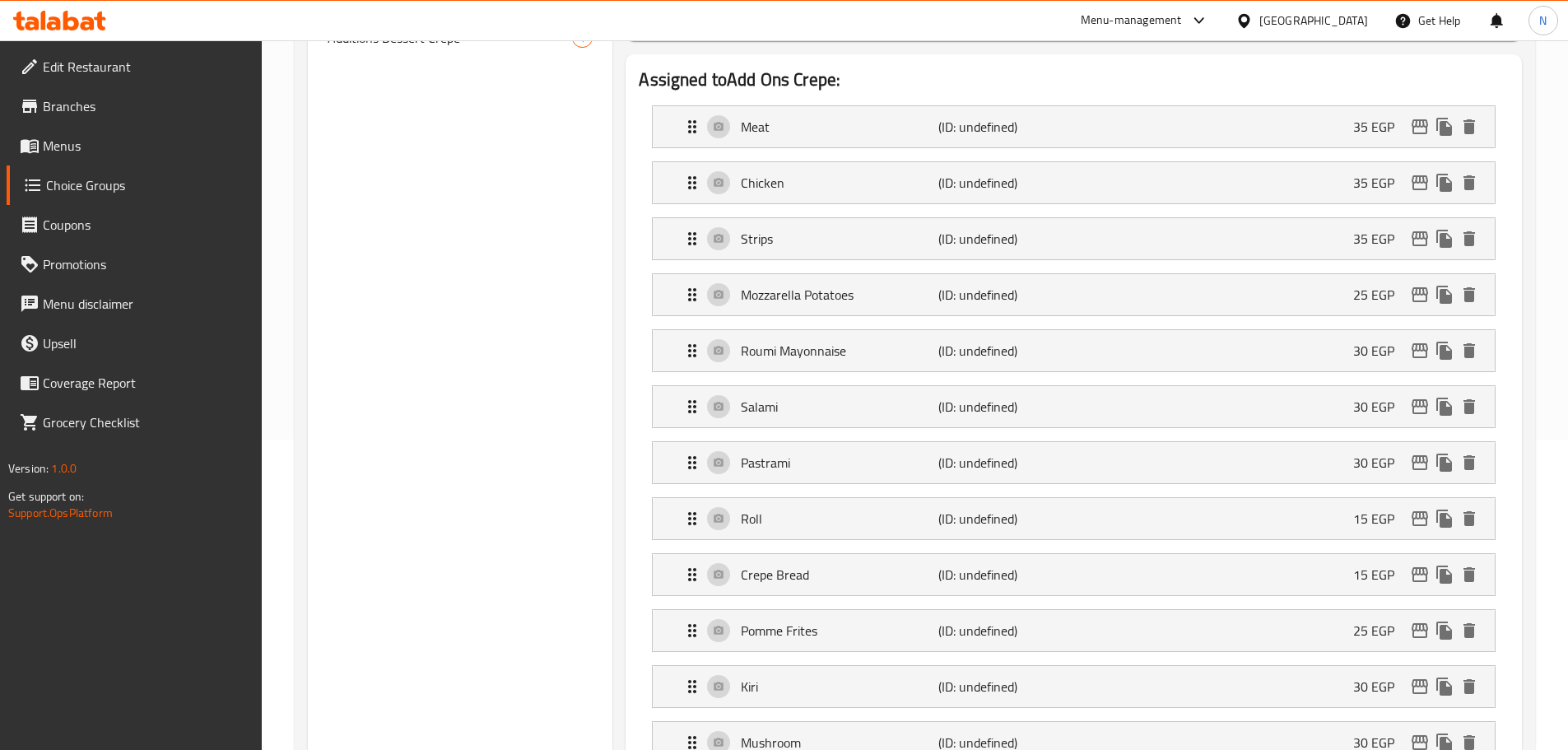
scroll to position [0, 0]
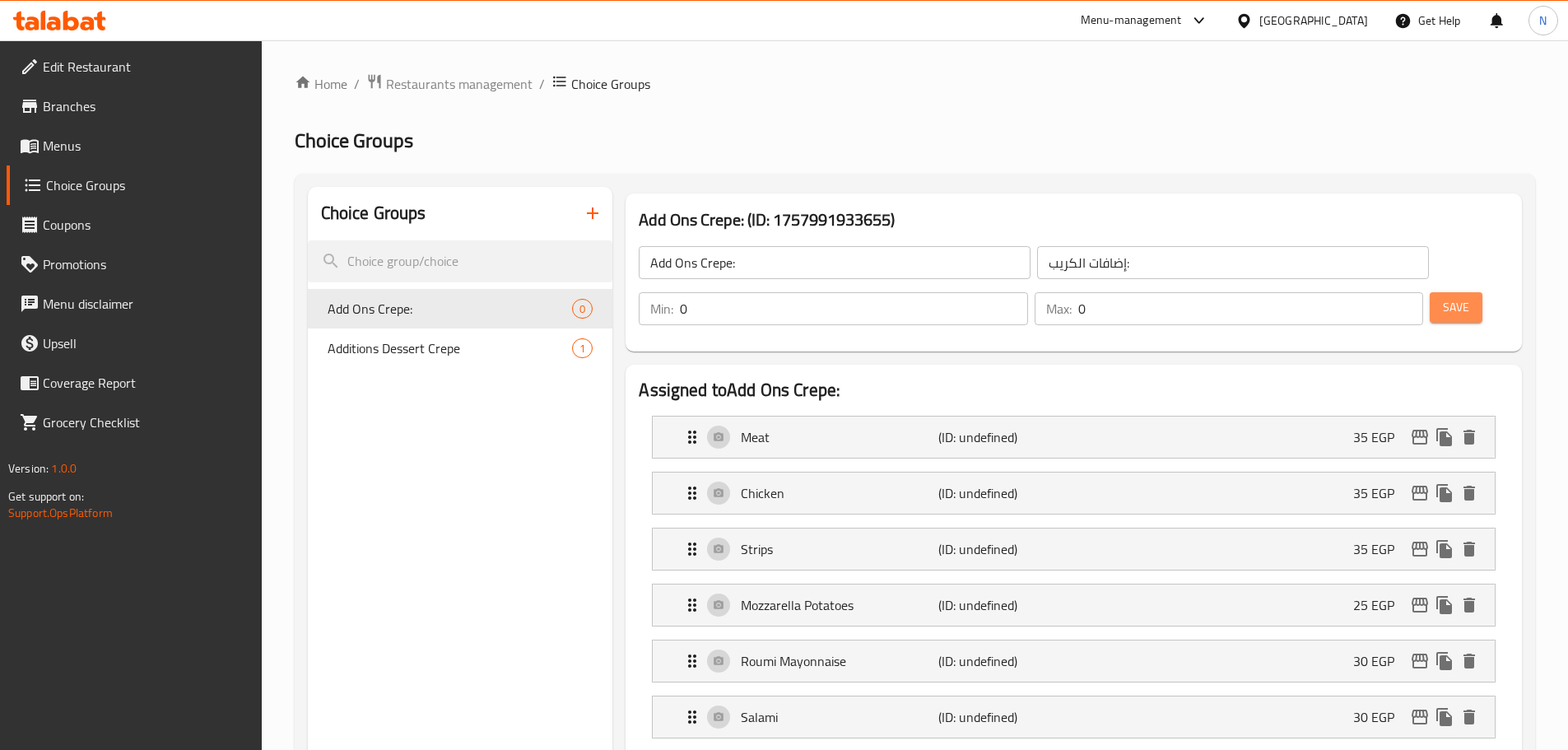
click at [1443, 297] on span "Save" at bounding box center [1456, 307] width 26 height 20
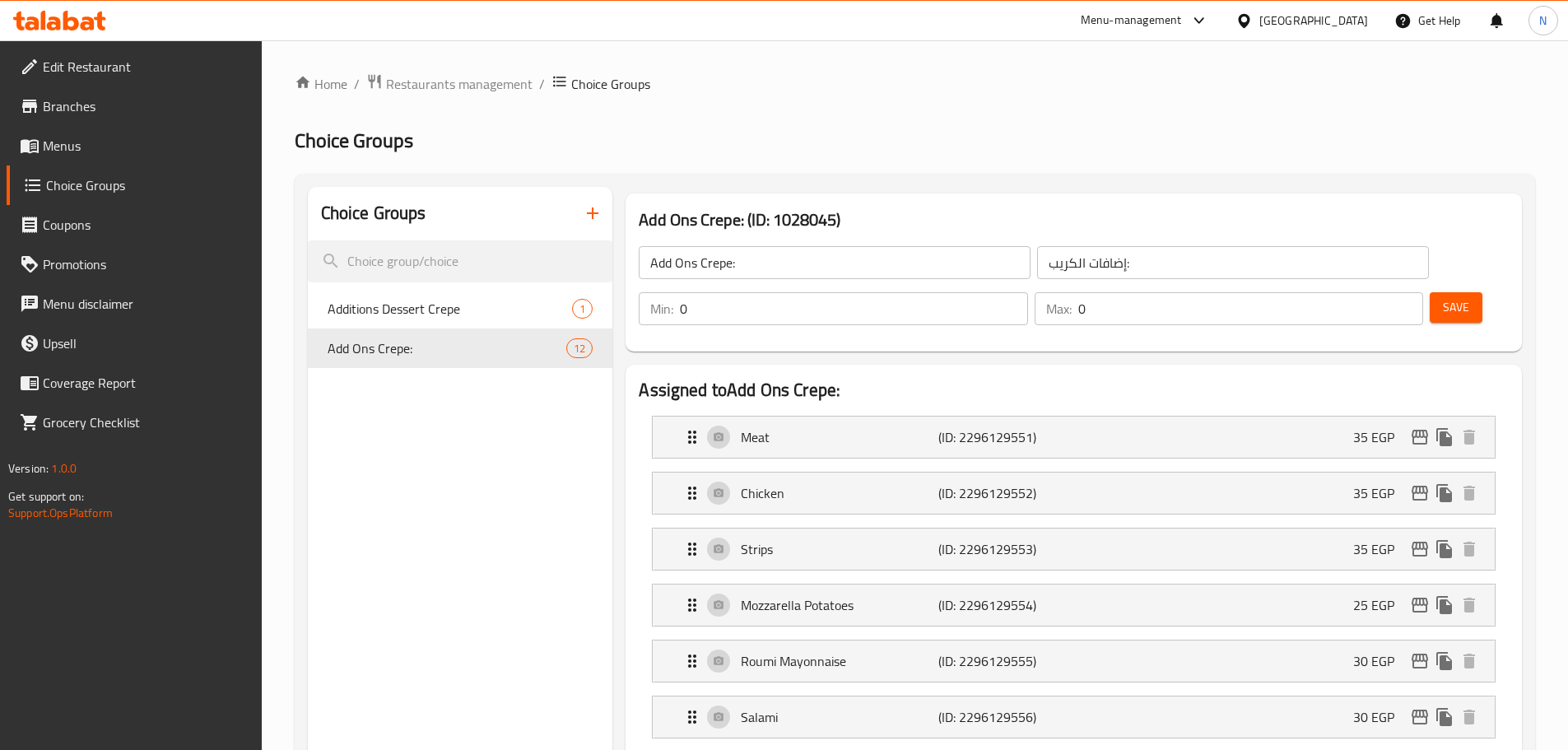
drag, startPoint x: 127, startPoint y: 137, endPoint x: 134, endPoint y: 147, distance: 12.2
click at [127, 137] on span "Menus" at bounding box center [146, 146] width 206 height 20
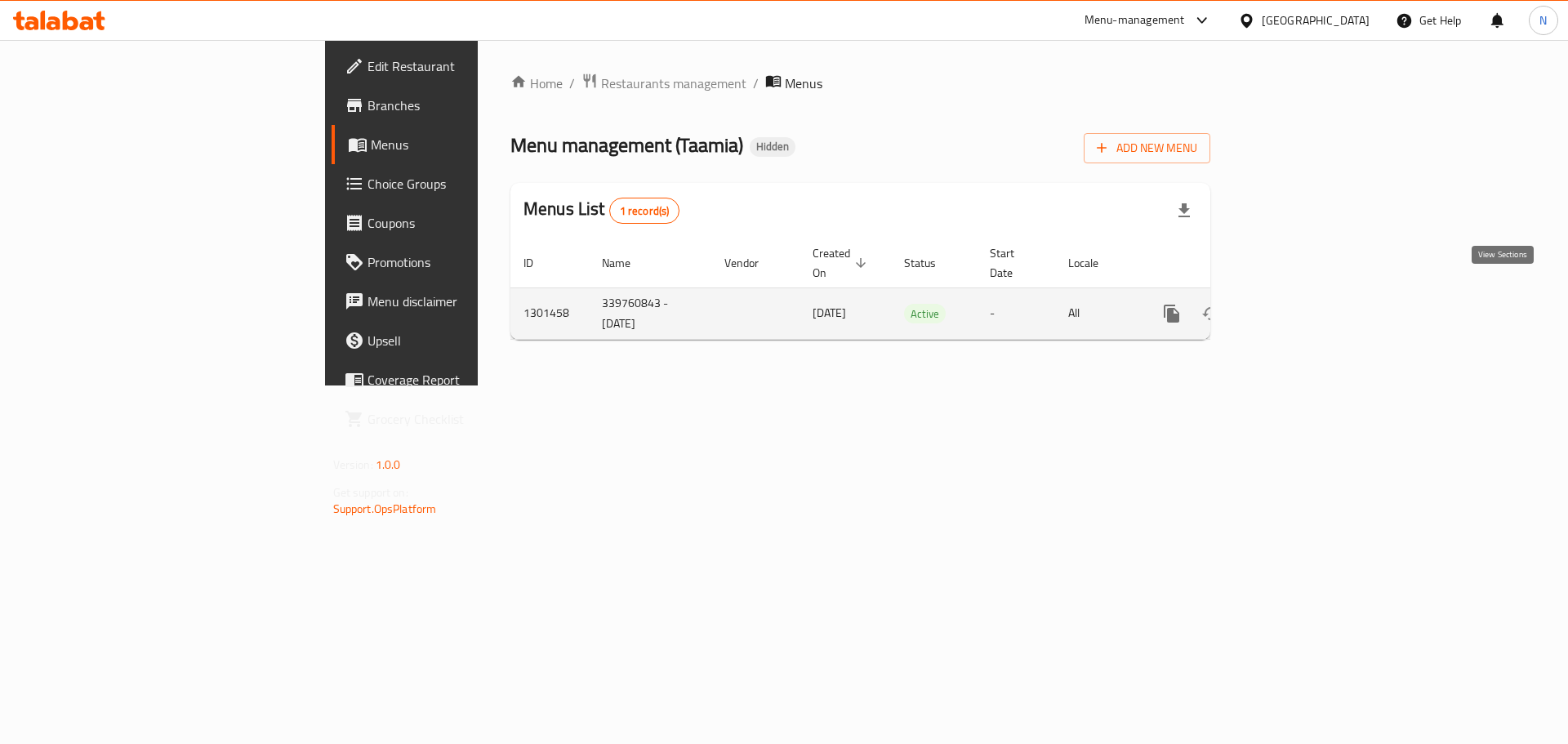
click at [1309, 306] on link "enhanced table" at bounding box center [1290, 313] width 39 height 39
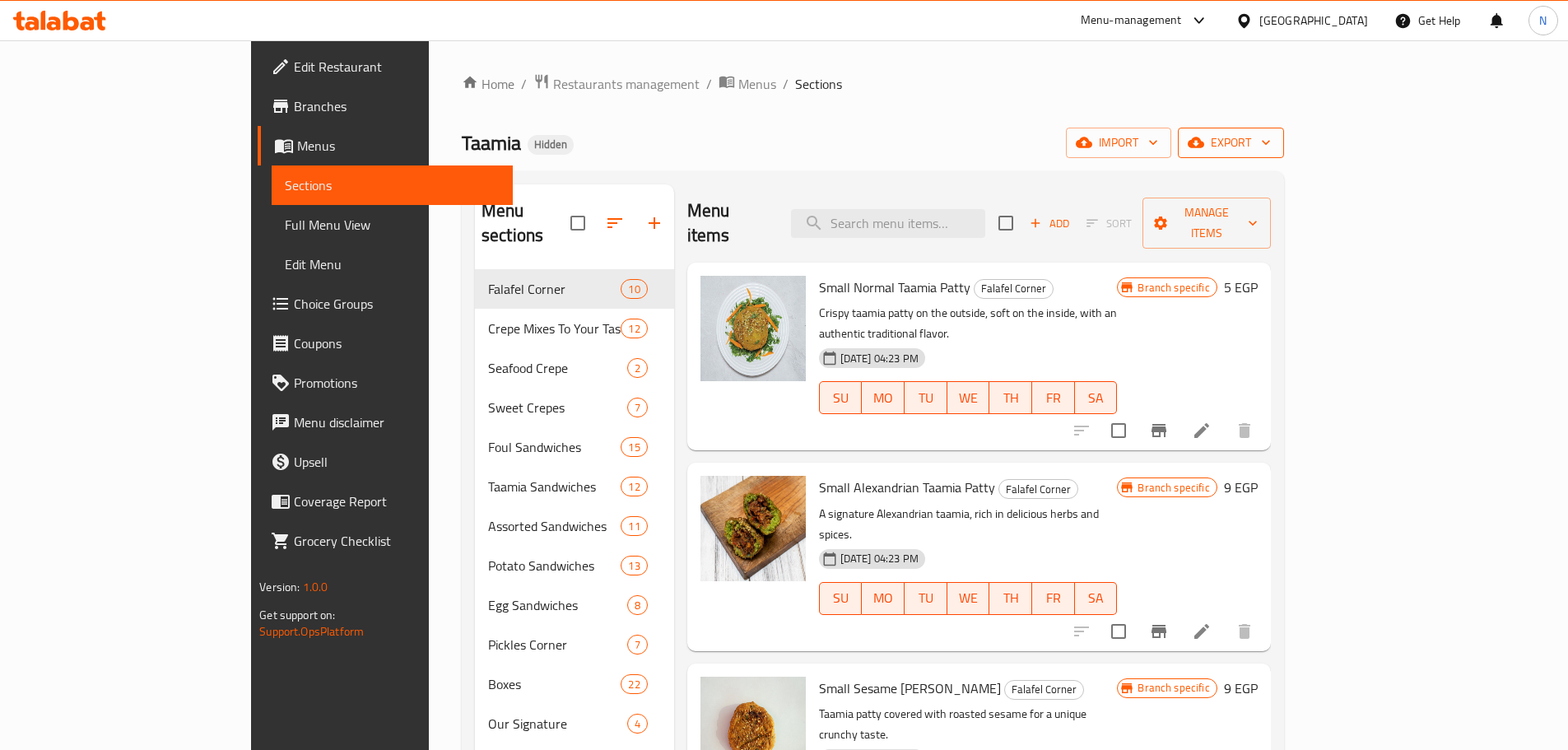
click at [1284, 149] on button "export" at bounding box center [1231, 143] width 106 height 31
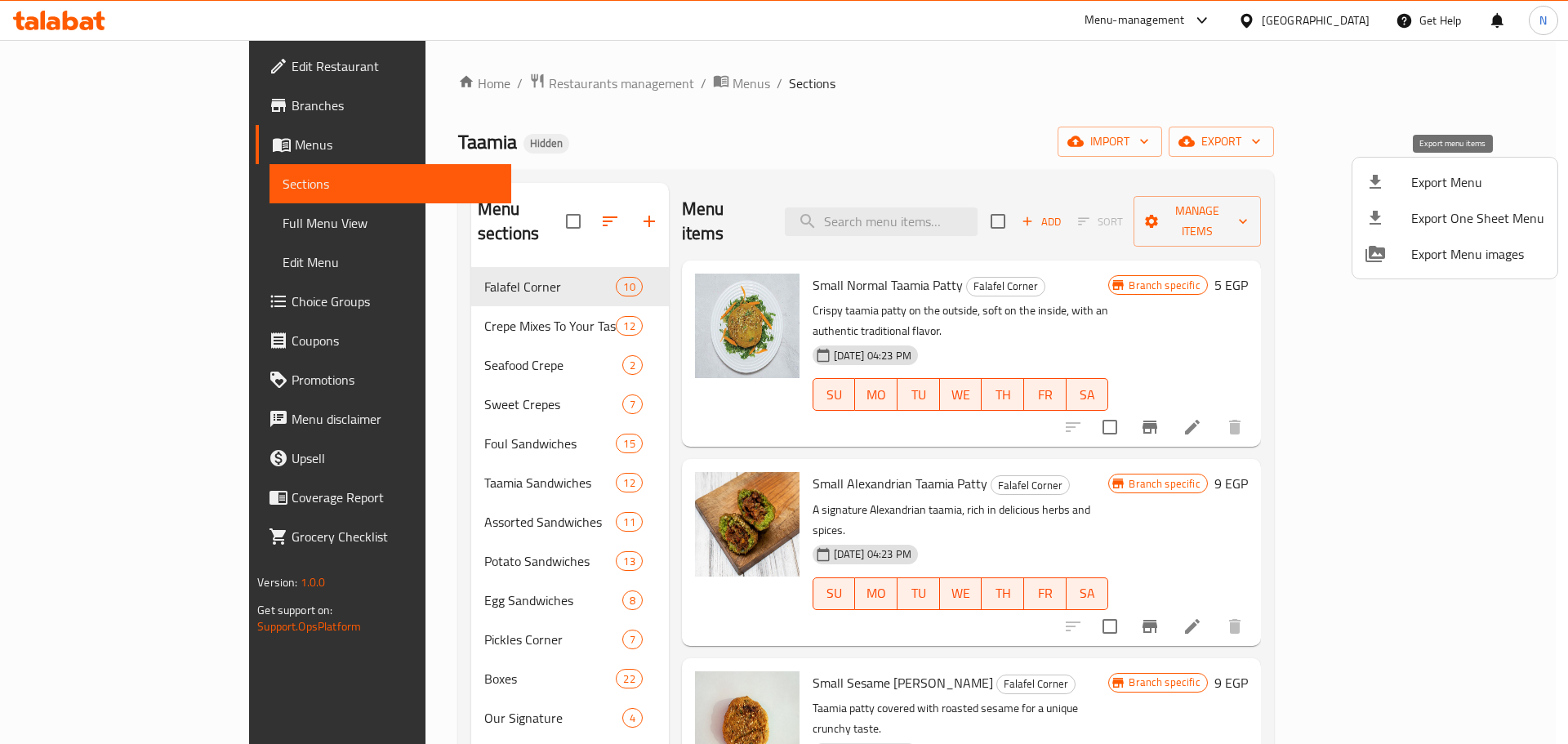
click at [1435, 183] on span "Export Menu" at bounding box center [1478, 182] width 133 height 19
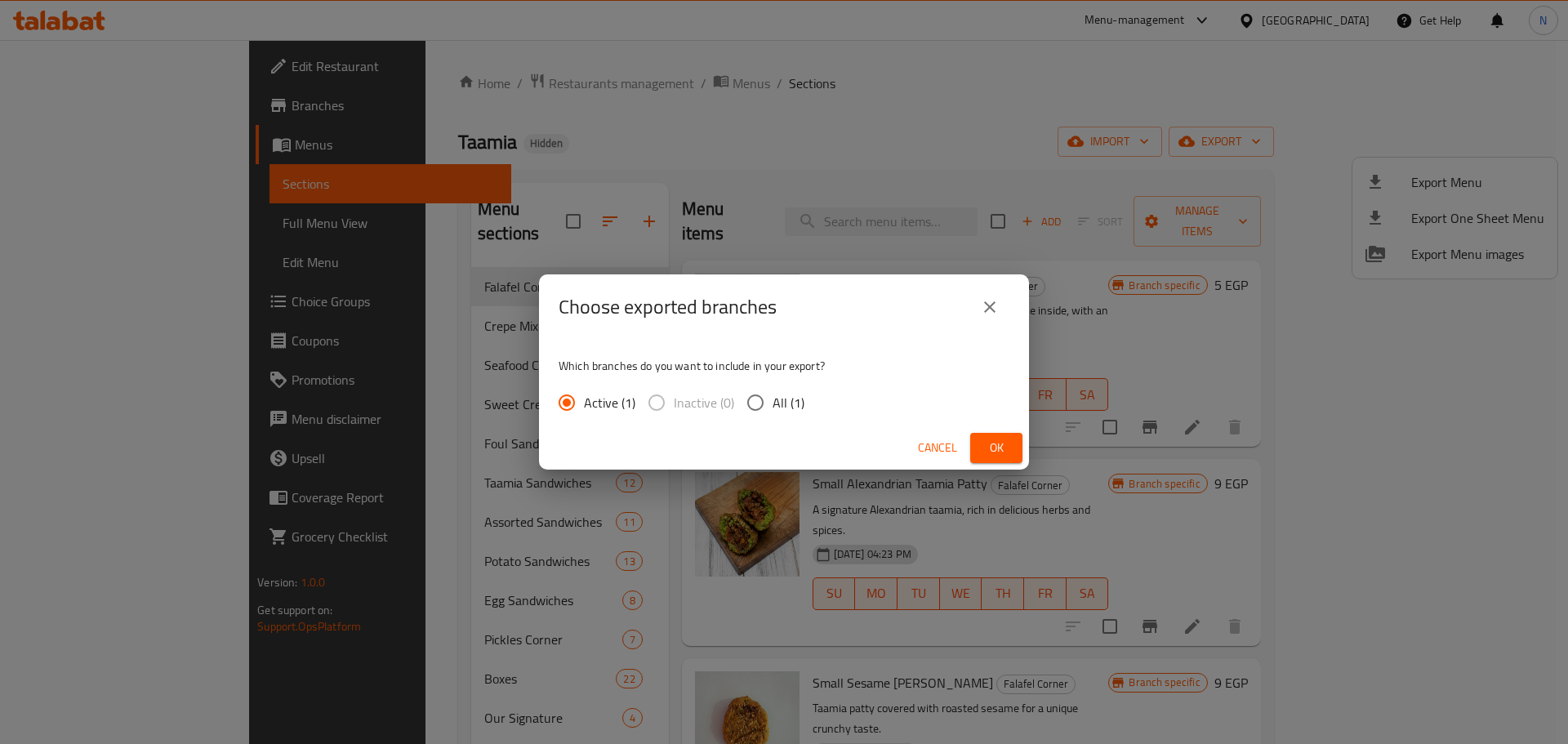
click at [992, 464] on div "Cancel Ok" at bounding box center [784, 448] width 490 height 43
click at [992, 453] on span "Ok" at bounding box center [996, 448] width 26 height 20
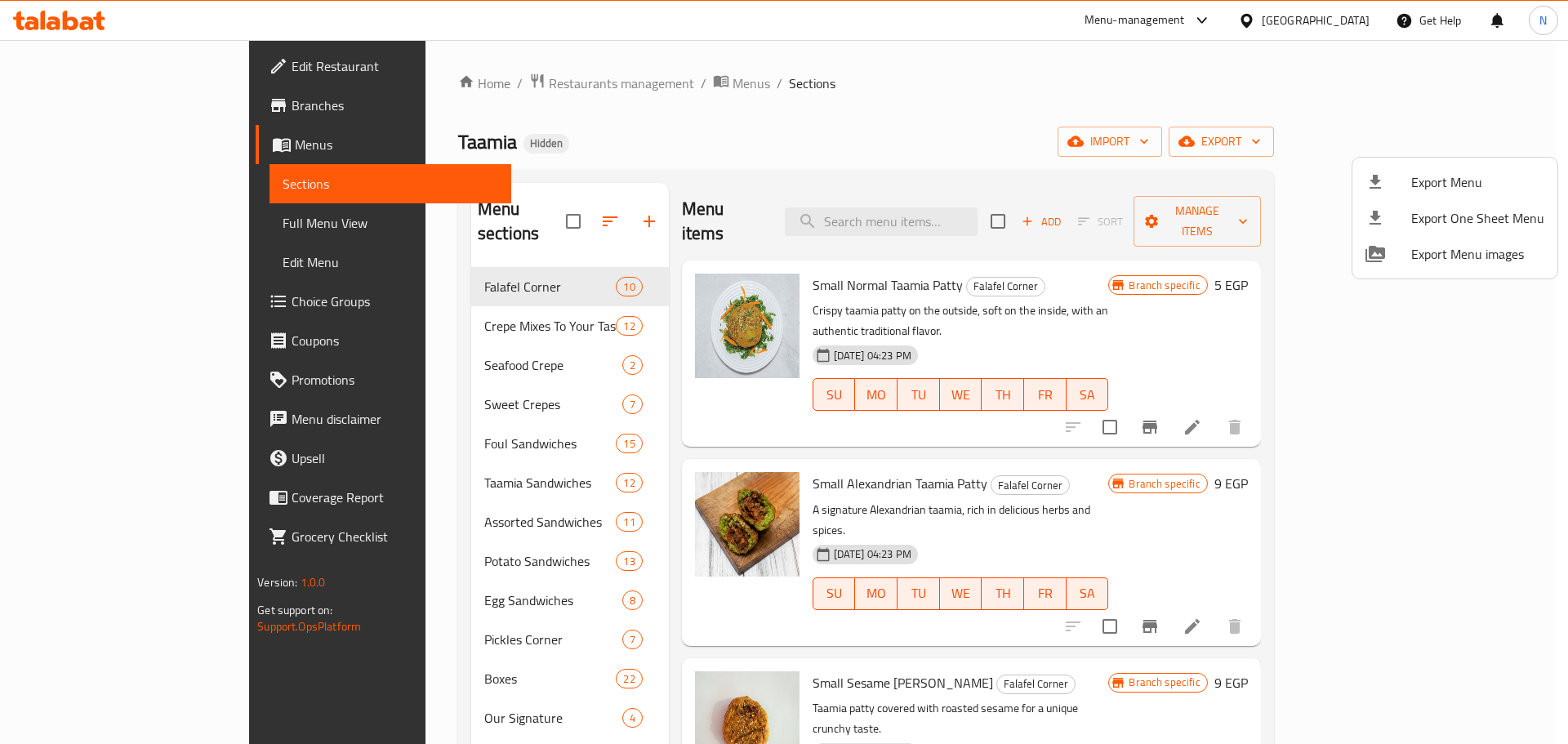
click at [105, 226] on div at bounding box center [784, 372] width 1568 height 744
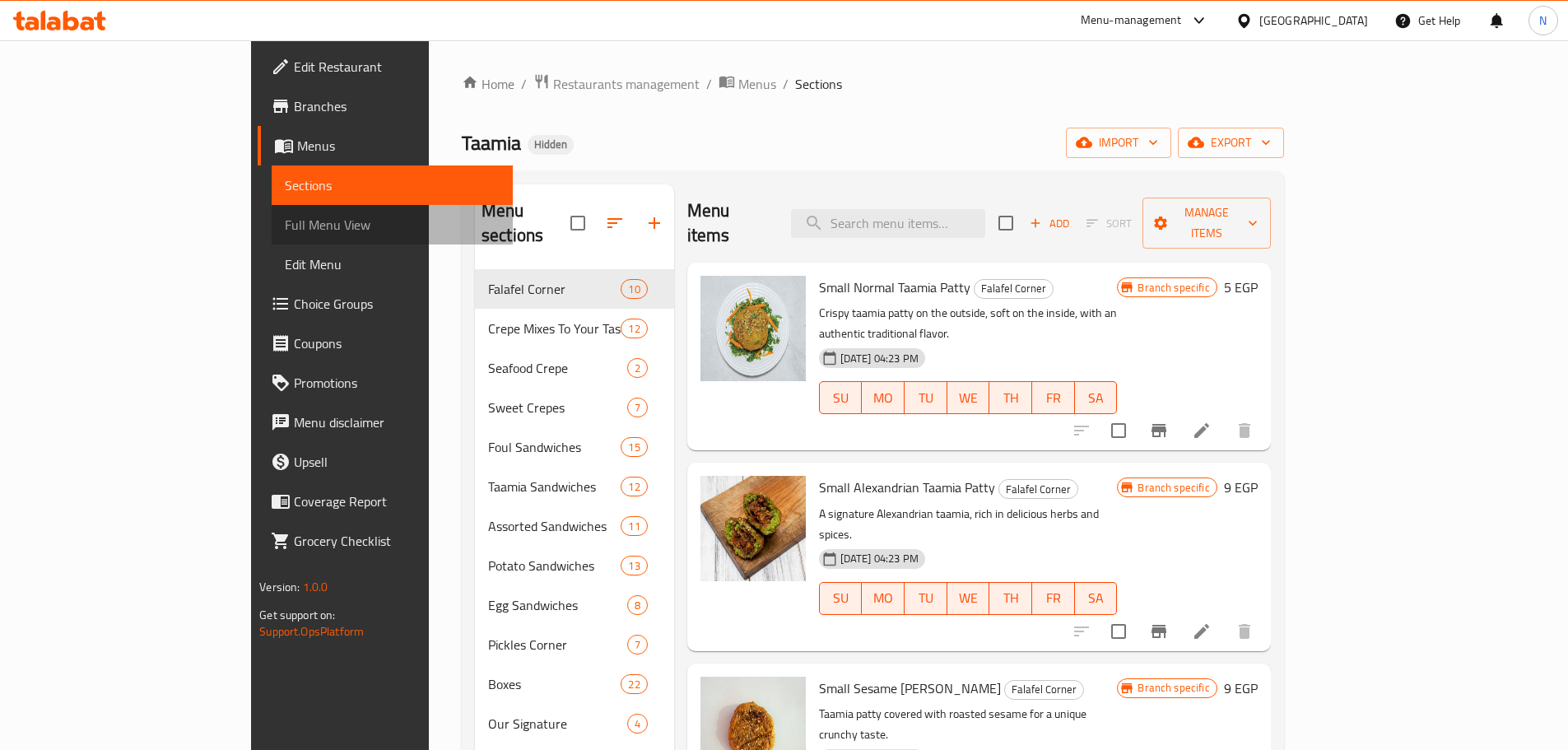
click at [285, 228] on span "Full Menu View" at bounding box center [392, 224] width 215 height 20
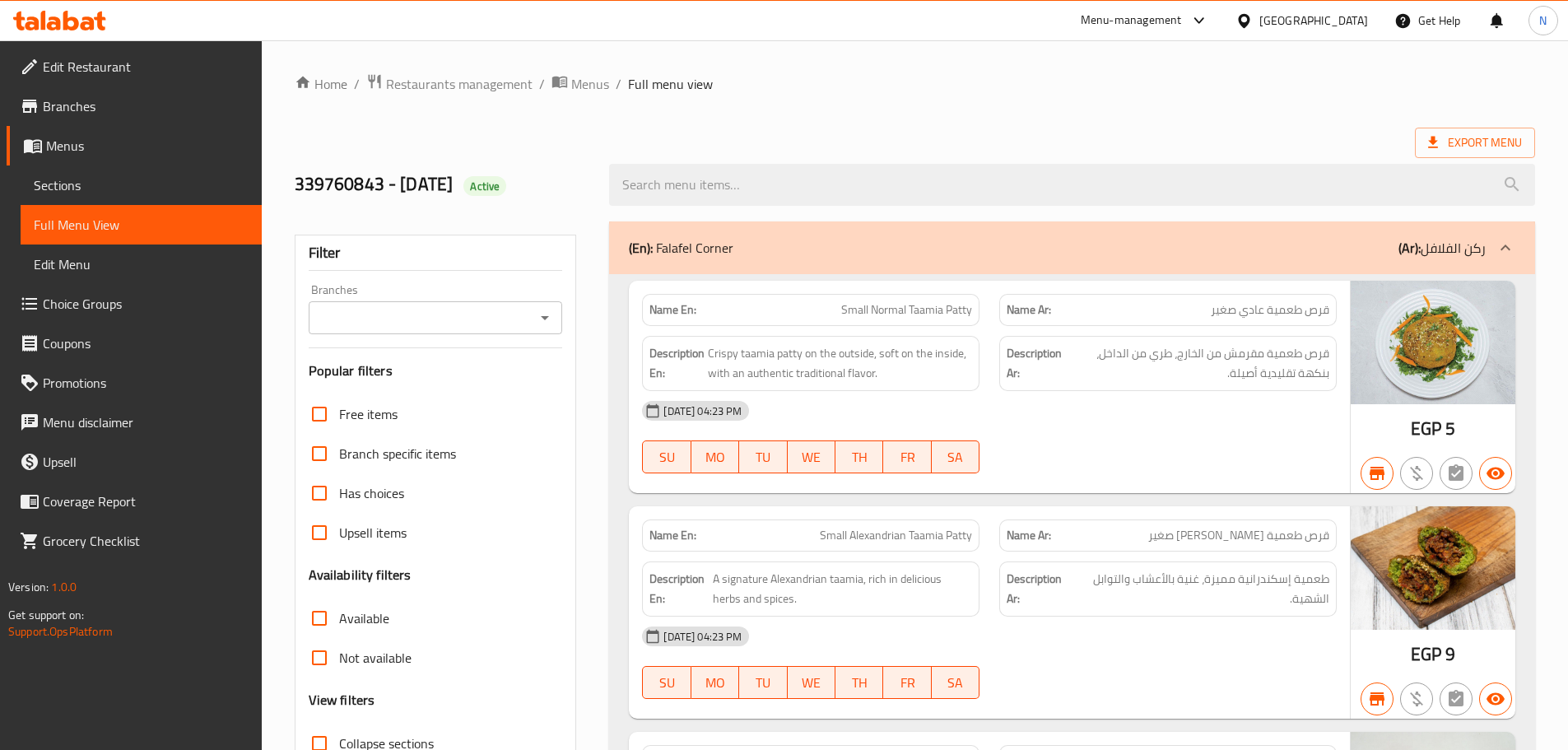
click at [408, 319] on input "Branches" at bounding box center [421, 318] width 217 height 23
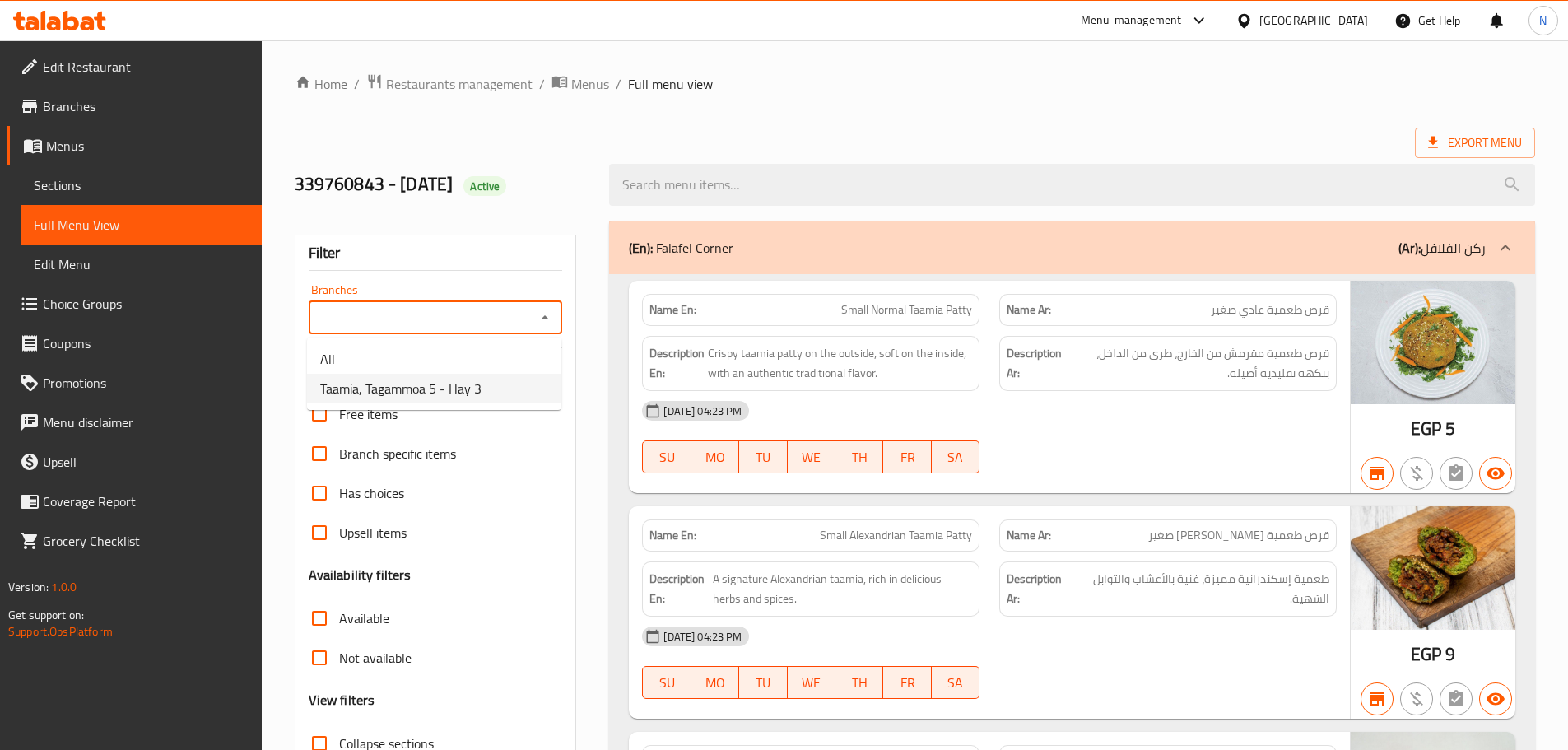
click at [465, 379] on span "Taamia, Tagammoa 5 - Hay 3" at bounding box center [401, 388] width 162 height 20
type input "Taamia, Tagammoa 5 - Hay 3"
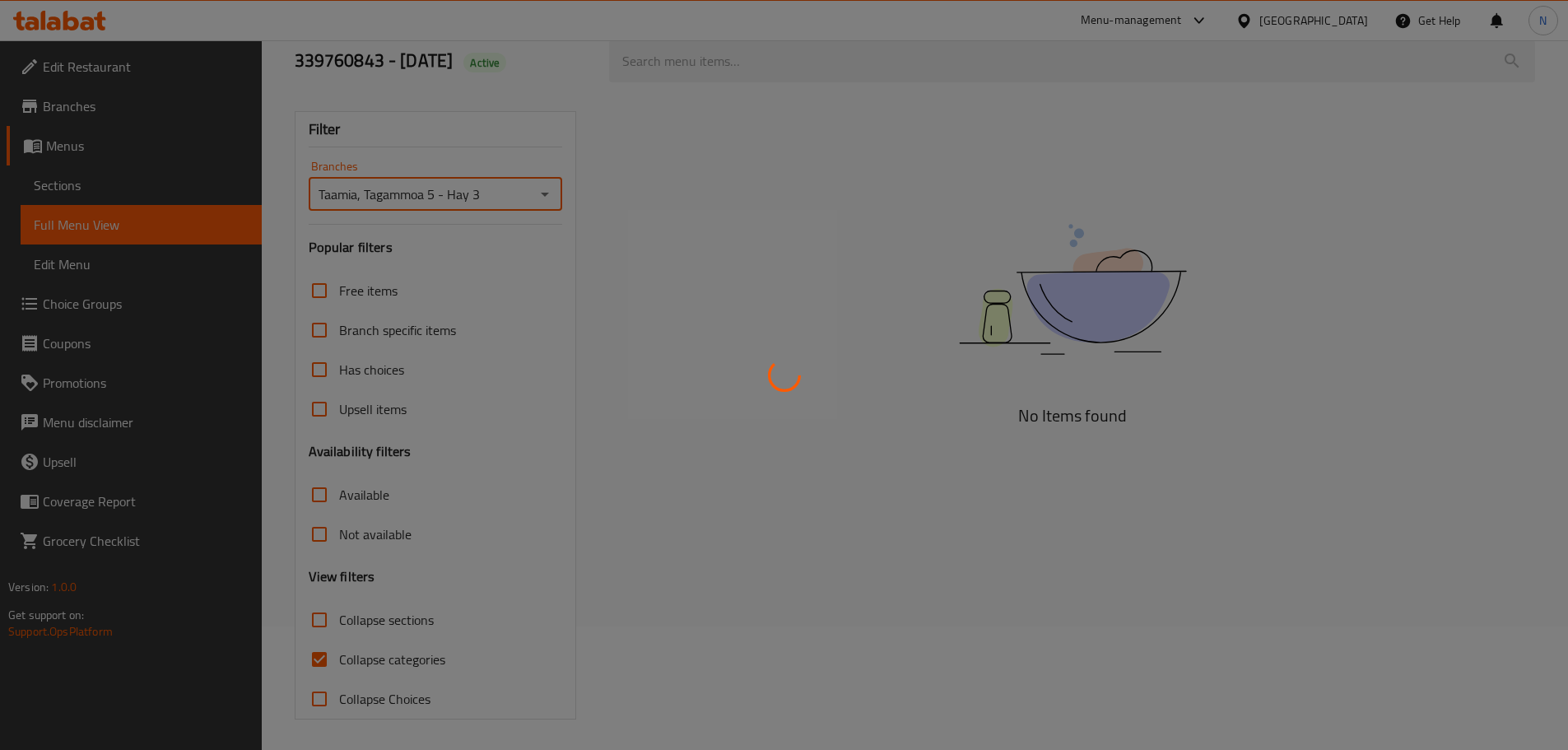
scroll to position [126, 0]
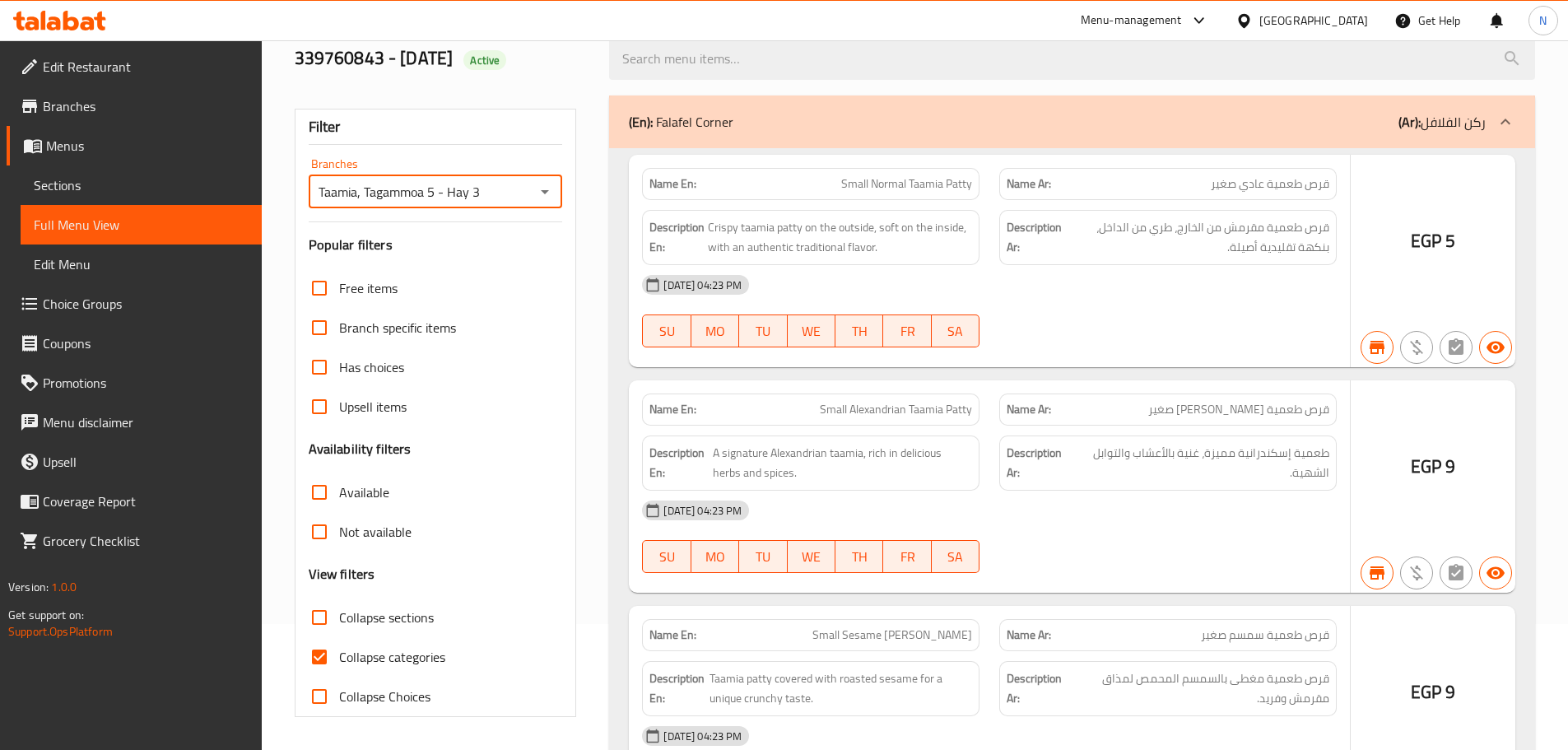
click at [321, 659] on input "Collapse categories" at bounding box center [319, 656] width 39 height 39
checkbox input "false"
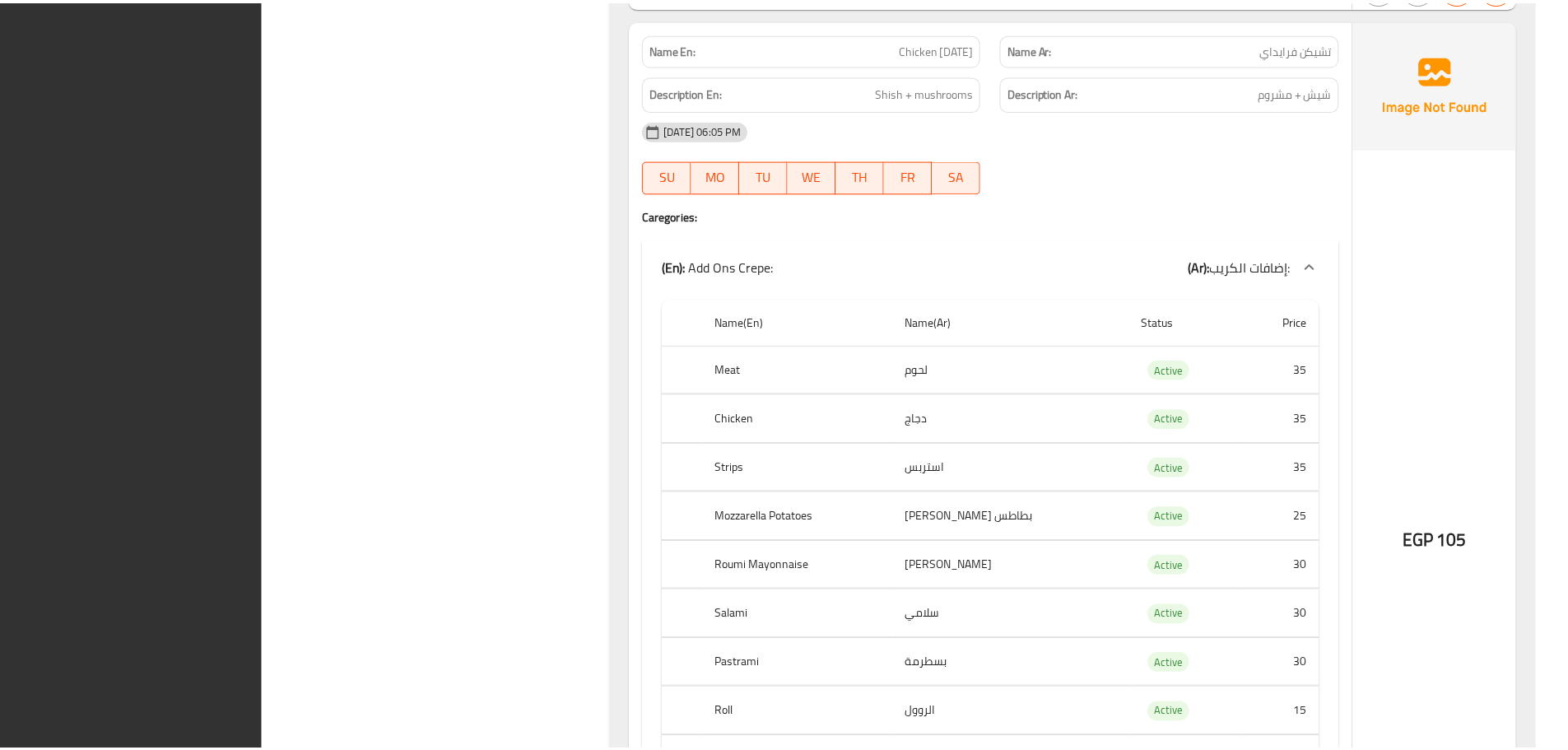
scroll to position [98423, 0]
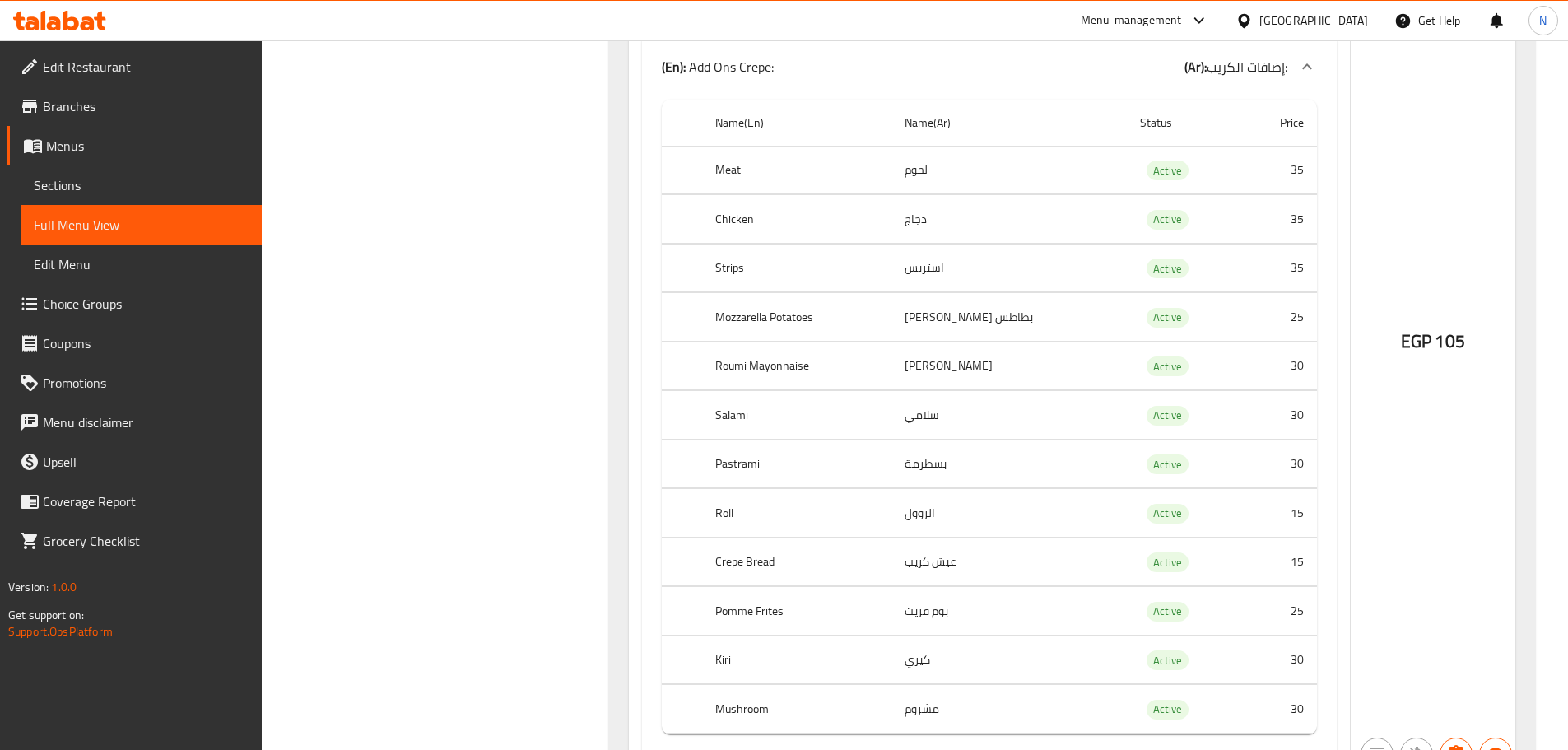
click at [113, 149] on span "Menus" at bounding box center [147, 146] width 203 height 20
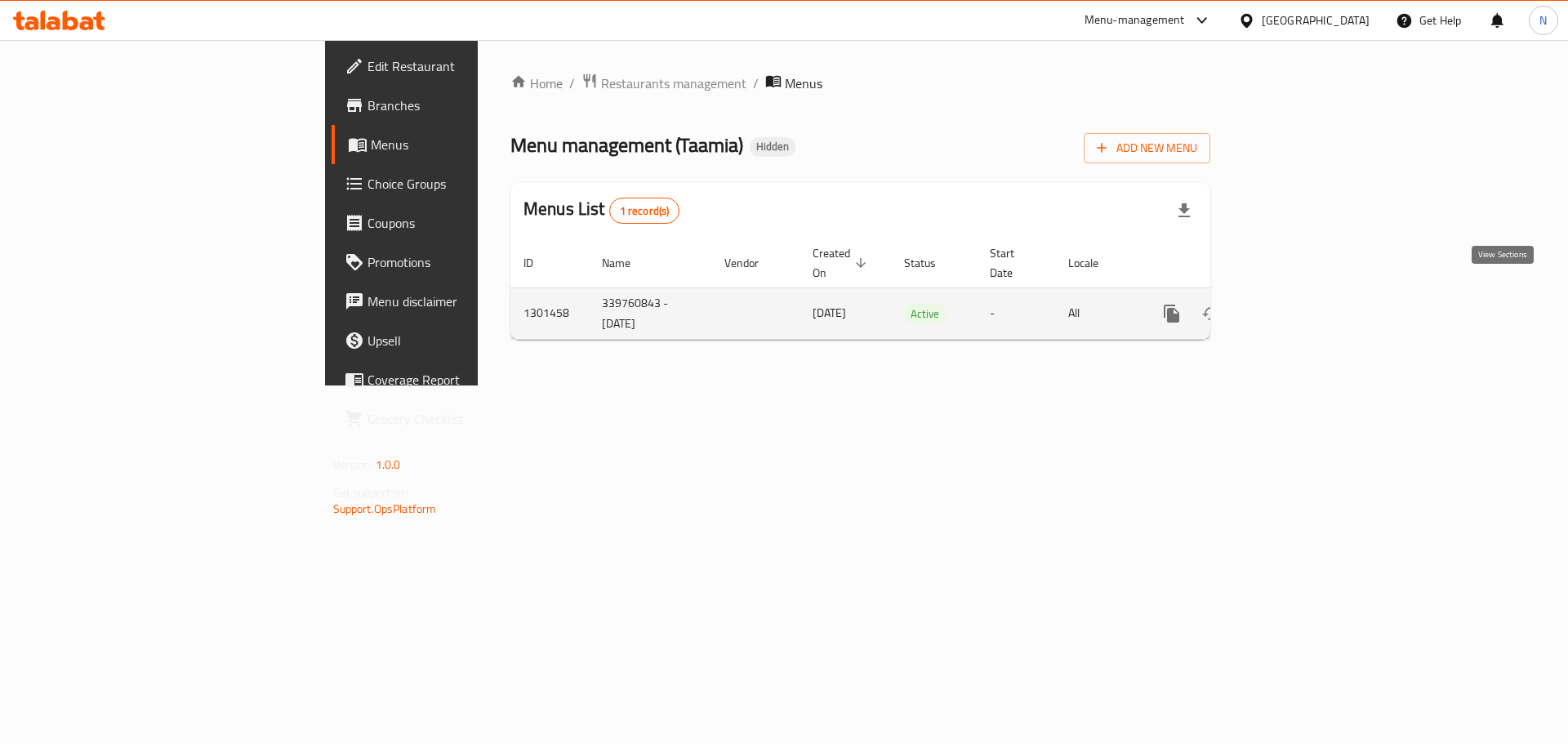
click at [1299, 304] on icon "enhanced table" at bounding box center [1289, 313] width 19 height 19
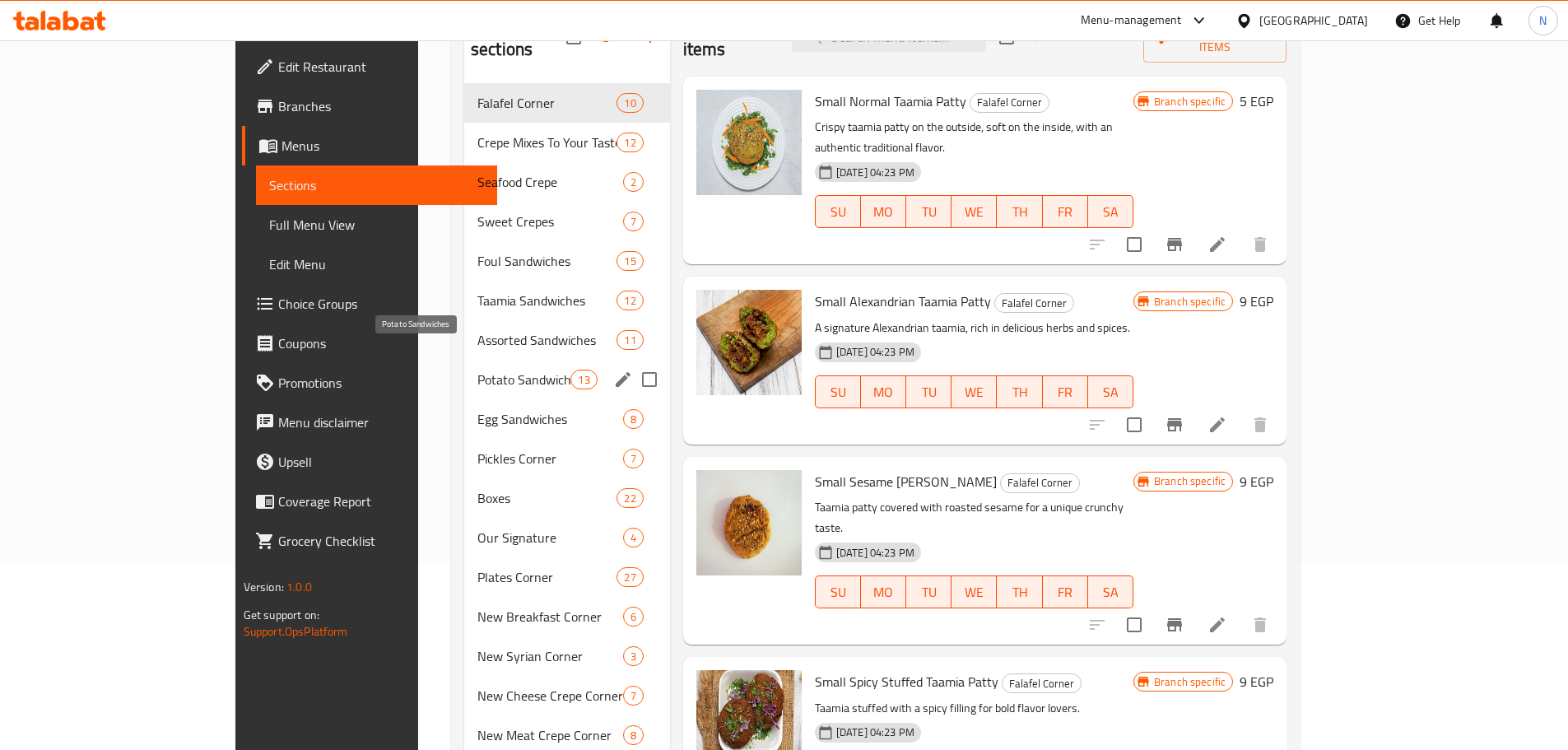
scroll to position [215, 0]
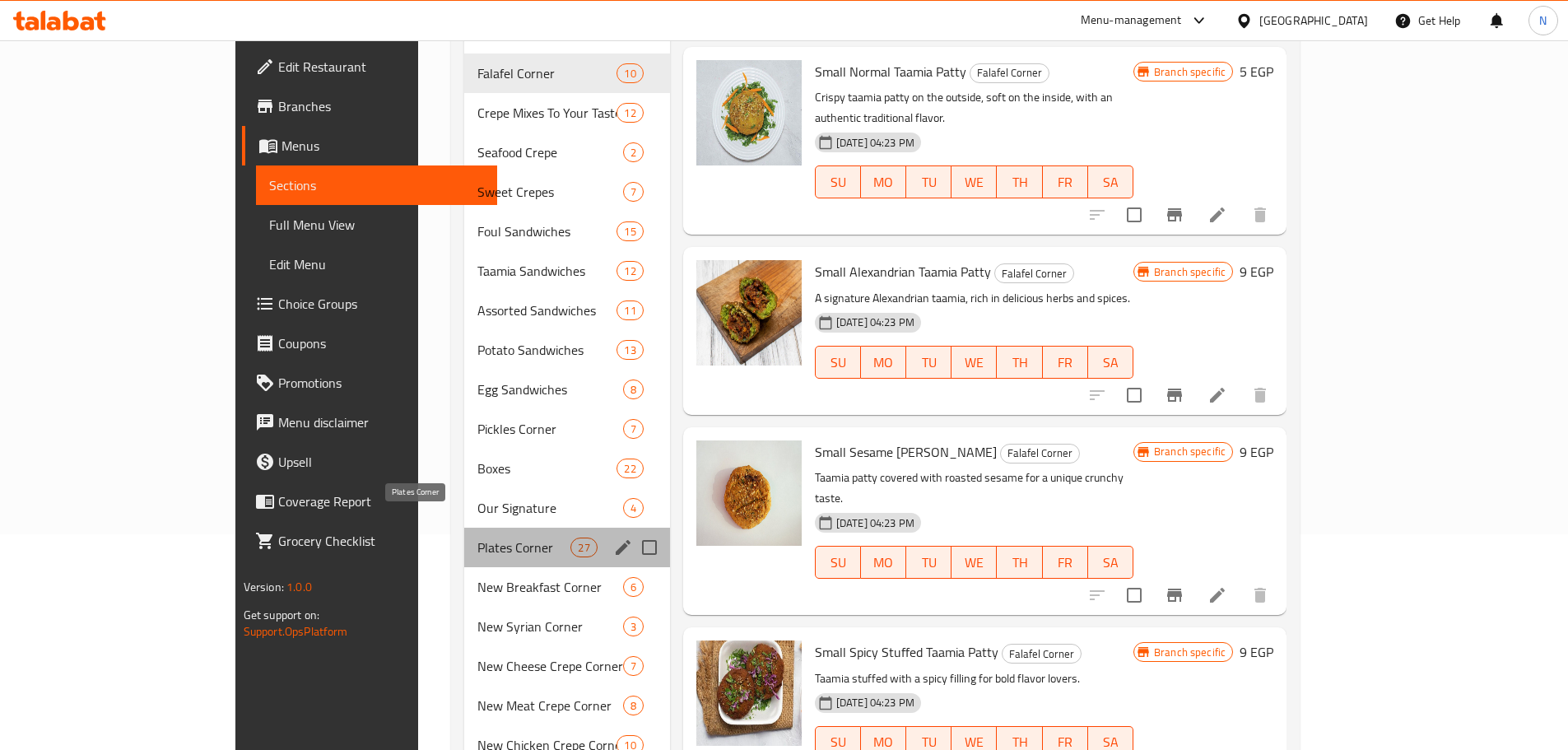
click at [478, 537] on span "Plates Corner" at bounding box center [524, 547] width 94 height 20
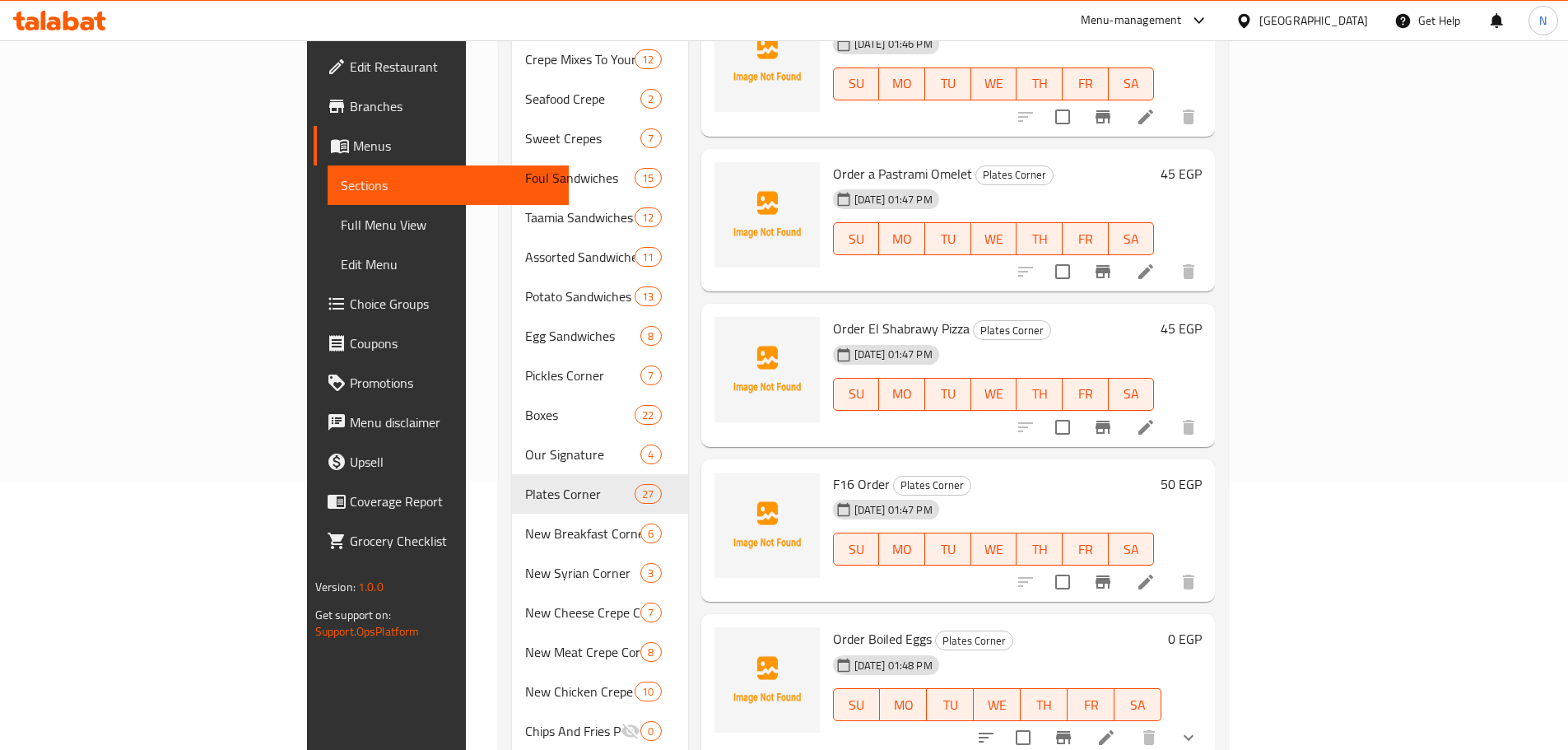
scroll to position [298, 0]
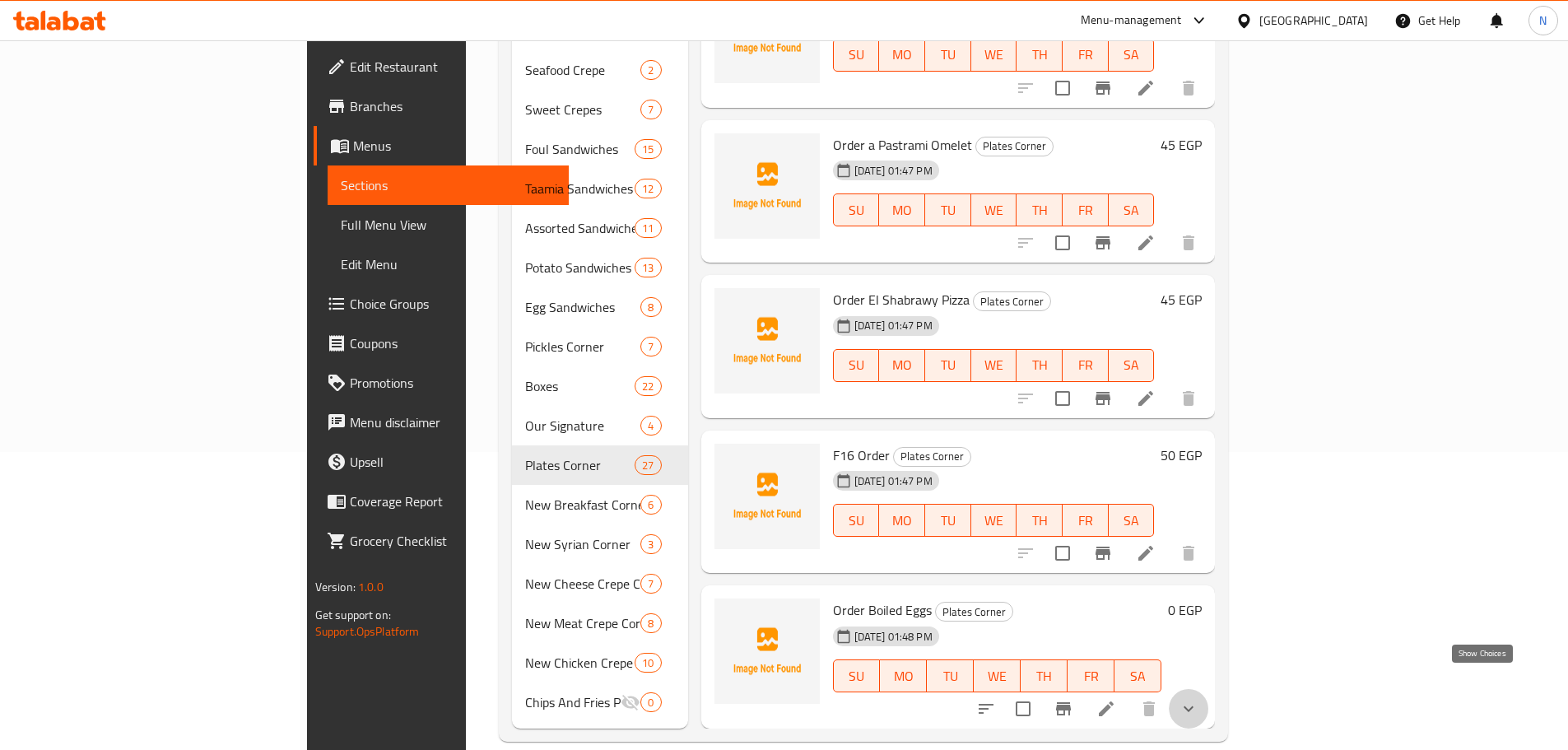
click at [1199, 699] on icon "show more" at bounding box center [1188, 708] width 20 height 20
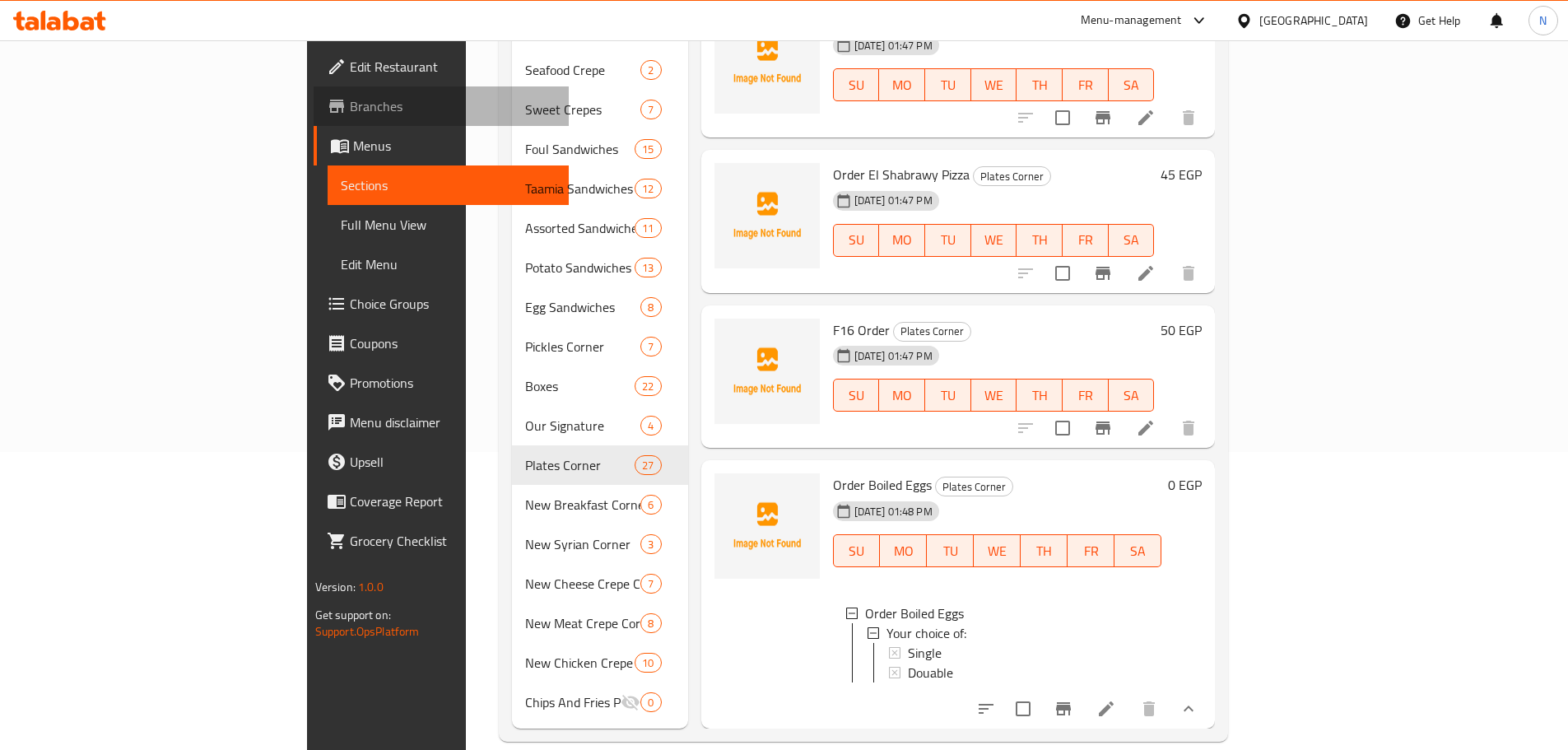
click at [350, 101] on span "Branches" at bounding box center [453, 106] width 206 height 20
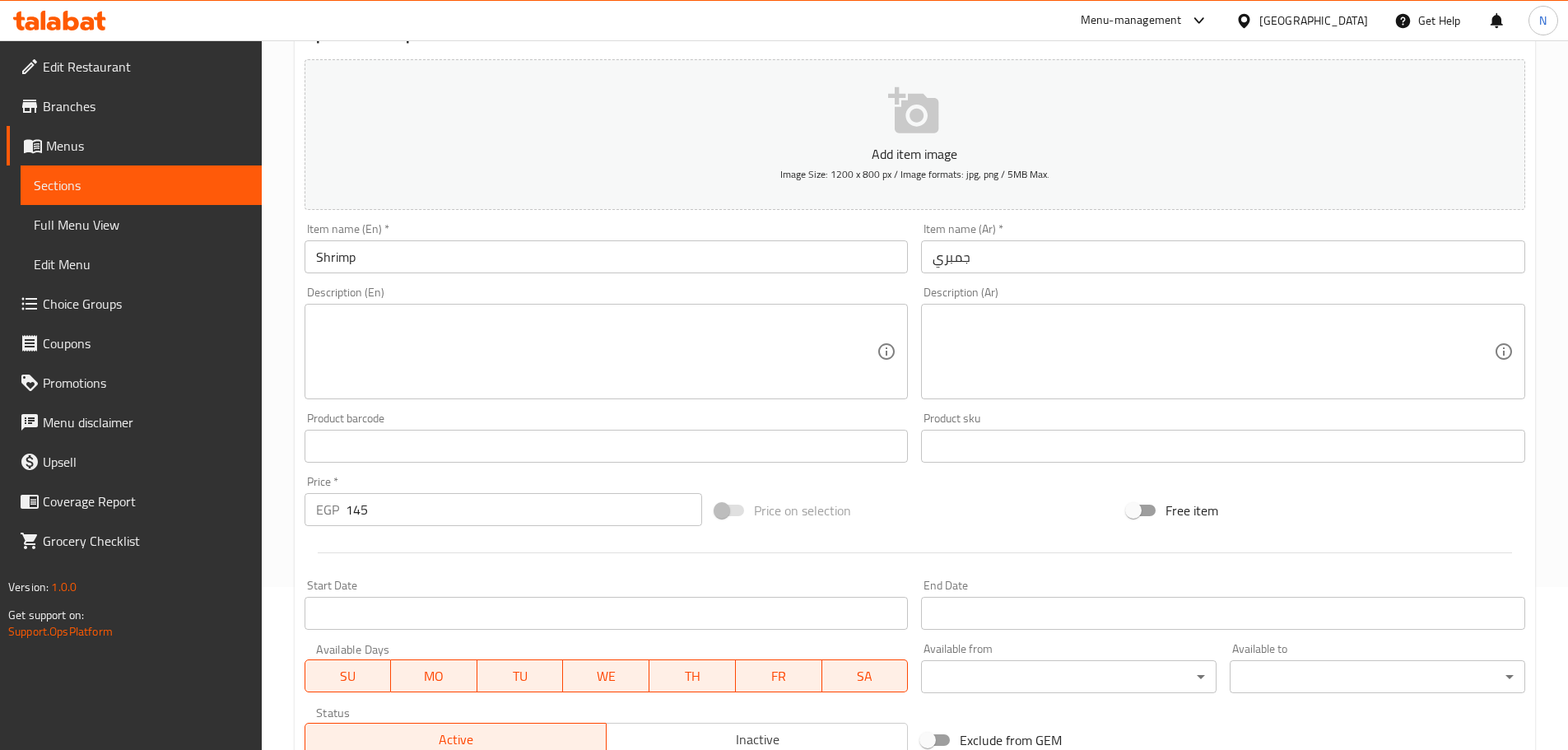
scroll to position [413, 0]
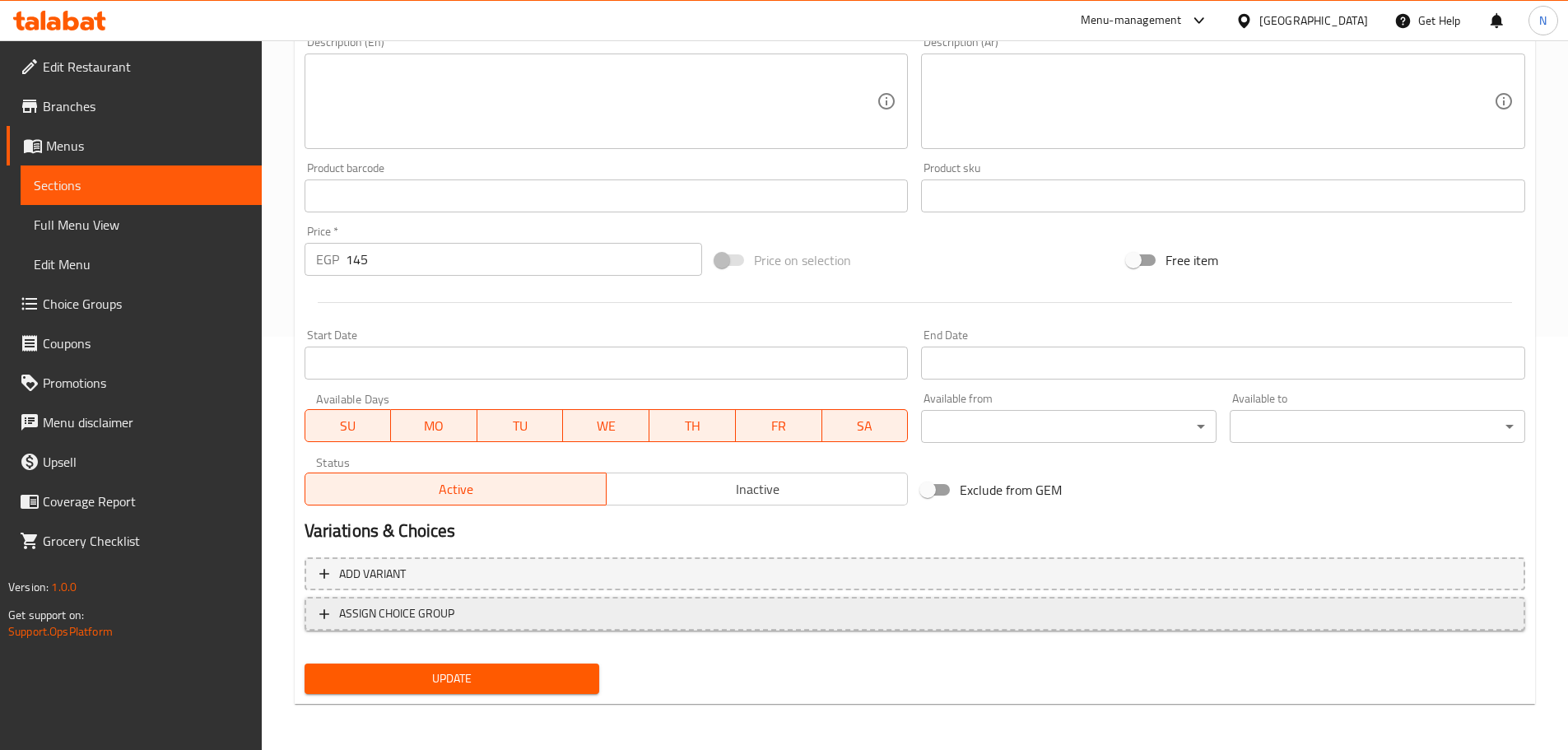
click at [534, 622] on span "ASSIGN CHOICE GROUP" at bounding box center [914, 614] width 1191 height 20
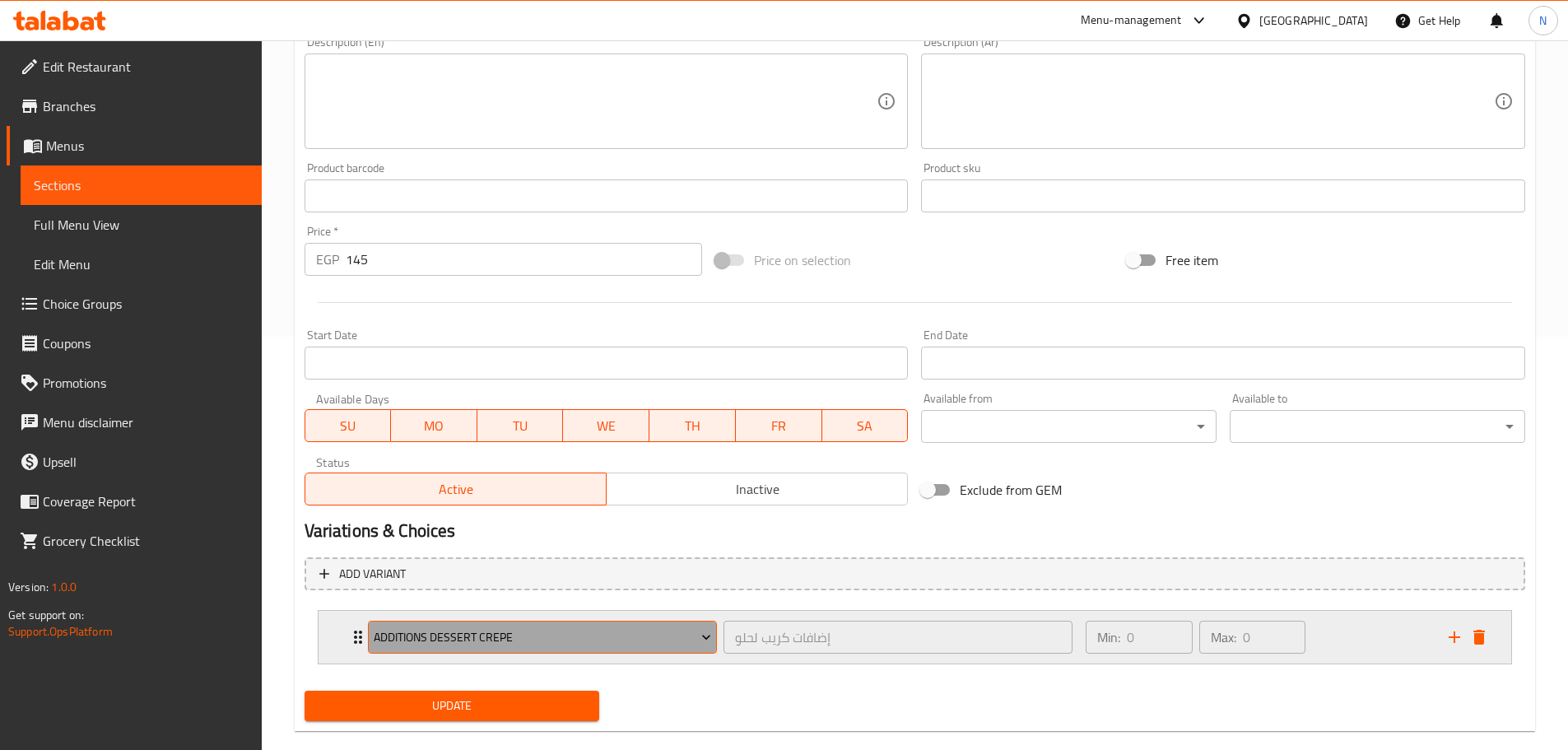
click at [676, 632] on span "Additions Dessert Crepe" at bounding box center [542, 638] width 337 height 20
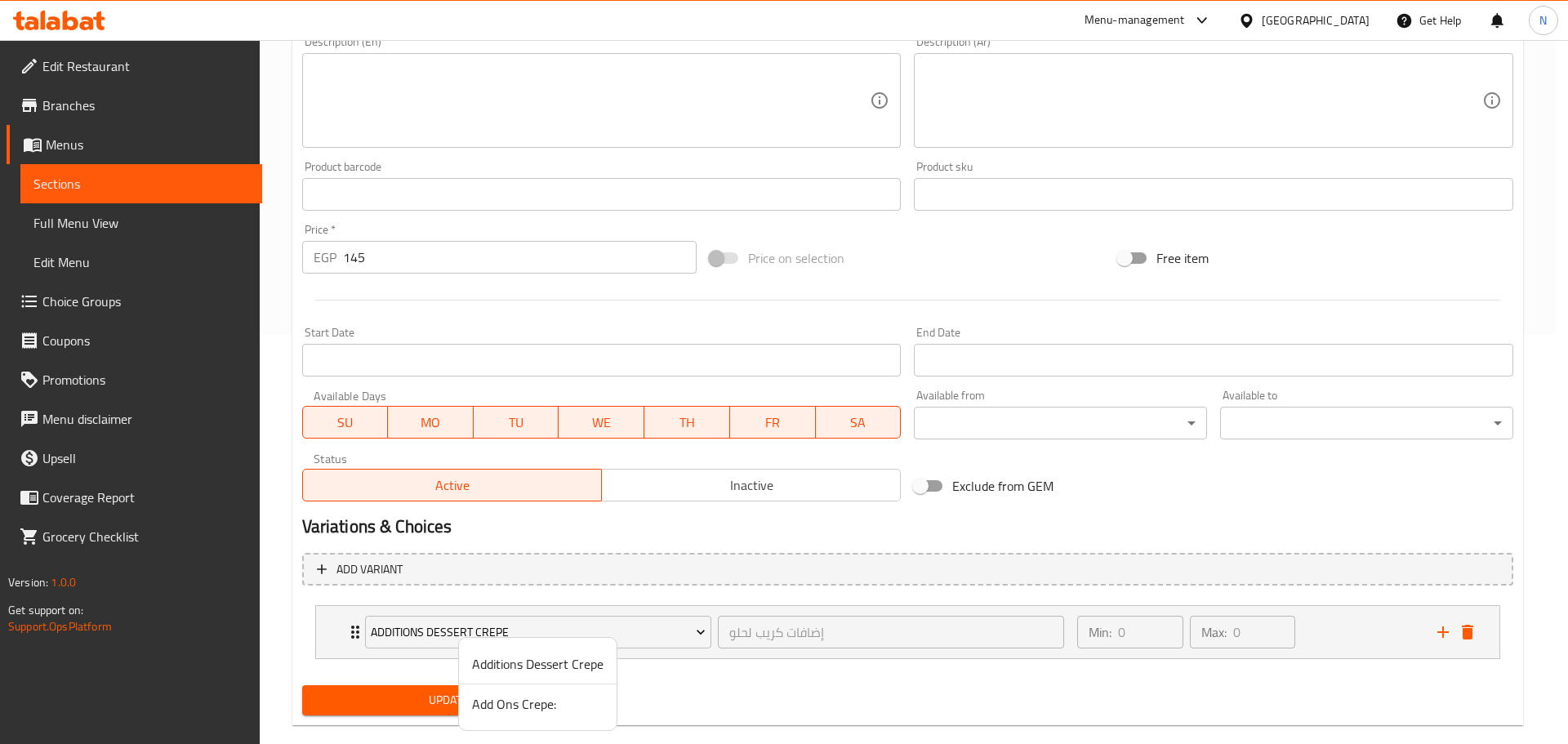
click at [520, 709] on span "Add Ons Crepe:" at bounding box center [538, 703] width 132 height 19
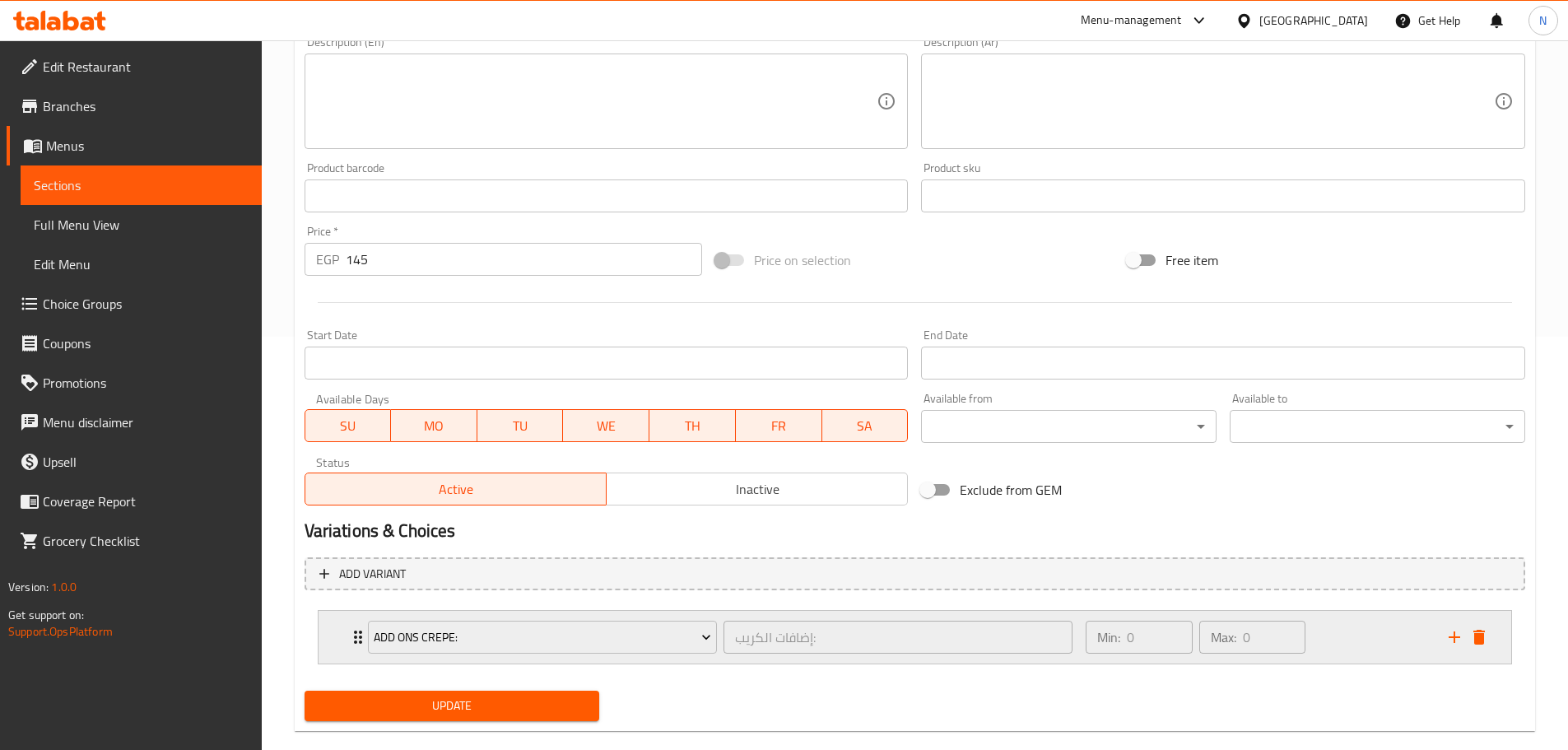
click at [1356, 630] on div "Min: 0 ​ Max: 0 ​" at bounding box center [1256, 637] width 362 height 53
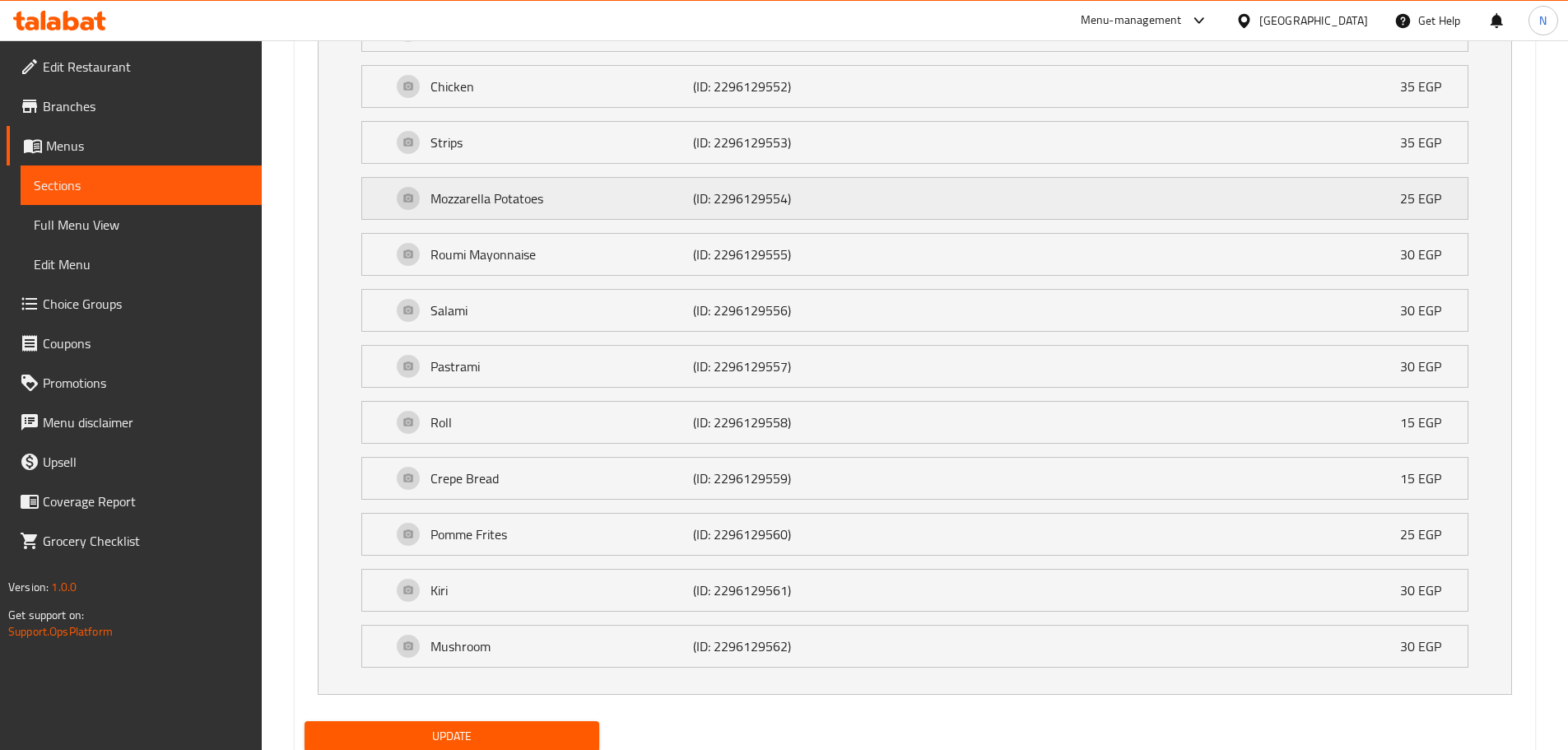
scroll to position [1146, 0]
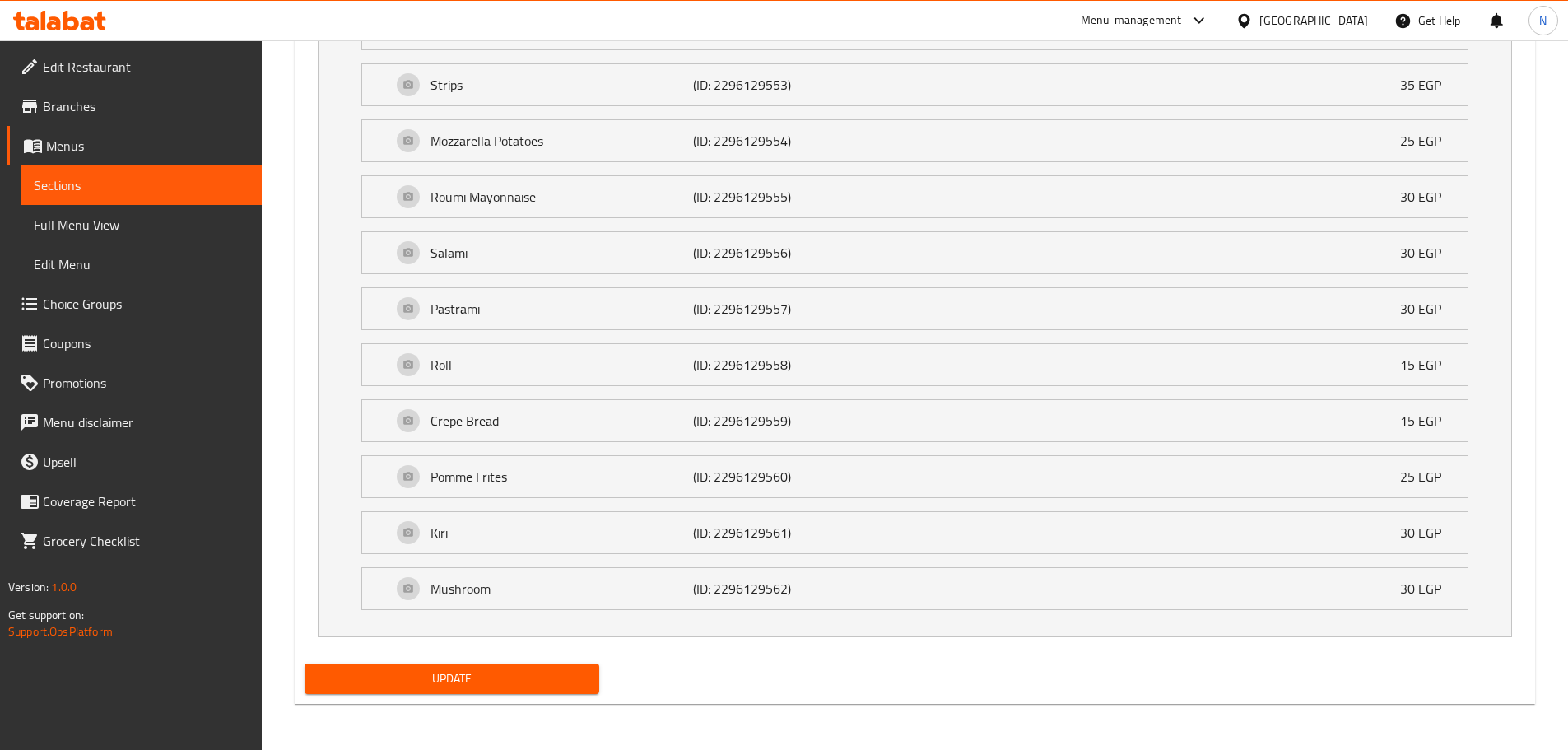
click at [466, 687] on span "Update" at bounding box center [452, 678] width 269 height 20
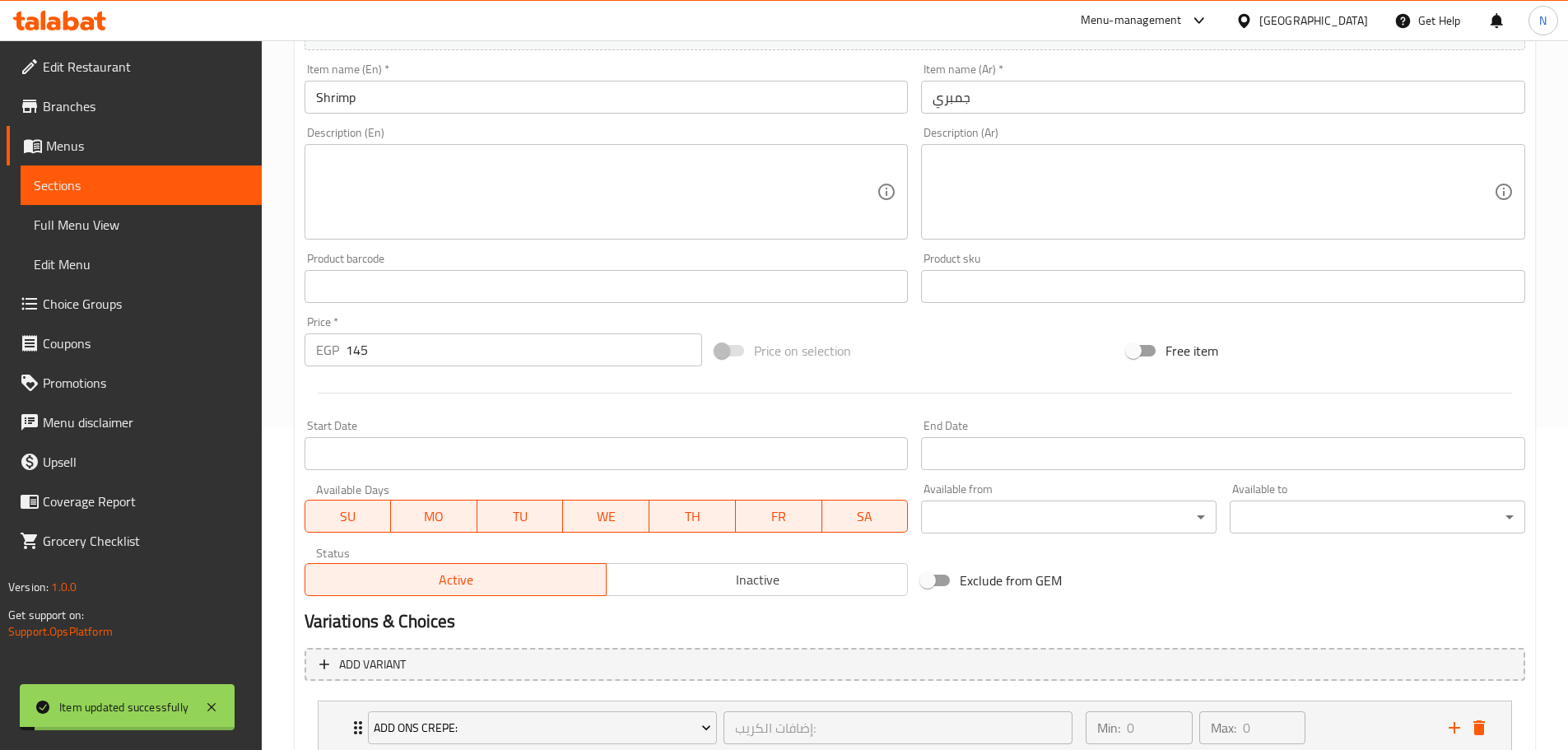
scroll to position [0, 0]
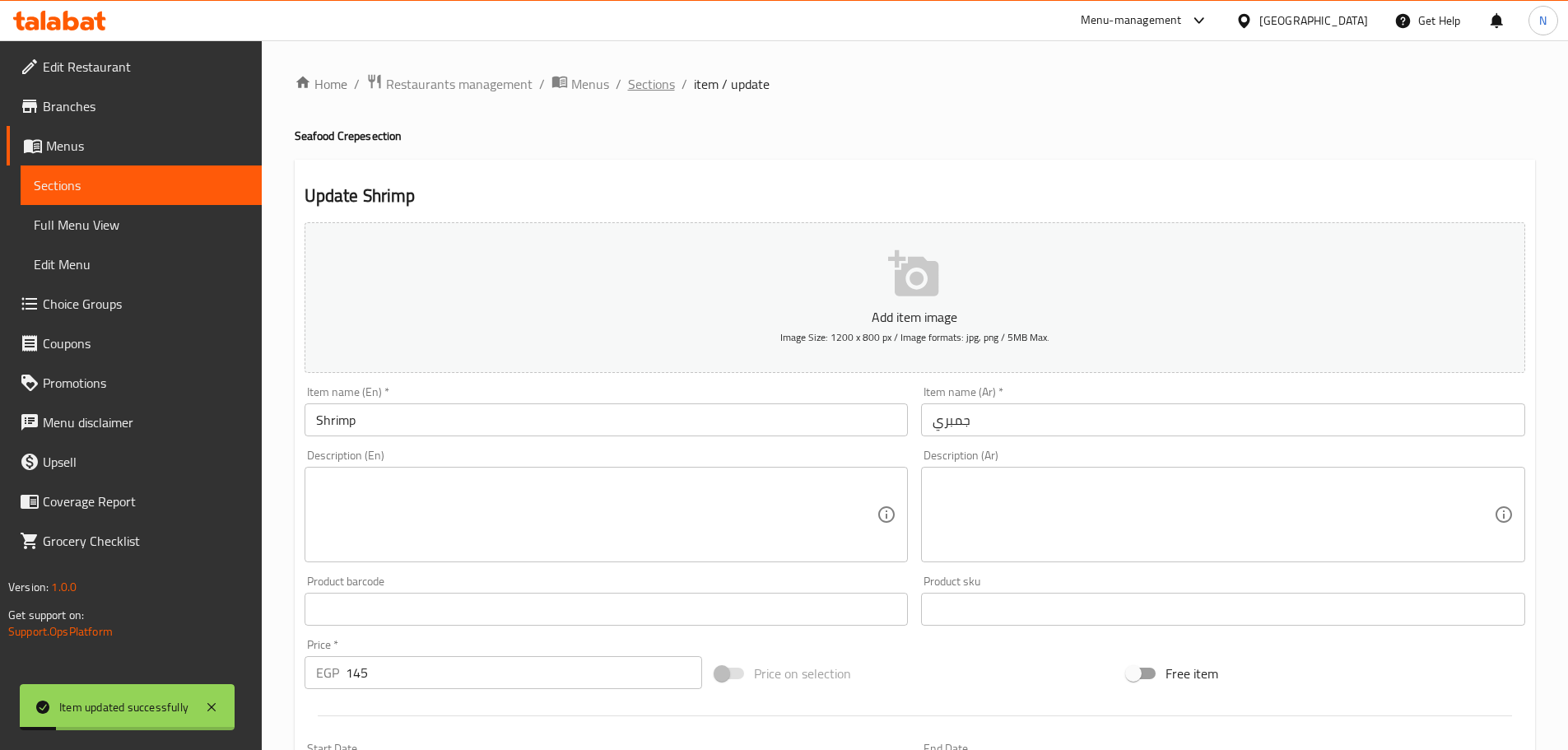
click at [665, 84] on span "Sections" at bounding box center [651, 83] width 47 height 20
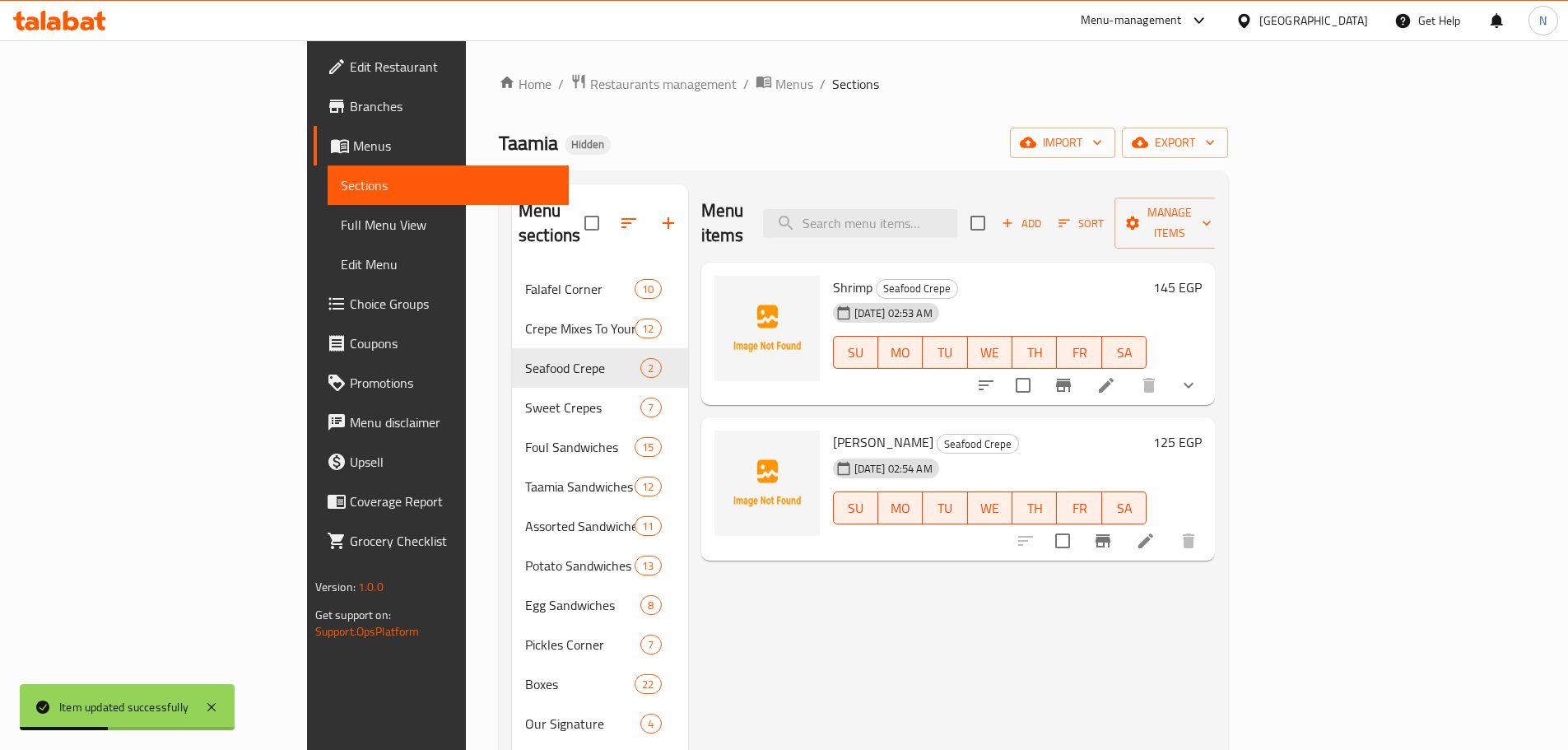
click at [1156, 531] on icon at bounding box center [1145, 541] width 20 height 20
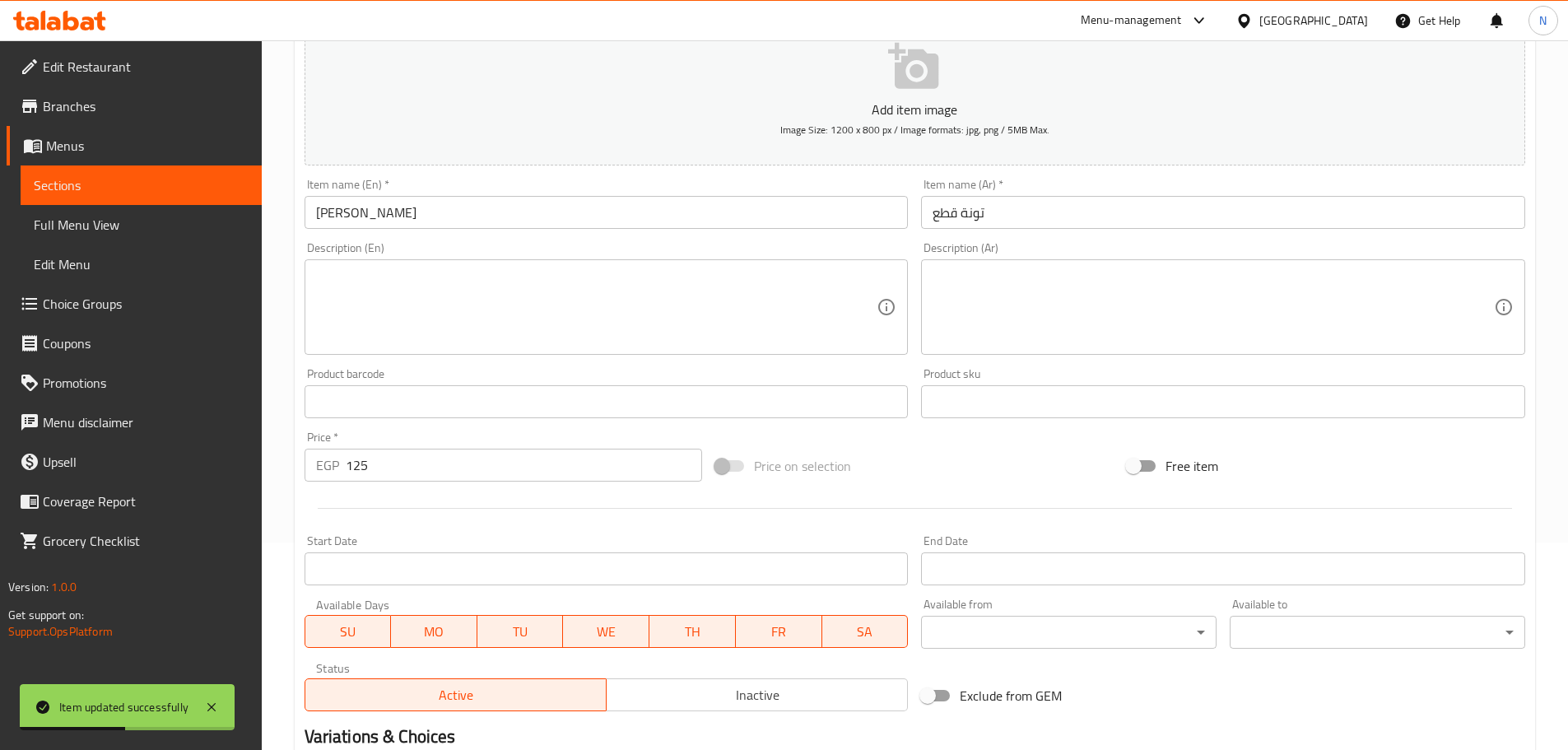
scroll to position [413, 0]
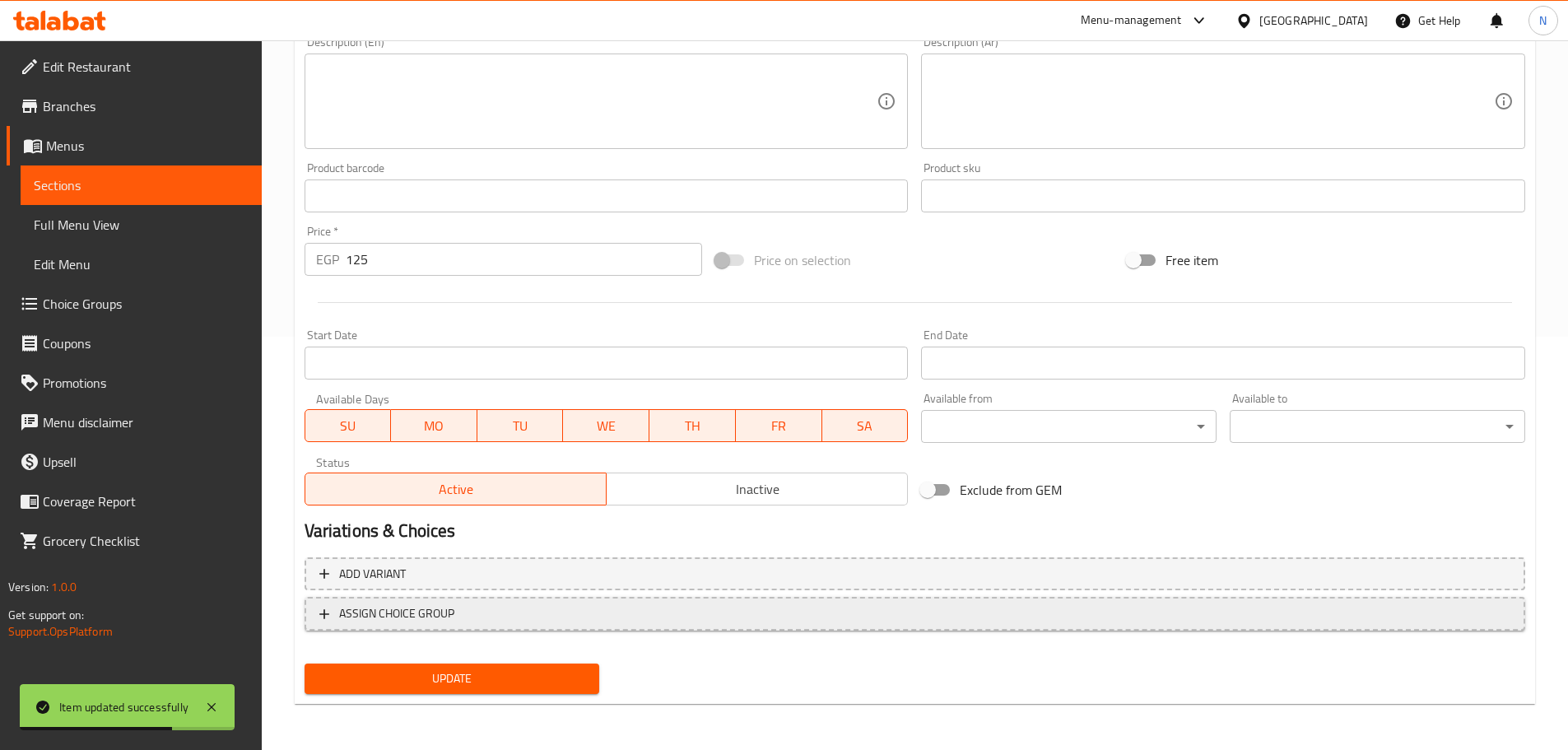
click at [507, 615] on span "ASSIGN CHOICE GROUP" at bounding box center [914, 614] width 1191 height 20
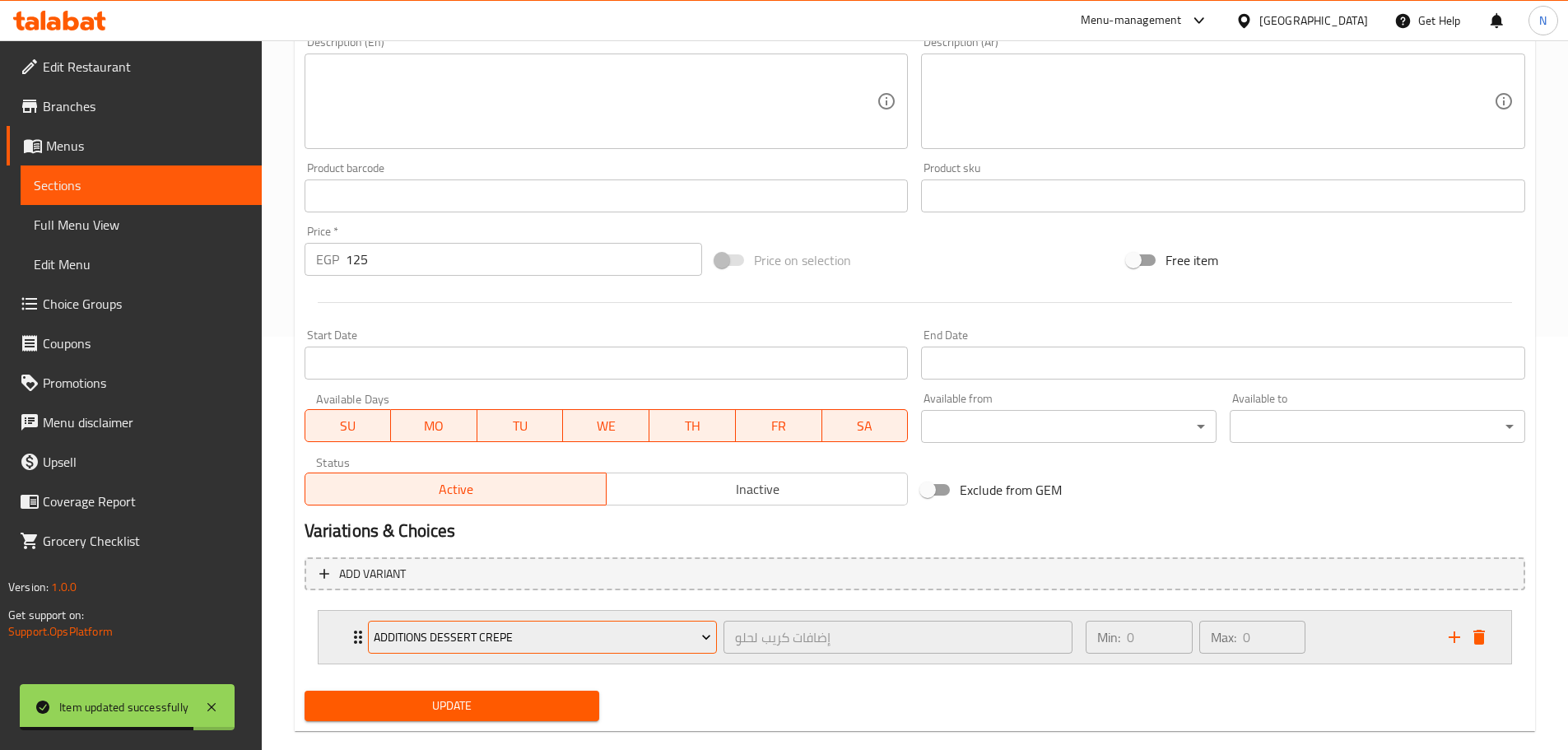
click at [510, 629] on span "Additions Dessert Crepe" at bounding box center [542, 638] width 337 height 20
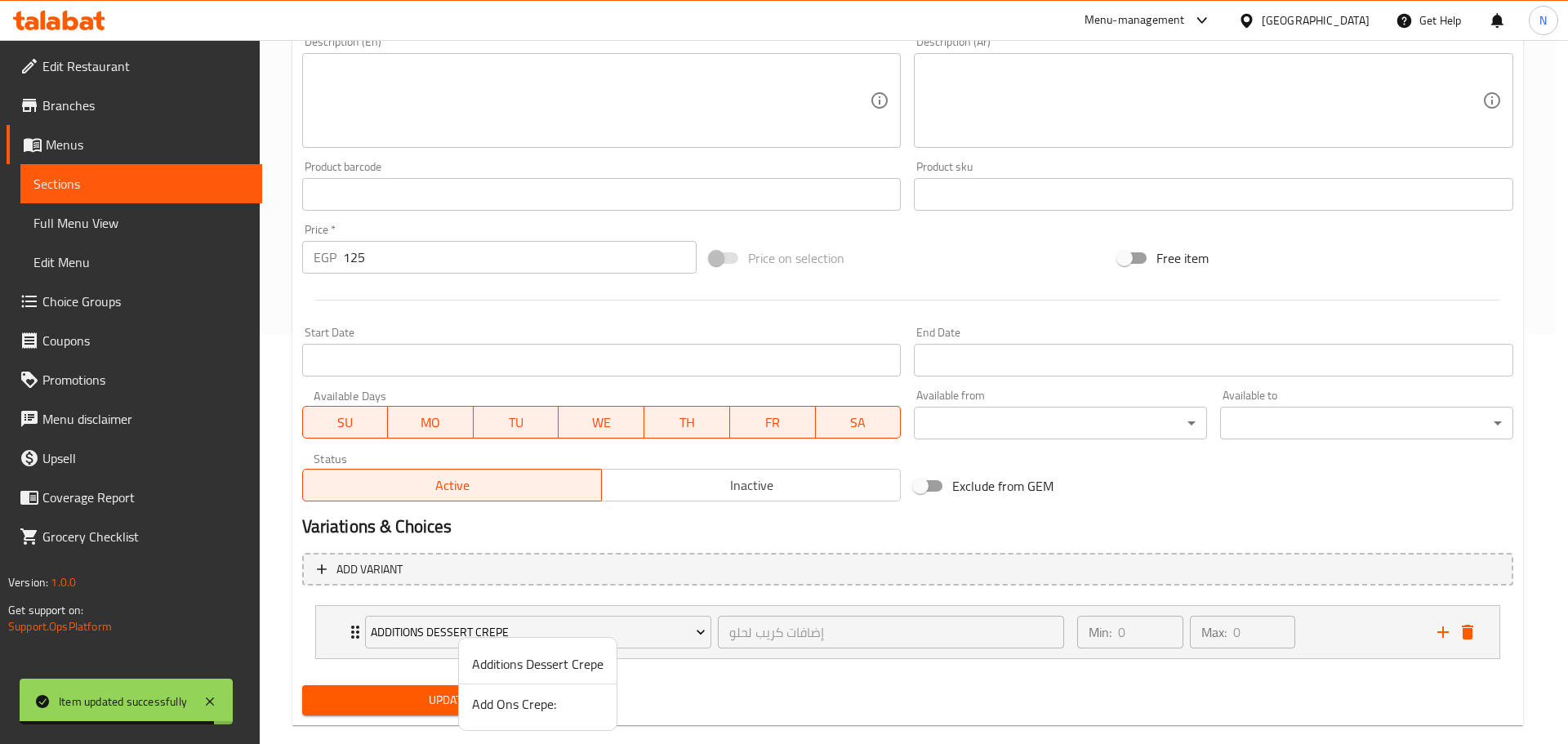
click at [496, 703] on span "Add Ons Crepe:" at bounding box center [538, 703] width 132 height 19
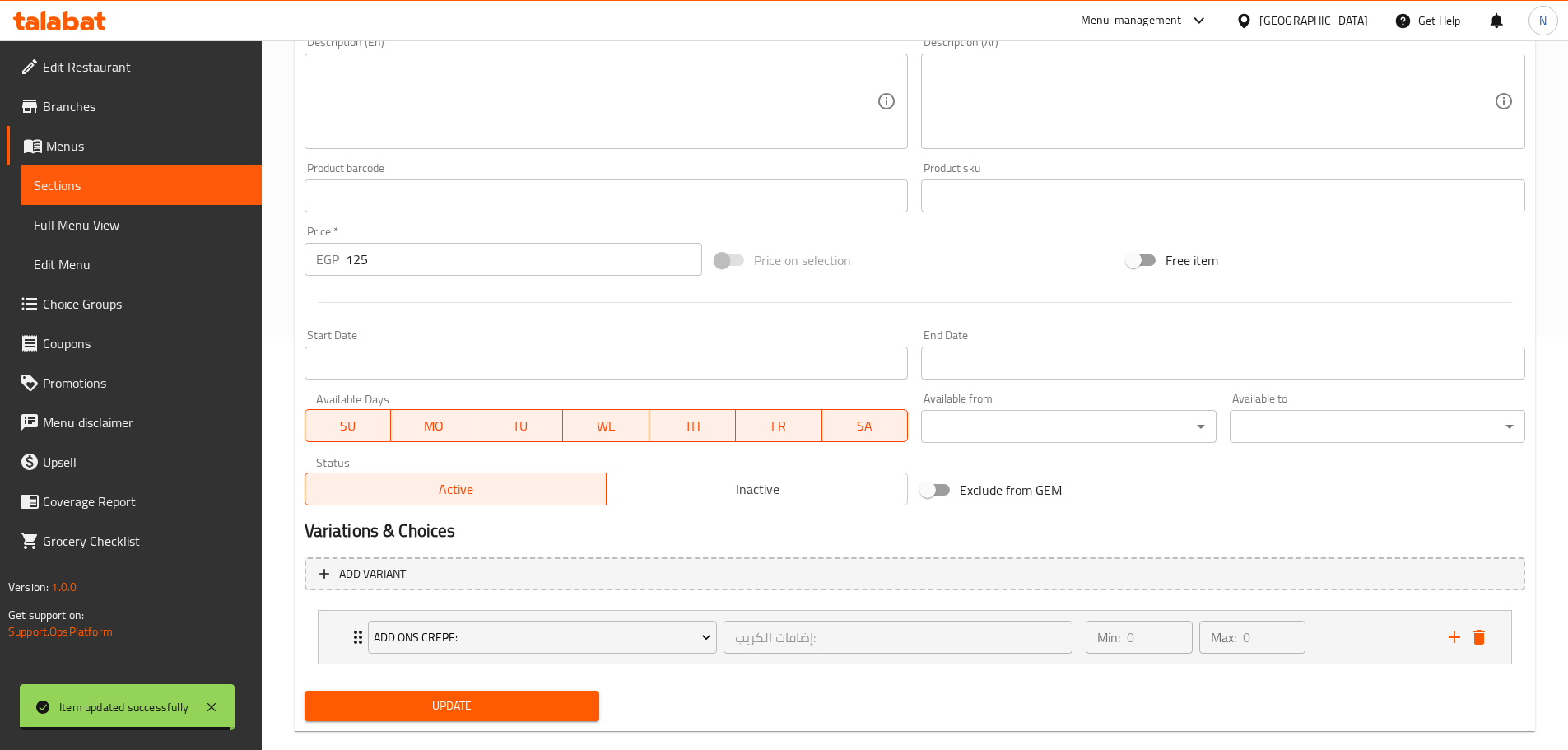
click at [502, 706] on span "Update" at bounding box center [452, 706] width 269 height 20
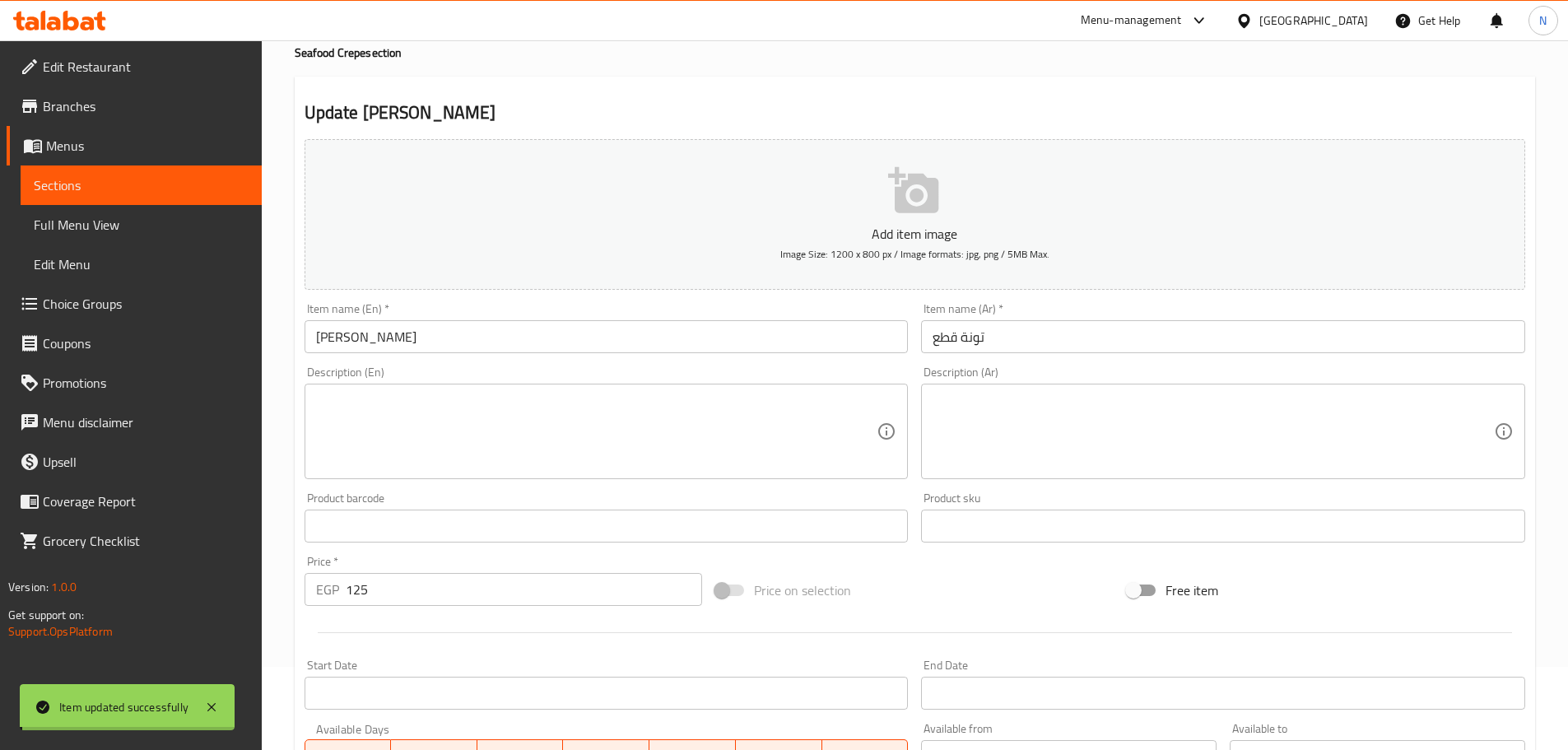
scroll to position [0, 0]
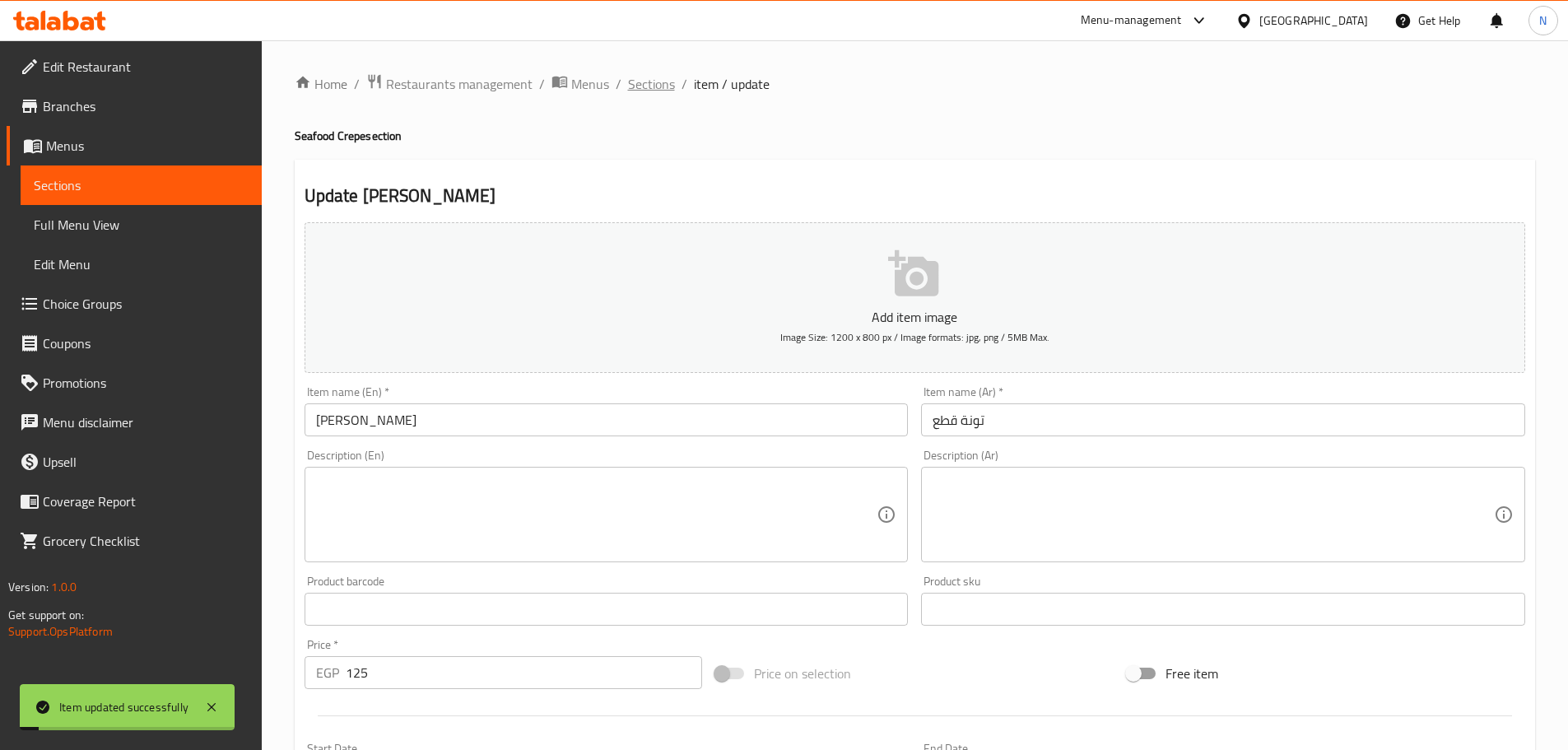
click at [659, 86] on span "Sections" at bounding box center [651, 83] width 47 height 20
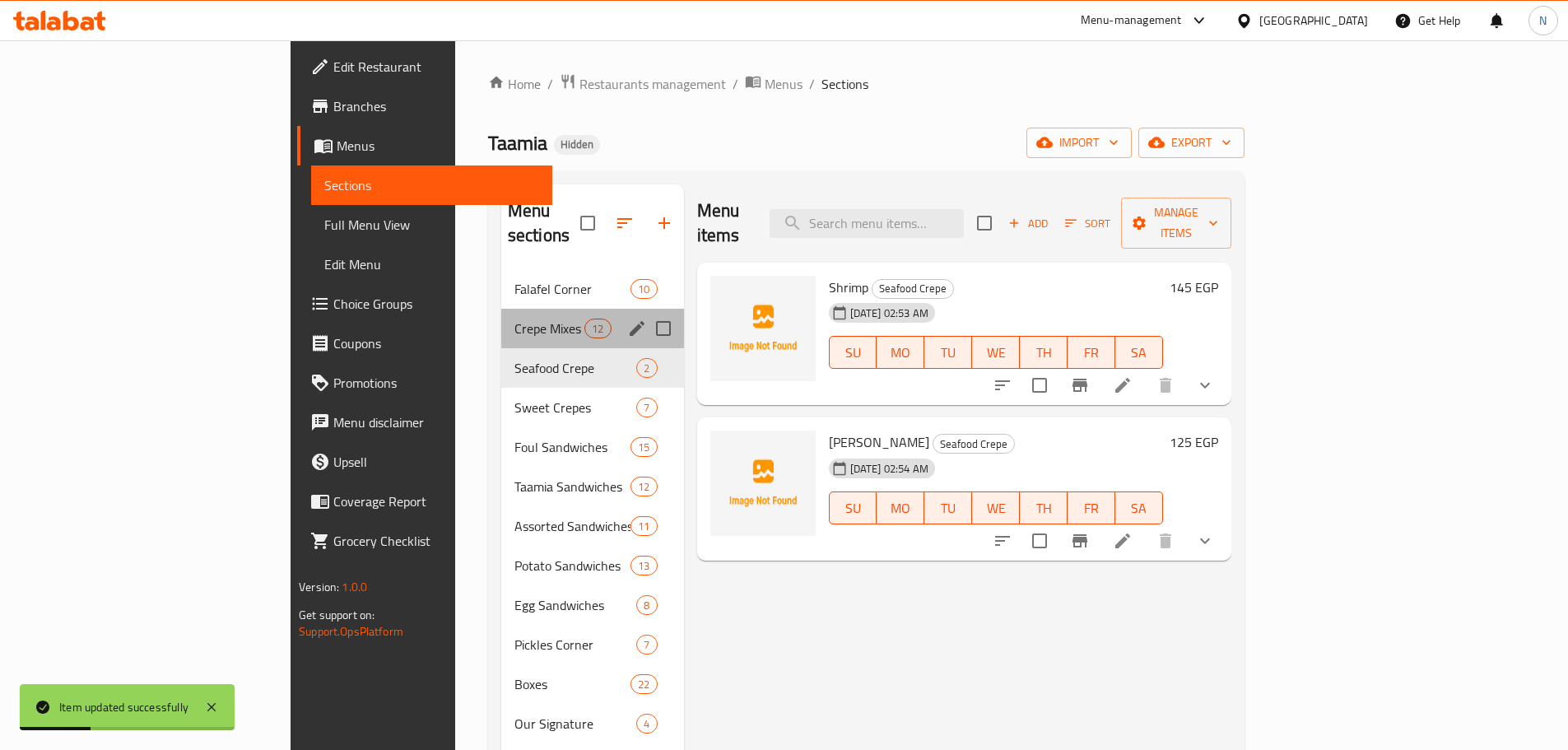
click at [501, 314] on div "Crepe Mixes To Your Taste 12" at bounding box center [592, 329] width 183 height 39
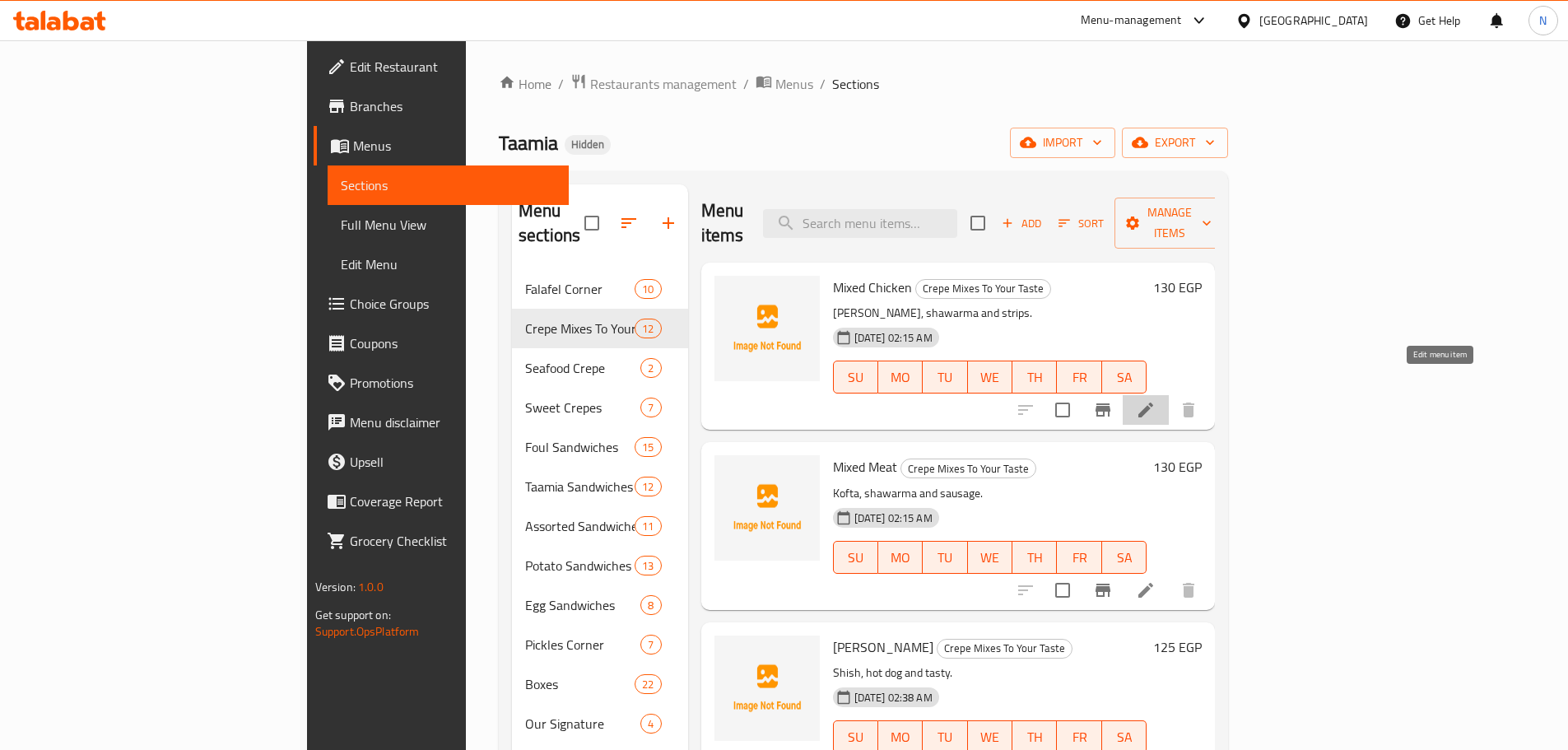
click at [1153, 403] on icon at bounding box center [1145, 409] width 14 height 14
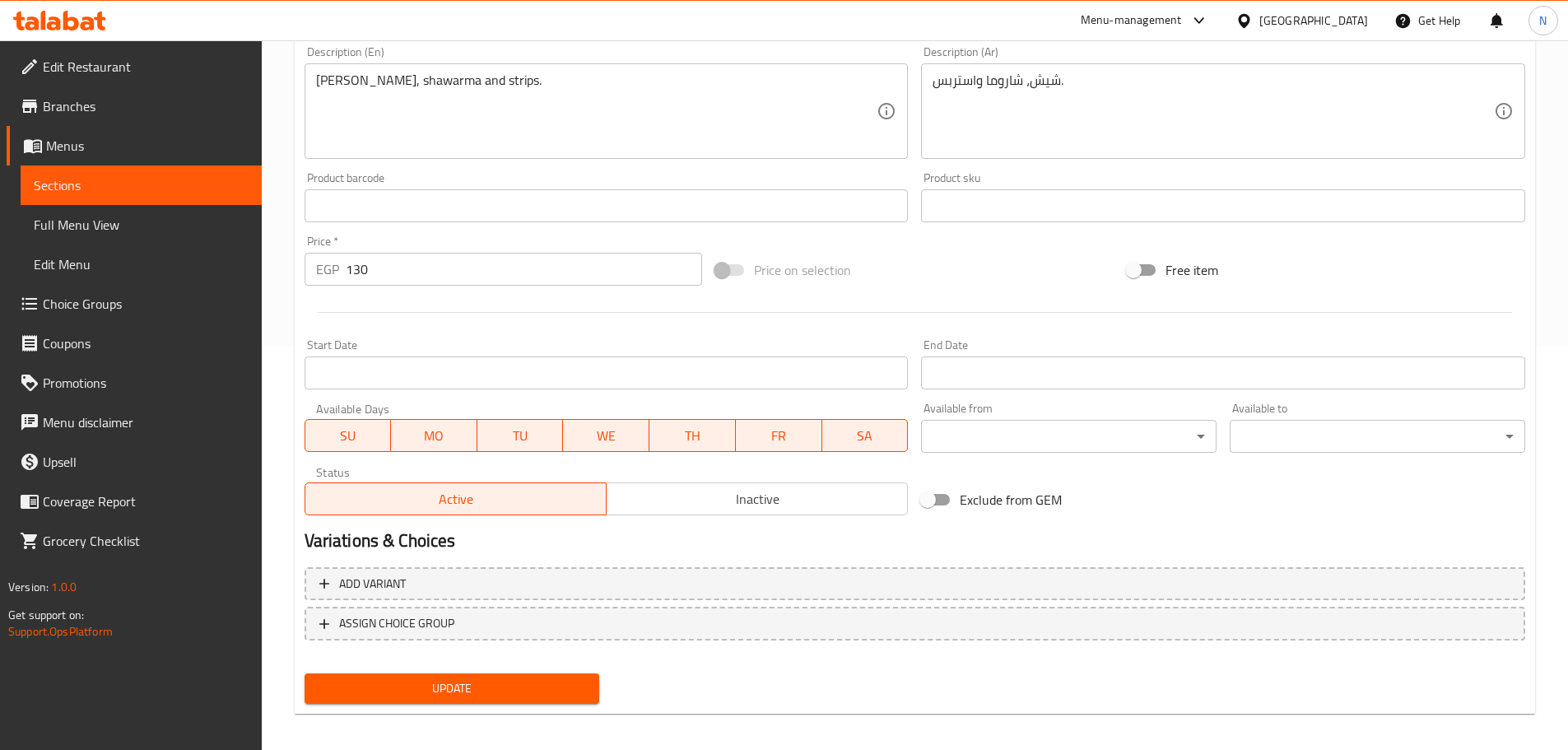
scroll to position [413, 0]
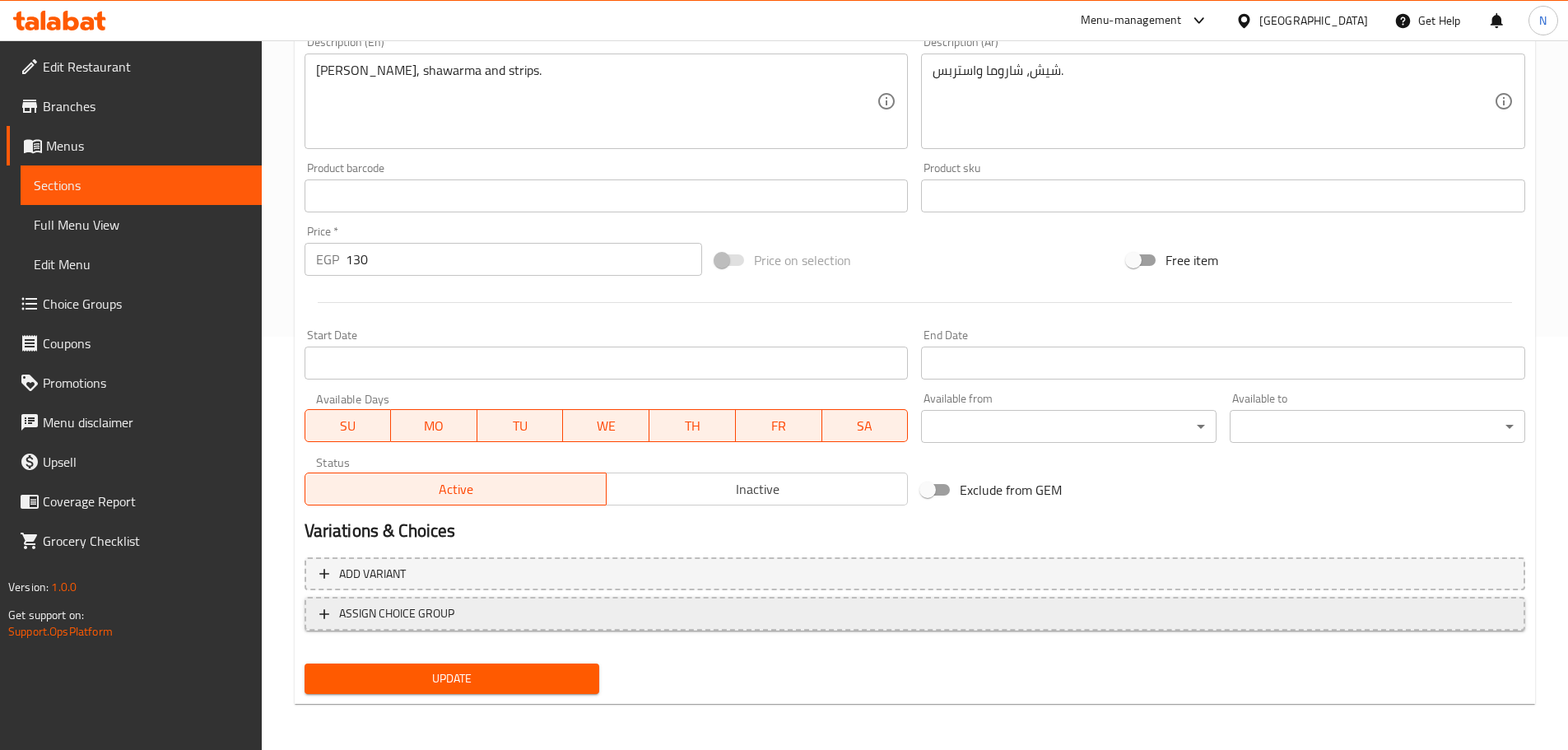
click at [638, 621] on span "ASSIGN CHOICE GROUP" at bounding box center [914, 614] width 1191 height 20
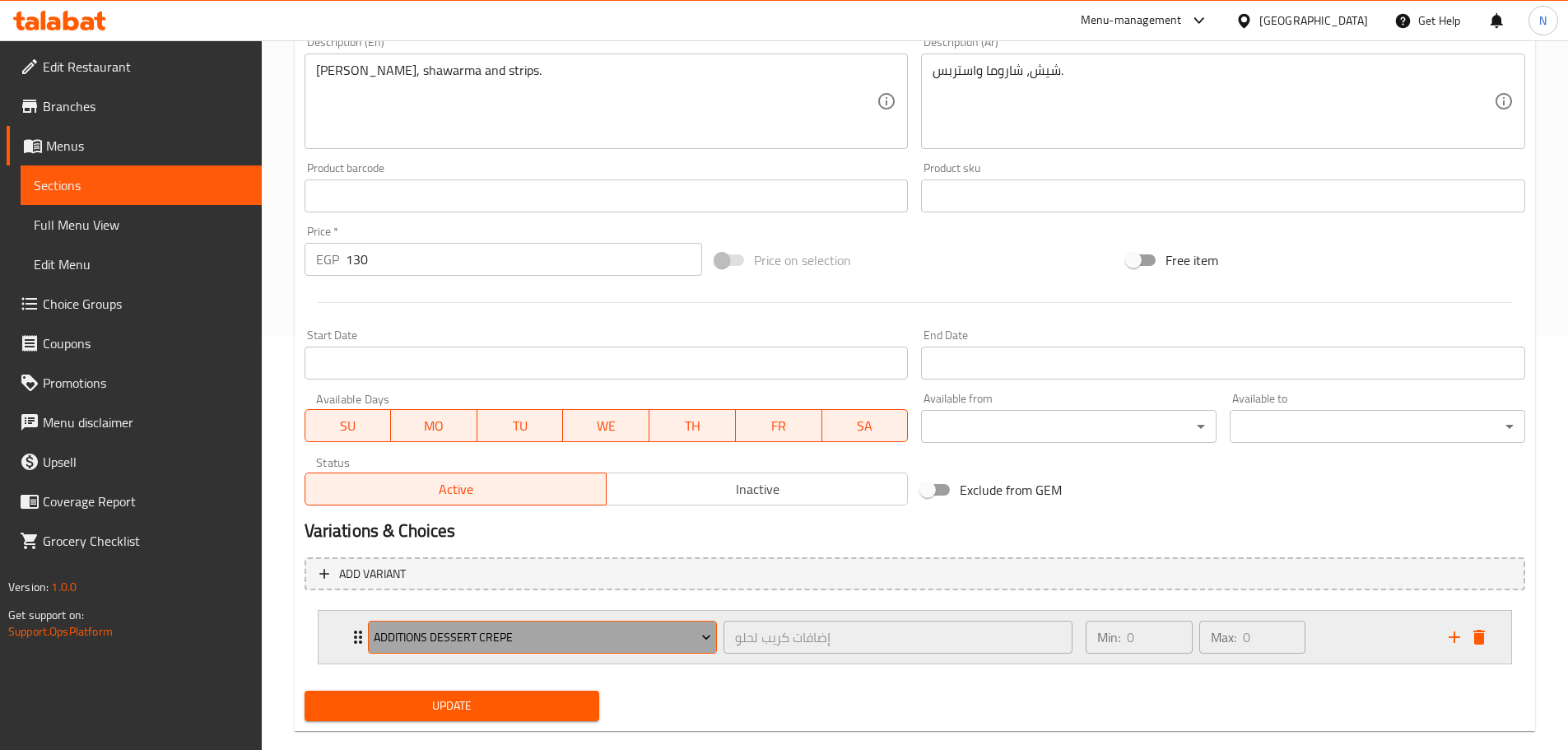
click at [609, 647] on span "Additions Dessert Crepe" at bounding box center [542, 638] width 337 height 20
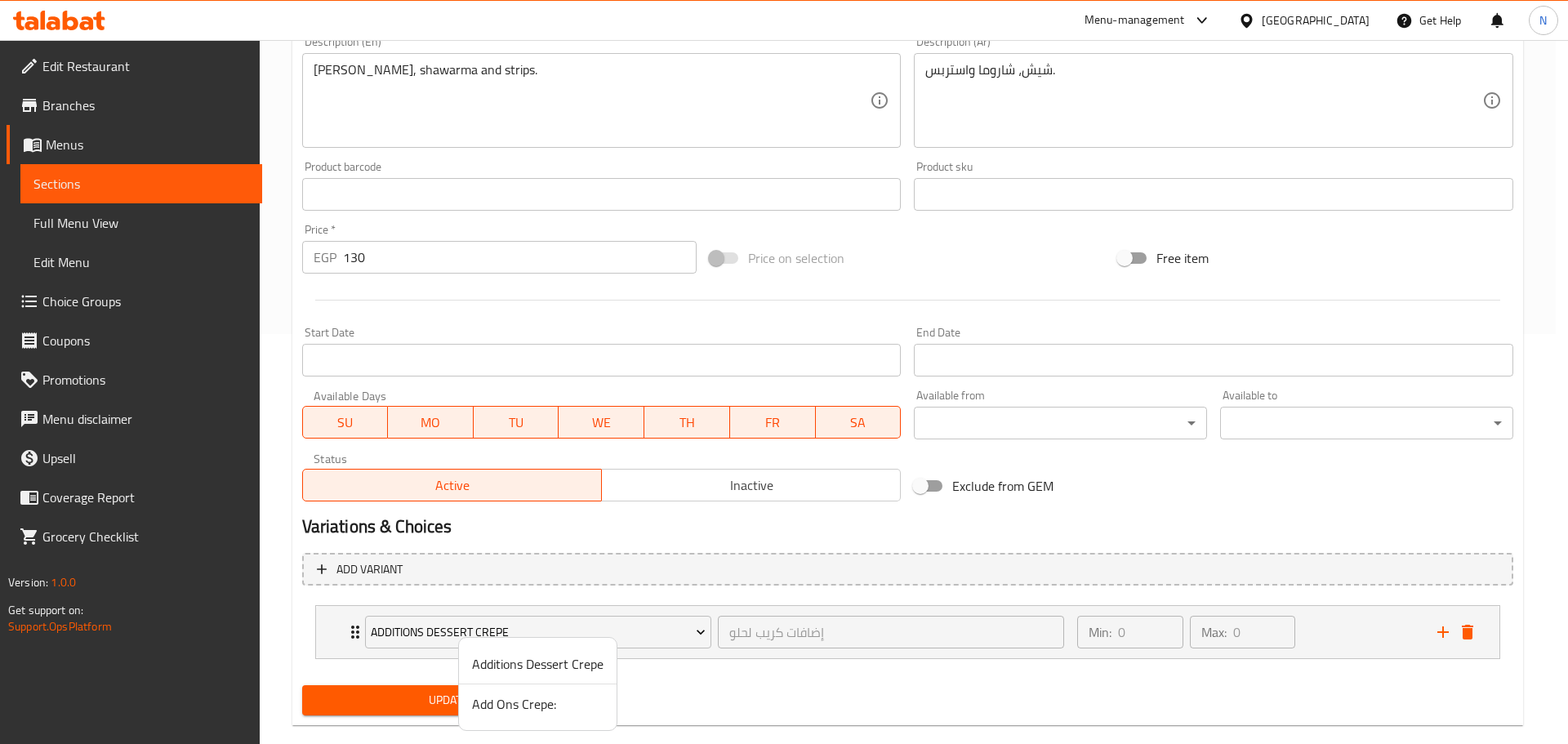
click at [515, 702] on span "Add Ons Crepe:" at bounding box center [538, 703] width 132 height 19
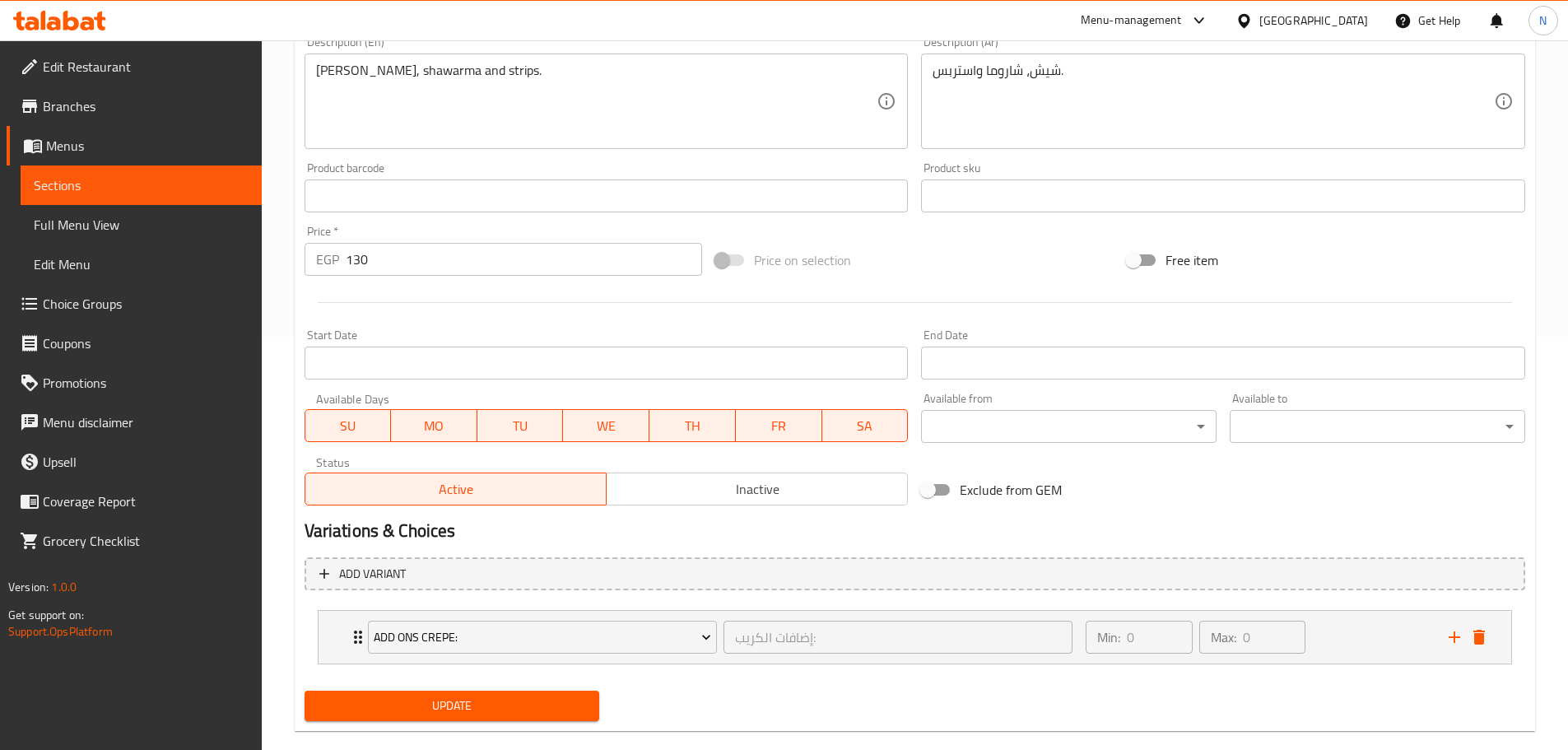
click at [506, 708] on span "Update" at bounding box center [452, 706] width 269 height 20
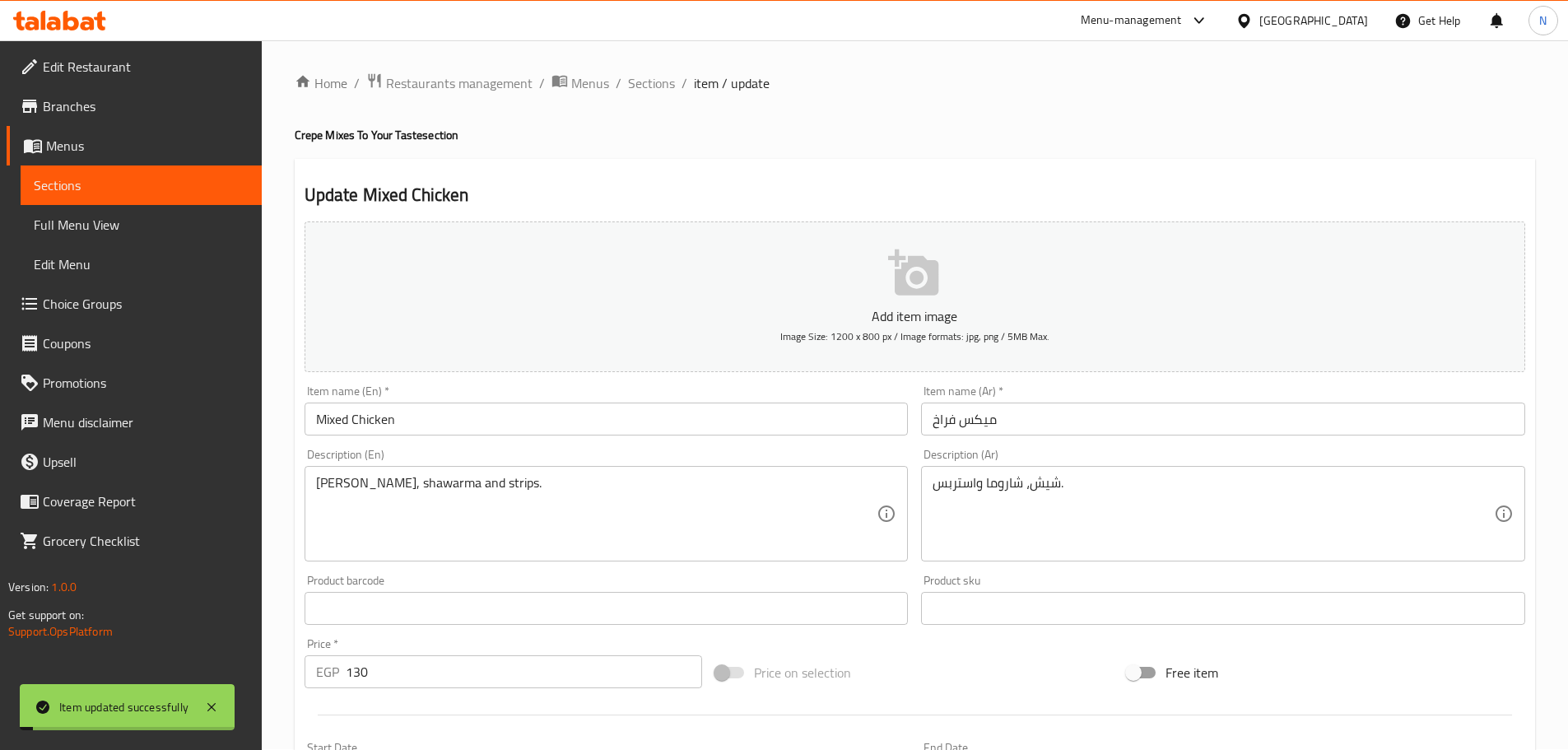
scroll to position [0, 0]
click at [667, 82] on span "Sections" at bounding box center [651, 83] width 47 height 20
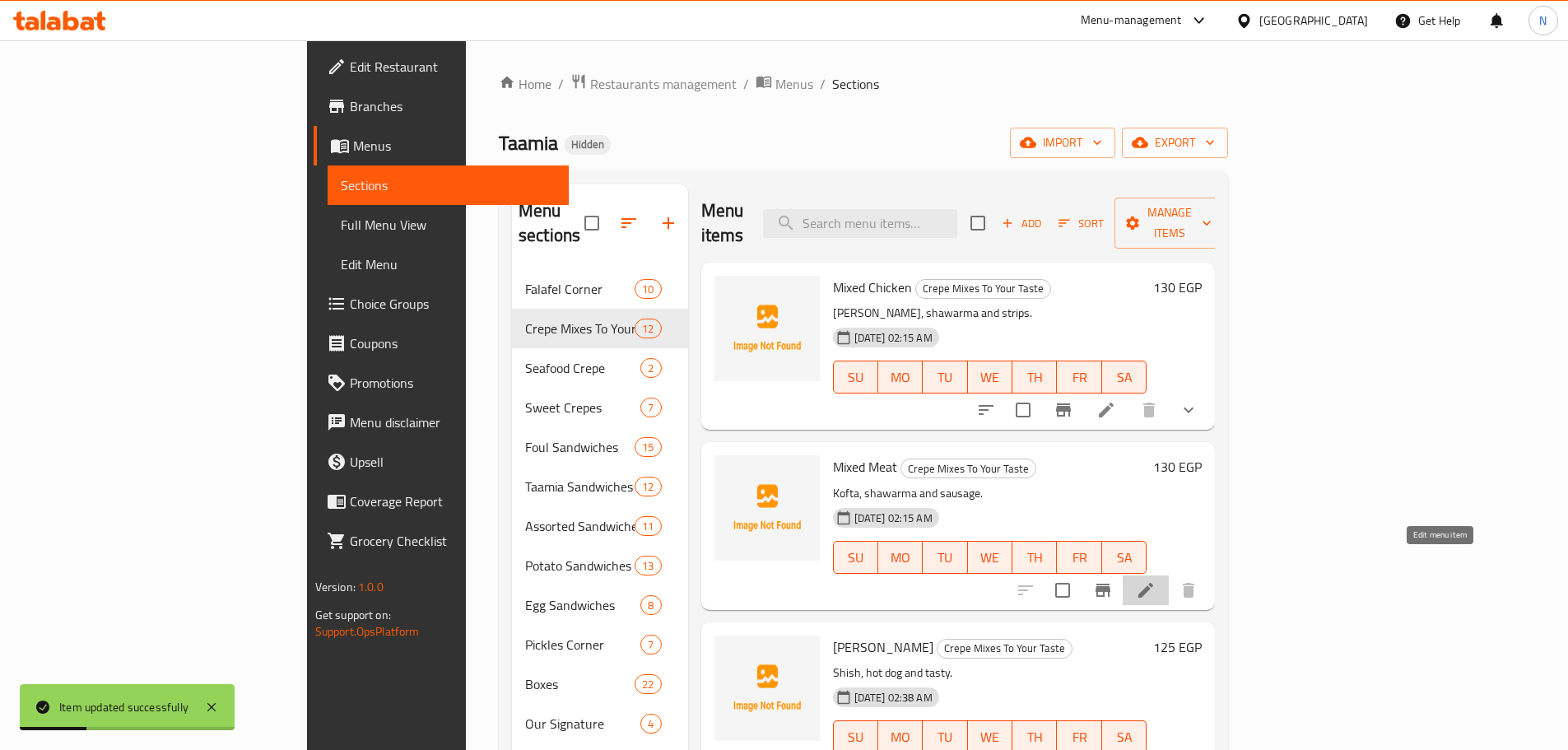
click at [1156, 581] on icon at bounding box center [1145, 590] width 20 height 20
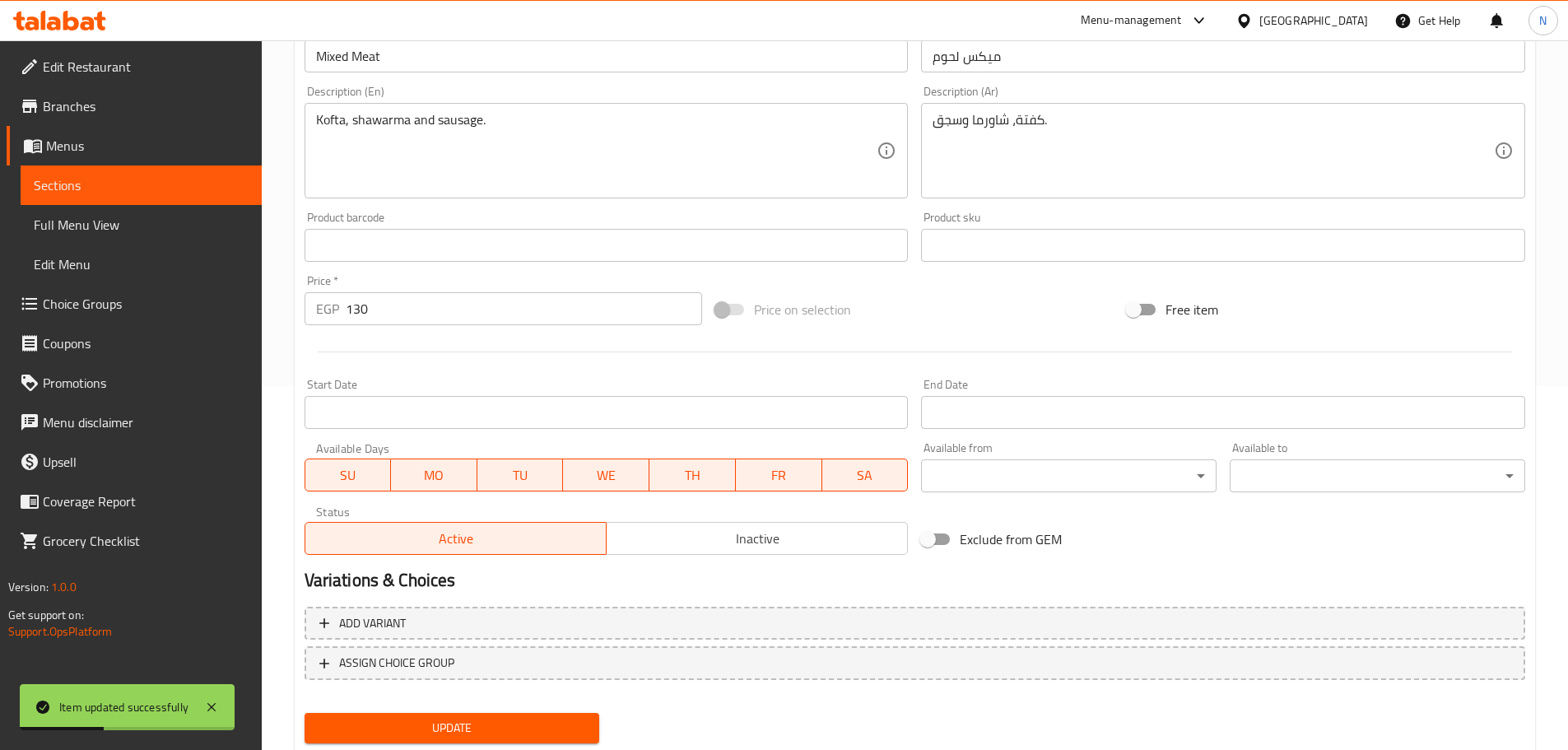
scroll to position [413, 0]
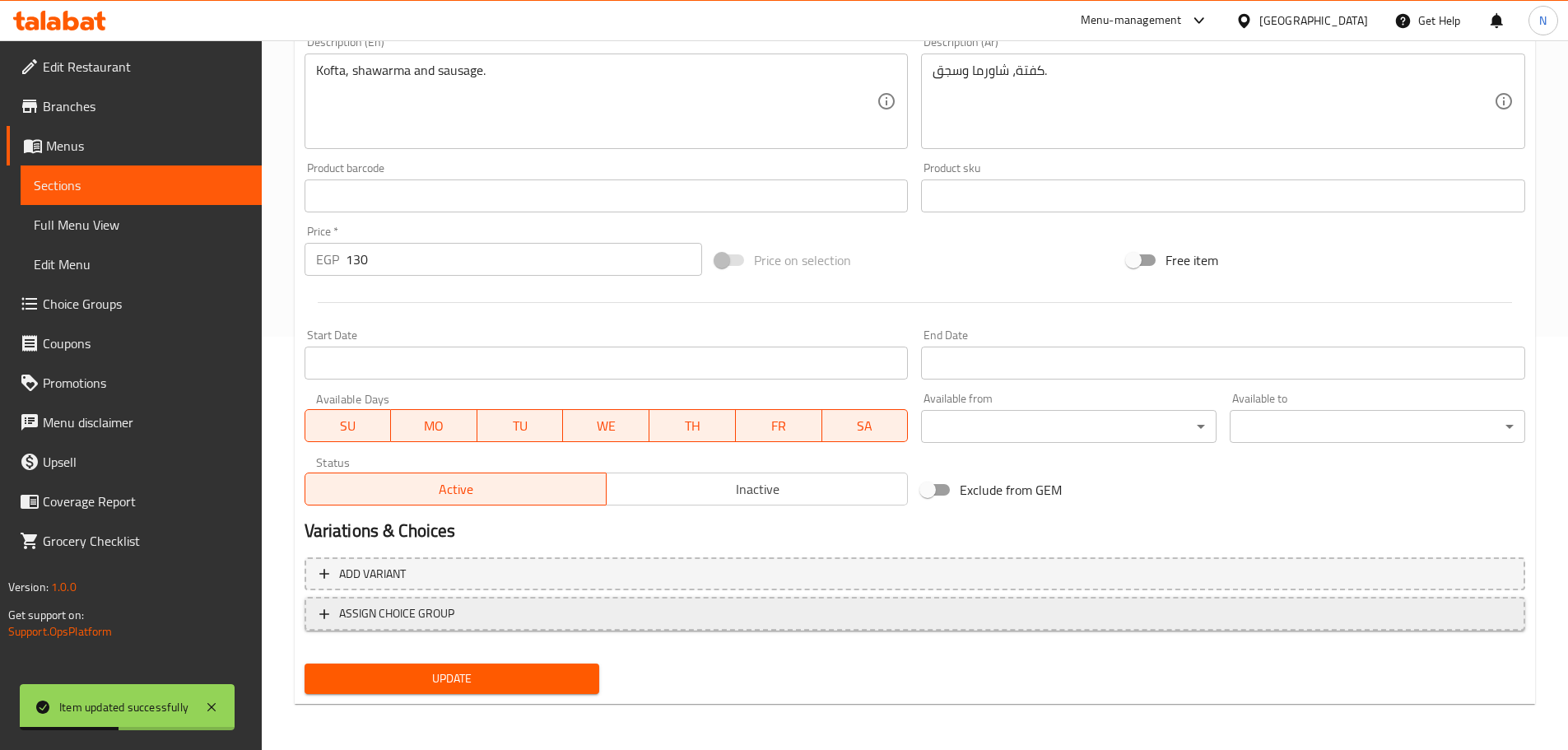
click at [511, 612] on span "ASSIGN CHOICE GROUP" at bounding box center [914, 614] width 1191 height 20
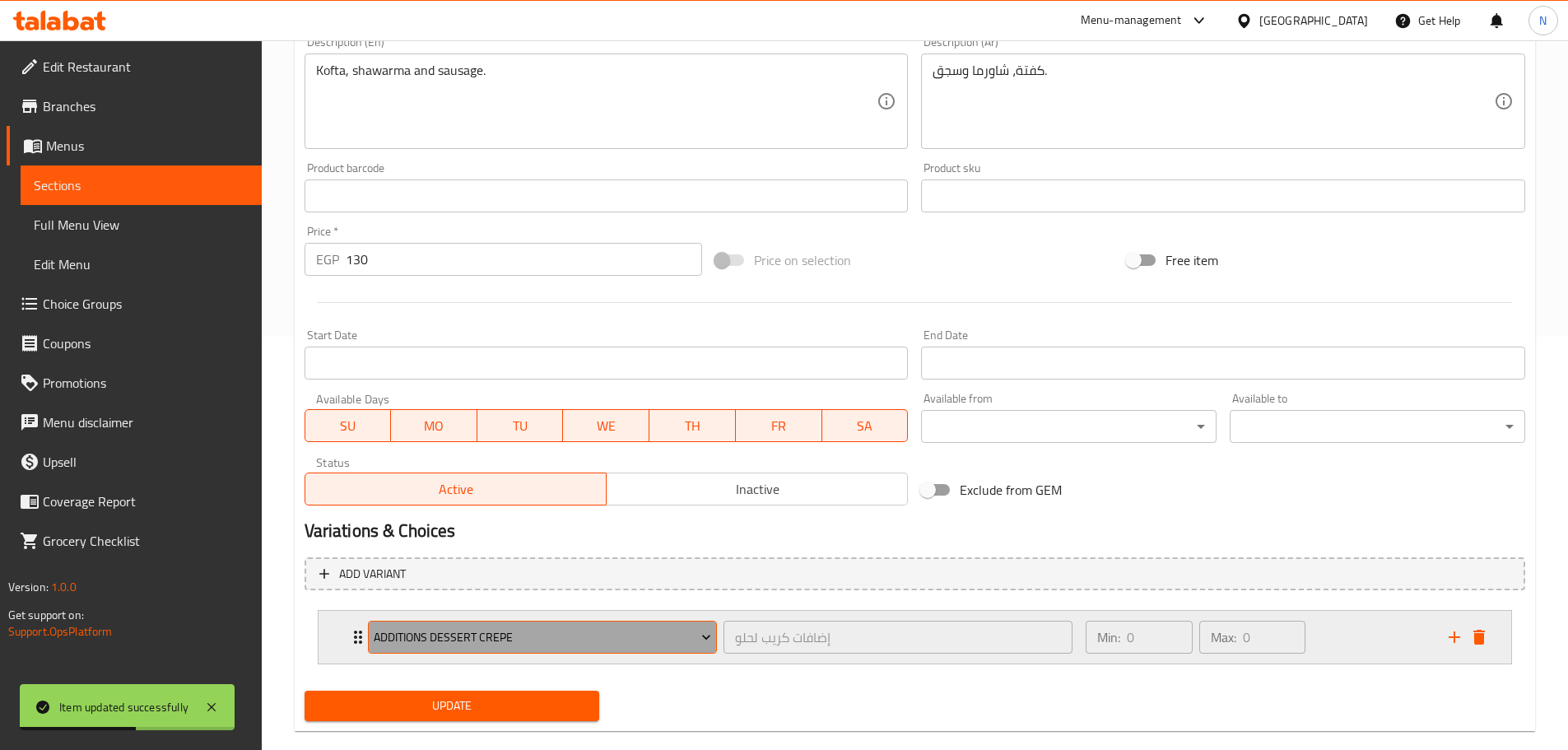
click at [434, 654] on button "Additions Dessert Crepe" at bounding box center [542, 637] width 349 height 33
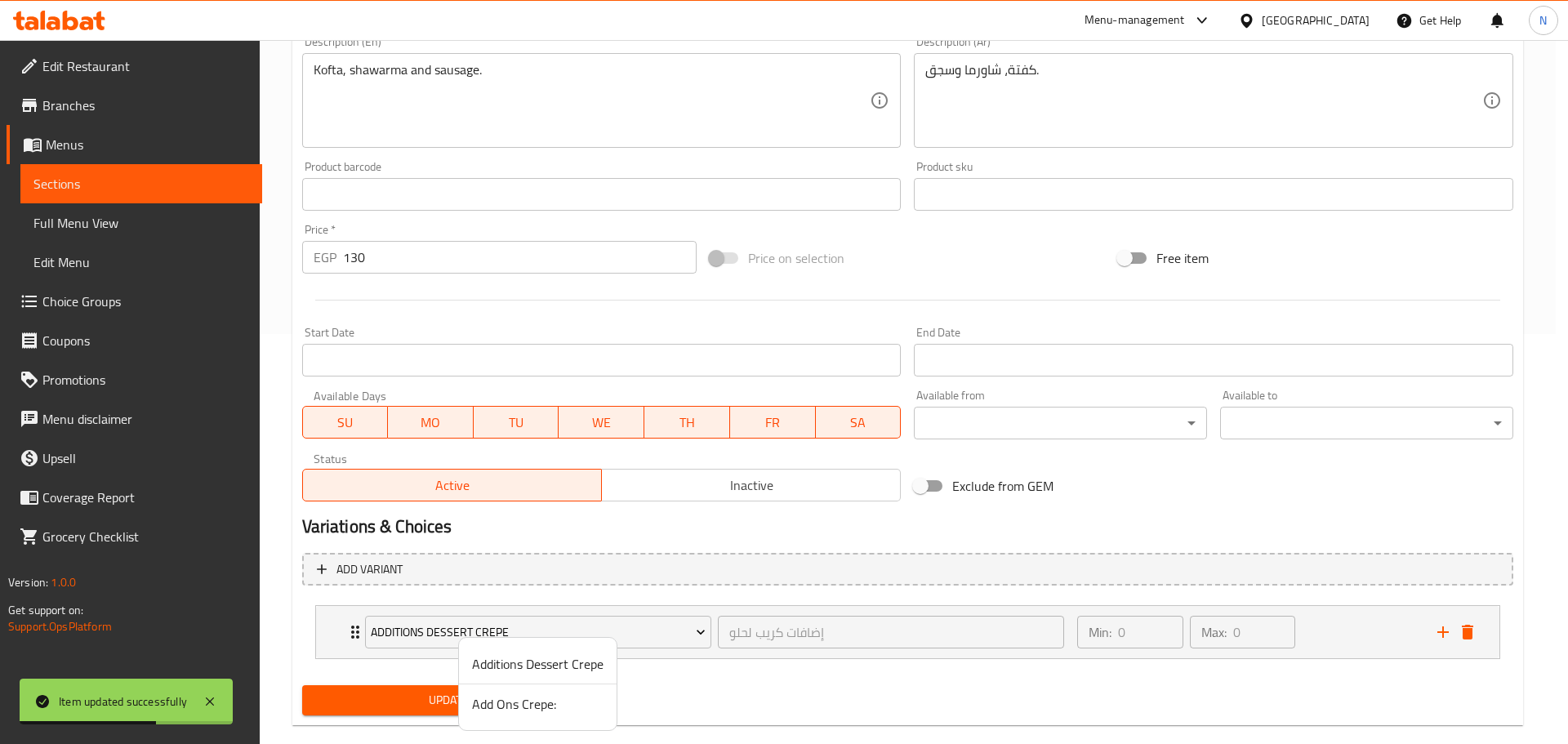
click at [504, 702] on span "Add Ons Crepe:" at bounding box center [538, 703] width 132 height 19
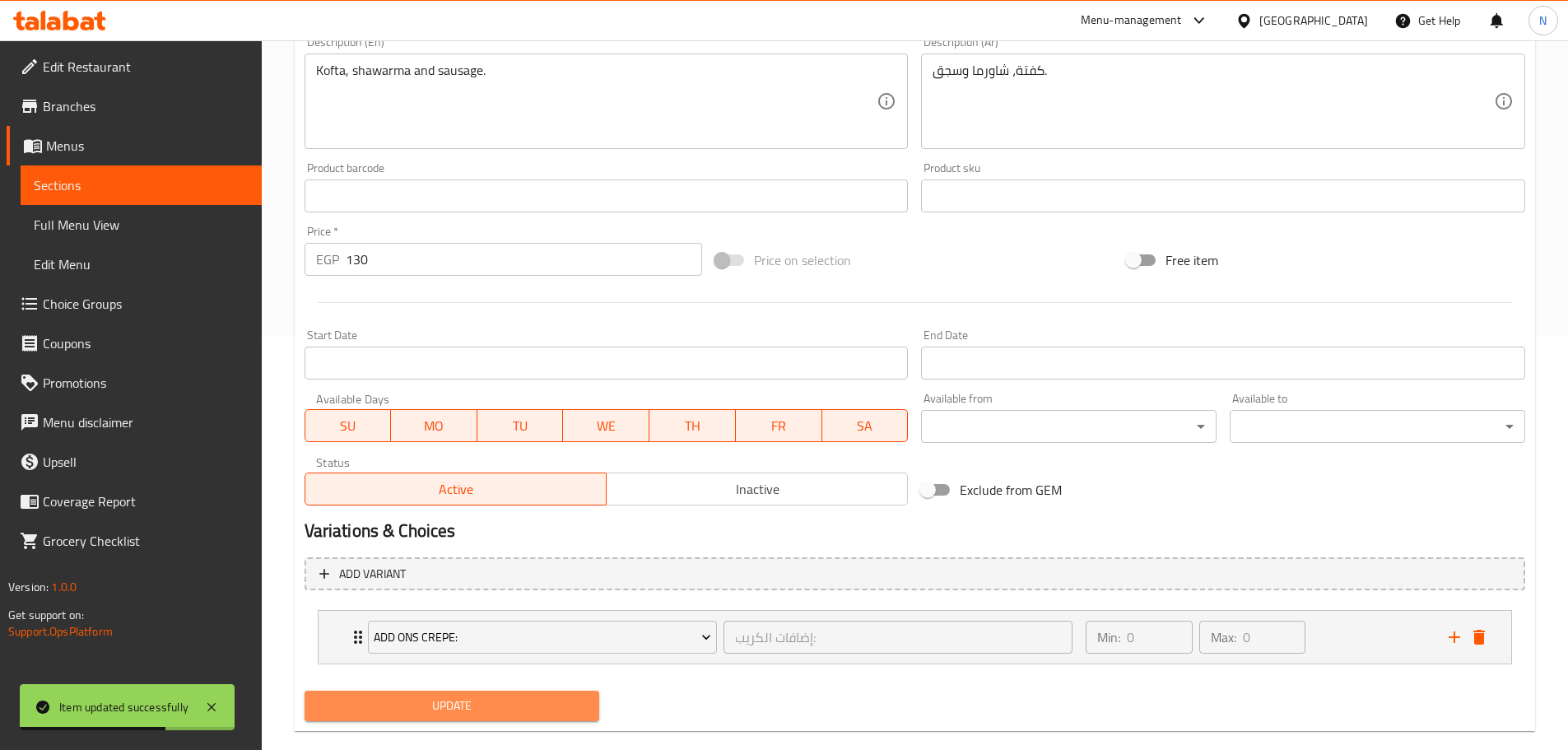
click at [468, 706] on span "Update" at bounding box center [452, 706] width 269 height 20
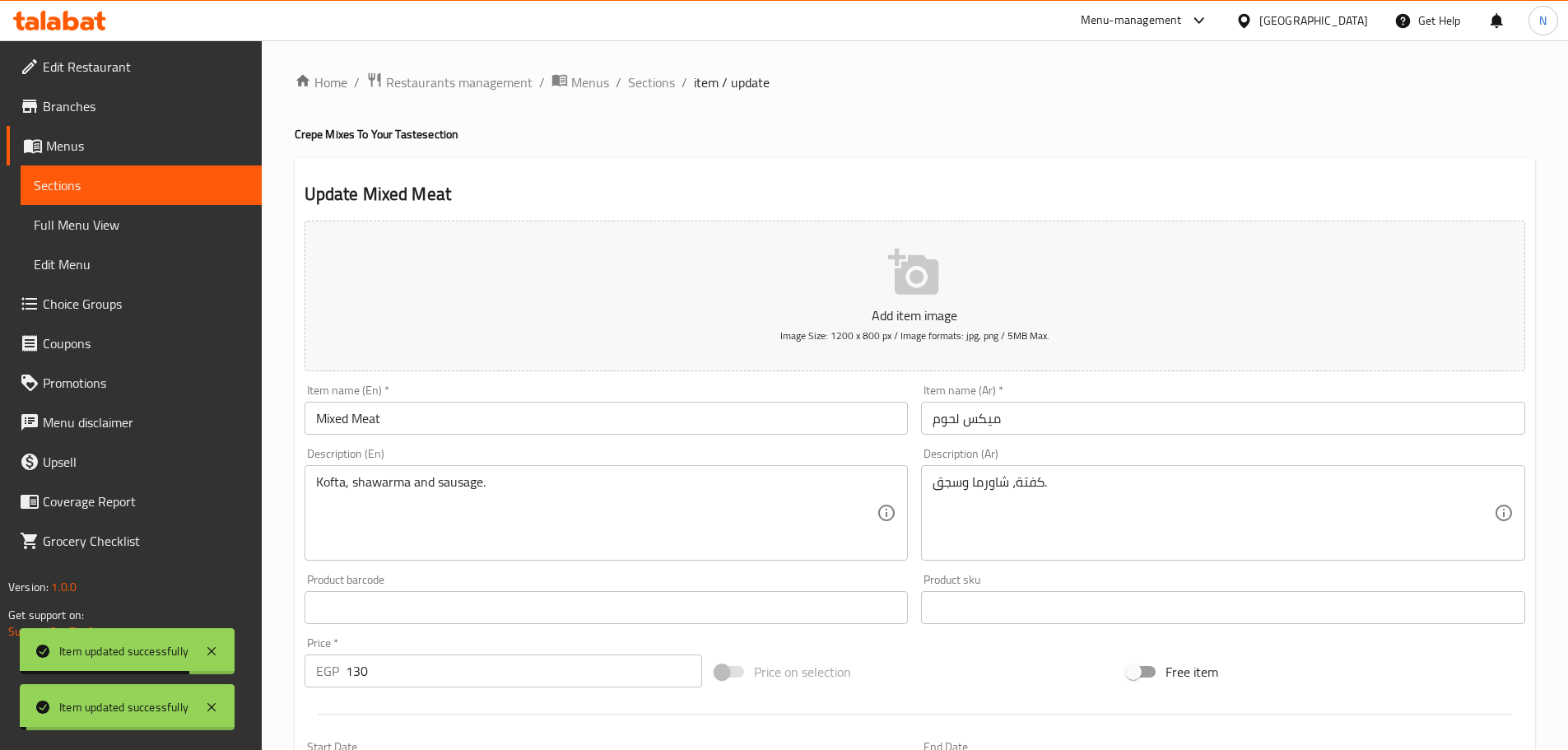
scroll to position [0, 0]
click at [654, 88] on span "Sections" at bounding box center [651, 83] width 47 height 20
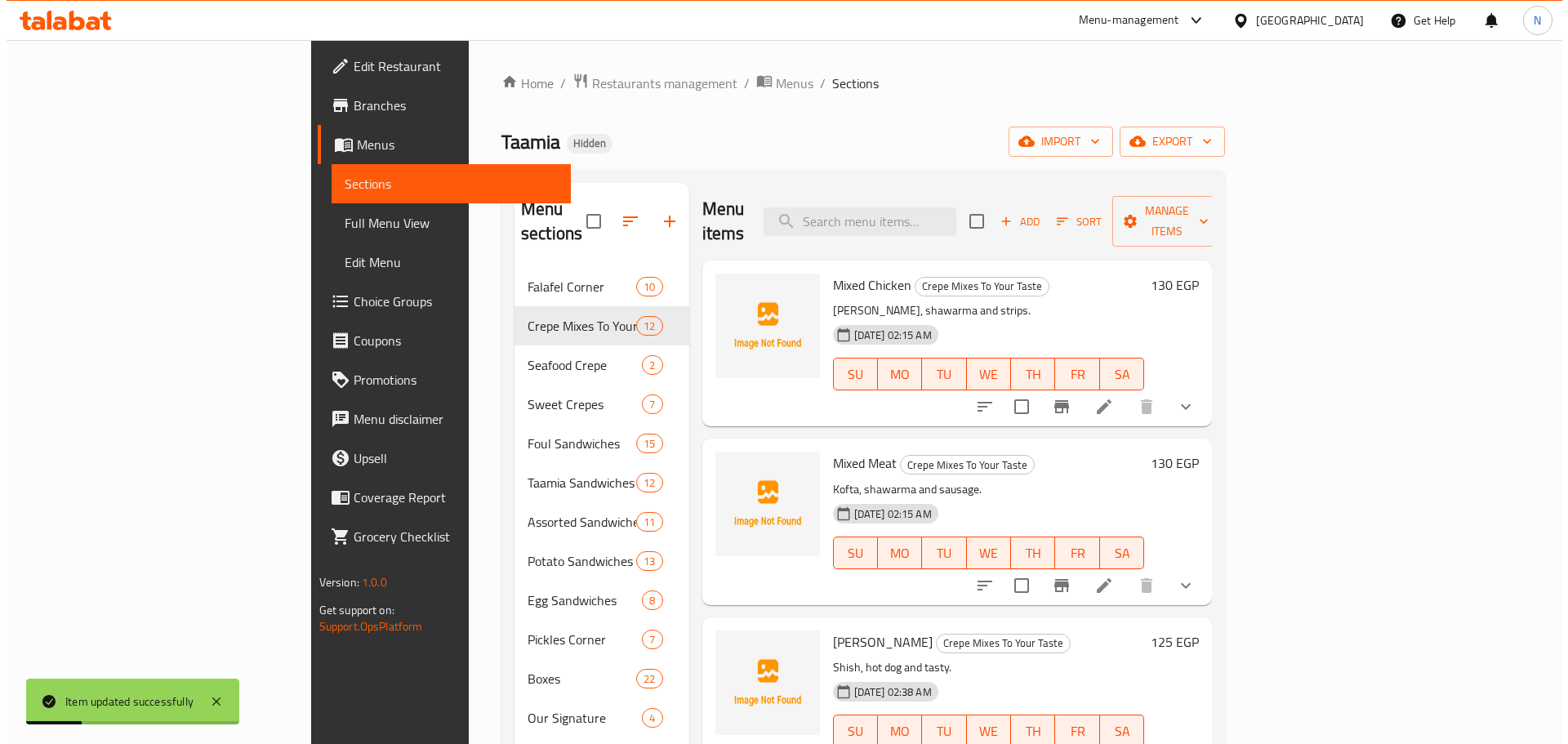
scroll to position [82, 0]
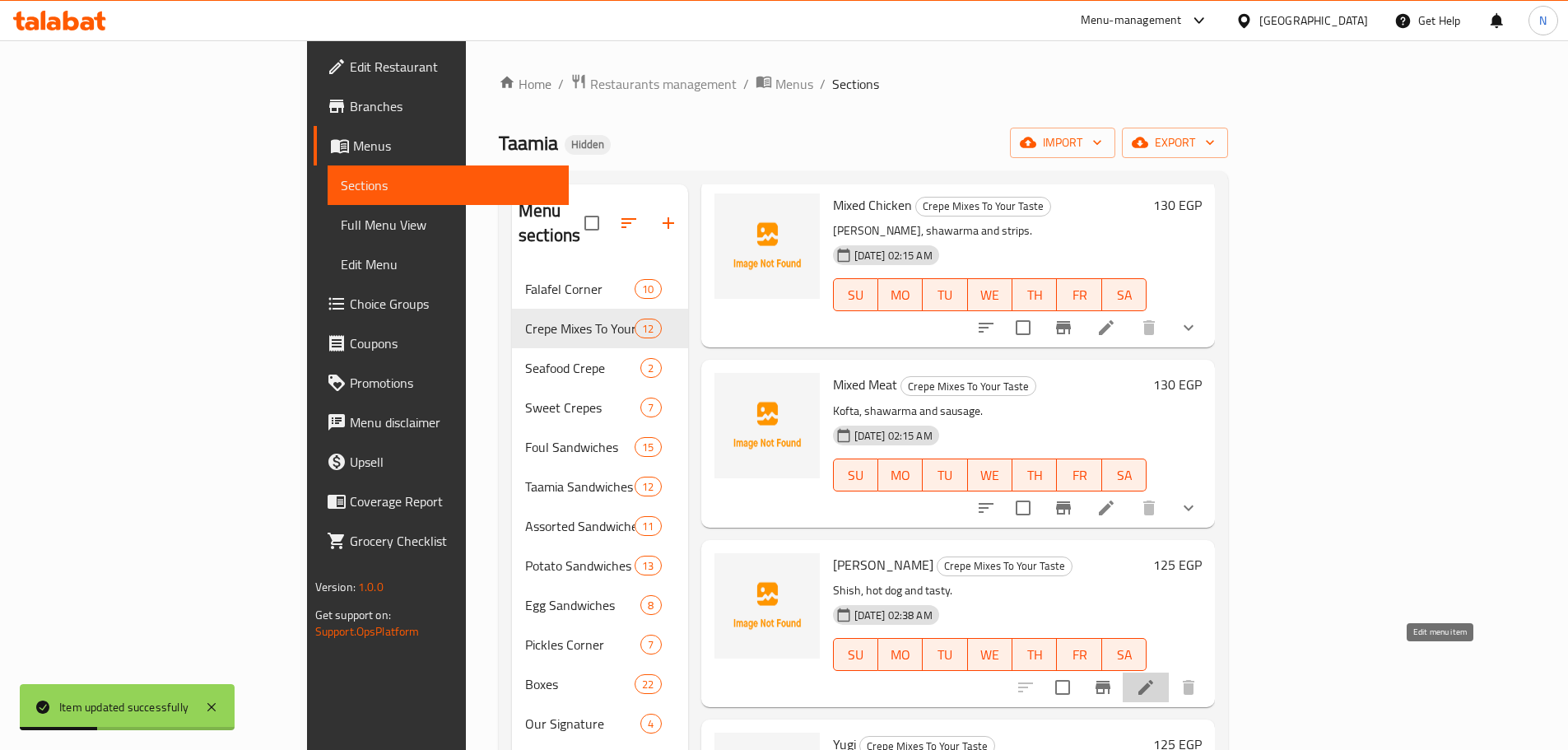
click at [1156, 678] on icon at bounding box center [1145, 687] width 20 height 20
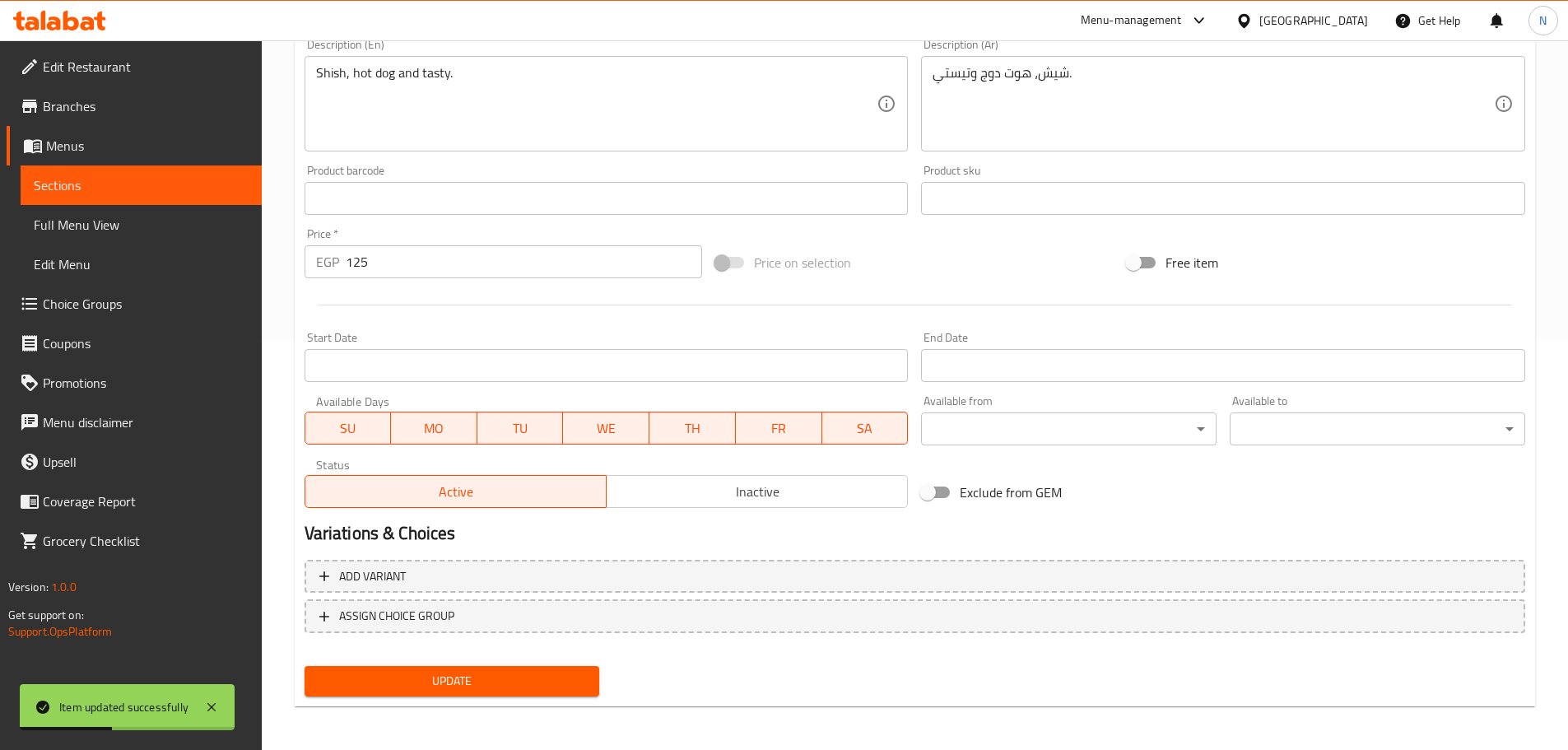
scroll to position [413, 0]
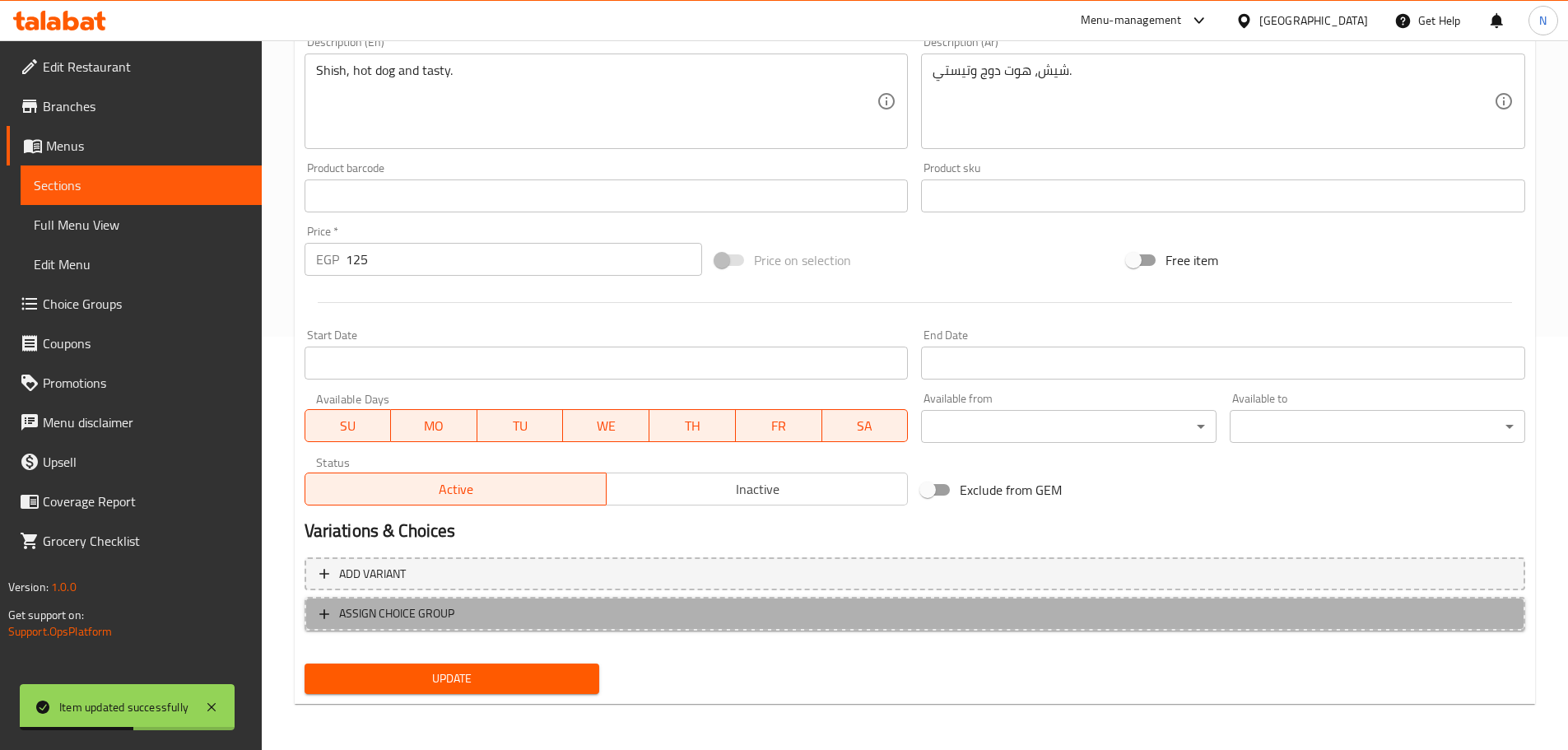
click at [547, 615] on span "ASSIGN CHOICE GROUP" at bounding box center [914, 614] width 1191 height 20
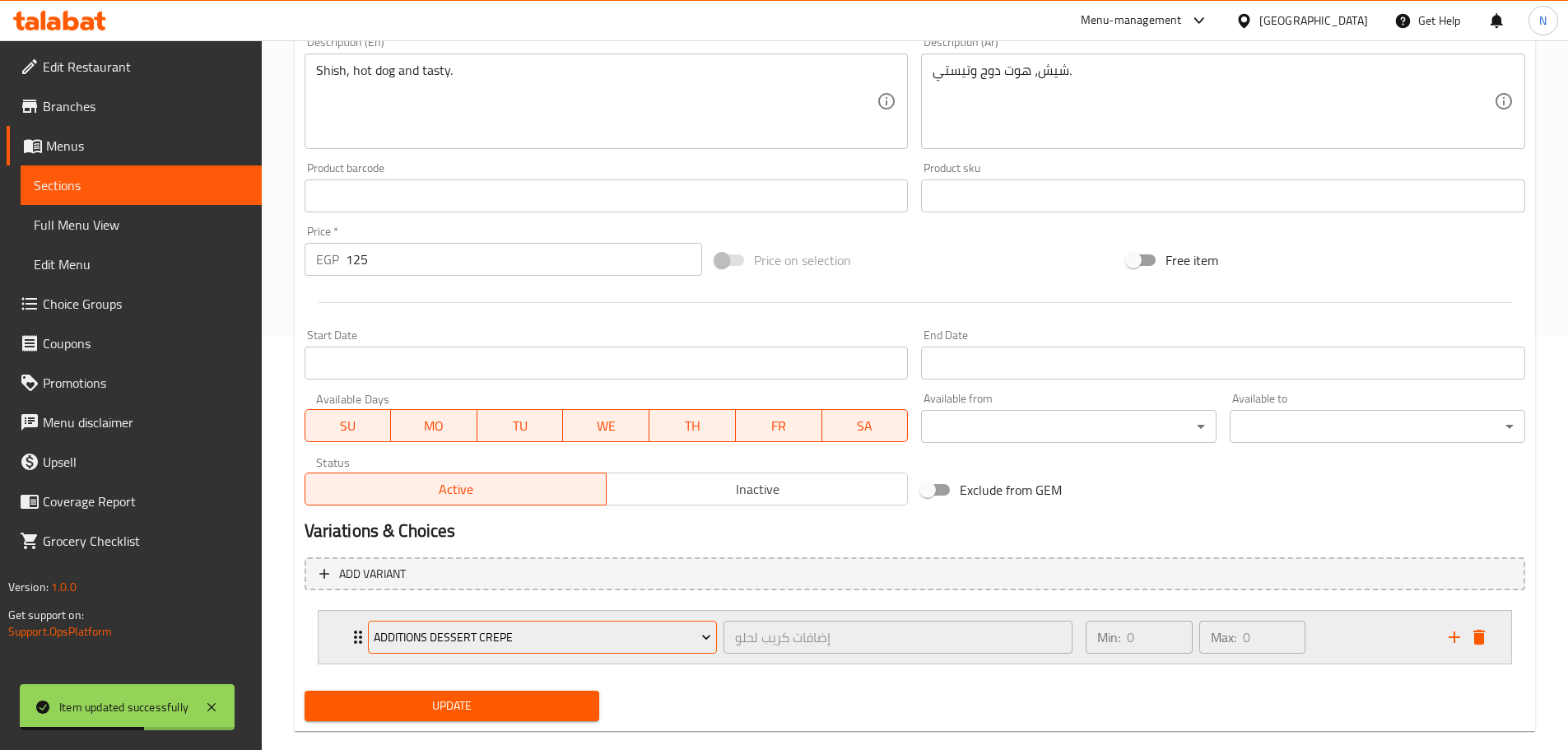
click at [535, 642] on span "Additions Dessert Crepe" at bounding box center [542, 638] width 337 height 20
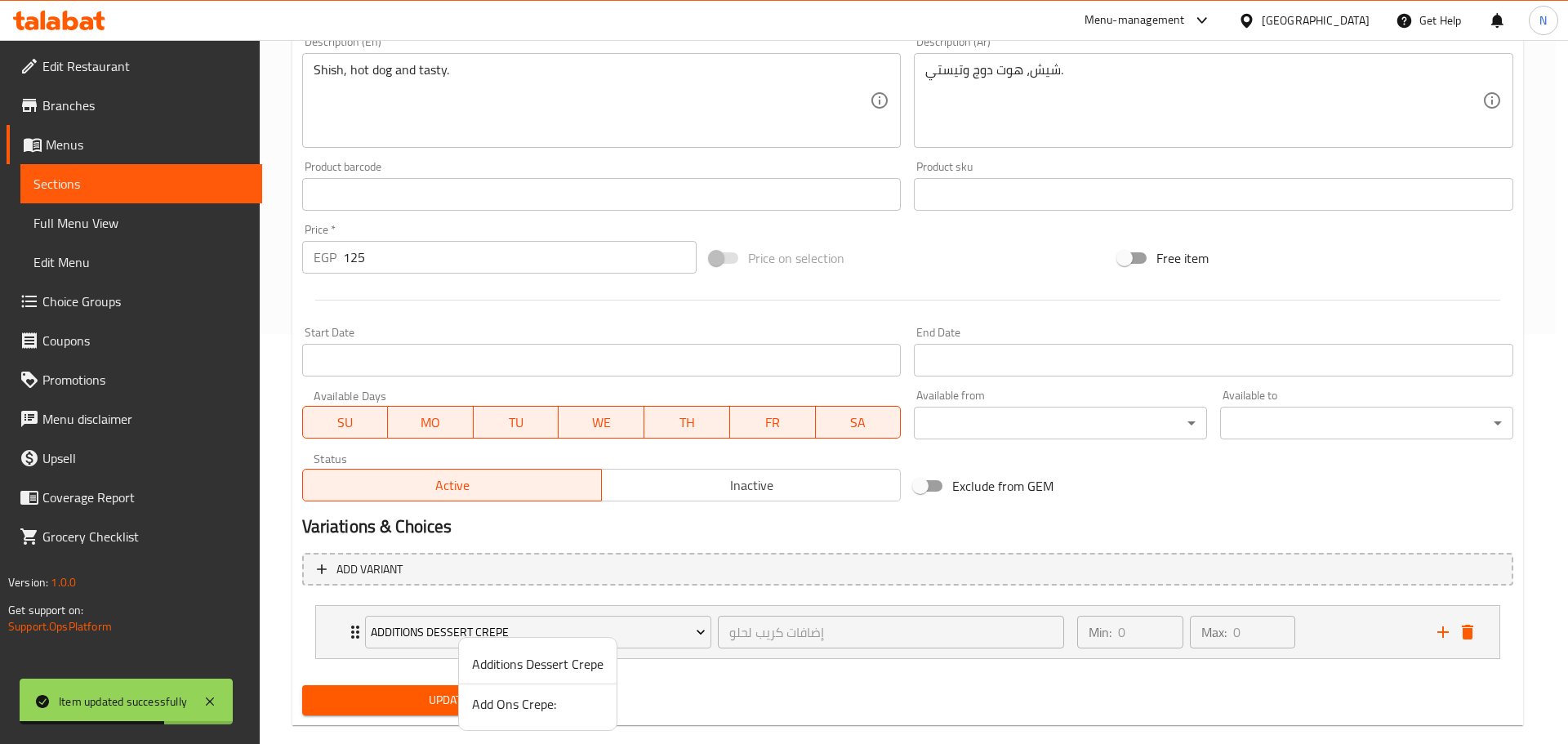
click at [482, 703] on span "Add Ons Crepe:" at bounding box center [538, 703] width 132 height 19
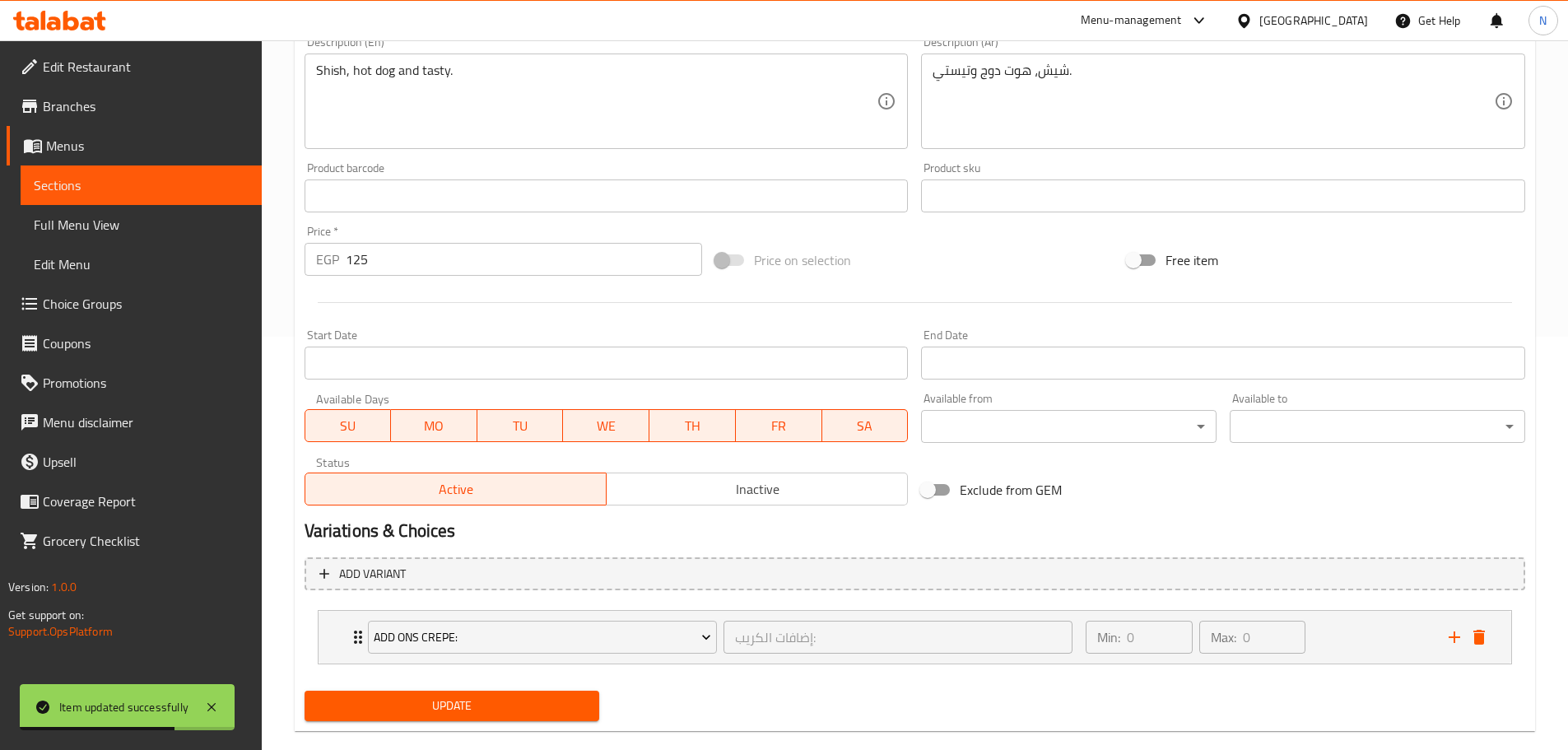
click at [455, 708] on span "Update" at bounding box center [452, 706] width 269 height 20
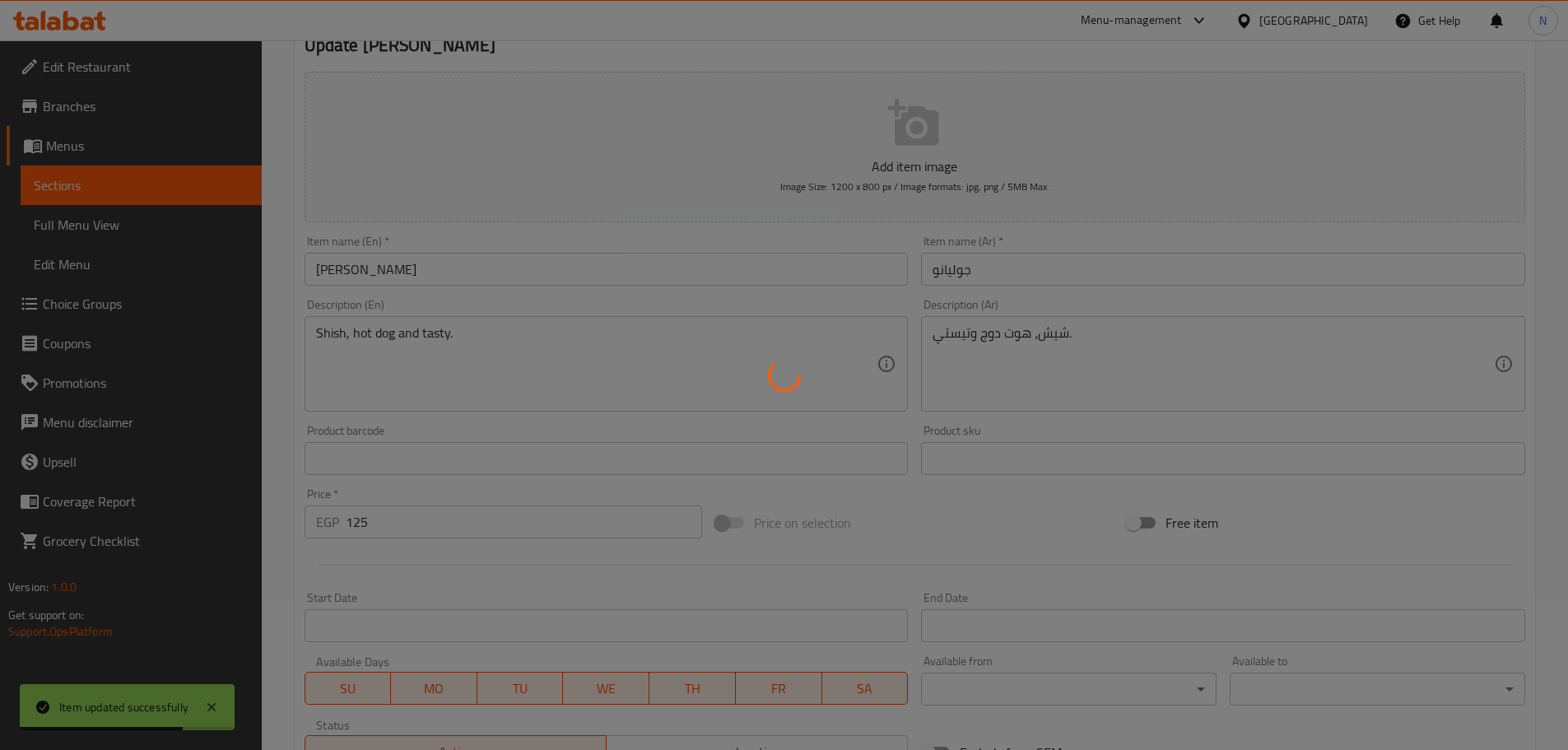
scroll to position [0, 0]
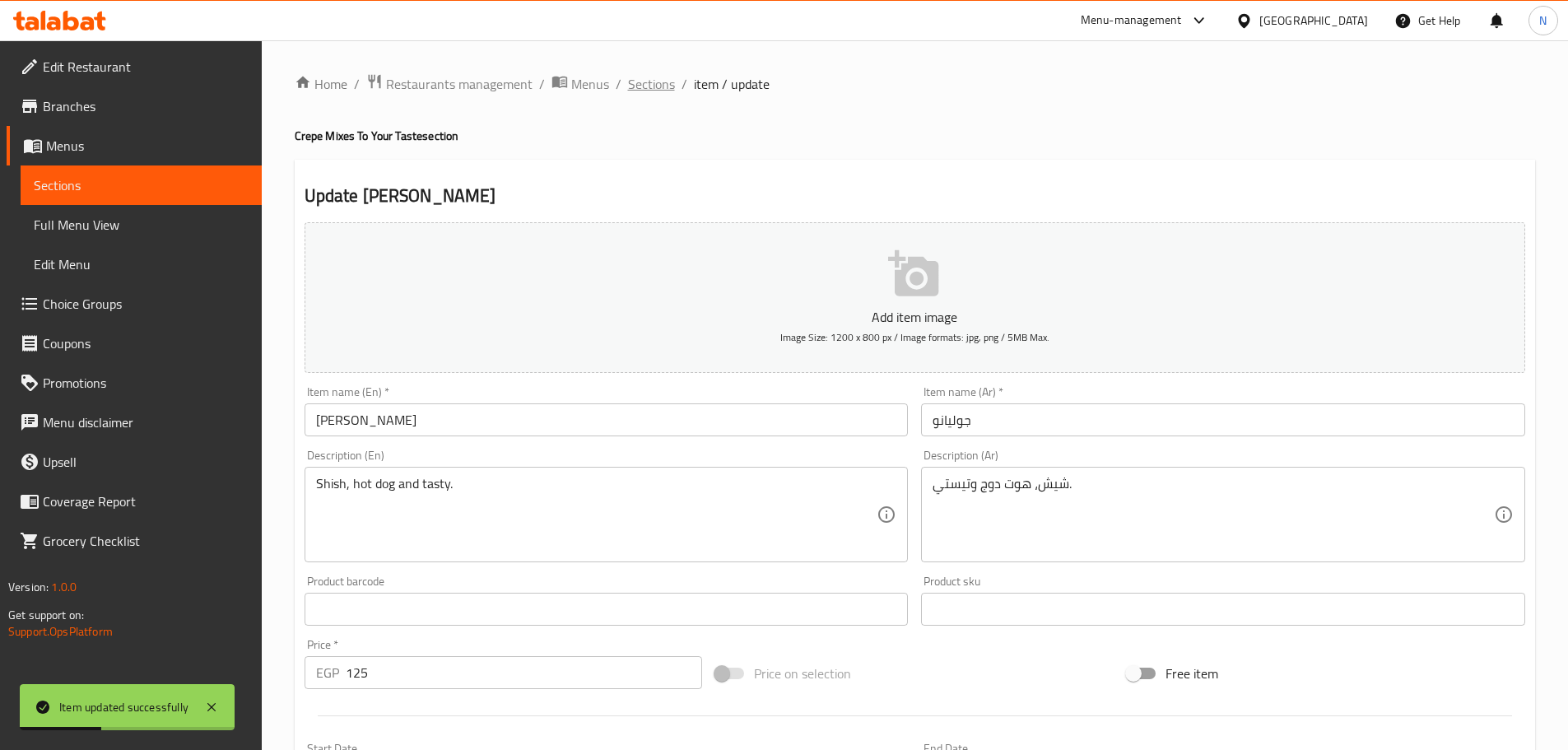
click at [652, 89] on span "Sections" at bounding box center [651, 83] width 47 height 20
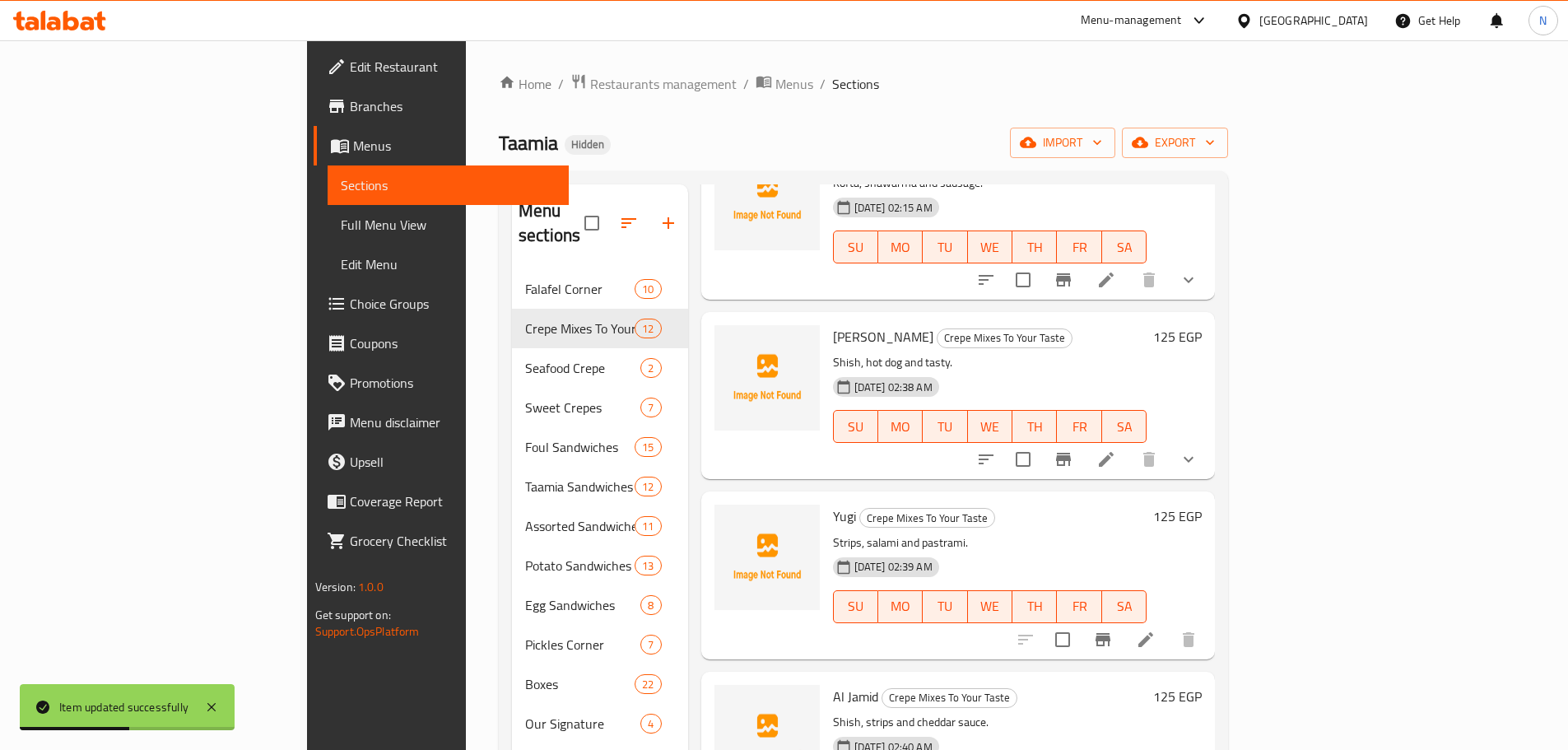
scroll to position [329, 0]
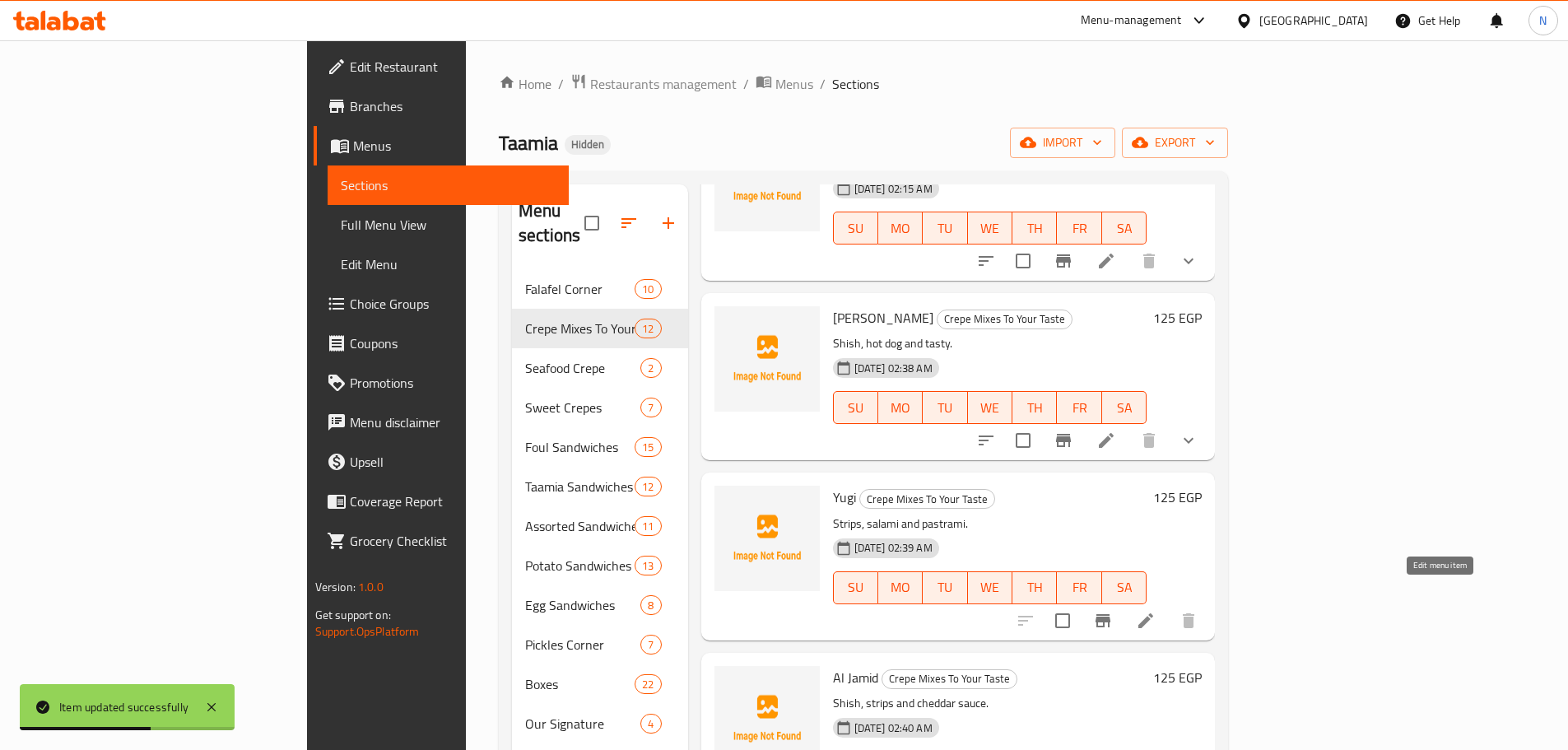
click at [1153, 613] on icon at bounding box center [1145, 620] width 14 height 14
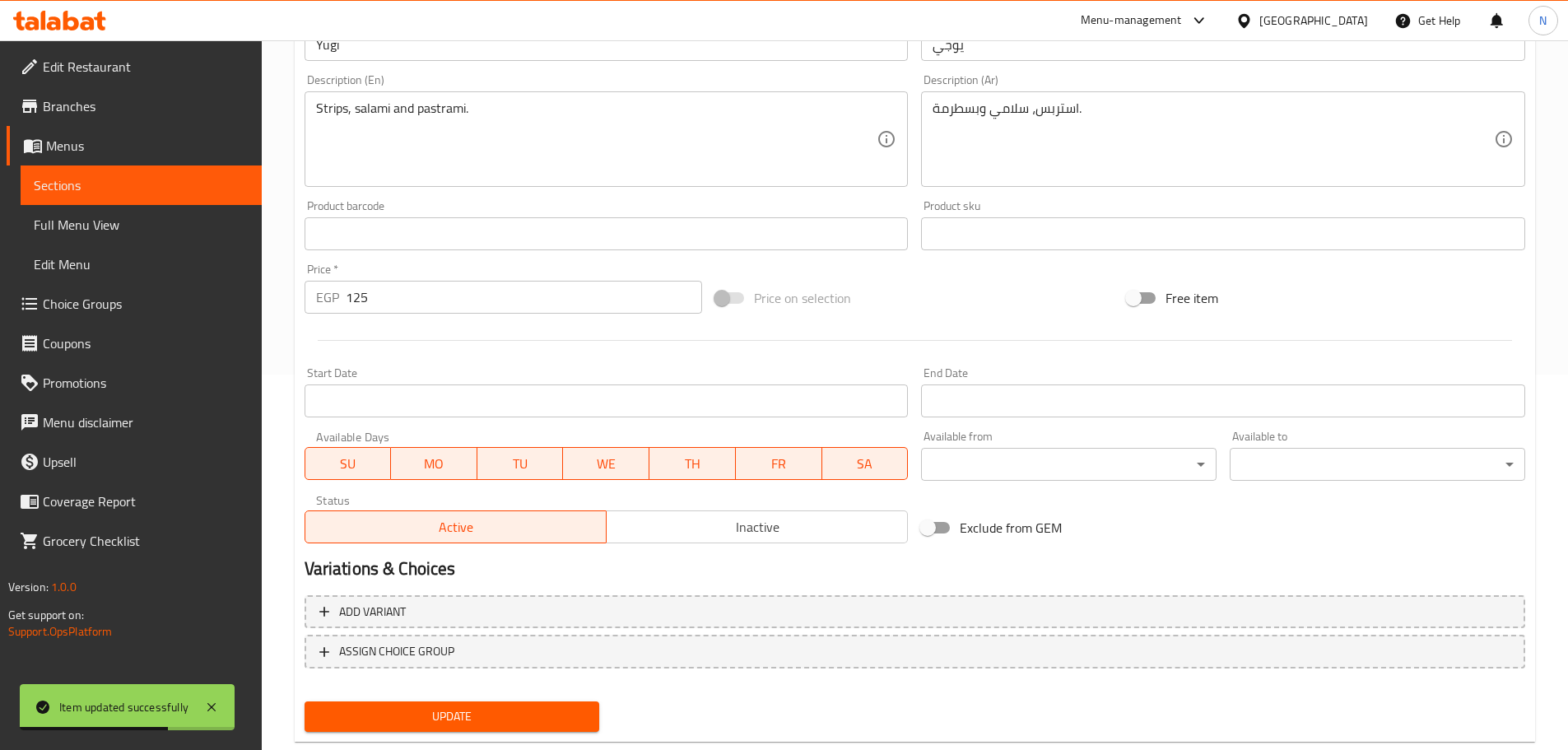
scroll to position [411, 0]
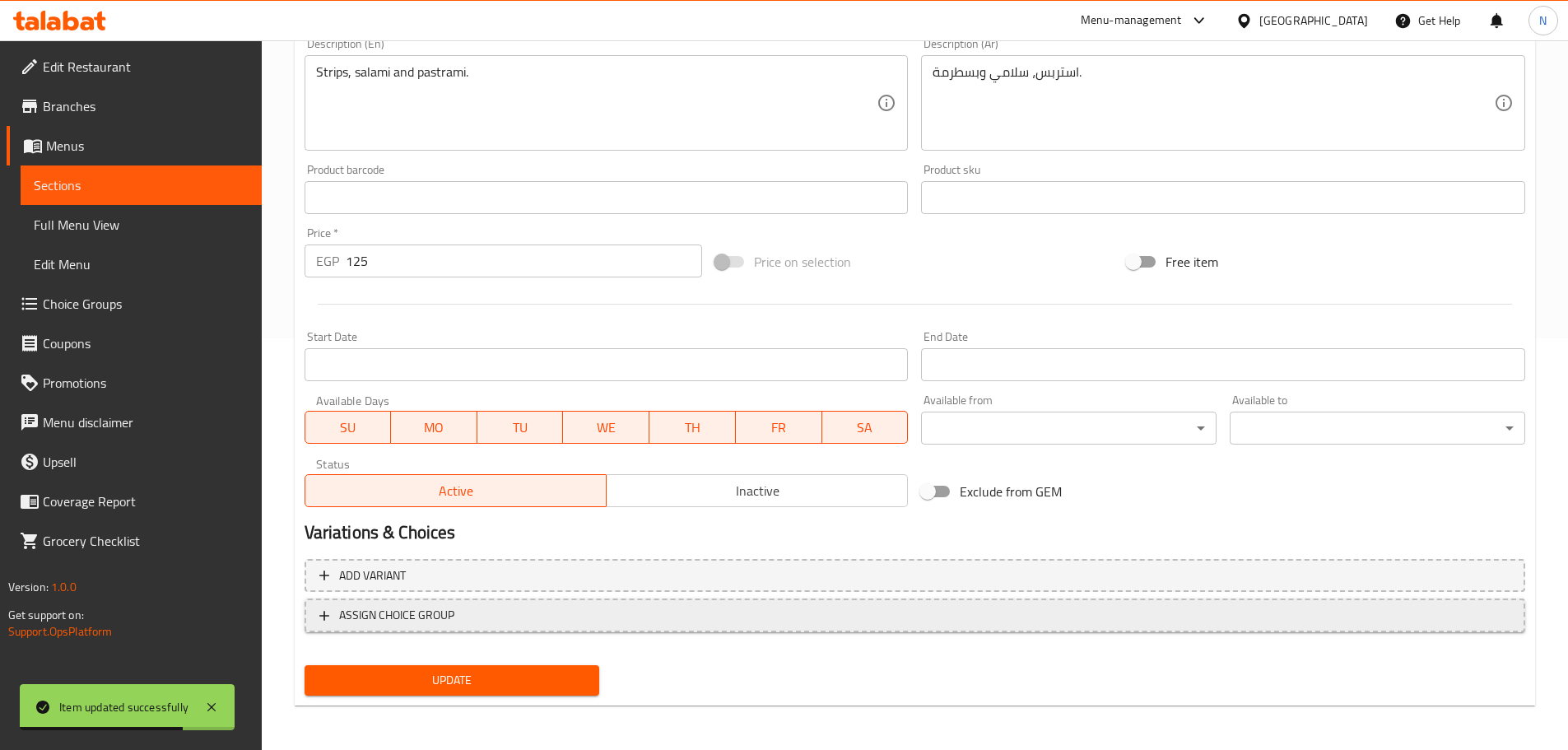
click at [493, 610] on span "ASSIGN CHOICE GROUP" at bounding box center [914, 615] width 1191 height 20
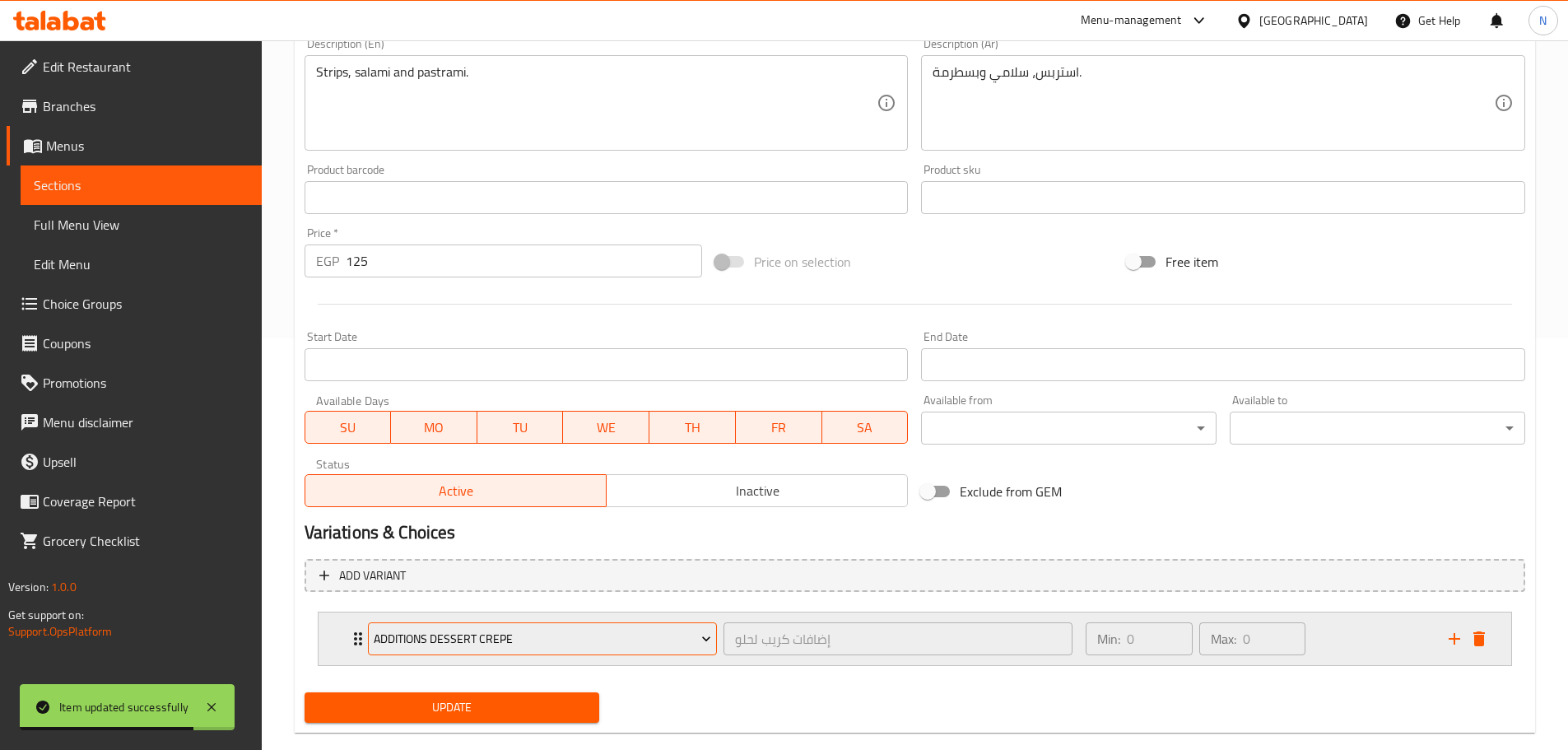
click at [508, 644] on span "Additions Dessert Crepe" at bounding box center [542, 639] width 337 height 20
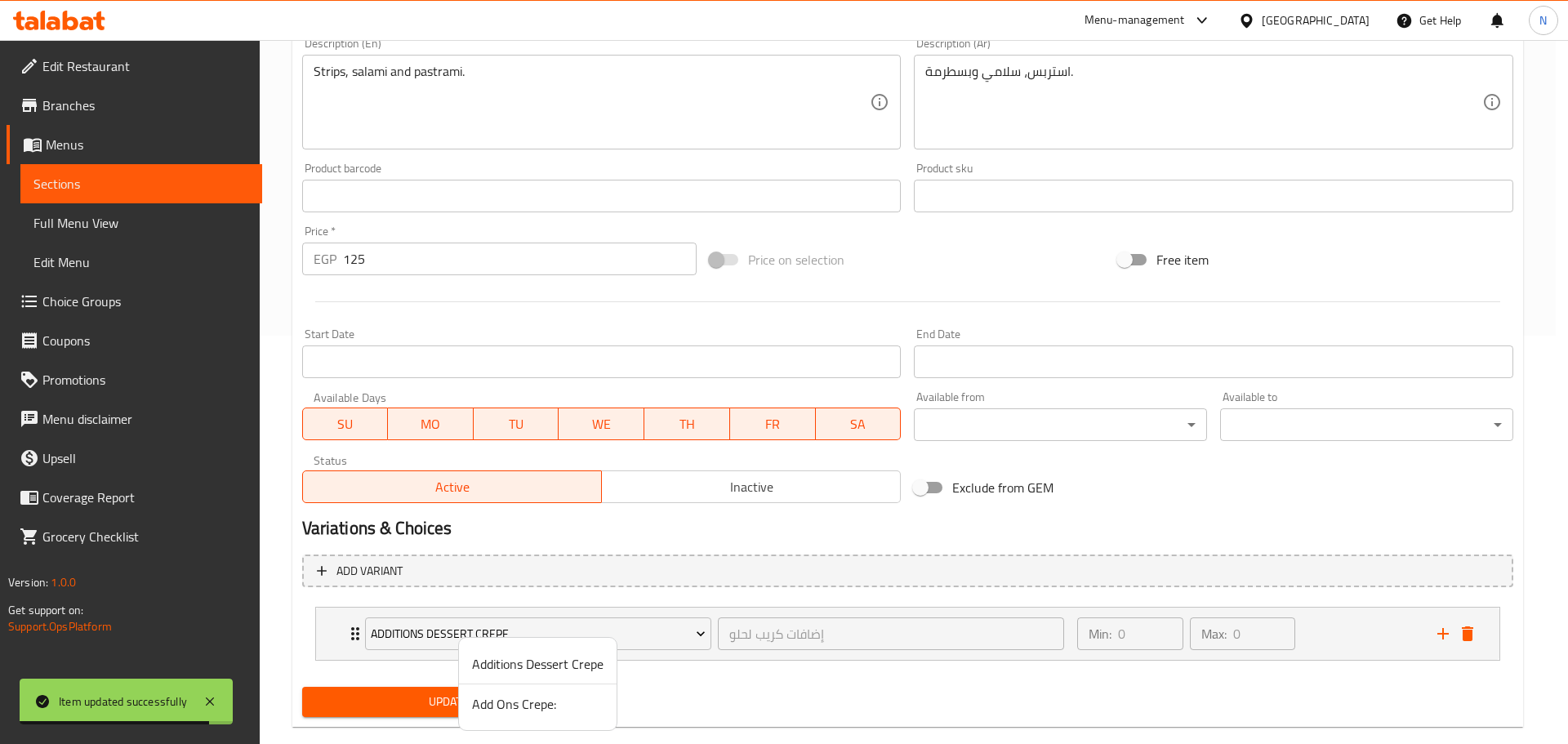
drag, startPoint x: 488, startPoint y: 703, endPoint x: 482, endPoint y: 711, distance: 10.0
click at [488, 704] on span "Add Ons Crepe:" at bounding box center [538, 703] width 132 height 19
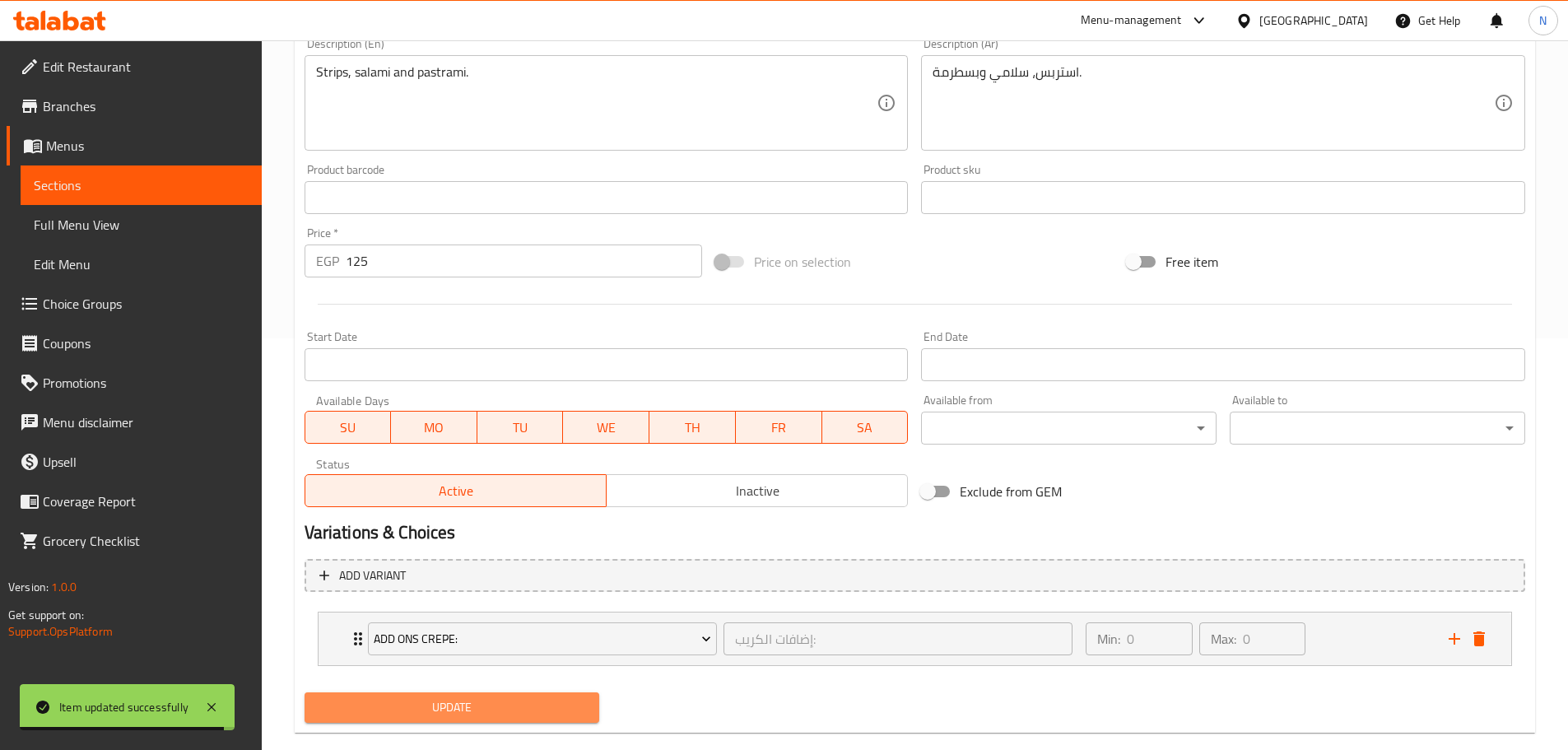
click at [446, 714] on span "Update" at bounding box center [452, 707] width 269 height 20
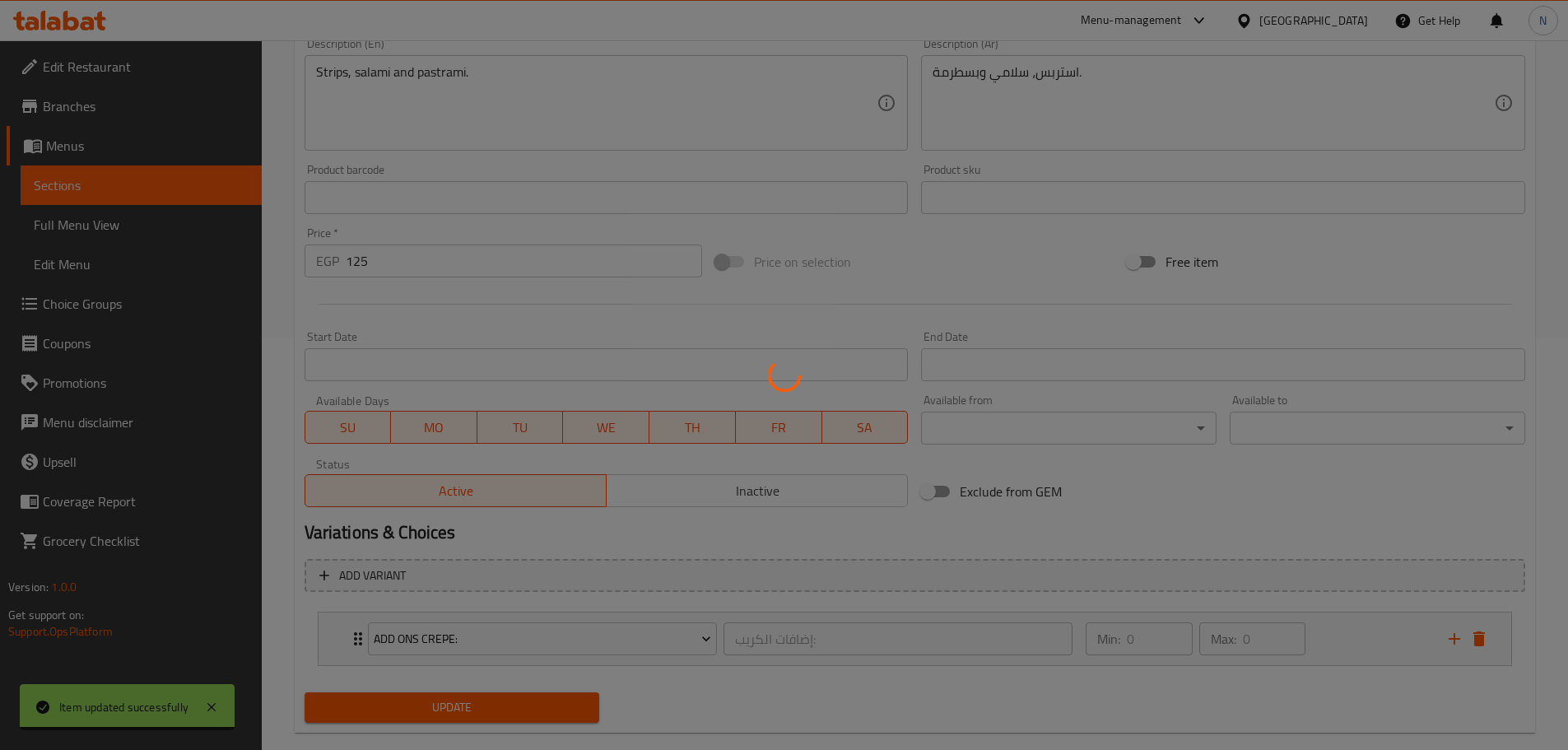
scroll to position [0, 0]
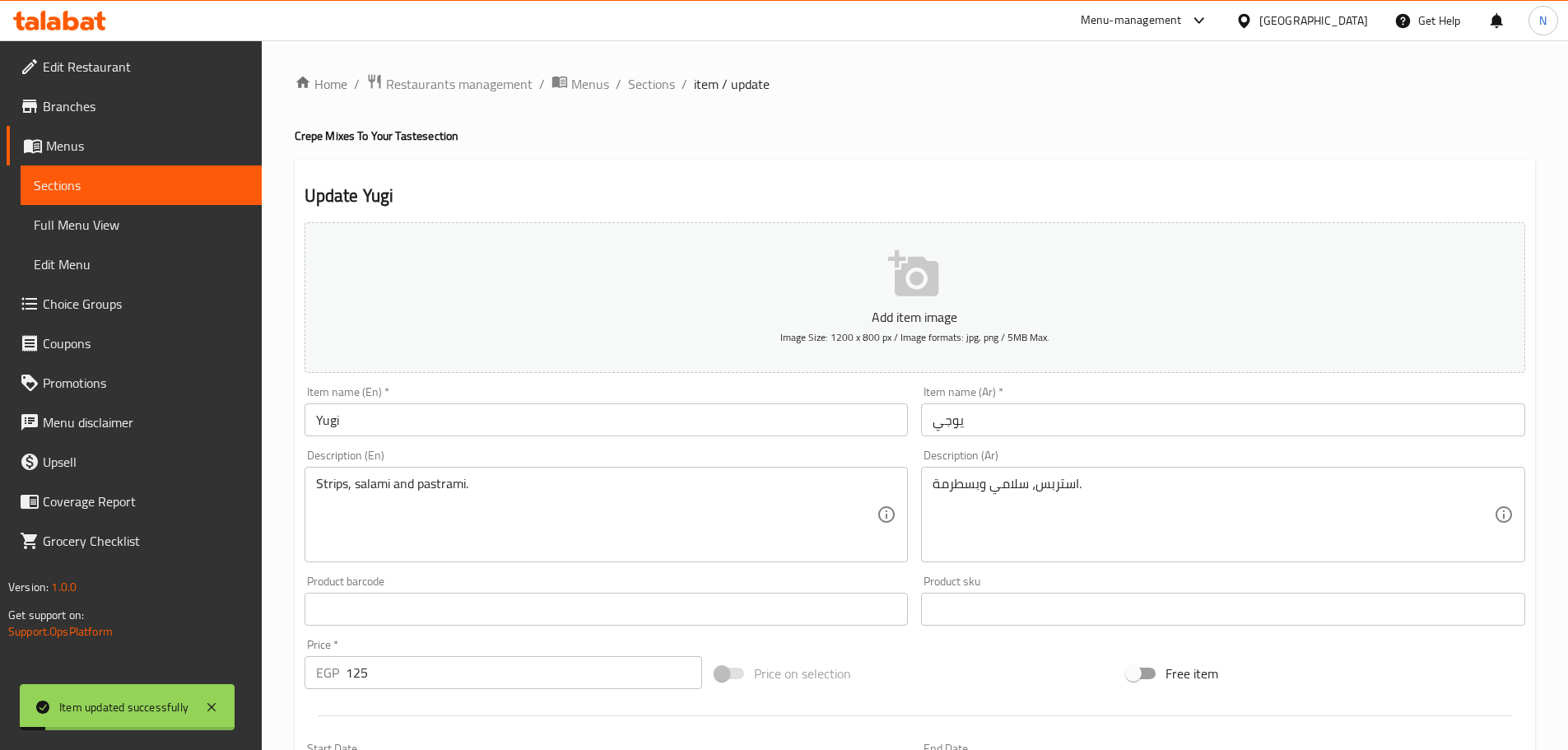
drag, startPoint x: 669, startPoint y: 89, endPoint x: 663, endPoint y: 97, distance: 10.0
click at [668, 89] on span "Sections" at bounding box center [651, 83] width 47 height 20
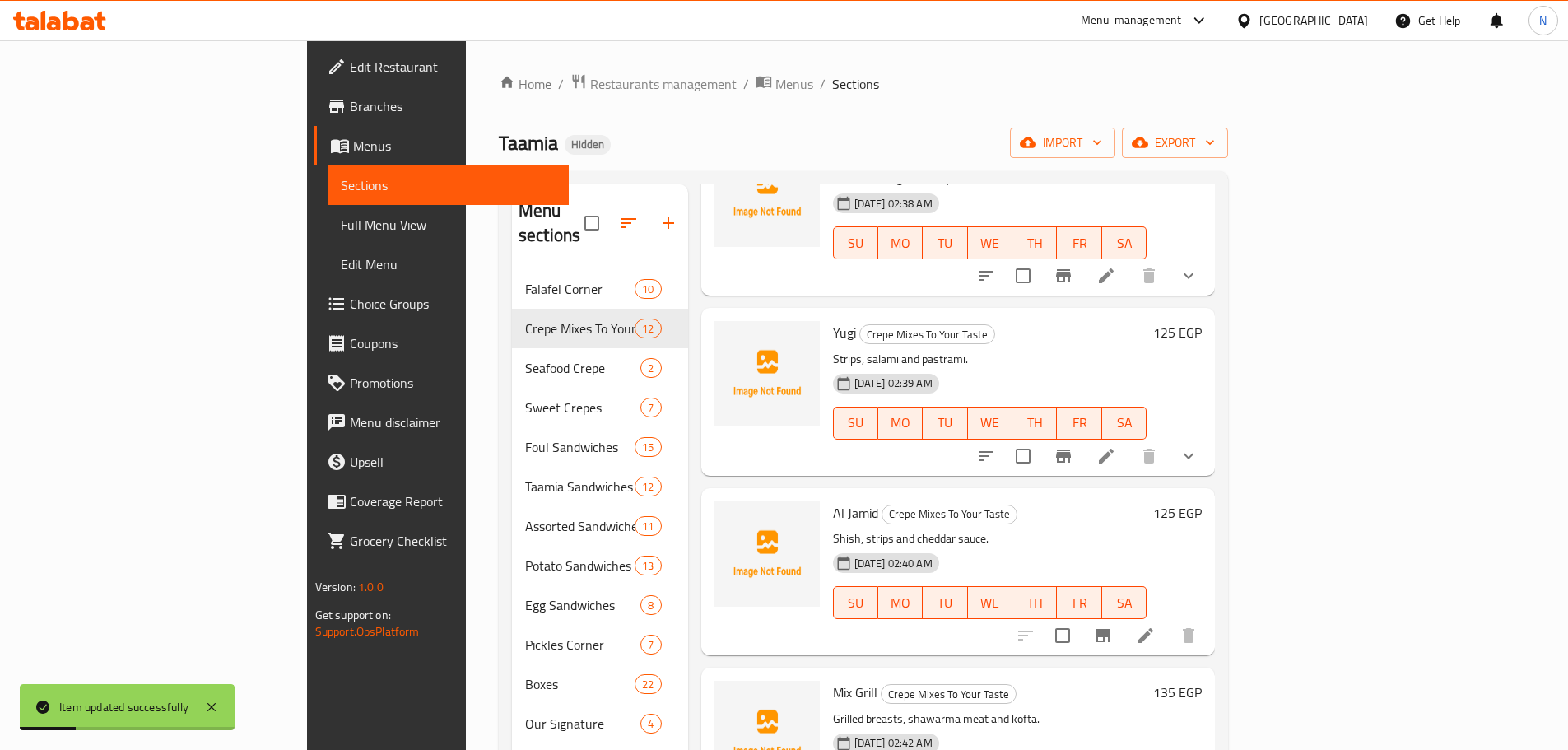
scroll to position [576, 0]
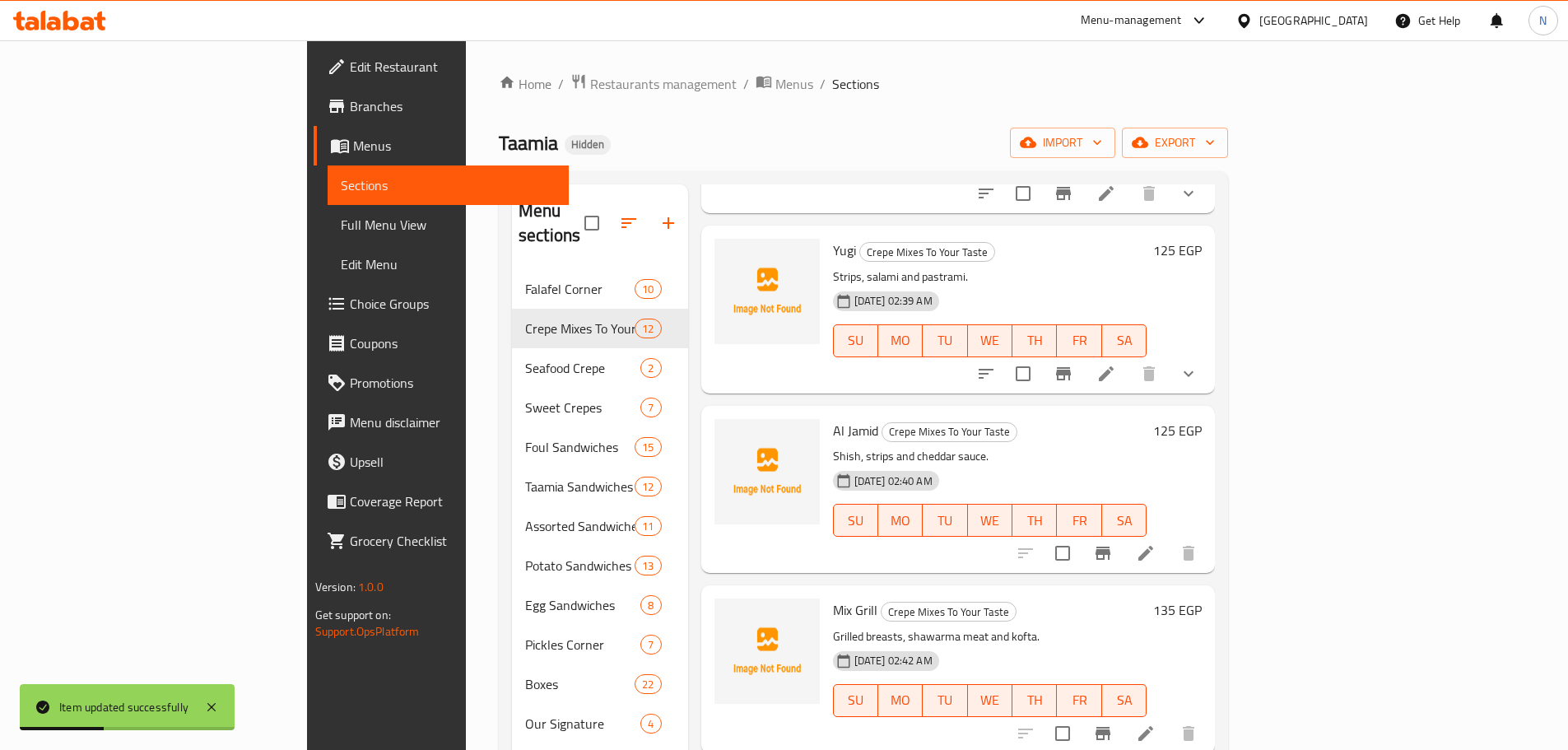
click at [1169, 538] on li at bounding box center [1146, 552] width 46 height 30
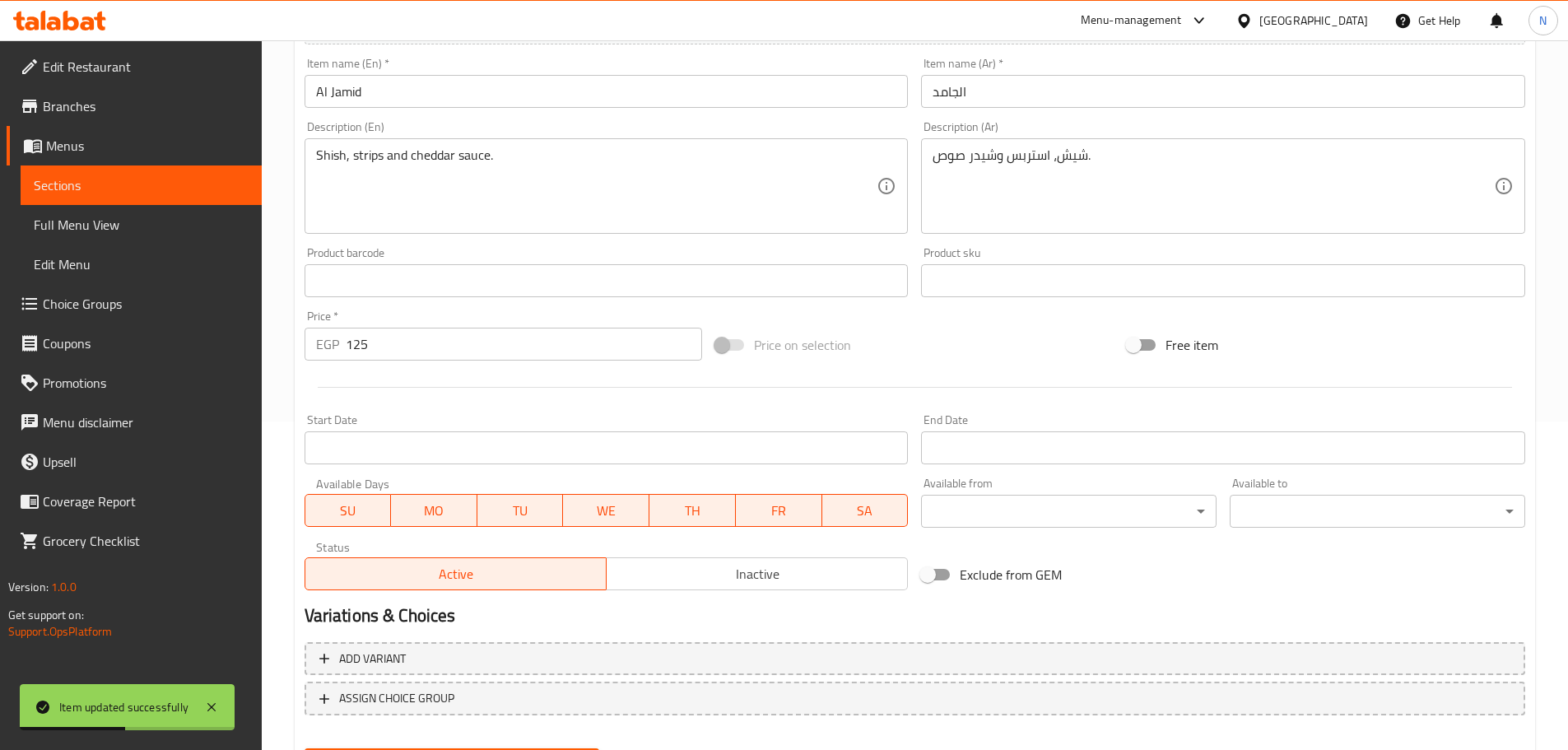
scroll to position [329, 0]
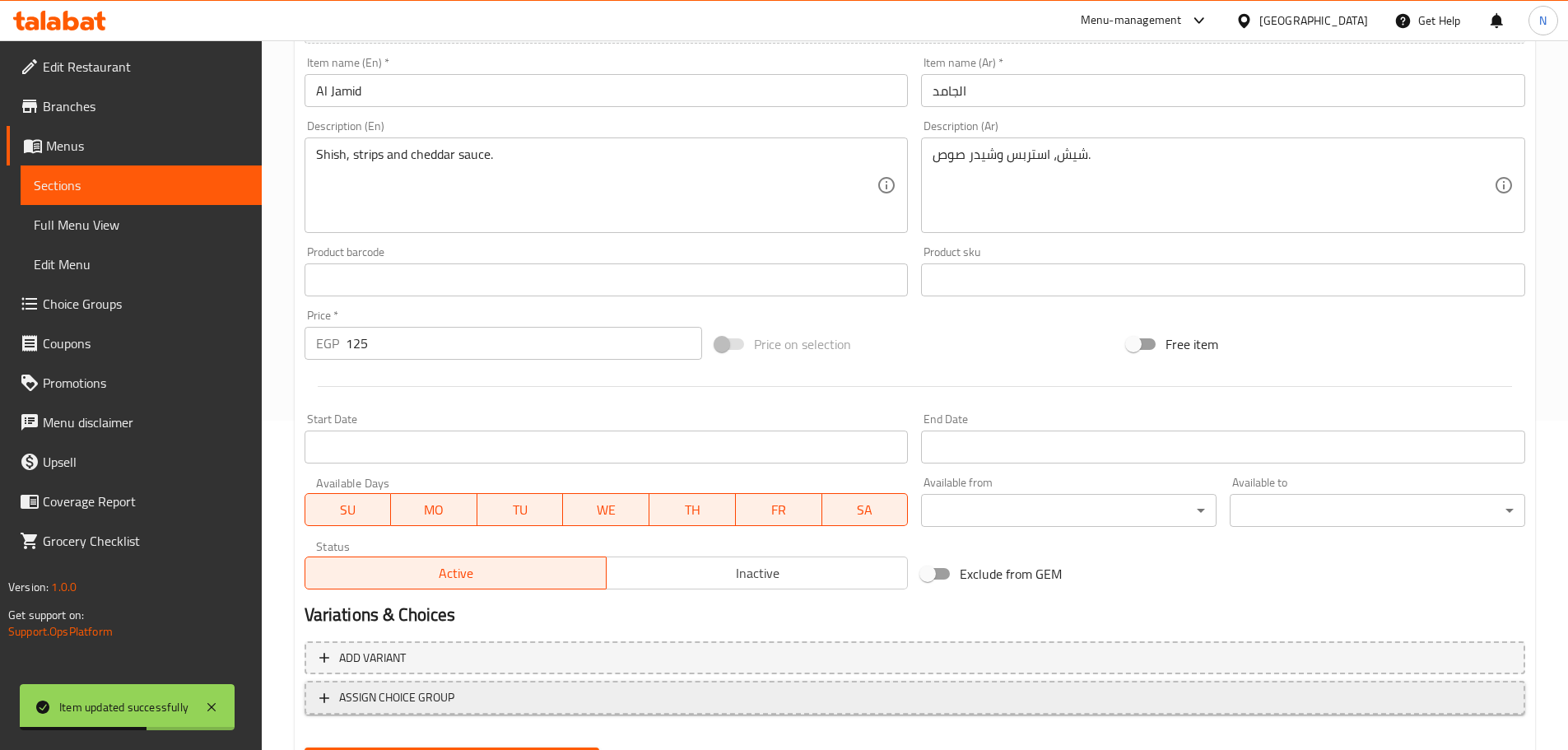
click at [587, 692] on span "ASSIGN CHOICE GROUP" at bounding box center [914, 697] width 1191 height 20
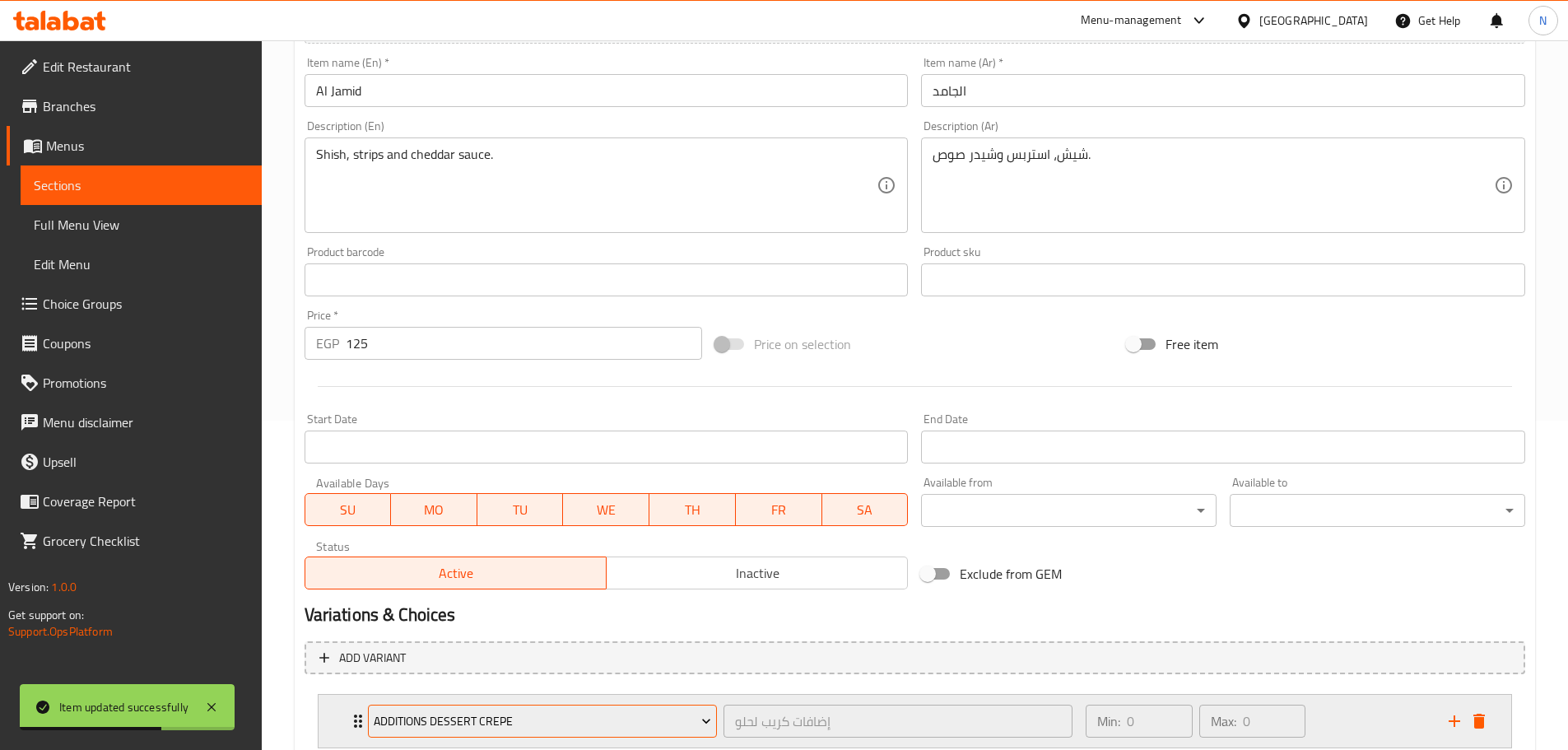
click at [575, 711] on span "Additions Dessert Crepe" at bounding box center [542, 721] width 337 height 20
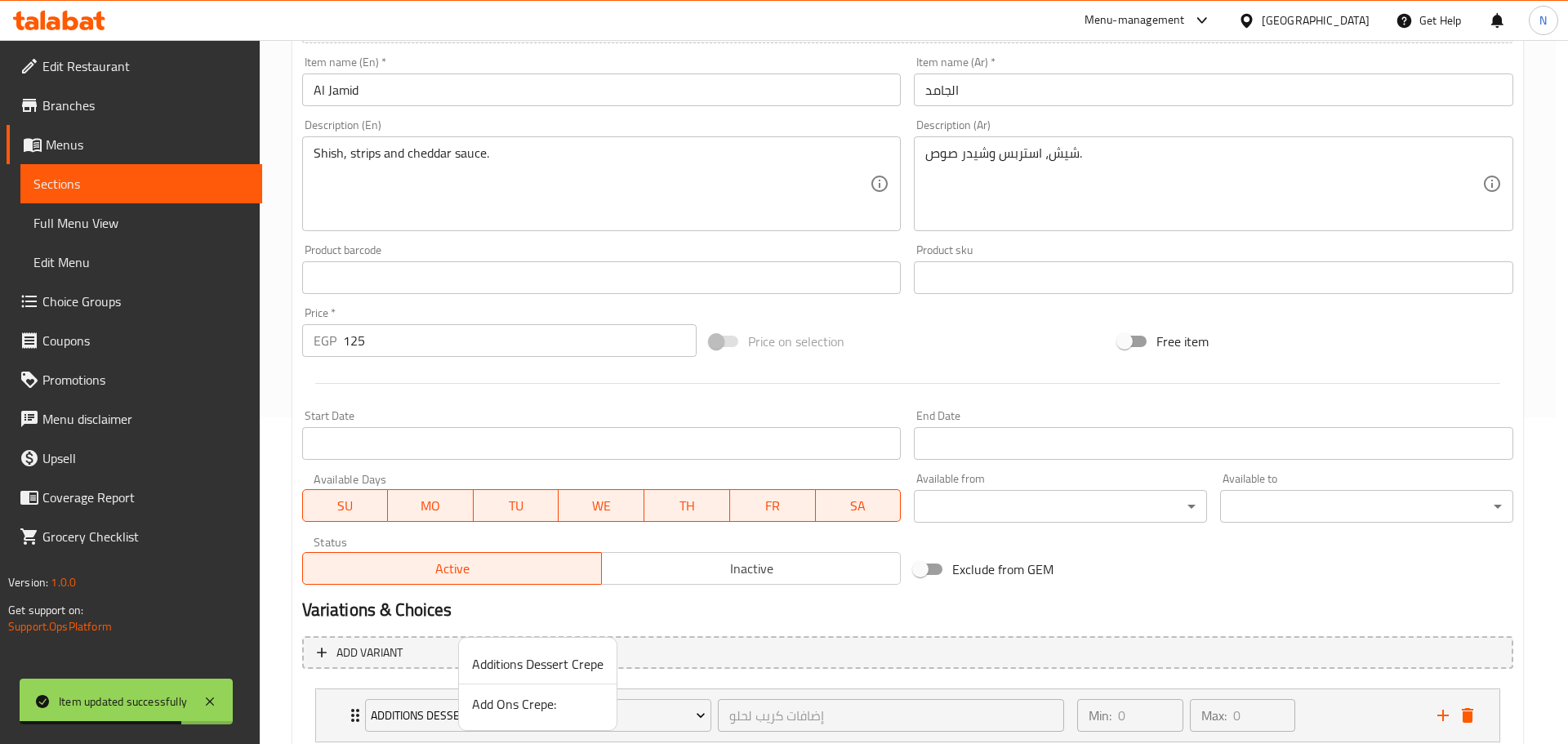
click at [559, 703] on span "Add Ons Crepe:" at bounding box center [538, 703] width 132 height 19
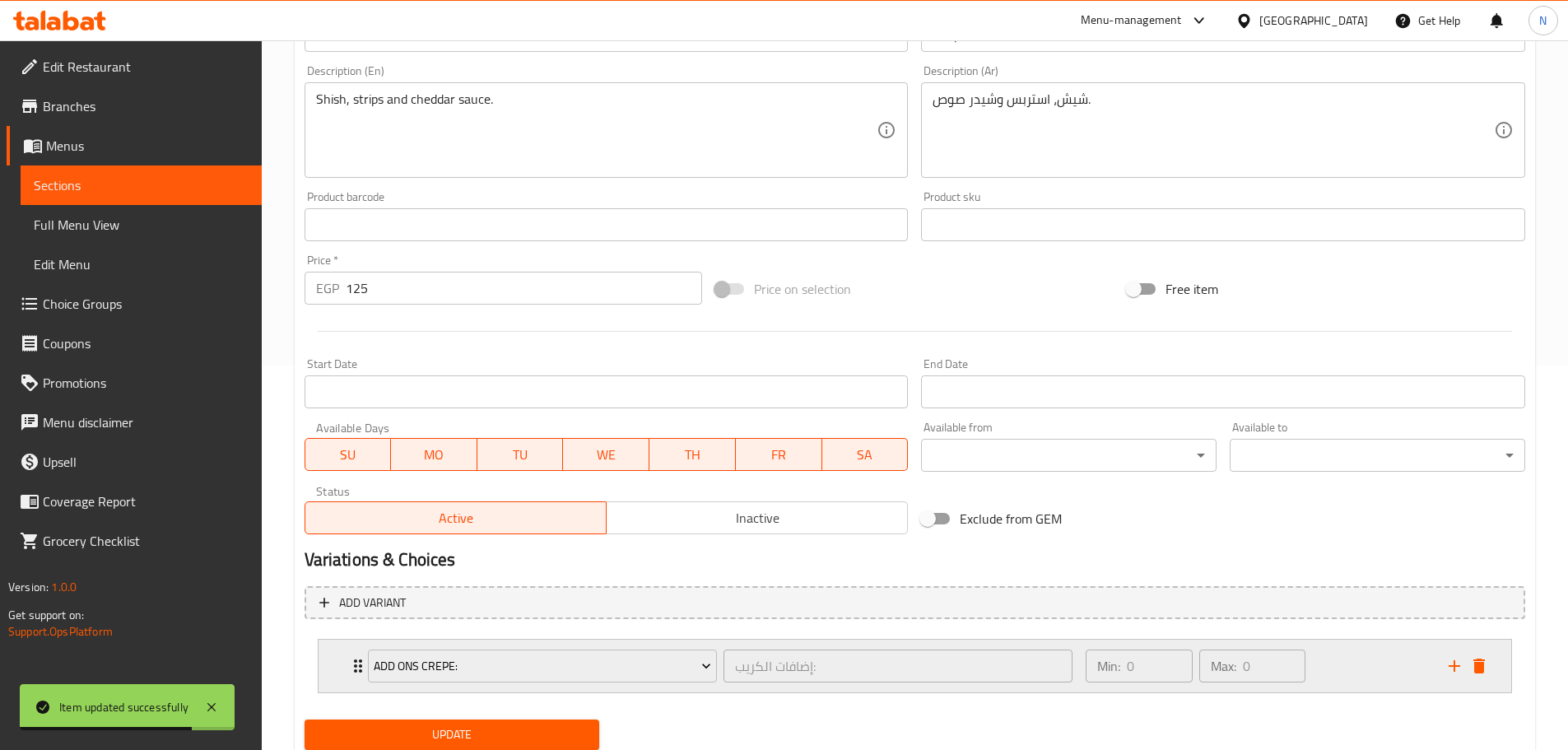
scroll to position [440, 0]
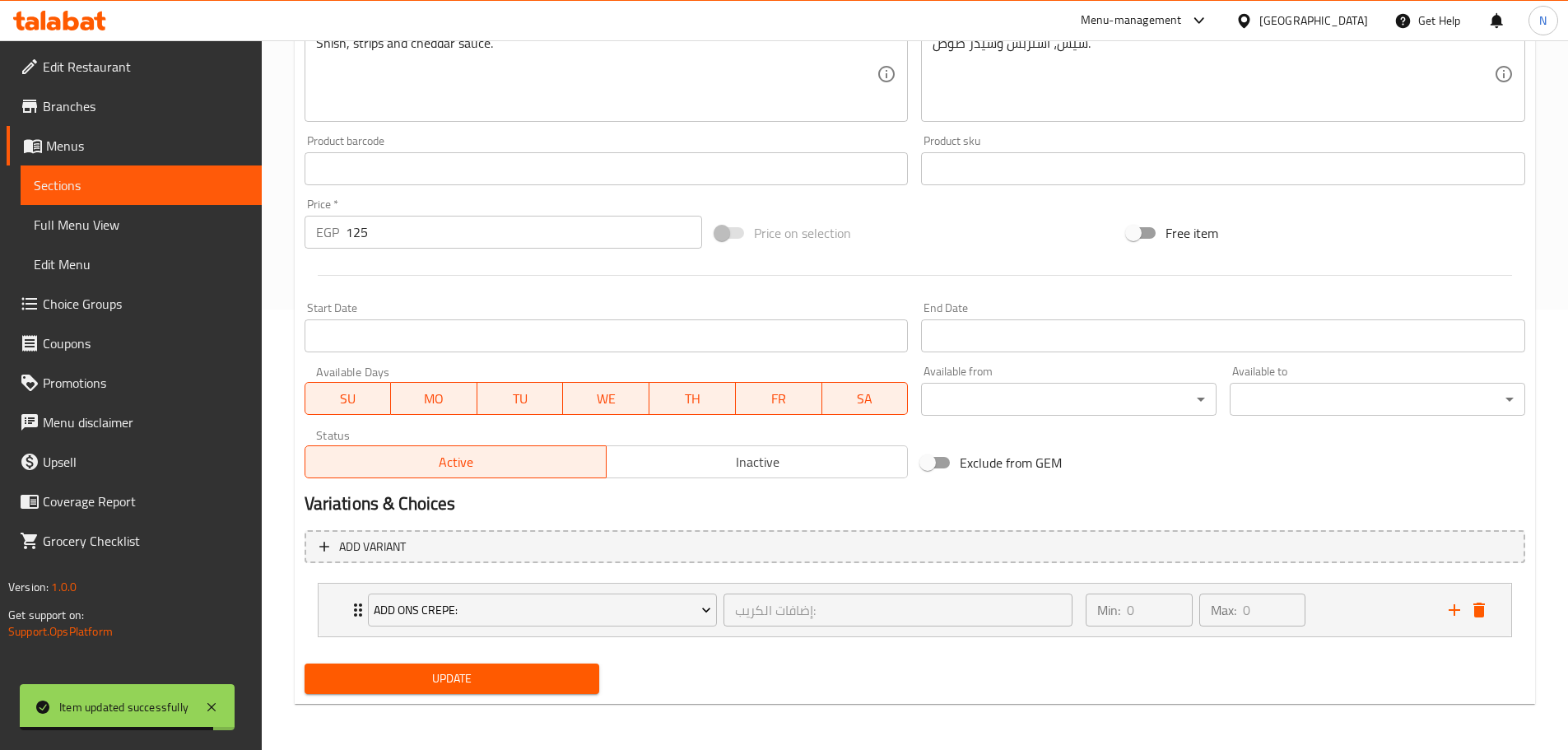
click at [444, 679] on span "Update" at bounding box center [452, 678] width 269 height 20
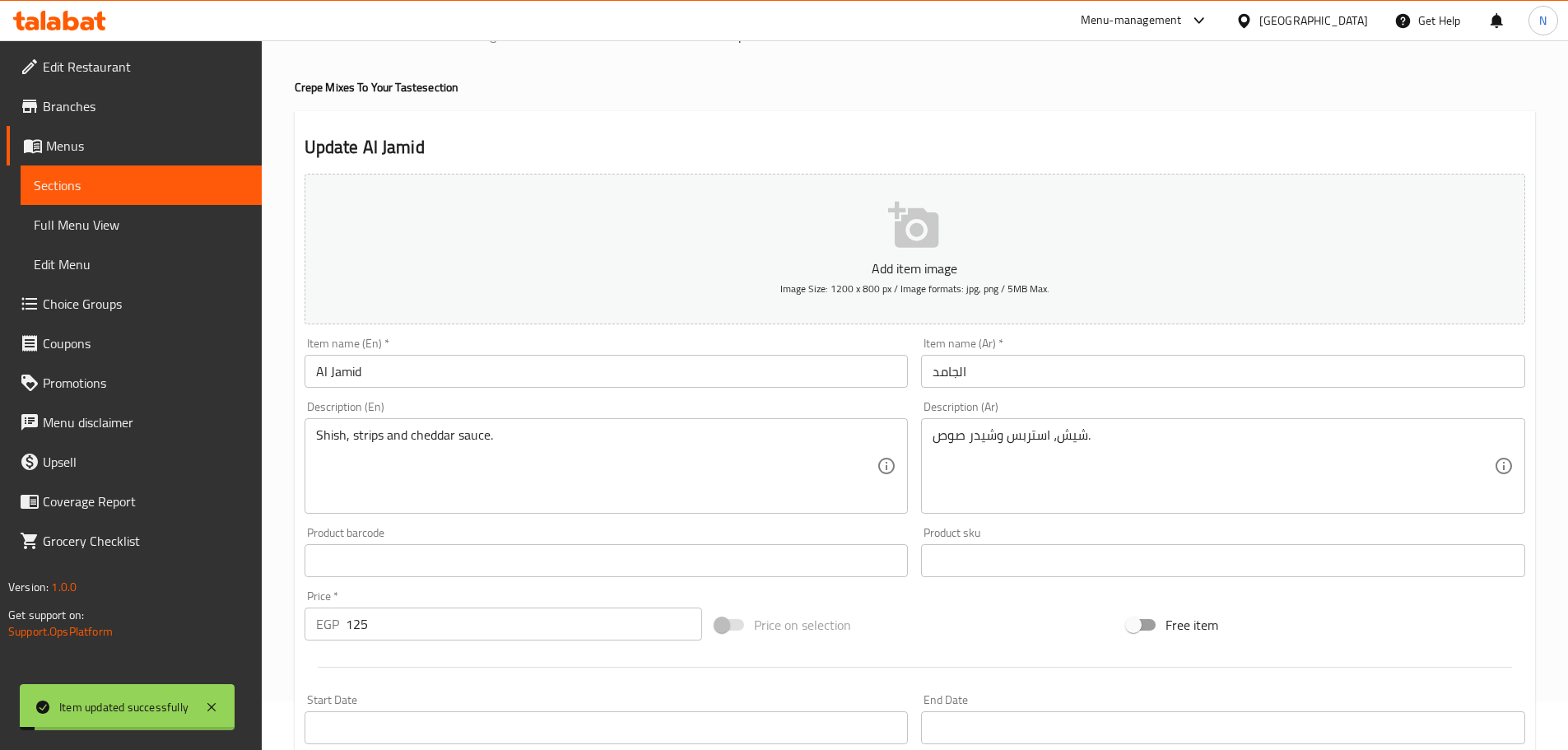
scroll to position [0, 0]
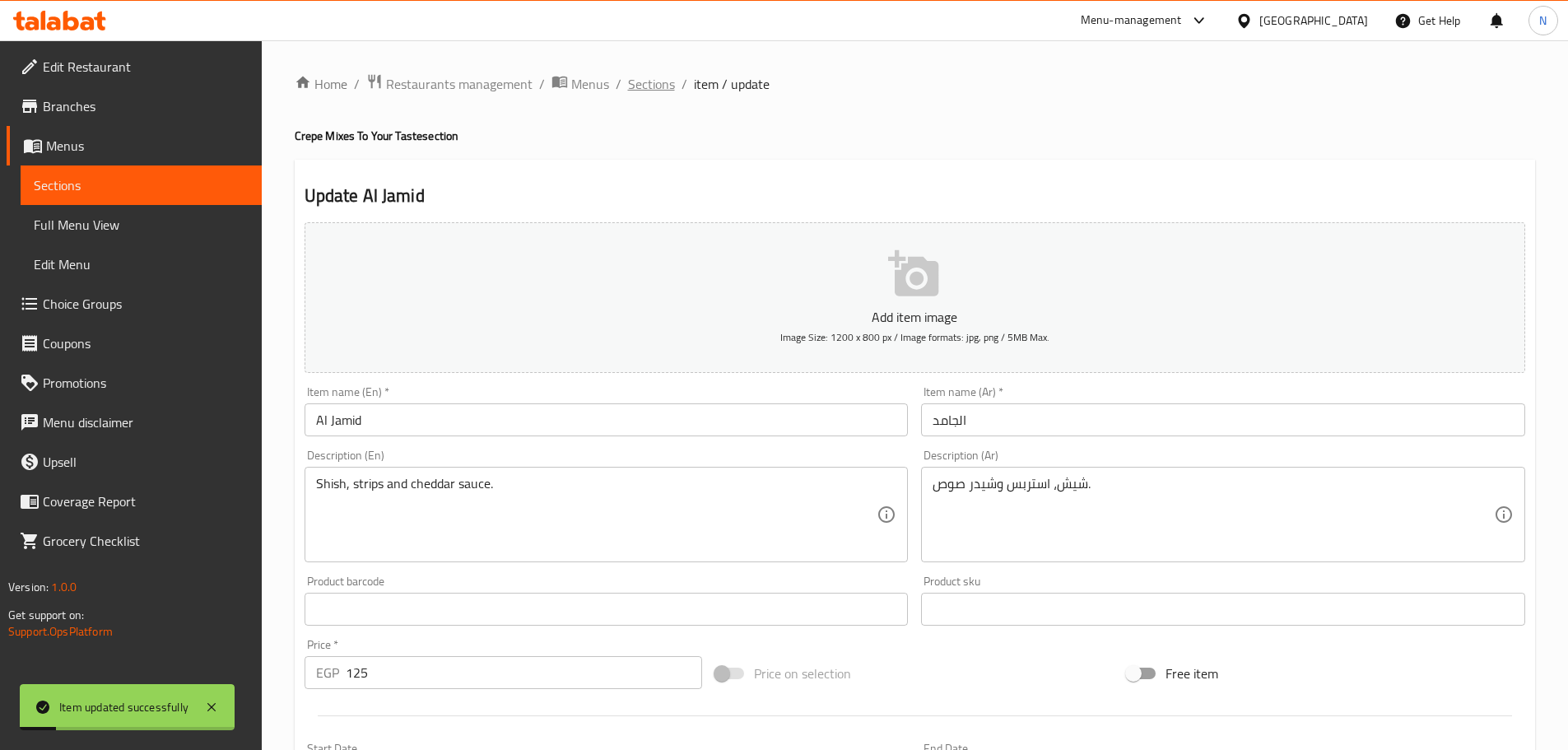
click at [656, 93] on span "Sections" at bounding box center [651, 83] width 47 height 20
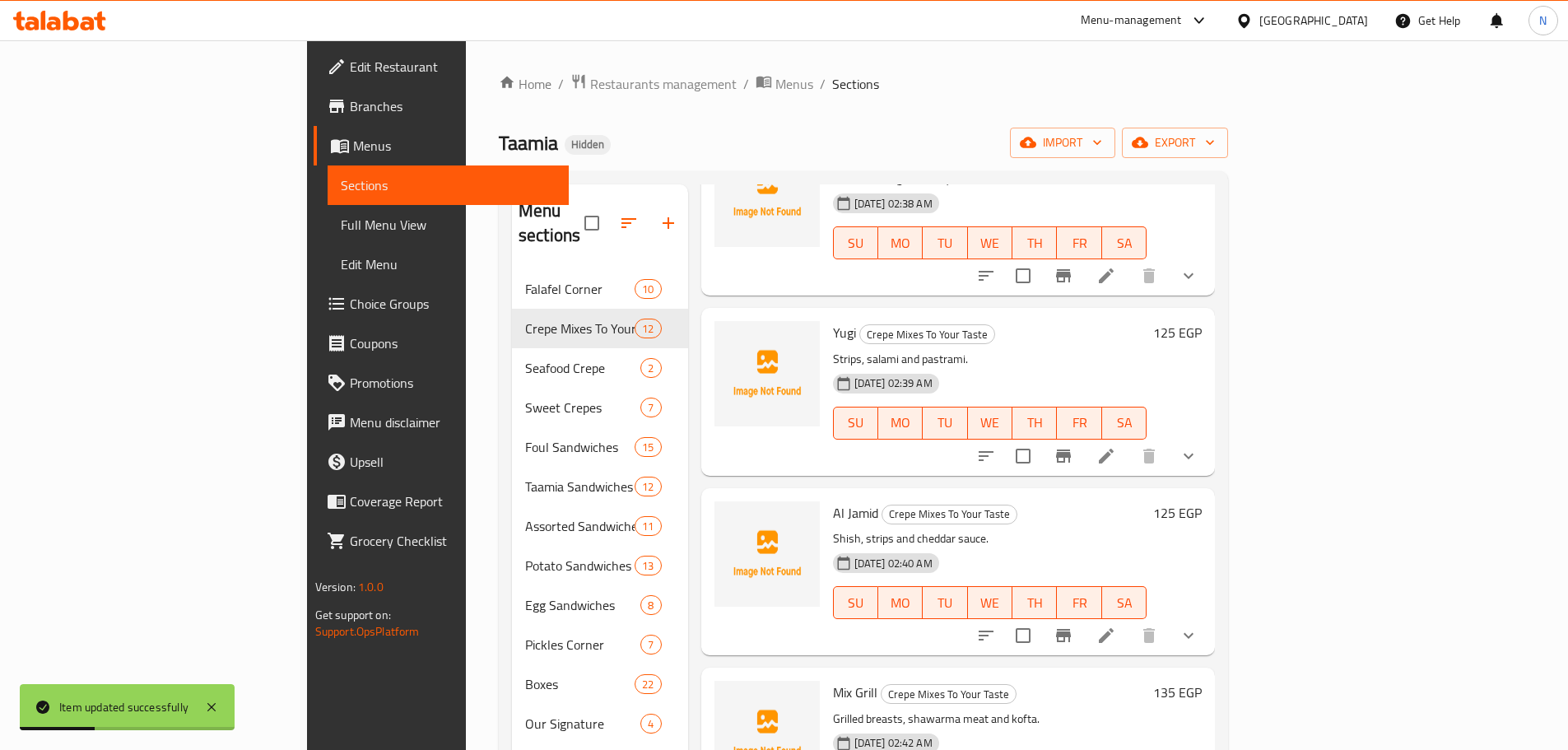
scroll to position [659, 0]
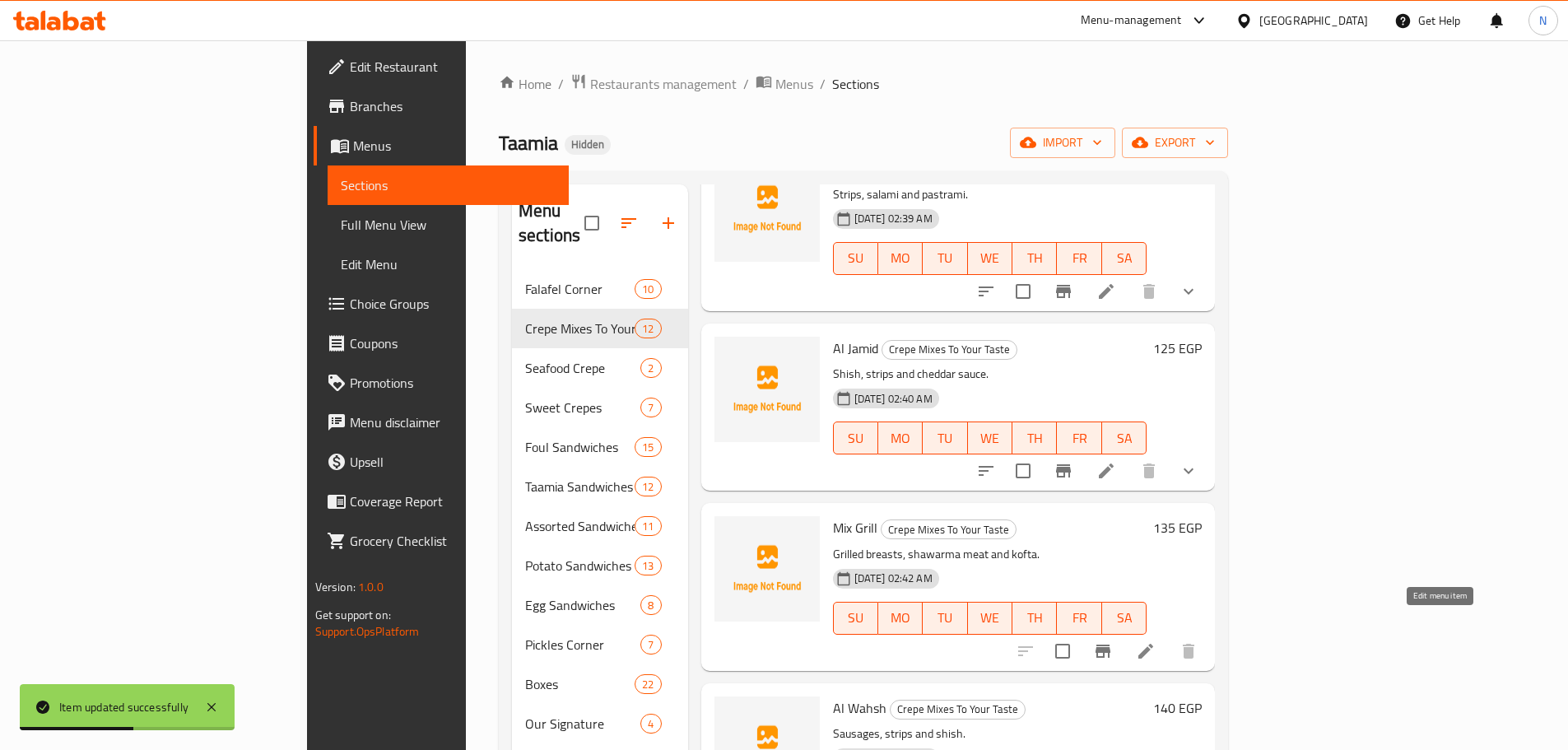
click at [1153, 644] on icon at bounding box center [1145, 650] width 14 height 14
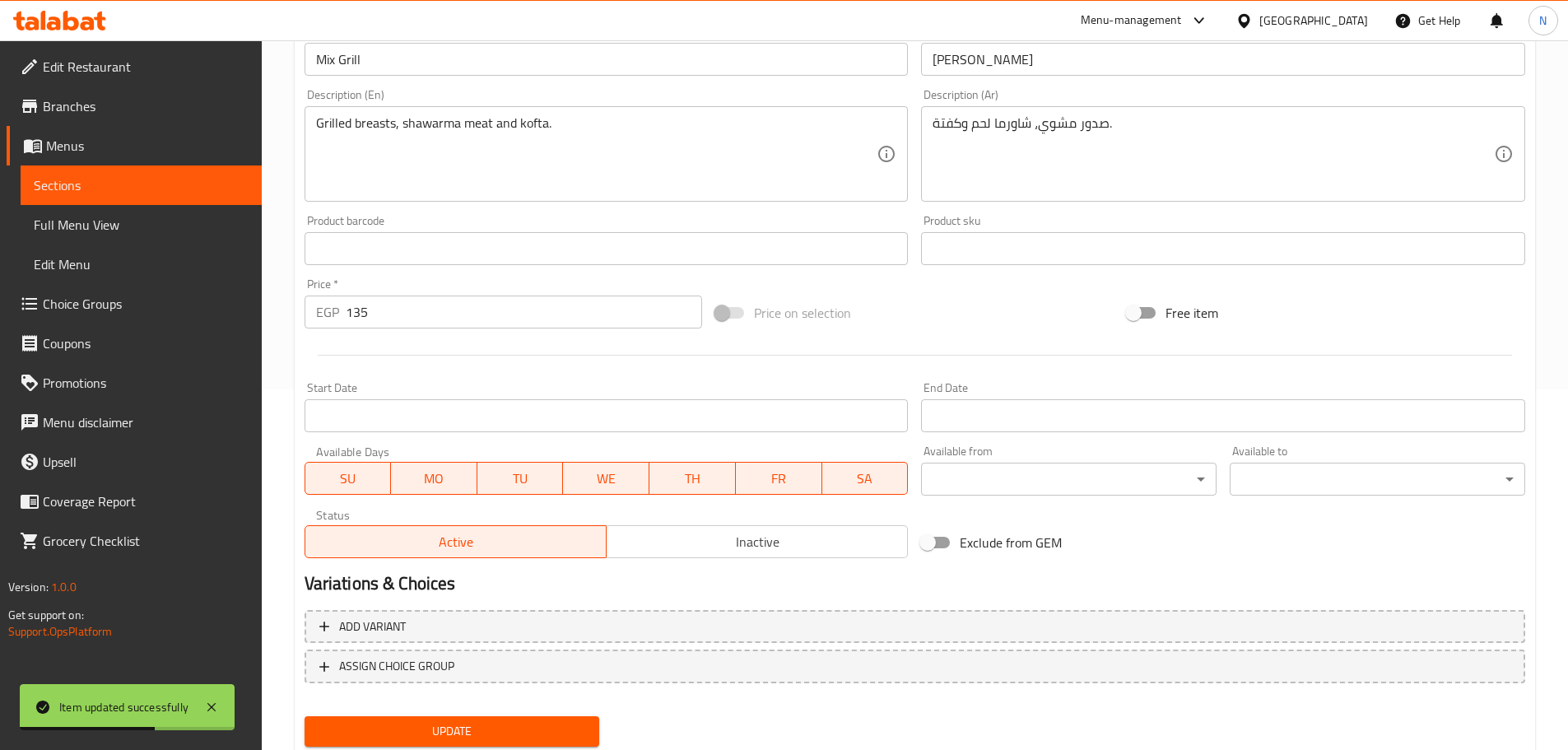
scroll to position [413, 0]
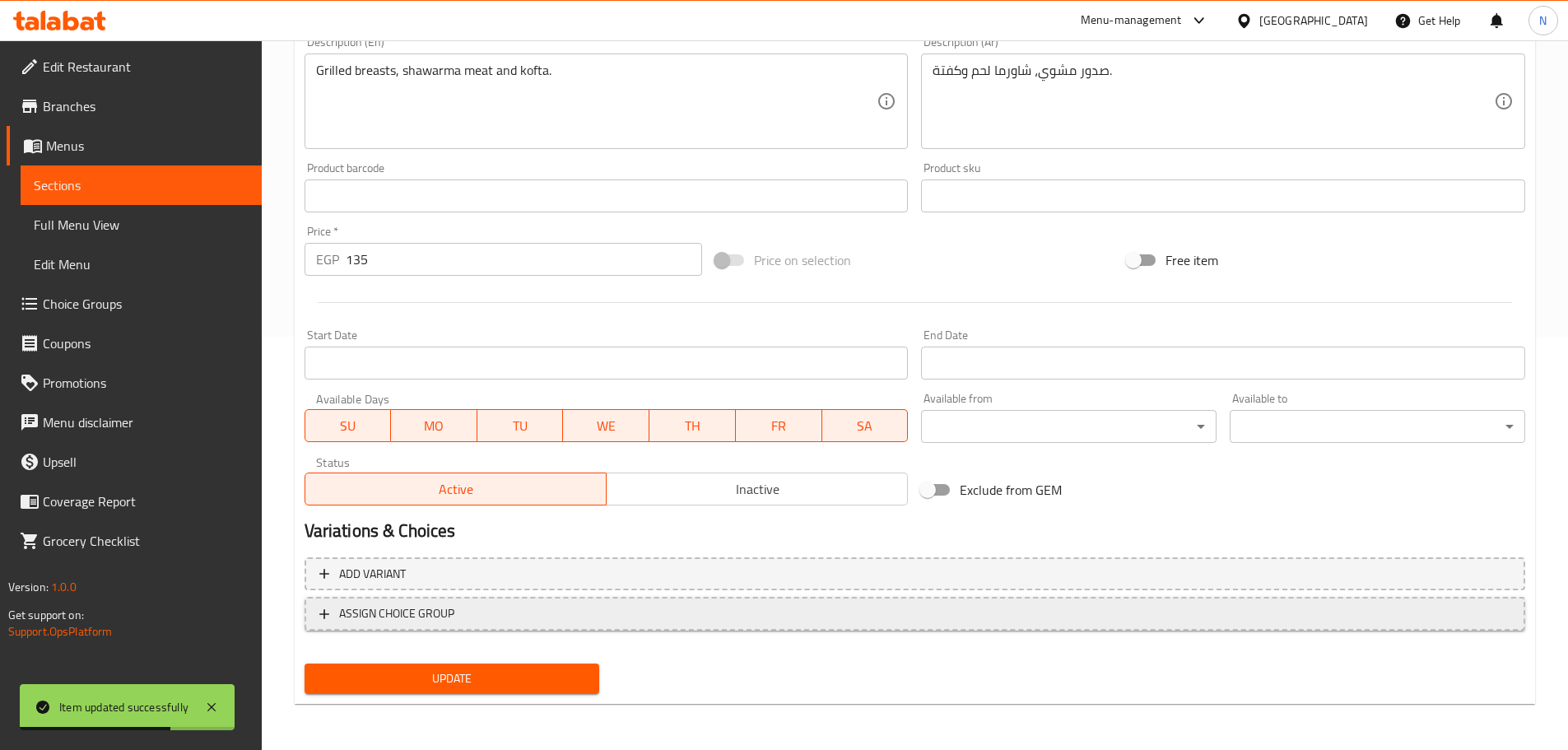
click at [518, 612] on span "ASSIGN CHOICE GROUP" at bounding box center [914, 614] width 1191 height 20
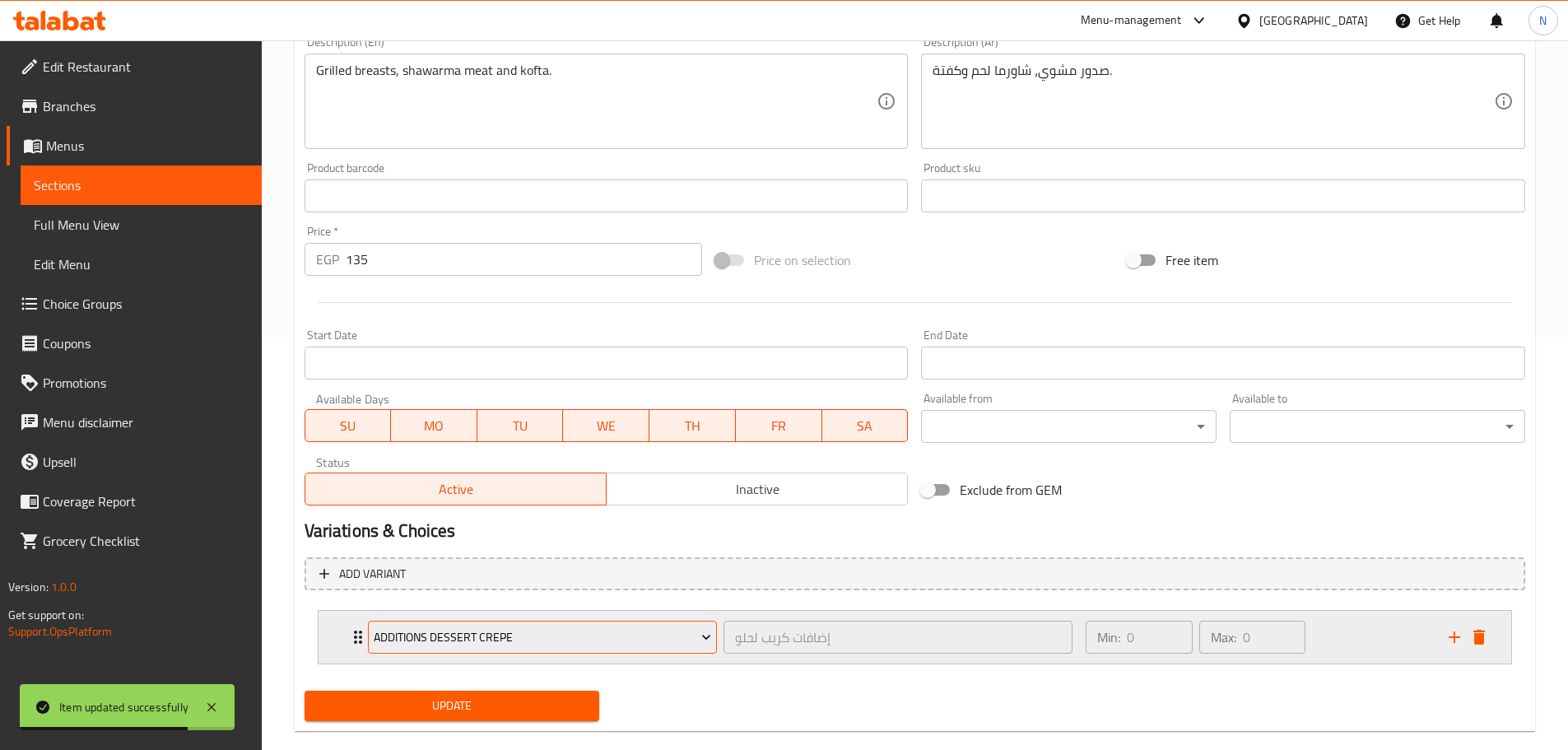
click at [519, 629] on span "Additions Dessert Crepe" at bounding box center [542, 638] width 337 height 20
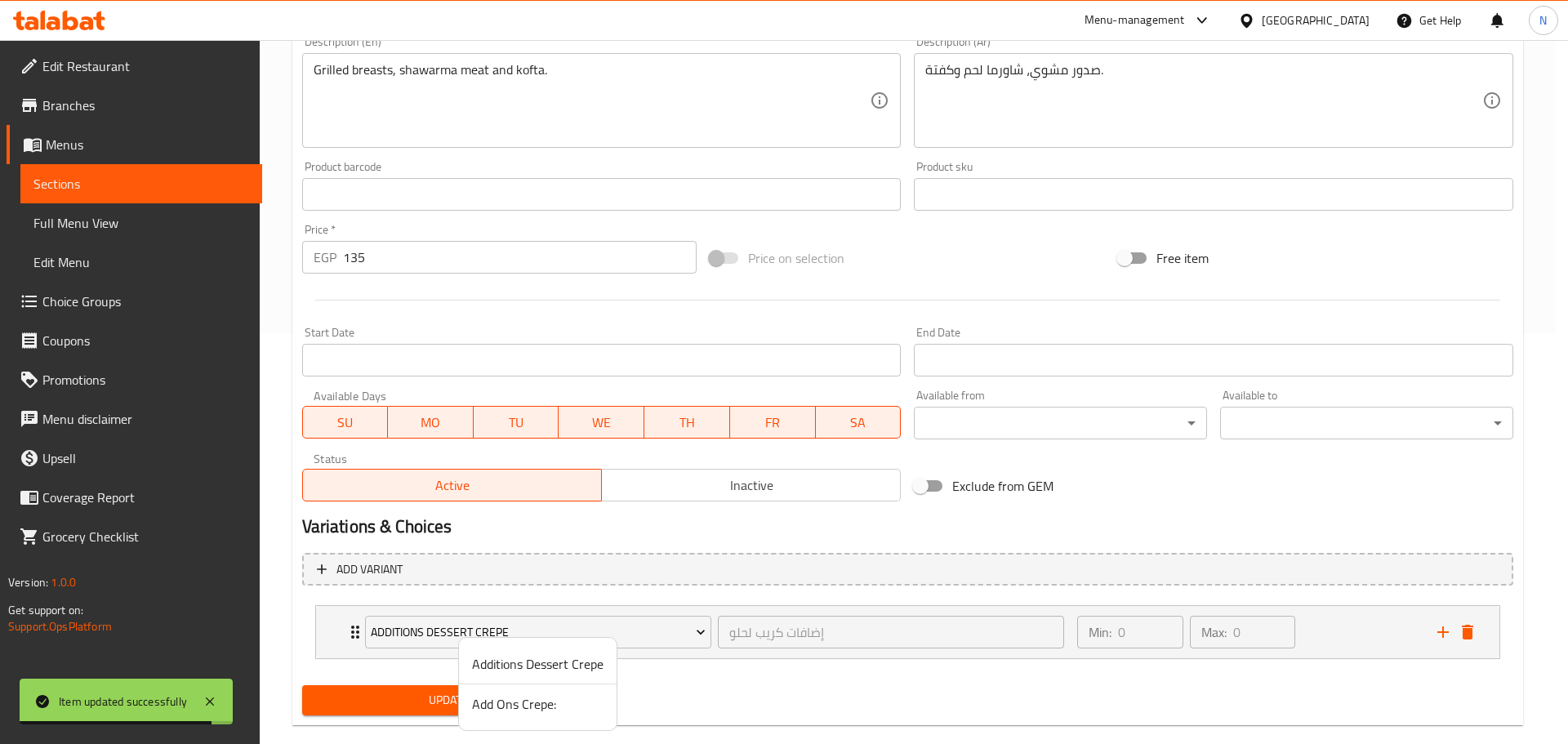
click at [509, 699] on span "Add Ons Crepe:" at bounding box center [538, 703] width 132 height 19
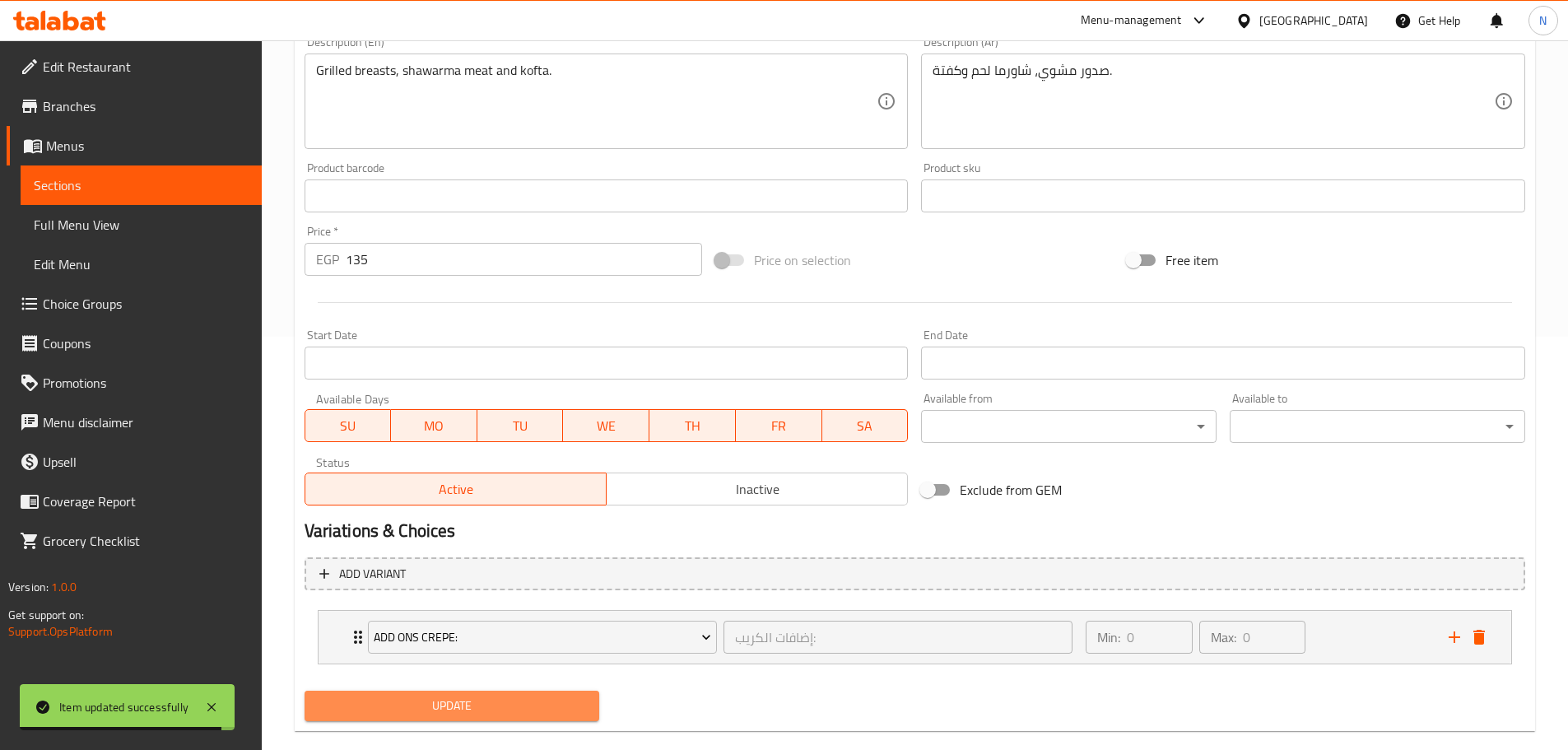
click at [508, 707] on span "Update" at bounding box center [452, 706] width 269 height 20
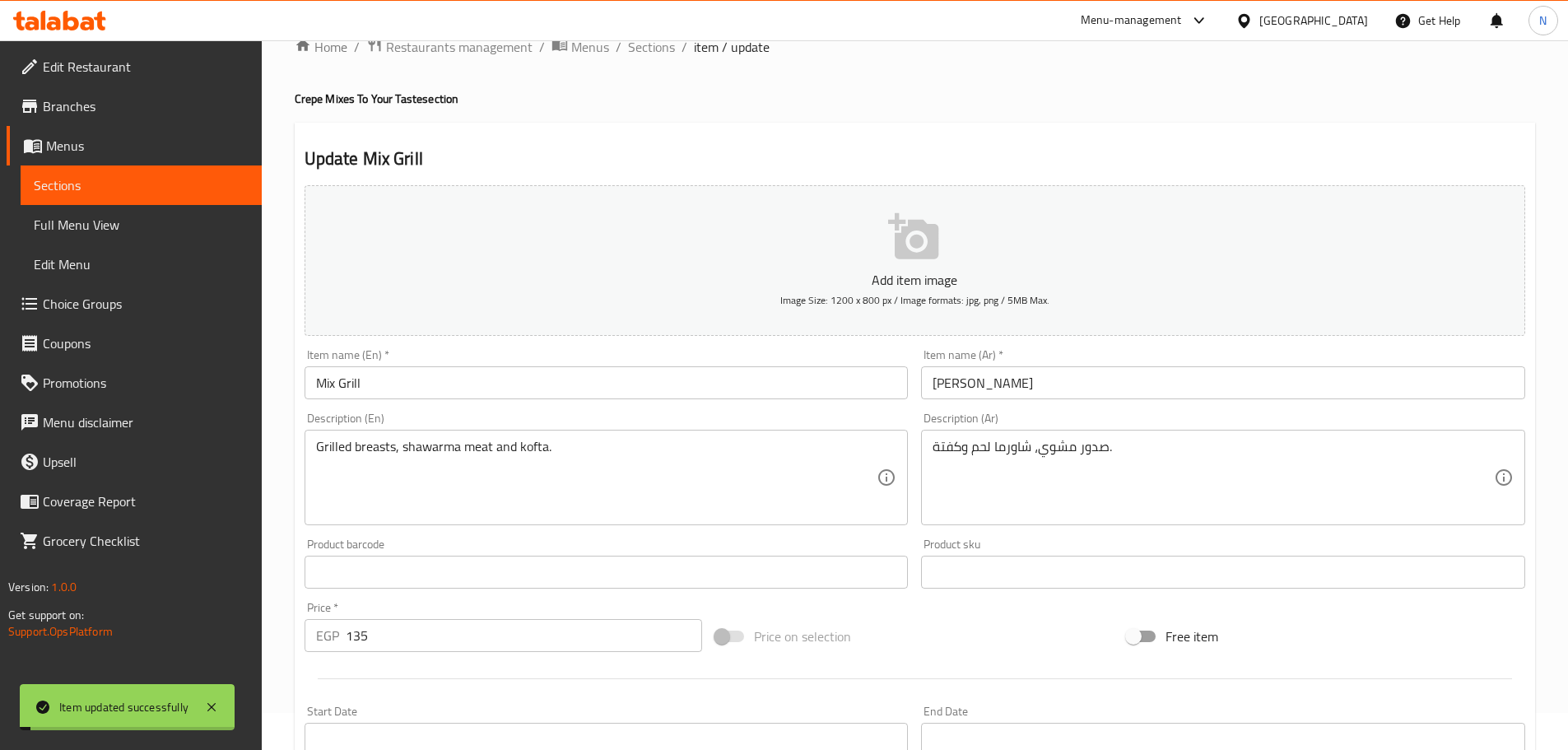
scroll to position [0, 0]
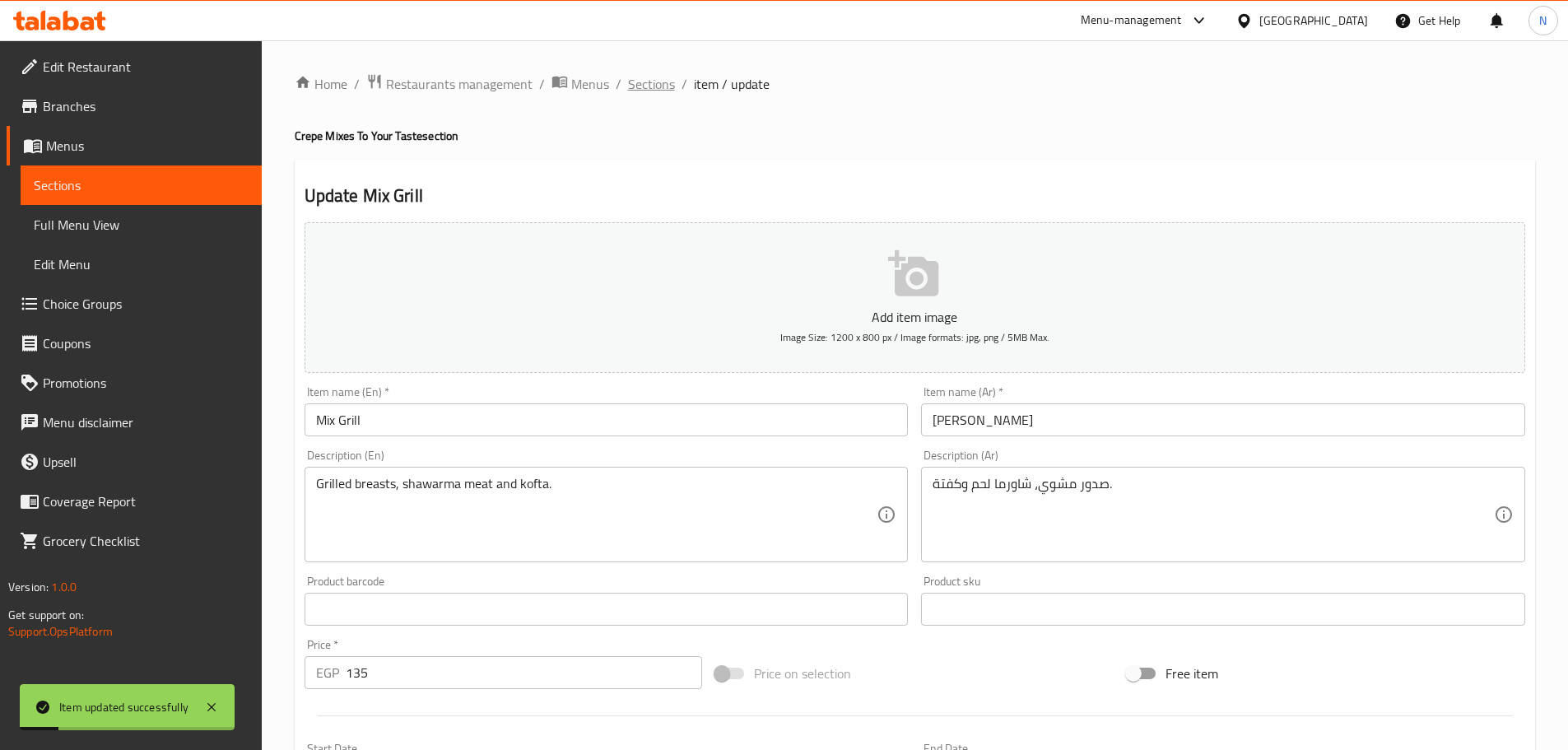
click at [661, 87] on span "Sections" at bounding box center [651, 83] width 47 height 20
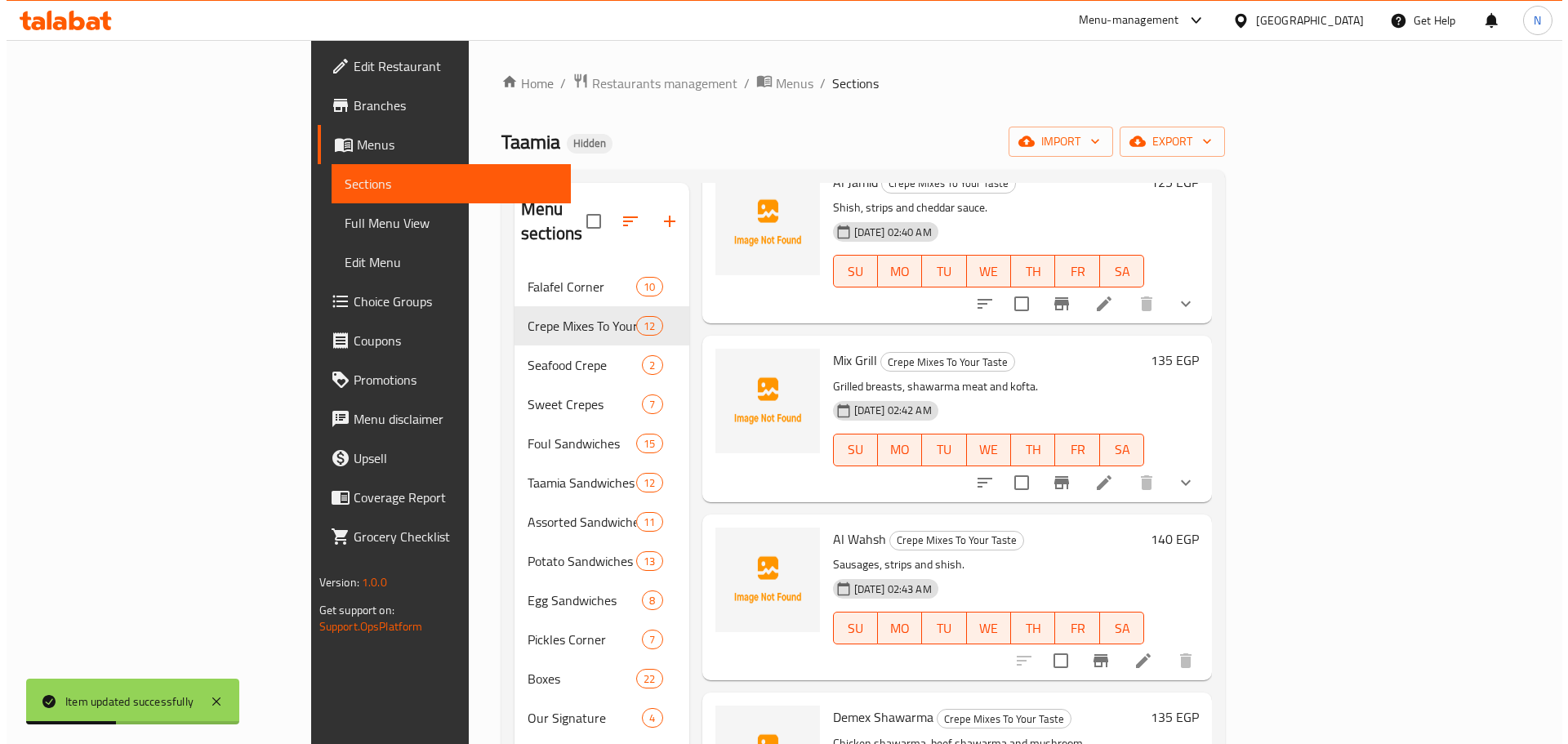
scroll to position [980, 0]
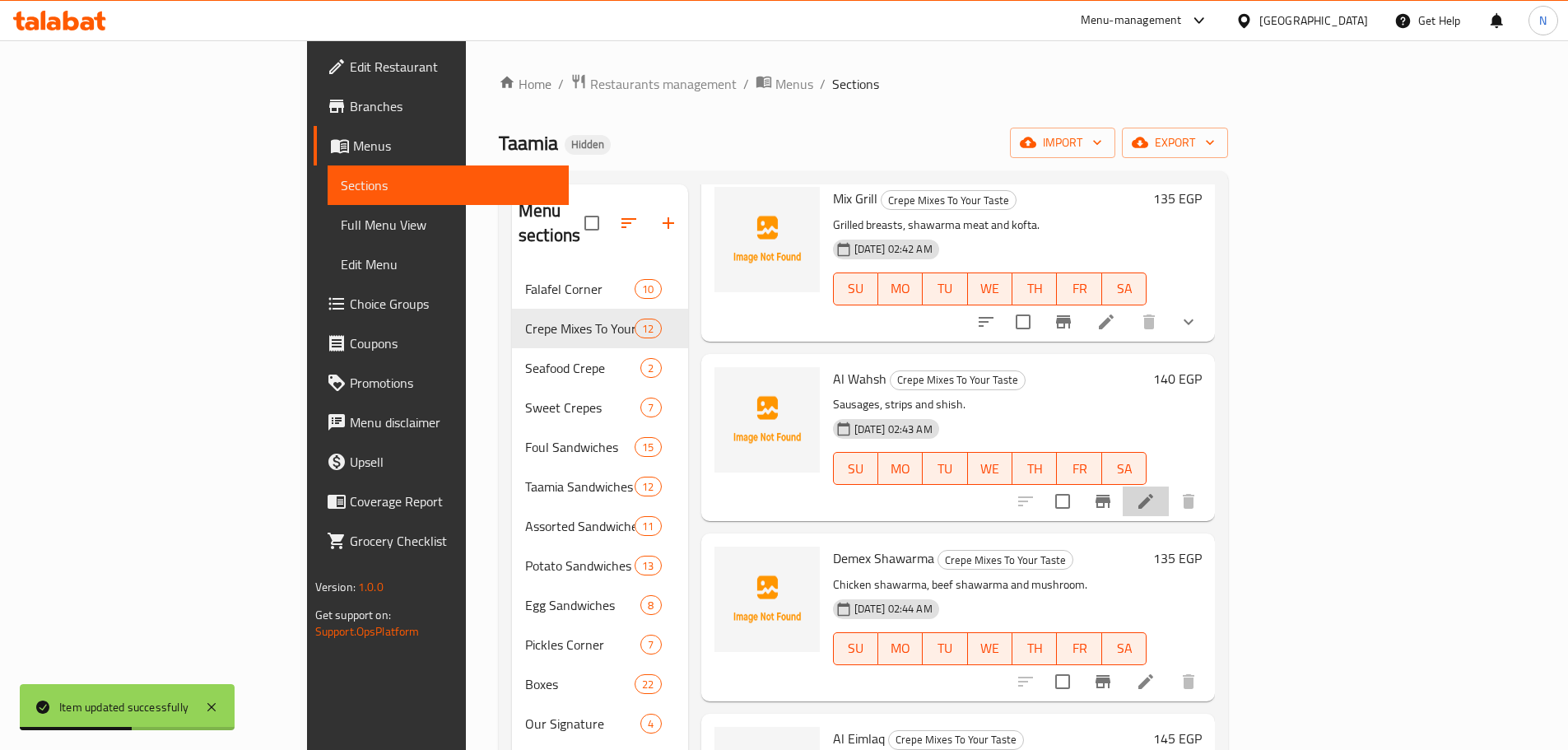
click at [1169, 486] on li at bounding box center [1146, 501] width 46 height 30
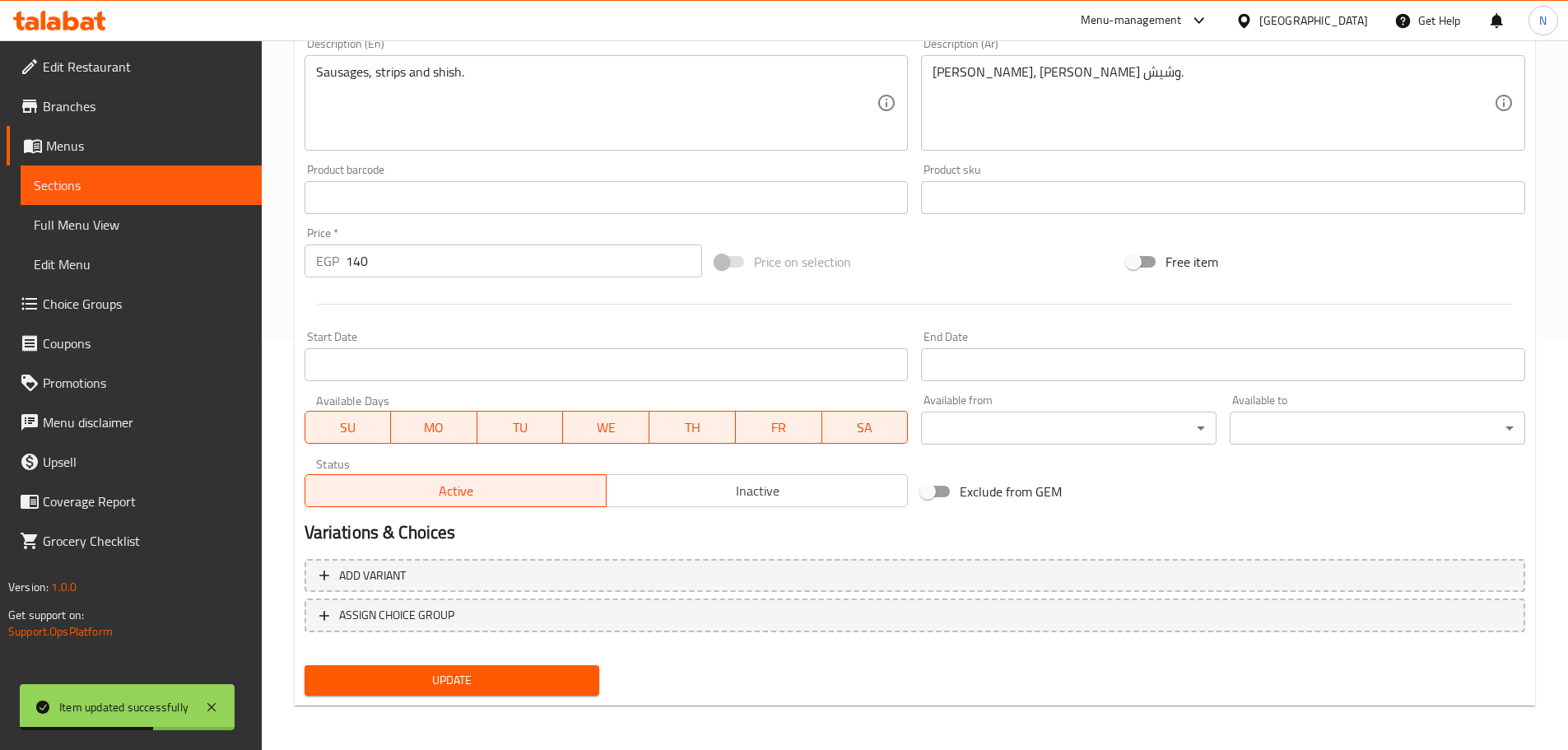
scroll to position [413, 0]
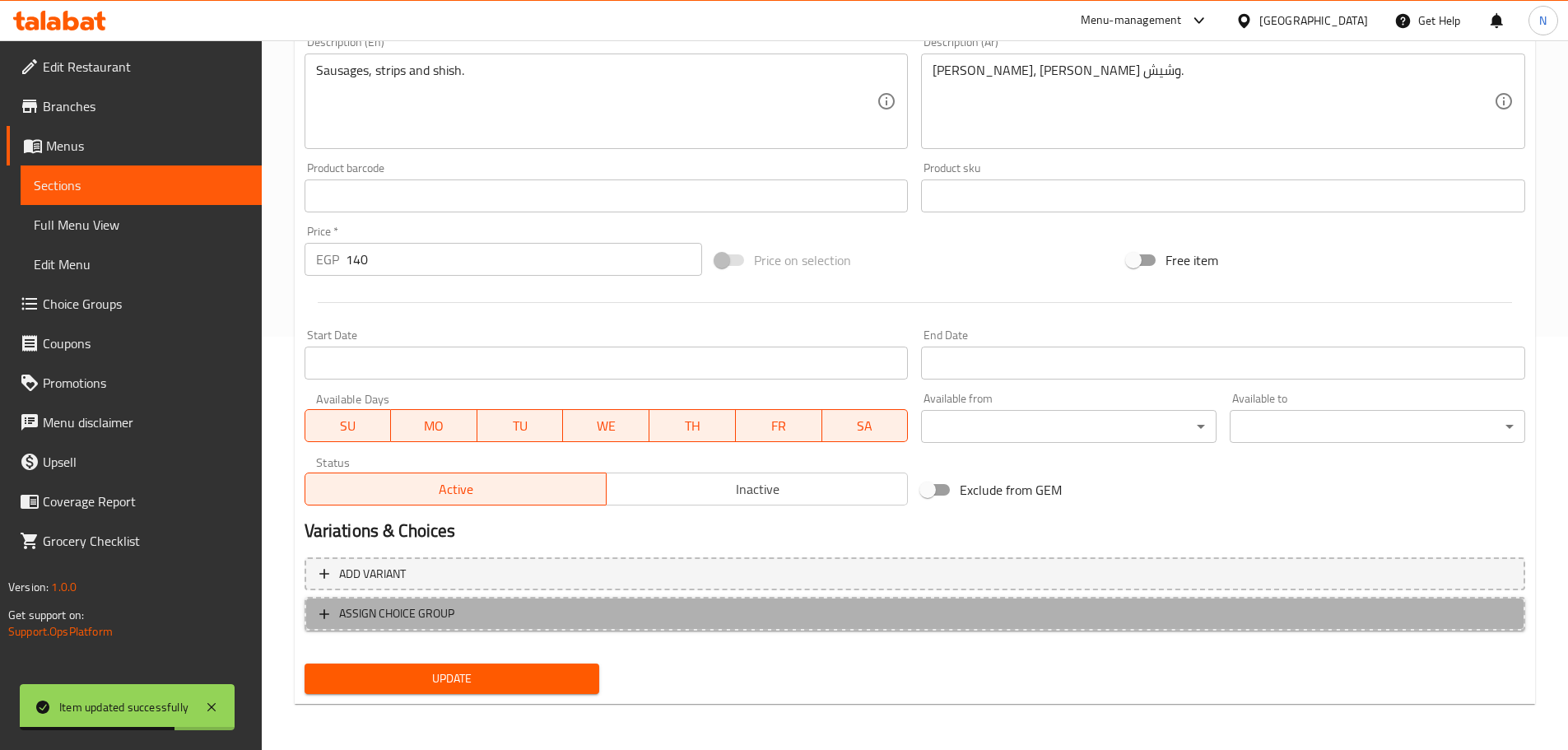
click at [575, 621] on span "ASSIGN CHOICE GROUP" at bounding box center [914, 614] width 1191 height 20
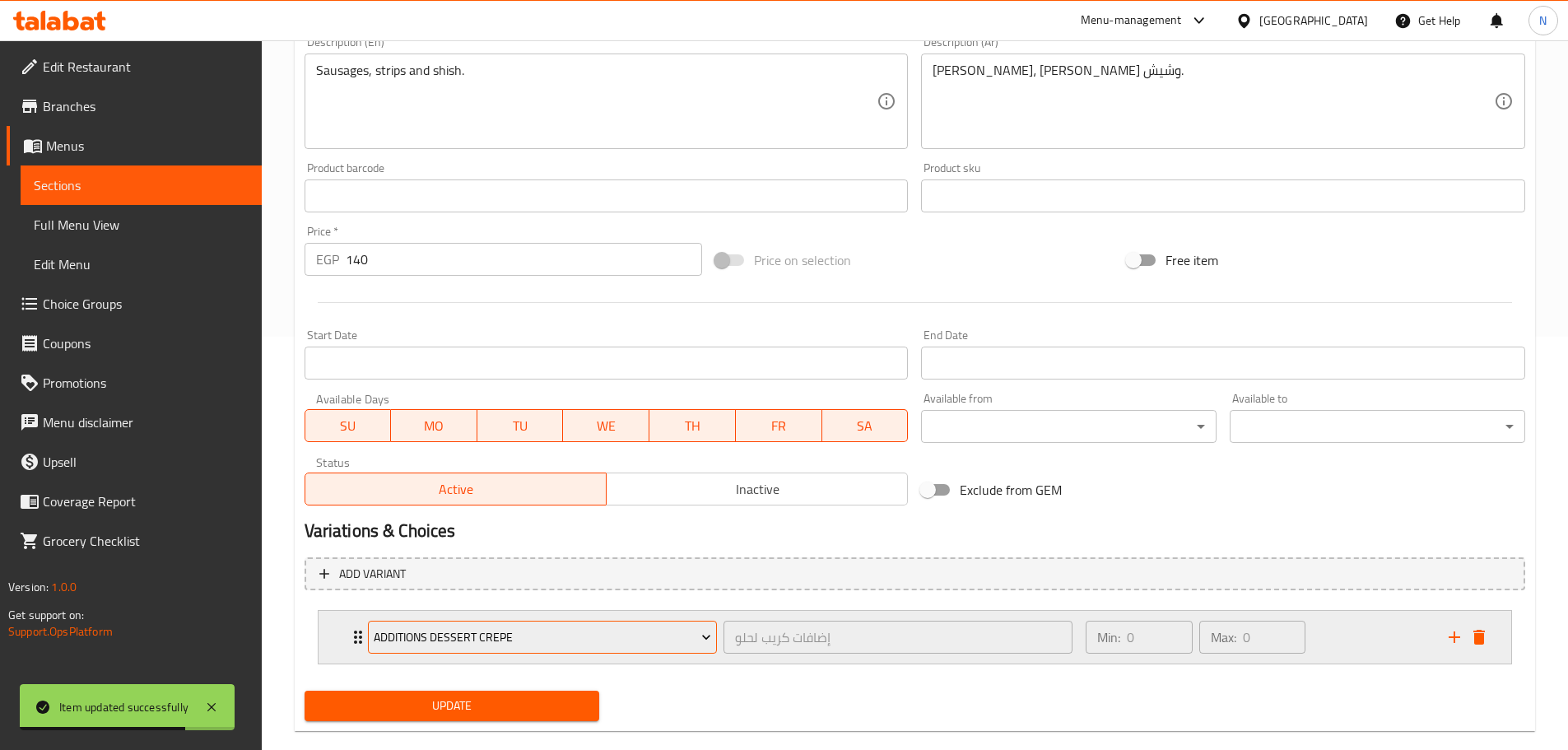
click at [547, 644] on span "Additions Dessert Crepe" at bounding box center [542, 638] width 337 height 20
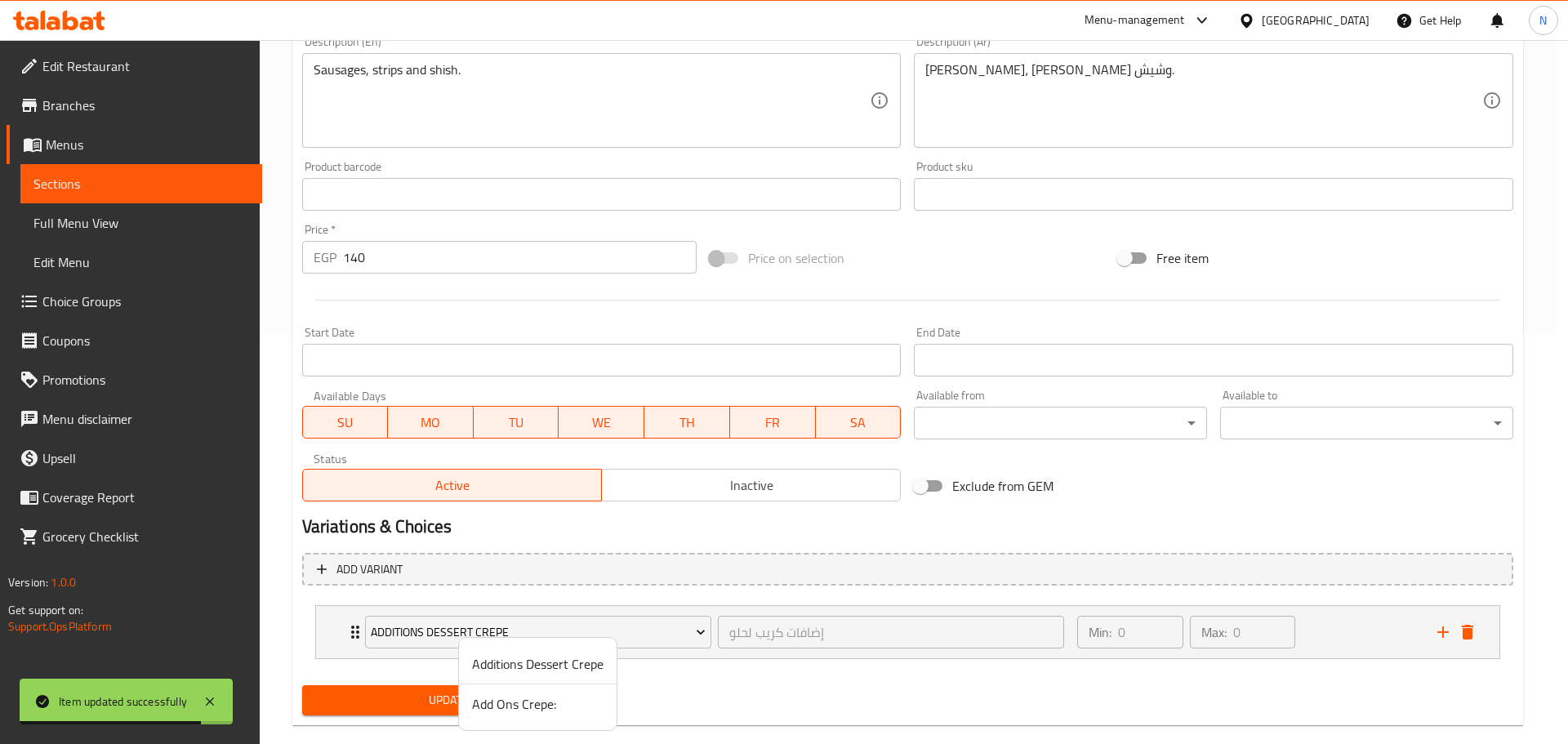
click at [483, 709] on span "Add Ons Crepe:" at bounding box center [538, 703] width 132 height 19
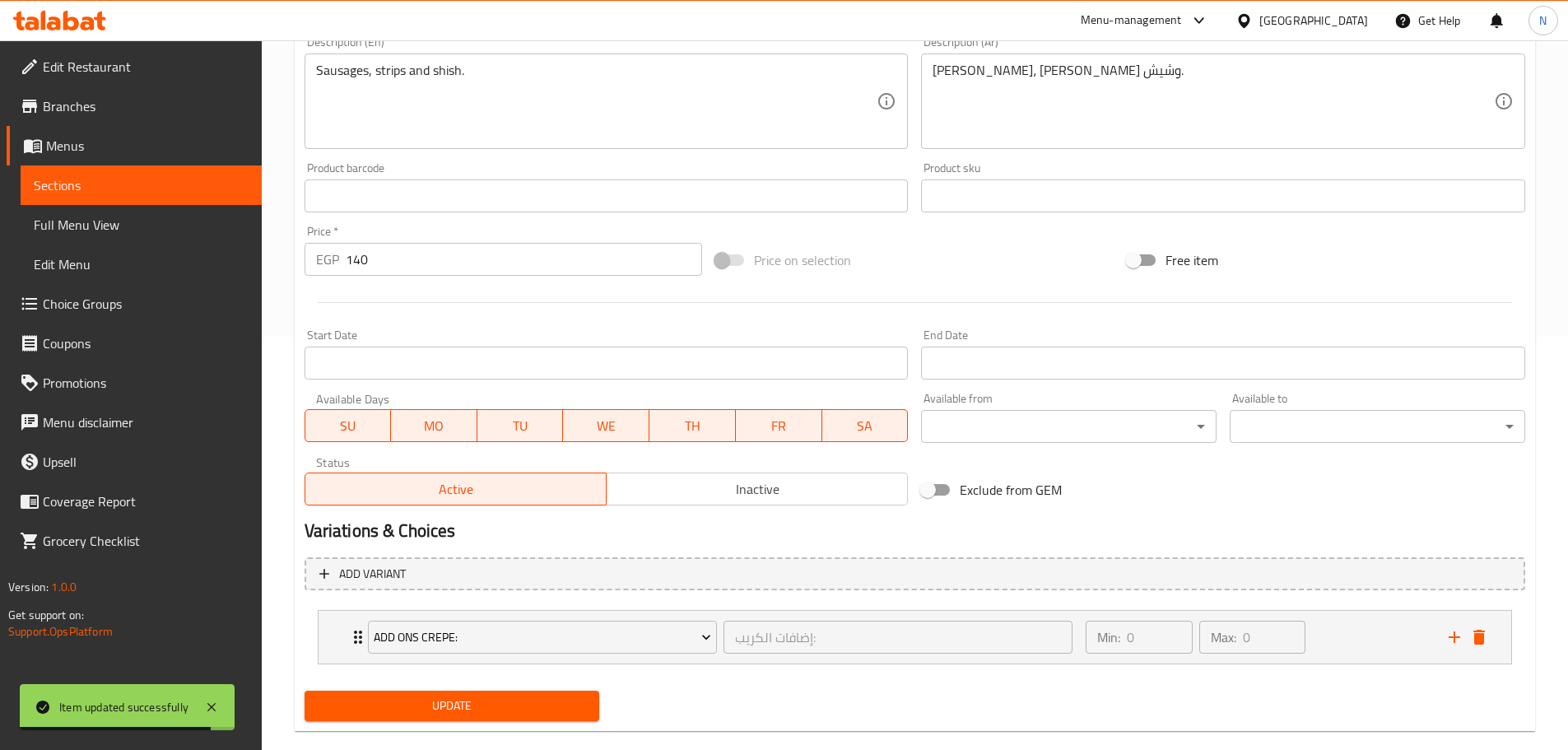
click at [478, 712] on span "Update" at bounding box center [452, 706] width 269 height 20
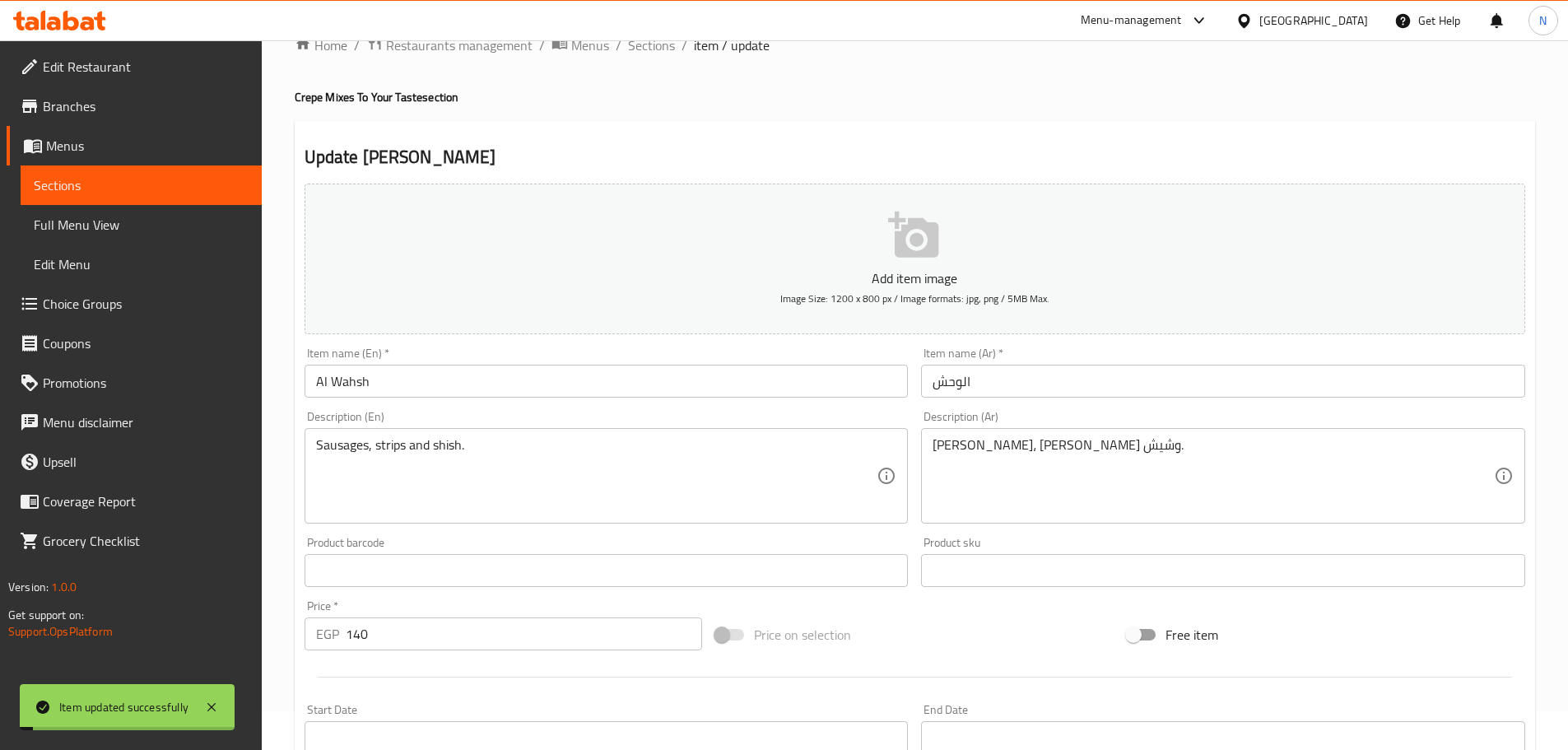
scroll to position [0, 0]
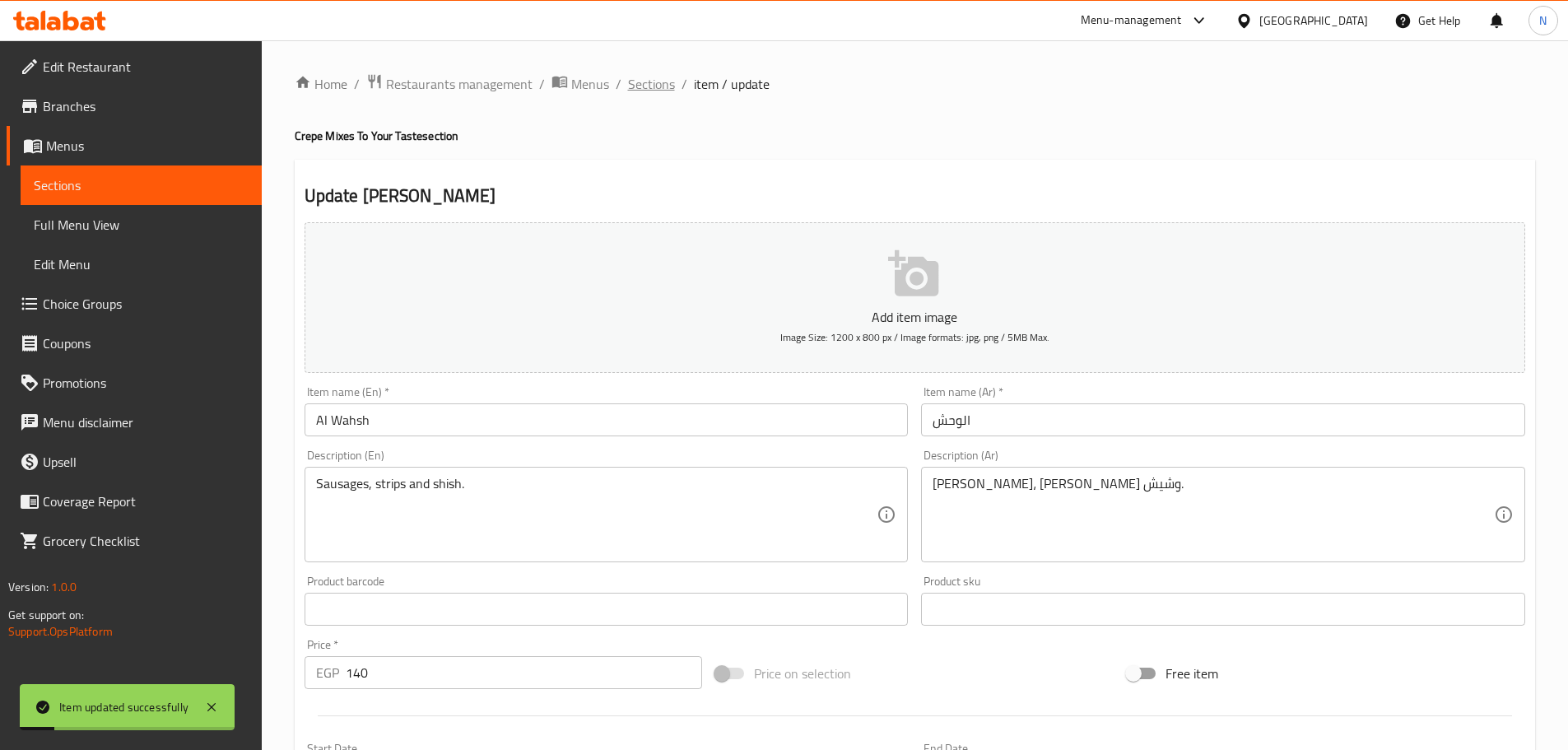
click at [643, 90] on span "Sections" at bounding box center [651, 83] width 47 height 20
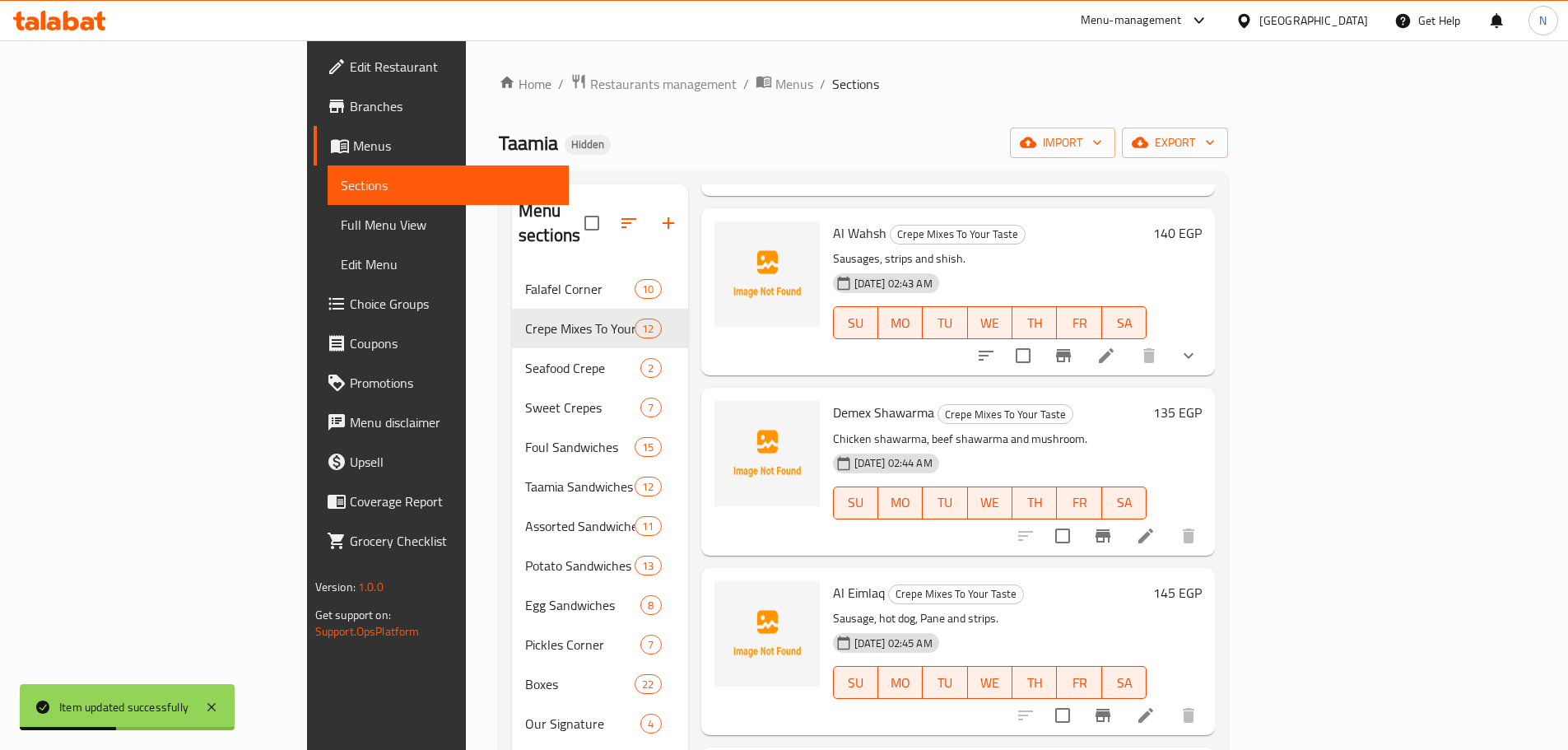
scroll to position [1153, 0]
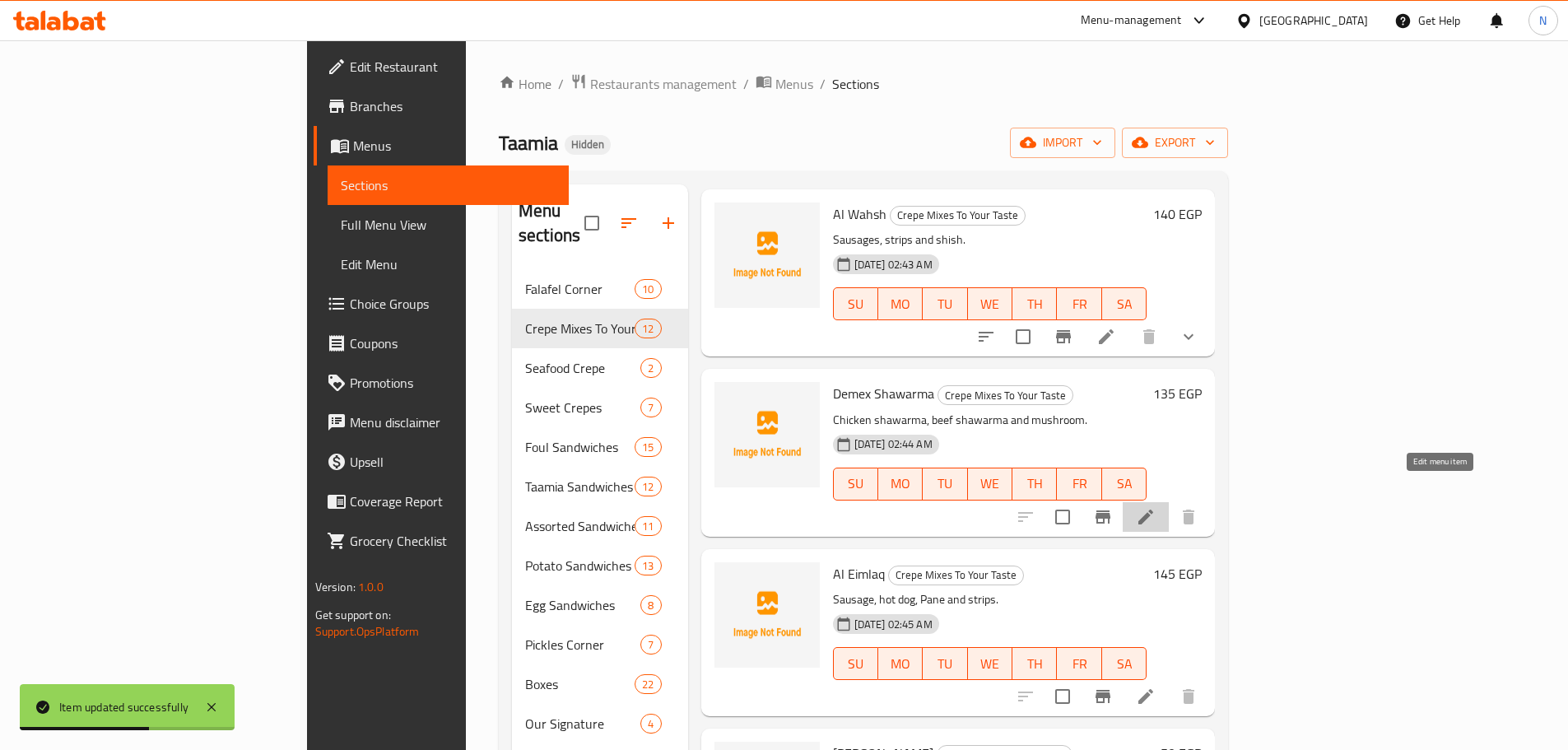
click at [1156, 507] on icon at bounding box center [1145, 517] width 20 height 20
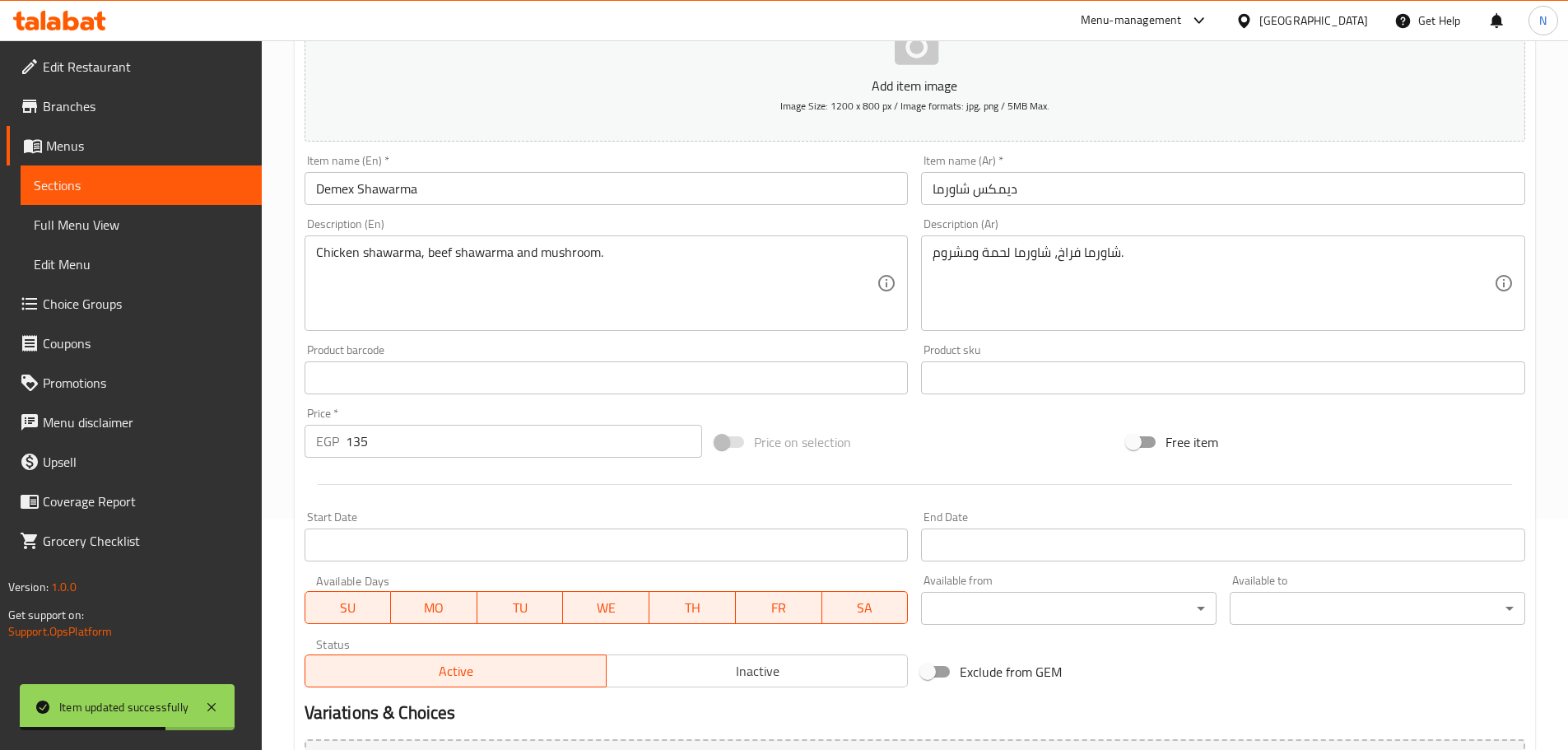
scroll to position [413, 0]
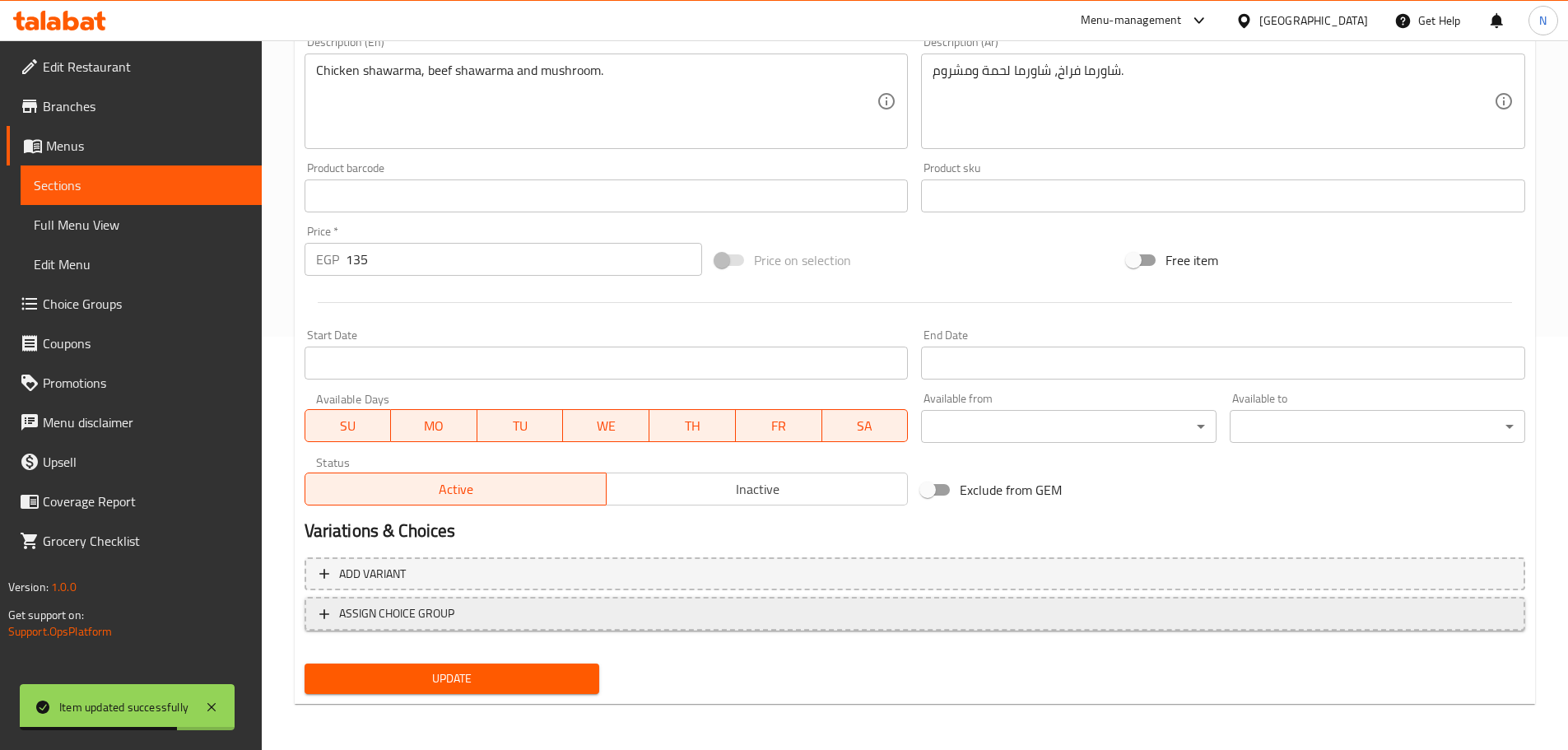
click at [581, 612] on span "ASSIGN CHOICE GROUP" at bounding box center [914, 614] width 1191 height 20
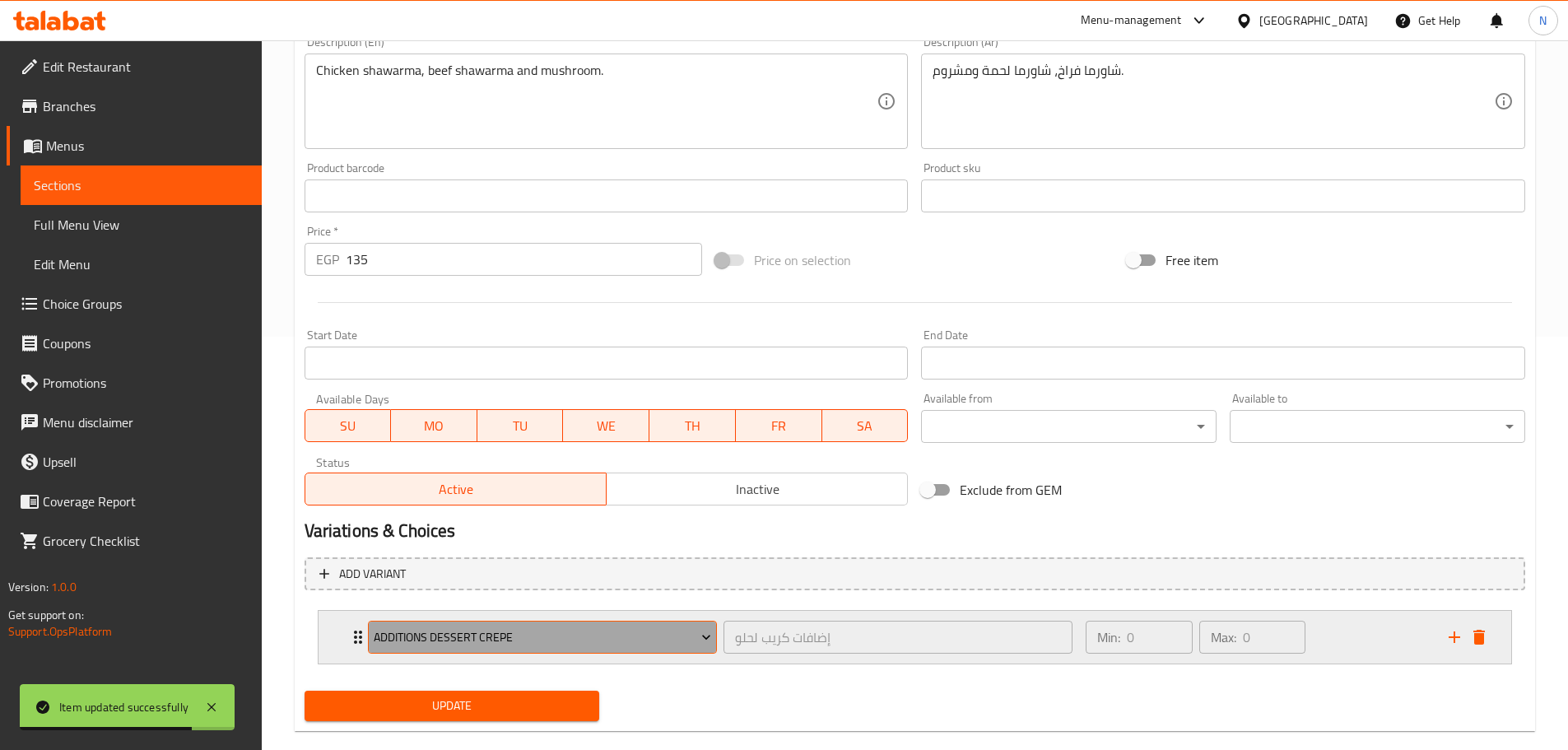
click at [569, 637] on span "Additions Dessert Crepe" at bounding box center [542, 638] width 337 height 20
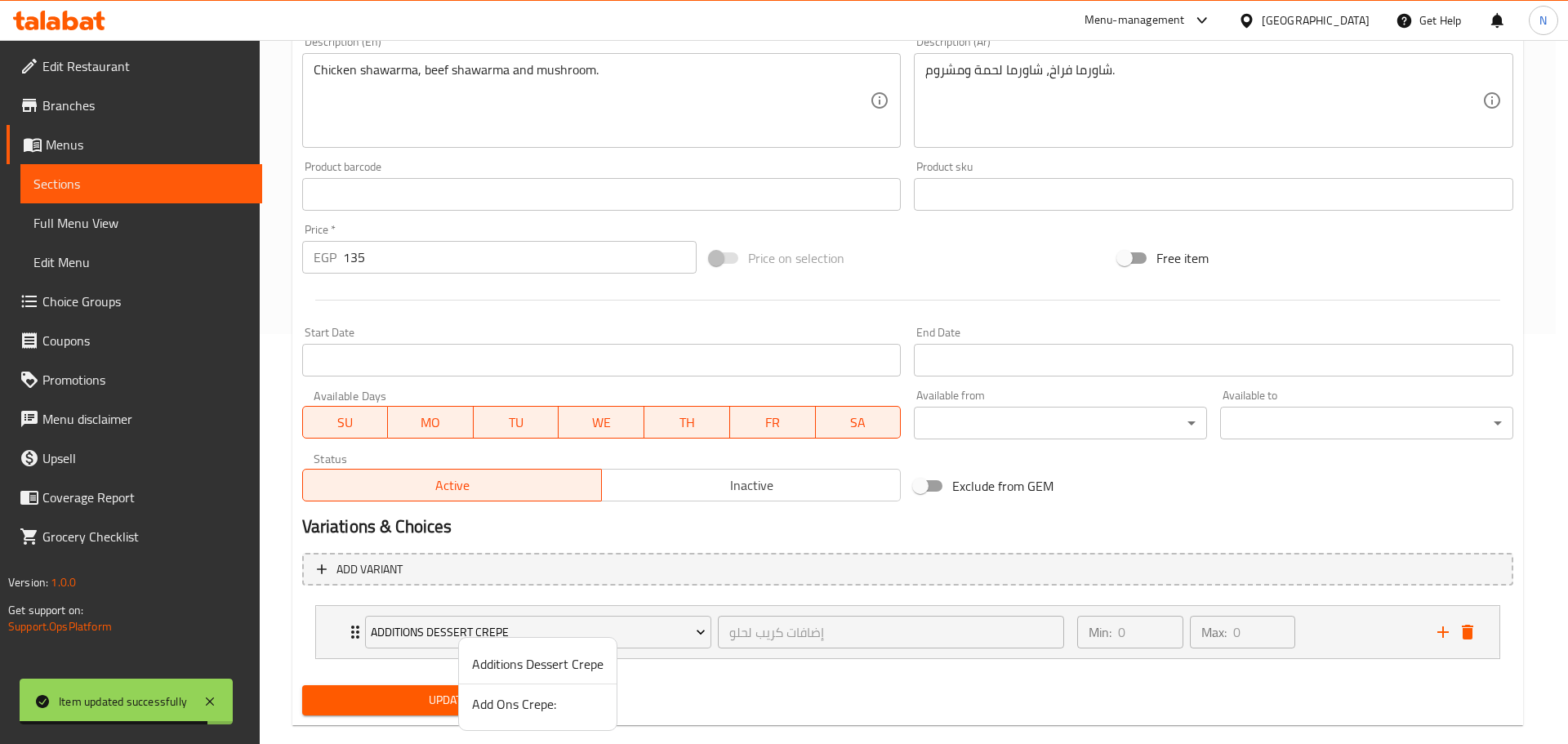
click at [514, 698] on span "Add Ons Crepe:" at bounding box center [538, 703] width 132 height 19
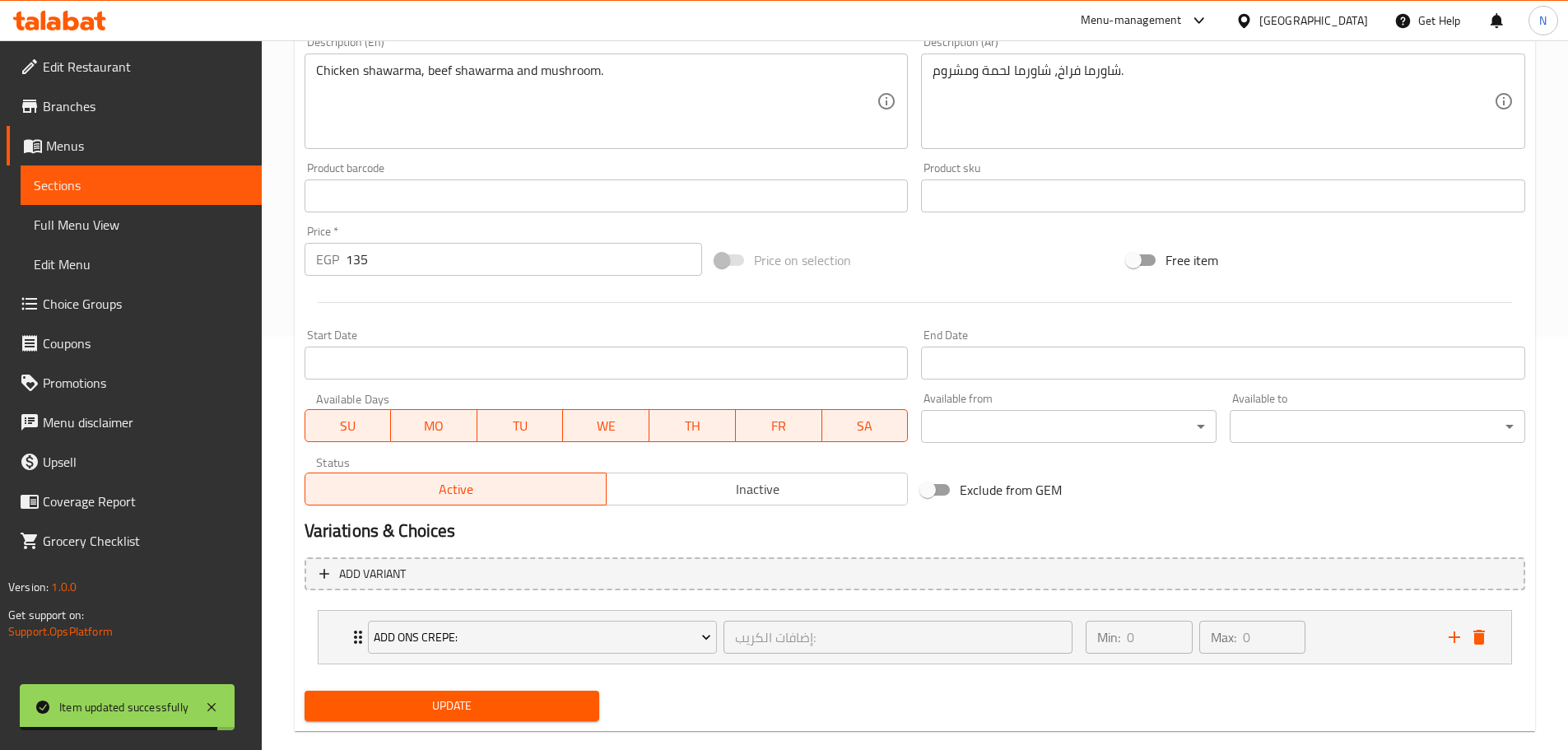
click at [512, 699] on span "Update" at bounding box center [452, 706] width 269 height 20
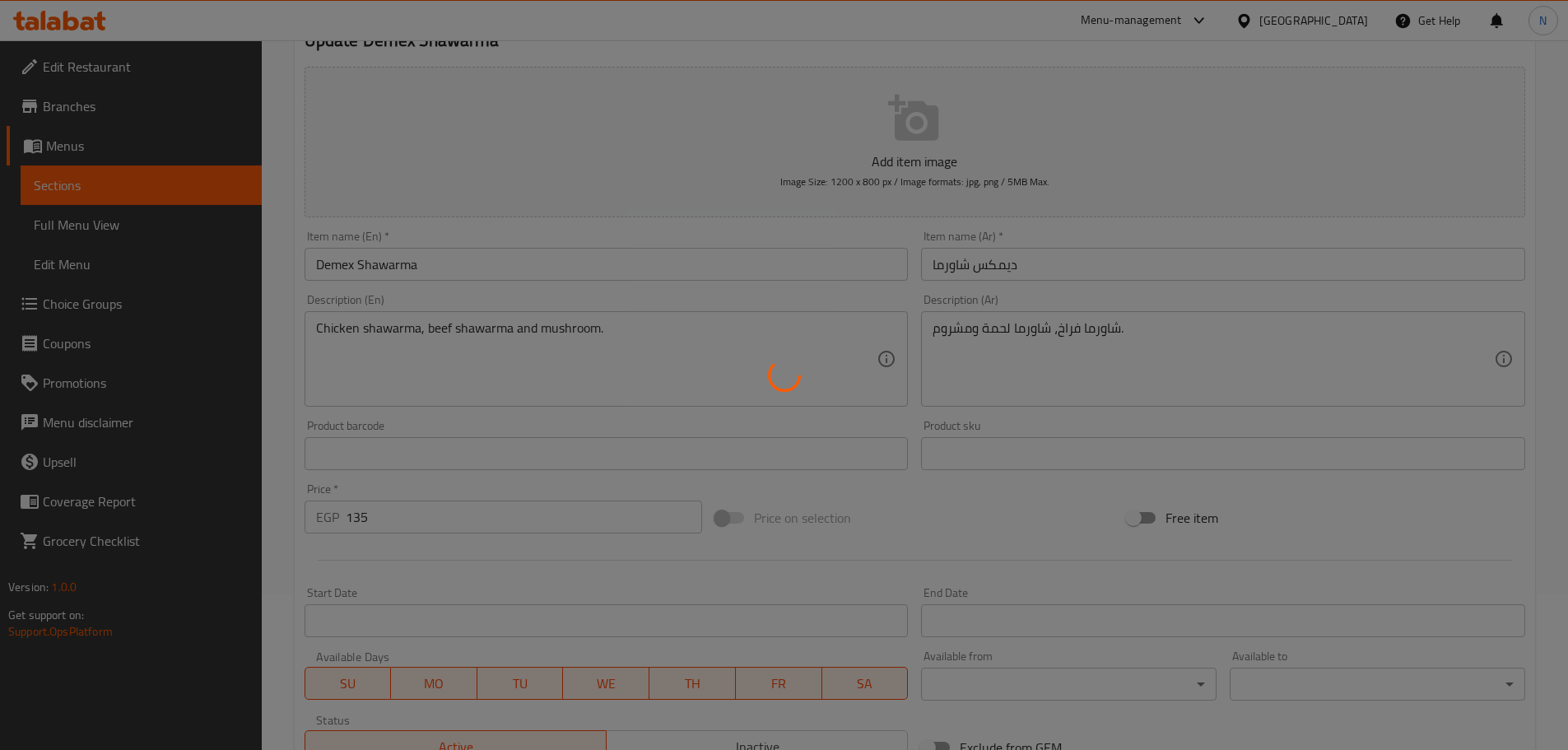
scroll to position [0, 0]
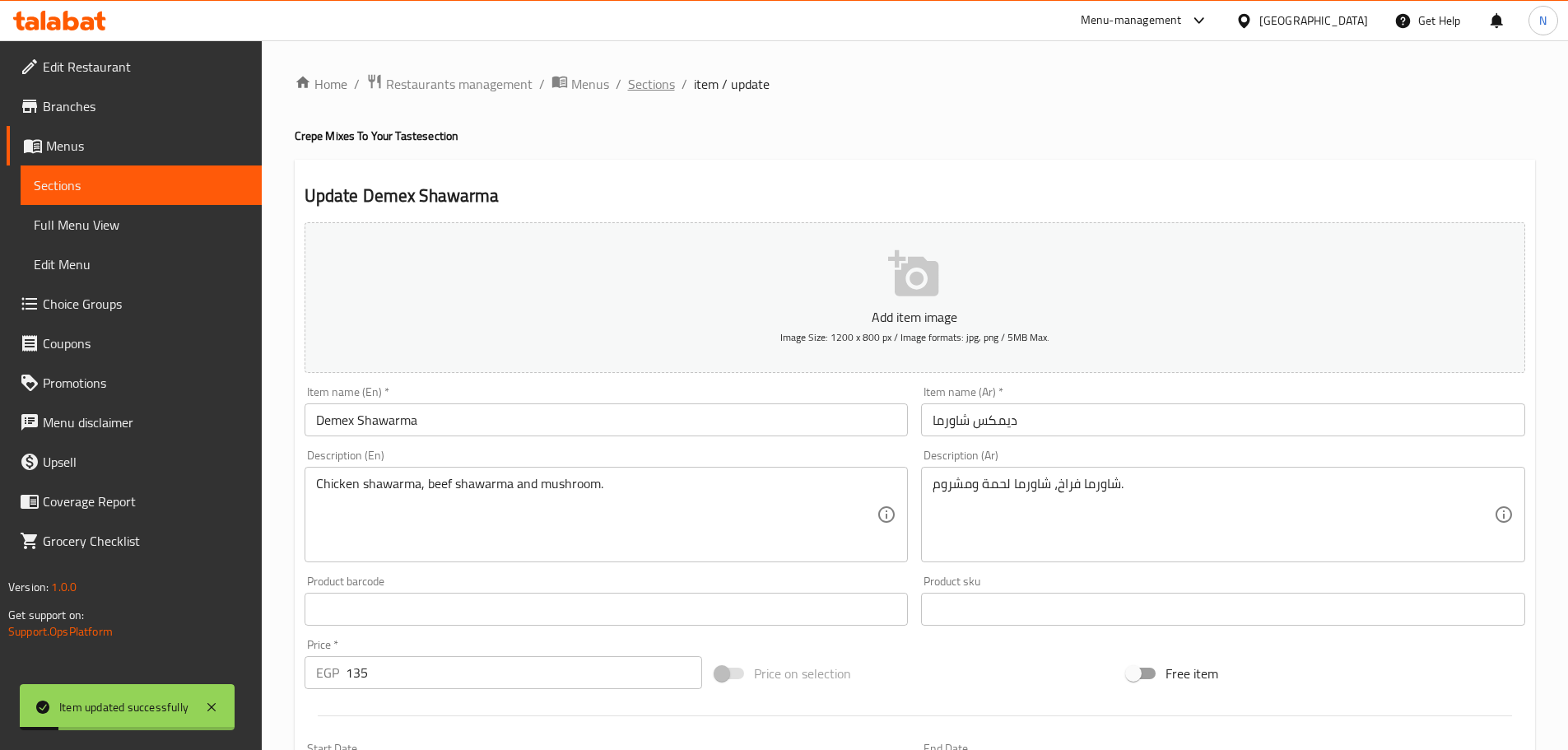
click at [655, 83] on span "Sections" at bounding box center [651, 83] width 47 height 20
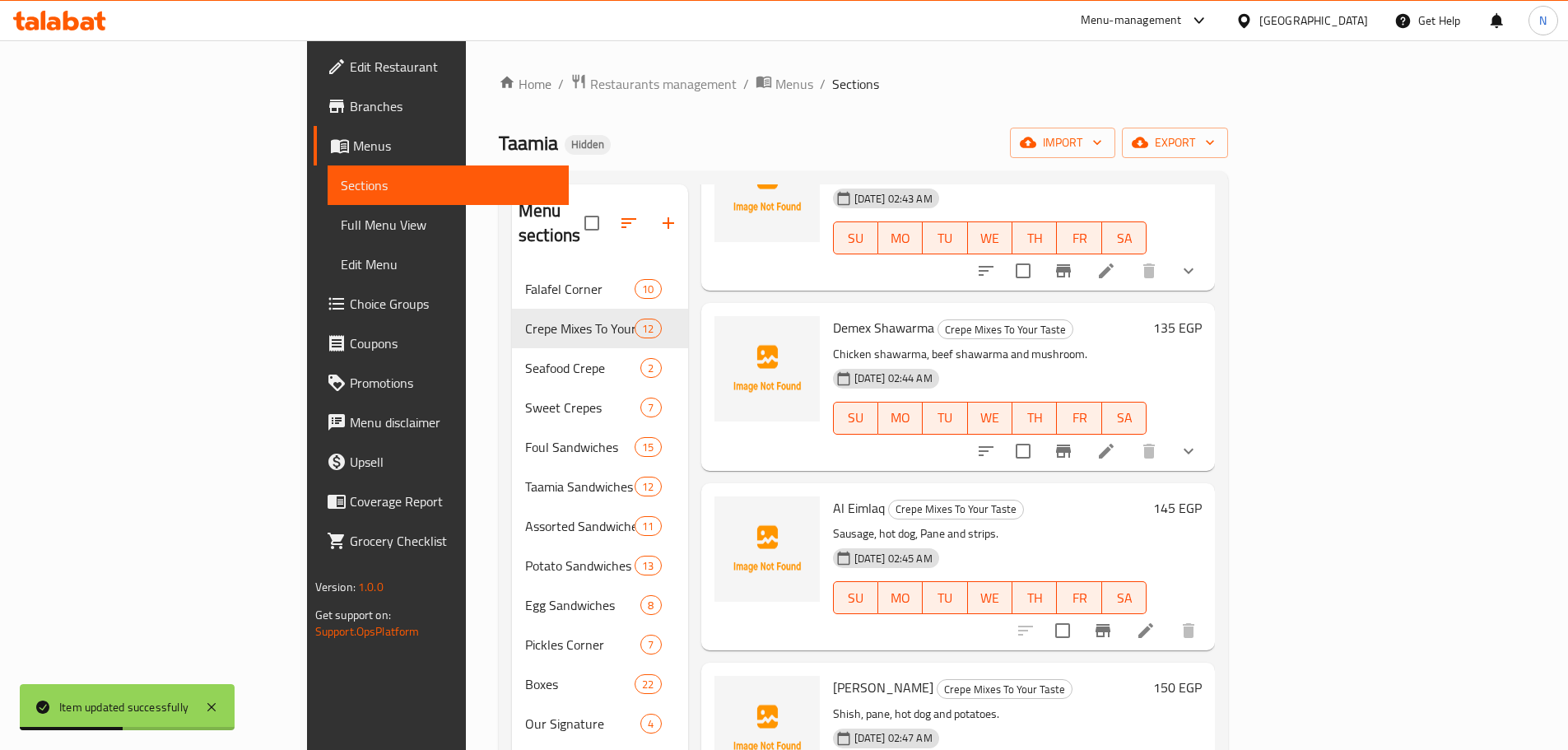
scroll to position [1234, 0]
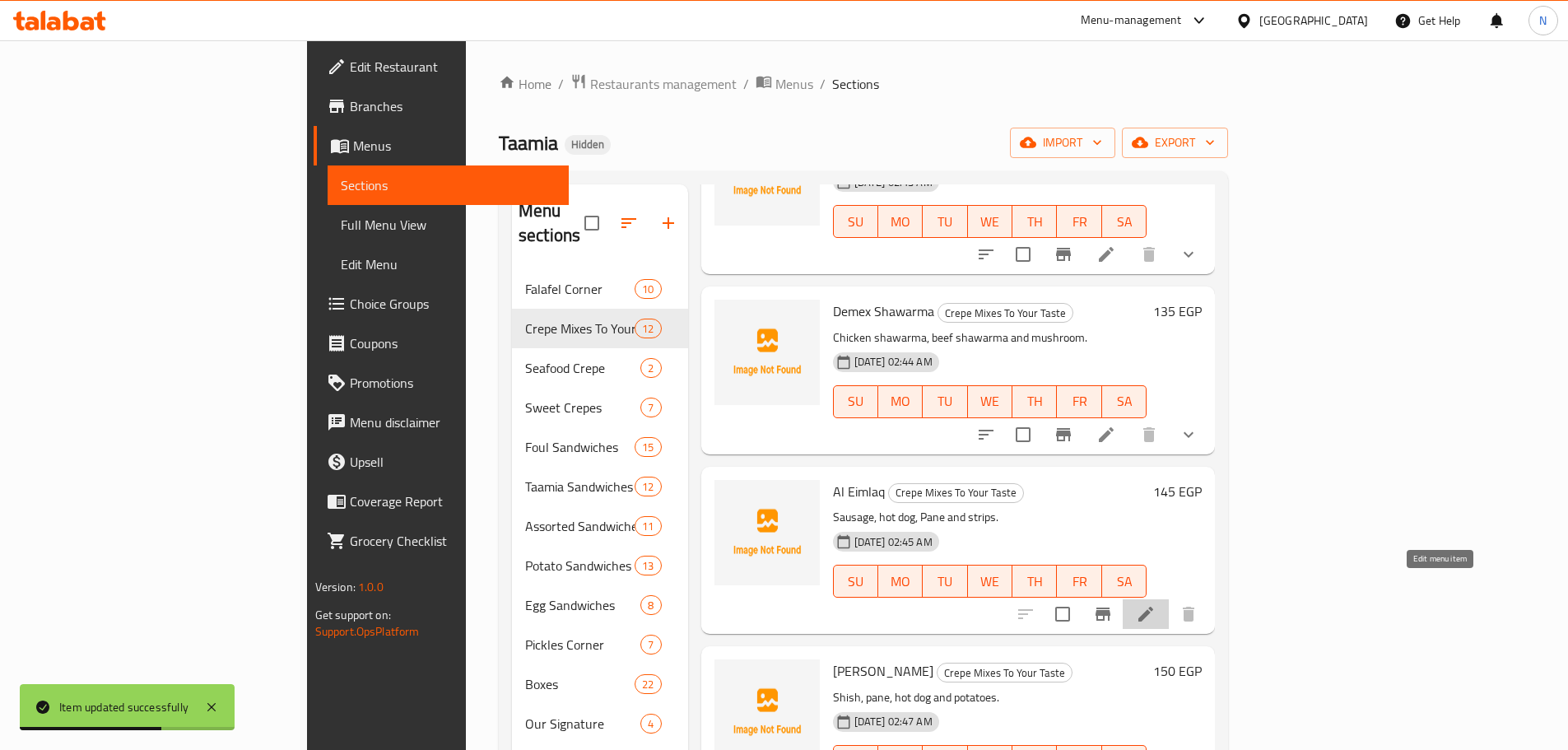
click at [1156, 604] on icon at bounding box center [1145, 614] width 20 height 20
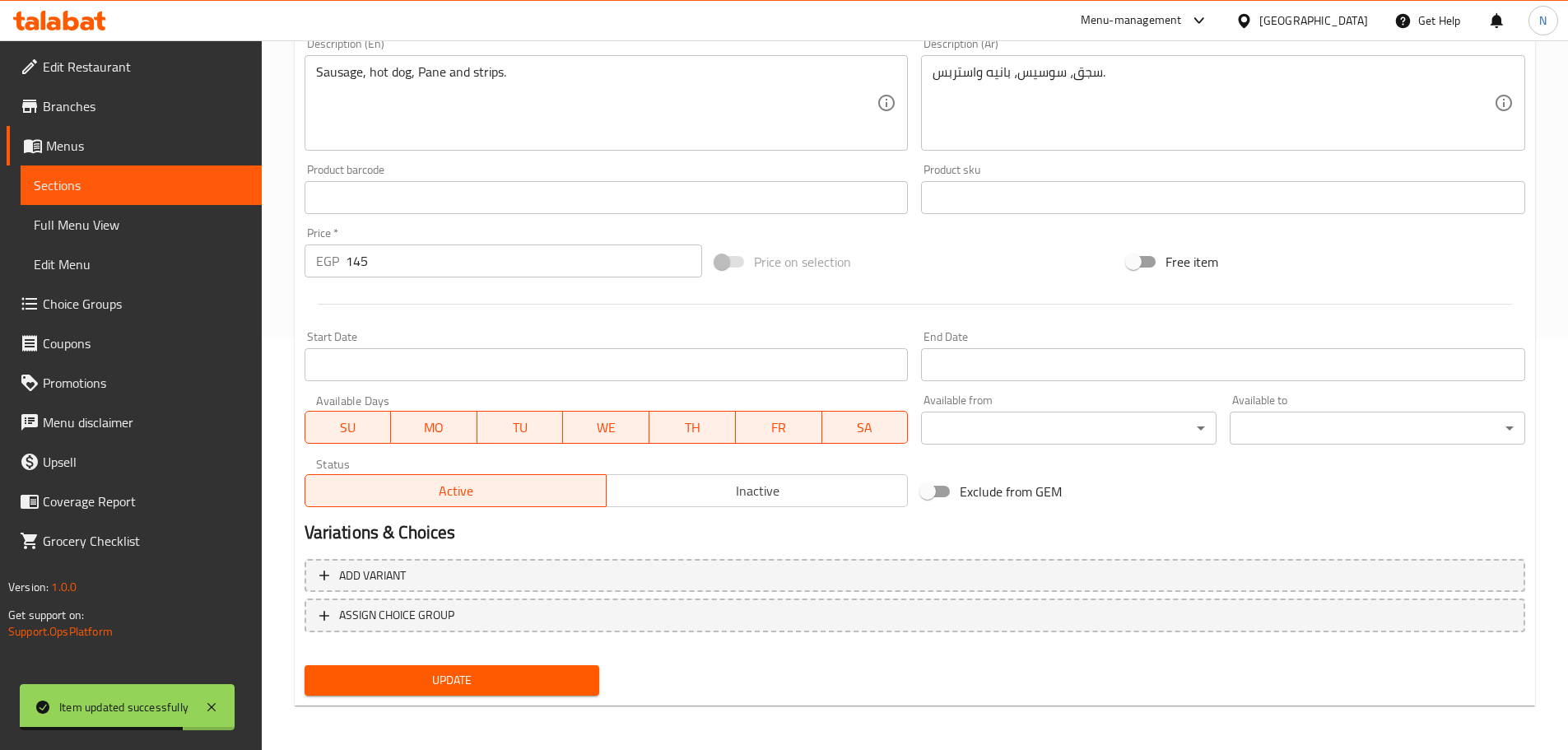
scroll to position [413, 0]
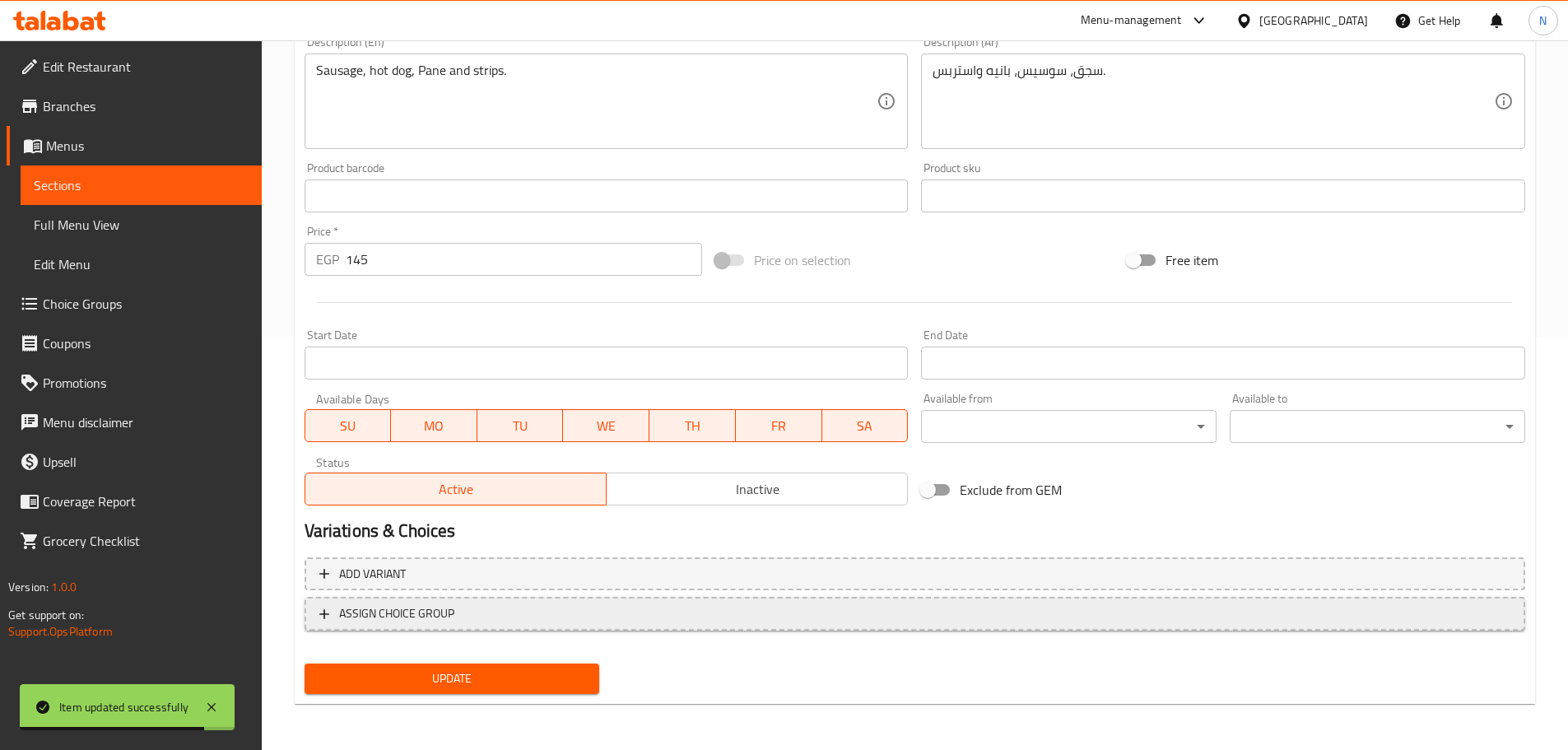
click at [450, 623] on span "ASSIGN CHOICE GROUP" at bounding box center [396, 614] width 115 height 20
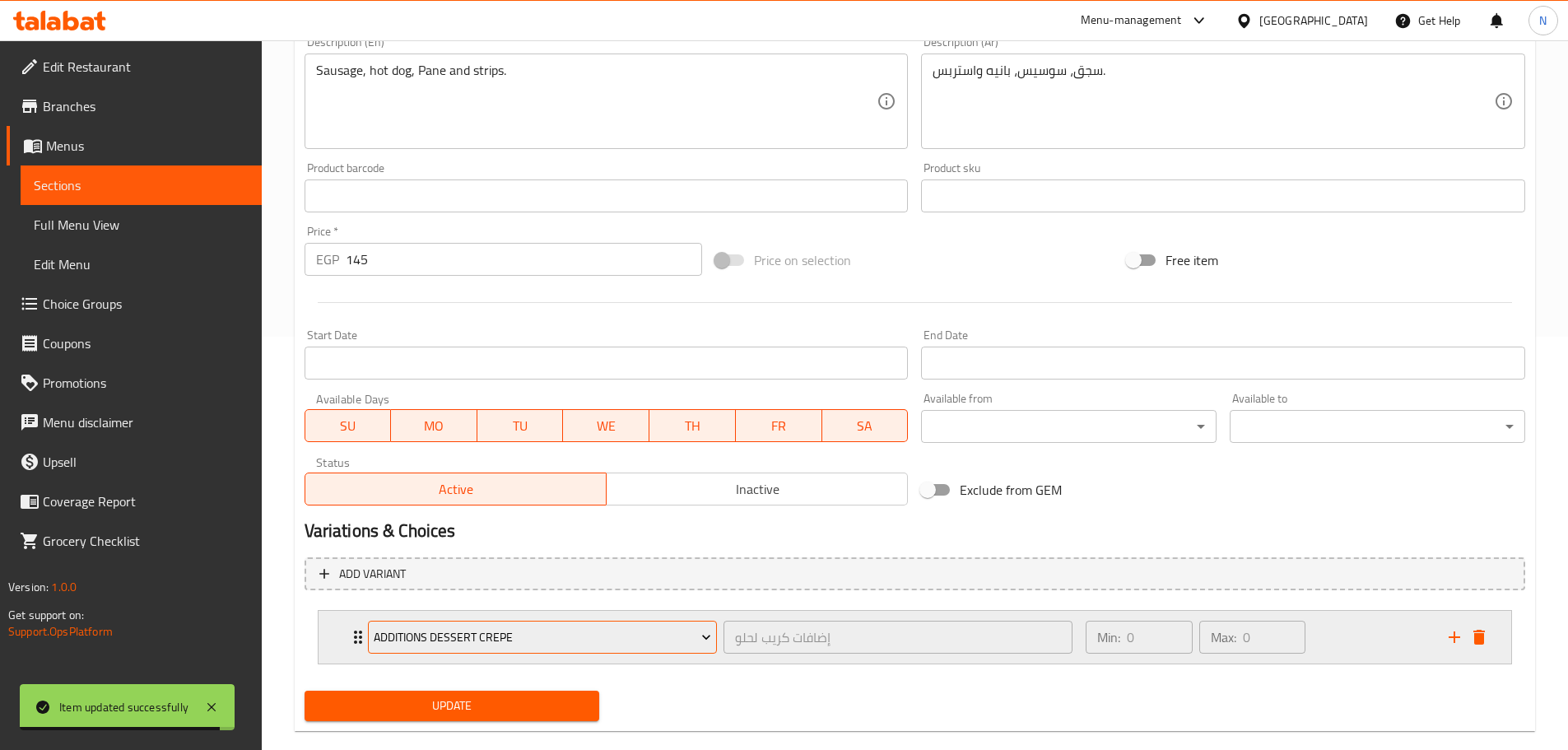
click at [460, 646] on span "Additions Dessert Crepe" at bounding box center [542, 638] width 337 height 20
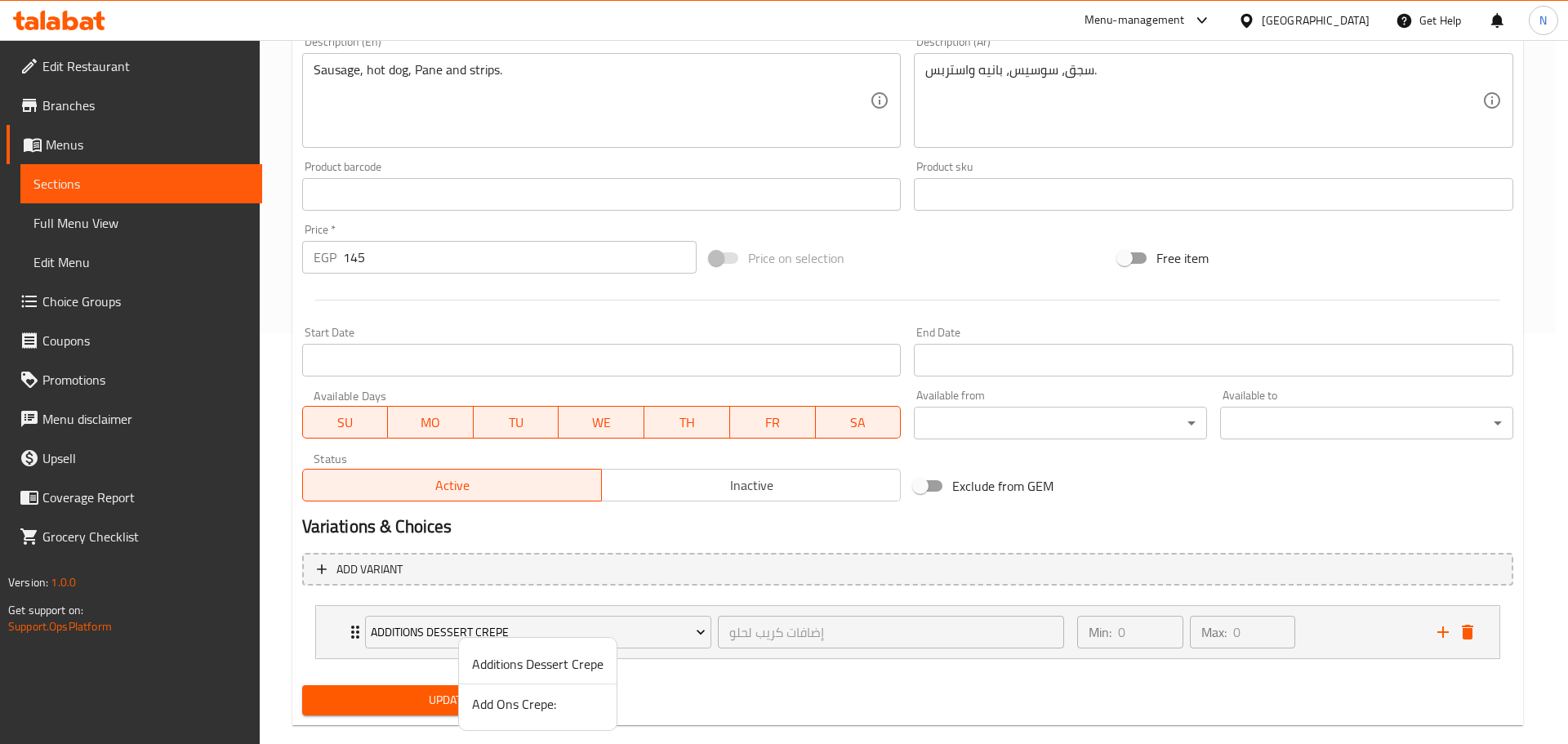
click at [486, 702] on span "Add Ons Crepe:" at bounding box center [538, 703] width 132 height 19
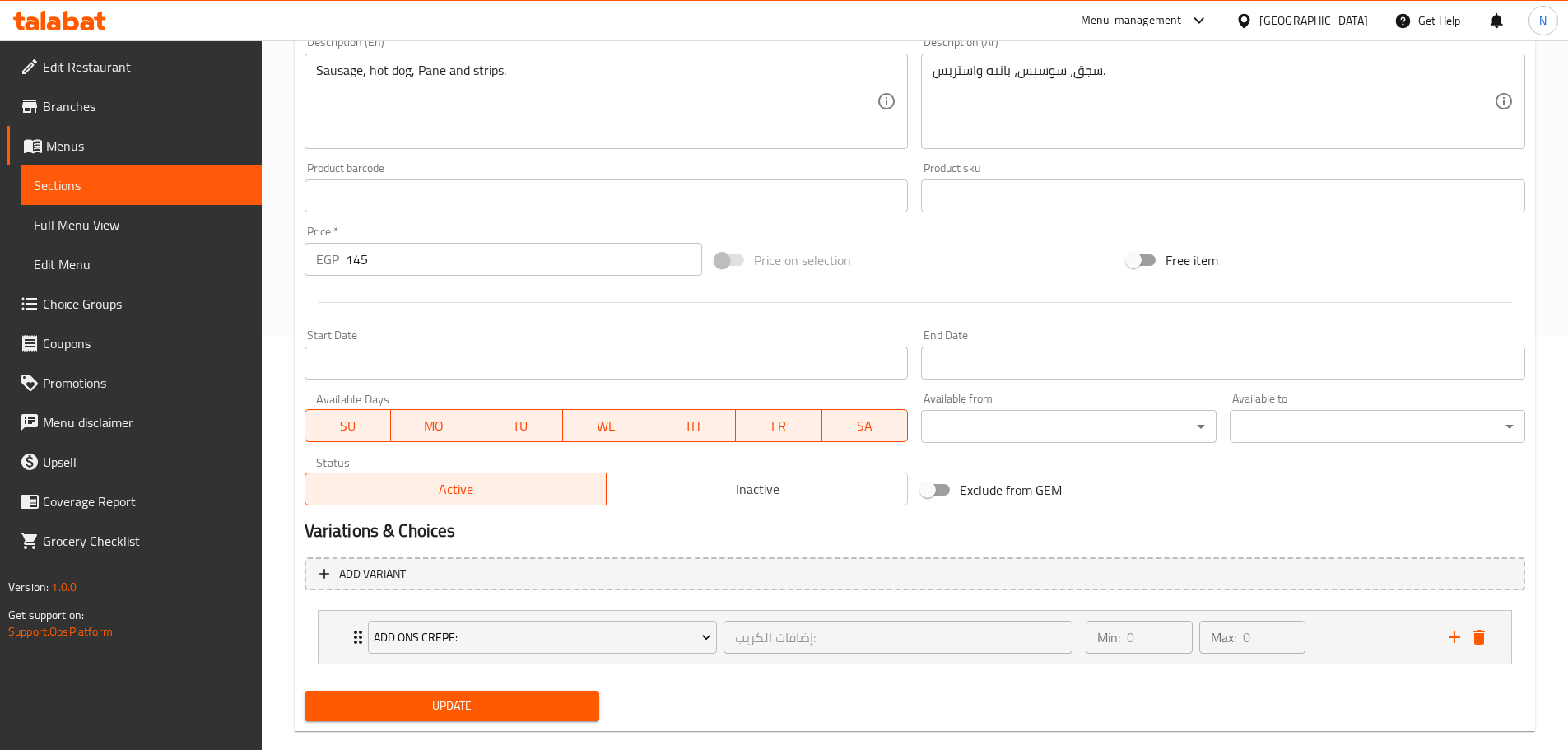
click at [486, 701] on span "Update" at bounding box center [452, 706] width 269 height 20
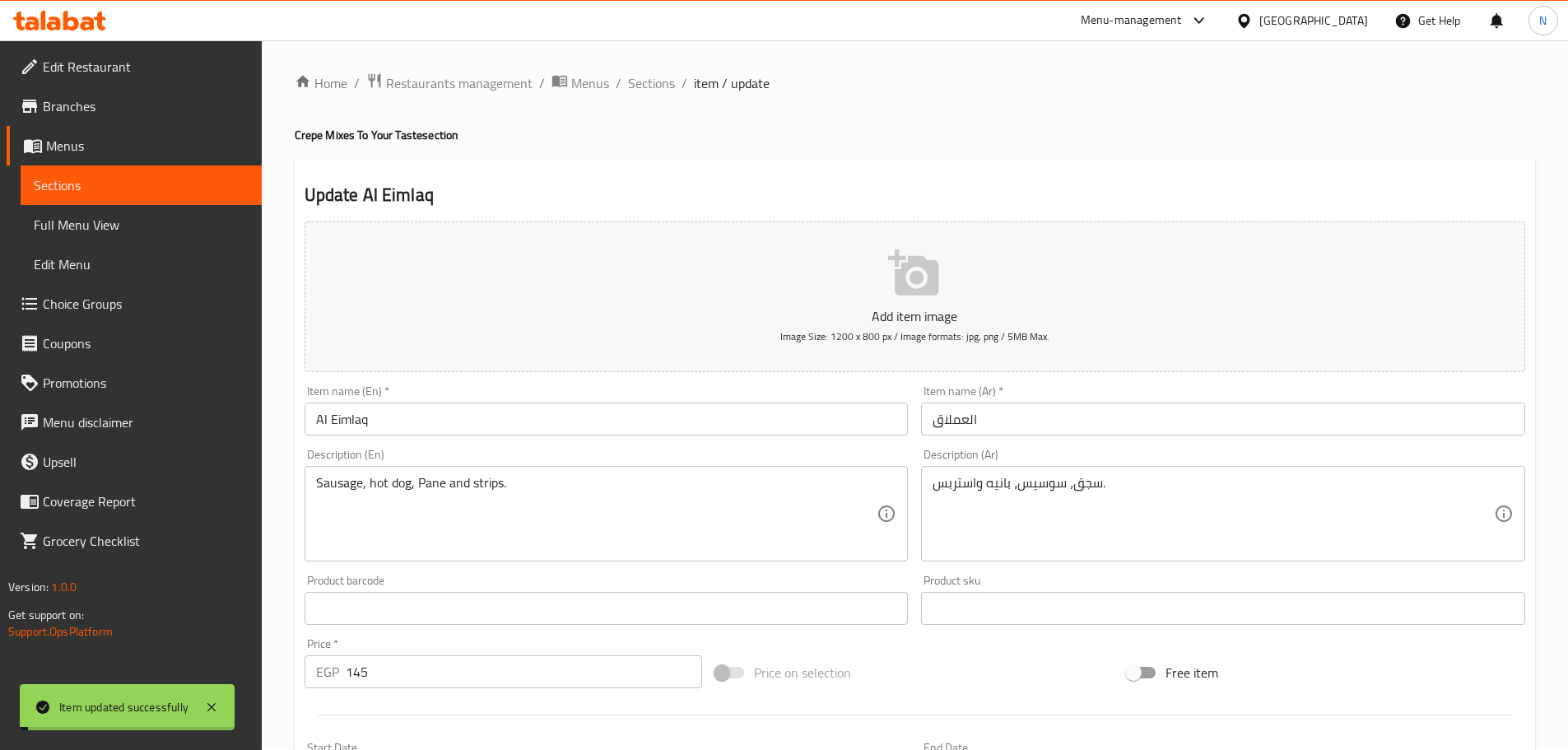
scroll to position [0, 0]
click at [656, 89] on span "Sections" at bounding box center [651, 83] width 47 height 20
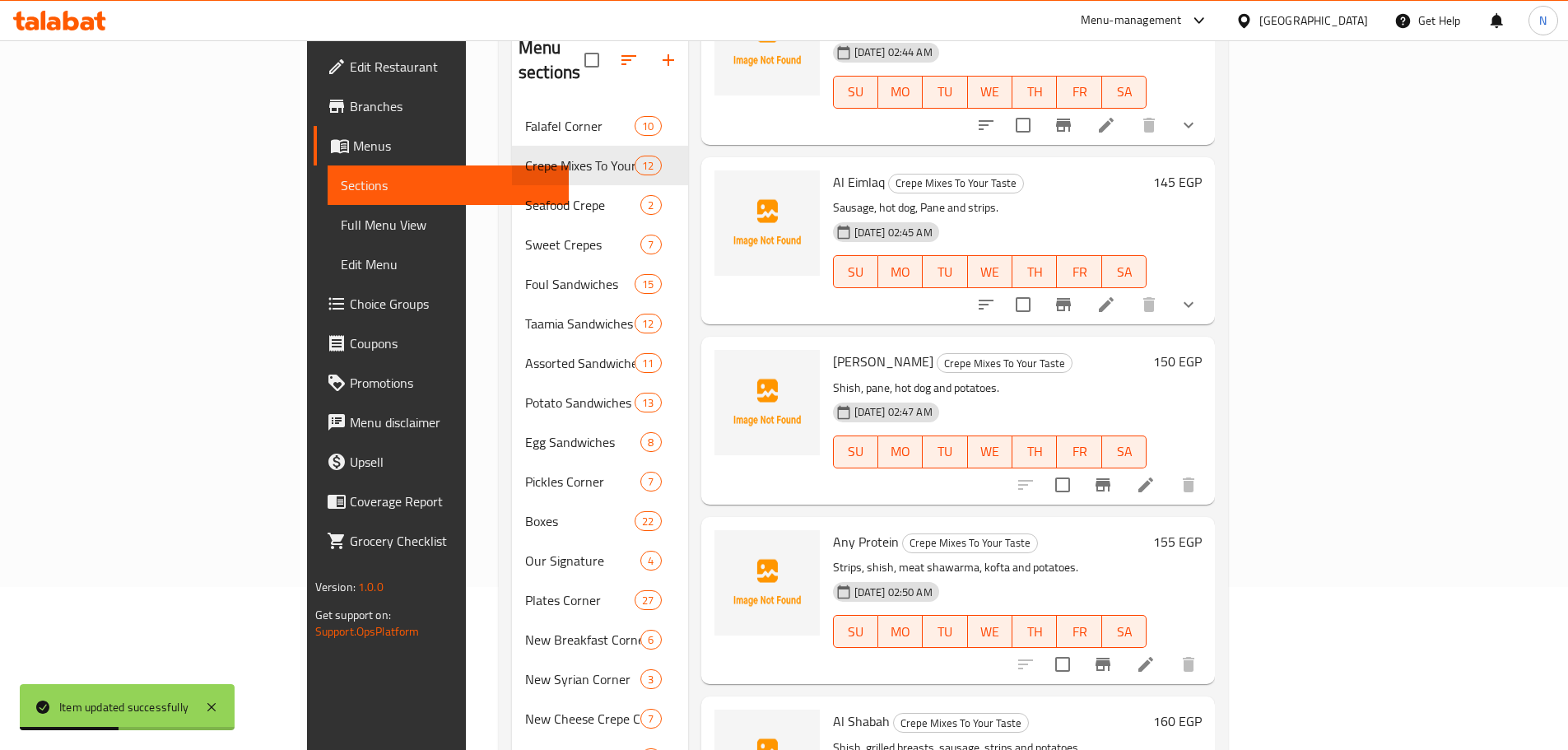
scroll to position [164, 0]
click at [1153, 476] on icon at bounding box center [1145, 483] width 14 height 14
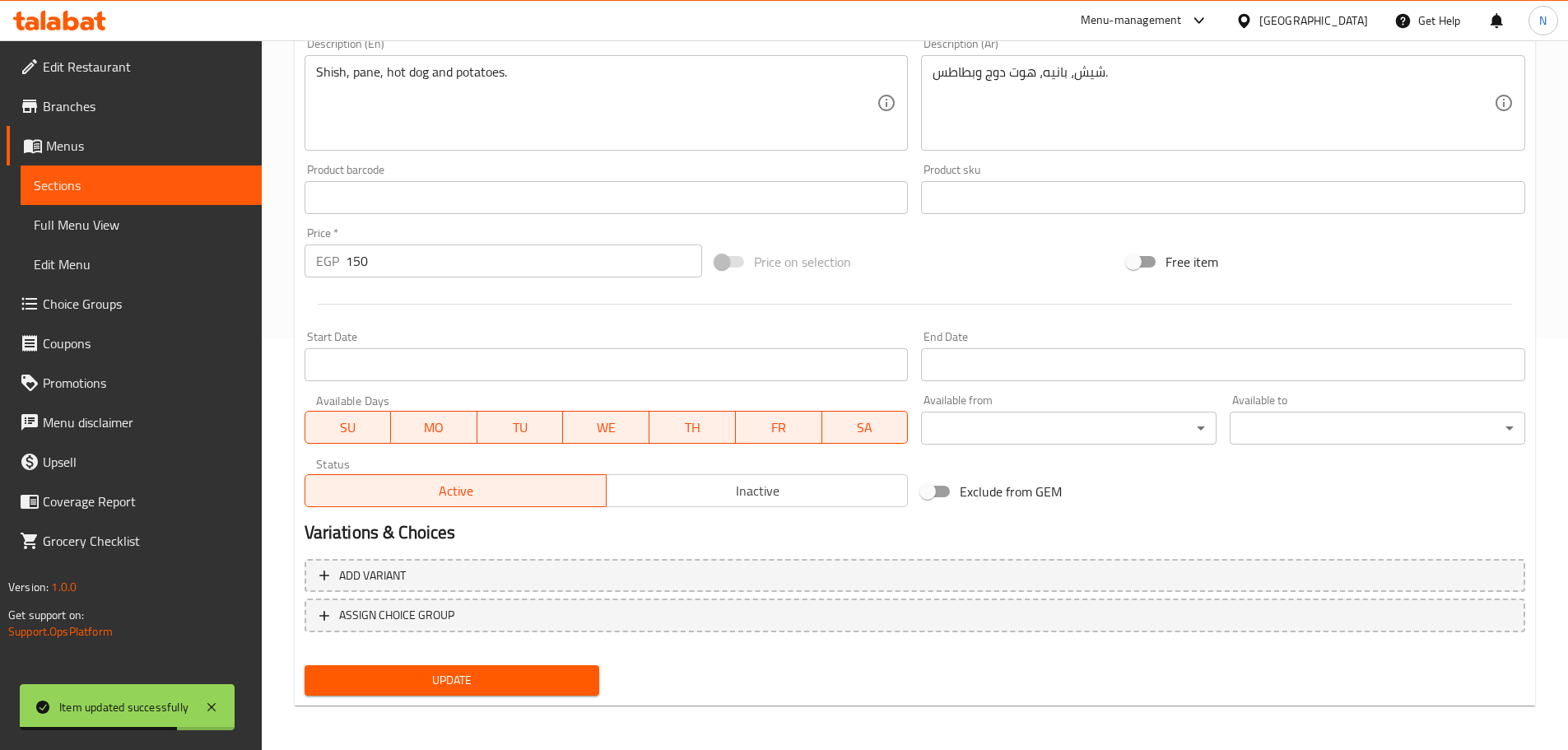
scroll to position [413, 0]
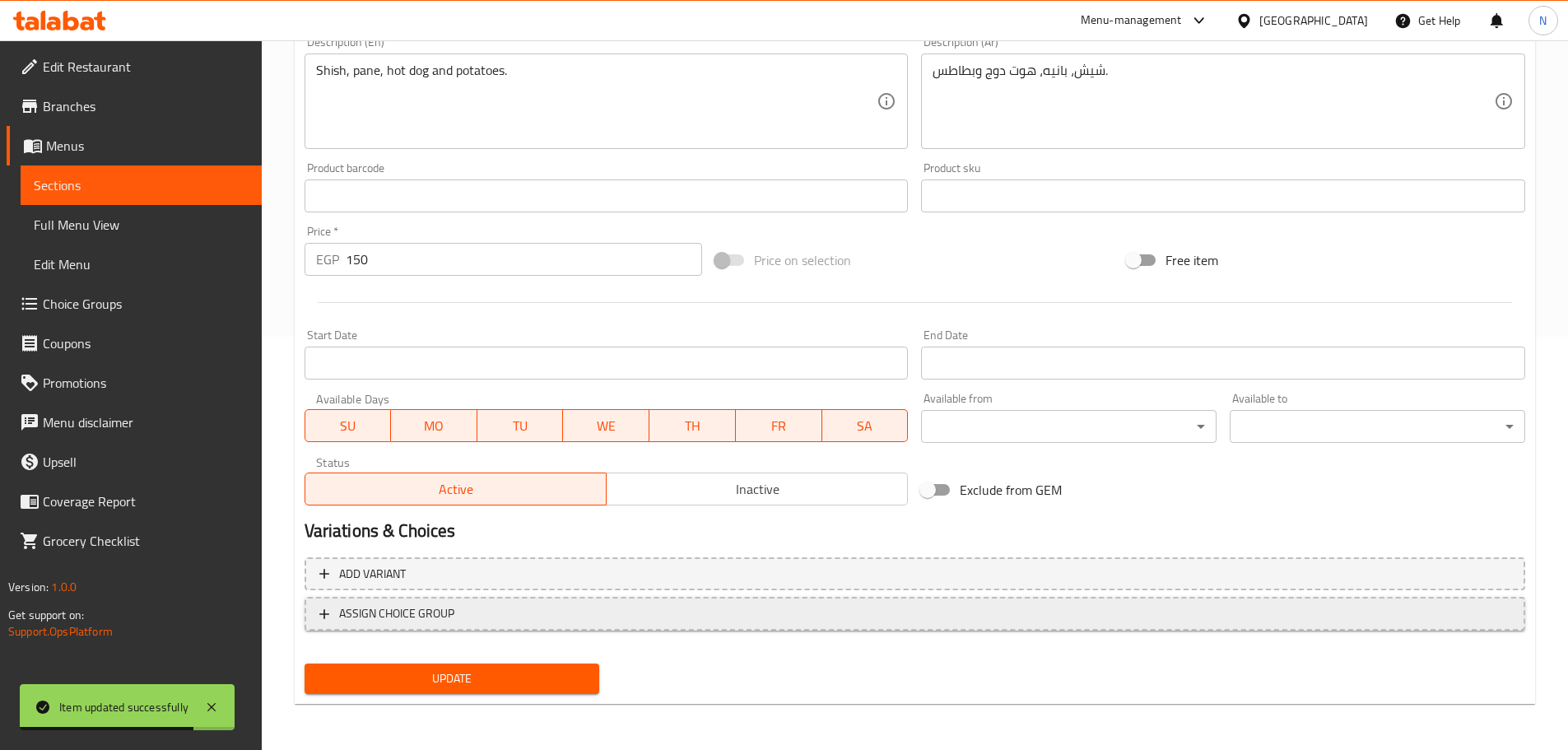
click at [638, 631] on button "ASSIGN CHOICE GROUP" at bounding box center [915, 614] width 1221 height 34
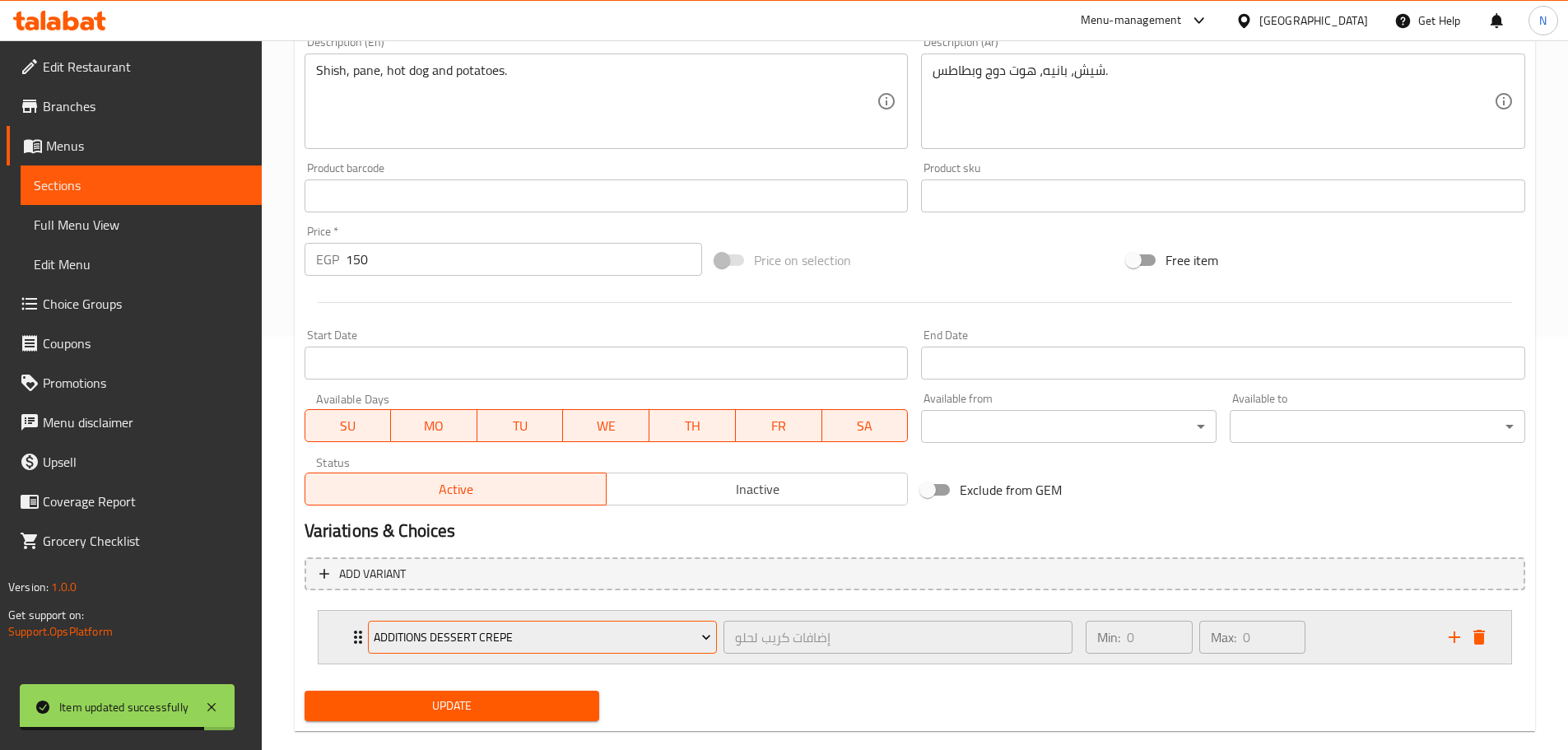
click at [587, 633] on span "Additions Dessert Crepe" at bounding box center [542, 638] width 337 height 20
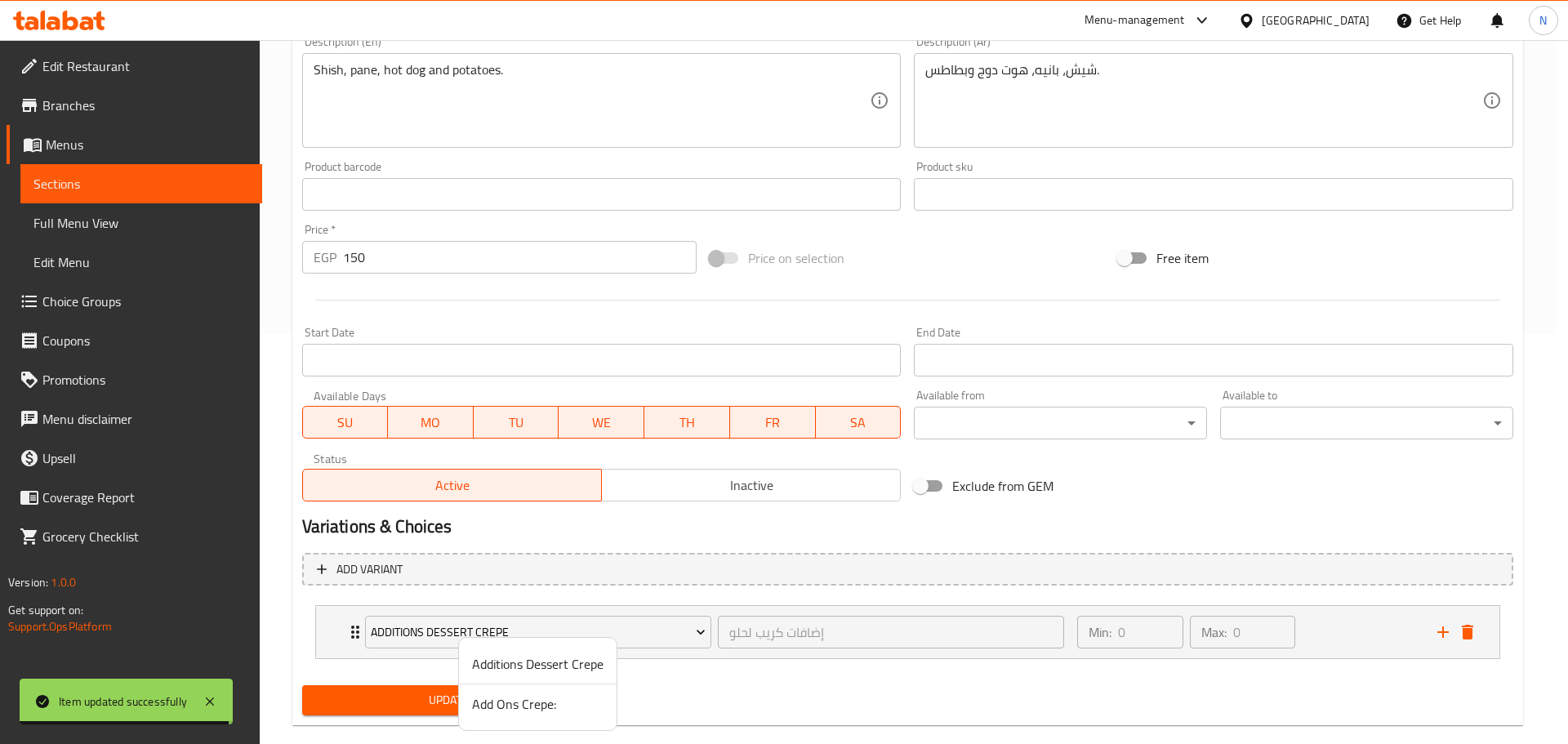
click at [541, 701] on span "Add Ons Crepe:" at bounding box center [538, 703] width 132 height 19
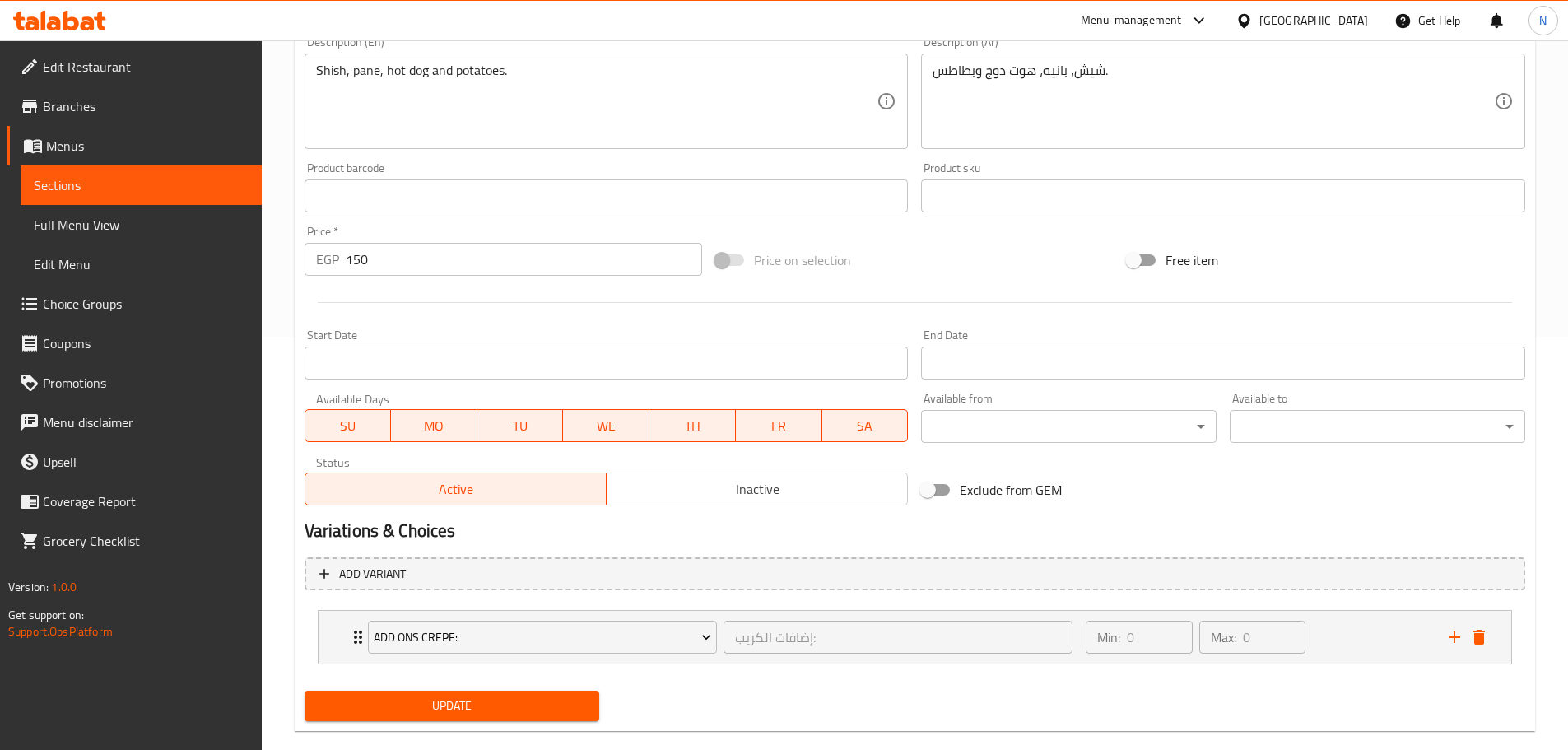
click at [529, 704] on span "Update" at bounding box center [452, 706] width 269 height 20
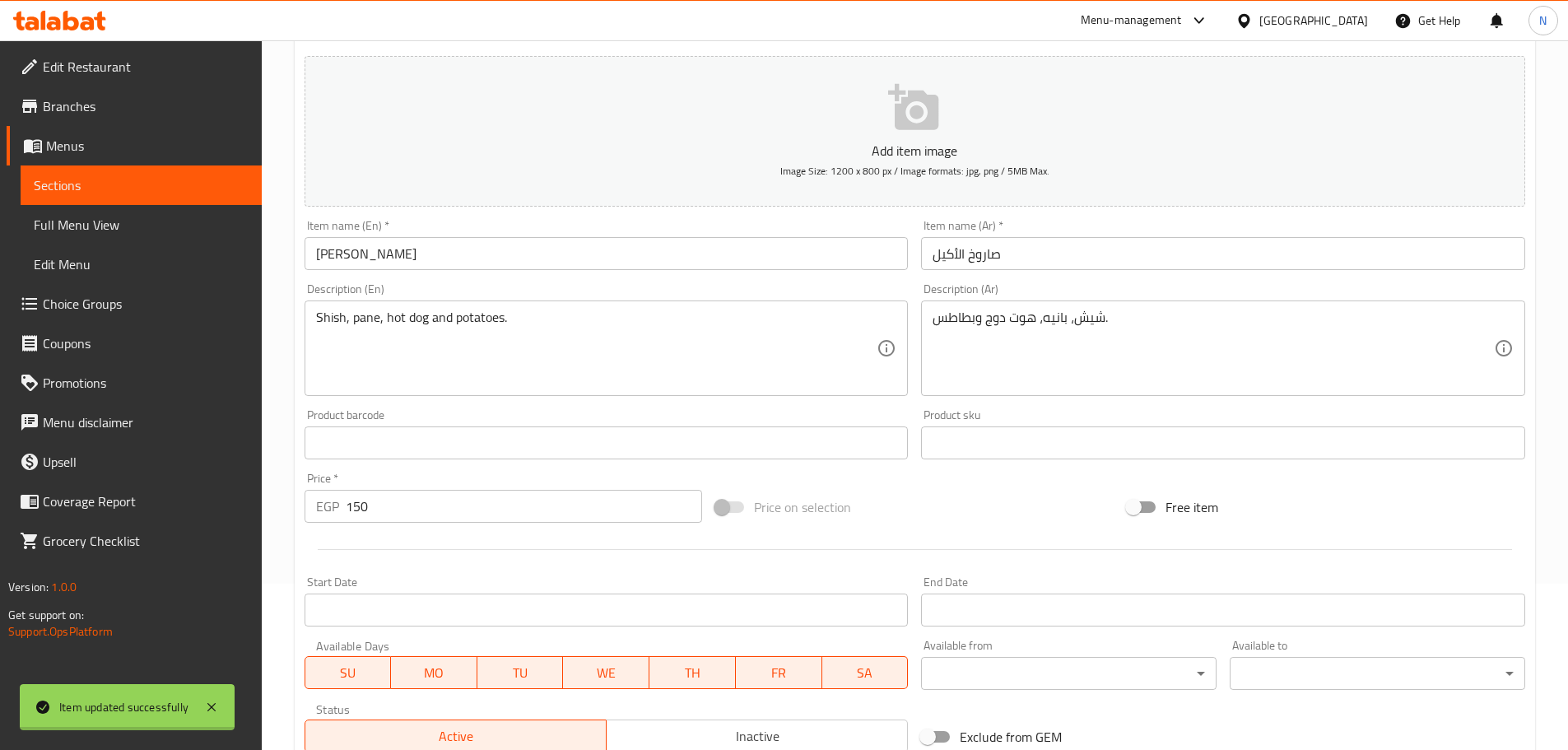
scroll to position [0, 0]
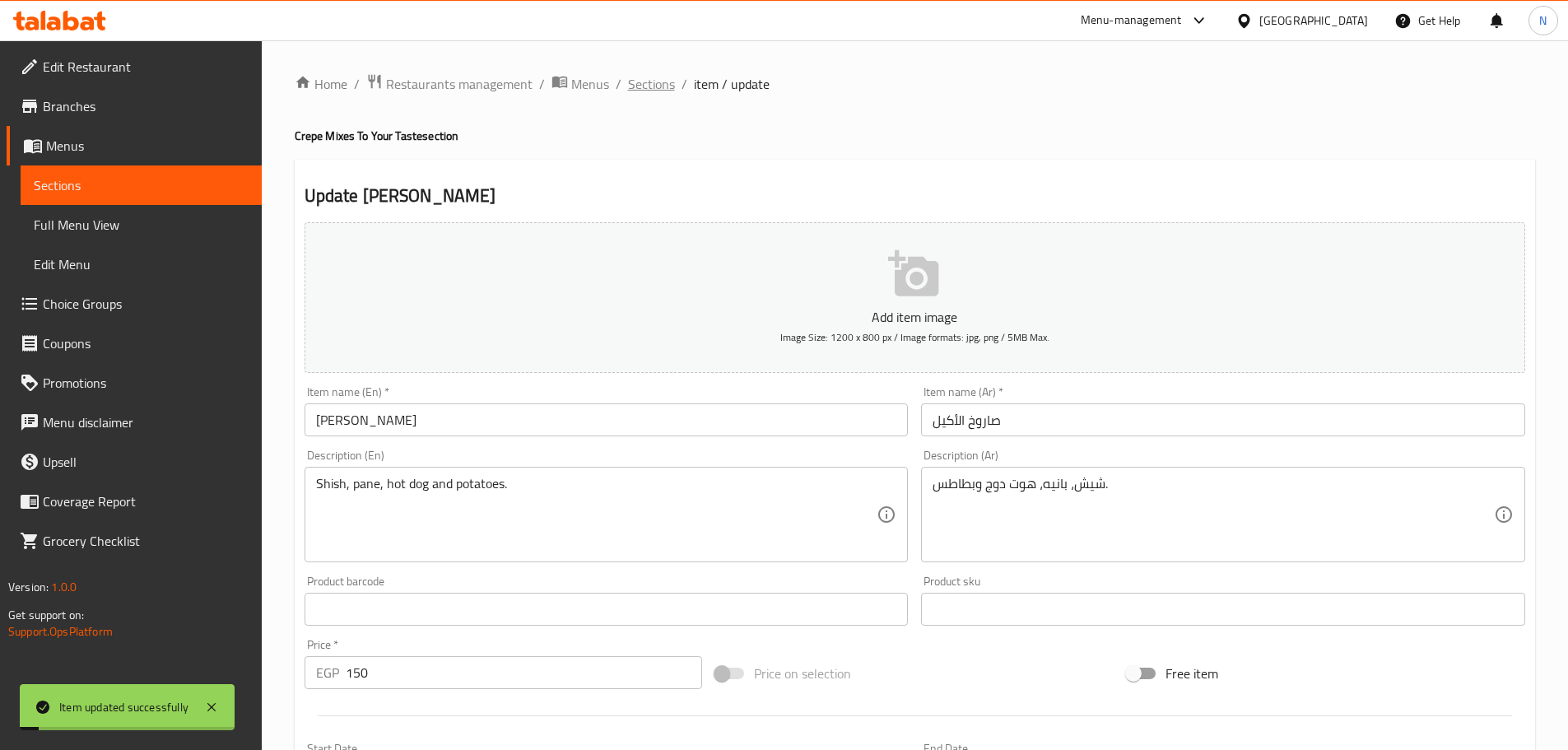
click at [660, 85] on span "Sections" at bounding box center [651, 83] width 47 height 20
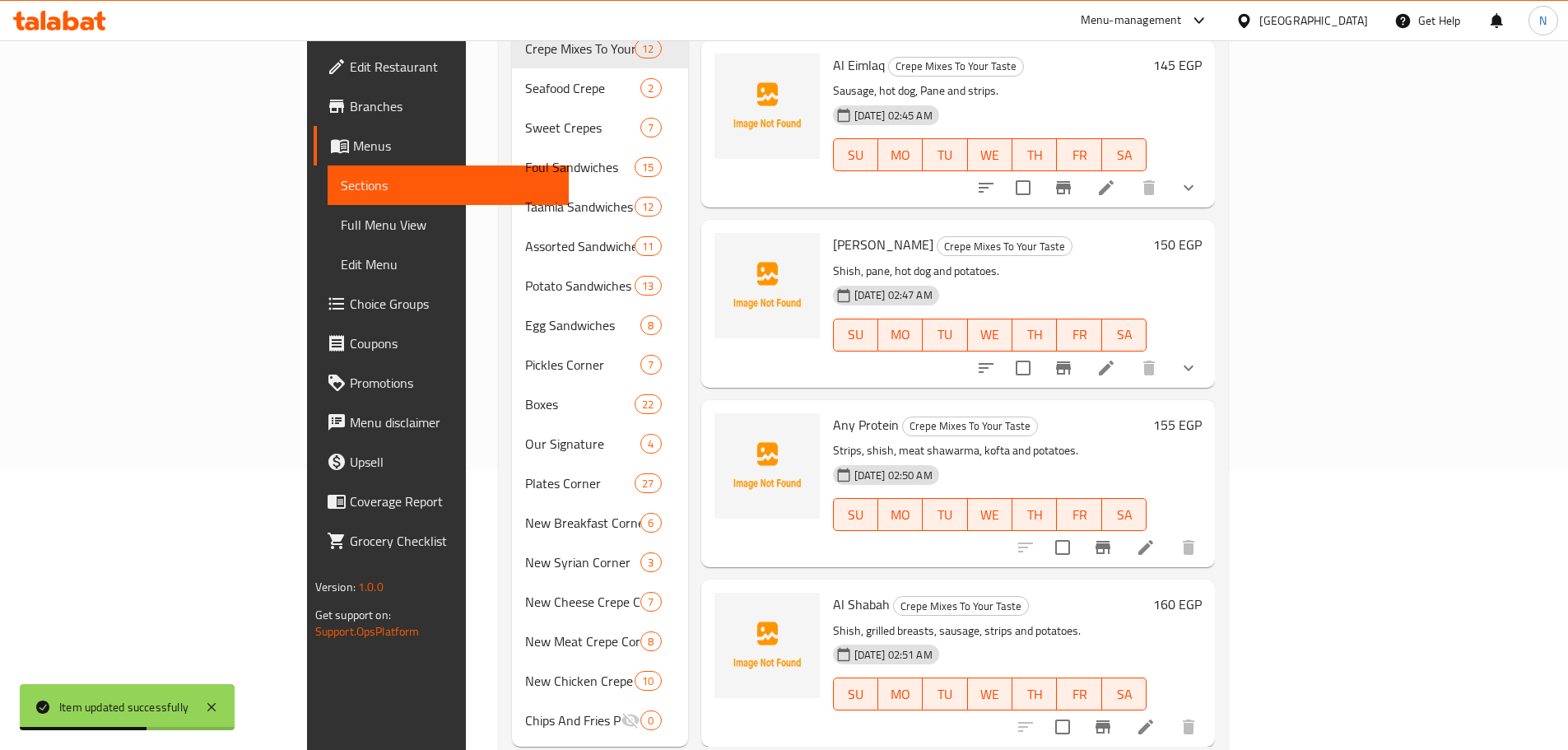
scroll to position [298, 0]
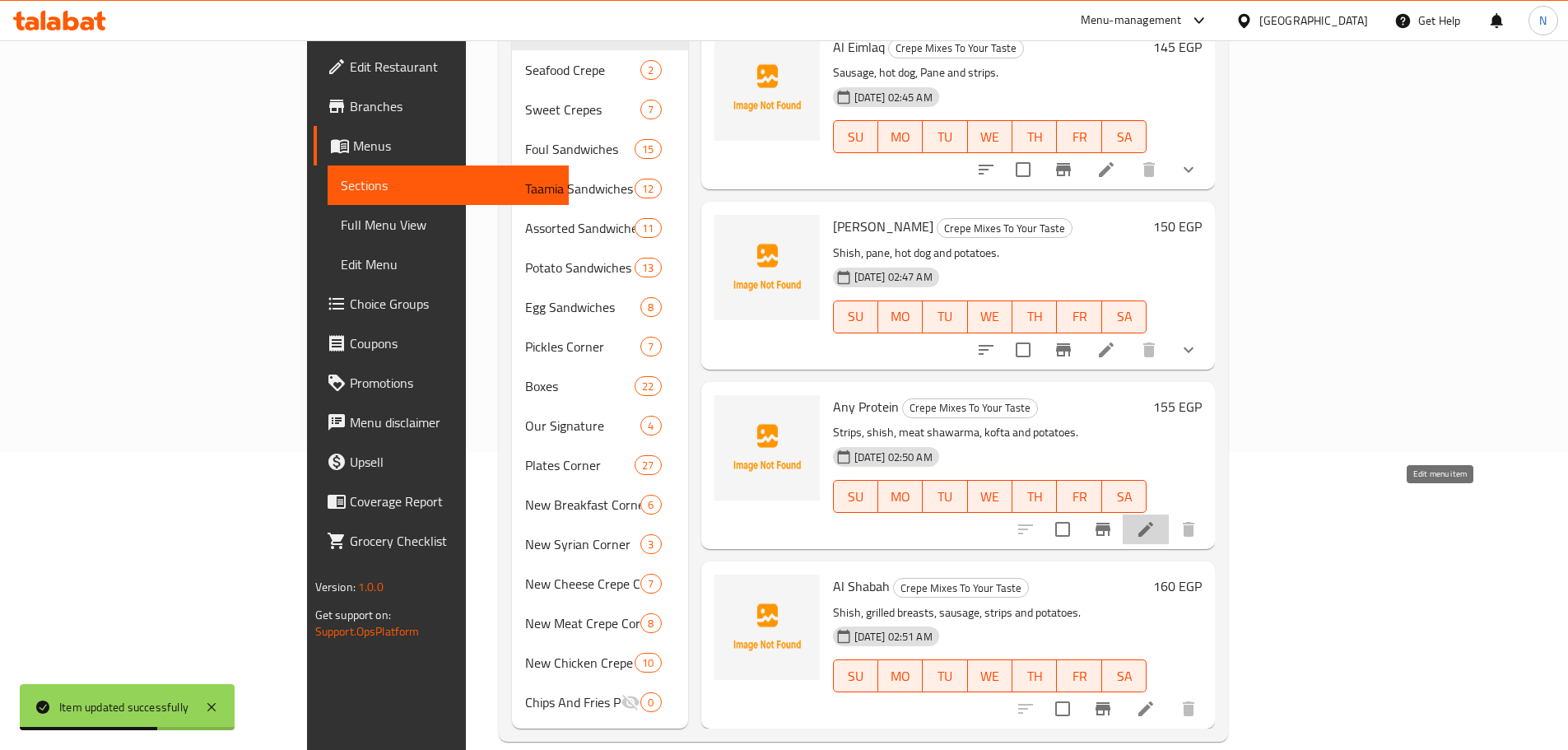
click at [1156, 519] on icon at bounding box center [1145, 529] width 20 height 20
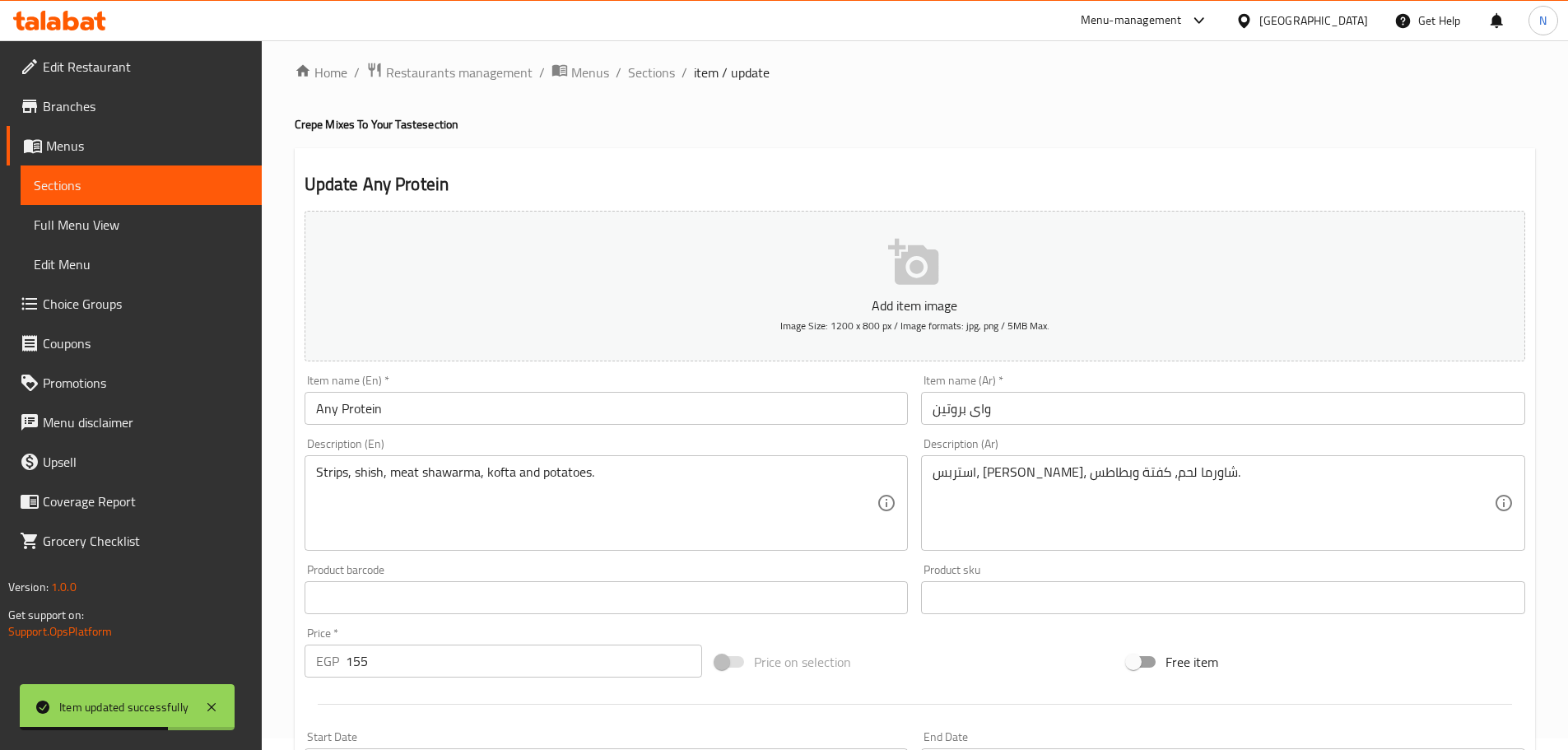
scroll to position [329, 0]
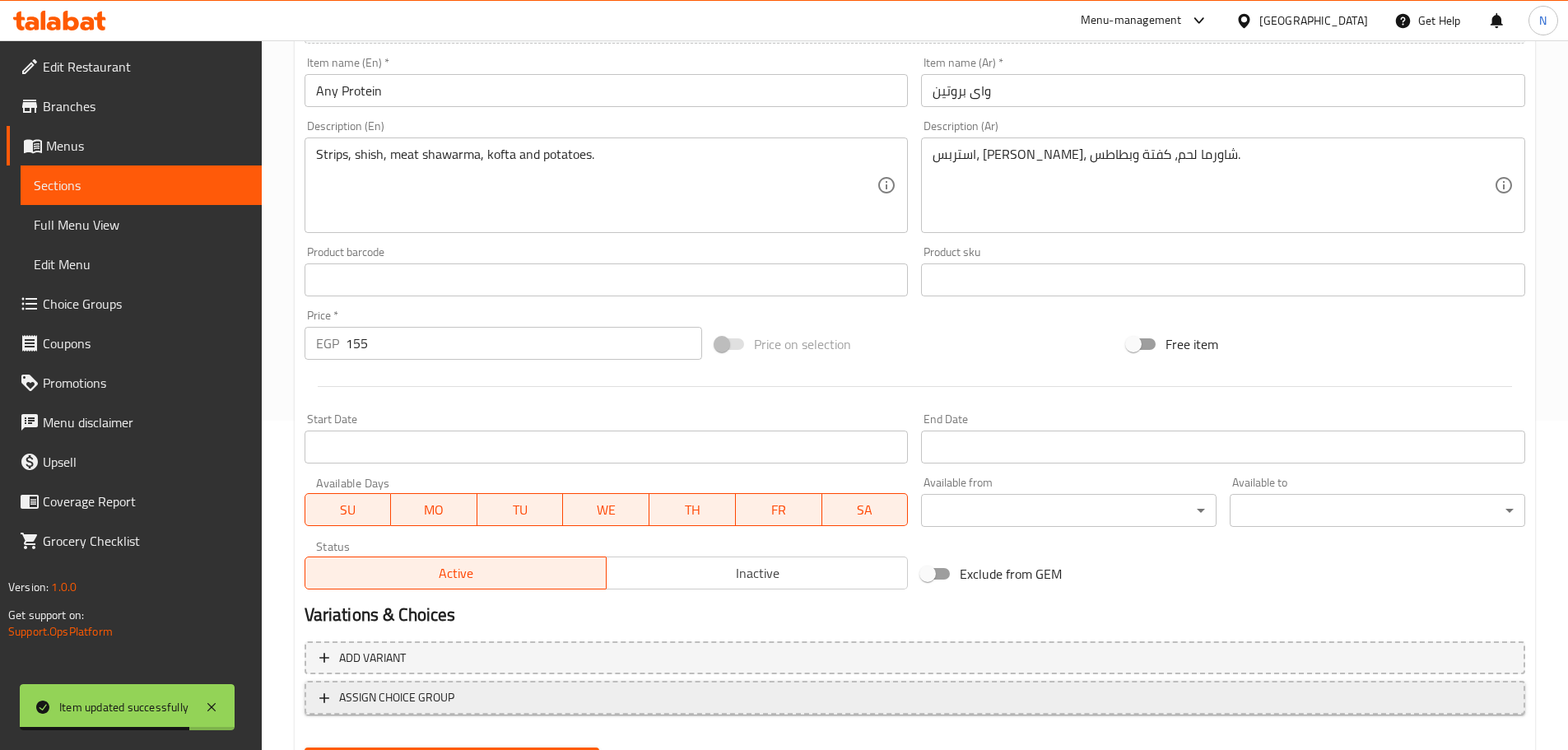
click at [493, 697] on span "ASSIGN CHOICE GROUP" at bounding box center [914, 697] width 1191 height 20
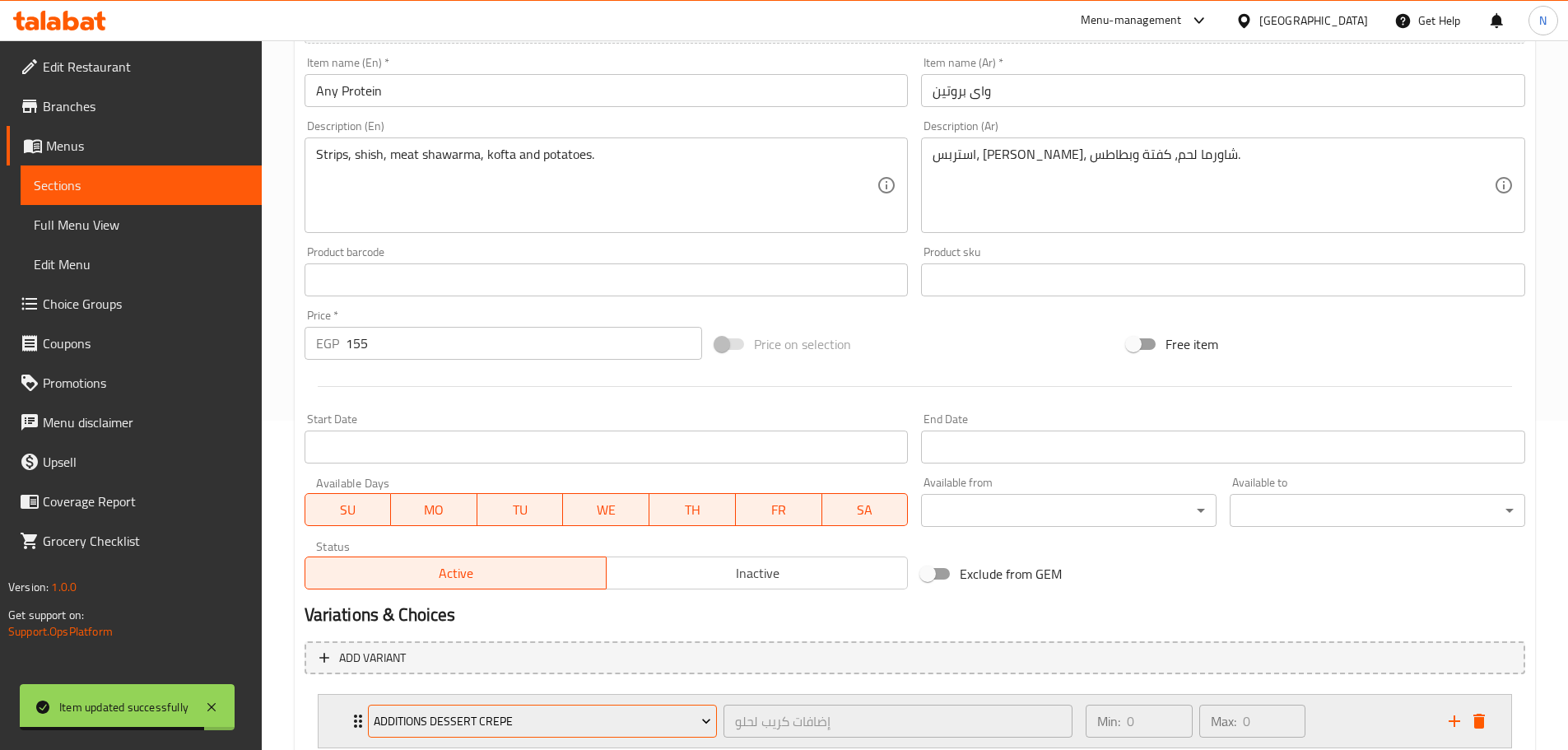
click at [504, 712] on span "Additions Dessert Crepe" at bounding box center [542, 721] width 337 height 20
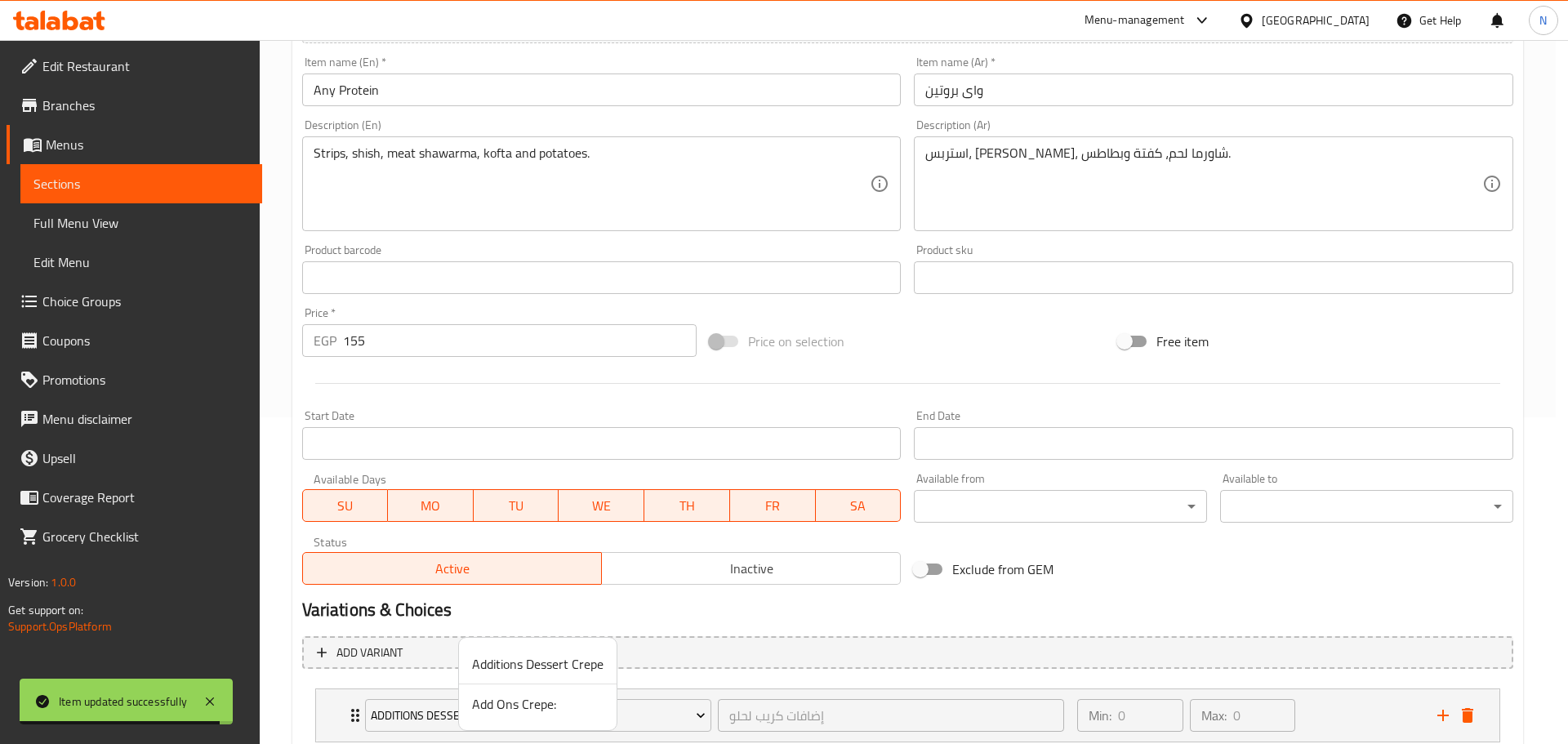
click at [494, 699] on span "Add Ons Crepe:" at bounding box center [538, 703] width 132 height 19
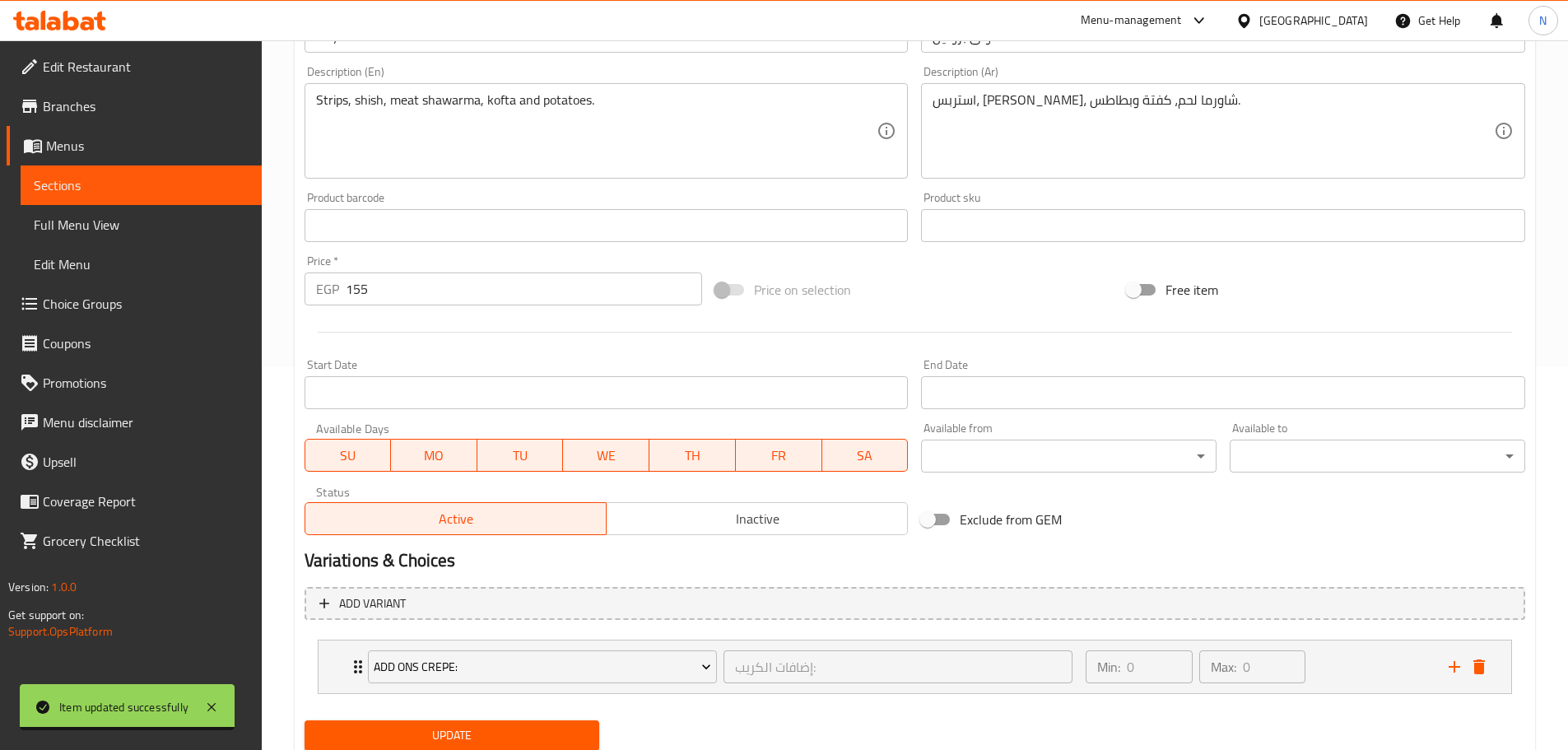
scroll to position [440, 0]
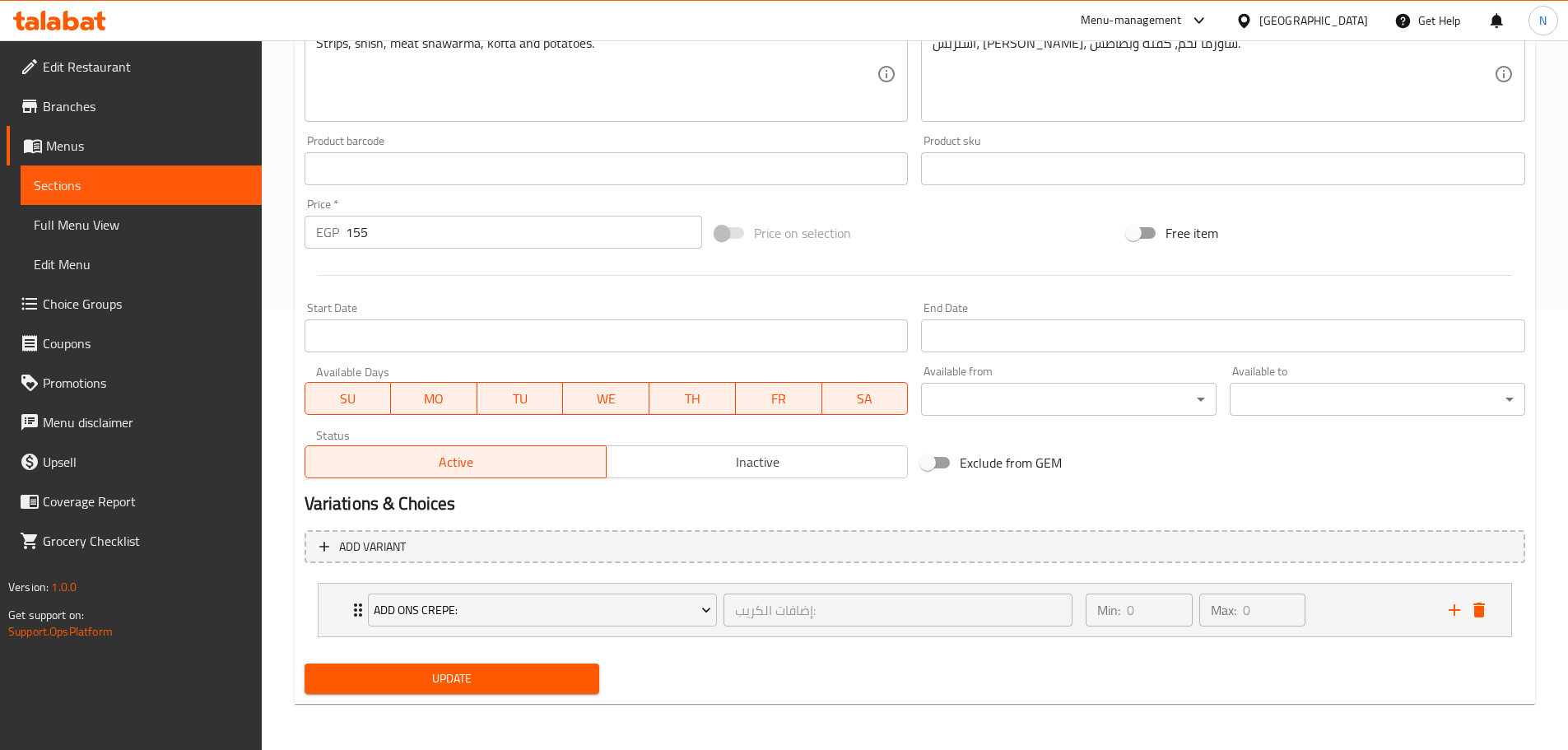
click at [457, 691] on button "Update" at bounding box center [452, 678] width 295 height 31
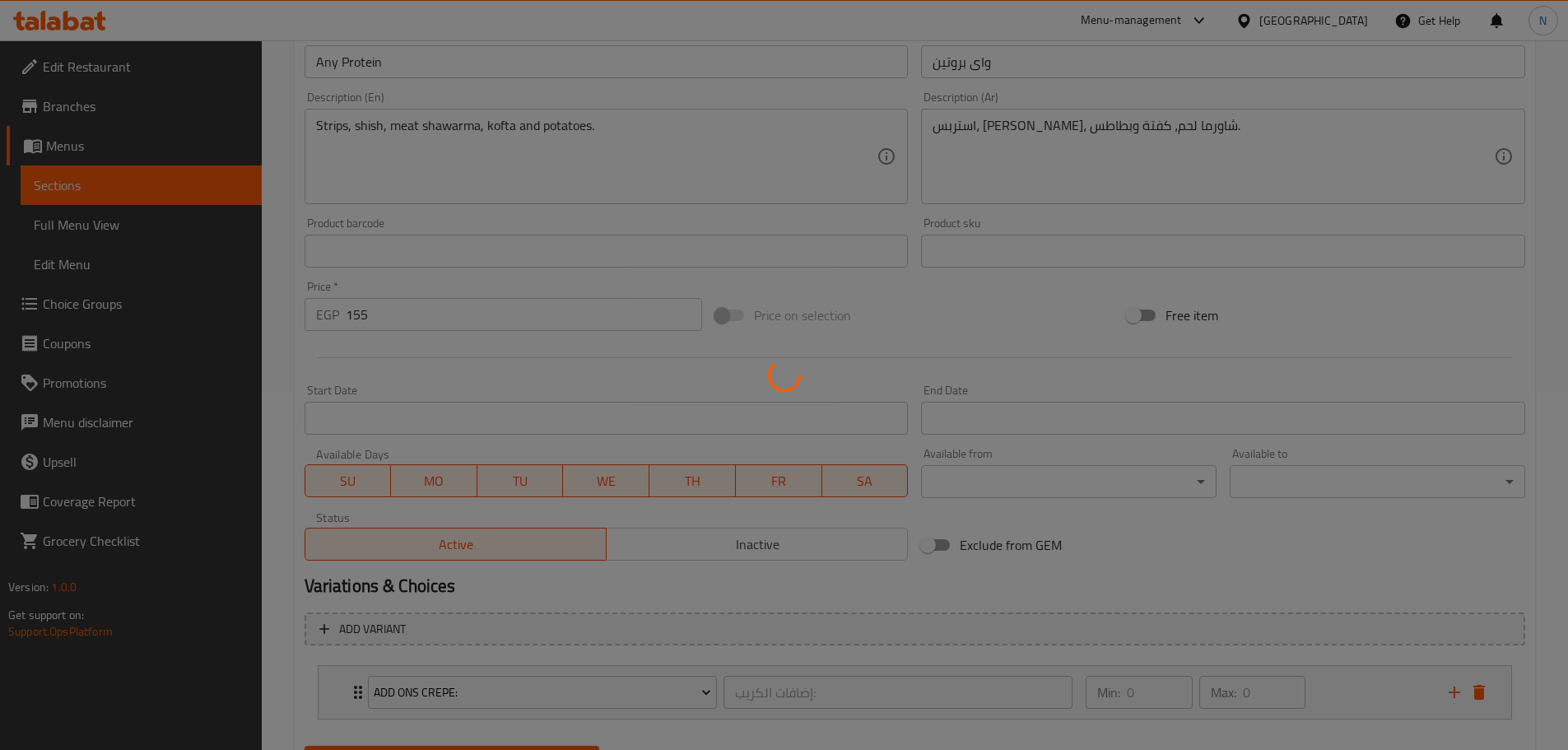
scroll to position [0, 0]
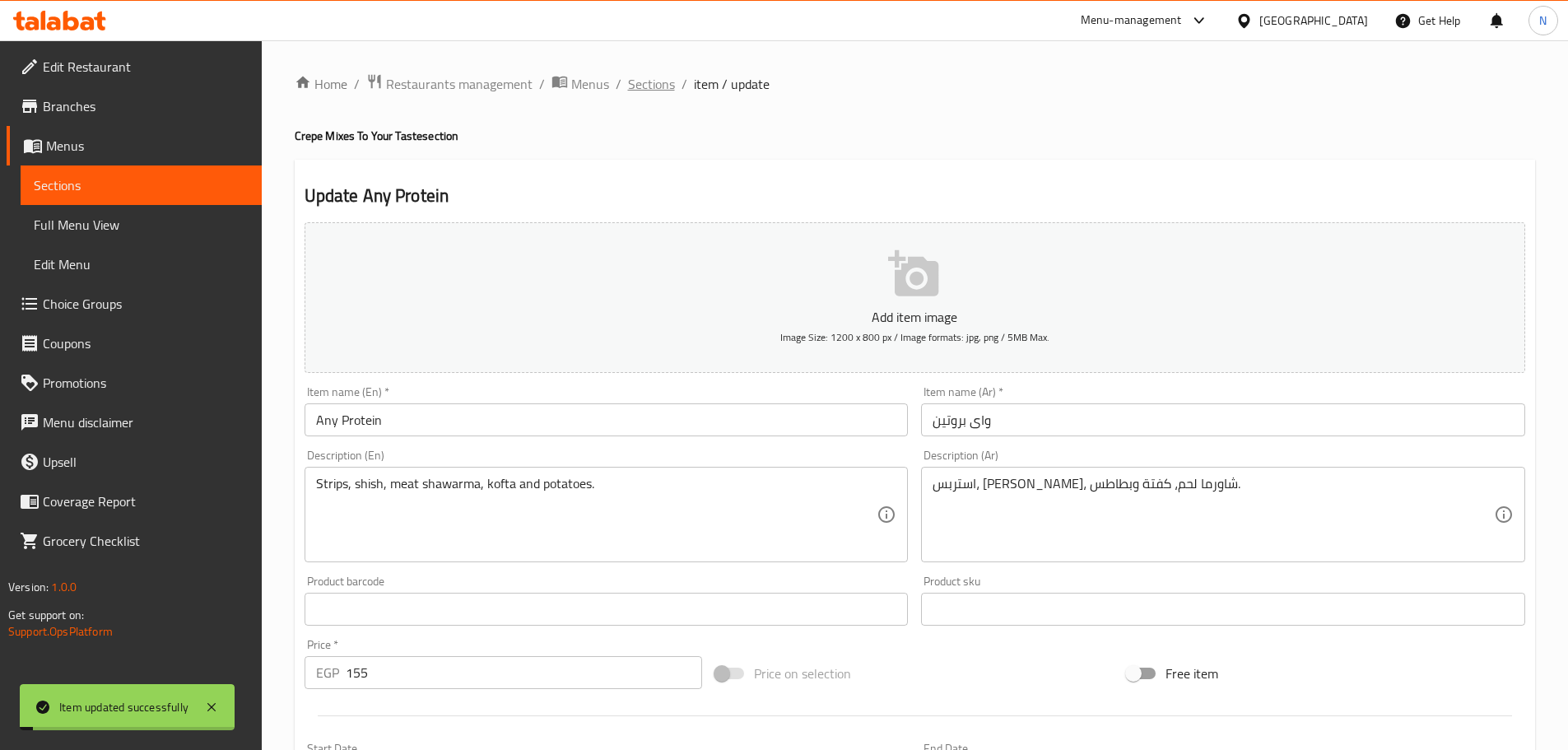
click at [644, 89] on span "Sections" at bounding box center [651, 83] width 47 height 20
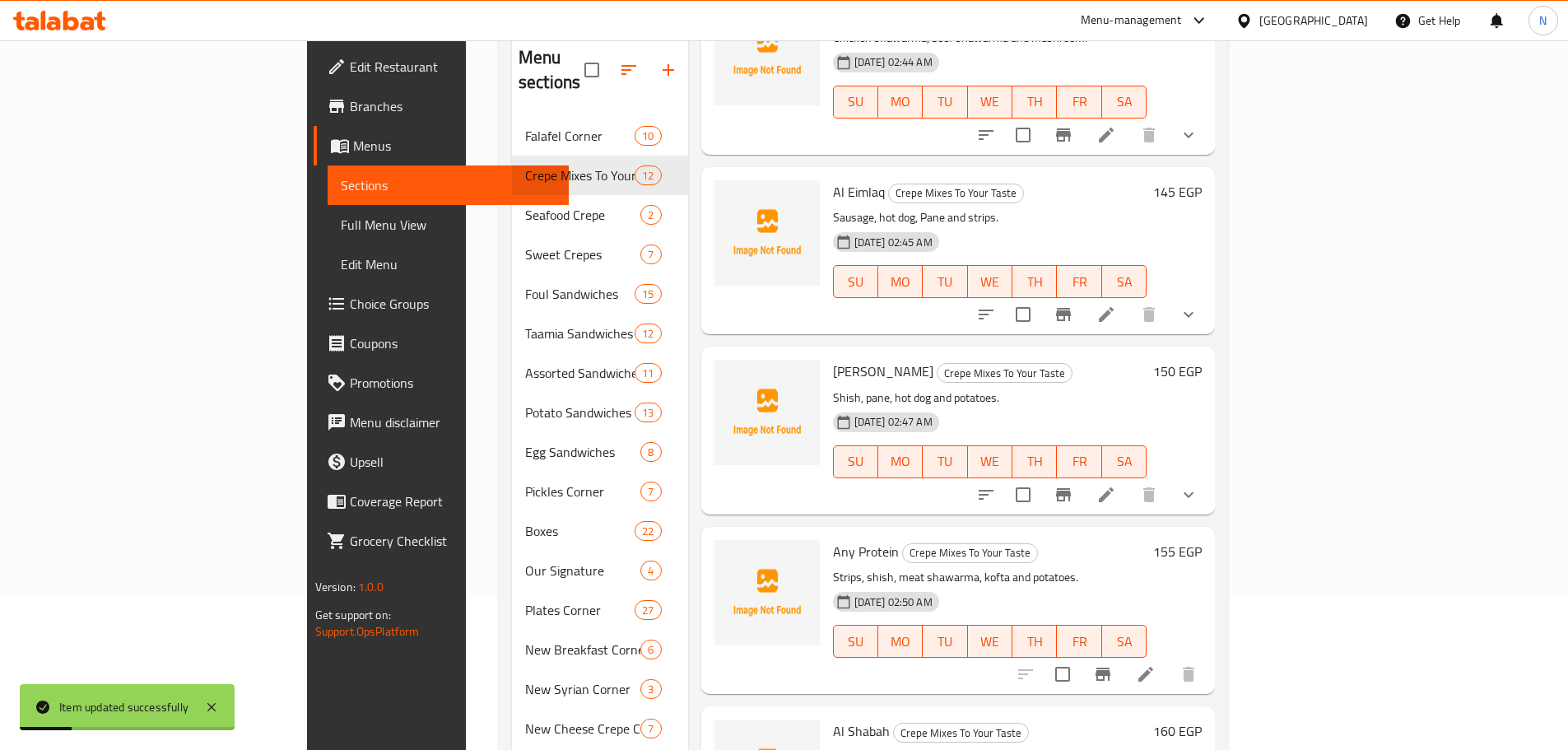
scroll to position [298, 0]
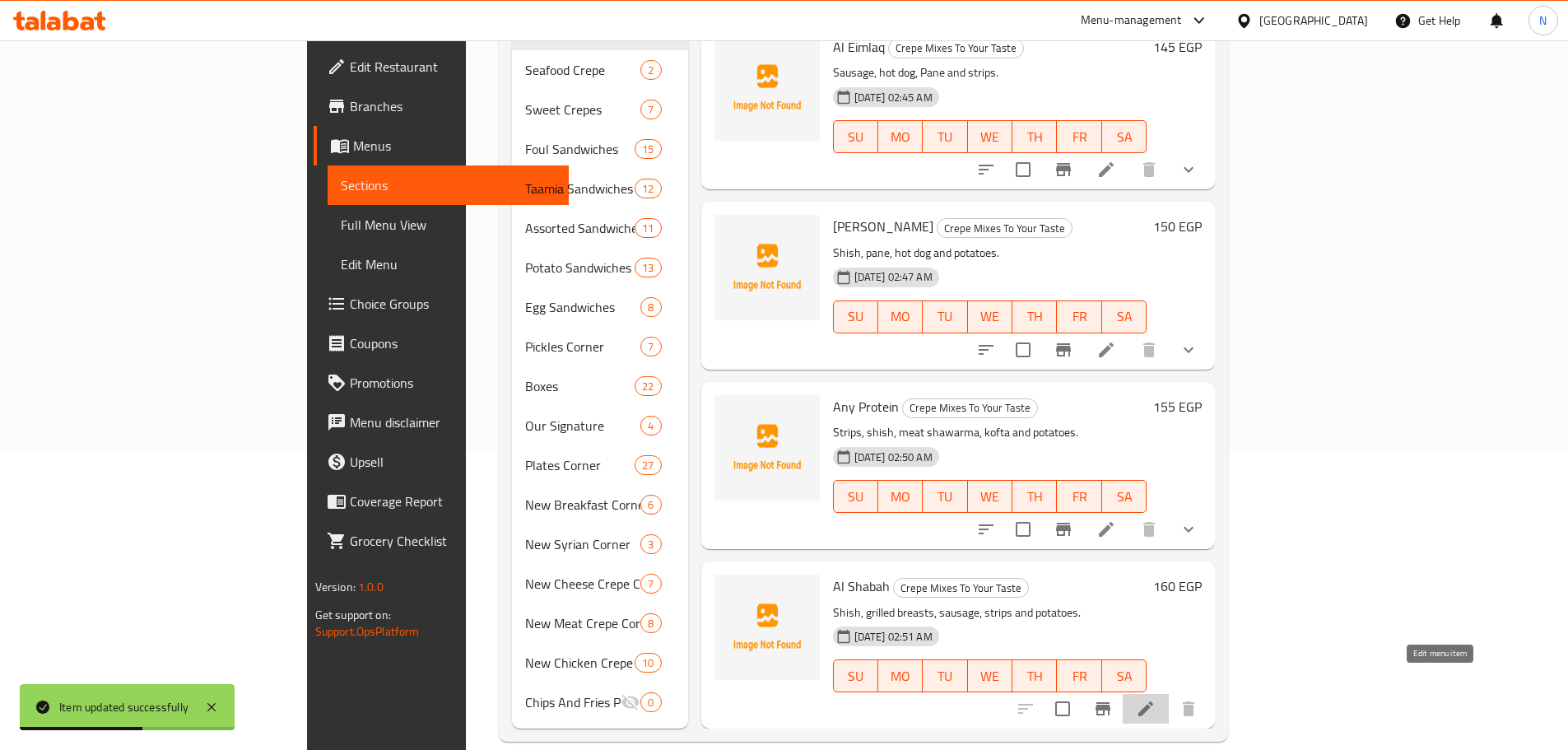
click at [1153, 701] on icon at bounding box center [1145, 708] width 14 height 14
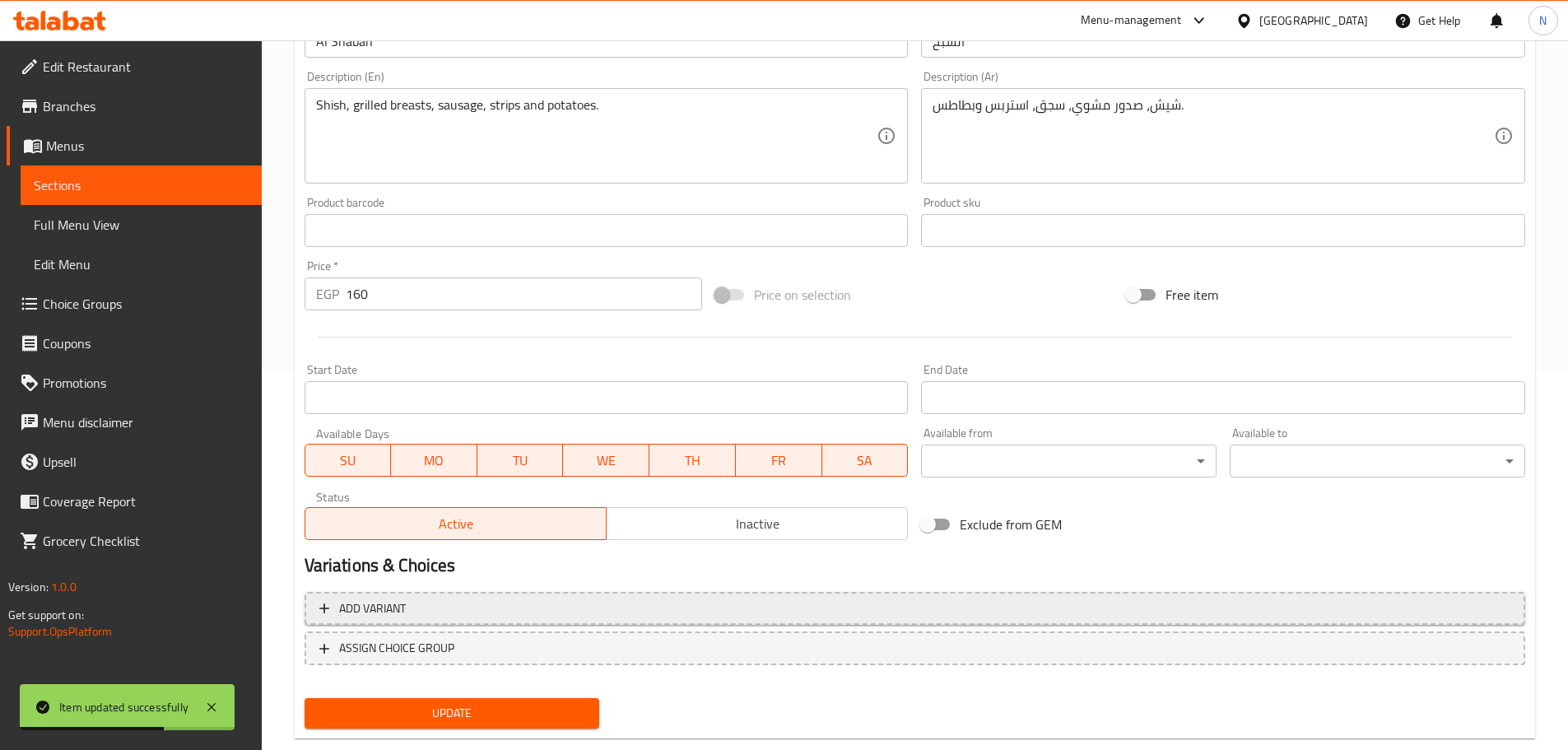
scroll to position [413, 0]
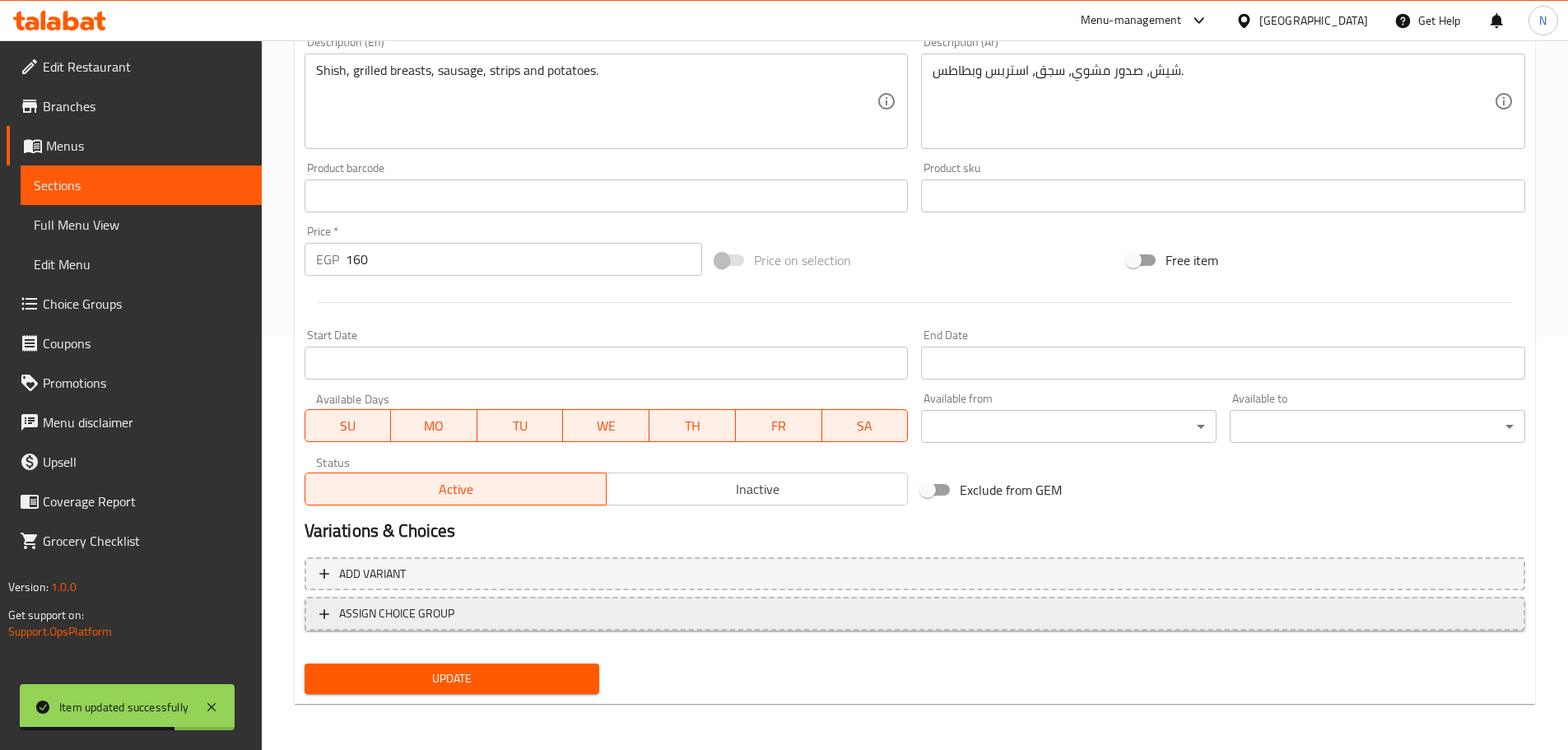
click at [503, 625] on button "ASSIGN CHOICE GROUP" at bounding box center [915, 614] width 1221 height 34
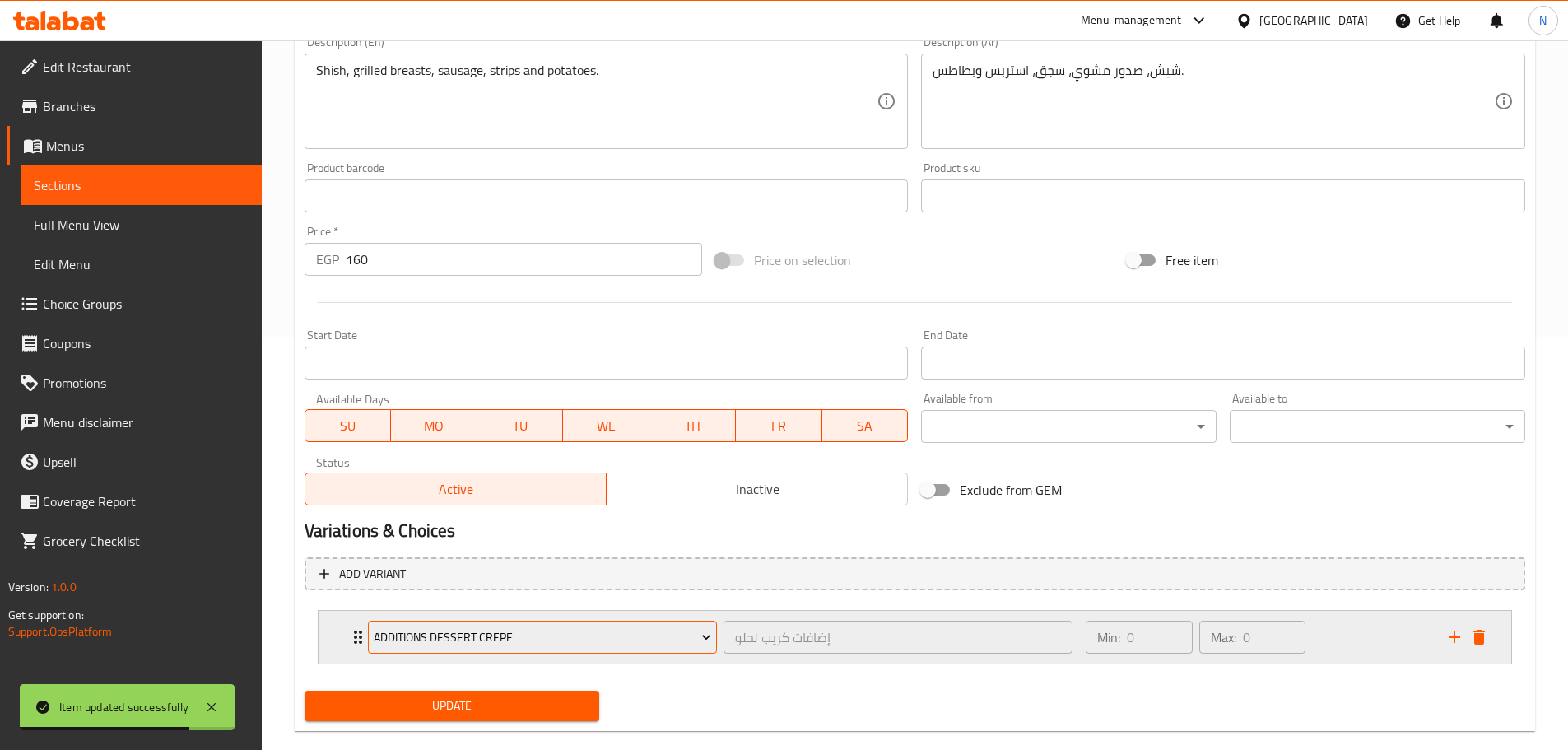
click at [484, 642] on span "Additions Dessert Crepe" at bounding box center [542, 638] width 337 height 20
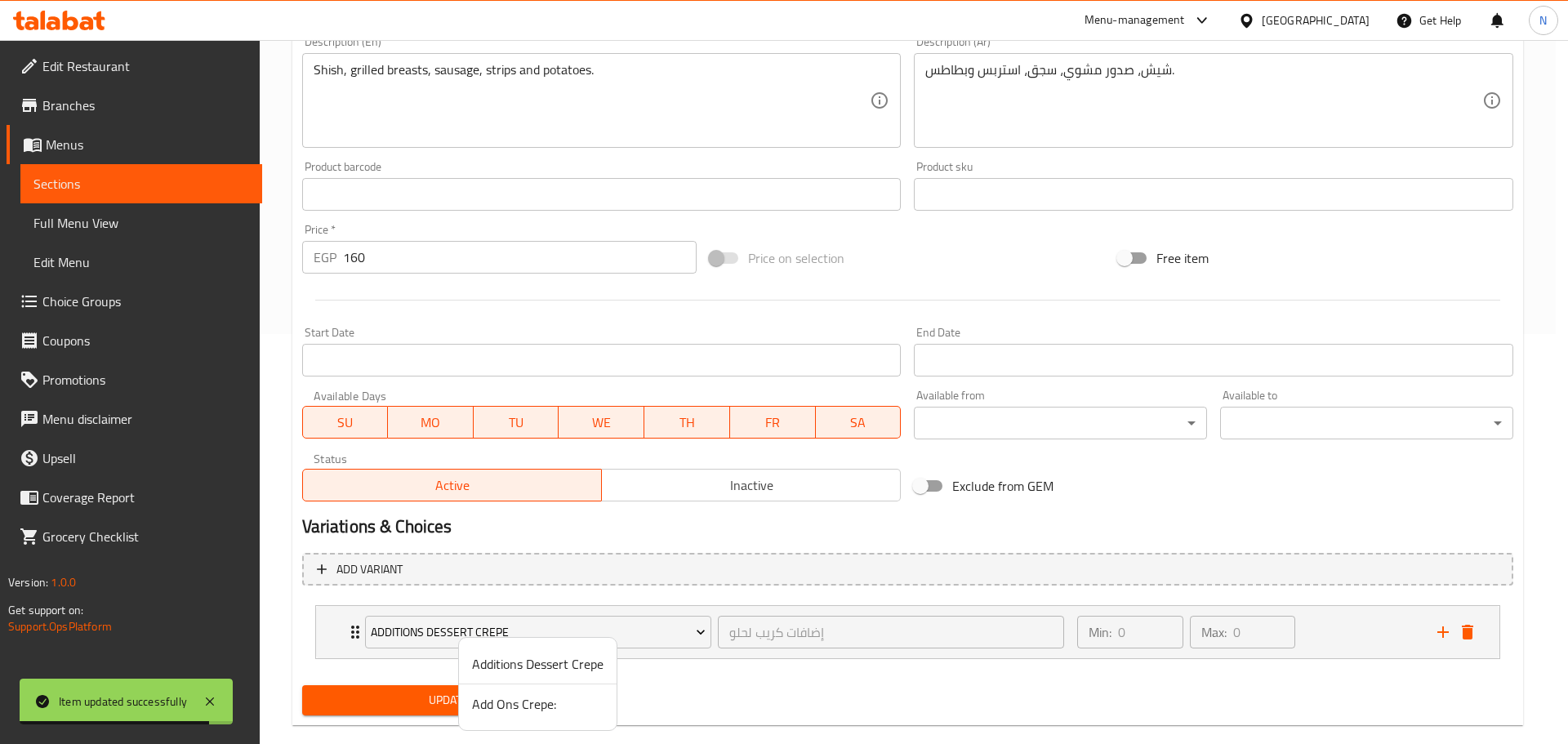
click at [483, 709] on span "Add Ons Crepe:" at bounding box center [538, 703] width 132 height 19
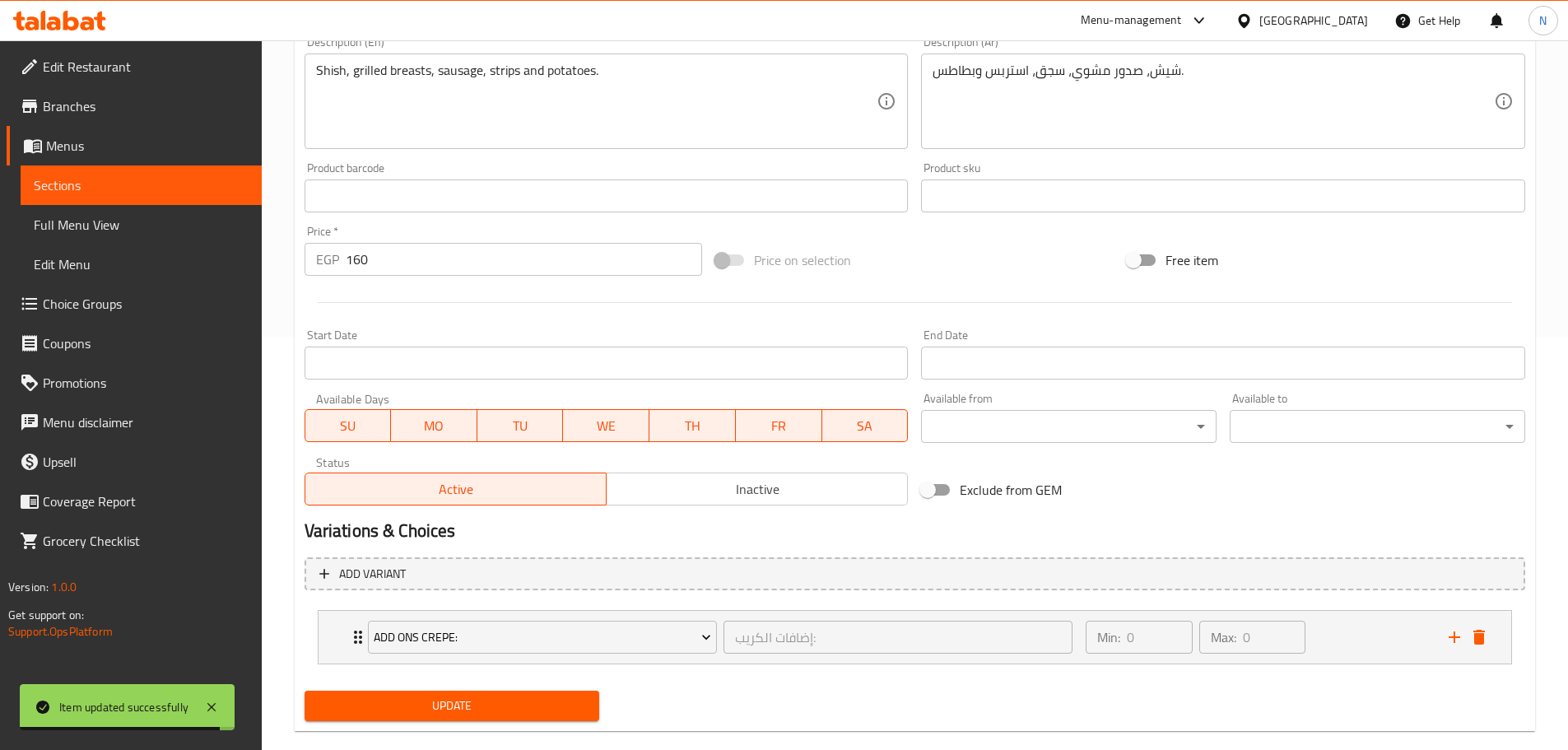
click at [482, 708] on span "Update" at bounding box center [452, 706] width 269 height 20
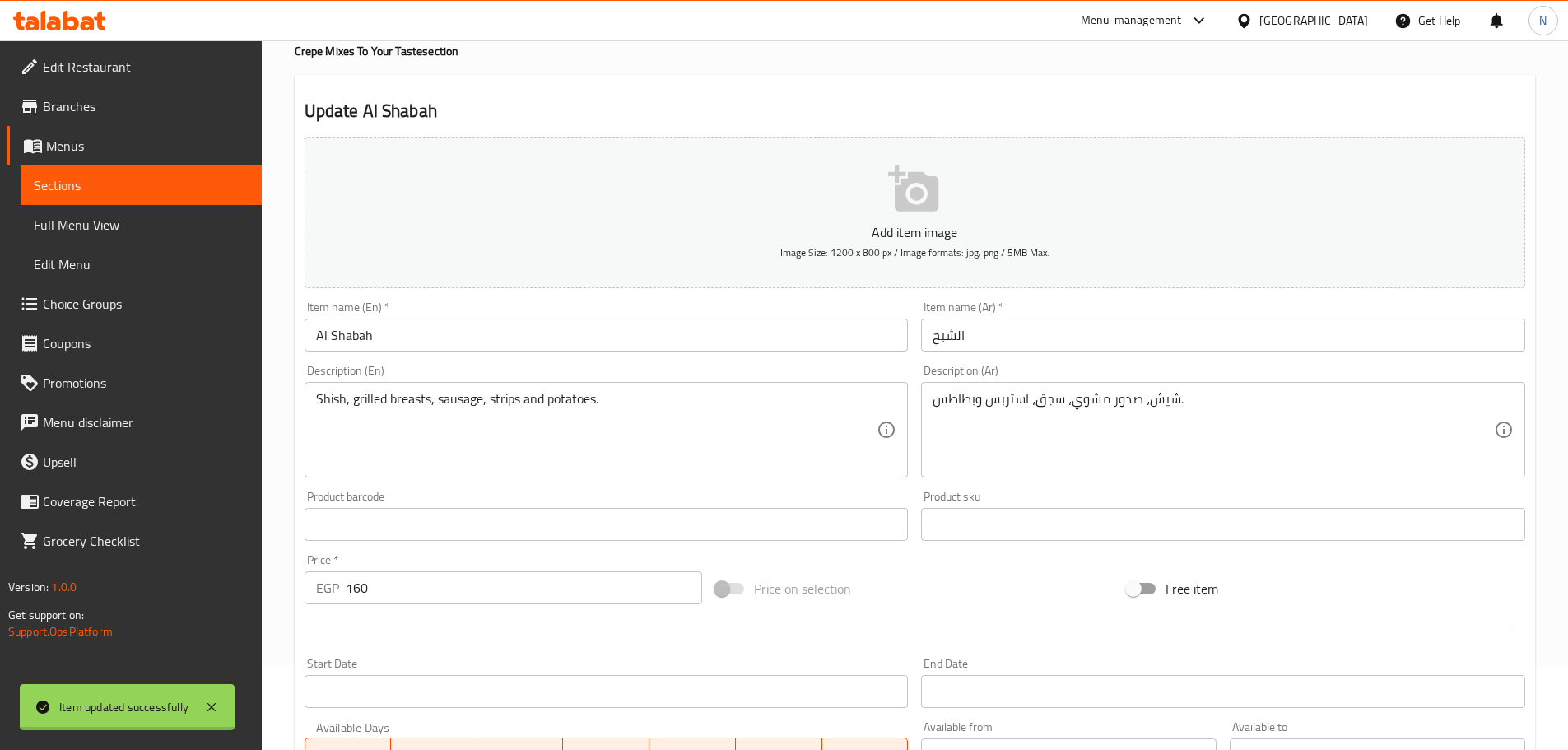
scroll to position [0, 0]
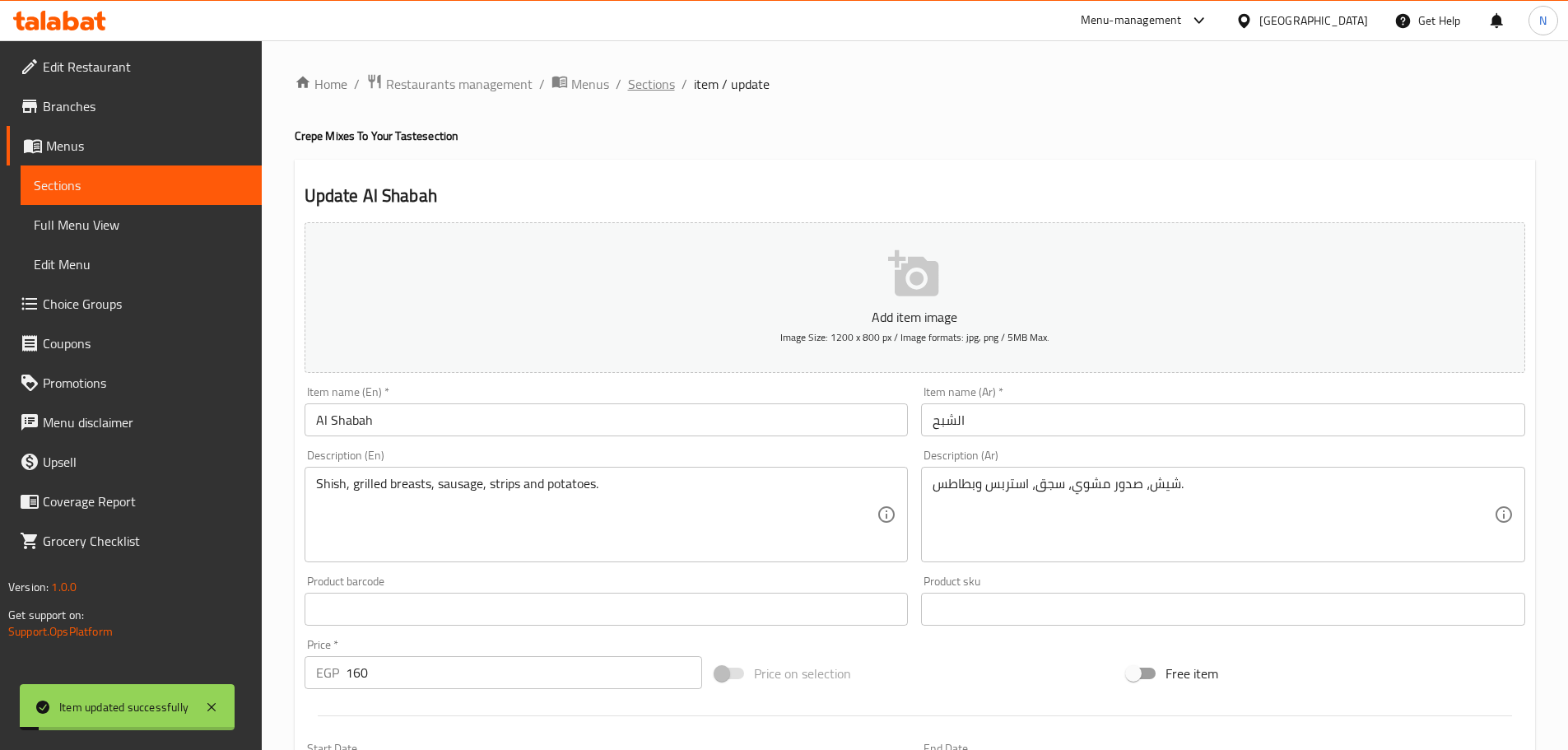
click at [641, 86] on span "Sections" at bounding box center [651, 83] width 47 height 20
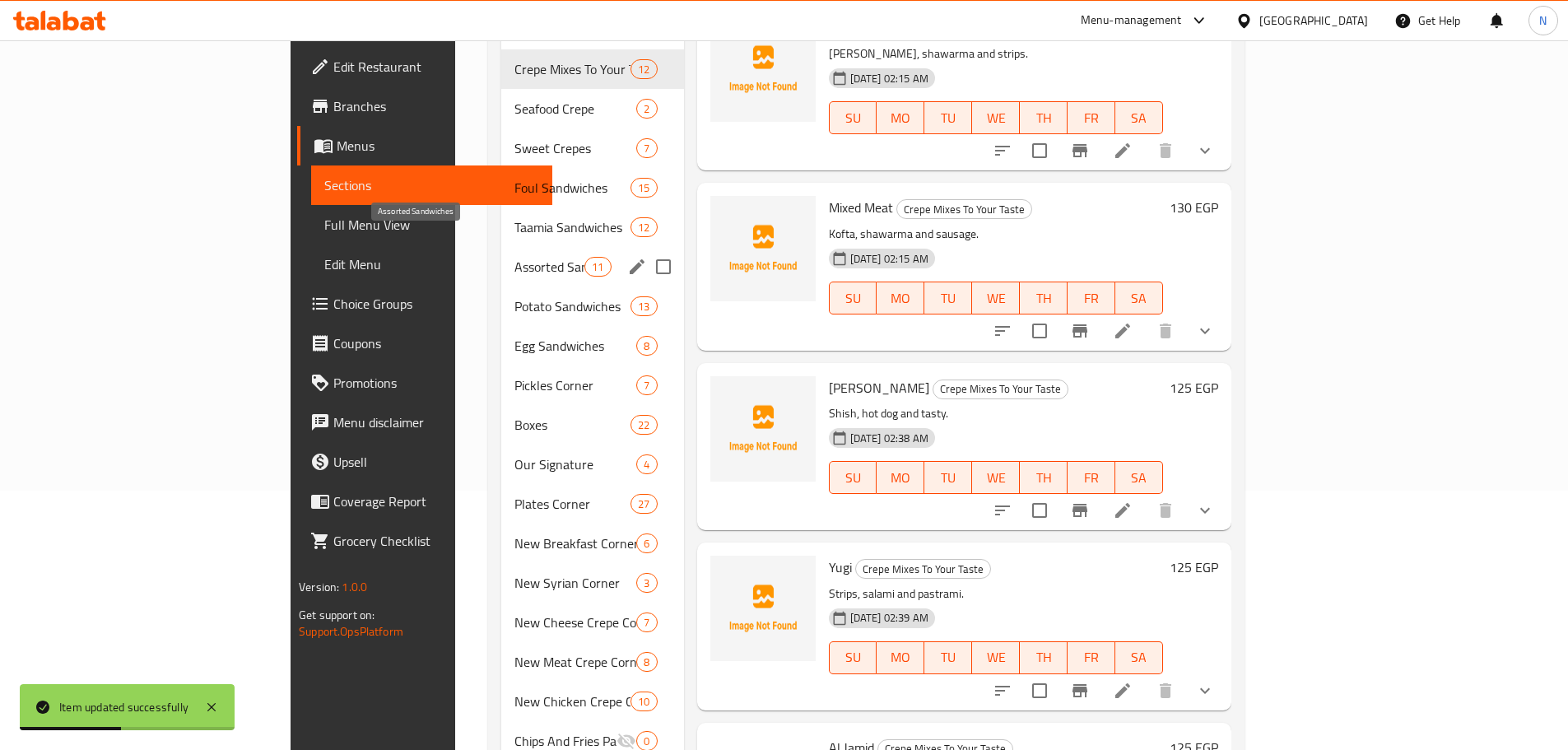
scroll to position [298, 0]
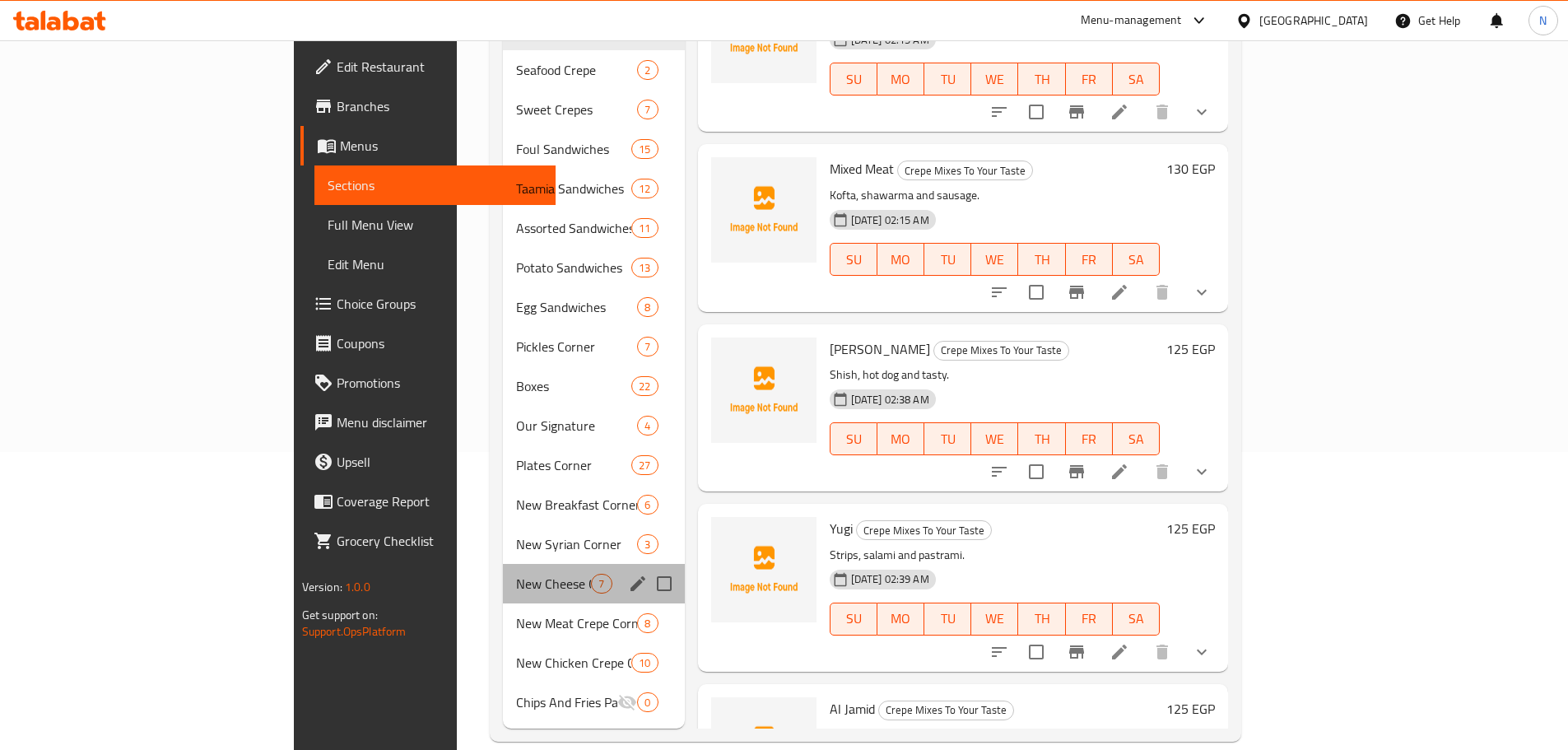
click at [503, 564] on div "New Cheese Crepe Corner 7" at bounding box center [593, 583] width 181 height 39
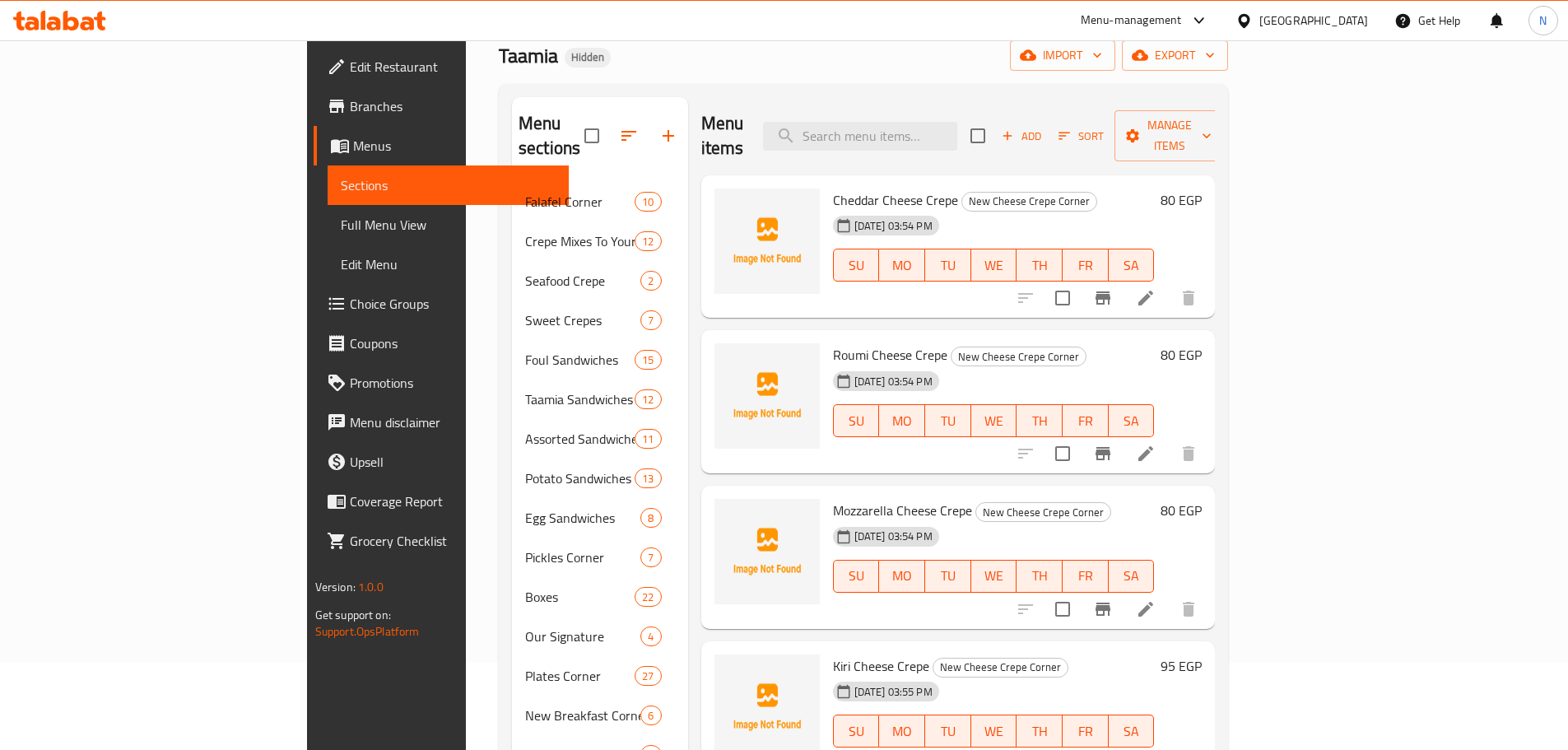
scroll to position [51, 0]
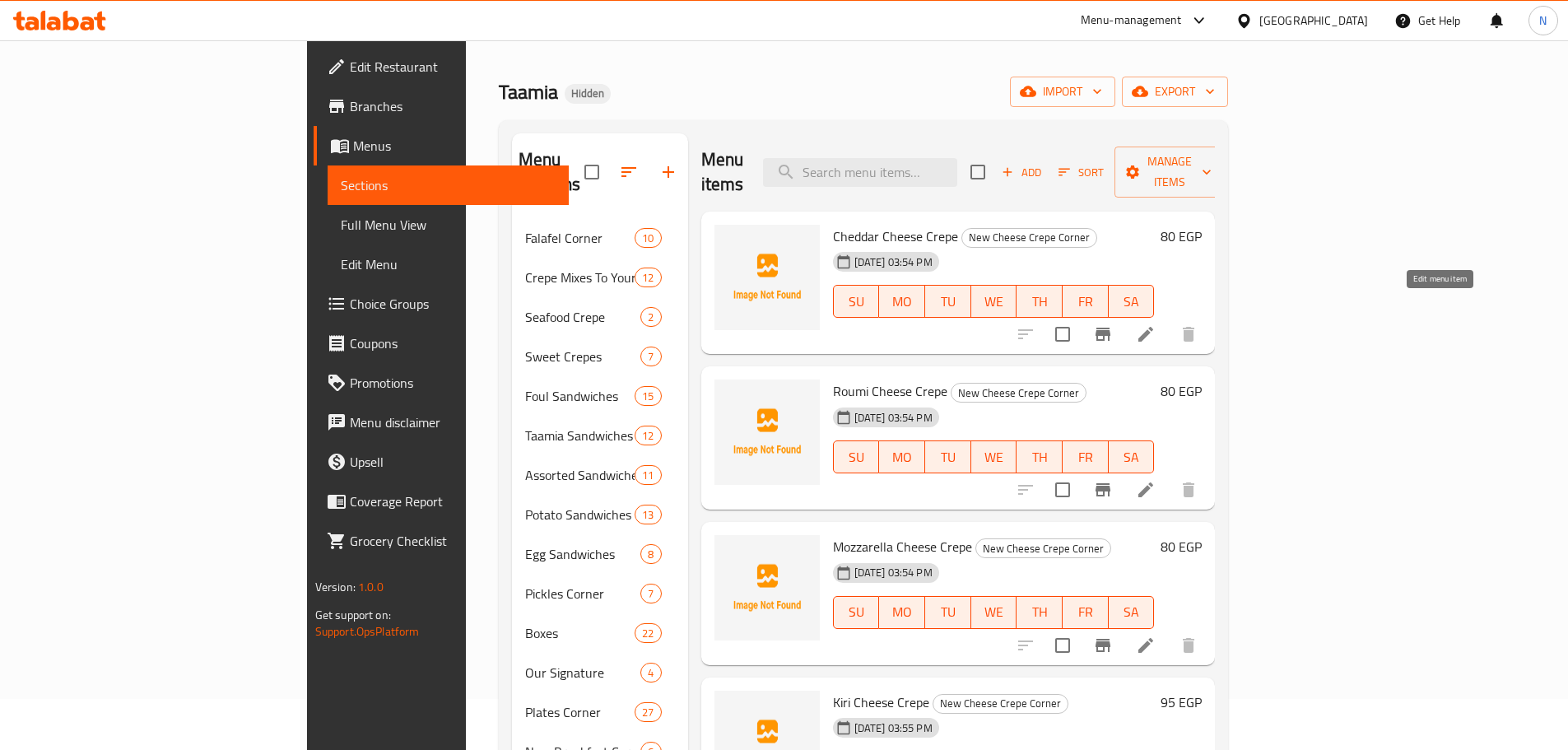
click at [1156, 324] on icon at bounding box center [1145, 334] width 20 height 20
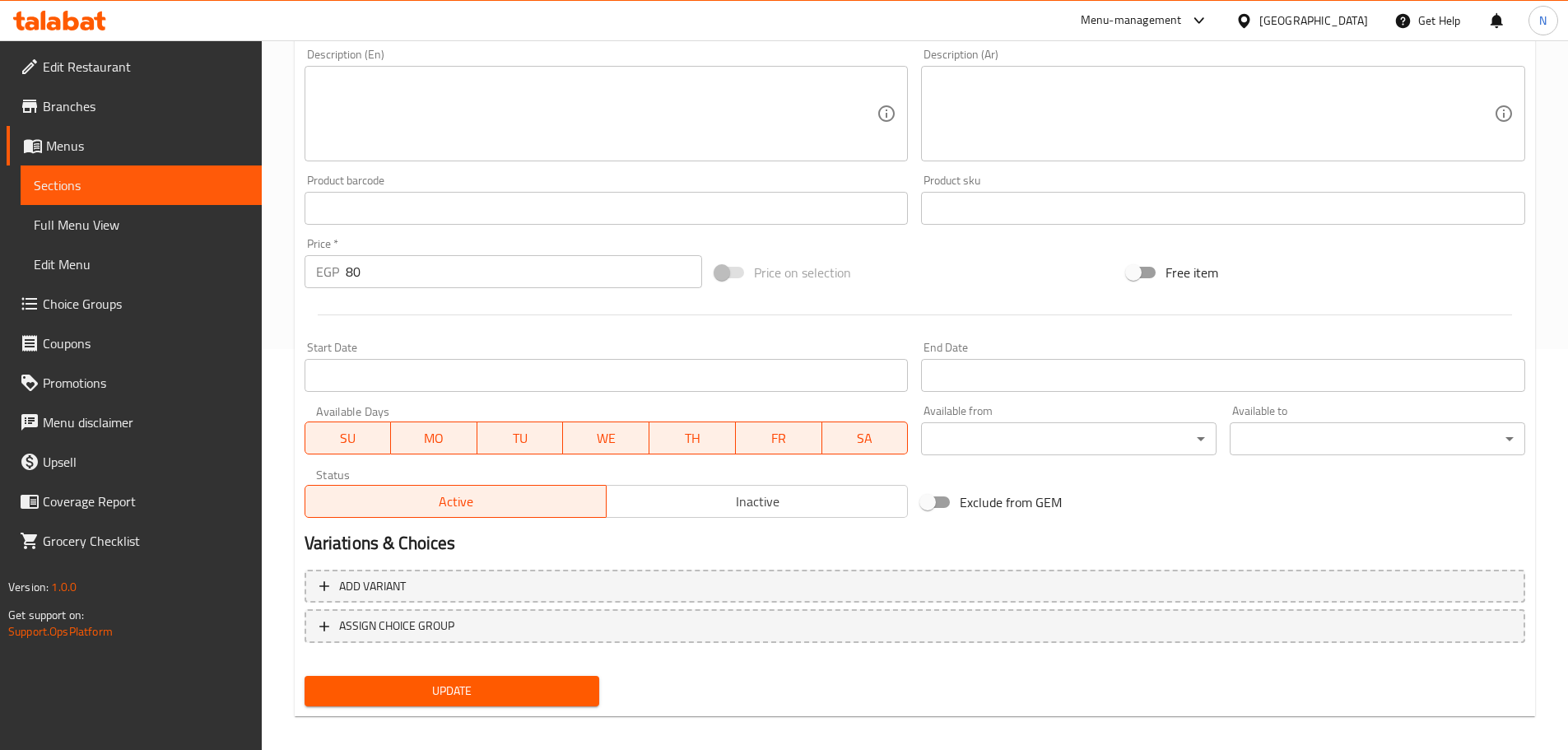
scroll to position [413, 0]
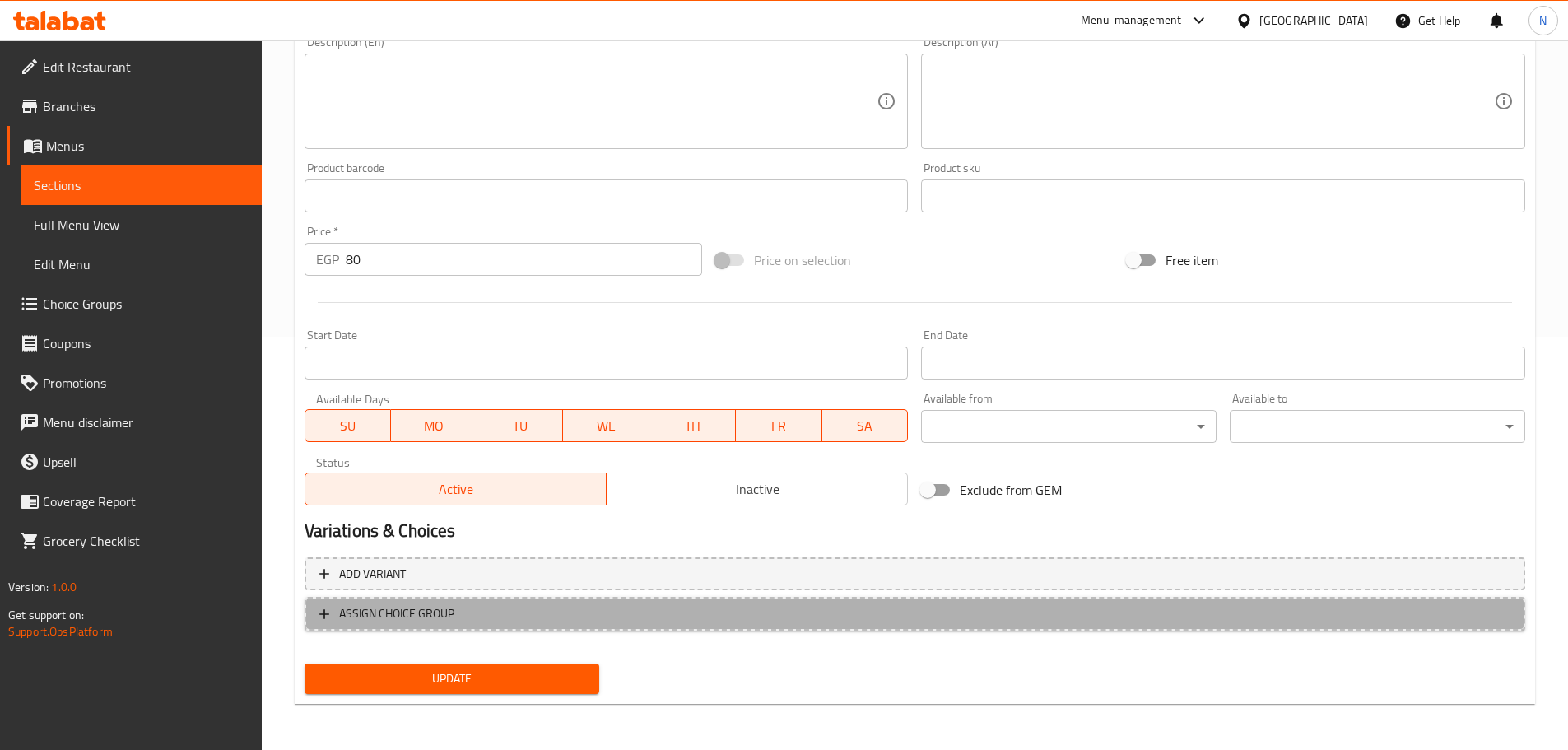
click at [639, 612] on span "ASSIGN CHOICE GROUP" at bounding box center [914, 614] width 1191 height 20
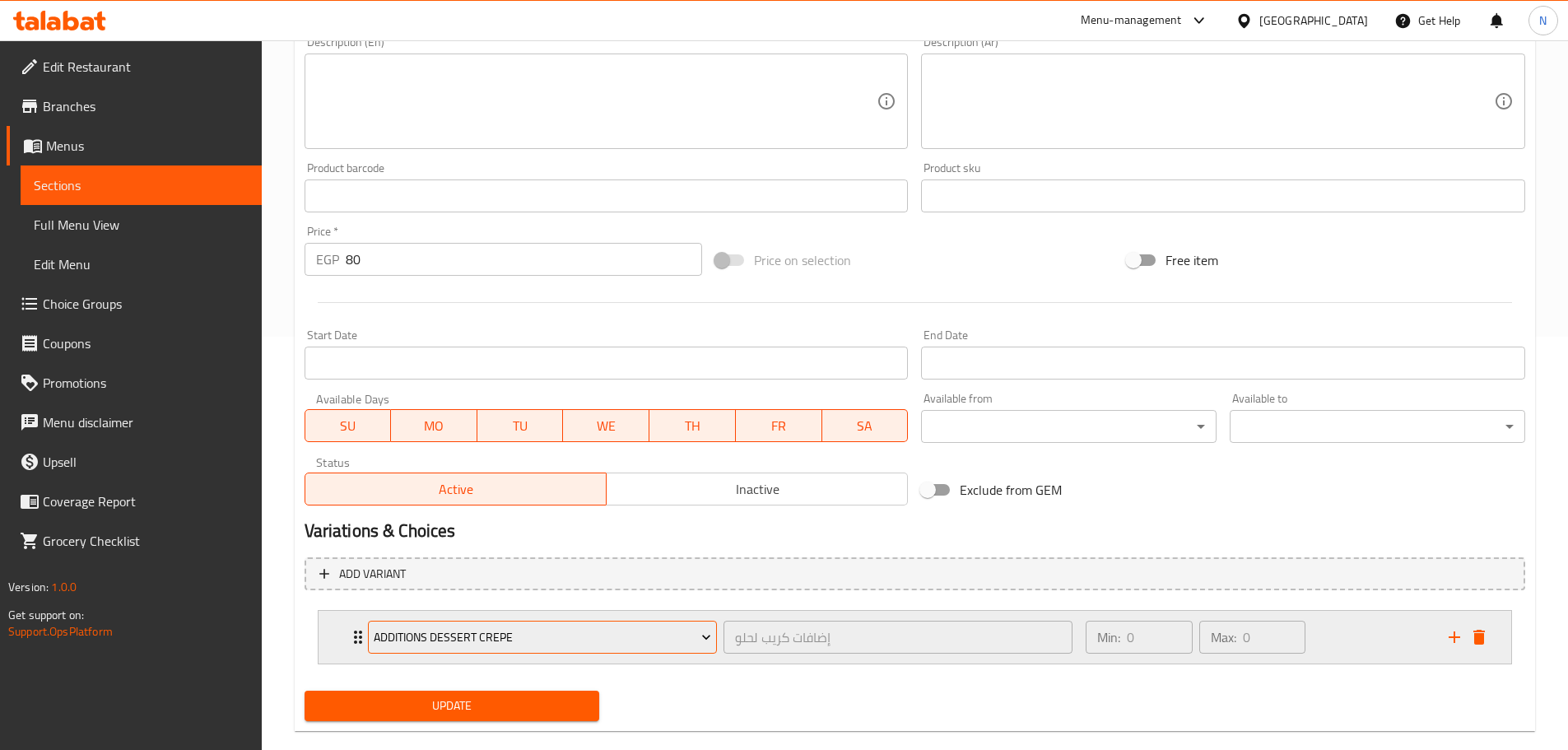
click at [542, 638] on span "Additions Dessert Crepe" at bounding box center [542, 638] width 337 height 20
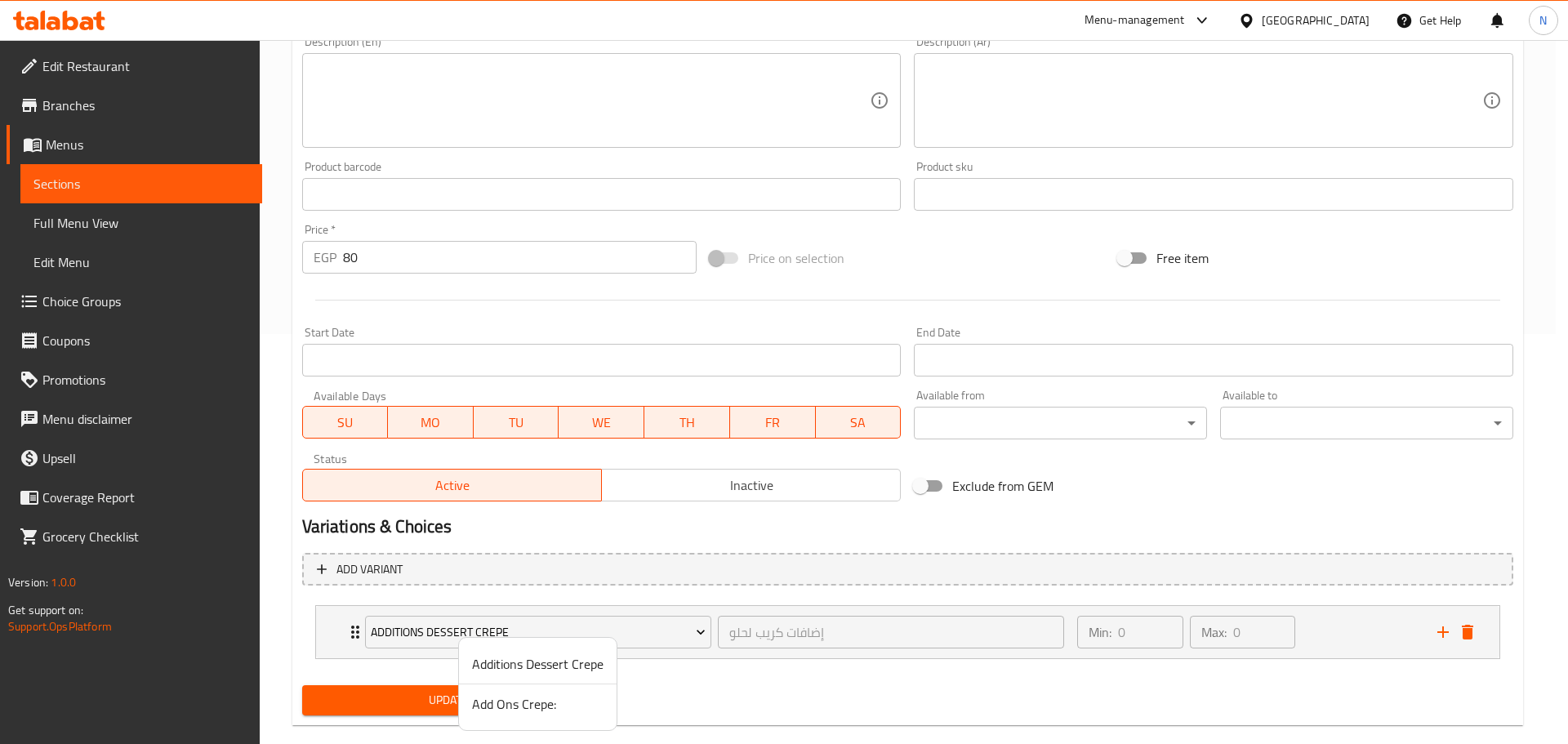
click at [509, 707] on span "Add Ons Crepe:" at bounding box center [538, 703] width 132 height 19
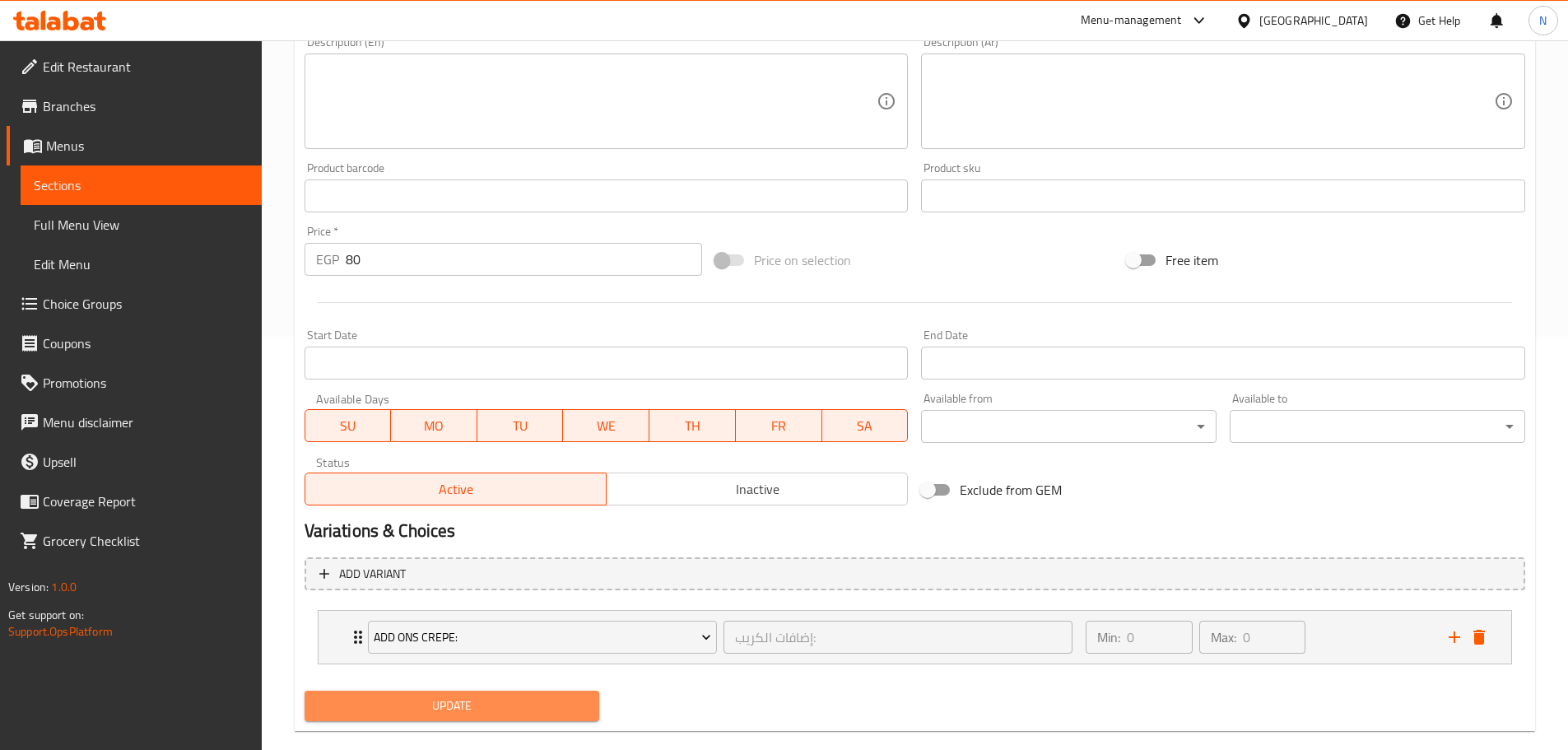
click at [498, 705] on span "Update" at bounding box center [452, 706] width 269 height 20
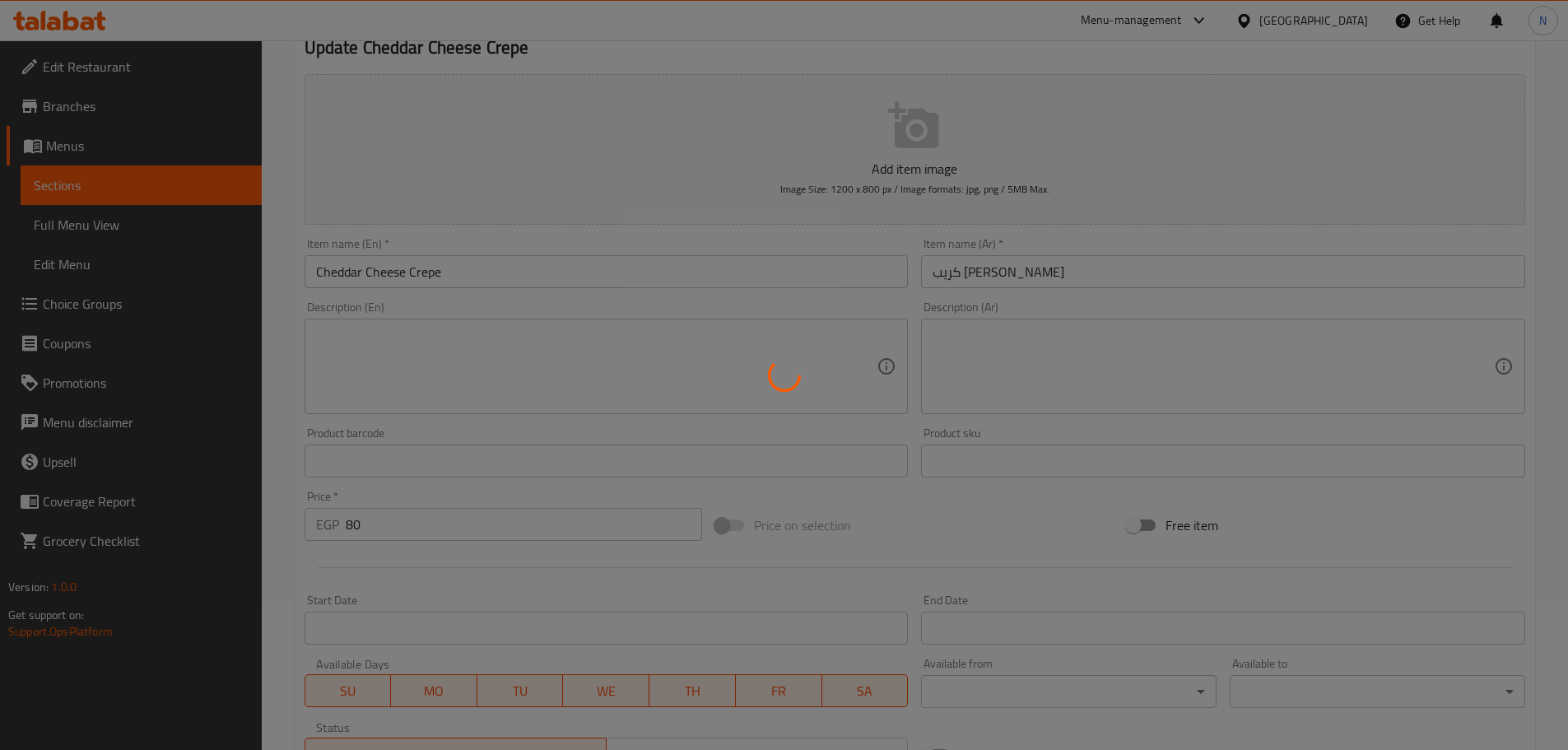
scroll to position [0, 0]
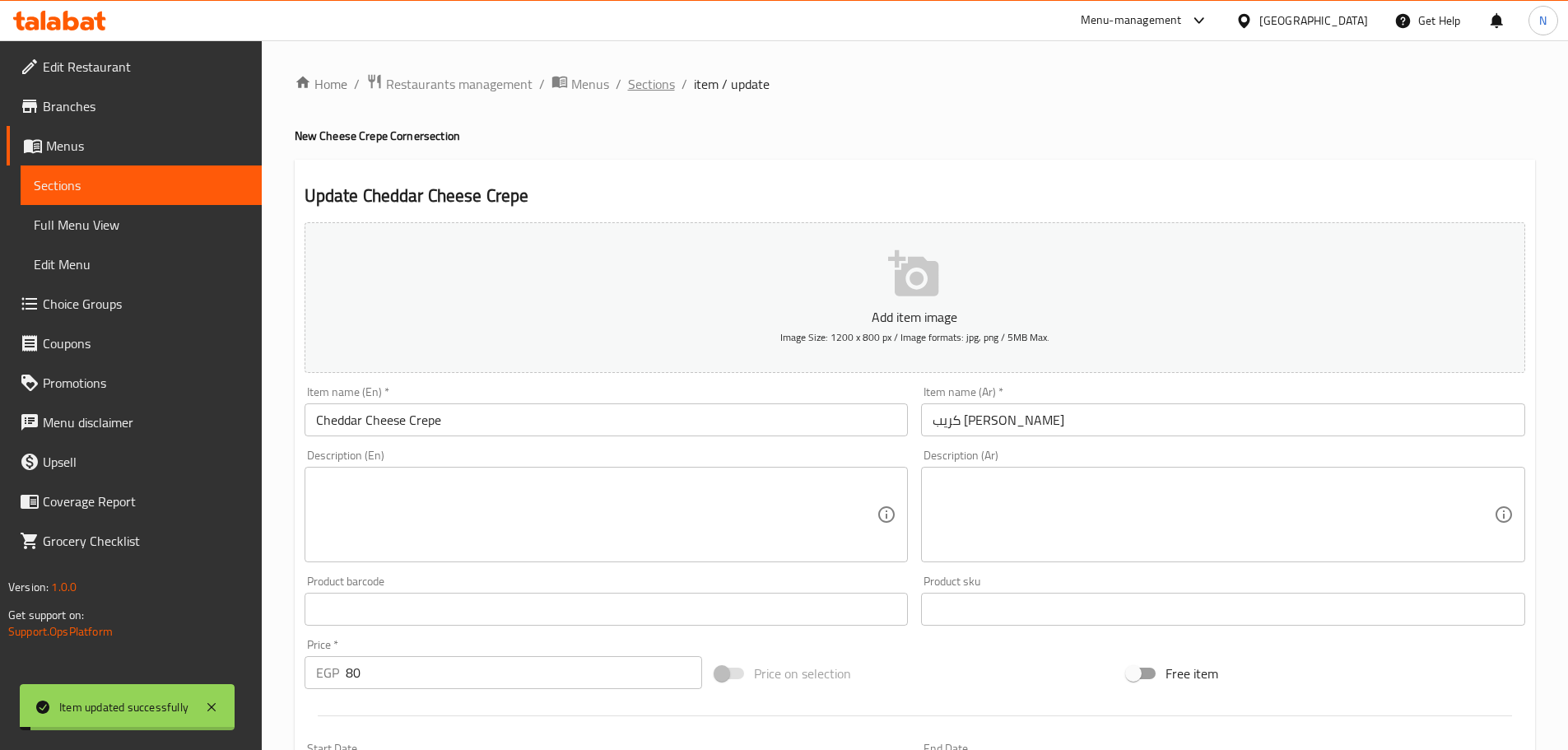
click at [650, 77] on span "Sections" at bounding box center [651, 83] width 47 height 20
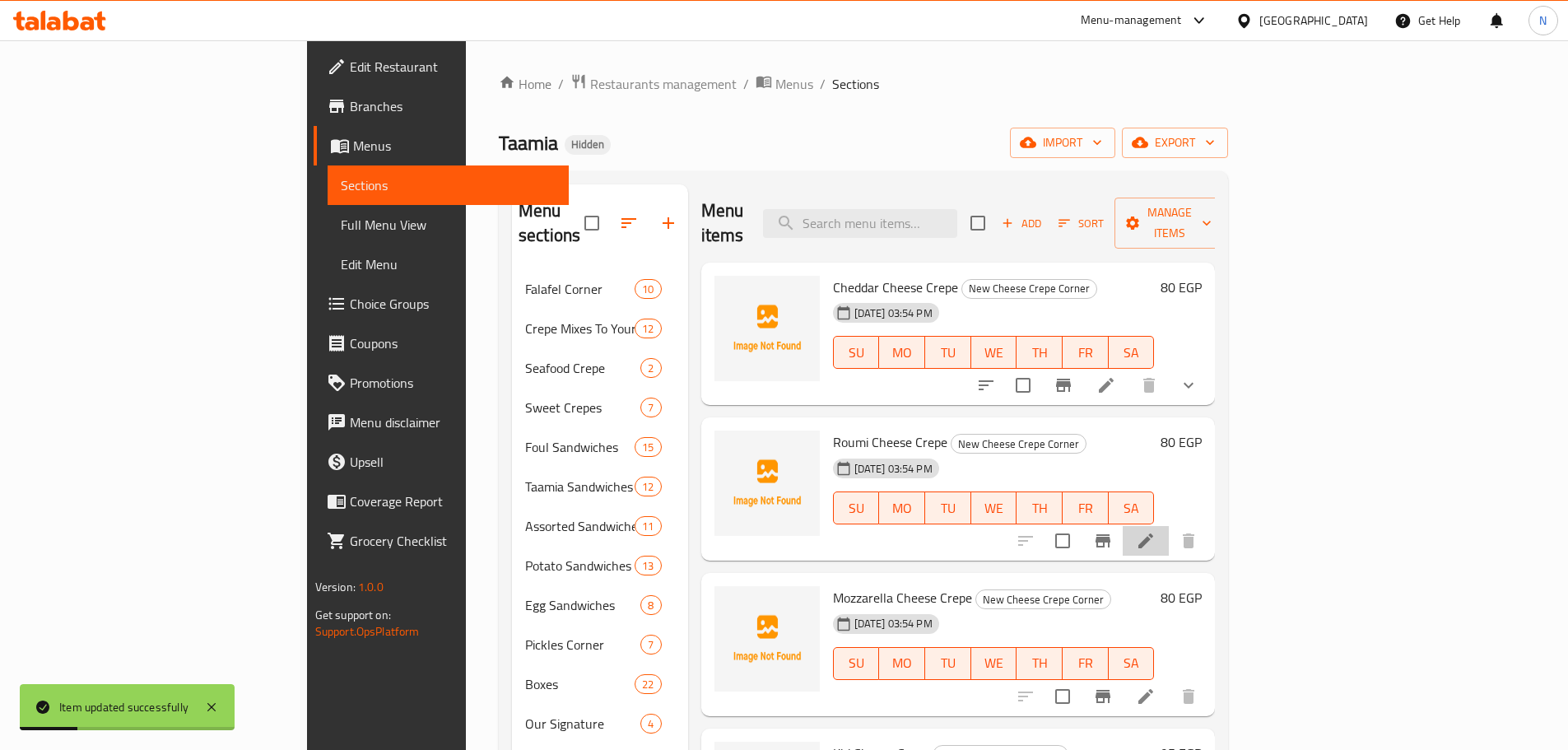
click at [1169, 526] on li at bounding box center [1146, 541] width 46 height 30
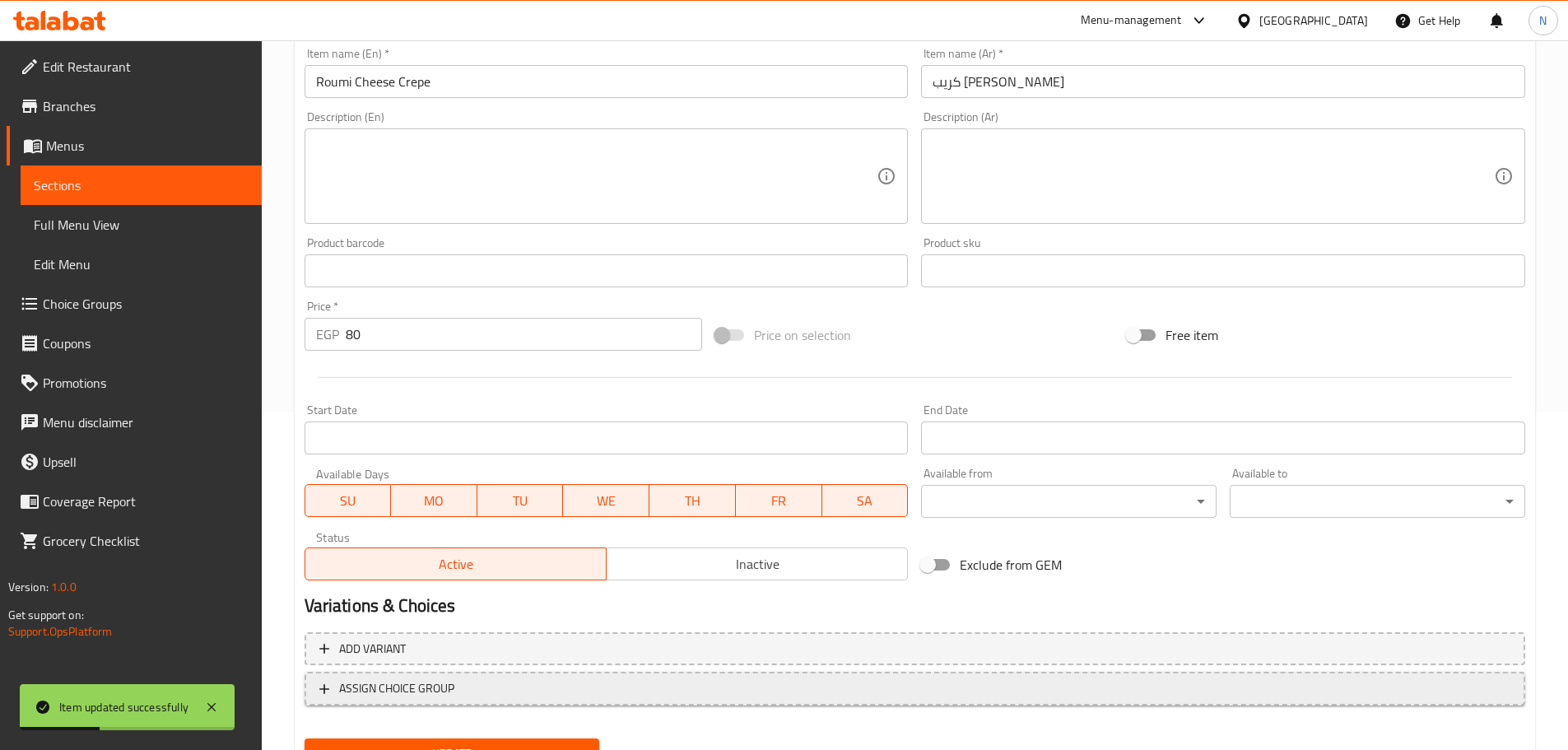
scroll to position [413, 0]
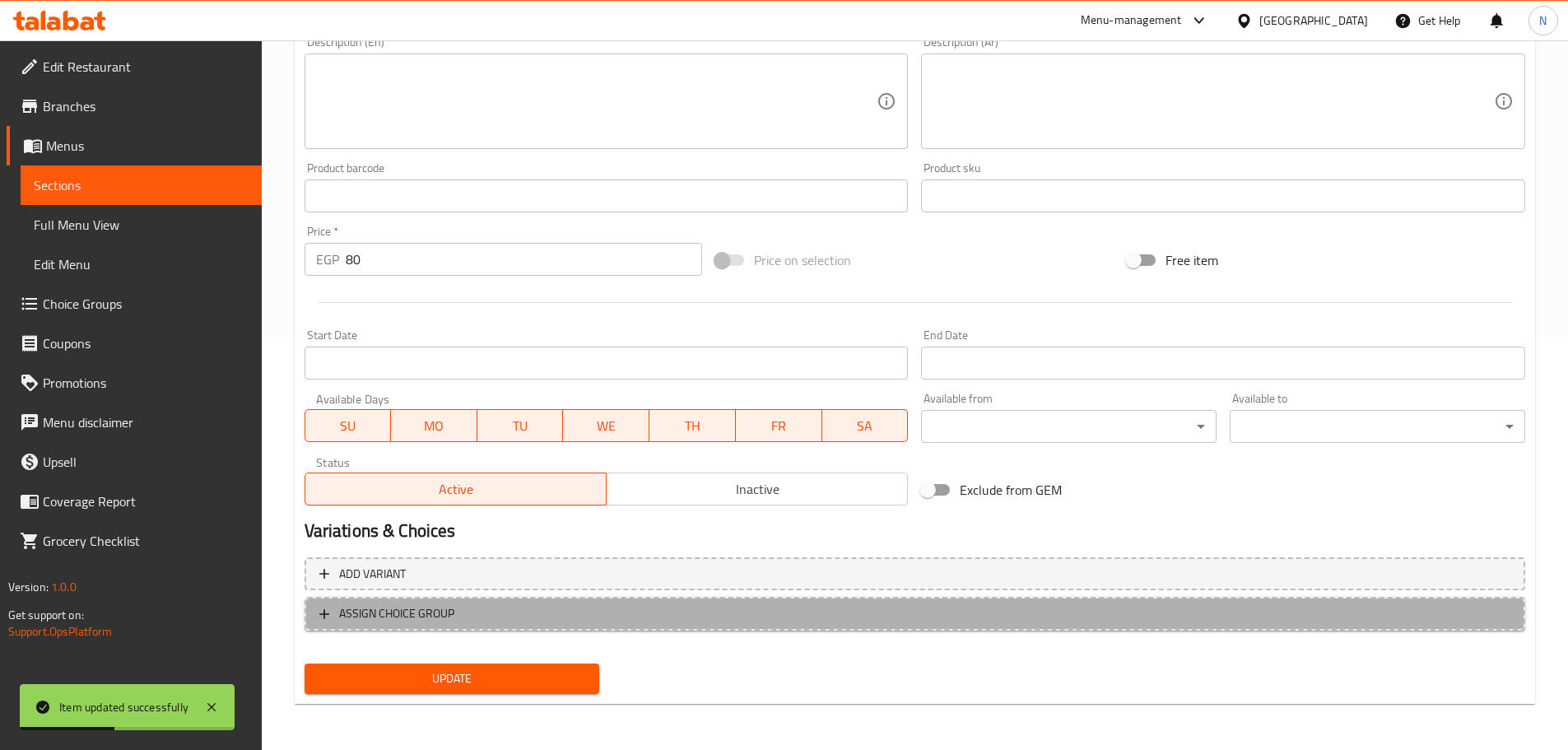
click at [511, 613] on span "ASSIGN CHOICE GROUP" at bounding box center [914, 614] width 1191 height 20
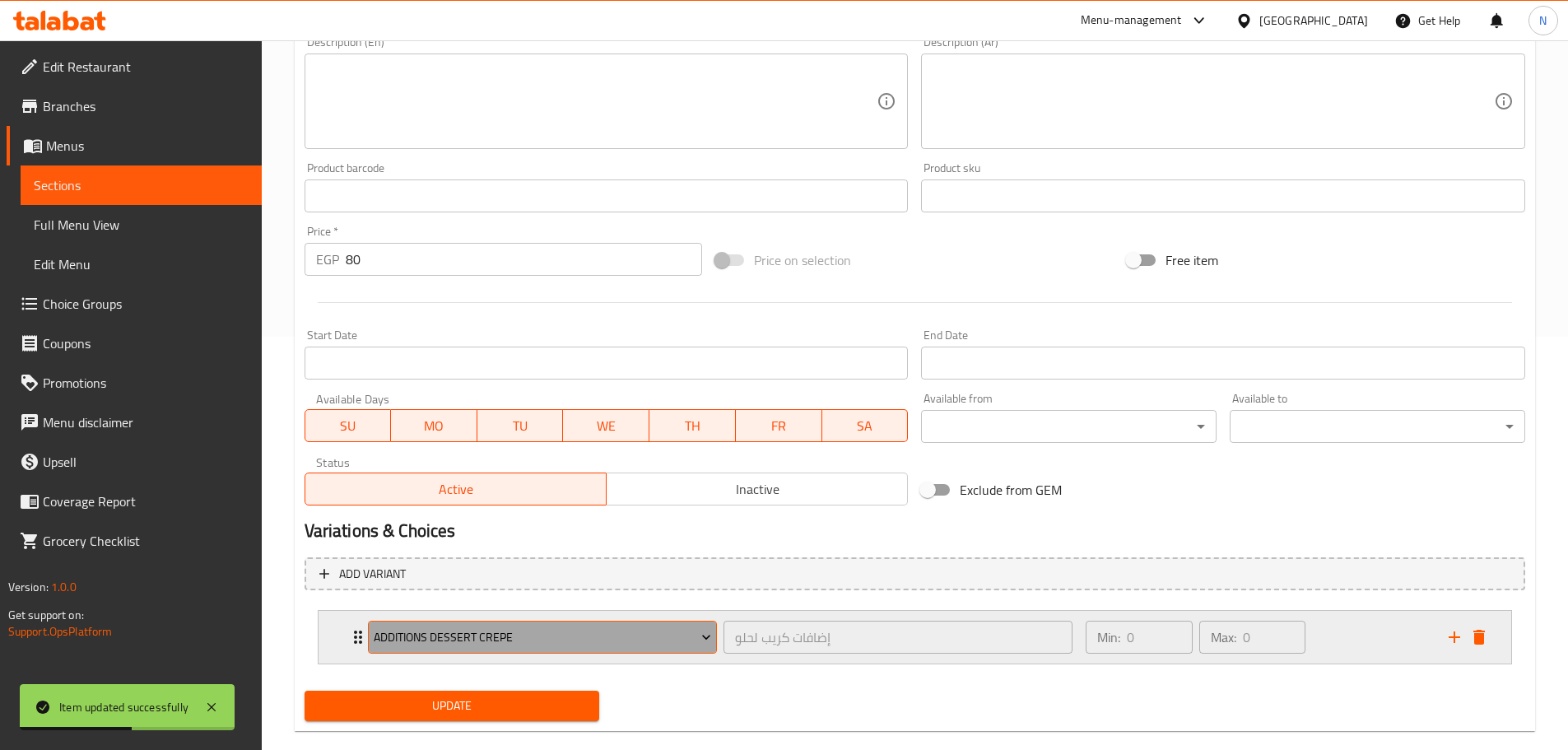
click at [501, 644] on span "Additions Dessert Crepe" at bounding box center [542, 638] width 337 height 20
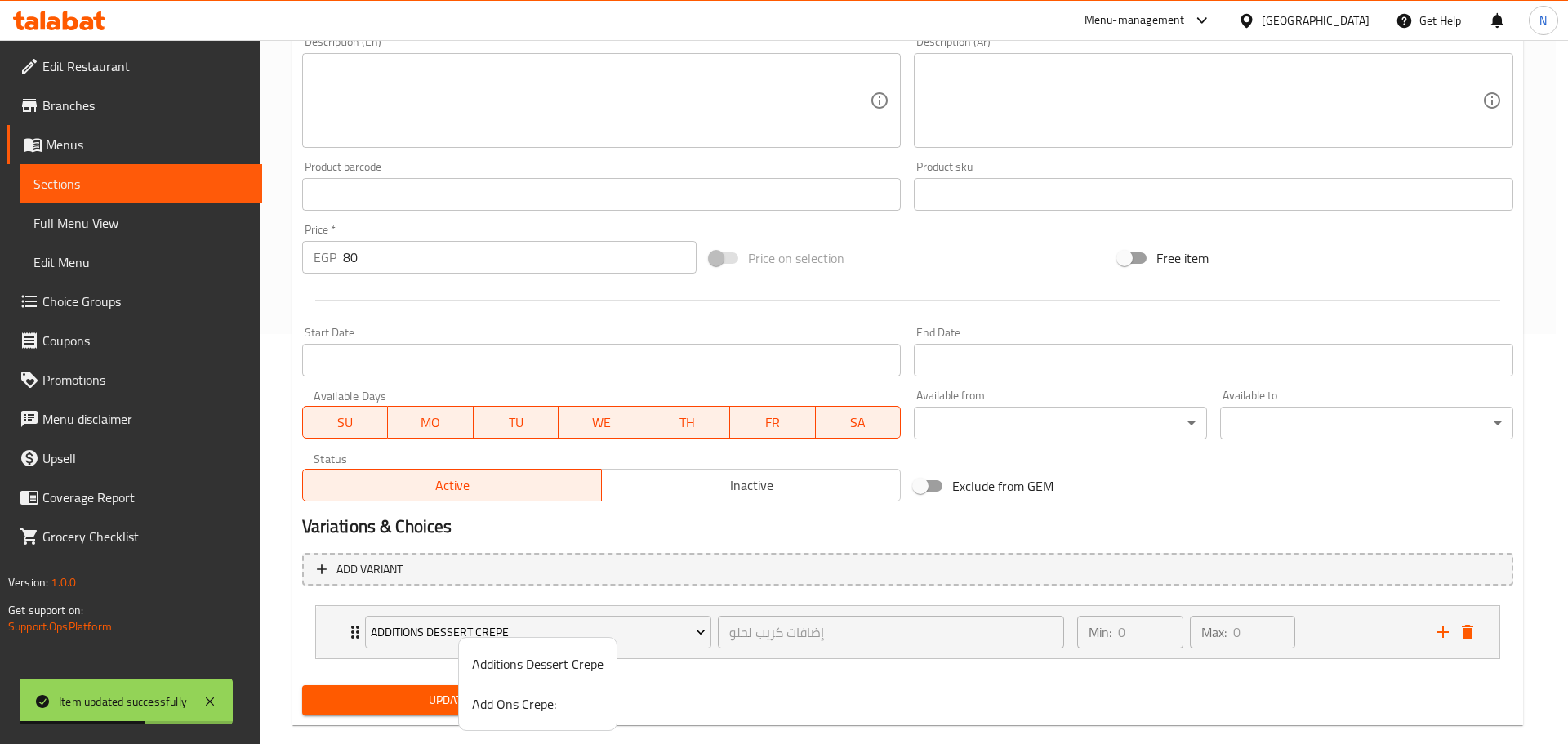
click at [472, 698] on span "Add Ons Crepe:" at bounding box center [538, 703] width 132 height 19
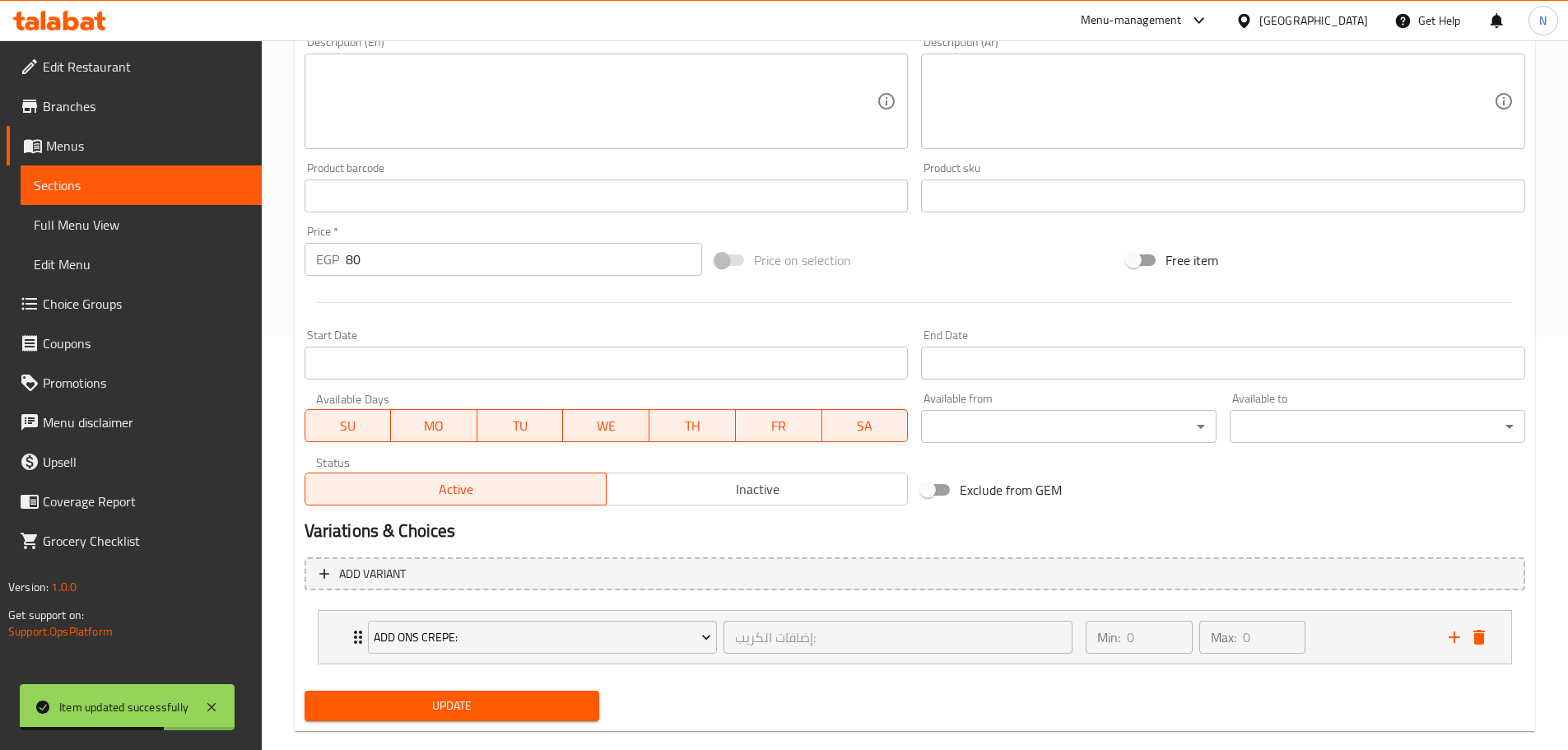
click at [467, 701] on span "Update" at bounding box center [452, 706] width 269 height 20
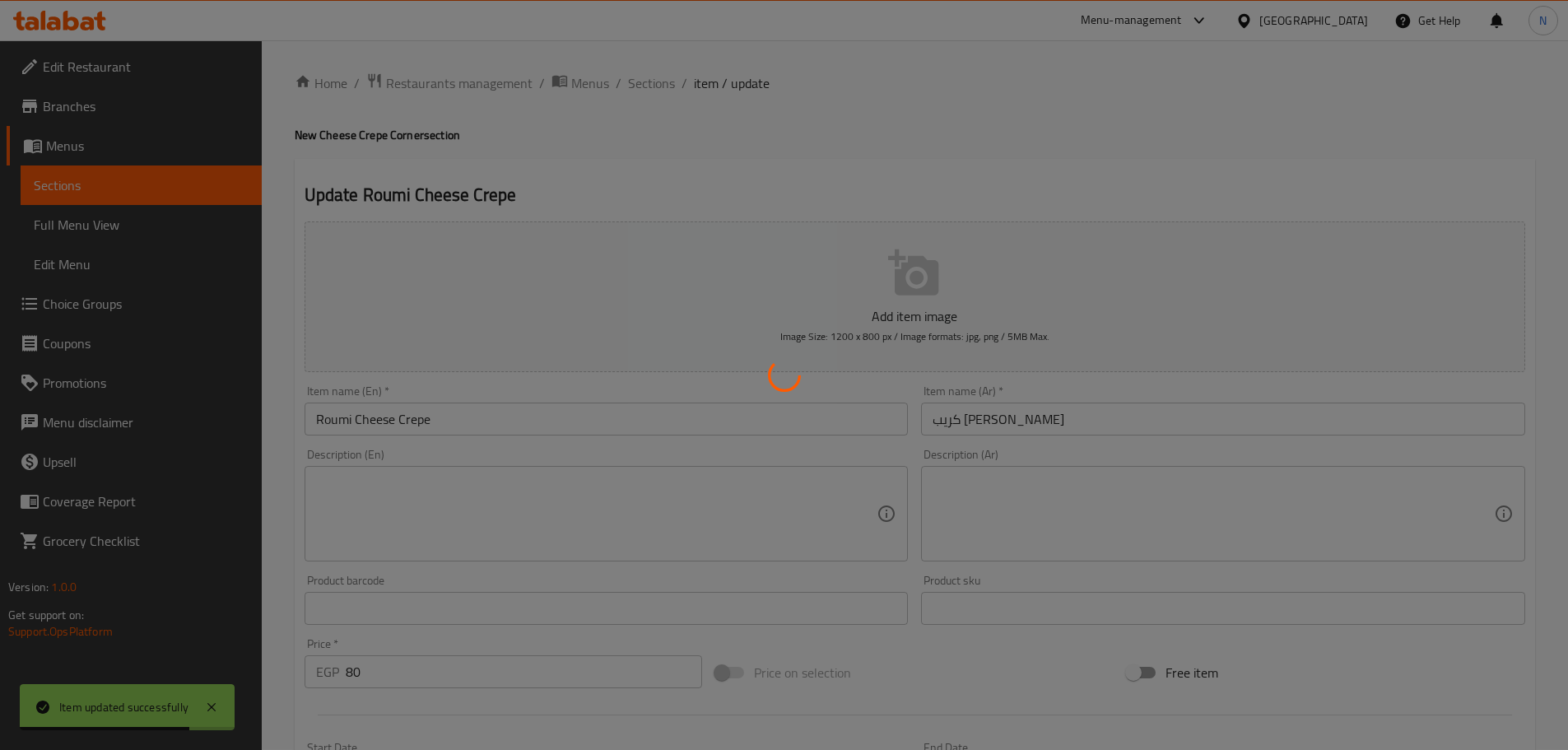
scroll to position [0, 0]
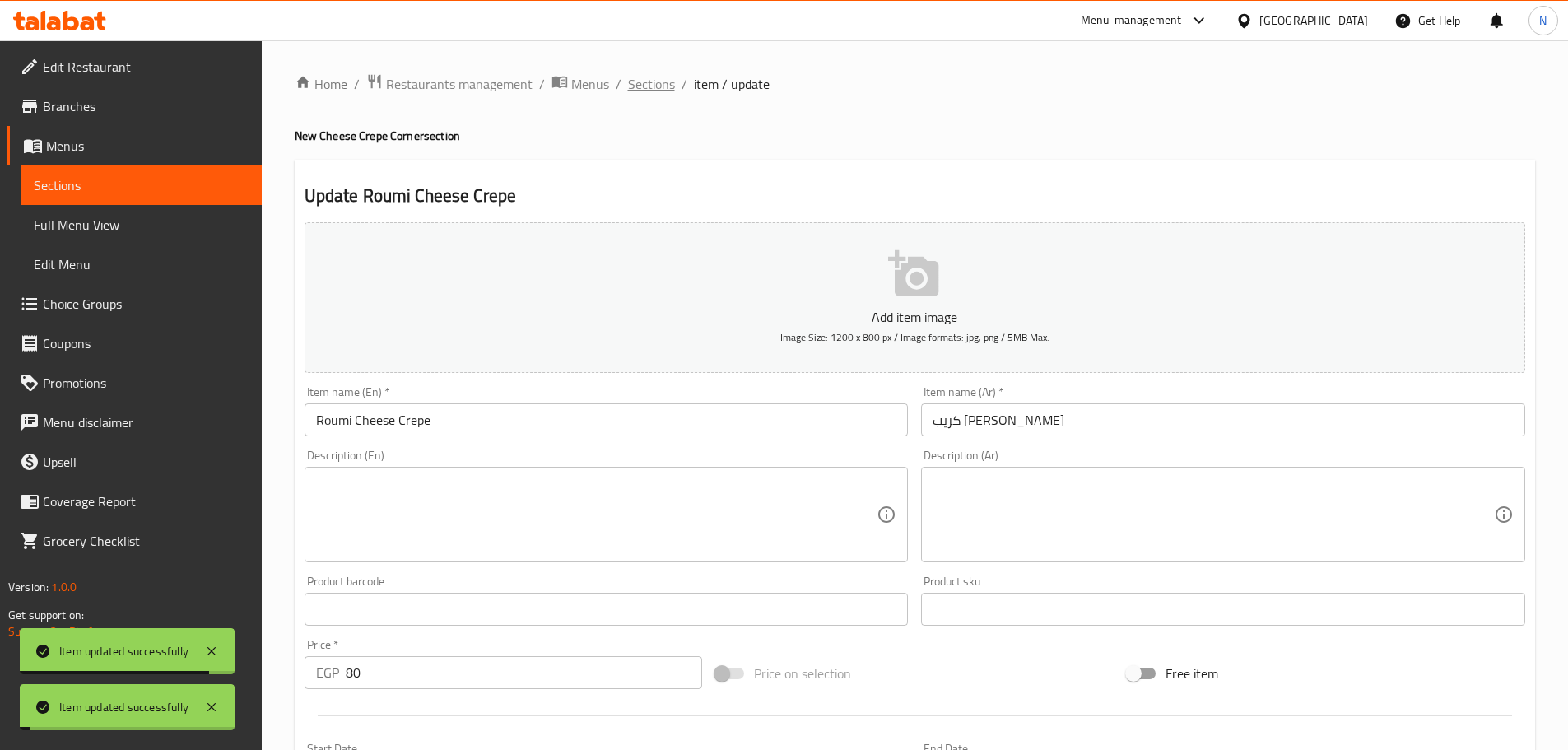
click at [664, 79] on span "Sections" at bounding box center [651, 83] width 47 height 20
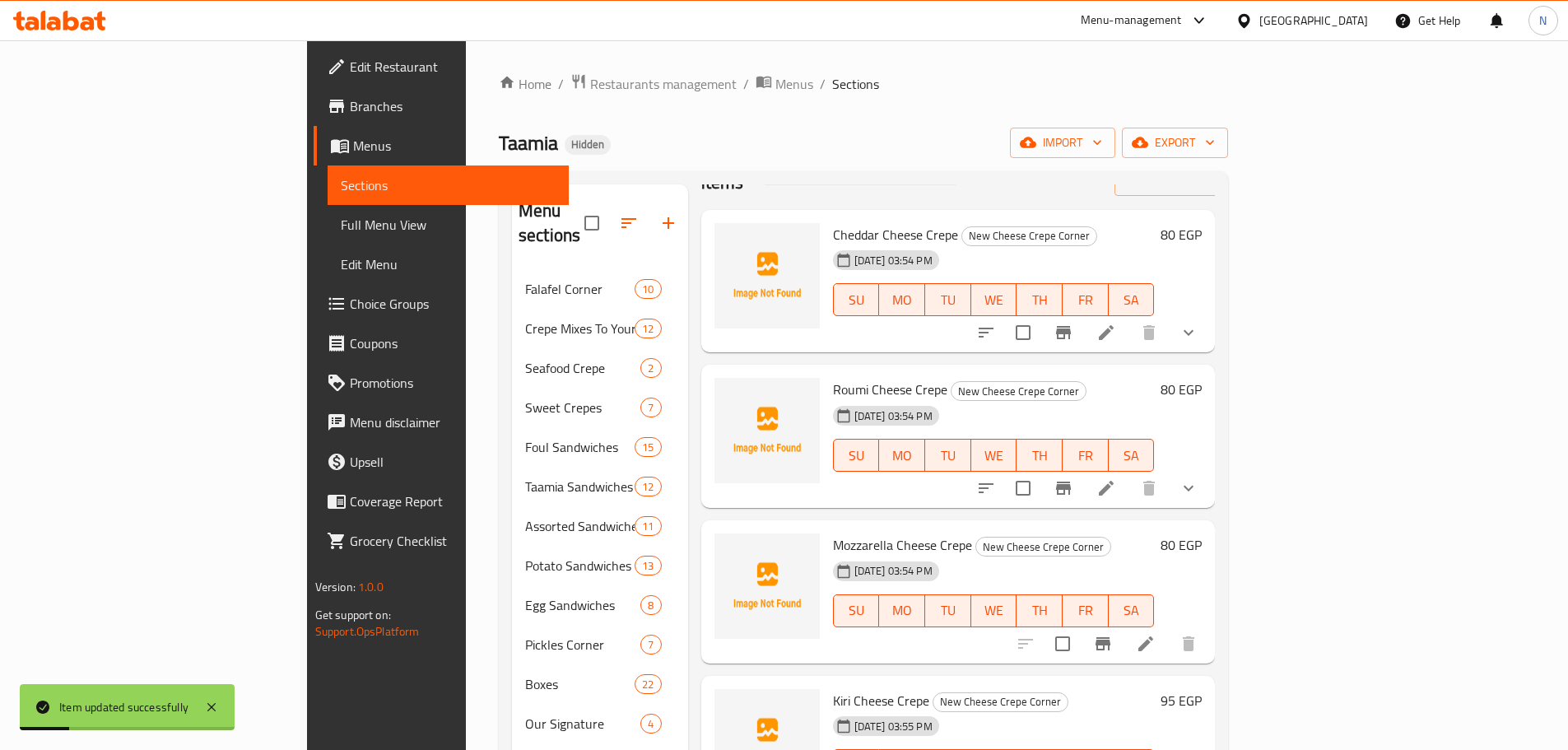
scroll to position [83, 0]
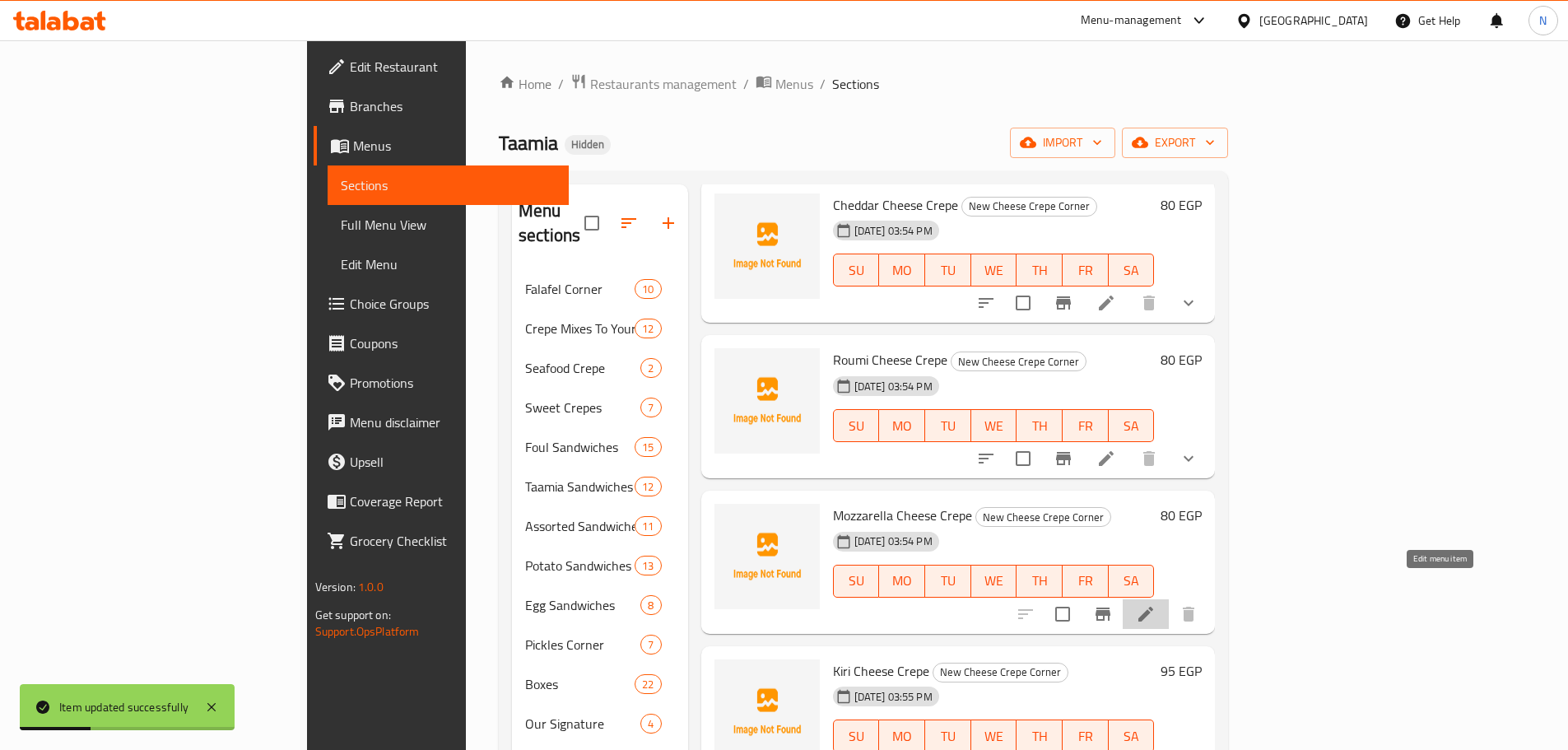
click at [1156, 604] on icon at bounding box center [1145, 614] width 20 height 20
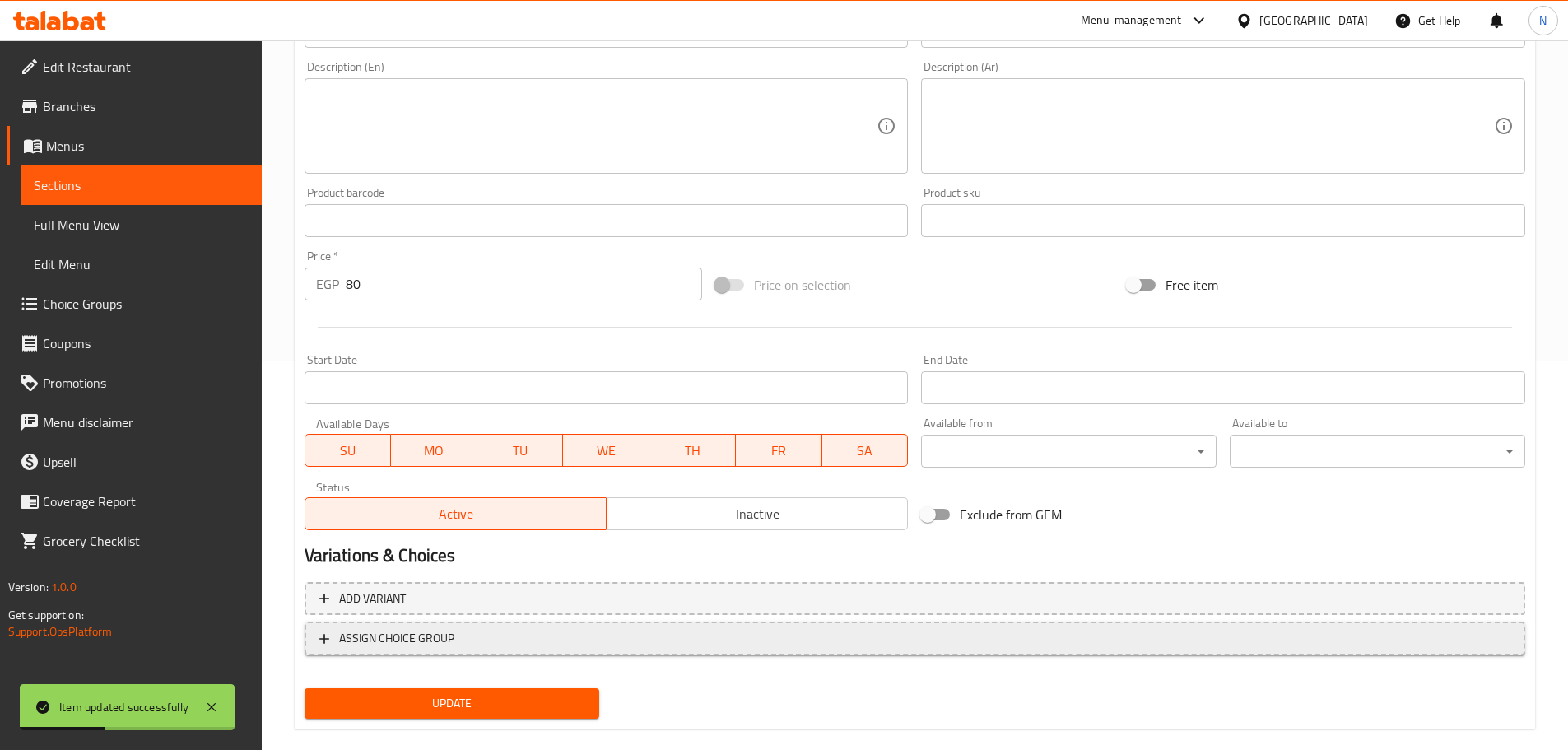
scroll to position [413, 0]
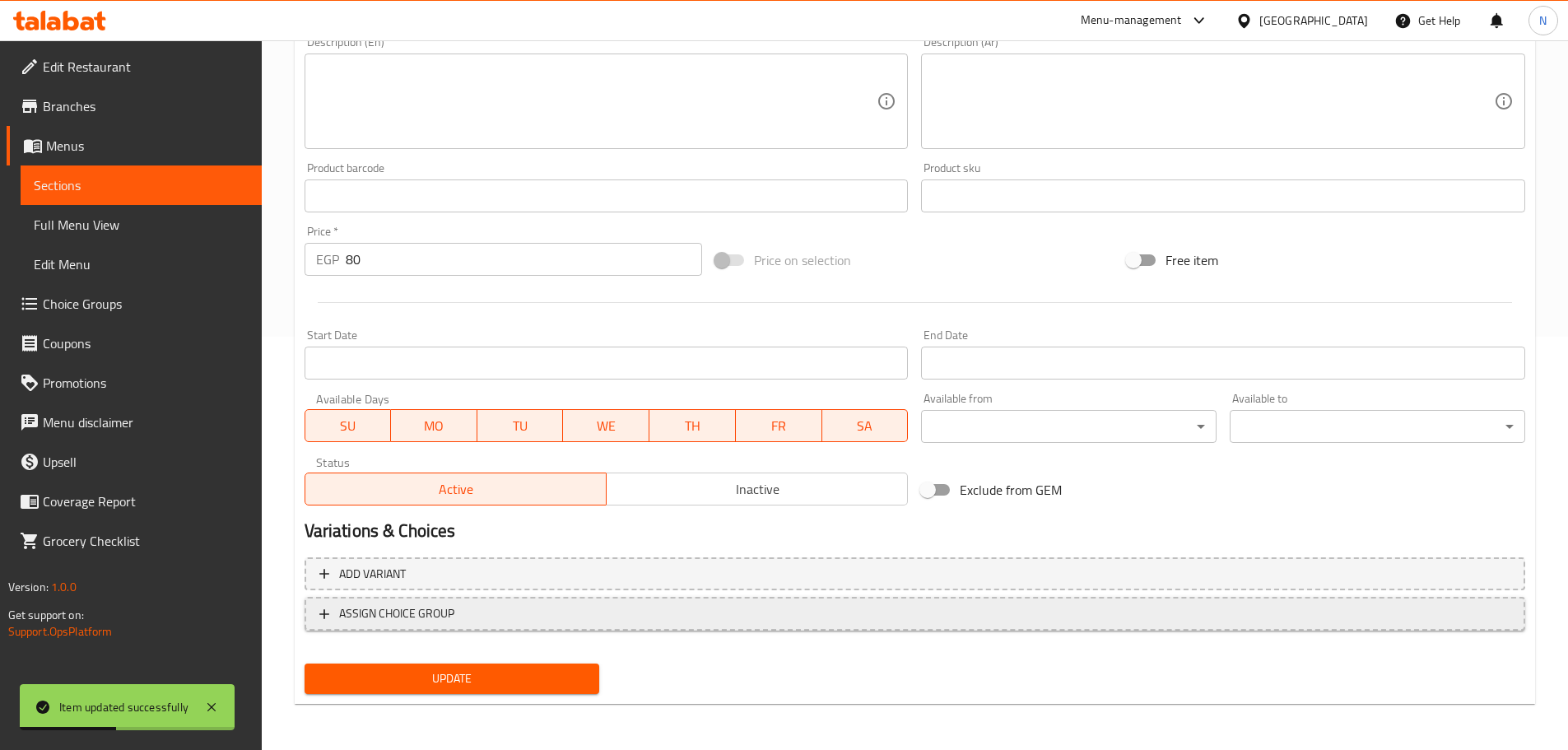
click at [490, 627] on button "ASSIGN CHOICE GROUP" at bounding box center [915, 614] width 1221 height 34
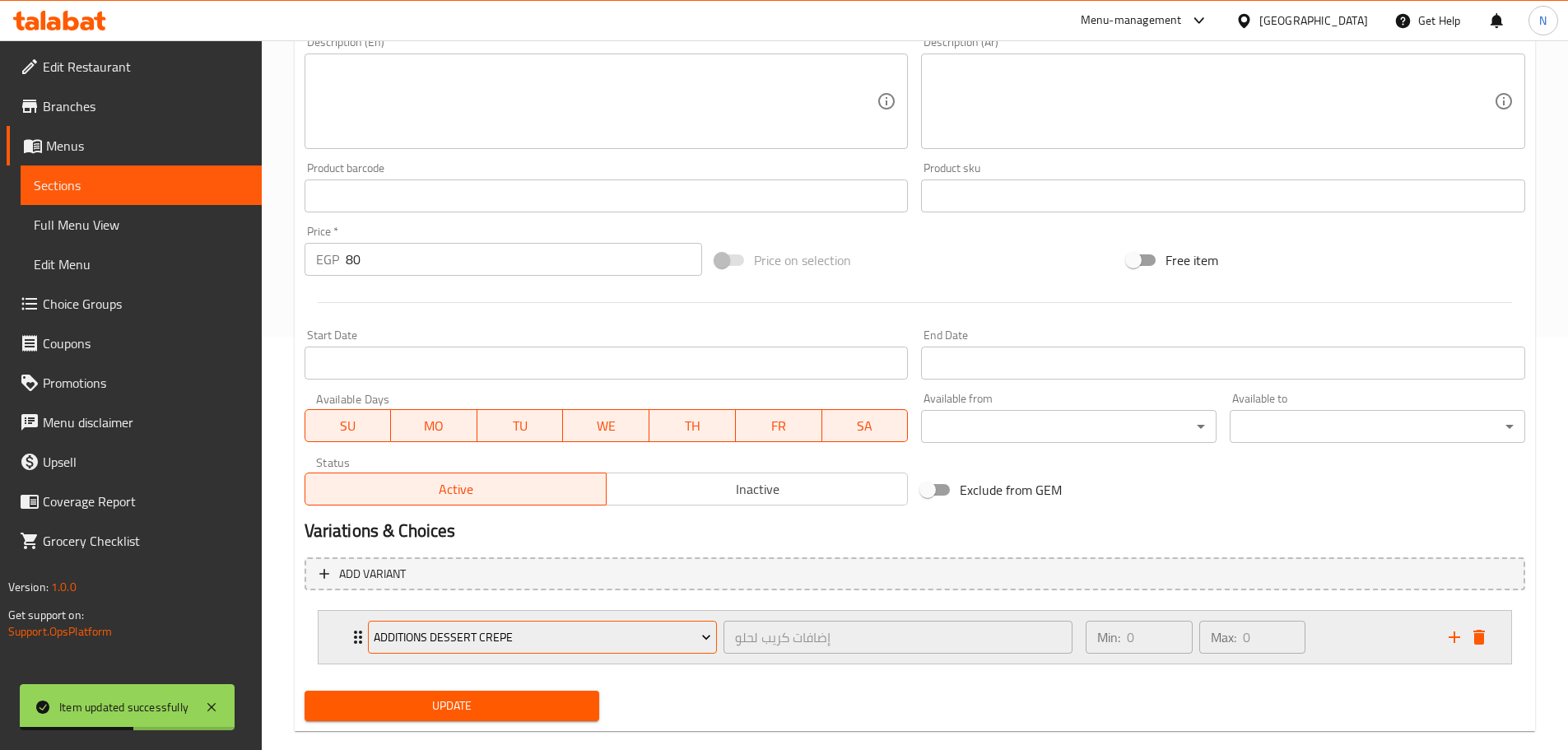
click at [484, 634] on span "Additions Dessert Crepe" at bounding box center [542, 638] width 337 height 20
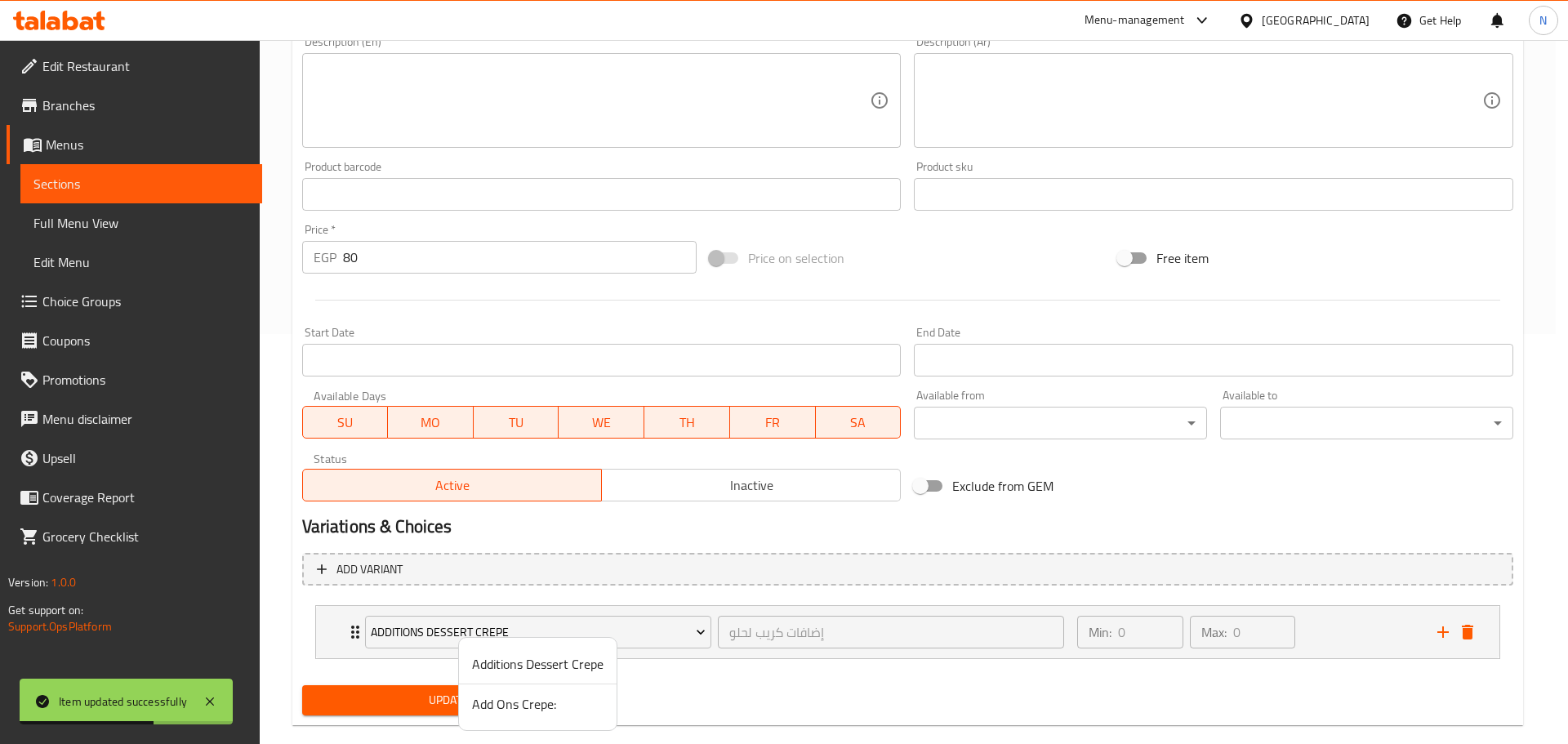
click at [485, 706] on span "Add Ons Crepe:" at bounding box center [538, 703] width 132 height 19
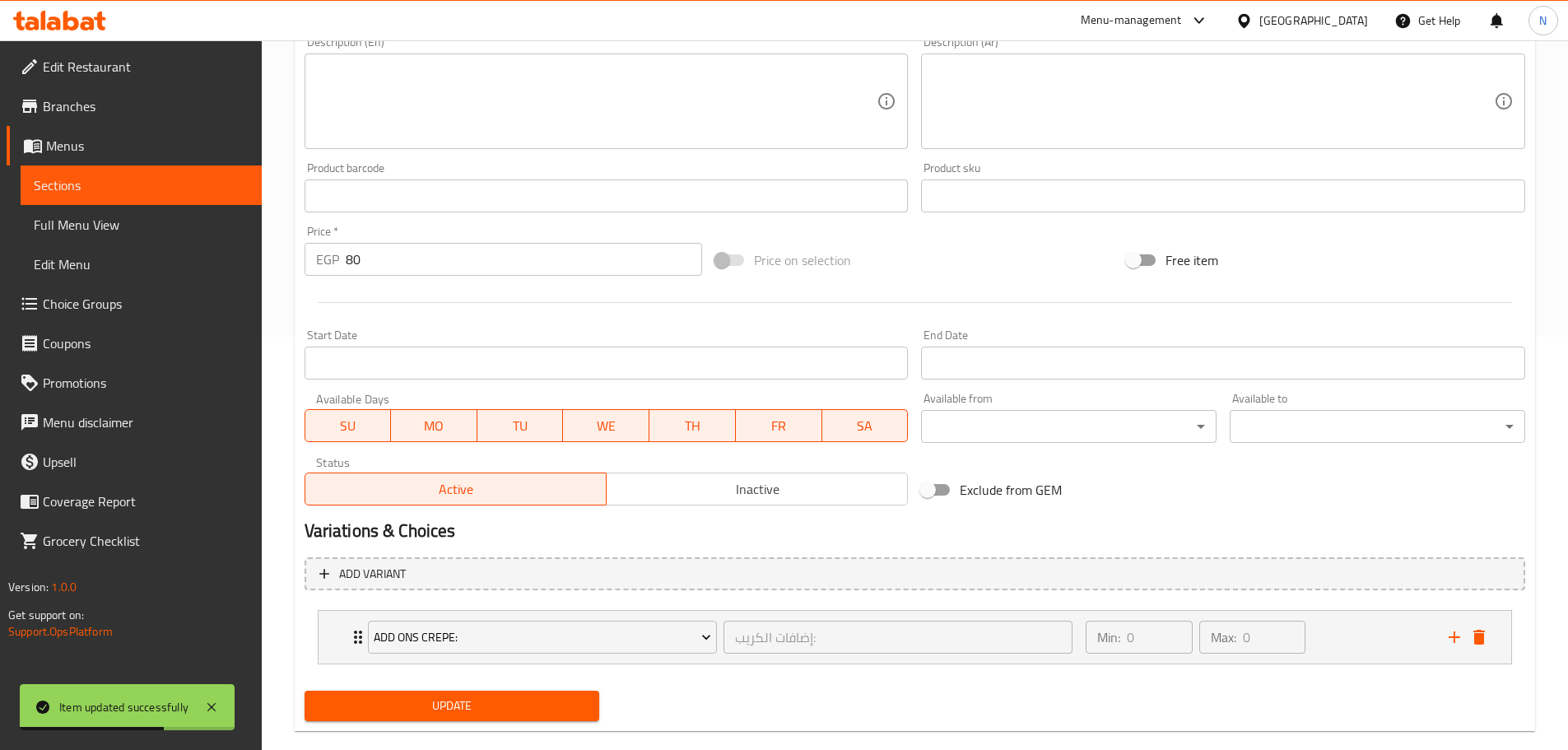
click at [484, 713] on span "Update" at bounding box center [452, 706] width 269 height 20
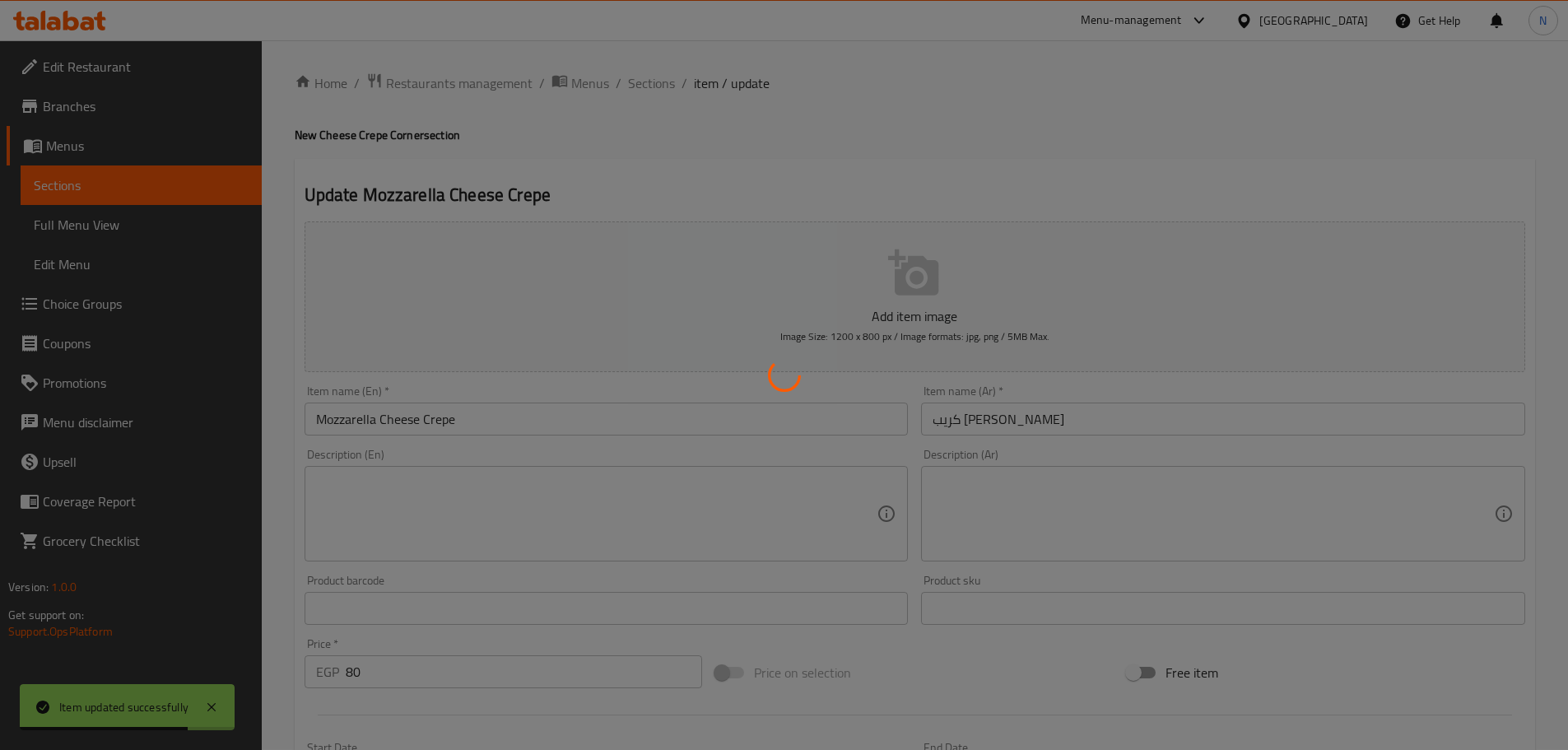
scroll to position [0, 0]
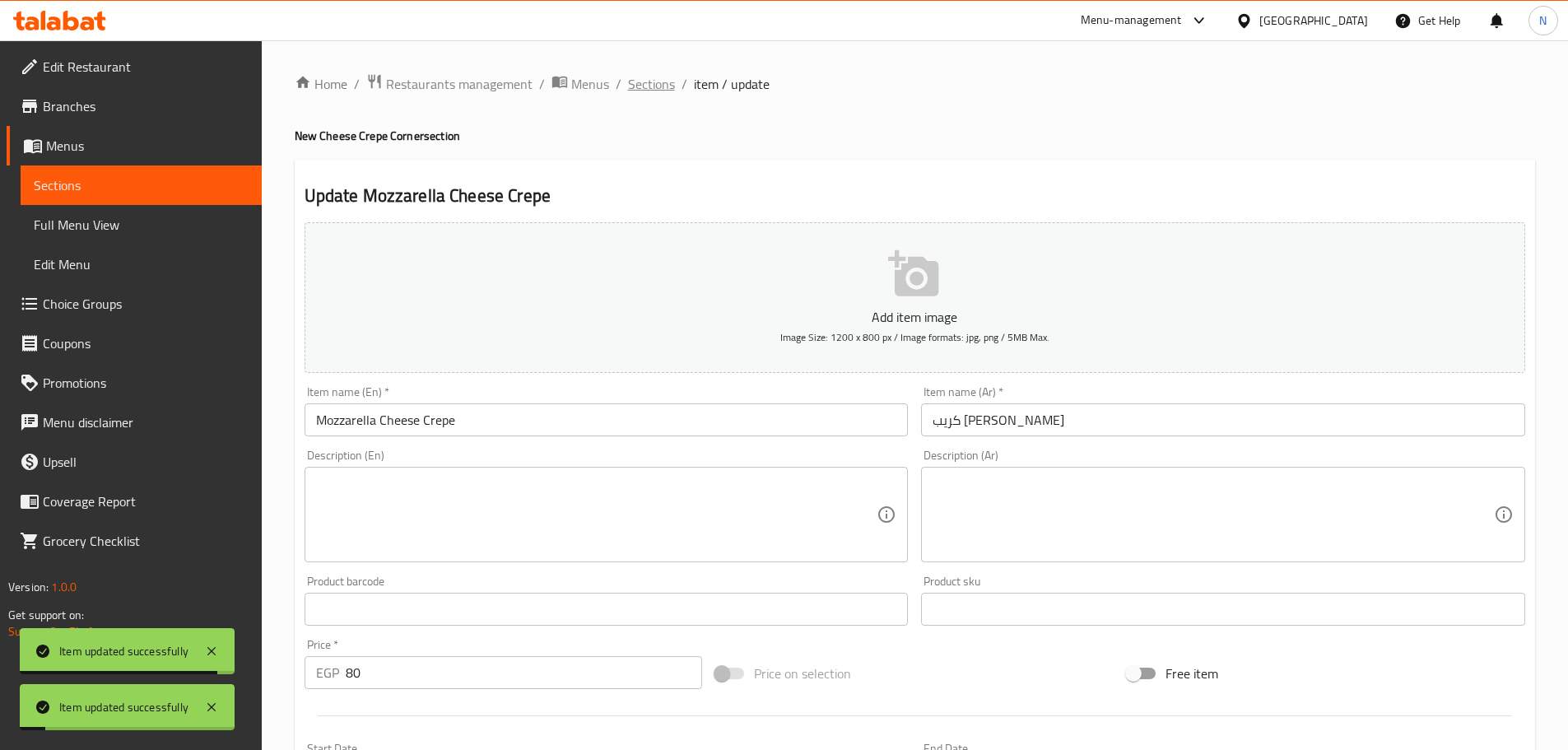
click at [655, 82] on span "Sections" at bounding box center [651, 83] width 47 height 20
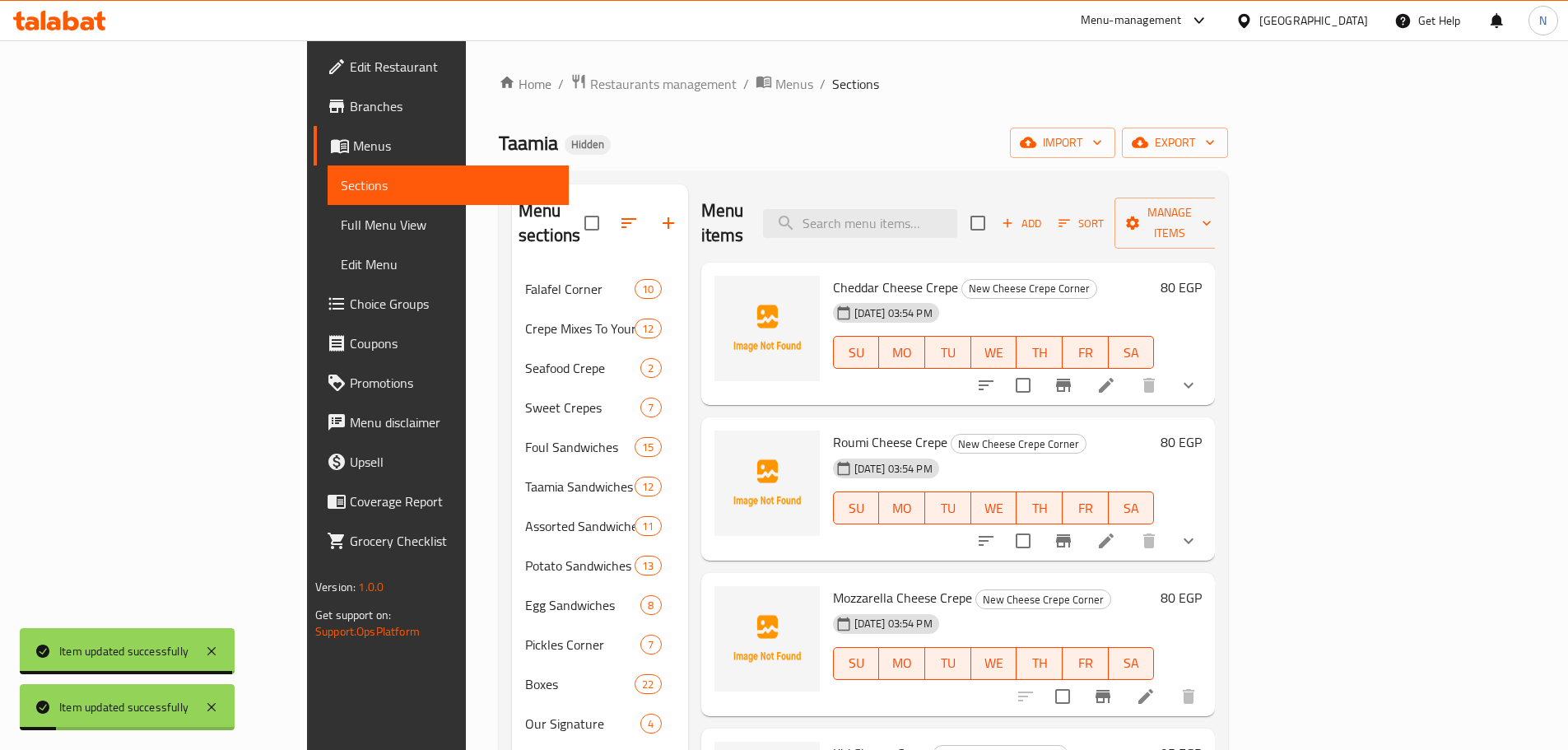
scroll to position [164, 0]
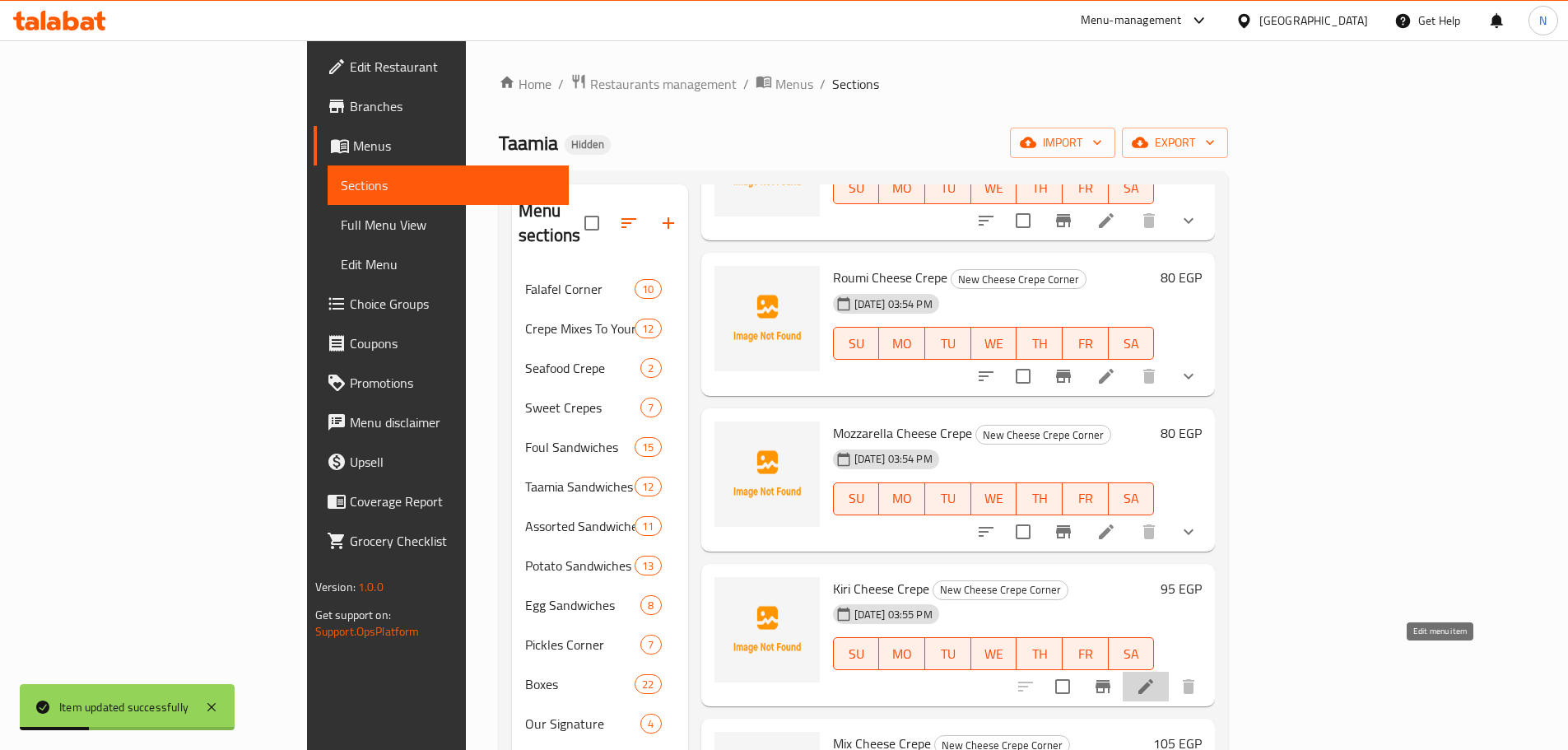
click at [1153, 679] on icon at bounding box center [1145, 686] width 14 height 14
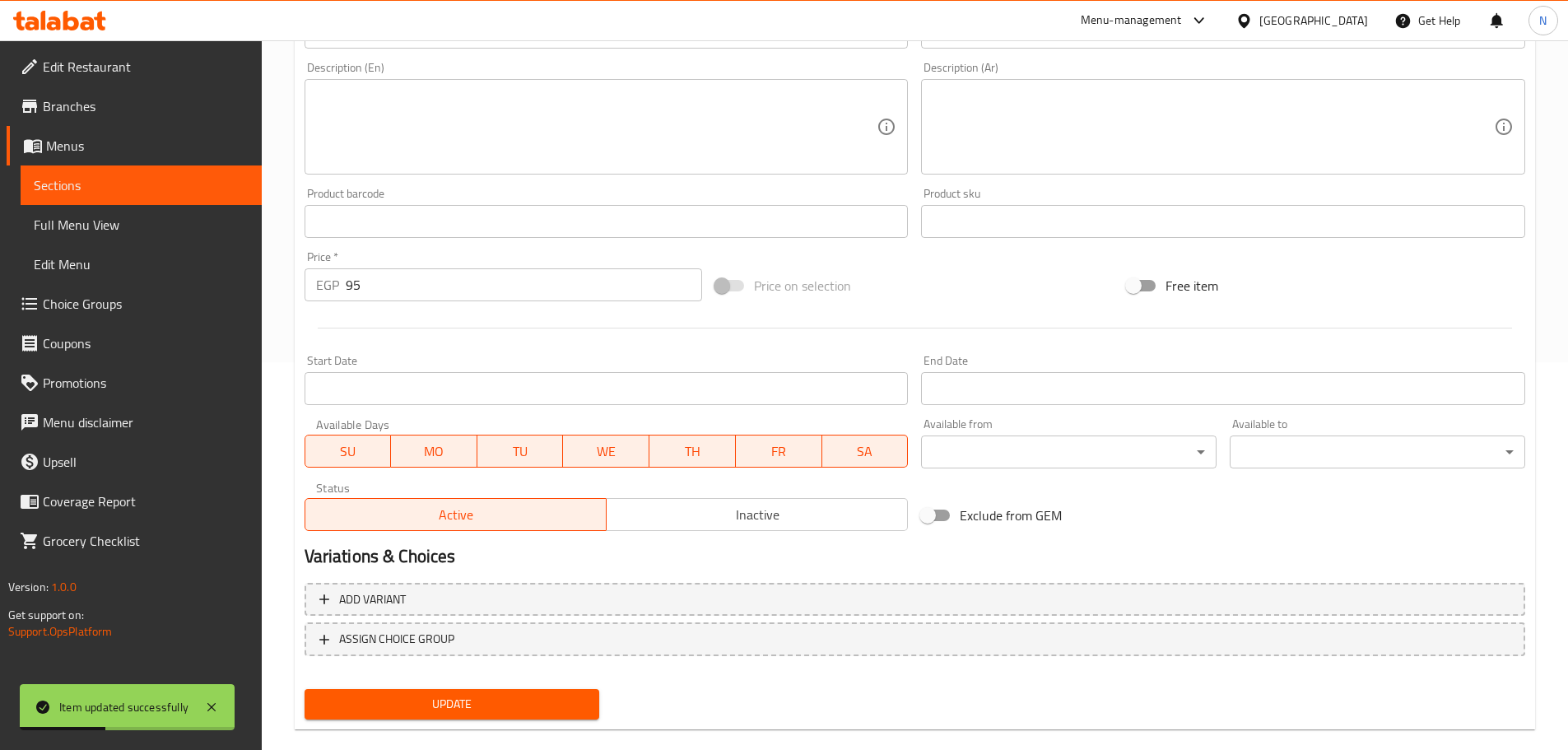
scroll to position [413, 0]
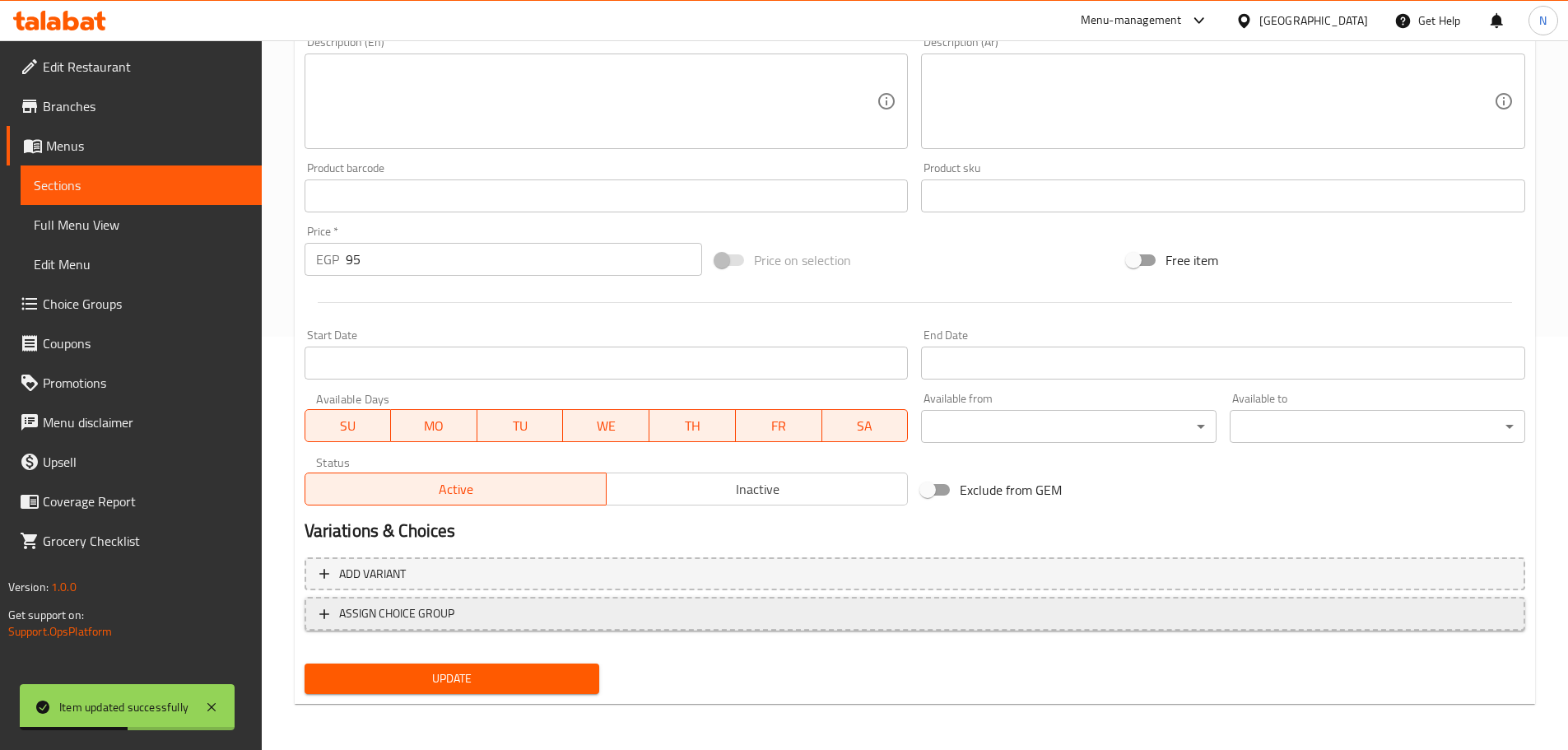
click at [561, 616] on span "ASSIGN CHOICE GROUP" at bounding box center [914, 614] width 1191 height 20
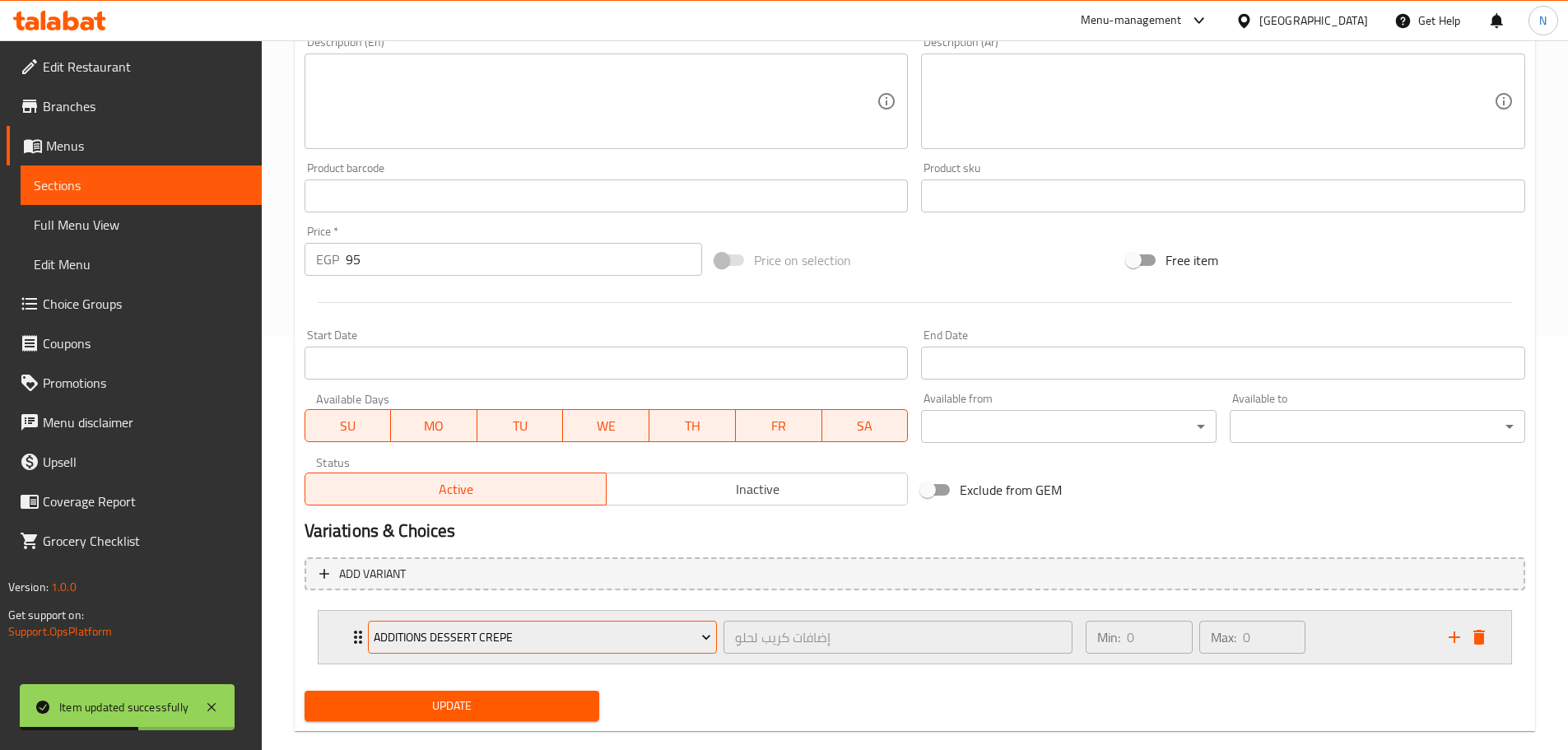
click at [498, 645] on span "Additions Dessert Crepe" at bounding box center [542, 638] width 337 height 20
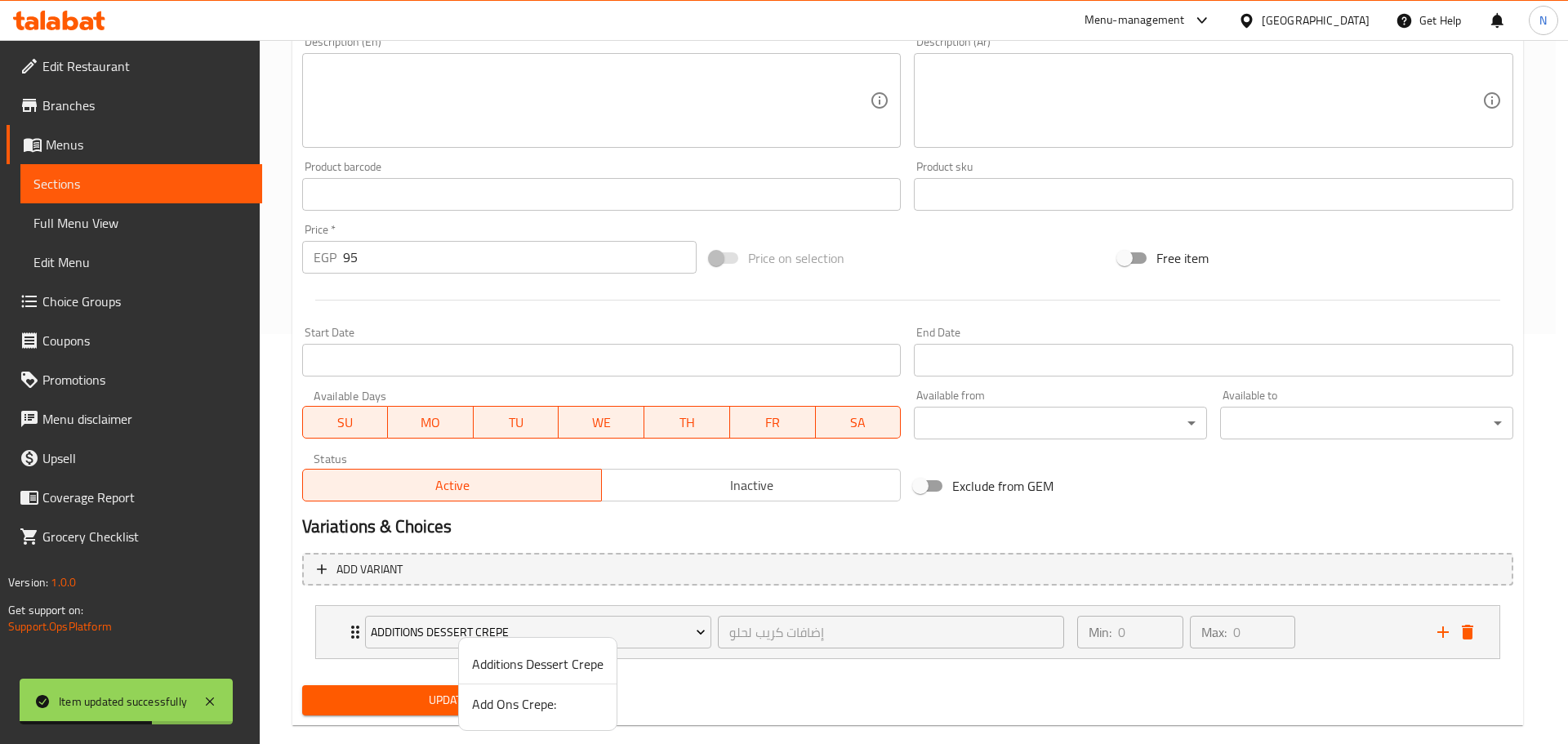
click at [480, 704] on span "Add Ons Crepe:" at bounding box center [538, 703] width 132 height 19
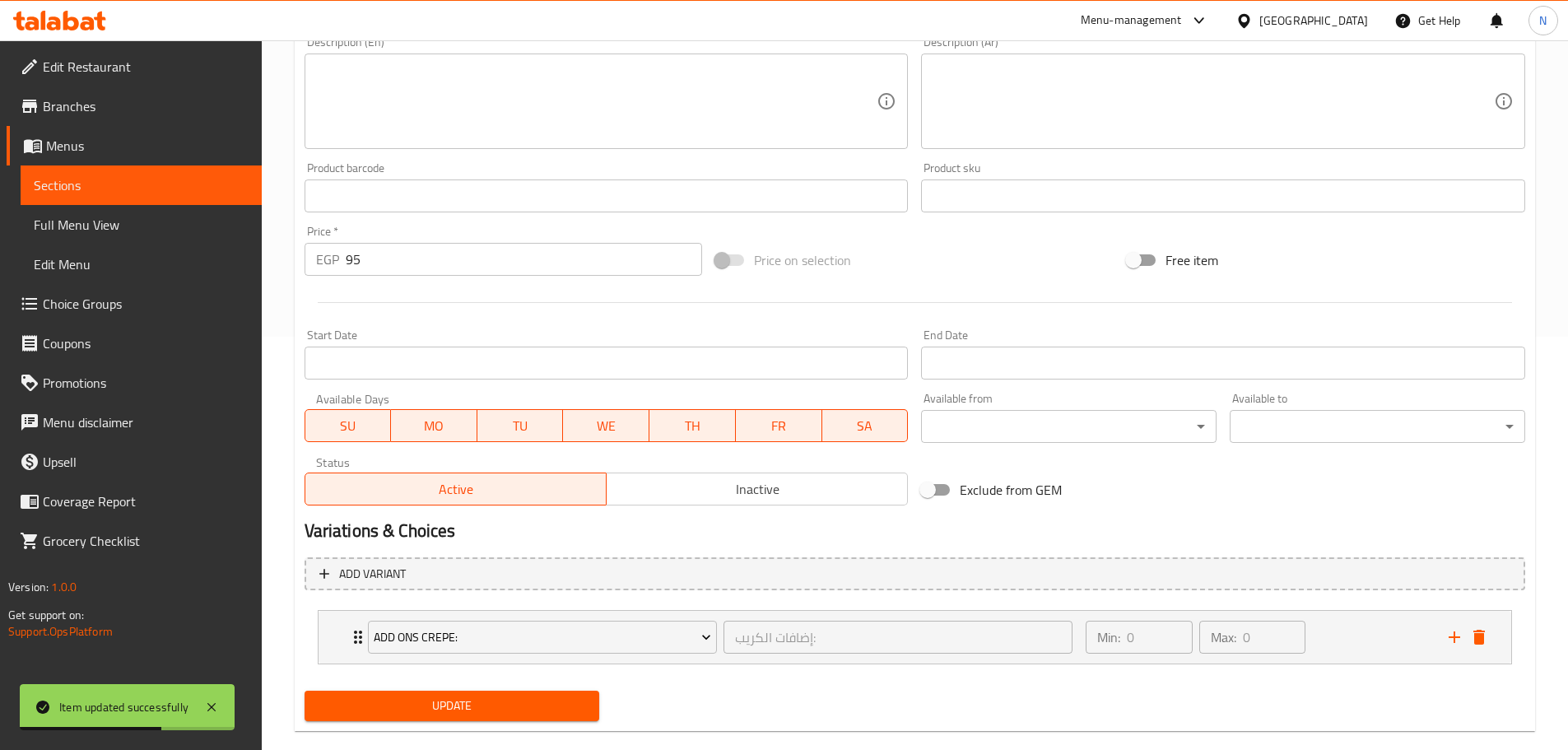
click at [483, 702] on span "Update" at bounding box center [452, 706] width 269 height 20
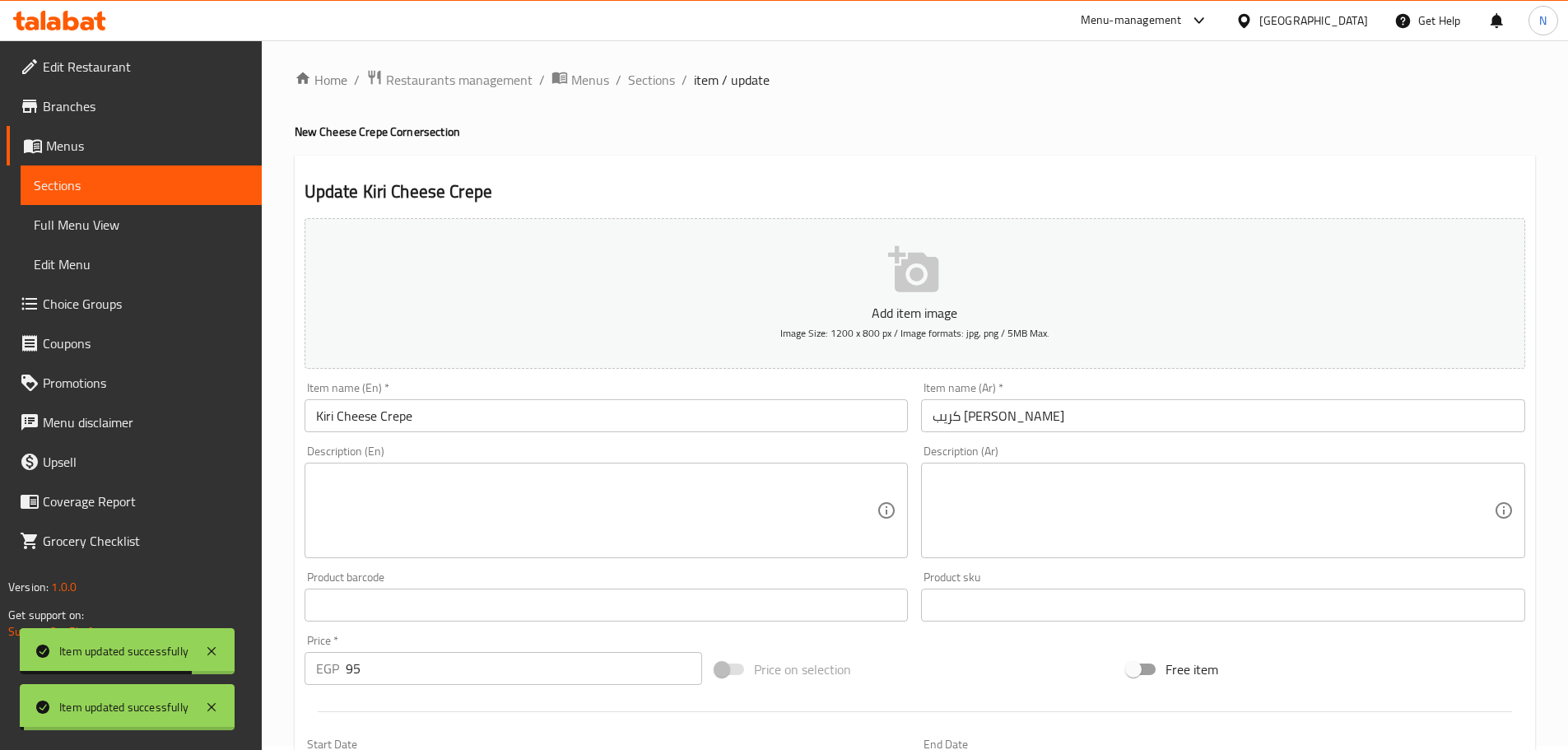
scroll to position [0, 0]
click at [656, 83] on span "Sections" at bounding box center [651, 83] width 47 height 20
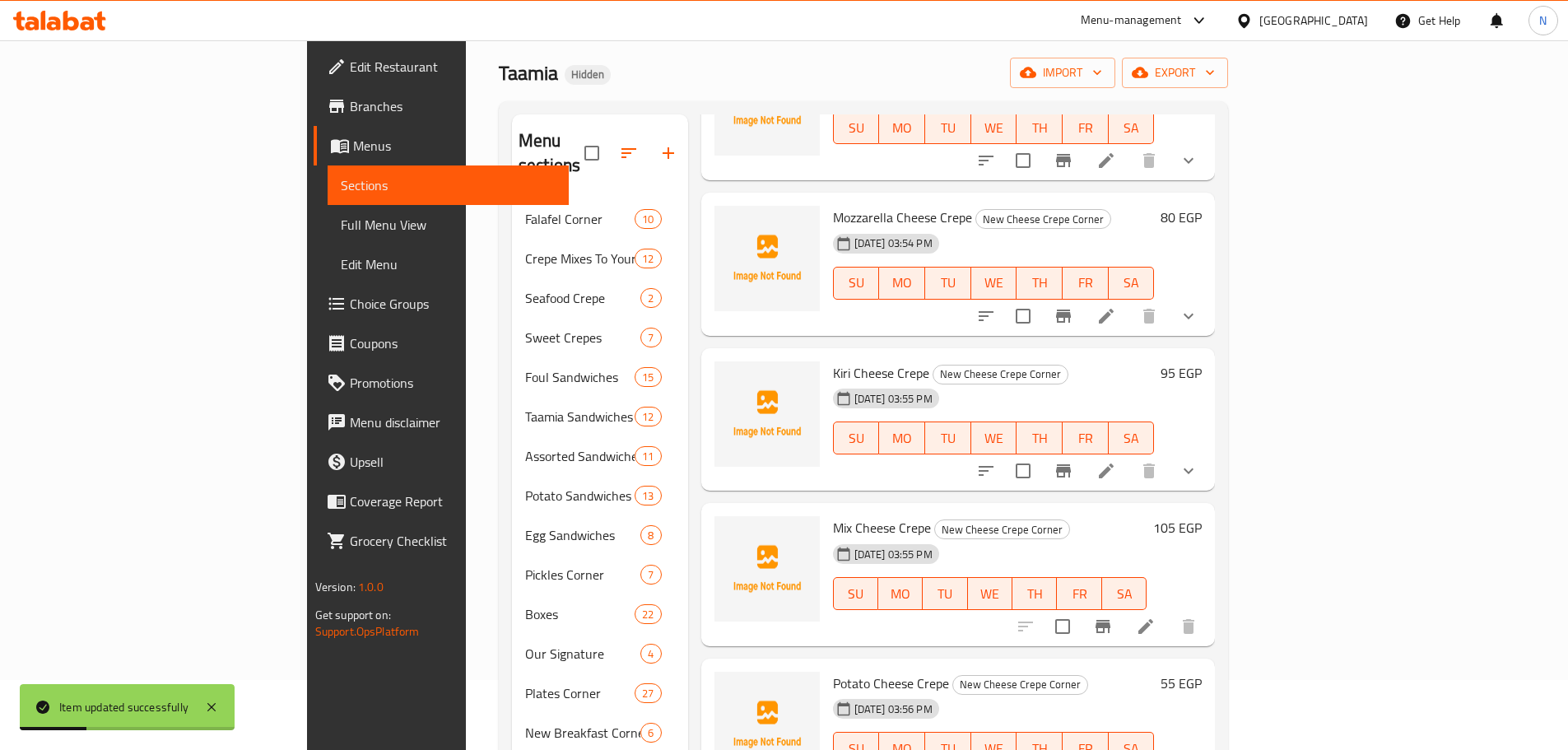
scroll to position [164, 0]
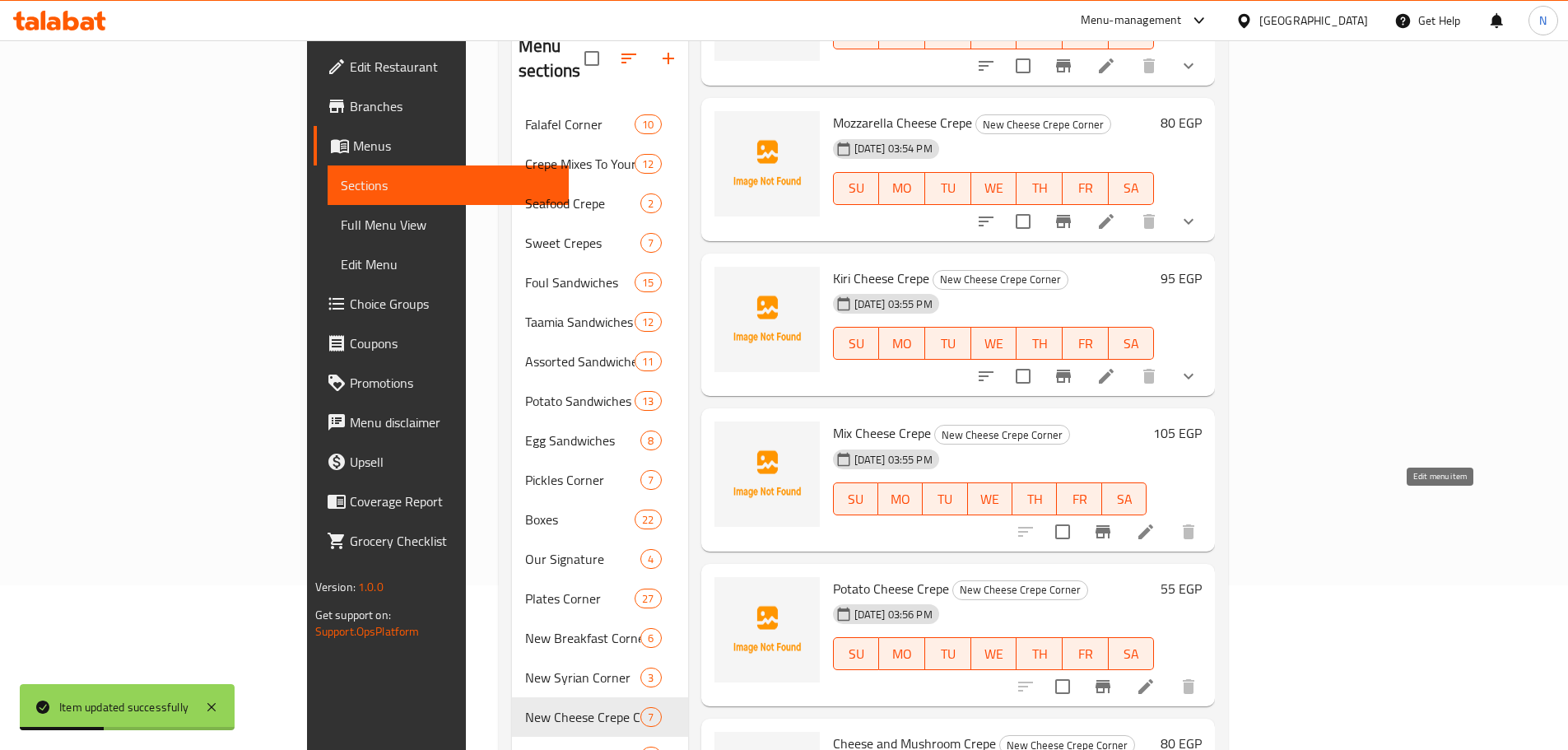
click at [1153, 524] on icon at bounding box center [1145, 531] width 14 height 14
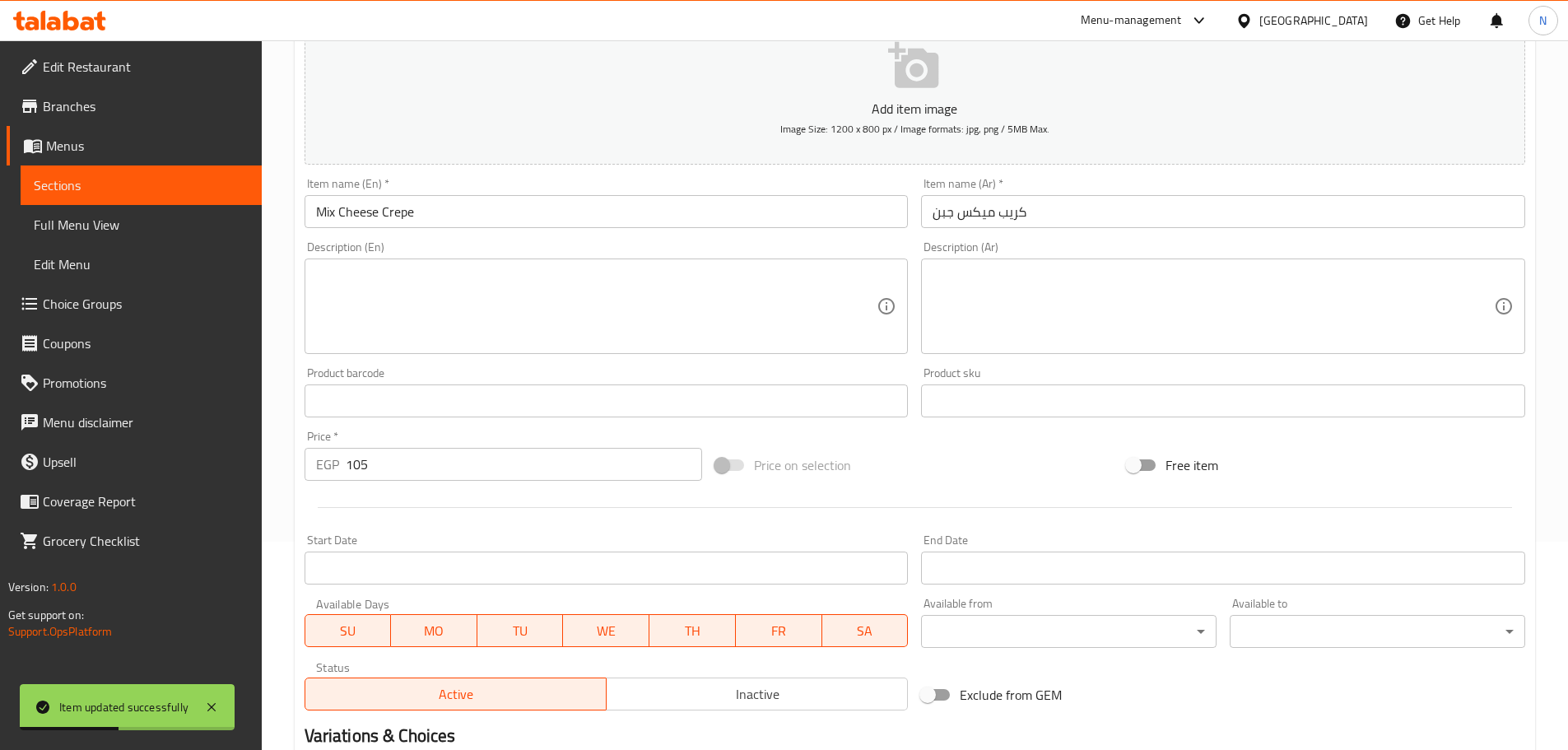
scroll to position [413, 0]
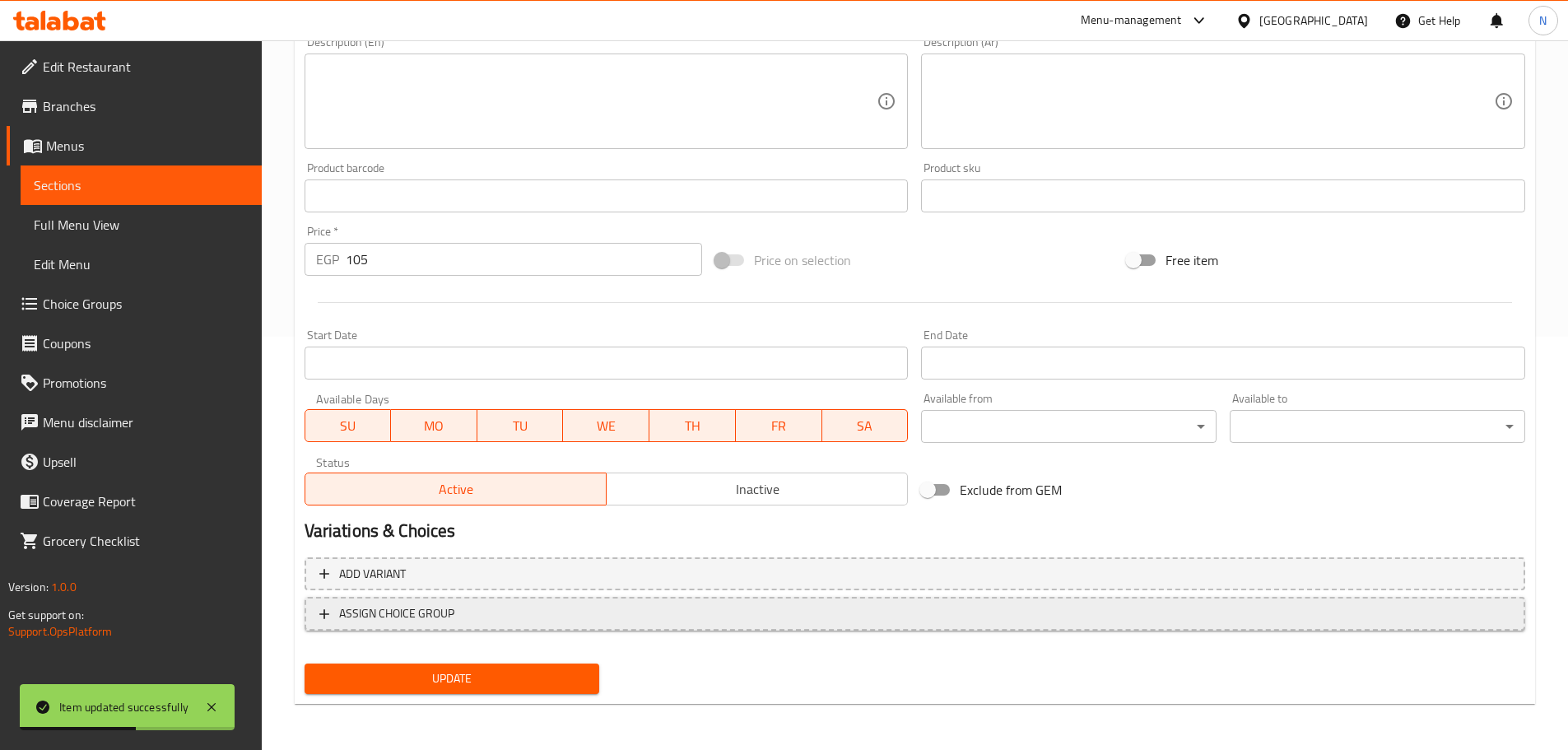
click at [682, 599] on button "ASSIGN CHOICE GROUP" at bounding box center [915, 614] width 1221 height 34
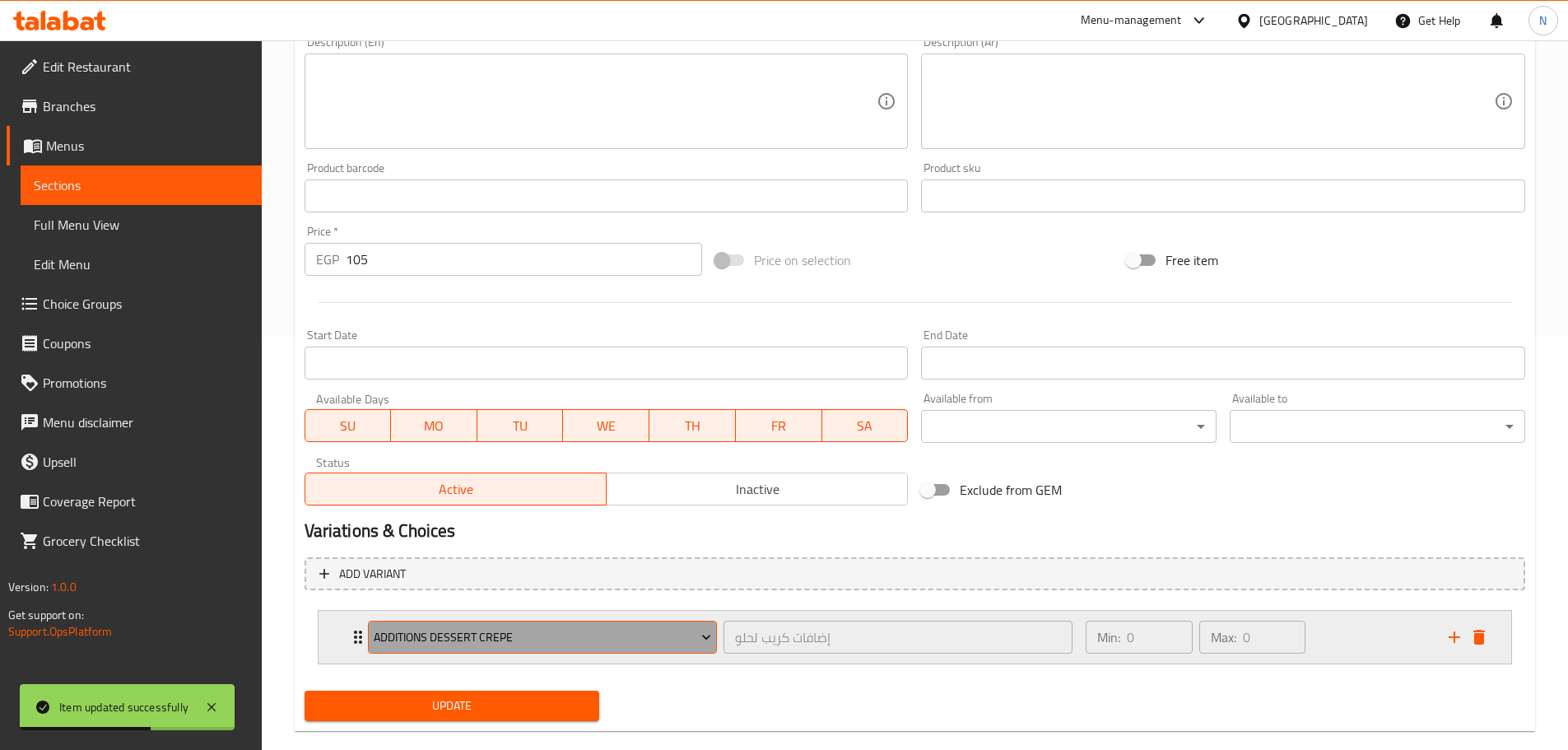
click at [654, 634] on span "Additions Dessert Crepe" at bounding box center [542, 638] width 337 height 20
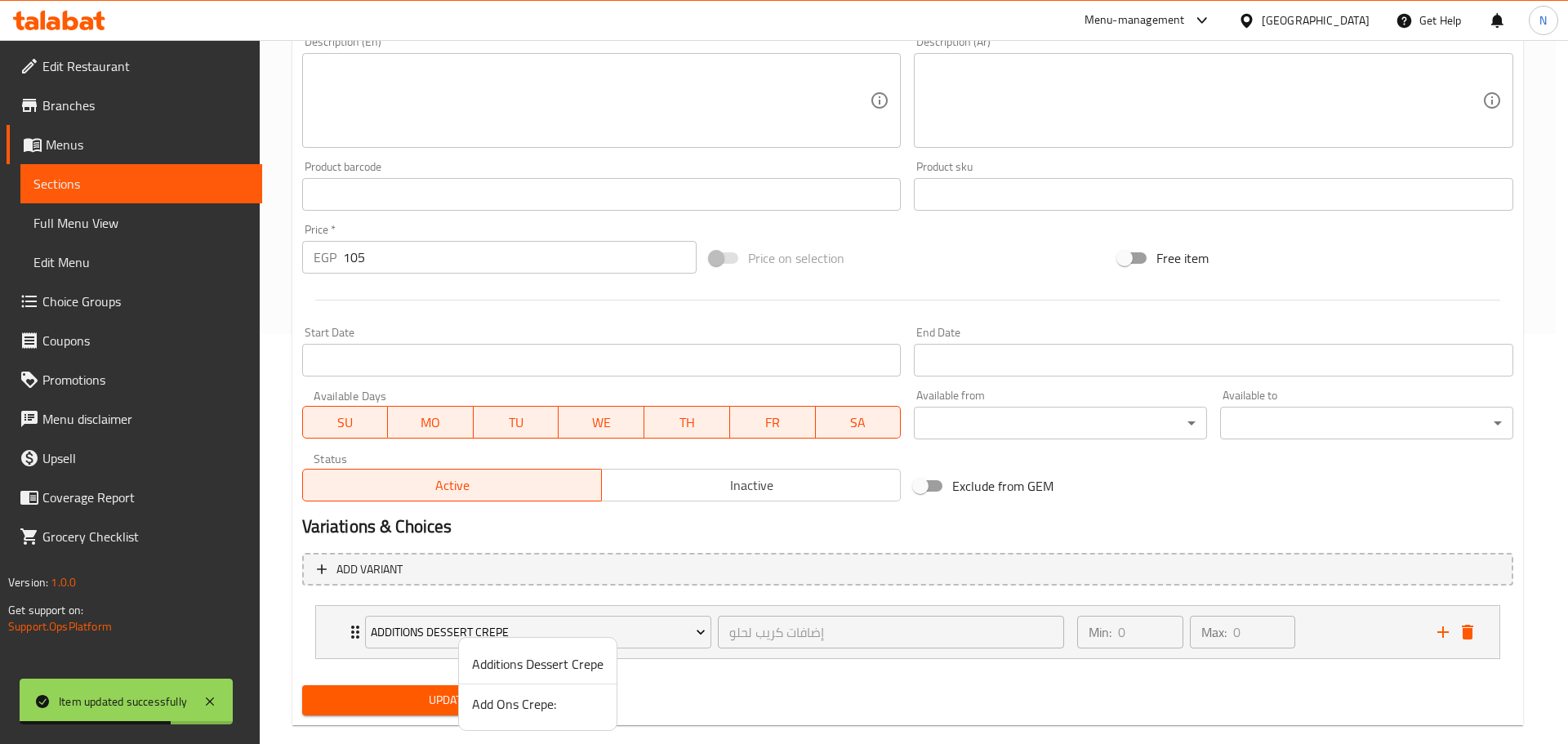
click at [528, 699] on span "Add Ons Crepe:" at bounding box center [538, 703] width 132 height 19
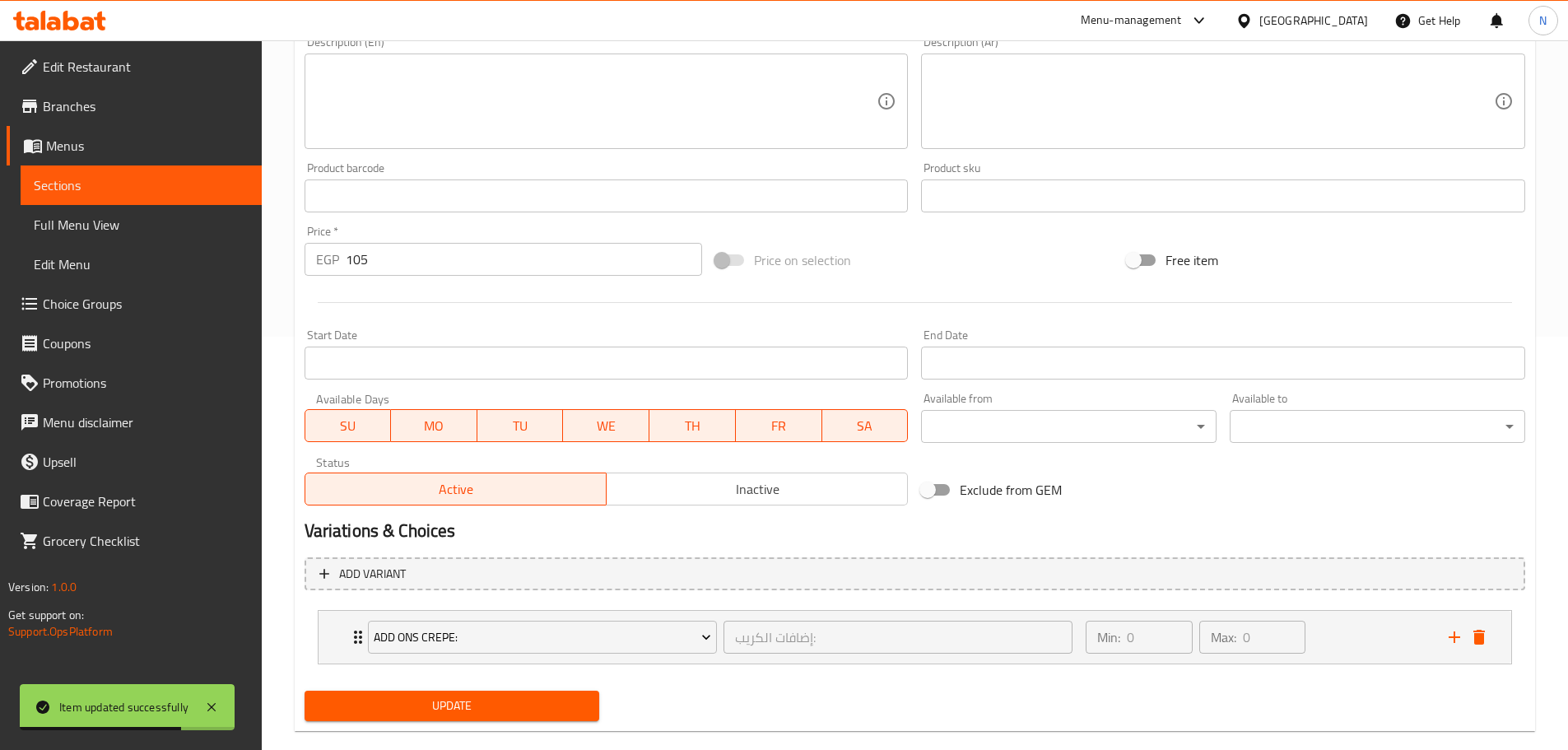
click at [509, 709] on span "Update" at bounding box center [452, 706] width 269 height 20
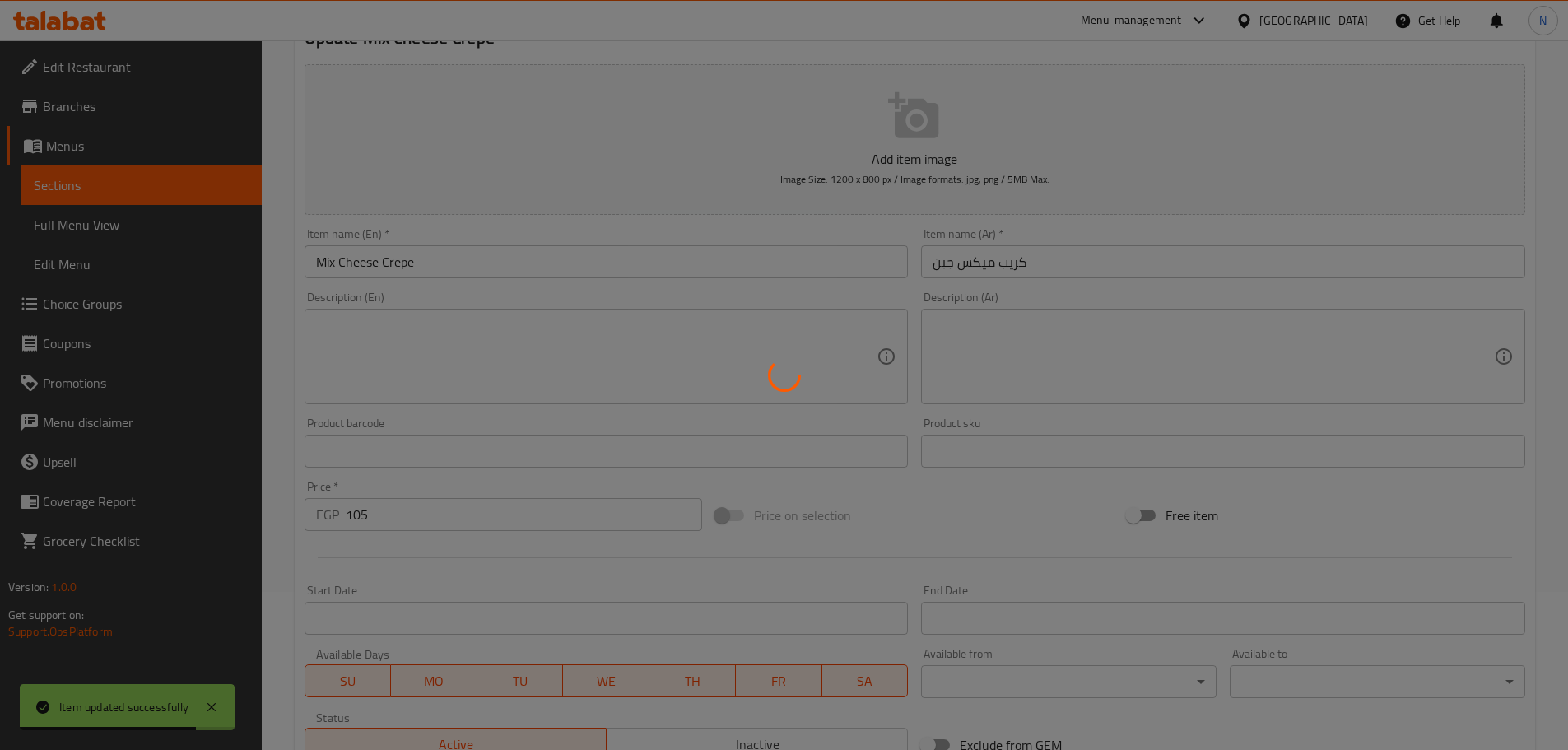
scroll to position [0, 0]
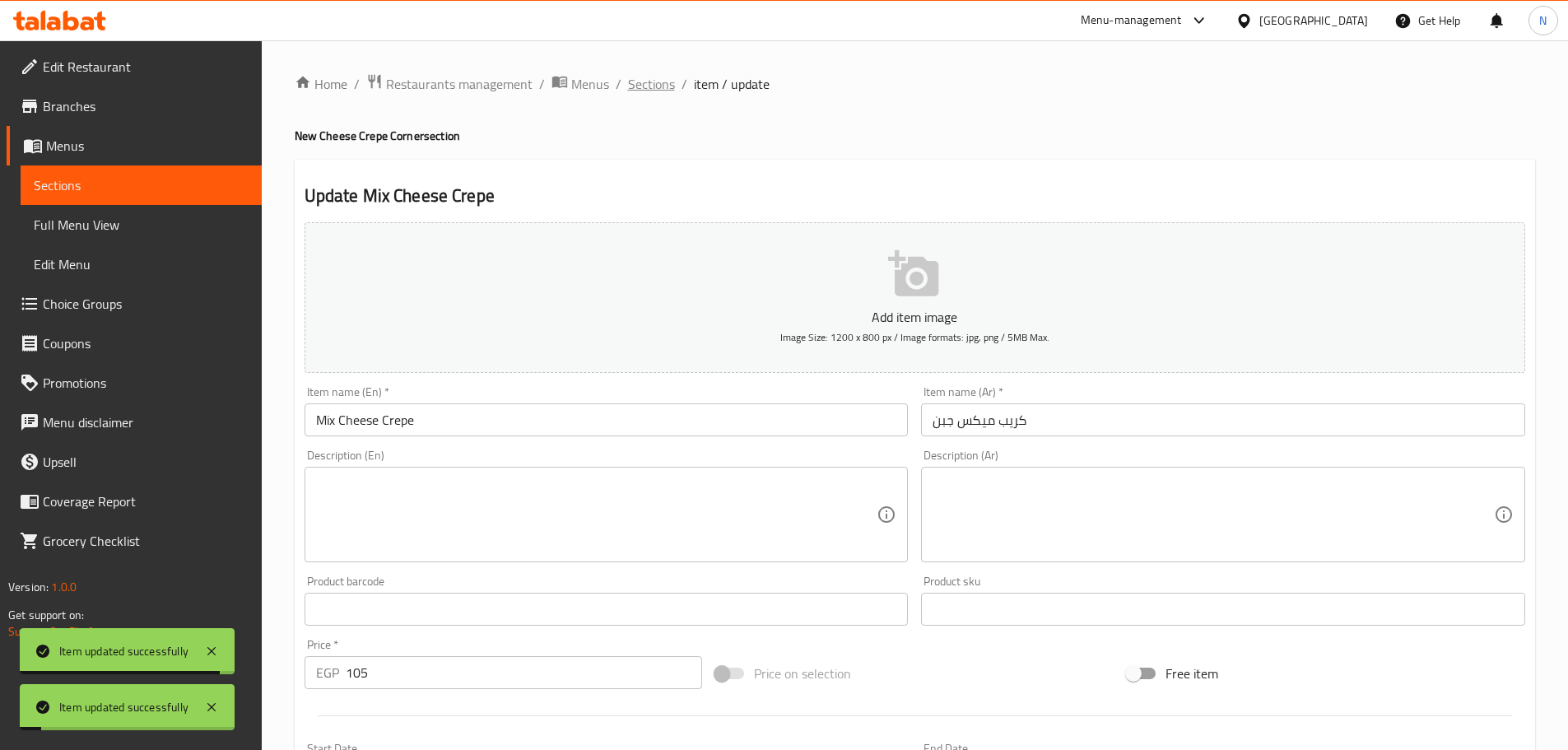
click at [637, 89] on span "Sections" at bounding box center [651, 83] width 47 height 20
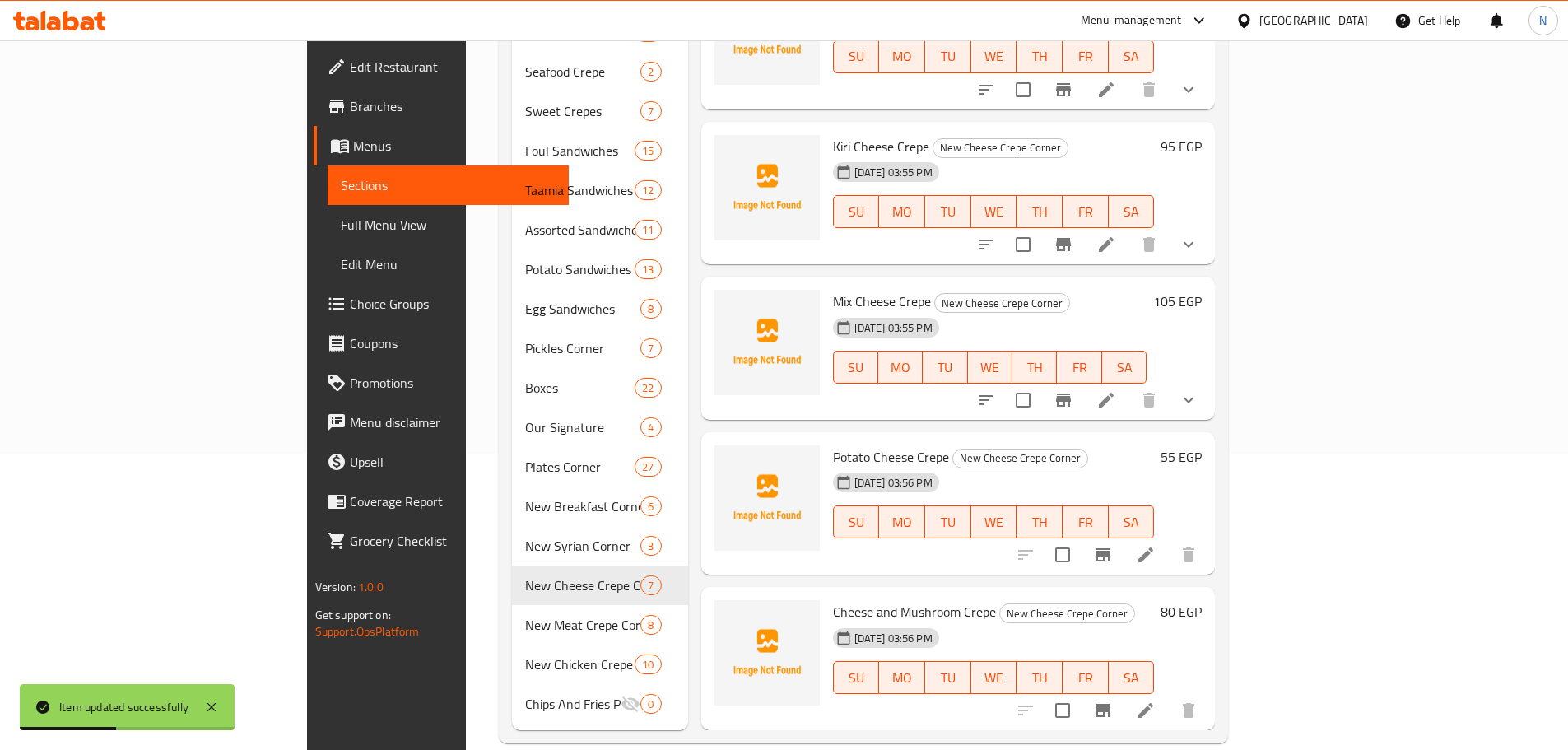
scroll to position [298, 0]
click at [1156, 543] on icon at bounding box center [1145, 552] width 20 height 20
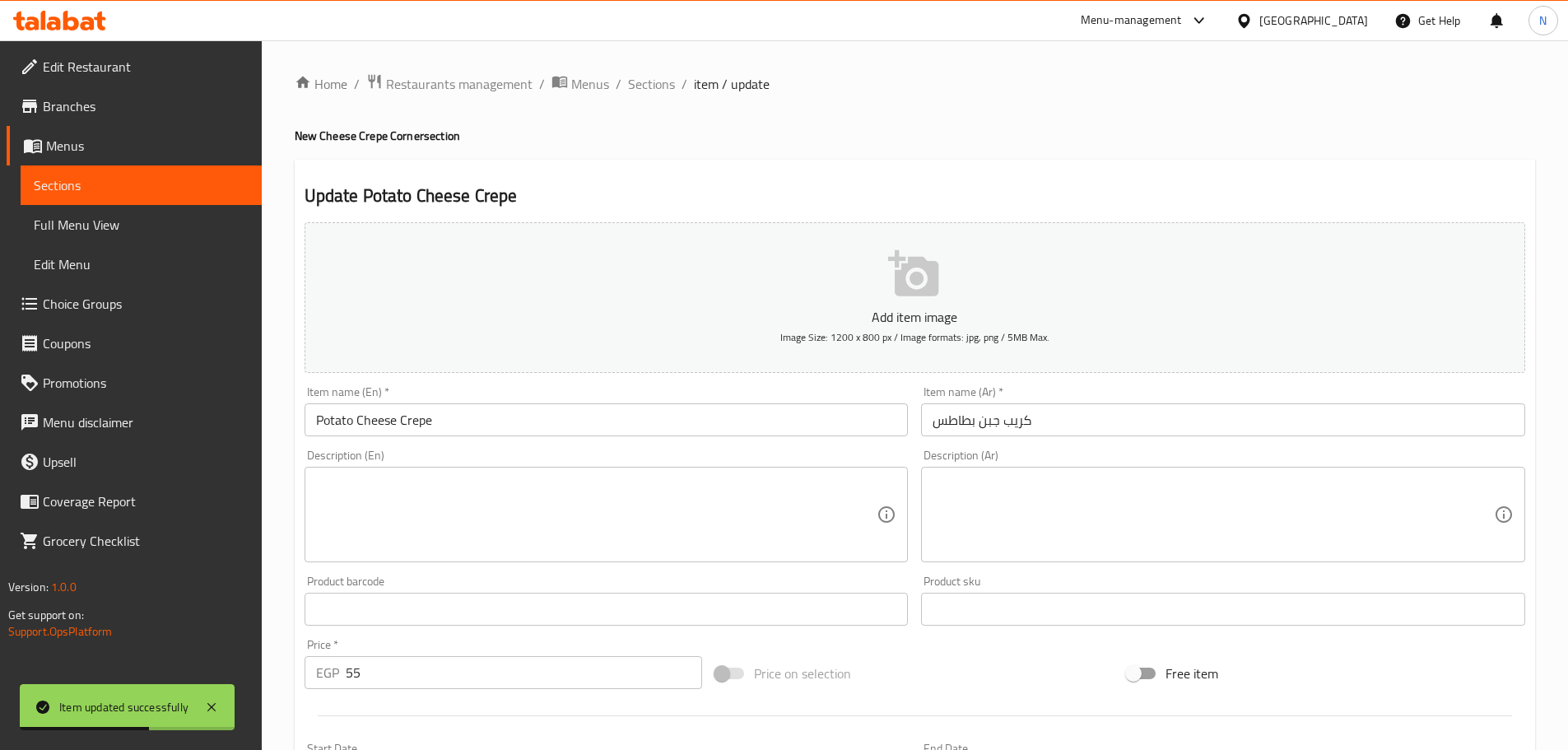
scroll to position [413, 0]
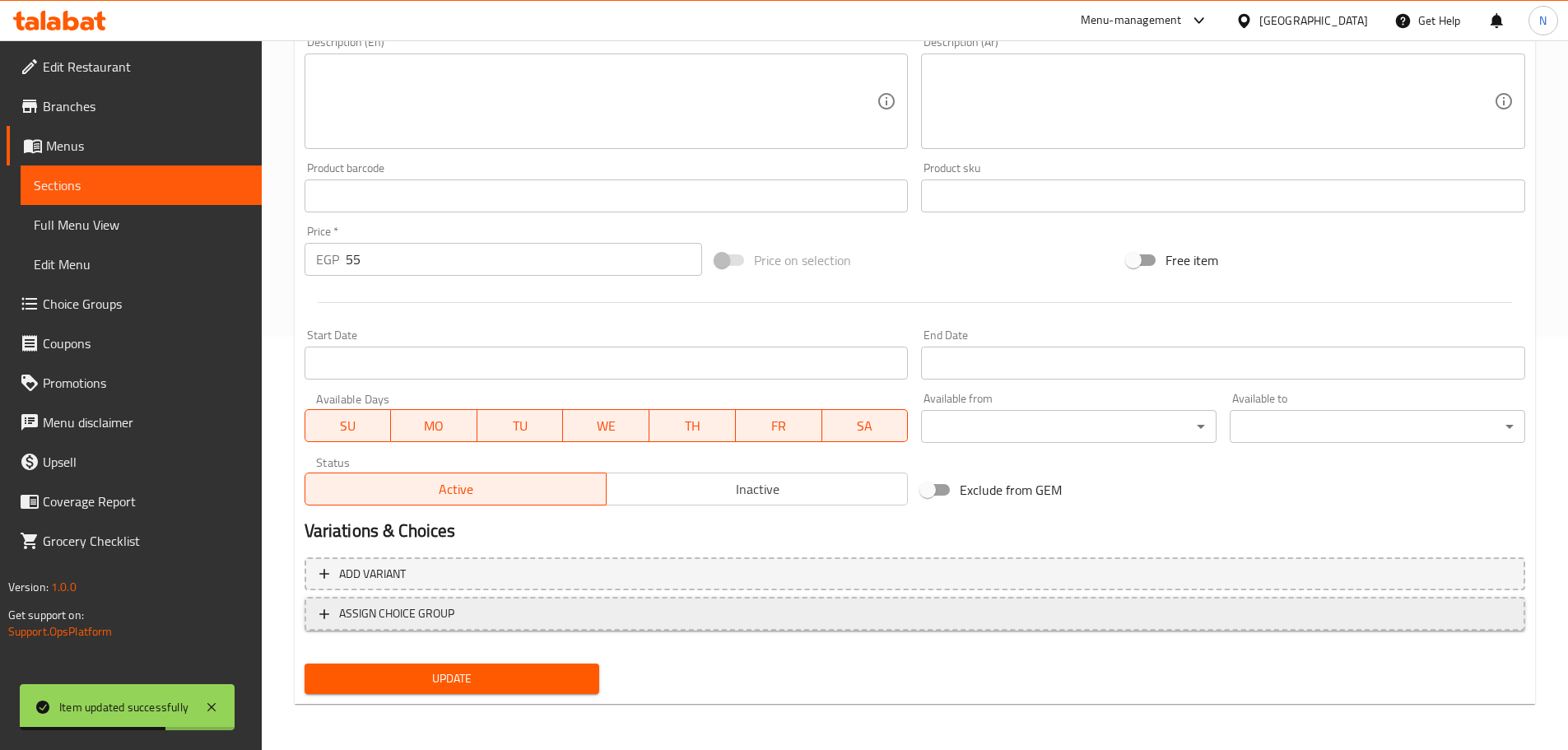
click at [590, 619] on span "ASSIGN CHOICE GROUP" at bounding box center [914, 614] width 1191 height 20
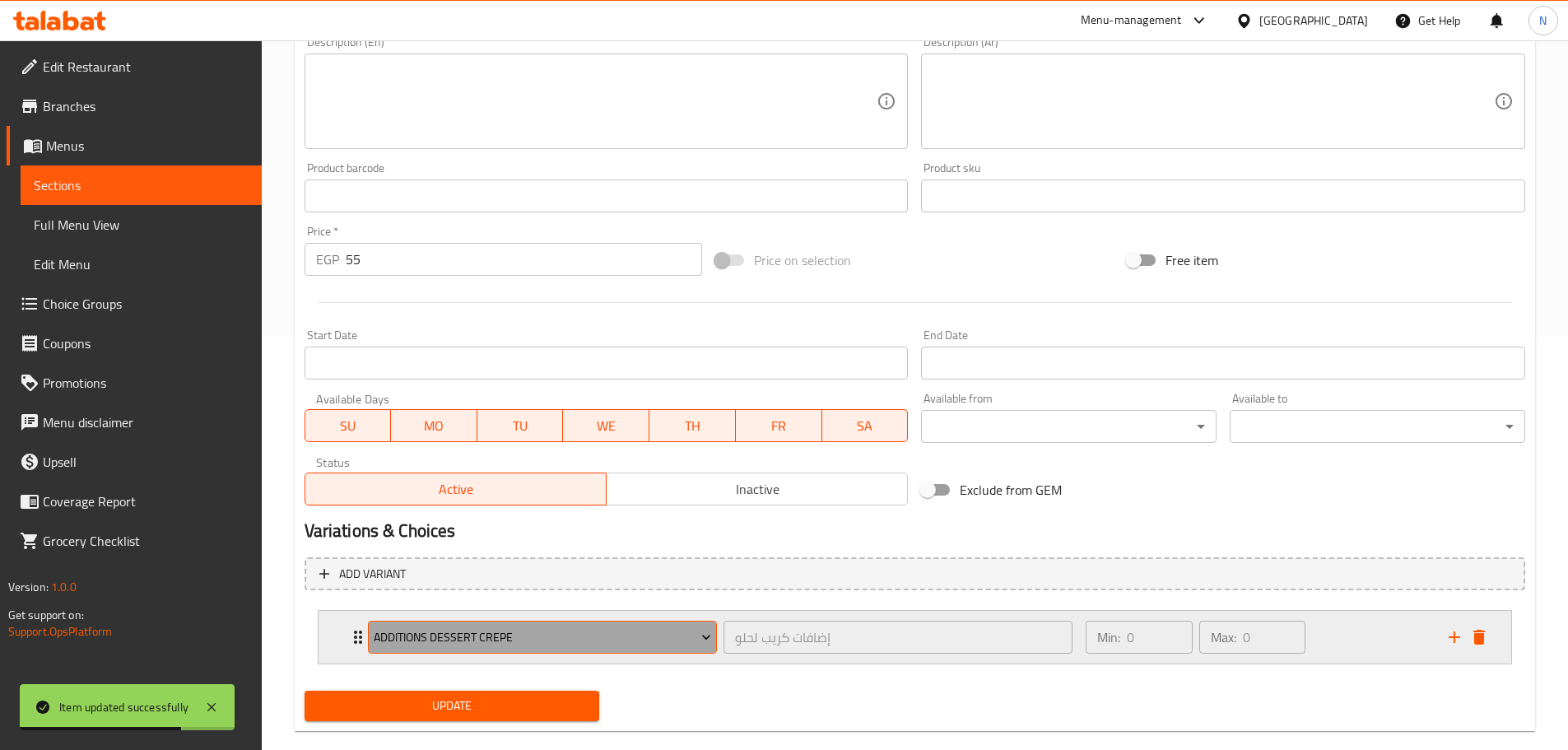
click at [574, 634] on span "Additions Dessert Crepe" at bounding box center [542, 638] width 337 height 20
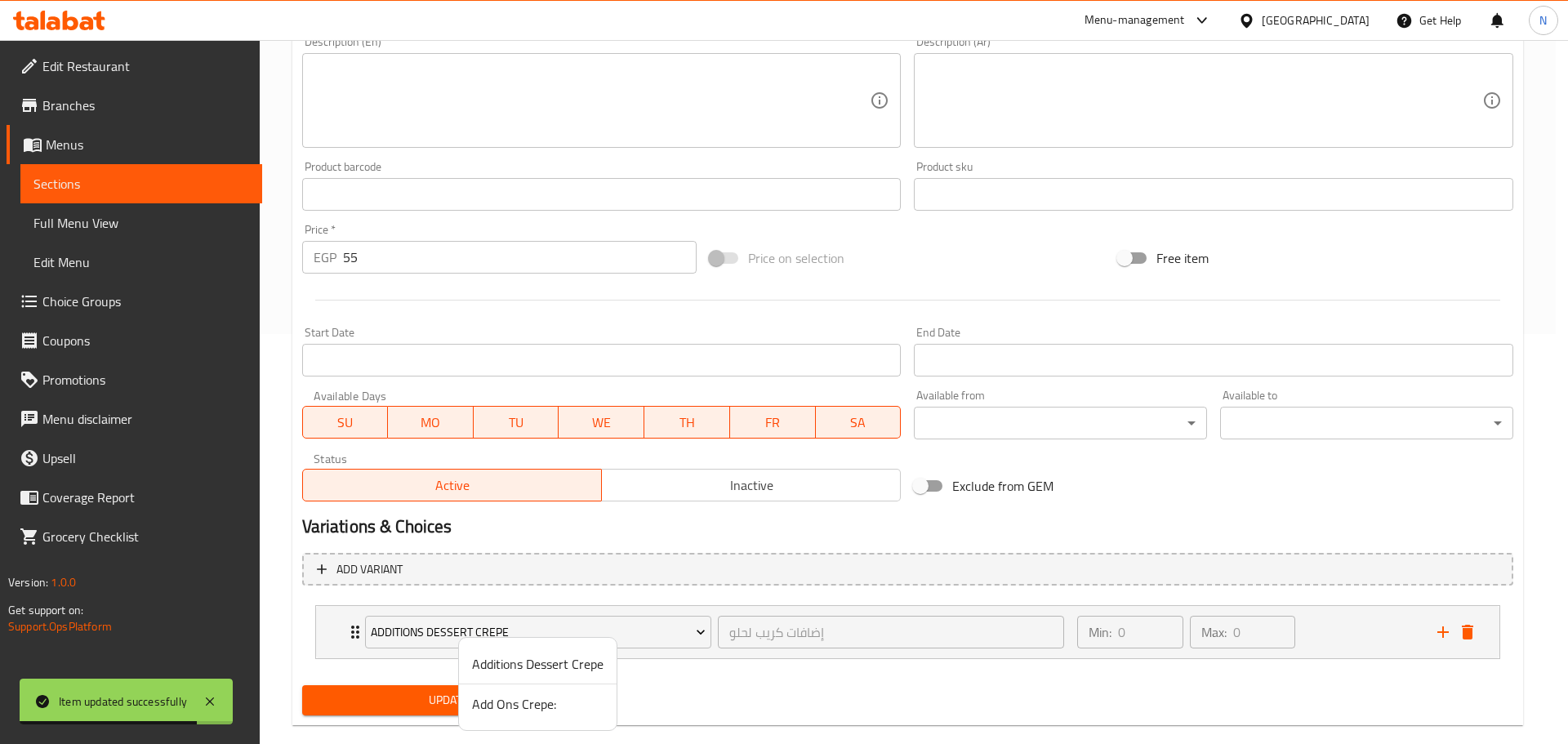
click at [498, 709] on span "Add Ons Crepe:" at bounding box center [538, 703] width 132 height 19
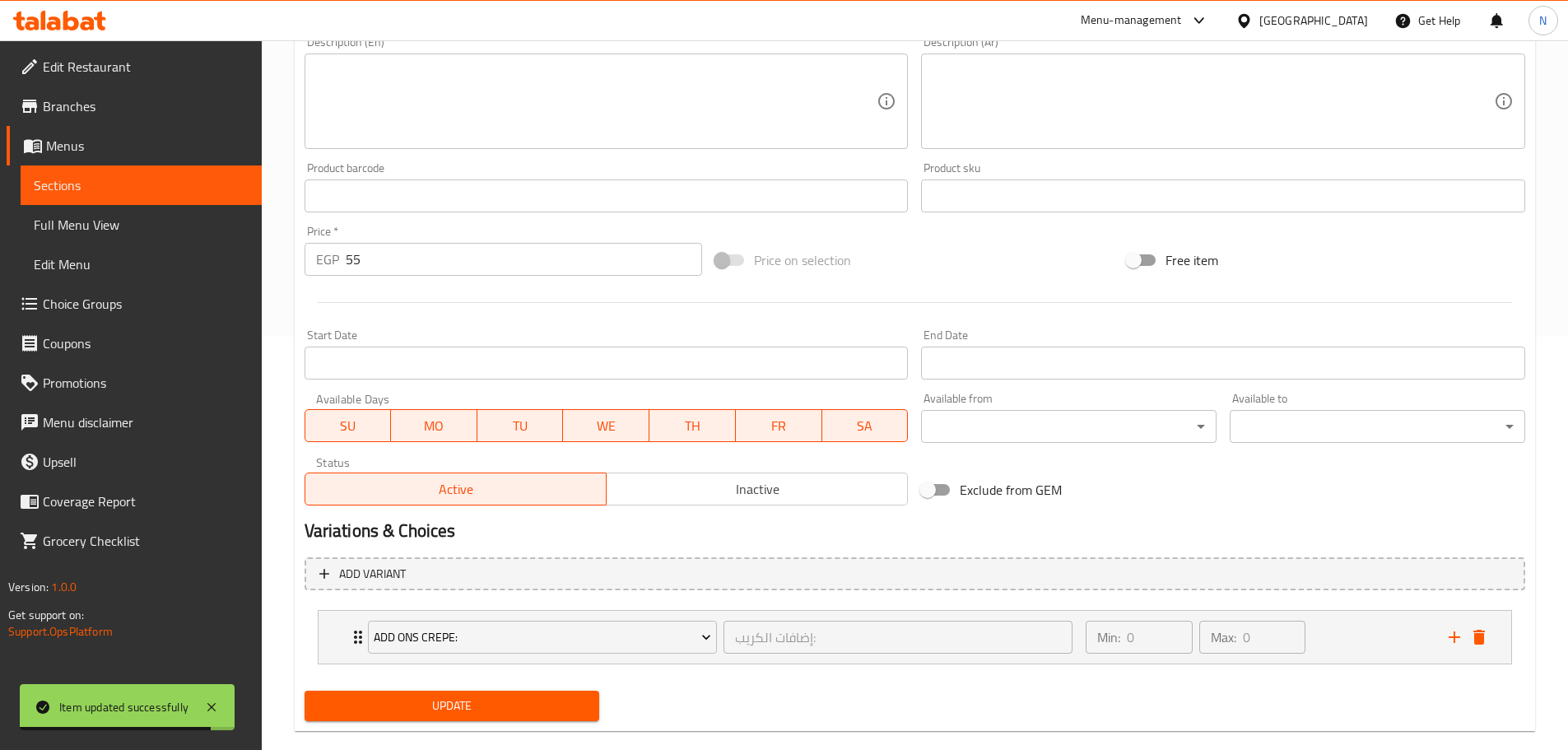
click at [475, 707] on span "Update" at bounding box center [452, 706] width 269 height 20
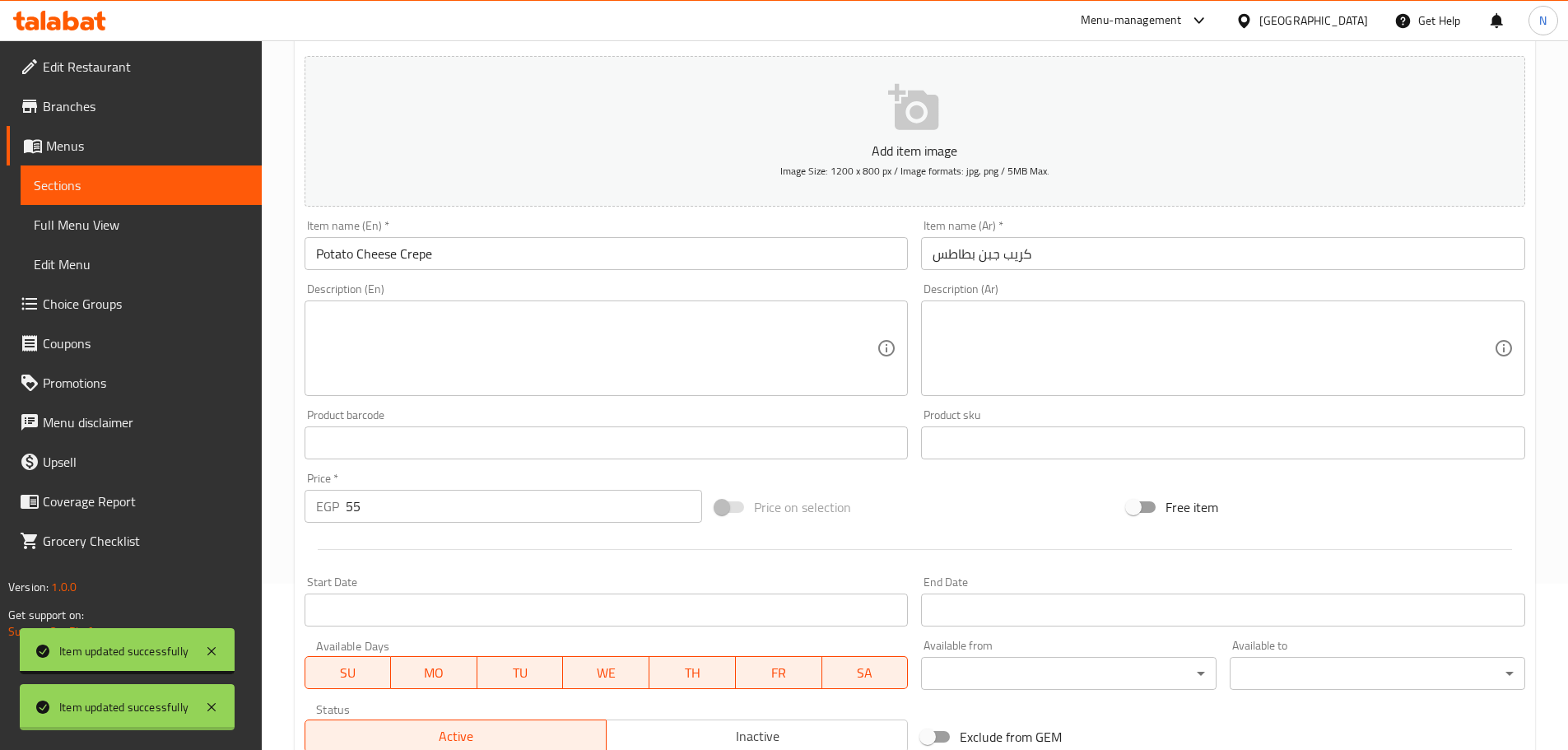
scroll to position [0, 0]
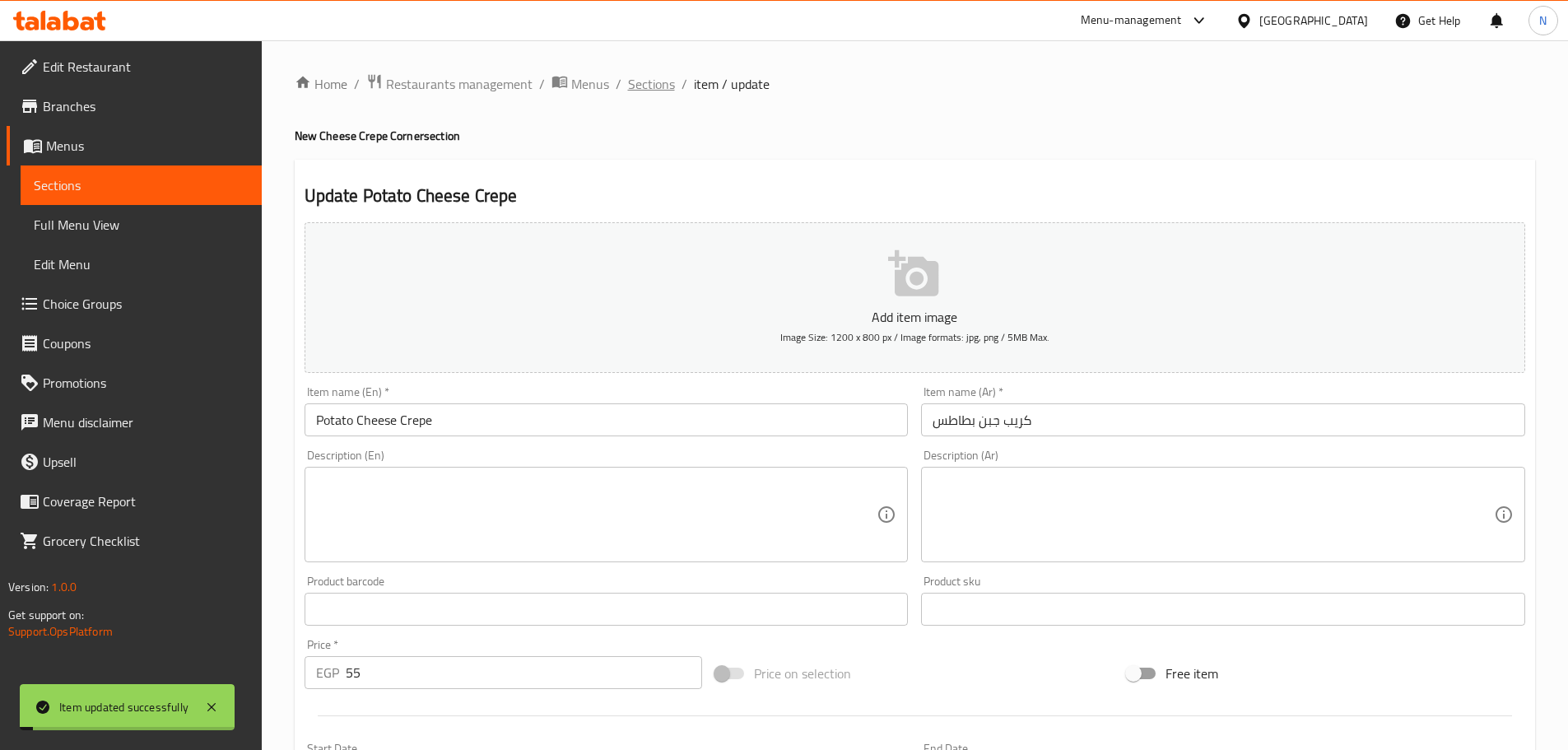
click at [659, 87] on span "Sections" at bounding box center [651, 83] width 47 height 20
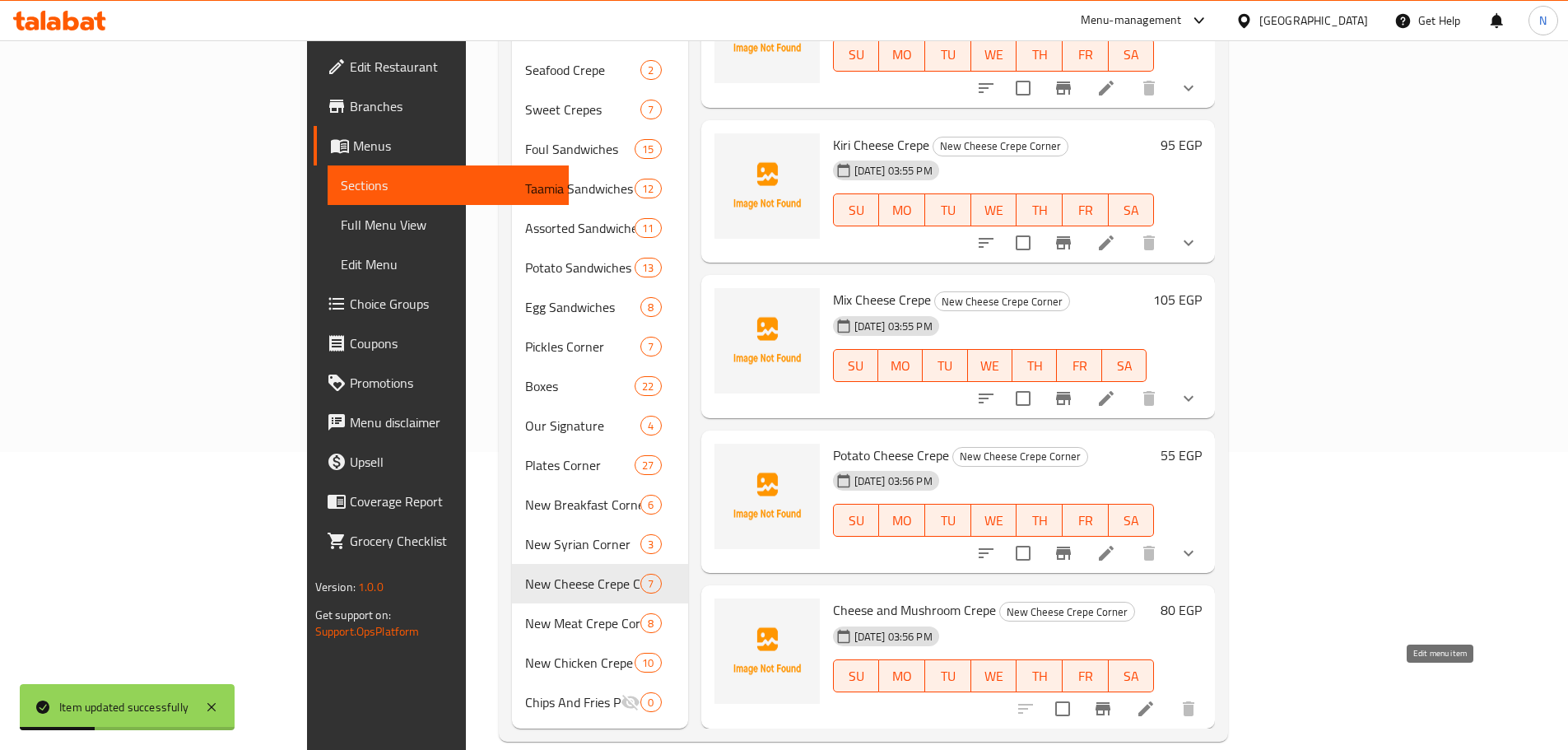
click at [1156, 699] on icon at bounding box center [1145, 708] width 20 height 20
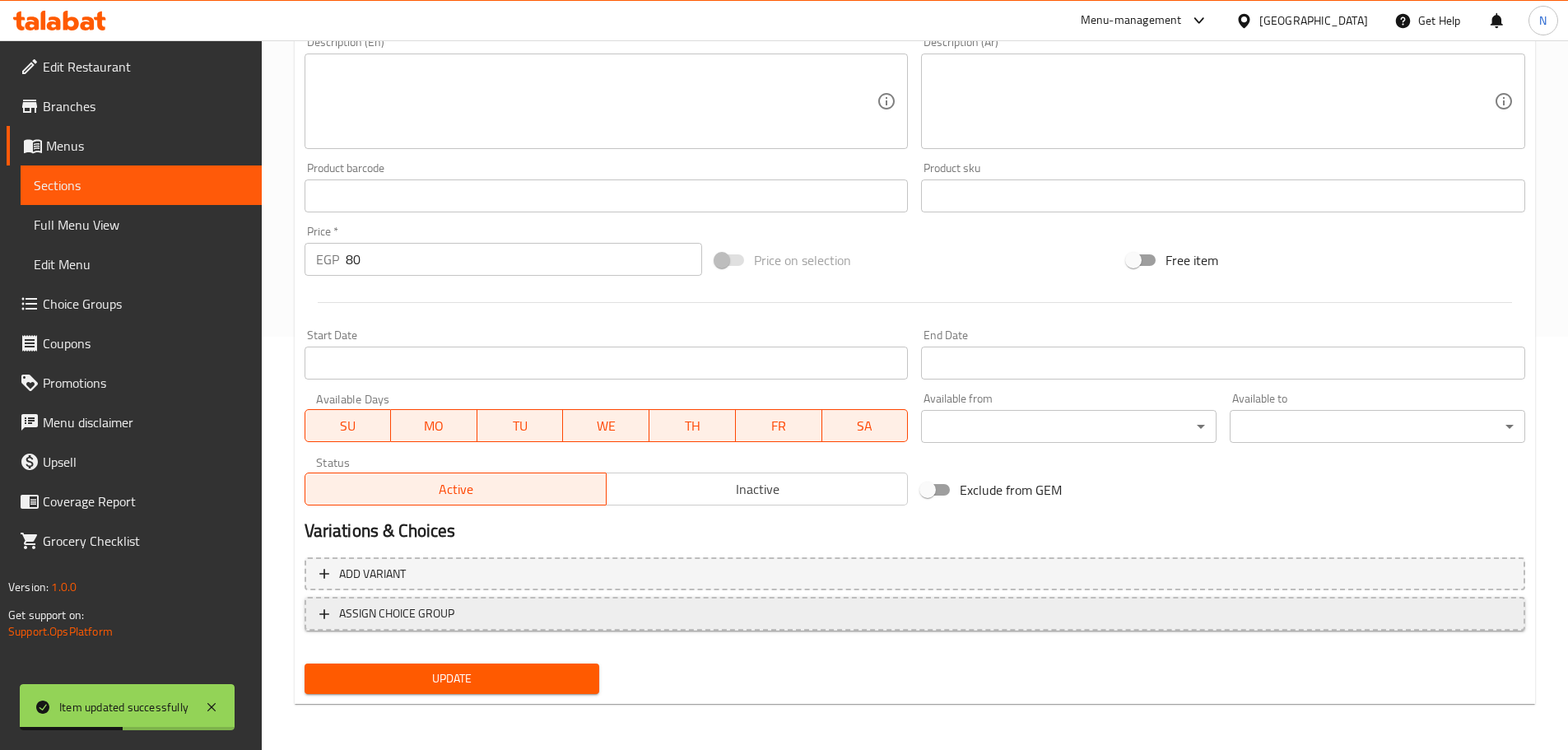
click at [529, 613] on span "ASSIGN CHOICE GROUP" at bounding box center [914, 614] width 1191 height 20
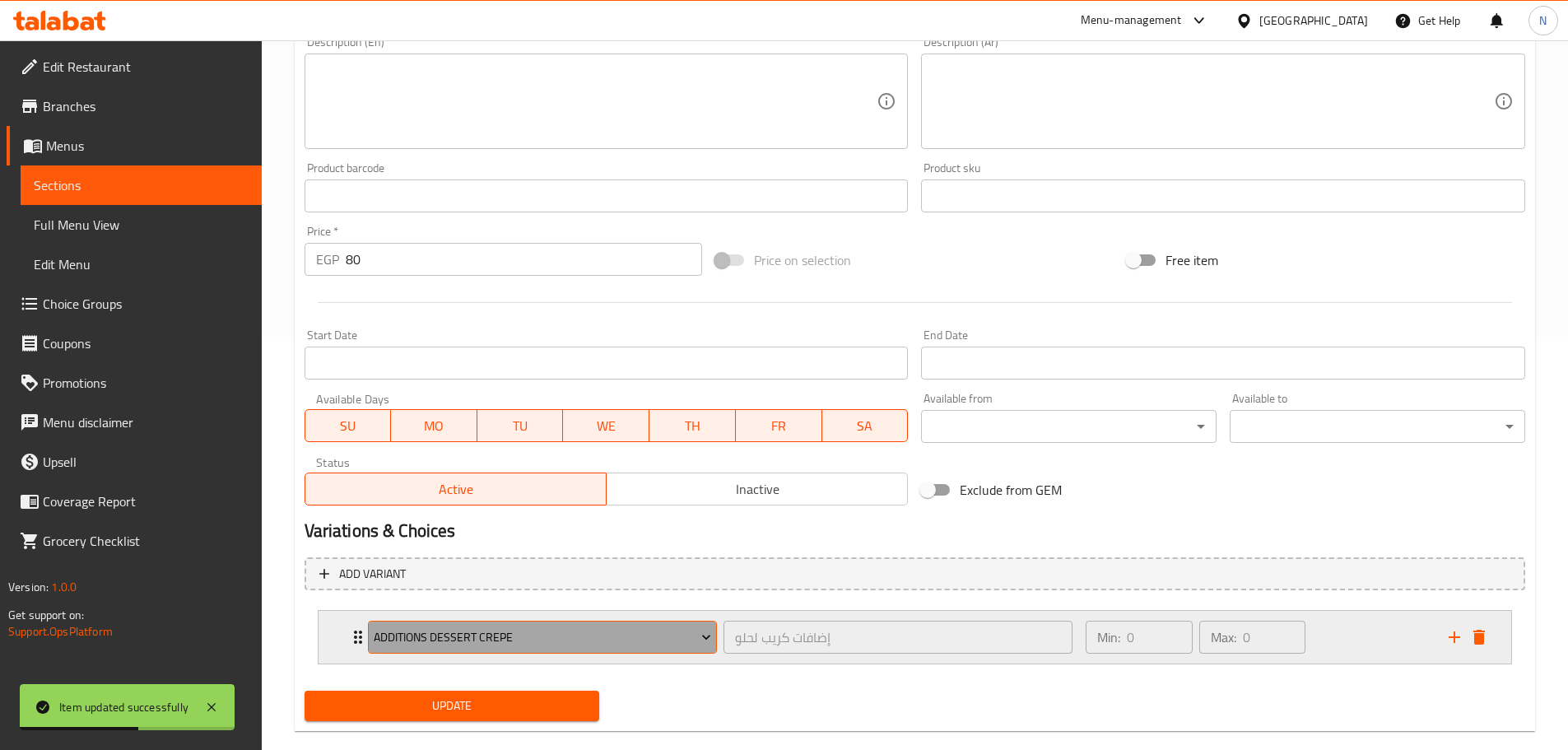
click at [521, 636] on span "Additions Dessert Crepe" at bounding box center [542, 638] width 337 height 20
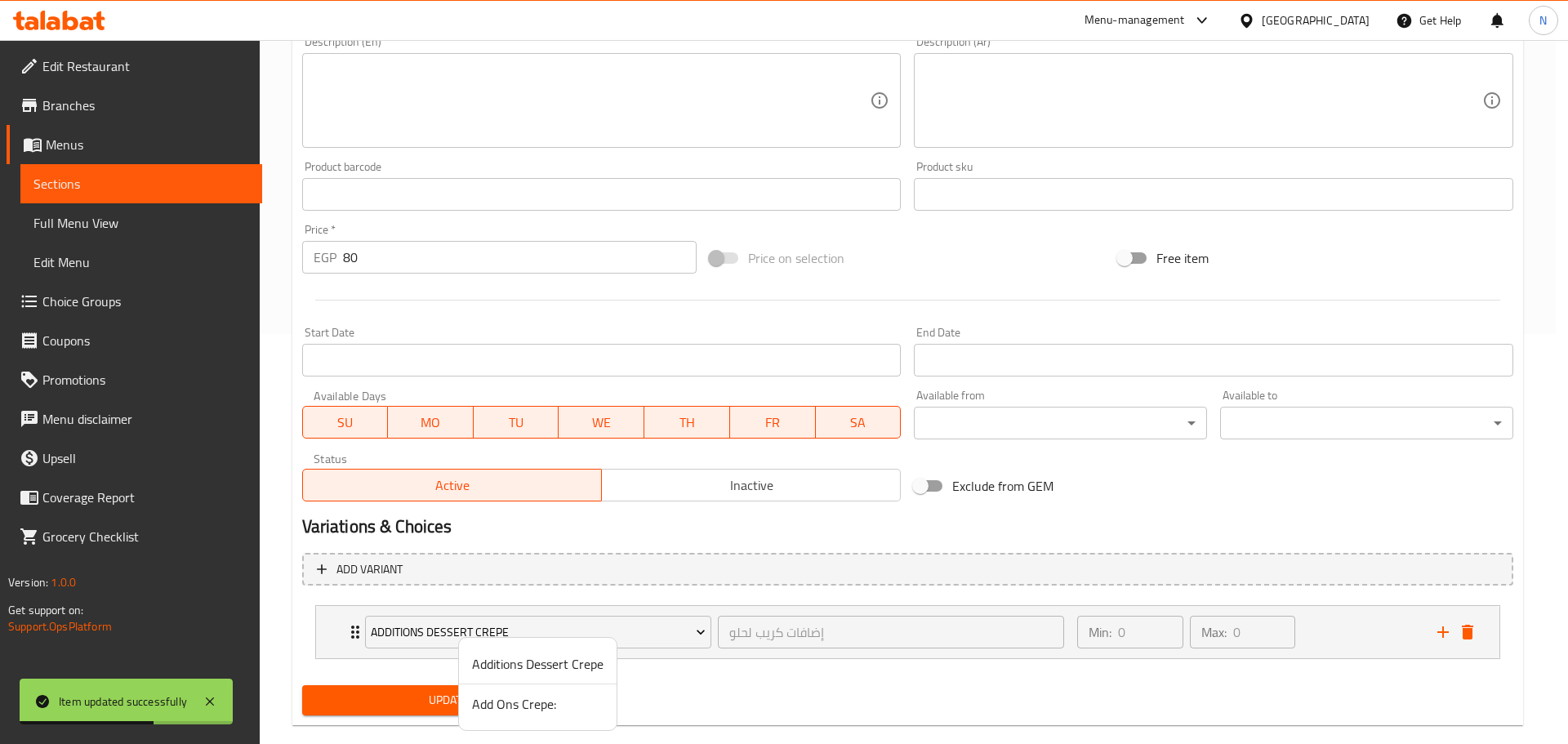
click at [476, 711] on span "Add Ons Crepe:" at bounding box center [538, 703] width 132 height 19
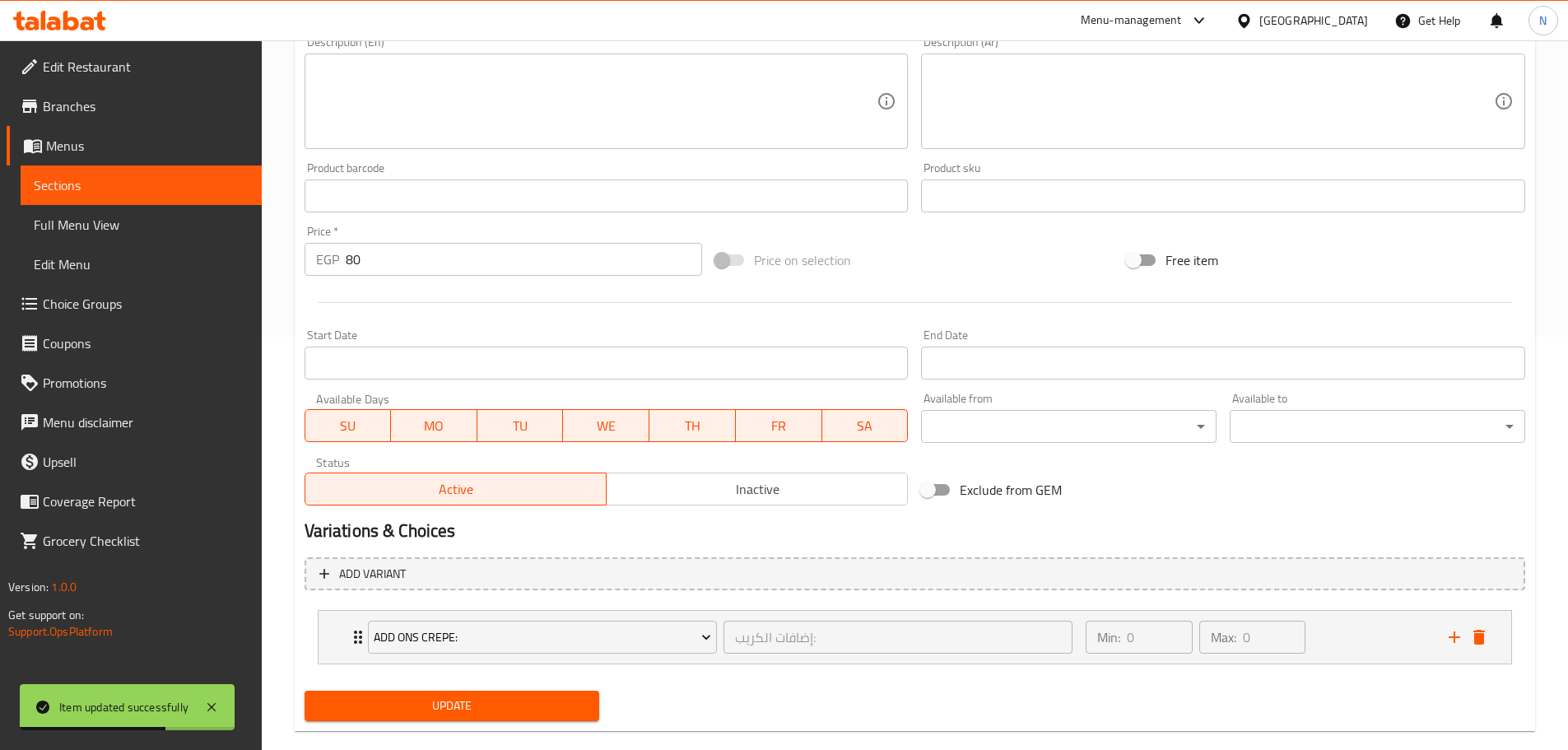
click at [478, 713] on span "Update" at bounding box center [452, 706] width 269 height 20
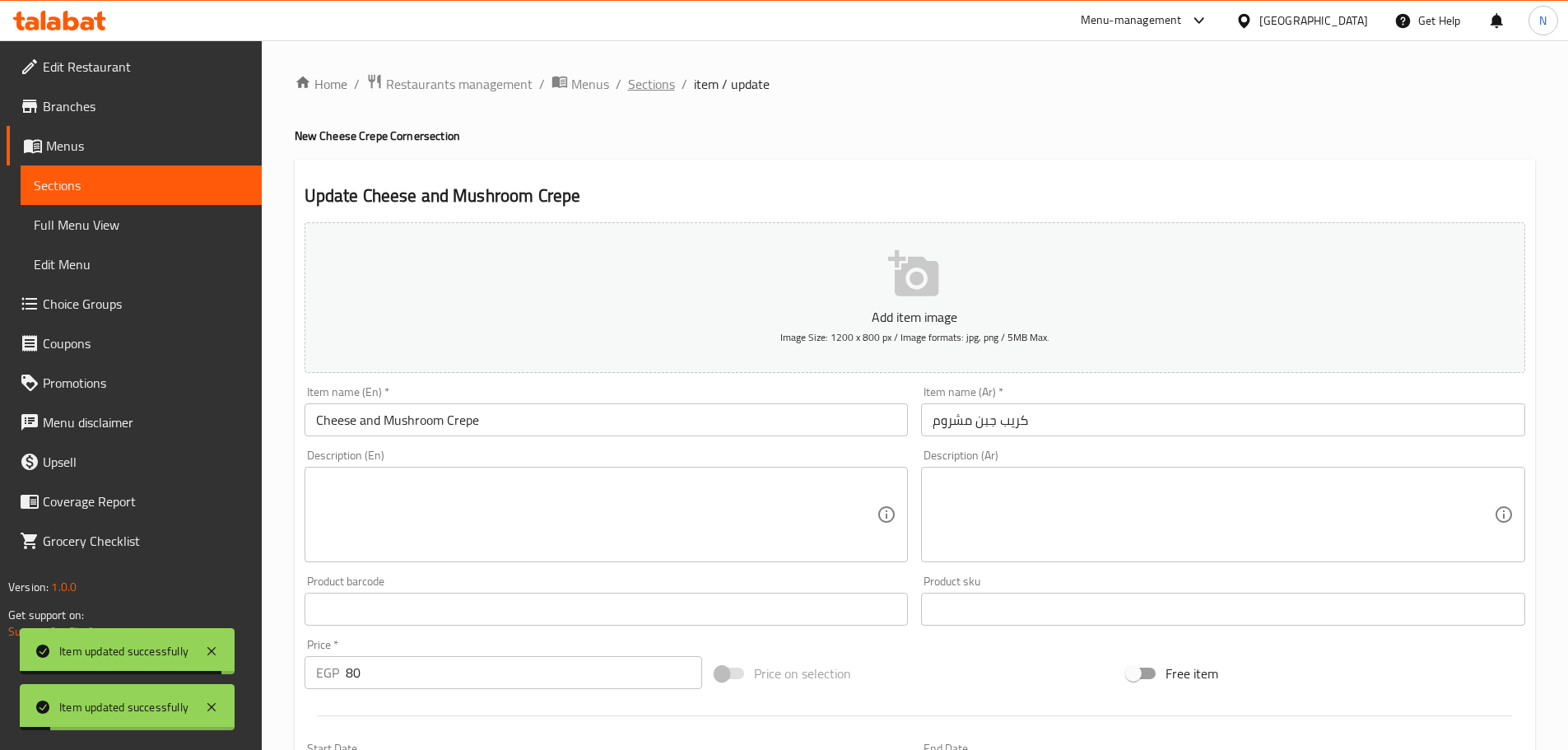
click at [650, 82] on span "Sections" at bounding box center [651, 83] width 47 height 20
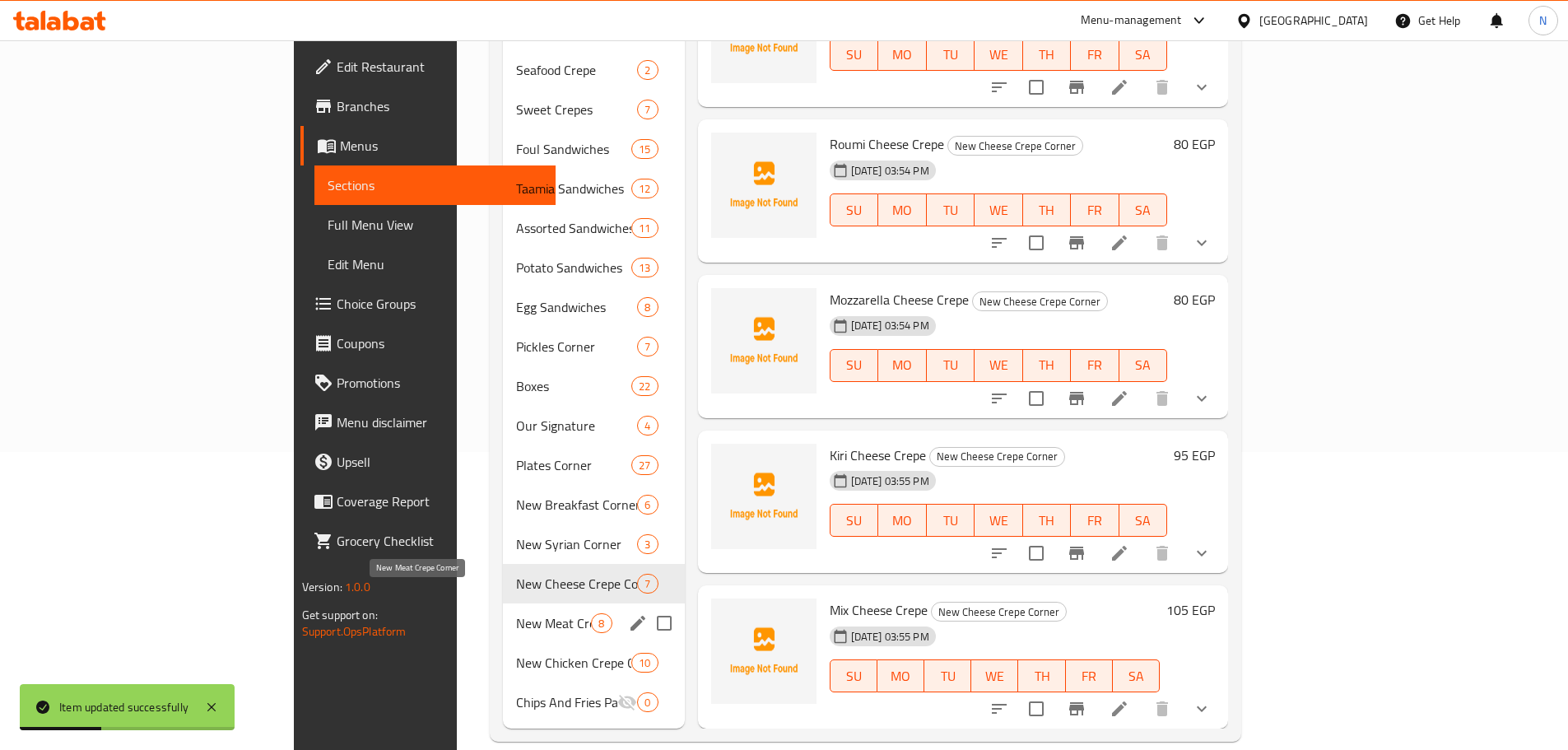
click at [516, 613] on span "New Meat Crepe Corner" at bounding box center [553, 622] width 75 height 20
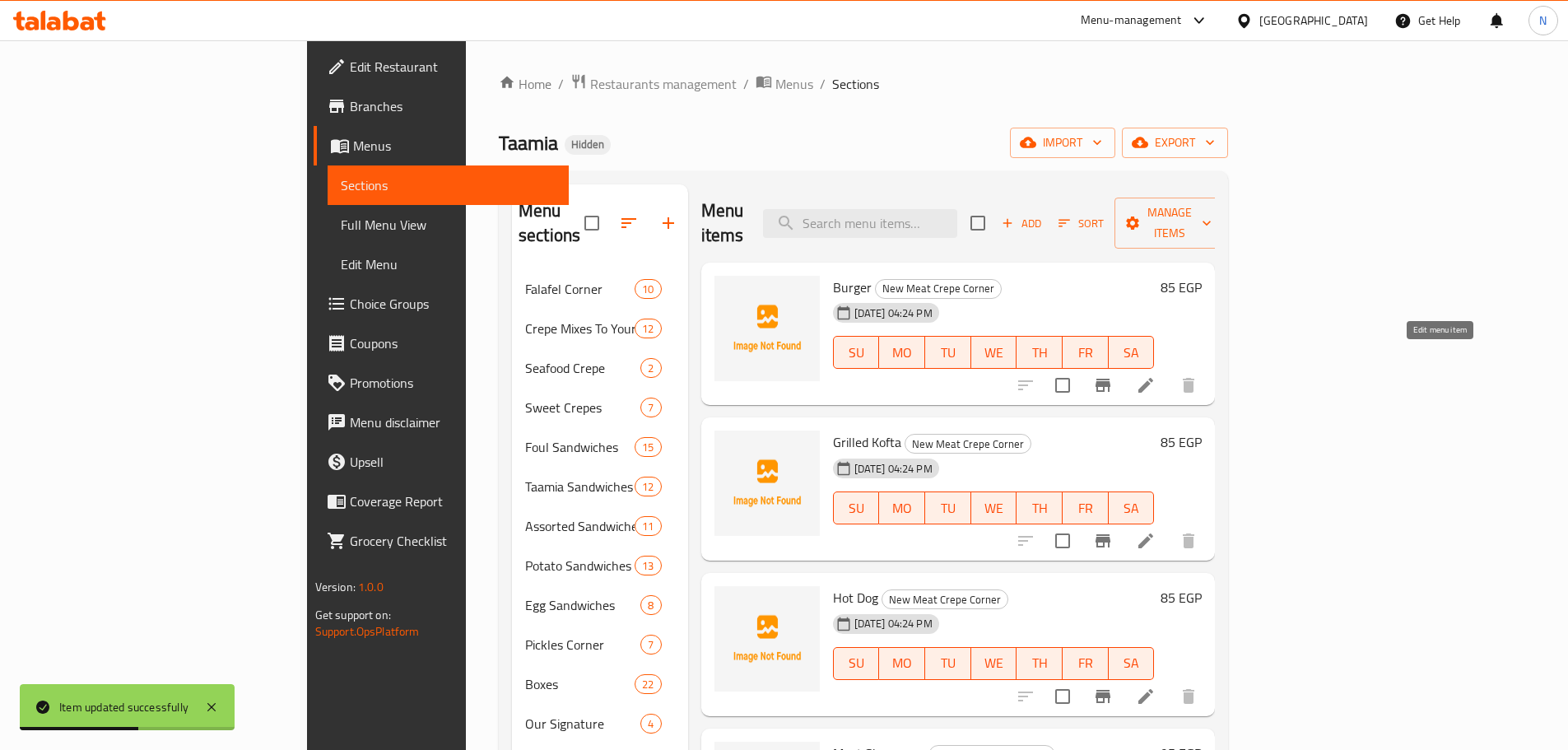
click at [1156, 375] on icon at bounding box center [1145, 385] width 20 height 20
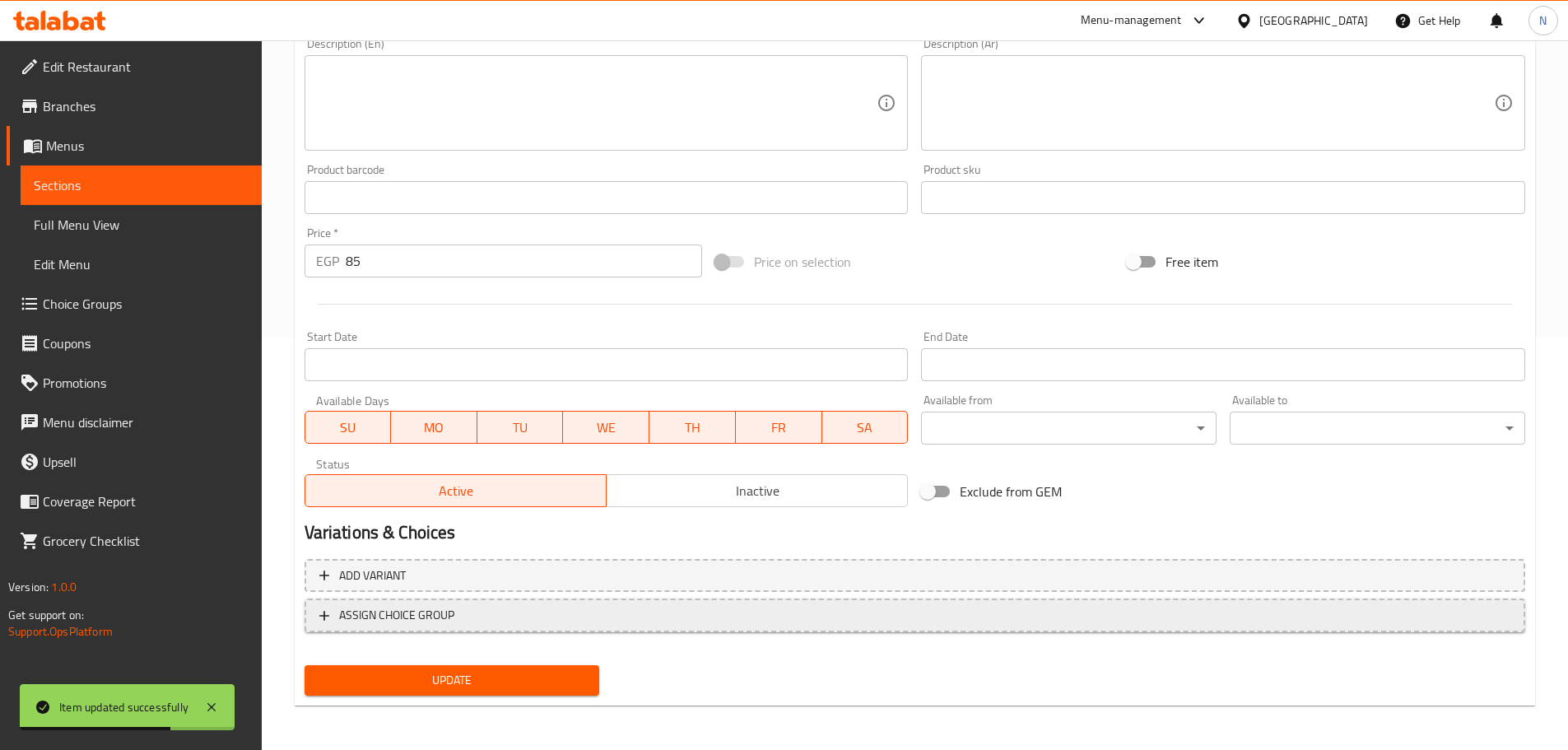
click at [482, 629] on button "ASSIGN CHOICE GROUP" at bounding box center [915, 615] width 1221 height 34
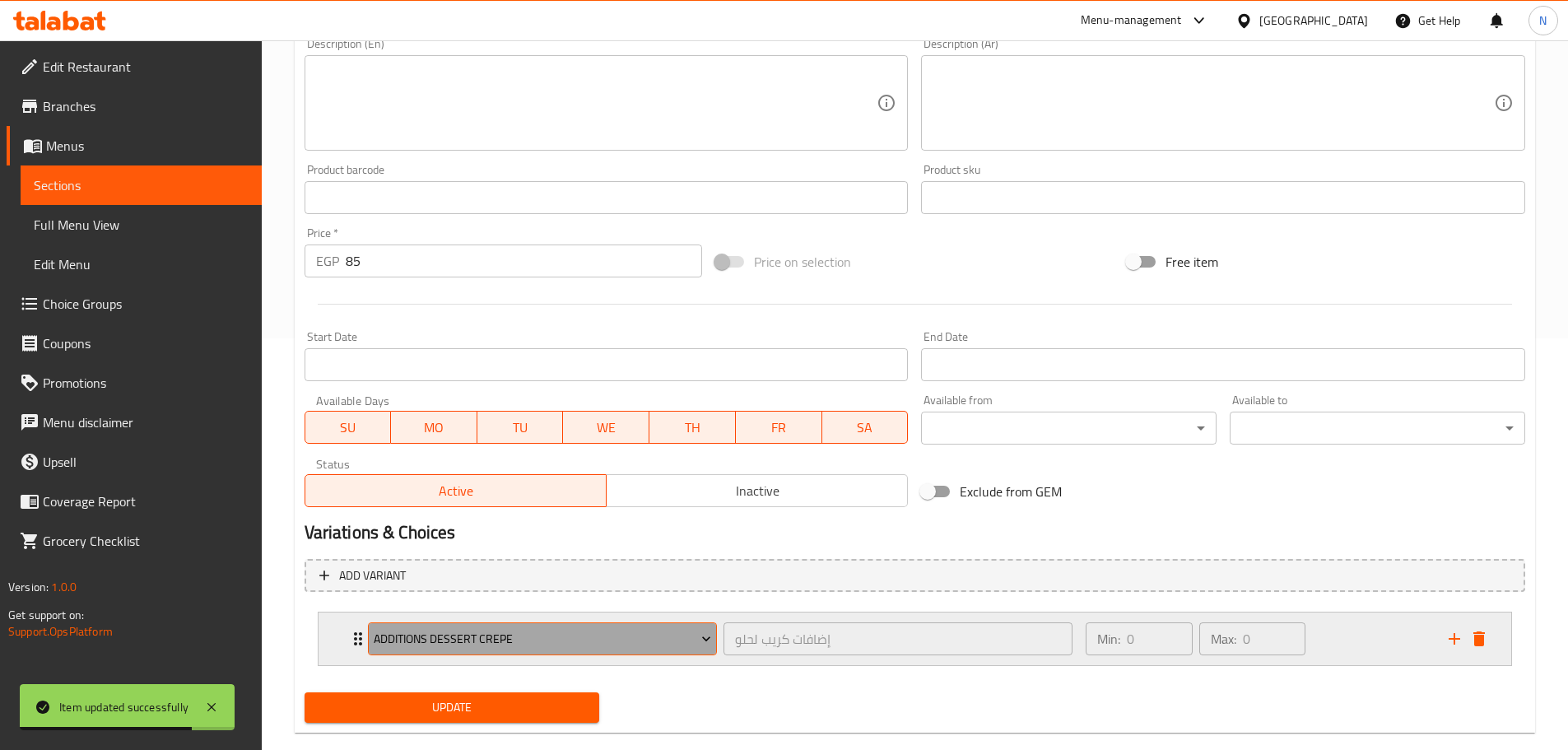
click at [479, 642] on span "Additions Dessert Crepe" at bounding box center [542, 639] width 337 height 20
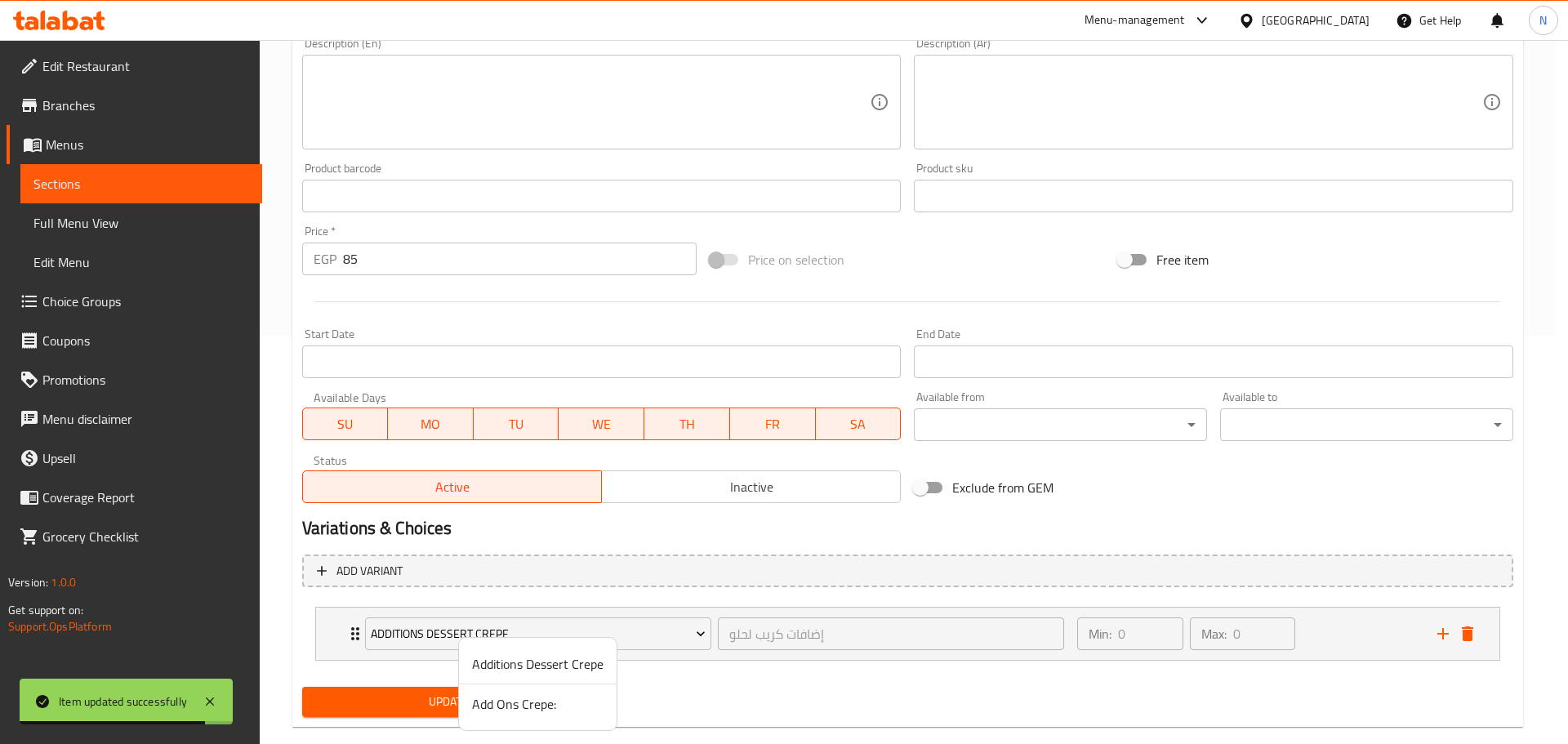
click at [487, 706] on span "Add Ons Crepe:" at bounding box center [538, 703] width 132 height 19
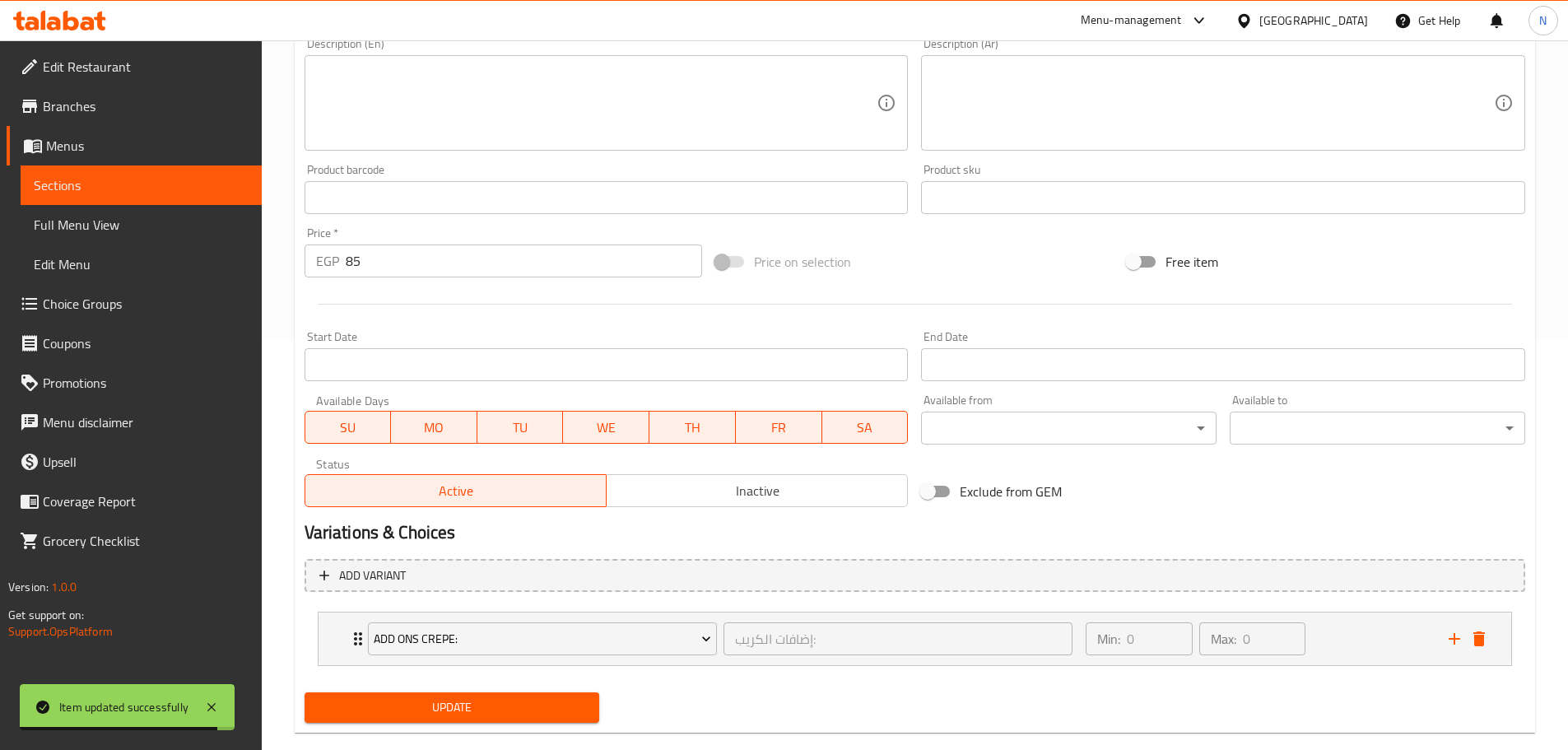
click at [482, 710] on span "Update" at bounding box center [452, 707] width 269 height 20
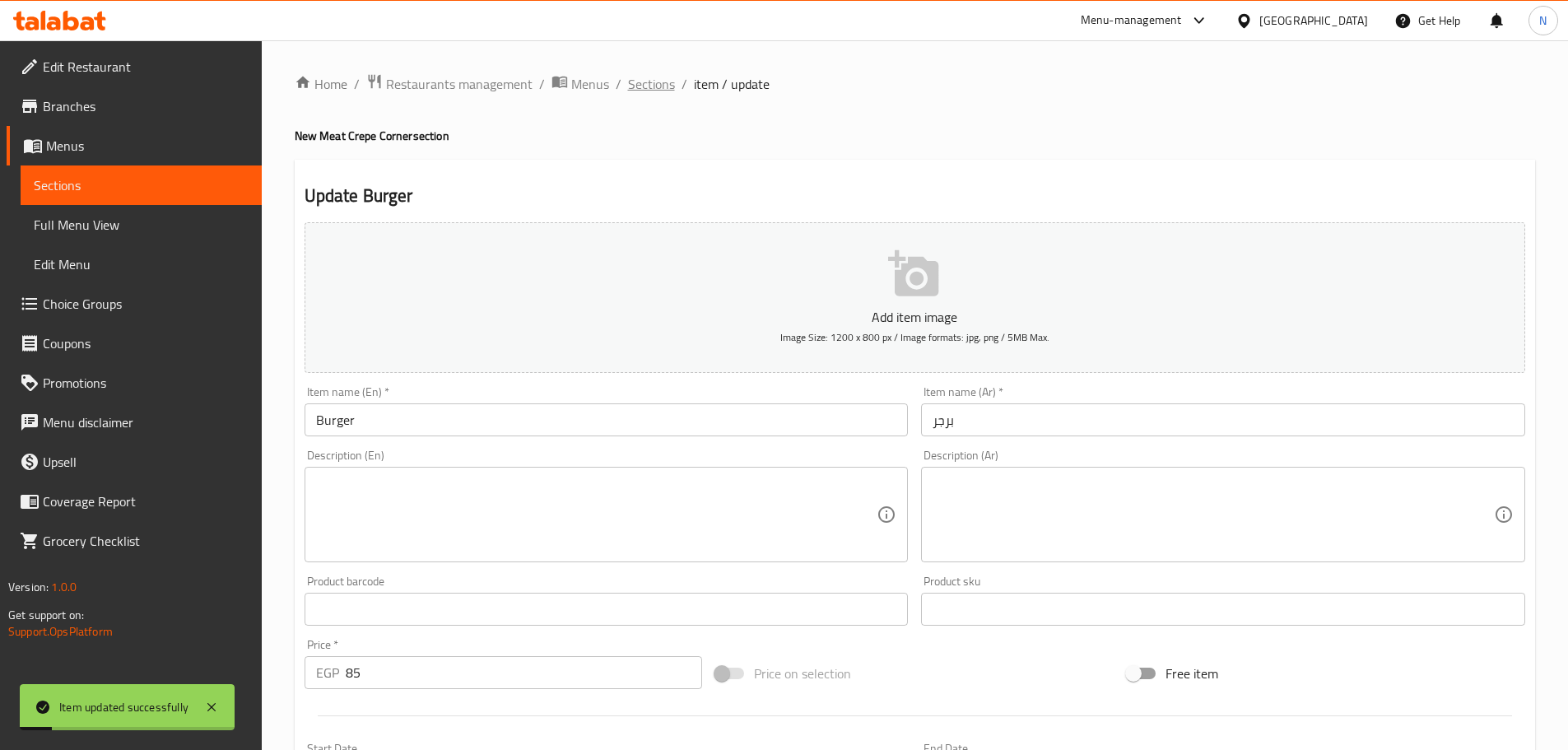
click at [641, 77] on span "Sections" at bounding box center [651, 83] width 47 height 20
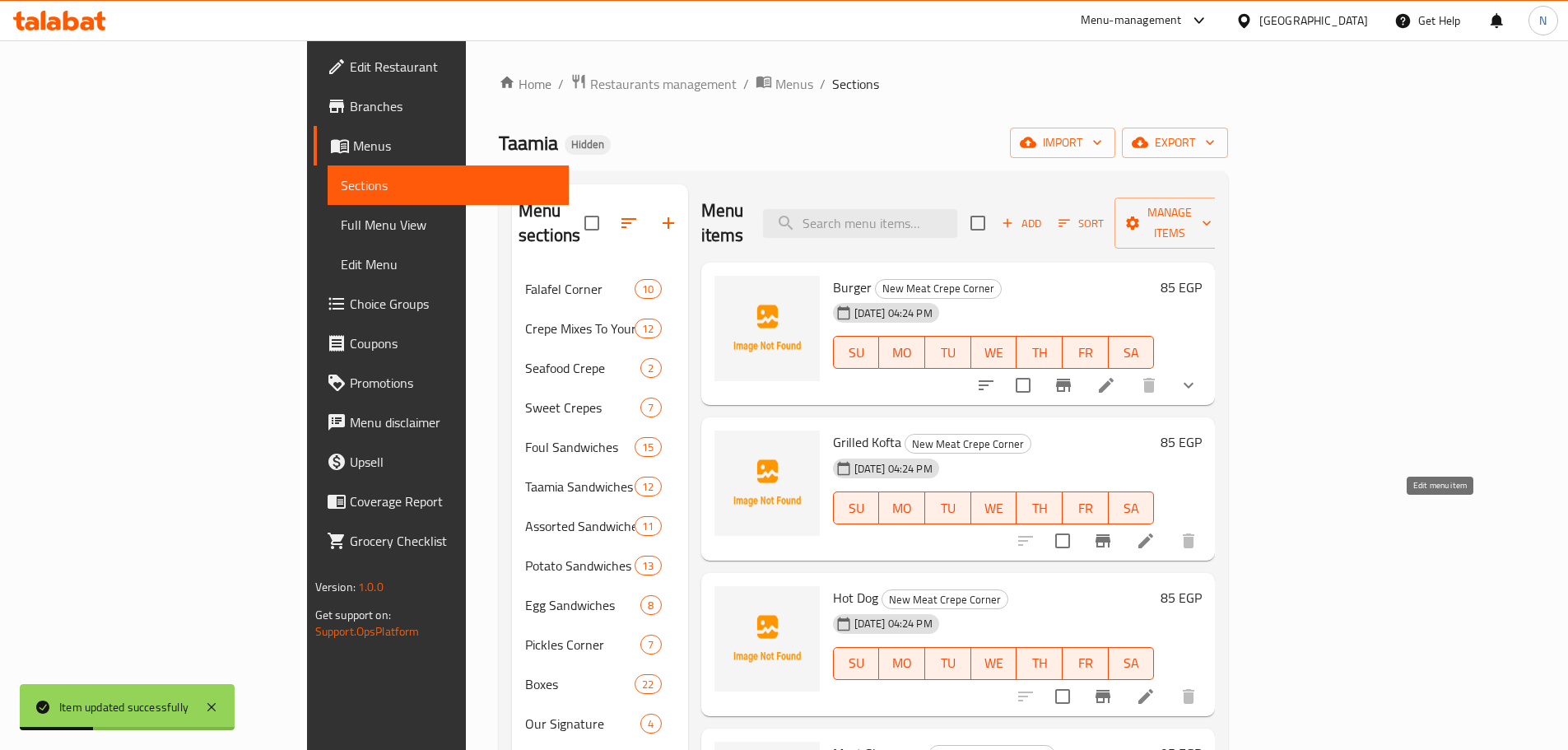
click at [1156, 531] on icon at bounding box center [1145, 541] width 20 height 20
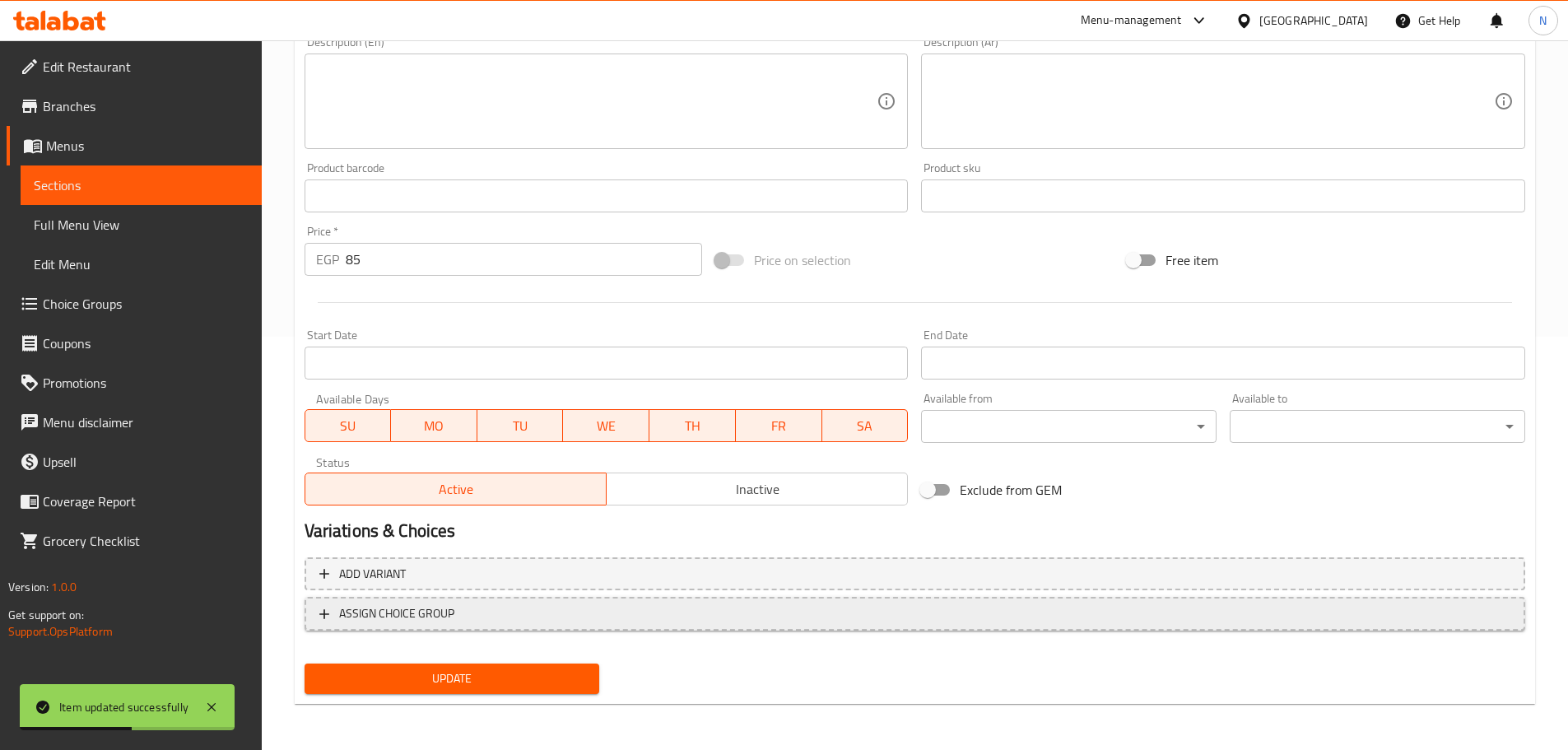
click at [551, 610] on span "ASSIGN CHOICE GROUP" at bounding box center [914, 614] width 1191 height 20
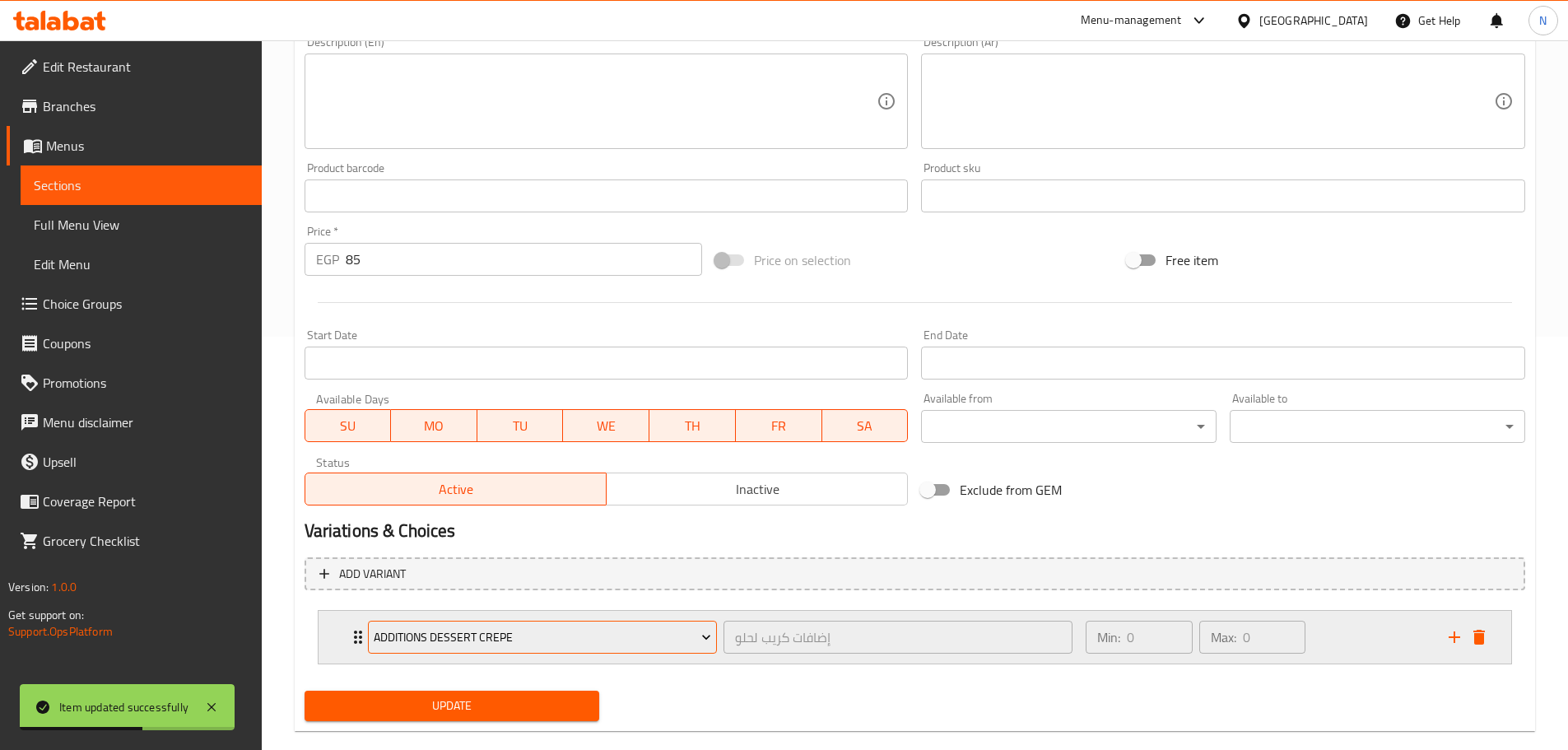
click at [532, 631] on span "Additions Dessert Crepe" at bounding box center [542, 638] width 337 height 20
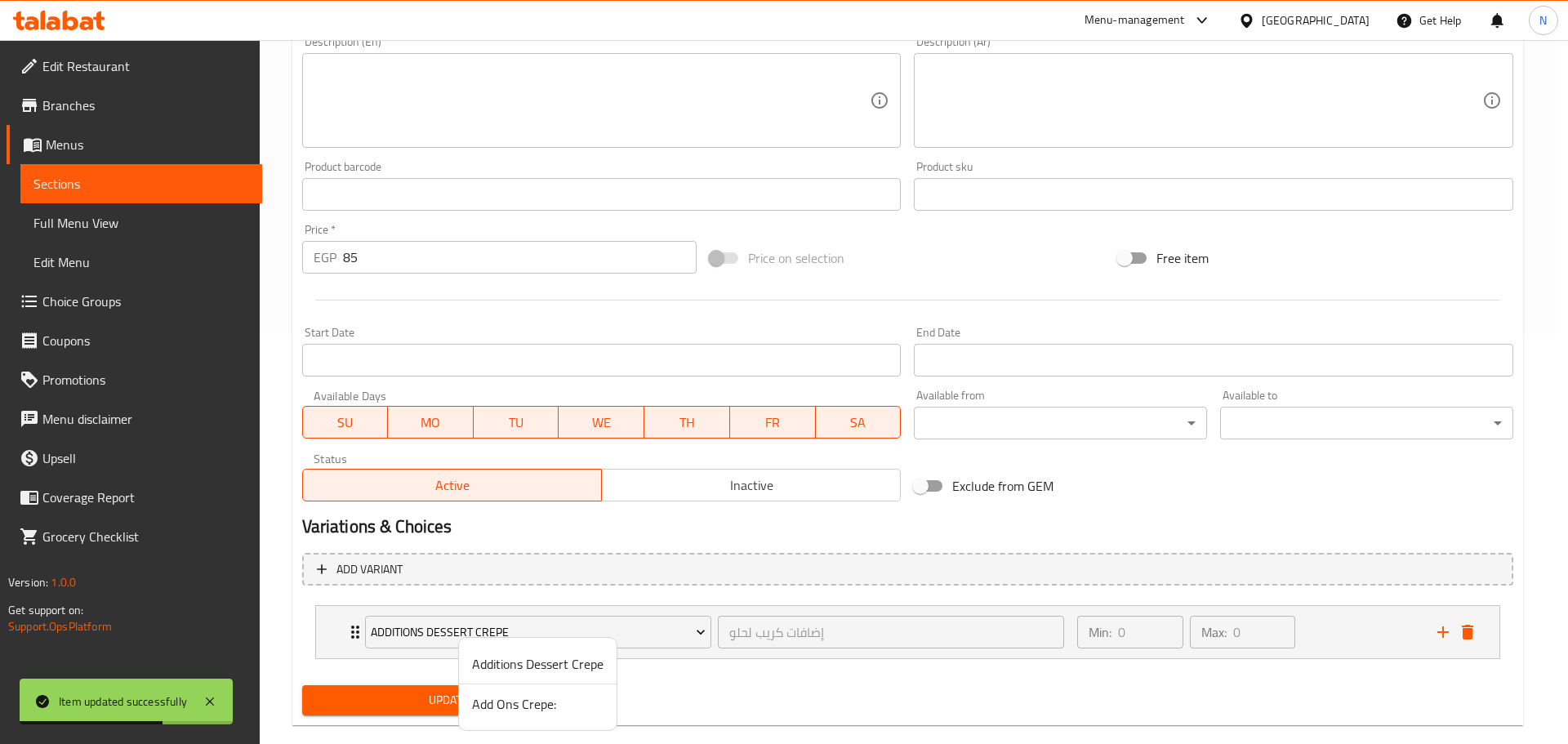
click at [495, 709] on span "Add Ons Crepe:" at bounding box center [538, 703] width 132 height 19
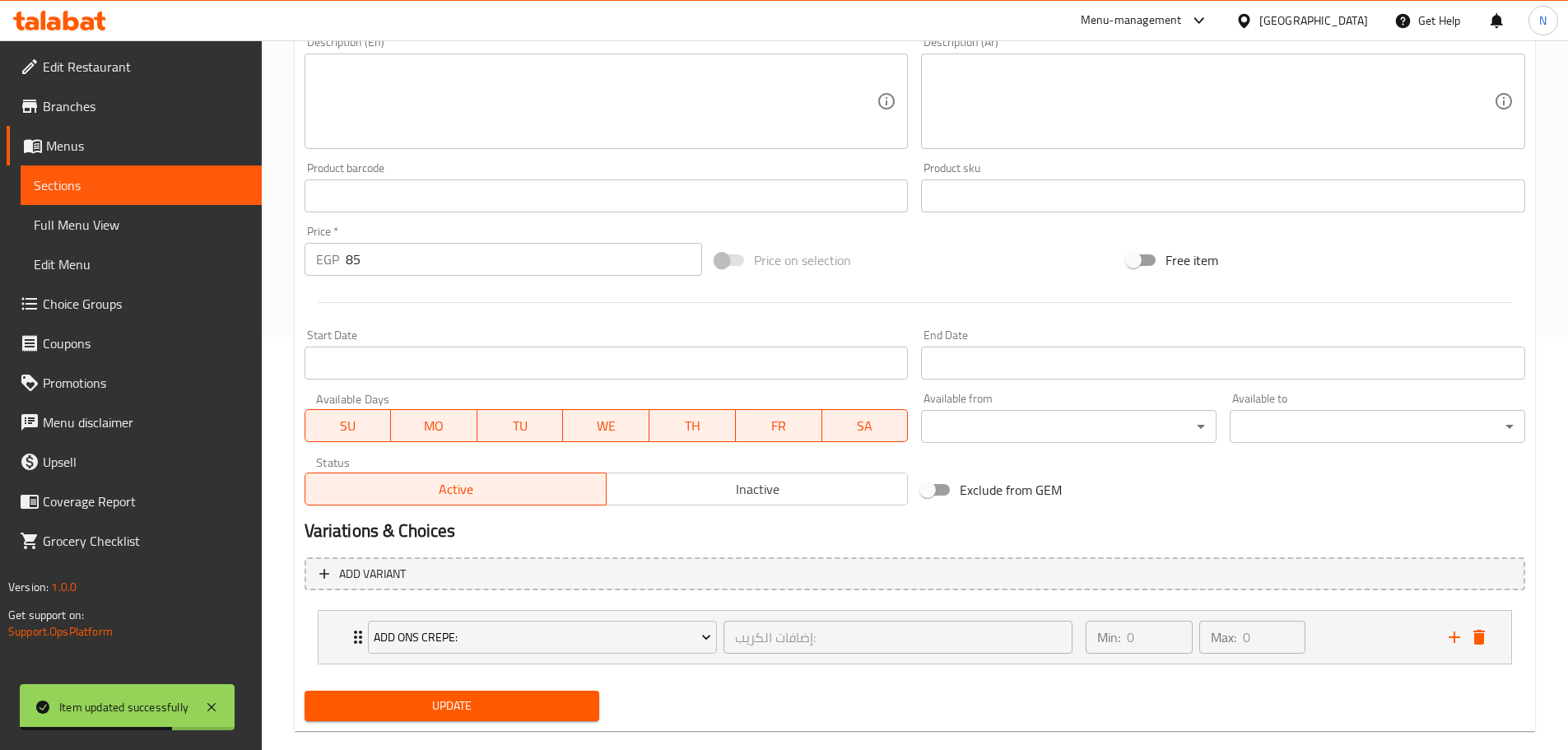
click at [443, 717] on button "Update" at bounding box center [452, 706] width 295 height 31
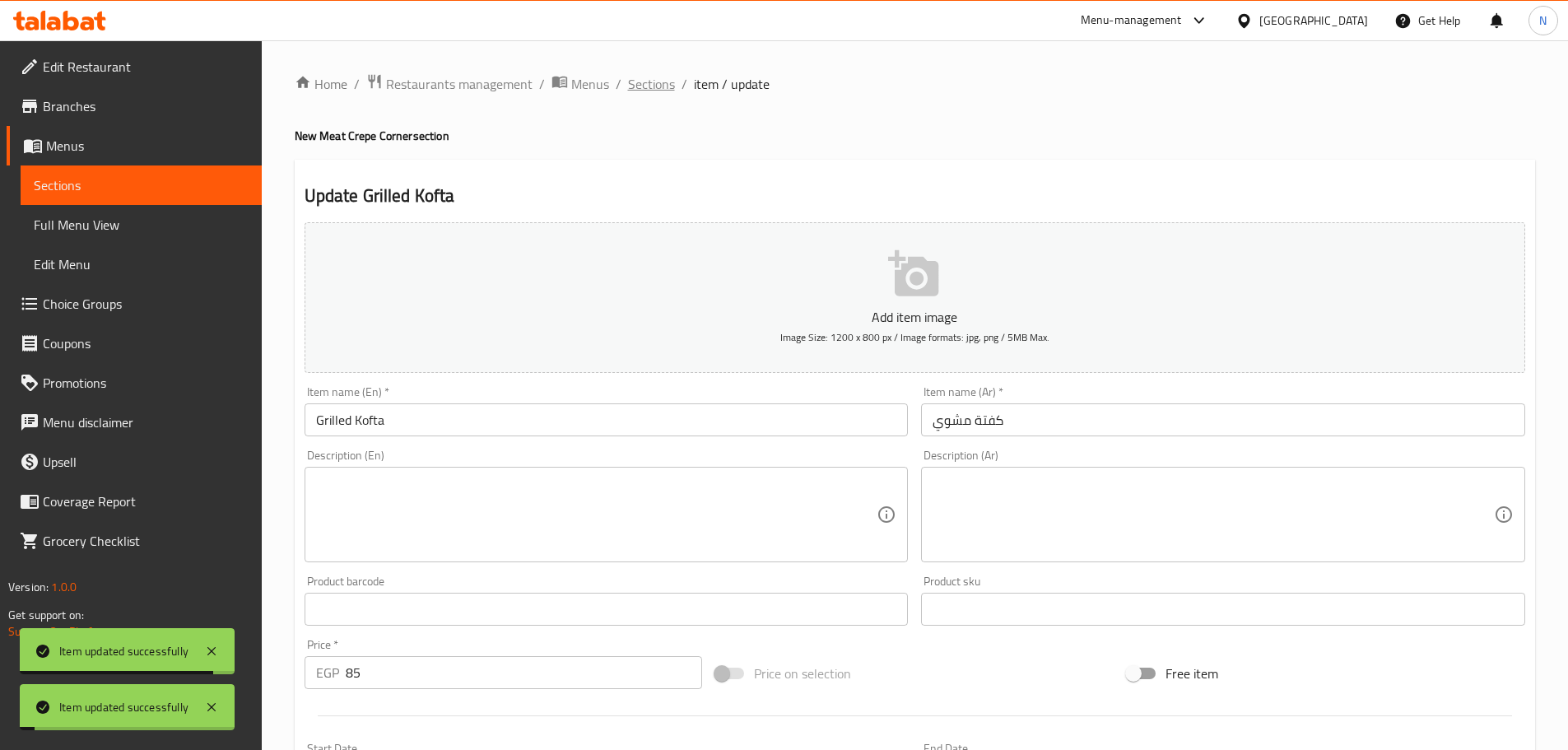
click at [656, 85] on span "Sections" at bounding box center [651, 83] width 47 height 20
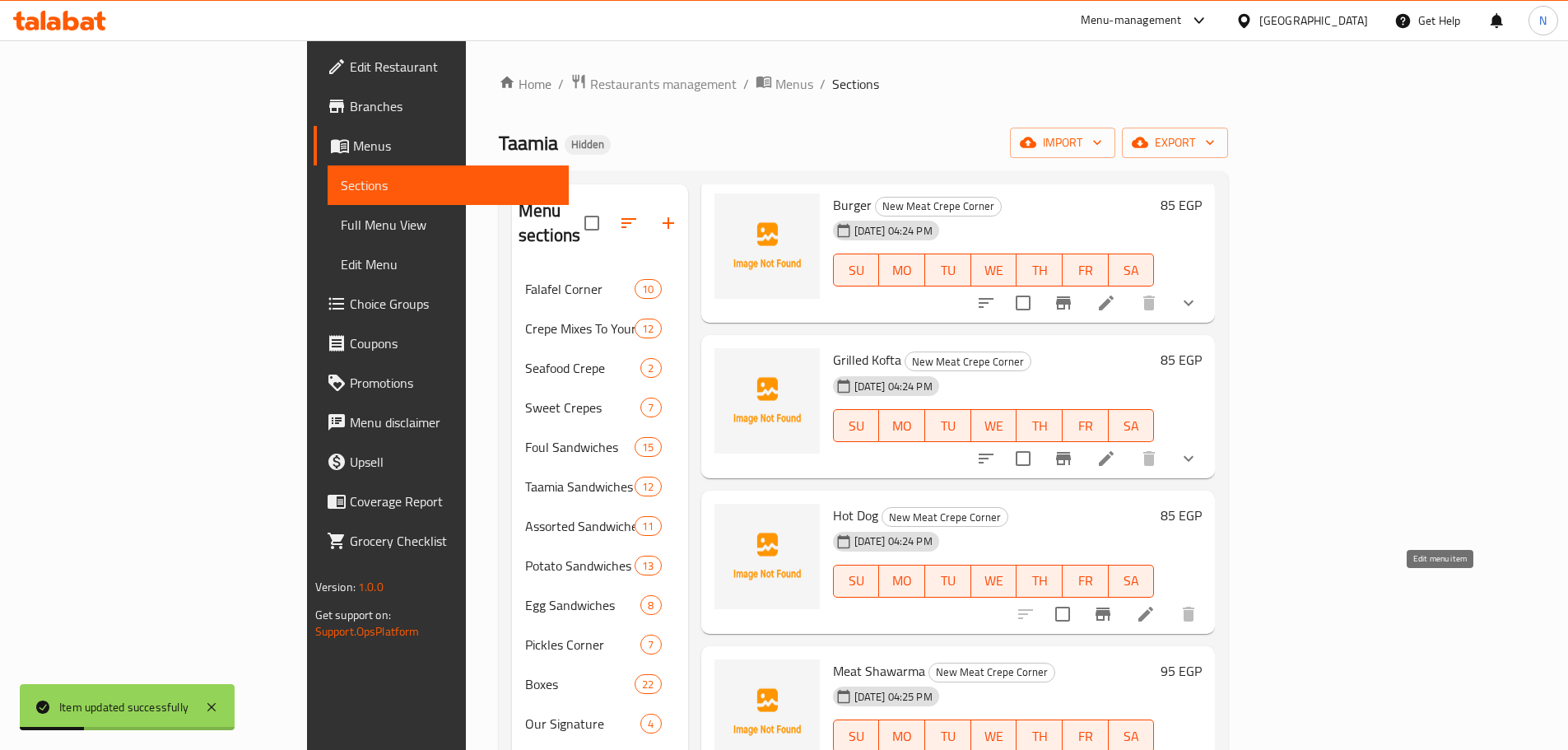
click at [1156, 604] on icon at bounding box center [1145, 614] width 20 height 20
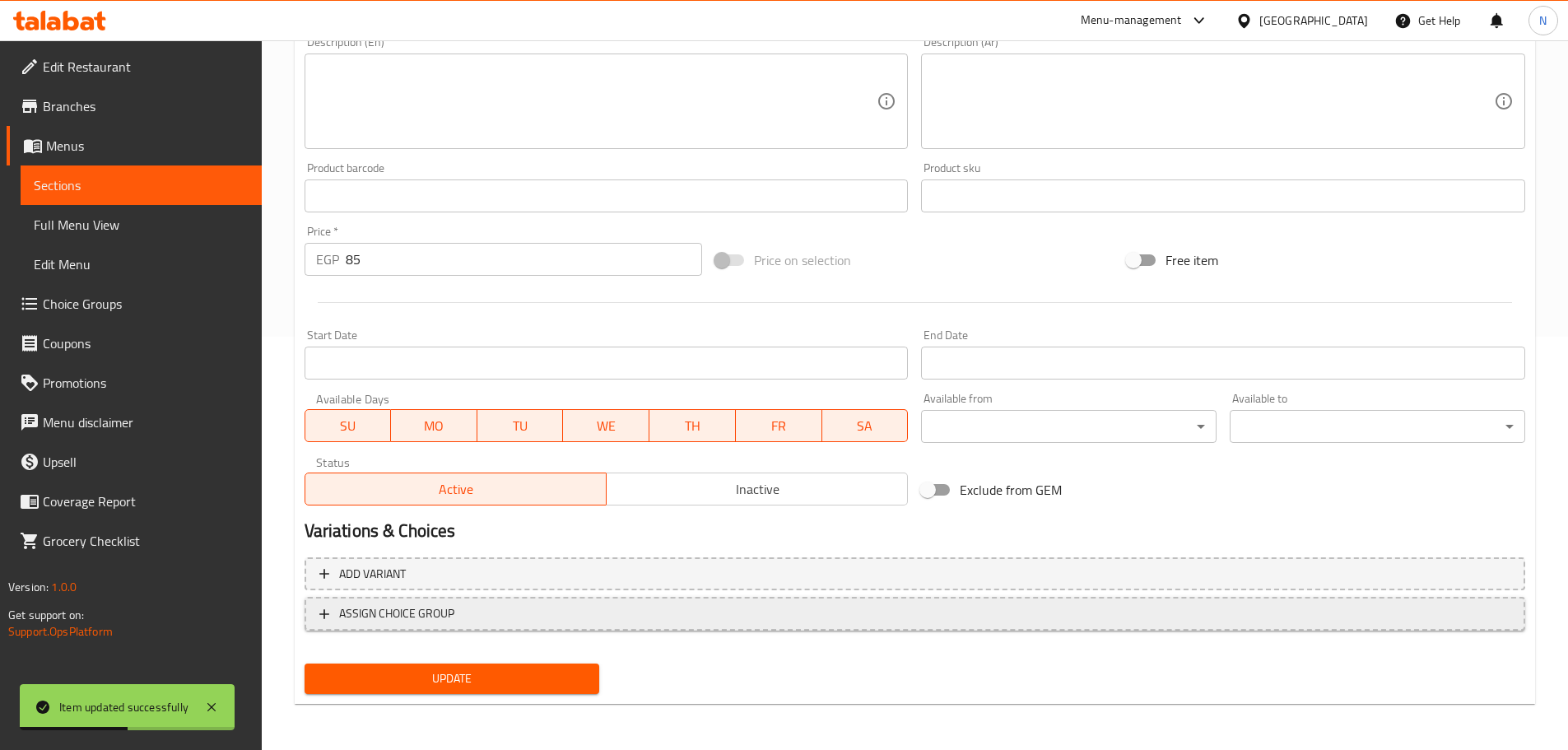
click at [443, 607] on span "ASSIGN CHOICE GROUP" at bounding box center [396, 614] width 115 height 20
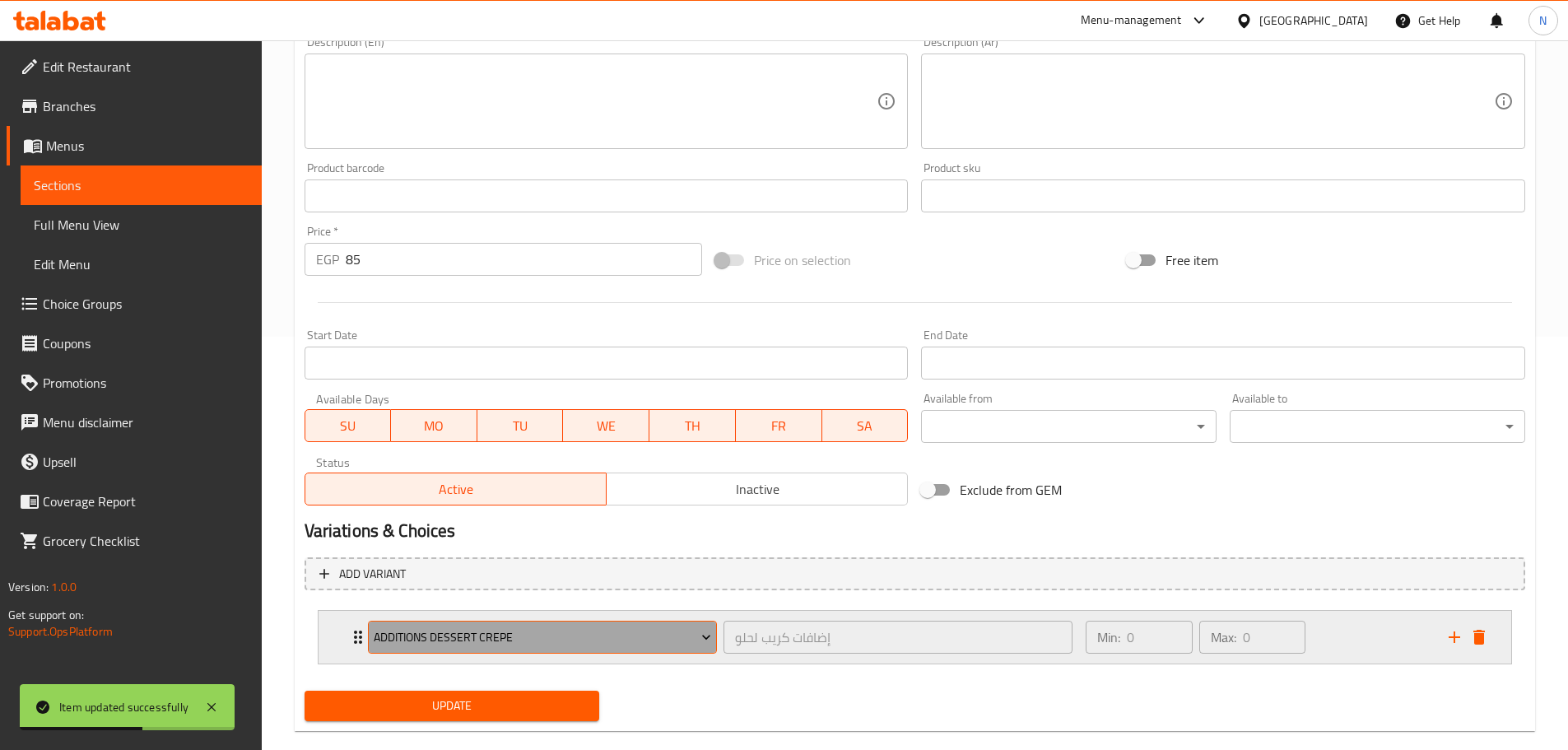
click at [489, 634] on span "Additions Dessert Crepe" at bounding box center [542, 638] width 337 height 20
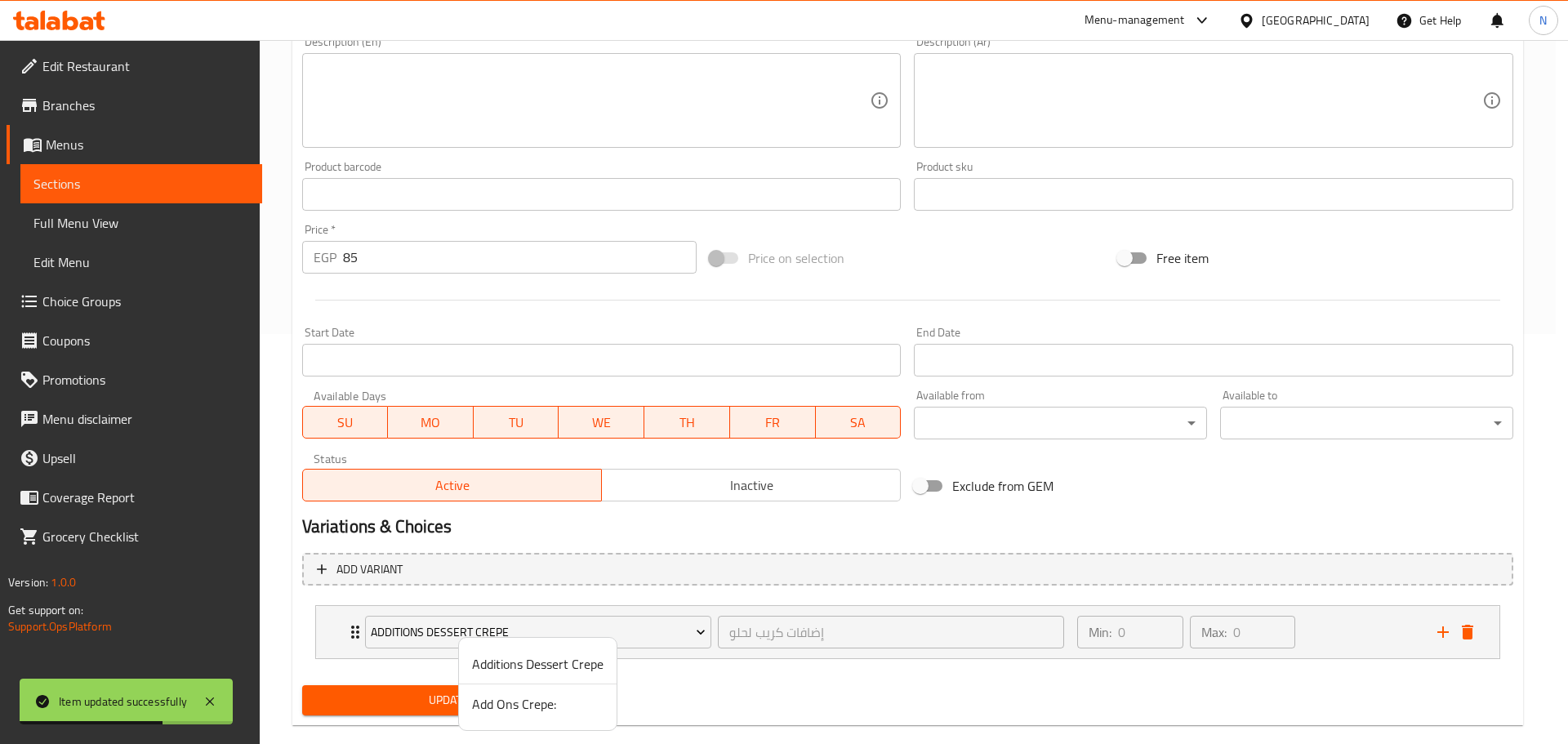
click at [493, 698] on span "Add Ons Crepe:" at bounding box center [538, 703] width 132 height 19
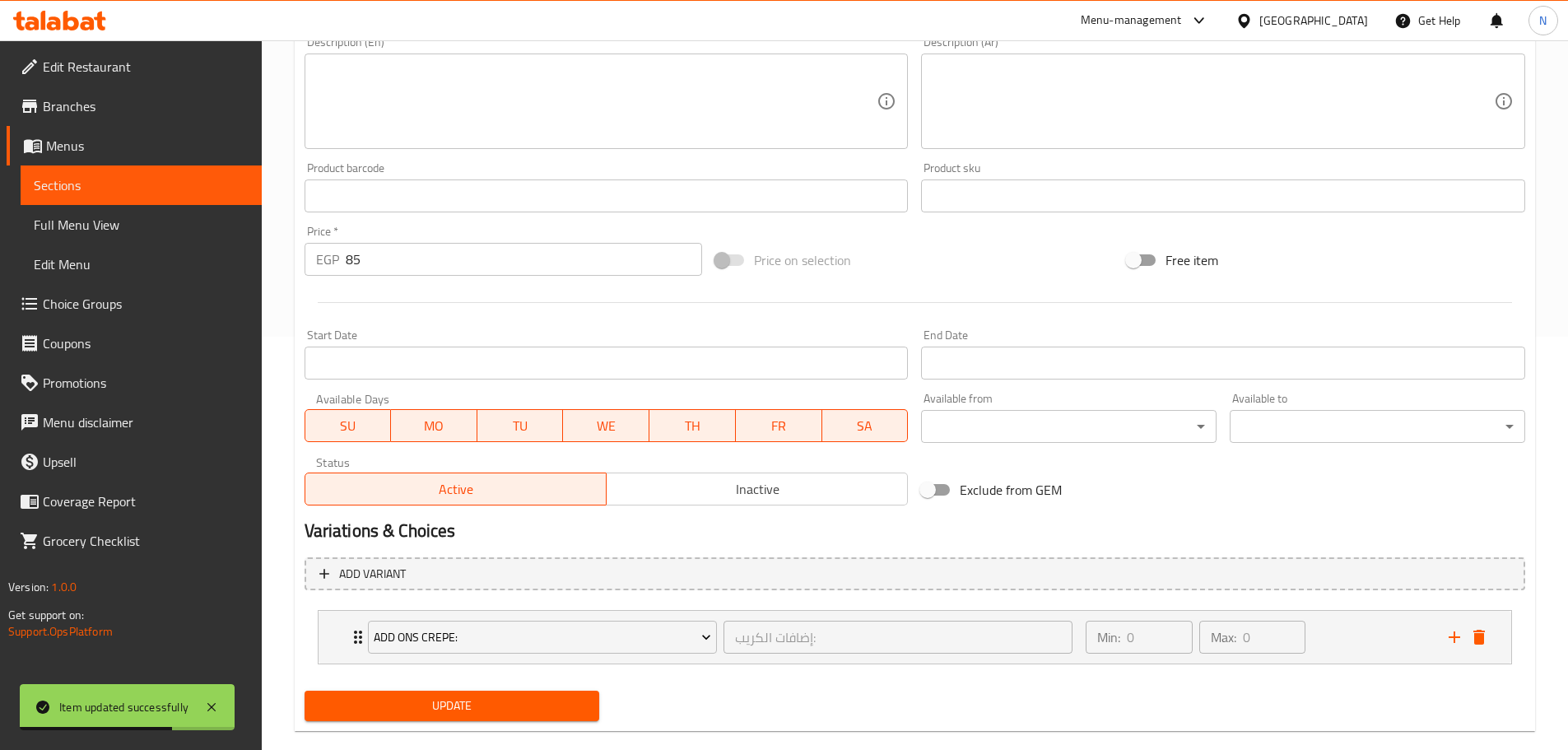
click at [476, 702] on span "Update" at bounding box center [452, 706] width 269 height 20
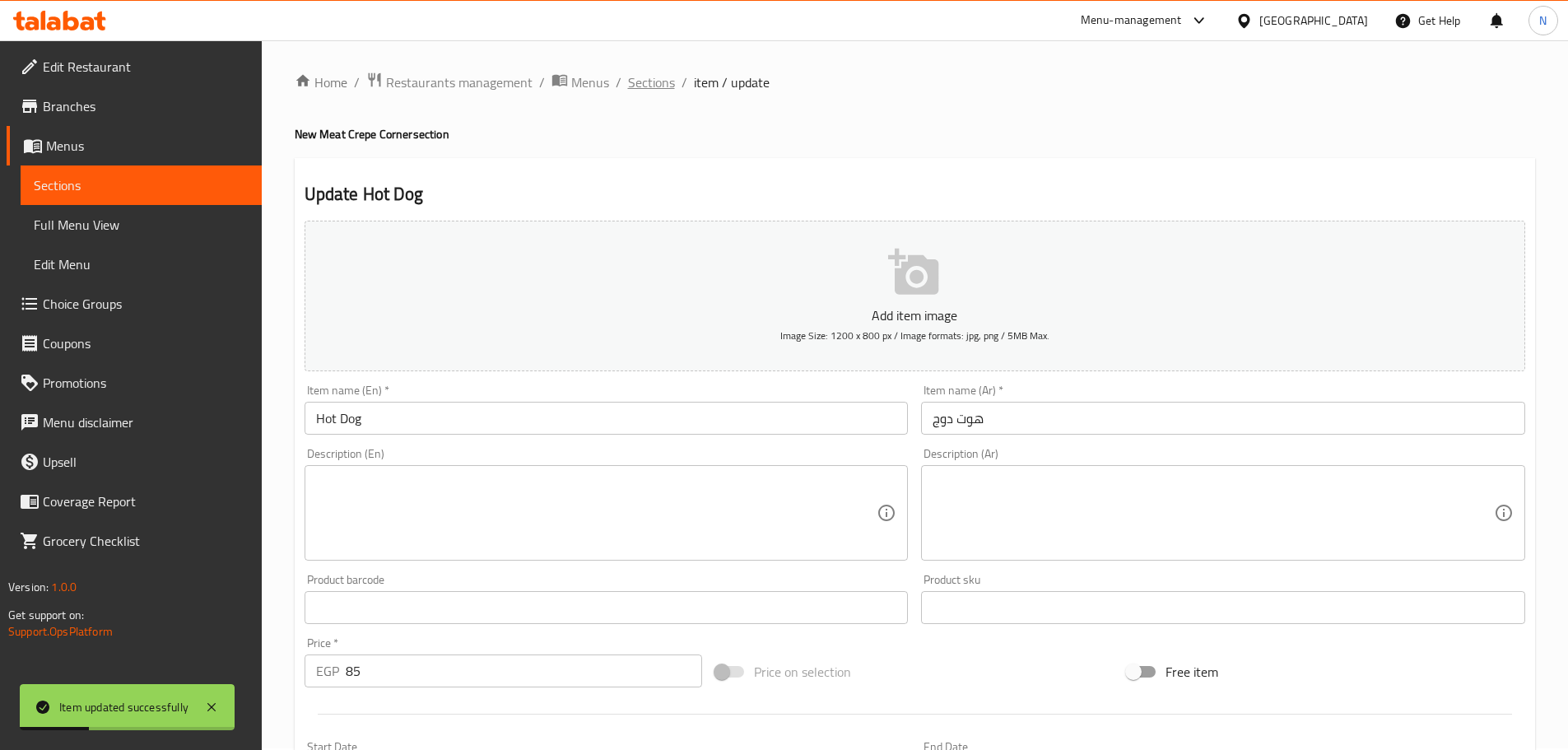
click at [647, 91] on span "Sections" at bounding box center [651, 82] width 47 height 20
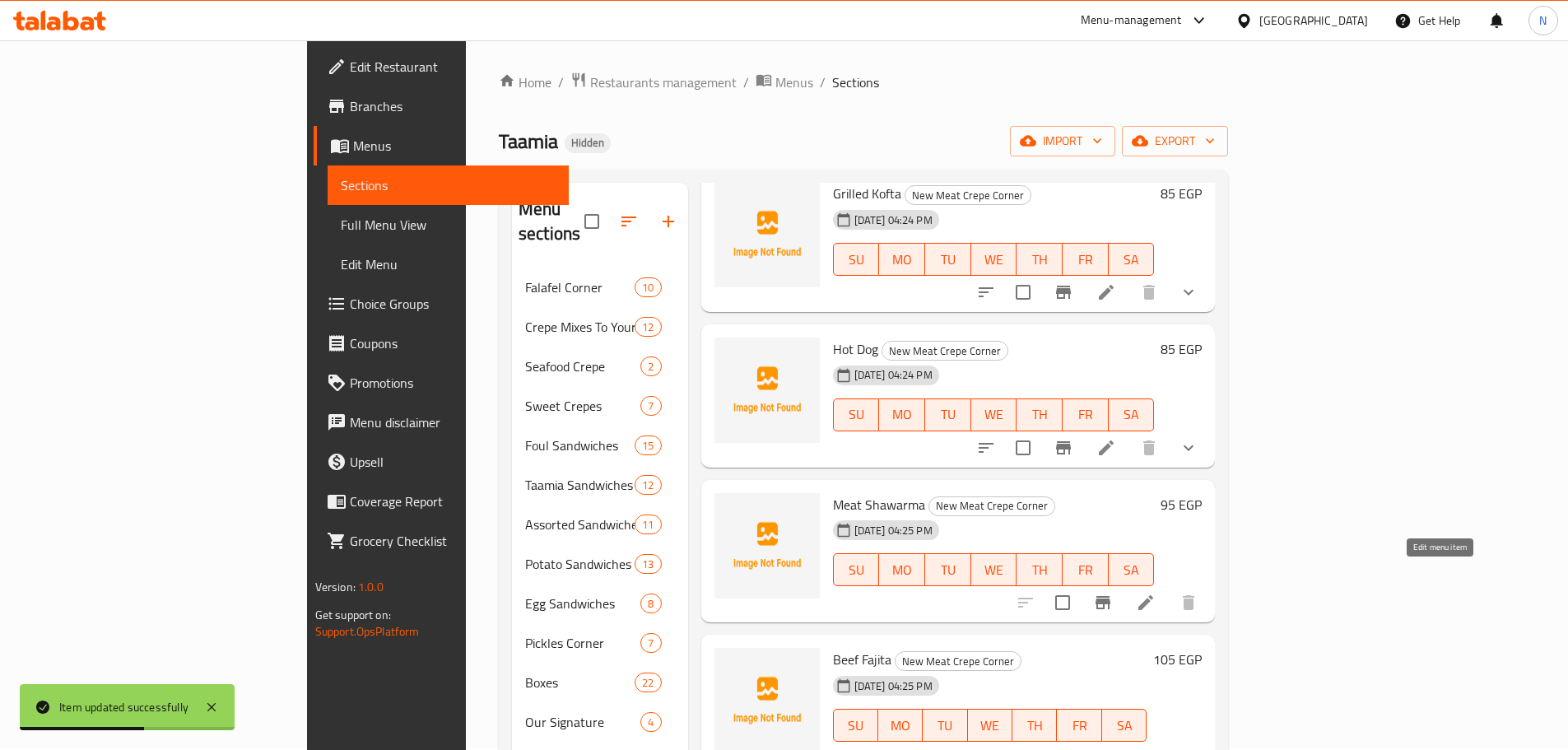
click at [1156, 593] on icon at bounding box center [1145, 602] width 20 height 20
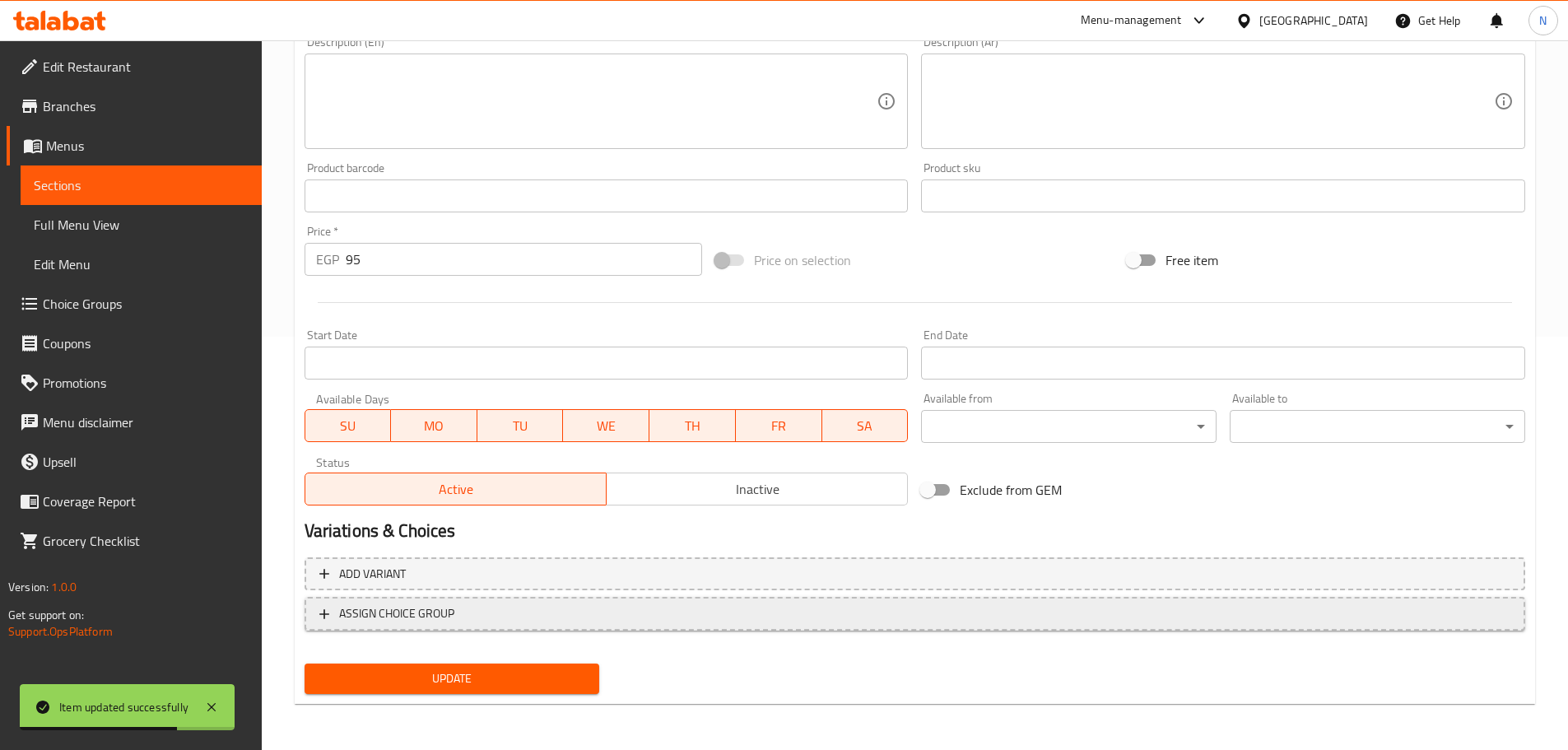
click at [552, 617] on span "ASSIGN CHOICE GROUP" at bounding box center [914, 614] width 1191 height 20
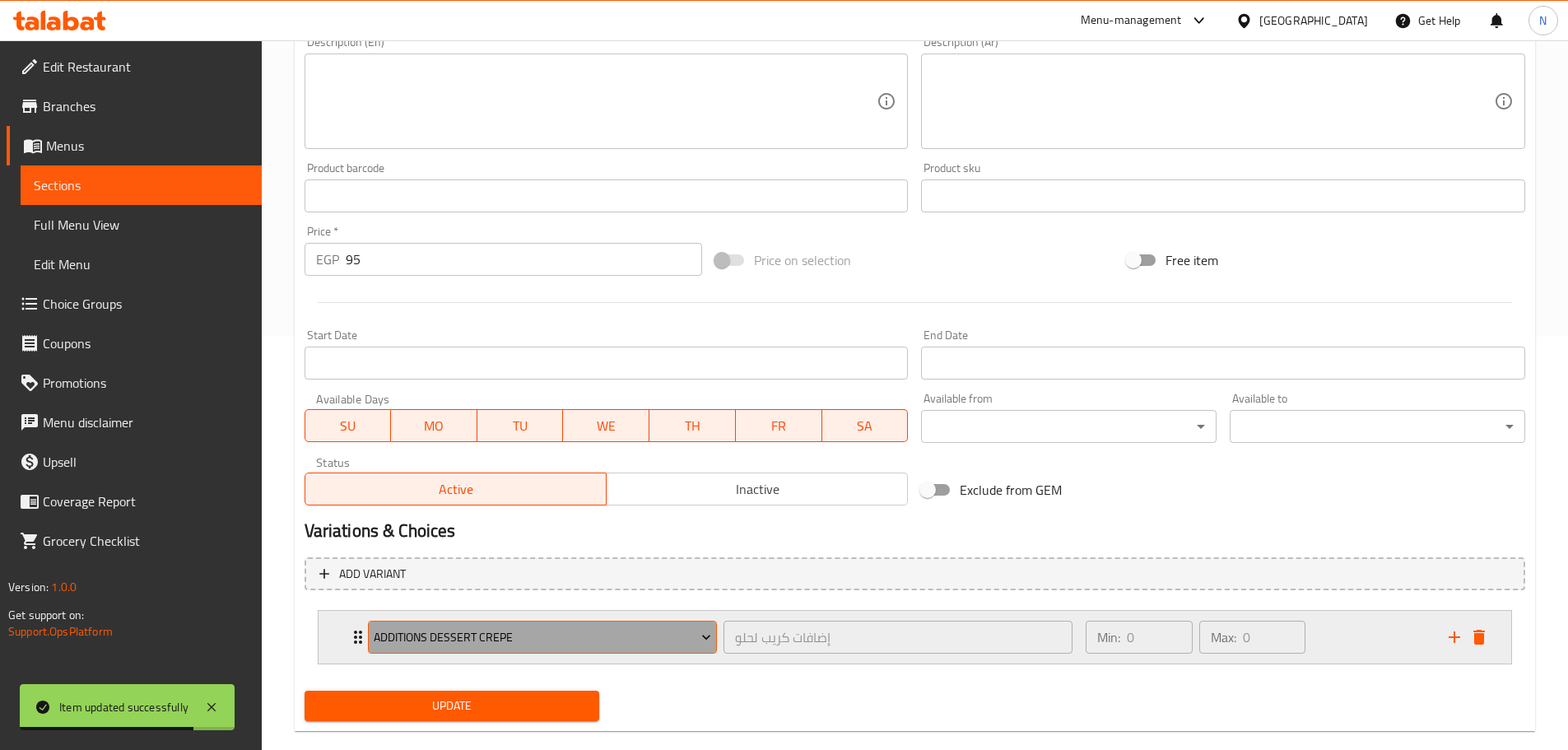
click at [547, 645] on span "Additions Dessert Crepe" at bounding box center [542, 638] width 337 height 20
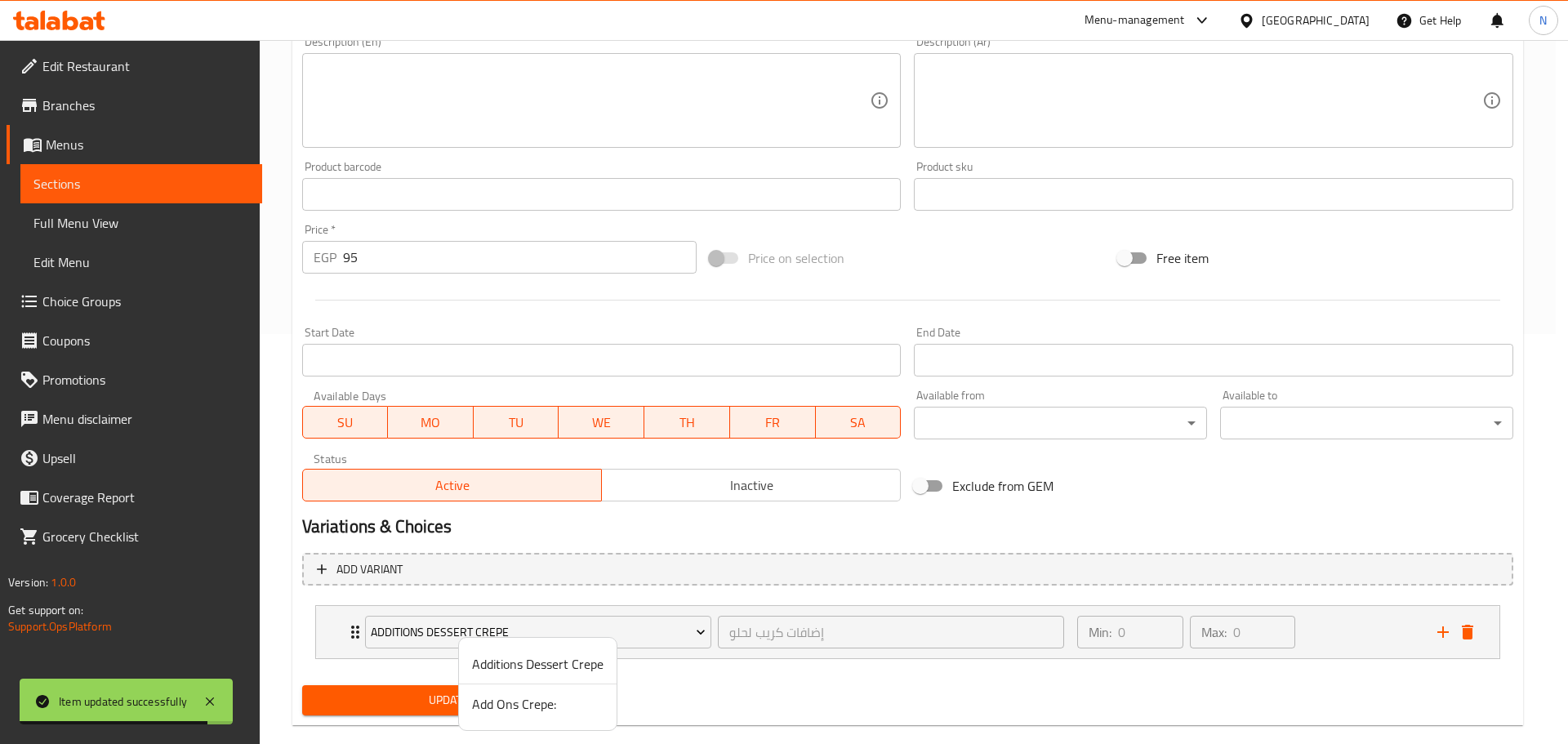
click at [497, 703] on span "Add Ons Crepe:" at bounding box center [538, 703] width 132 height 19
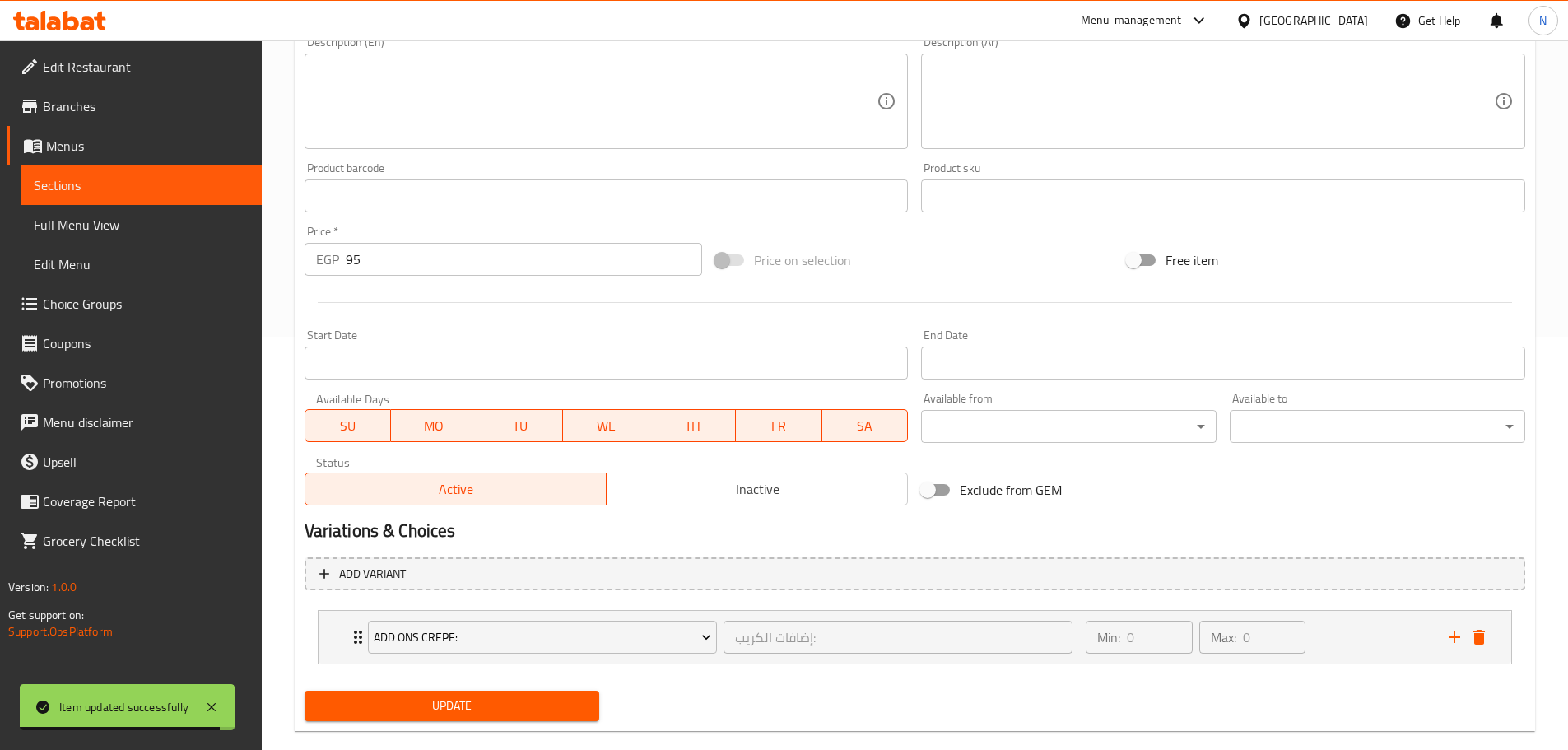
click at [486, 706] on span "Update" at bounding box center [452, 706] width 269 height 20
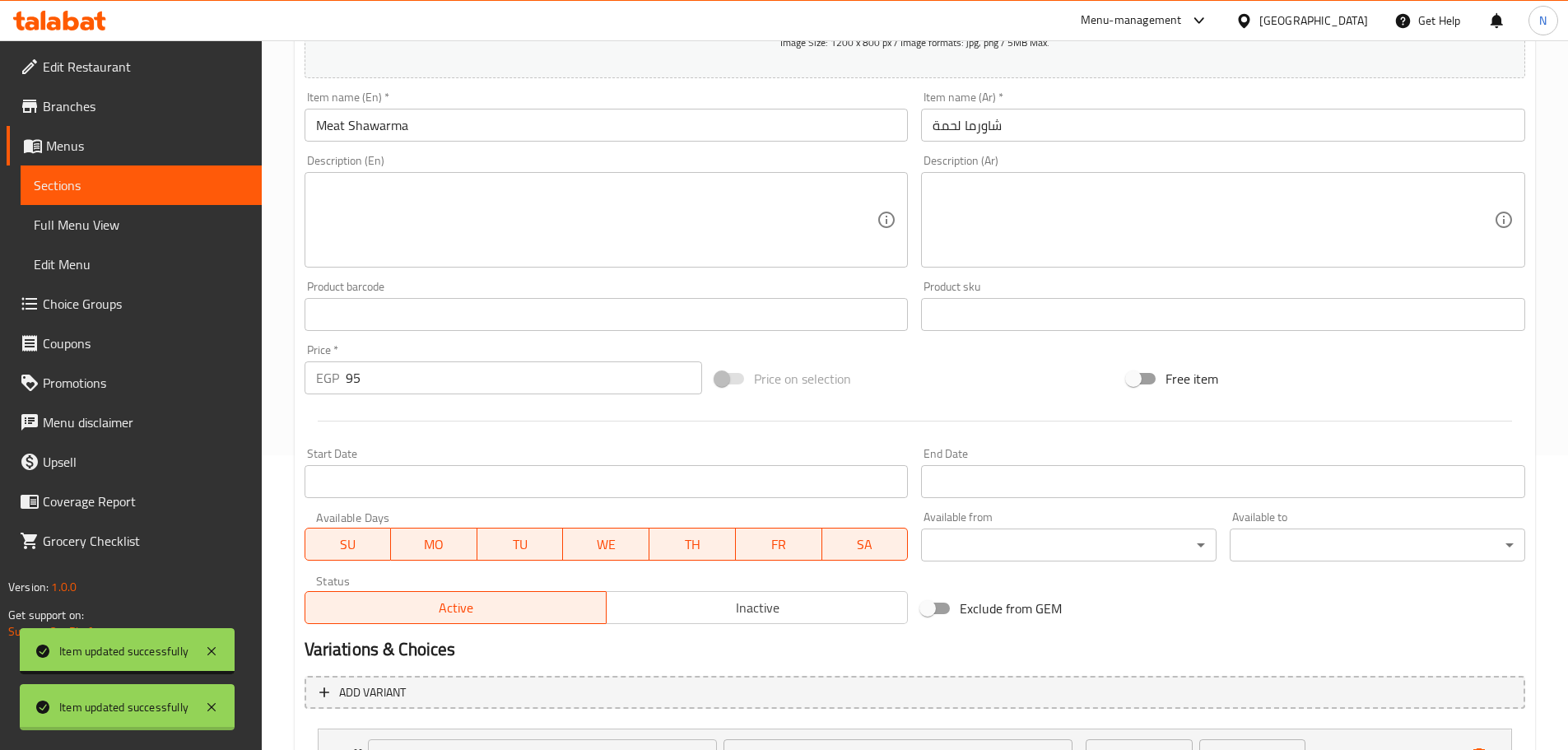
scroll to position [75, 0]
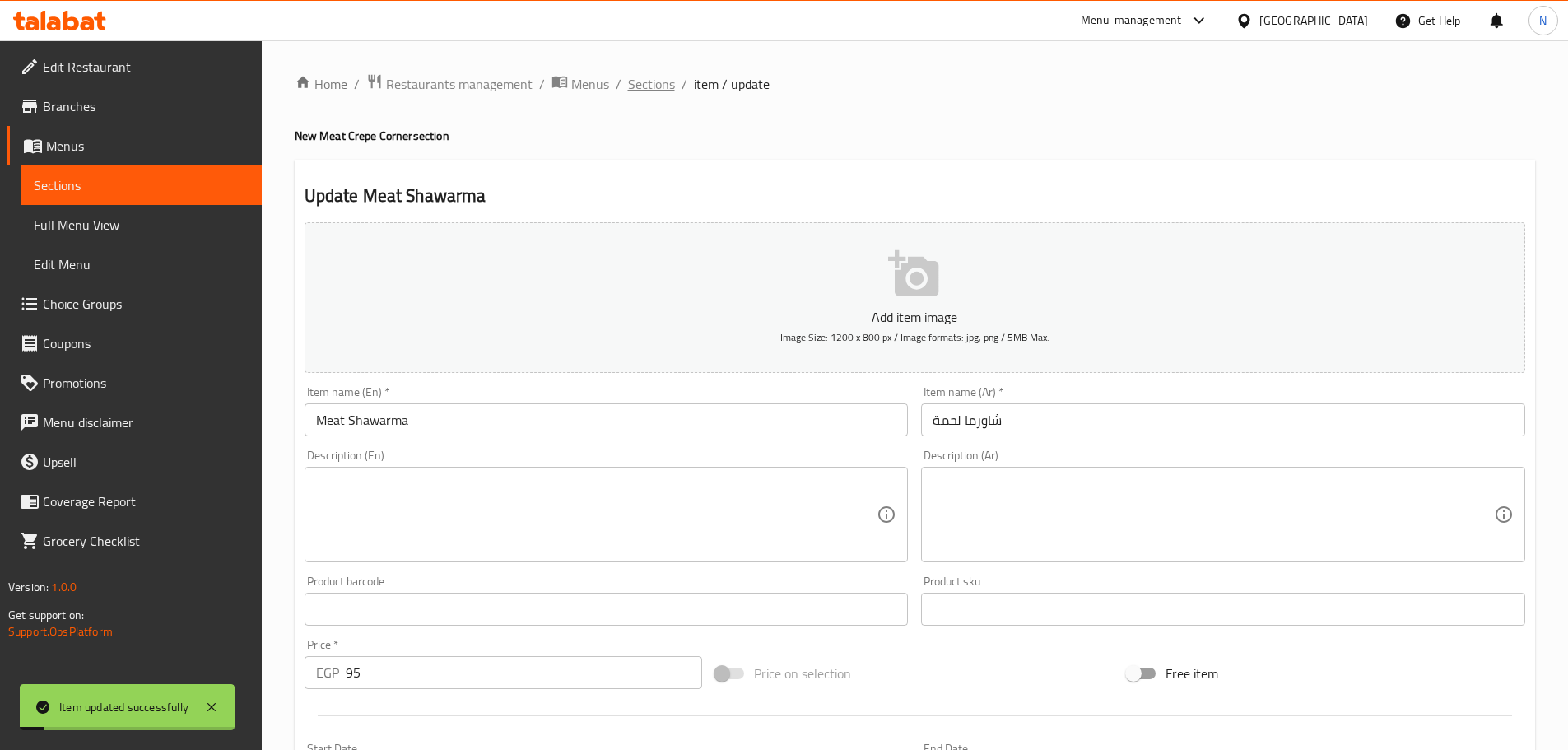
click at [637, 87] on span "Sections" at bounding box center [651, 83] width 47 height 20
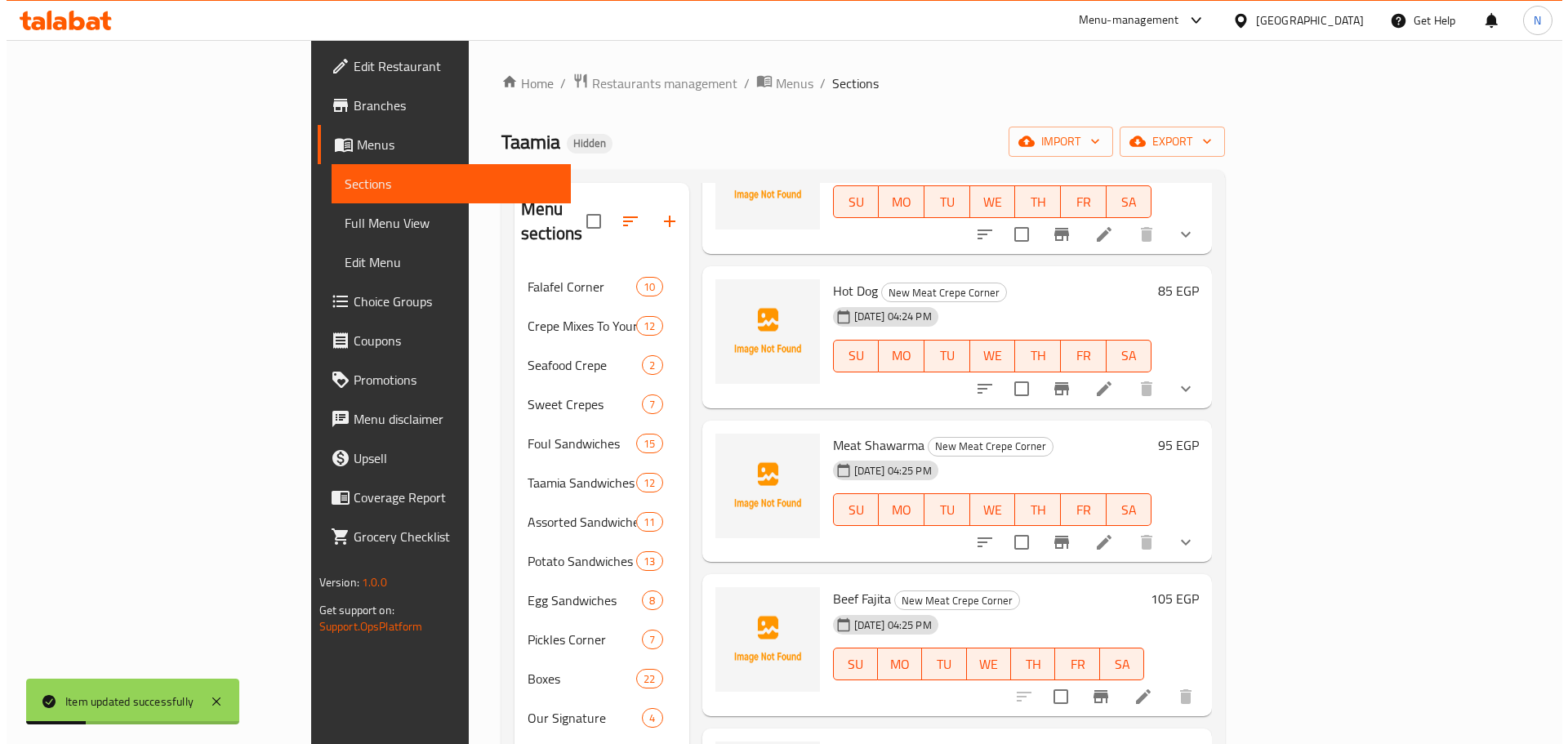
scroll to position [327, 0]
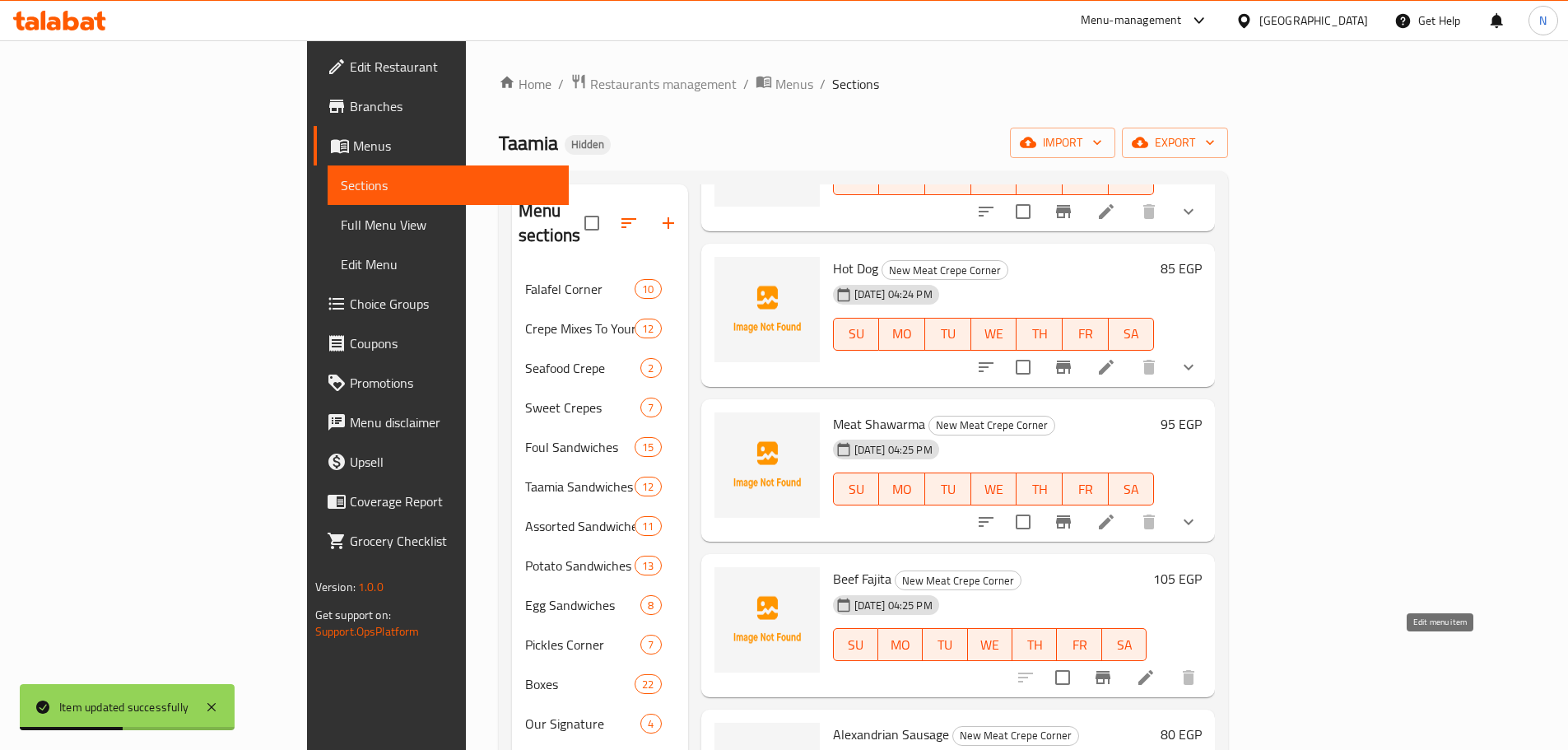
click at [1156, 667] on icon at bounding box center [1145, 677] width 20 height 20
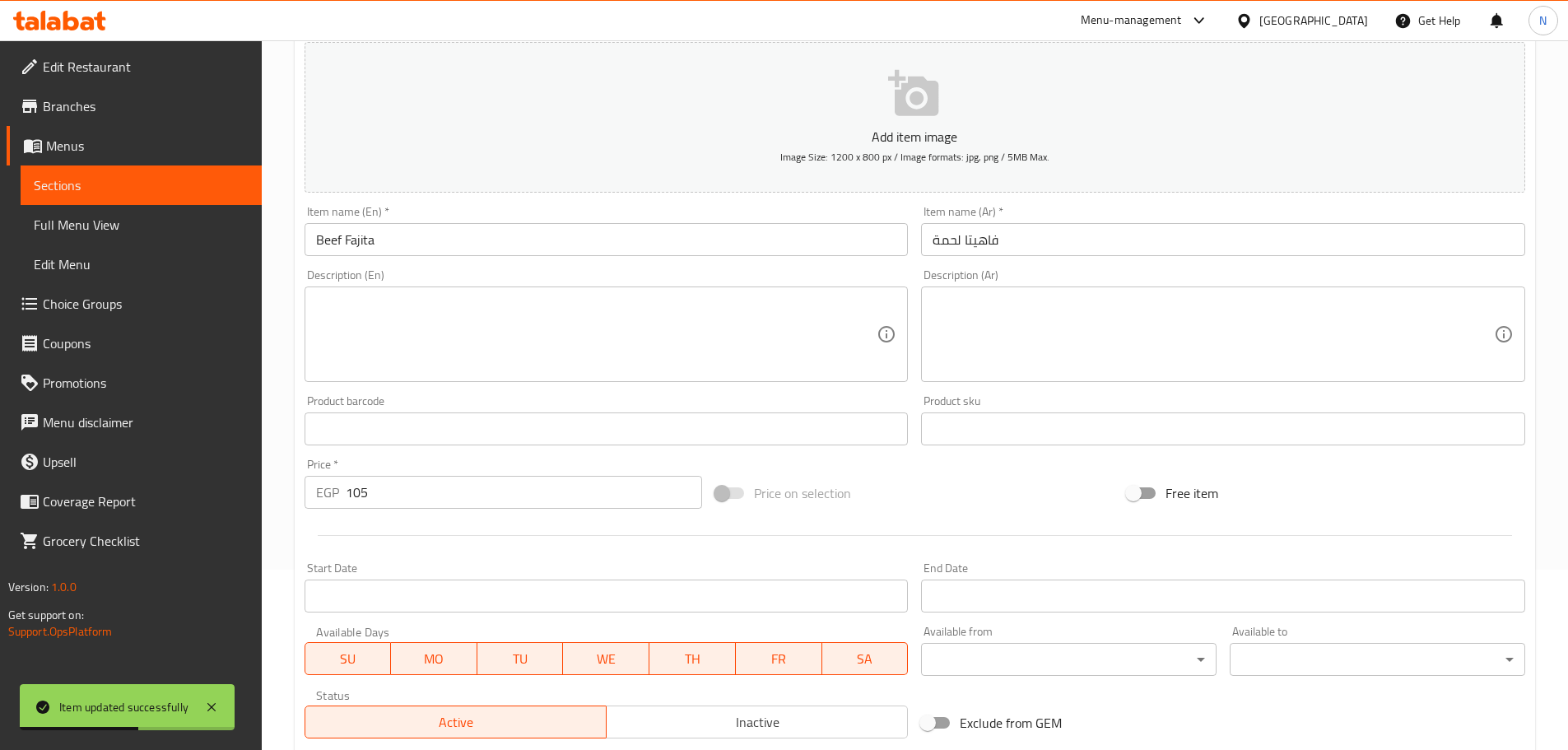
scroll to position [413, 0]
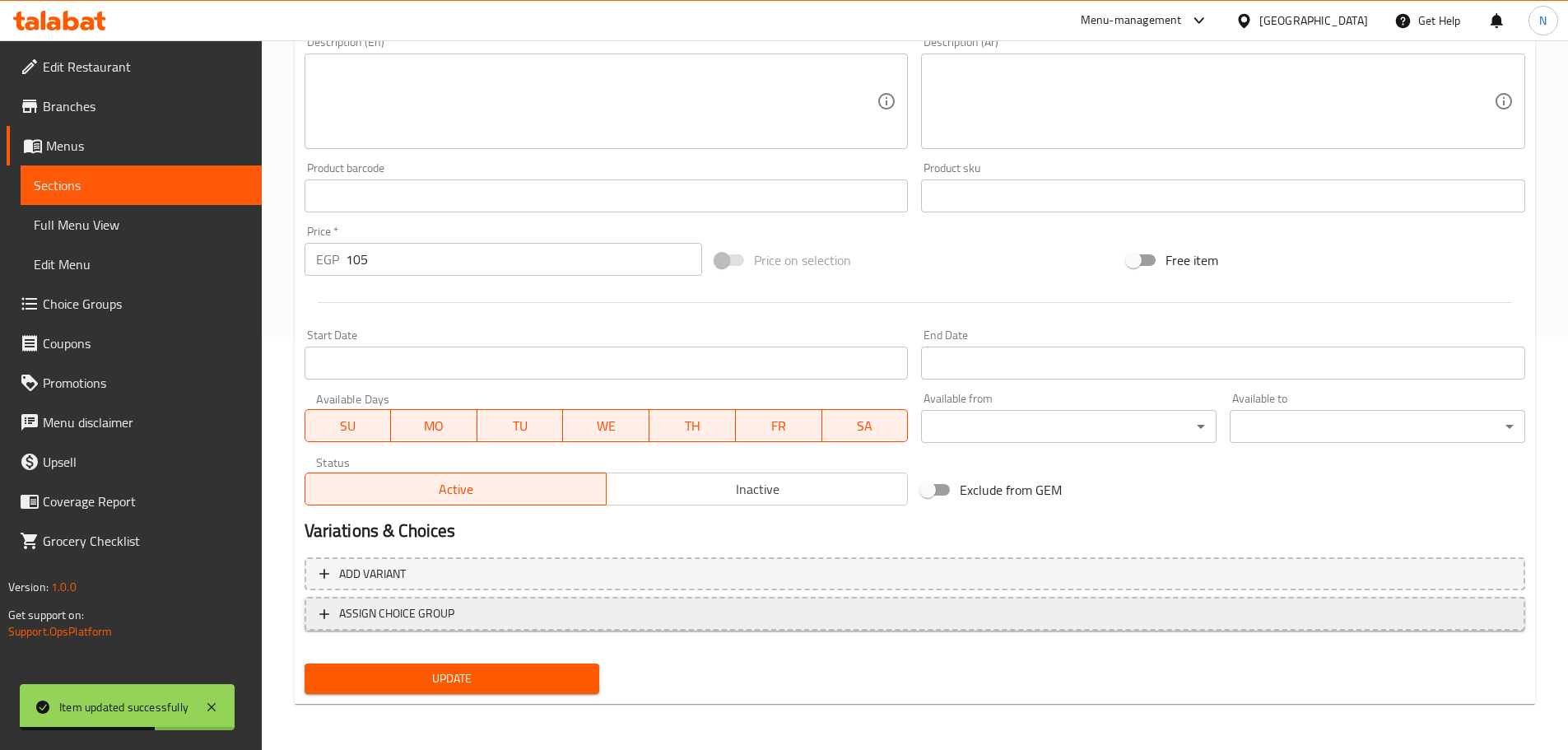
click at [582, 610] on span "ASSIGN CHOICE GROUP" at bounding box center [914, 614] width 1191 height 20
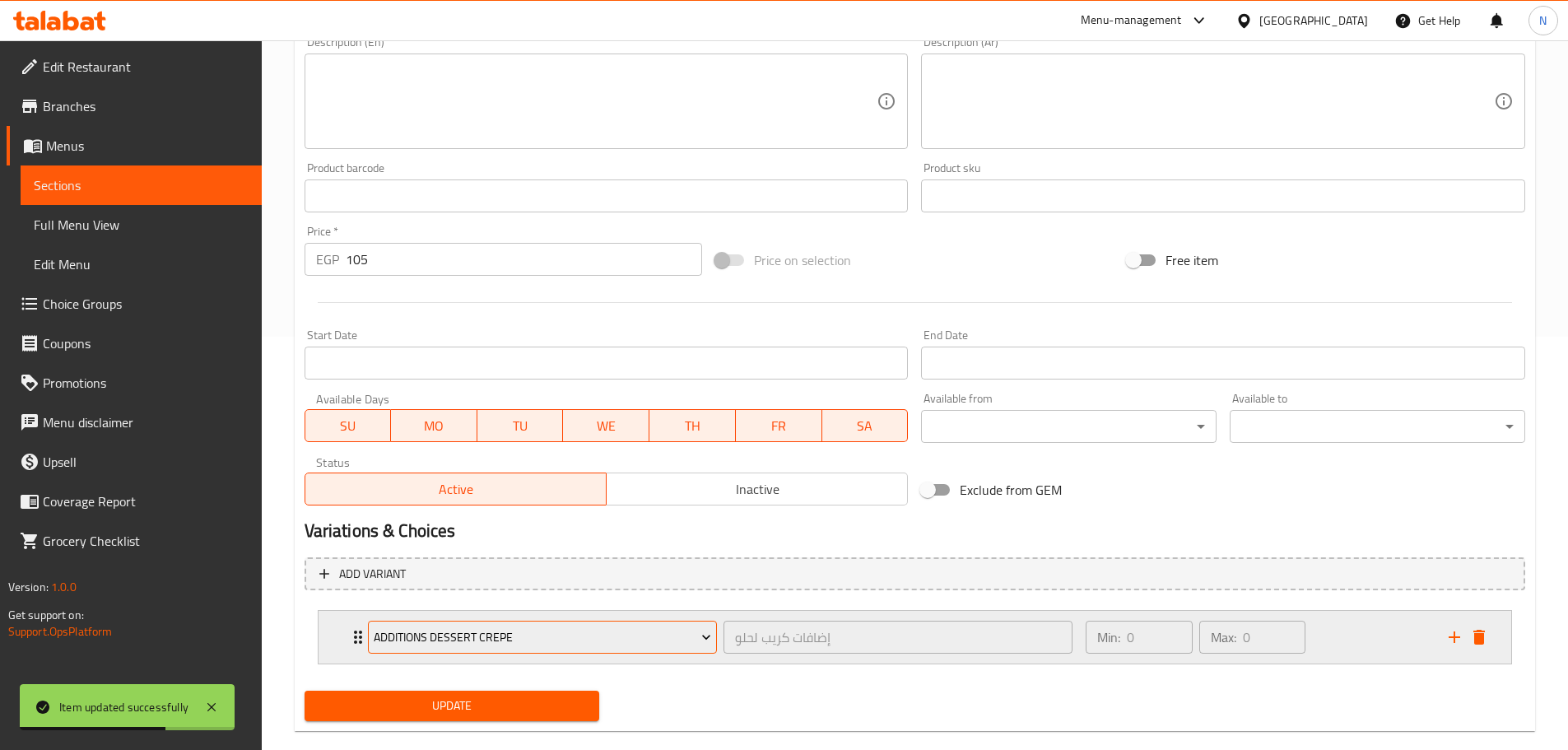
click at [587, 633] on span "Additions Dessert Crepe" at bounding box center [542, 638] width 337 height 20
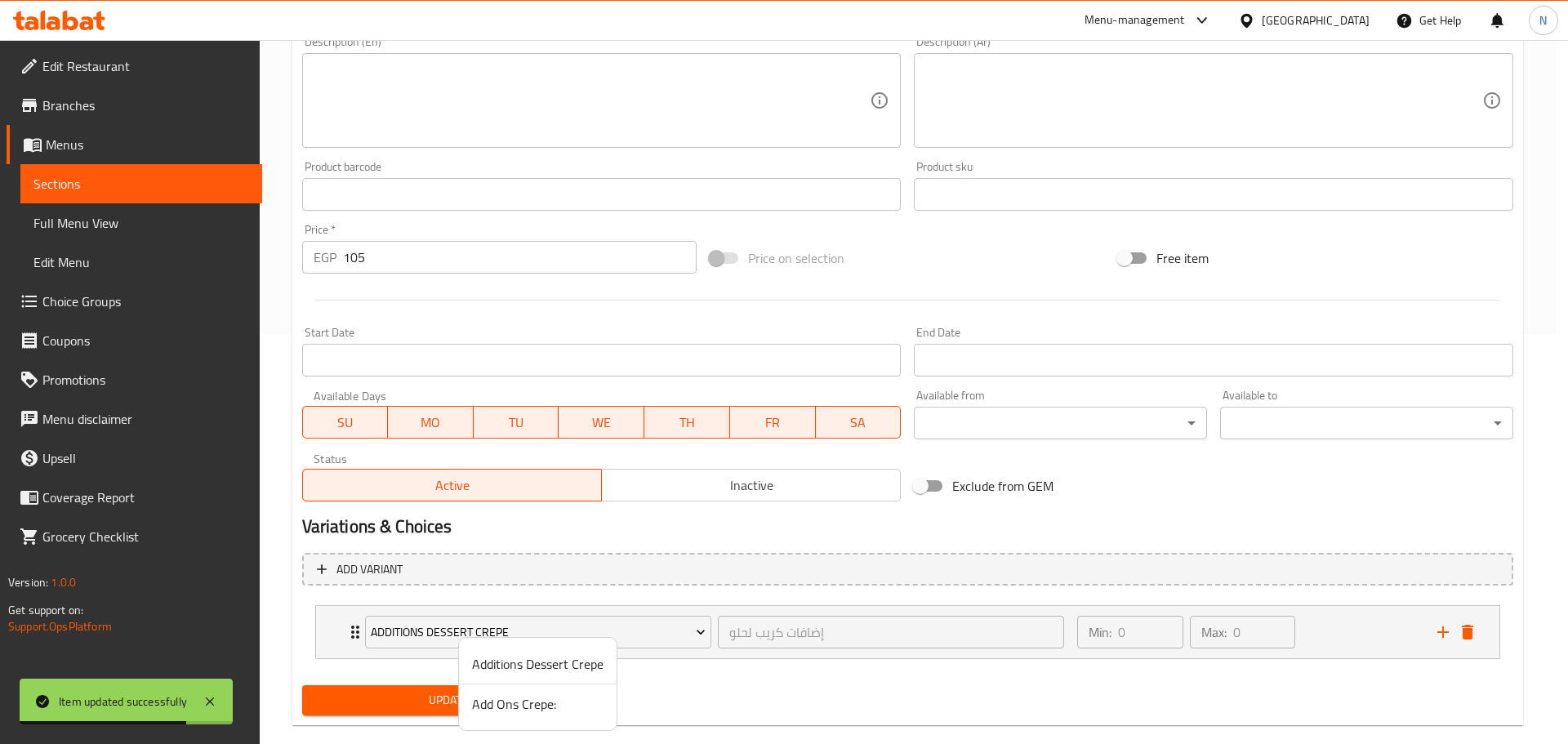
click at [499, 701] on span "Add Ons Crepe:" at bounding box center [538, 703] width 132 height 19
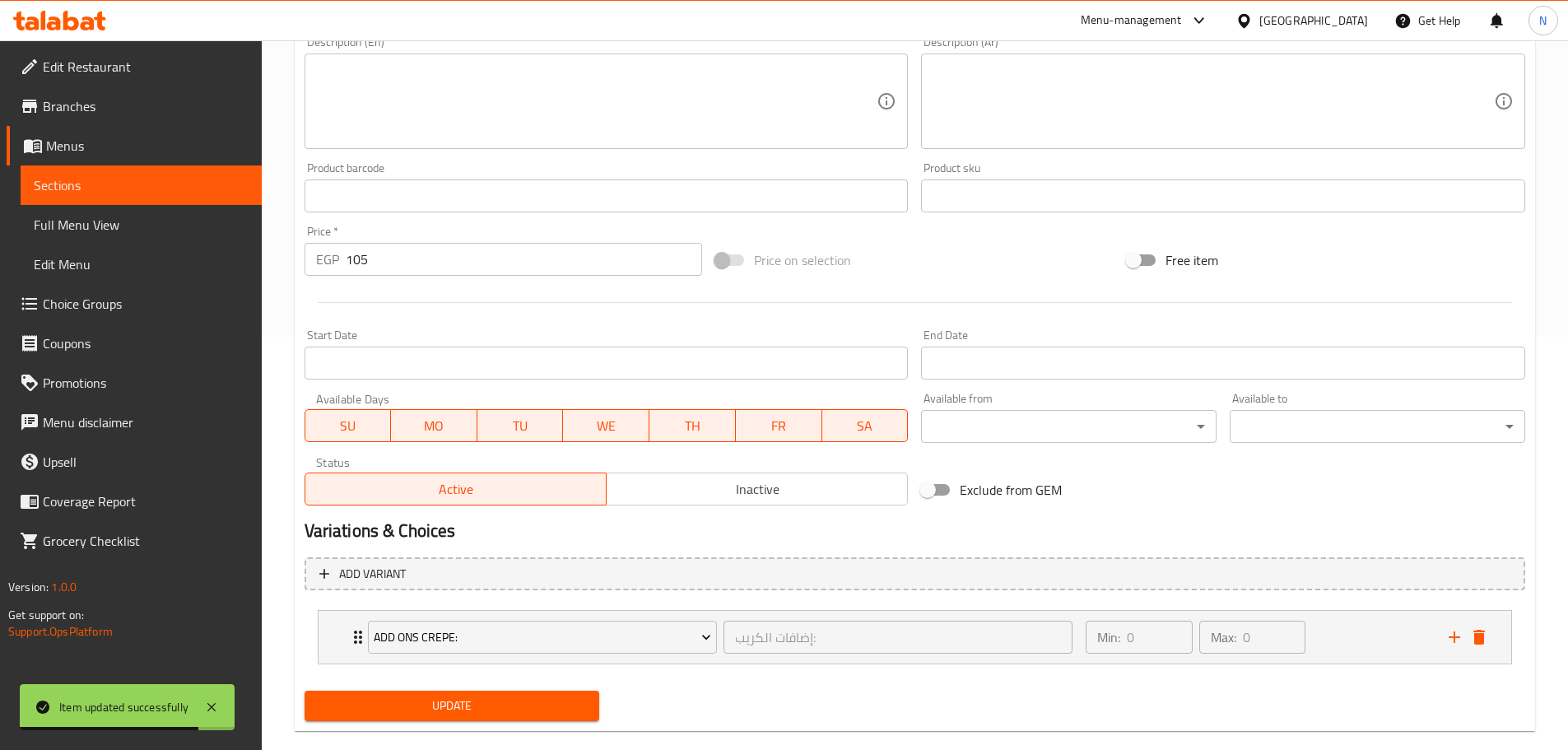
click at [494, 705] on span "Update" at bounding box center [452, 706] width 269 height 20
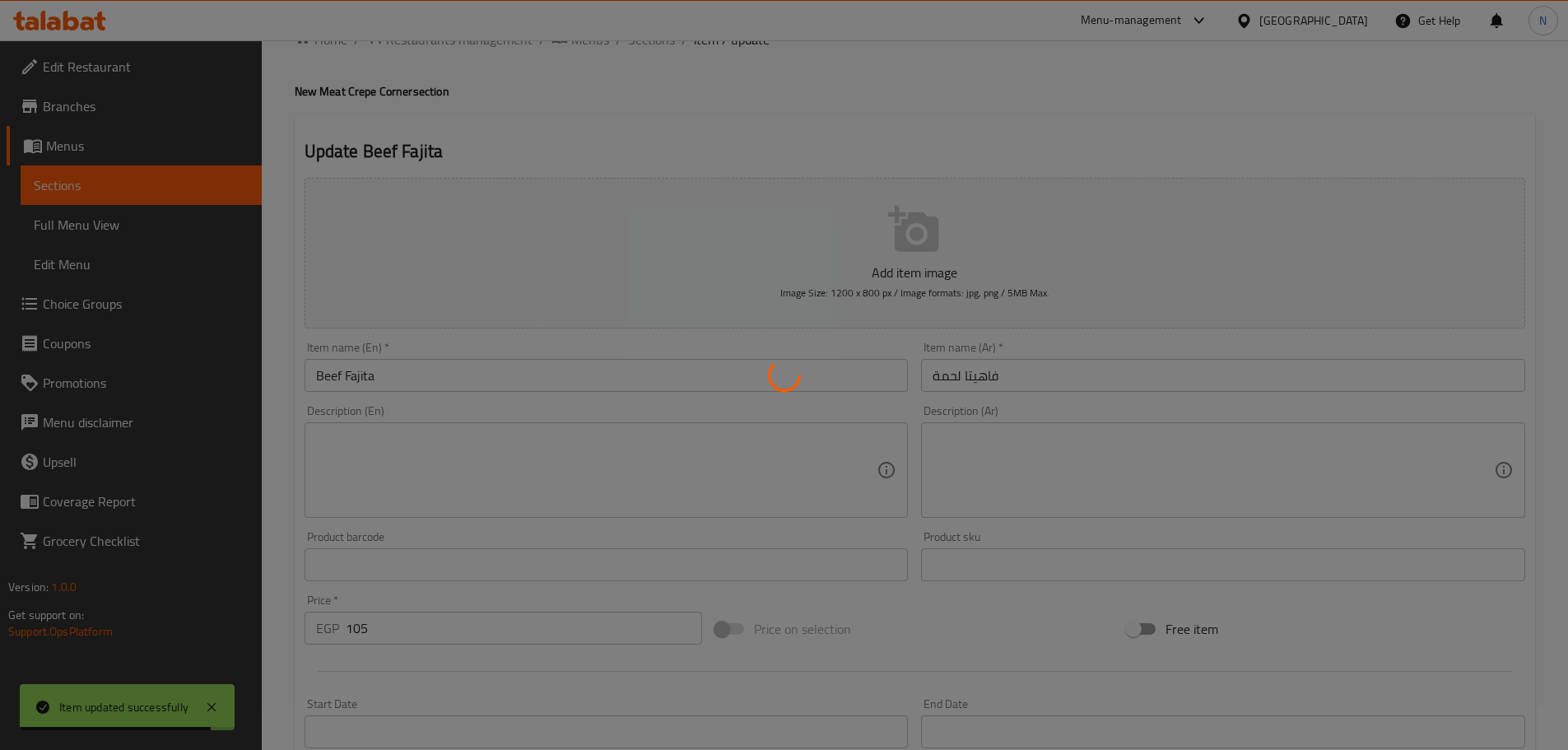
scroll to position [2, 0]
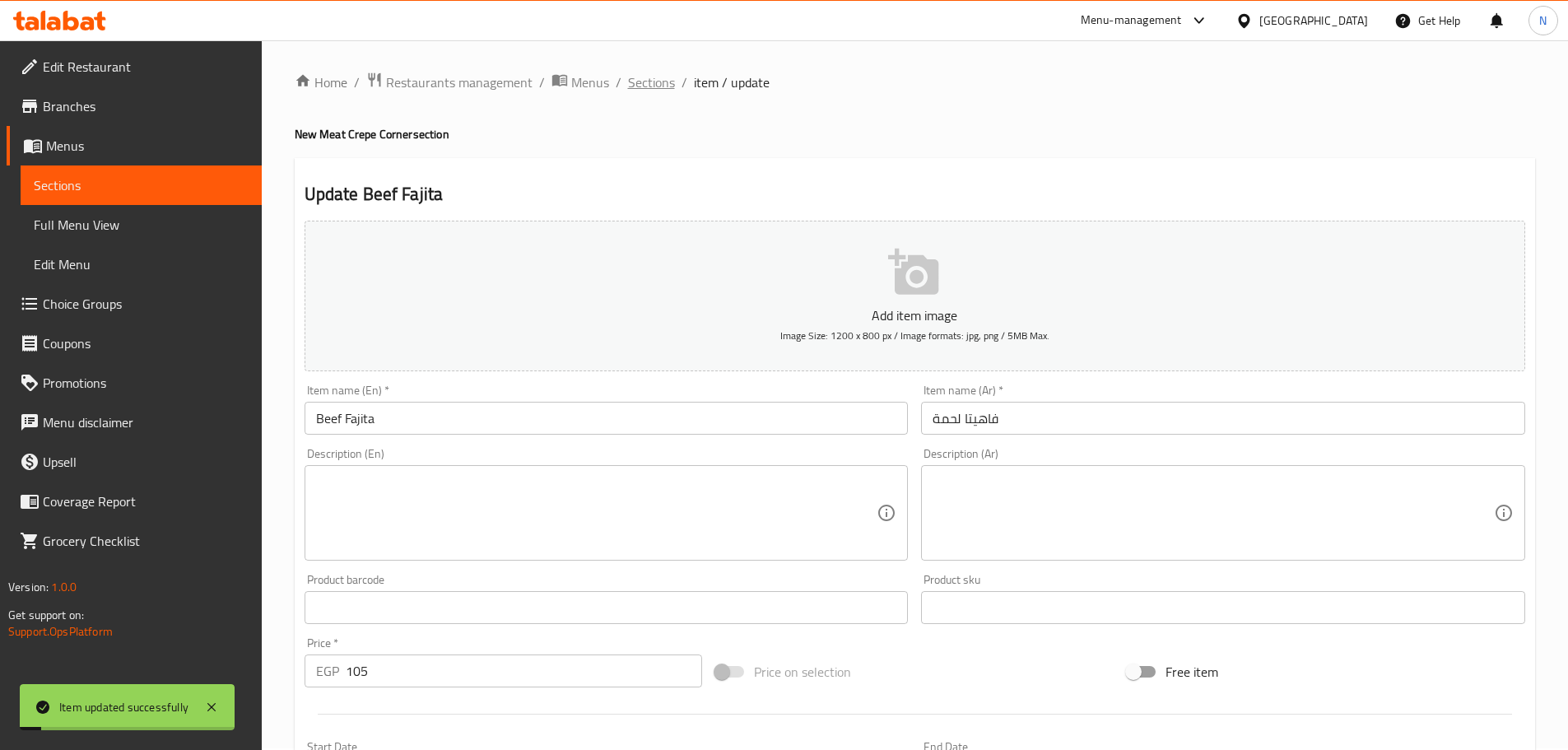
click at [651, 87] on span "Sections" at bounding box center [651, 82] width 47 height 20
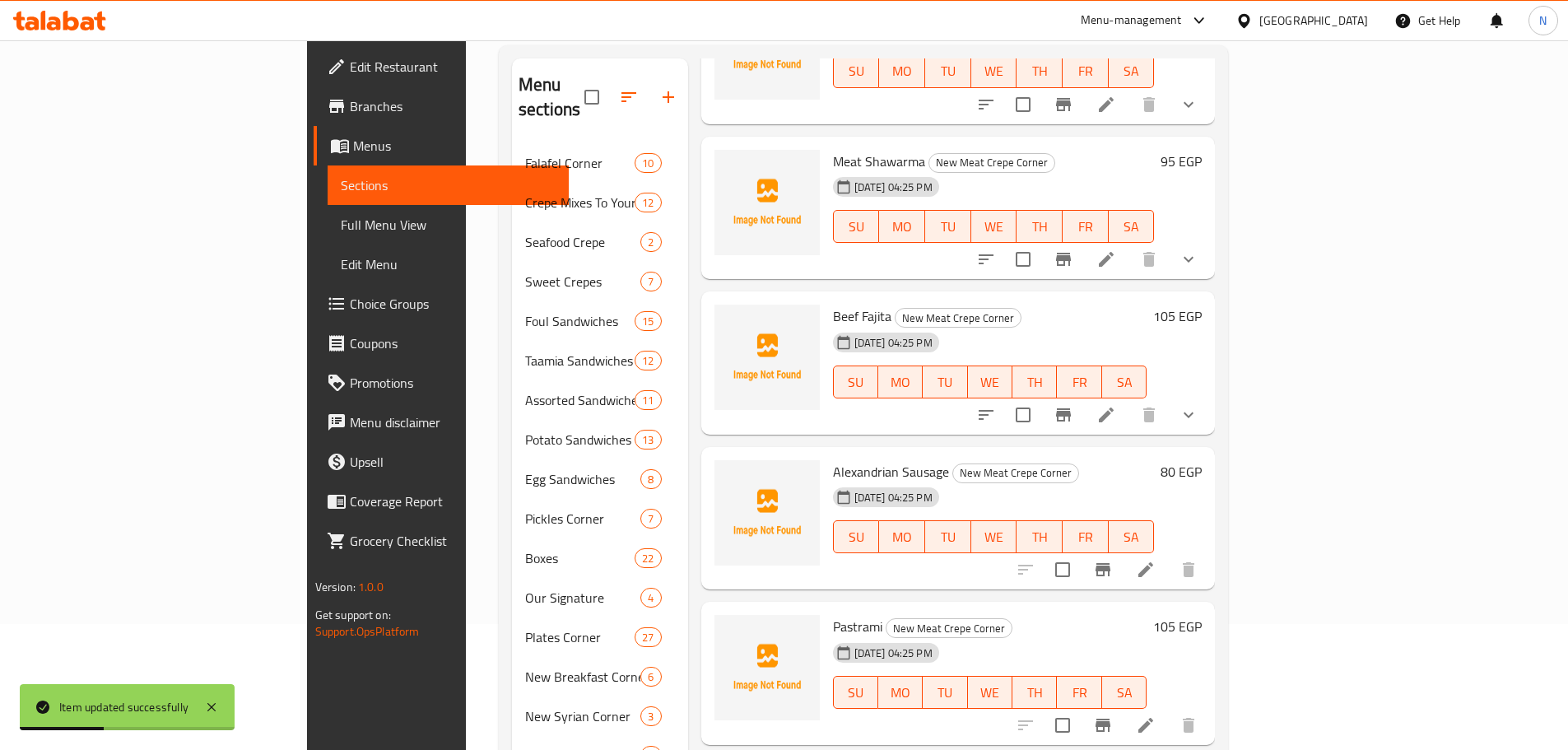
scroll to position [166, 0]
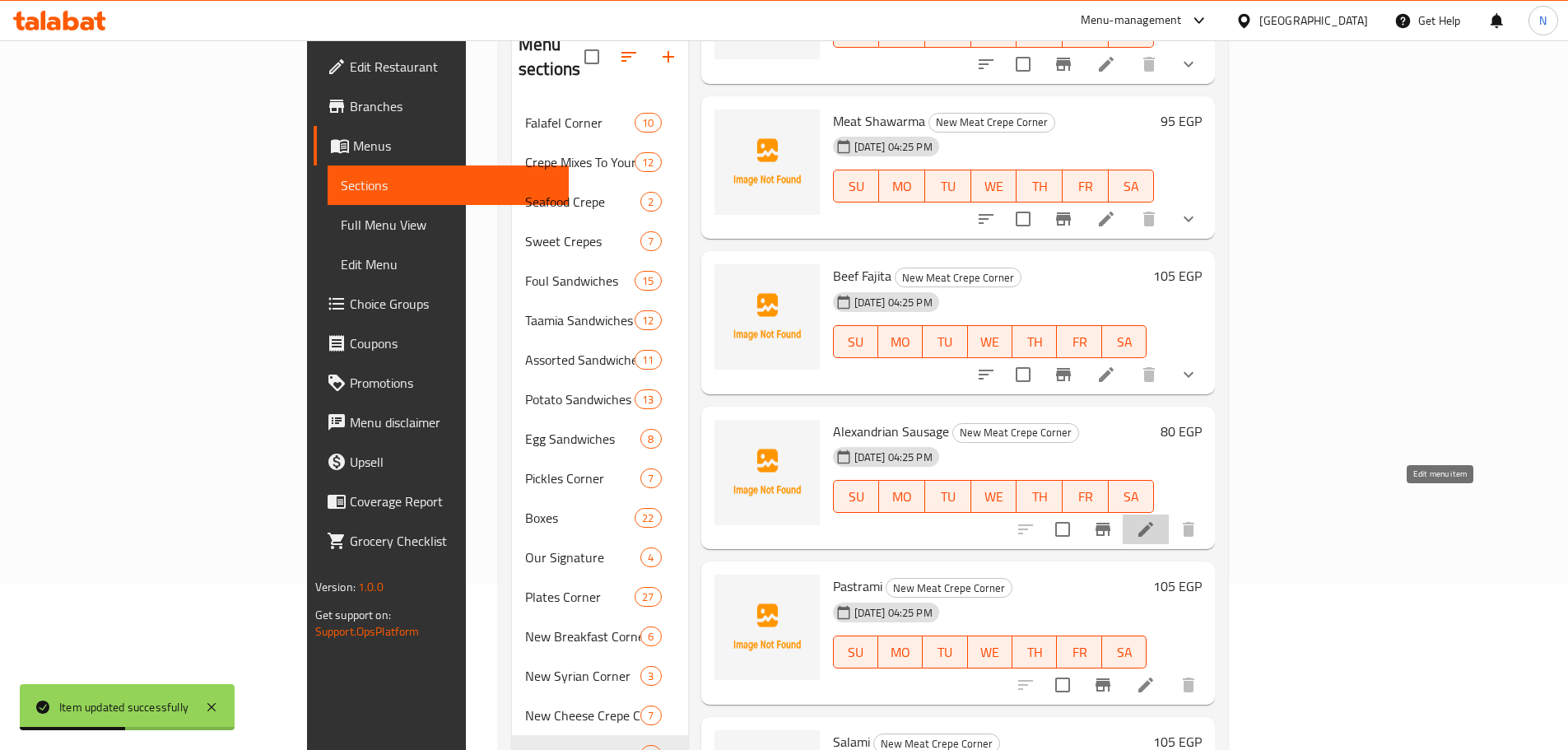
click at [1153, 522] on icon at bounding box center [1145, 529] width 14 height 14
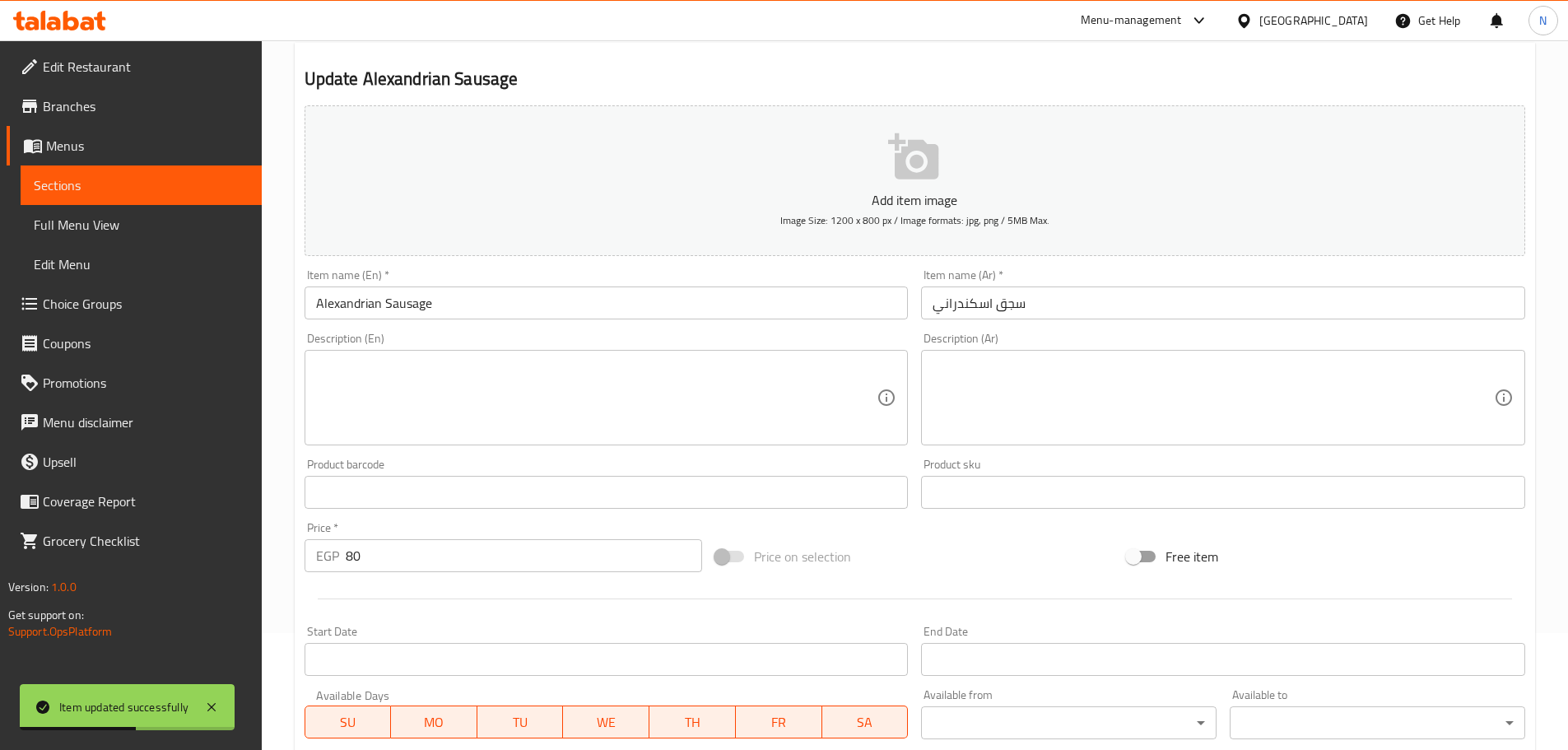
scroll to position [411, 0]
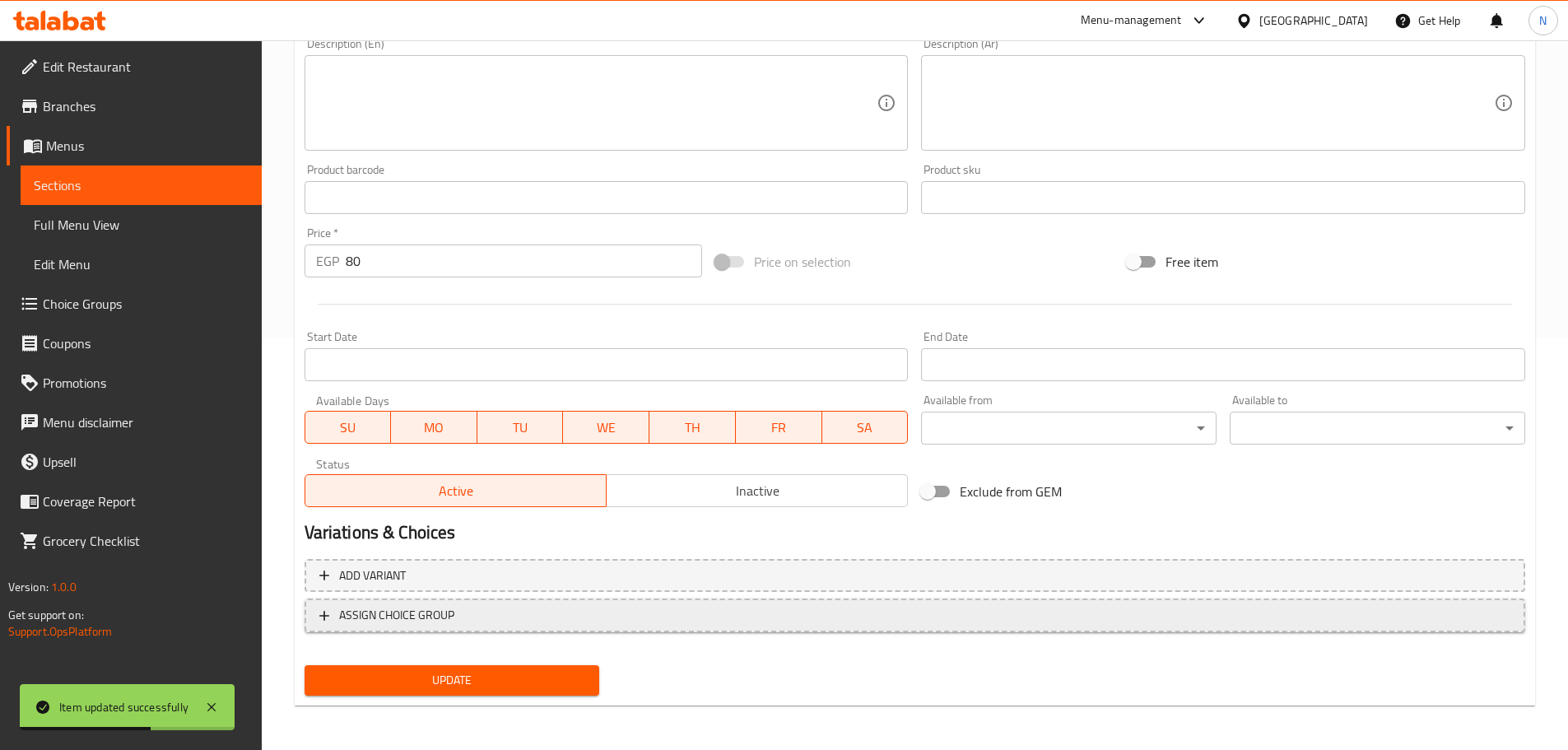
click at [474, 615] on span "ASSIGN CHOICE GROUP" at bounding box center [914, 615] width 1191 height 20
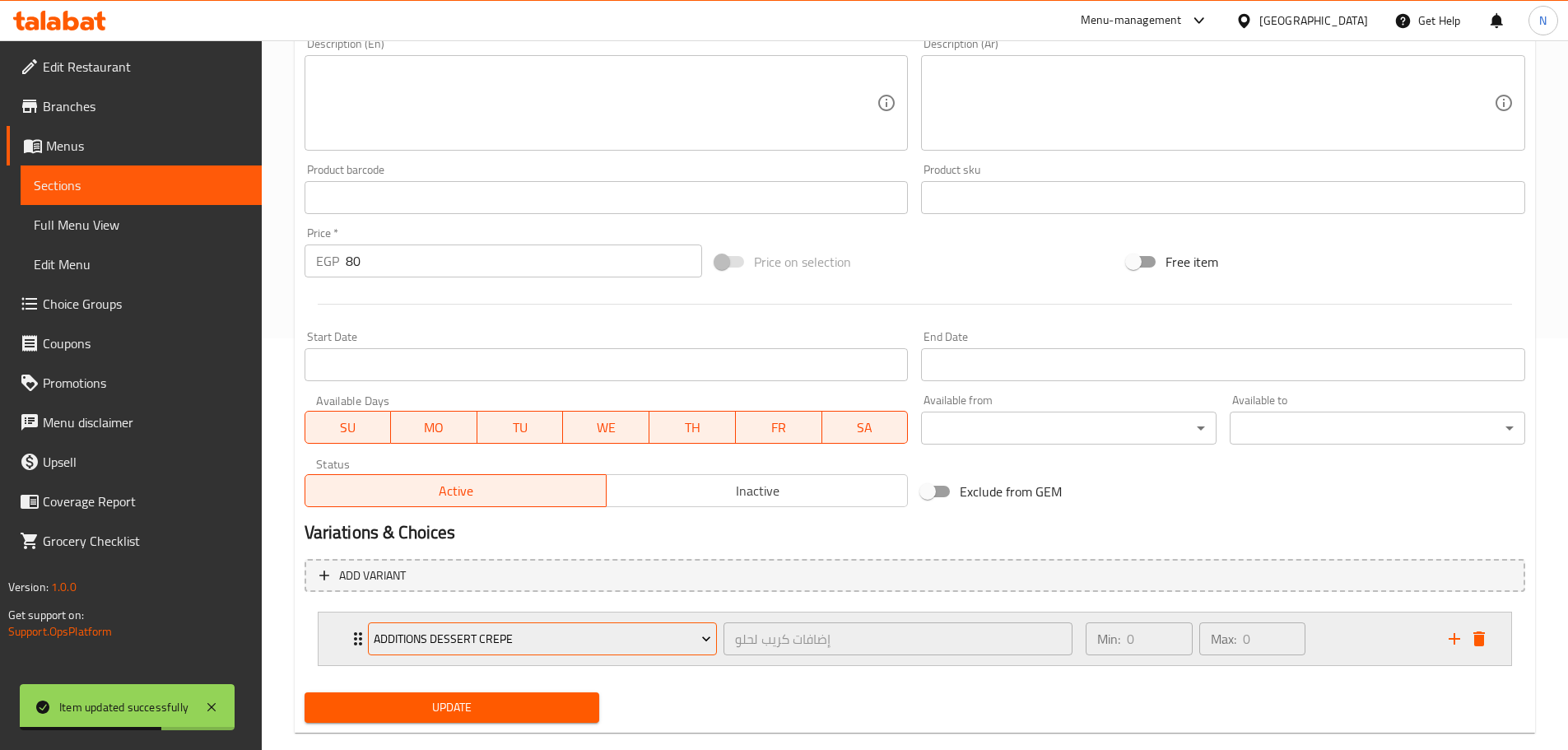
click at [478, 634] on span "Additions Dessert Crepe" at bounding box center [542, 639] width 337 height 20
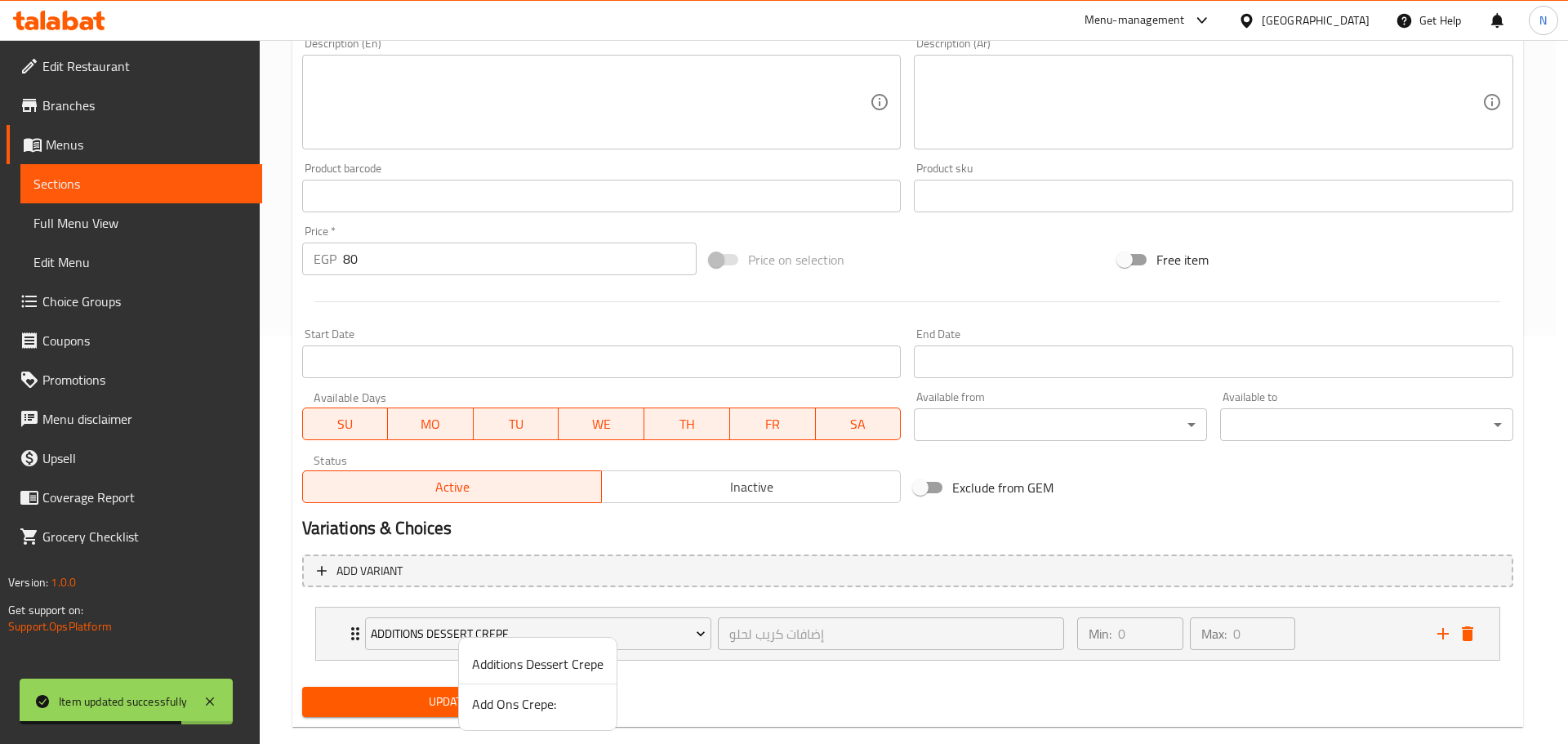
click at [525, 703] on span "Add Ons Crepe:" at bounding box center [538, 703] width 132 height 19
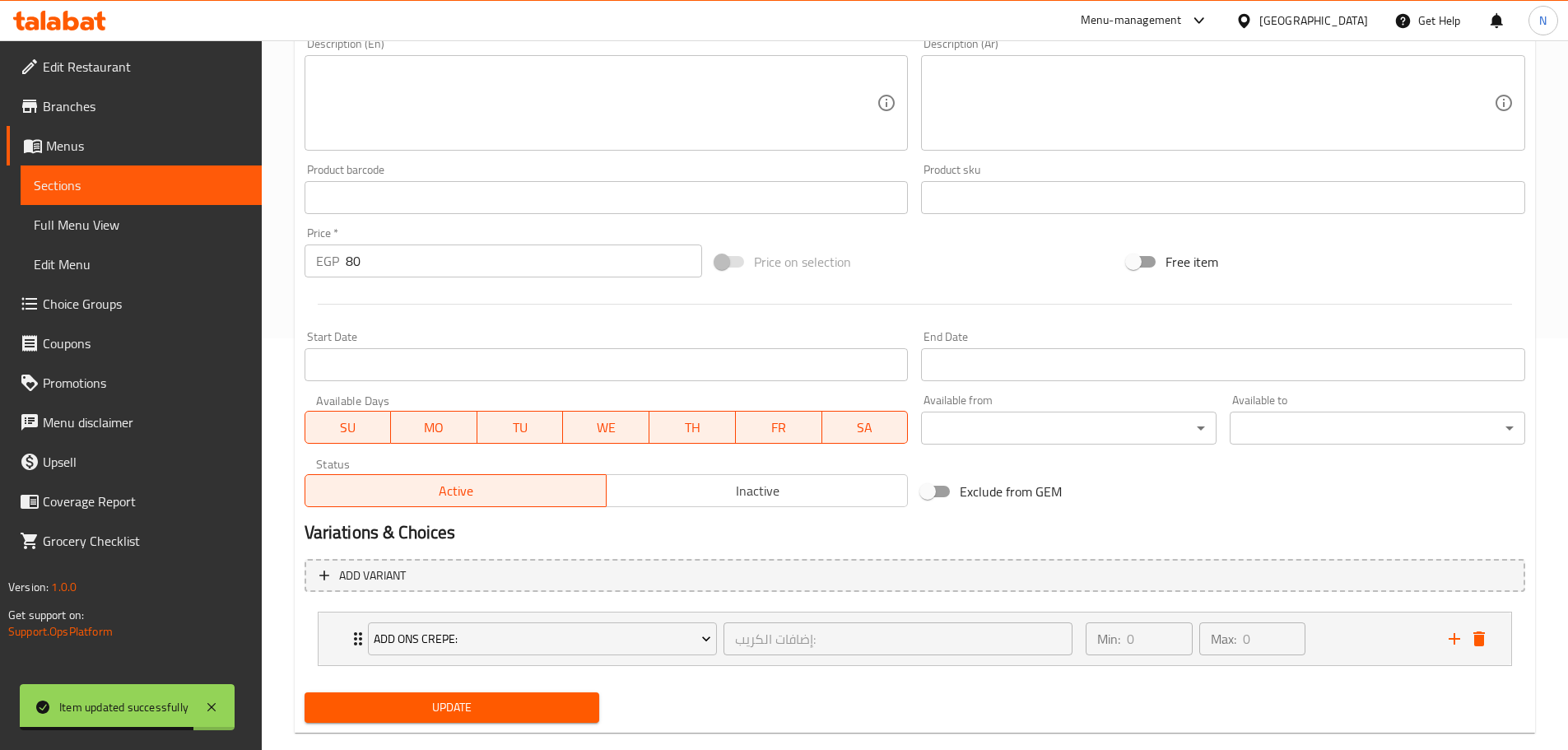
click at [497, 707] on span "Update" at bounding box center [452, 707] width 269 height 20
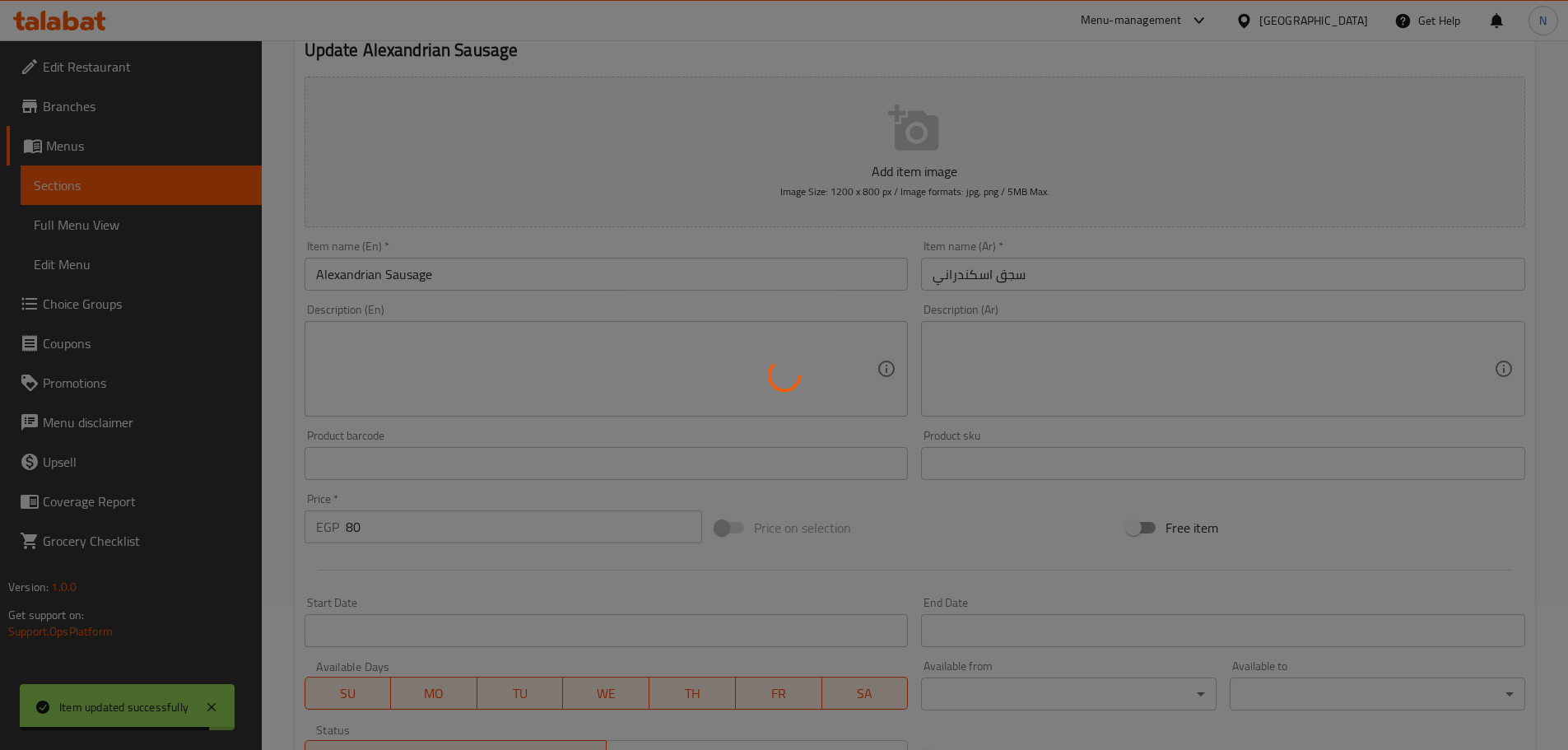
scroll to position [0, 0]
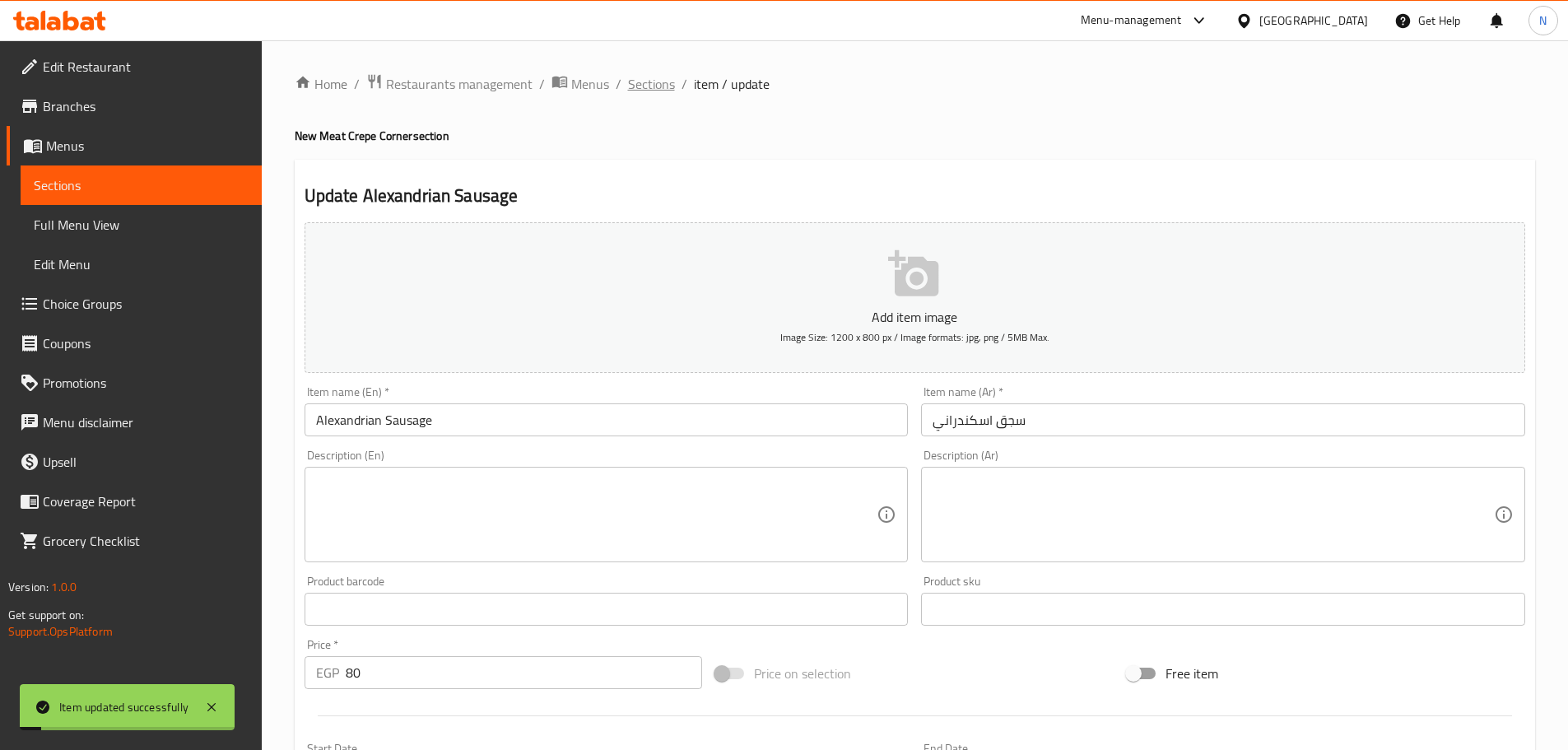
click at [650, 87] on span "Sections" at bounding box center [651, 83] width 47 height 20
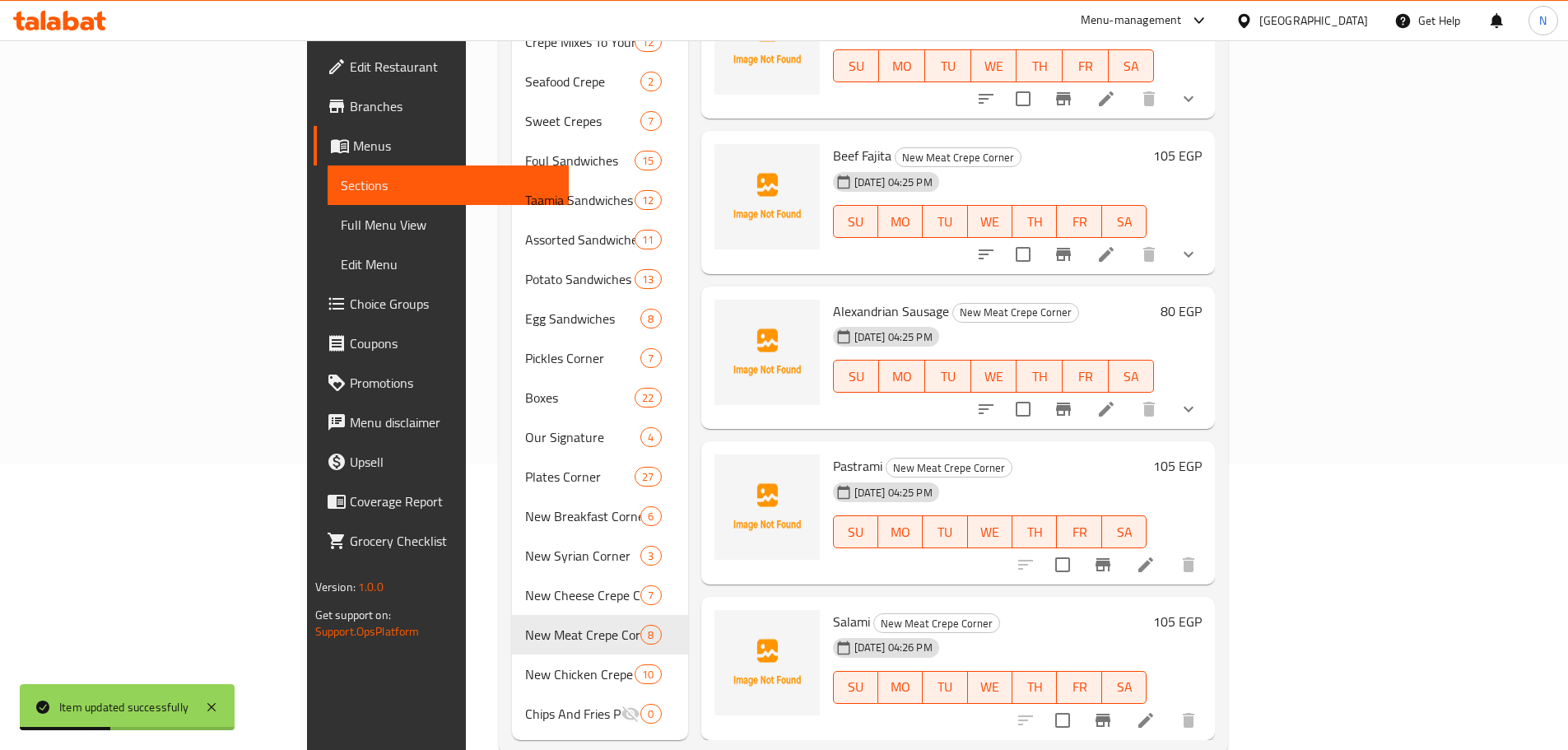
scroll to position [298, 0]
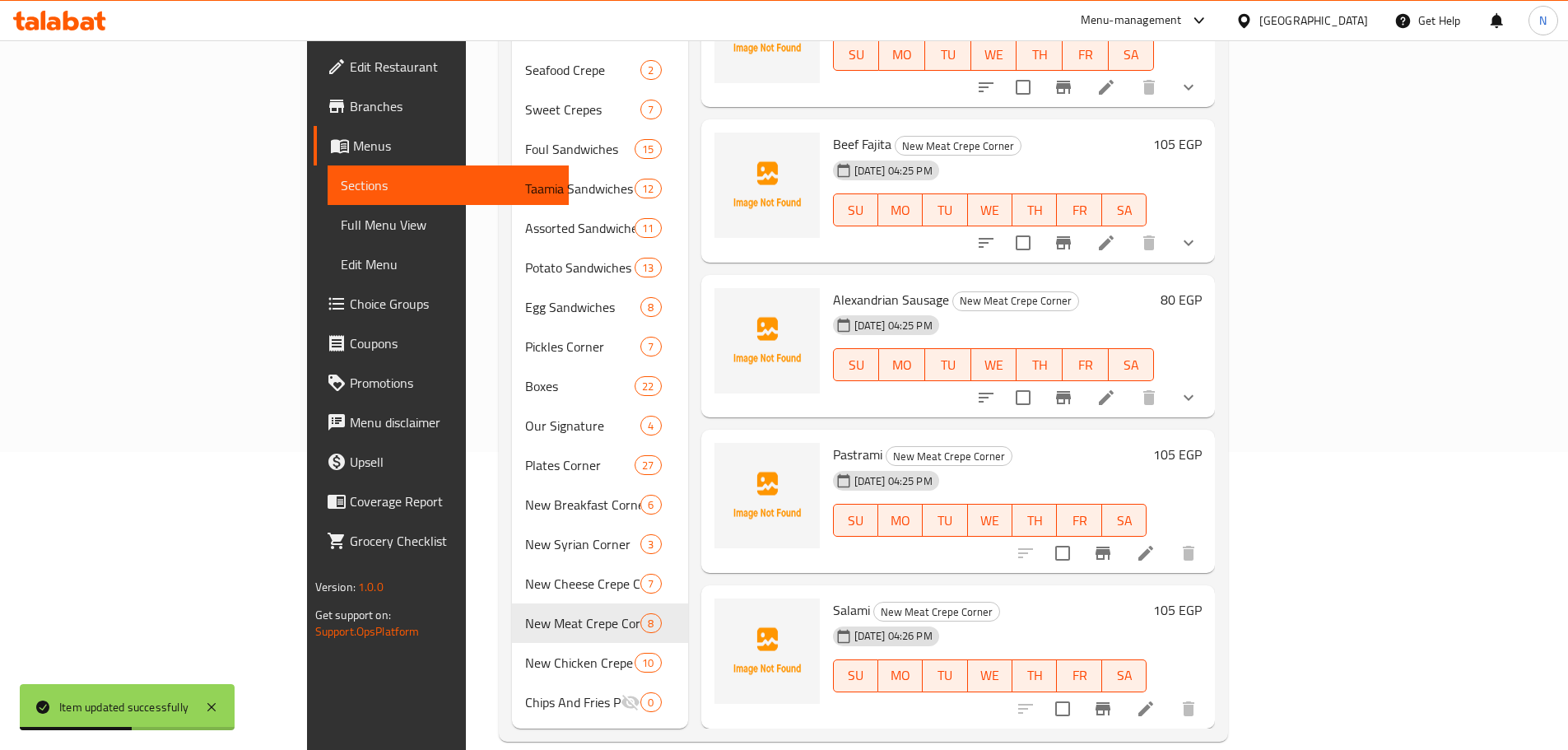
click at [1169, 538] on li at bounding box center [1146, 552] width 46 height 30
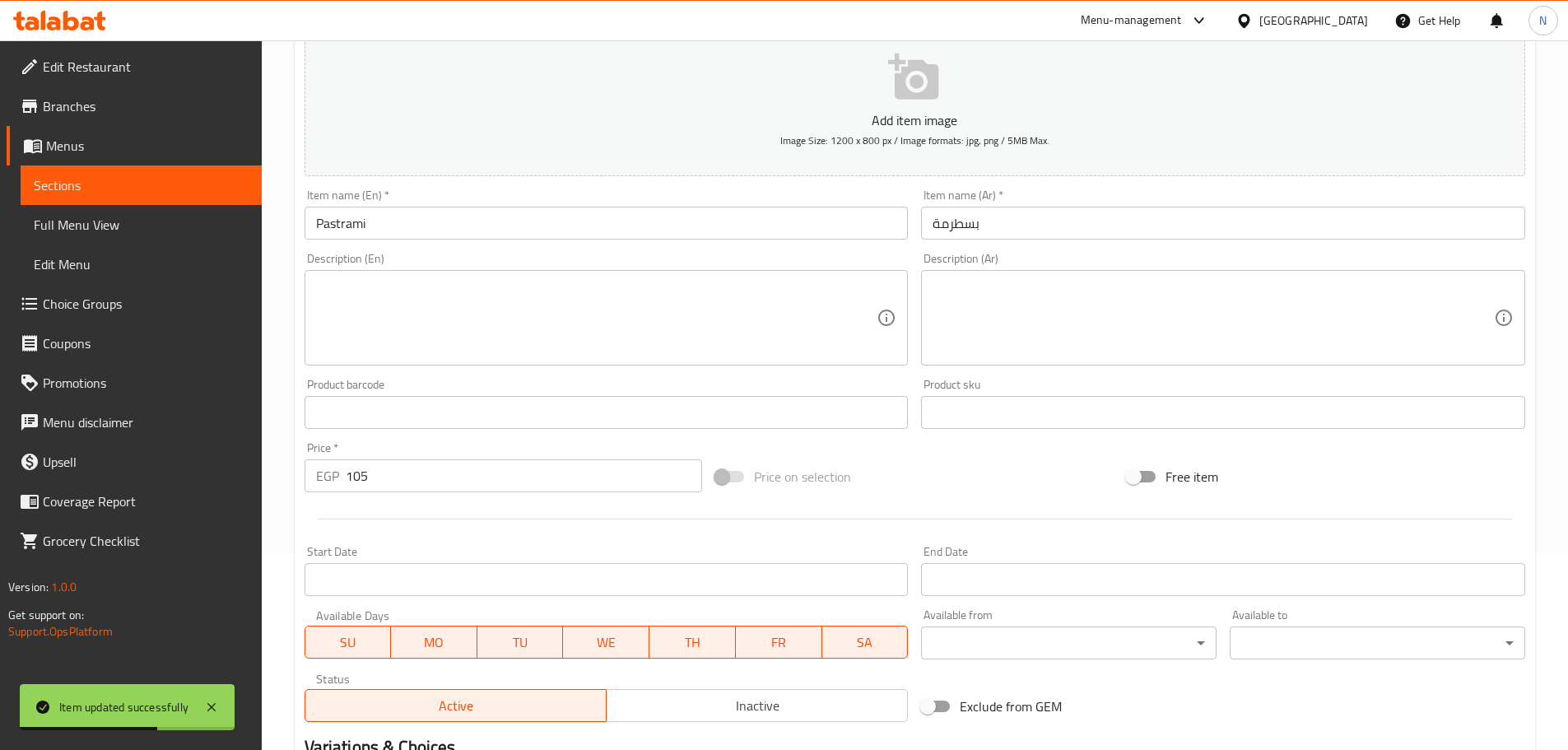
scroll to position [413, 0]
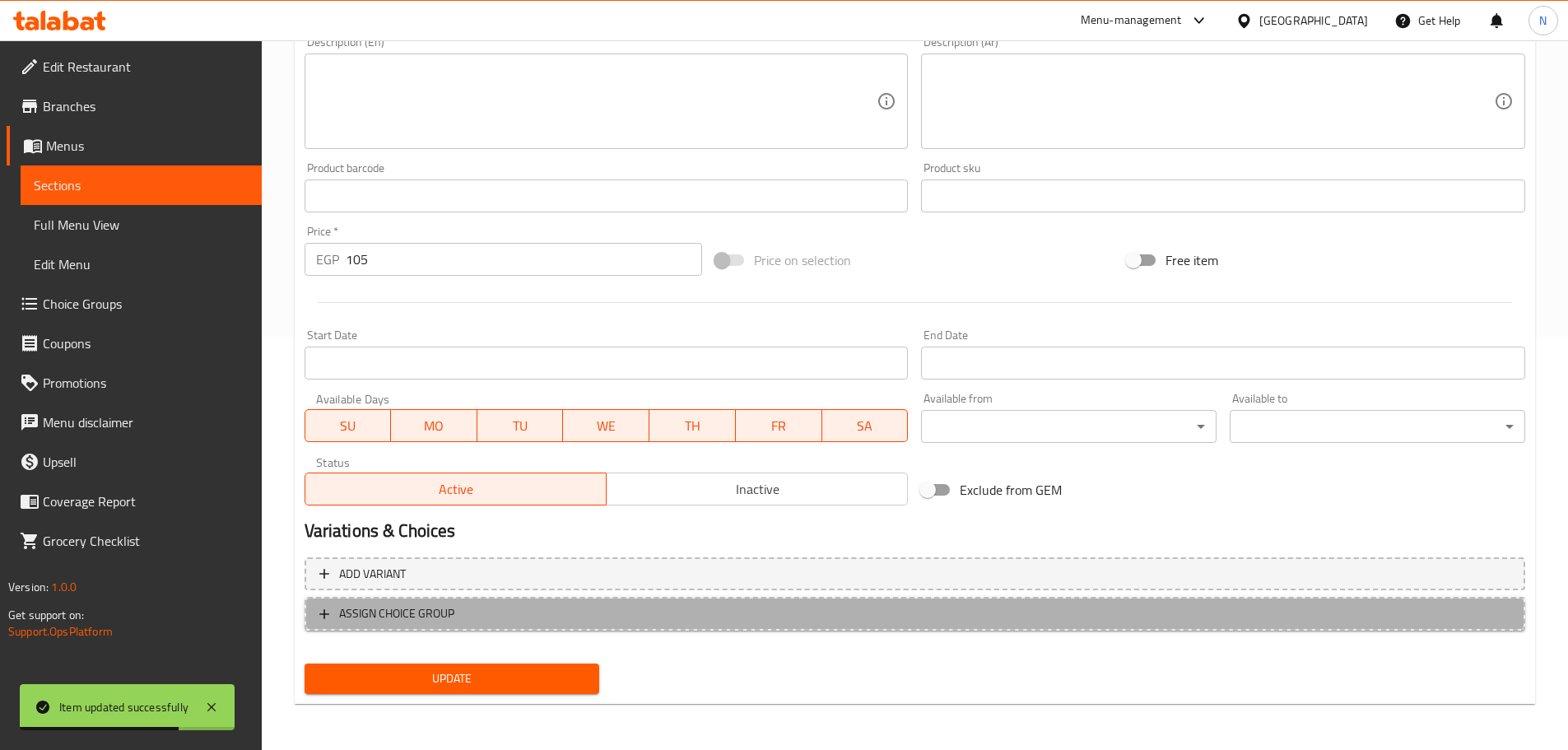
click at [498, 610] on span "ASSIGN CHOICE GROUP" at bounding box center [914, 614] width 1191 height 20
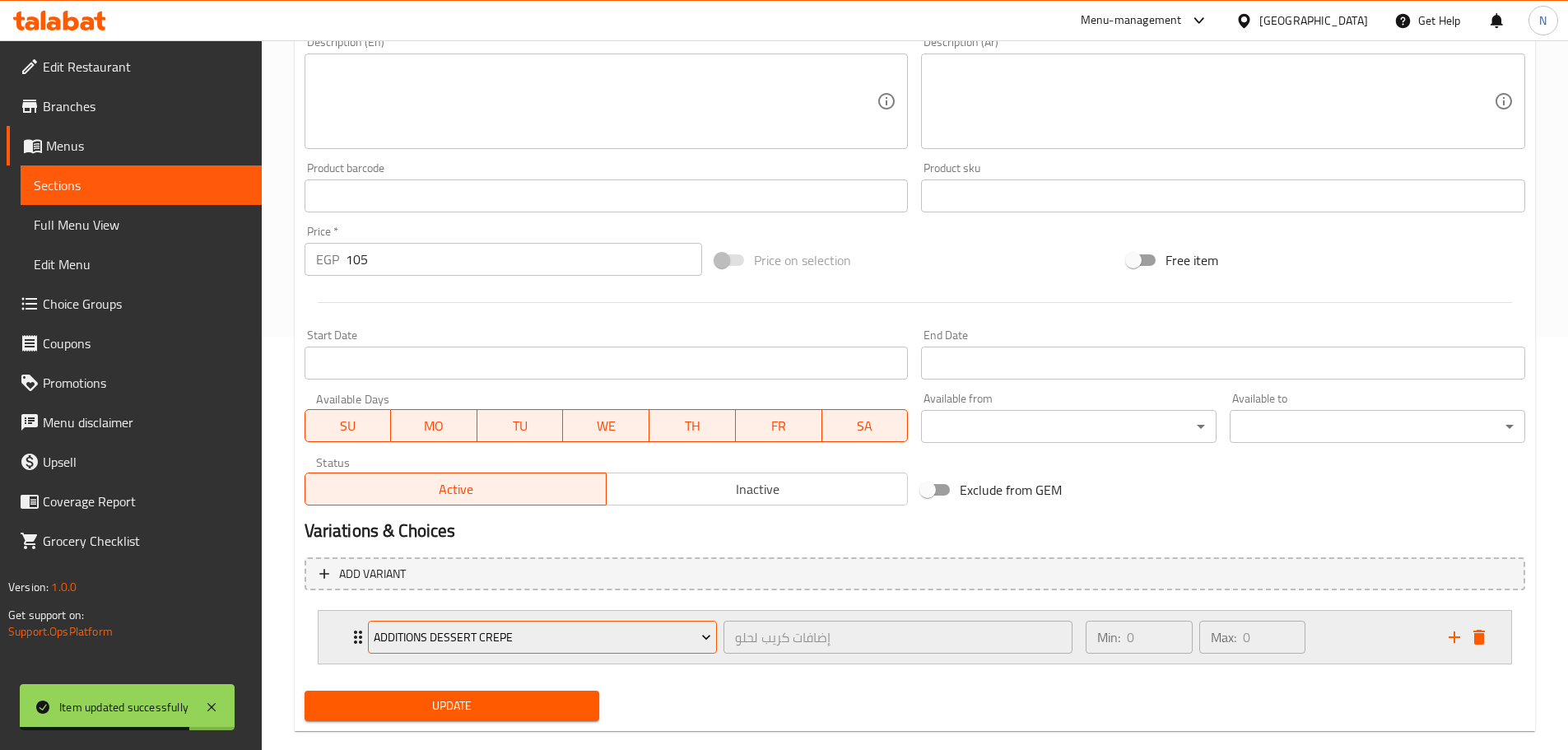
click at [445, 641] on span "Additions Dessert Crepe" at bounding box center [542, 638] width 337 height 20
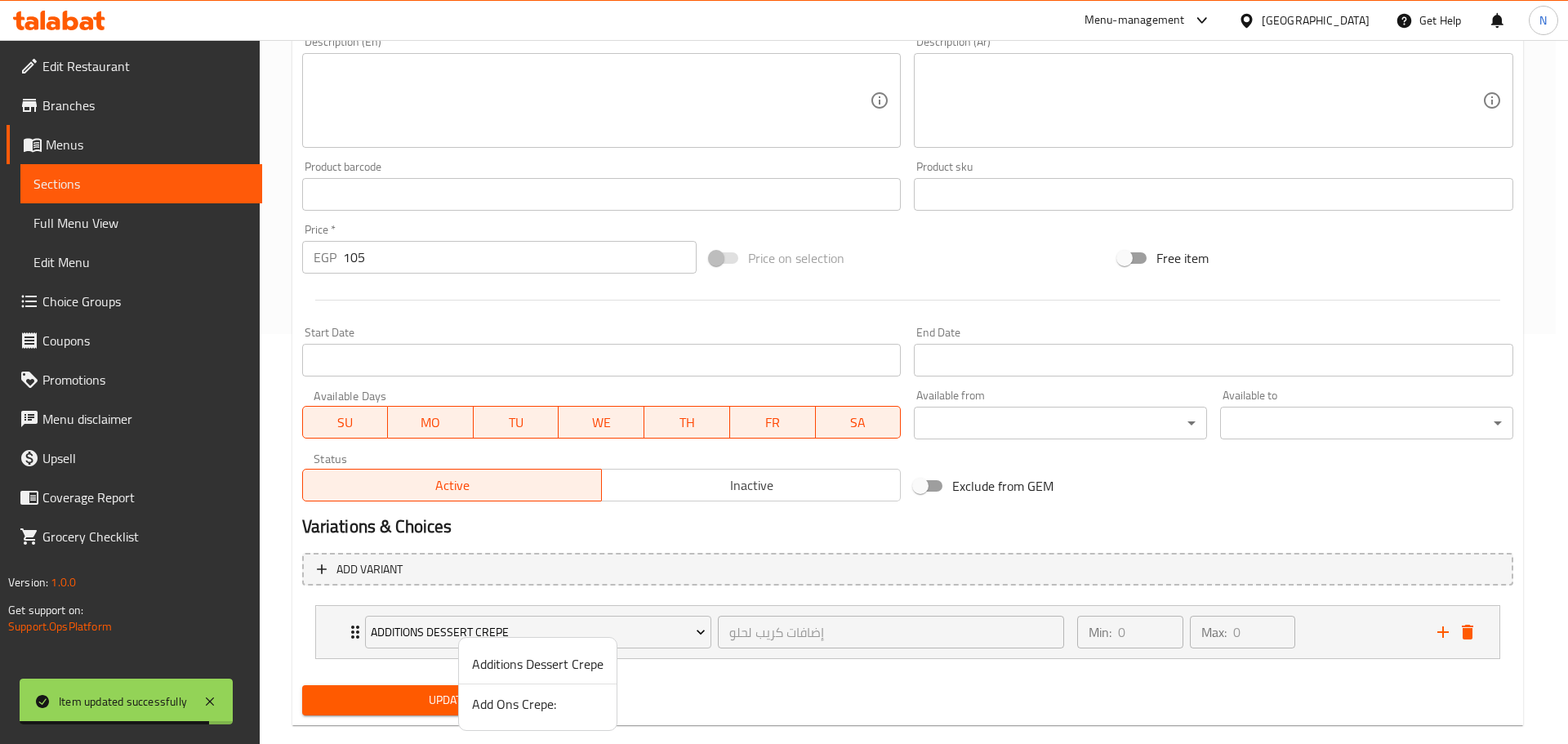
click at [517, 706] on span "Add Ons Crepe:" at bounding box center [538, 703] width 132 height 19
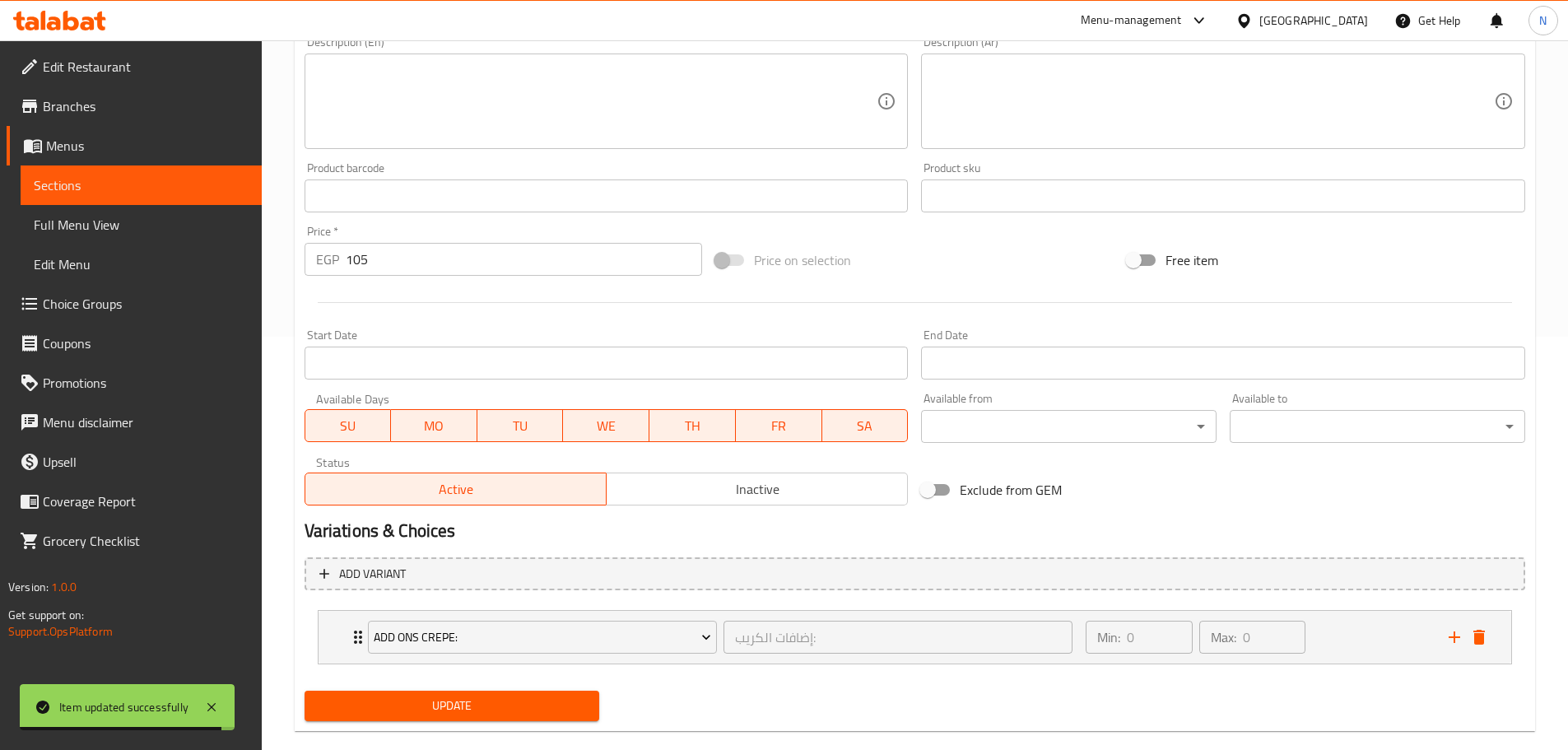
click at [503, 709] on span "Update" at bounding box center [452, 706] width 269 height 20
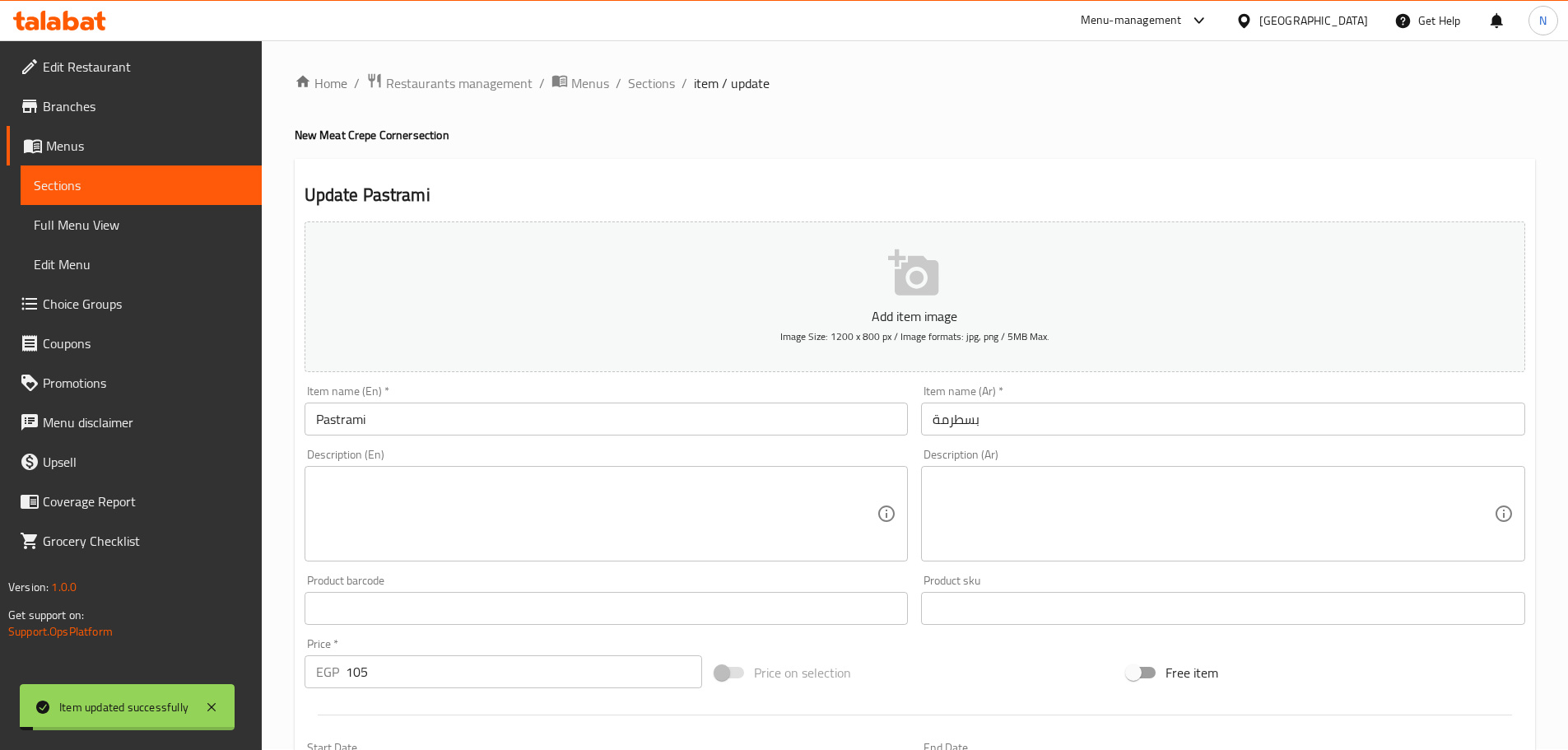
scroll to position [0, 0]
click at [639, 87] on span "Sections" at bounding box center [651, 83] width 47 height 20
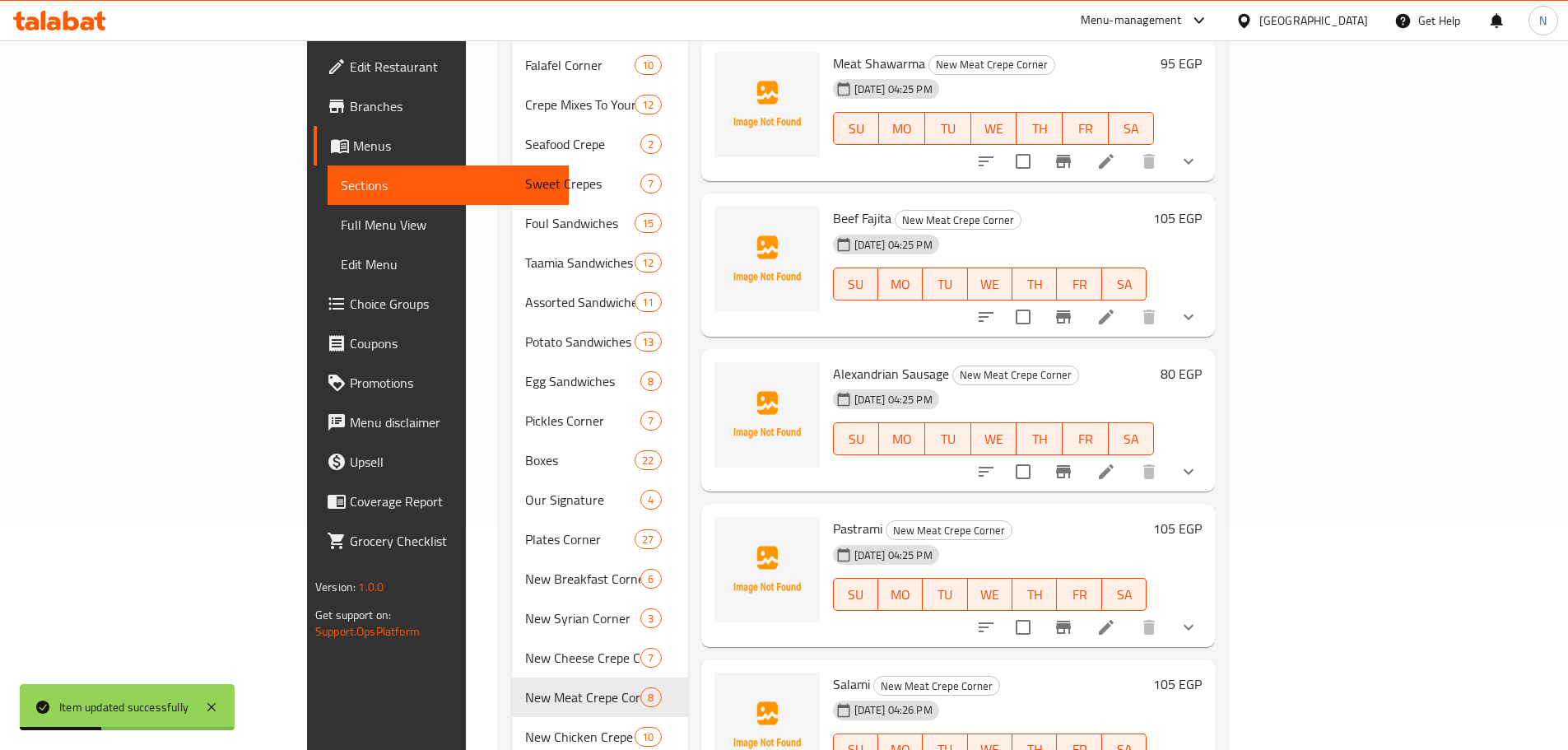
scroll to position [298, 0]
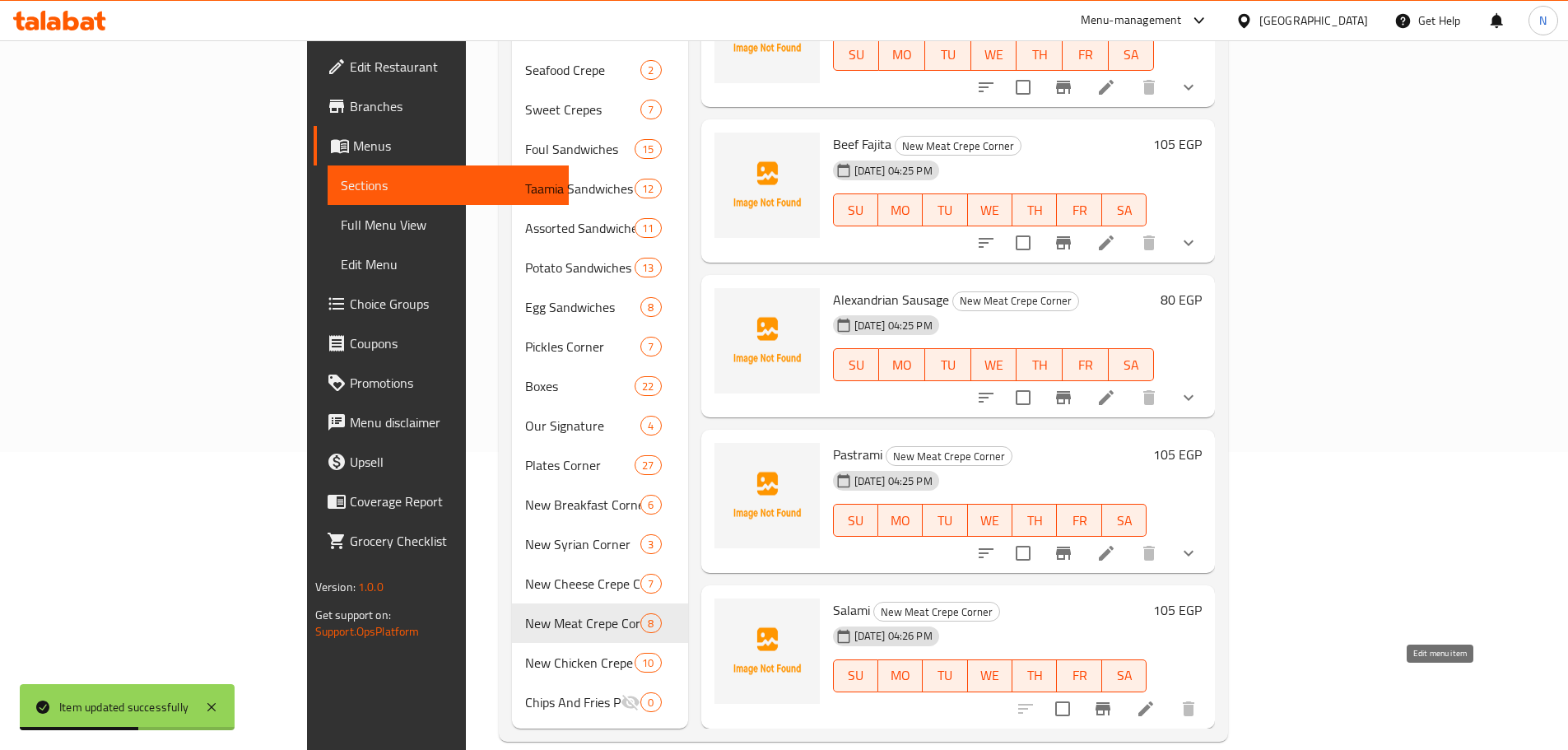
click at [1153, 701] on icon at bounding box center [1145, 708] width 14 height 14
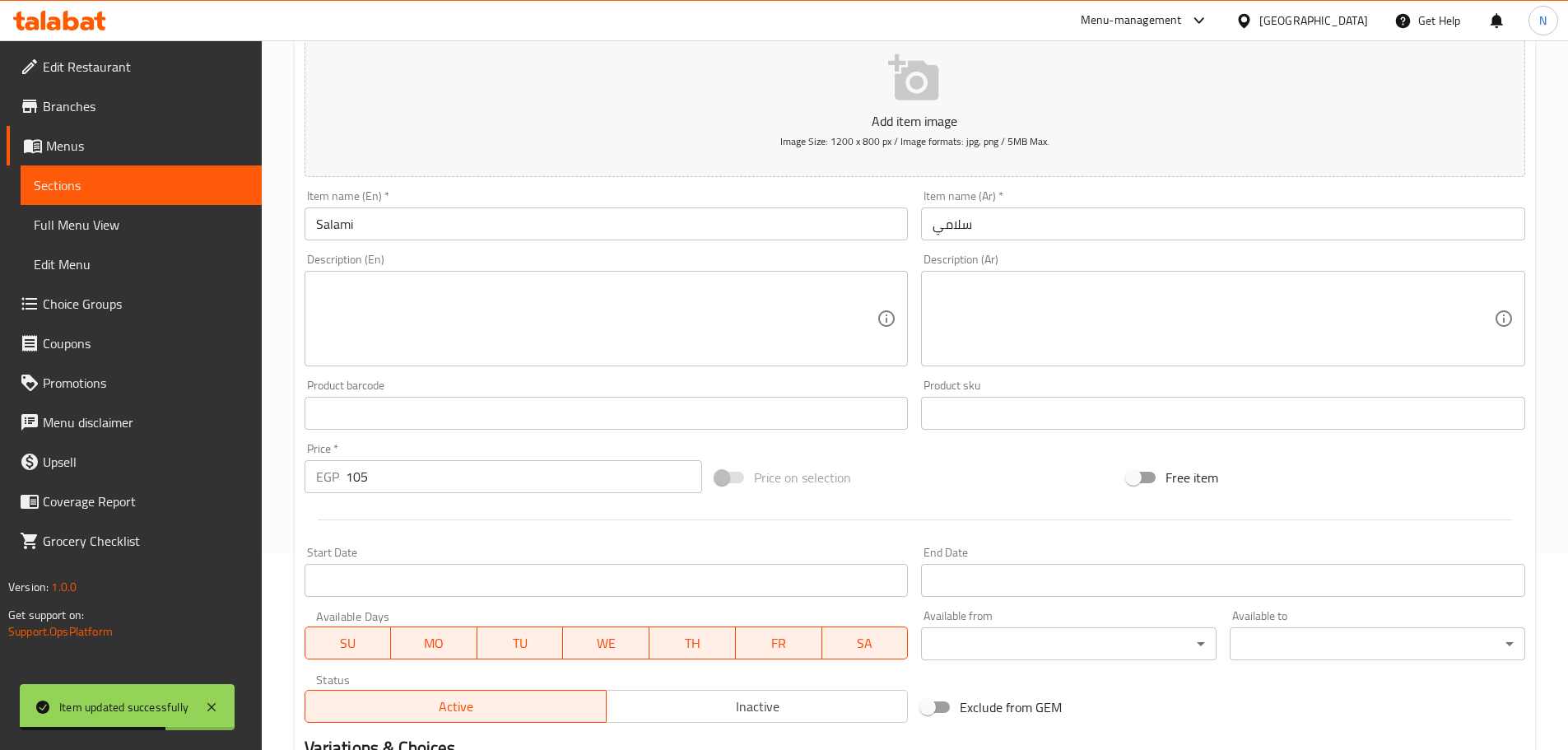
scroll to position [413, 0]
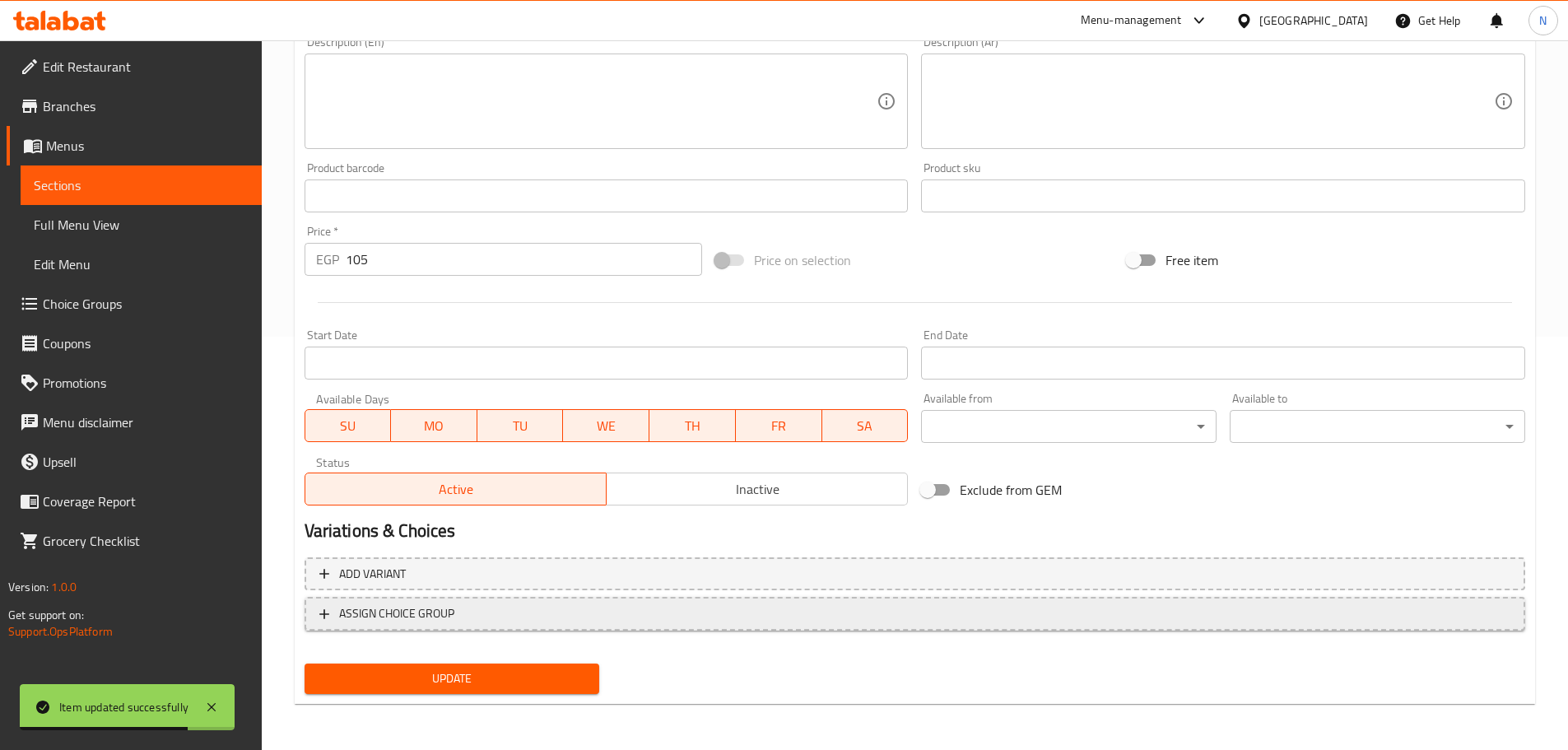
click at [526, 622] on span "ASSIGN CHOICE GROUP" at bounding box center [914, 614] width 1191 height 20
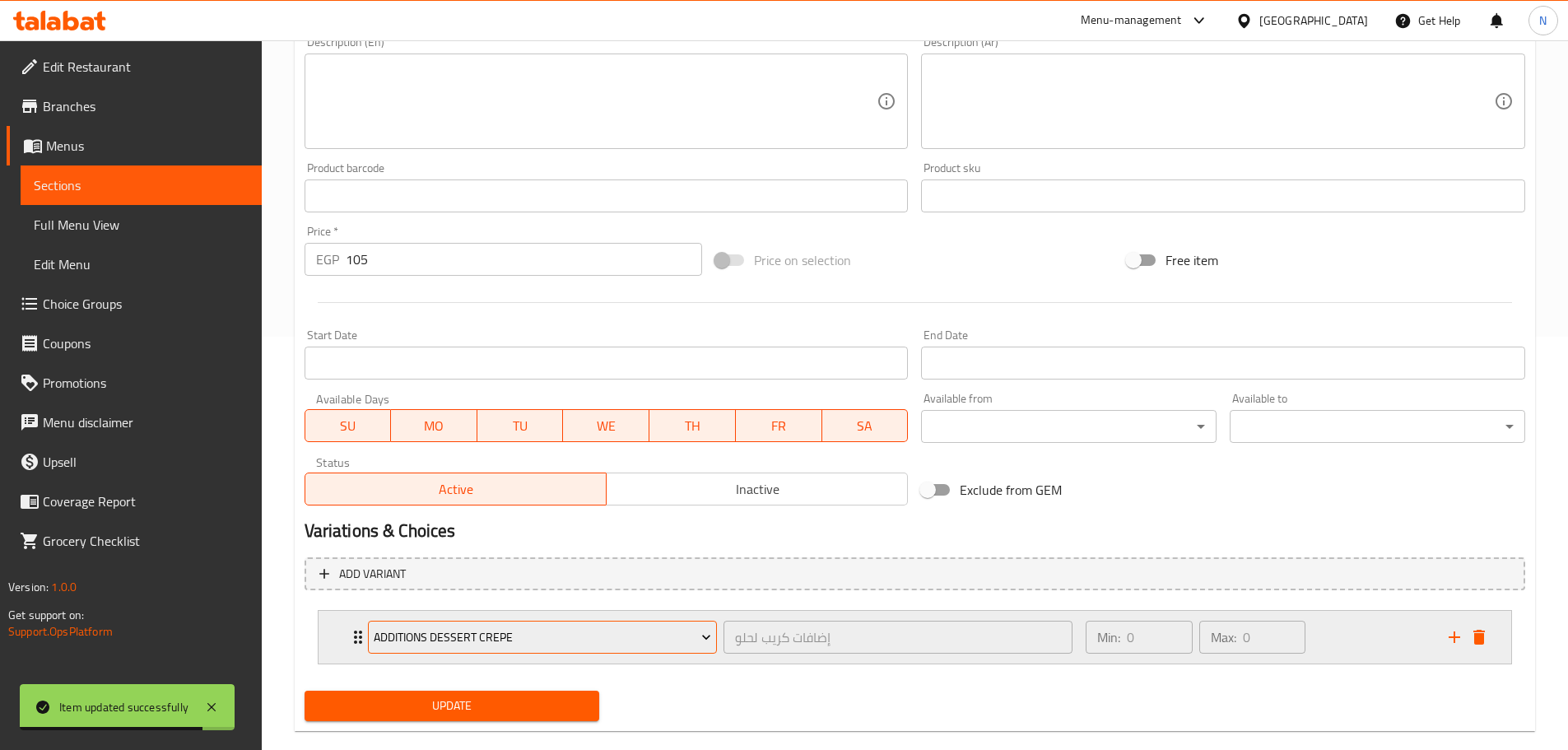
click at [512, 646] on span "Additions Dessert Crepe" at bounding box center [542, 638] width 337 height 20
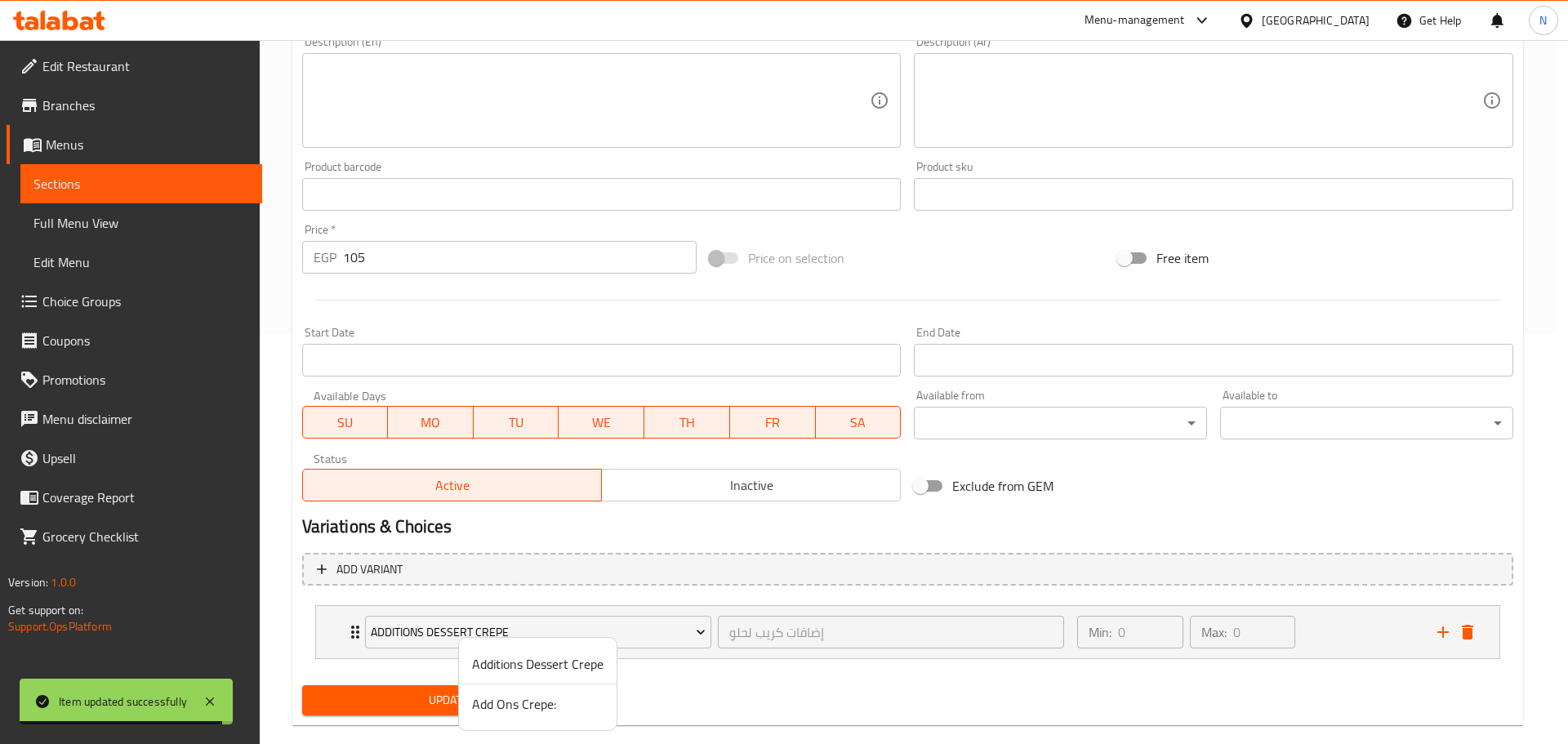
click at [507, 699] on span "Add Ons Crepe:" at bounding box center [538, 703] width 132 height 19
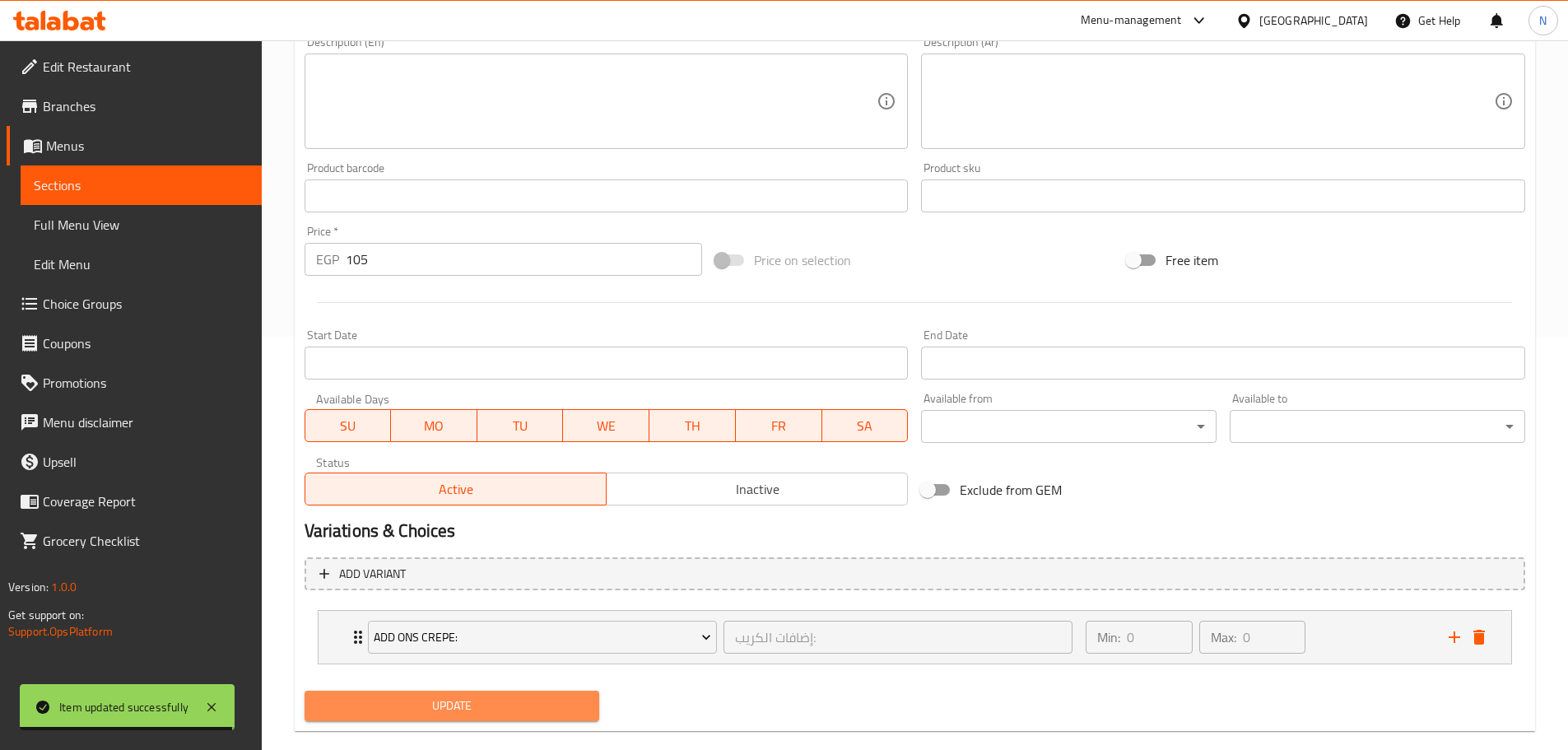
click at [504, 707] on span "Update" at bounding box center [452, 706] width 269 height 20
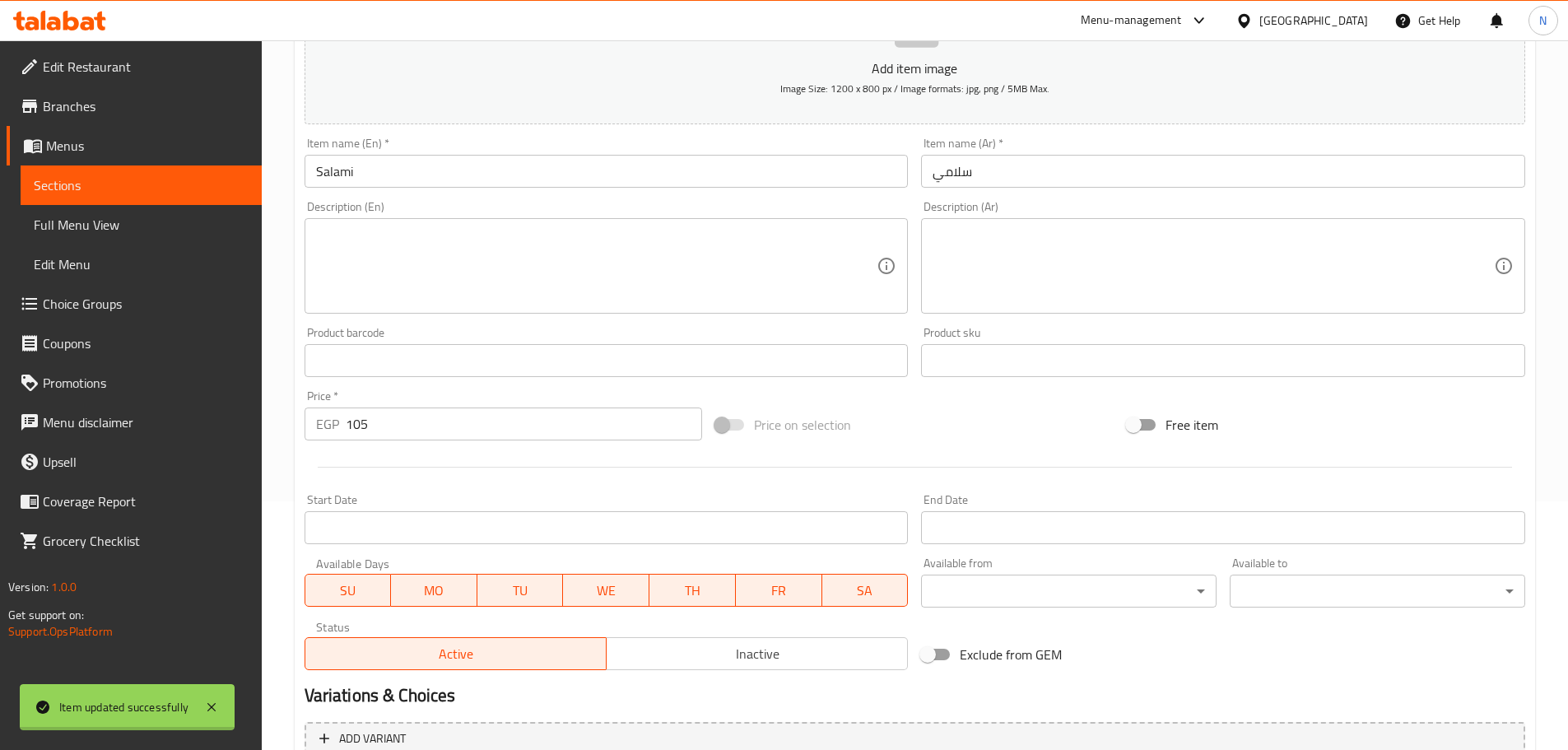
scroll to position [0, 0]
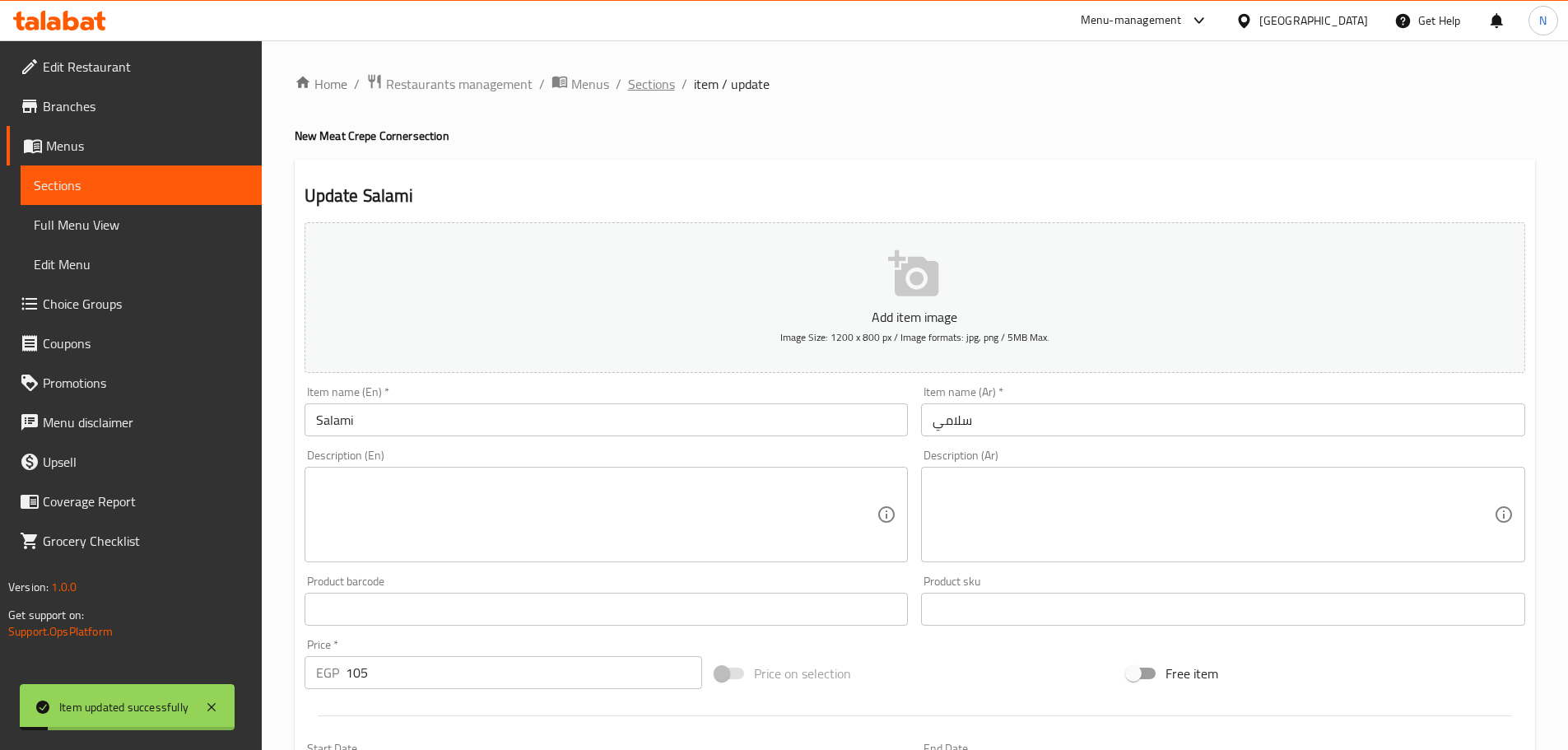
click at [655, 81] on span "Sections" at bounding box center [651, 83] width 47 height 20
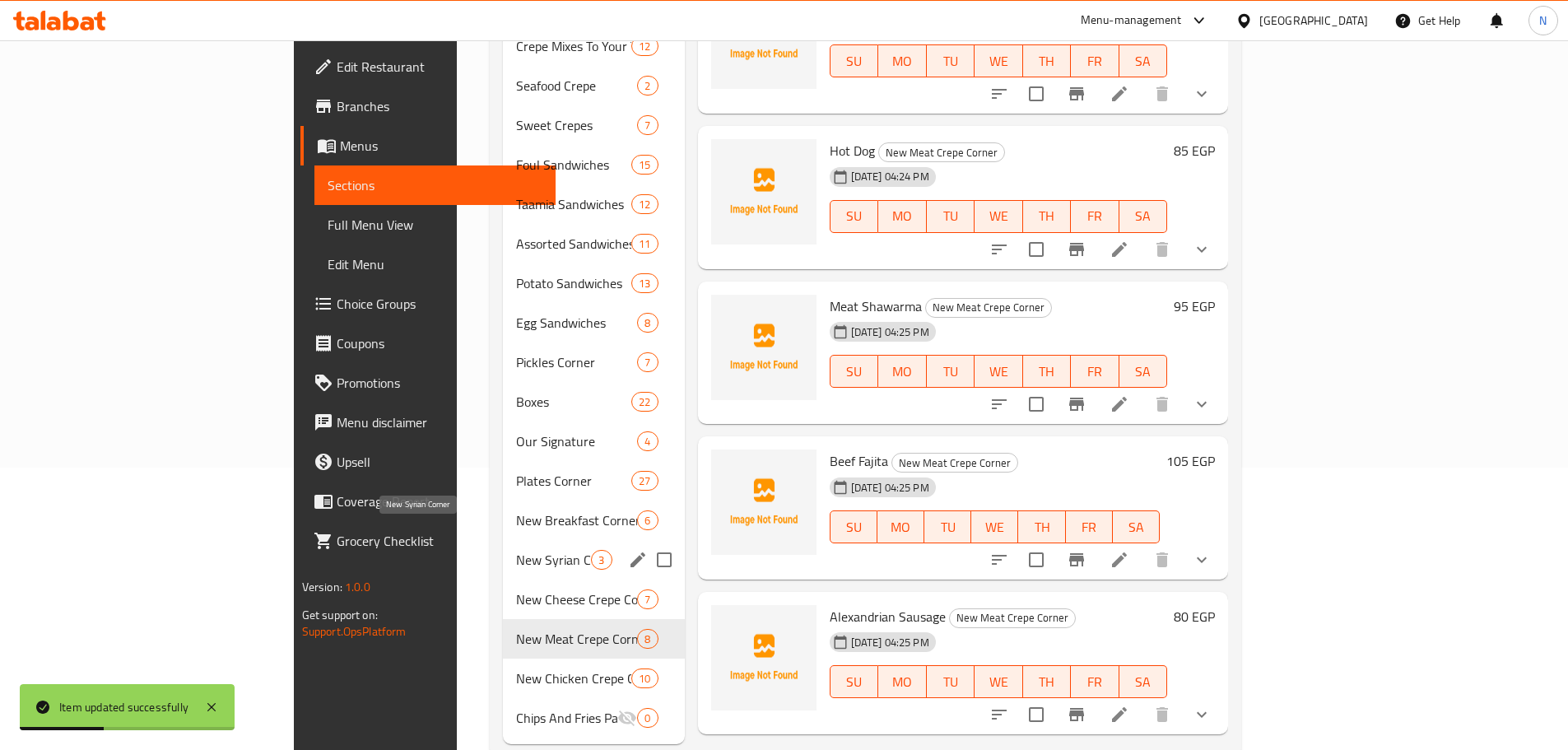
scroll to position [298, 0]
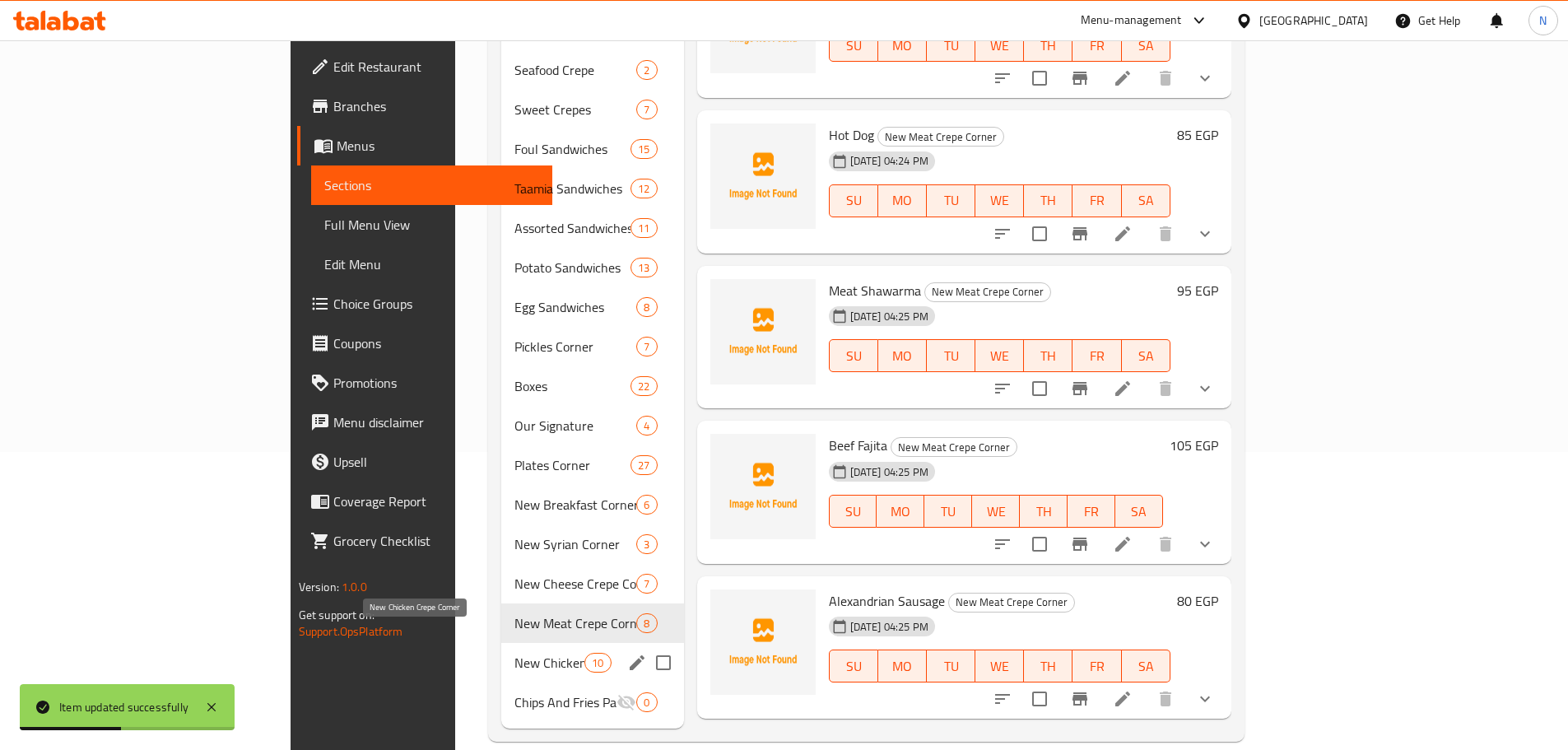
click at [514, 653] on span "New Chicken Crepe Corner" at bounding box center [549, 662] width 70 height 20
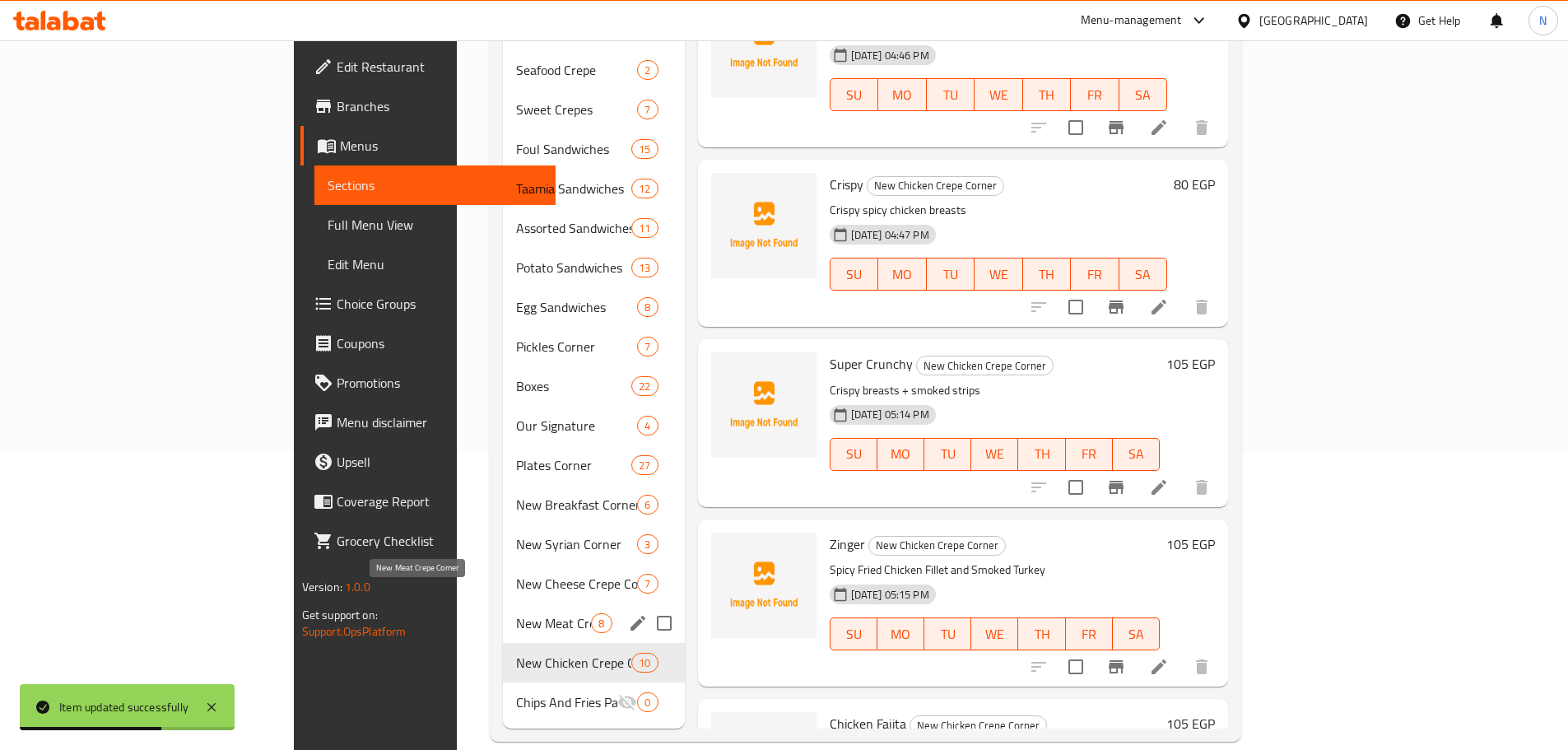
click at [516, 613] on span "New Meat Crepe Corner" at bounding box center [553, 622] width 75 height 20
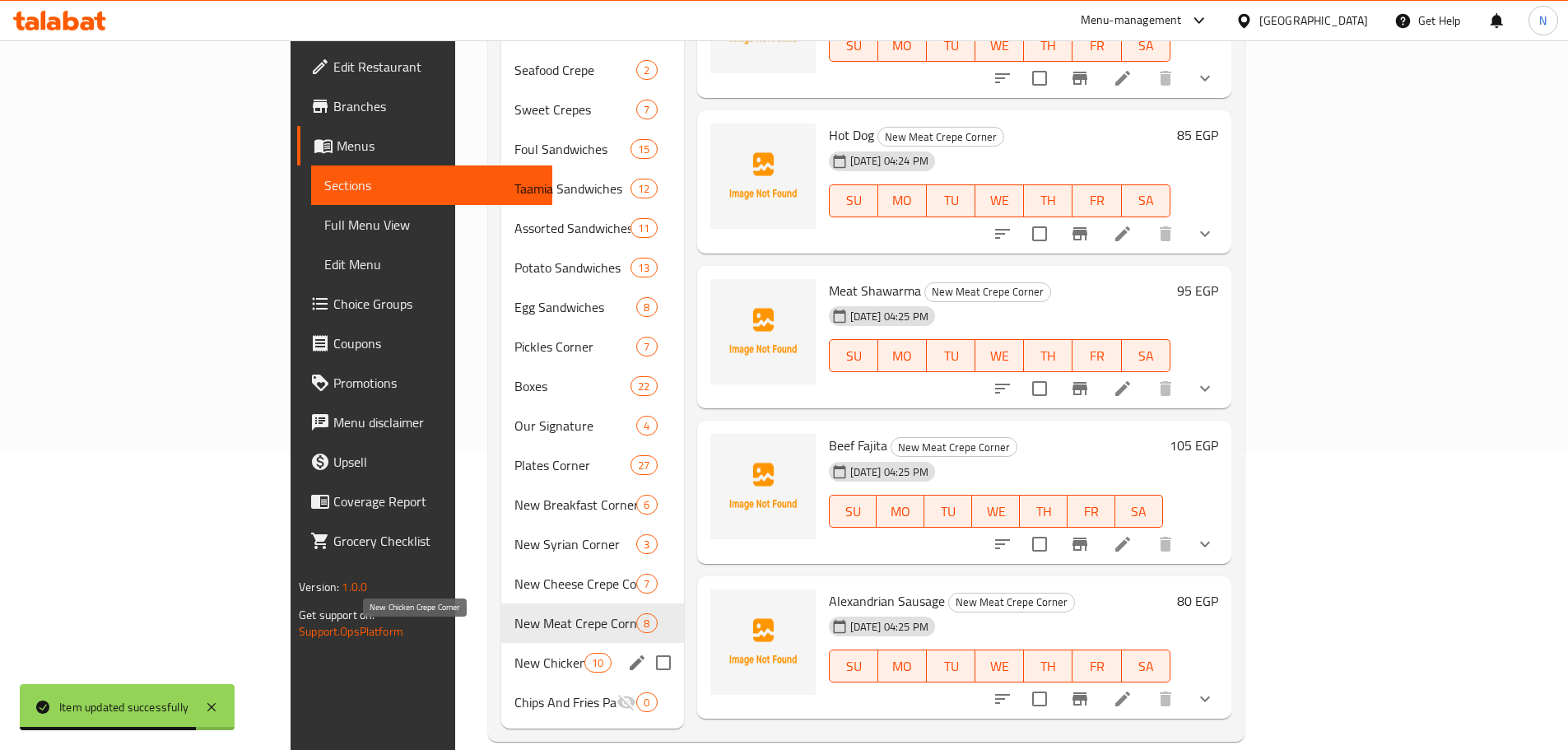
click at [514, 653] on span "New Chicken Crepe Corner" at bounding box center [549, 662] width 70 height 20
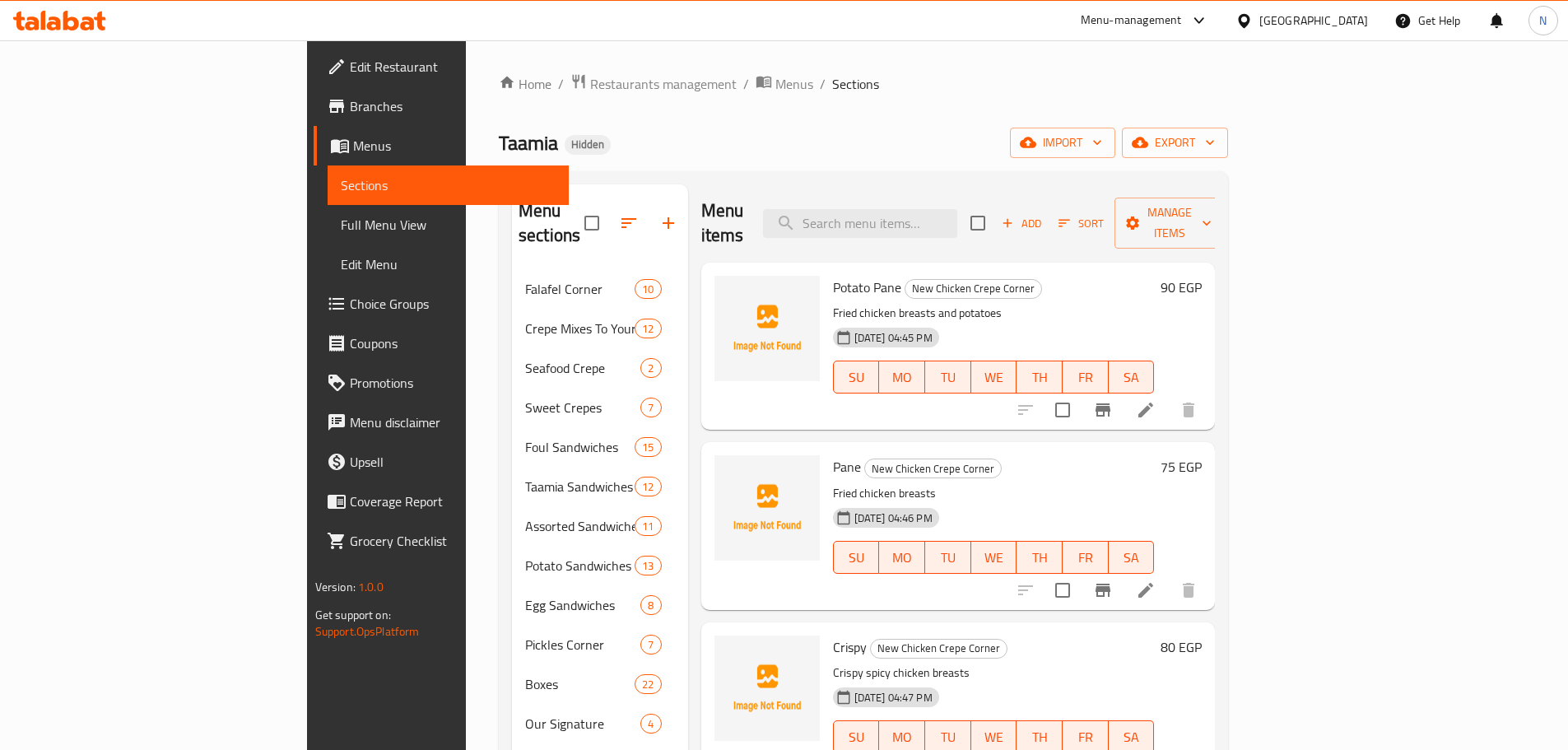
click at [1169, 395] on li at bounding box center [1146, 409] width 46 height 30
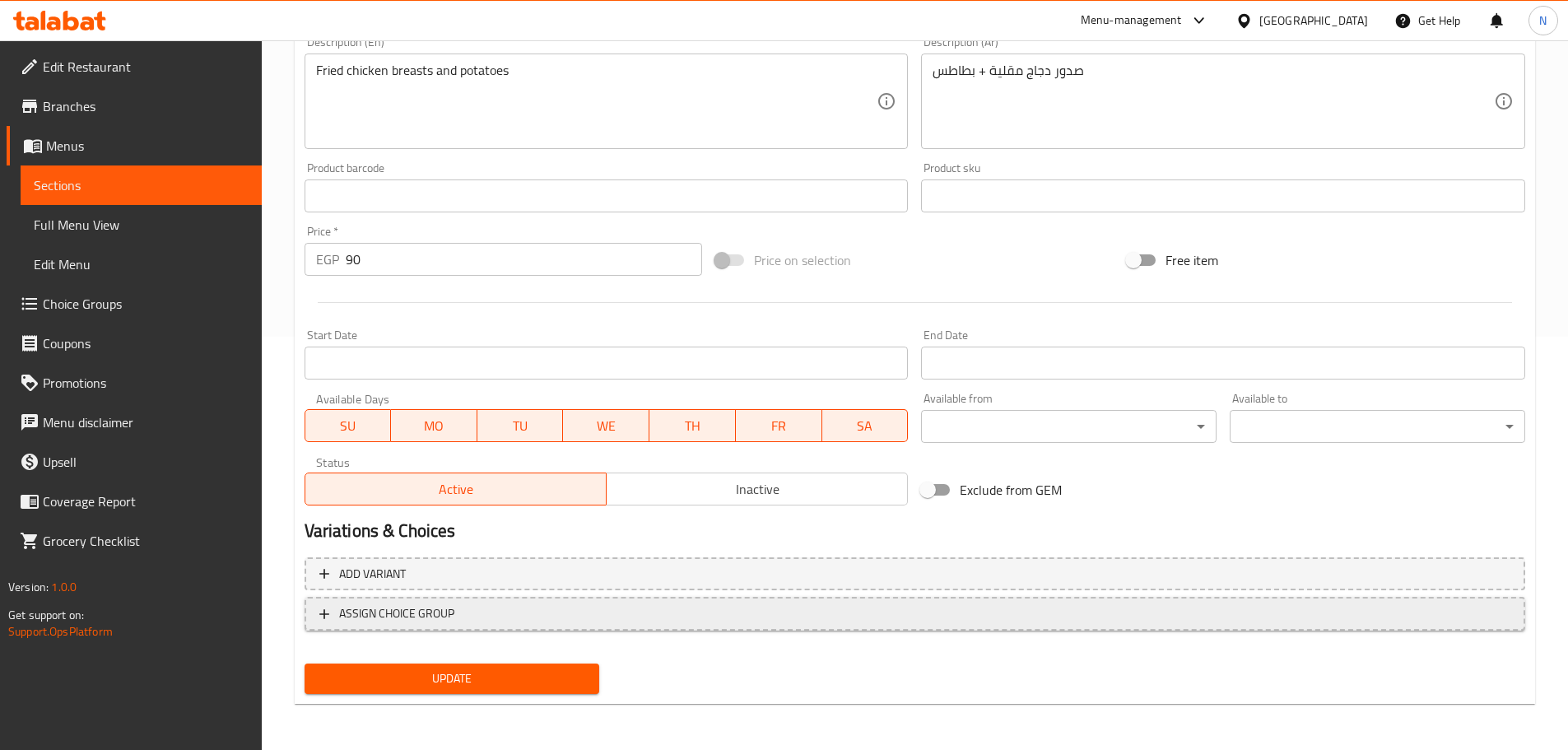
click at [582, 615] on span "ASSIGN CHOICE GROUP" at bounding box center [914, 614] width 1191 height 20
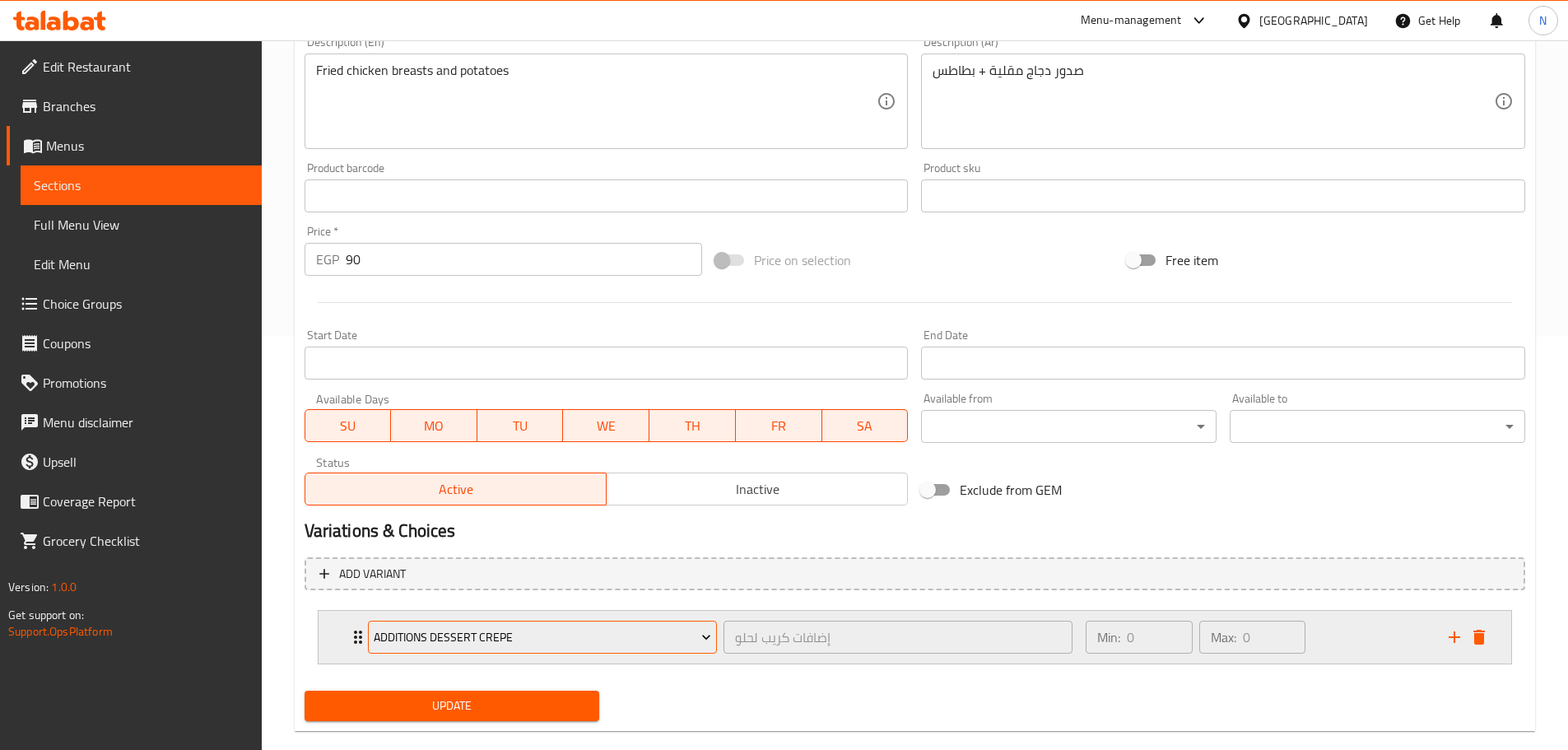
click at [481, 646] on span "Additions Dessert Crepe" at bounding box center [542, 638] width 337 height 20
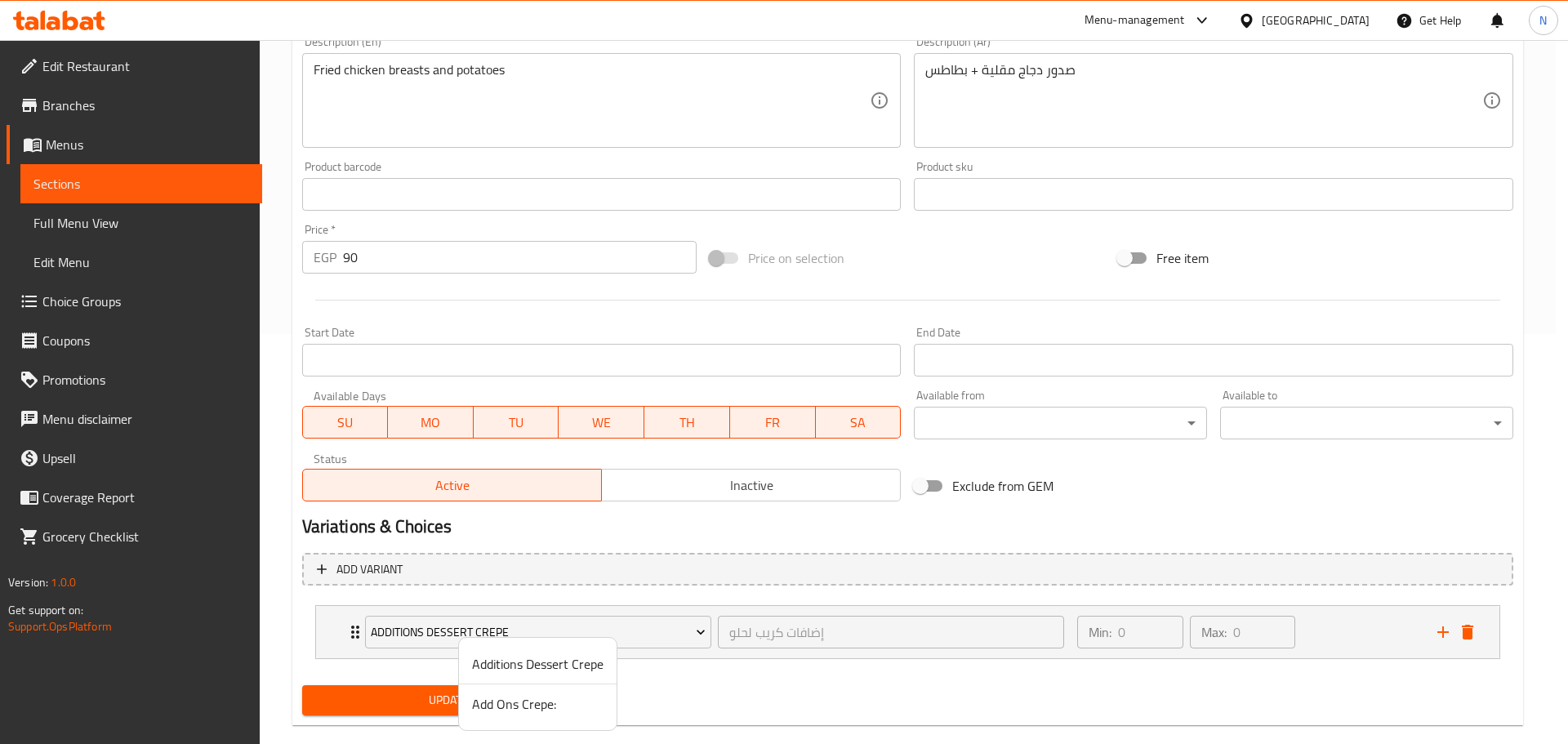
drag, startPoint x: 511, startPoint y: 700, endPoint x: 501, endPoint y: 702, distance: 10.2
click at [511, 701] on span "Add Ons Crepe:" at bounding box center [538, 703] width 132 height 19
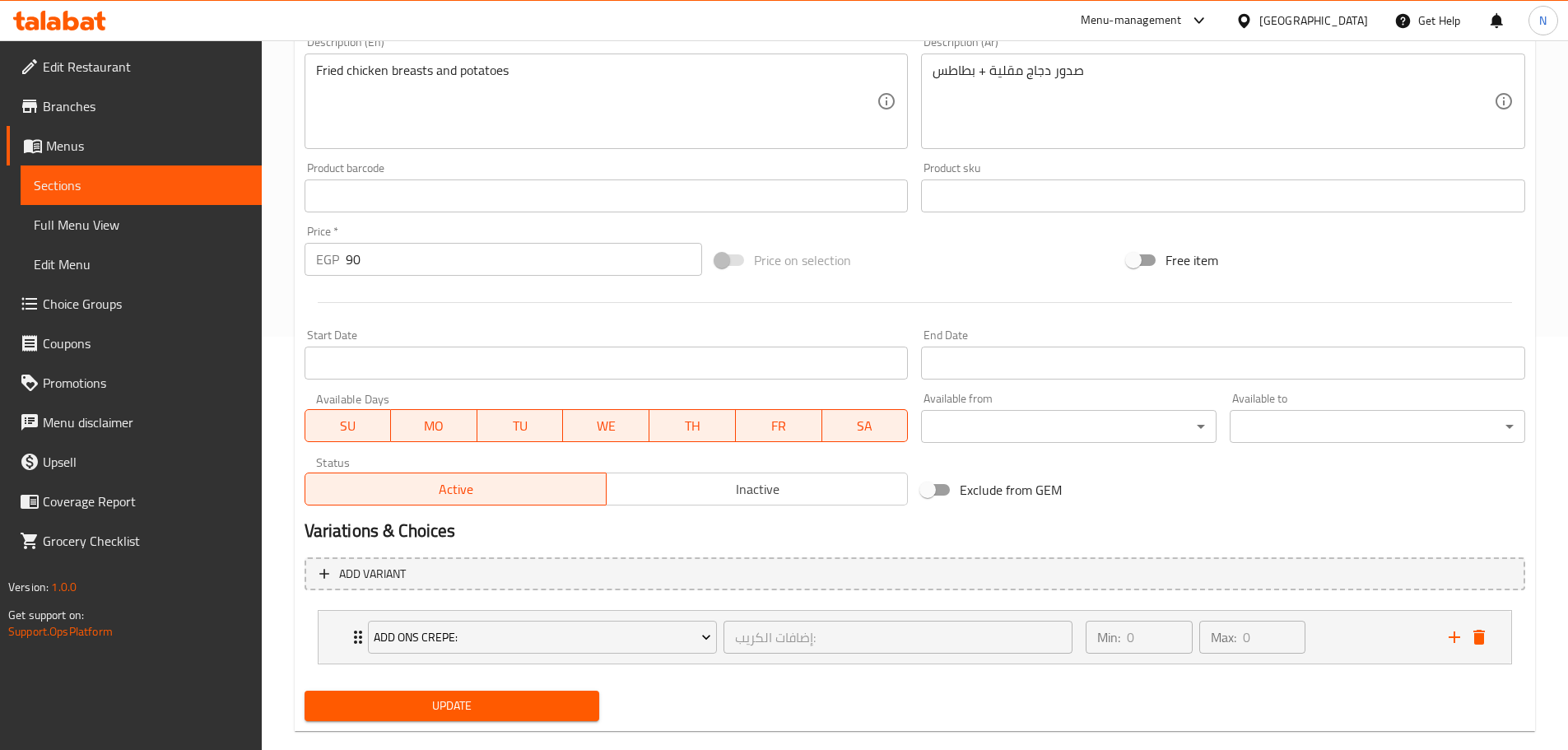
click at [492, 709] on span "Update" at bounding box center [452, 706] width 269 height 20
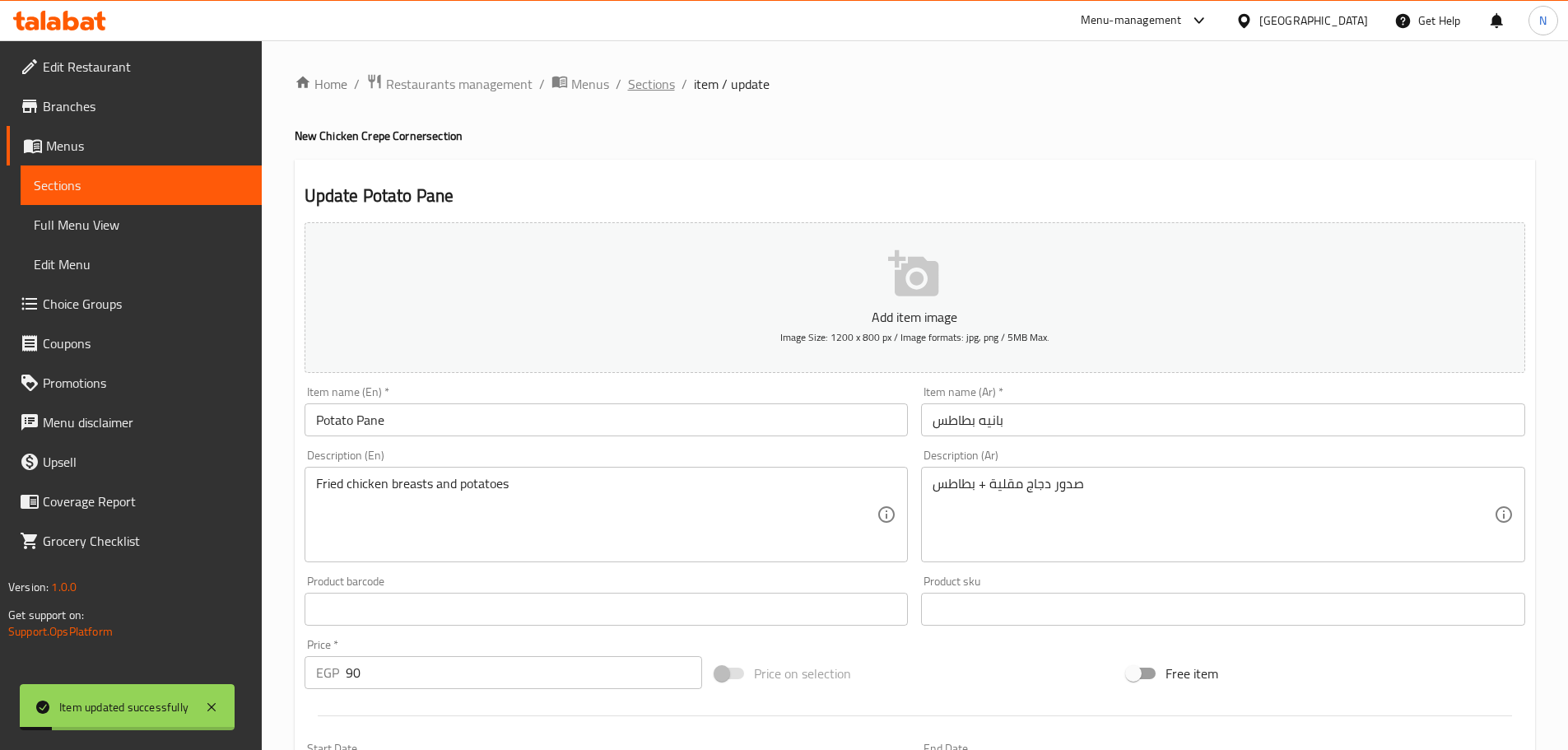
click at [654, 87] on span "Sections" at bounding box center [651, 83] width 47 height 20
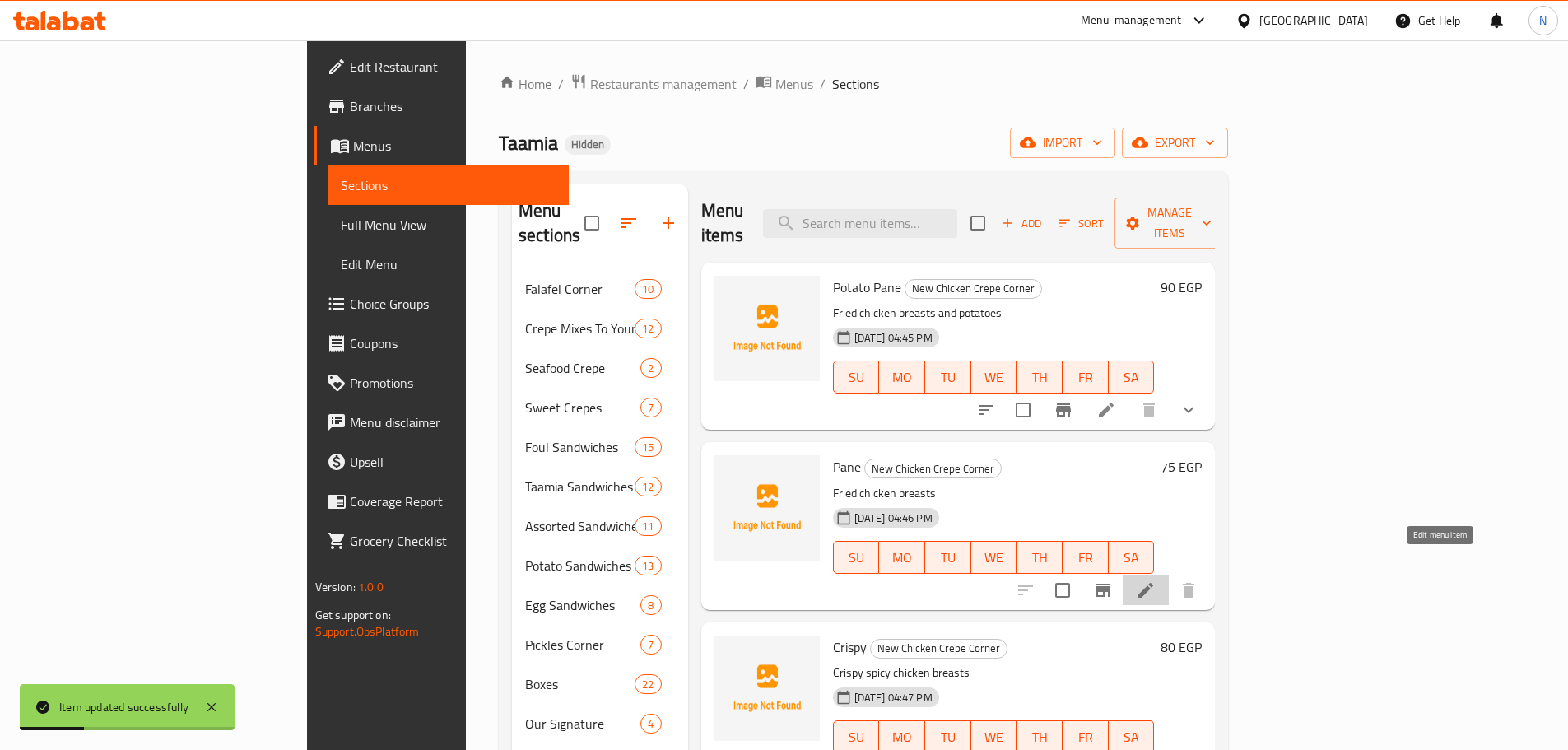
click at [1156, 581] on icon at bounding box center [1145, 590] width 20 height 20
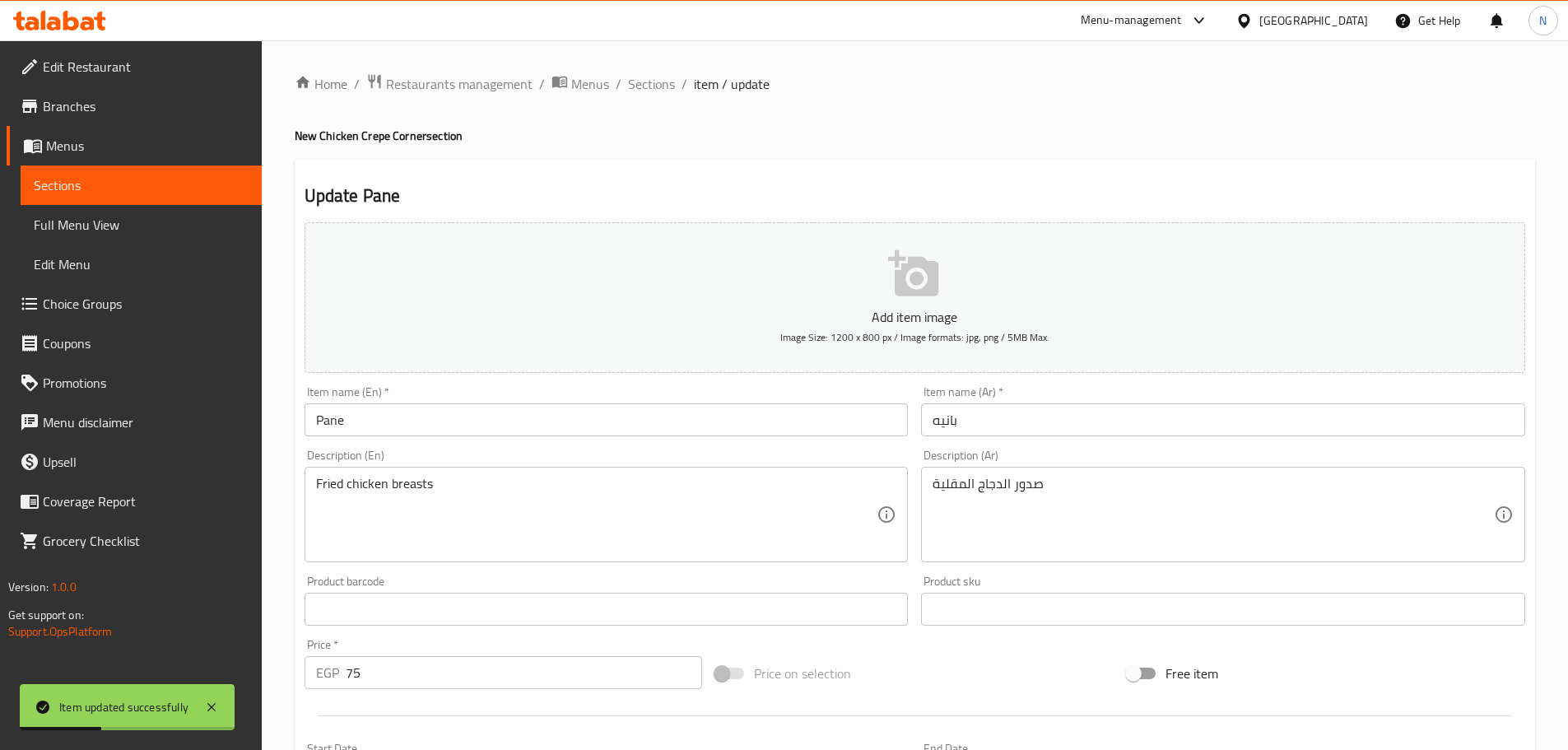
scroll to position [413, 0]
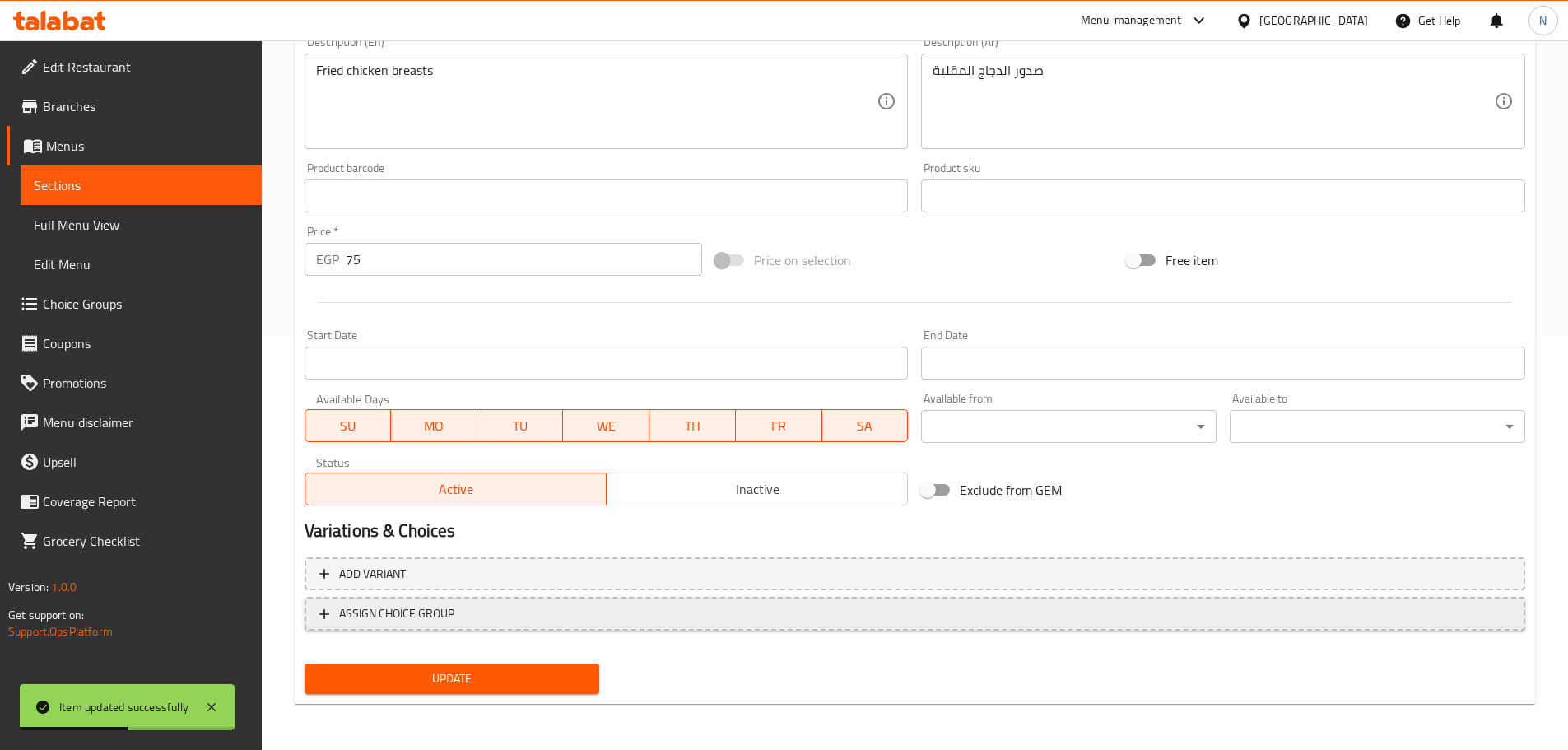
click at [547, 613] on span "ASSIGN CHOICE GROUP" at bounding box center [914, 614] width 1191 height 20
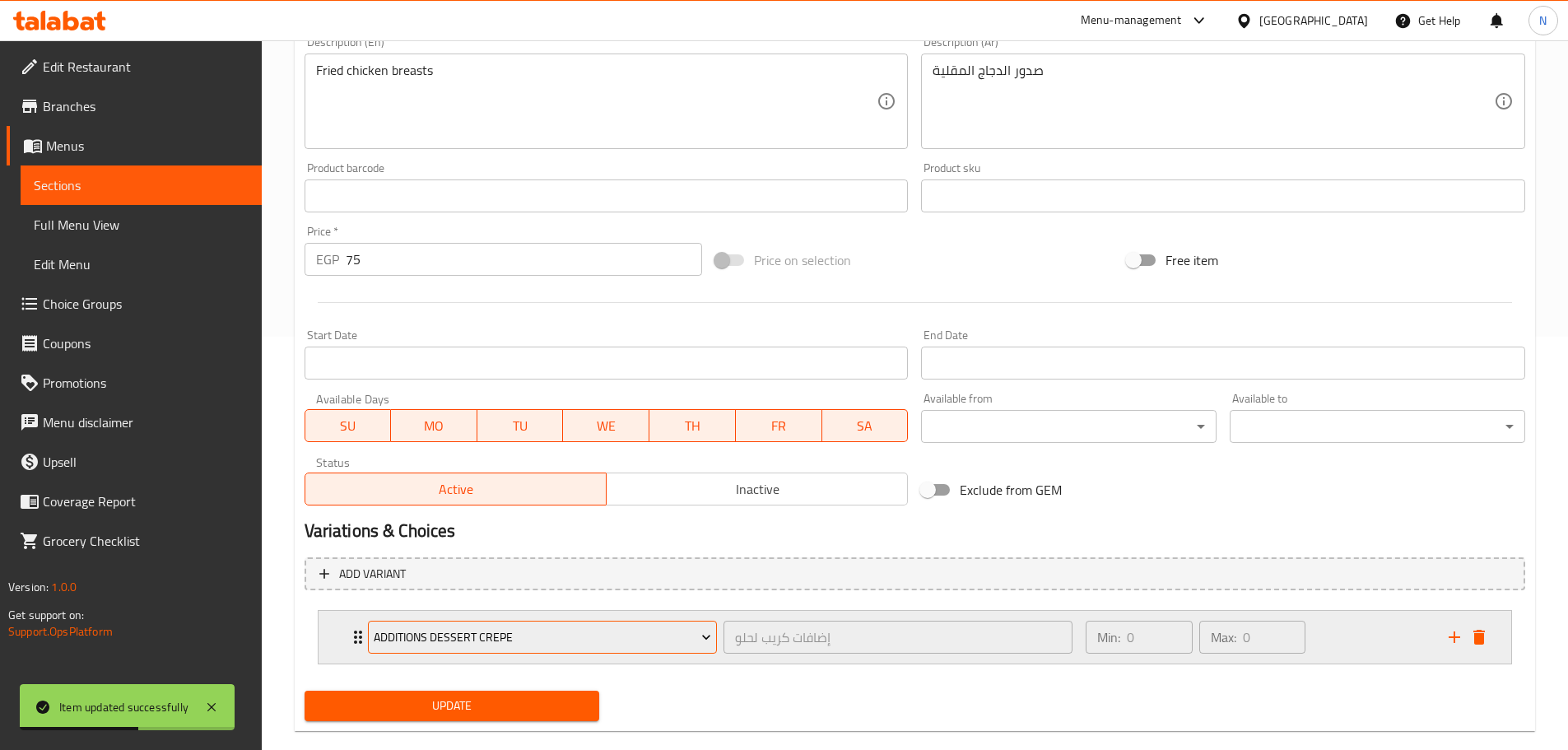
click at [535, 636] on span "Additions Dessert Crepe" at bounding box center [542, 638] width 337 height 20
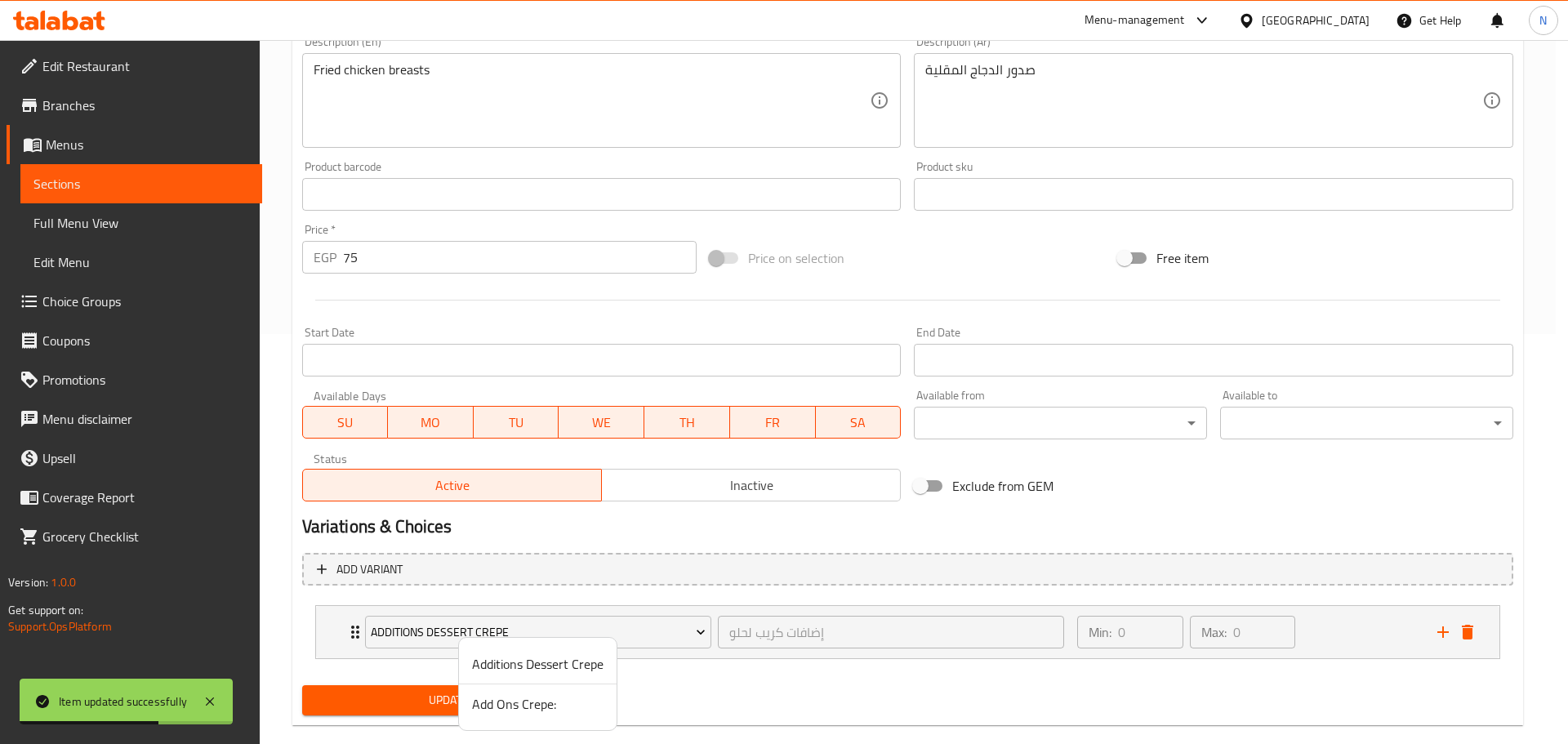
click at [509, 702] on span "Add Ons Crepe:" at bounding box center [538, 703] width 132 height 19
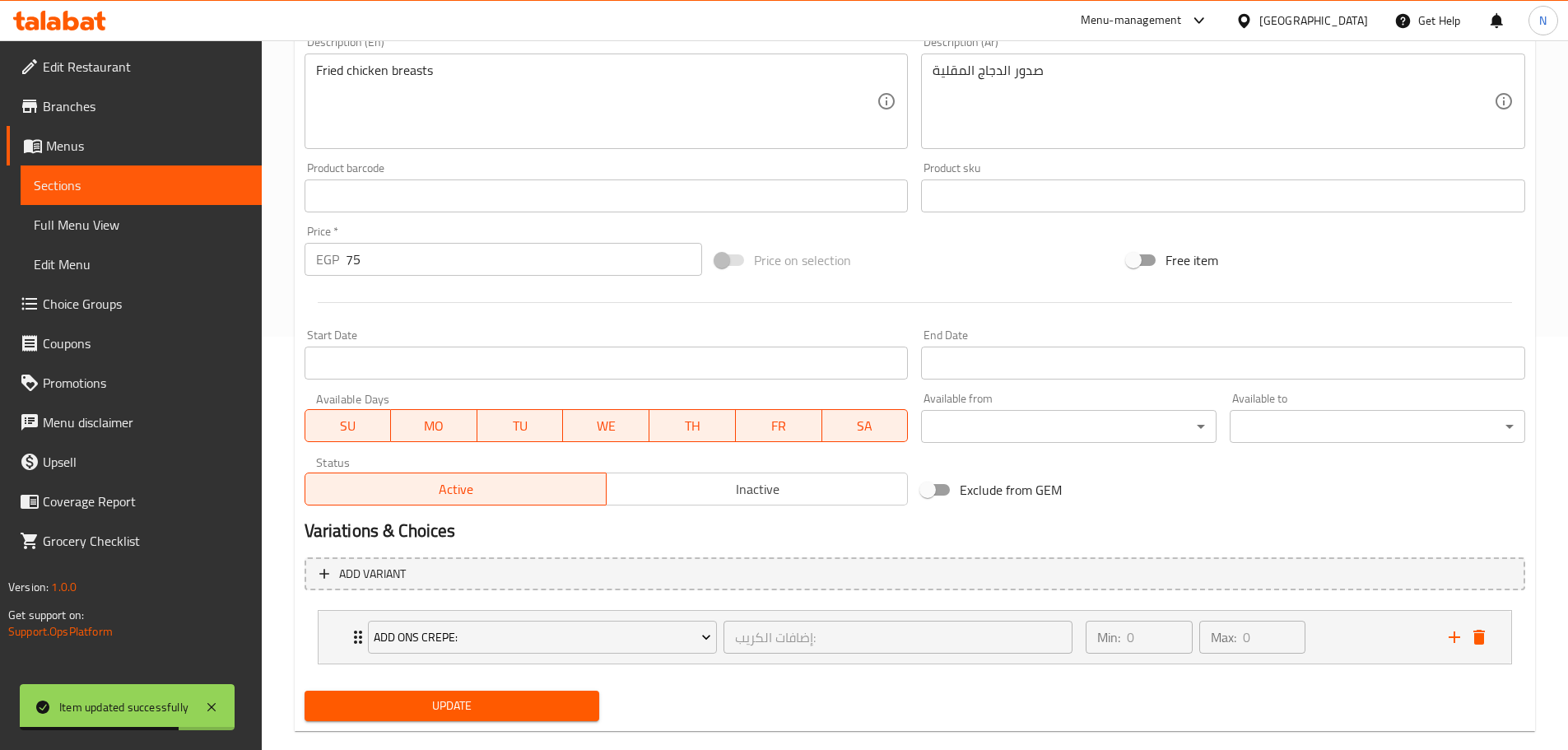
click at [475, 701] on span "Update" at bounding box center [452, 706] width 269 height 20
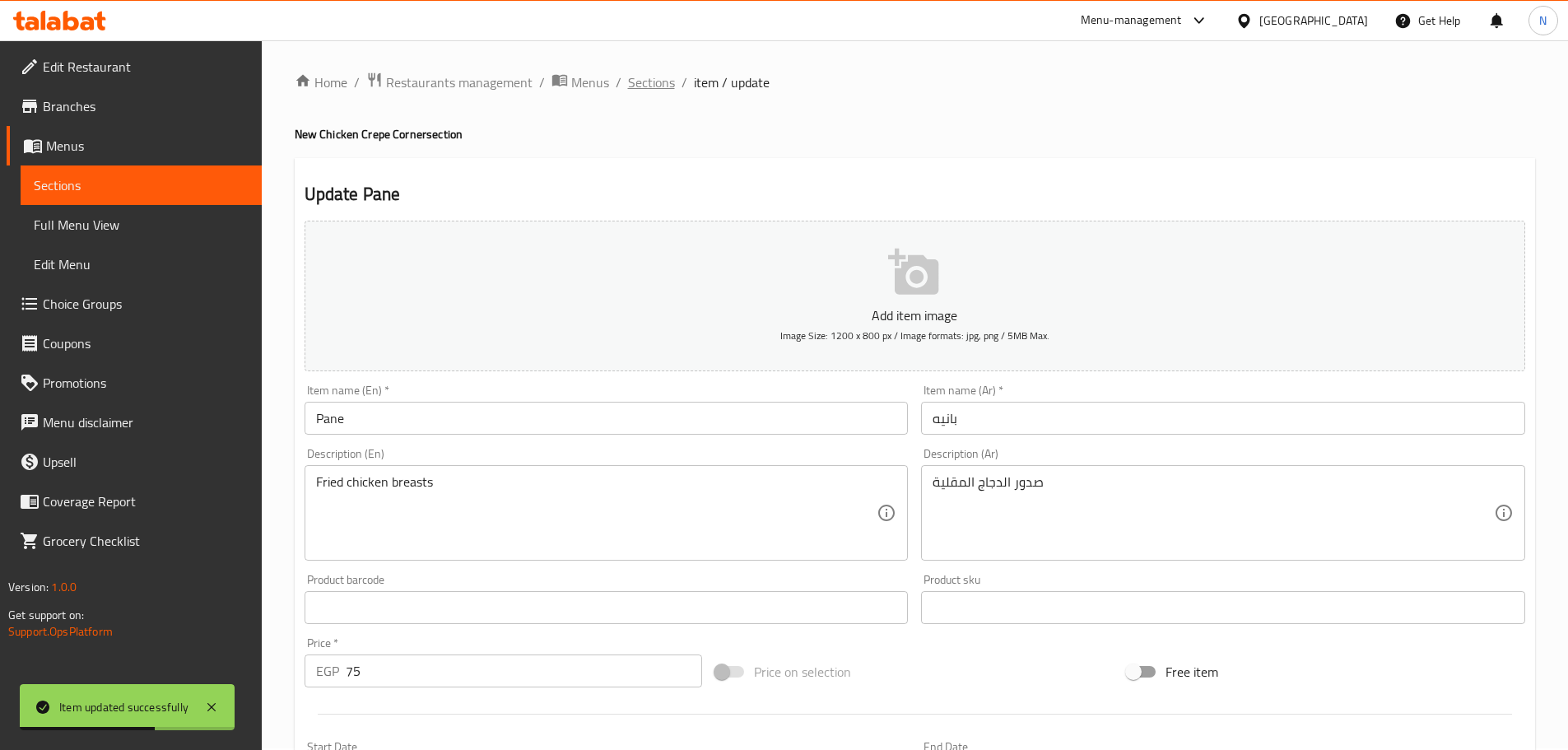
click at [648, 83] on span "Sections" at bounding box center [651, 82] width 47 height 20
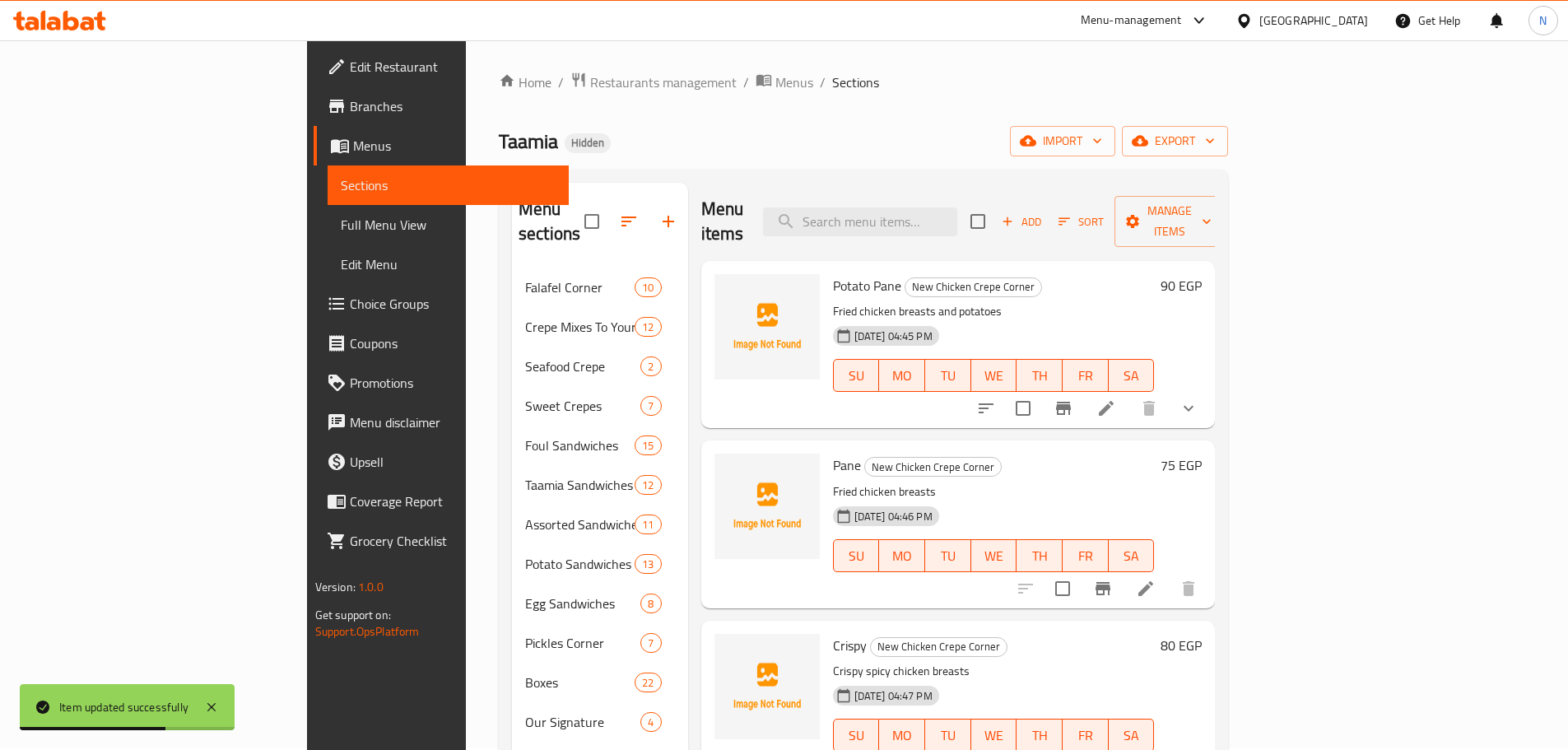
scroll to position [83, 0]
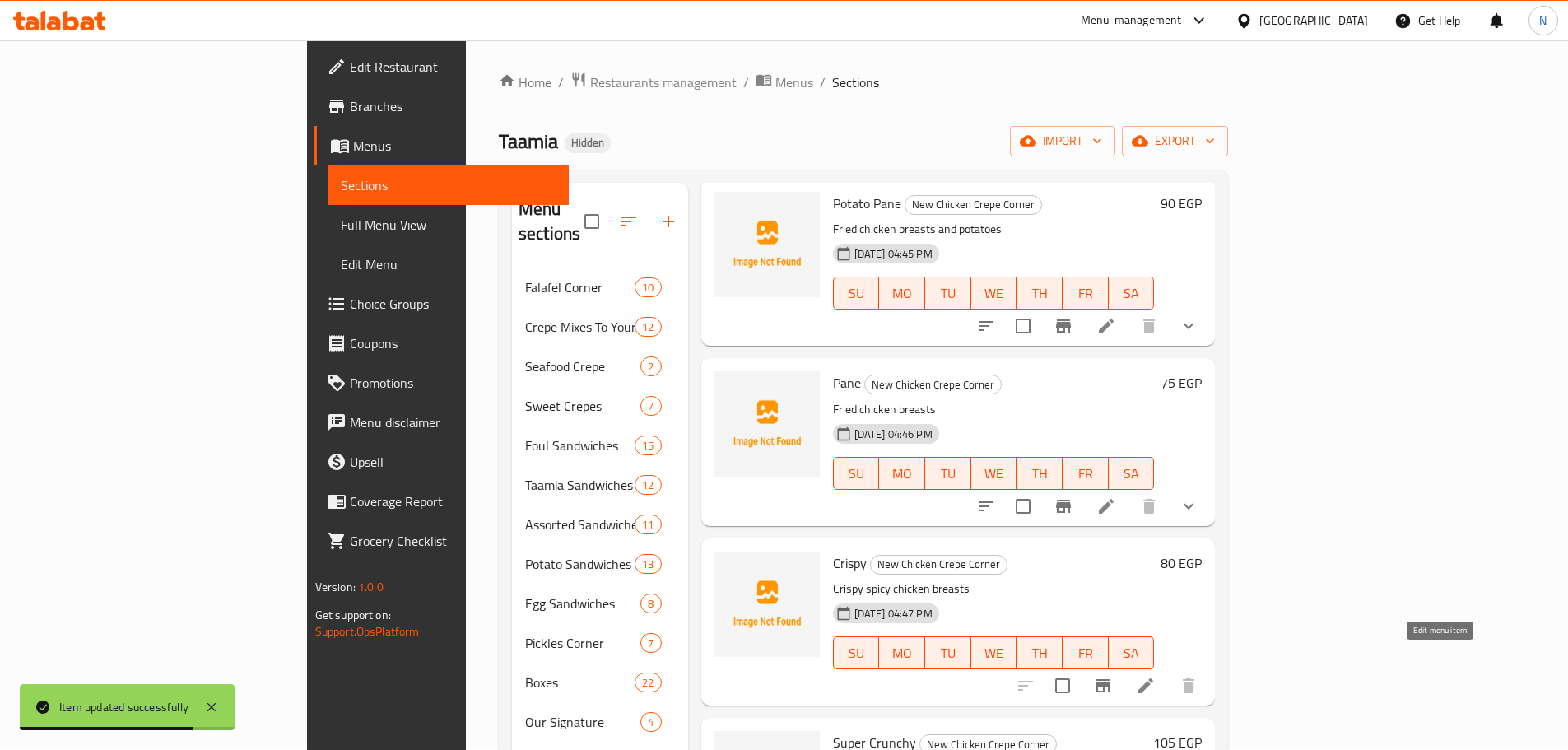
click at [1153, 678] on icon at bounding box center [1145, 685] width 14 height 14
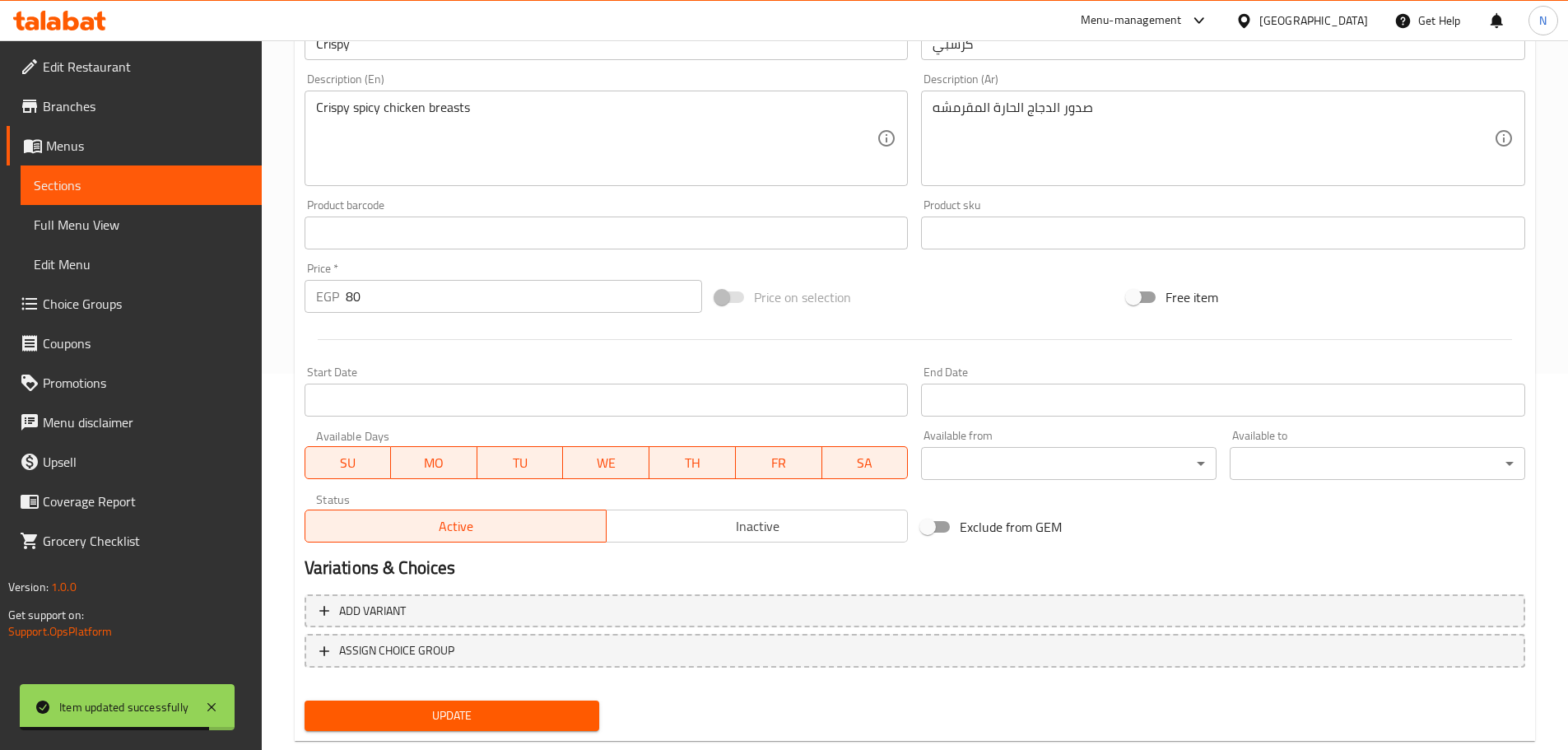
scroll to position [413, 0]
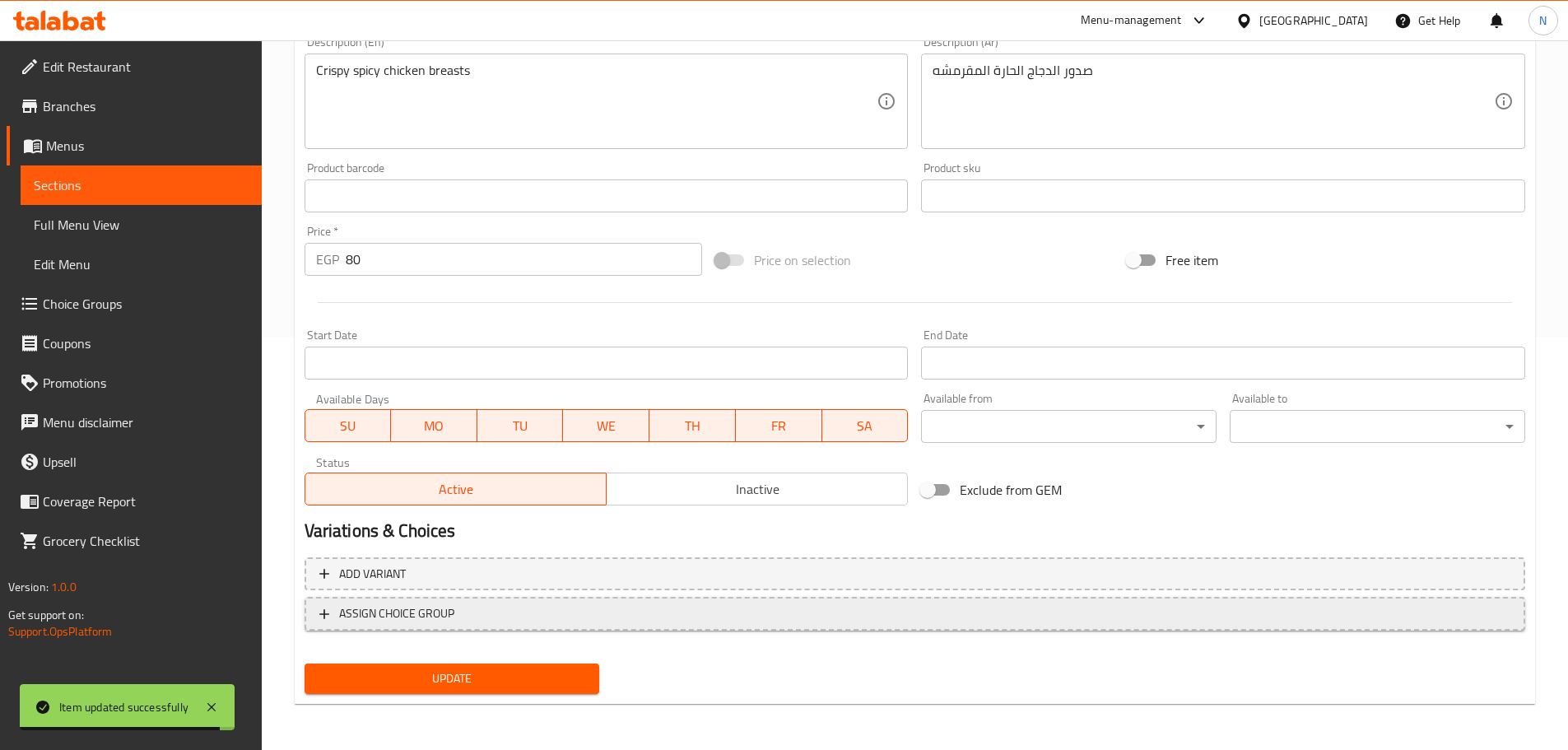
click at [524, 612] on span "ASSIGN CHOICE GROUP" at bounding box center [914, 614] width 1191 height 20
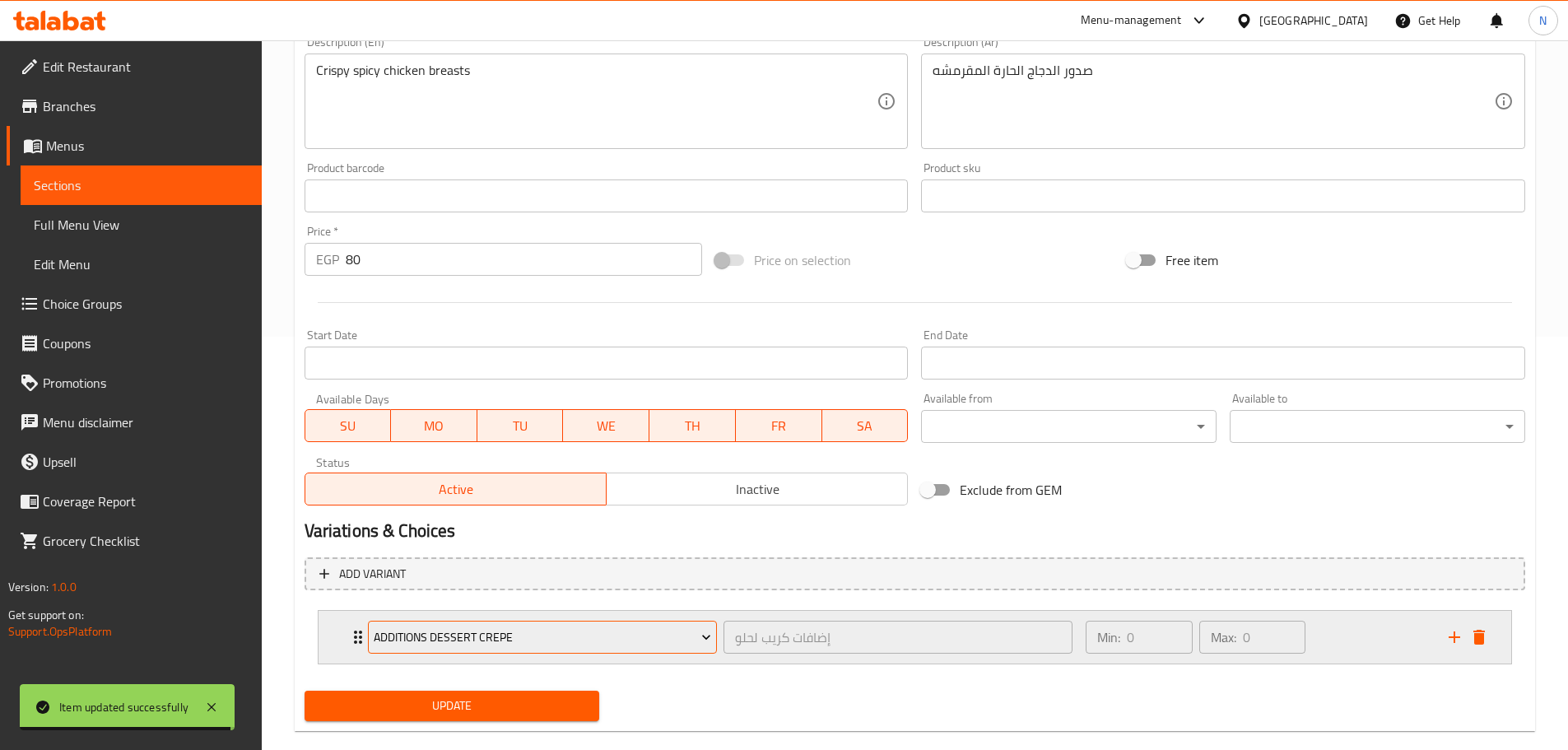
click at [530, 643] on span "Additions Dessert Crepe" at bounding box center [542, 638] width 337 height 20
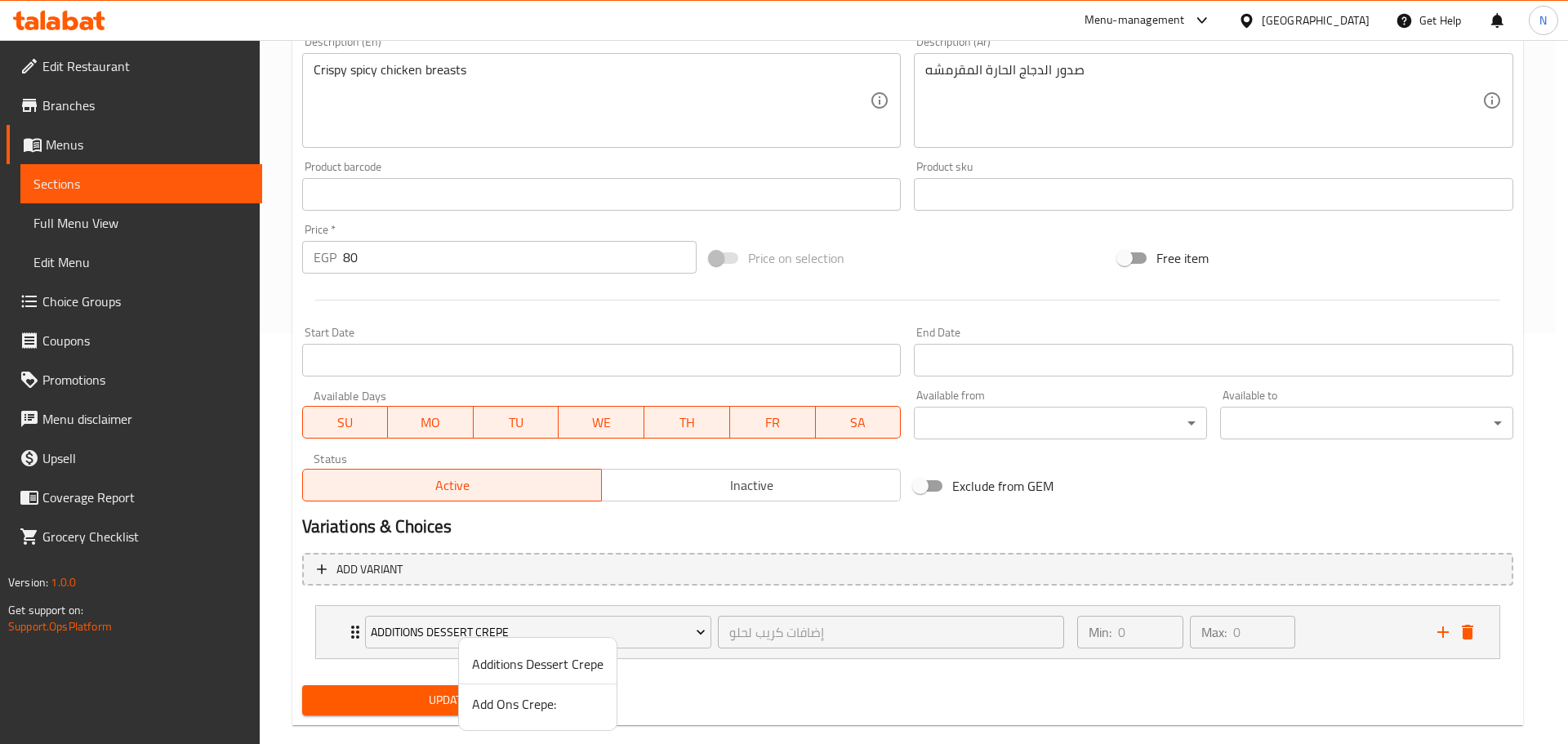
click at [520, 703] on span "Add Ons Crepe:" at bounding box center [538, 703] width 132 height 19
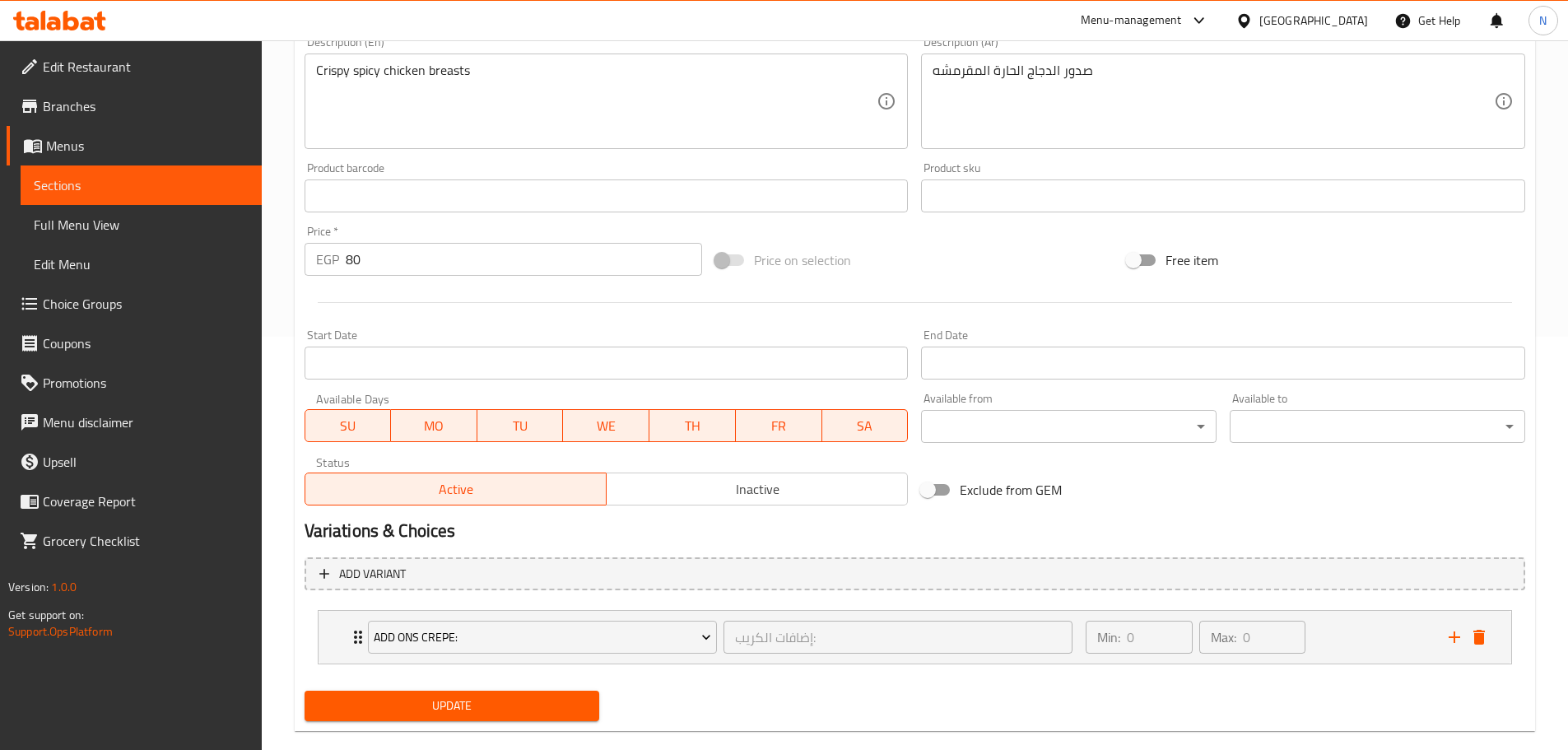
click at [489, 707] on span "Update" at bounding box center [452, 706] width 269 height 20
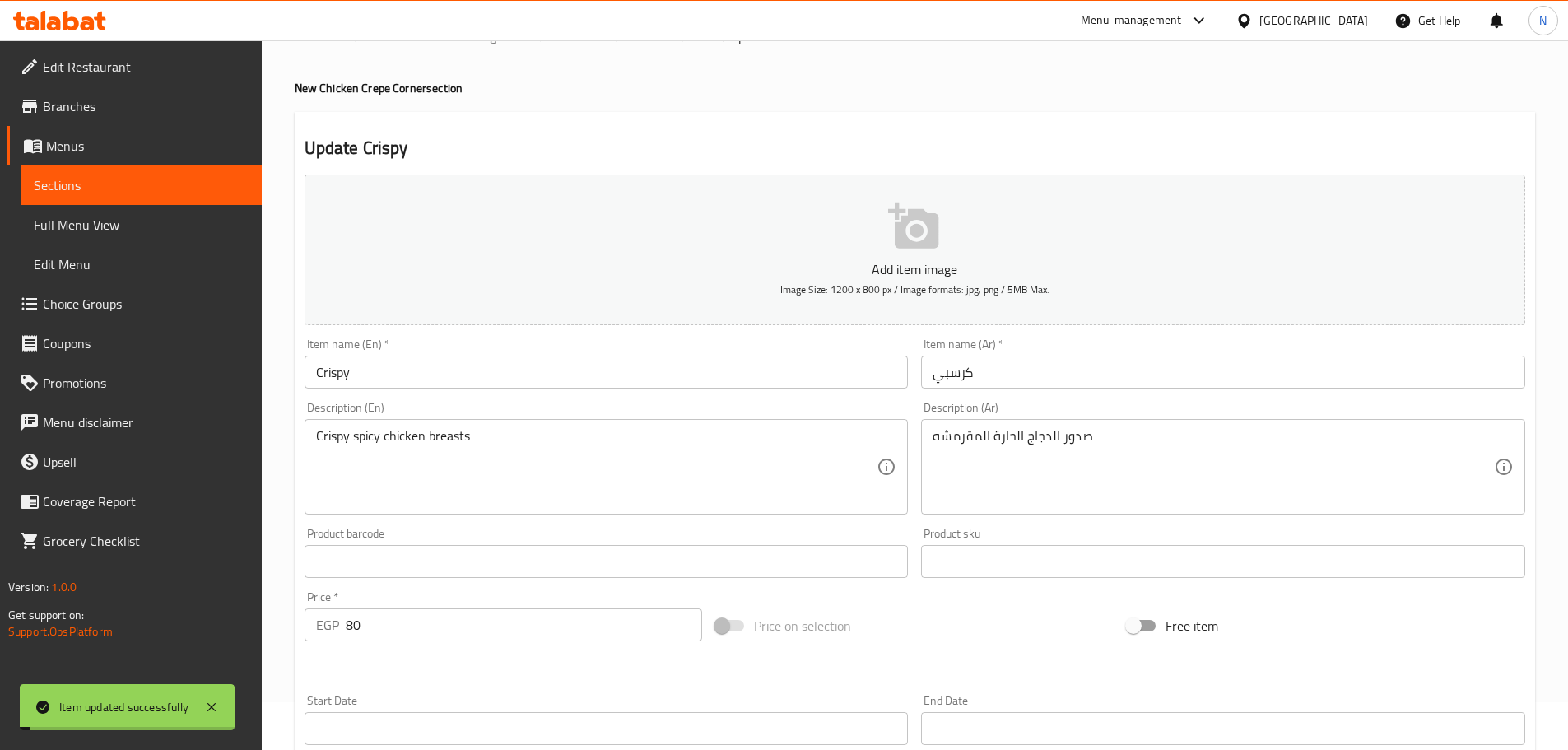
scroll to position [0, 0]
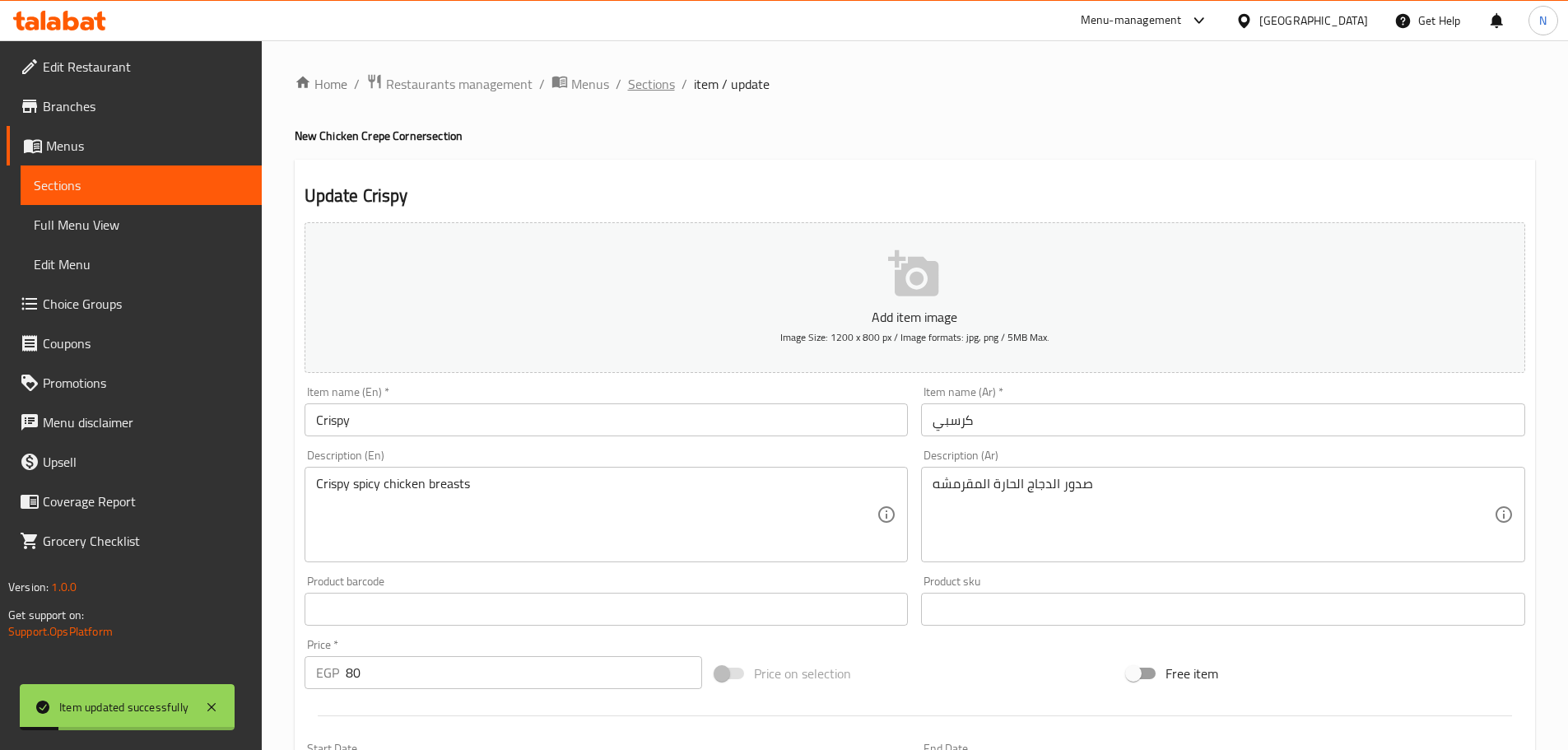
click at [661, 85] on span "Sections" at bounding box center [651, 83] width 47 height 20
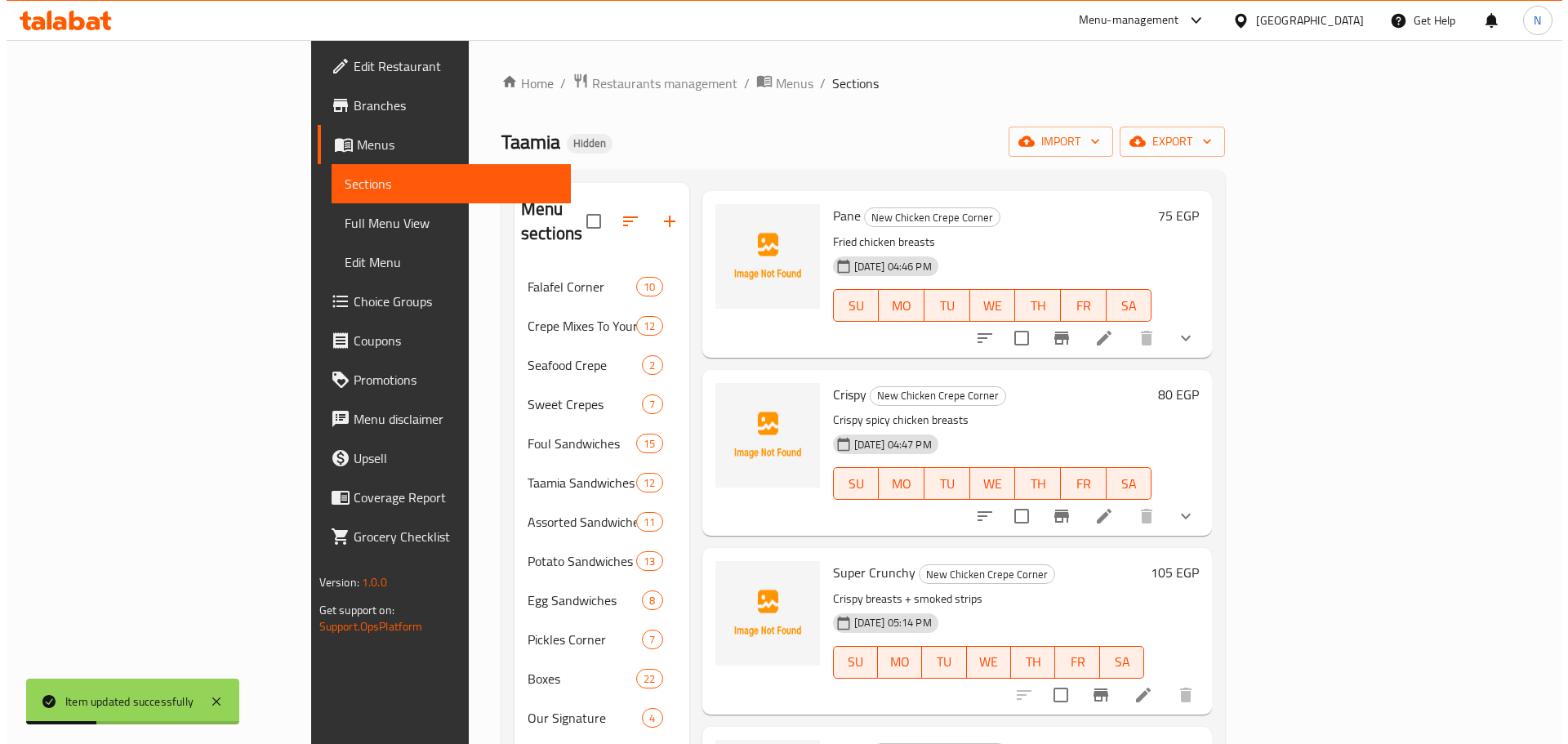
scroll to position [408, 0]
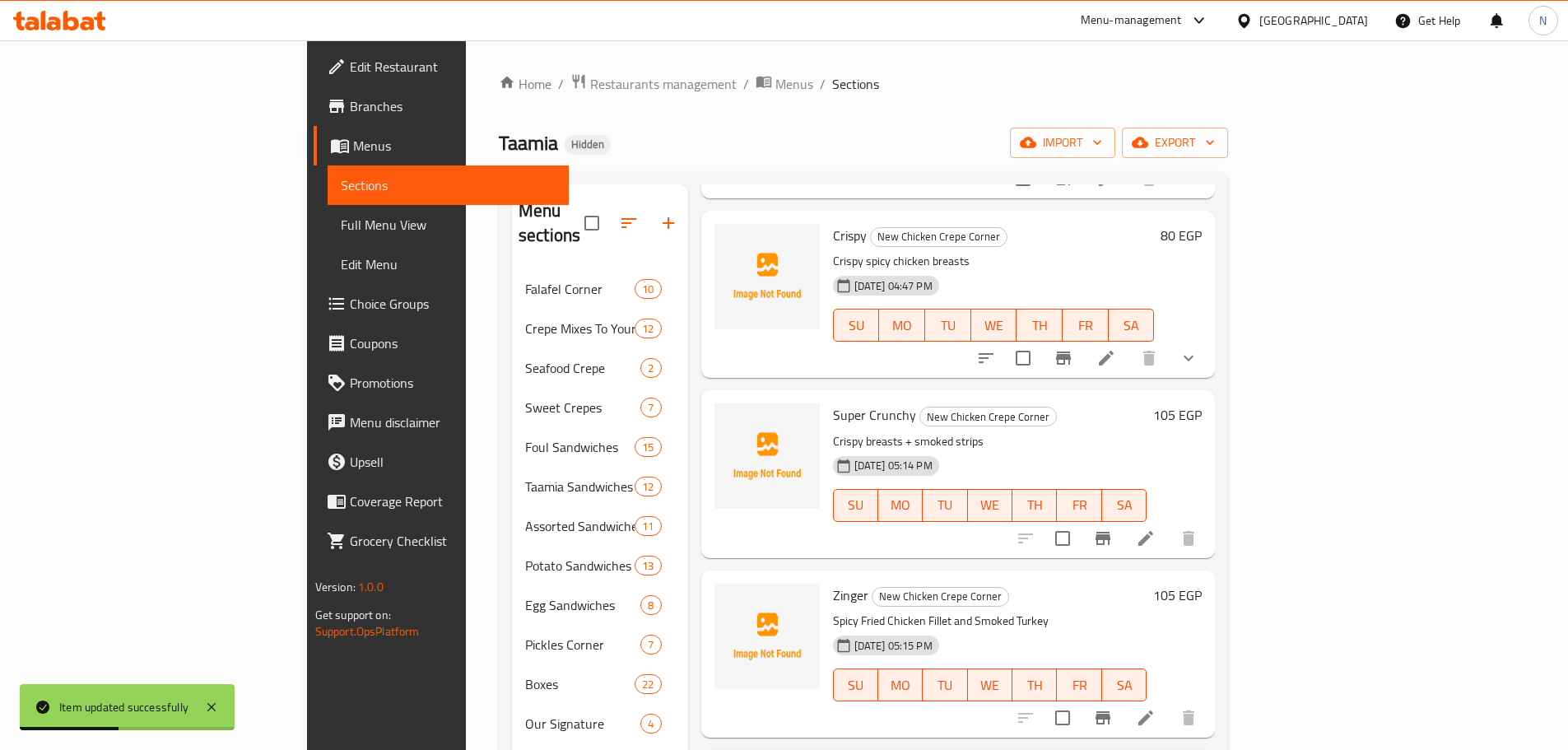
click at [1156, 529] on icon at bounding box center [1145, 538] width 20 height 20
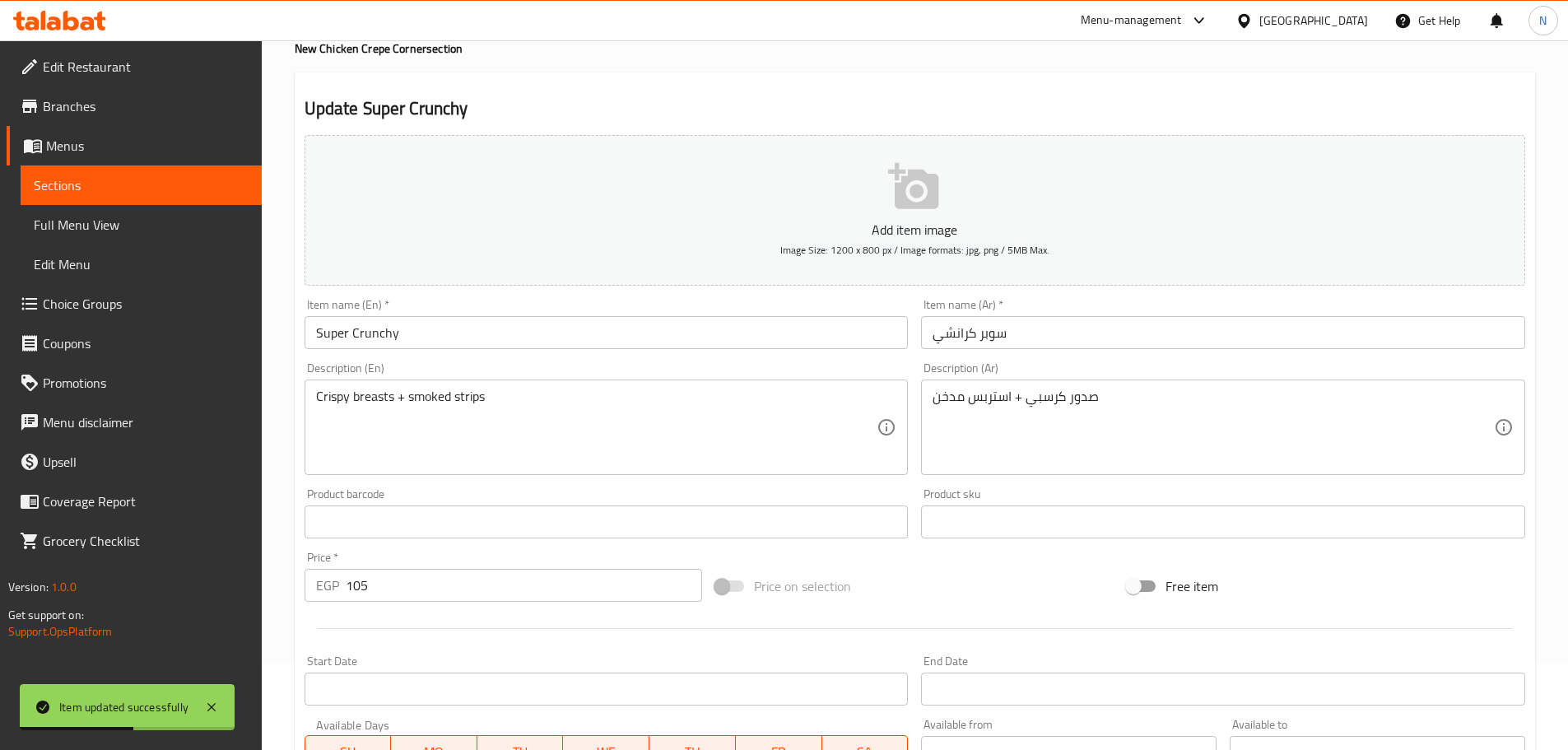
scroll to position [413, 0]
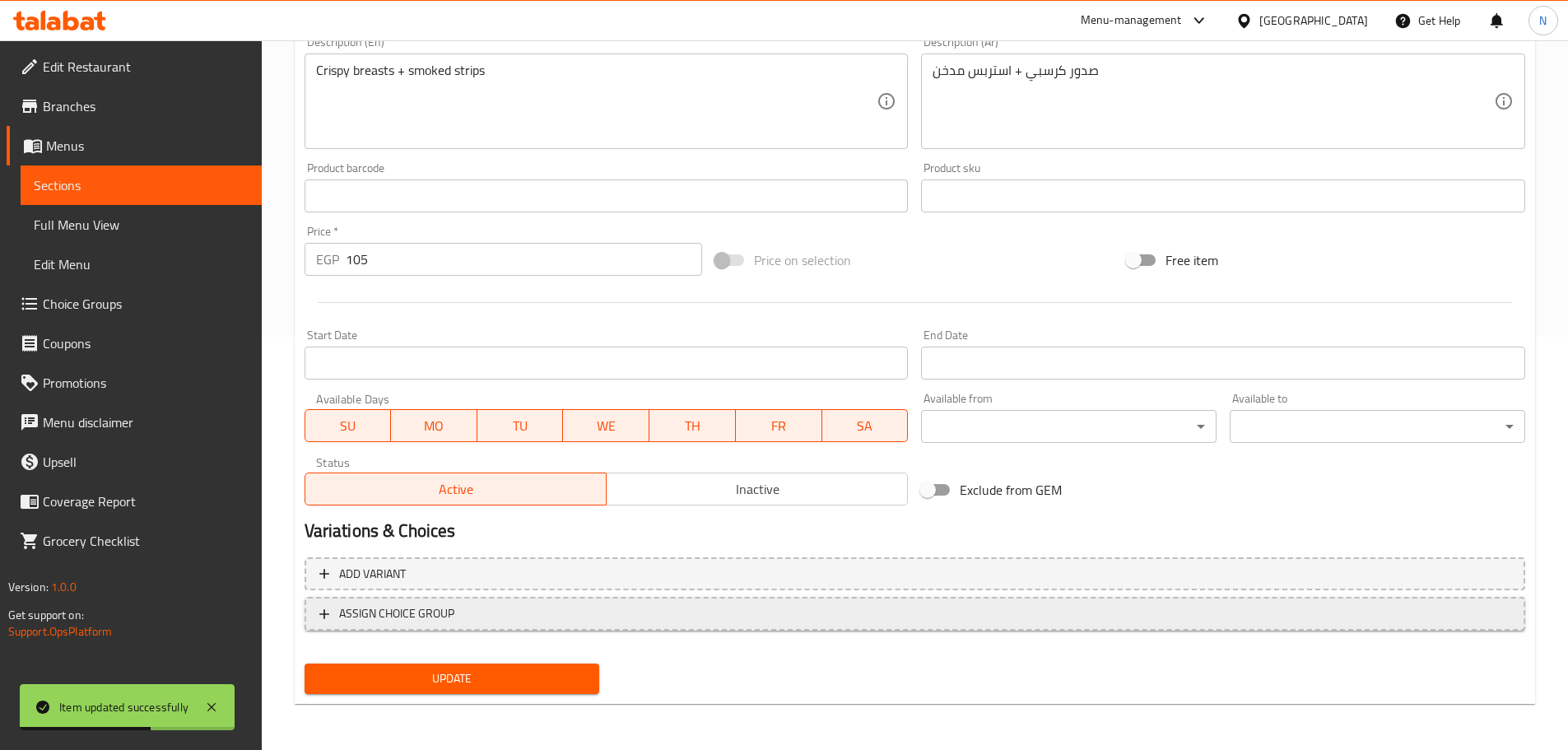
click at [569, 617] on span "ASSIGN CHOICE GROUP" at bounding box center [914, 614] width 1191 height 20
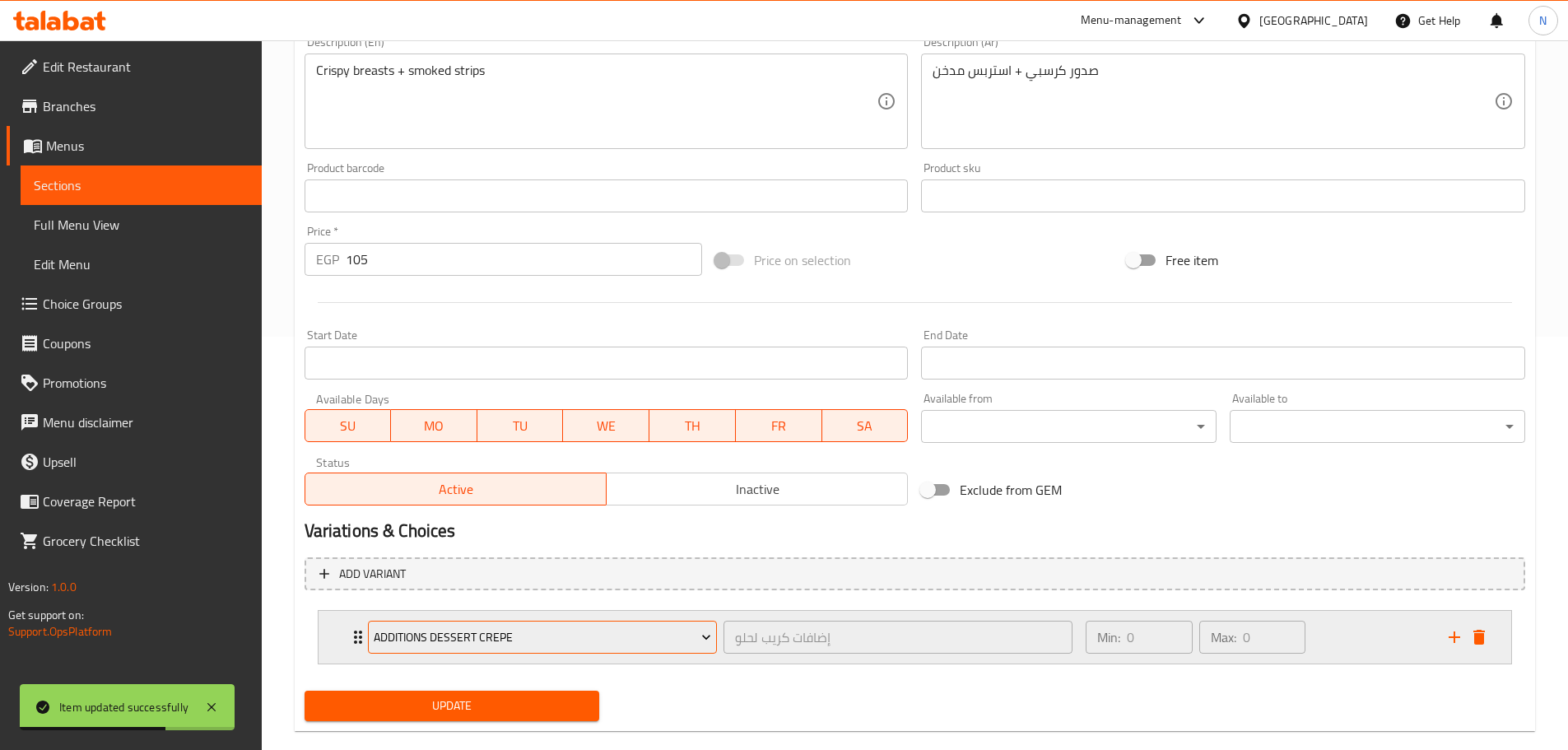
click at [513, 645] on span "Additions Dessert Crepe" at bounding box center [542, 638] width 337 height 20
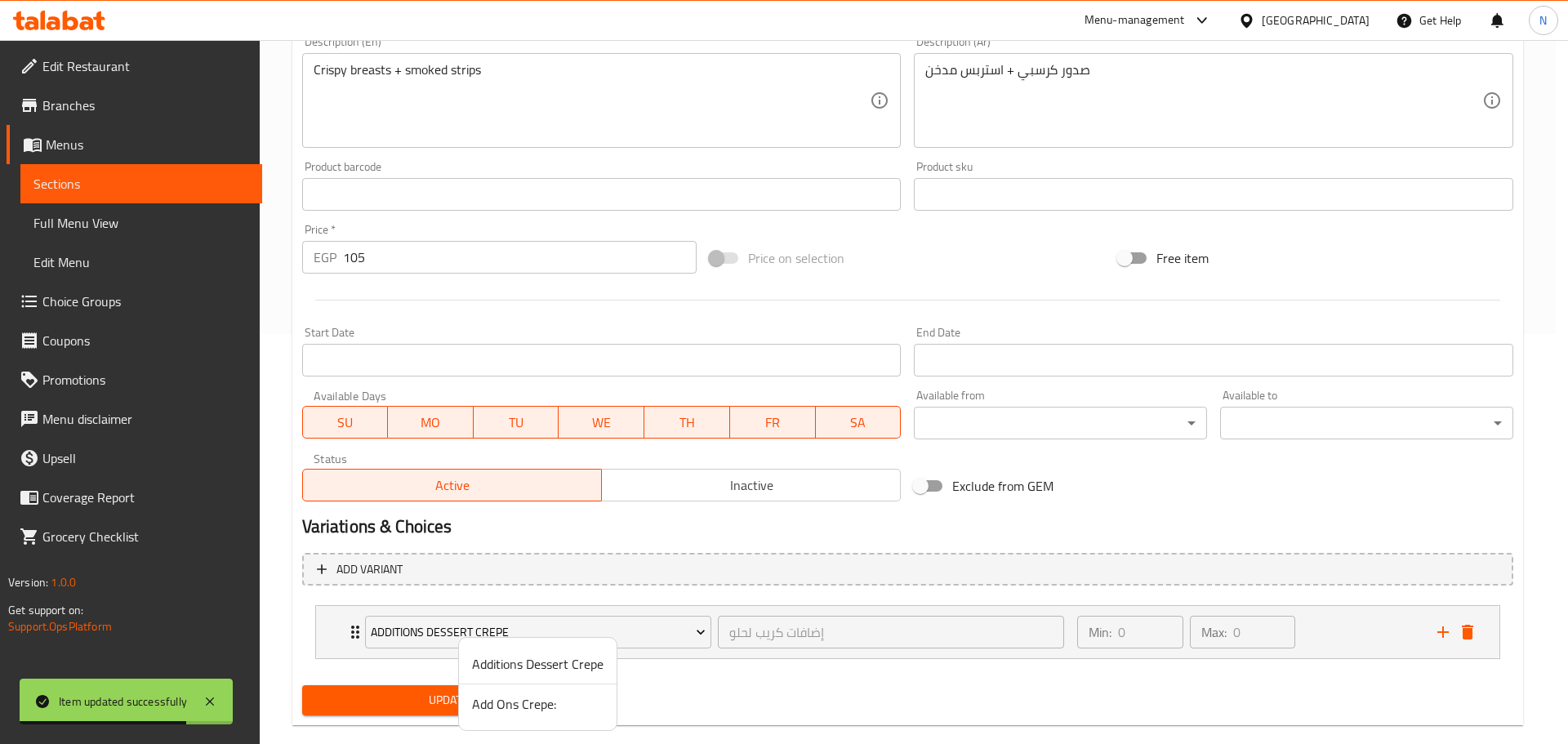
click at [485, 710] on span "Add Ons Crepe:" at bounding box center [538, 703] width 132 height 19
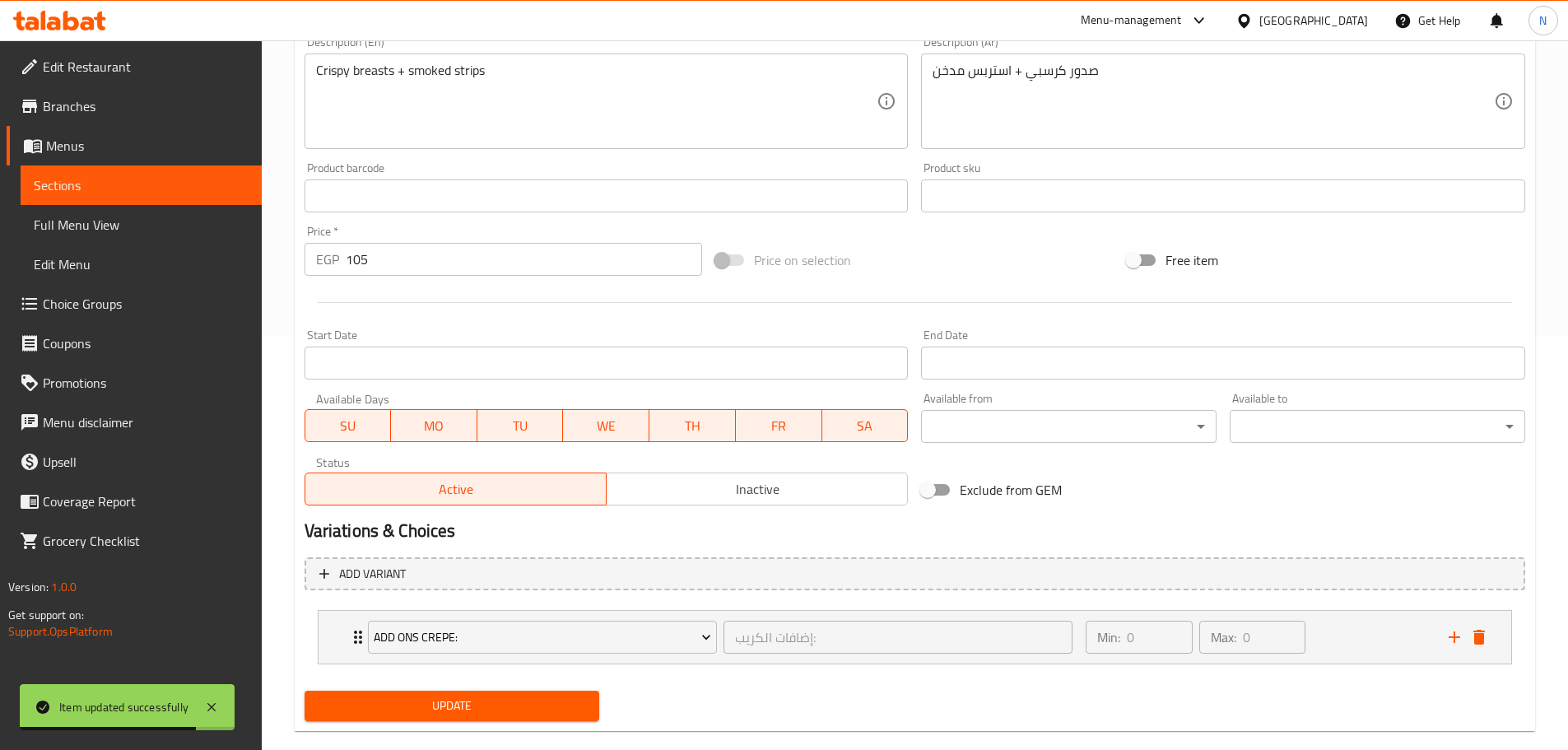
click at [463, 704] on span "Update" at bounding box center [452, 706] width 269 height 20
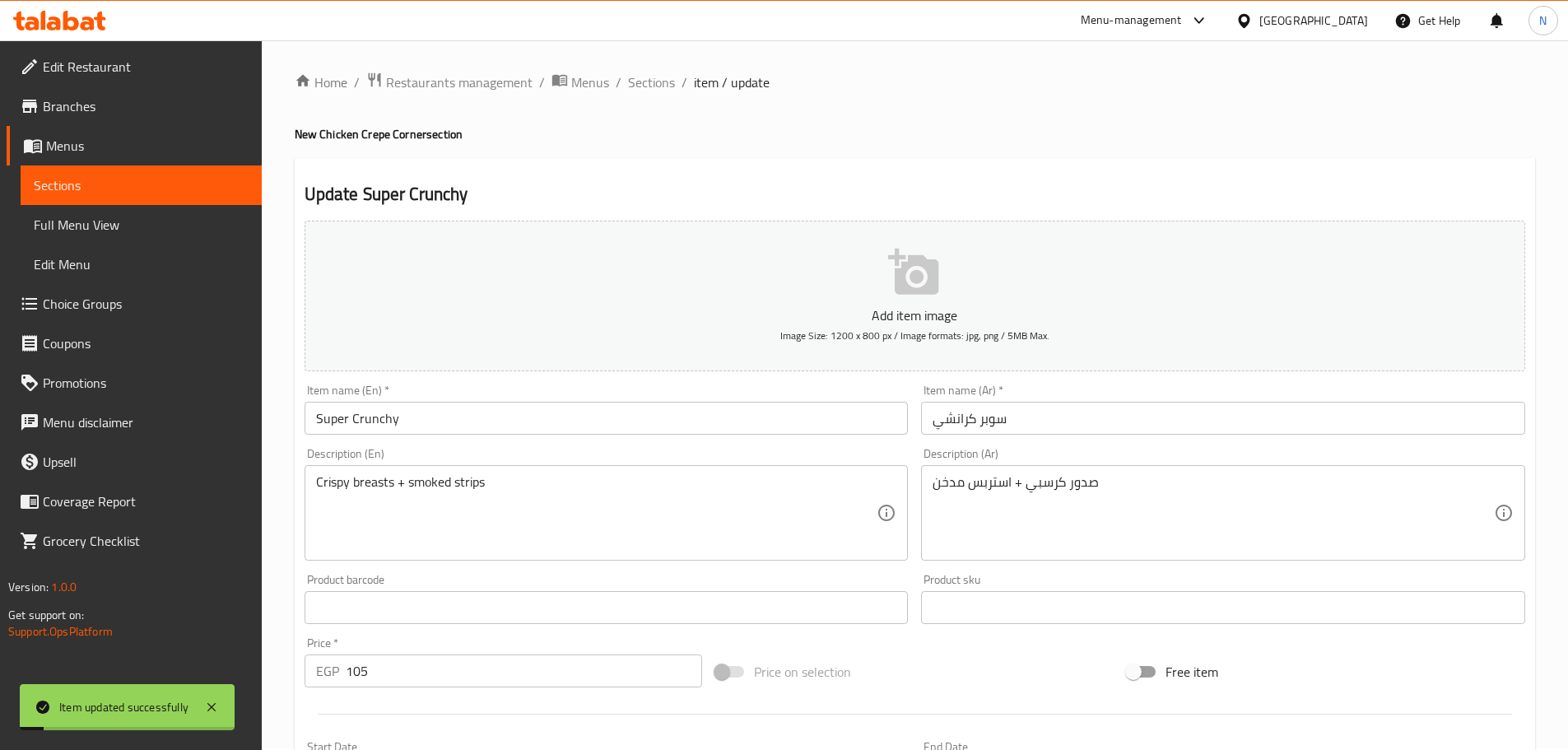
scroll to position [0, 0]
click at [647, 82] on span "Sections" at bounding box center [651, 83] width 47 height 20
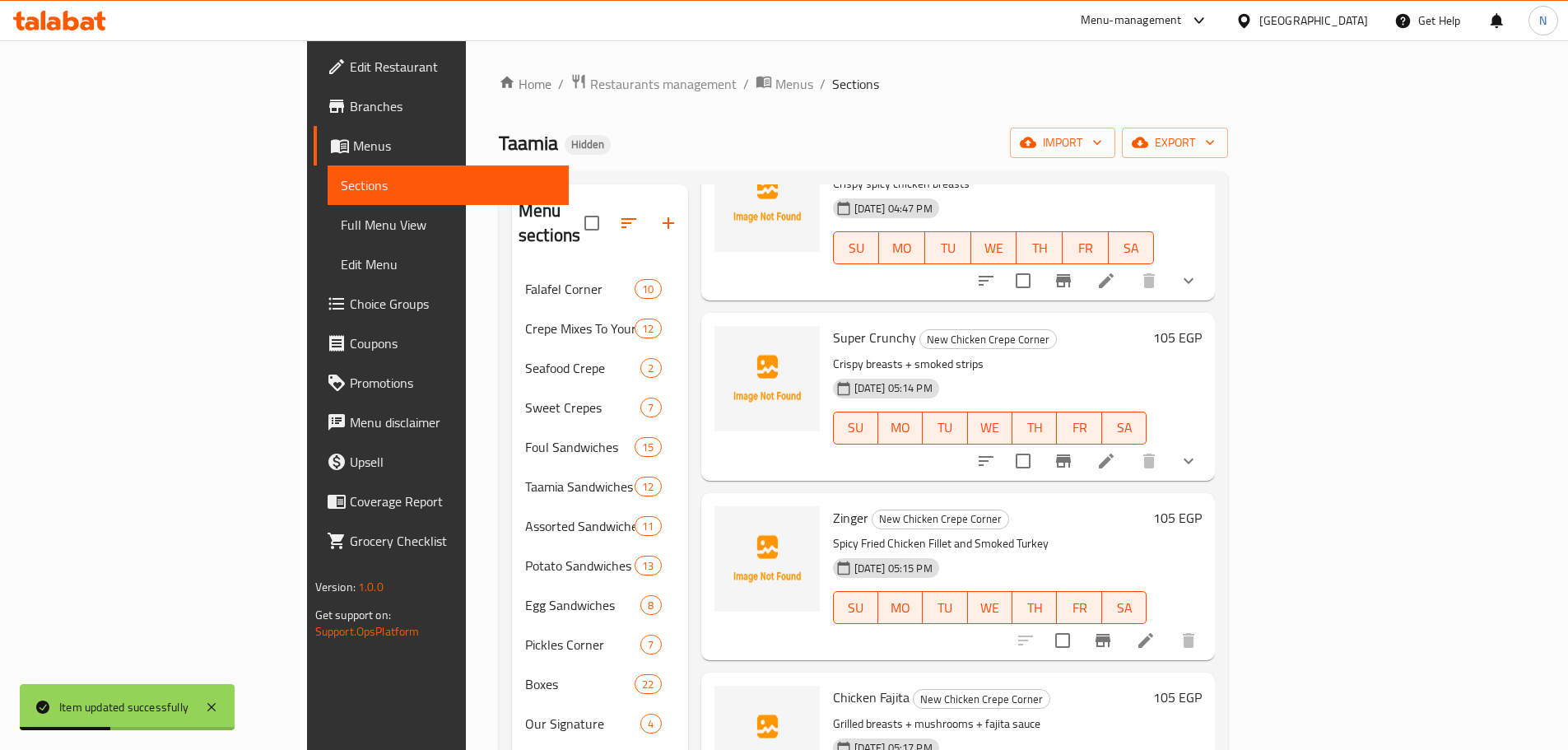
scroll to position [494, 0]
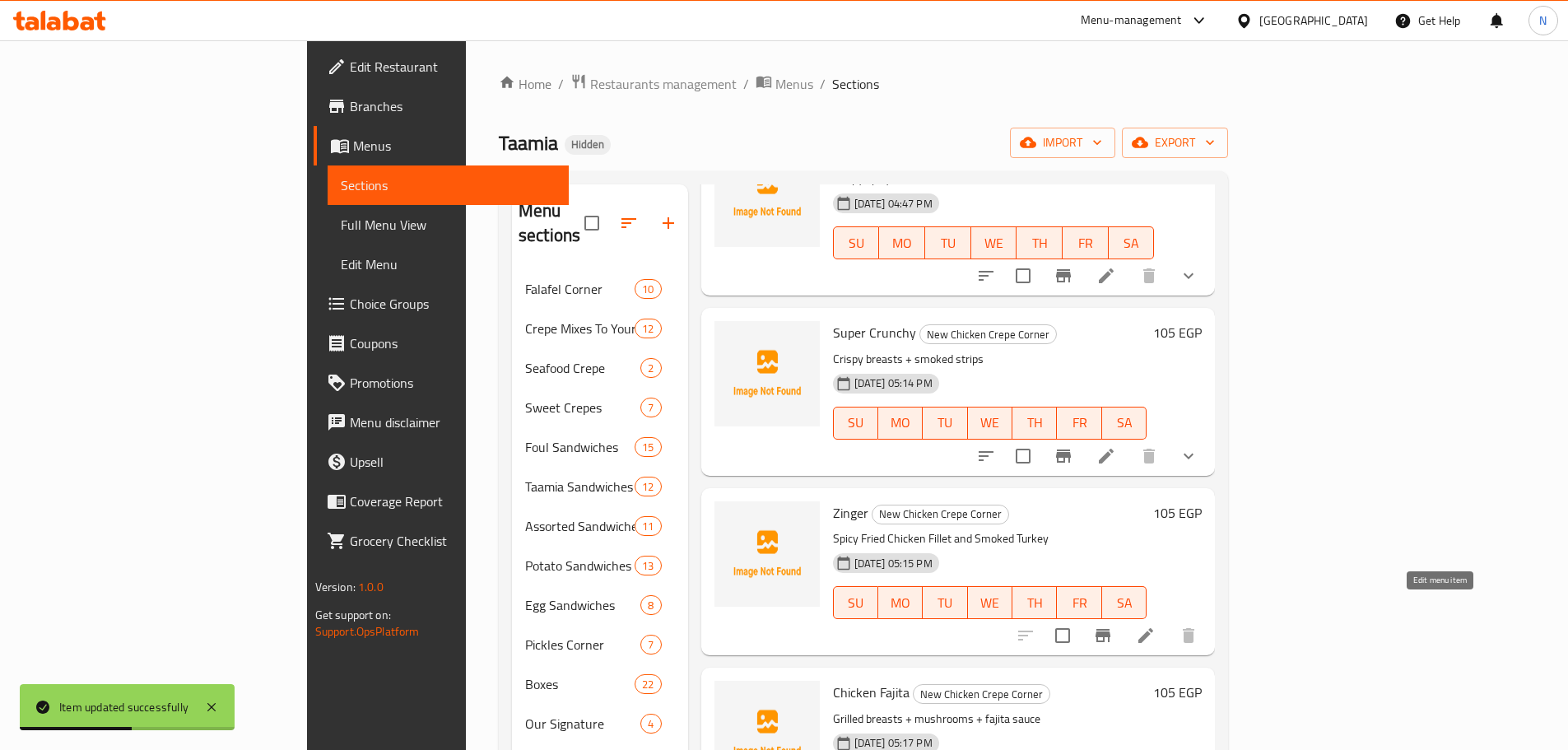
click at [1156, 626] on icon at bounding box center [1145, 635] width 20 height 20
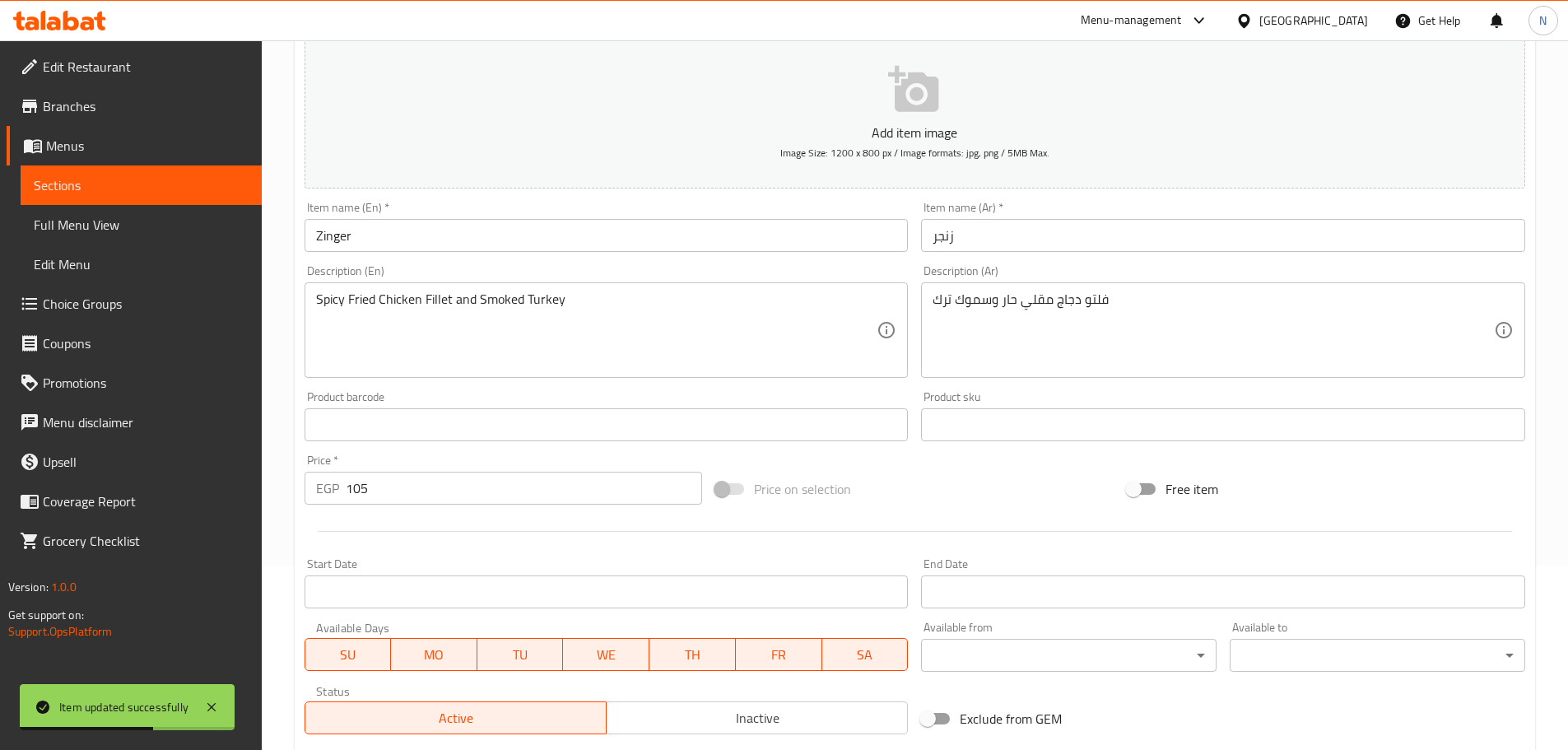
scroll to position [413, 0]
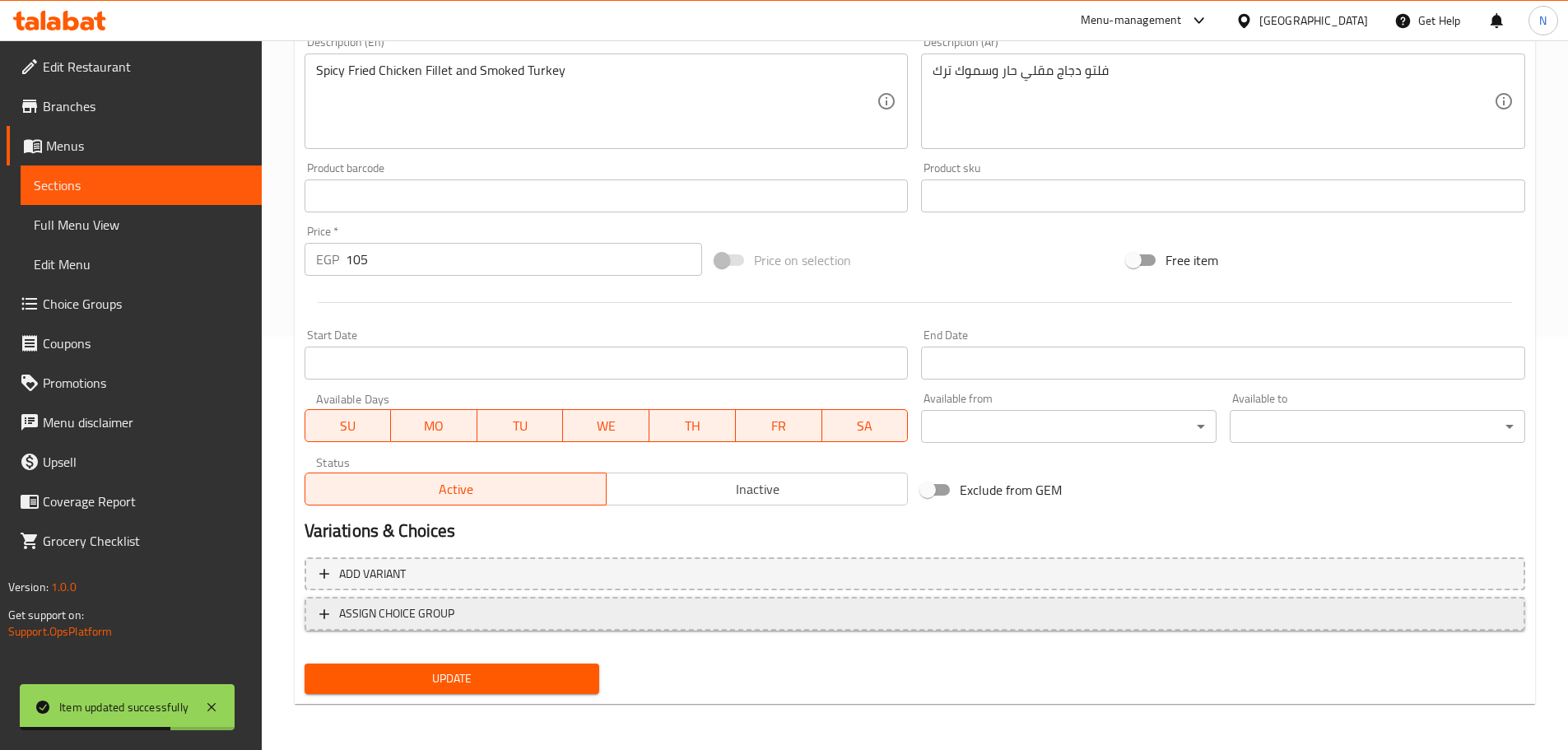
click at [478, 616] on span "ASSIGN CHOICE GROUP" at bounding box center [914, 614] width 1191 height 20
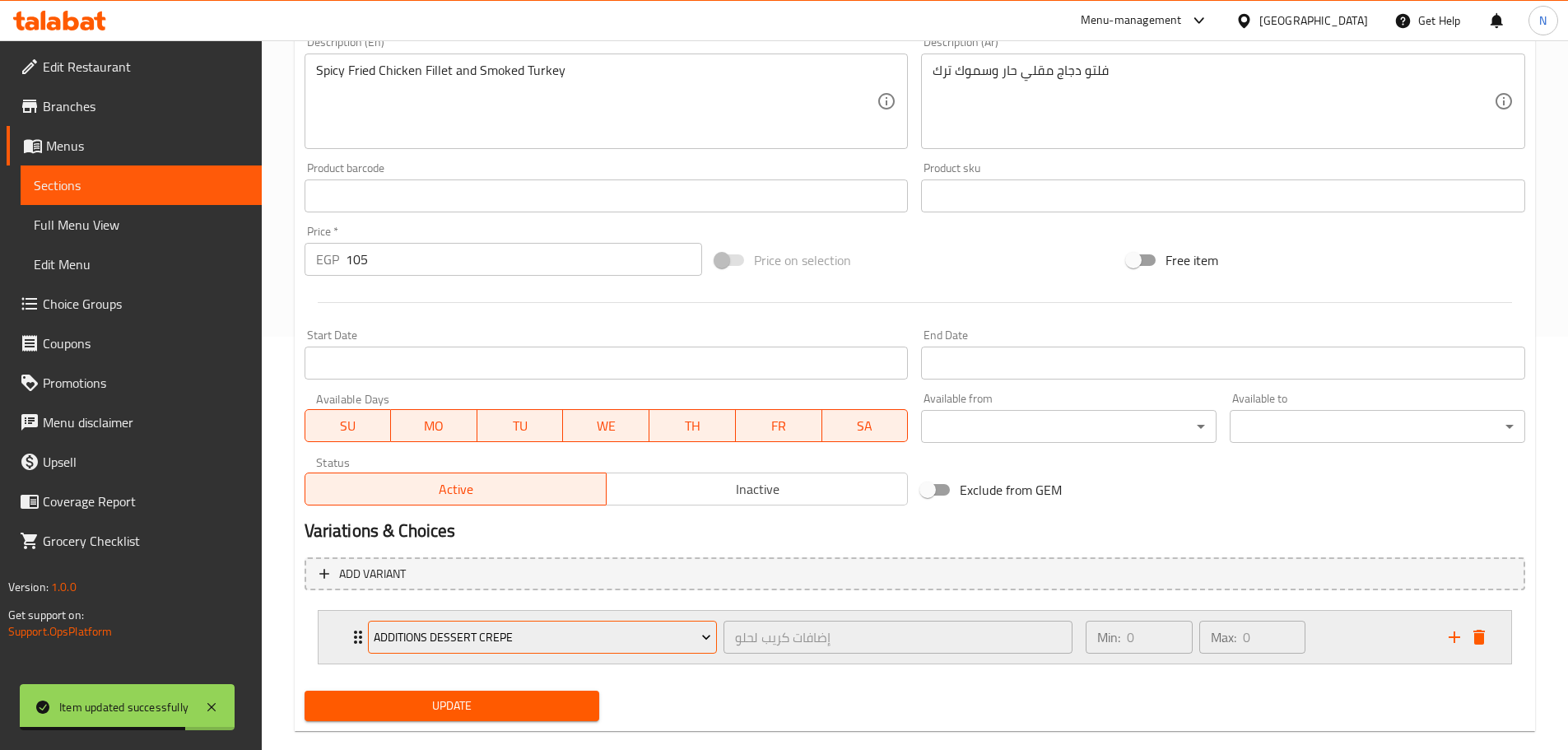
click at [478, 643] on span "Additions Dessert Crepe" at bounding box center [542, 638] width 337 height 20
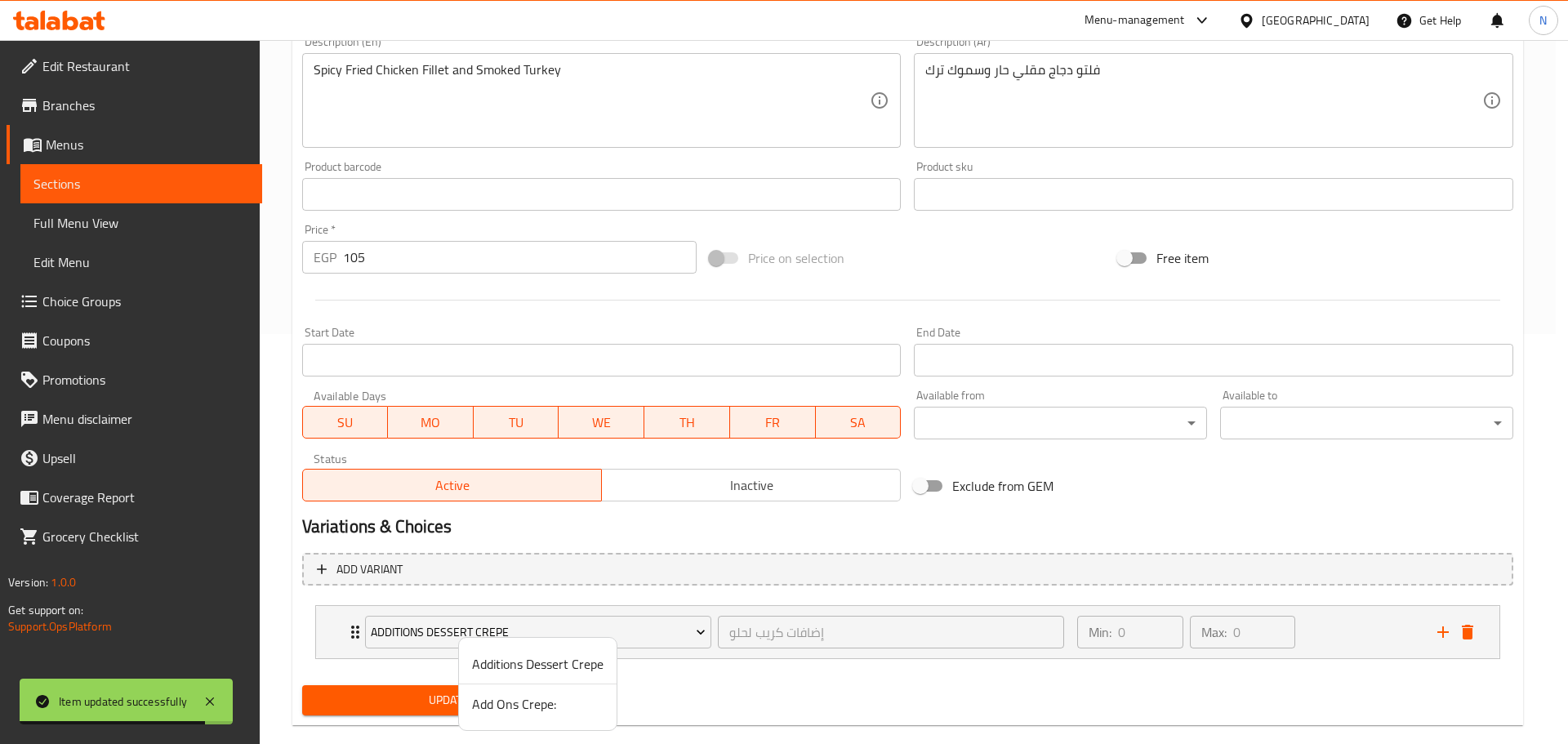
click at [504, 701] on span "Add Ons Crepe:" at bounding box center [538, 703] width 132 height 19
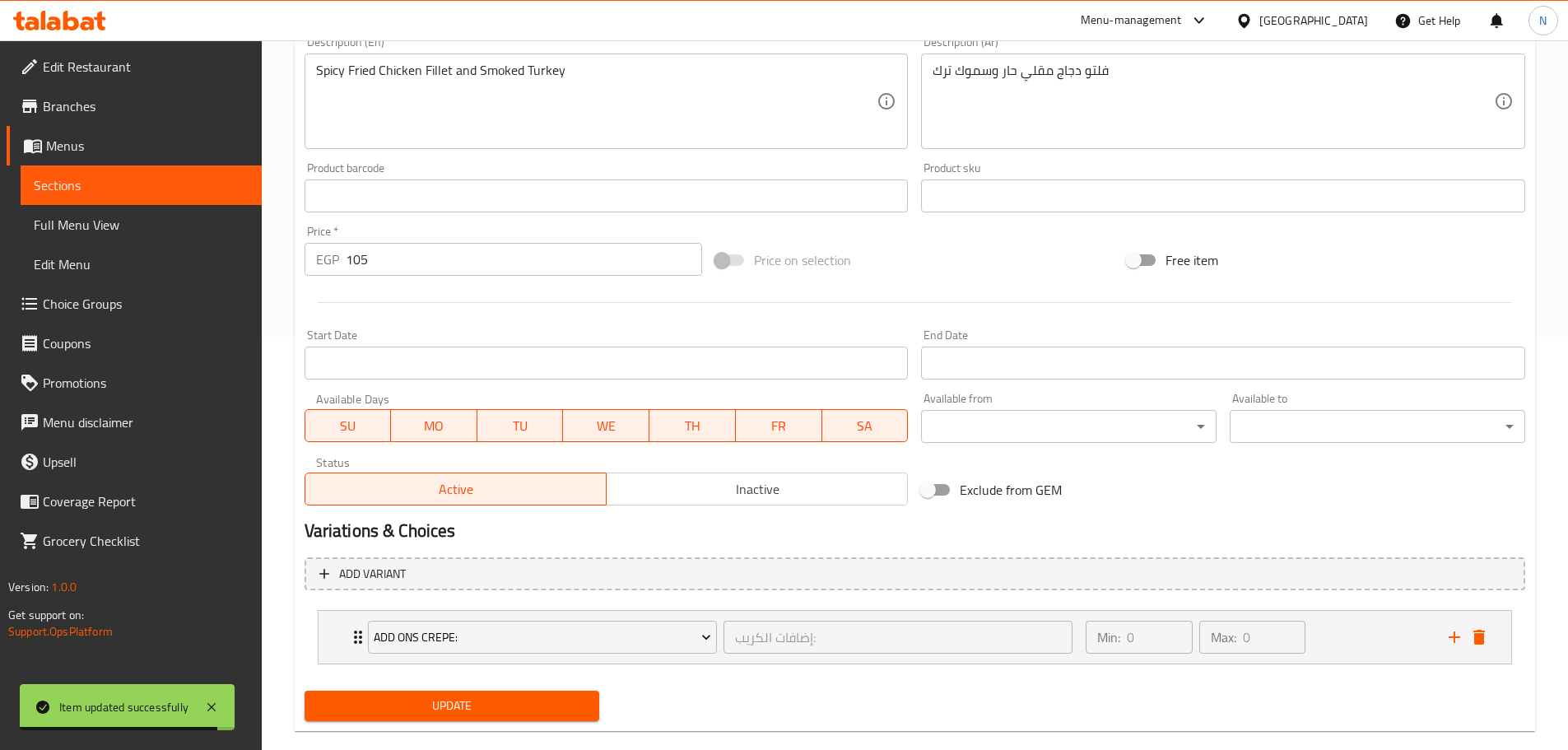
click at [493, 713] on span "Update" at bounding box center [452, 706] width 269 height 20
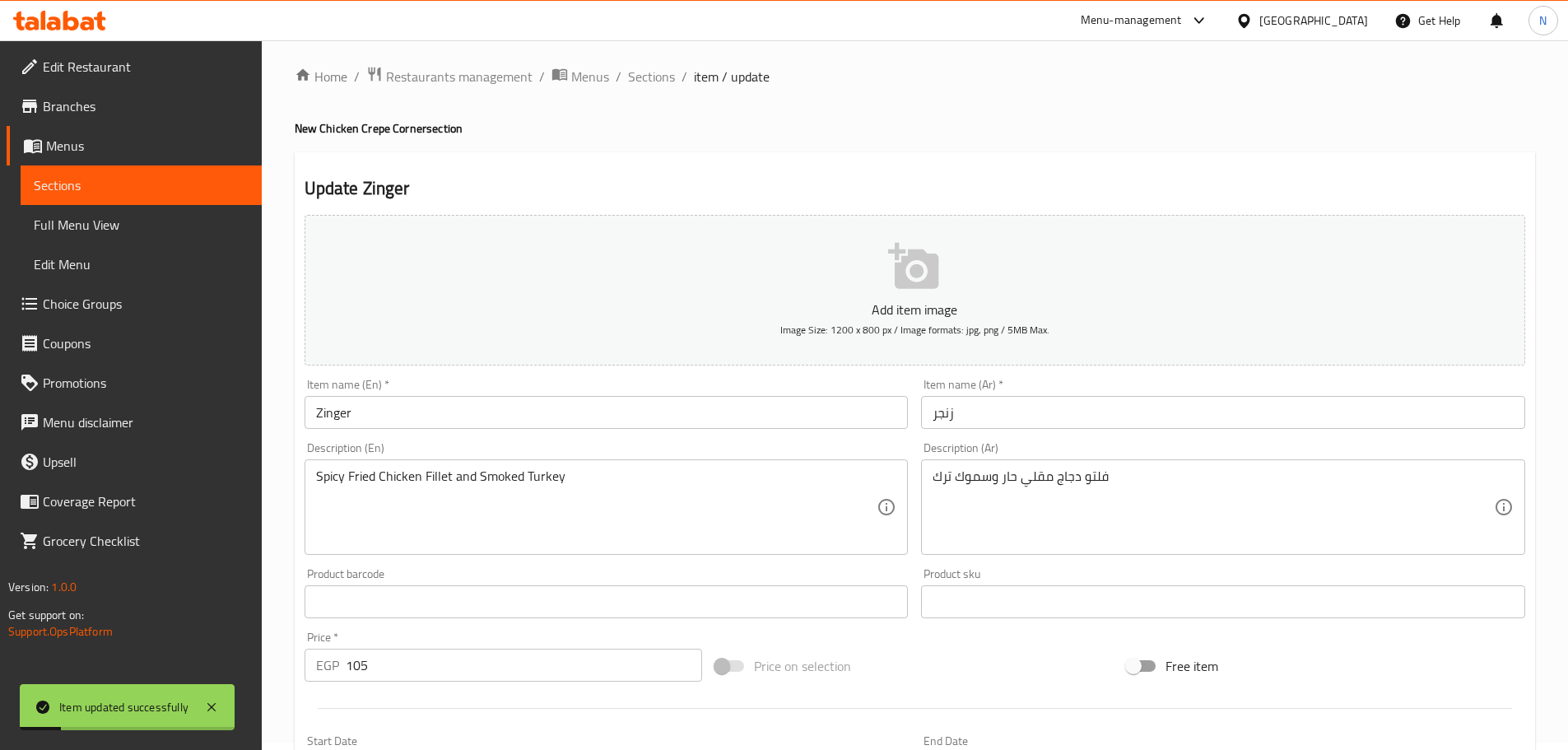
scroll to position [0, 0]
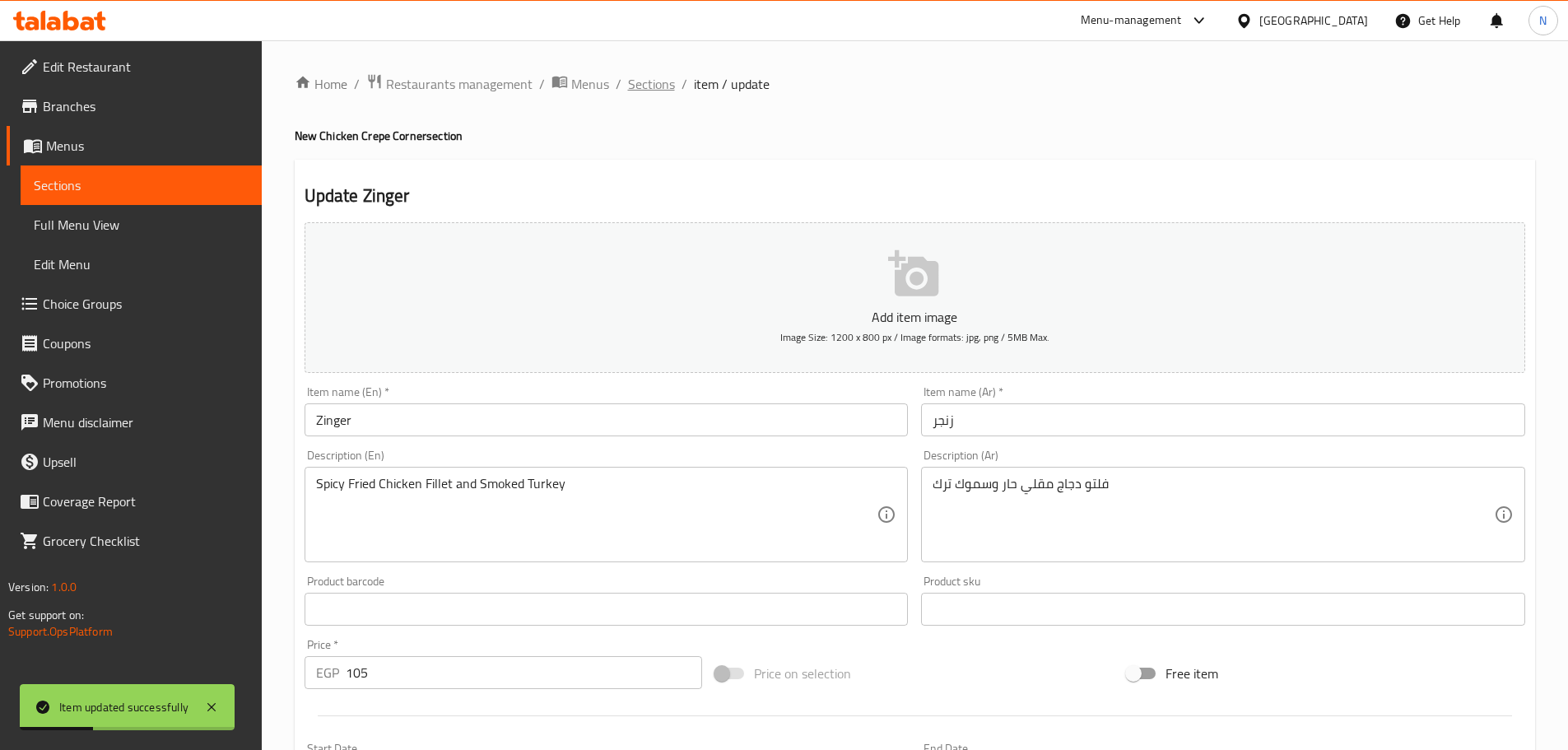
click at [655, 84] on span "Sections" at bounding box center [651, 83] width 47 height 20
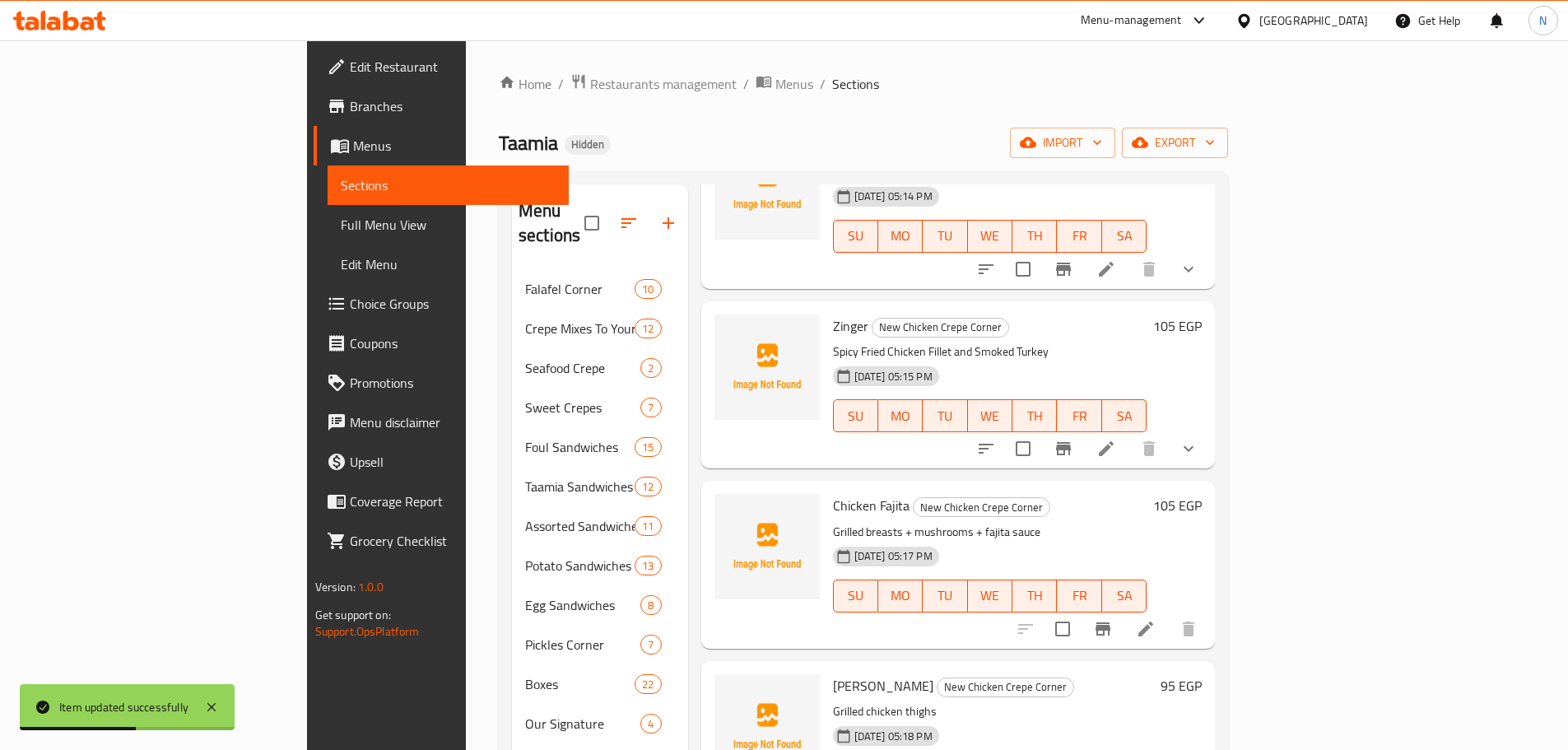
scroll to position [741, 0]
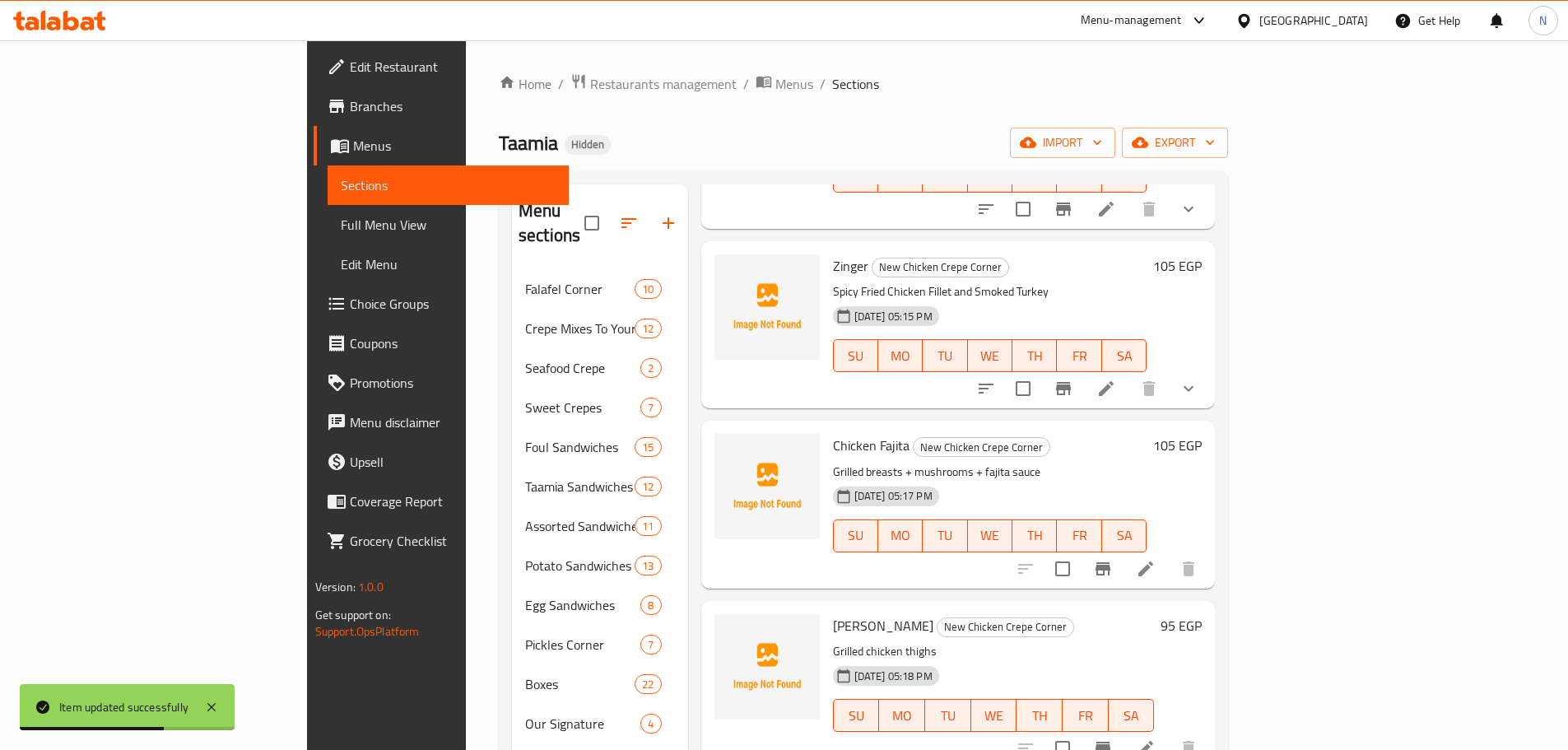
click at [1169, 554] on li at bounding box center [1146, 569] width 46 height 30
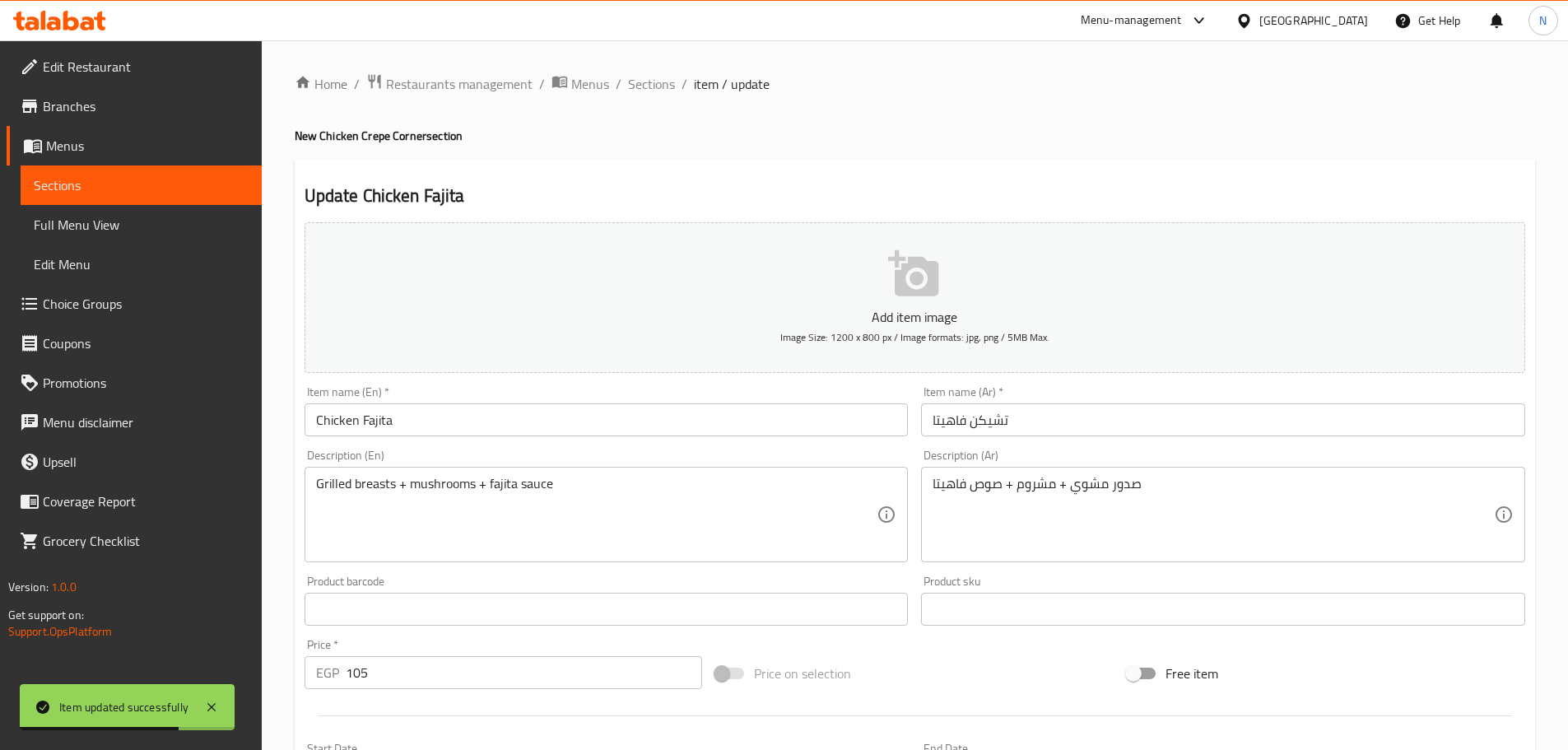
scroll to position [413, 0]
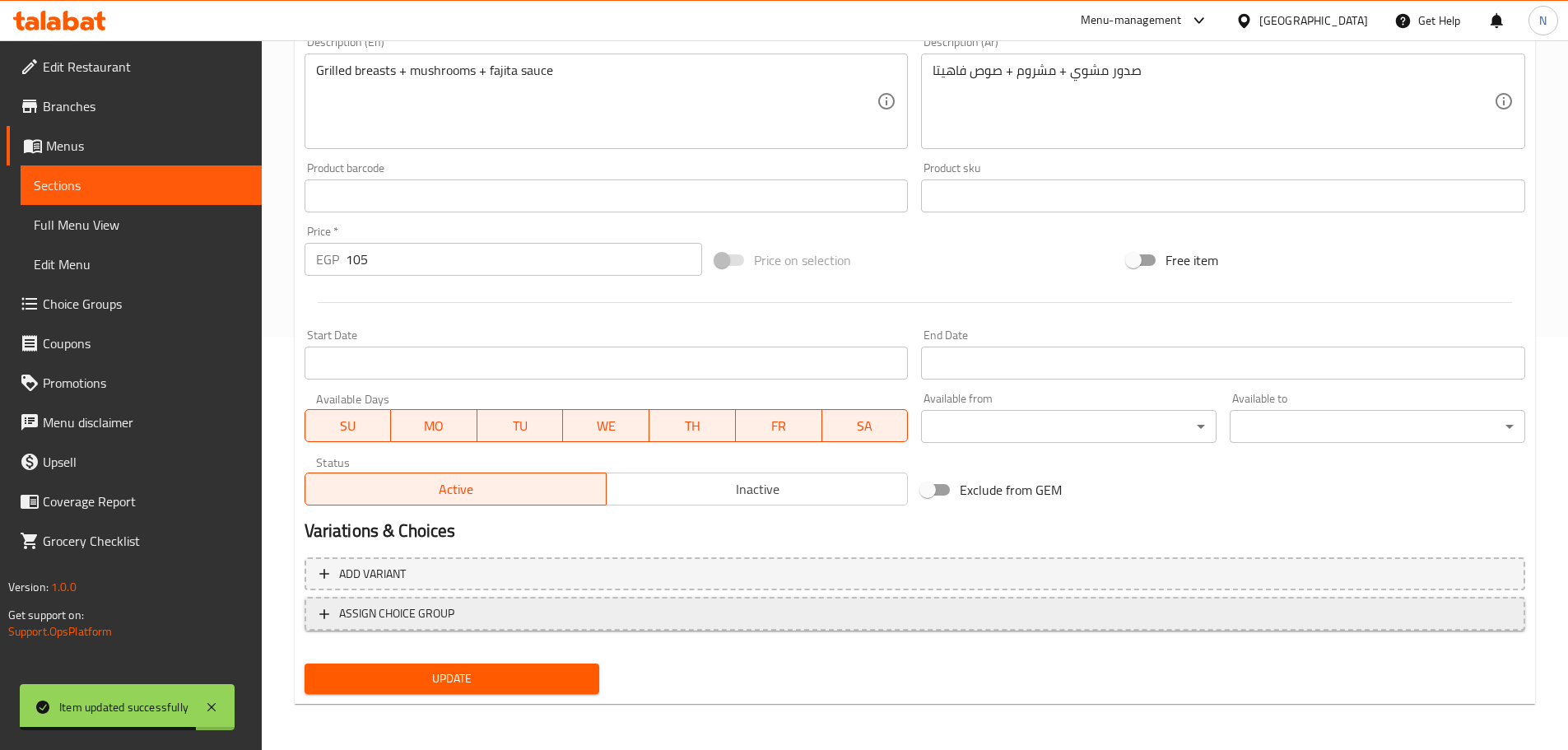
click at [469, 618] on span "ASSIGN CHOICE GROUP" at bounding box center [914, 614] width 1191 height 20
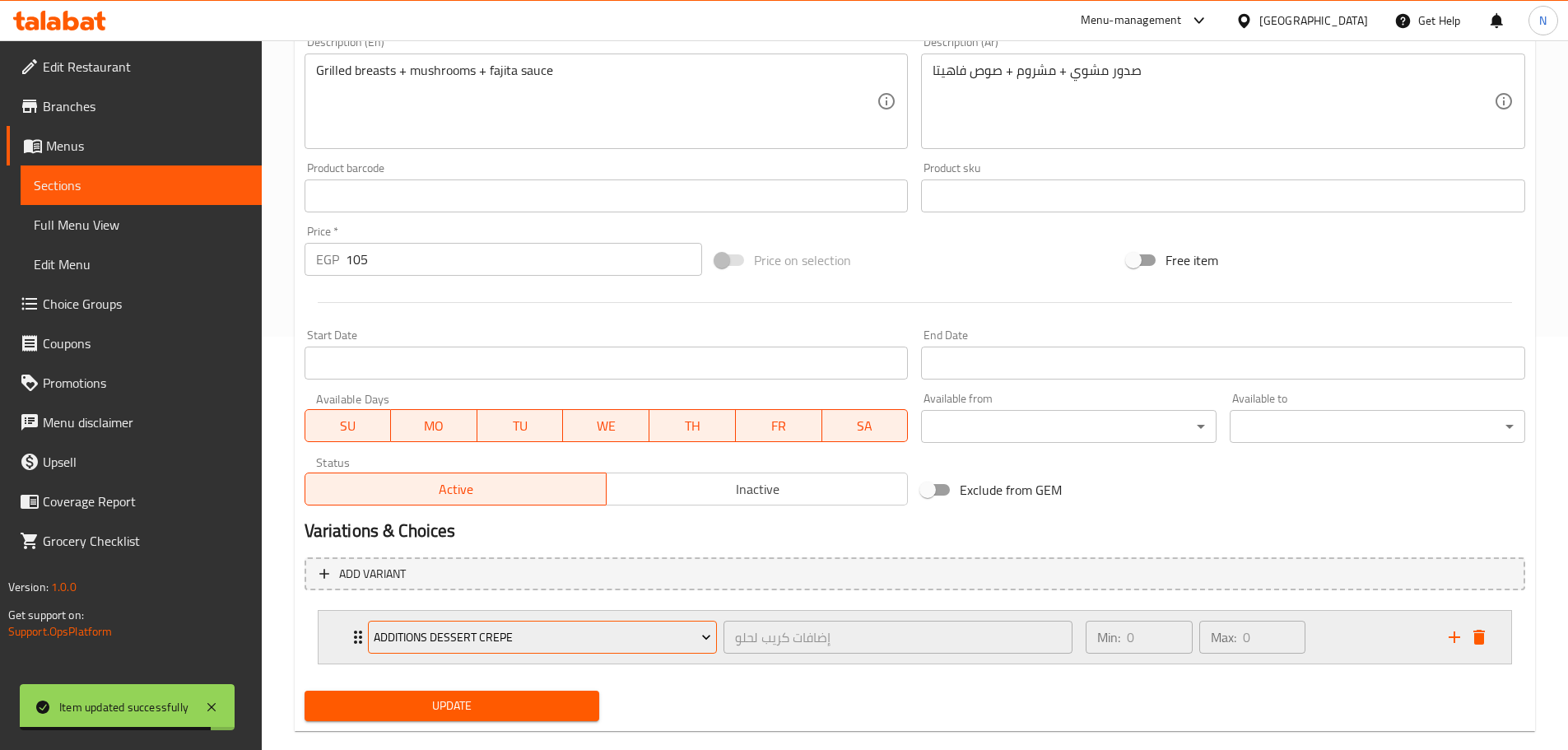
click at [472, 638] on span "Additions Dessert Crepe" at bounding box center [542, 638] width 337 height 20
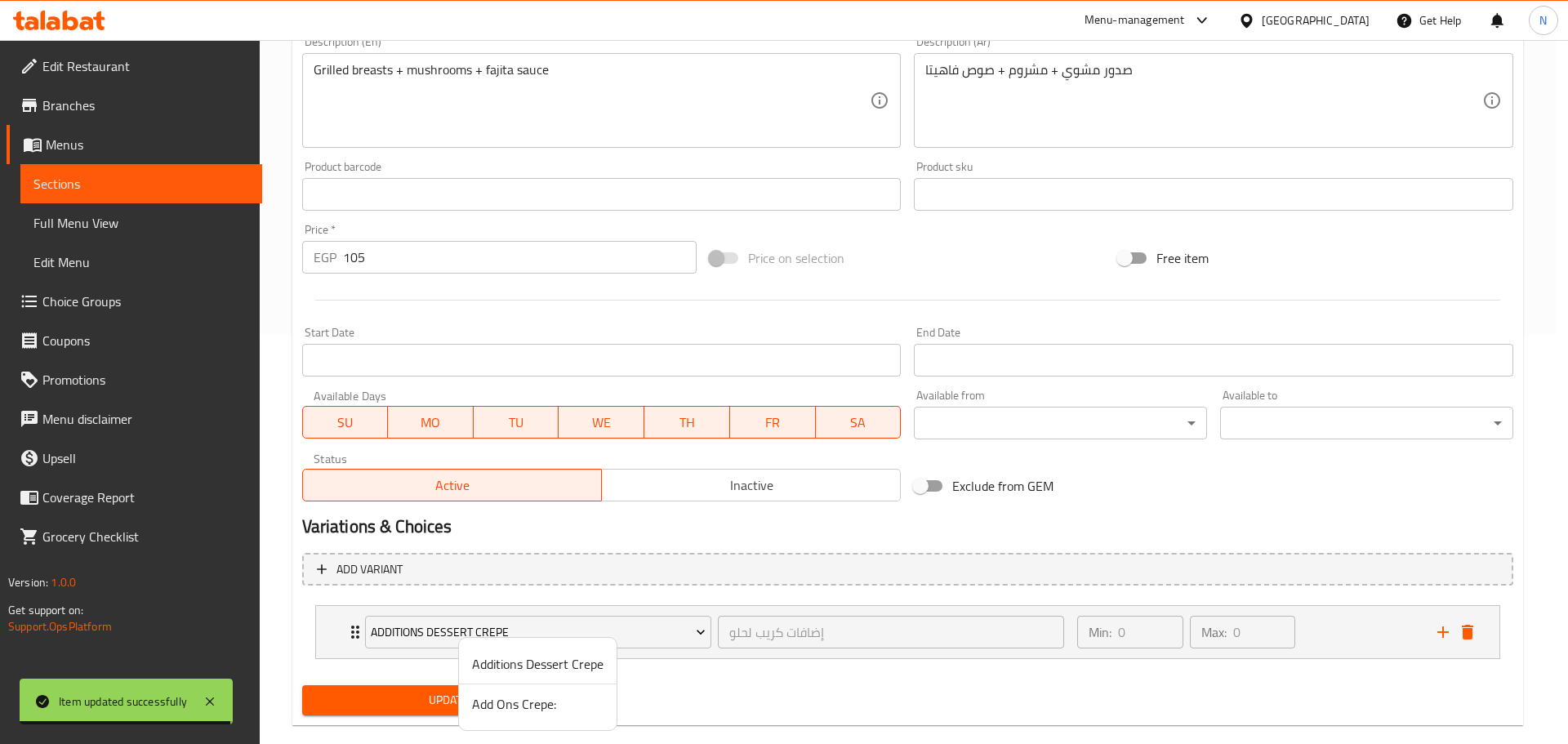
click at [483, 706] on span "Add Ons Crepe:" at bounding box center [538, 703] width 132 height 19
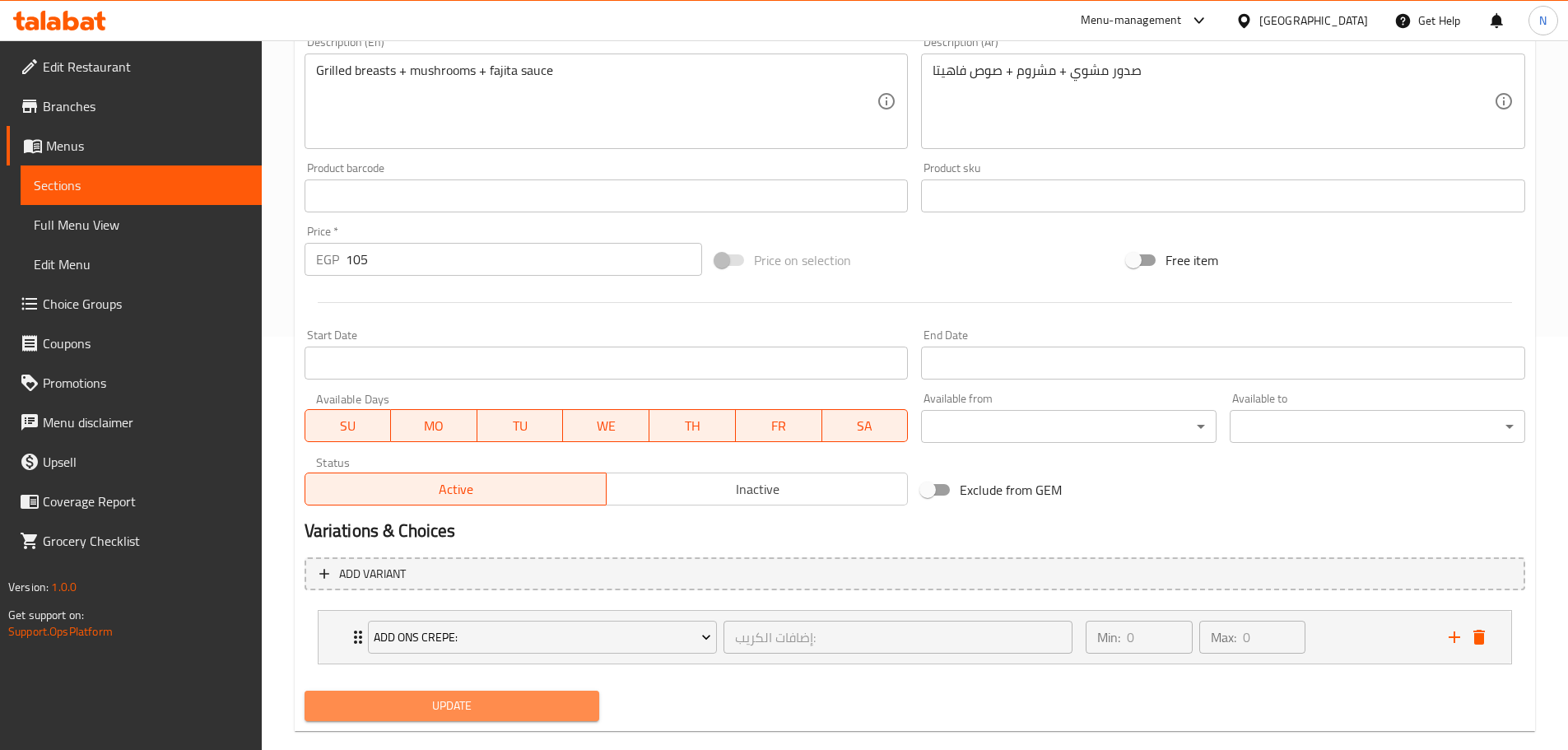
click at [455, 703] on span "Update" at bounding box center [452, 706] width 269 height 20
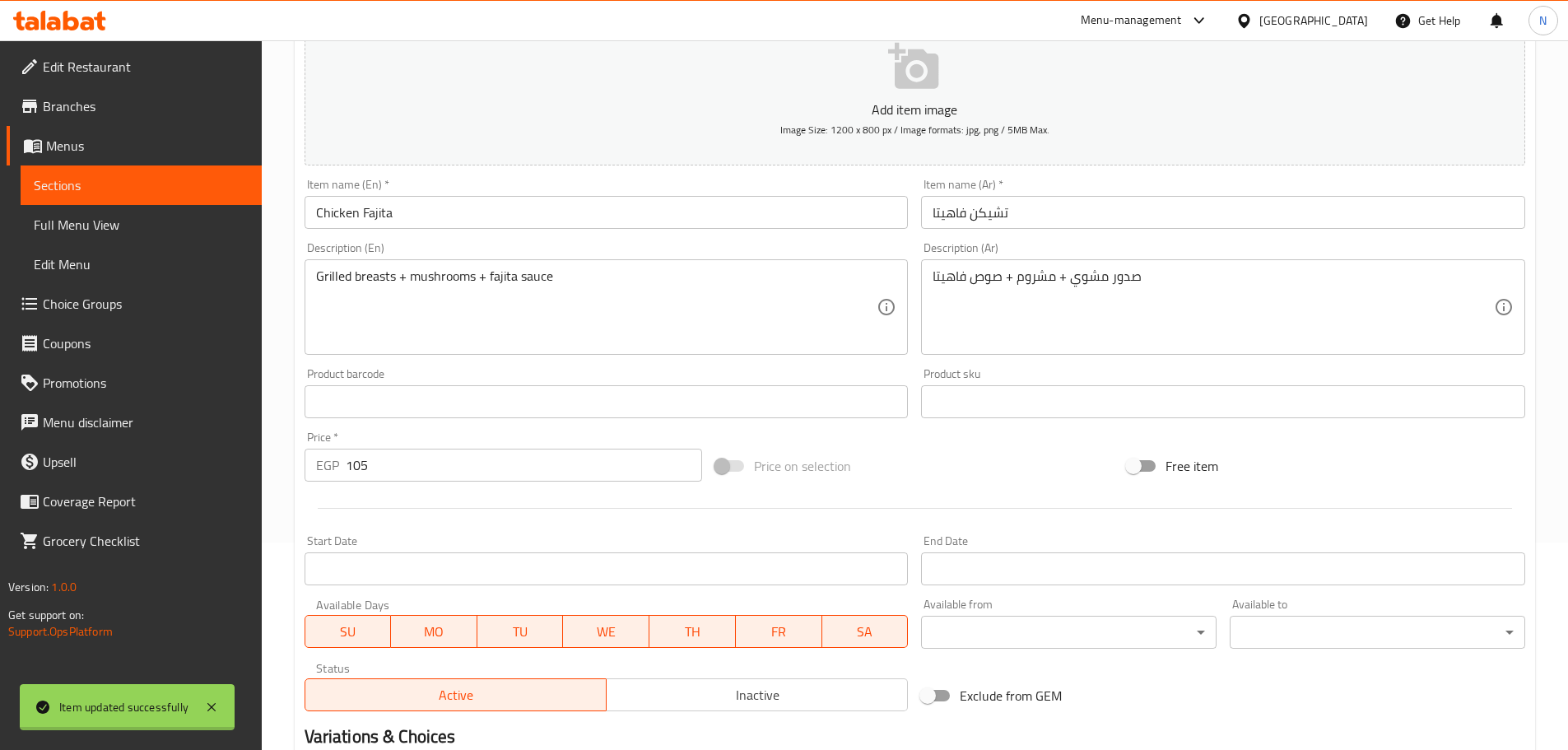
scroll to position [0, 0]
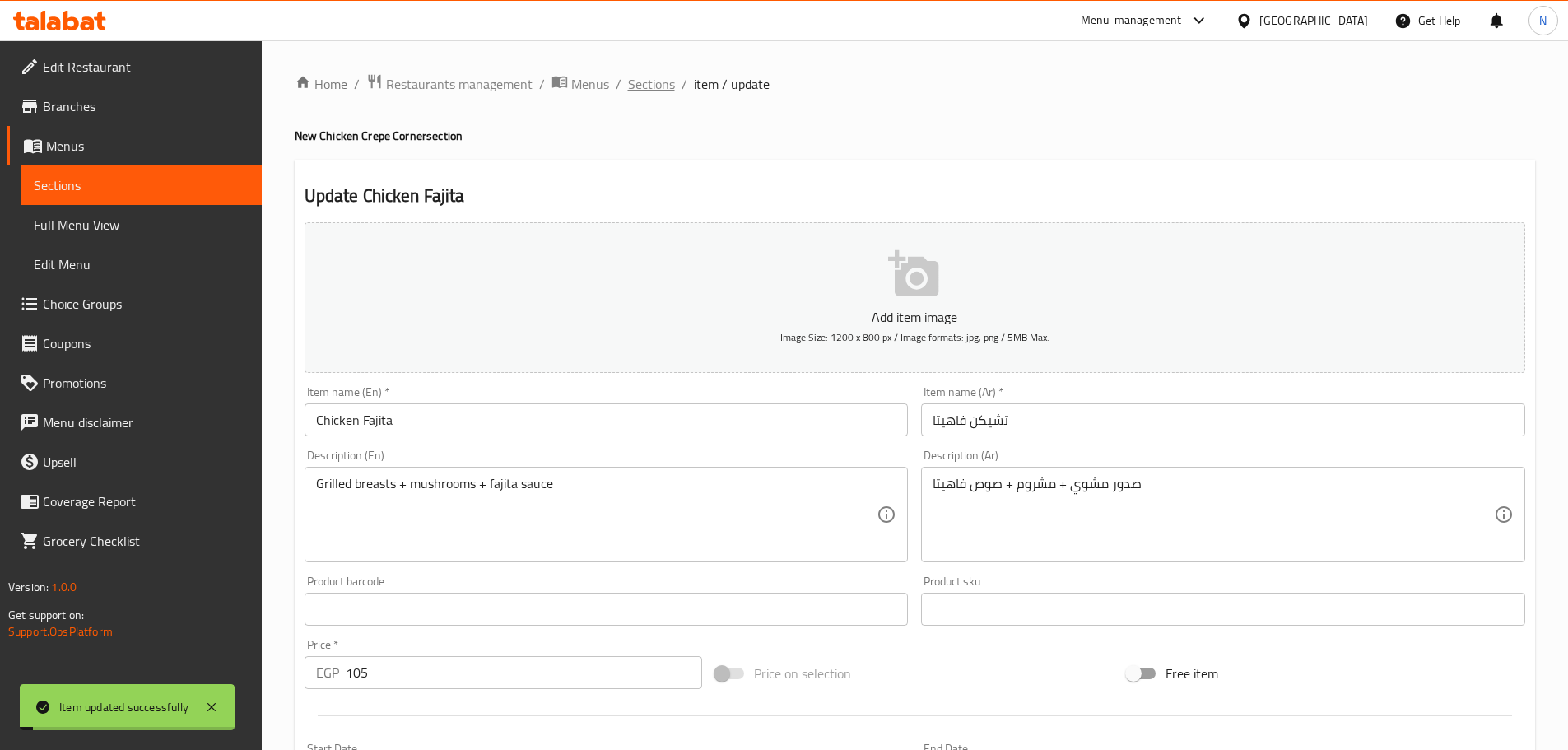
click at [644, 89] on span "Sections" at bounding box center [651, 83] width 47 height 20
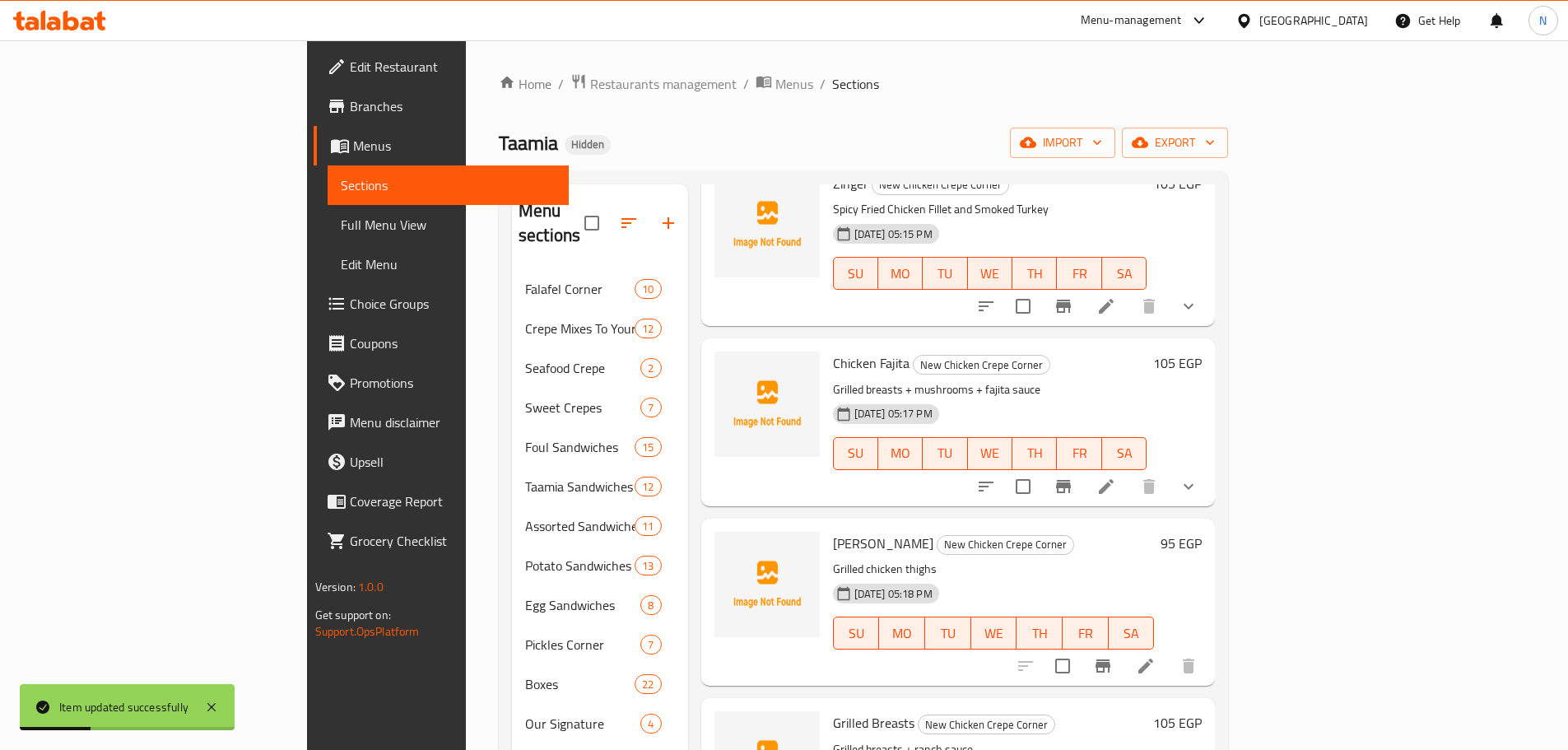
scroll to position [906, 0]
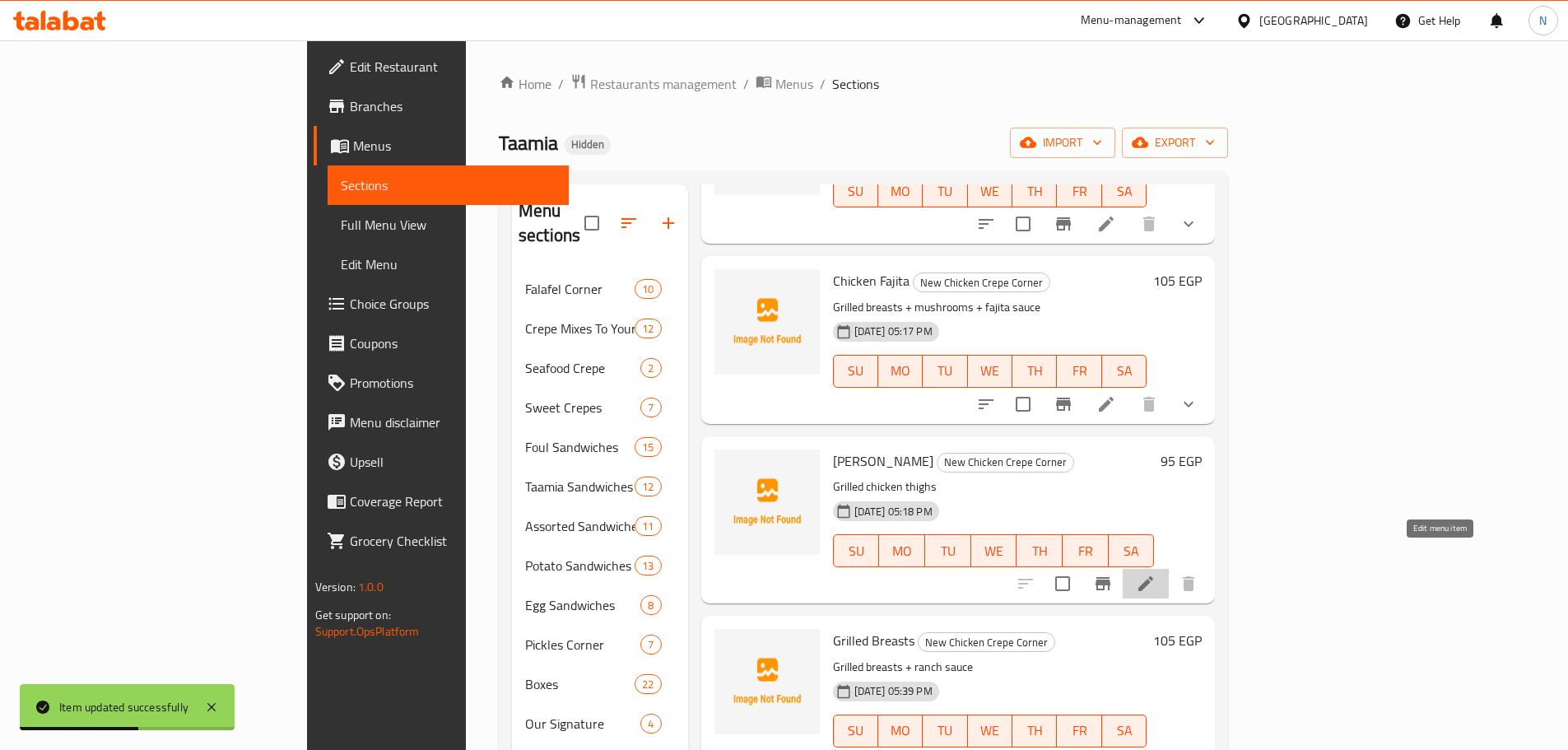
click at [1156, 574] on icon at bounding box center [1145, 583] width 20 height 20
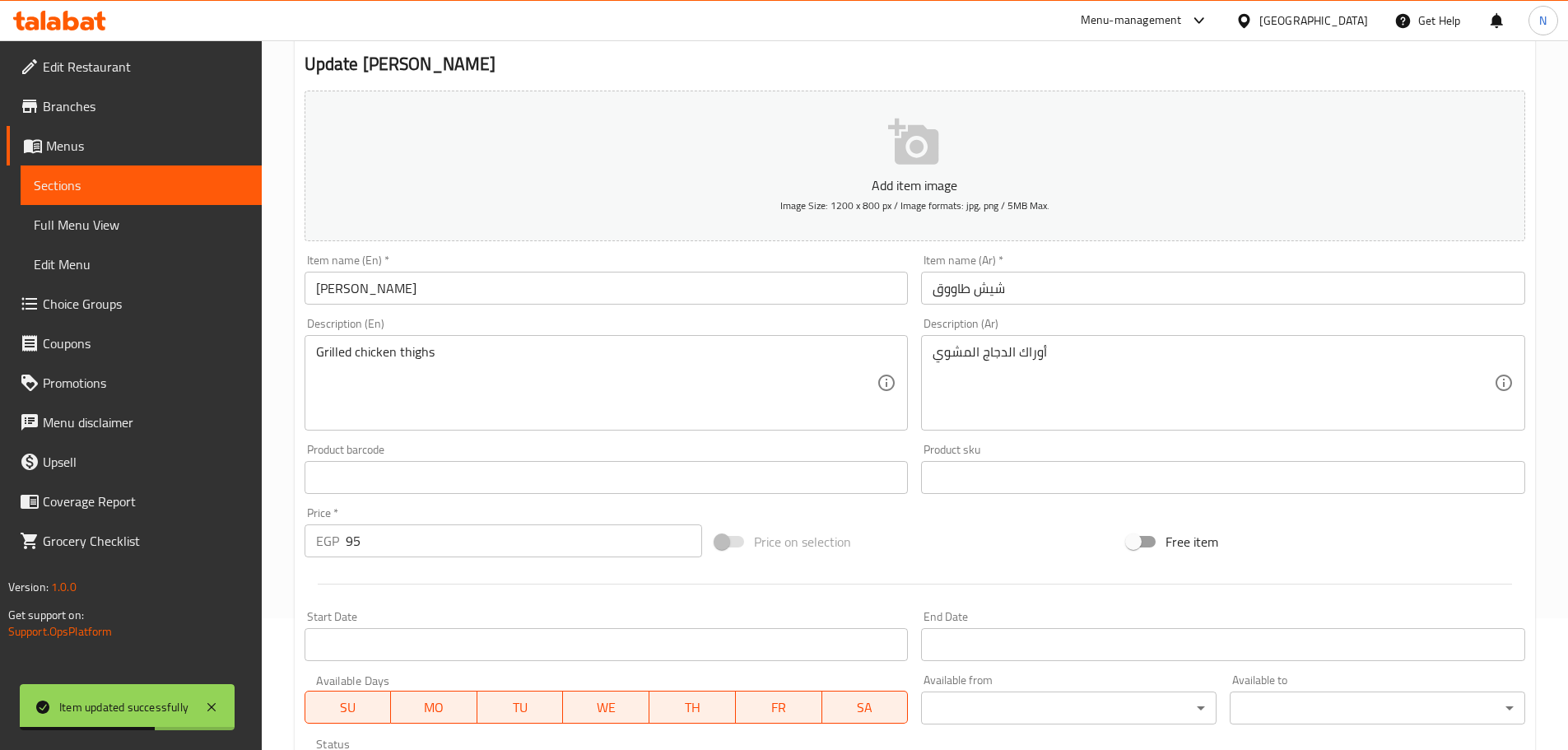
scroll to position [411, 0]
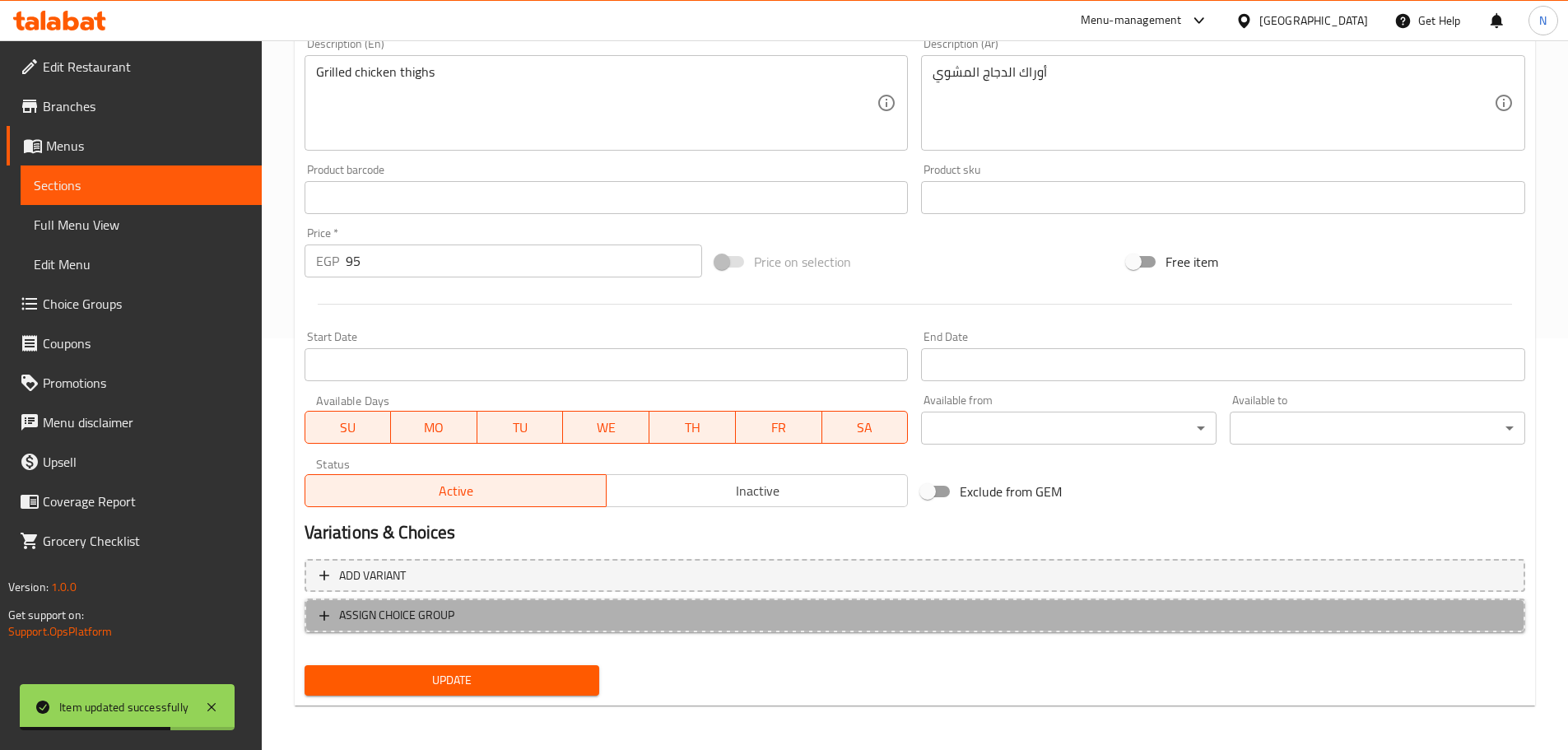
click at [609, 610] on span "ASSIGN CHOICE GROUP" at bounding box center [914, 615] width 1191 height 20
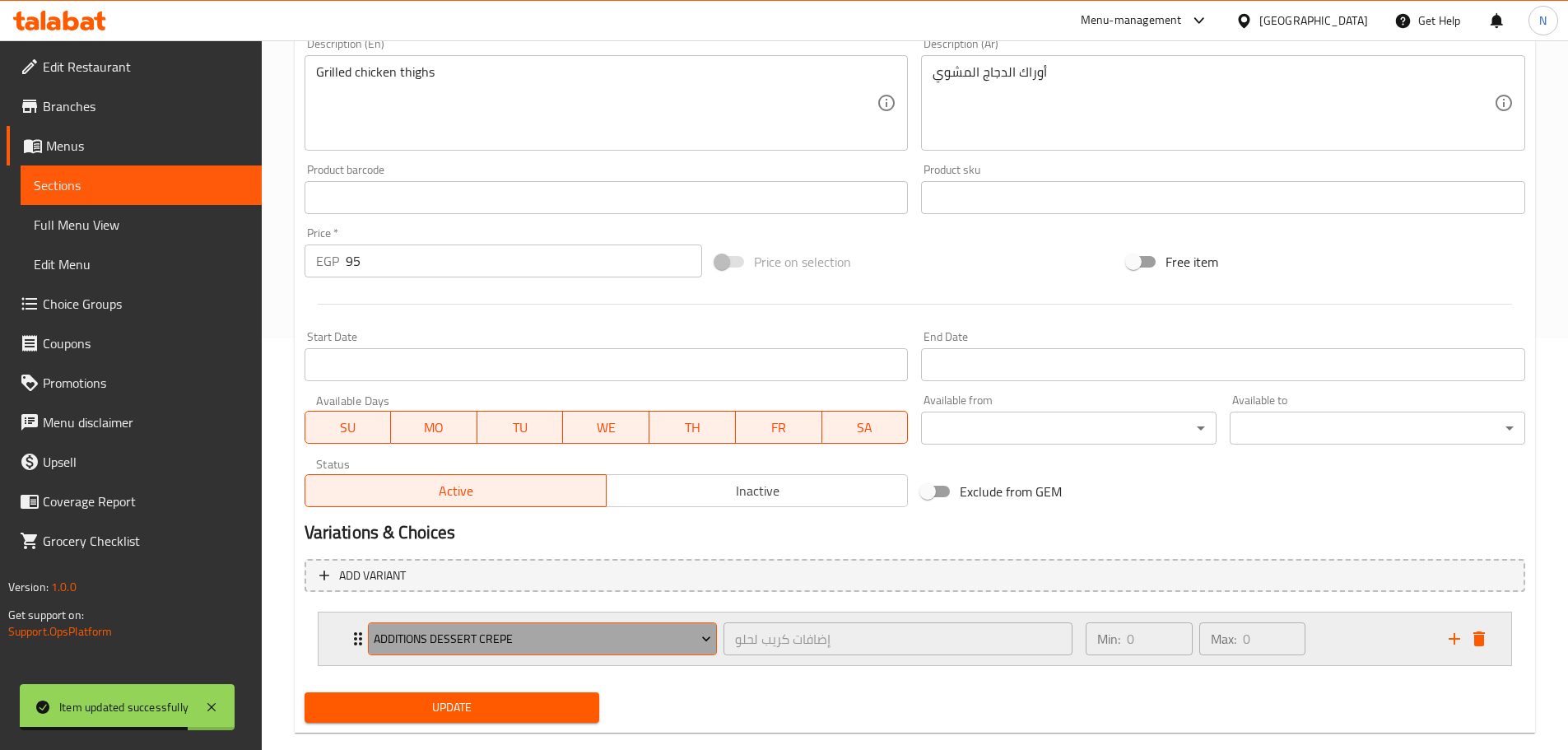
click at [461, 646] on span "Additions Dessert Crepe" at bounding box center [542, 639] width 337 height 20
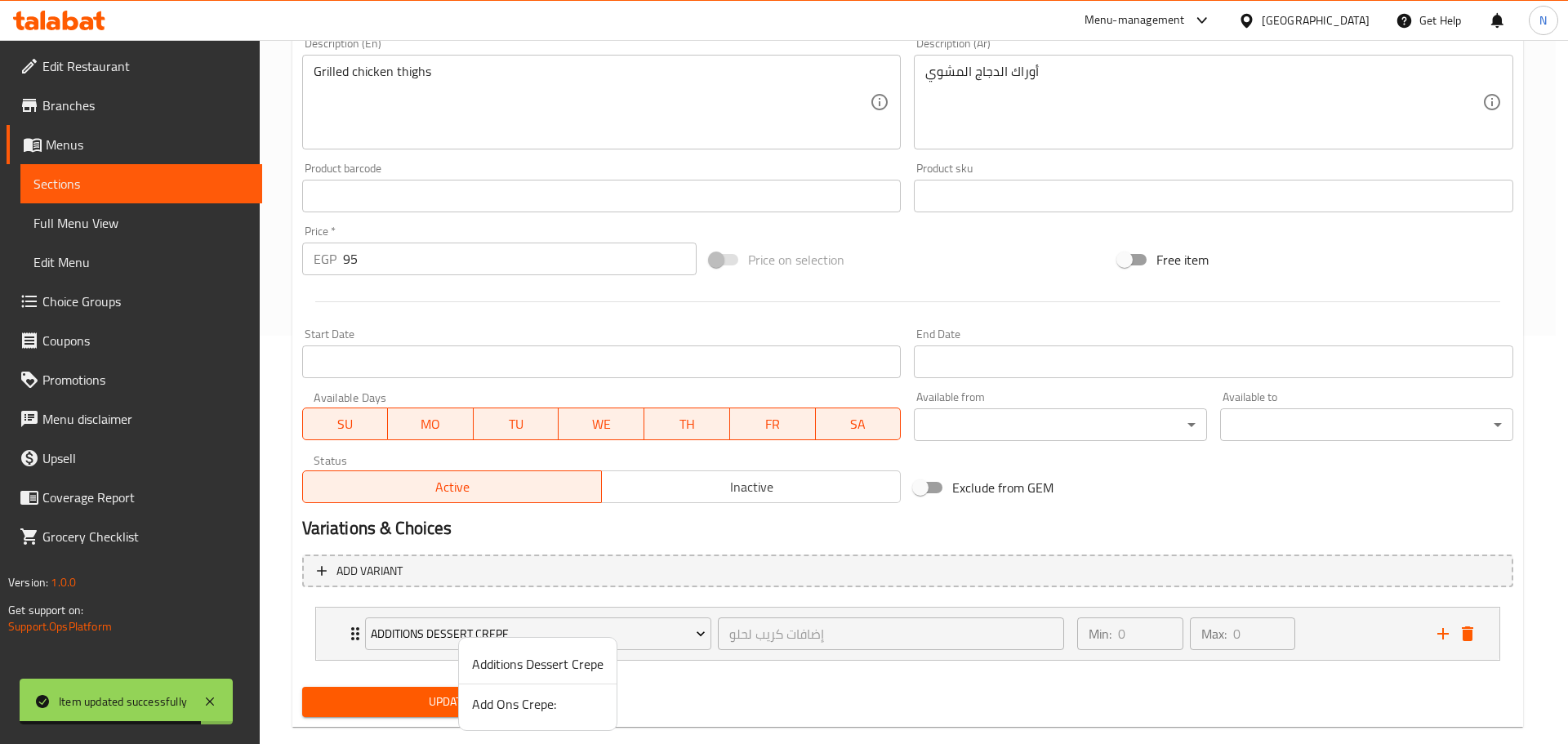
click at [500, 703] on span "Add Ons Crepe:" at bounding box center [538, 703] width 132 height 19
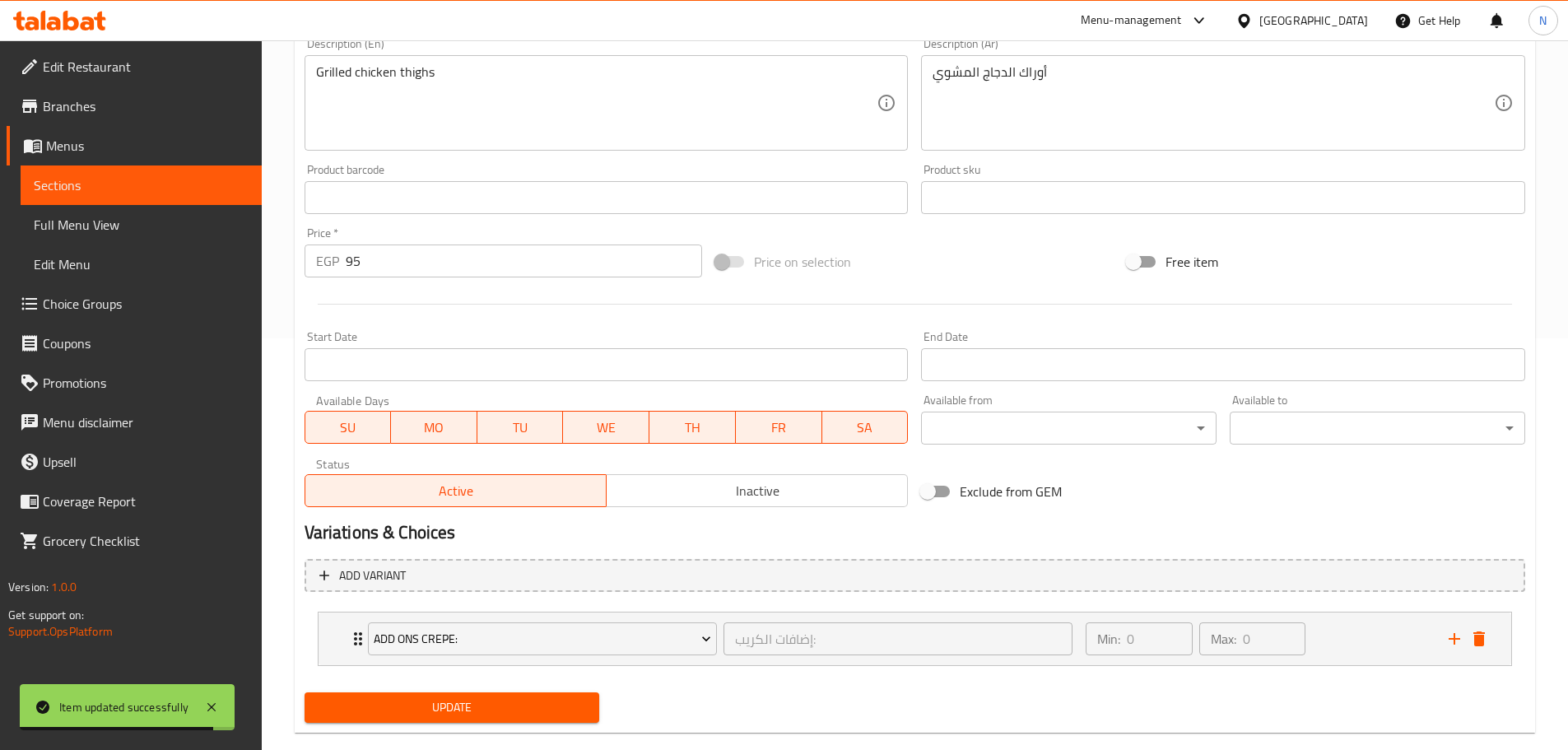
click at [465, 707] on span "Update" at bounding box center [452, 707] width 269 height 20
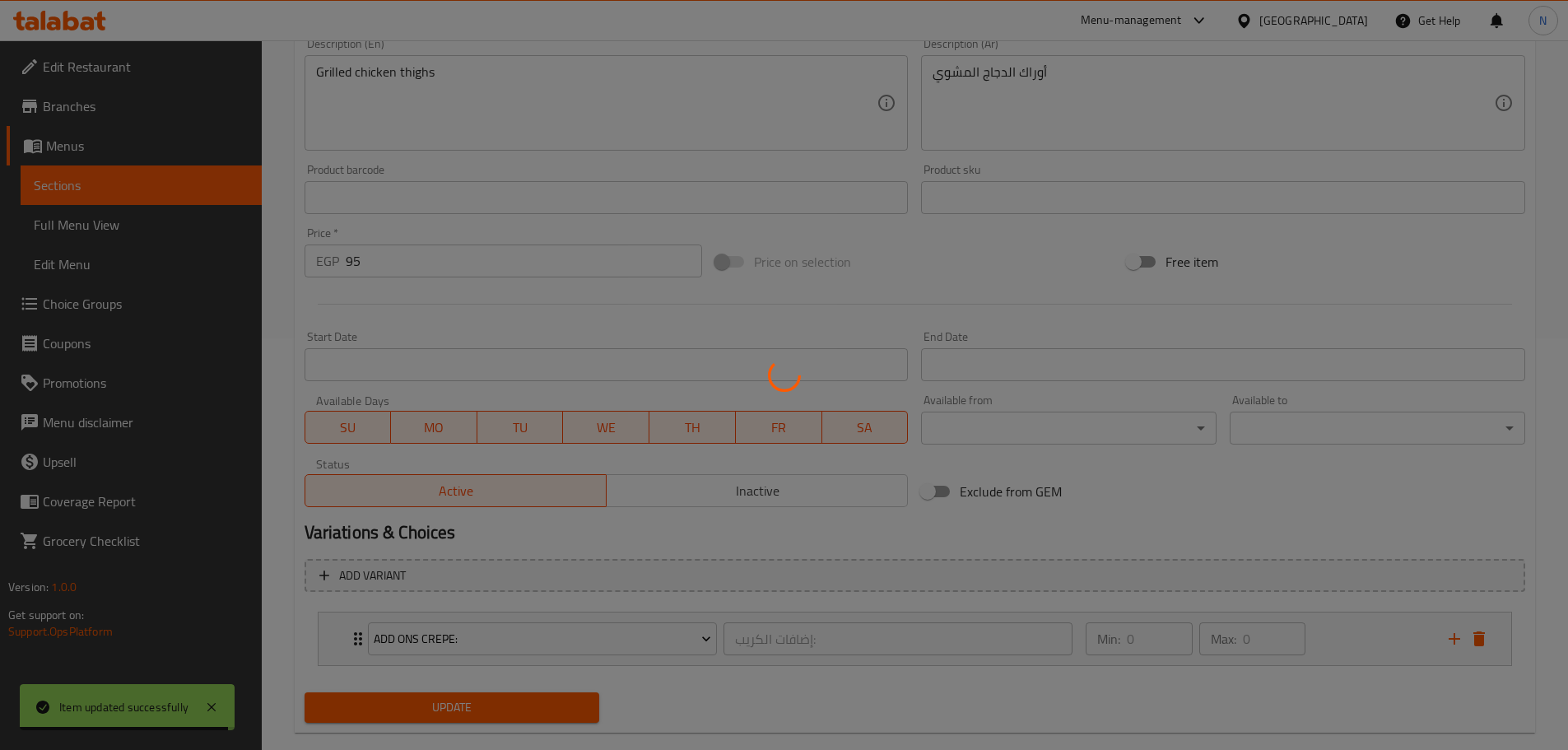
scroll to position [0, 0]
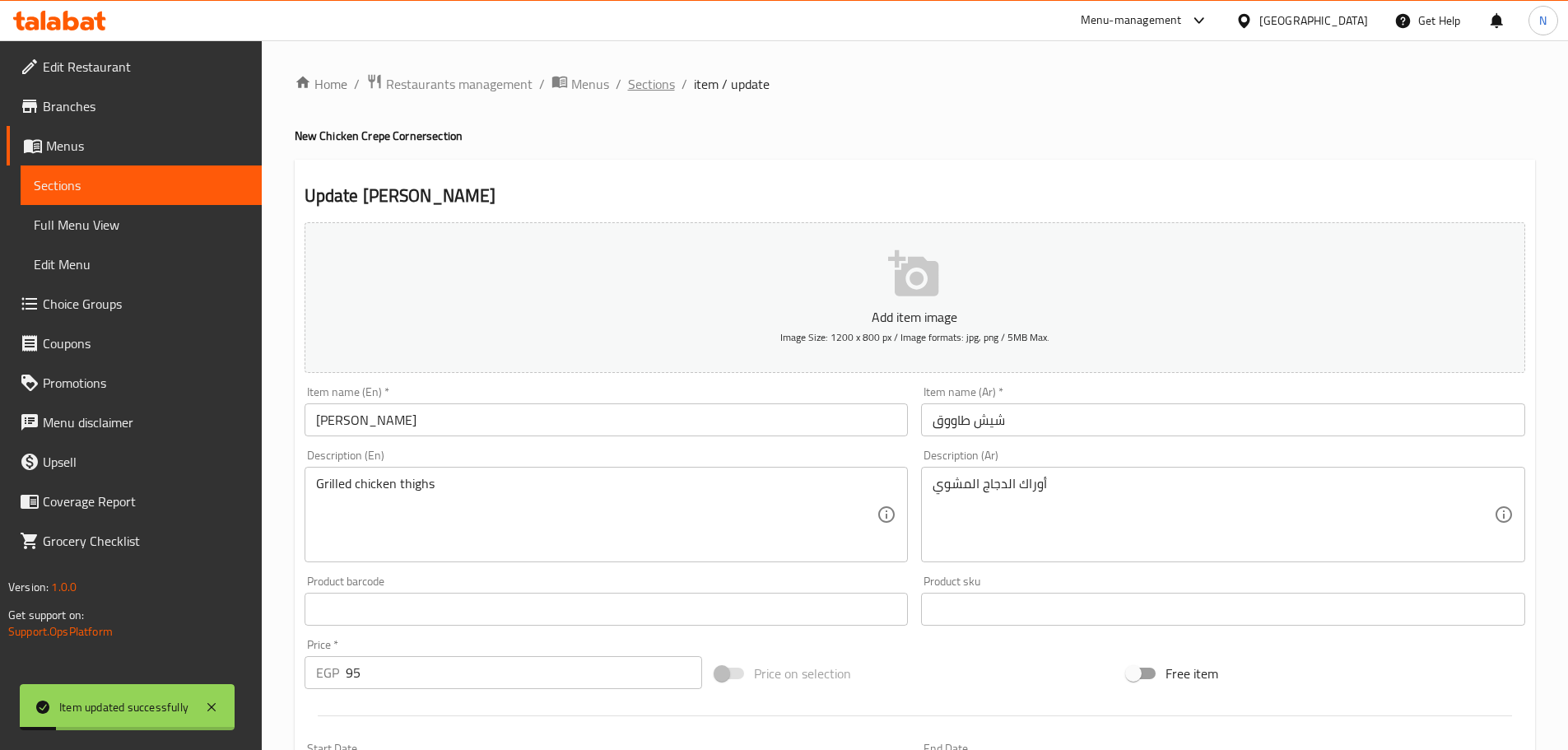
click at [659, 78] on span "Sections" at bounding box center [651, 83] width 47 height 20
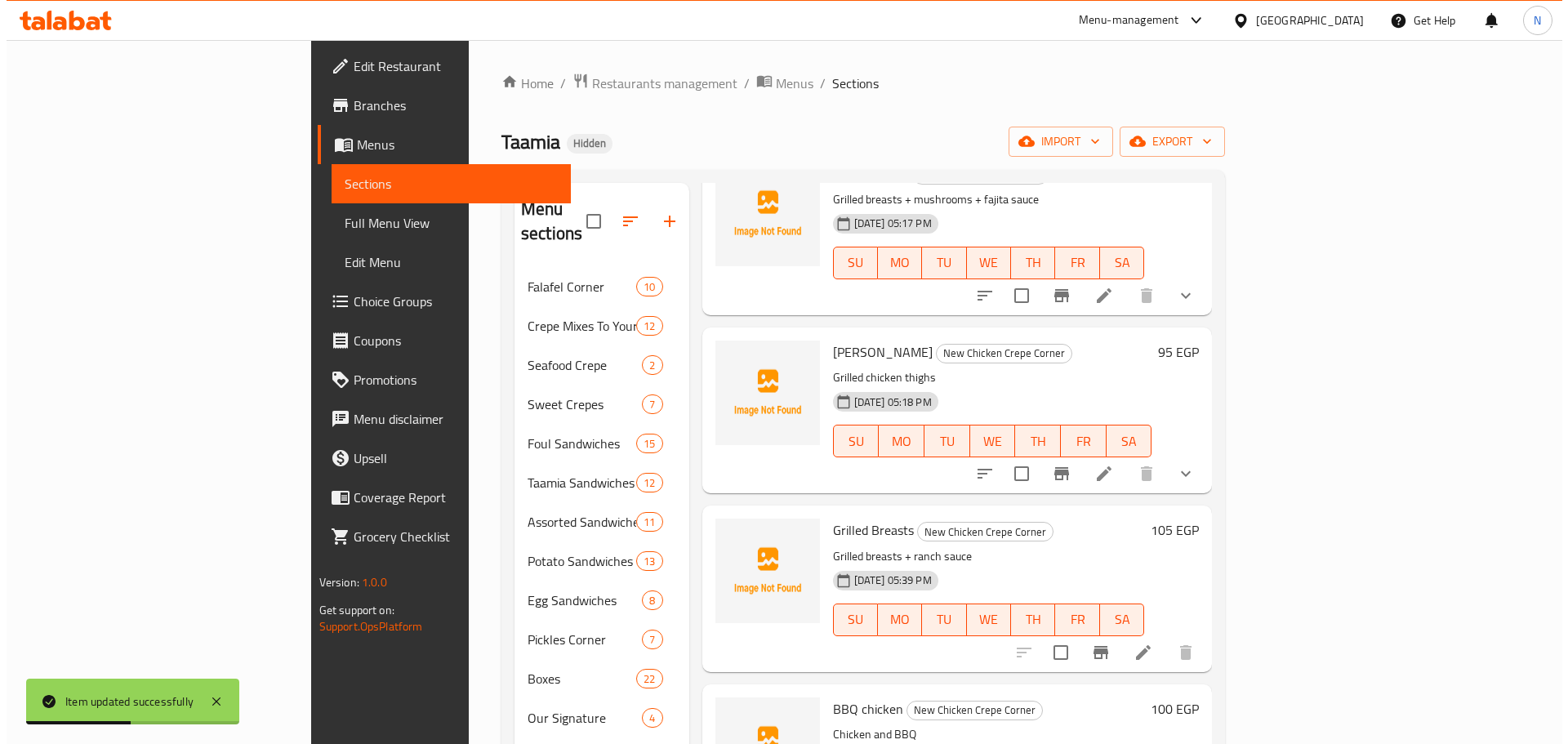
scroll to position [1014, 0]
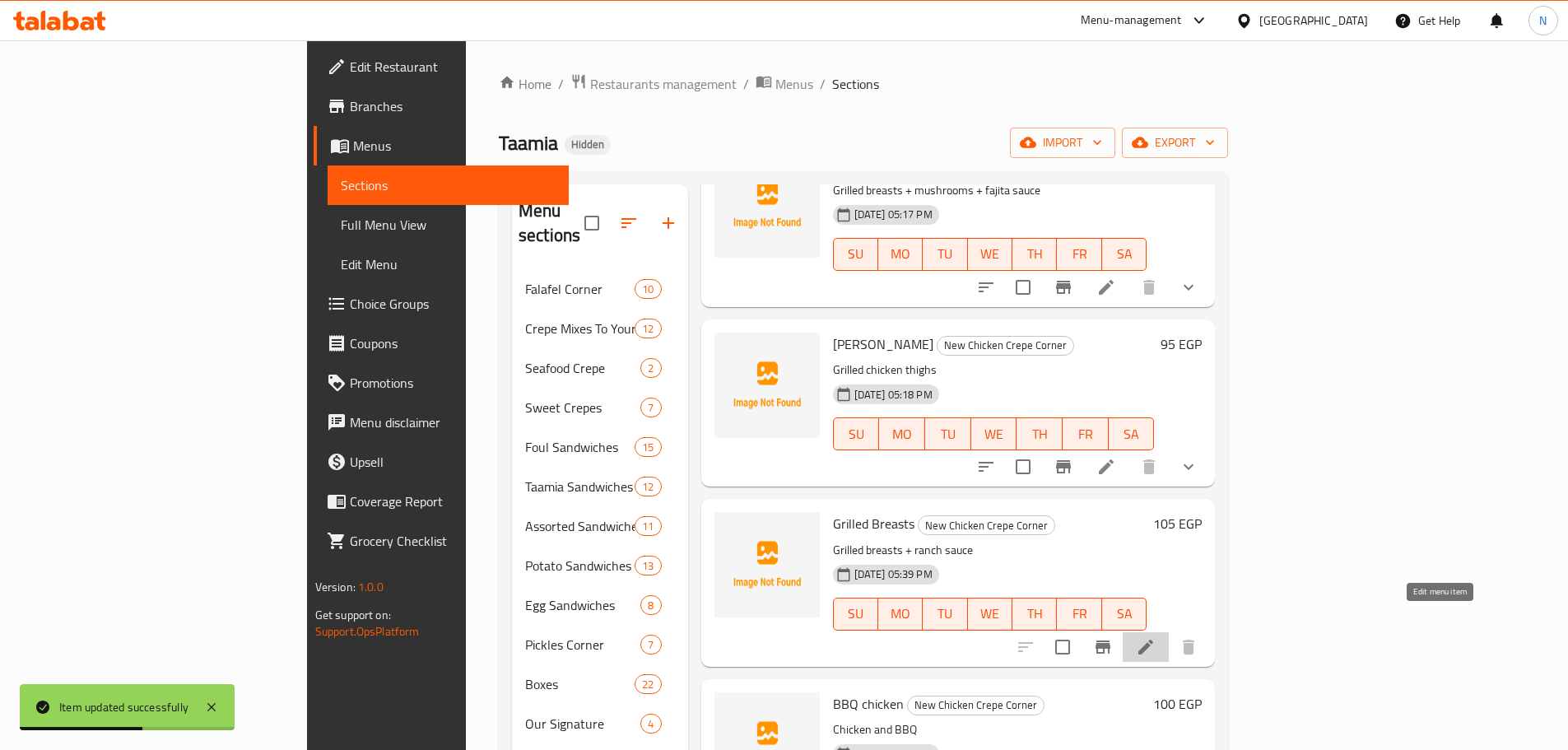
click at [1156, 637] on icon at bounding box center [1145, 646] width 20 height 20
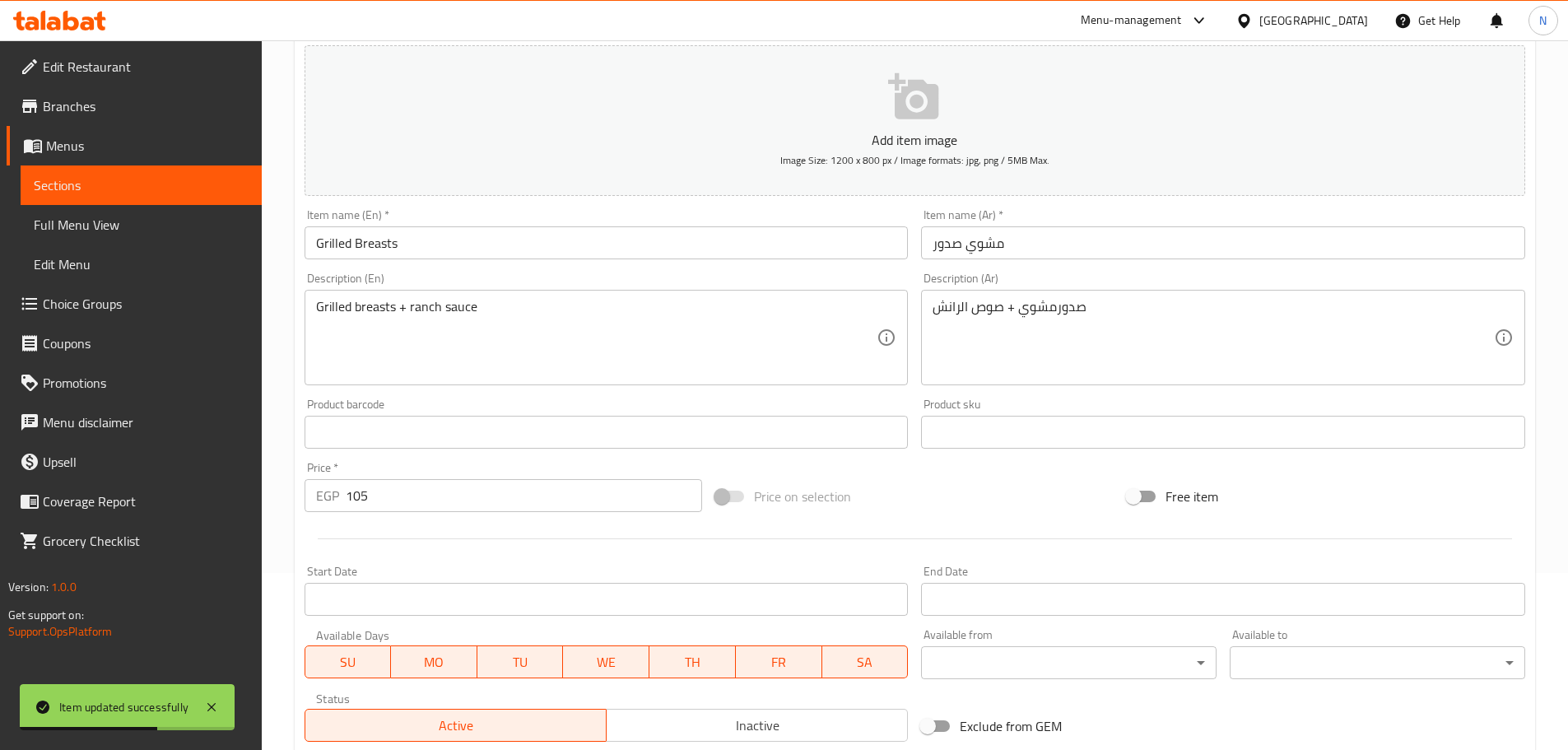
scroll to position [413, 0]
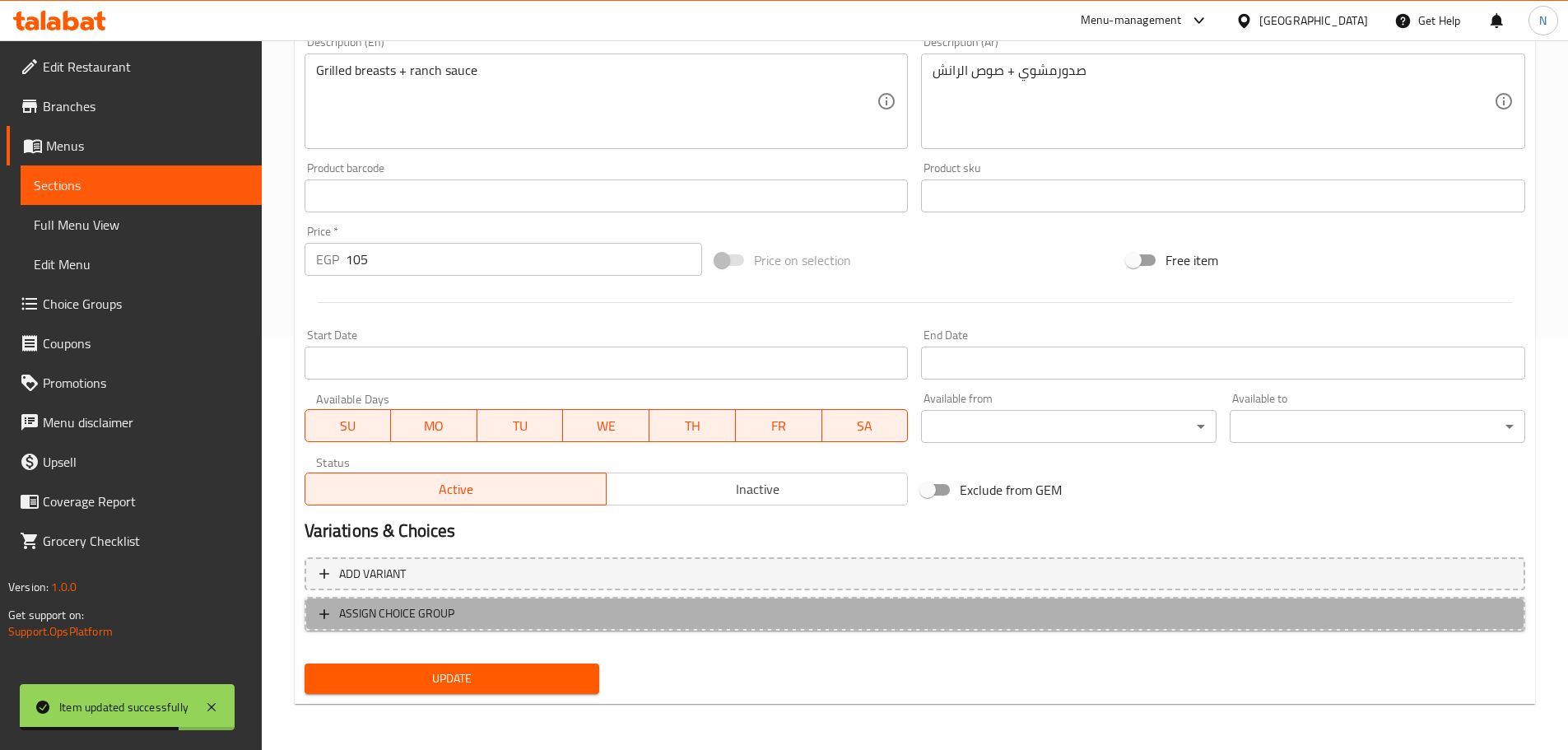
click at [415, 615] on span "ASSIGN CHOICE GROUP" at bounding box center [396, 614] width 115 height 20
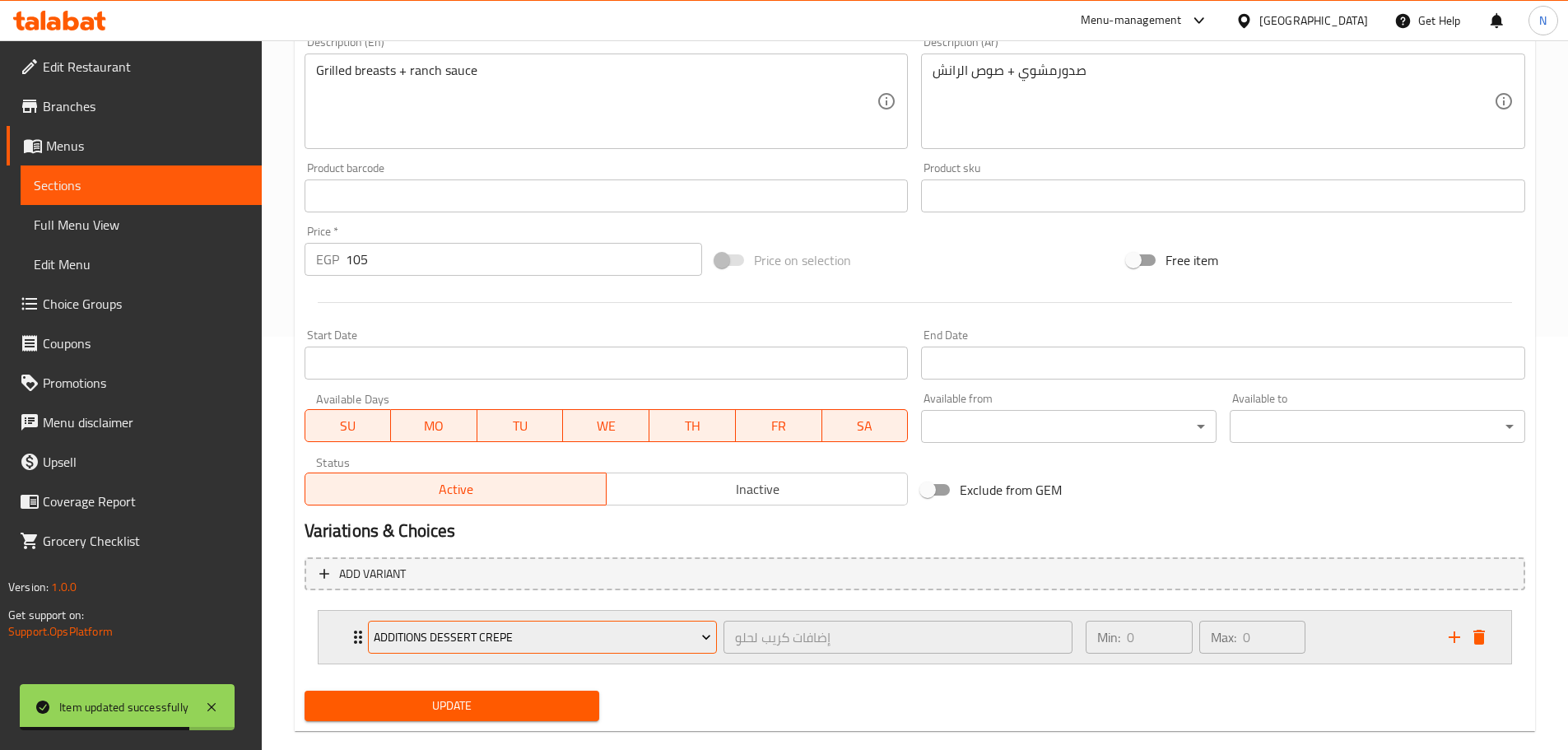
click at [405, 638] on span "Additions Dessert Crepe" at bounding box center [542, 638] width 337 height 20
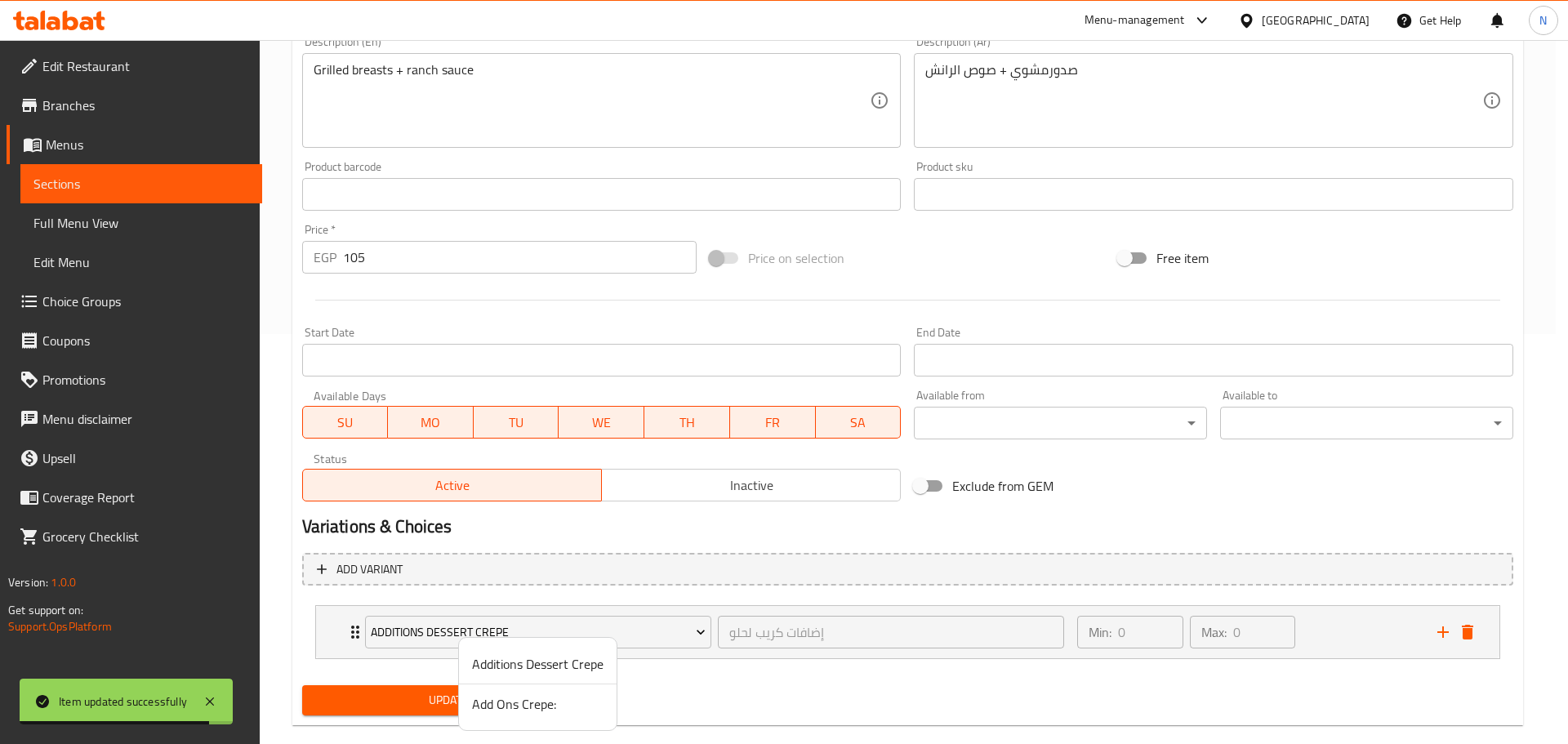
click at [499, 698] on span "Add Ons Crepe:" at bounding box center [538, 703] width 132 height 19
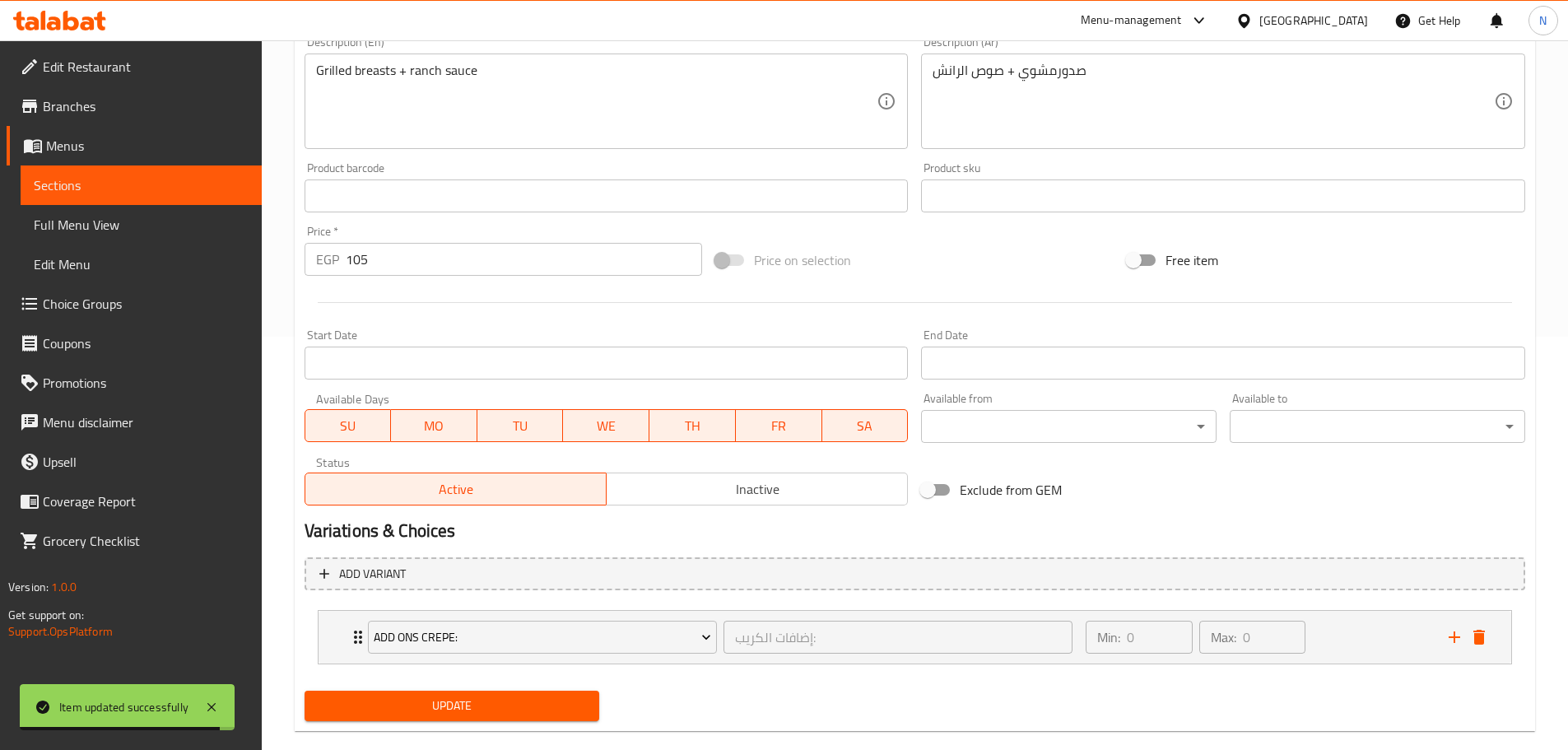
click at [480, 706] on span "Update" at bounding box center [452, 706] width 269 height 20
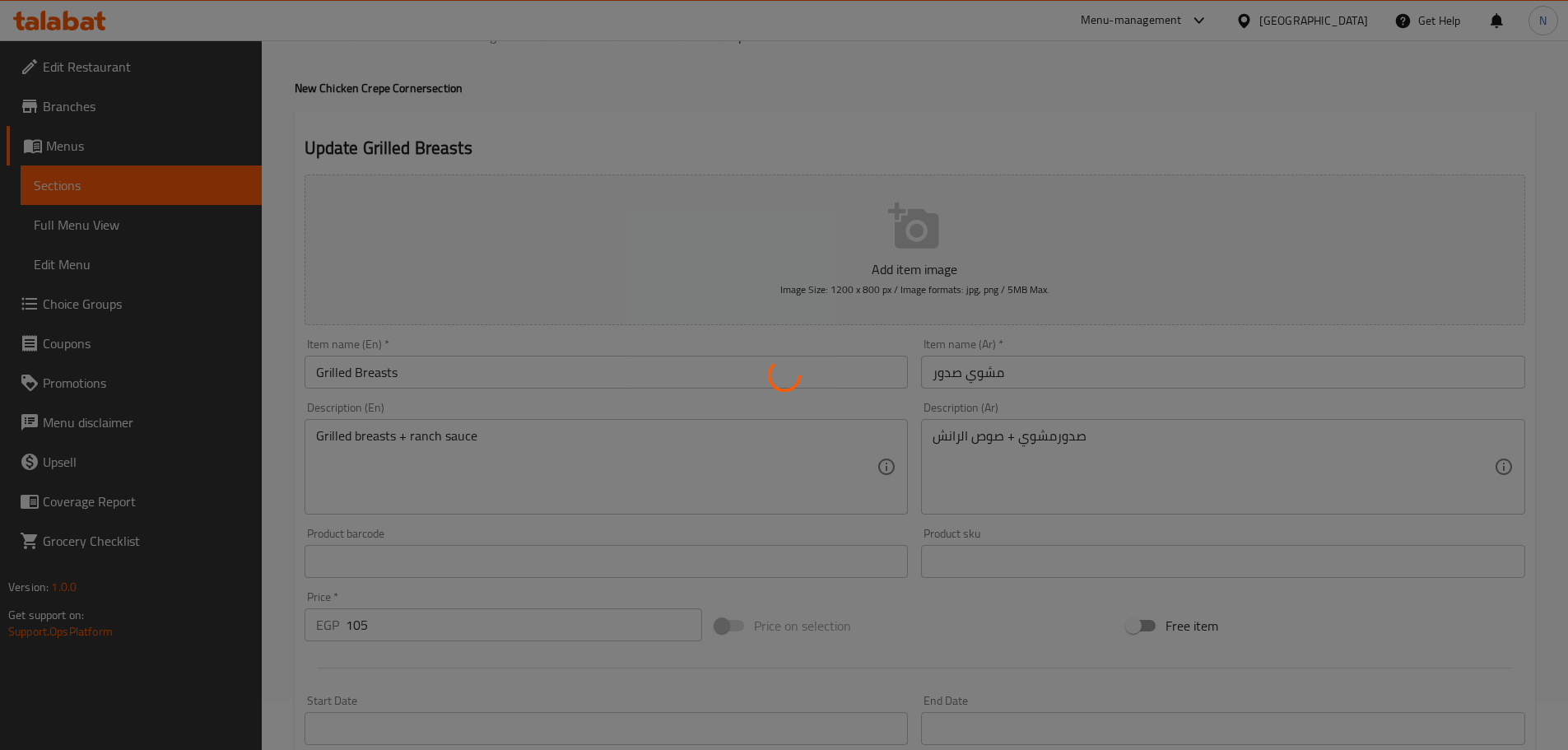
scroll to position [0, 0]
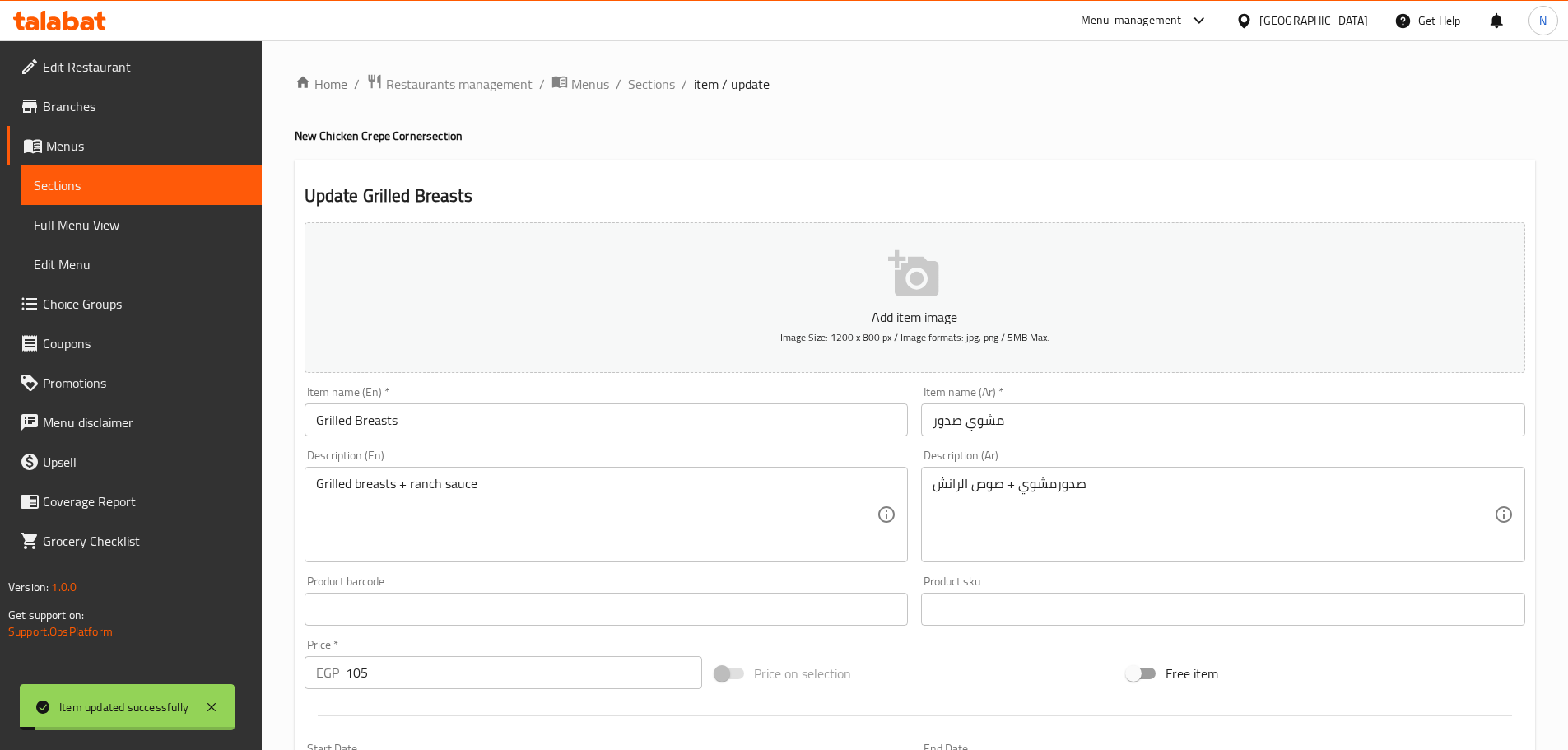
click at [645, 85] on span "Sections" at bounding box center [651, 83] width 47 height 20
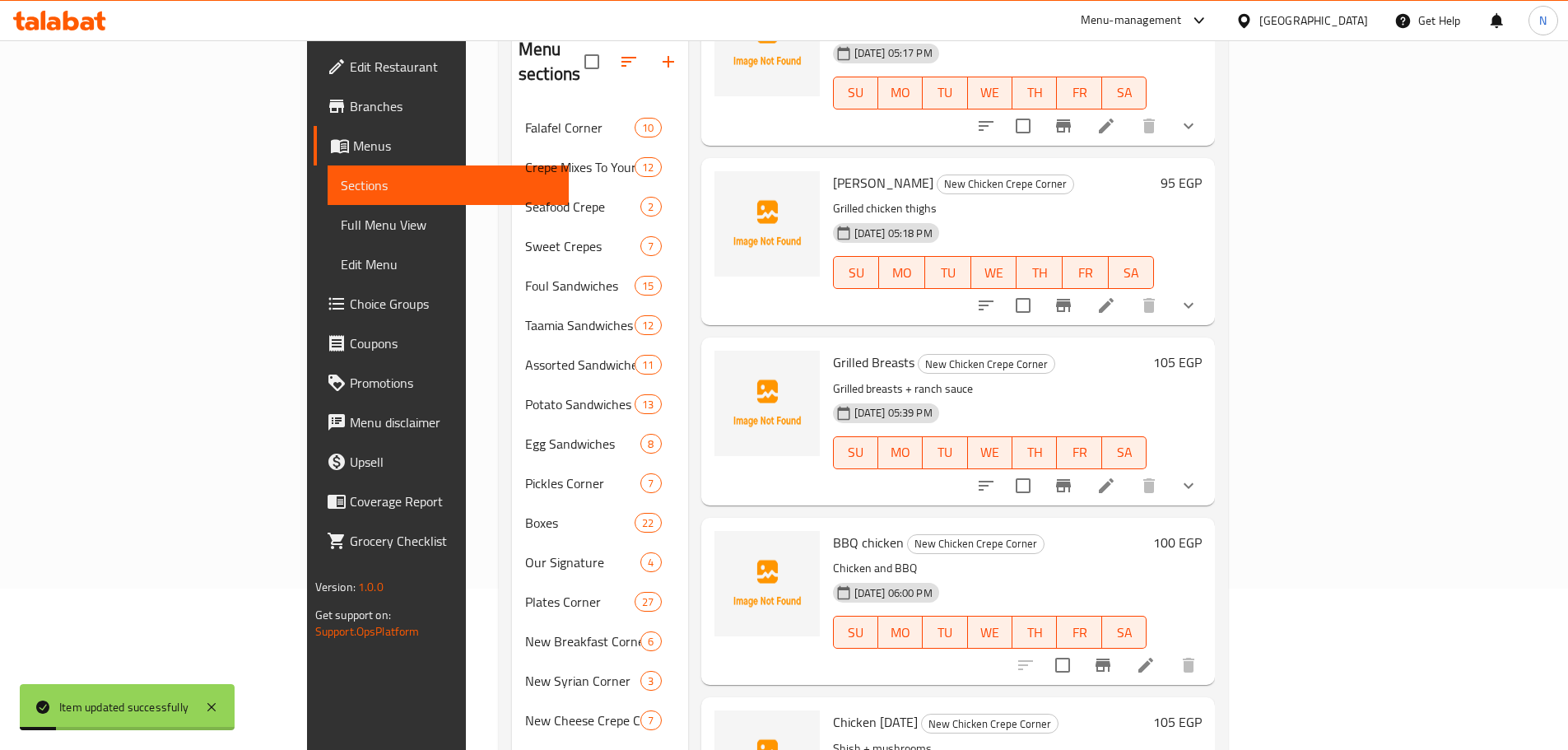
scroll to position [298, 0]
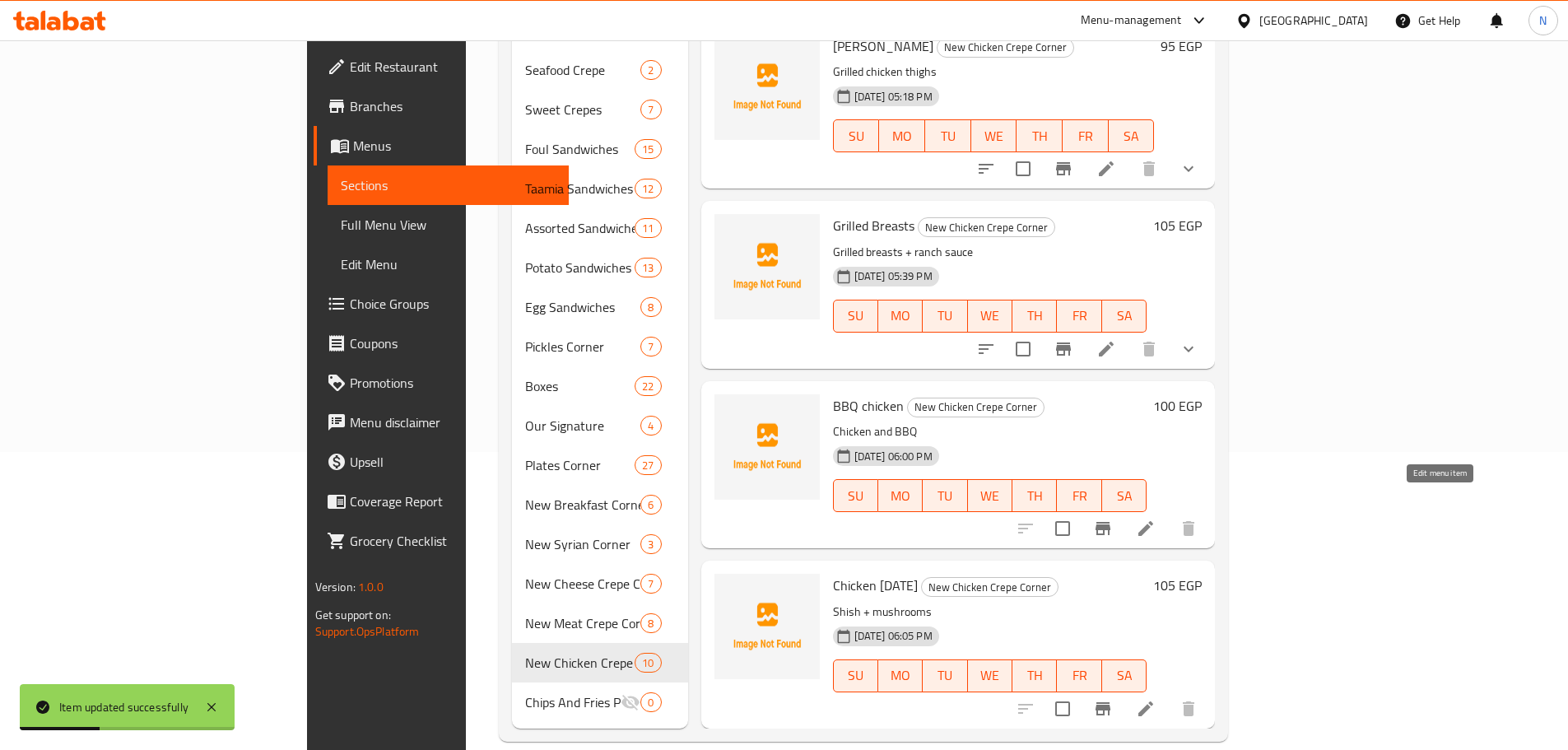
click at [1156, 518] on icon at bounding box center [1145, 528] width 20 height 20
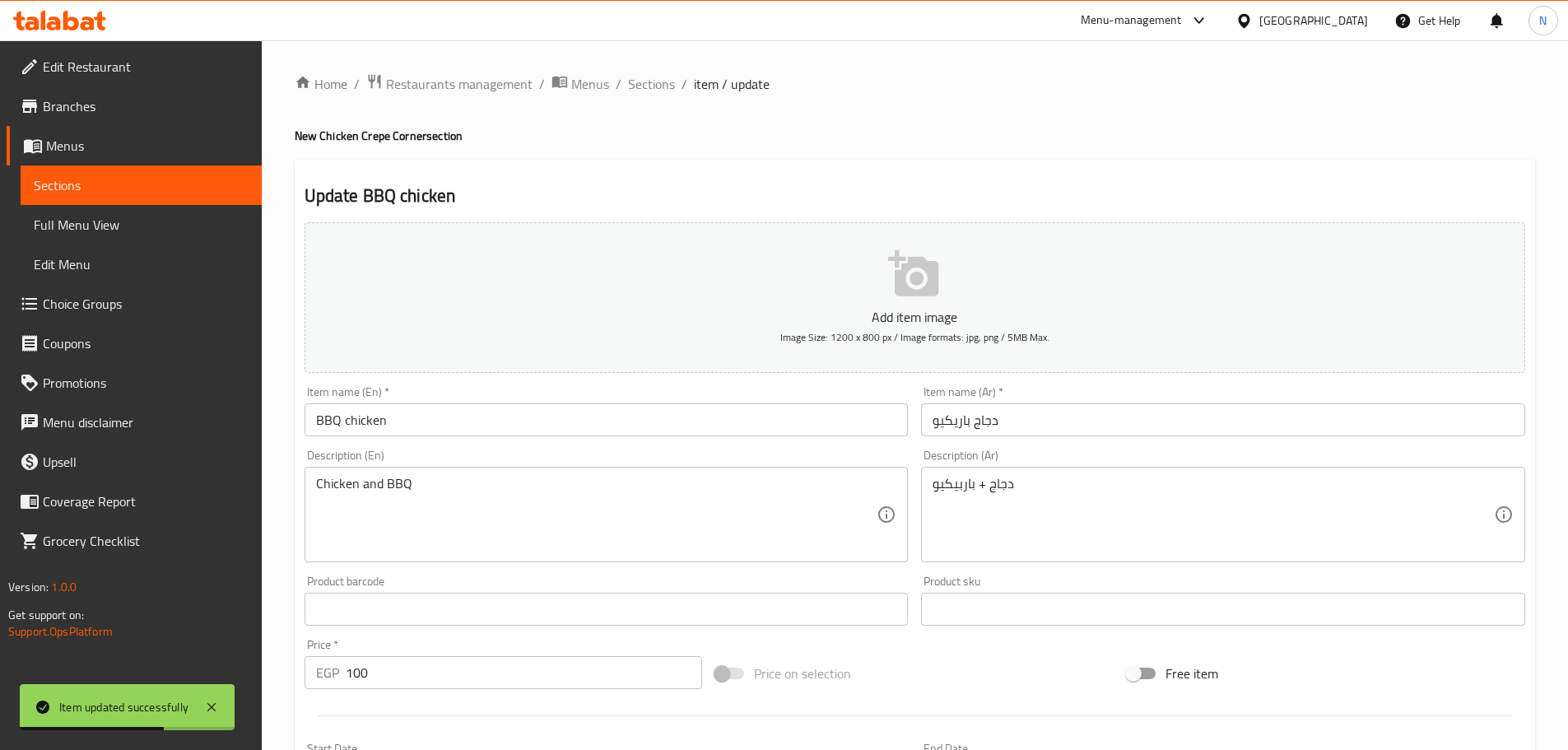
scroll to position [413, 0]
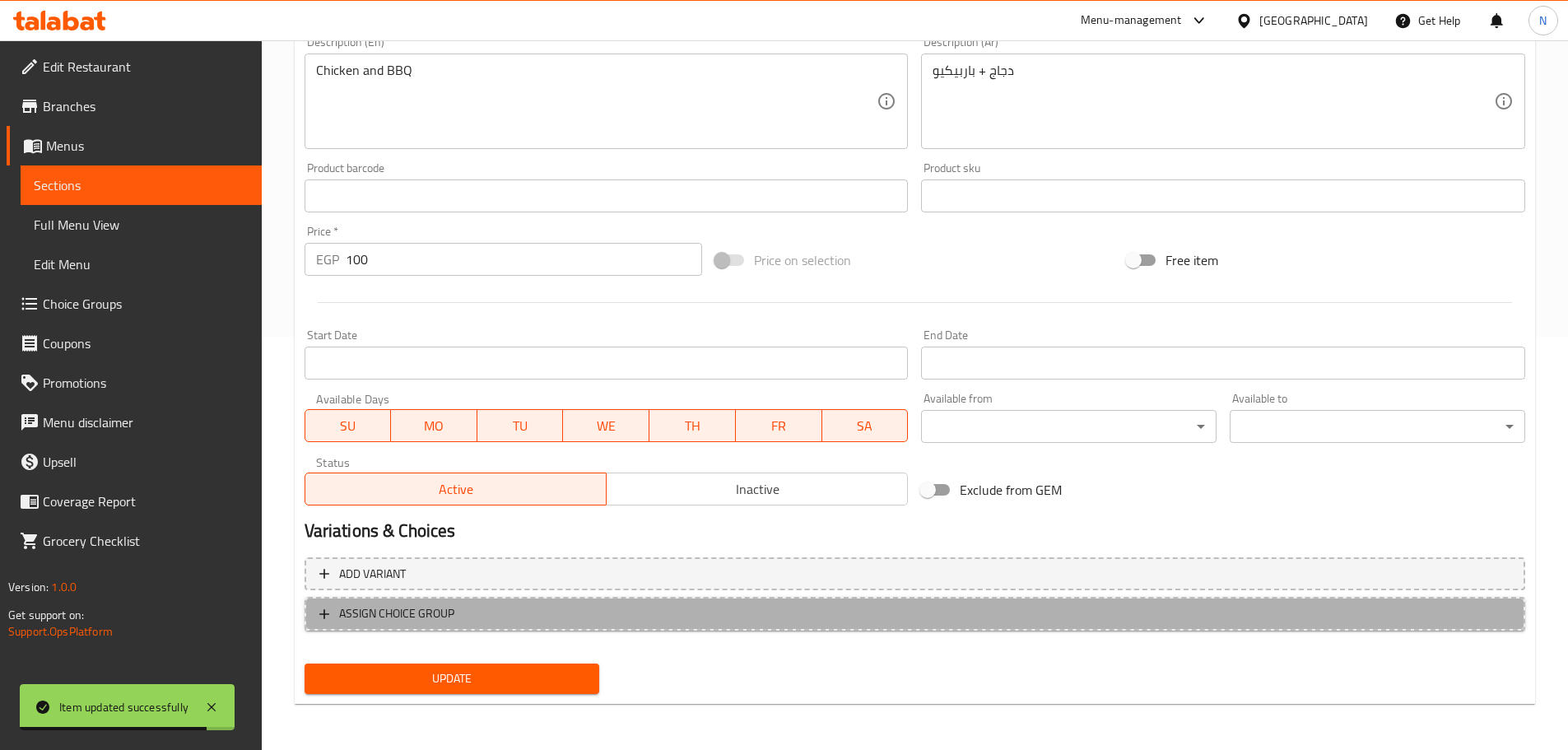
click at [480, 618] on span "ASSIGN CHOICE GROUP" at bounding box center [914, 614] width 1191 height 20
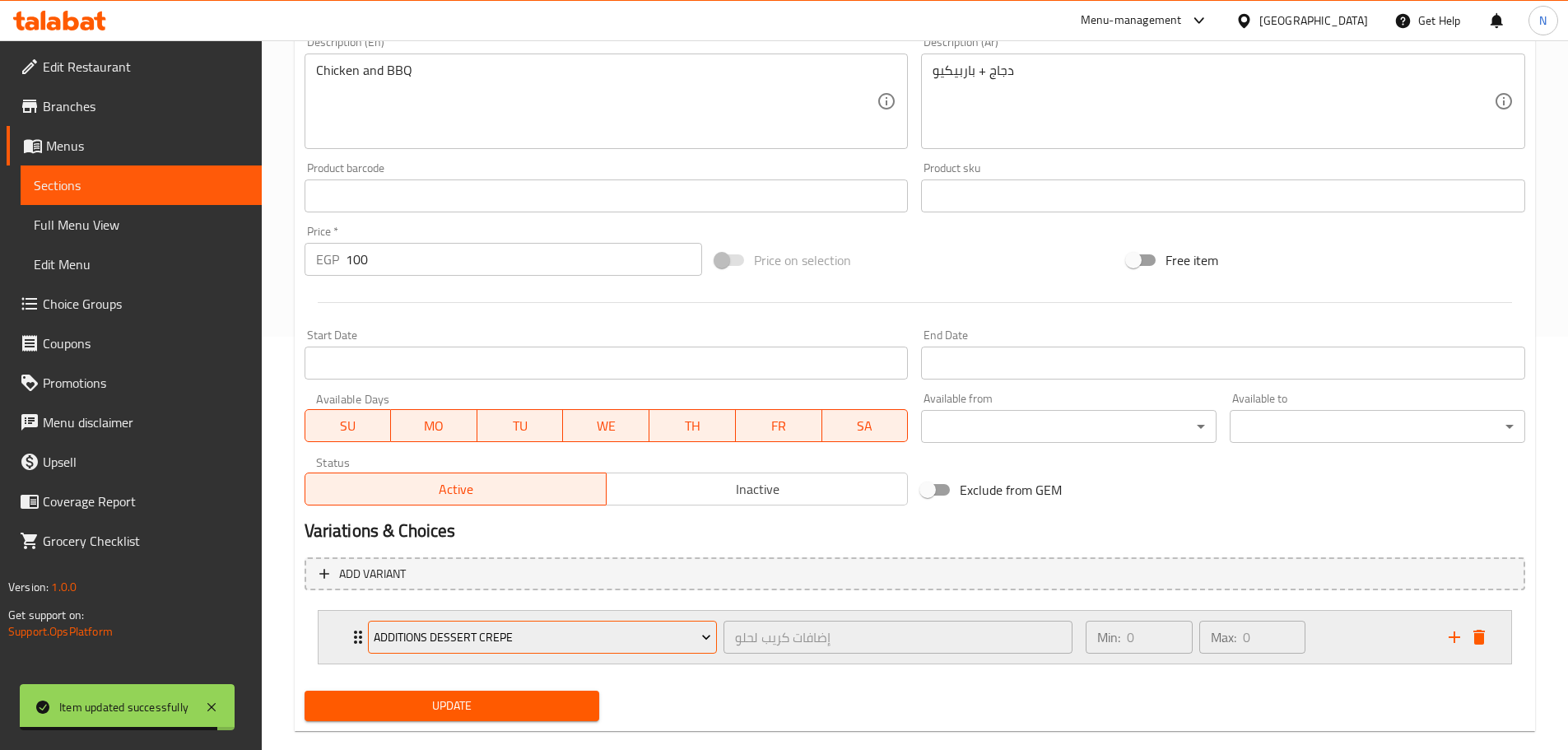
click at [472, 638] on span "Additions Dessert Crepe" at bounding box center [542, 638] width 337 height 20
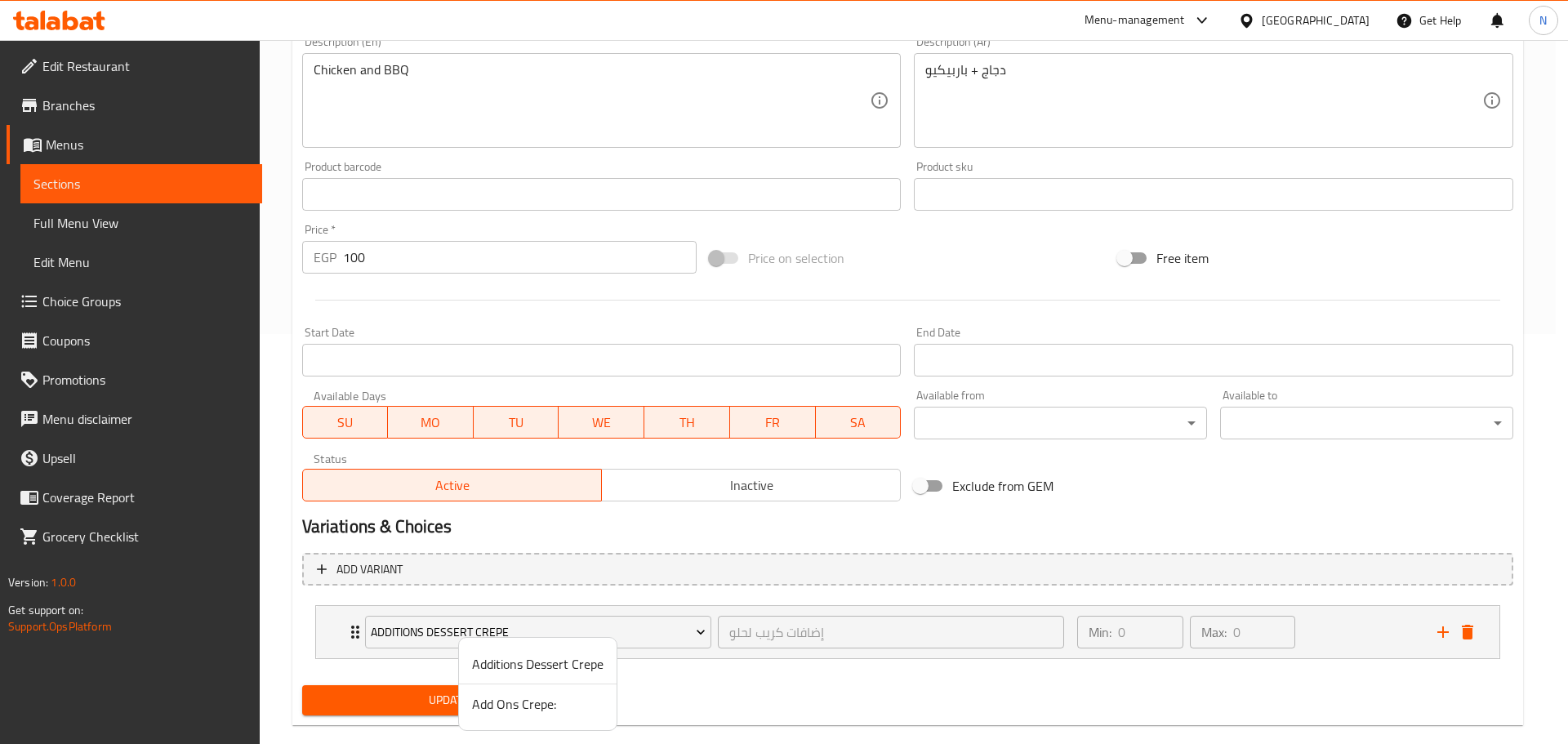
click at [504, 707] on span "Add Ons Crepe:" at bounding box center [538, 703] width 132 height 19
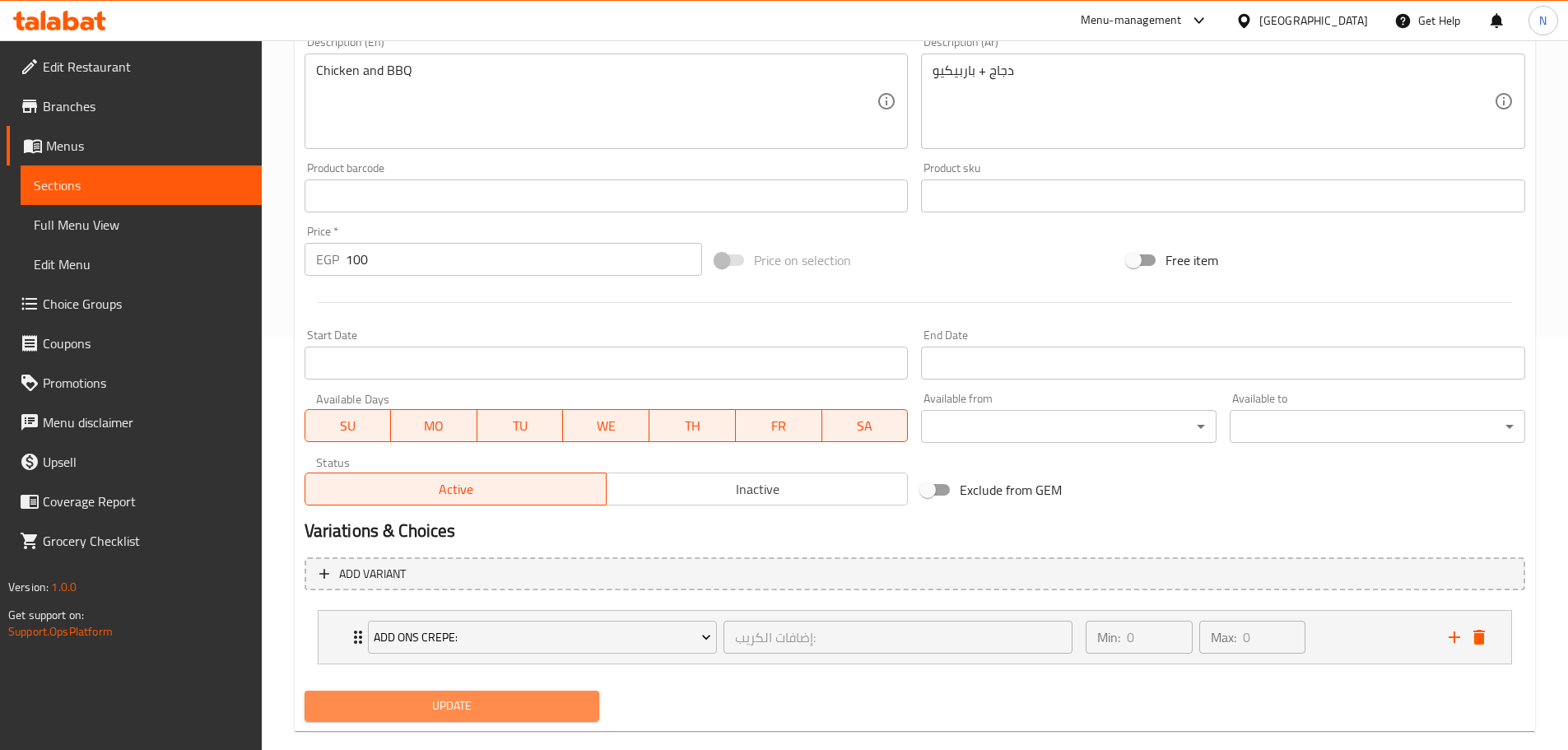
click at [488, 696] on span "Update" at bounding box center [452, 706] width 269 height 20
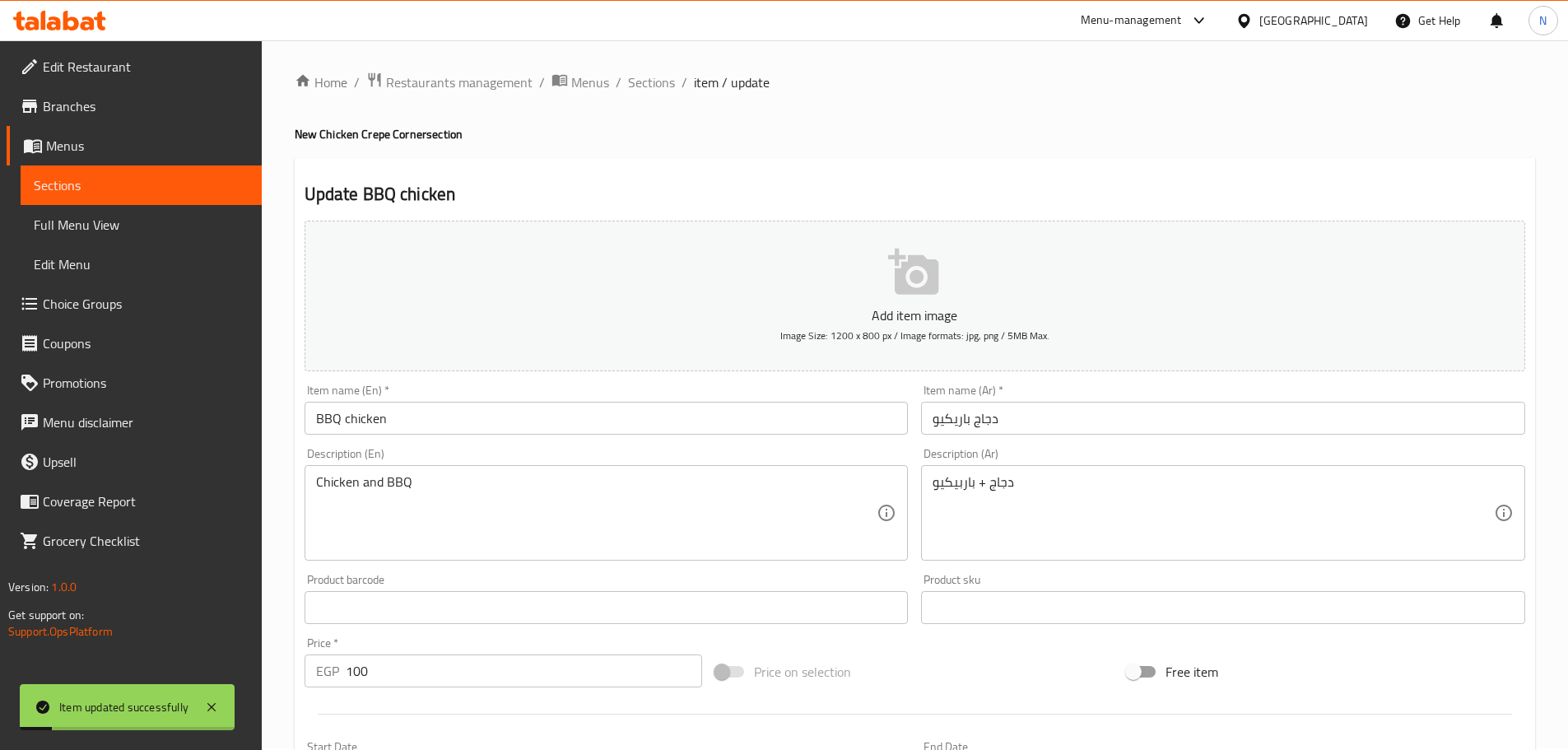
scroll to position [0, 0]
click at [655, 87] on span "Sections" at bounding box center [651, 83] width 47 height 20
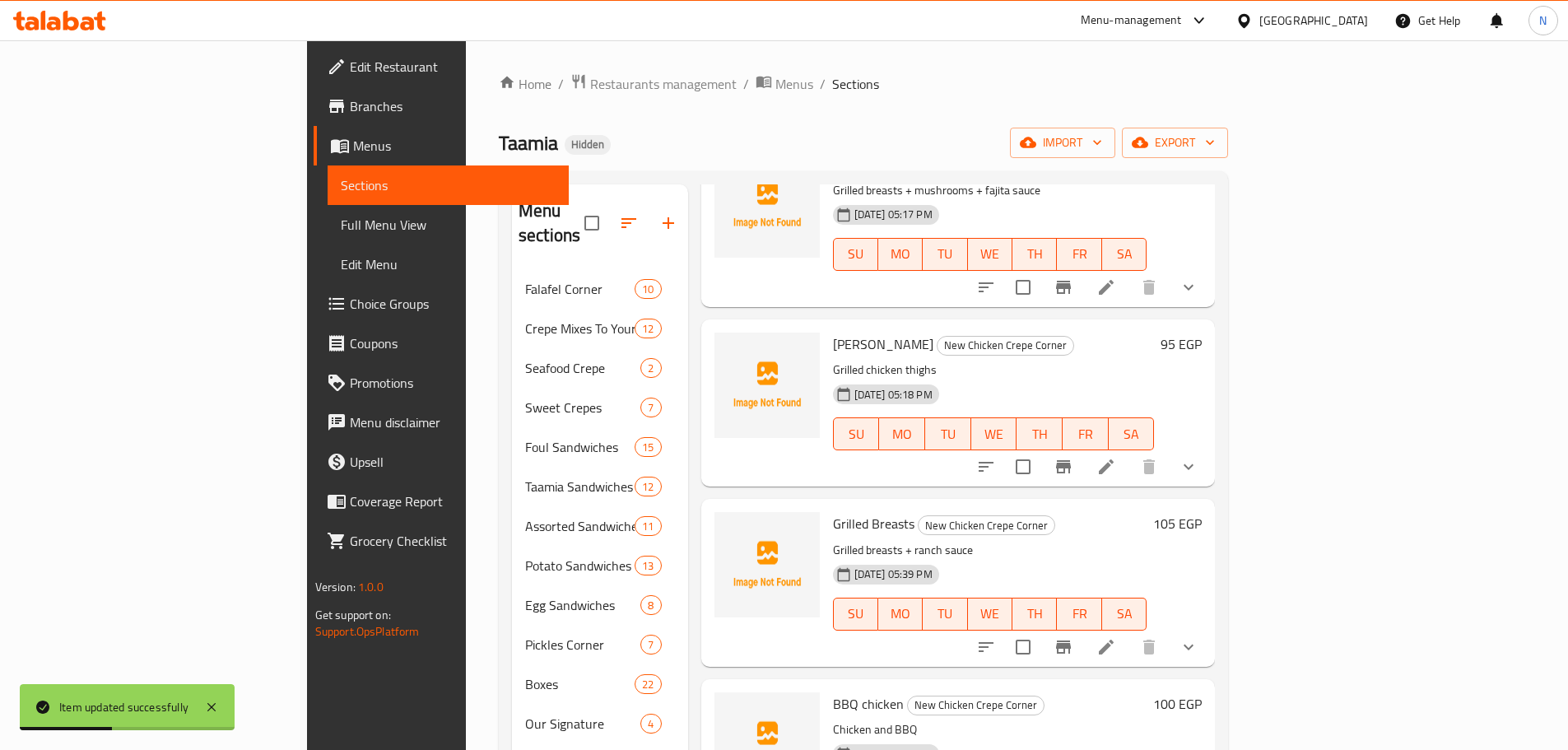
scroll to position [298, 0]
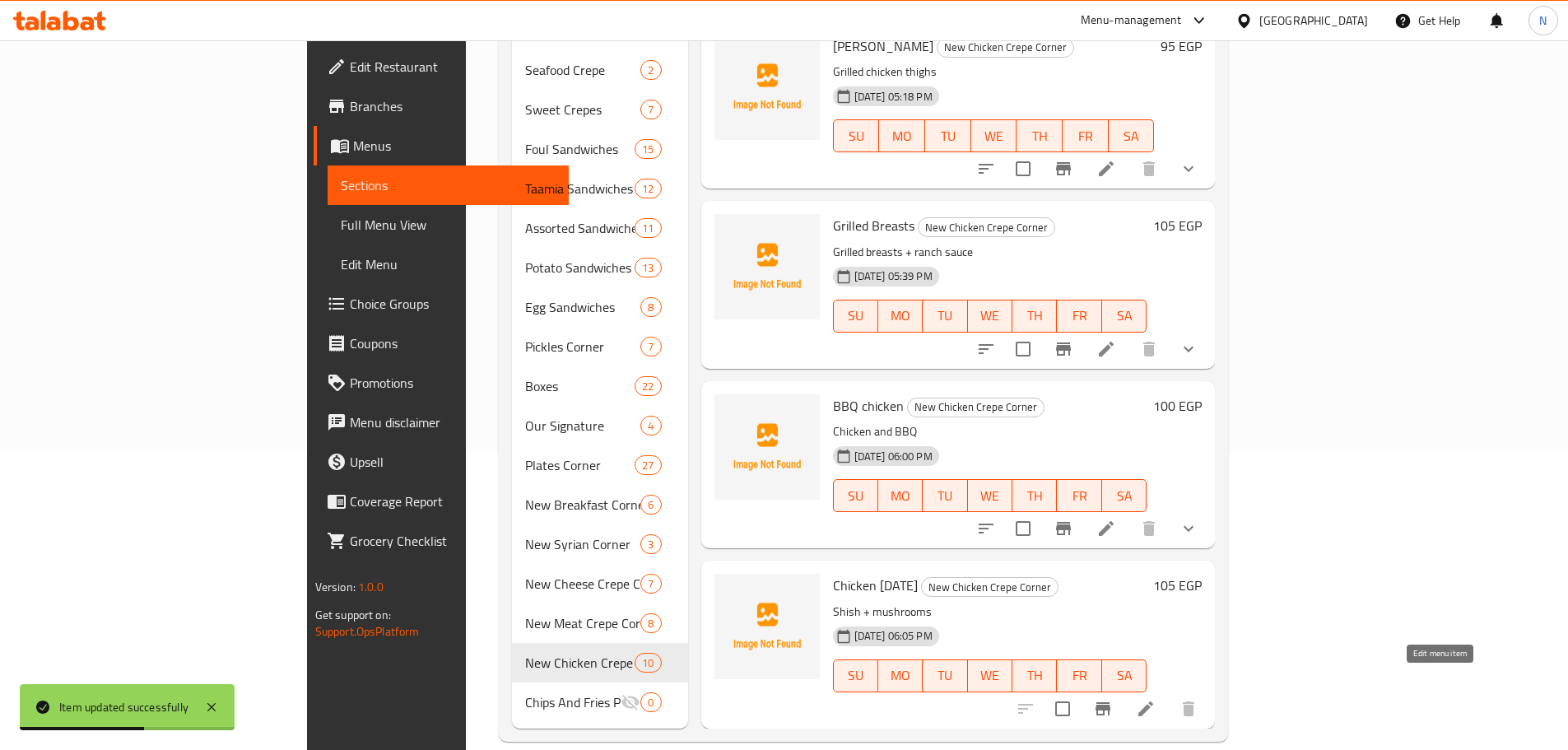
click at [1156, 699] on icon at bounding box center [1145, 708] width 20 height 20
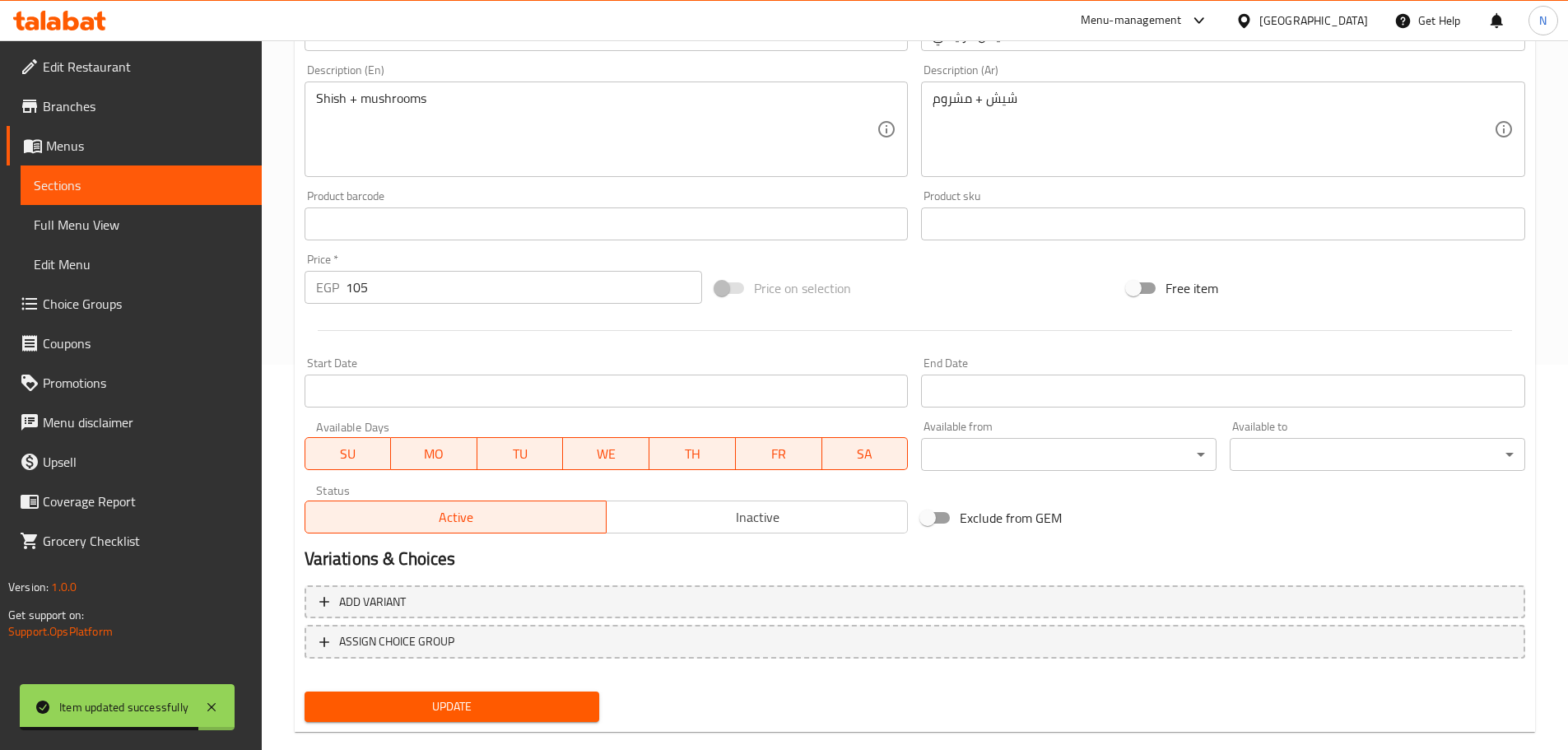
scroll to position [413, 0]
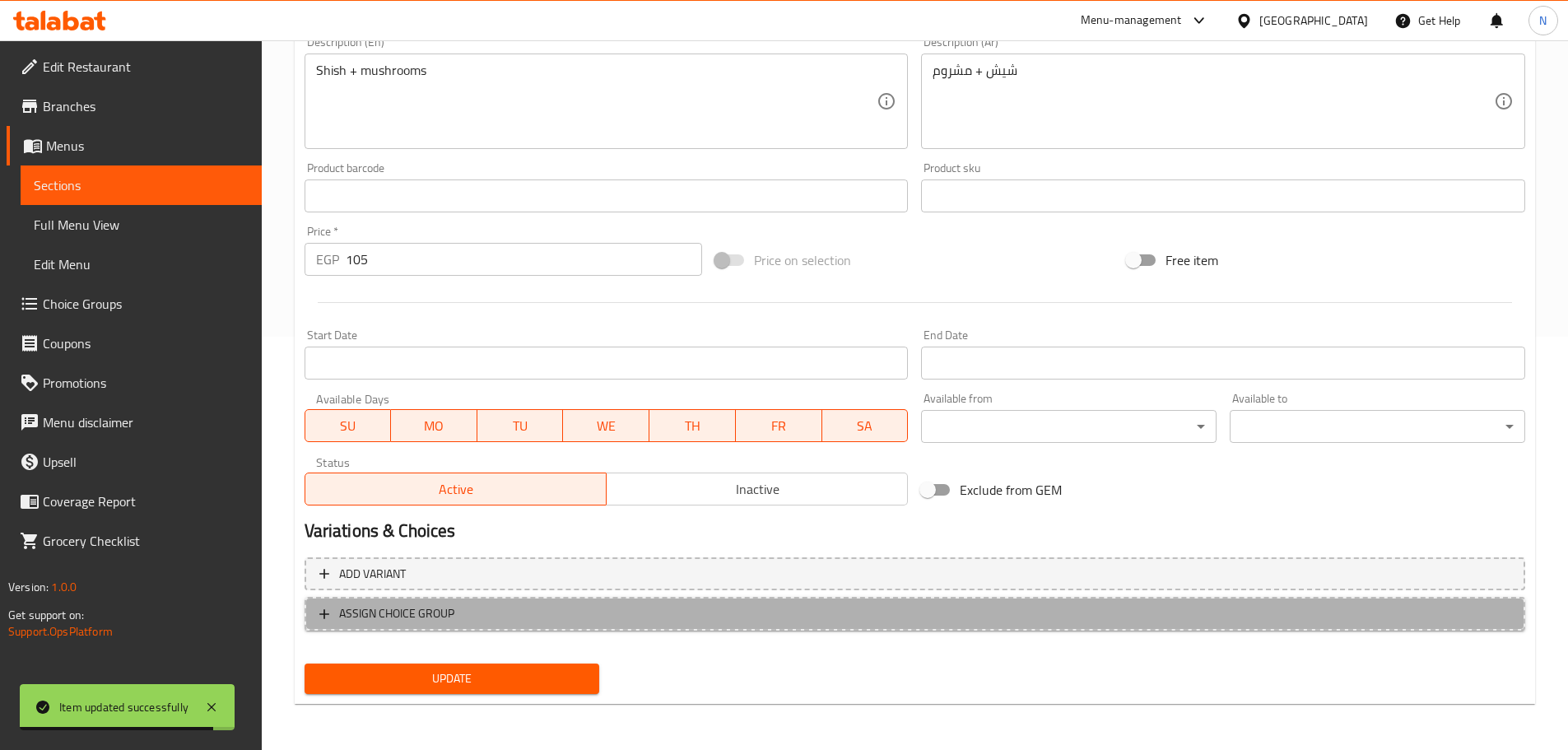
click at [545, 610] on span "ASSIGN CHOICE GROUP" at bounding box center [914, 614] width 1191 height 20
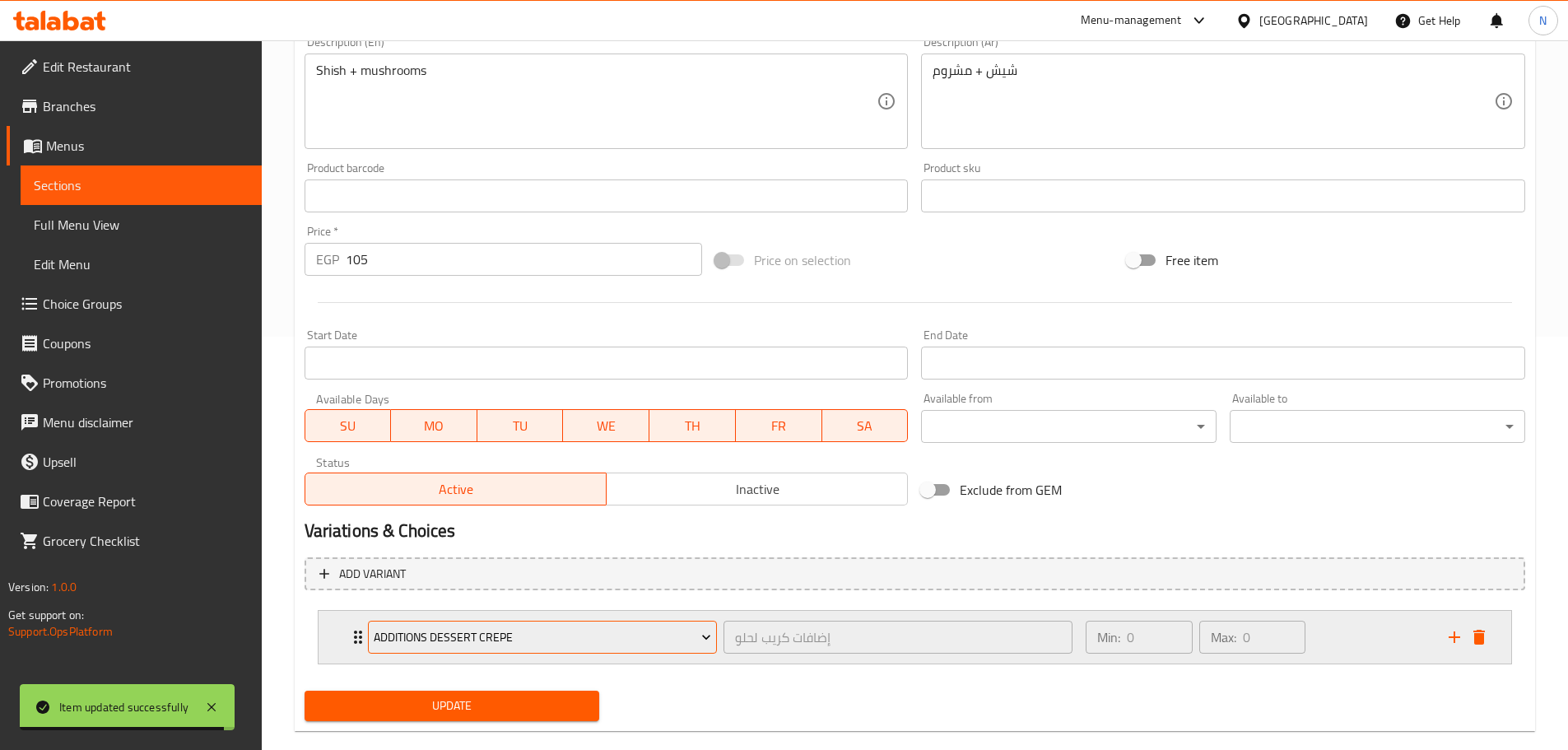
click at [512, 643] on span "Additions Dessert Crepe" at bounding box center [542, 638] width 337 height 20
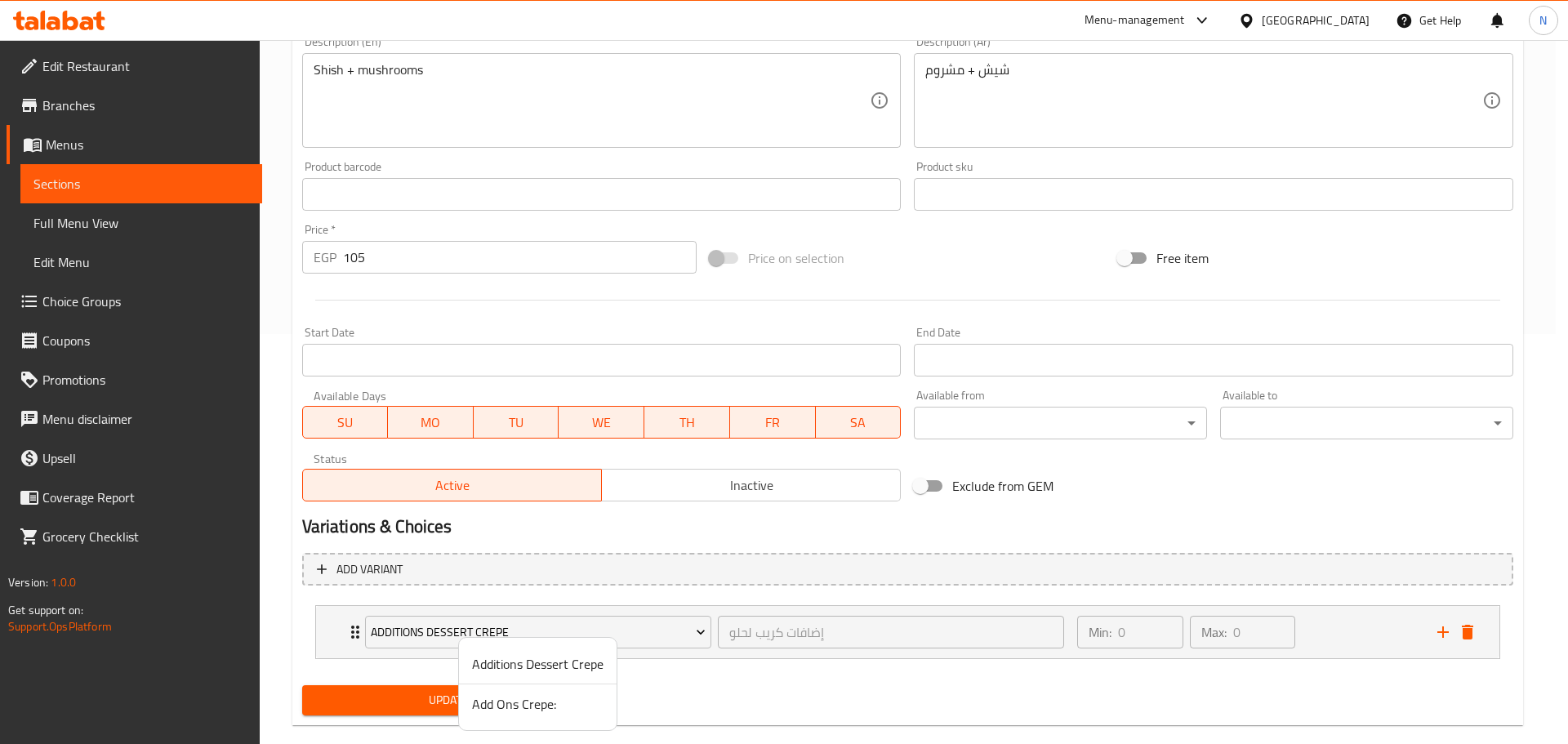
click at [492, 705] on span "Add Ons Crepe:" at bounding box center [538, 703] width 132 height 19
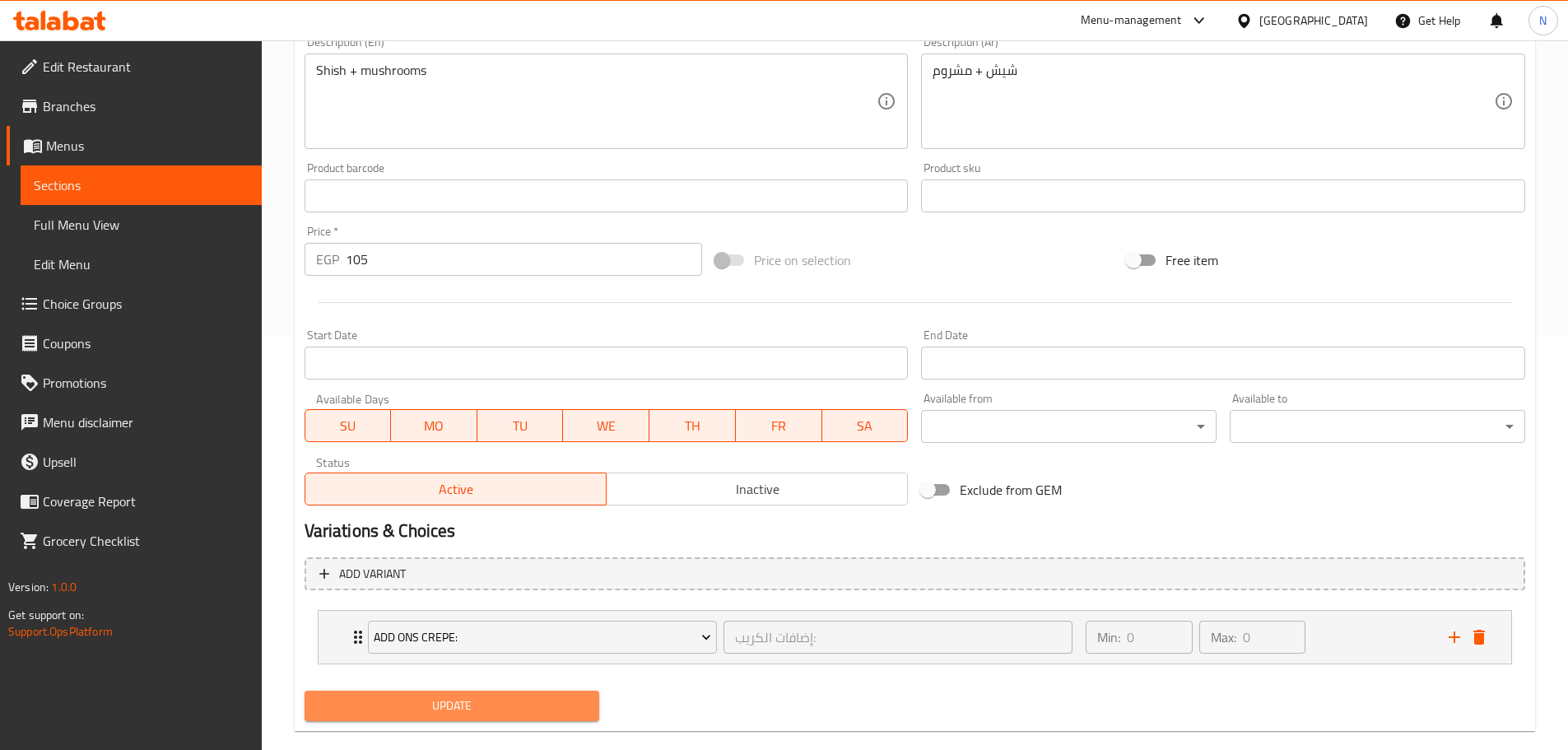
click at [484, 708] on span "Update" at bounding box center [452, 706] width 269 height 20
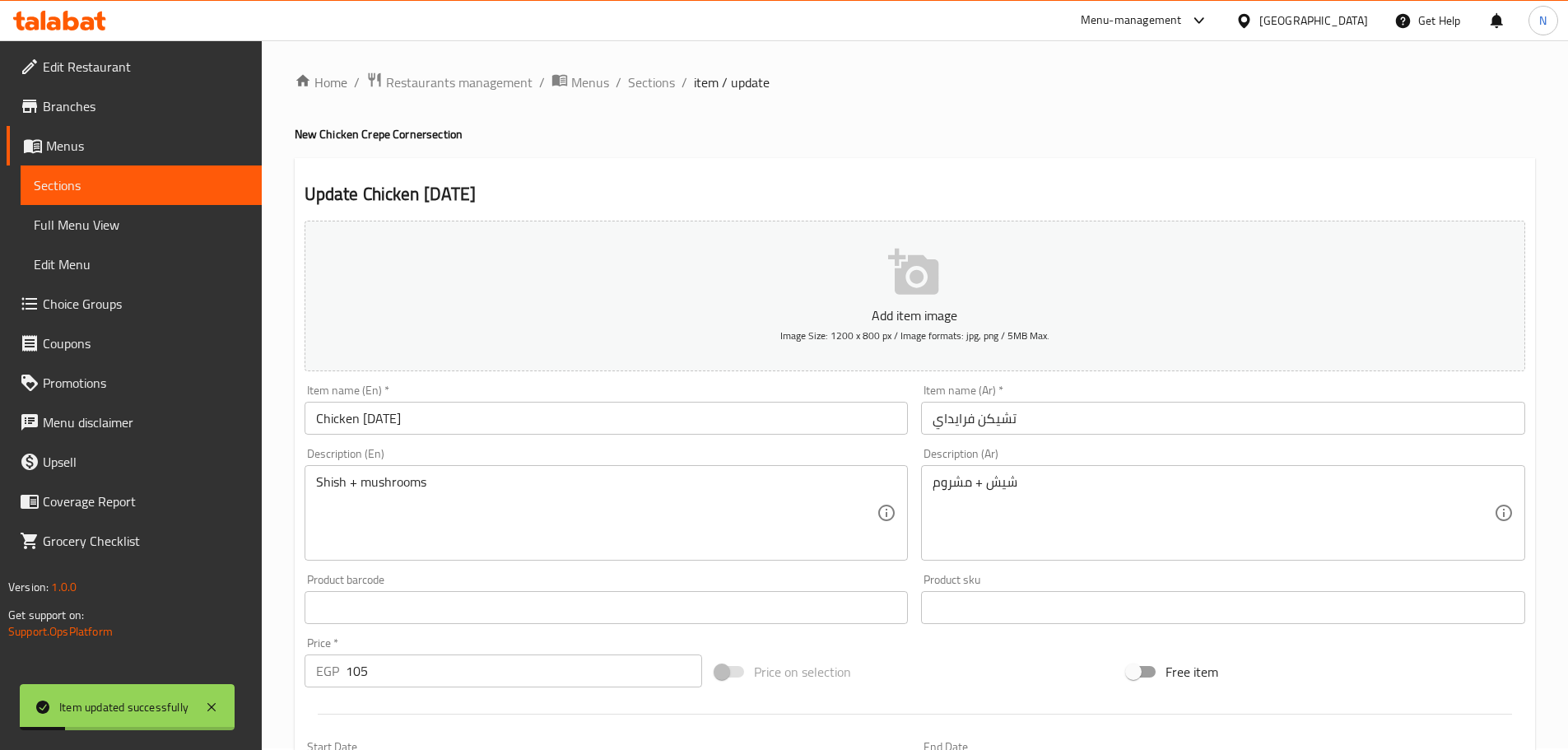
scroll to position [0, 0]
click at [650, 89] on span "Sections" at bounding box center [651, 83] width 47 height 20
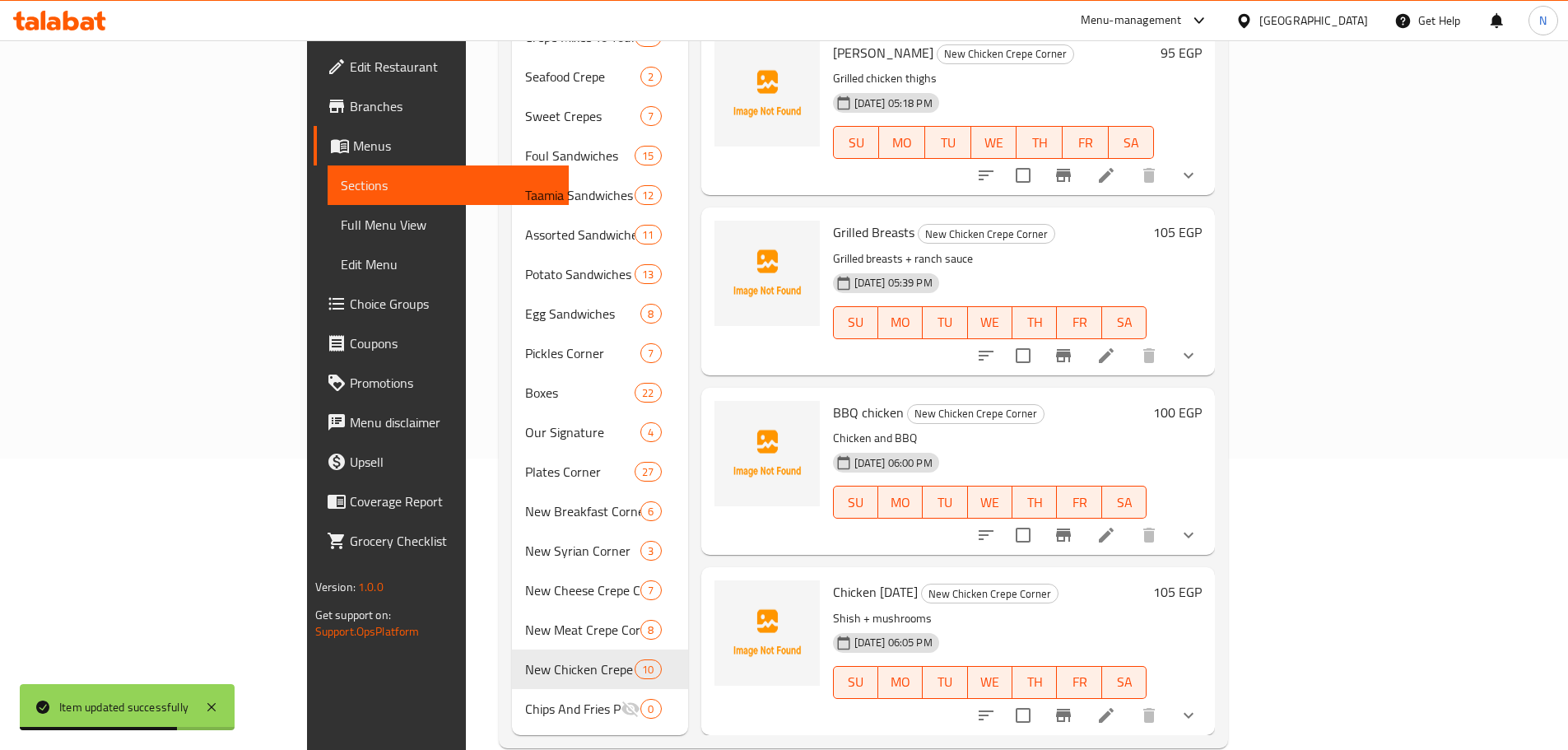
scroll to position [298, 0]
